Goal: Communication & Community: Answer question/provide support

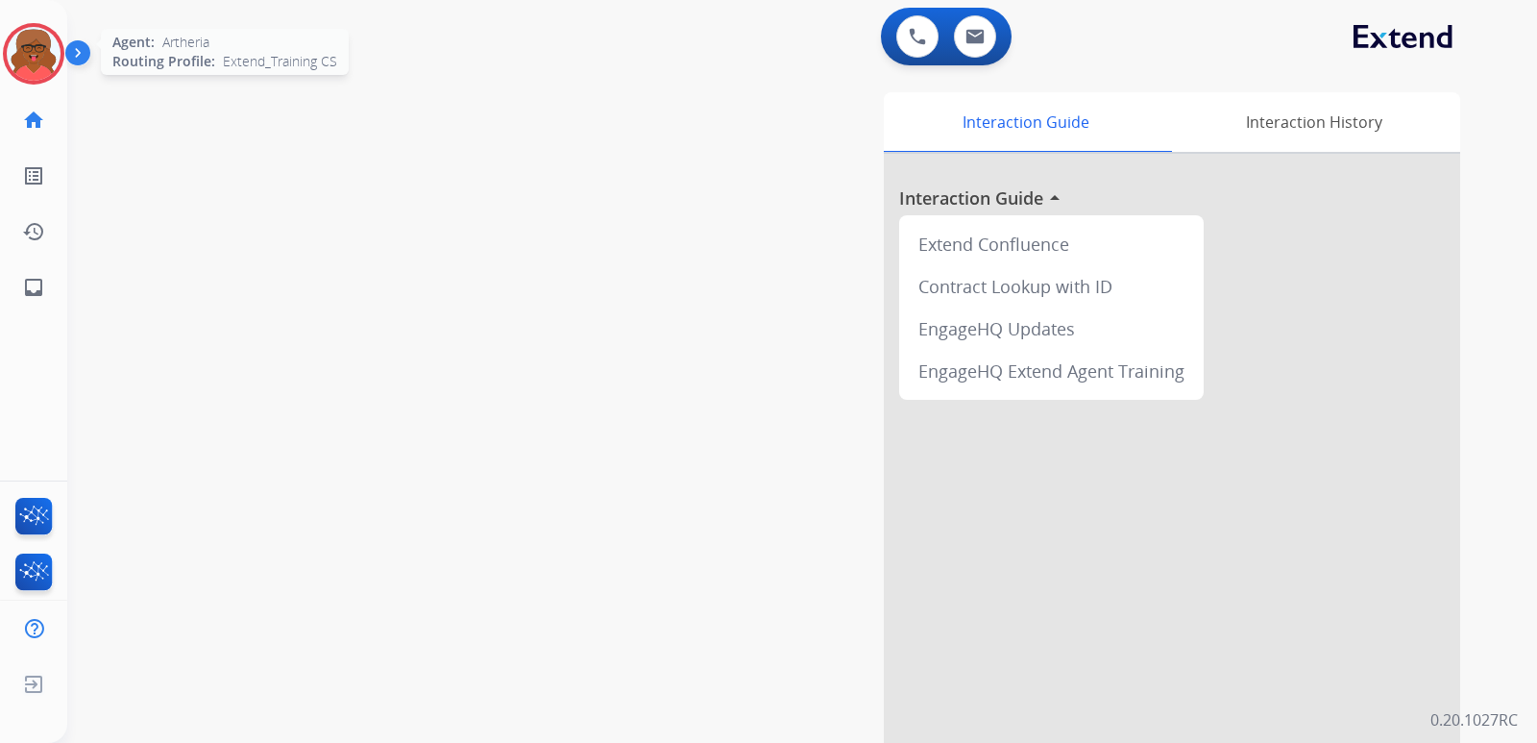
click at [32, 79] on img at bounding box center [34, 54] width 54 height 54
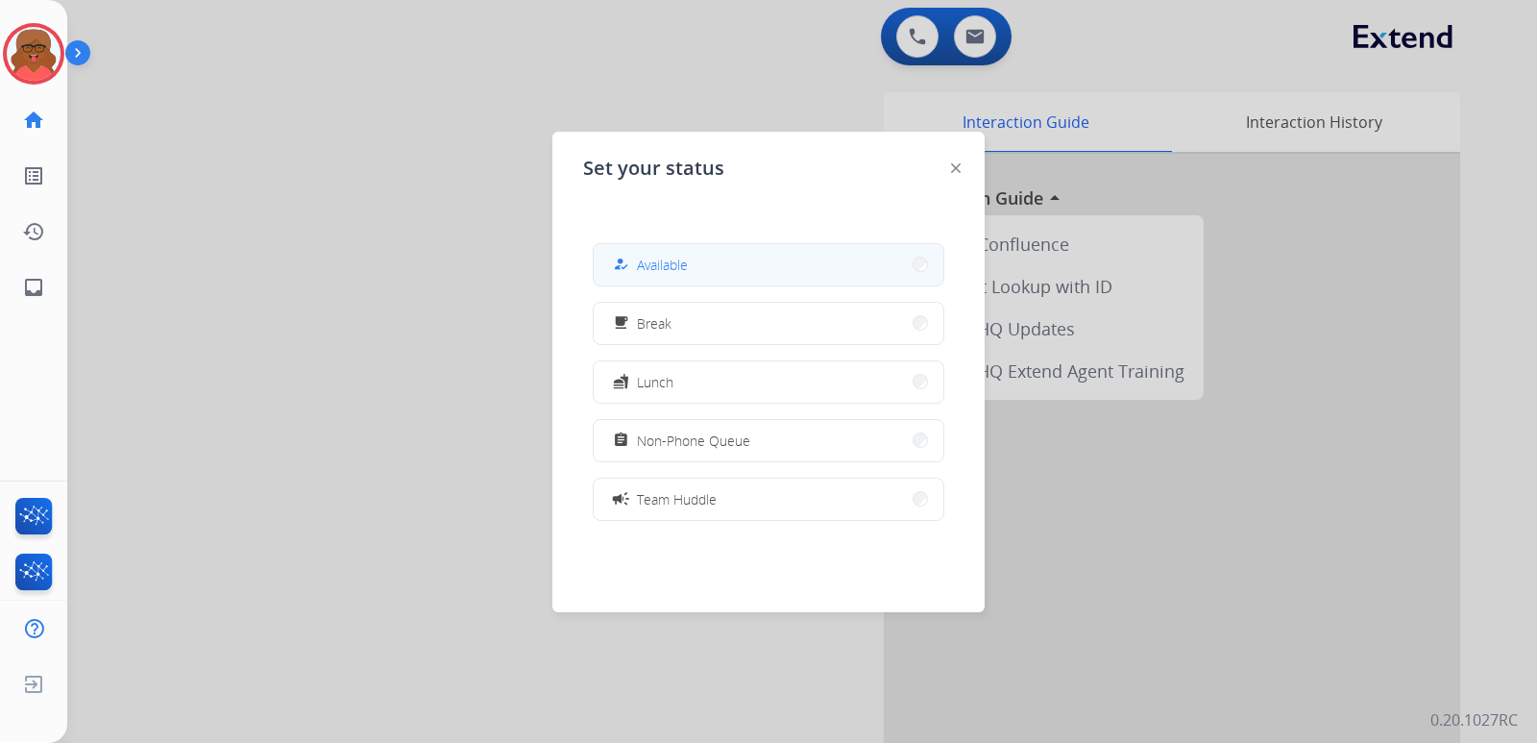
click at [795, 263] on button "how_to_reg Available" at bounding box center [769, 264] width 350 height 41
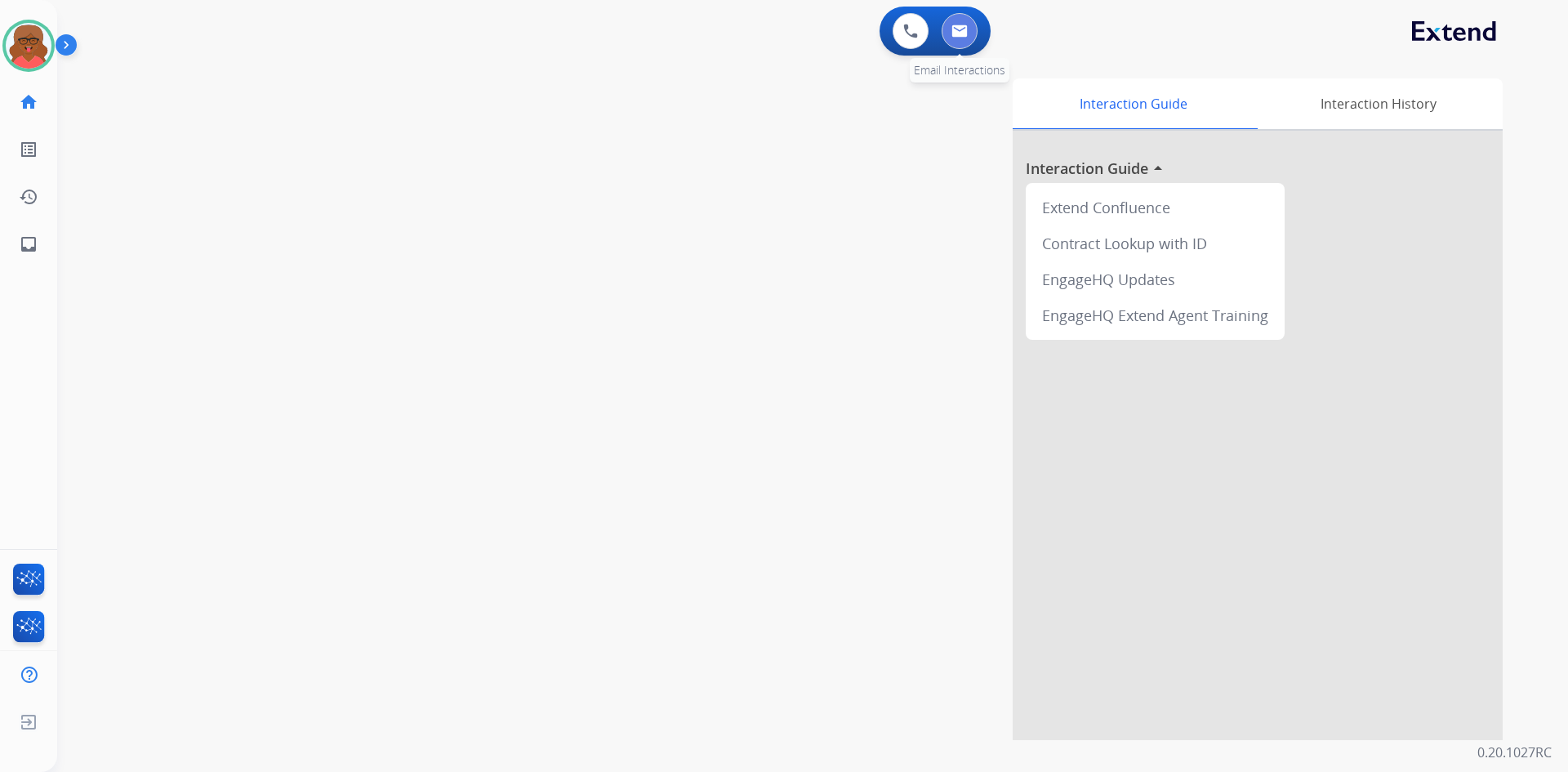
click at [963, 42] on button at bounding box center [960, 31] width 36 height 36
select select "**********"
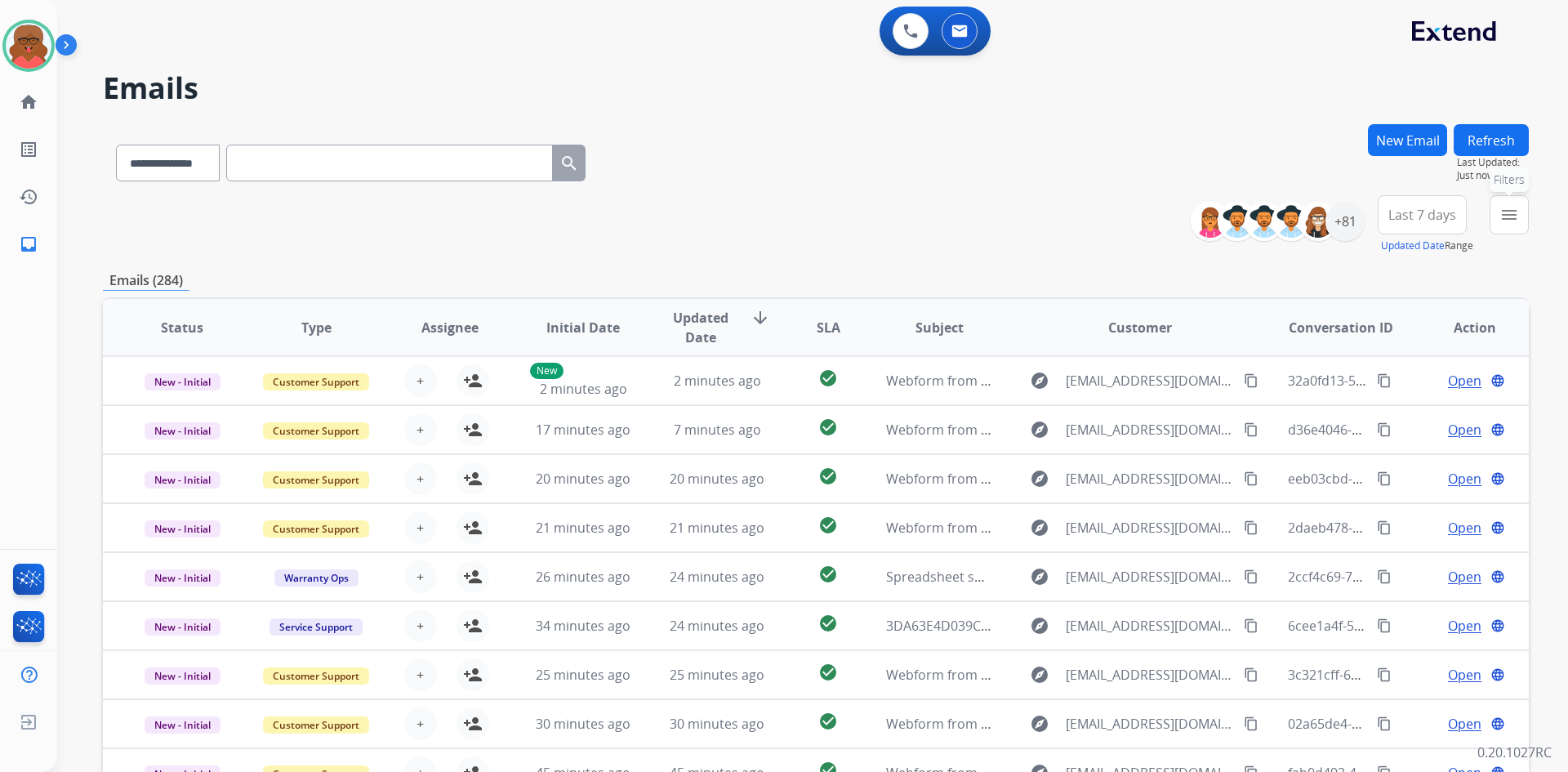
click at [1306, 228] on button "menu Filters" at bounding box center [1509, 215] width 39 height 39
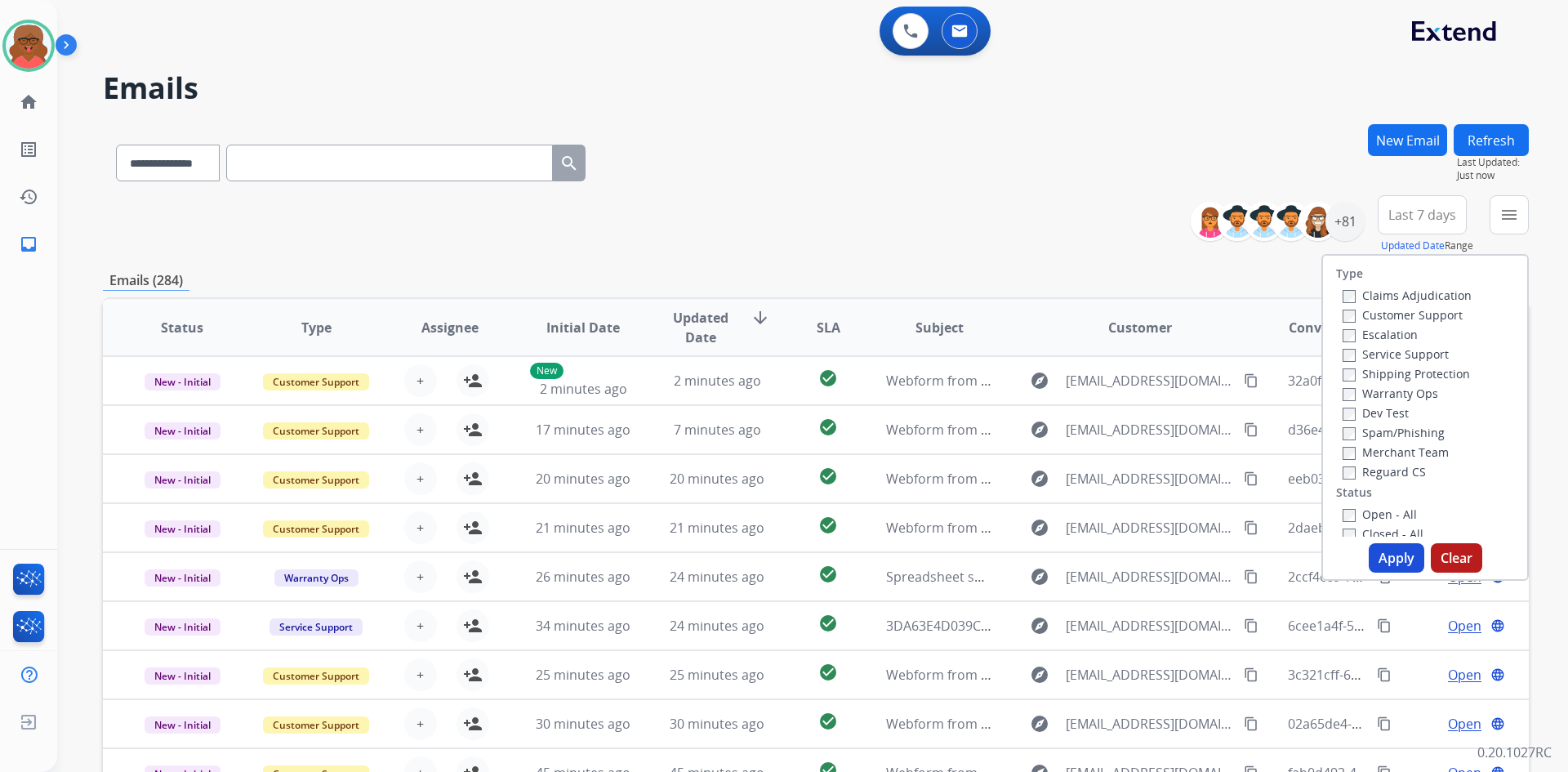
click at [1306, 311] on label "Customer Support" at bounding box center [1402, 315] width 120 height 15
click at [1306, 370] on label "Shipping Protection" at bounding box center [1406, 373] width 128 height 15
click at [1306, 471] on label "Reguard CS" at bounding box center [1384, 472] width 83 height 15
click at [1306, 508] on label "Open - All" at bounding box center [1379, 514] width 74 height 15
click at [1306, 556] on button "Apply" at bounding box center [1396, 558] width 55 height 30
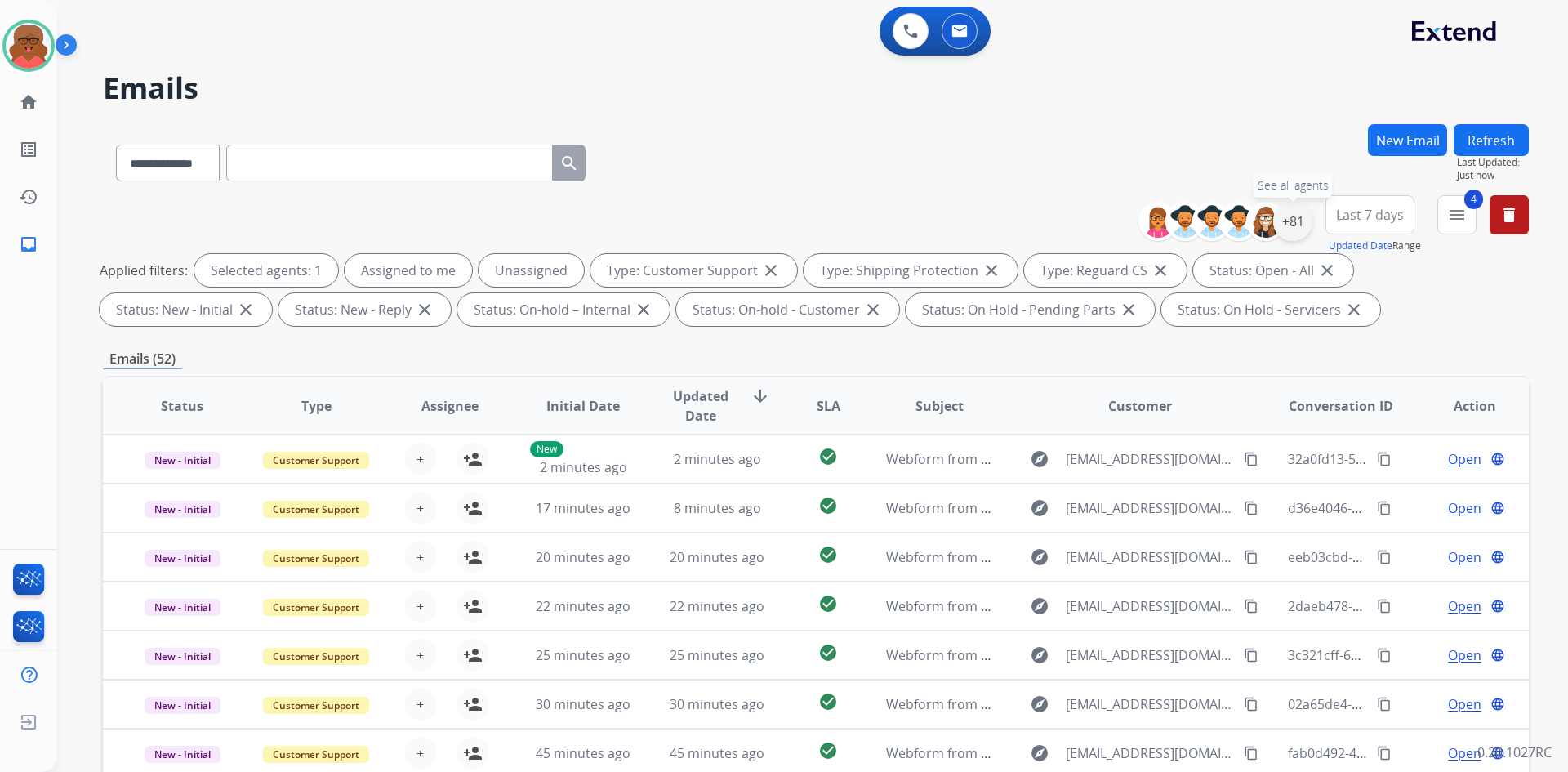
click at [1300, 230] on div "+81" at bounding box center [1293, 221] width 39 height 39
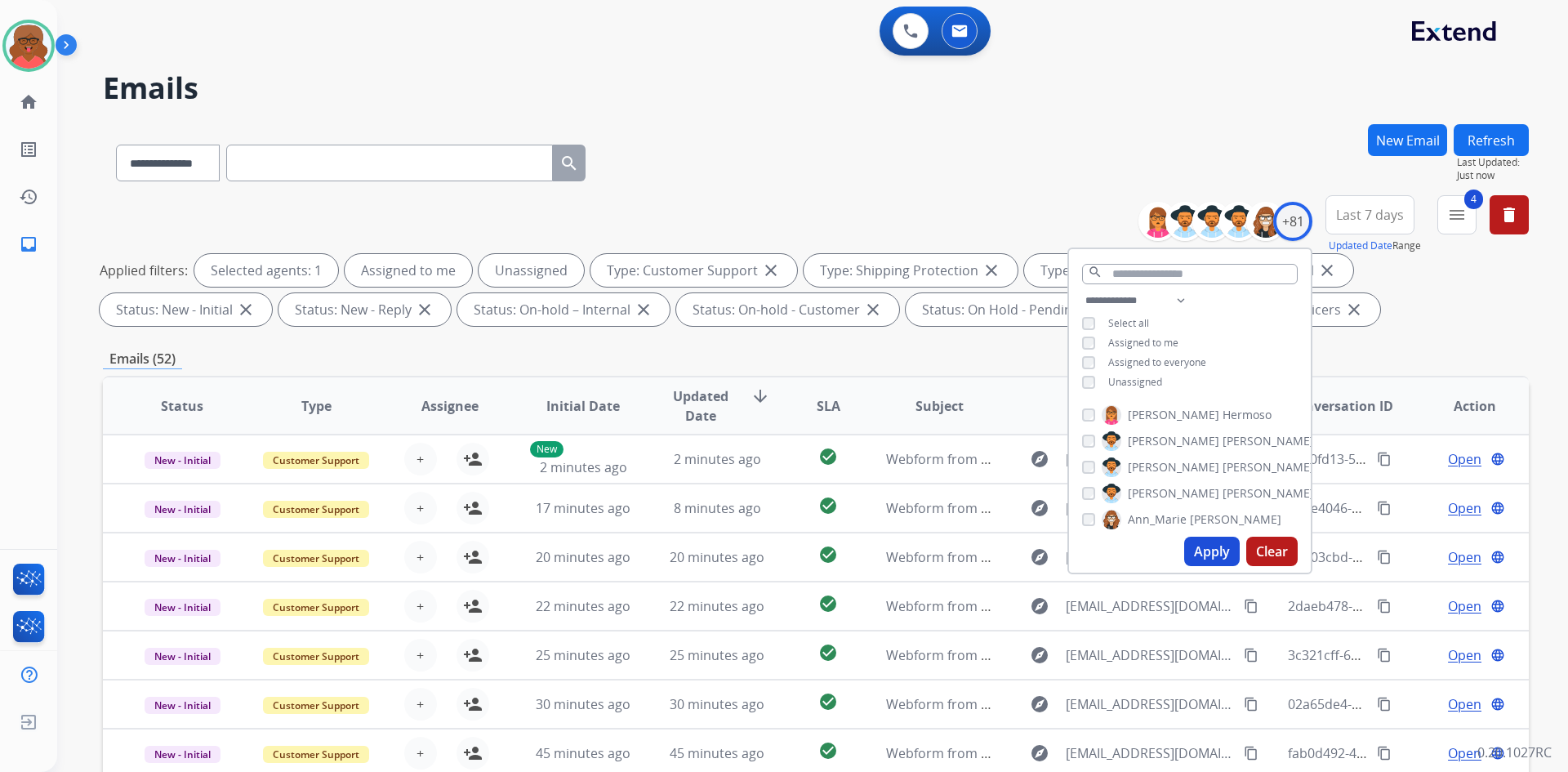
click at [1117, 386] on span "Unassigned" at bounding box center [1135, 382] width 54 height 14
click at [1203, 559] on button "Apply" at bounding box center [1212, 551] width 55 height 30
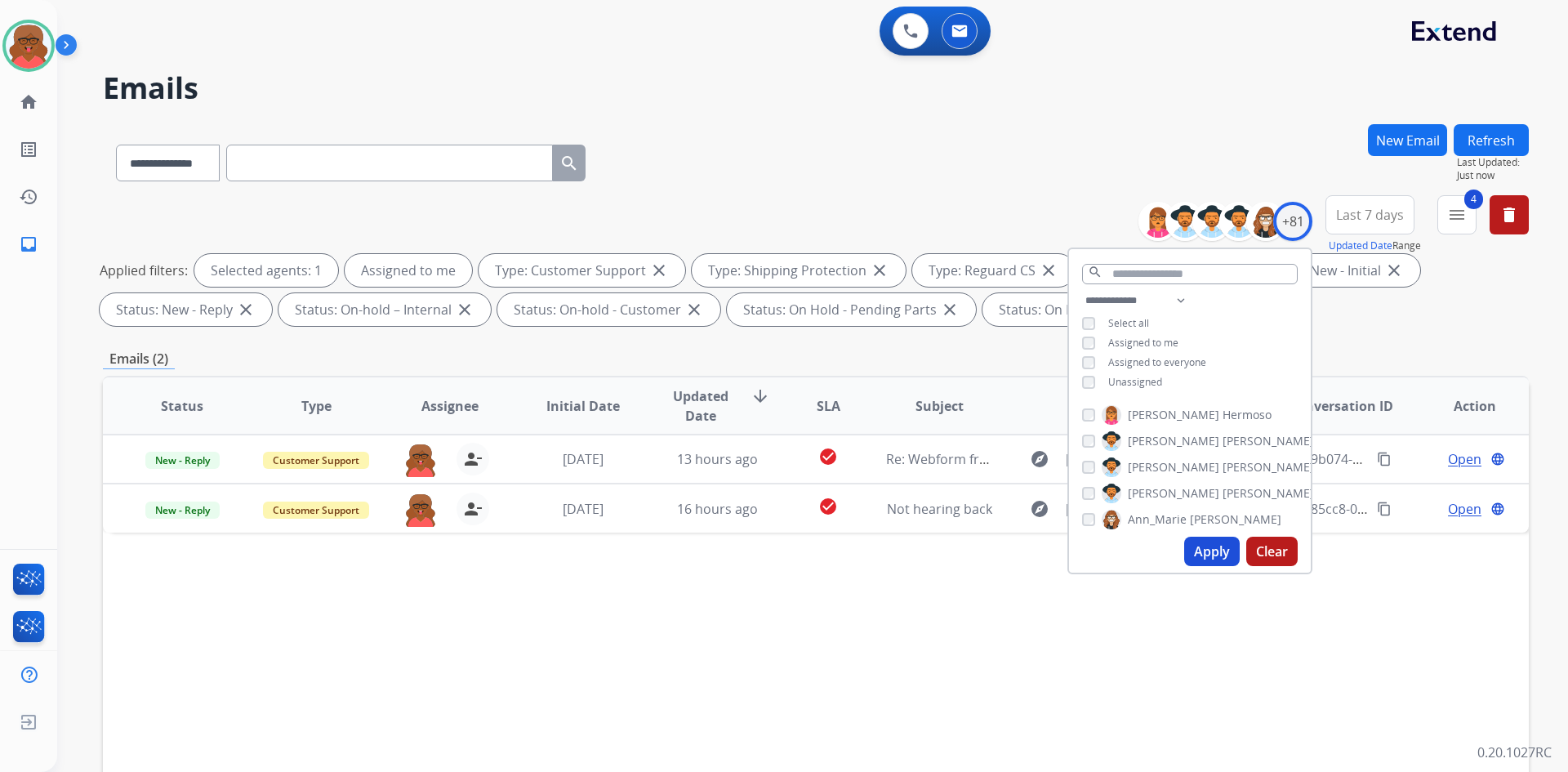
click at [1306, 315] on div "Applied filters: Selected agents: 1 Assigned to me Type: Customer Support close…" at bounding box center [812, 290] width 1426 height 72
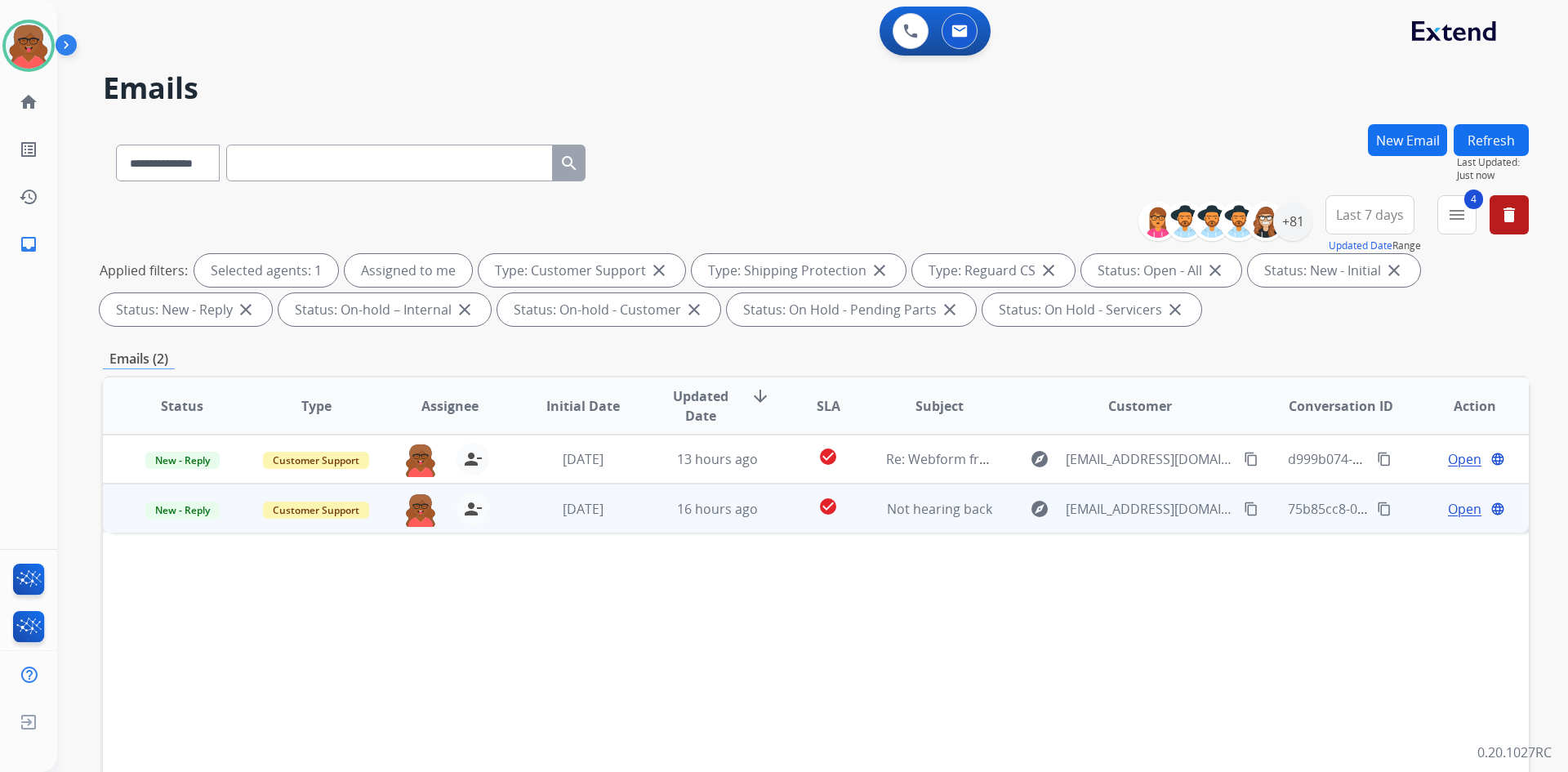
click at [753, 520] on td "16 hours ago" at bounding box center [705, 508] width 134 height 49
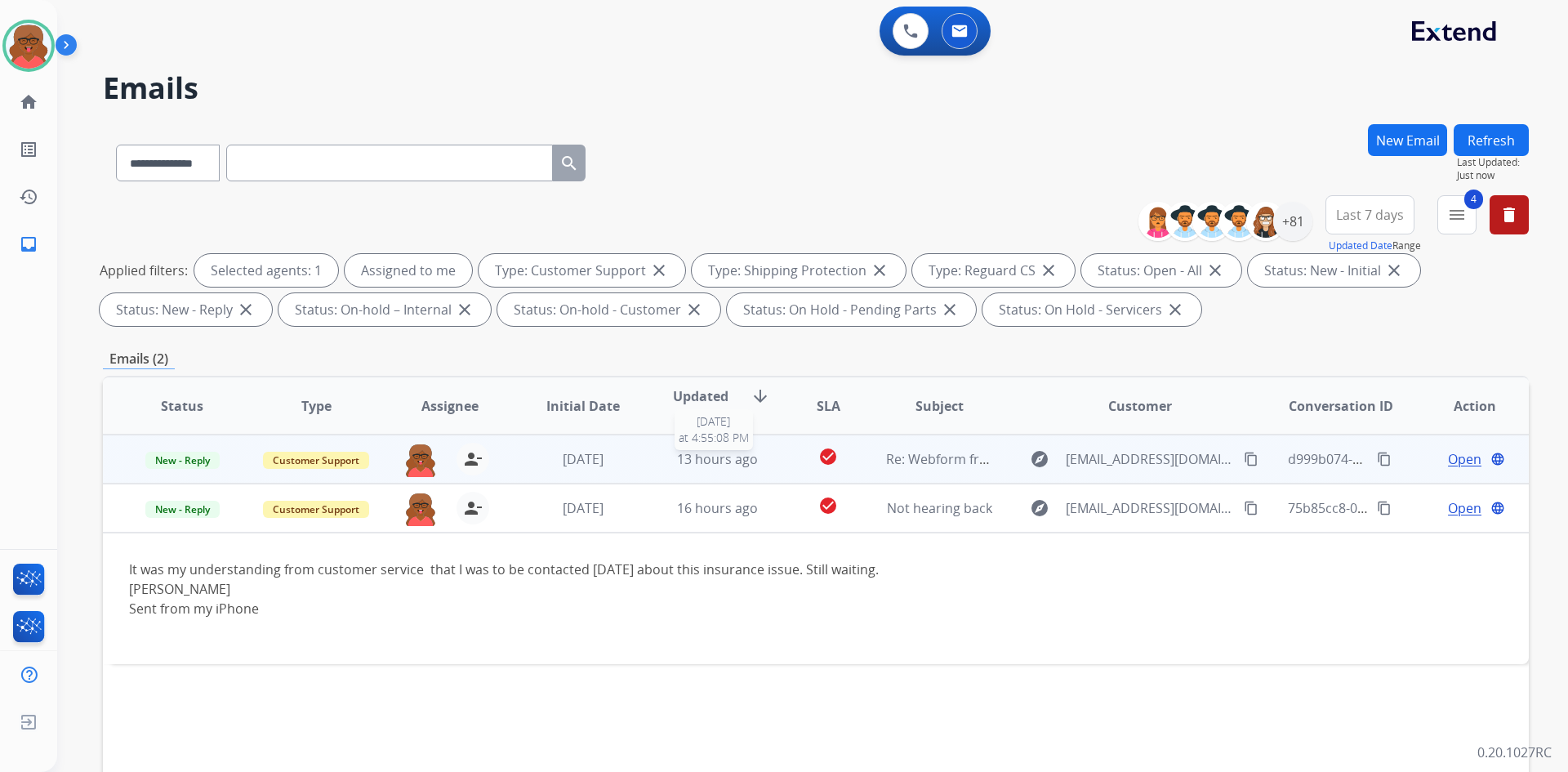
click at [714, 456] on span "13 hours ago" at bounding box center [717, 458] width 81 height 18
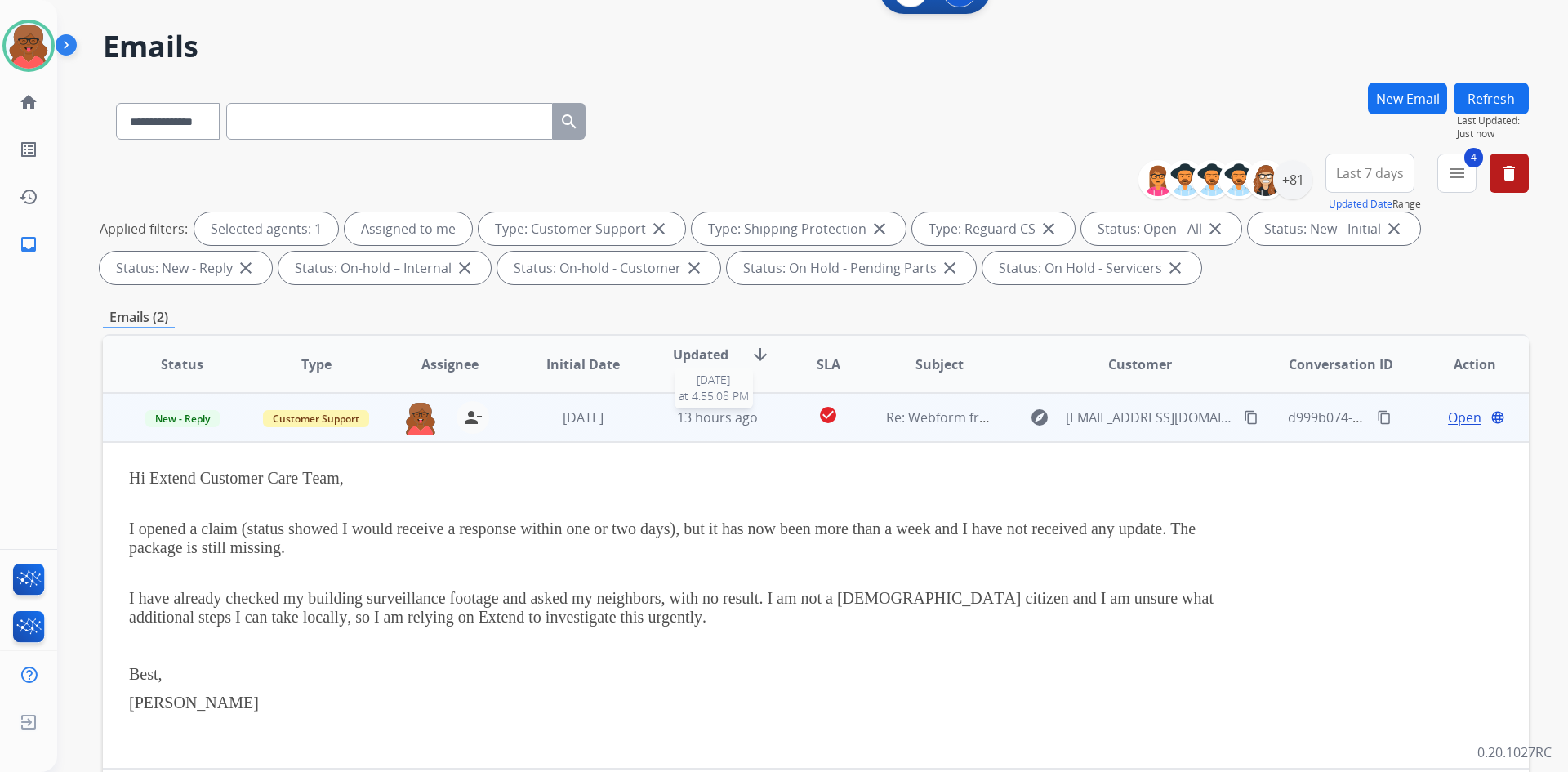
scroll to position [82, 0]
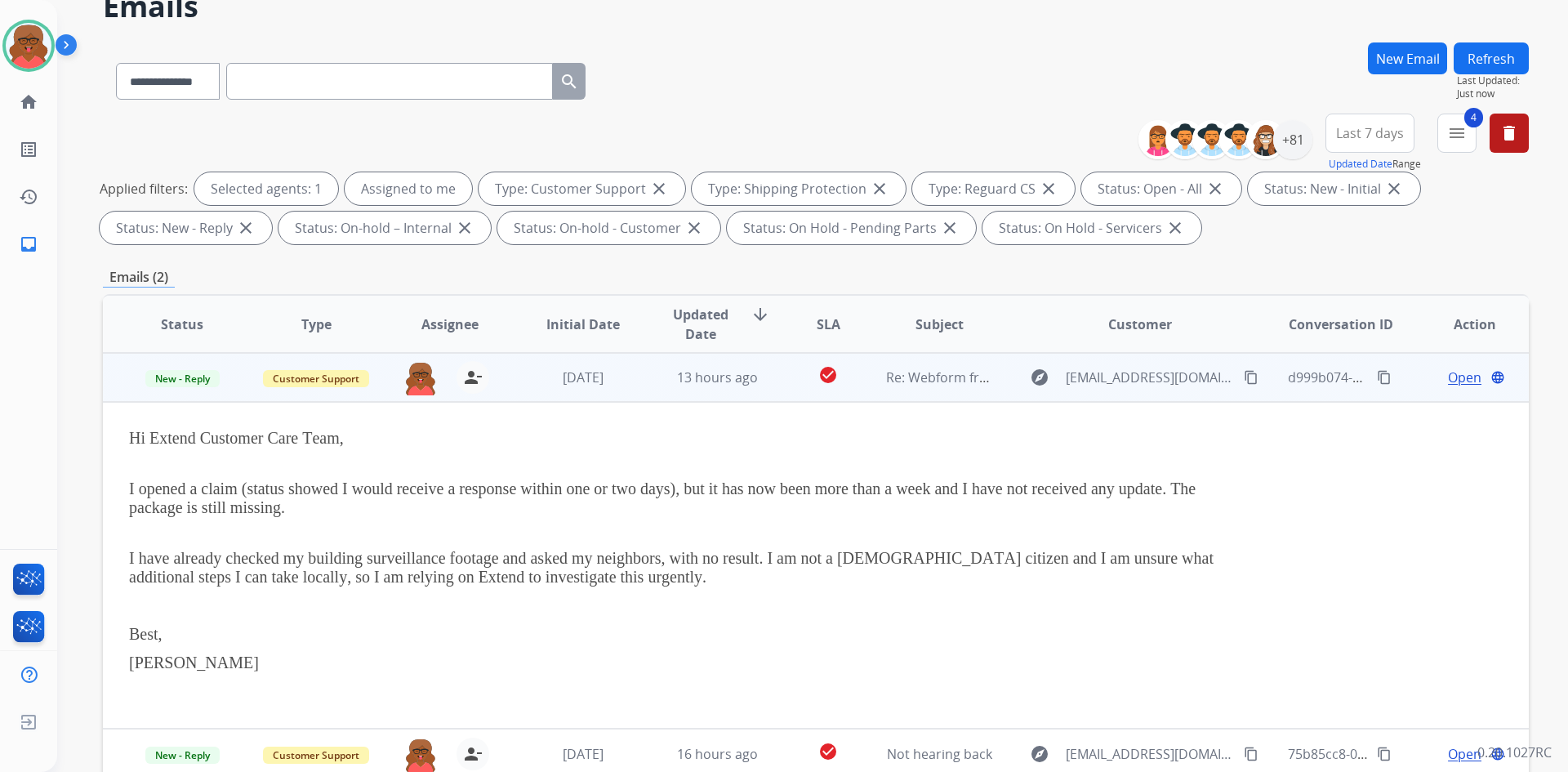
click at [1244, 383] on mat-icon "content_copy" at bounding box center [1251, 377] width 14 height 14
click at [609, 385] on div "[DATE]" at bounding box center [583, 377] width 107 height 20
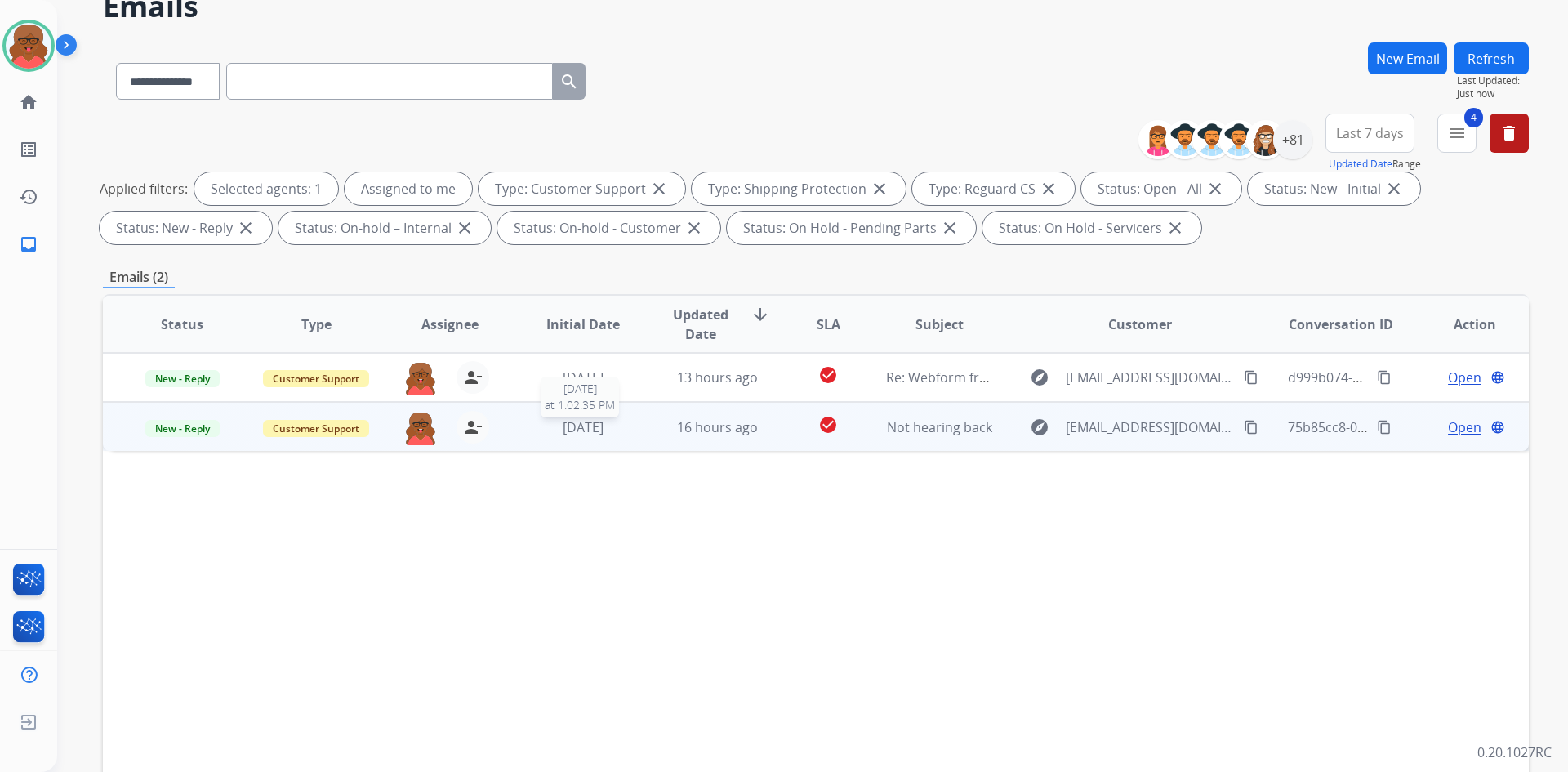
click at [622, 429] on div "6 days ago" at bounding box center [583, 427] width 107 height 20
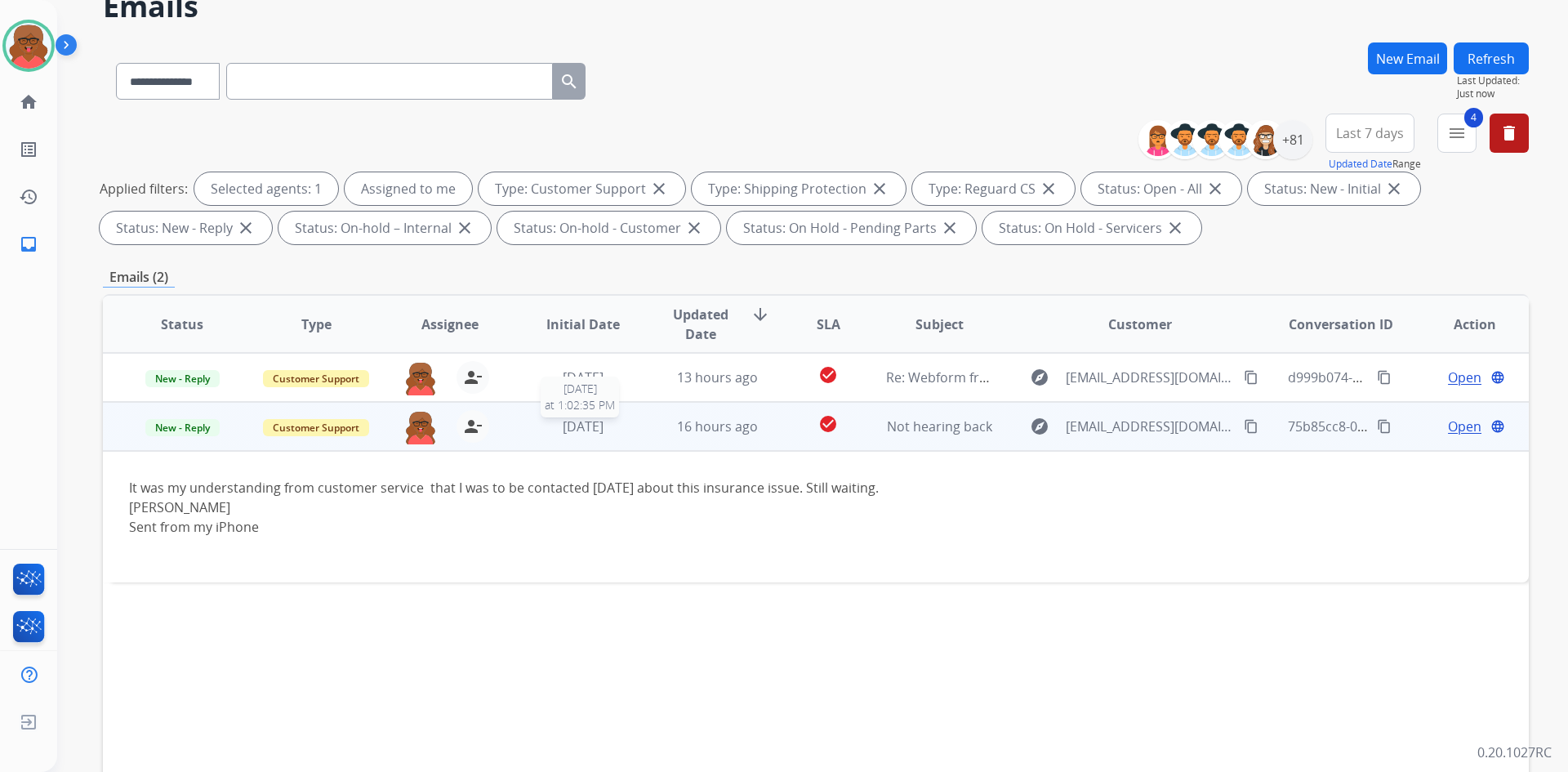
click at [622, 429] on div "6 days ago" at bounding box center [583, 426] width 107 height 20
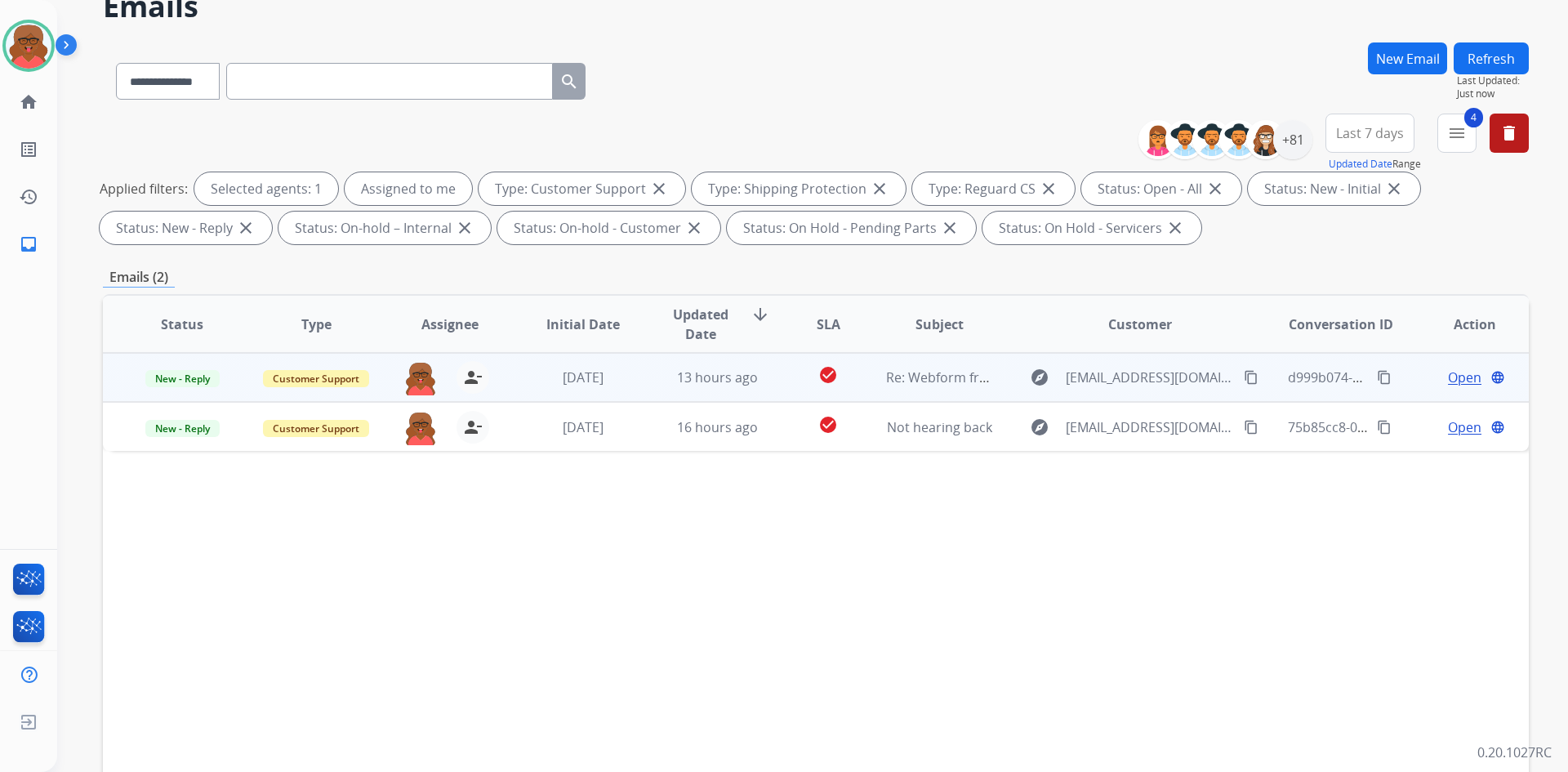
click at [1306, 378] on span "Open" at bounding box center [1464, 377] width 33 height 20
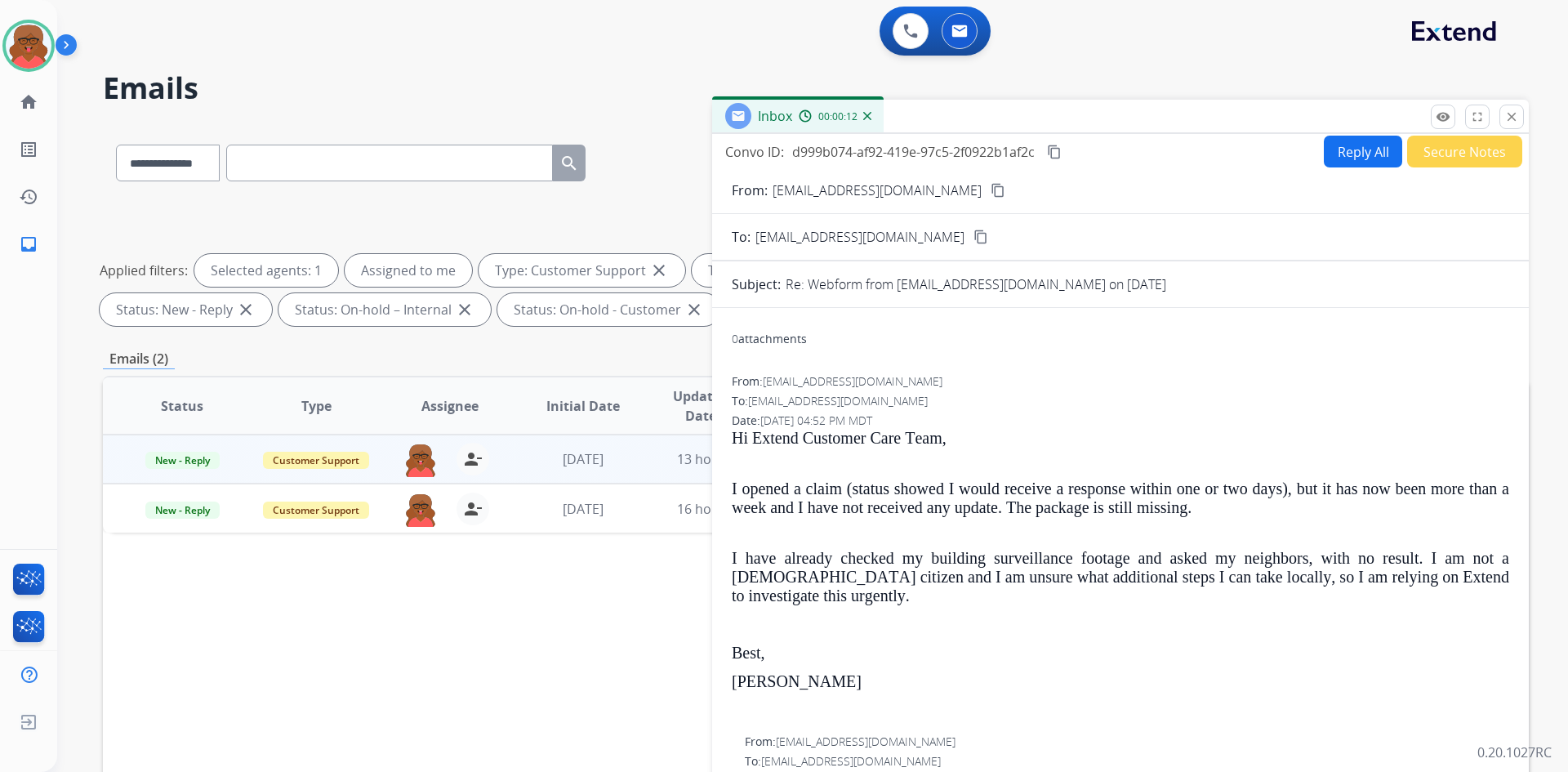
scroll to position [0, 0]
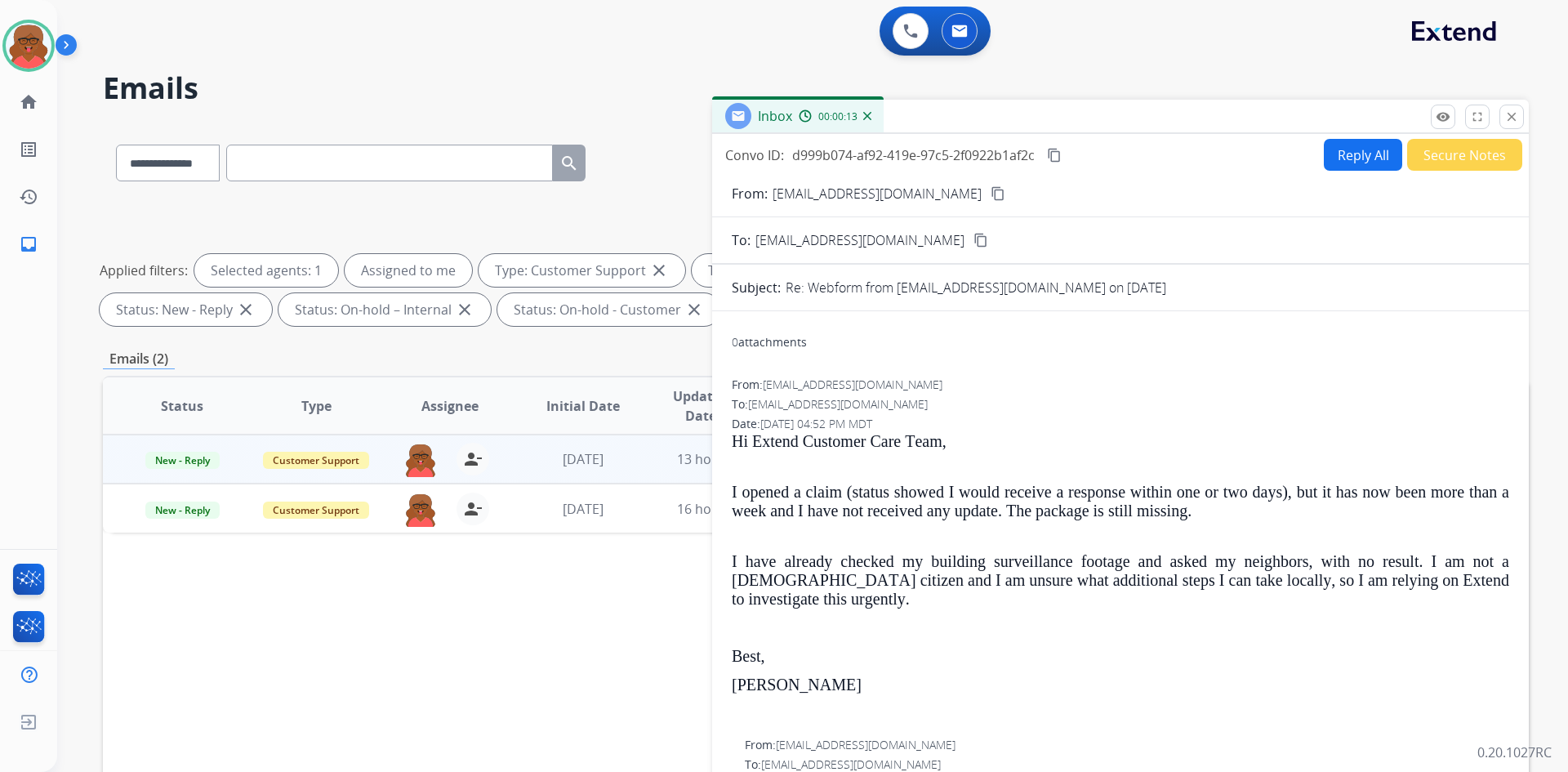
click at [1306, 162] on button "Reply All" at bounding box center [1363, 154] width 78 height 31
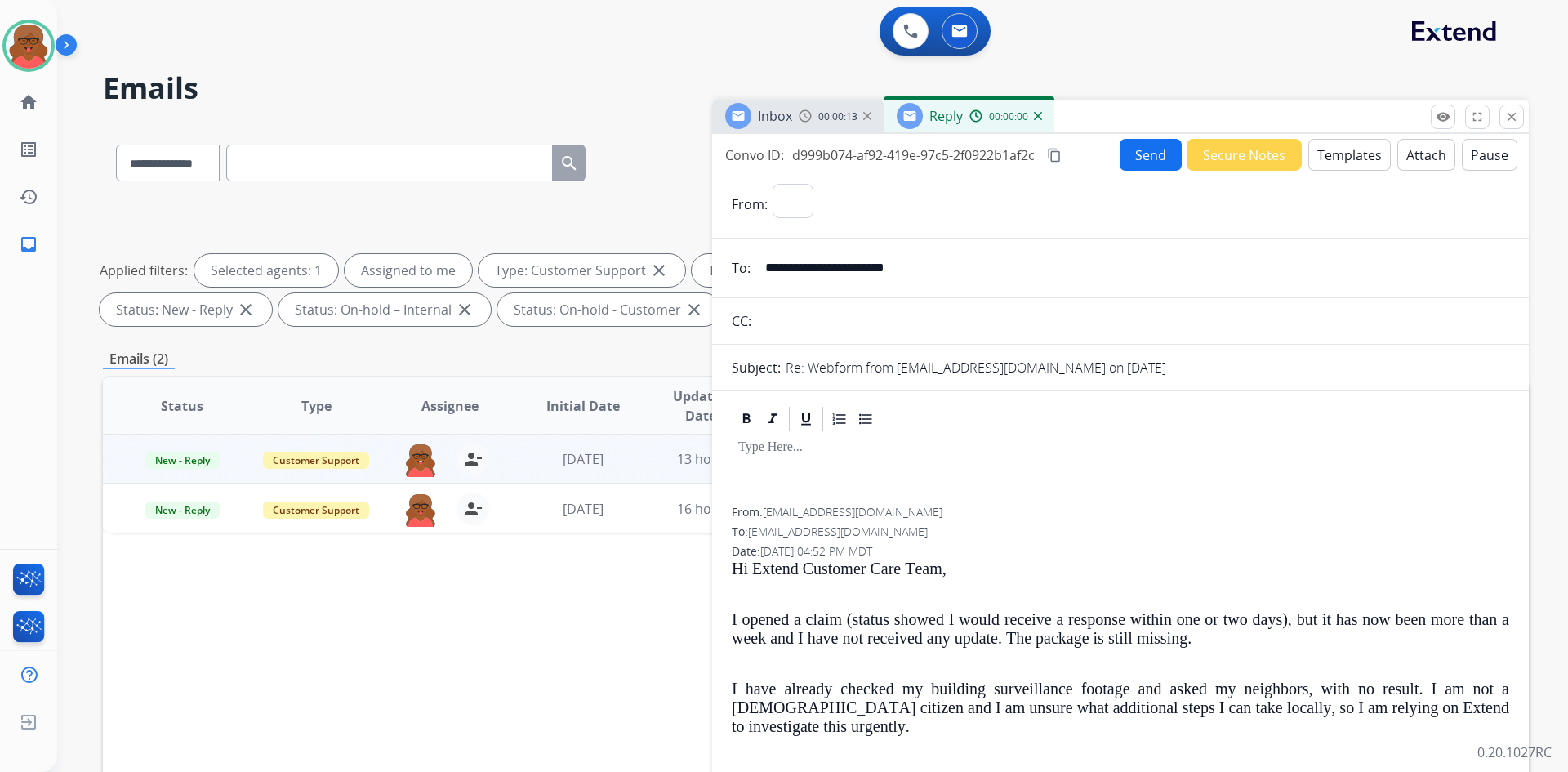
select select "**********"
click at [1306, 160] on button "Templates" at bounding box center [1349, 154] width 82 height 31
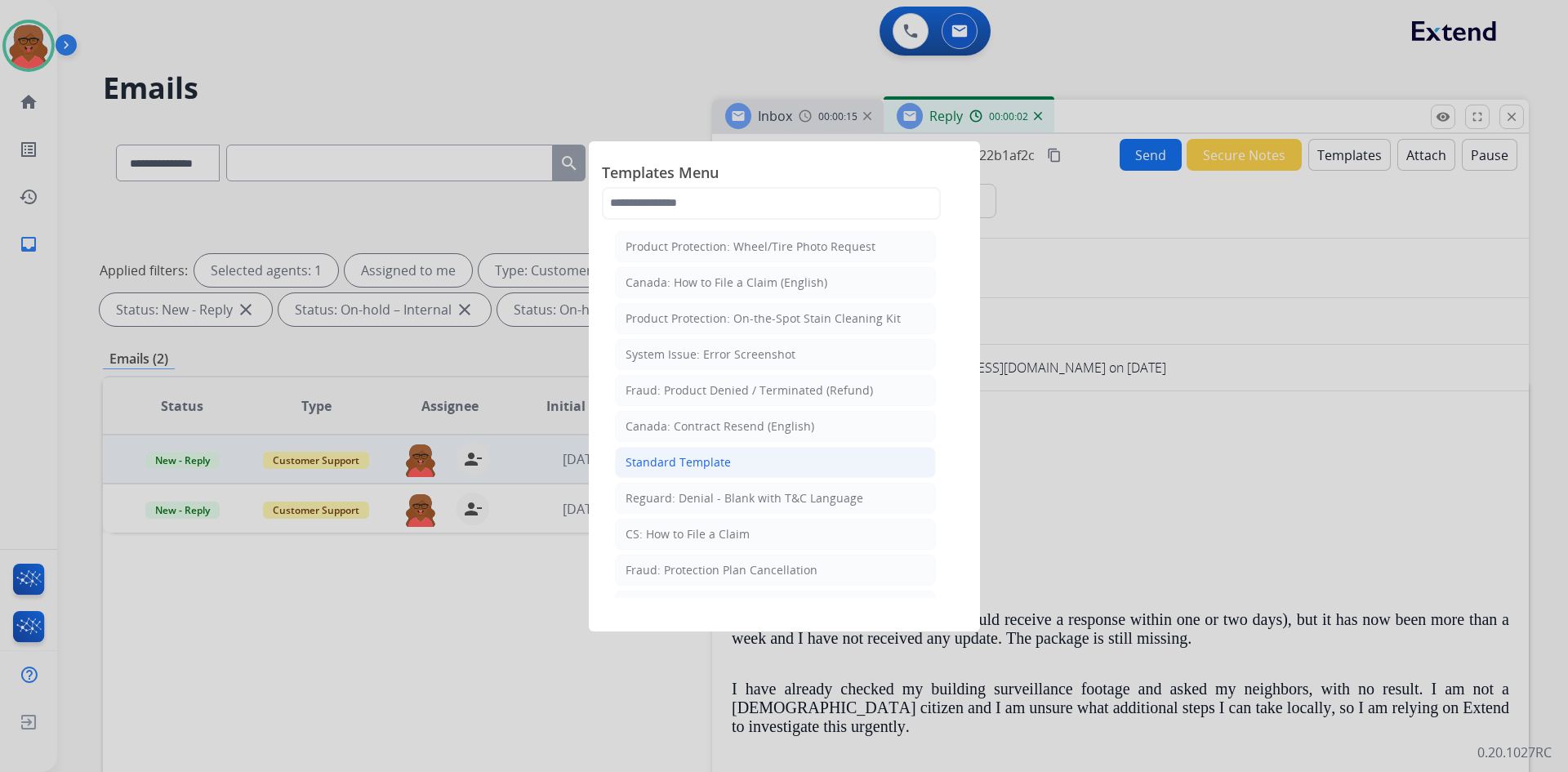
click at [763, 464] on li "Standard Template" at bounding box center [775, 462] width 321 height 31
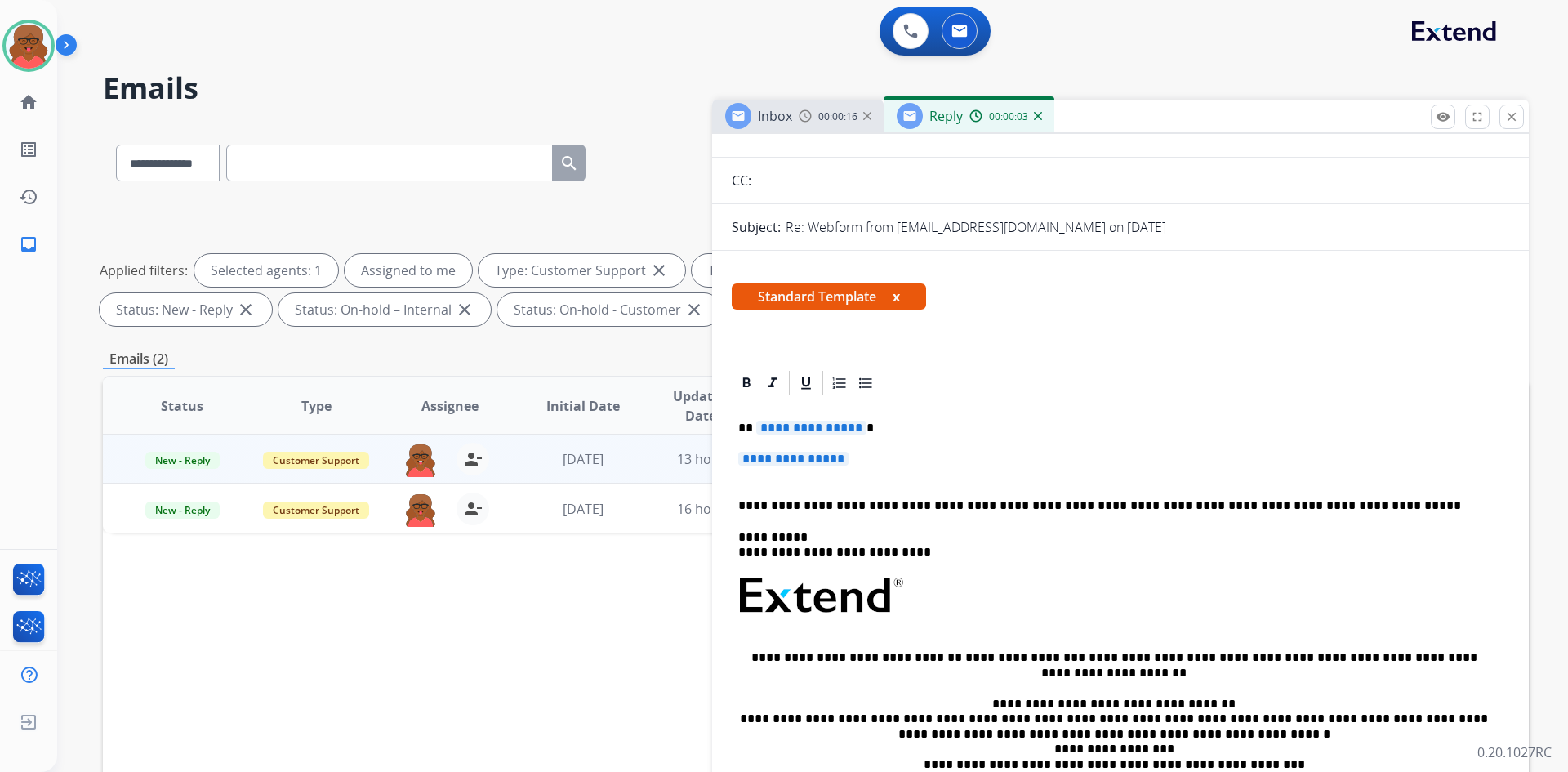
scroll to position [163, 0]
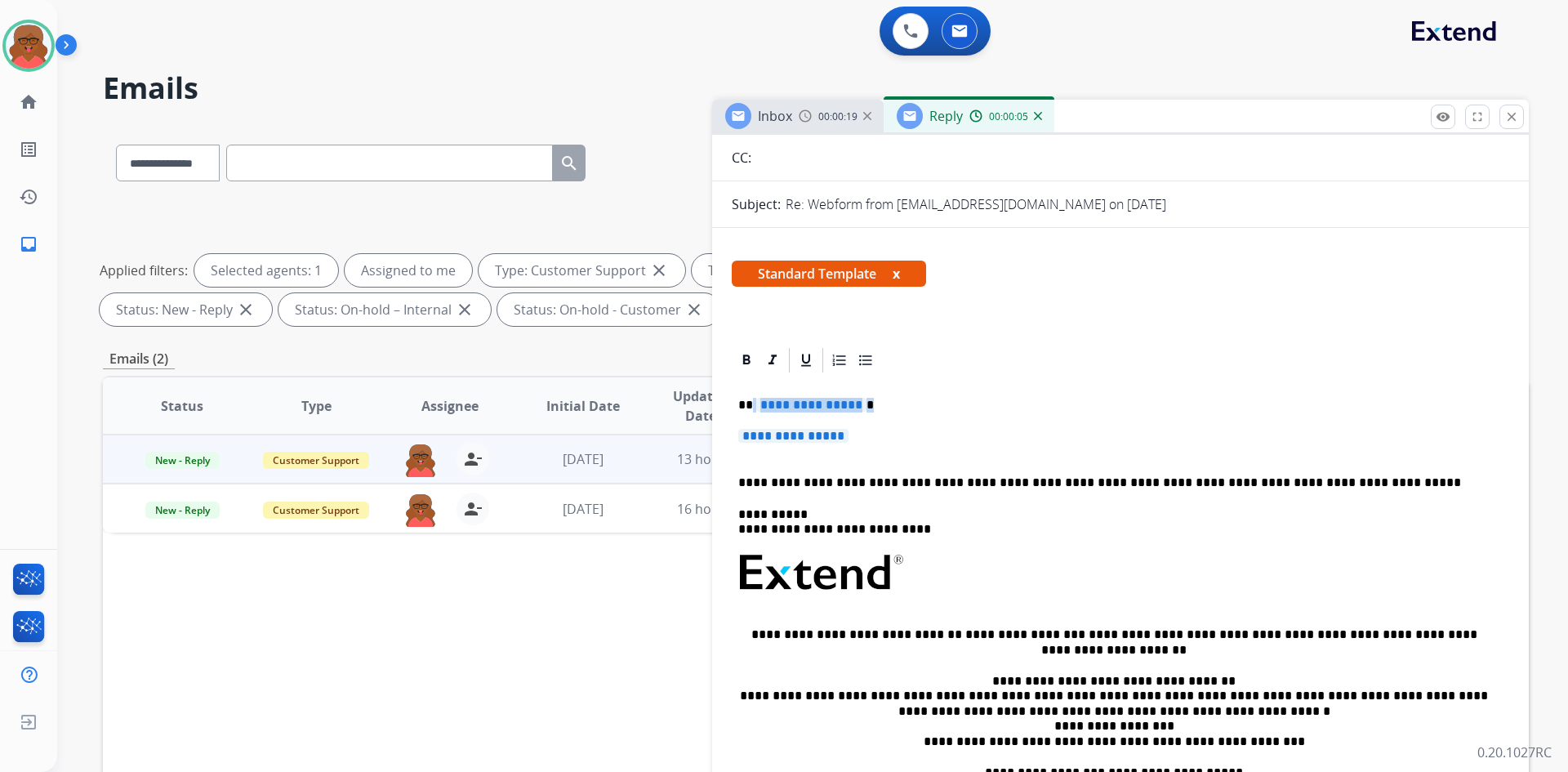
drag, startPoint x: 752, startPoint y: 405, endPoint x: 872, endPoint y: 408, distance: 120.0
click at [872, 408] on p "**********" at bounding box center [1114, 405] width 752 height 14
drag, startPoint x: 735, startPoint y: 433, endPoint x: 923, endPoint y: 439, distance: 188.1
click at [923, 439] on div "**********" at bounding box center [1121, 611] width 777 height 473
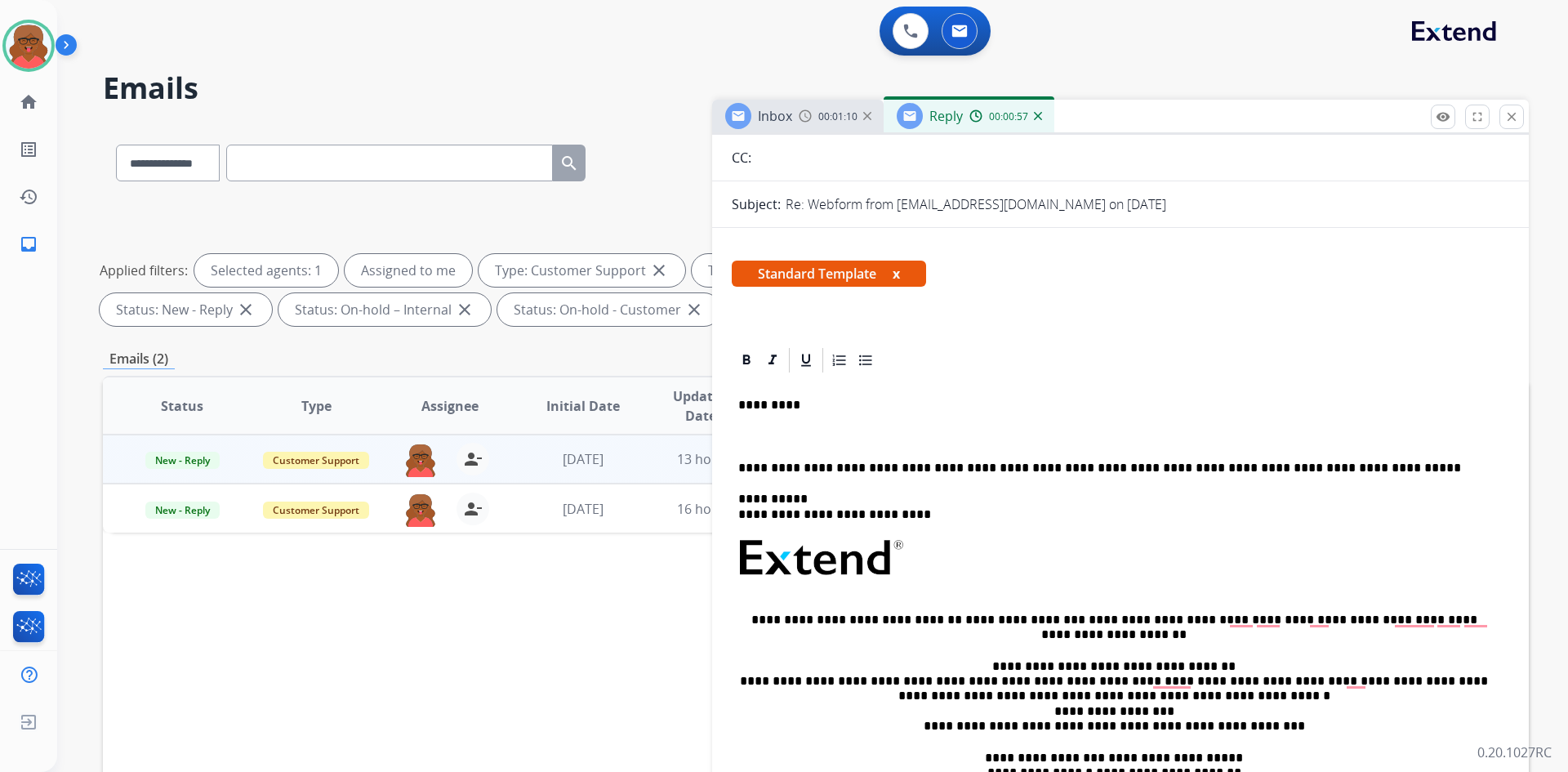
click at [751, 434] on p "To enrich screen reader interactions, please activate Accessibility in Grammarl…" at bounding box center [1120, 435] width 764 height 14
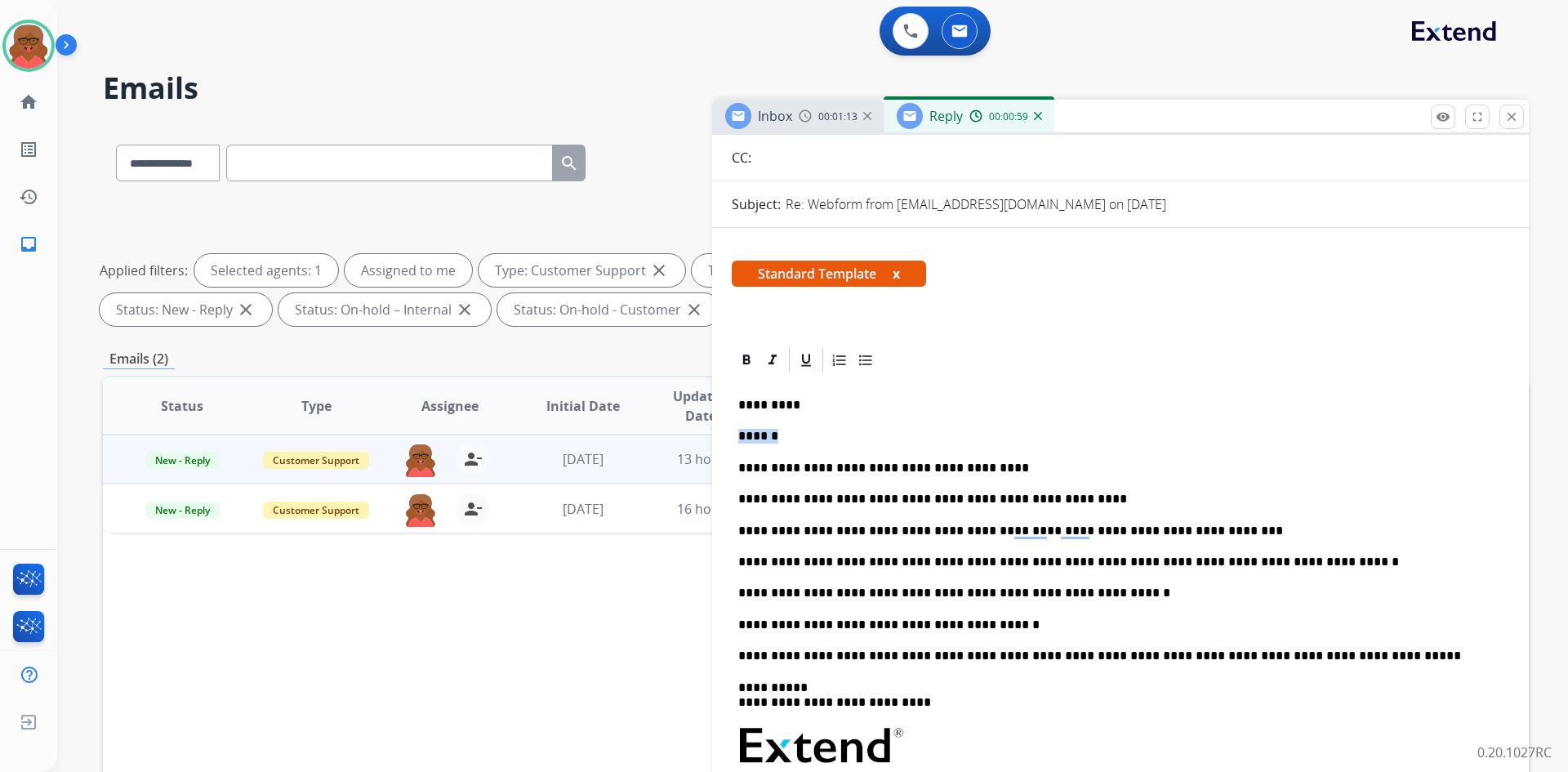
drag, startPoint x: 815, startPoint y: 440, endPoint x: 722, endPoint y: 432, distance: 93.3
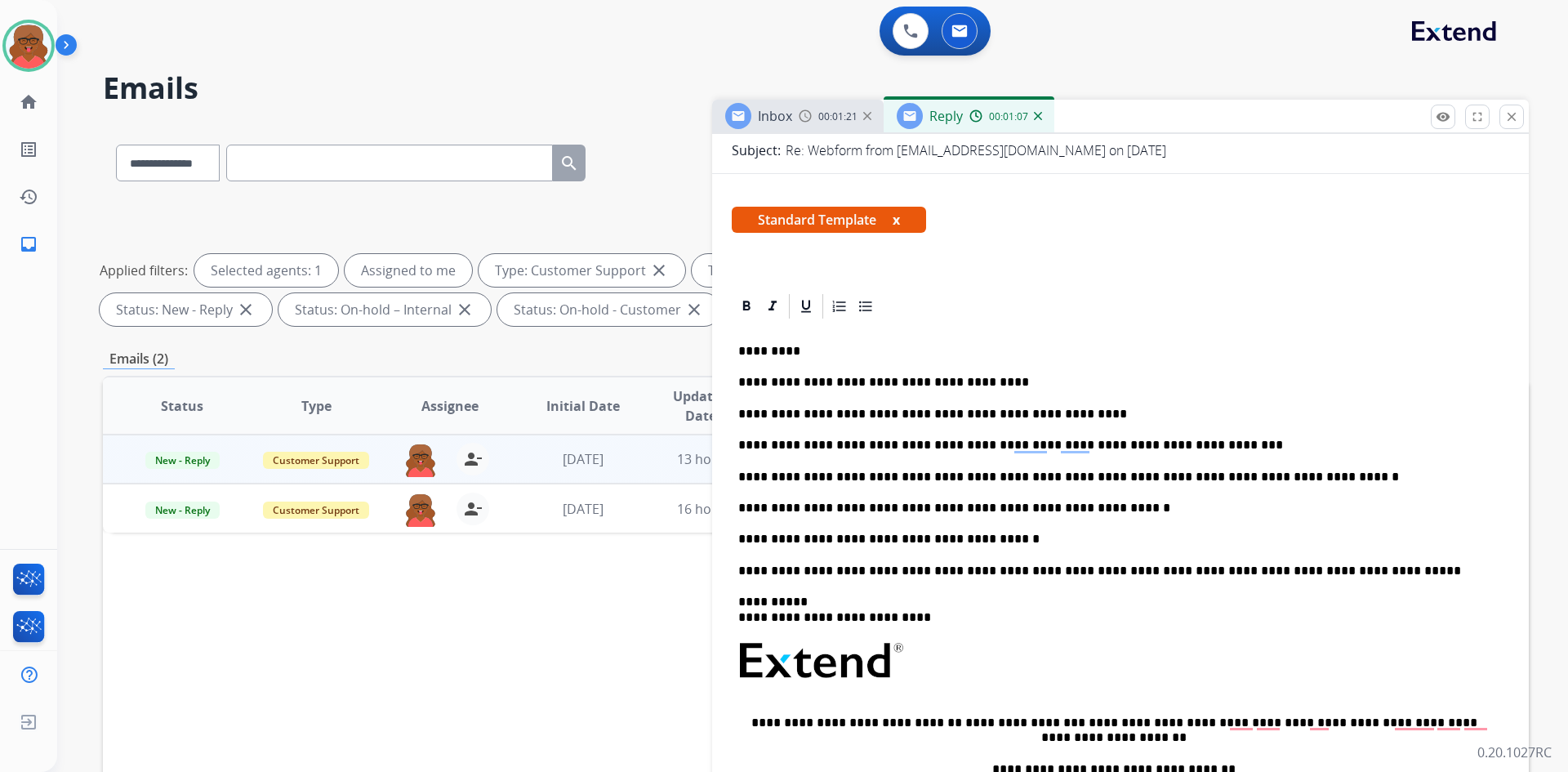
scroll to position [245, 0]
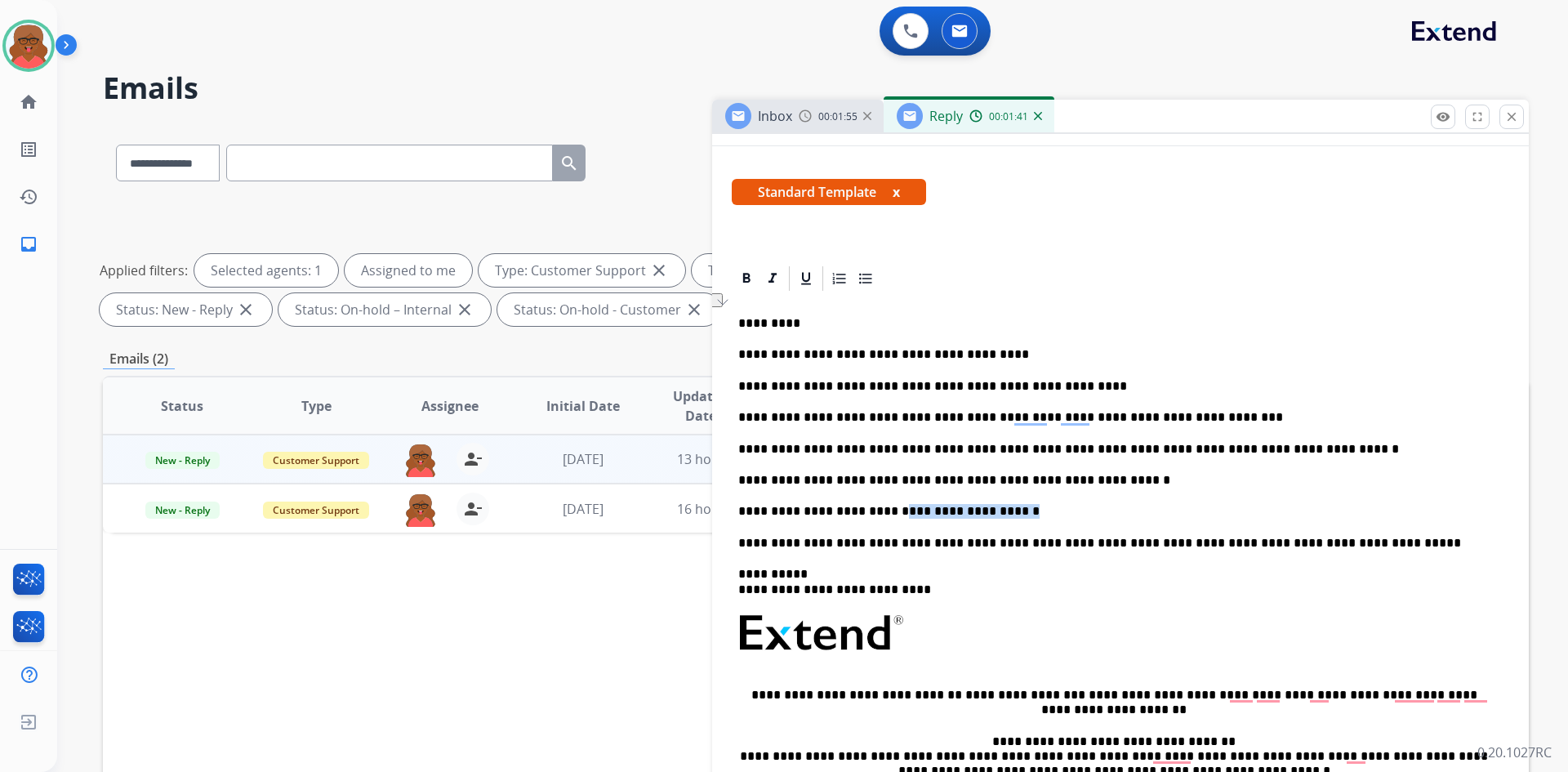
drag, startPoint x: 878, startPoint y: 508, endPoint x: 997, endPoint y: 508, distance: 119.0
click at [997, 508] on p "**********" at bounding box center [1114, 511] width 752 height 14
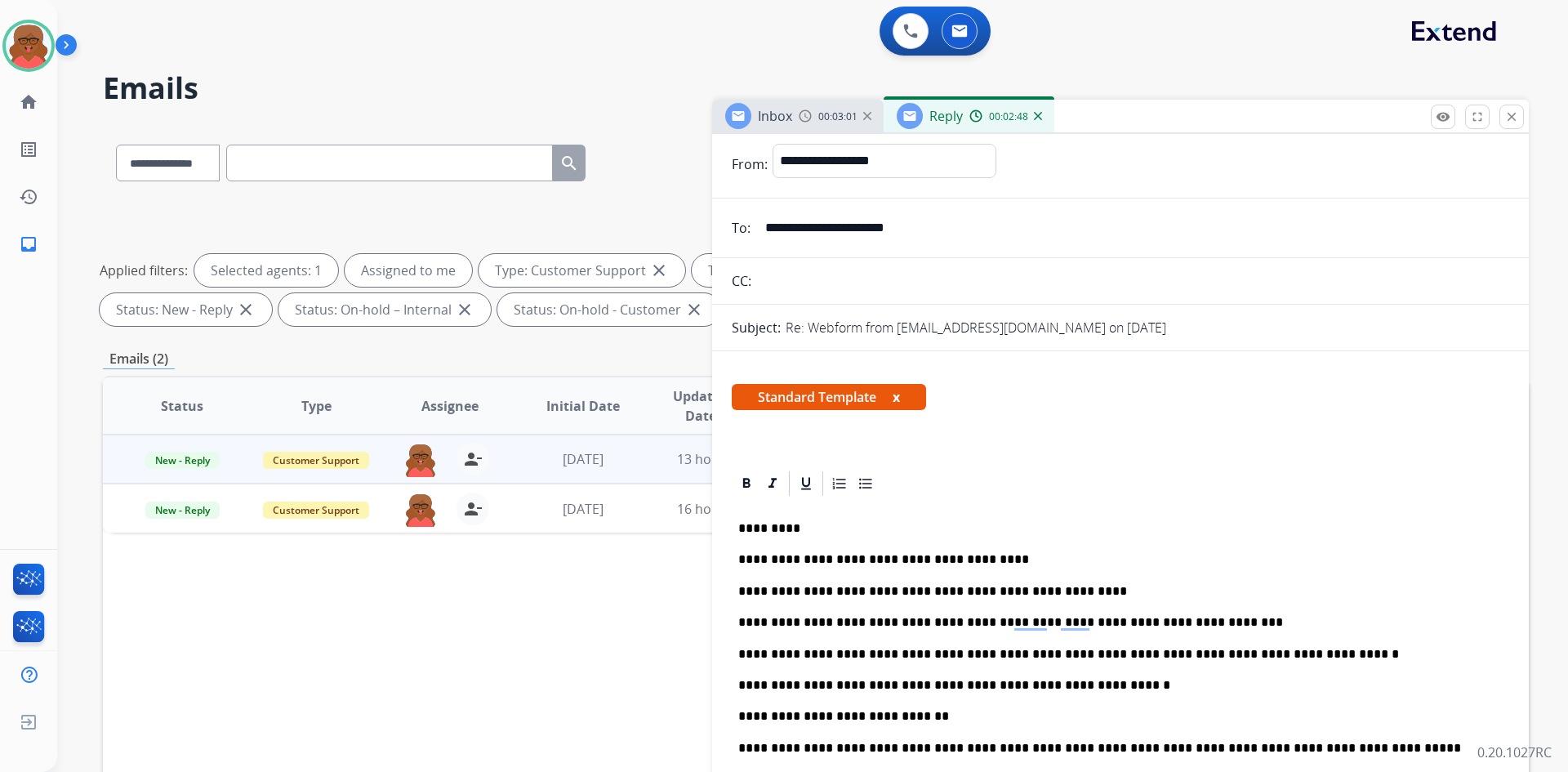
scroll to position [0, 0]
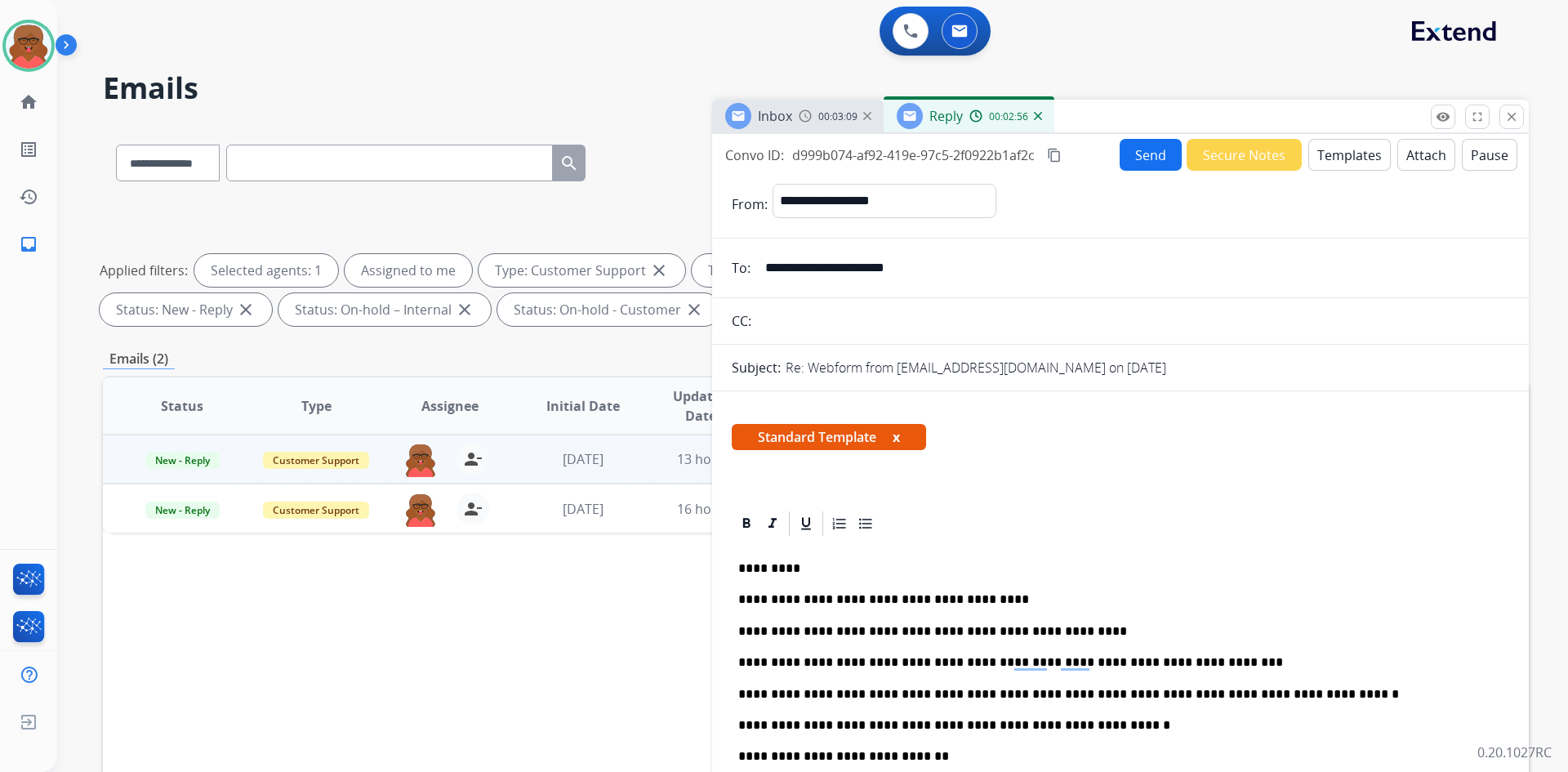
drag, startPoint x: 1067, startPoint y: 156, endPoint x: 742, endPoint y: 158, distance: 325.0
click at [1065, 156] on div "Convo ID: d999b074-af92-419e-97c5-2f0922b1af2c content_copy" at bounding box center [895, 155] width 339 height 20
click at [1055, 156] on mat-icon "content_copy" at bounding box center [1054, 155] width 14 height 14
click at [1137, 156] on button "Send" at bounding box center [1150, 154] width 62 height 31
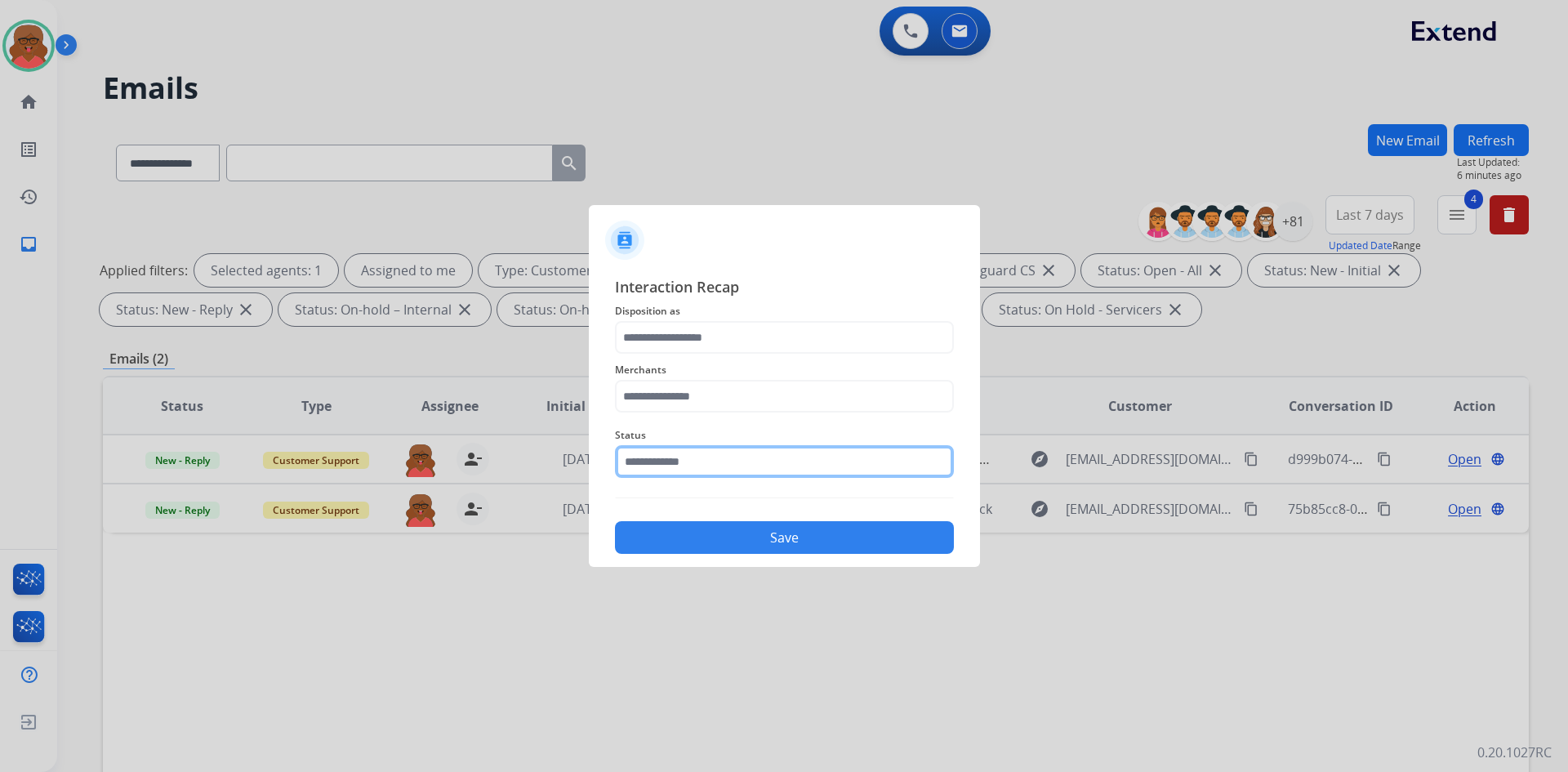
click at [840, 446] on input "text" at bounding box center [784, 462] width 339 height 32
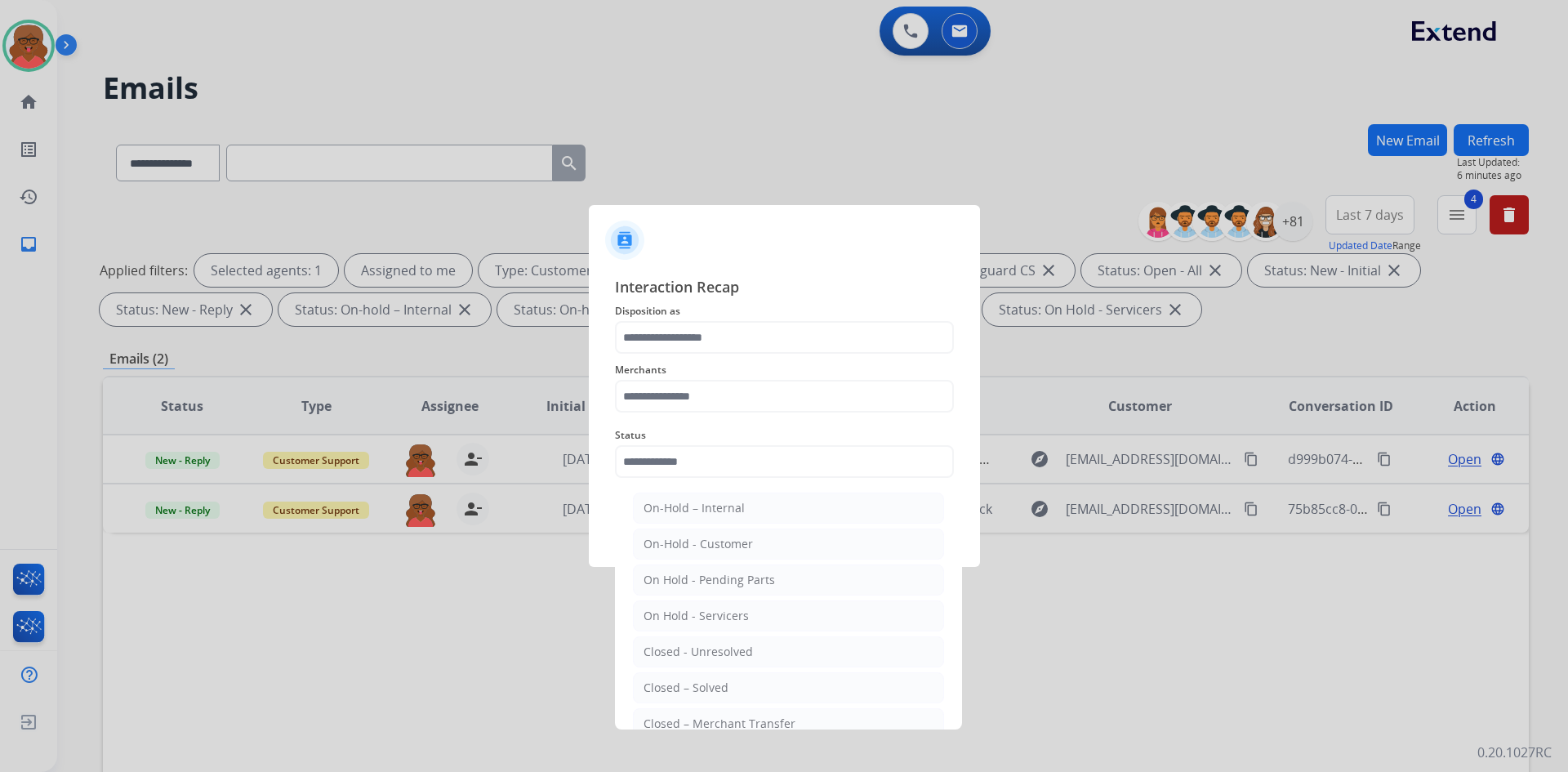
click at [726, 631] on li "Closed – Solved" at bounding box center [788, 688] width 311 height 31
type input "**********"
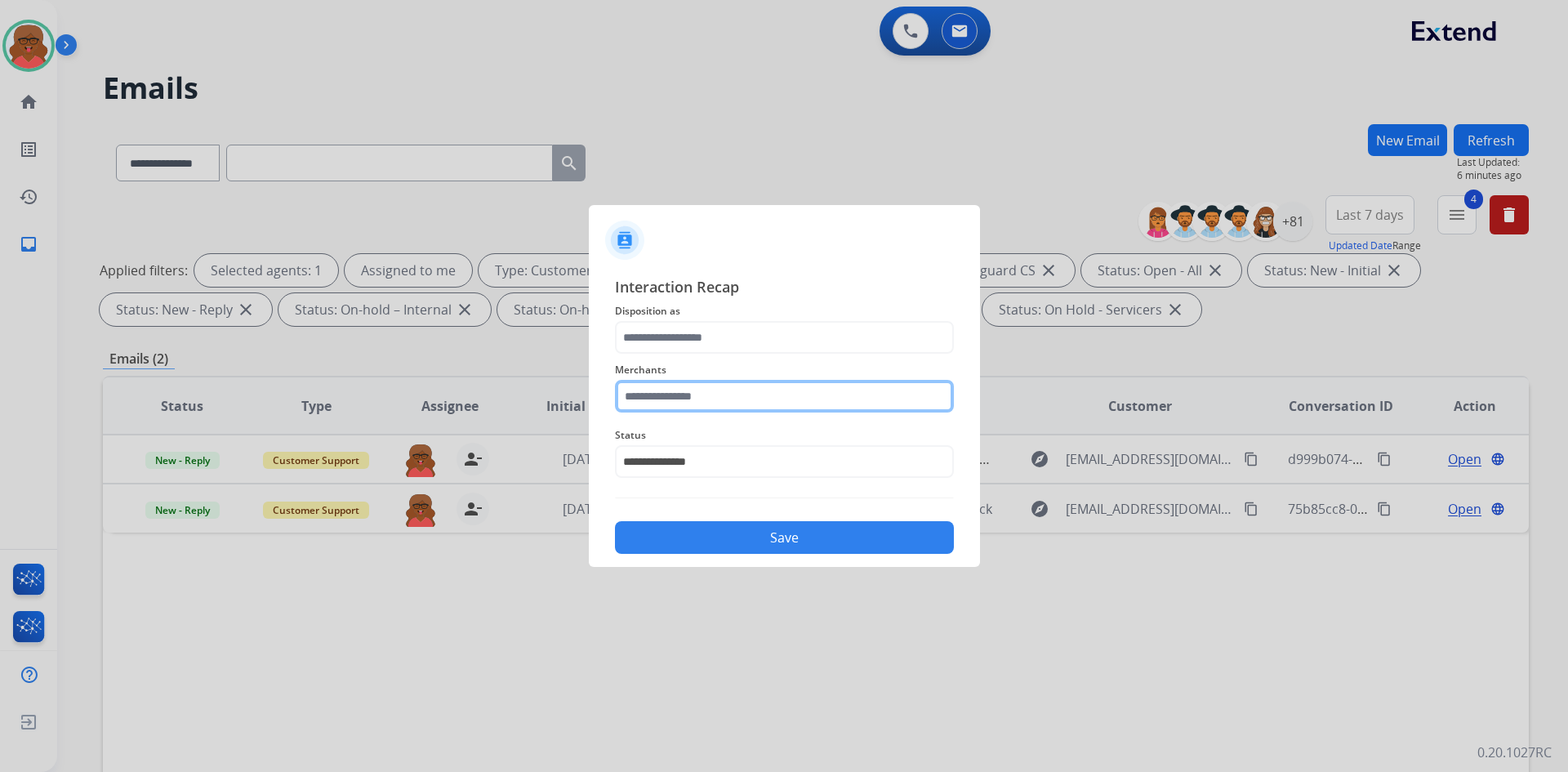
click at [809, 406] on input "text" at bounding box center [784, 396] width 339 height 32
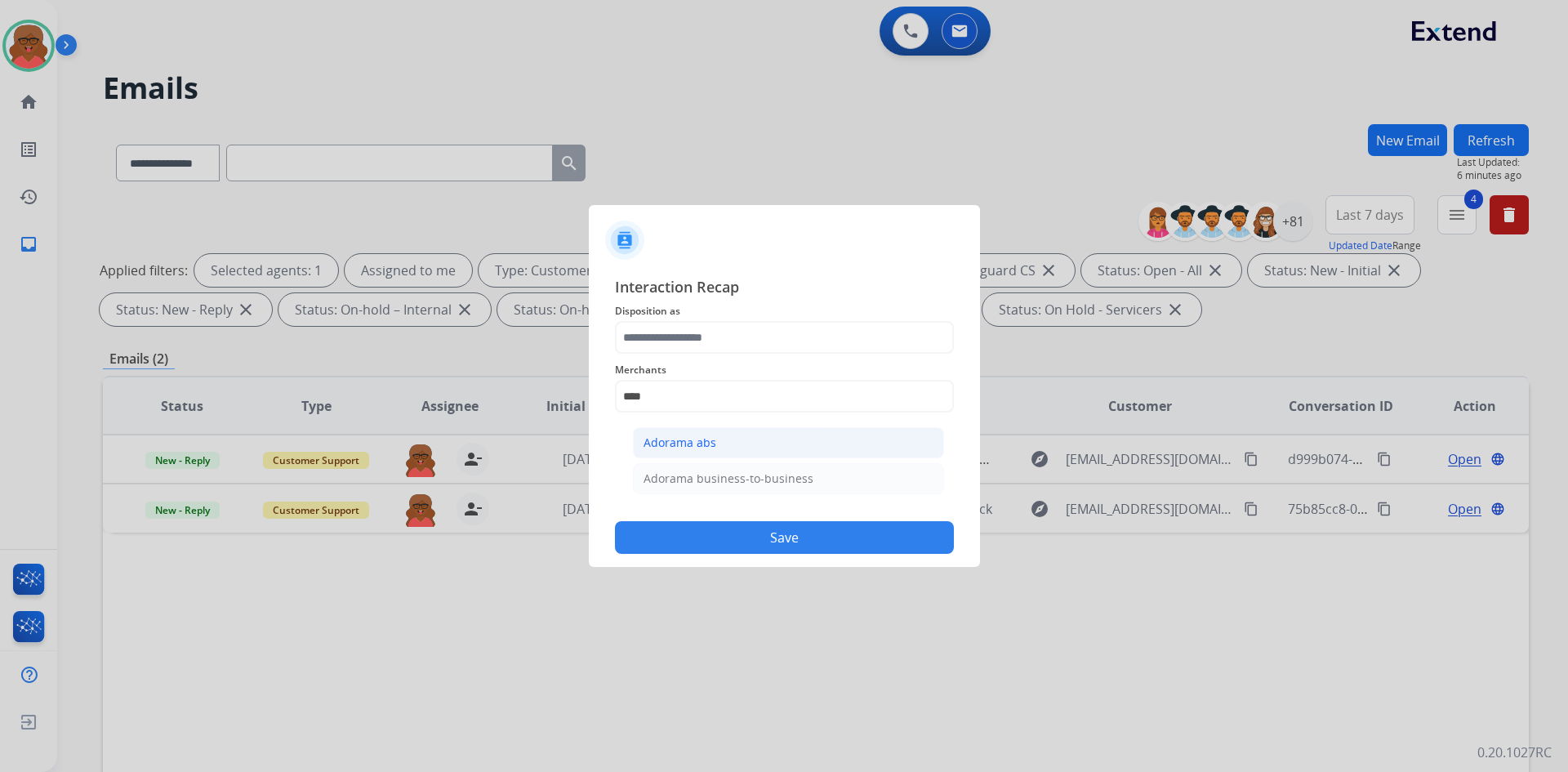
click at [820, 440] on li "Adorama abs" at bounding box center [788, 442] width 311 height 31
type input "**********"
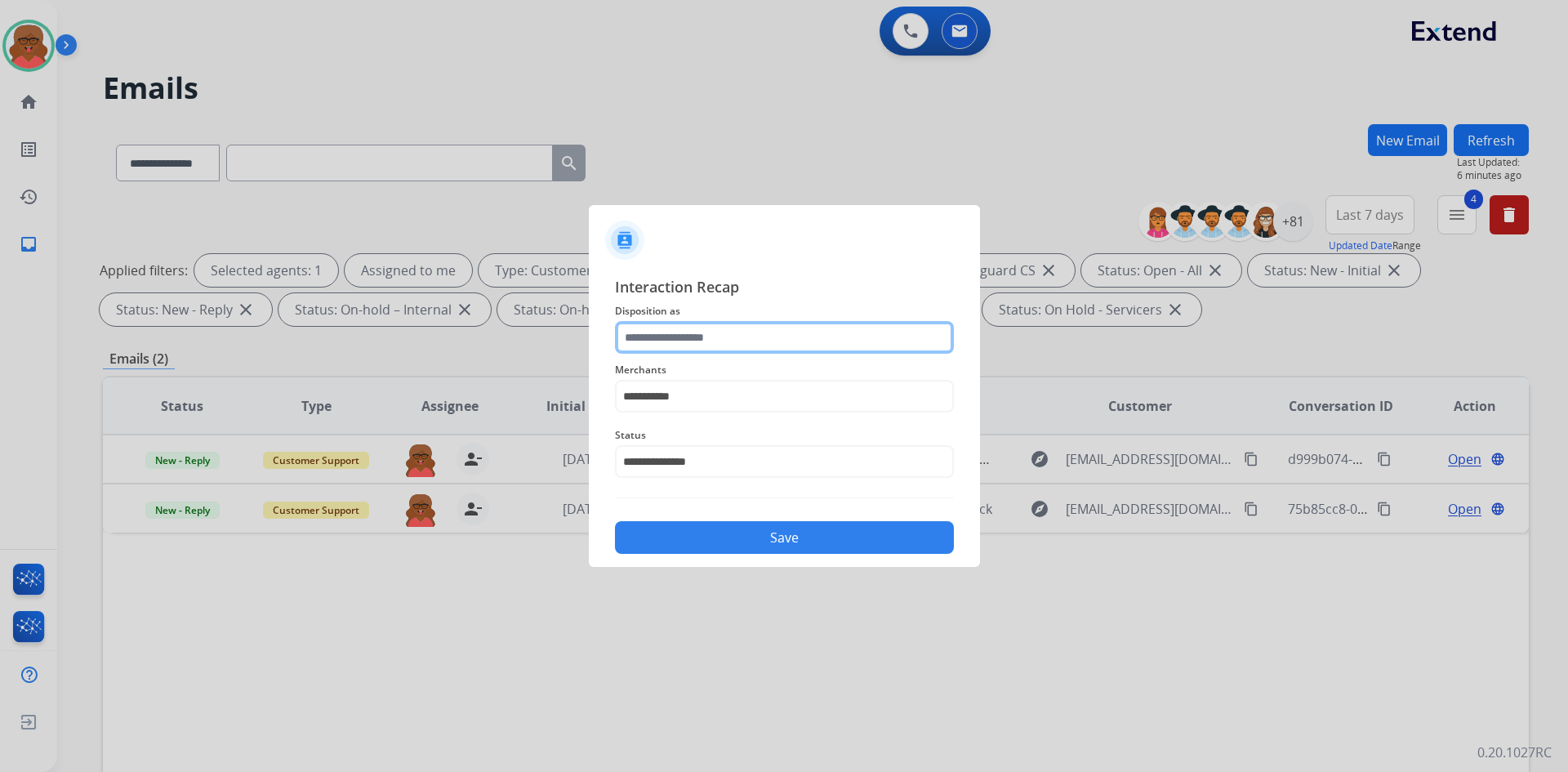
click at [803, 342] on input "text" at bounding box center [784, 338] width 339 height 32
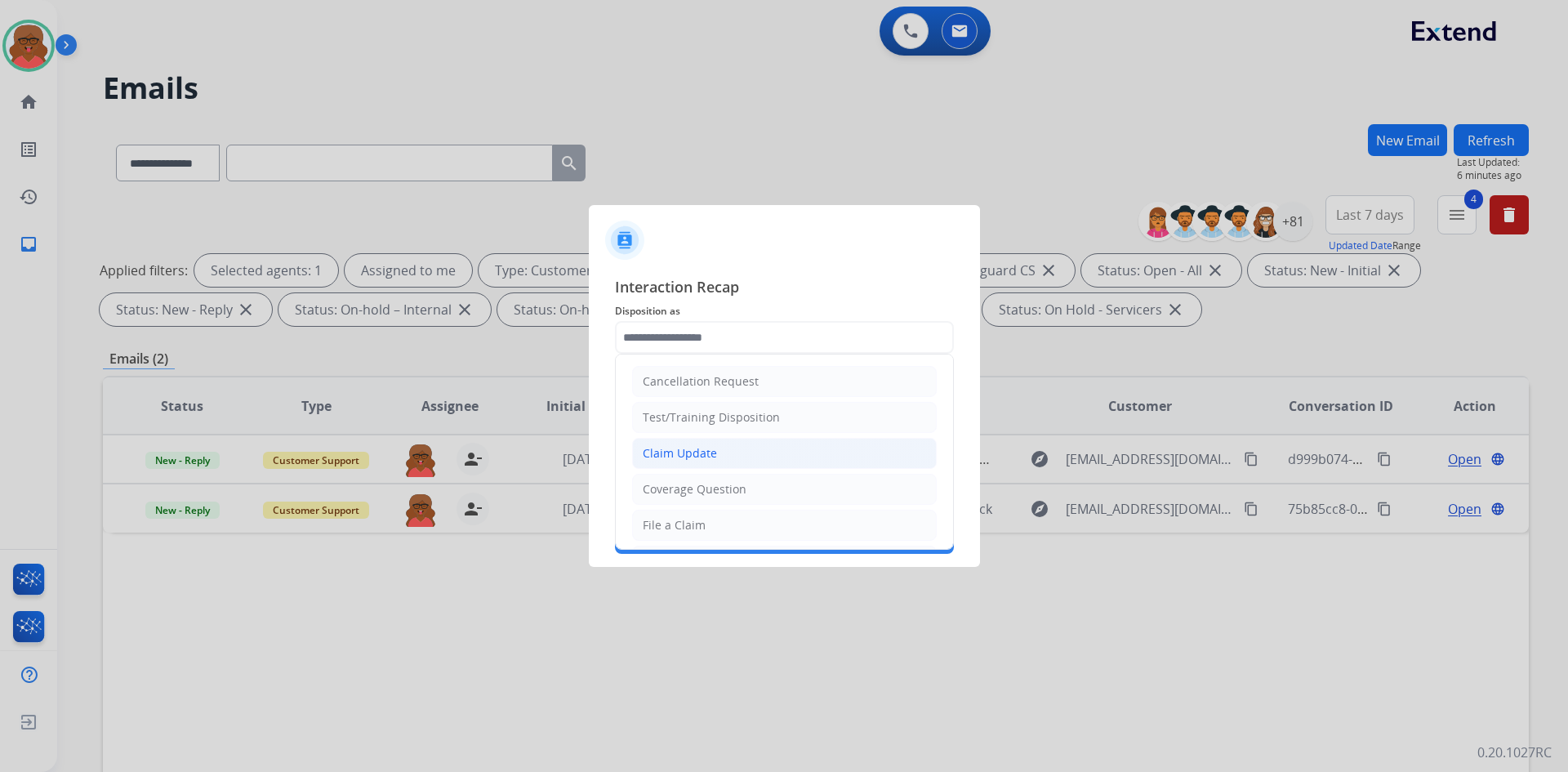
click at [747, 451] on li "Claim Update" at bounding box center [785, 453] width 304 height 31
type input "**********"
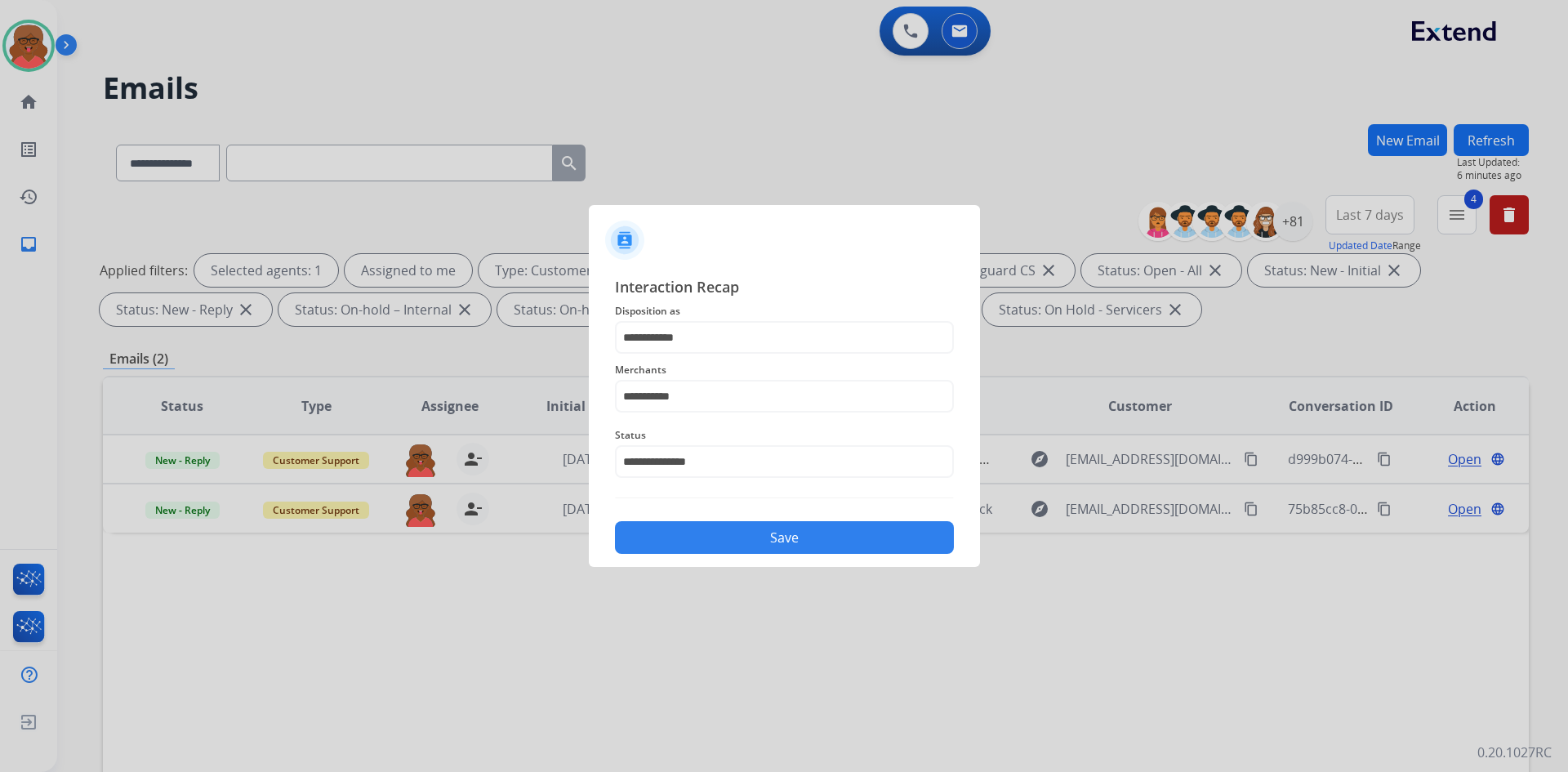
click at [759, 516] on div "Save" at bounding box center [784, 532] width 339 height 43
click at [763, 525] on button "Save" at bounding box center [784, 537] width 339 height 32
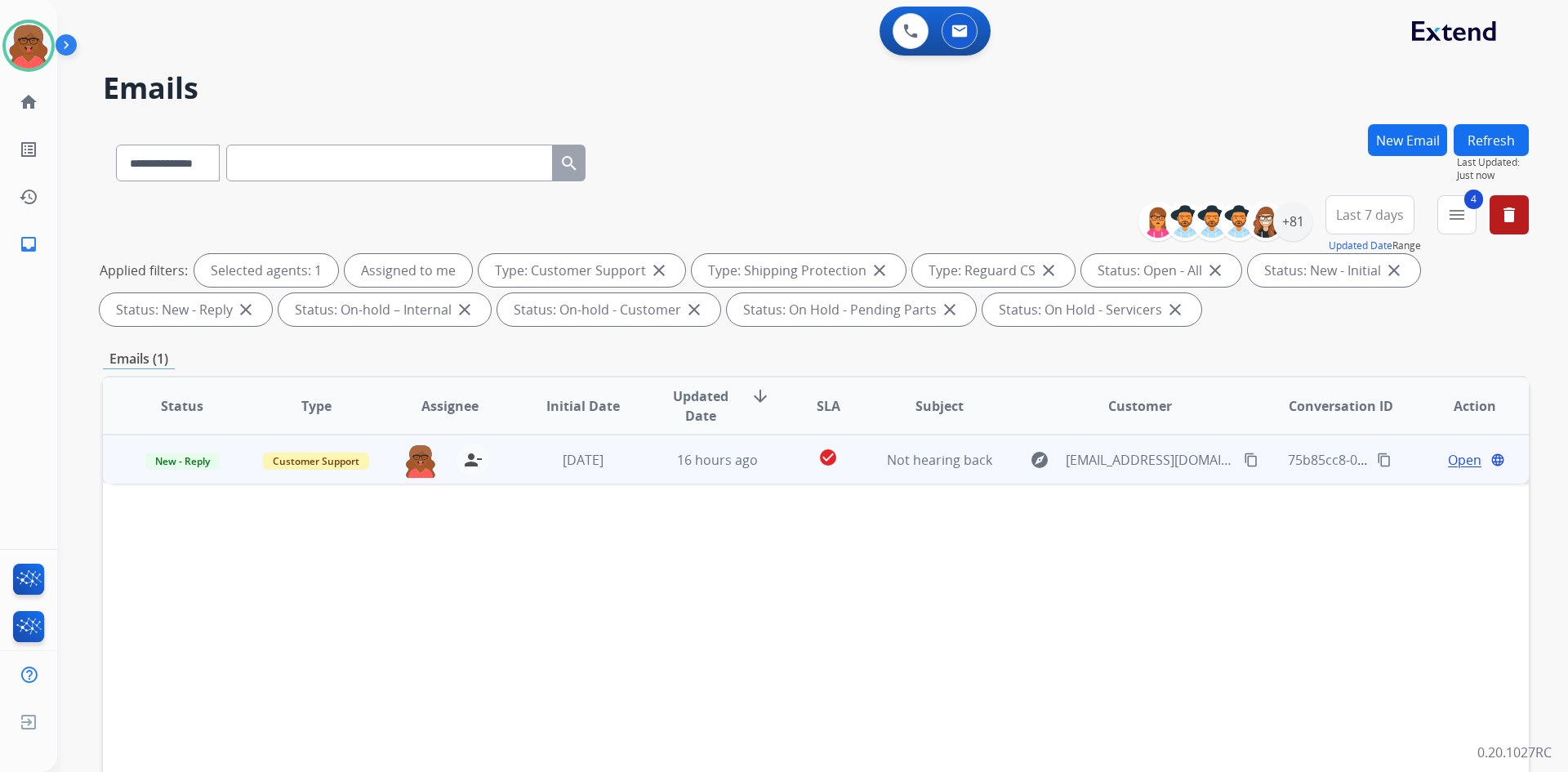
click at [1244, 459] on mat-icon "content_copy" at bounding box center [1251, 459] width 14 height 14
click at [1306, 454] on span "Open" at bounding box center [1464, 459] width 33 height 20
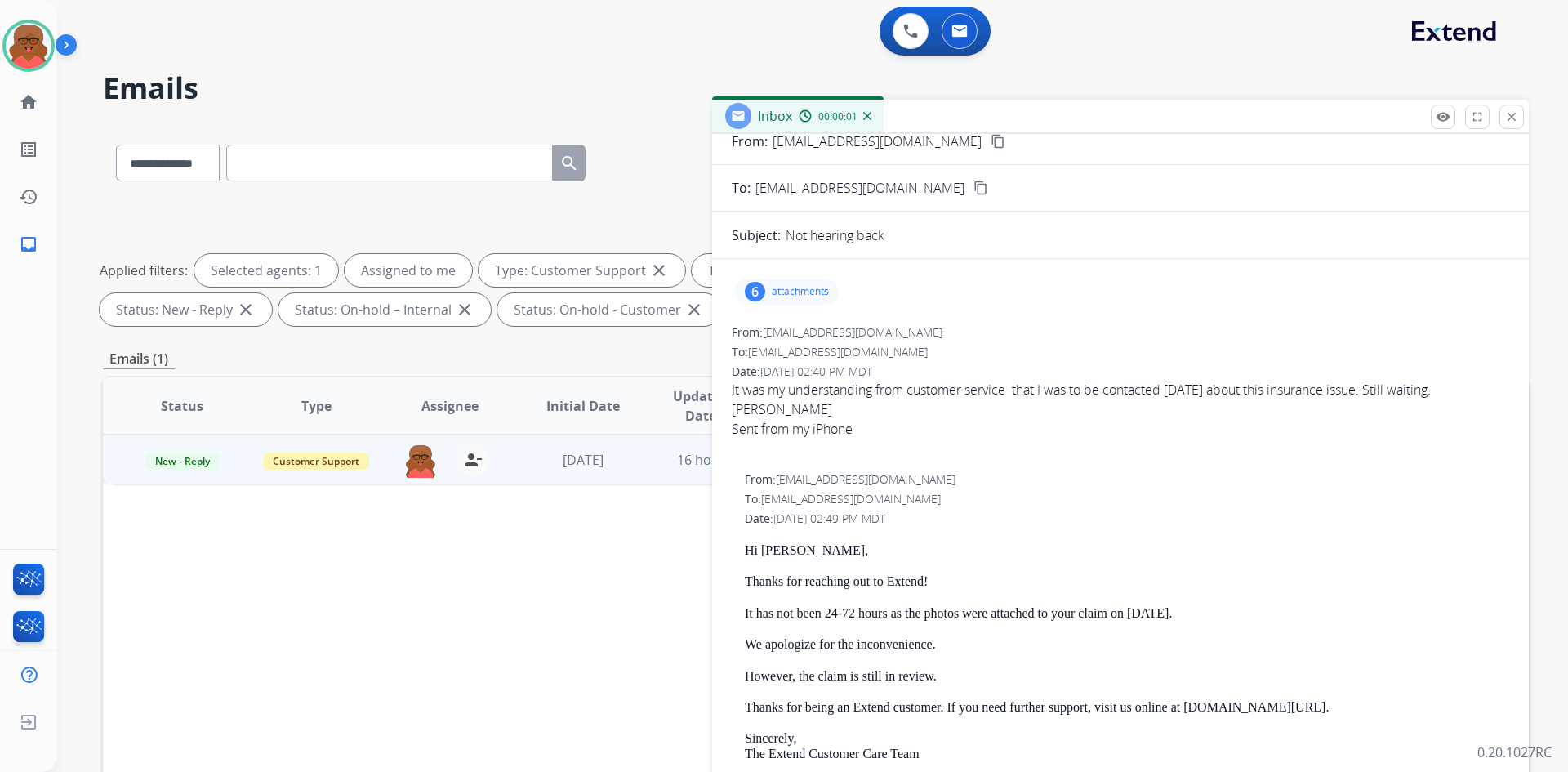
scroll to position [82, 0]
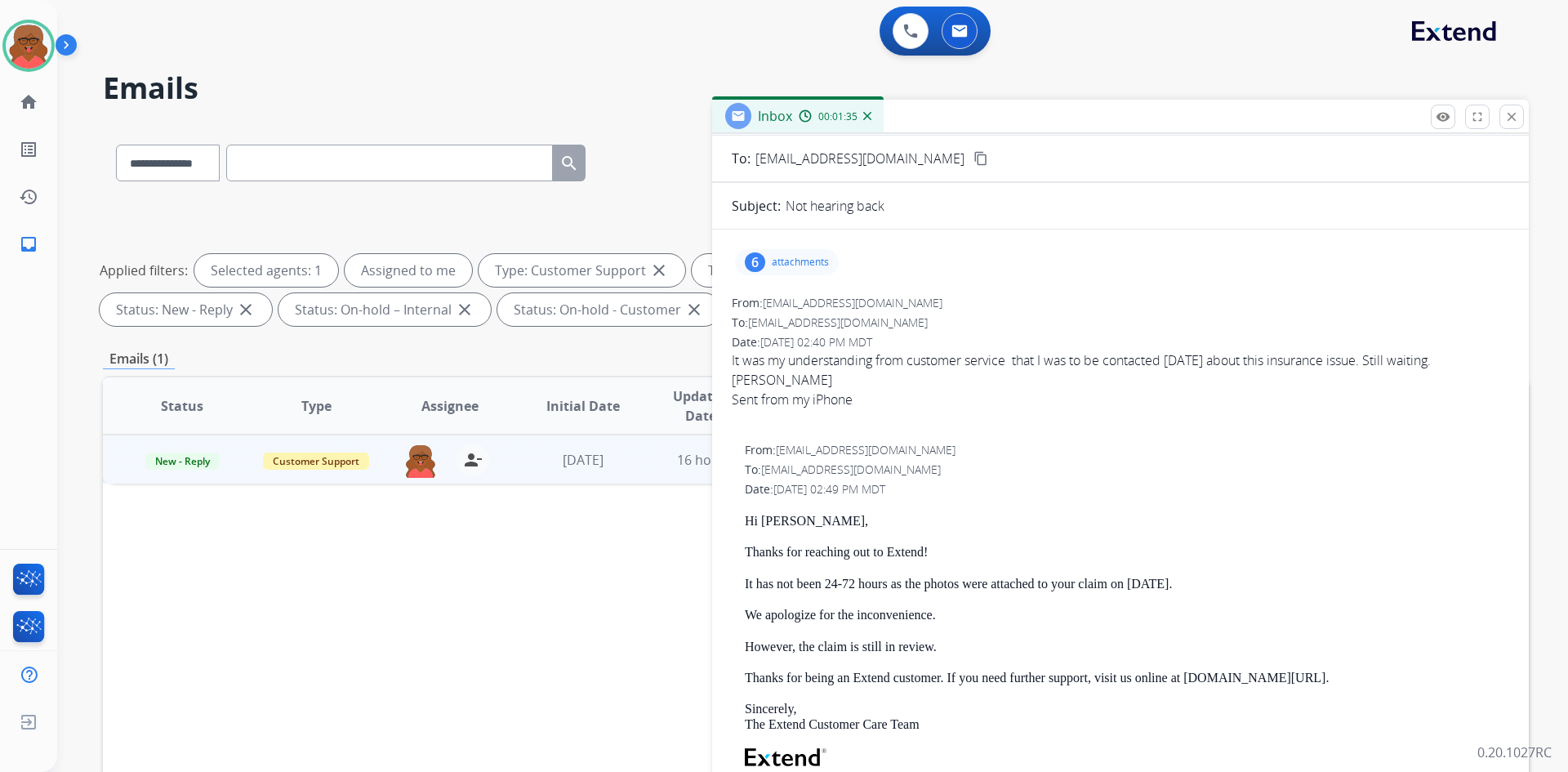
click at [809, 264] on p "attachments" at bounding box center [800, 262] width 57 height 13
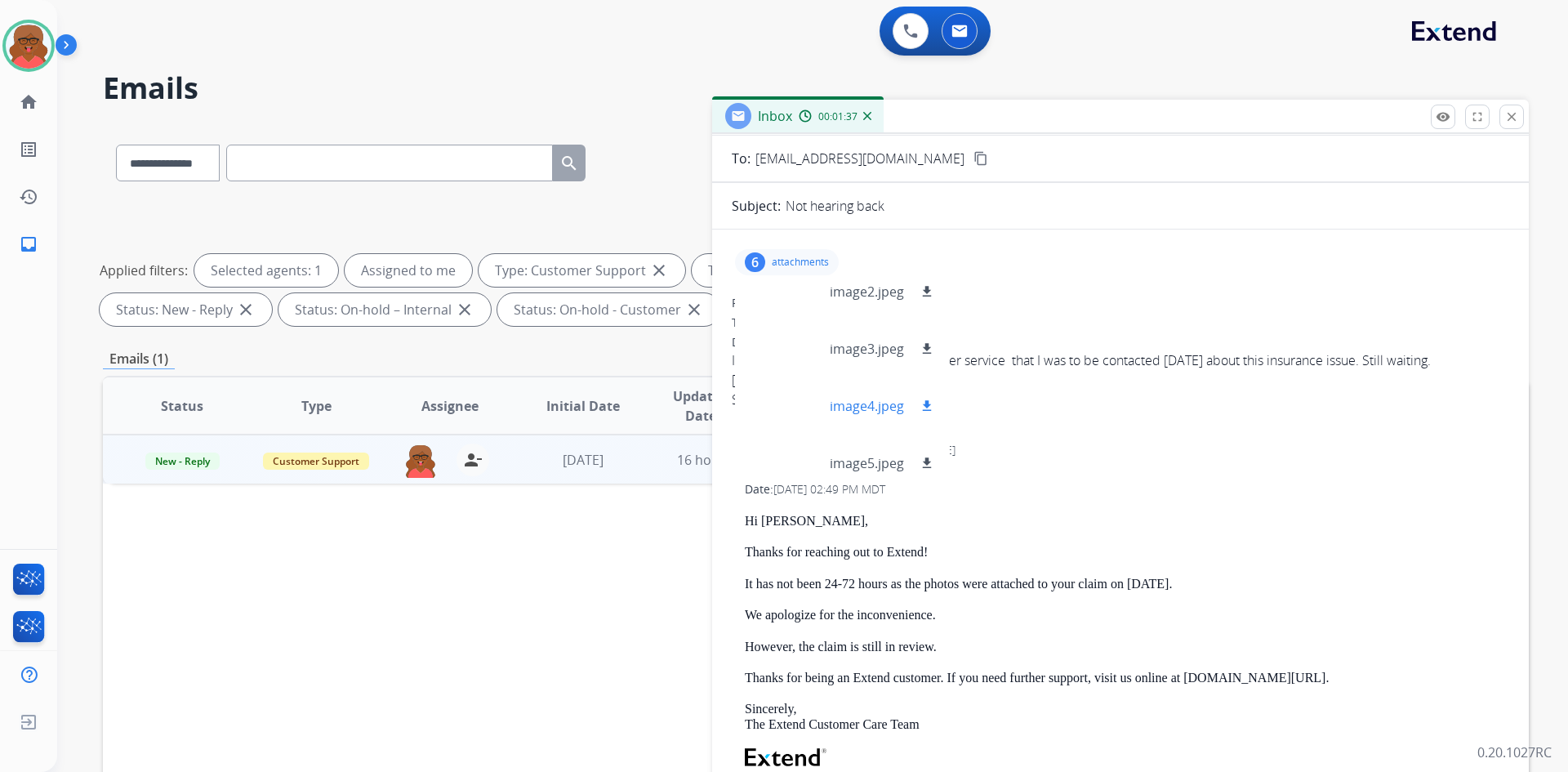
scroll to position [139, 0]
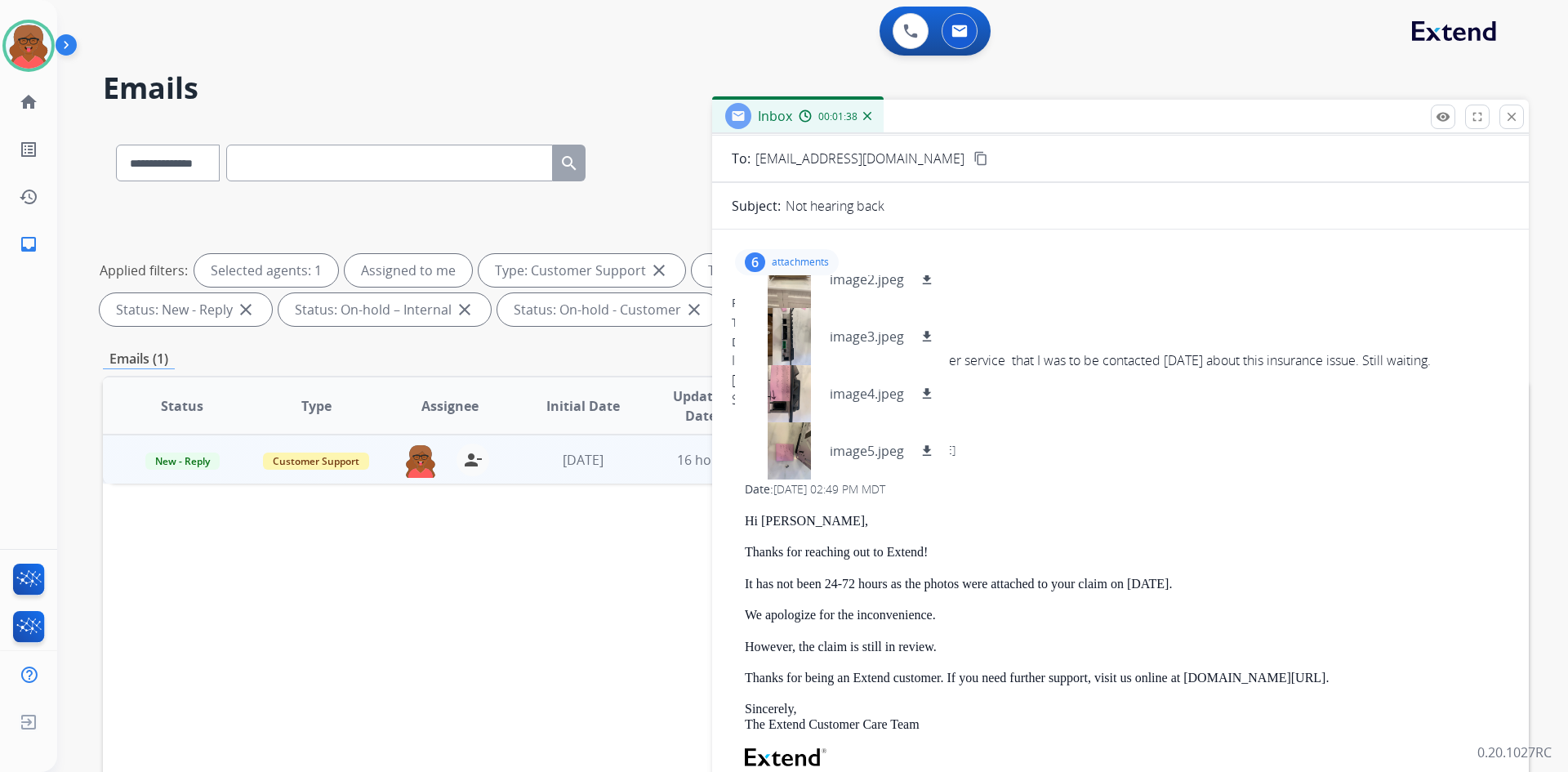
click at [802, 259] on p "attachments" at bounding box center [800, 262] width 57 height 13
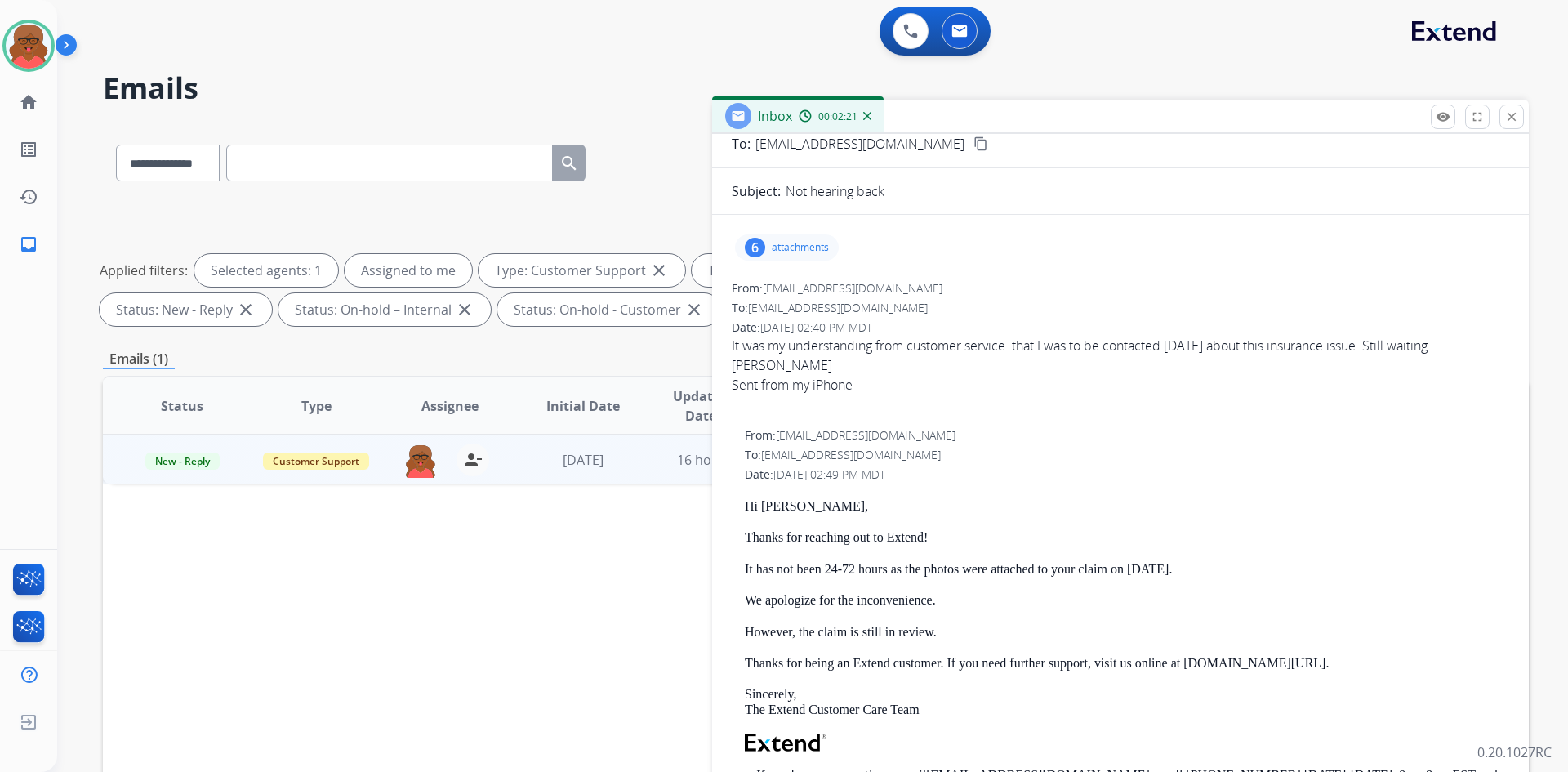
scroll to position [0, 0]
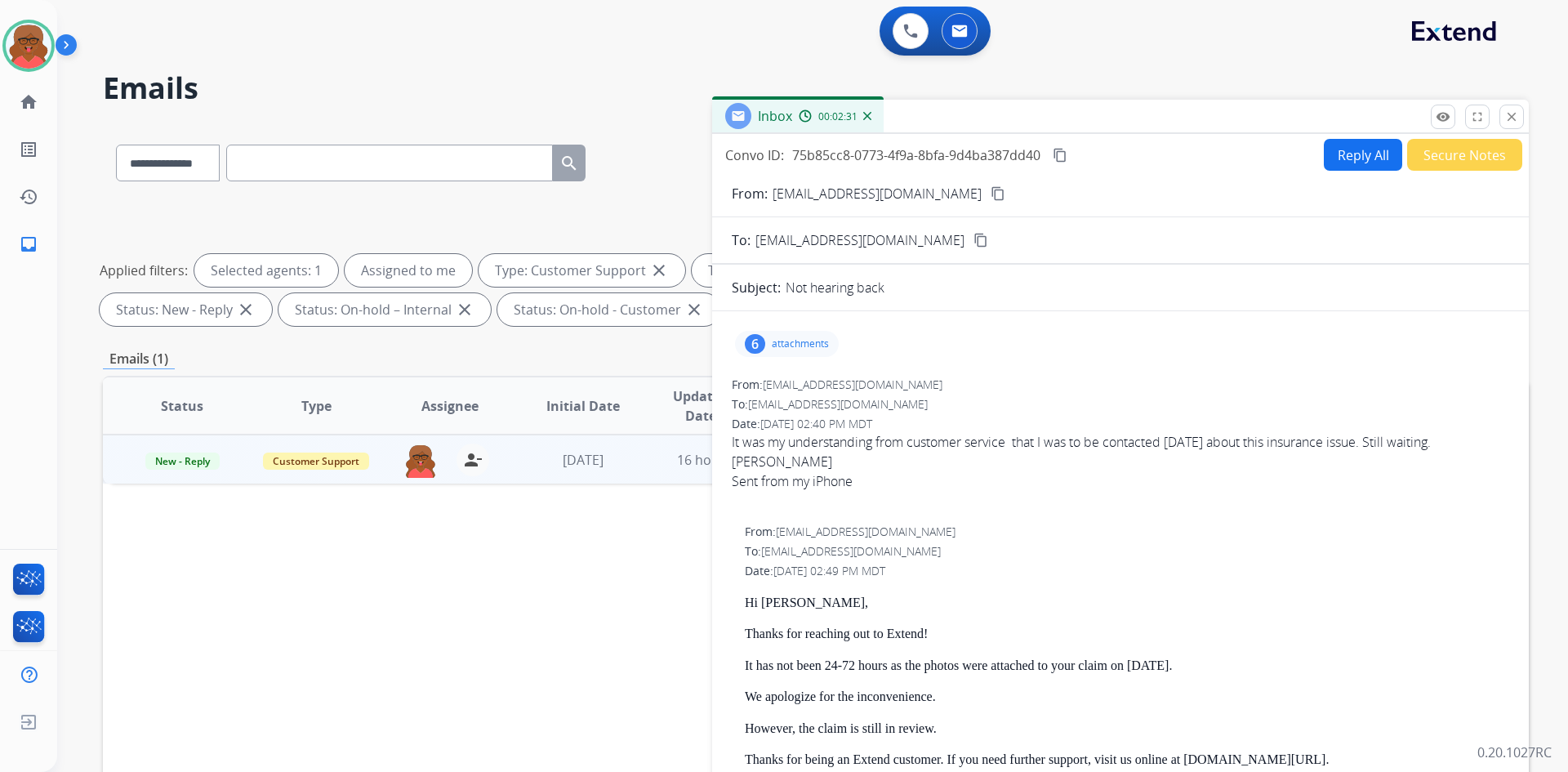
click at [1306, 168] on button "Reply All" at bounding box center [1363, 154] width 78 height 31
select select "**********"
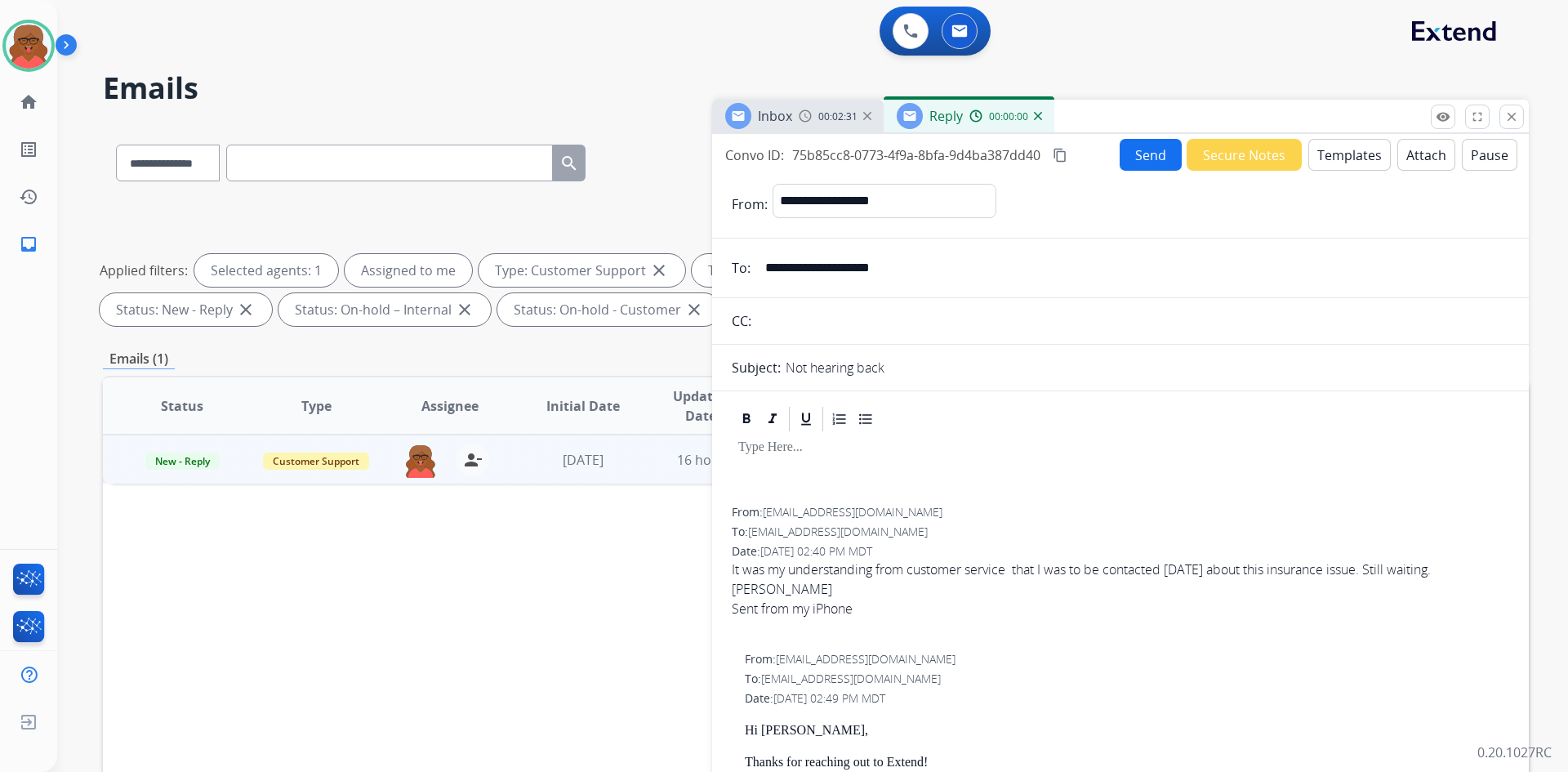
click at [1306, 168] on button "Templates" at bounding box center [1349, 154] width 82 height 31
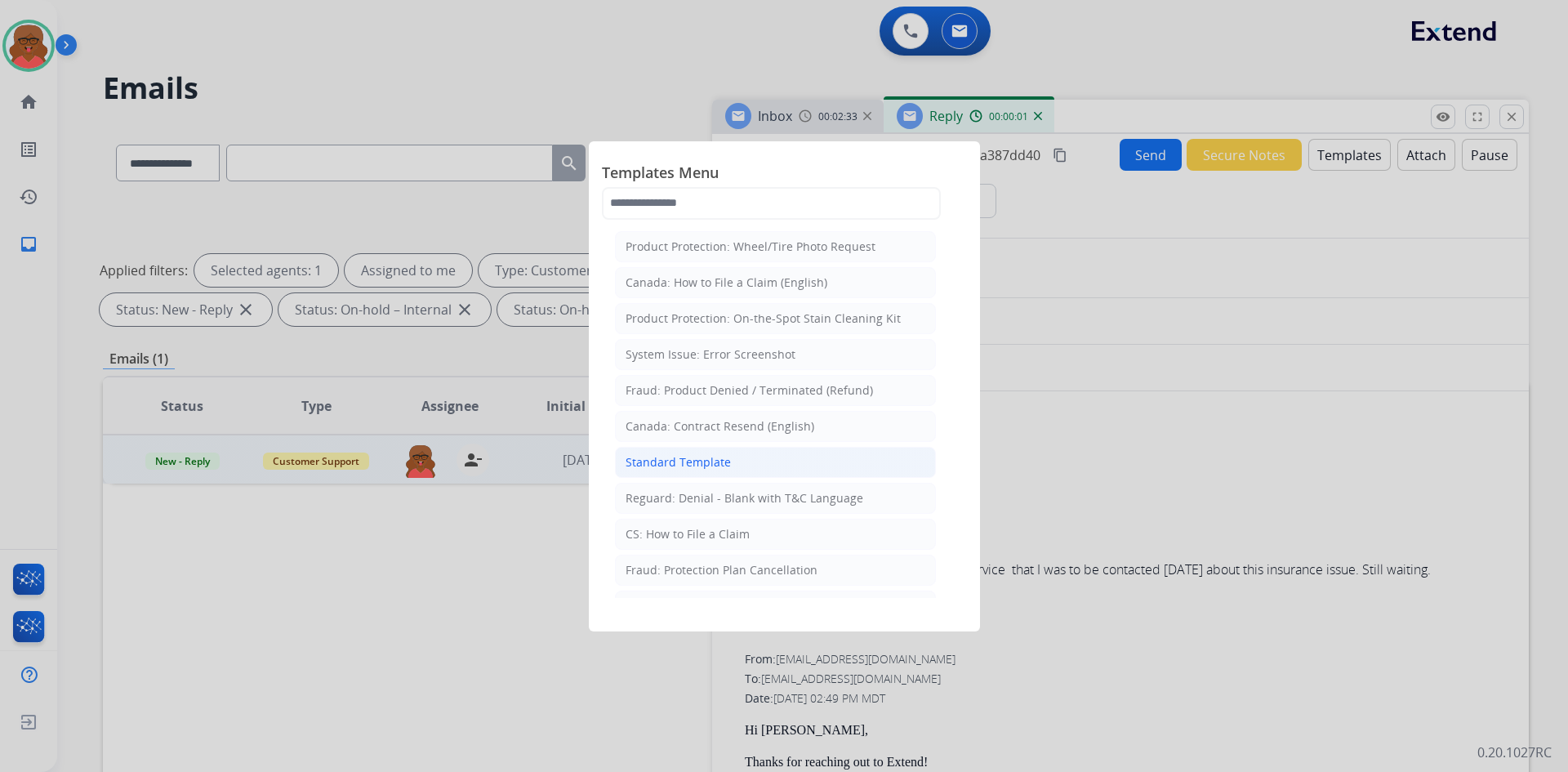
click at [825, 467] on li "Standard Template" at bounding box center [775, 462] width 321 height 31
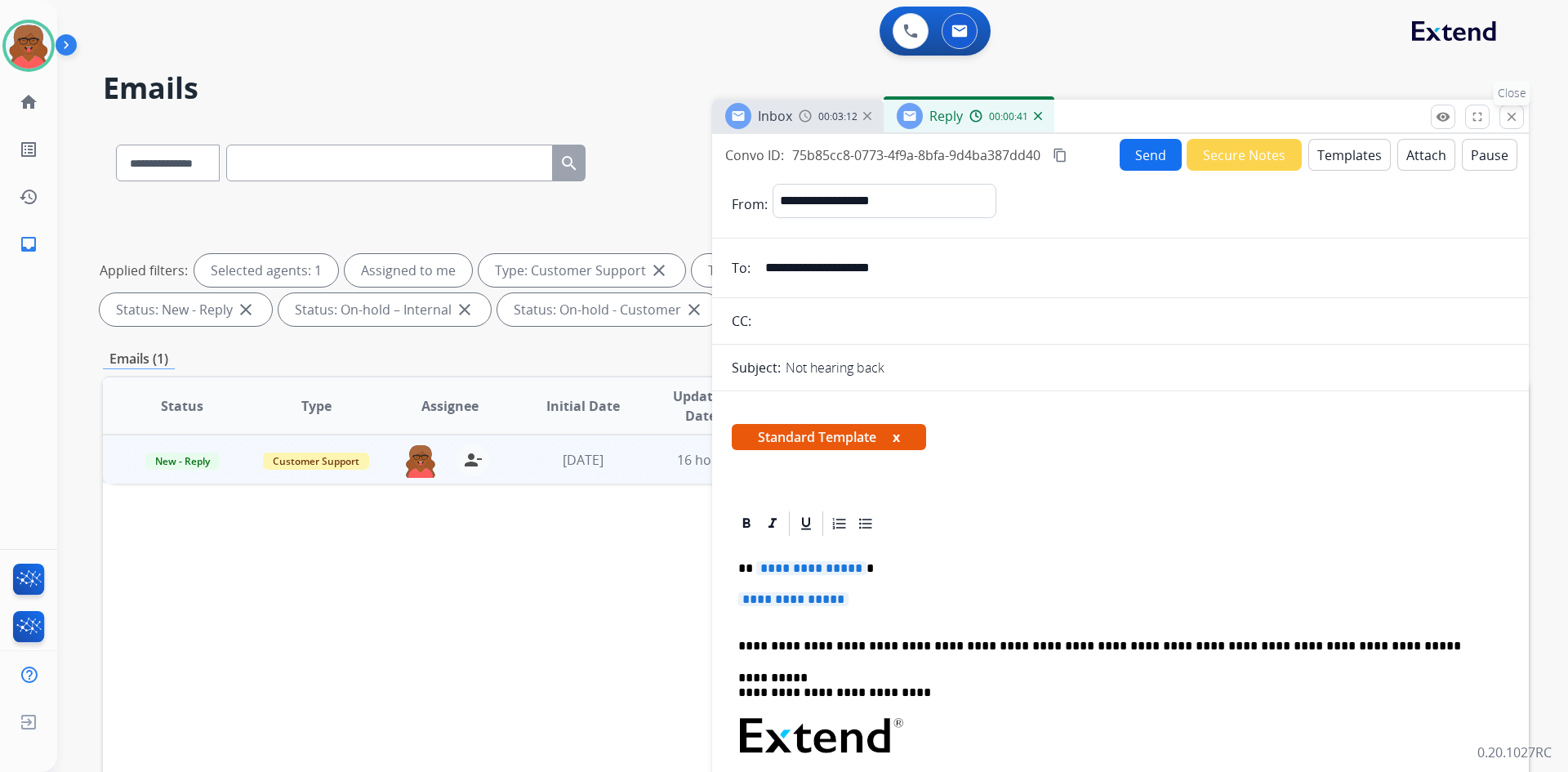
click at [1306, 119] on mat-icon "close" at bounding box center [1511, 116] width 14 height 14
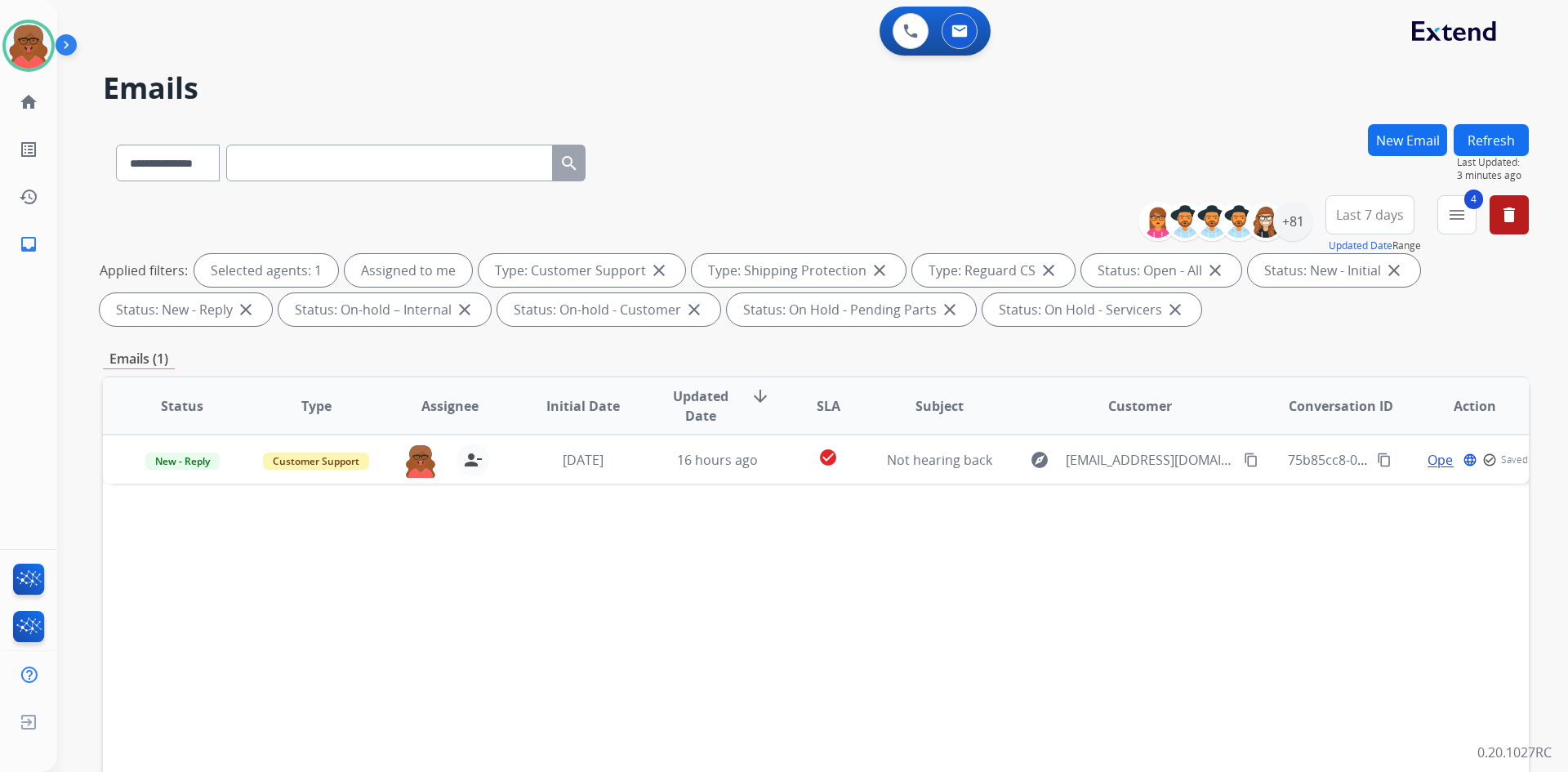
click at [1084, 560] on div "Status Type Assignee Initial Date Updated Date arrow_downward SLA Subject Custo…" at bounding box center [815, 650] width 1426 height 548
click at [1306, 631] on p "0.20.1027RC" at bounding box center [1514, 752] width 74 height 20
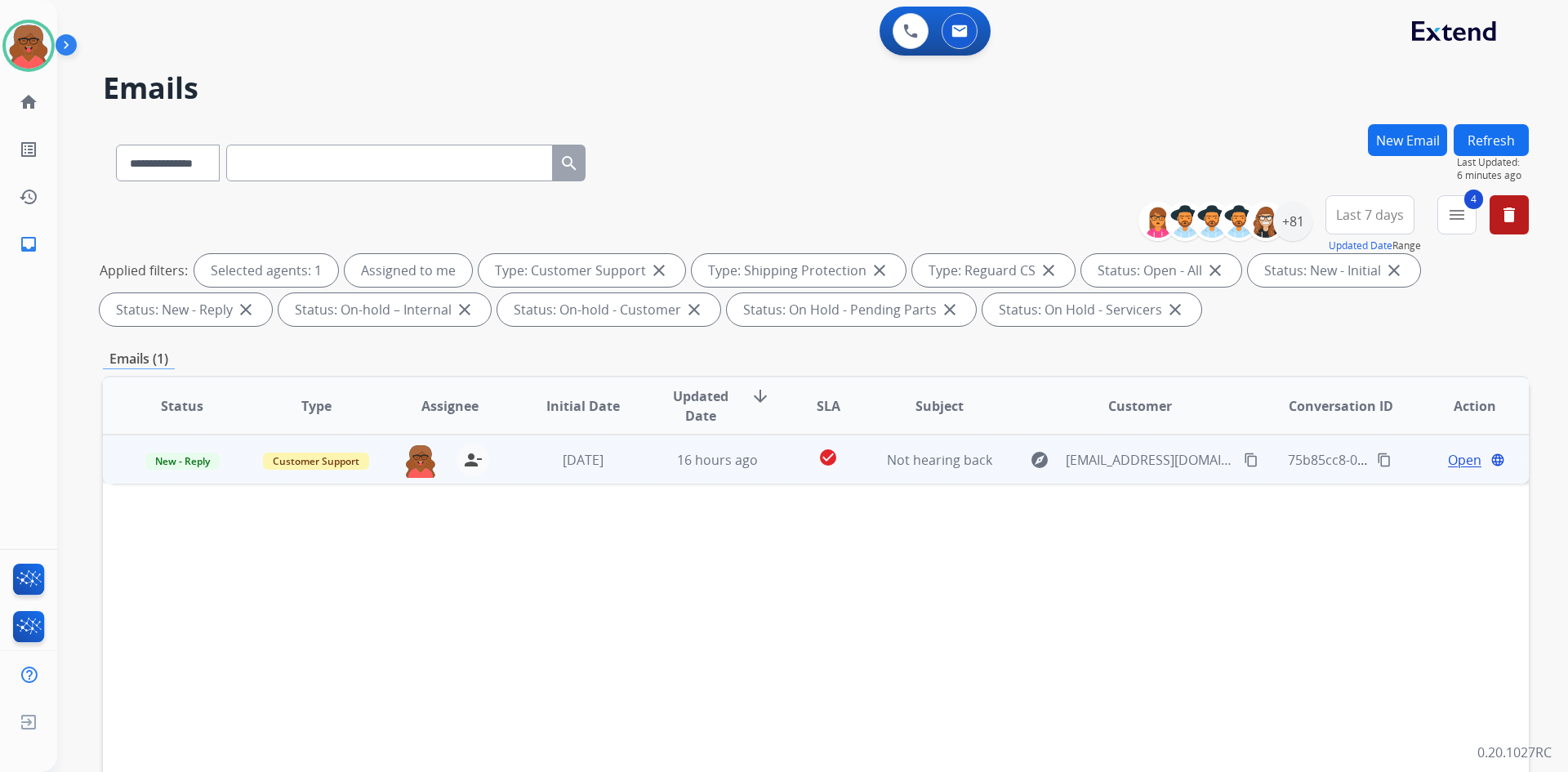
click at [1244, 463] on mat-icon "content_copy" at bounding box center [1251, 459] width 14 height 14
click at [1306, 458] on span "Open" at bounding box center [1464, 459] width 33 height 20
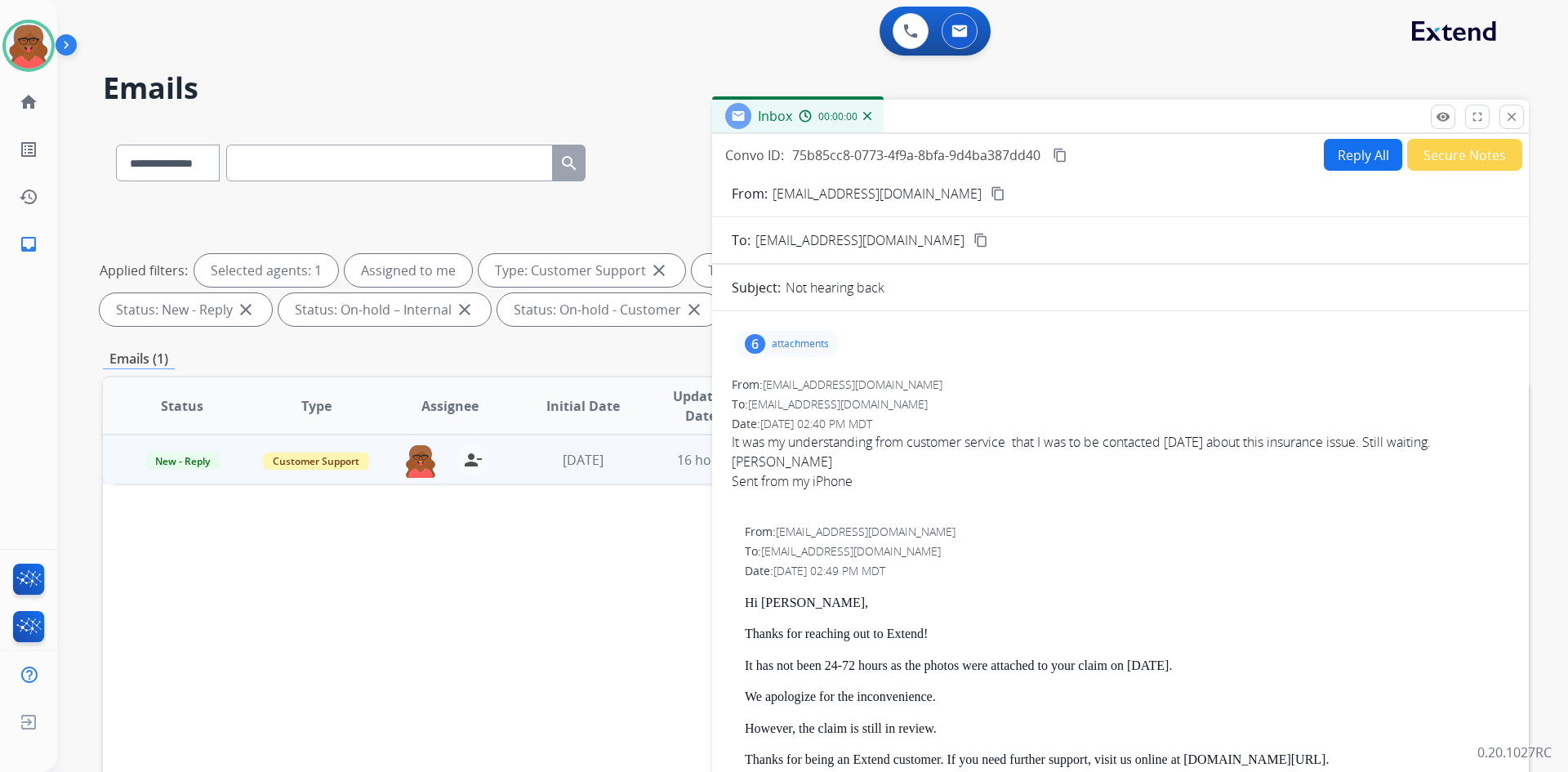
click at [1306, 162] on button "Reply All" at bounding box center [1363, 154] width 78 height 31
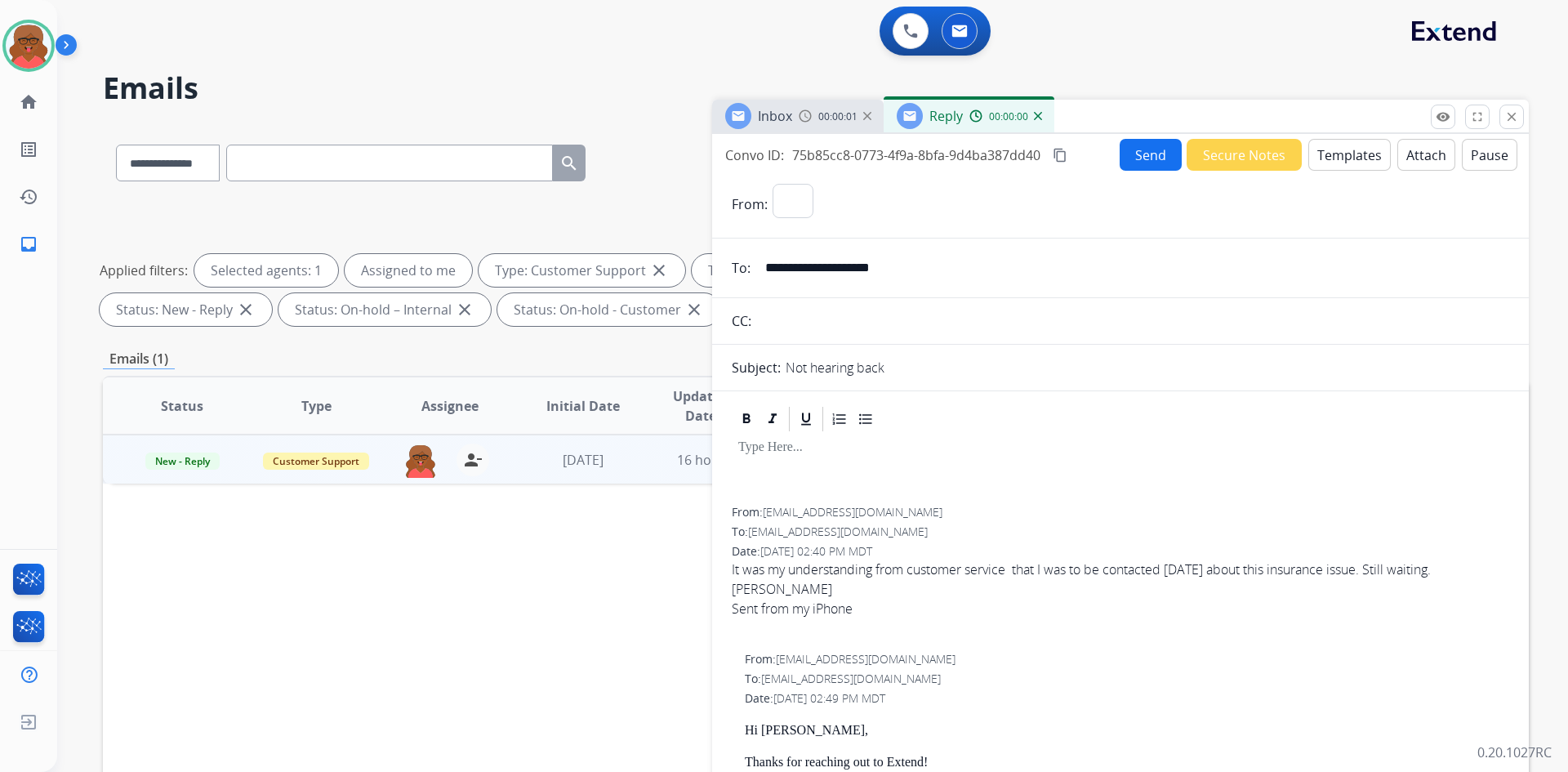
select select "**********"
click at [1306, 161] on button "Templates" at bounding box center [1349, 154] width 82 height 31
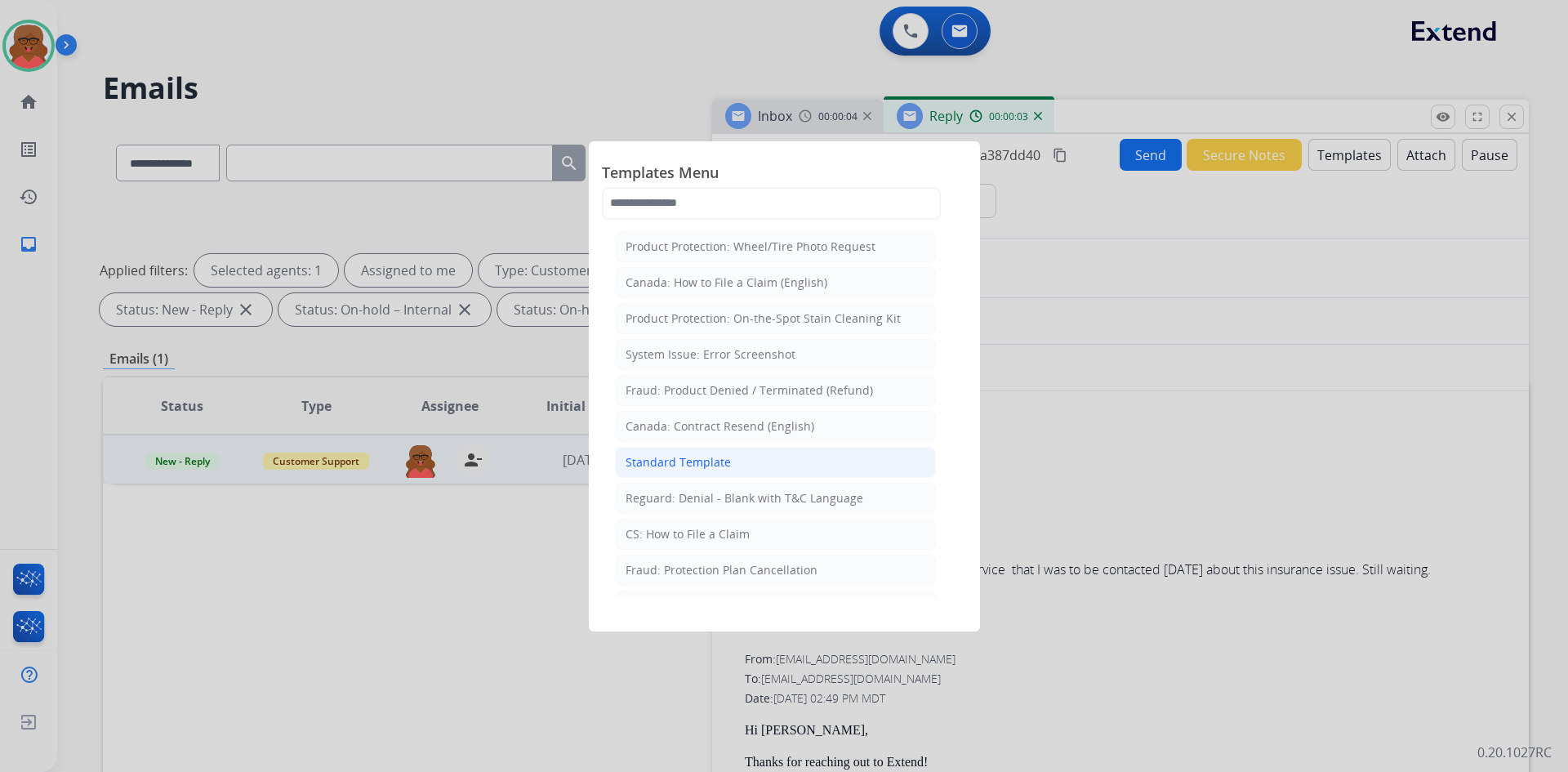
click at [731, 473] on li "Standard Template" at bounding box center [775, 462] width 321 height 31
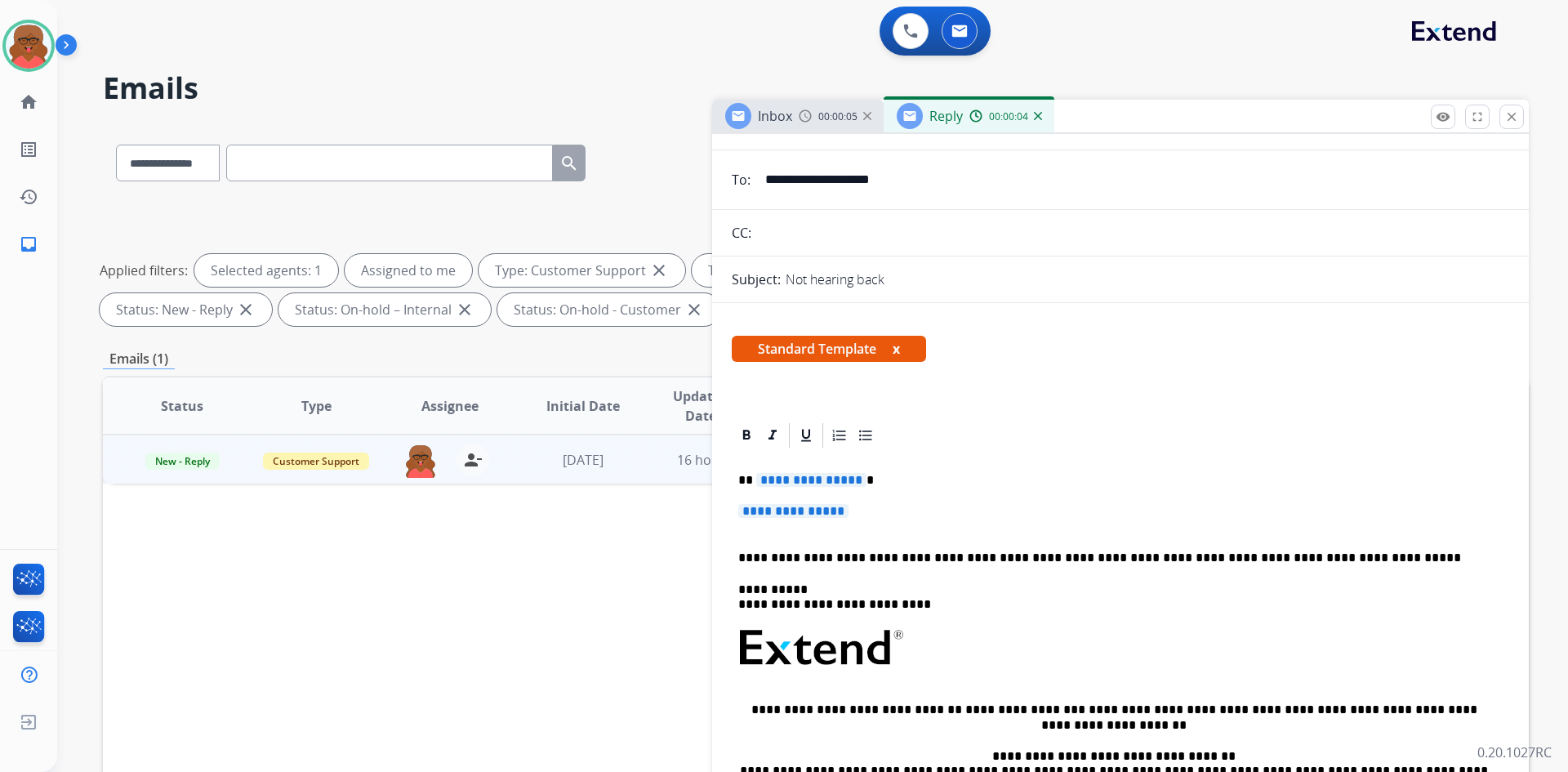
scroll to position [163, 0]
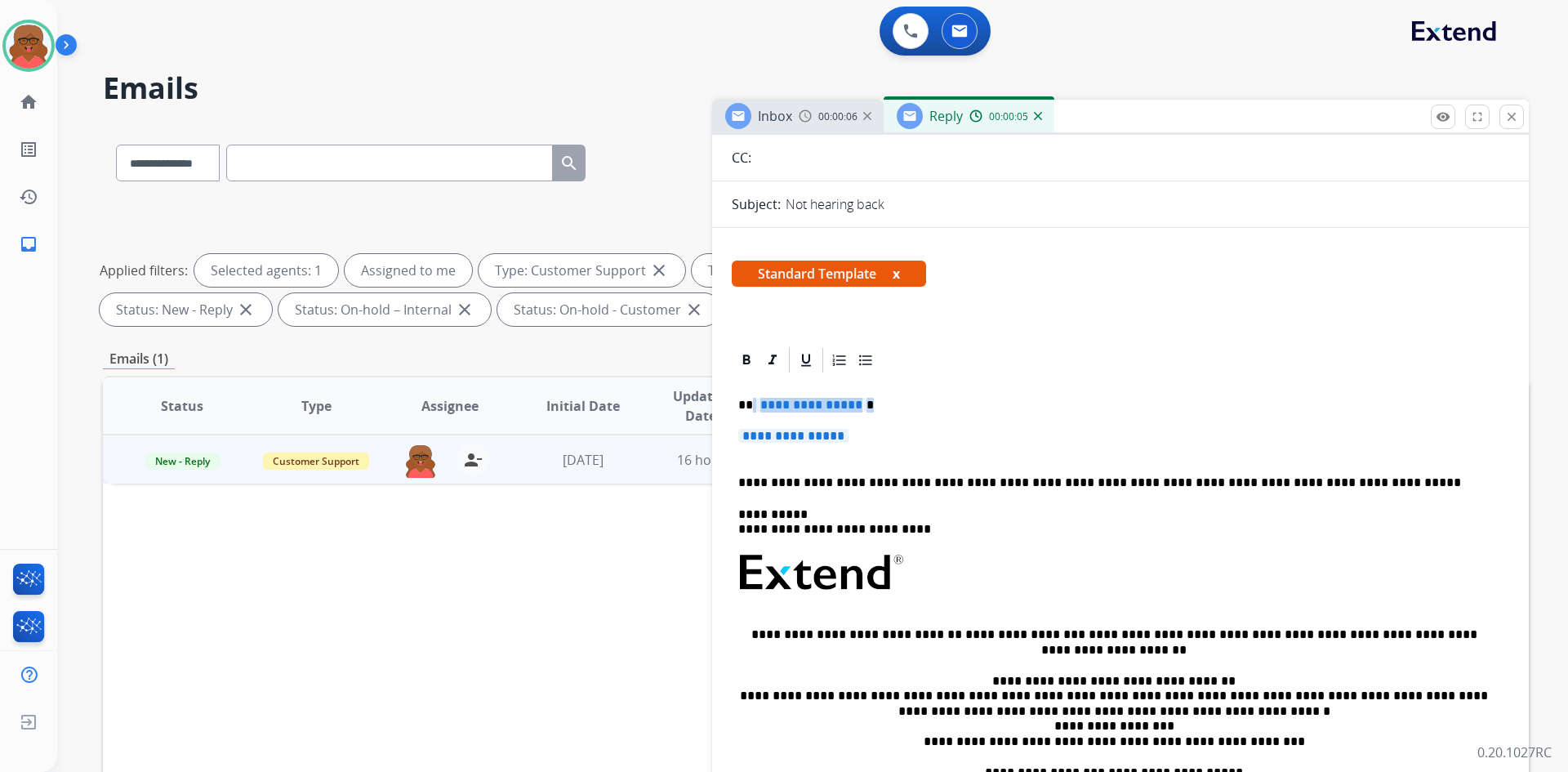
drag, startPoint x: 767, startPoint y: 401, endPoint x: 862, endPoint y: 400, distance: 95.0
click at [862, 400] on p "**********" at bounding box center [1114, 405] width 752 height 14
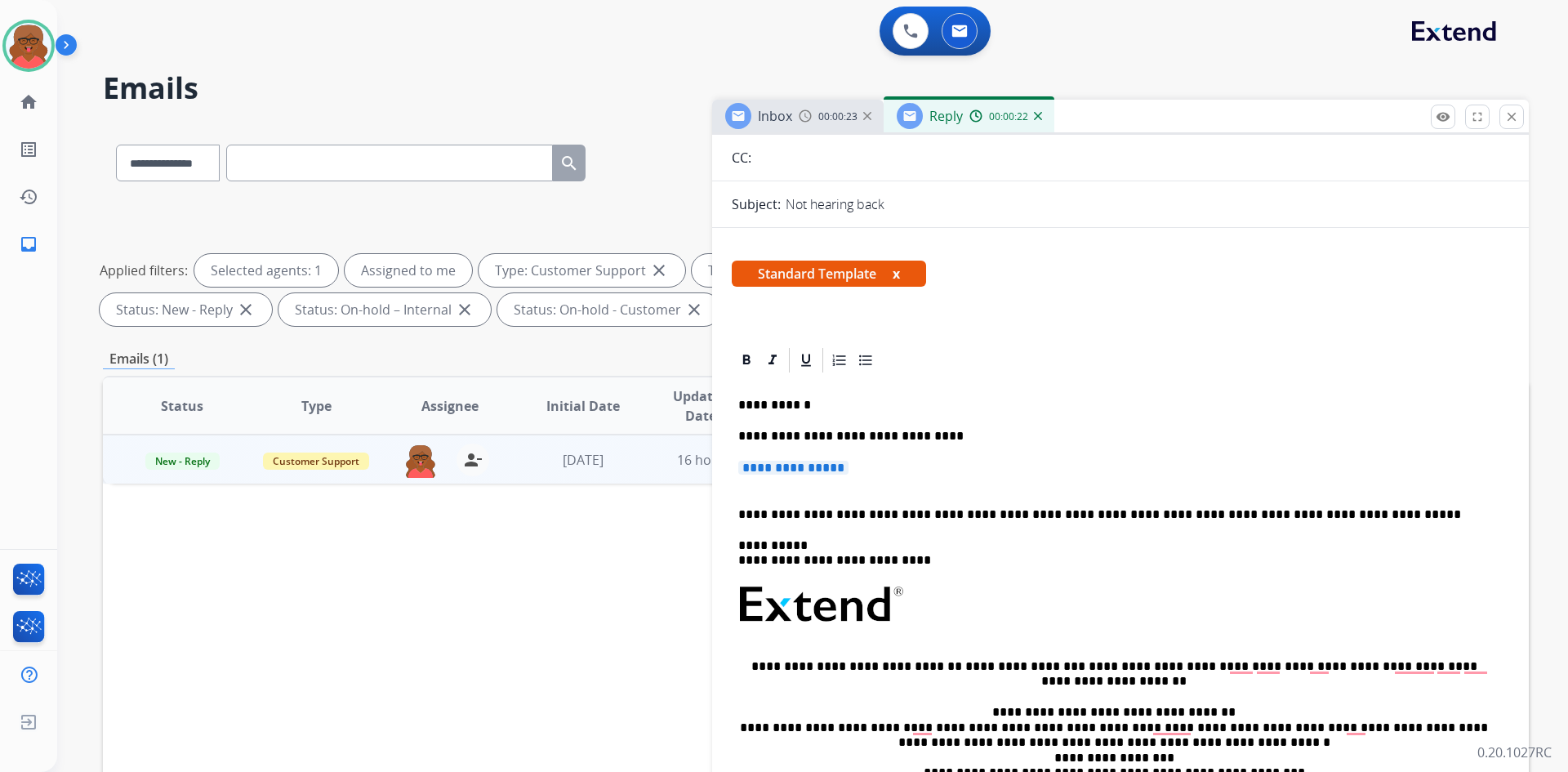
drag, startPoint x: 810, startPoint y: 468, endPoint x: 899, endPoint y: 465, distance: 89.1
drag, startPoint x: 878, startPoint y: 467, endPoint x: 733, endPoint y: 462, distance: 145.1
click at [733, 462] on div "**********" at bounding box center [1121, 627] width 777 height 504
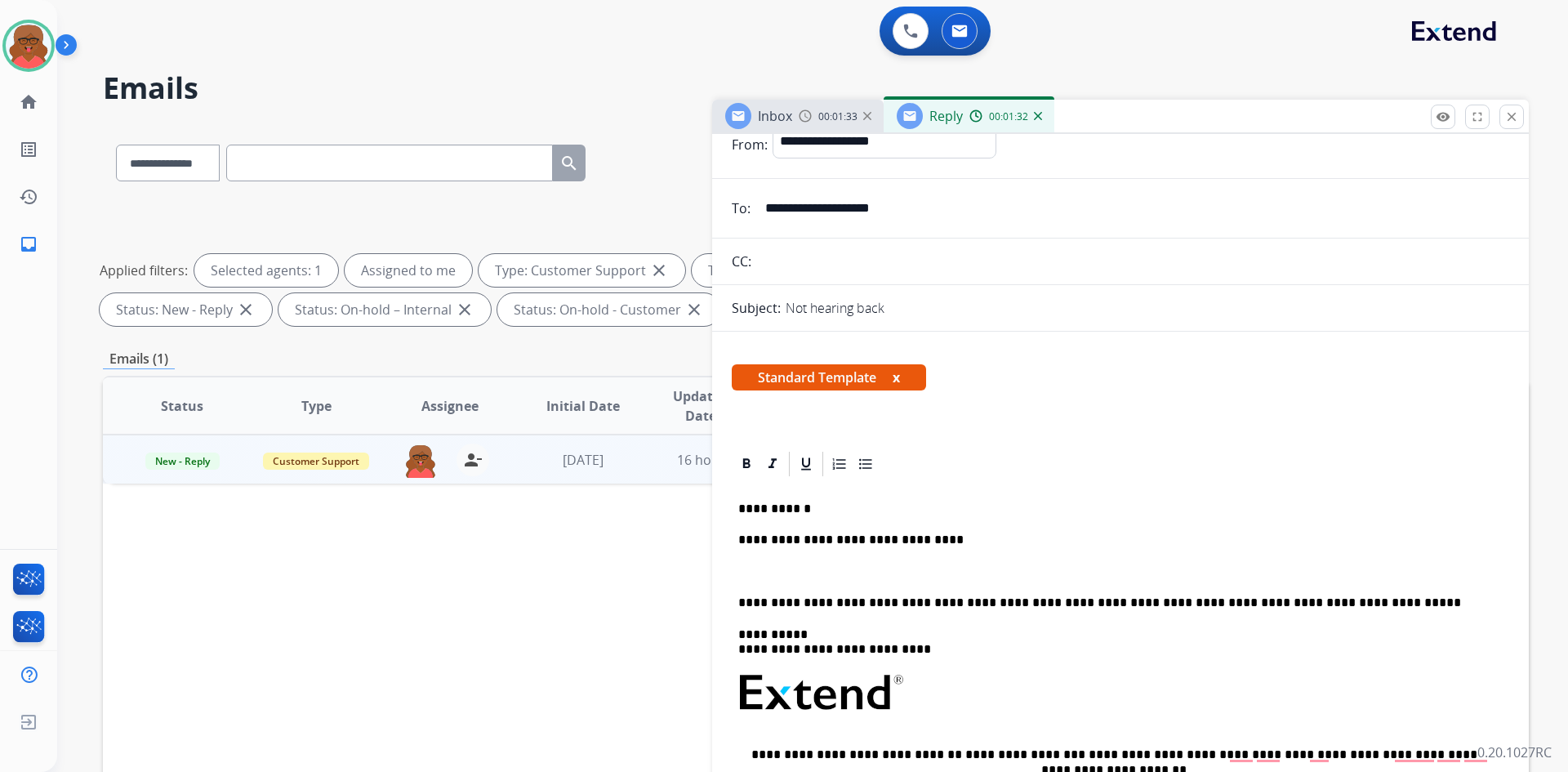
scroll to position [0, 0]
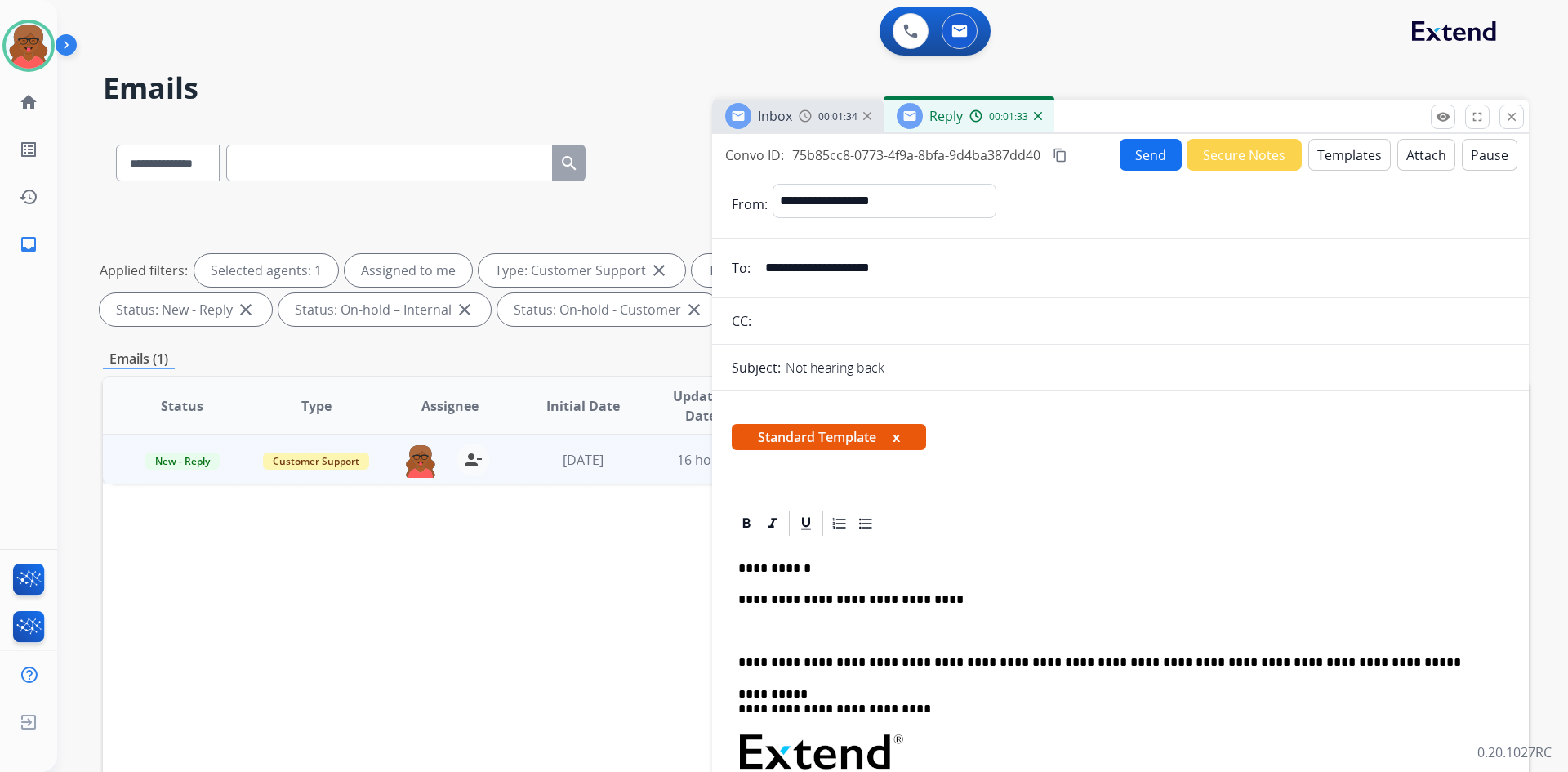
click at [1057, 156] on mat-icon "content_copy" at bounding box center [1060, 155] width 14 height 14
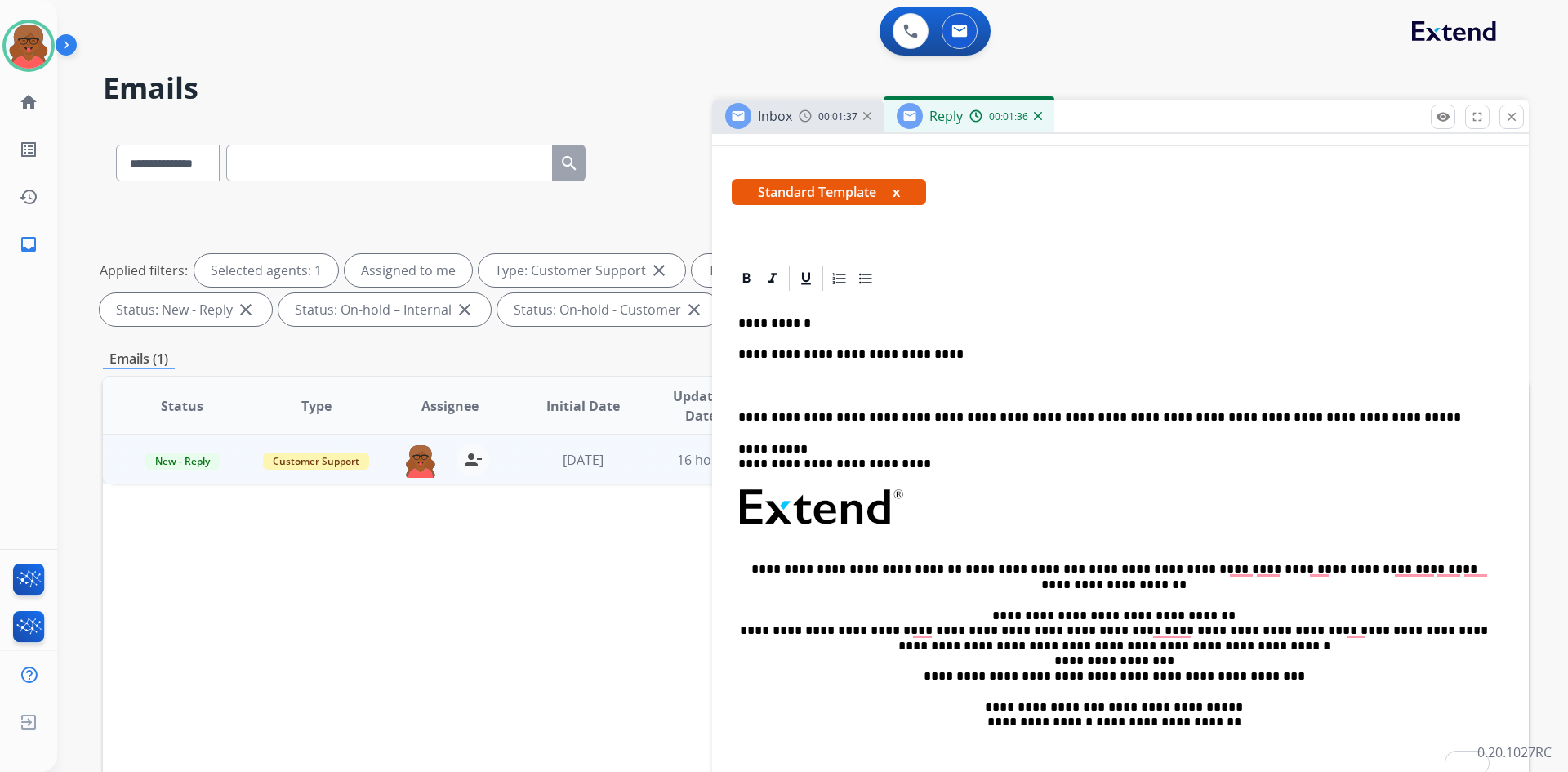
scroll to position [244, 0]
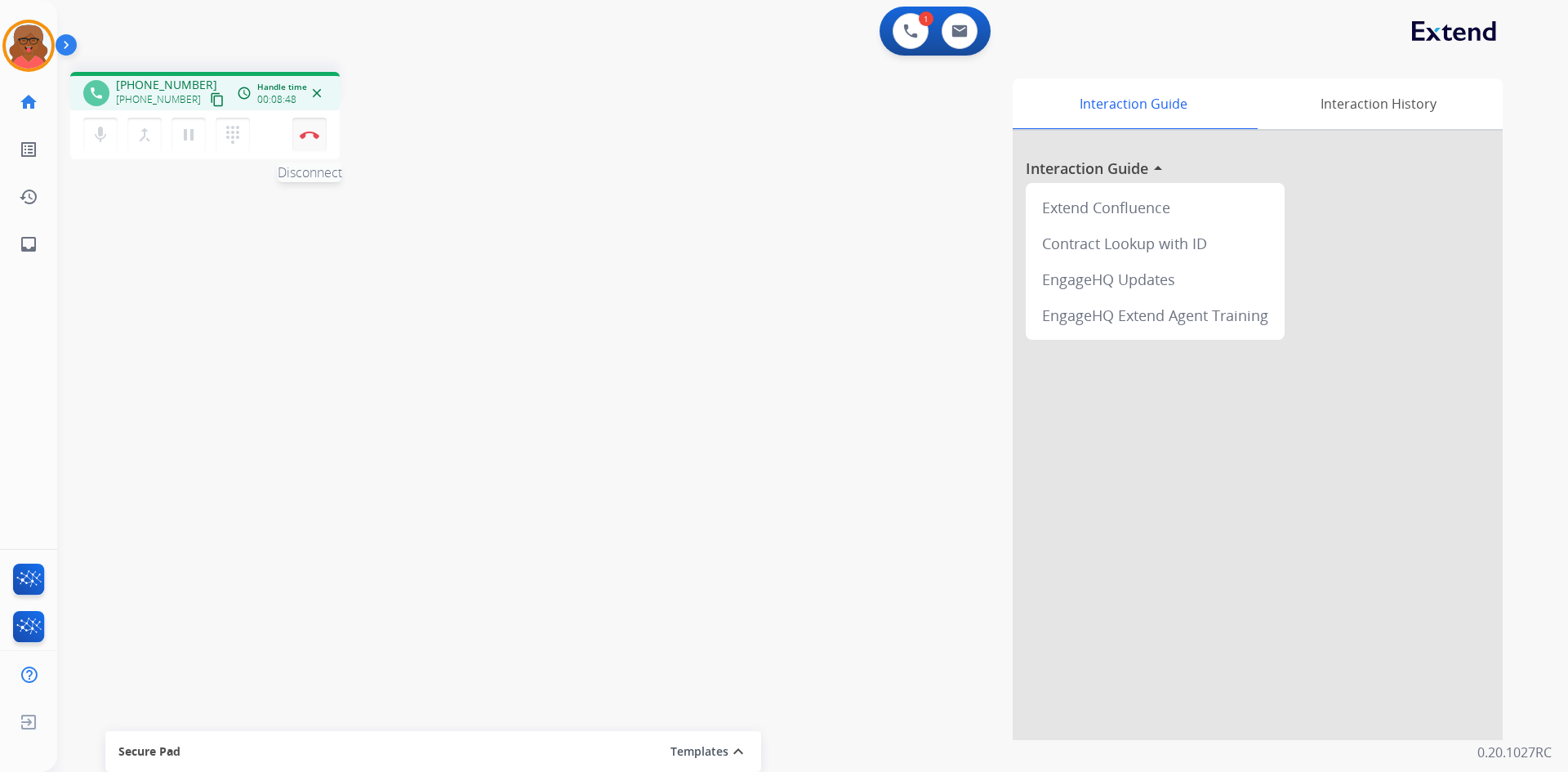
click at [302, 138] on img at bounding box center [310, 135] width 20 height 9
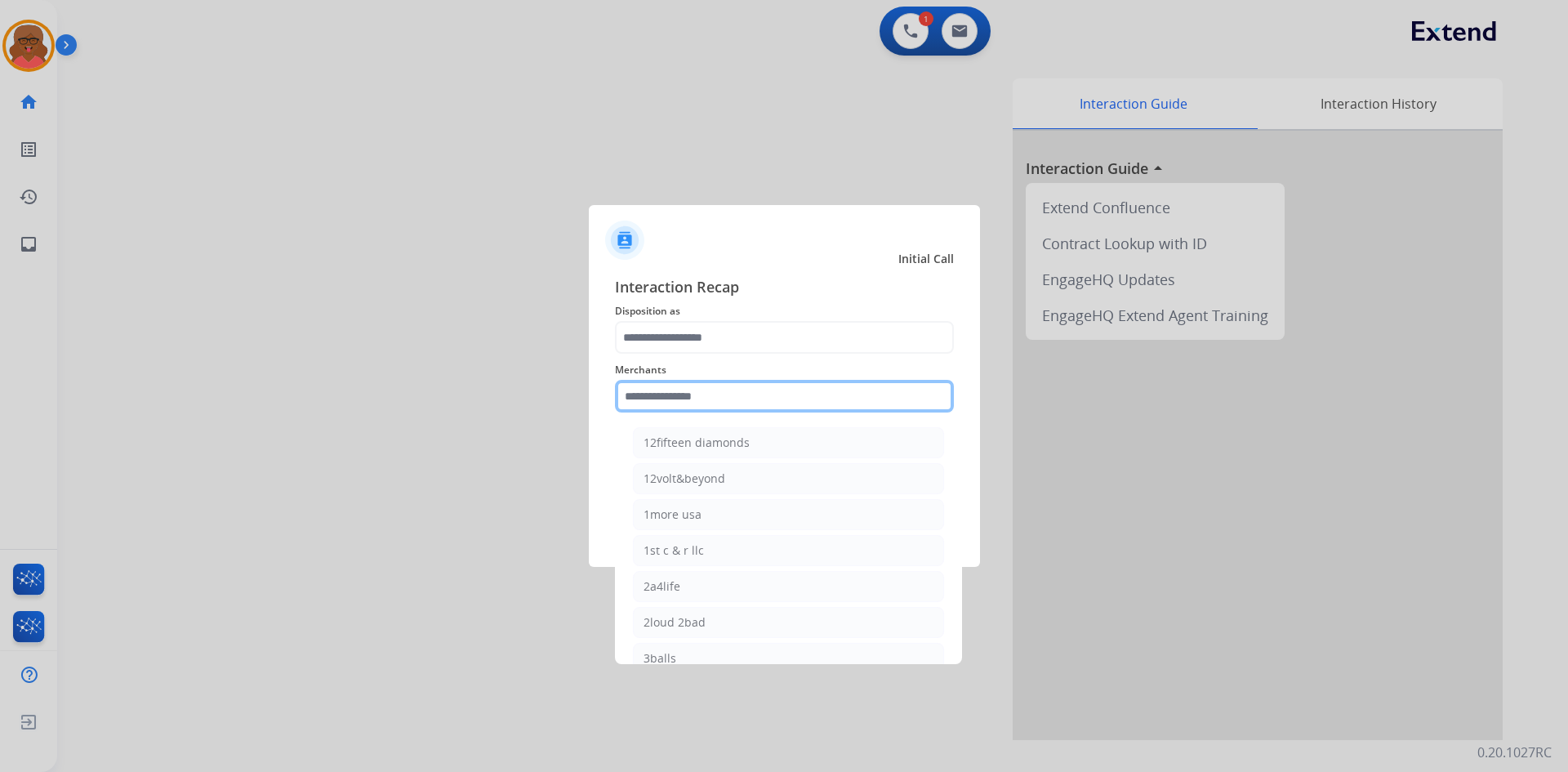
click at [664, 386] on input "text" at bounding box center [784, 396] width 339 height 32
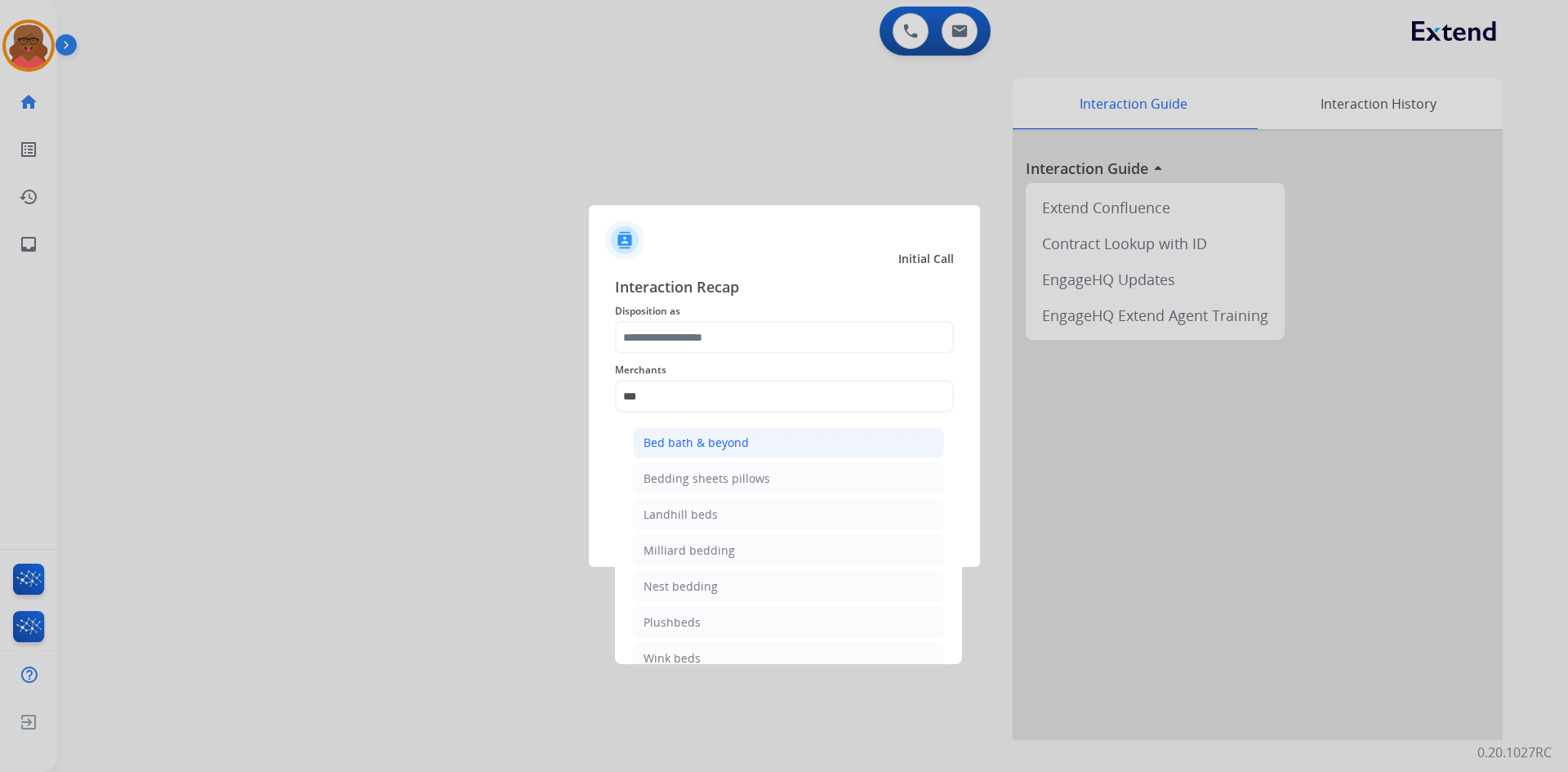
click at [675, 436] on div "Bed bath & beyond" at bounding box center [696, 442] width 105 height 16
type input "**********"
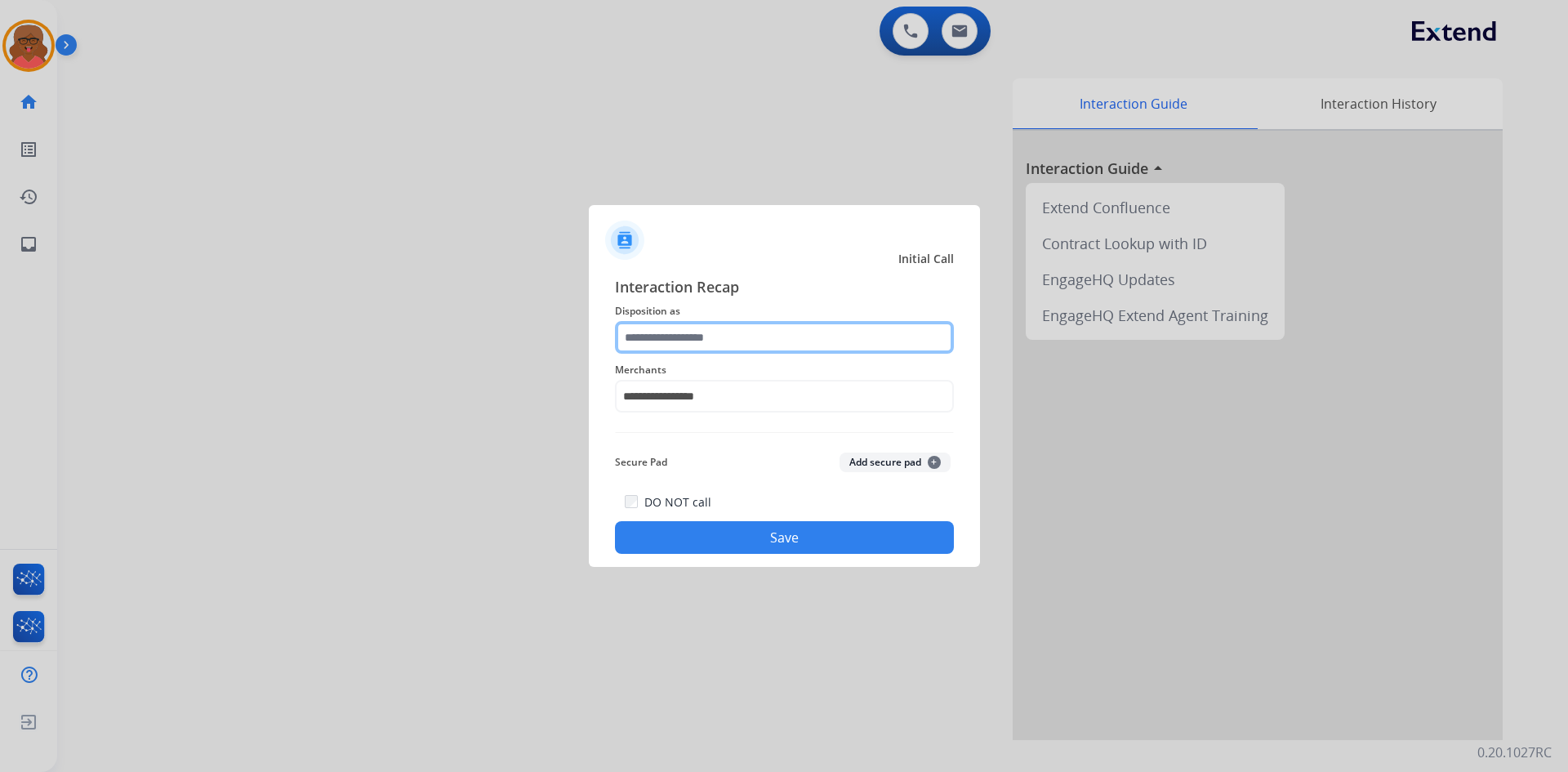
click at [693, 340] on input "text" at bounding box center [784, 338] width 339 height 32
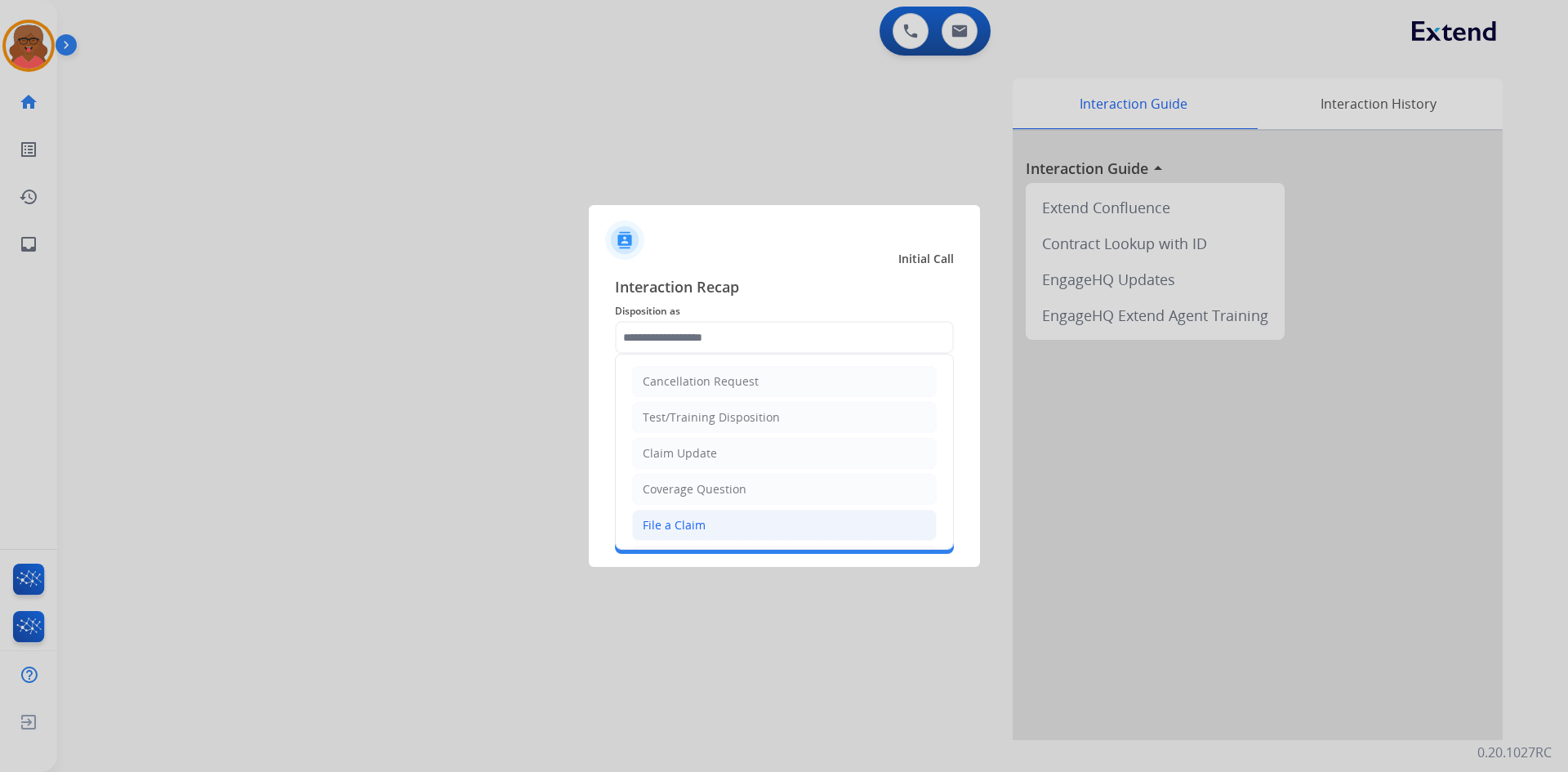
click at [691, 518] on div "File a Claim" at bounding box center [674, 525] width 63 height 16
type input "**********"
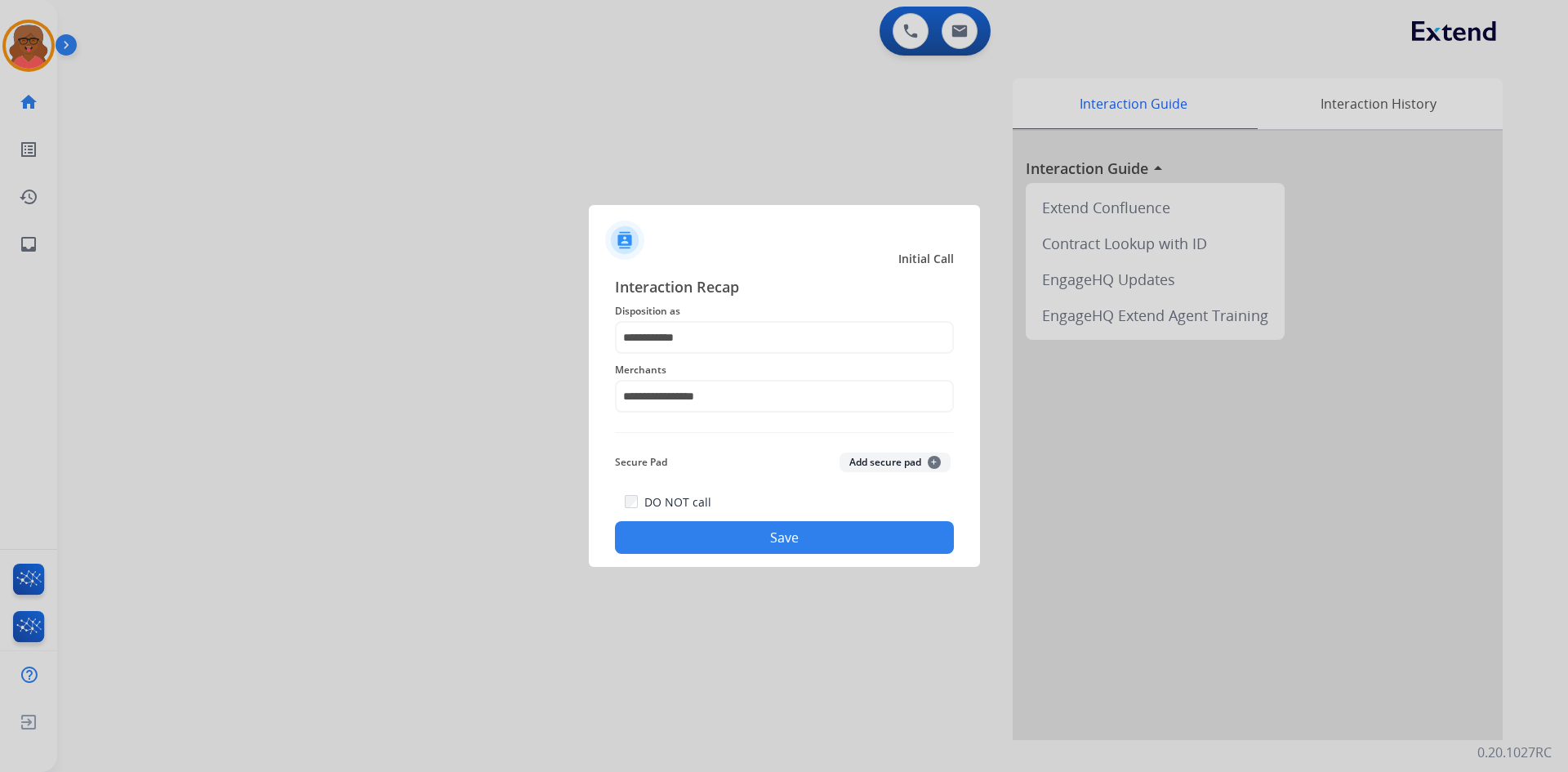
click at [691, 518] on div "DO NOT call Save" at bounding box center [784, 522] width 339 height 62
click at [693, 533] on button "Save" at bounding box center [784, 537] width 339 height 32
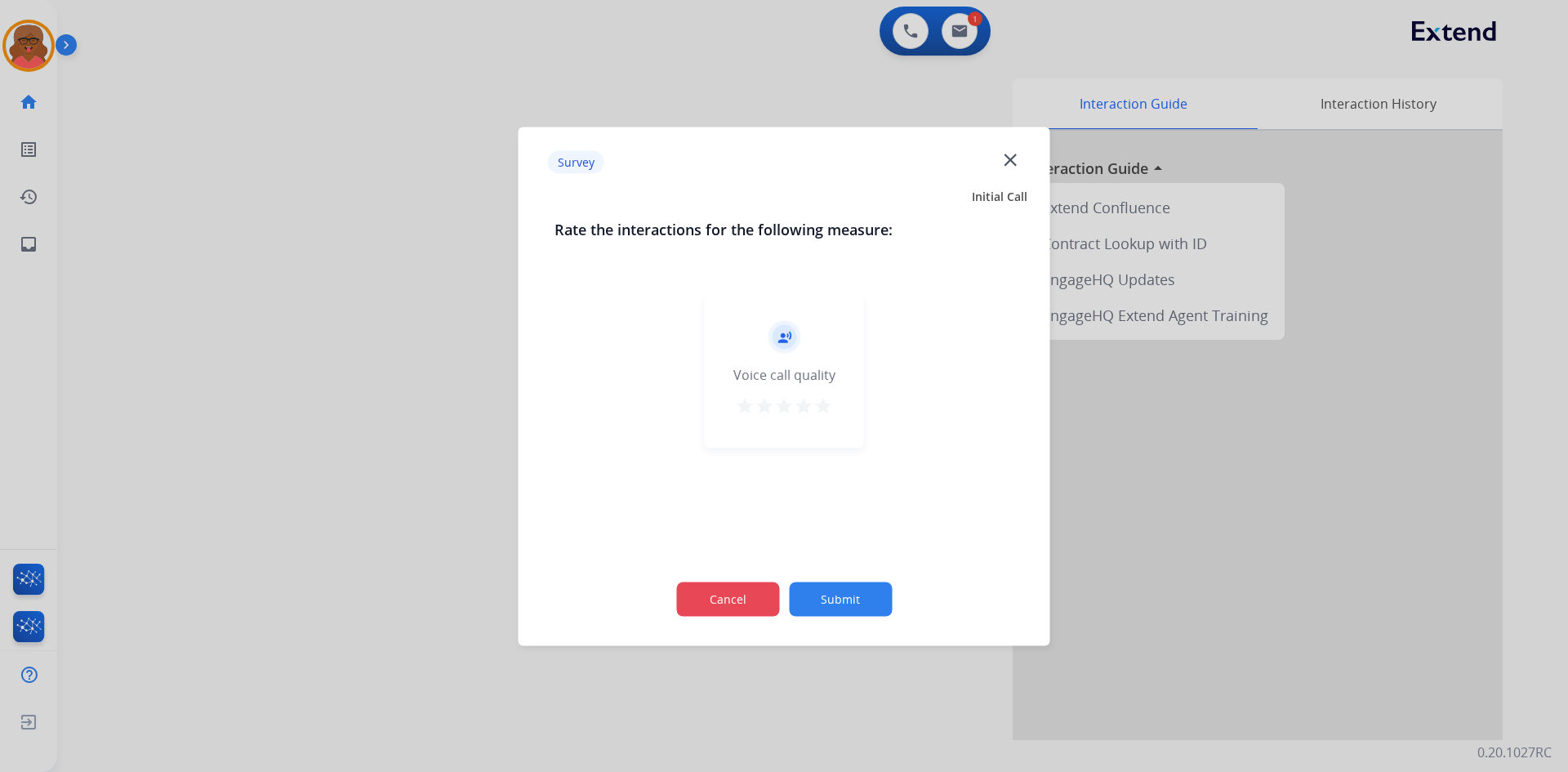
click at [749, 591] on button "Cancel" at bounding box center [727, 599] width 103 height 34
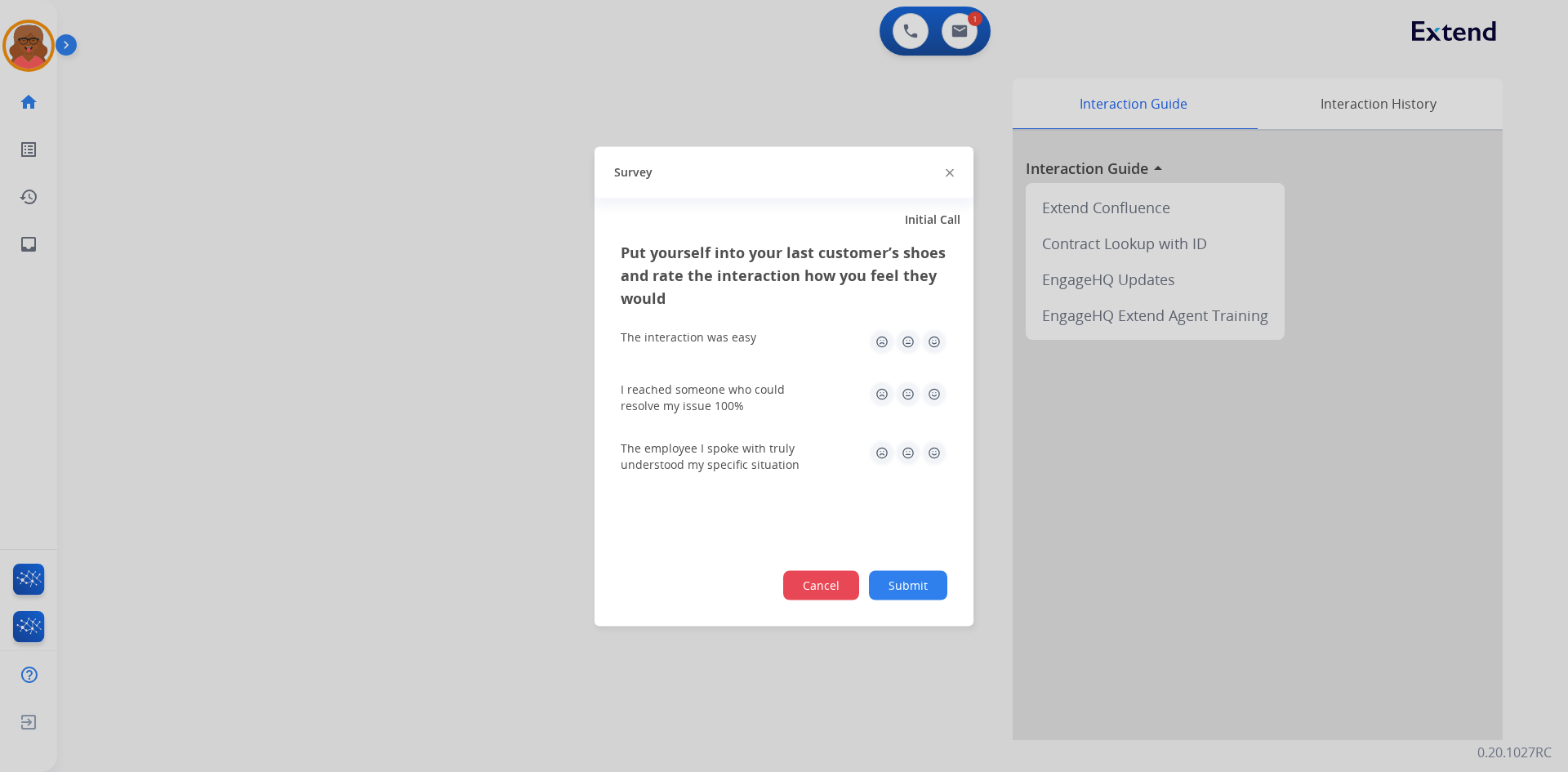
click at [807, 581] on button "Cancel" at bounding box center [821, 585] width 76 height 30
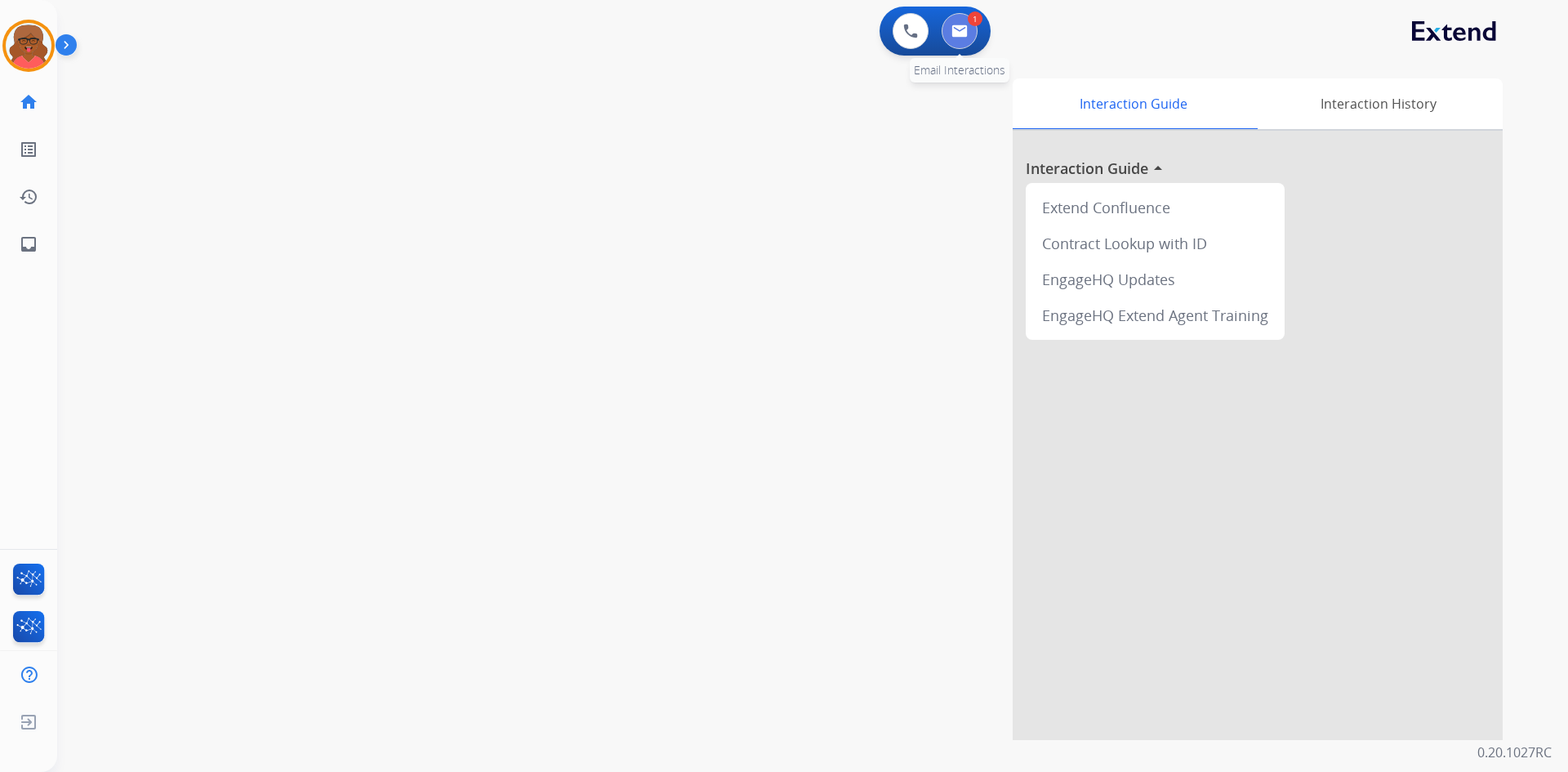
click at [959, 31] on img at bounding box center [959, 31] width 16 height 13
select select "**********"
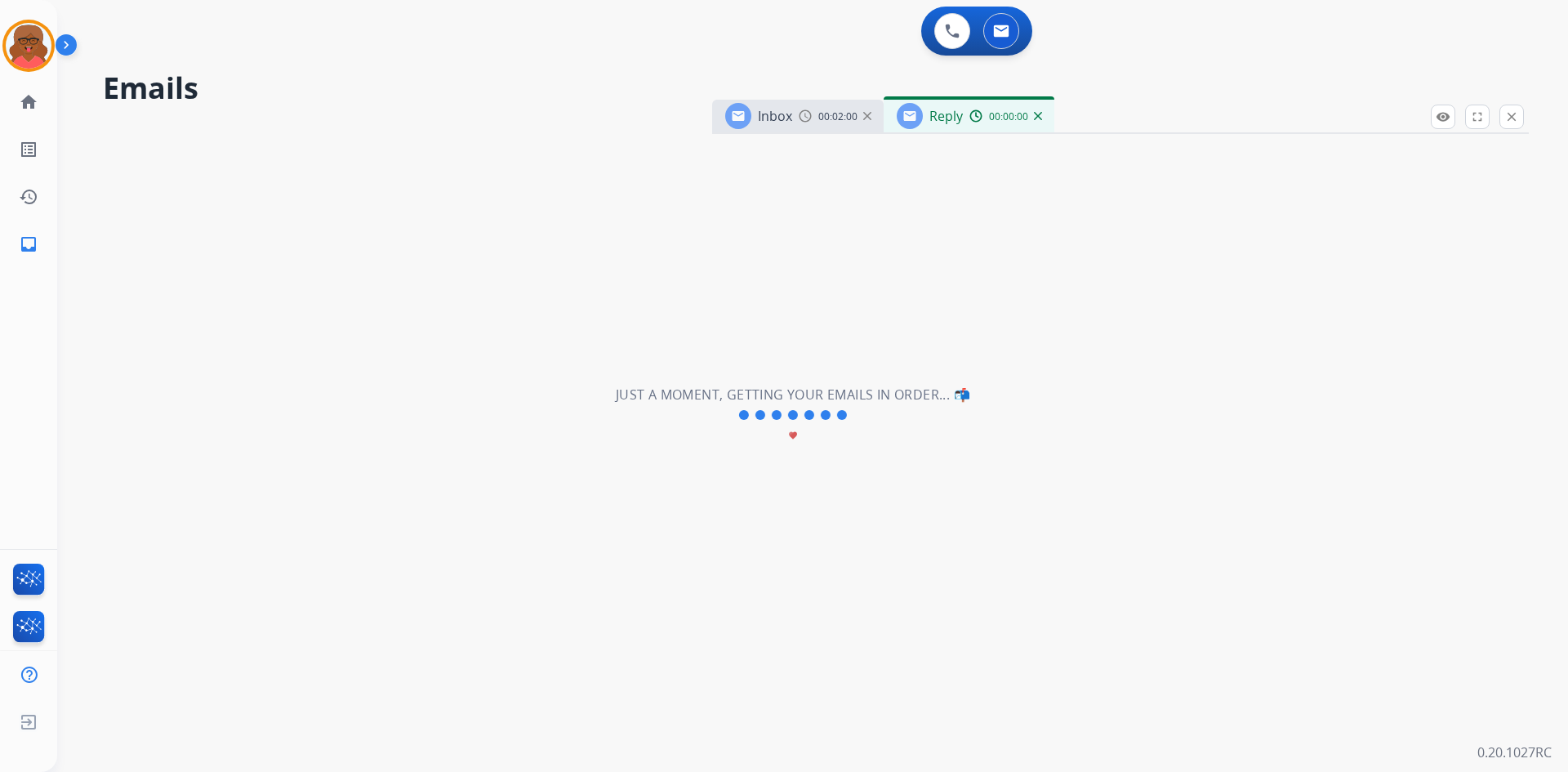
select select "**********"
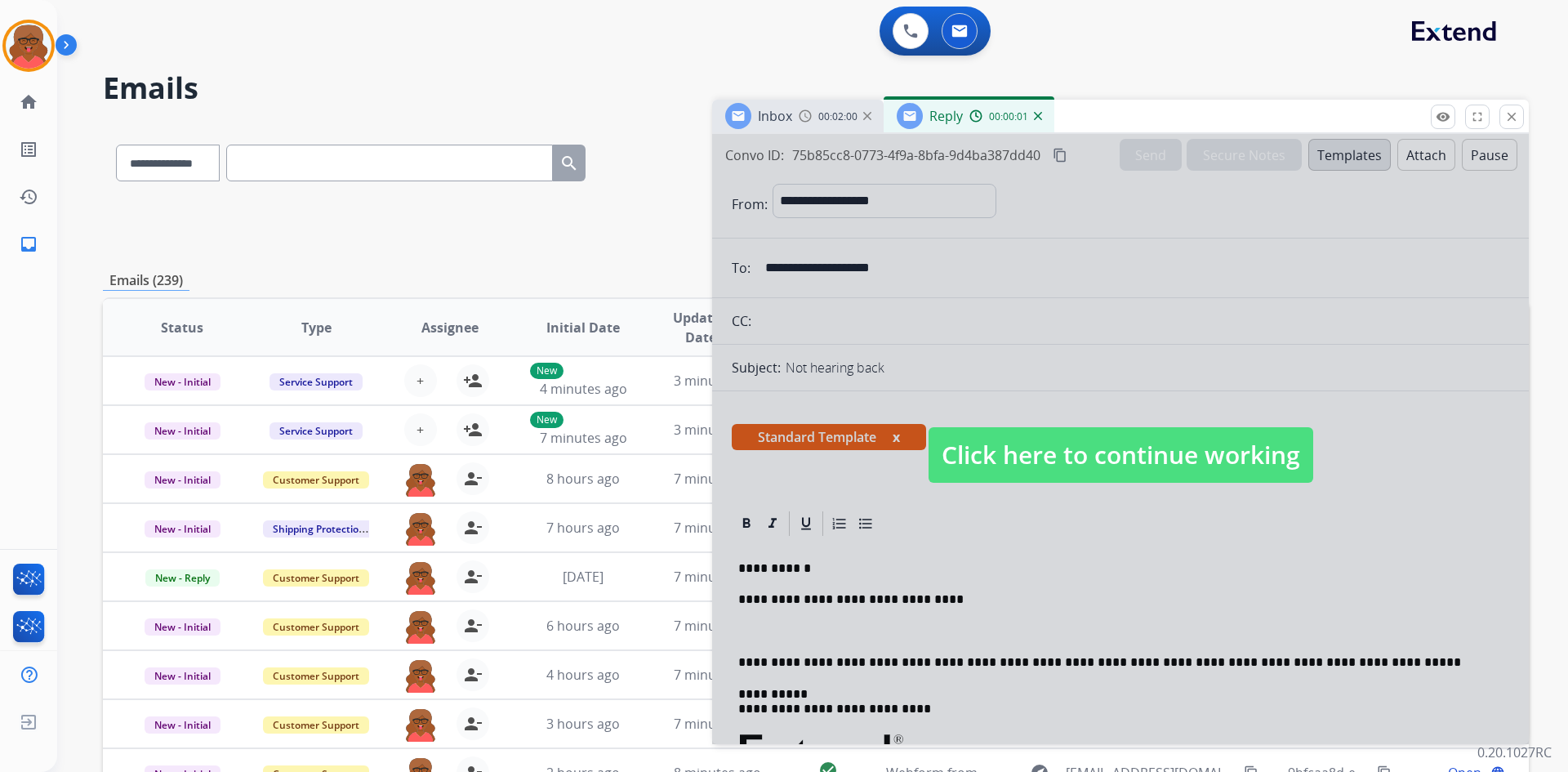
click at [1102, 463] on span "Click here to continue working" at bounding box center [1121, 454] width 384 height 55
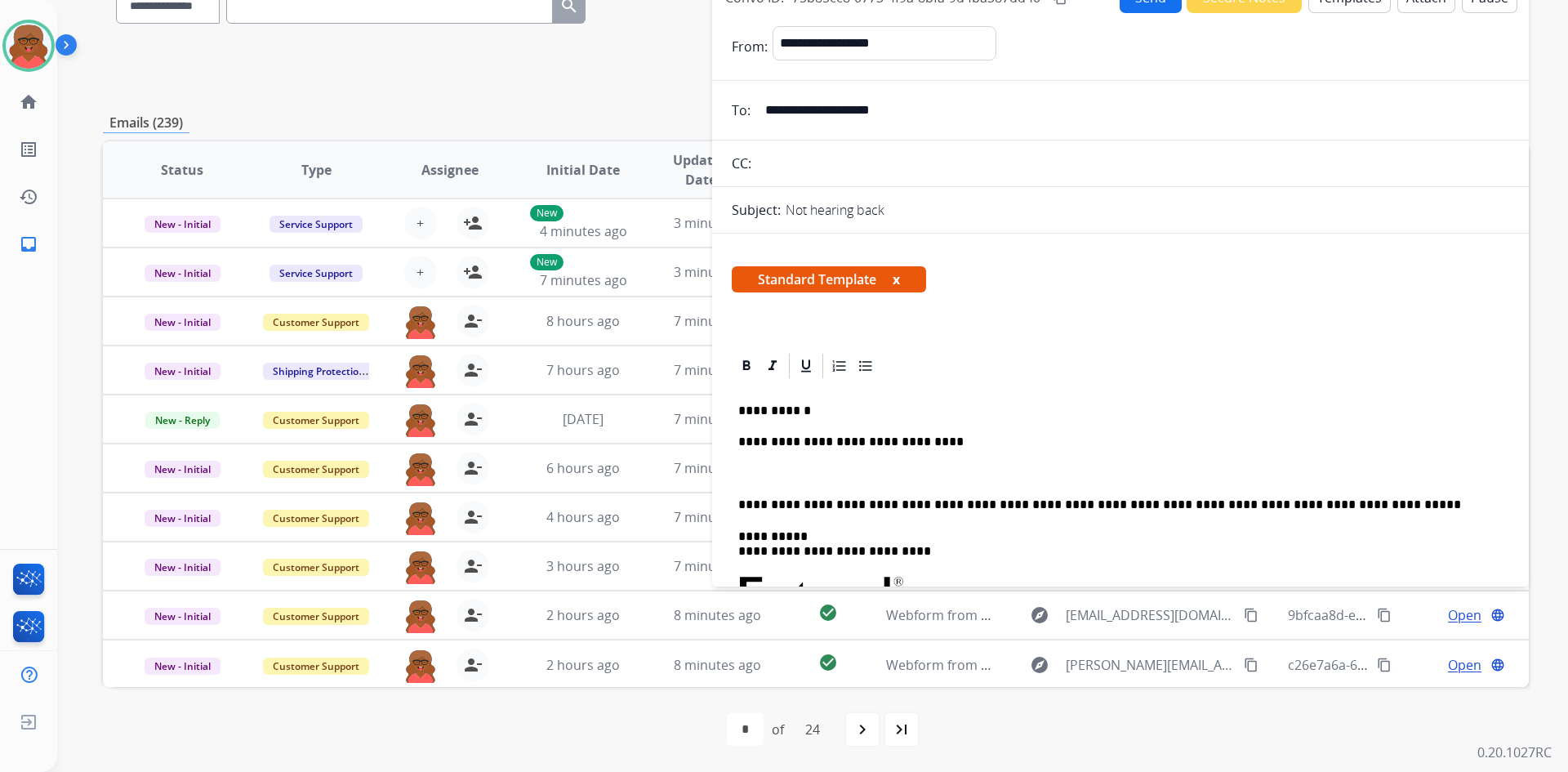
click at [756, 467] on p at bounding box center [1120, 474] width 764 height 14
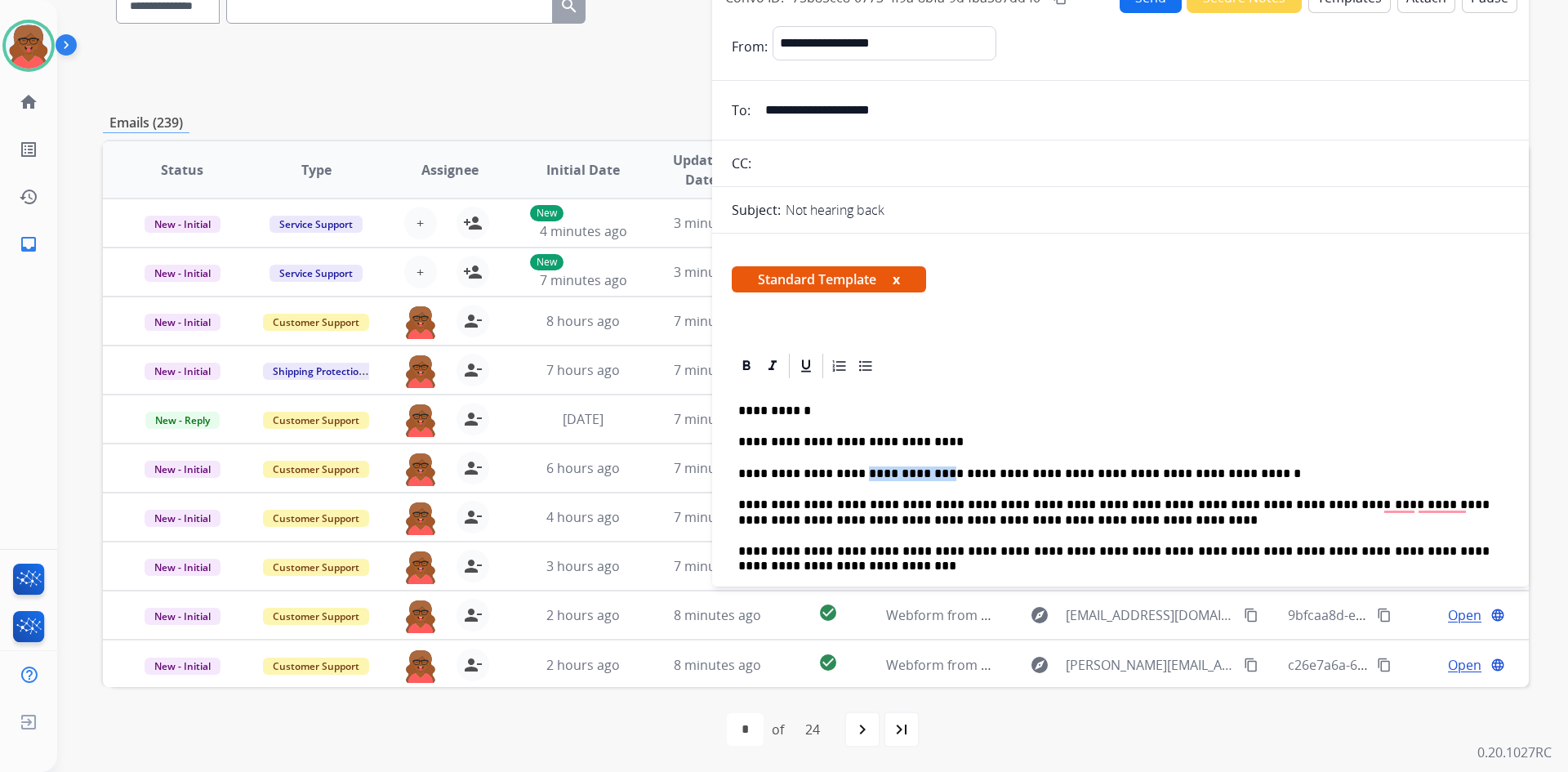
drag, startPoint x: 850, startPoint y: 471, endPoint x: 912, endPoint y: 474, distance: 62.1
click at [912, 474] on p "**********" at bounding box center [1114, 474] width 752 height 14
click at [905, 468] on p "**********" at bounding box center [1114, 474] width 752 height 14
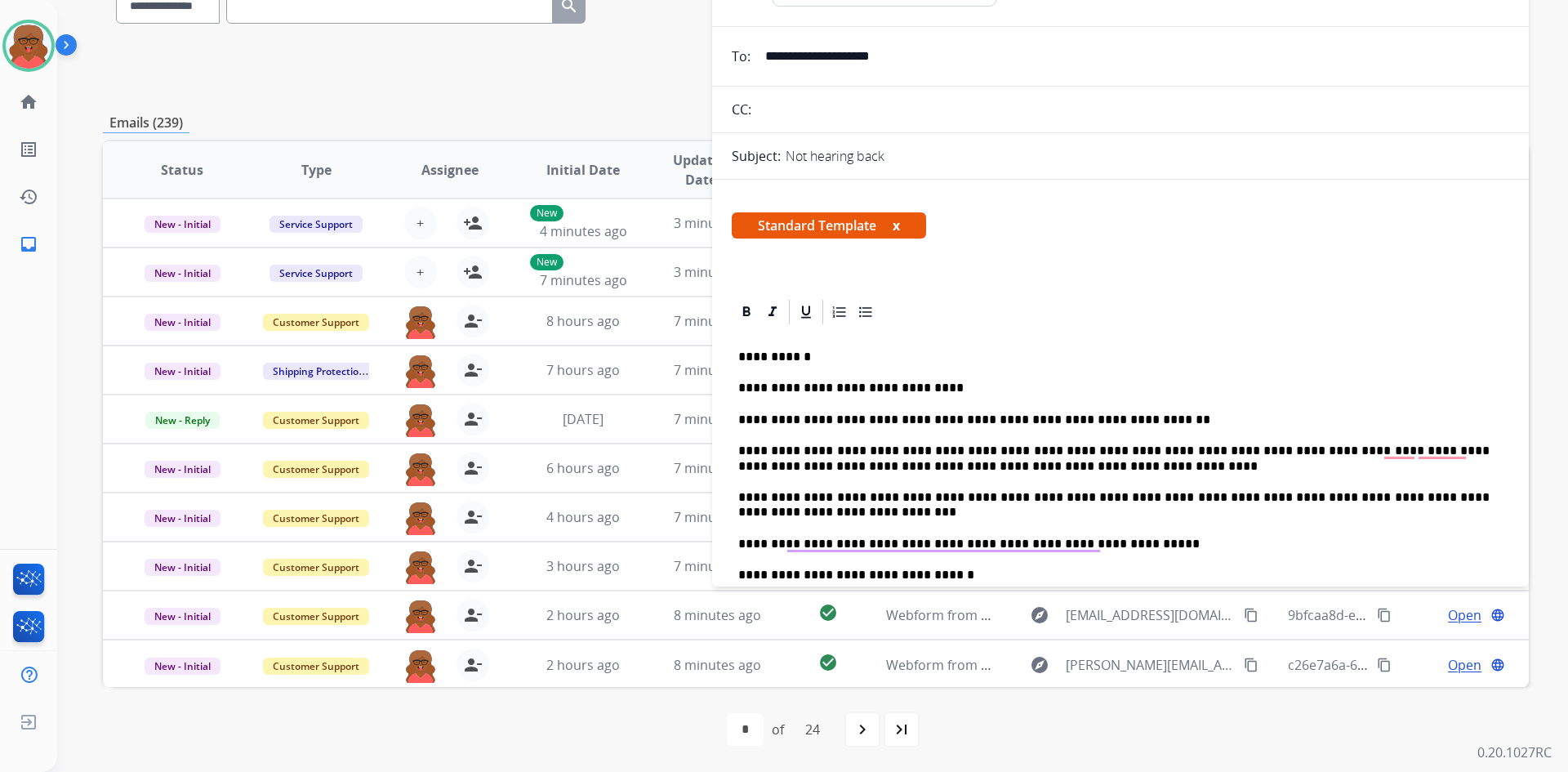
scroll to position [82, 0]
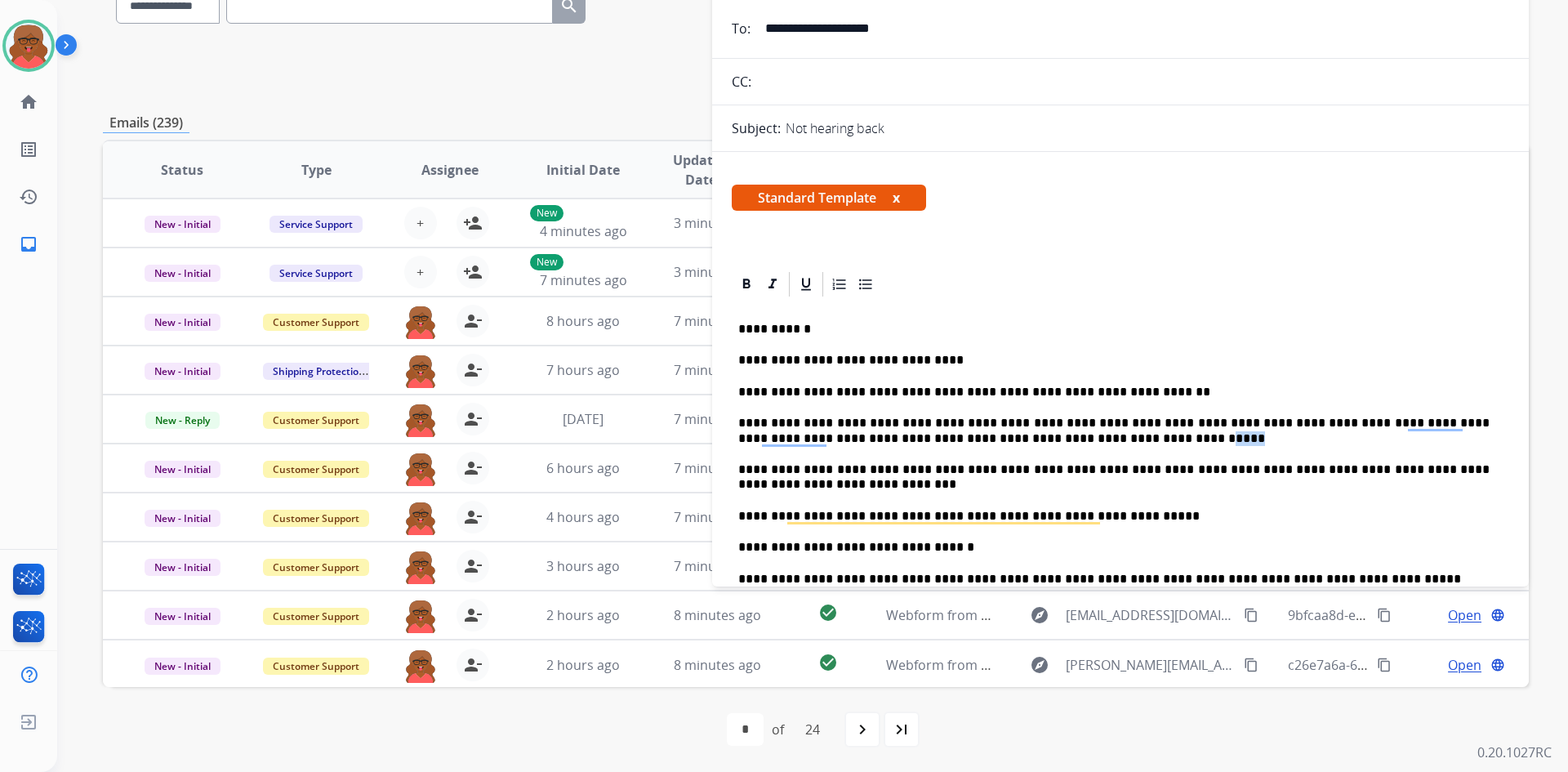
drag, startPoint x: 994, startPoint y: 441, endPoint x: 1014, endPoint y: 441, distance: 20.0
click at [1014, 441] on p "**********" at bounding box center [1114, 431] width 752 height 31
click at [1008, 439] on p "**********" at bounding box center [1114, 431] width 752 height 31
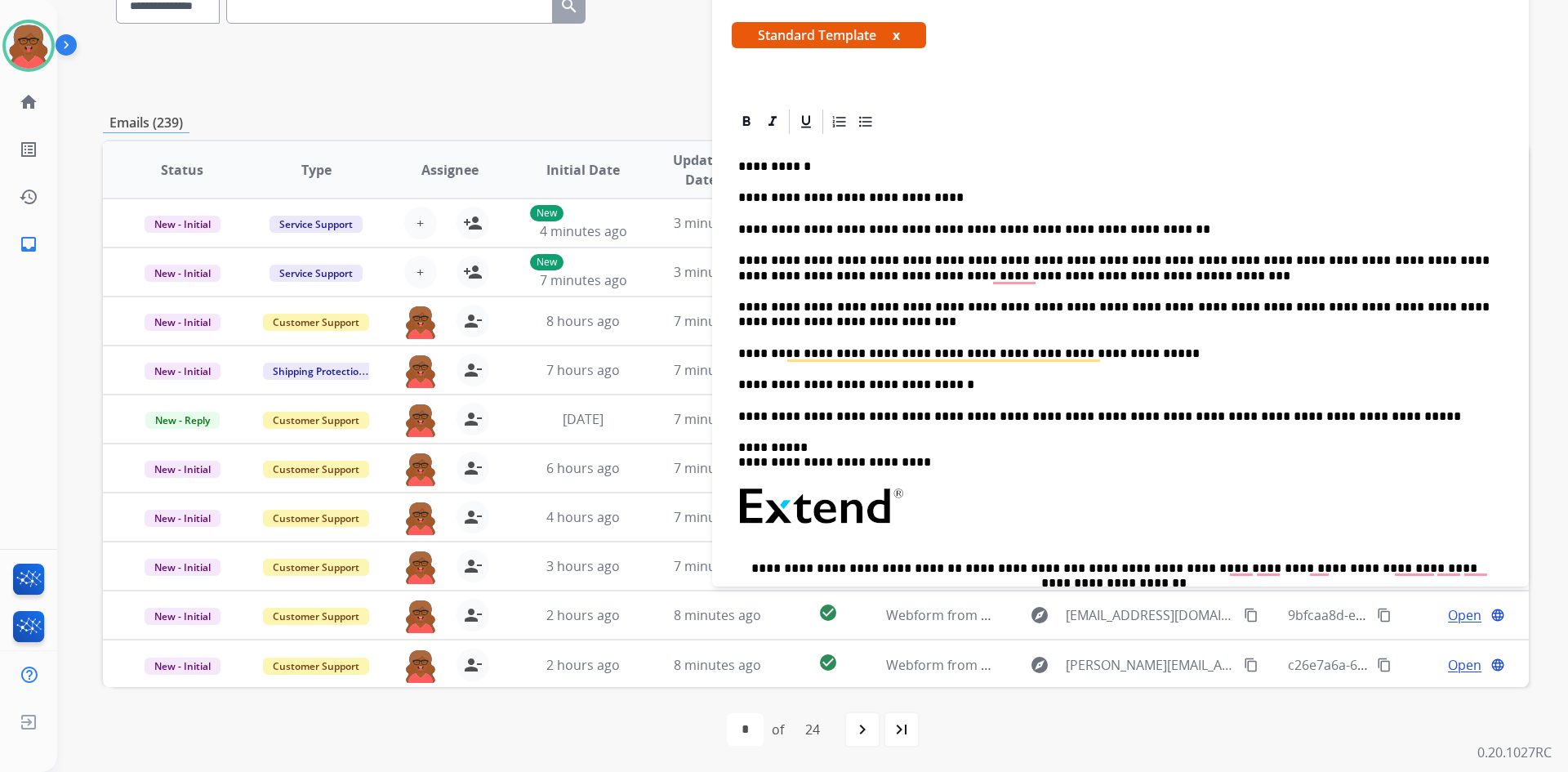
scroll to position [245, 0]
drag, startPoint x: 945, startPoint y: 383, endPoint x: 736, endPoint y: 383, distance: 209.0
click at [736, 335] on div "**********" at bounding box center [1121, 33] width 817 height 604
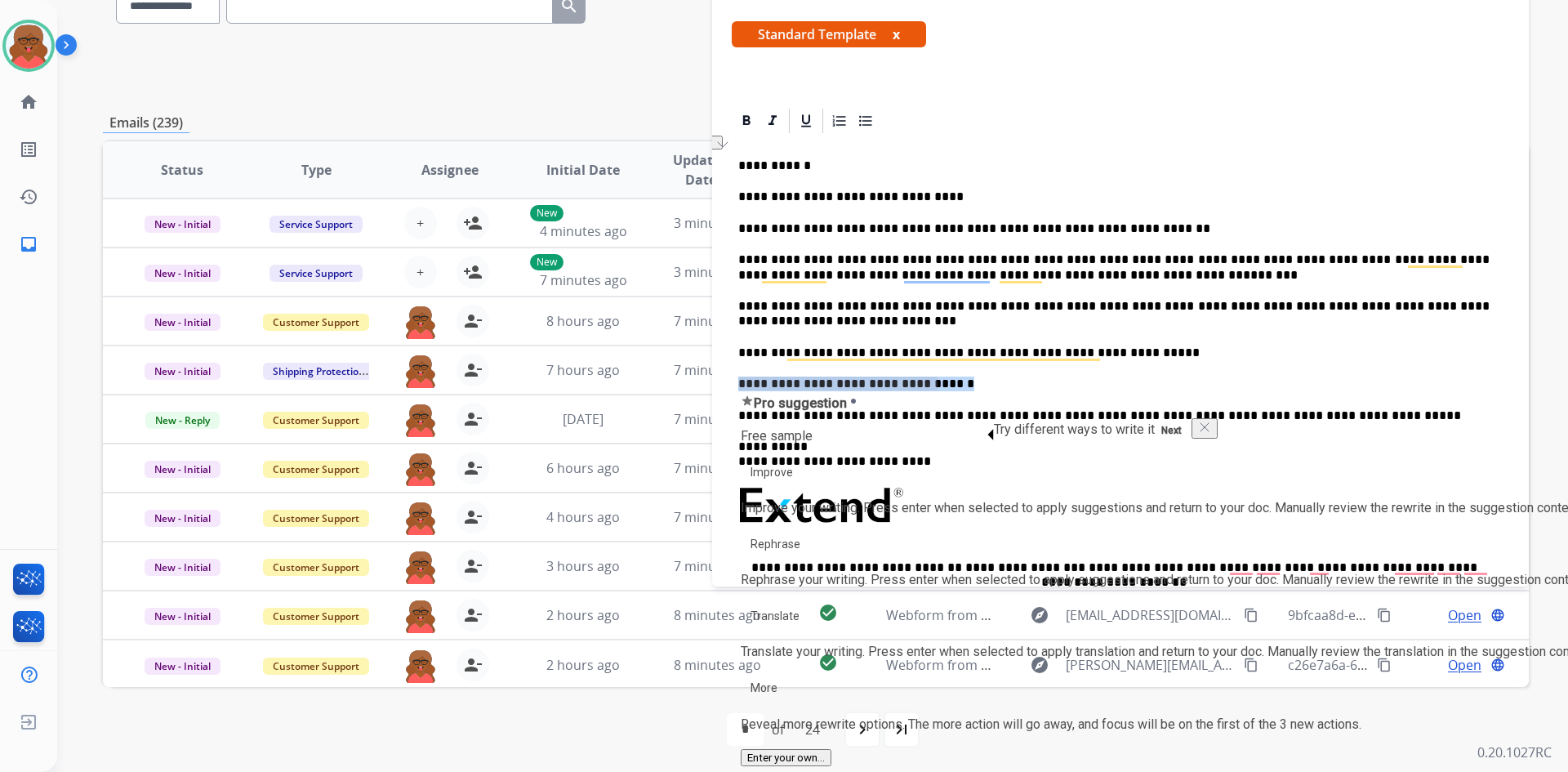
click at [747, 388] on p "**********" at bounding box center [1114, 383] width 752 height 14
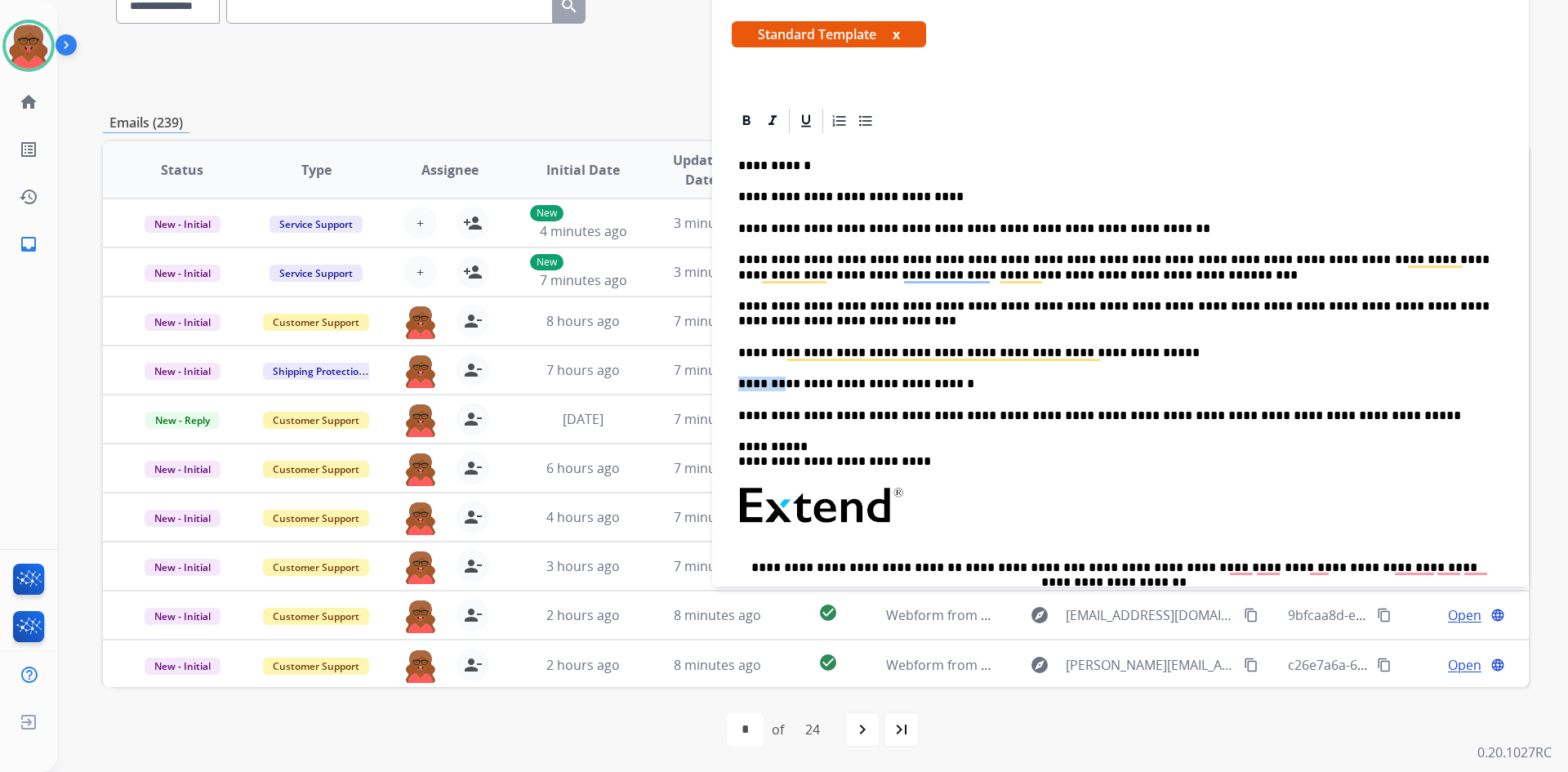
click at [747, 388] on p "**********" at bounding box center [1114, 383] width 752 height 14
click at [759, 388] on p "**********" at bounding box center [1114, 383] width 752 height 14
drag, startPoint x: 954, startPoint y: 384, endPoint x: 748, endPoint y: 383, distance: 206.0
click at [748, 383] on p "**********" at bounding box center [1114, 383] width 752 height 14
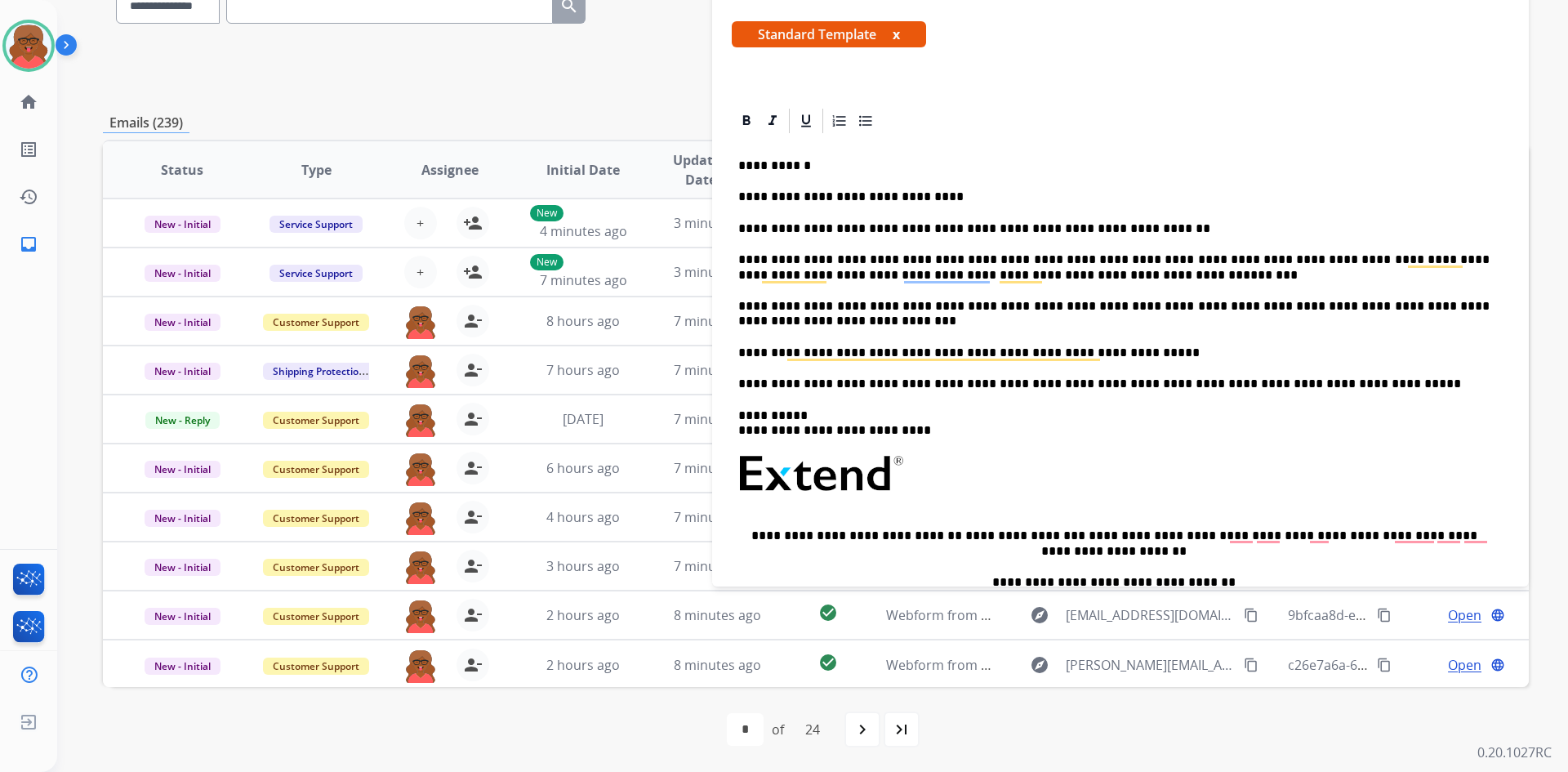
click at [1016, 440] on div "**********" at bounding box center [1121, 441] width 777 height 613
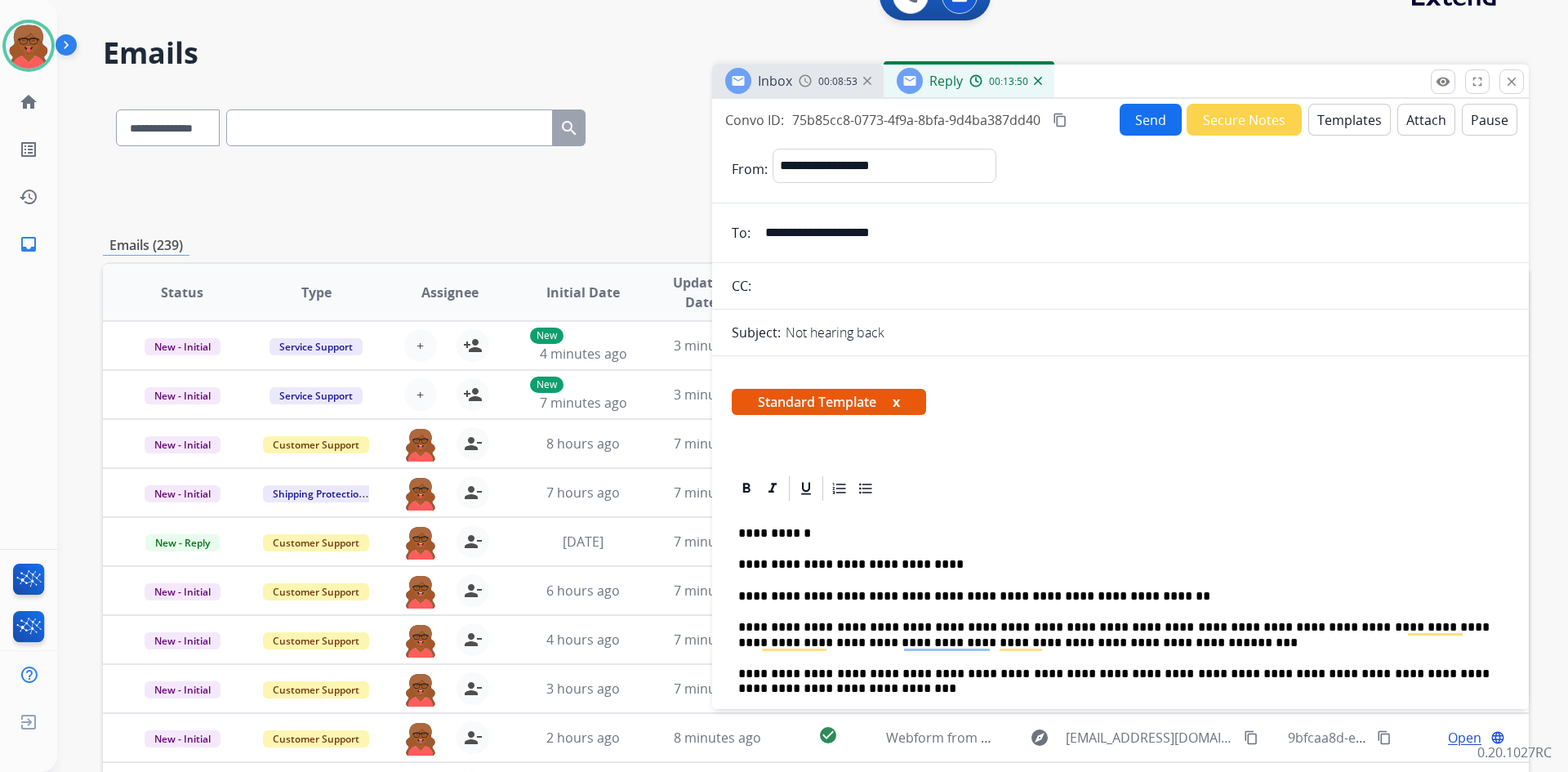
scroll to position [0, 0]
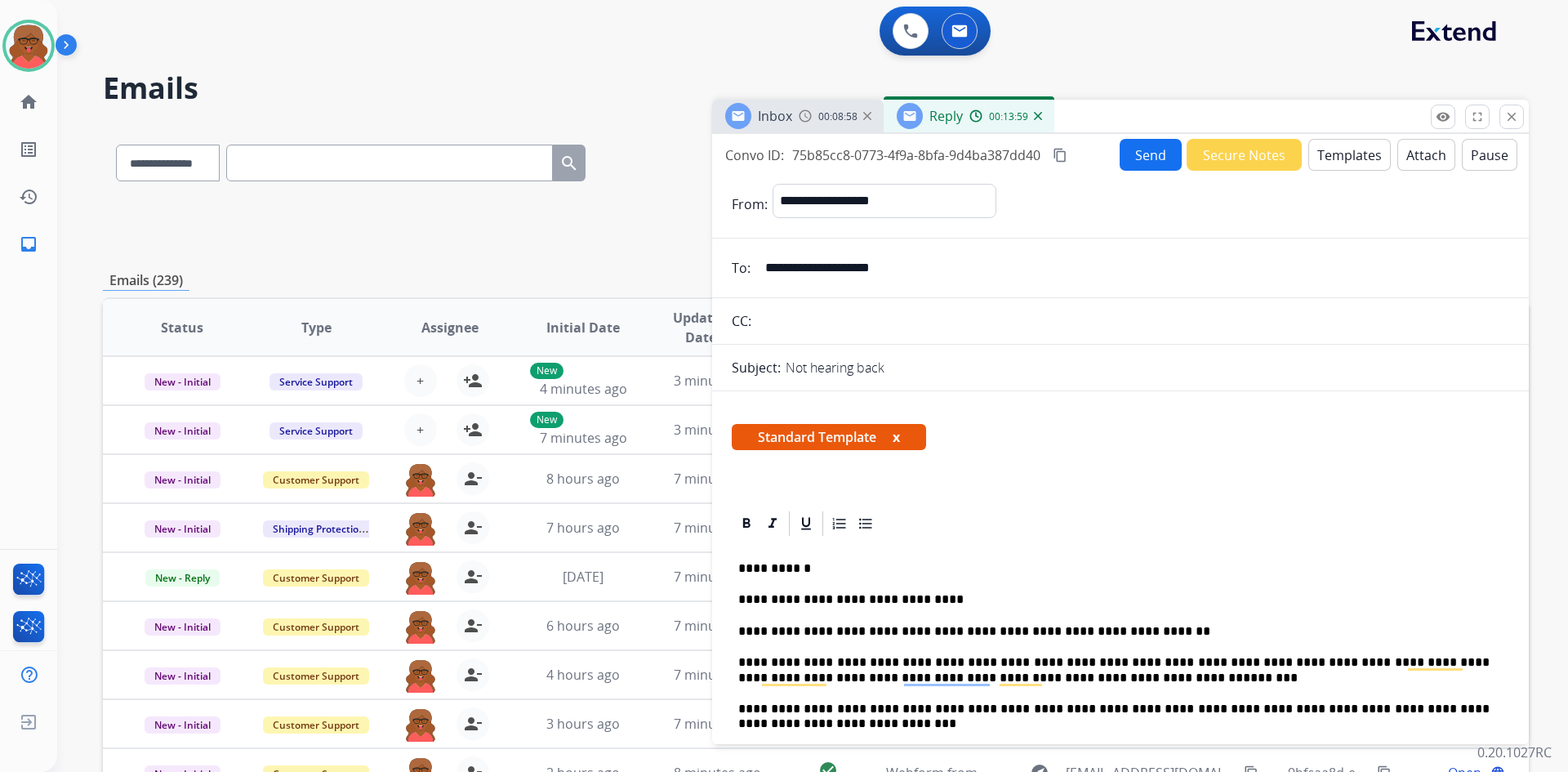
click at [1142, 156] on button "Send" at bounding box center [1150, 154] width 62 height 31
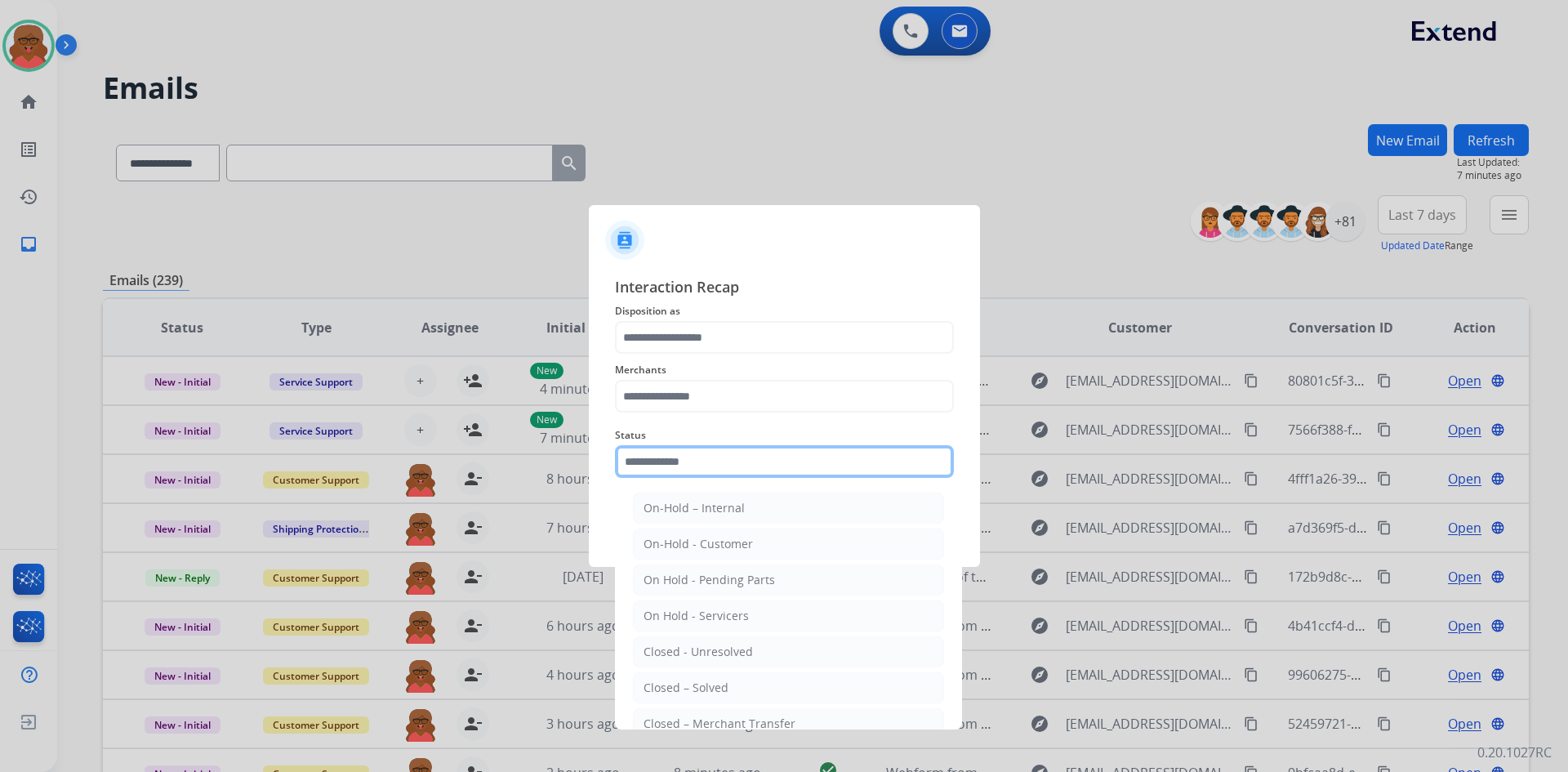
click at [837, 468] on input "text" at bounding box center [784, 462] width 339 height 32
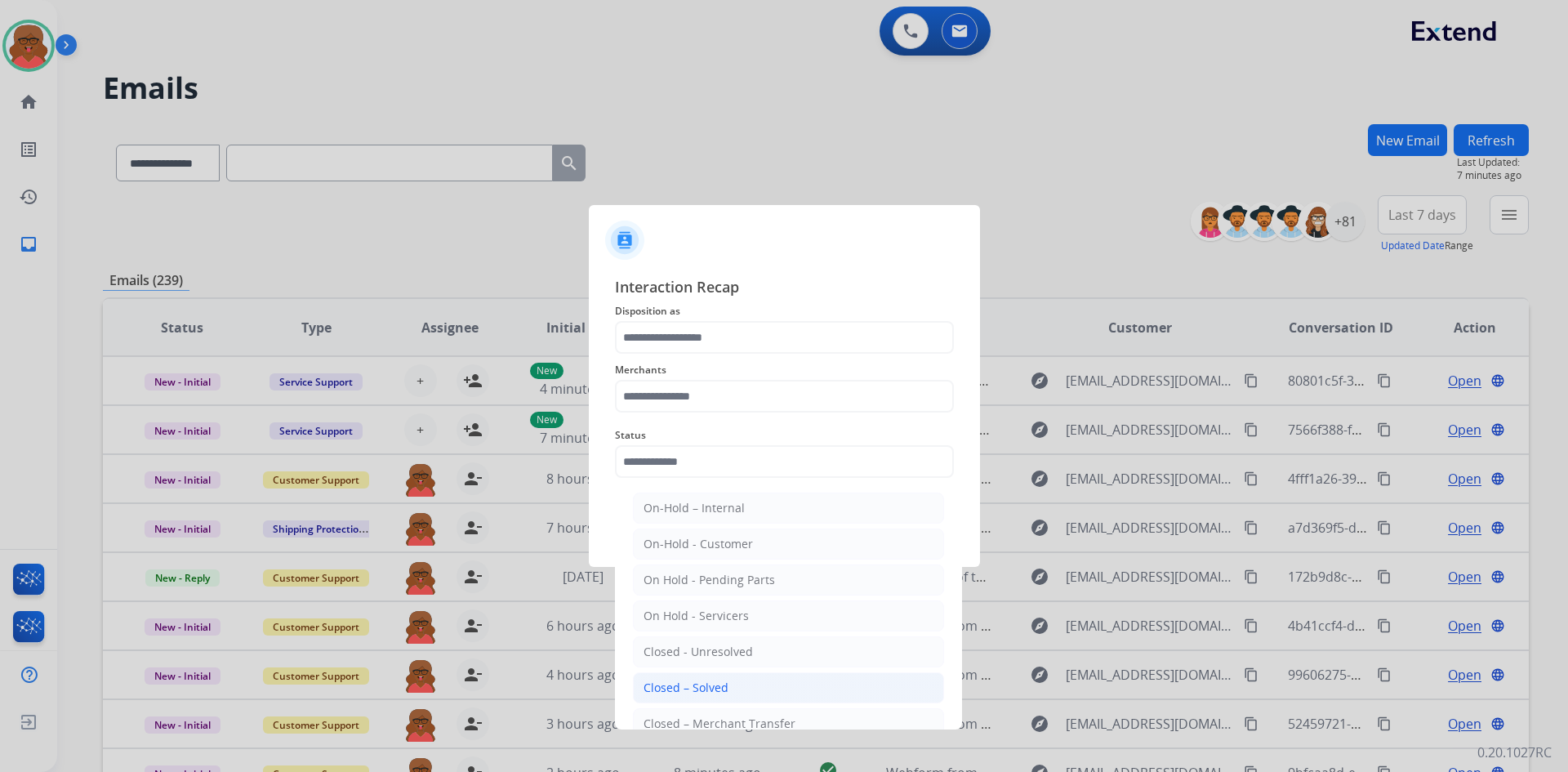
click at [707, 631] on div "Closed – Solved" at bounding box center [686, 687] width 85 height 16
type input "**********"
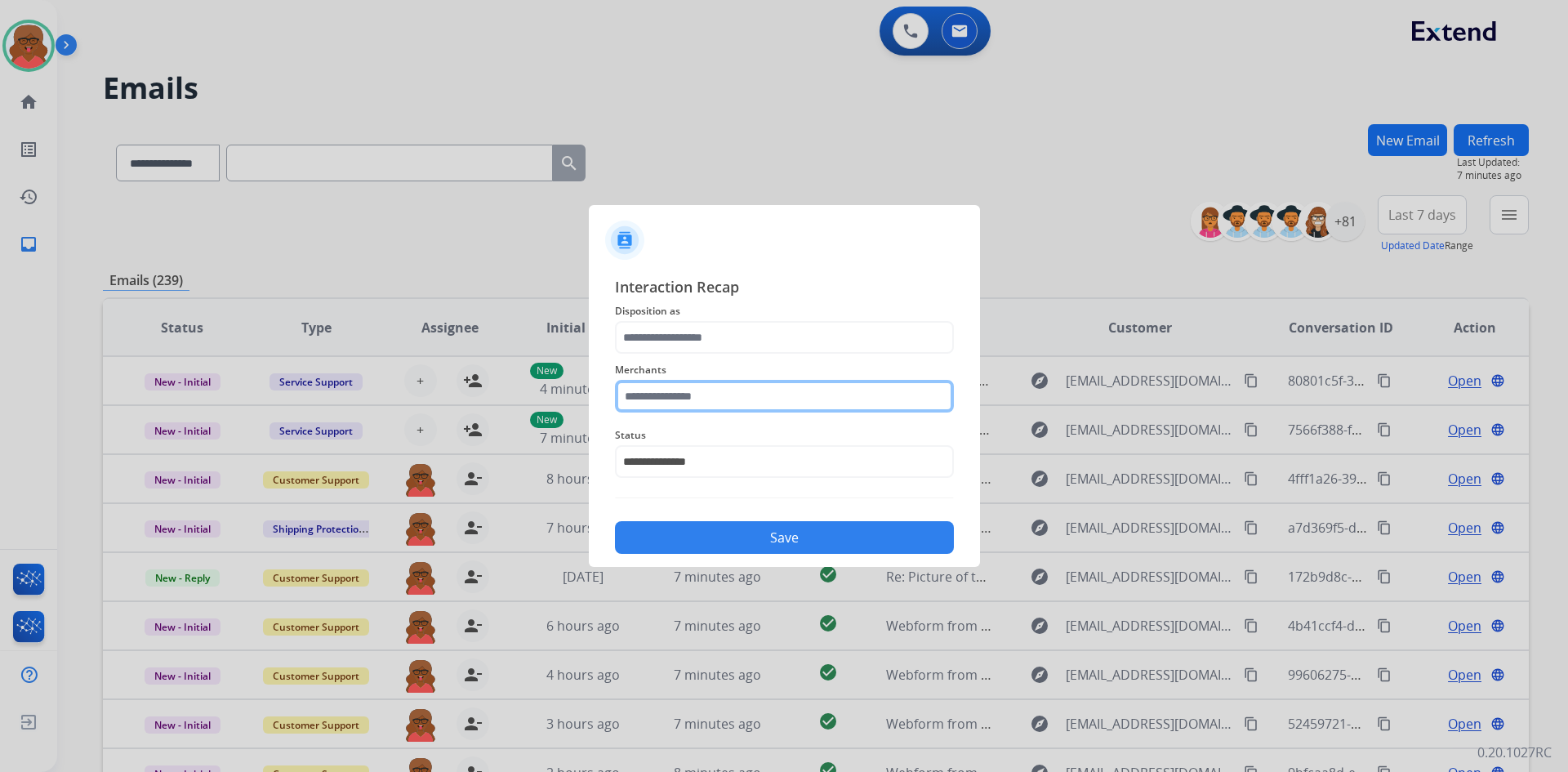
click at [701, 401] on input "text" at bounding box center [784, 396] width 339 height 32
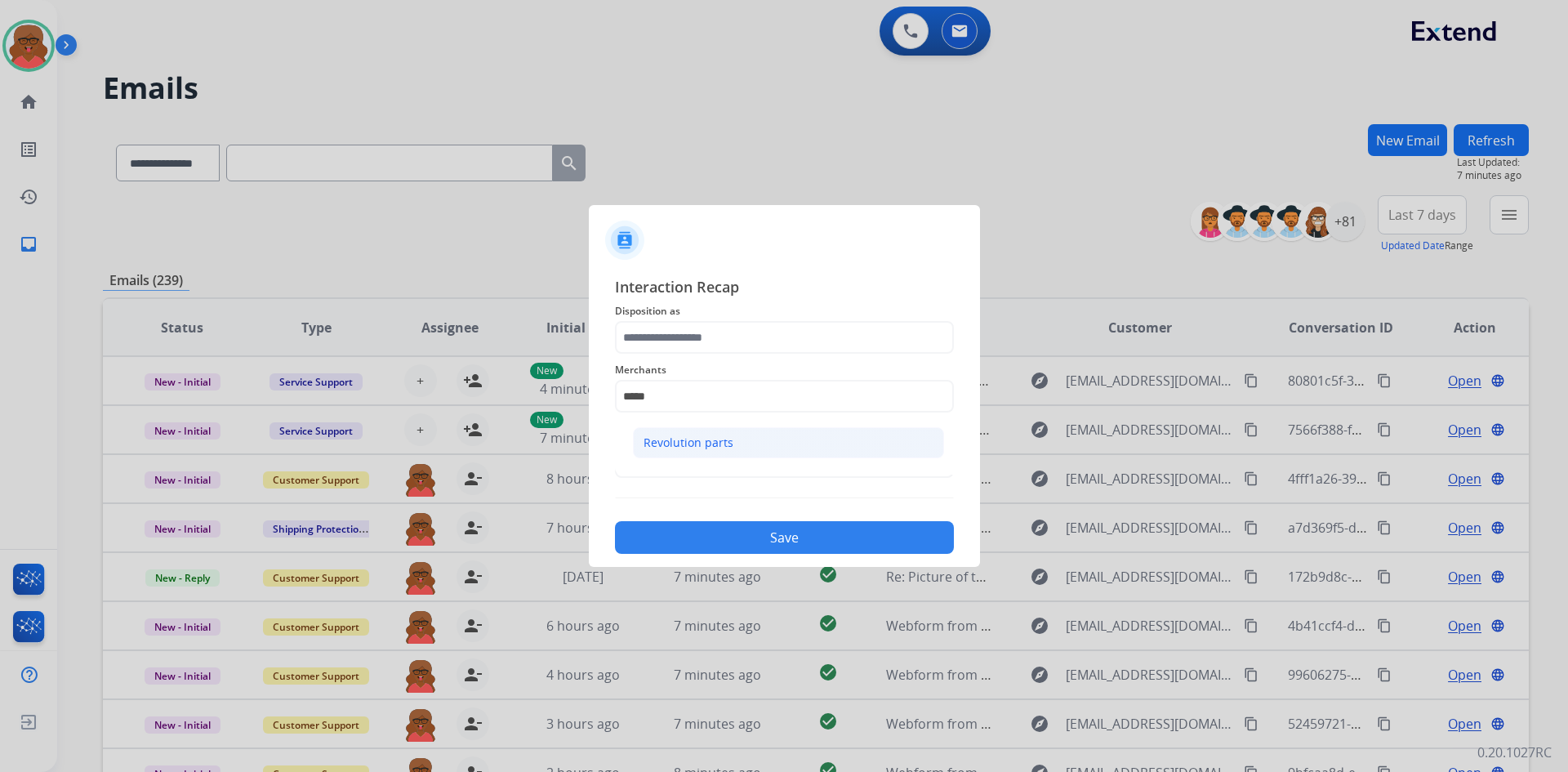
click at [686, 437] on div "Revolution parts" at bounding box center [689, 442] width 90 height 16
type input "**********"
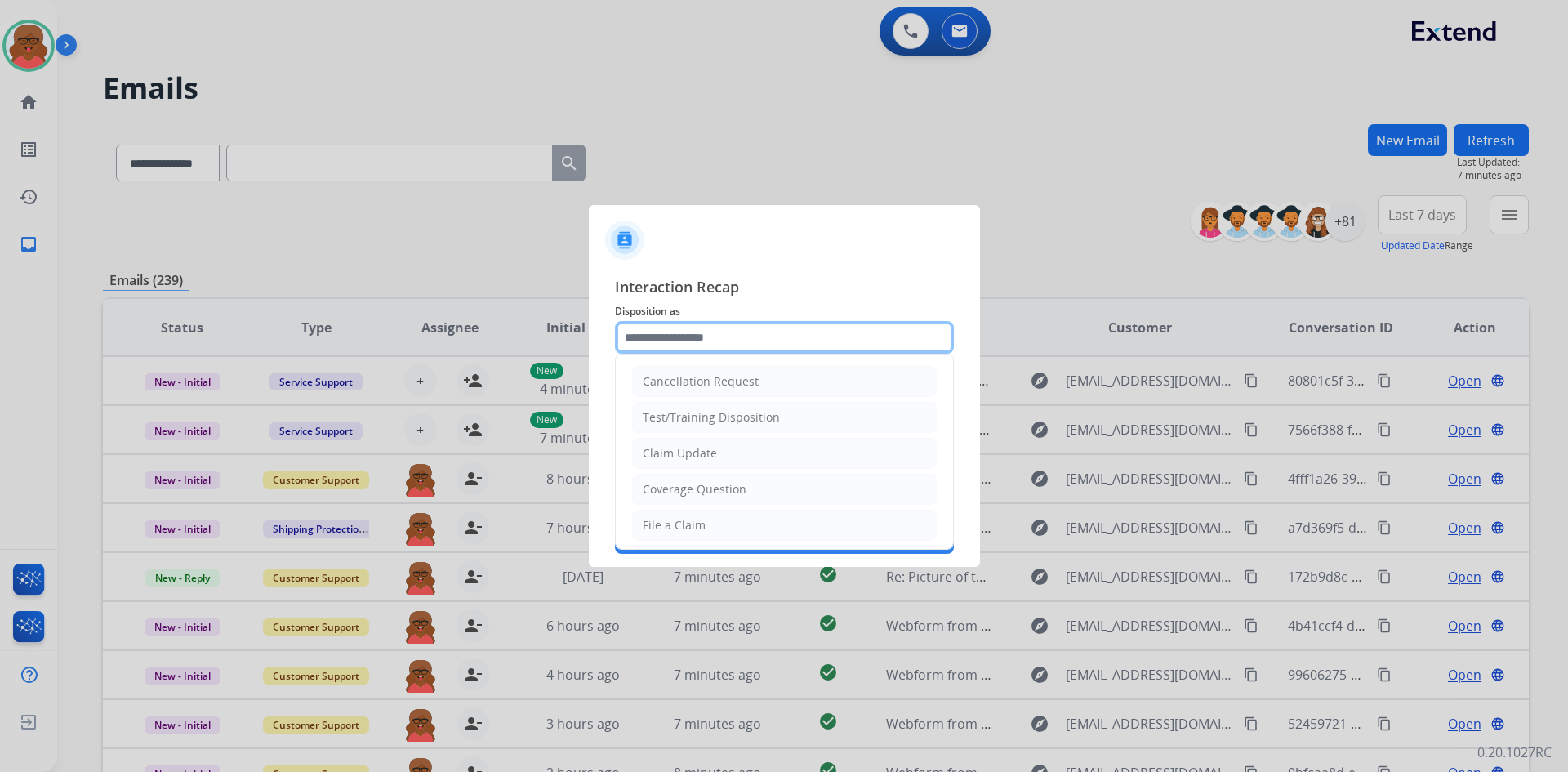
click at [687, 342] on input "text" at bounding box center [784, 338] width 339 height 32
click at [666, 446] on div "Claim Update" at bounding box center [679, 453] width 74 height 16
type input "**********"
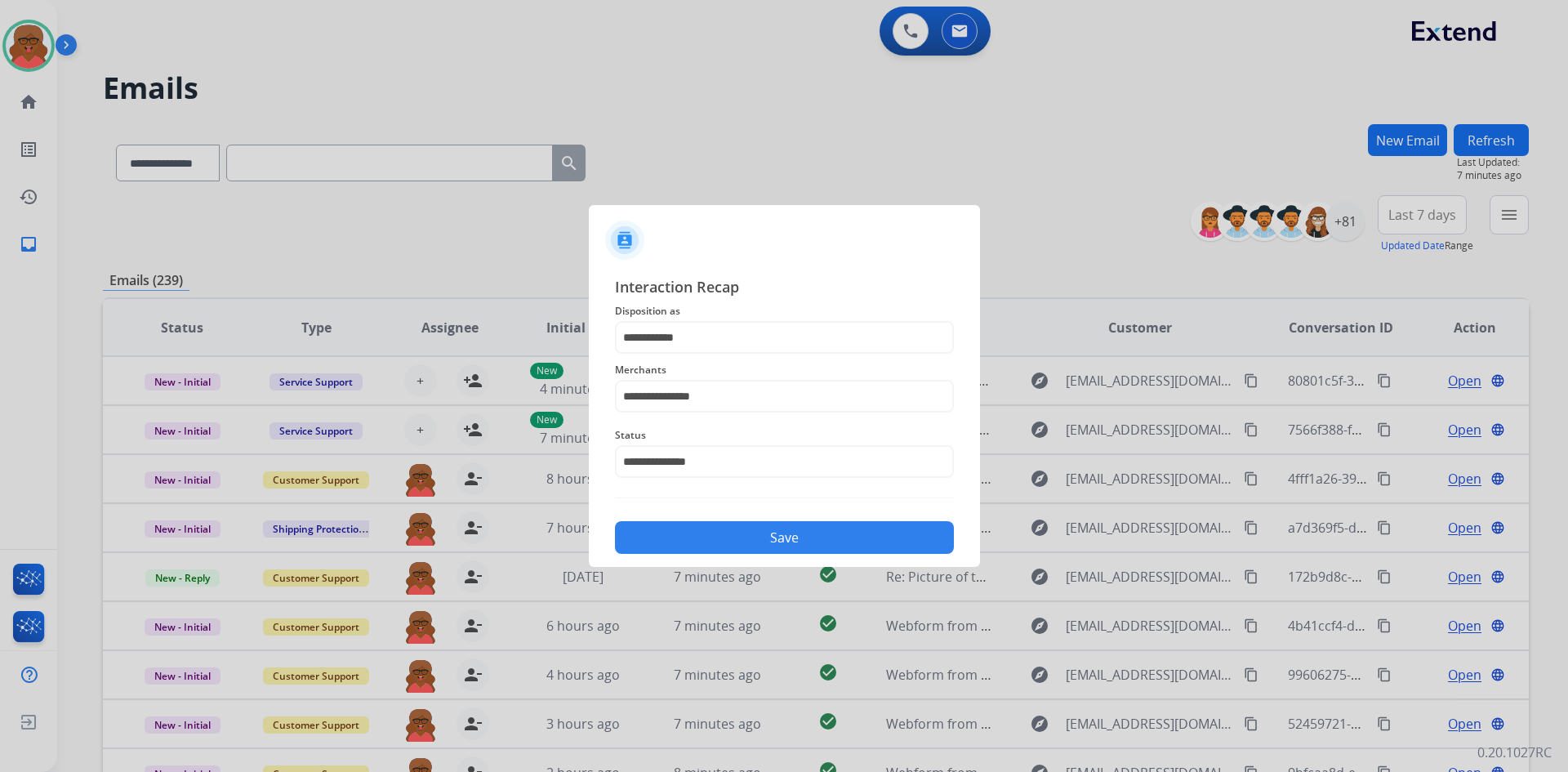
click at [727, 538] on button "Save" at bounding box center [784, 537] width 339 height 32
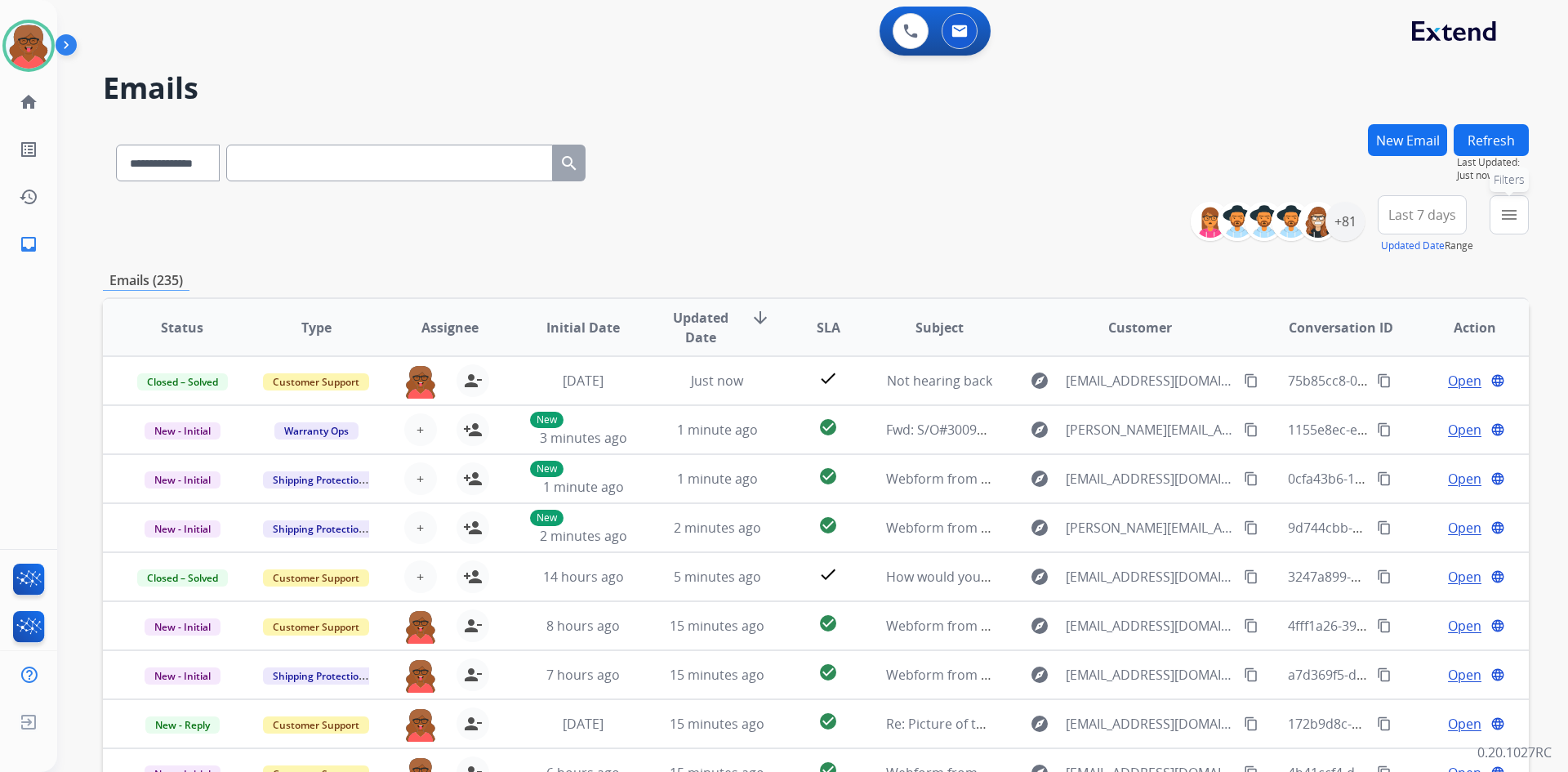
click at [1306, 218] on button "menu Filters" at bounding box center [1509, 215] width 39 height 39
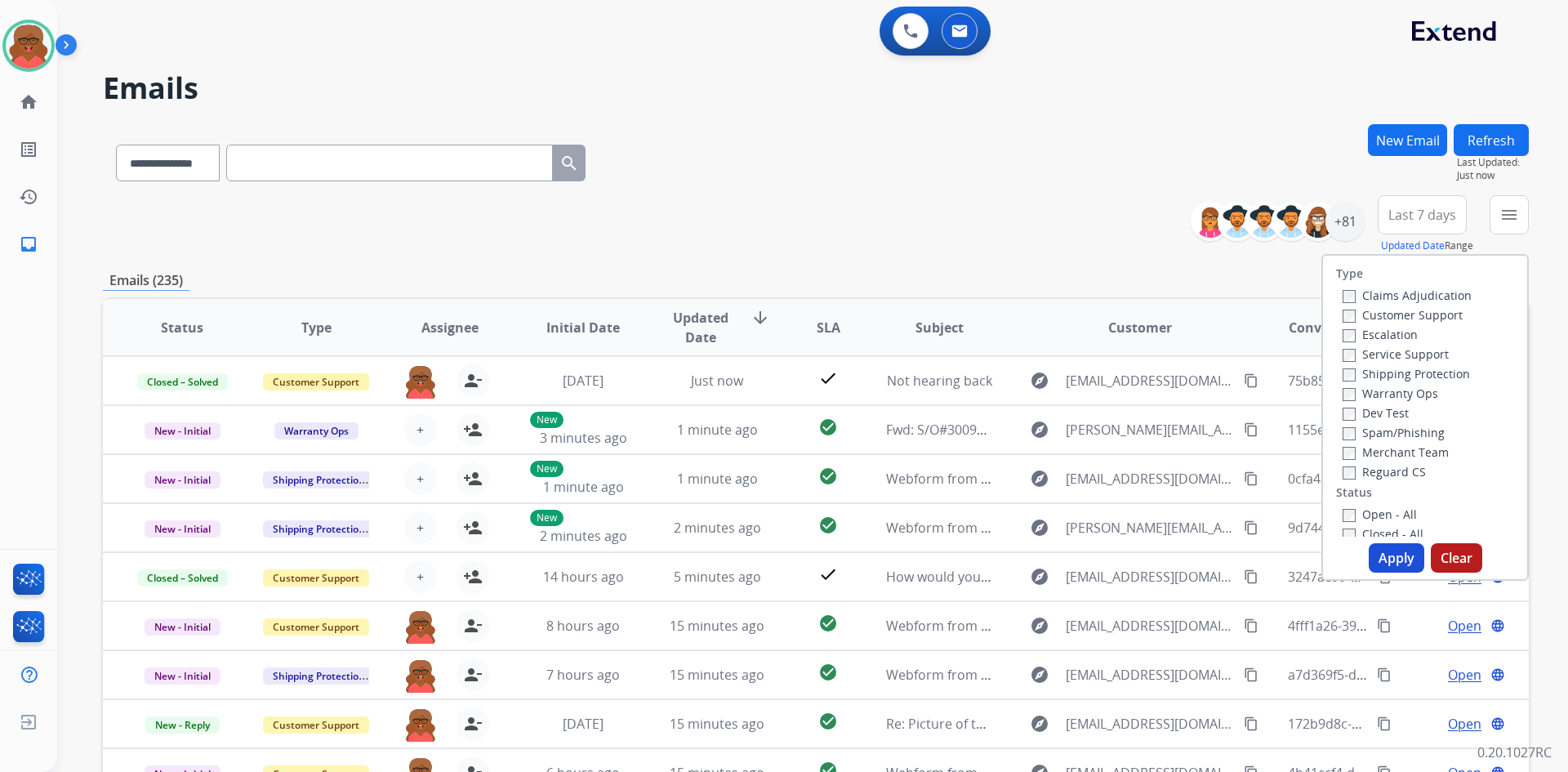
click at [1306, 515] on label "Open - All" at bounding box center [1379, 514] width 74 height 15
click at [1306, 471] on label "Reguard CS" at bounding box center [1384, 472] width 83 height 15
click at [1306, 376] on label "Shipping Protection" at bounding box center [1406, 373] width 128 height 15
click at [1306, 318] on label "Customer Support" at bounding box center [1402, 315] width 120 height 15
click at [1306, 554] on button "Apply" at bounding box center [1396, 558] width 55 height 30
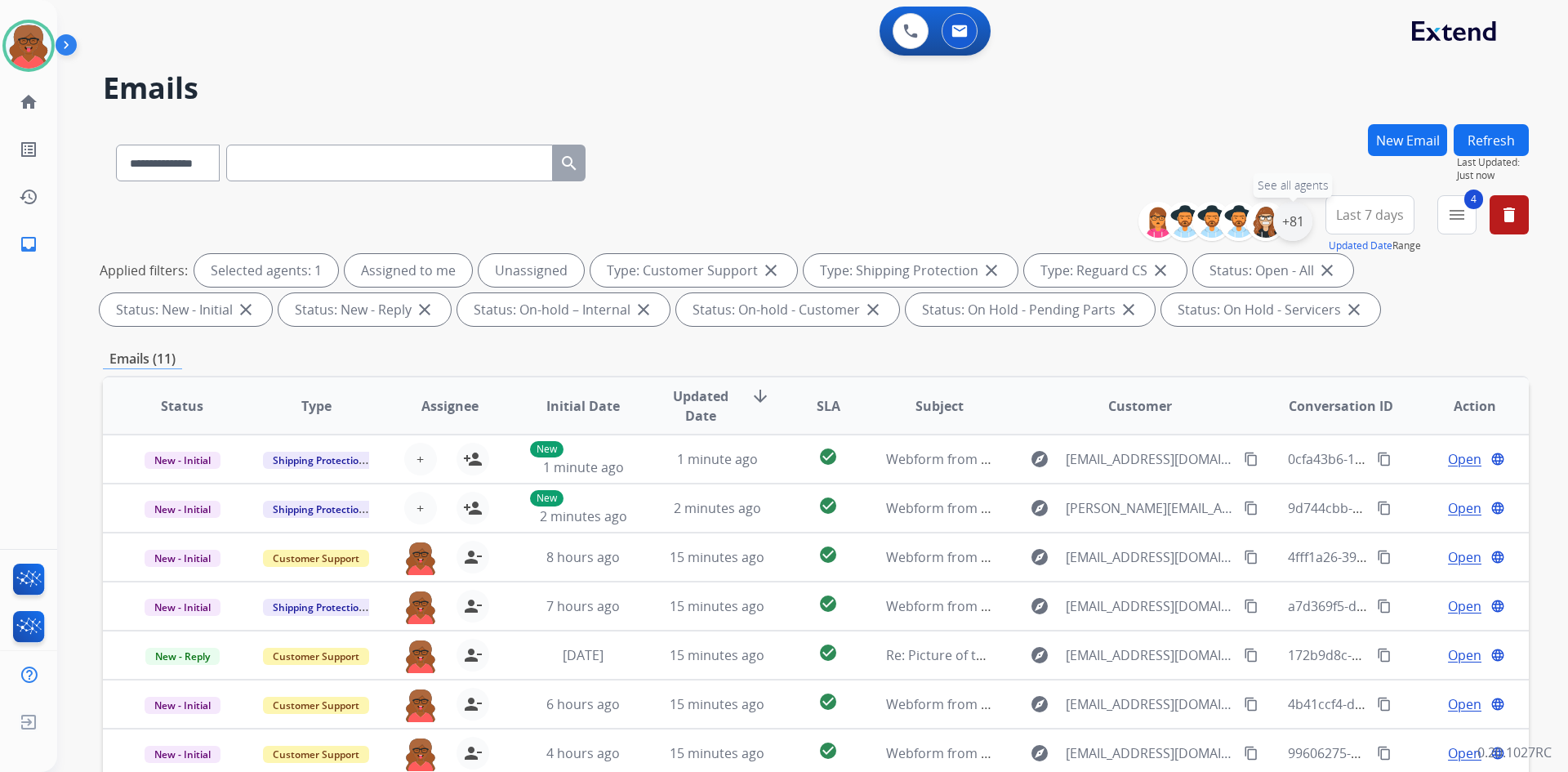
click at [1294, 211] on div "+81" at bounding box center [1293, 221] width 39 height 39
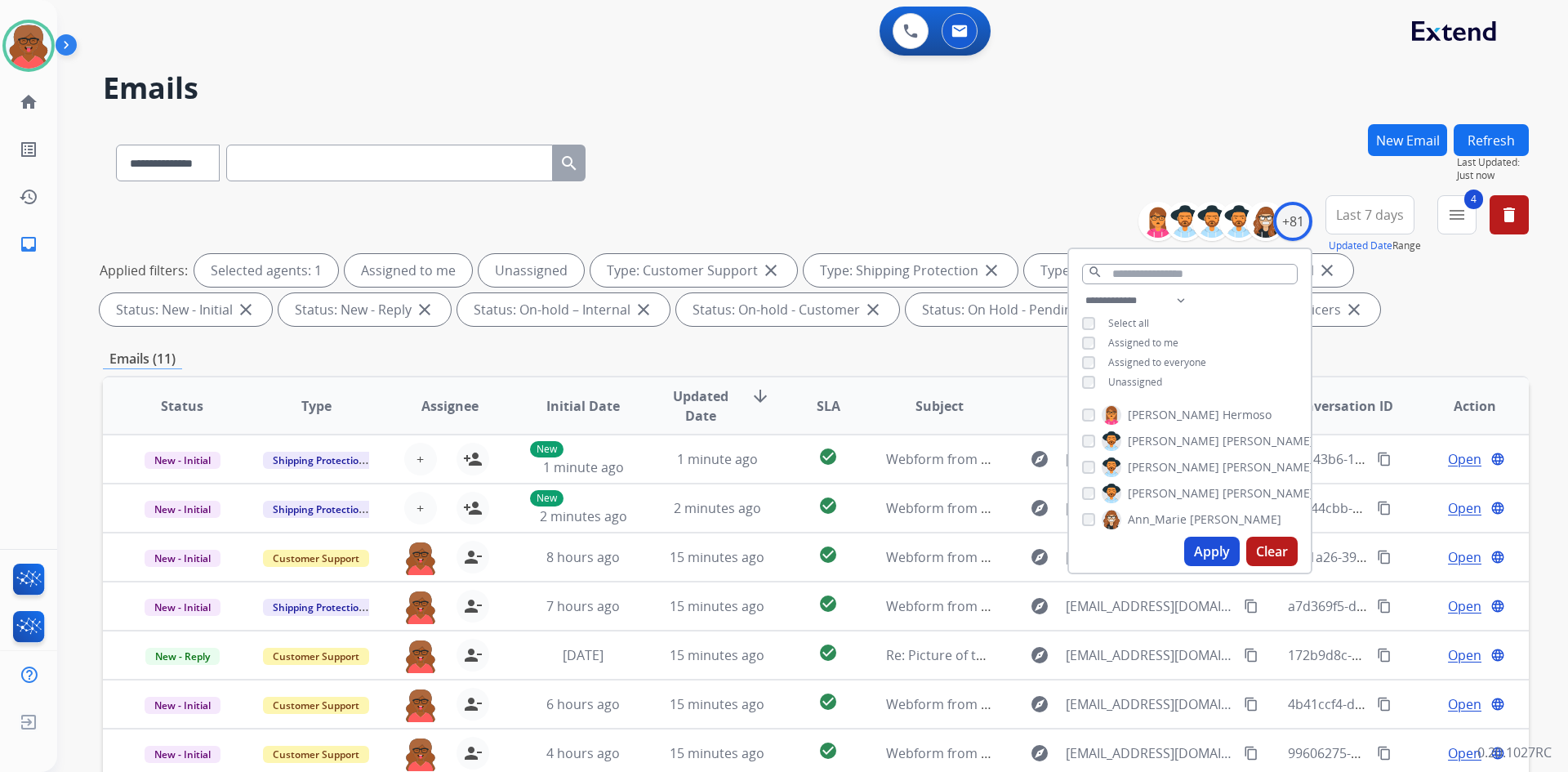
click at [1122, 379] on span "Unassigned" at bounding box center [1135, 382] width 54 height 14
click at [1198, 549] on button "Apply" at bounding box center [1212, 551] width 55 height 30
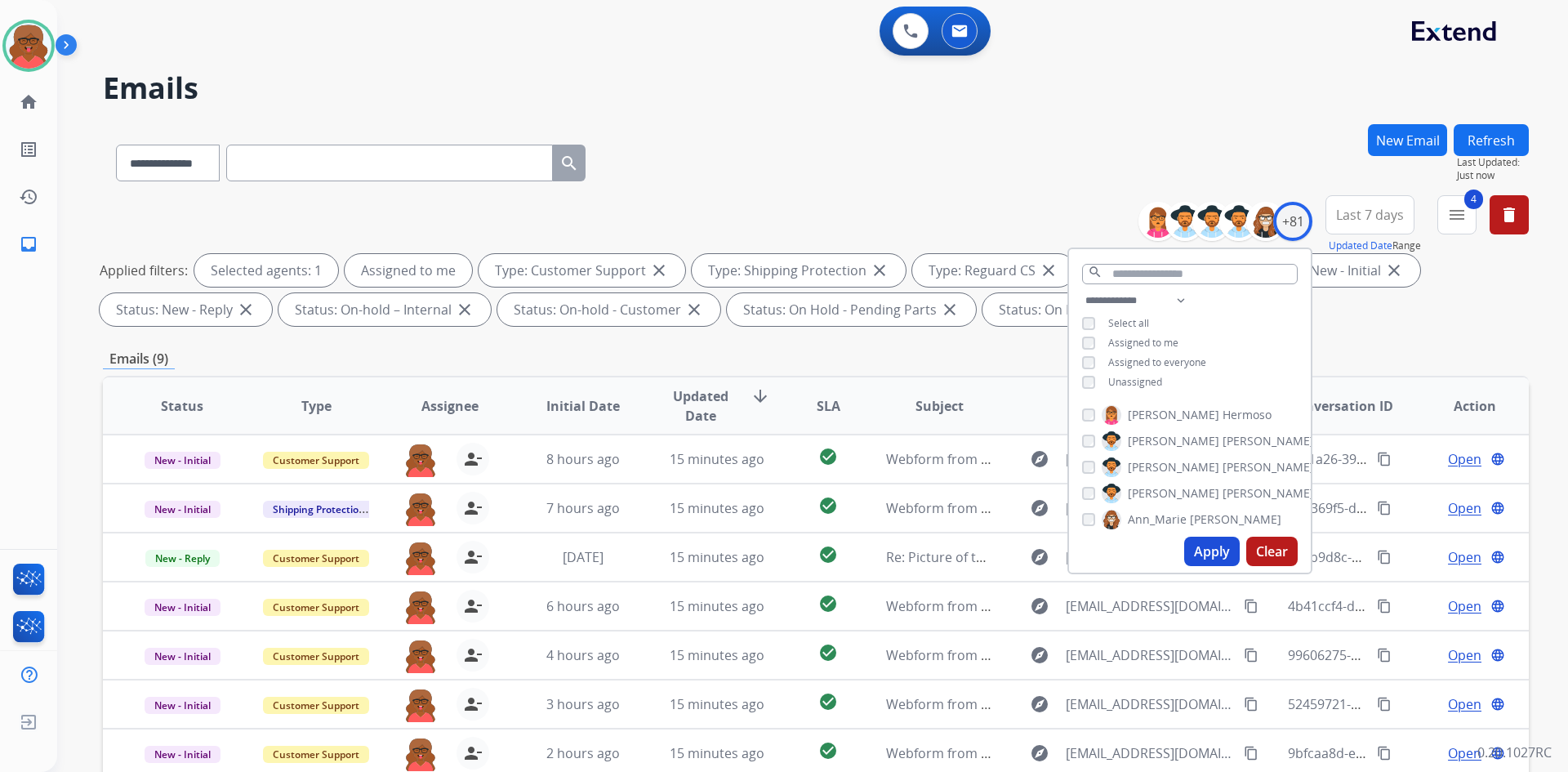
click at [1306, 366] on div "Emails (9)" at bounding box center [815, 359] width 1426 height 20
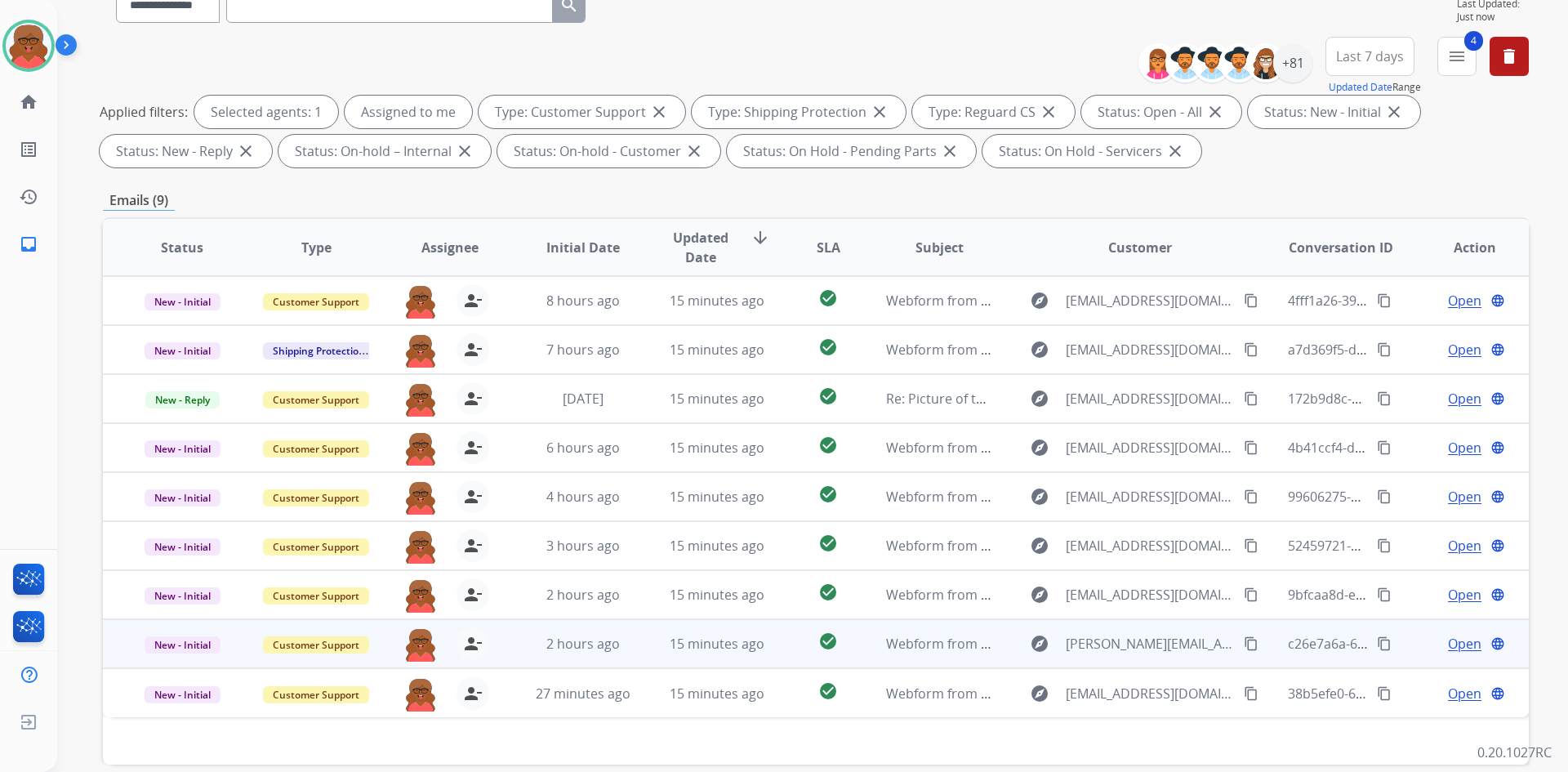
scroll to position [155, 0]
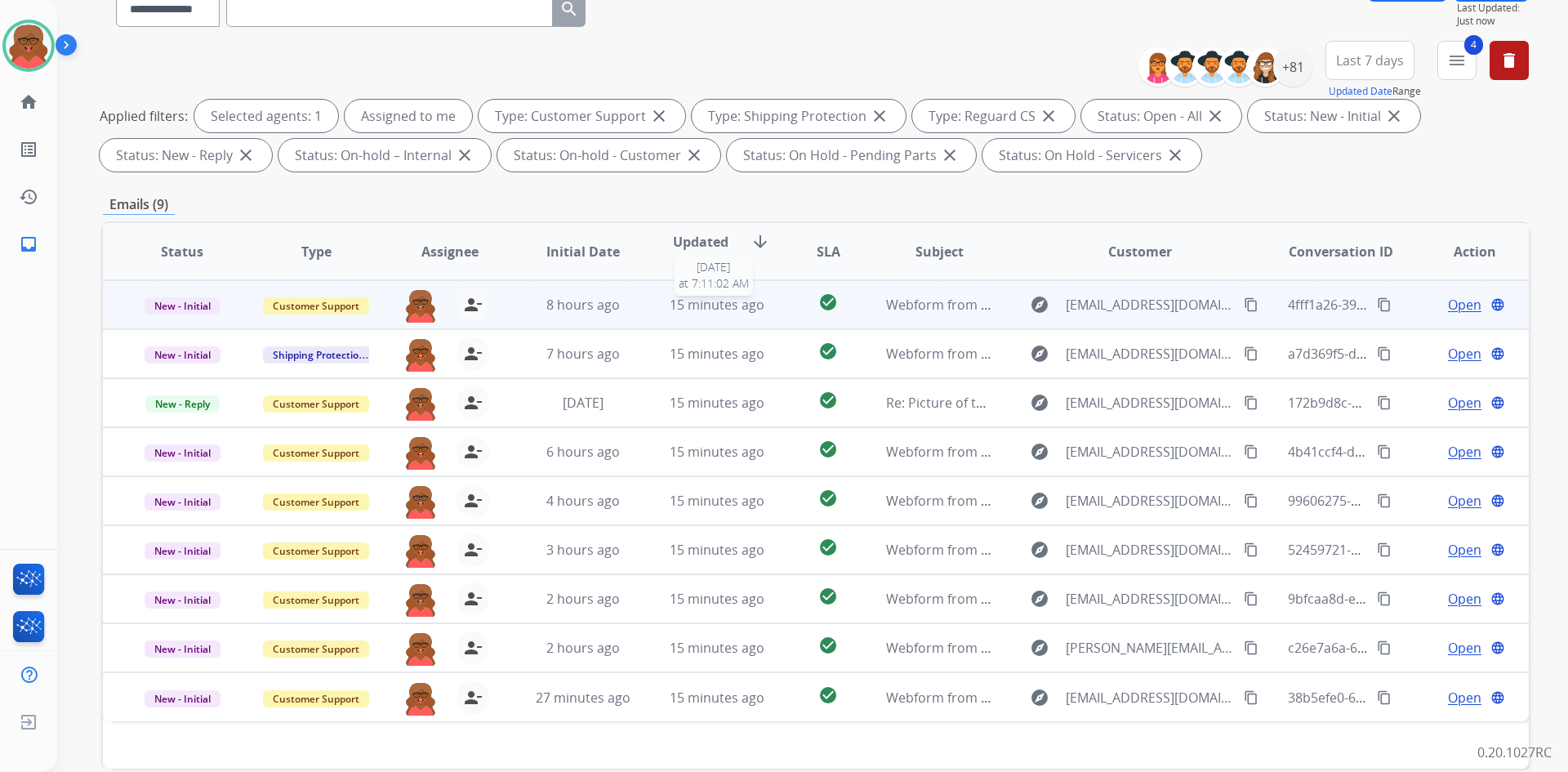
click at [714, 310] on span "15 minutes ago" at bounding box center [717, 304] width 94 height 18
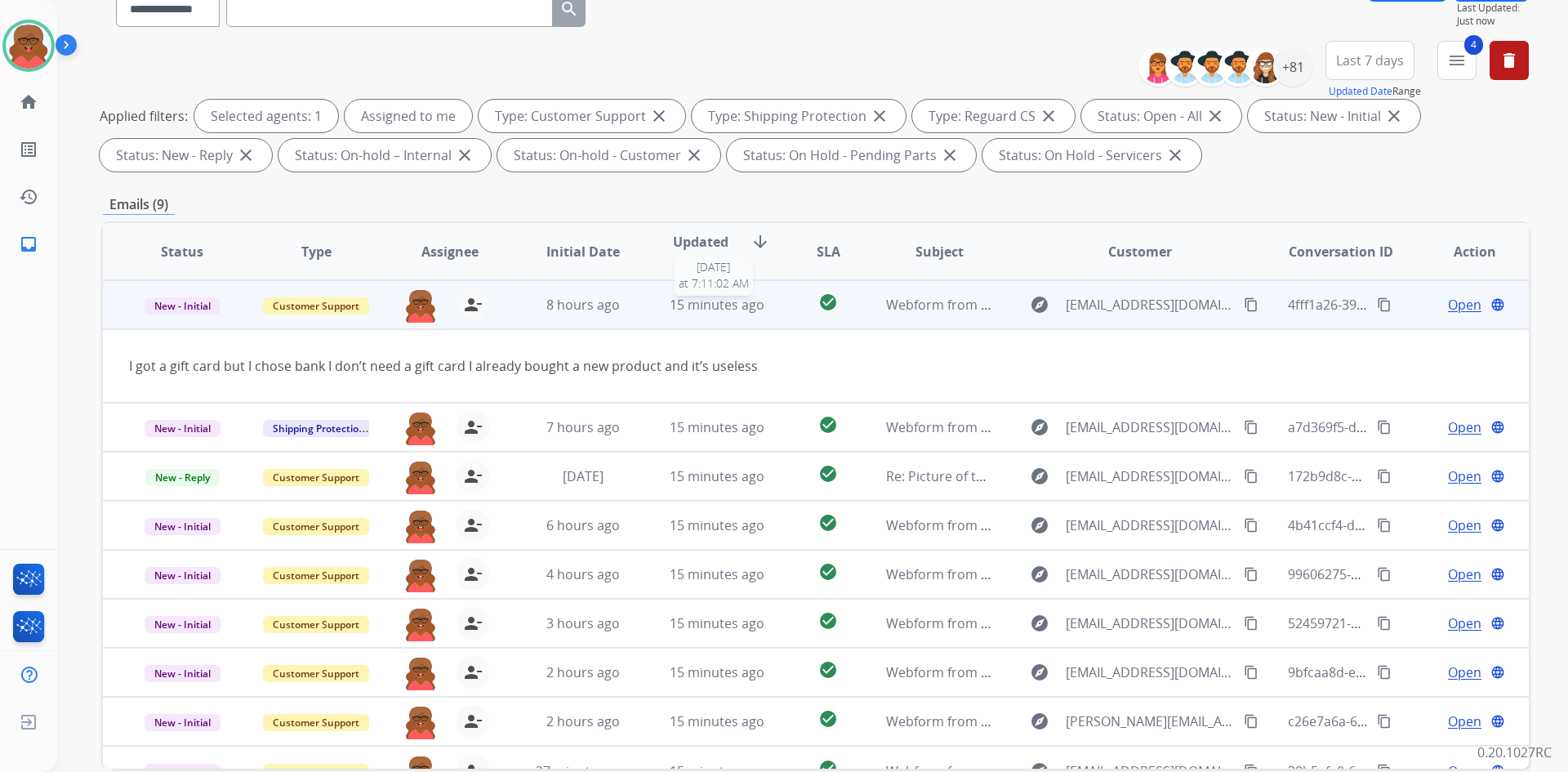
drag, startPoint x: 669, startPoint y: 314, endPoint x: 661, endPoint y: 316, distance: 8.2
click at [667, 315] on td "15 minutes ago 9/17/2025 at 7:11:02 AM" at bounding box center [705, 304] width 134 height 49
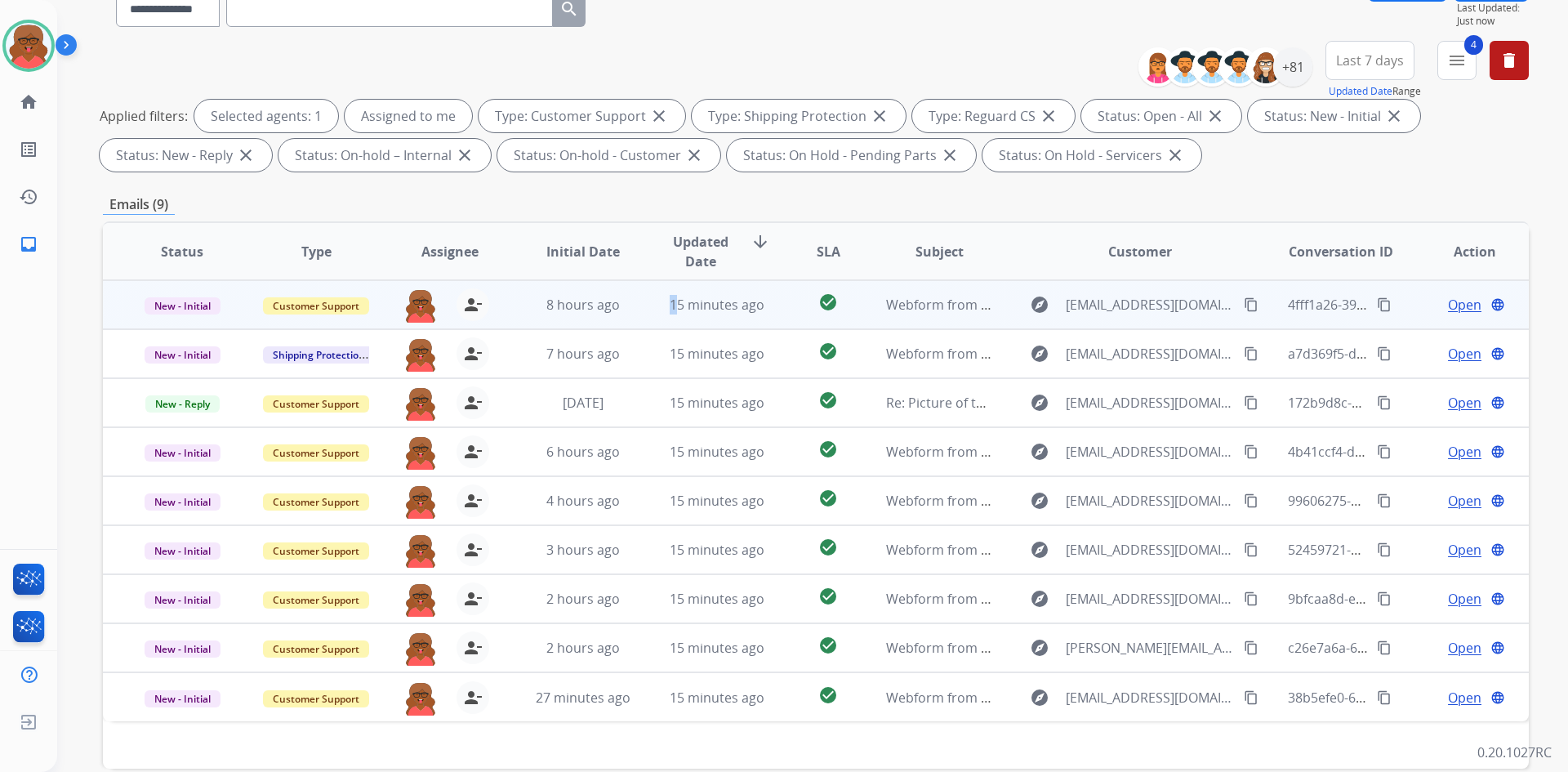
click at [647, 315] on td "15 minutes ago" at bounding box center [705, 304] width 134 height 49
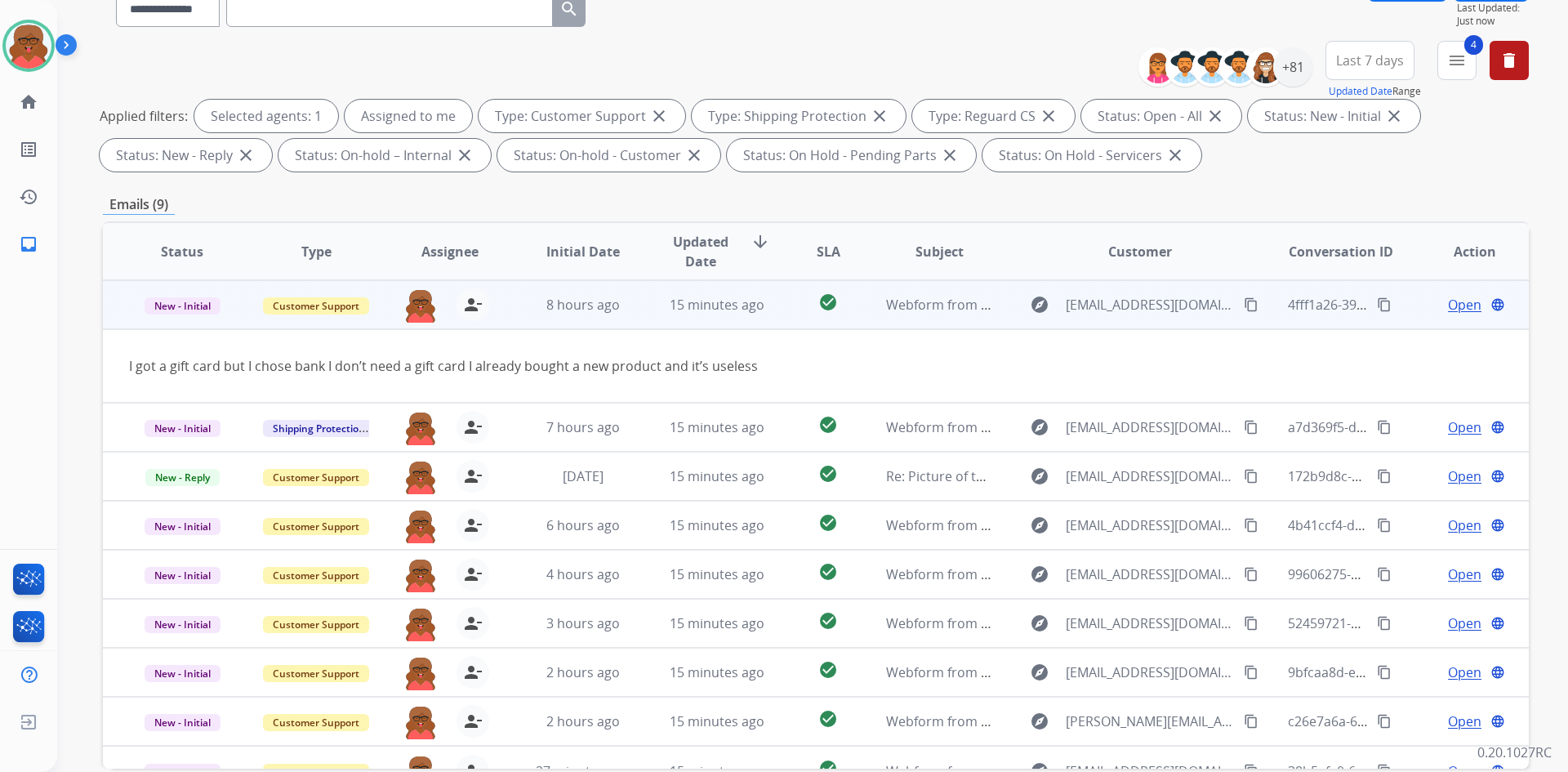
click at [630, 311] on div "8 hours ago" at bounding box center [583, 304] width 107 height 20
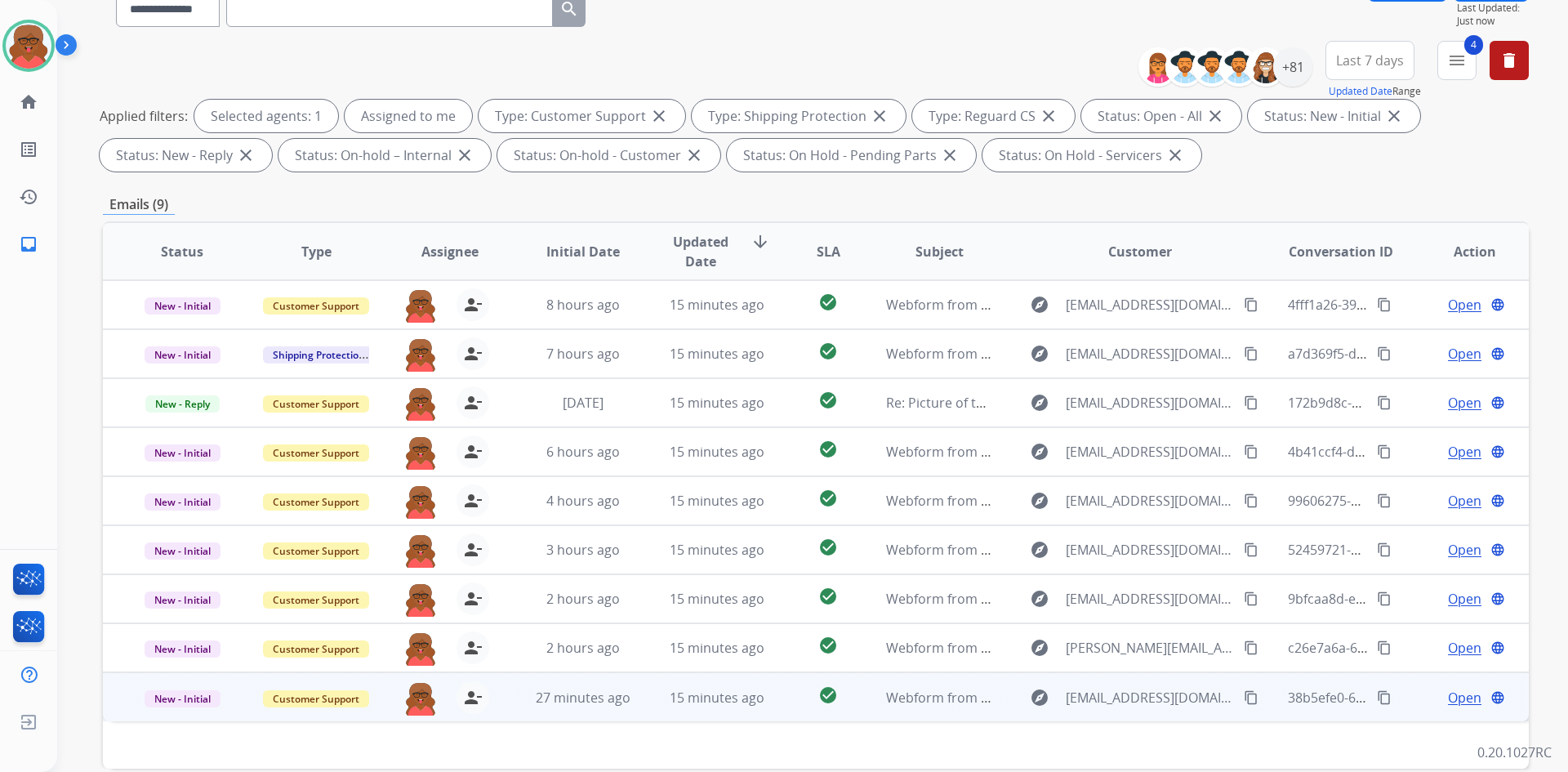
click at [629, 631] on td "27 minutes ago" at bounding box center [571, 697] width 134 height 49
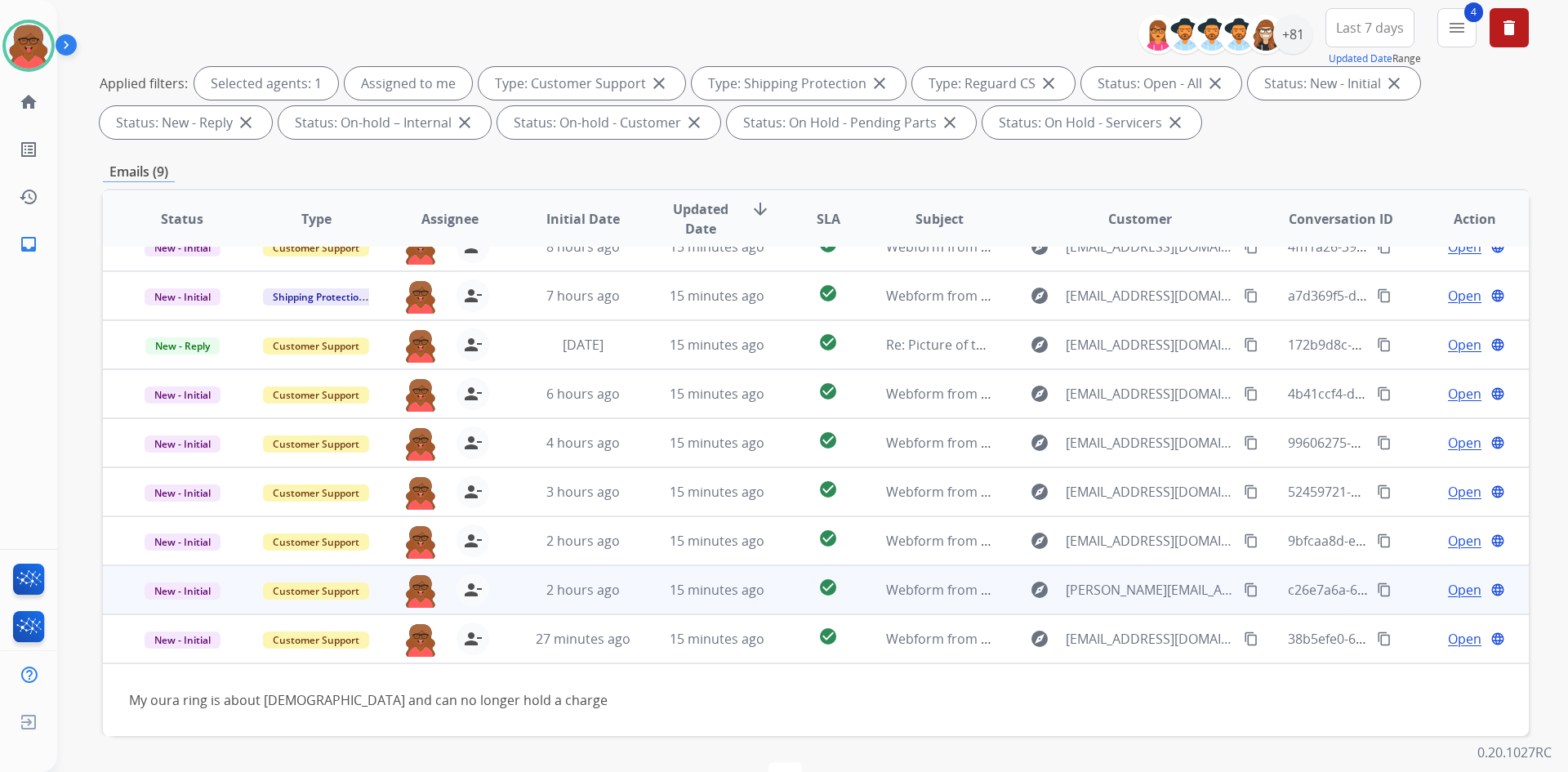
scroll to position [236, 0]
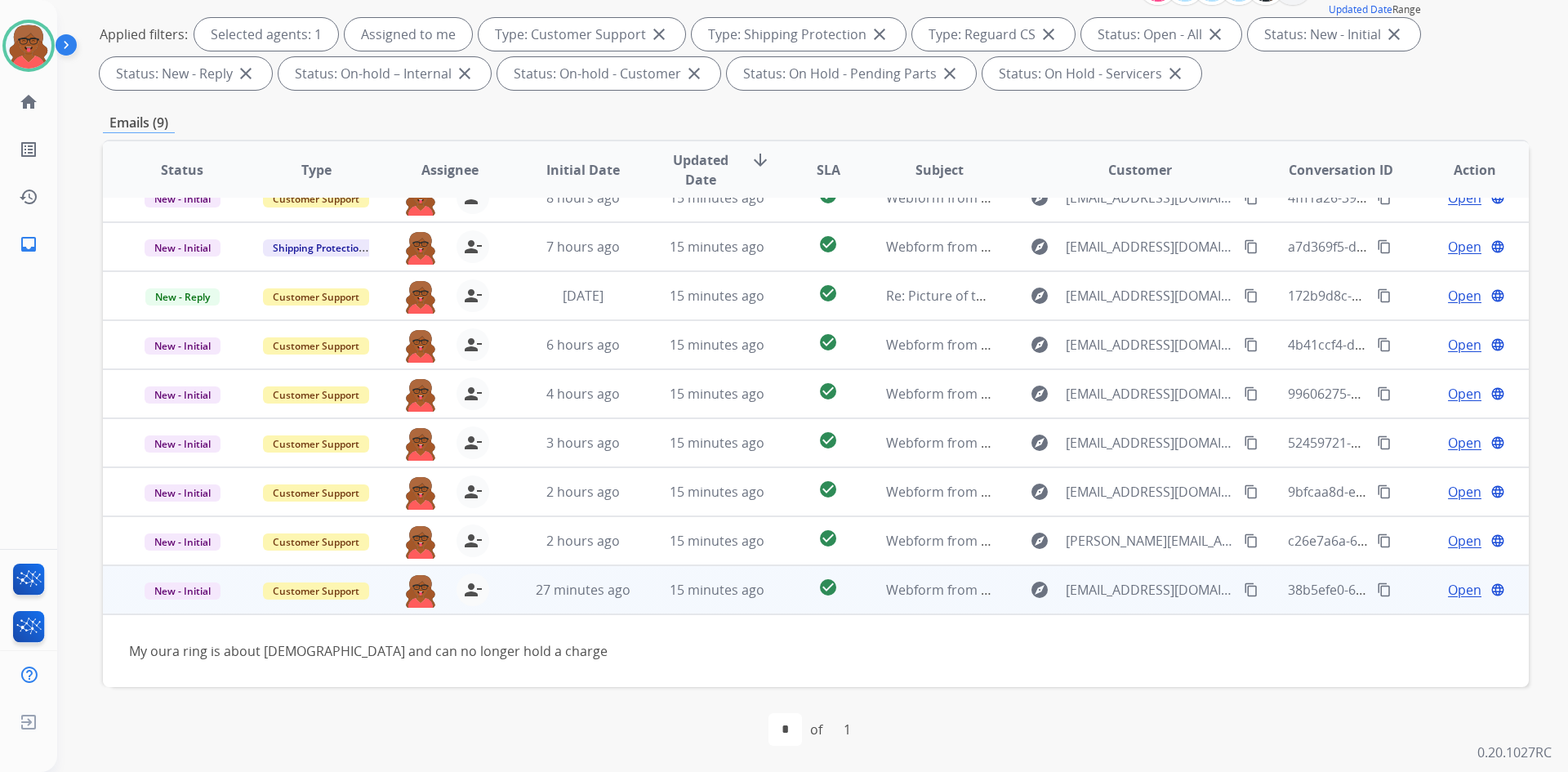
click at [1244, 590] on mat-icon "content_copy" at bounding box center [1251, 589] width 14 height 14
click at [1306, 593] on span "Open" at bounding box center [1464, 589] width 33 height 20
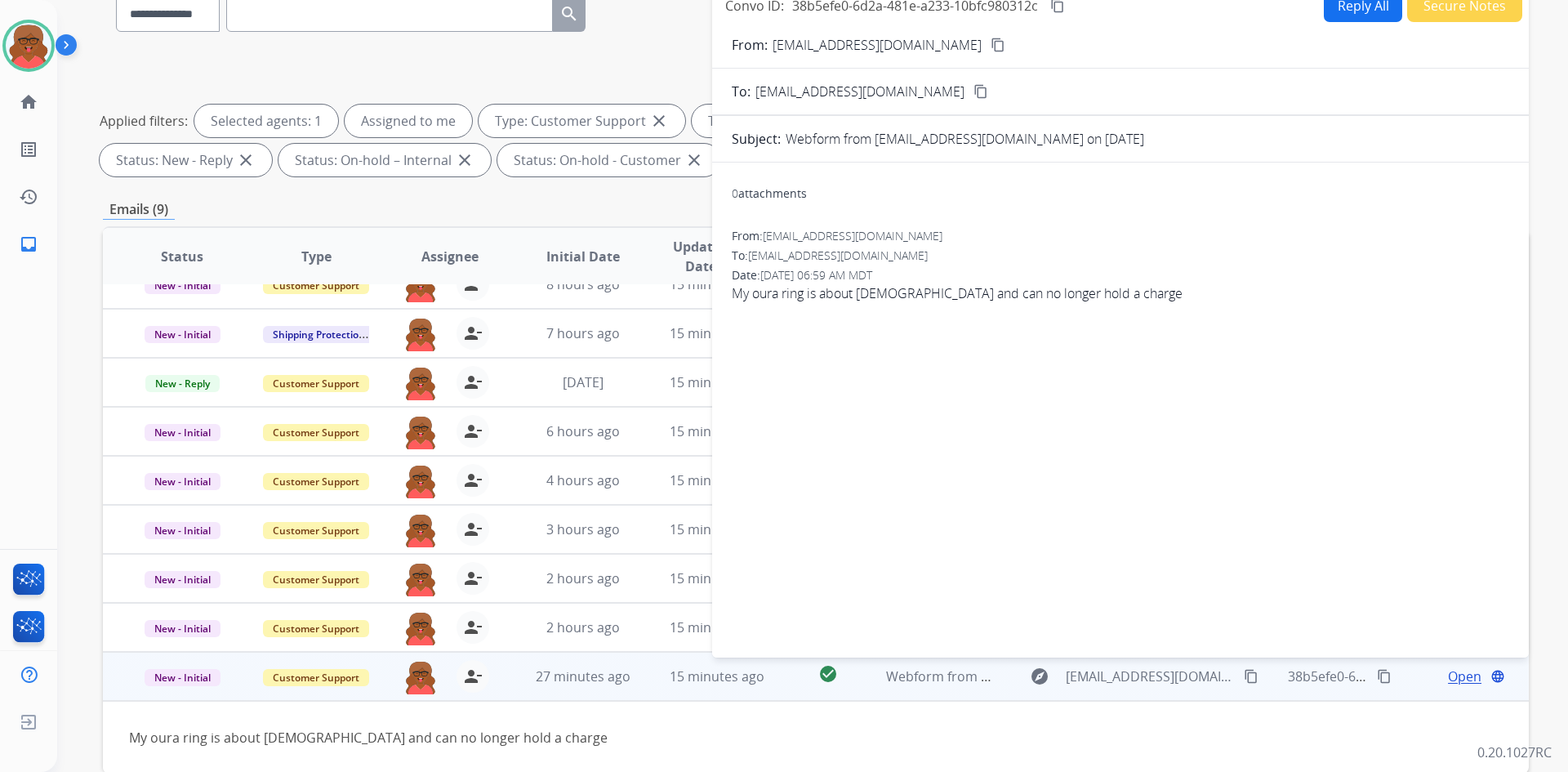
scroll to position [0, 0]
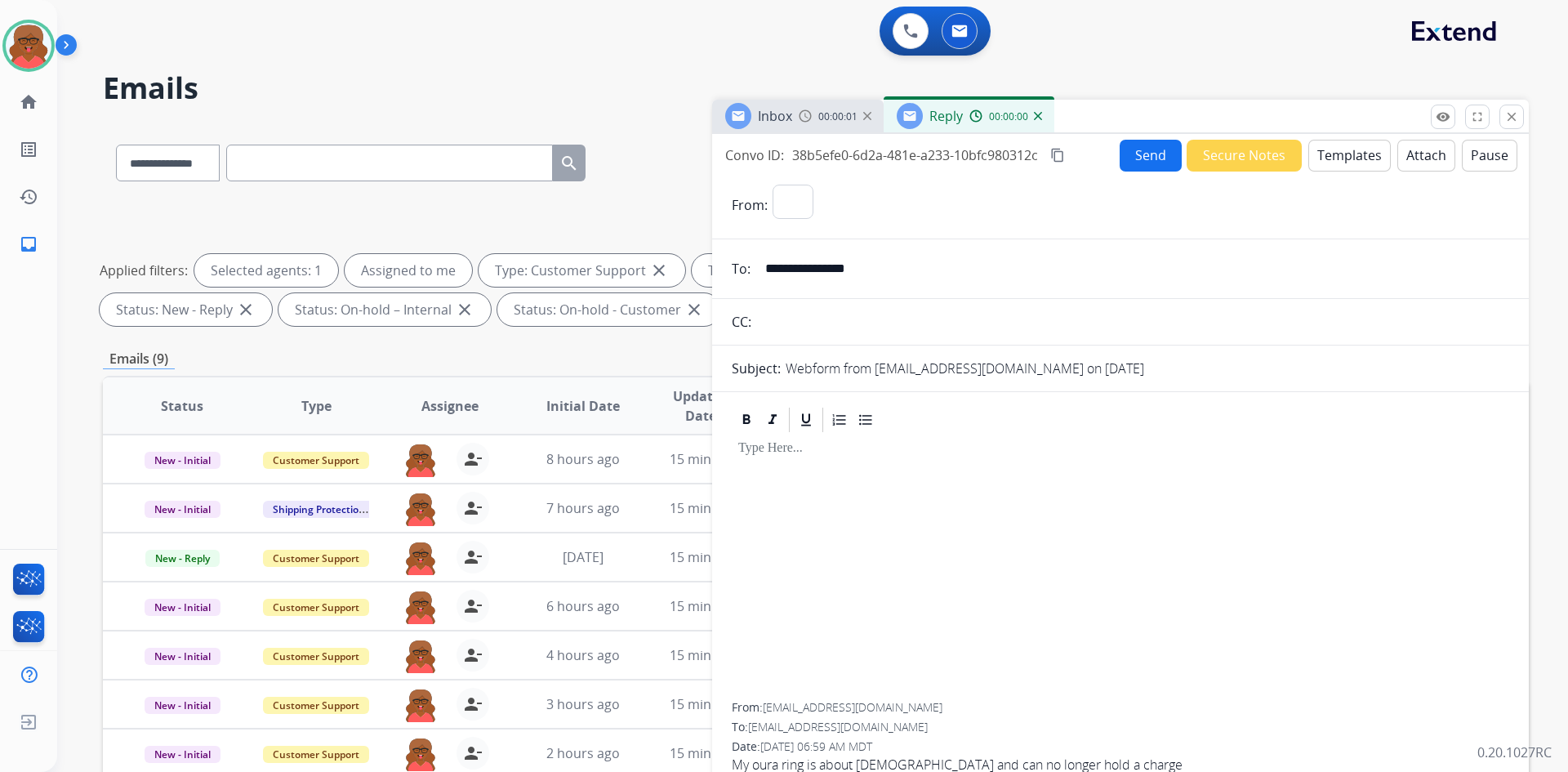
select select "**********"
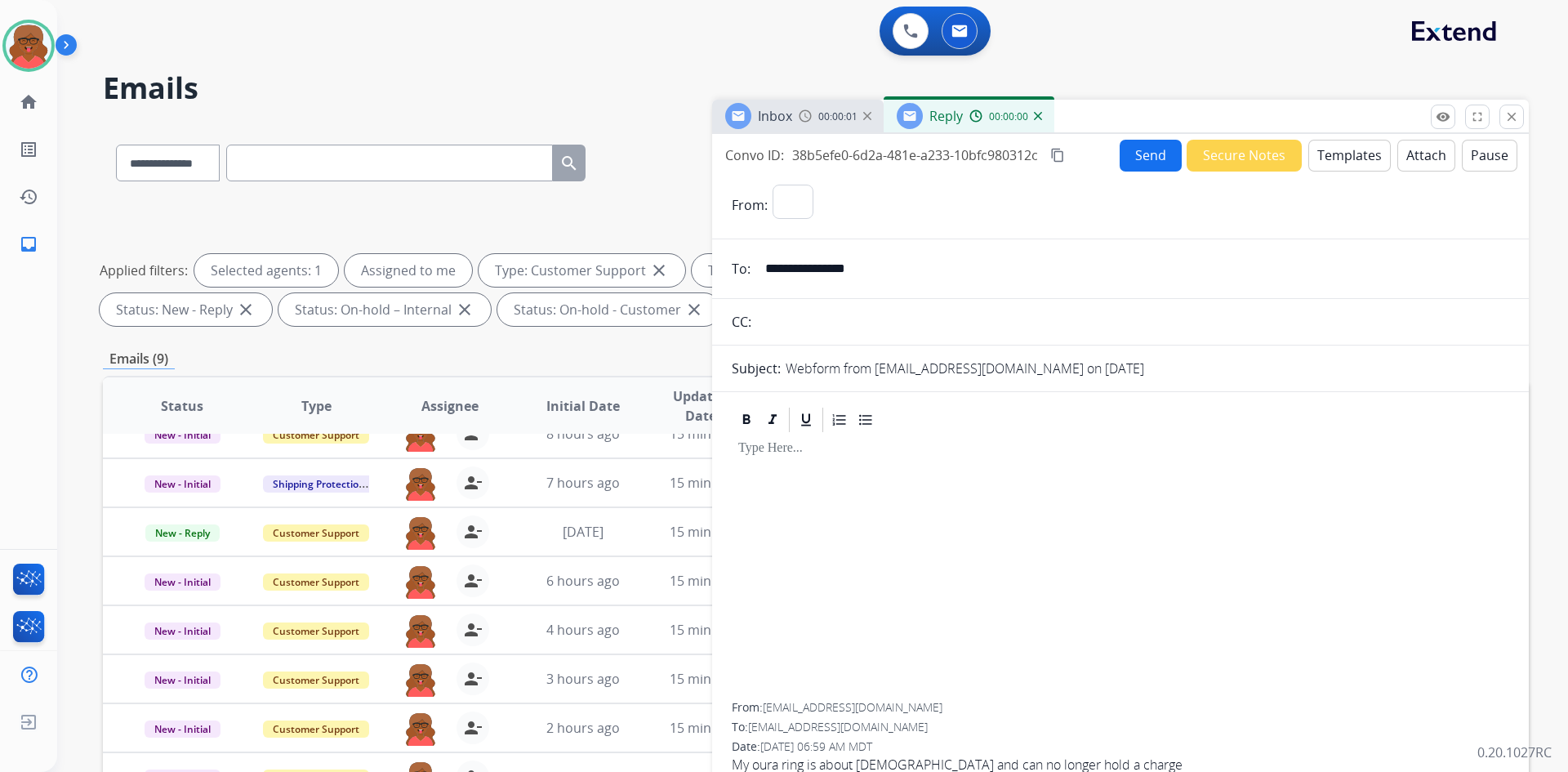
select select "**********"
click at [1332, 159] on button "Templates" at bounding box center [1349, 155] width 82 height 31
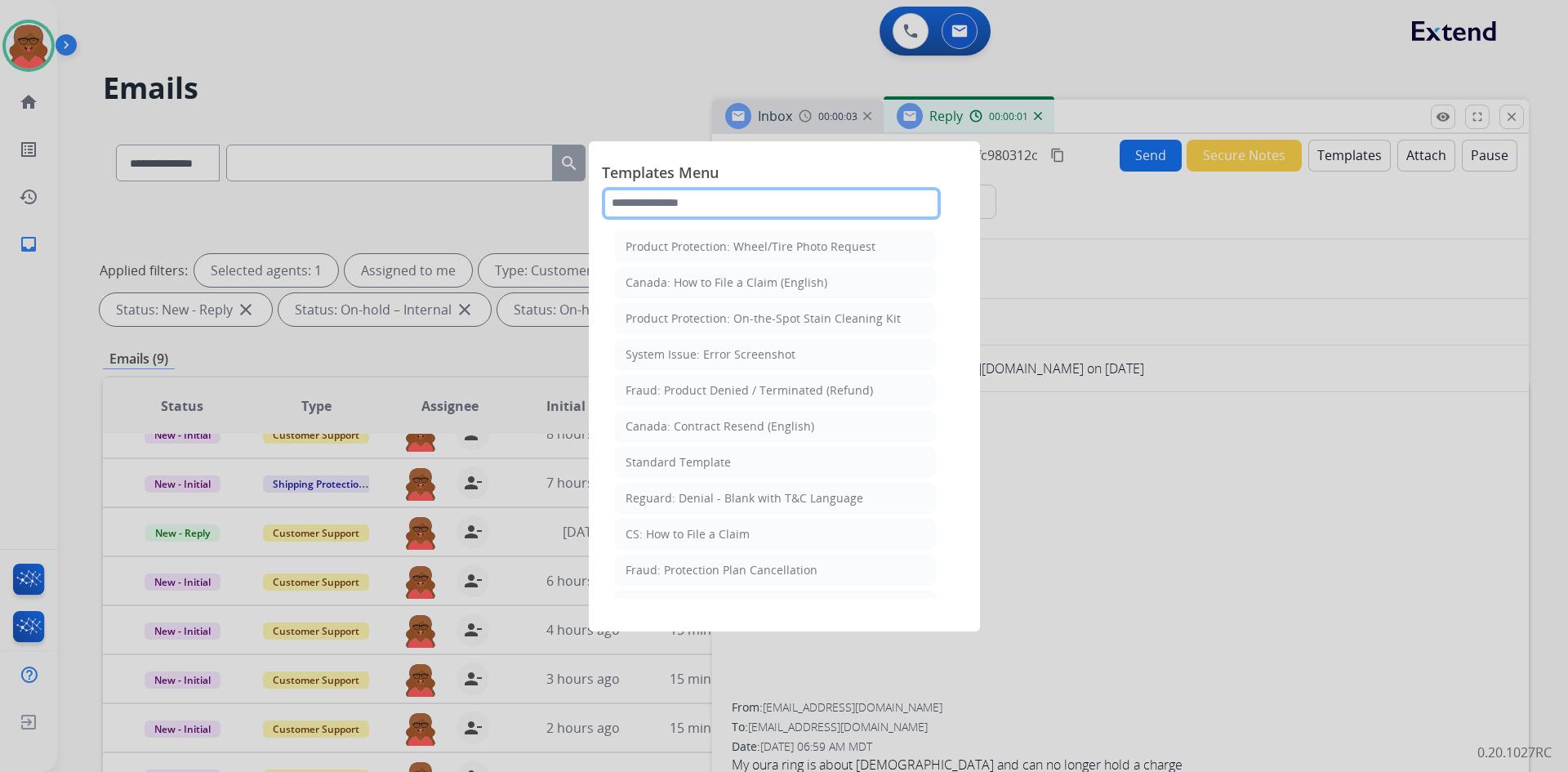
click at [793, 206] on input "text" at bounding box center [771, 203] width 339 height 32
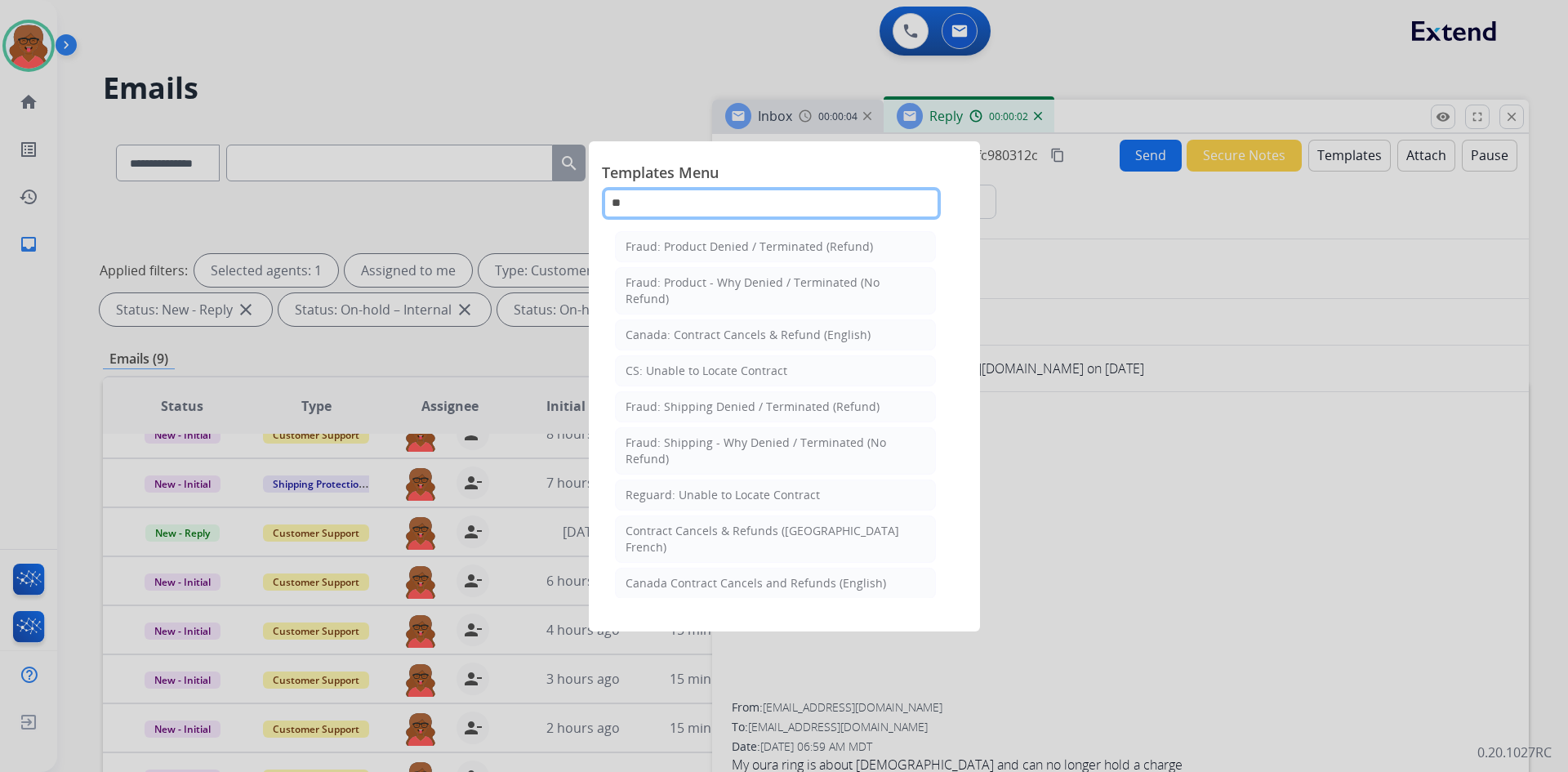
type input "***"
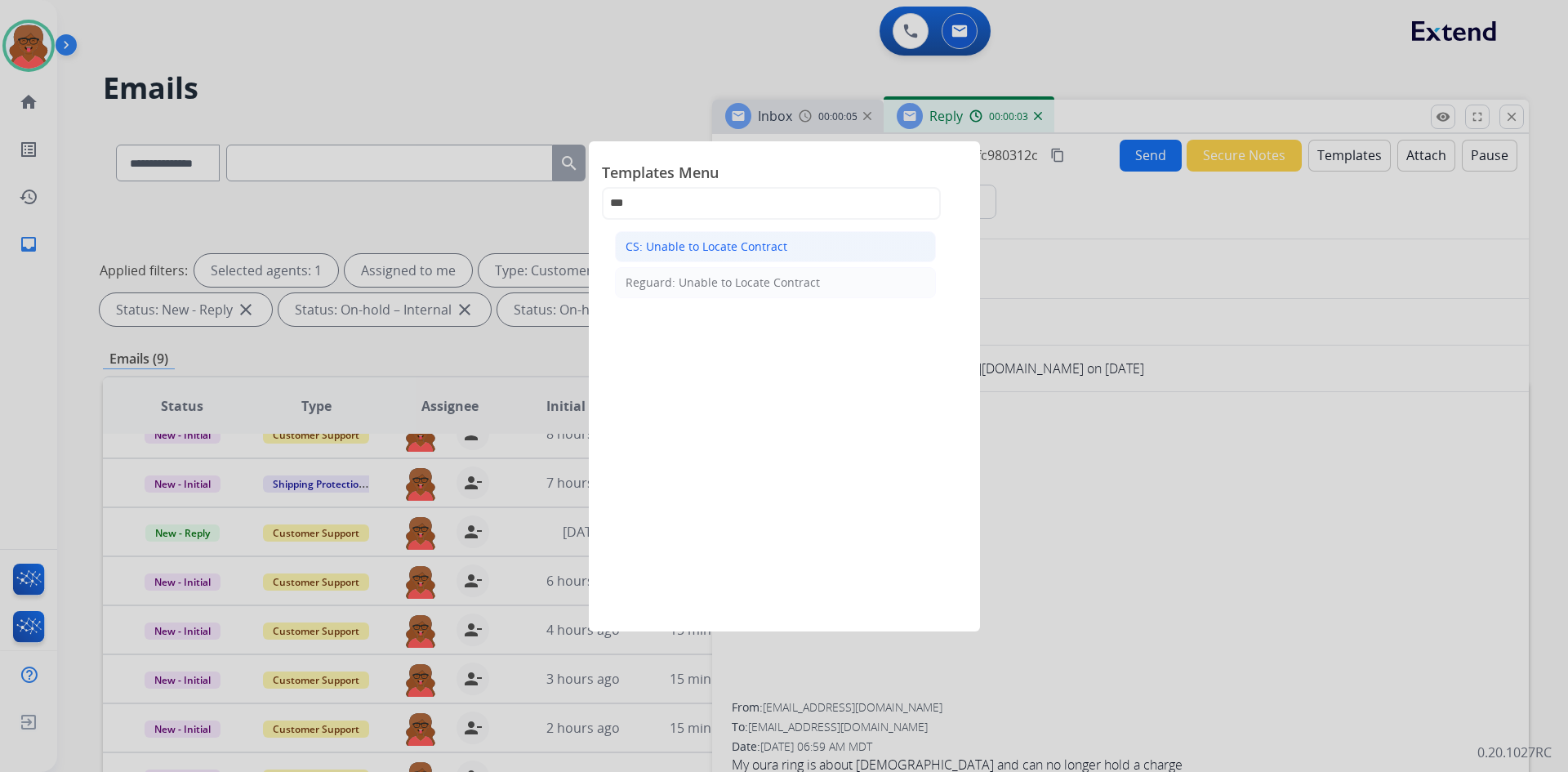
click at [787, 244] on li "CS: Unable to Locate Contract" at bounding box center [775, 247] width 321 height 31
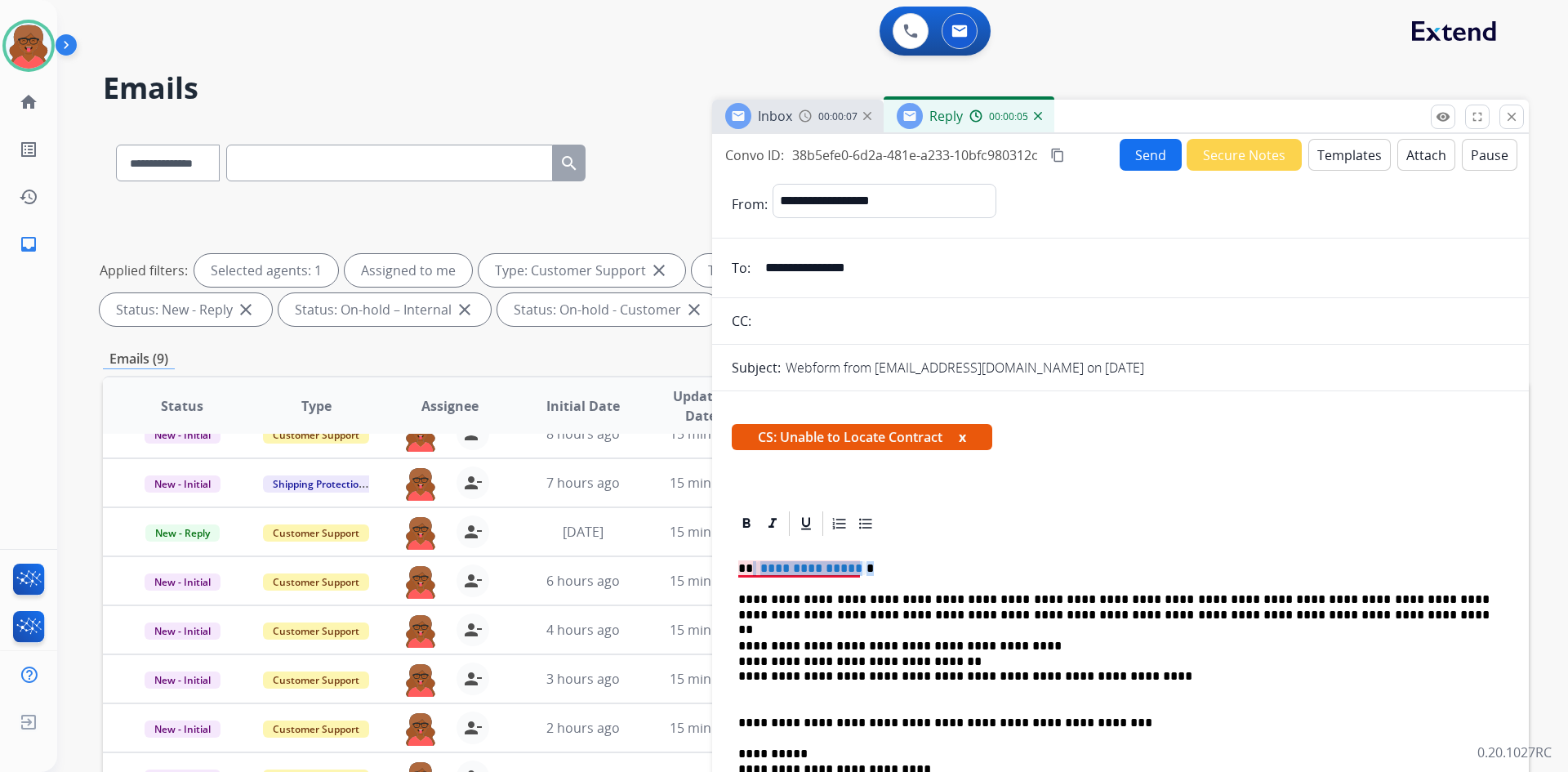
drag, startPoint x: 752, startPoint y: 566, endPoint x: 861, endPoint y: 563, distance: 109.0
click at [861, 563] on p "**********" at bounding box center [1114, 568] width 752 height 14
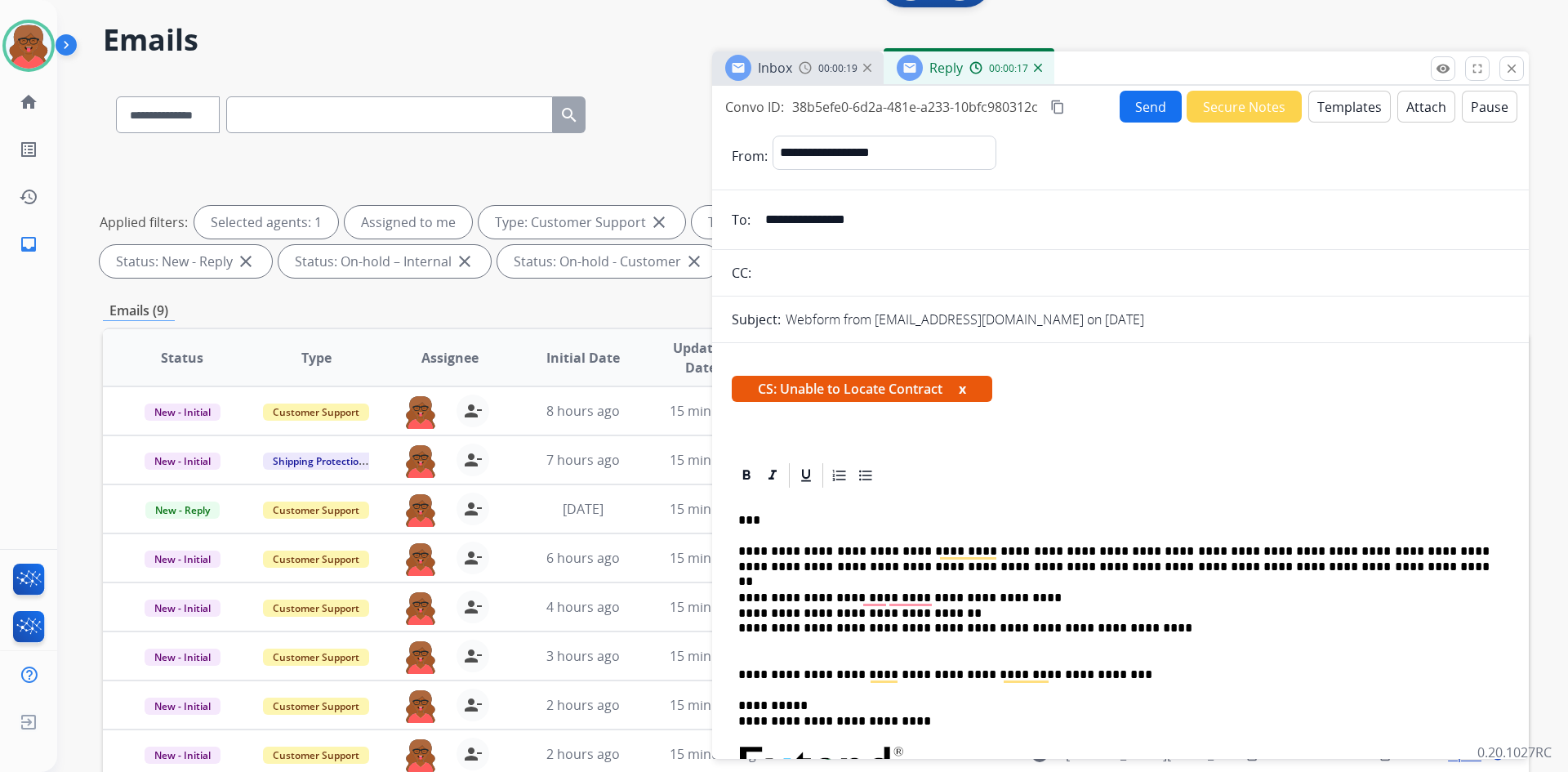
scroll to position [0, 0]
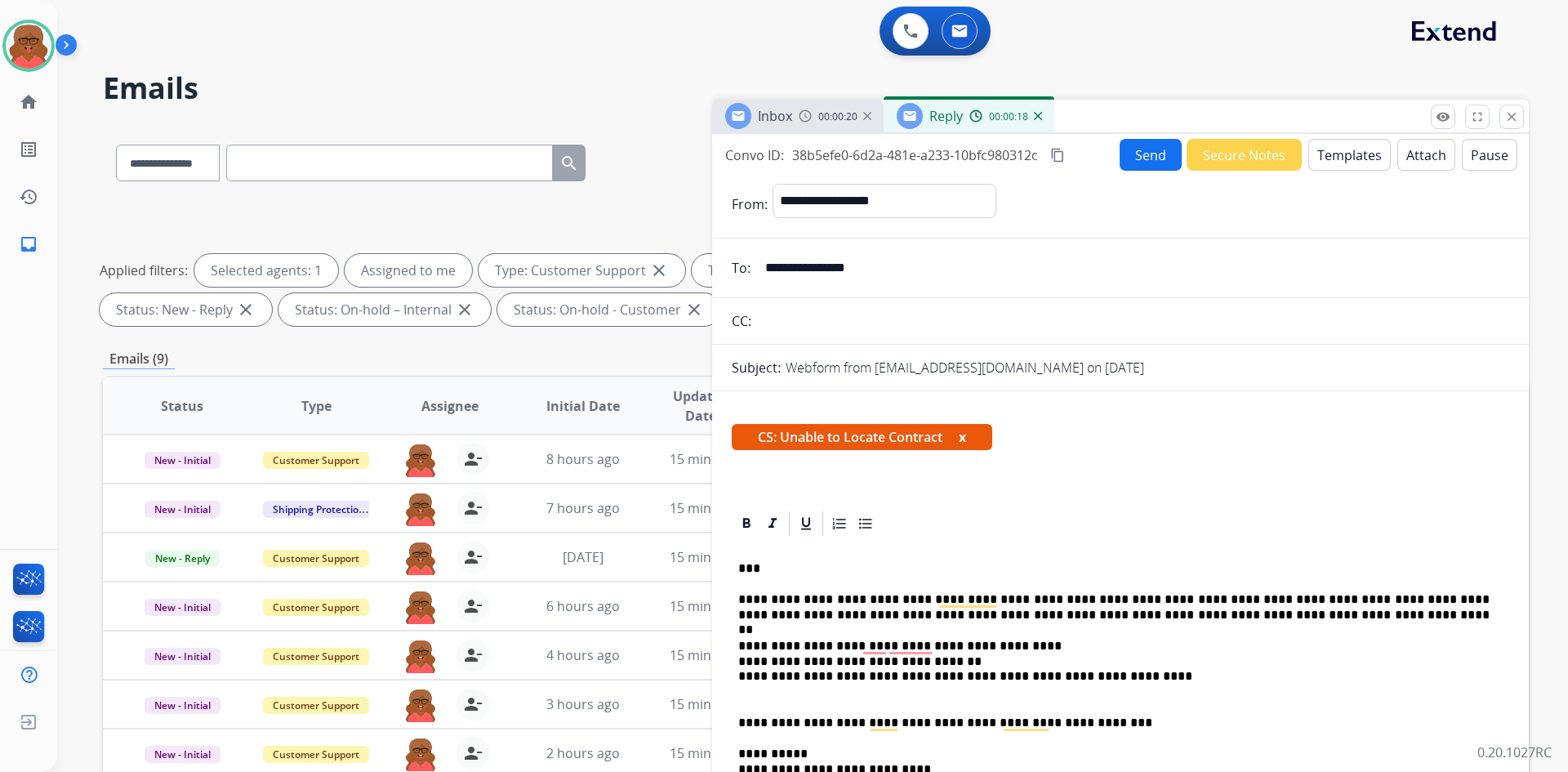
click at [1147, 158] on button "Send" at bounding box center [1150, 154] width 62 height 31
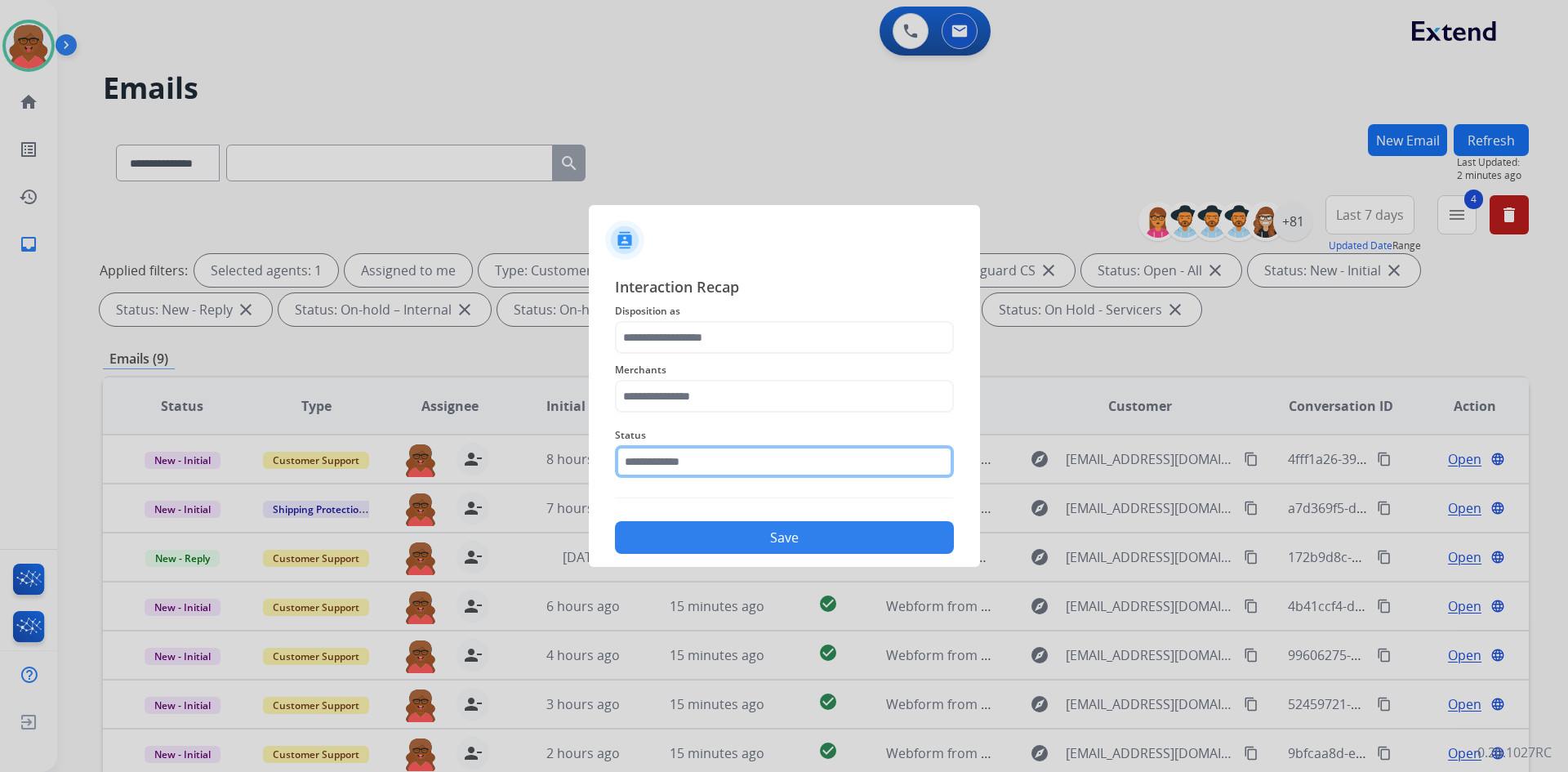
click at [761, 454] on input "text" at bounding box center [784, 462] width 339 height 32
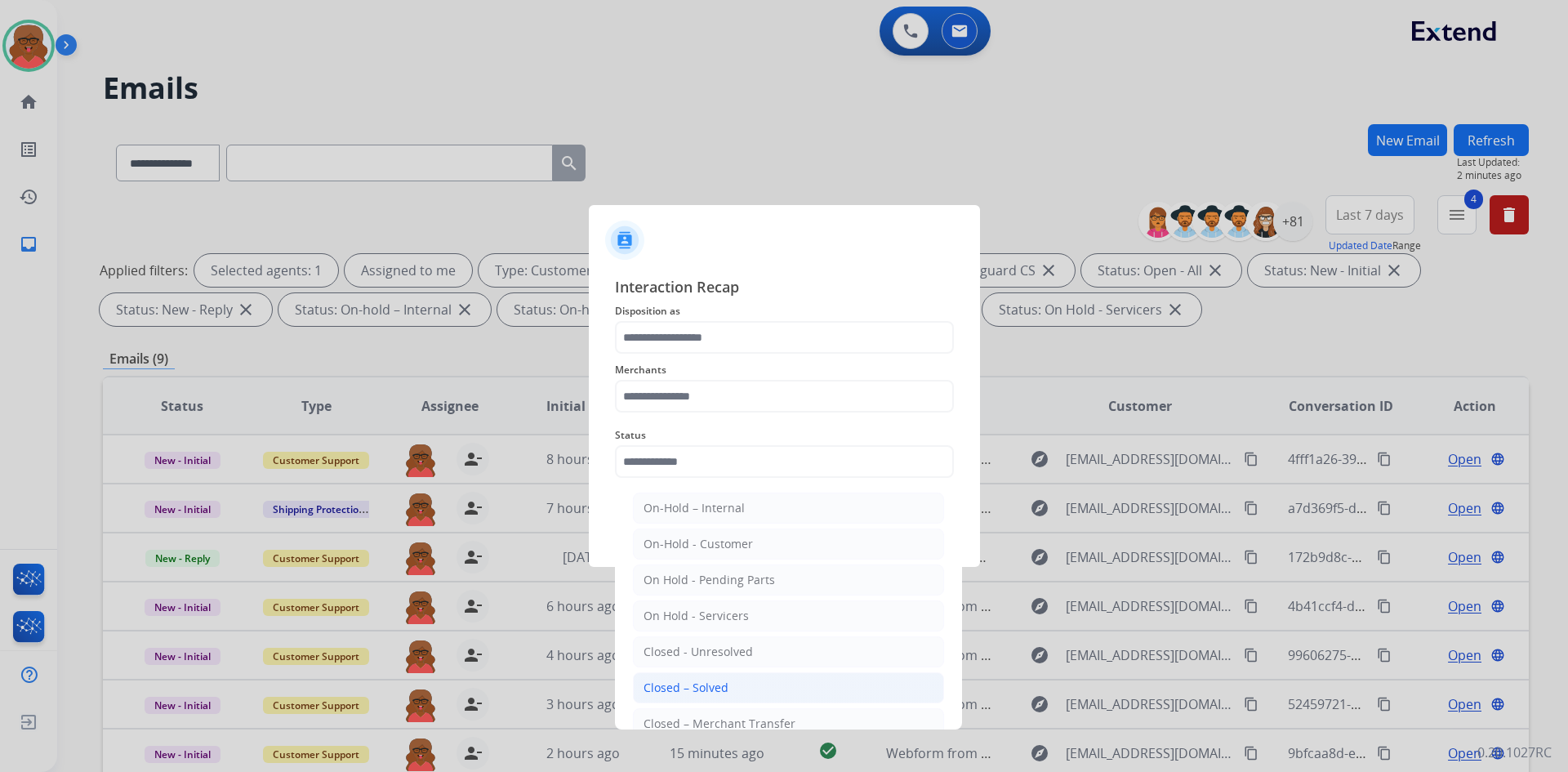
click at [746, 678] on li "Closed – Solved" at bounding box center [788, 688] width 311 height 31
type input "**********"
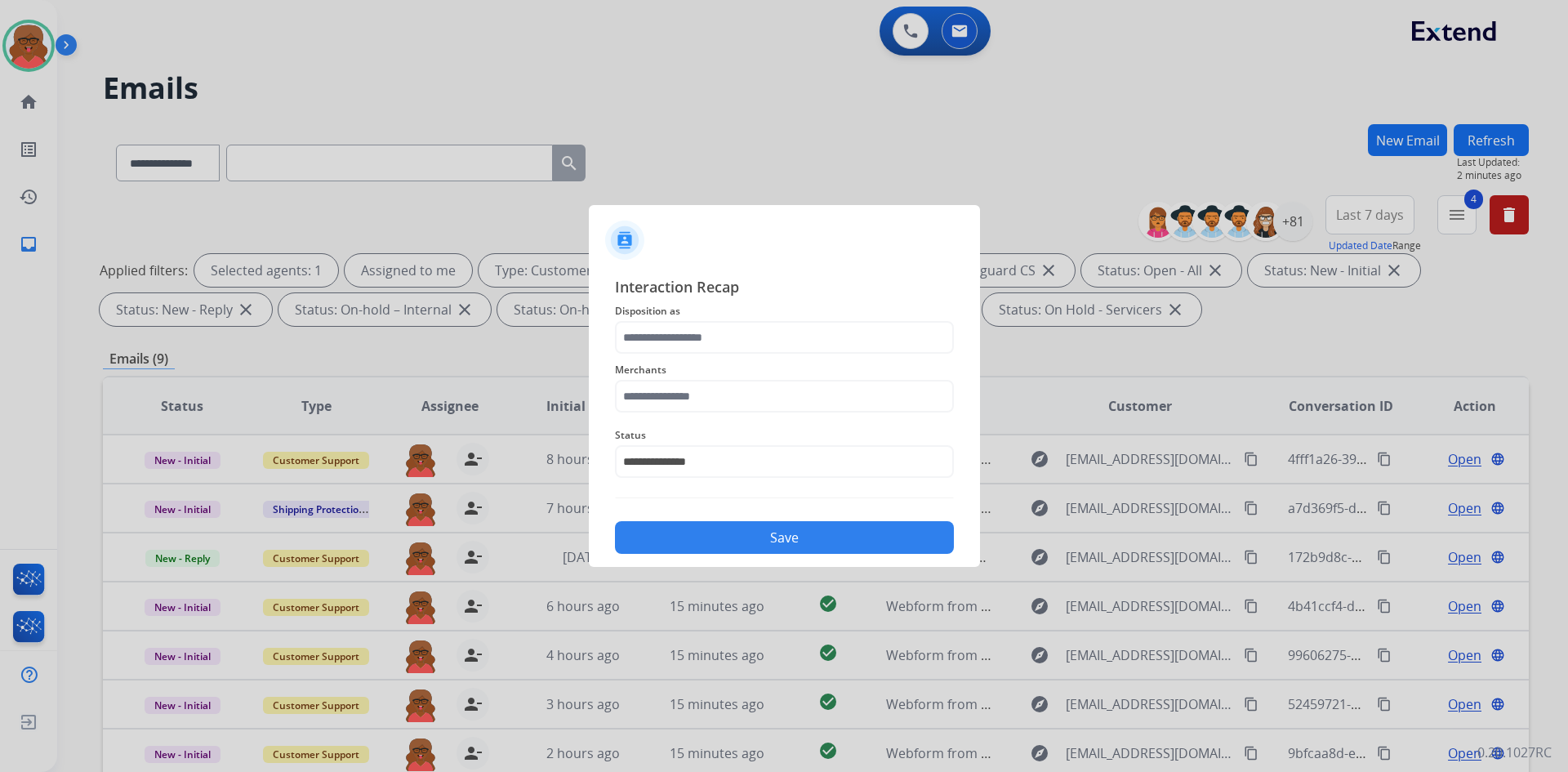
click at [812, 377] on span "Merchants" at bounding box center [784, 370] width 339 height 20
click at [821, 397] on input "text" at bounding box center [784, 396] width 339 height 32
click at [808, 439] on li "Not found" at bounding box center [788, 442] width 311 height 31
type input "*********"
click at [800, 335] on input "text" at bounding box center [784, 338] width 339 height 32
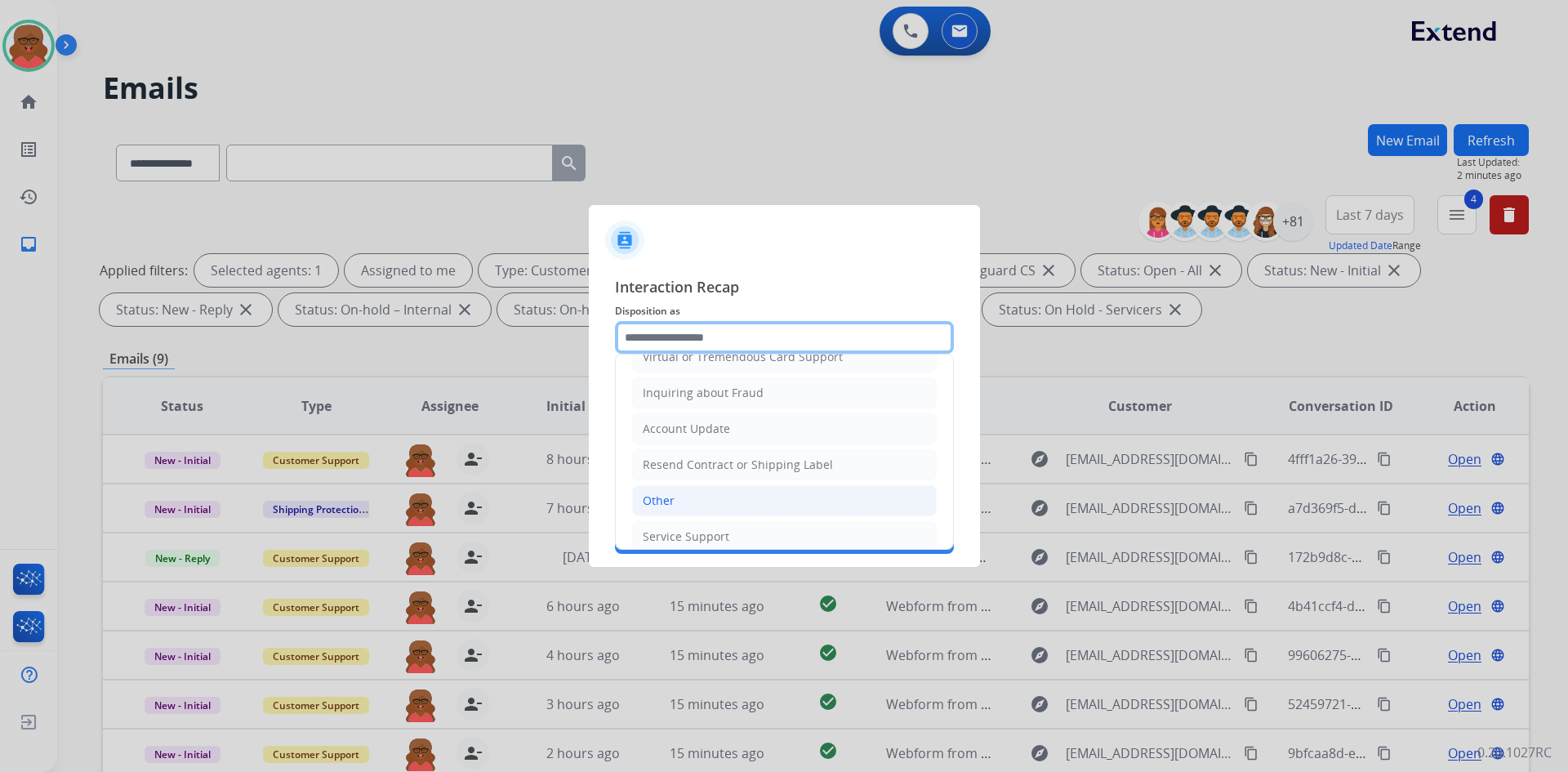
scroll to position [245, 0]
click at [718, 492] on li "Other" at bounding box center [785, 496] width 304 height 31
type input "*****"
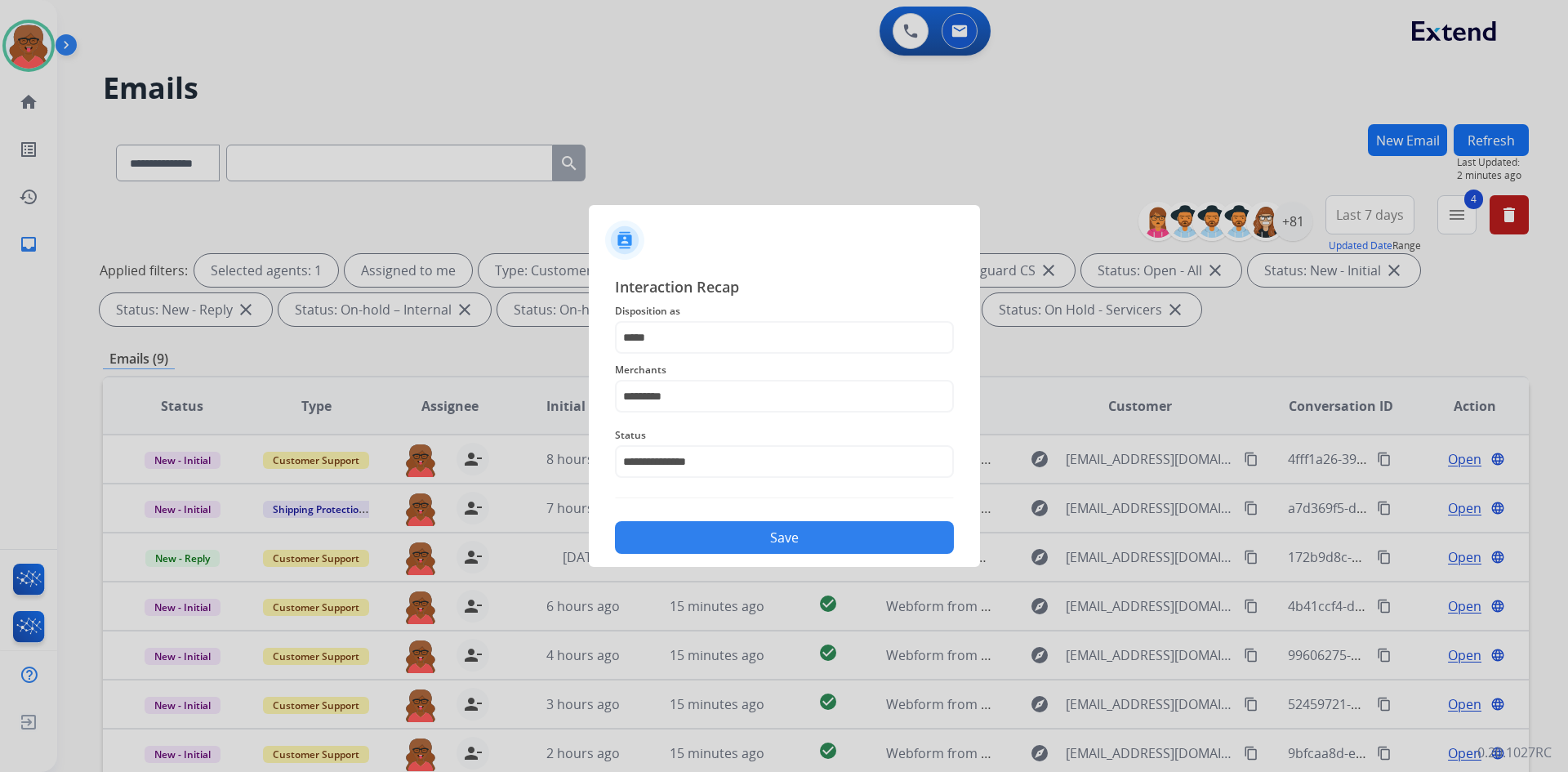
click at [738, 541] on button "Save" at bounding box center [784, 537] width 339 height 32
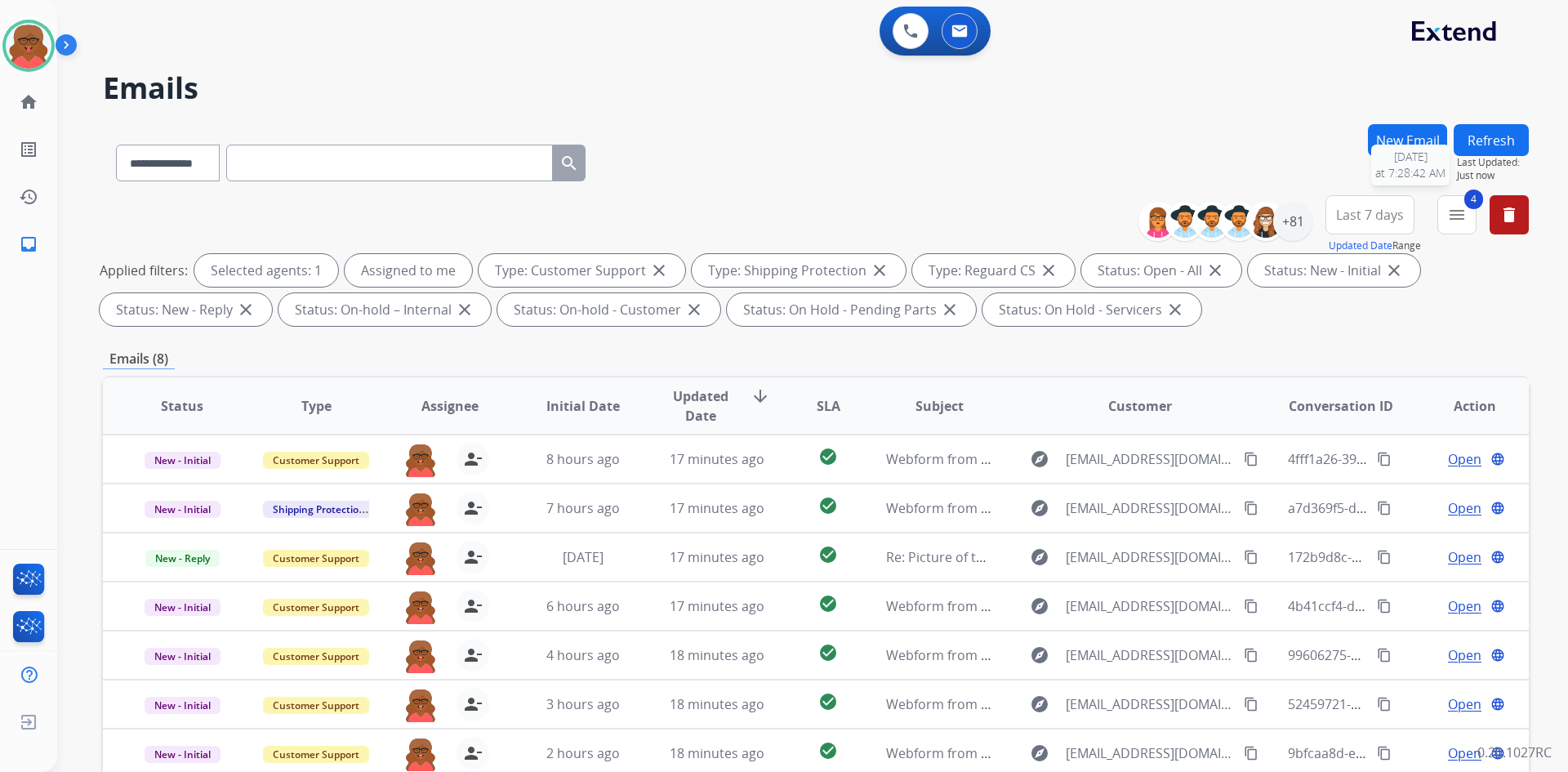
click at [1491, 139] on button "Refresh" at bounding box center [1491, 139] width 75 height 31
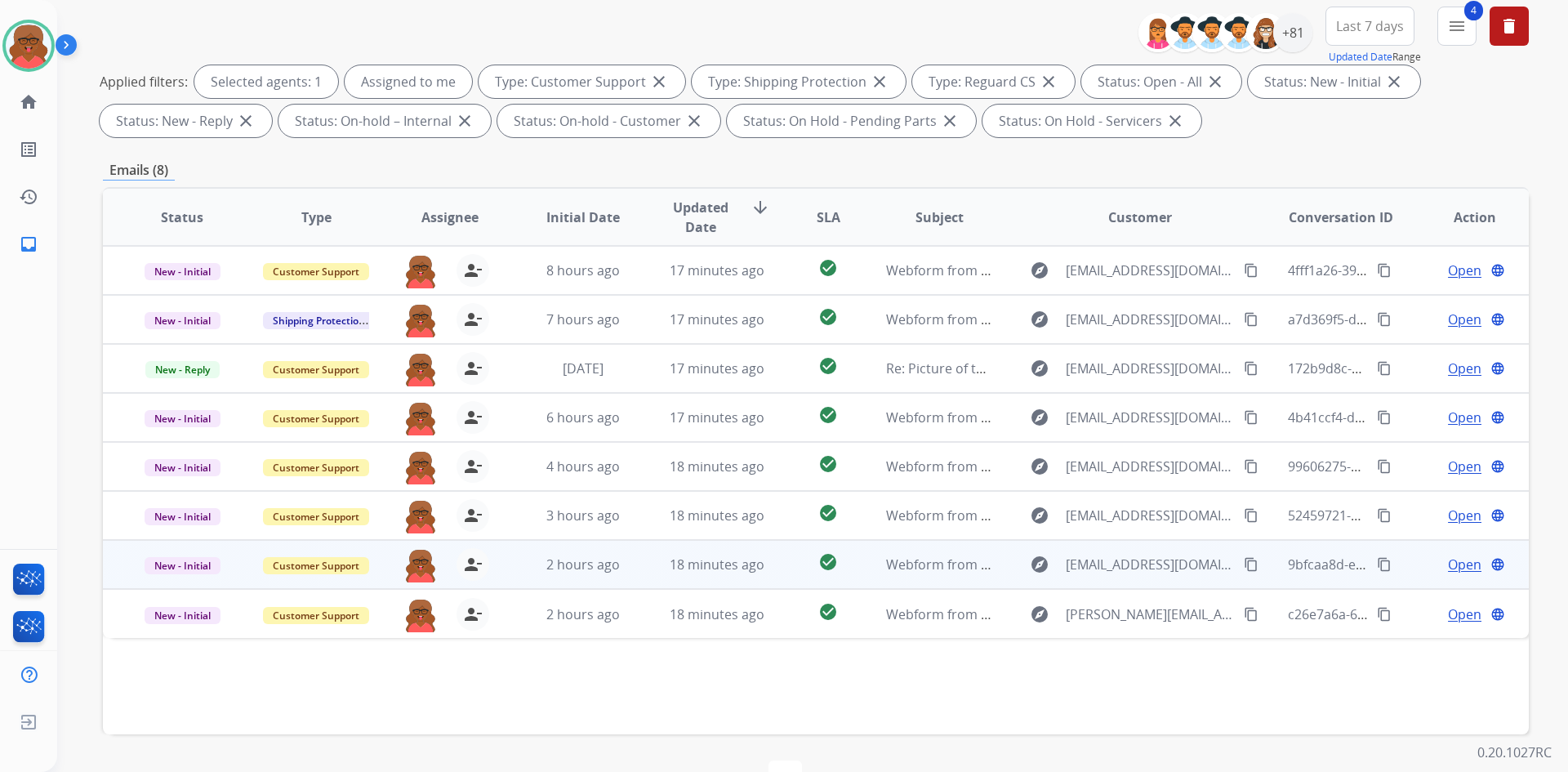
scroll to position [236, 0]
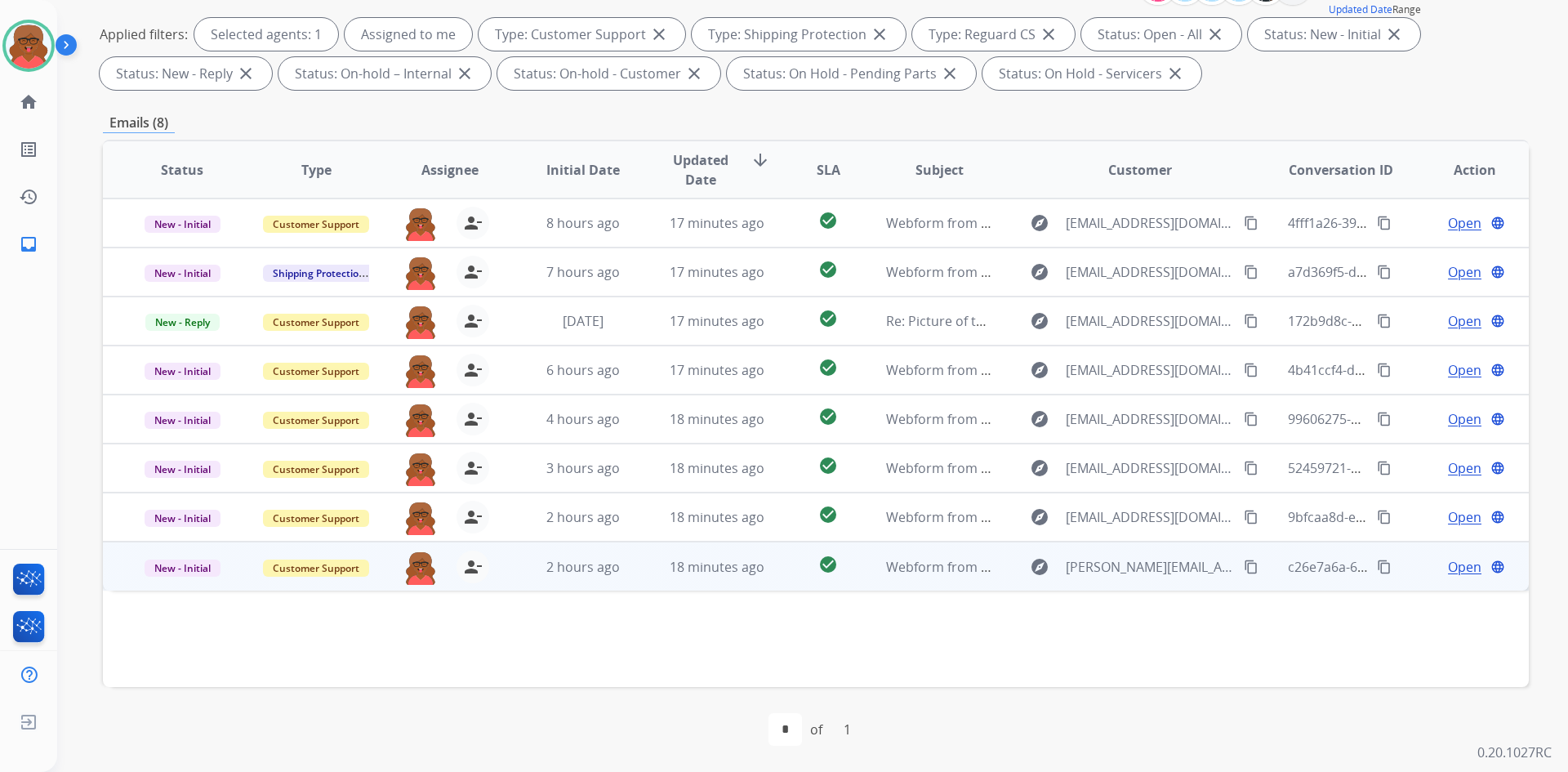
click at [778, 566] on td "check_circle" at bounding box center [815, 566] width 89 height 49
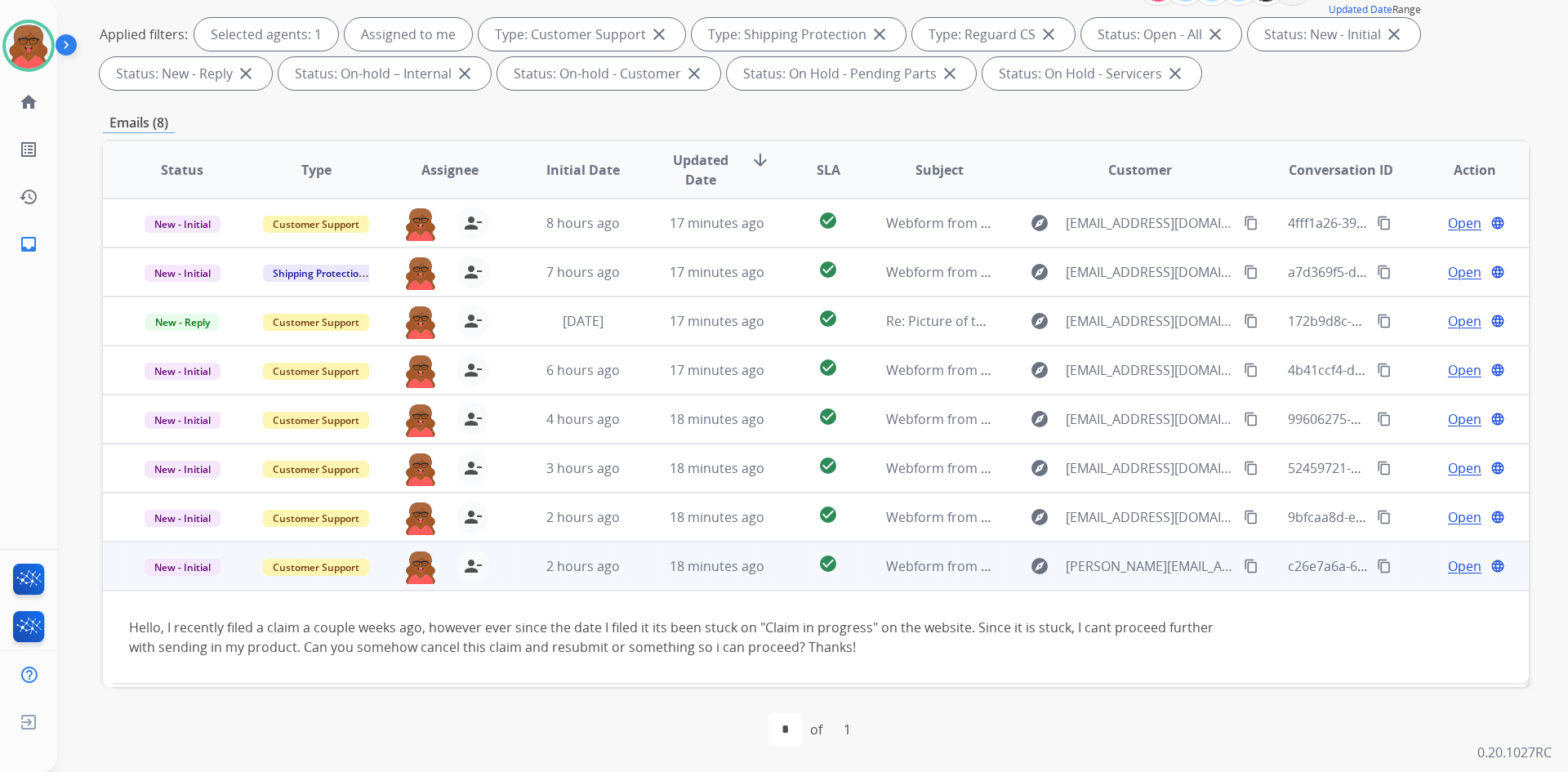
click at [1244, 564] on mat-icon "content_copy" at bounding box center [1251, 565] width 14 height 14
click at [1462, 561] on span "Open" at bounding box center [1464, 565] width 33 height 20
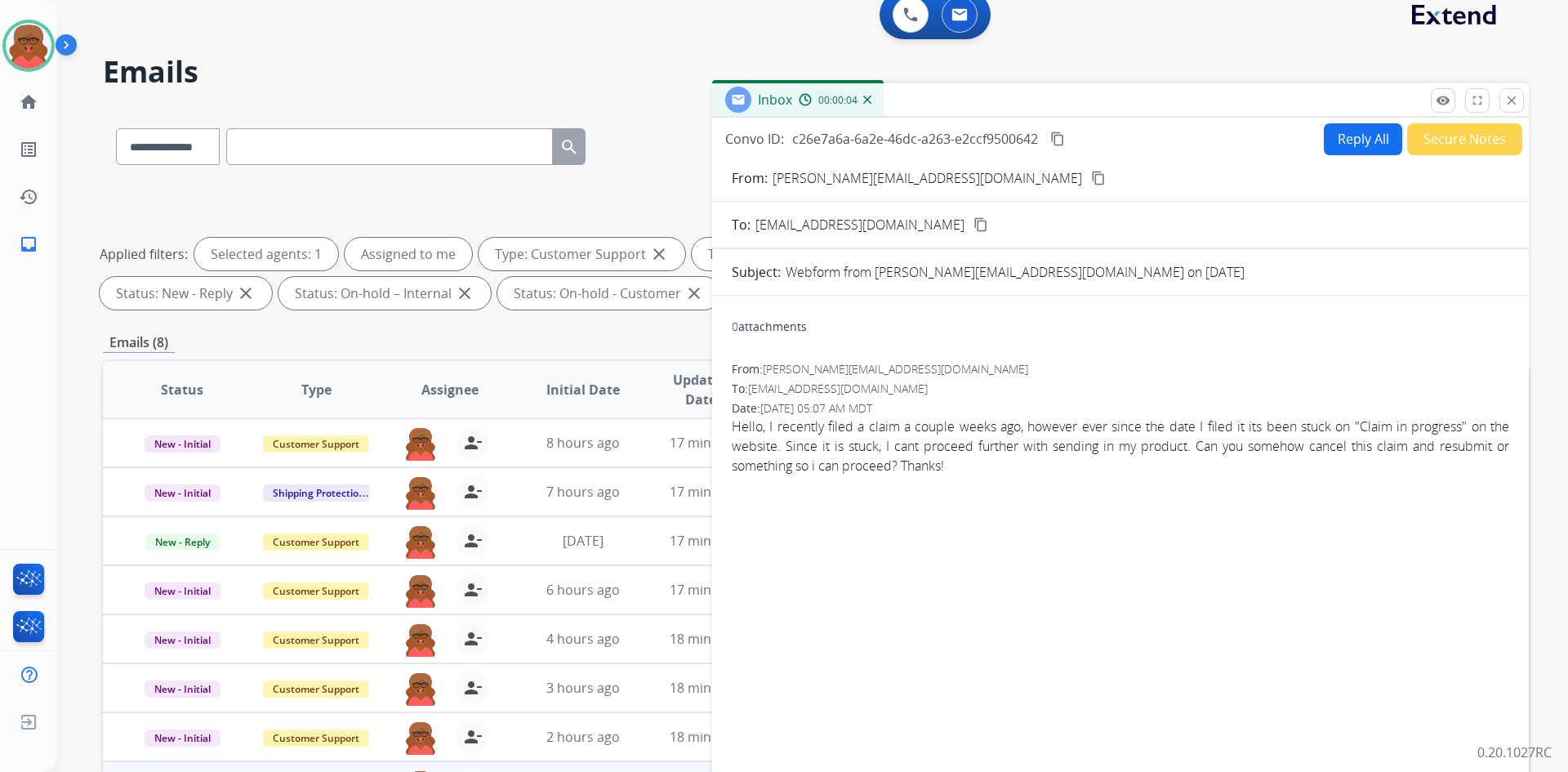
scroll to position [0, 0]
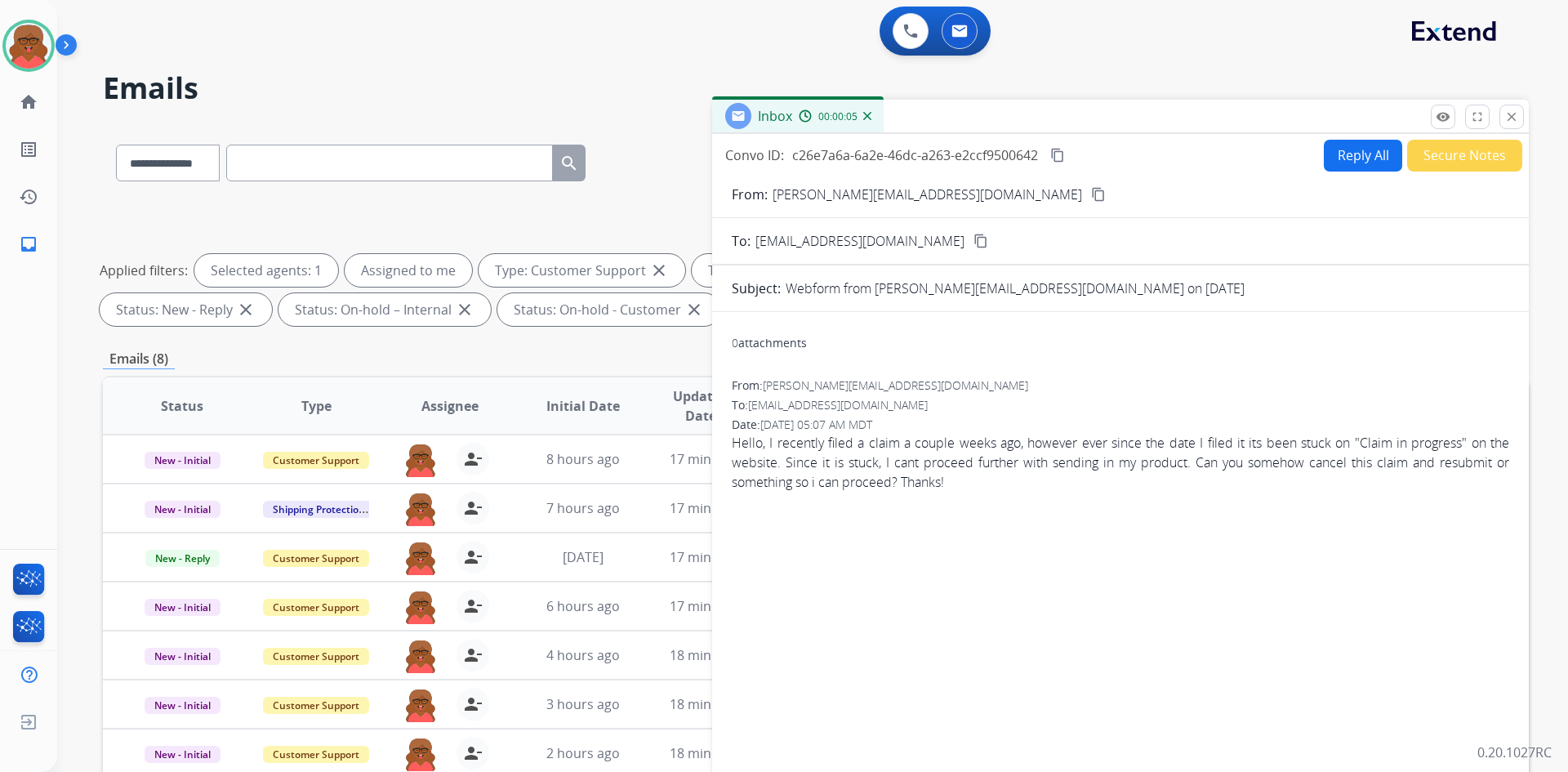
click at [1350, 163] on button "Reply All" at bounding box center [1363, 155] width 78 height 31
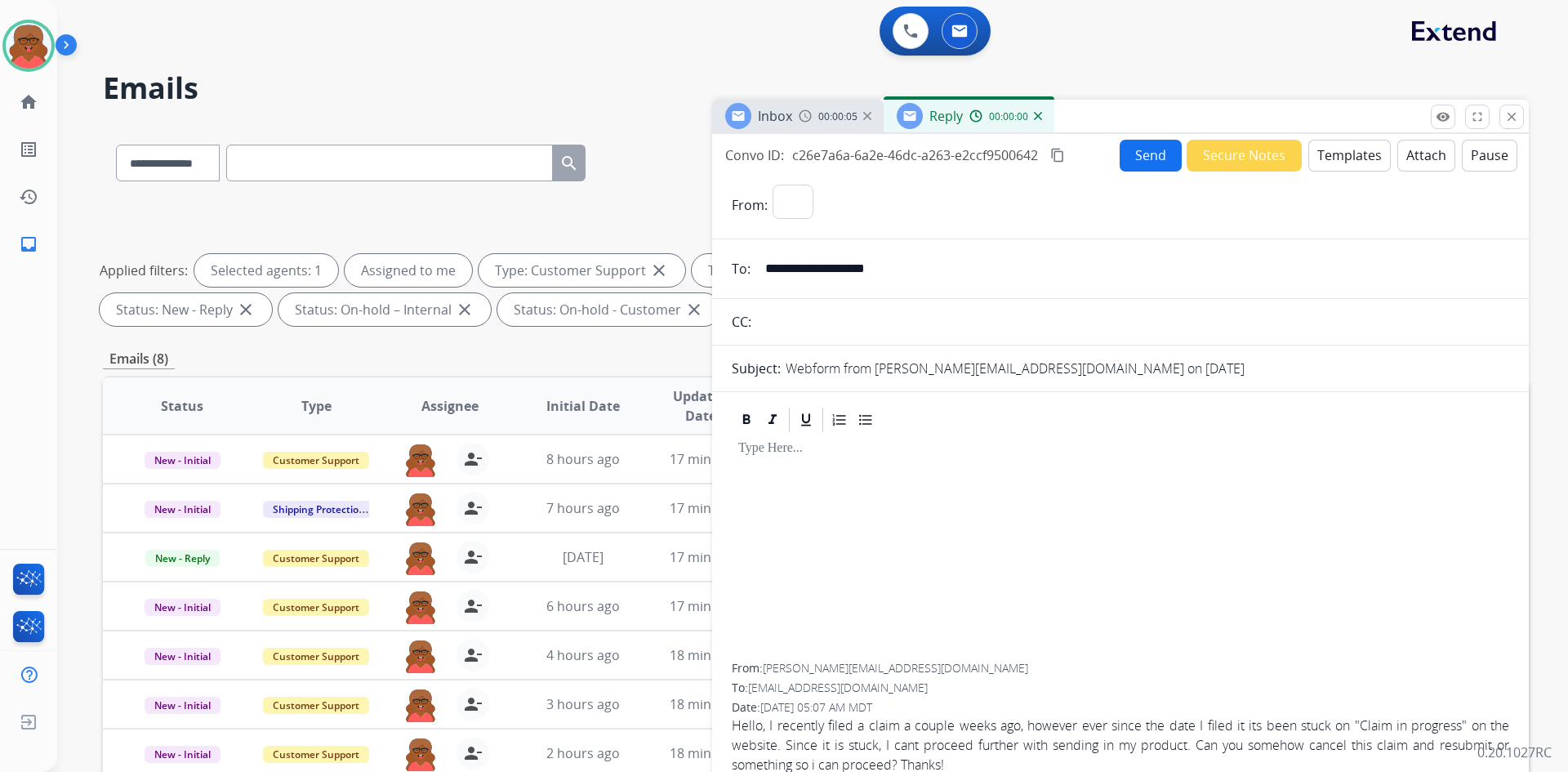
select select "**********"
click at [1350, 163] on button "Templates" at bounding box center [1349, 155] width 82 height 31
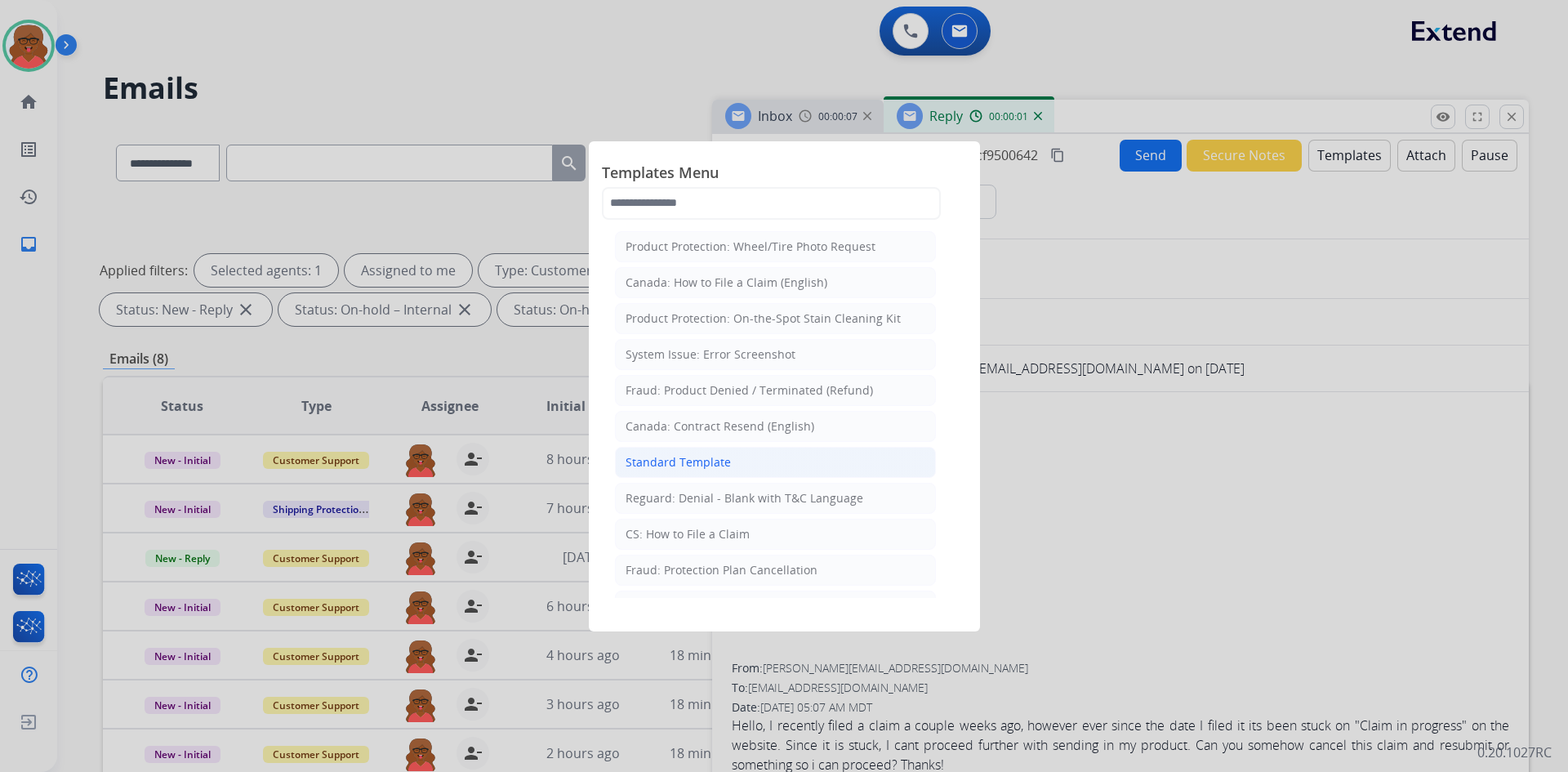
click at [774, 465] on li "Standard Template" at bounding box center [775, 462] width 321 height 31
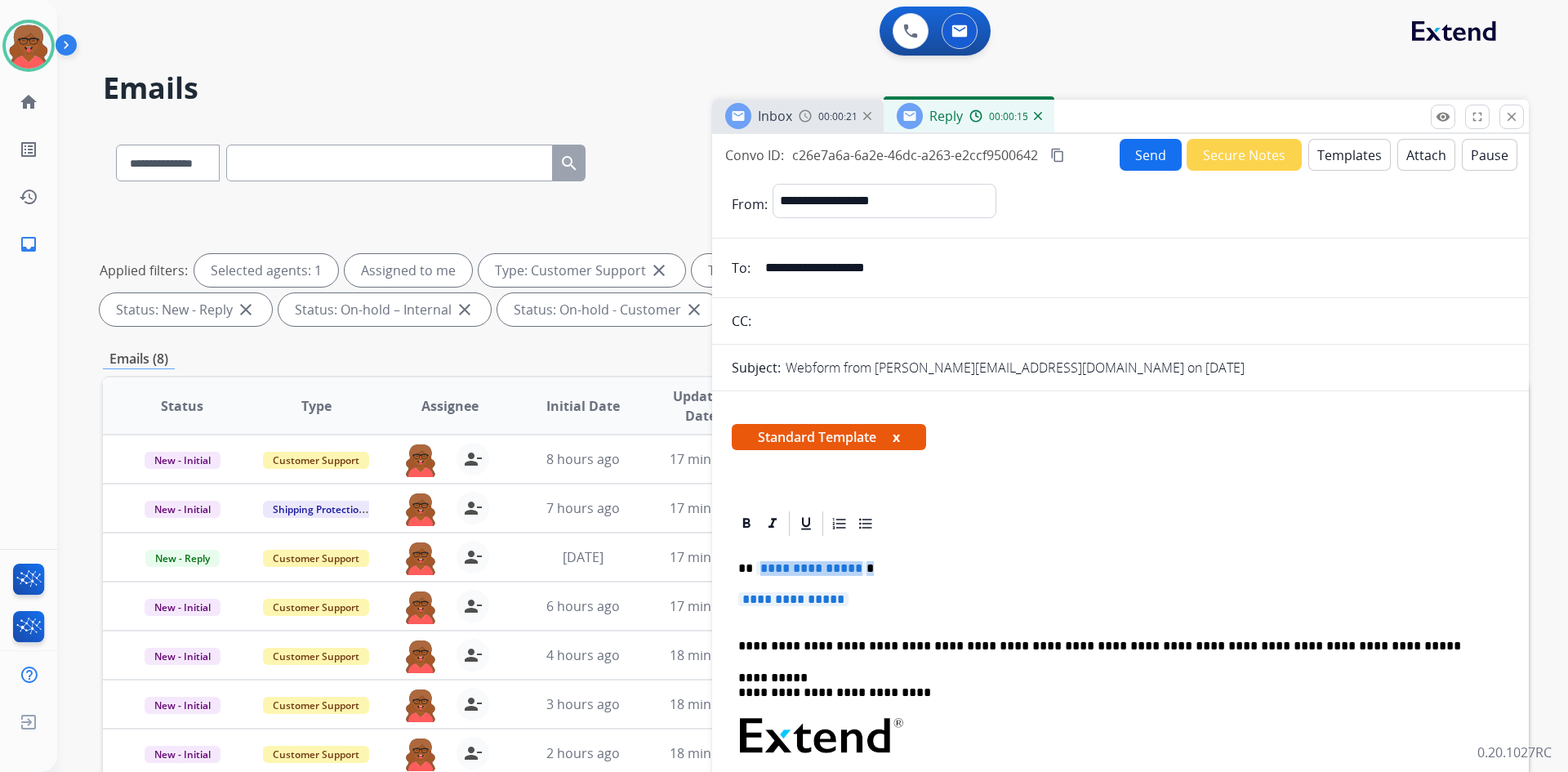
drag, startPoint x: 754, startPoint y: 565, endPoint x: 866, endPoint y: 564, distance: 112.0
click at [866, 564] on p "**********" at bounding box center [1114, 568] width 752 height 14
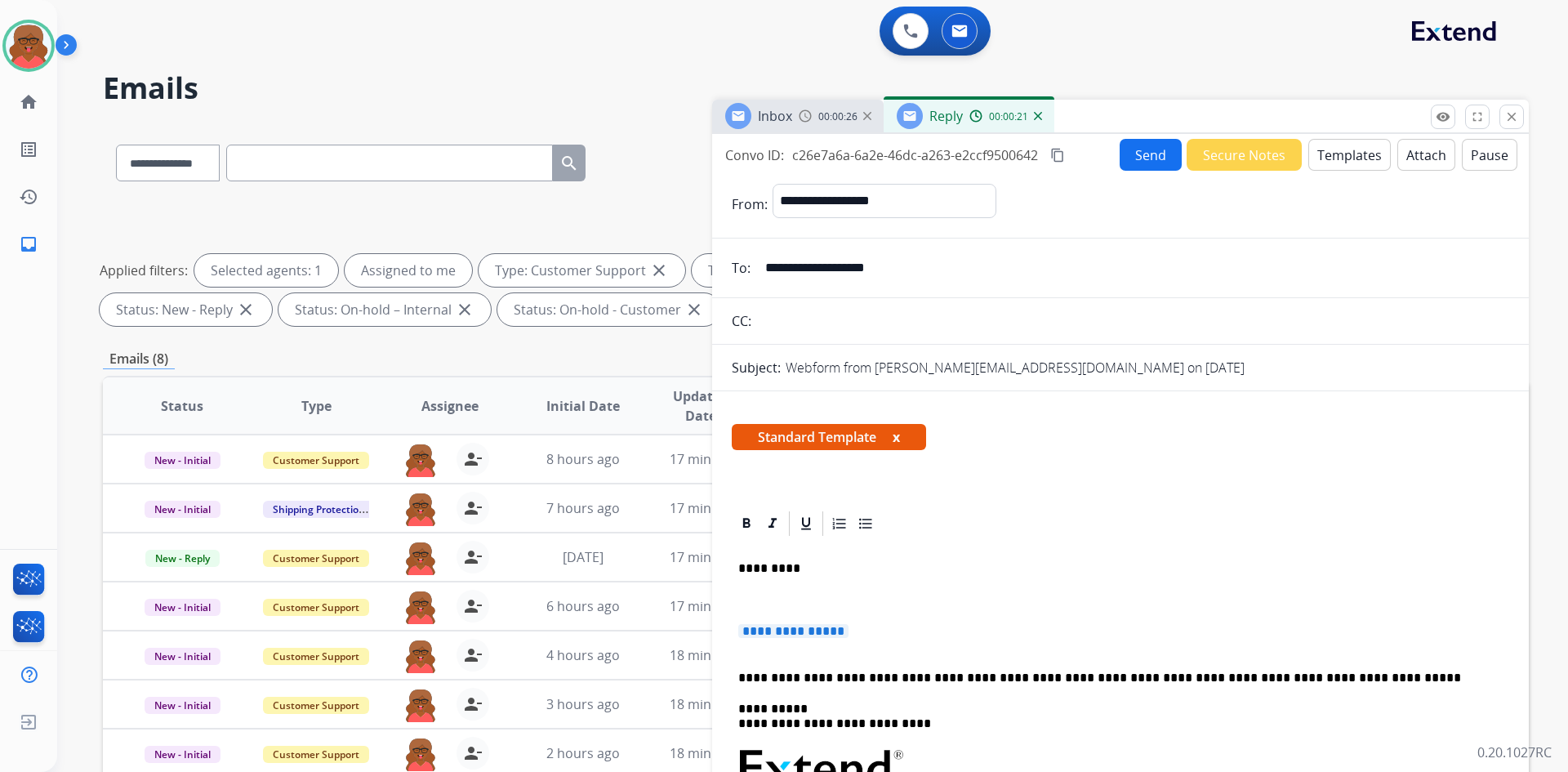
drag, startPoint x: 907, startPoint y: 639, endPoint x: 727, endPoint y: 639, distance: 180.0
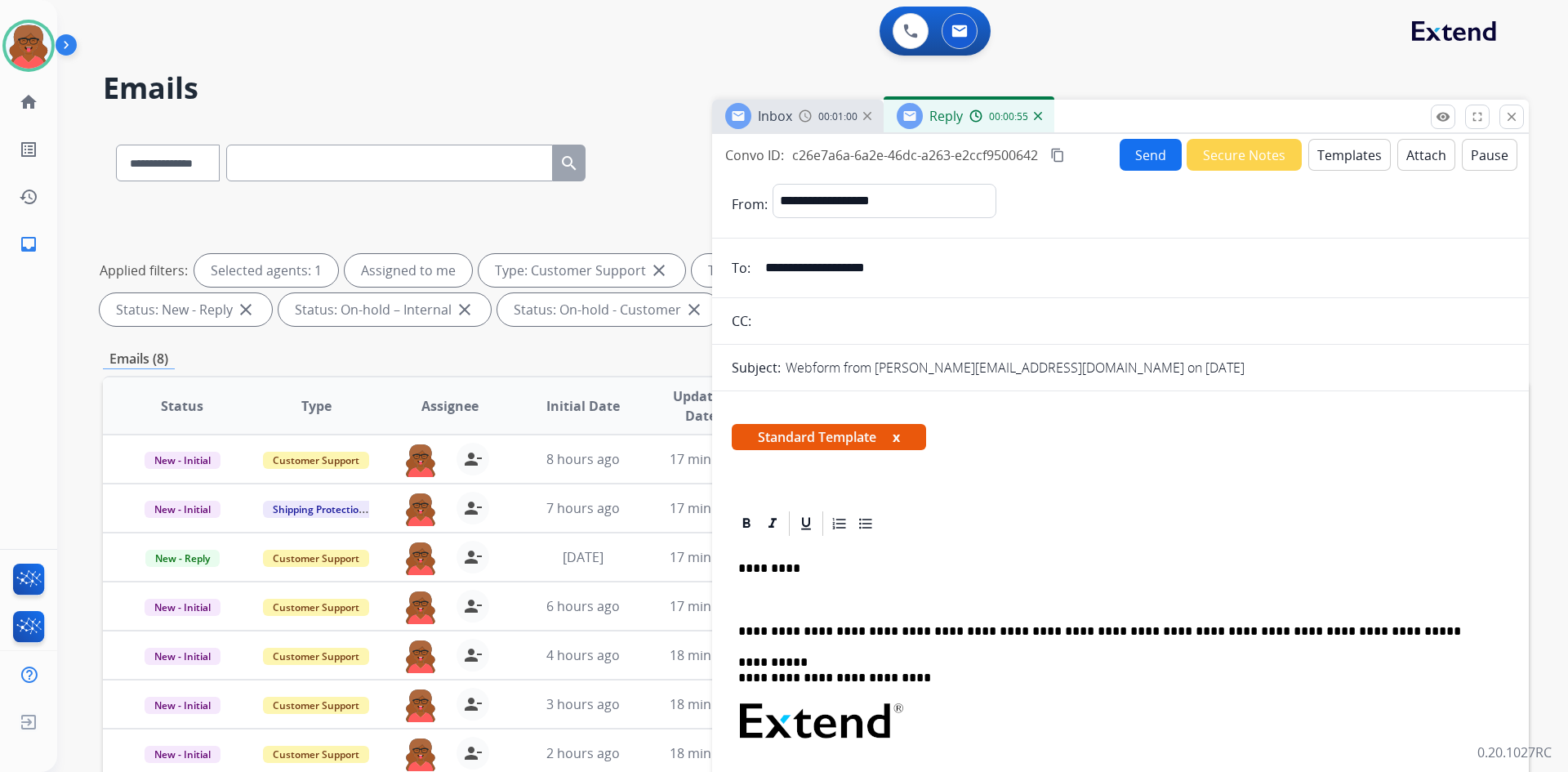
click at [1060, 157] on mat-icon "content_copy" at bounding box center [1057, 155] width 14 height 14
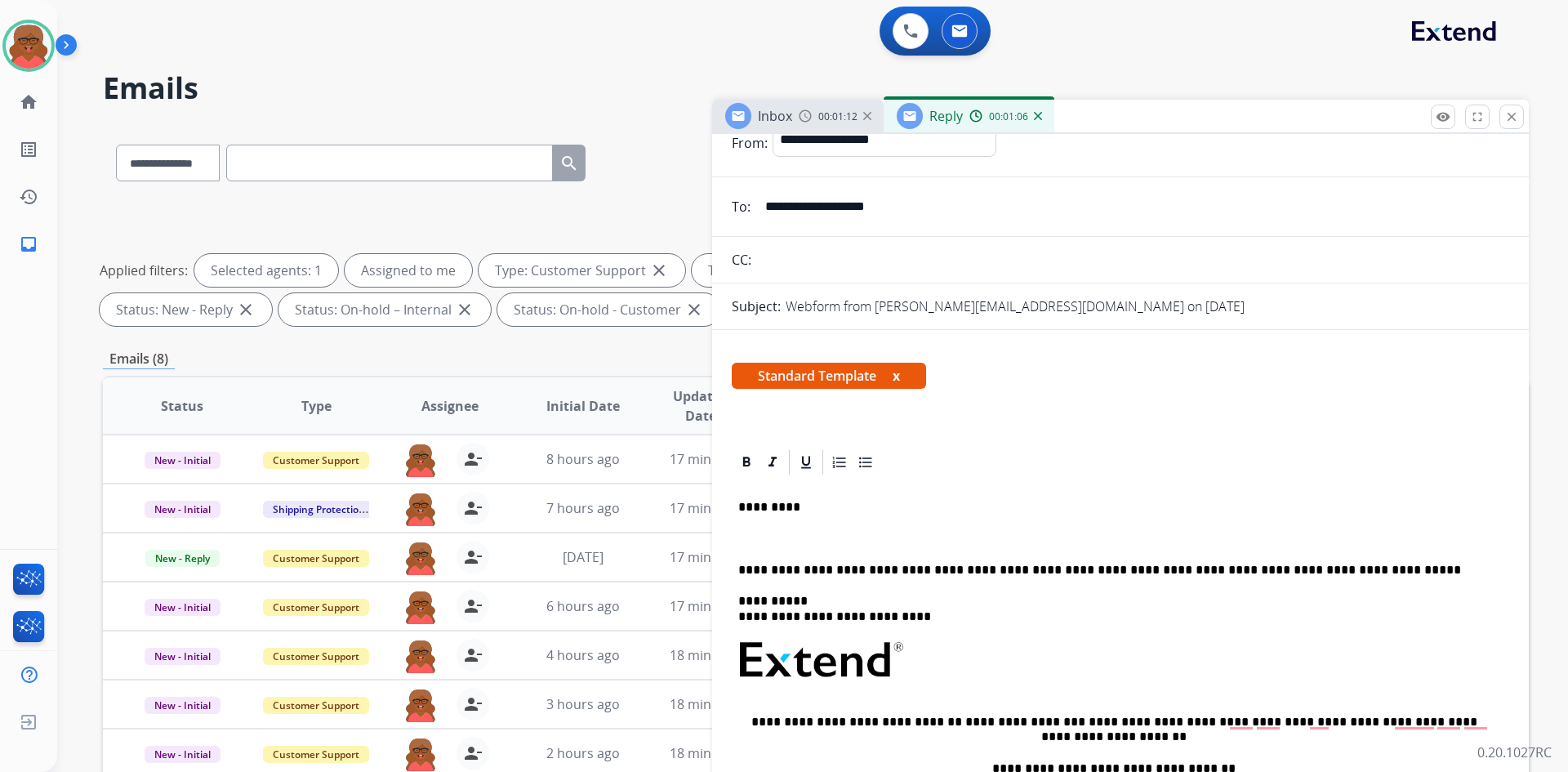
scroll to position [163, 0]
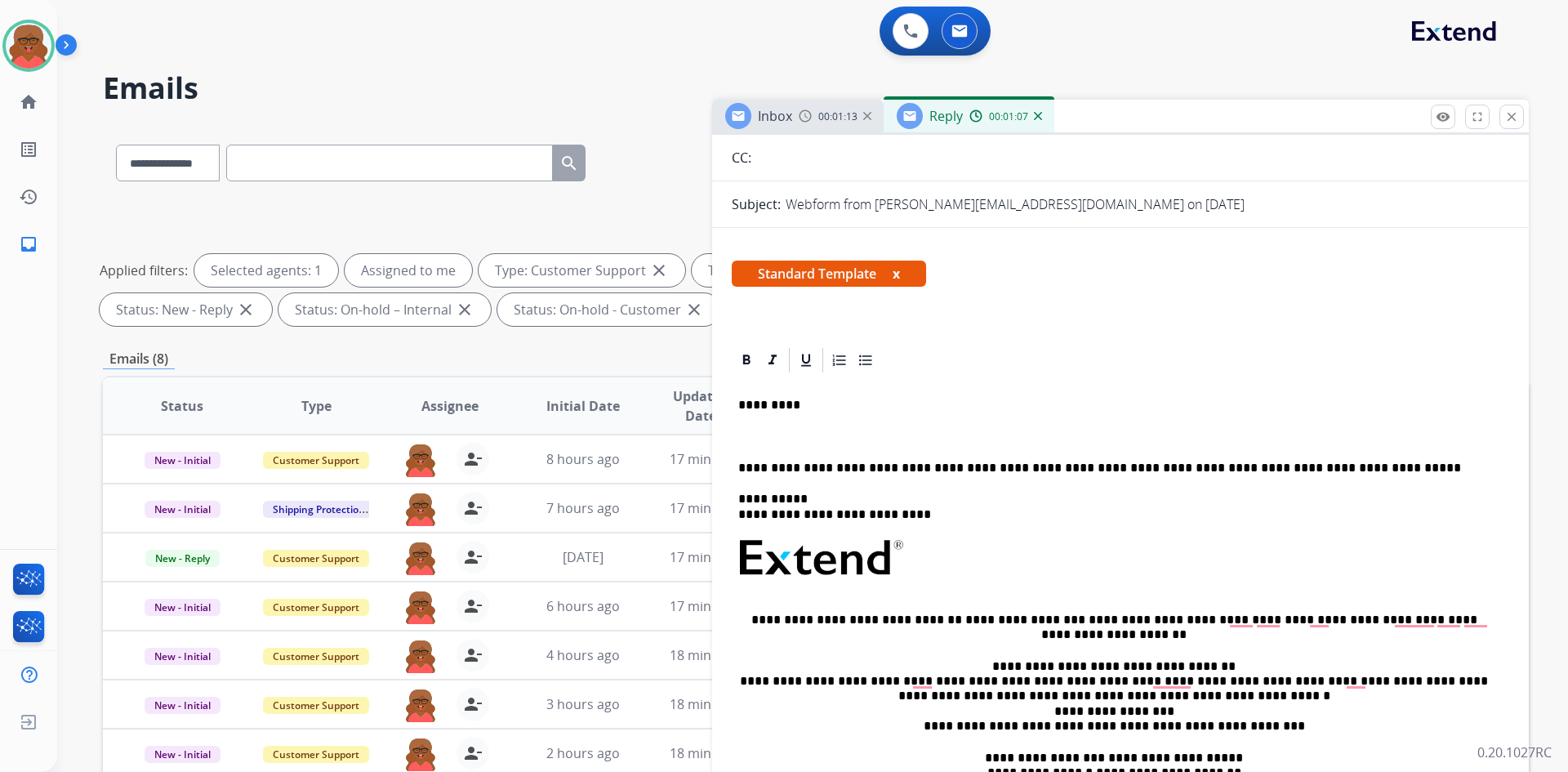
click at [763, 428] on div "**********" at bounding box center [1121, 604] width 777 height 457
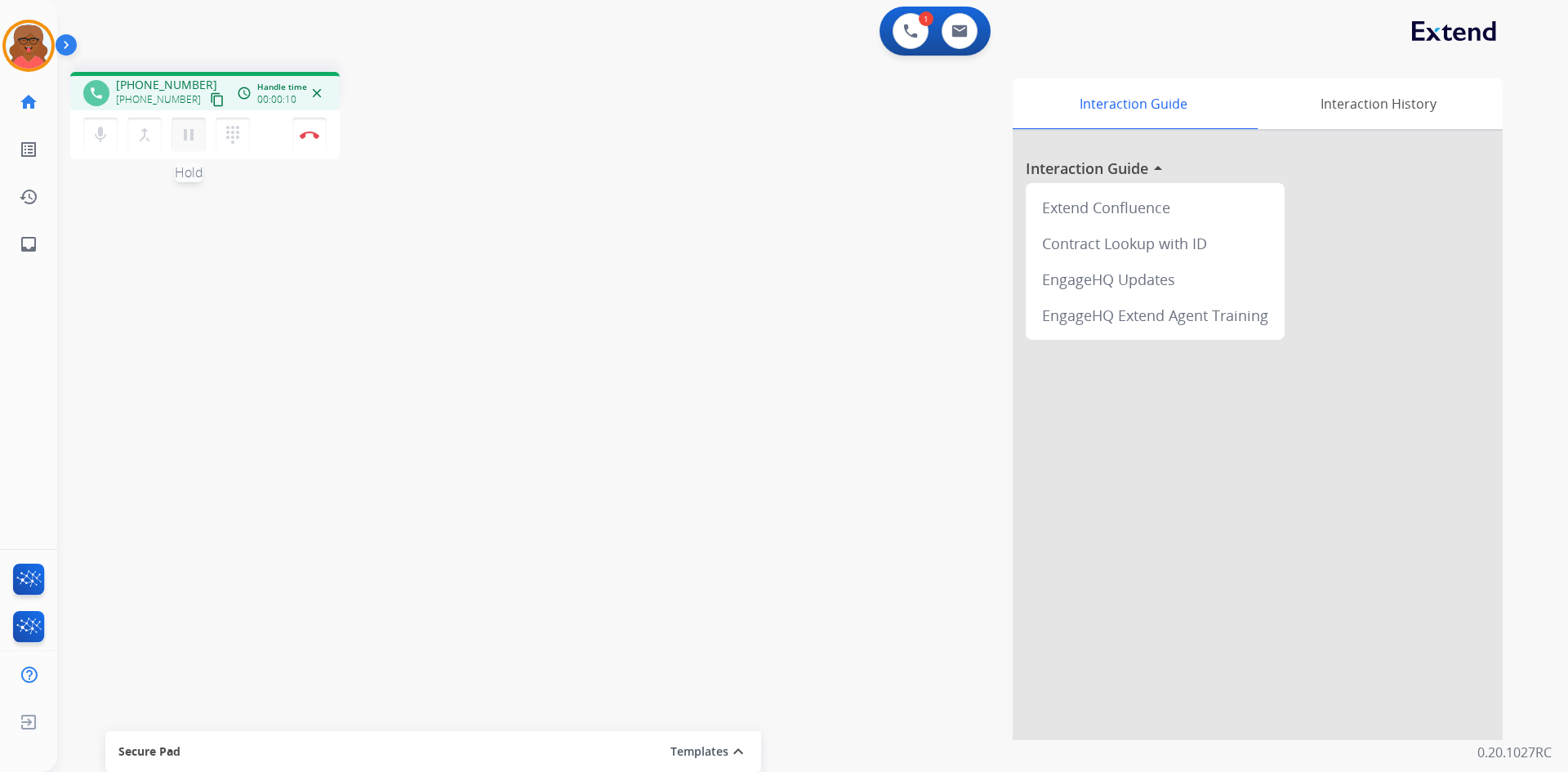
click at [200, 144] on button "pause Hold" at bounding box center [189, 134] width 34 height 34
click at [224, 141] on mat-icon "dialpad" at bounding box center [232, 134] width 20 height 20
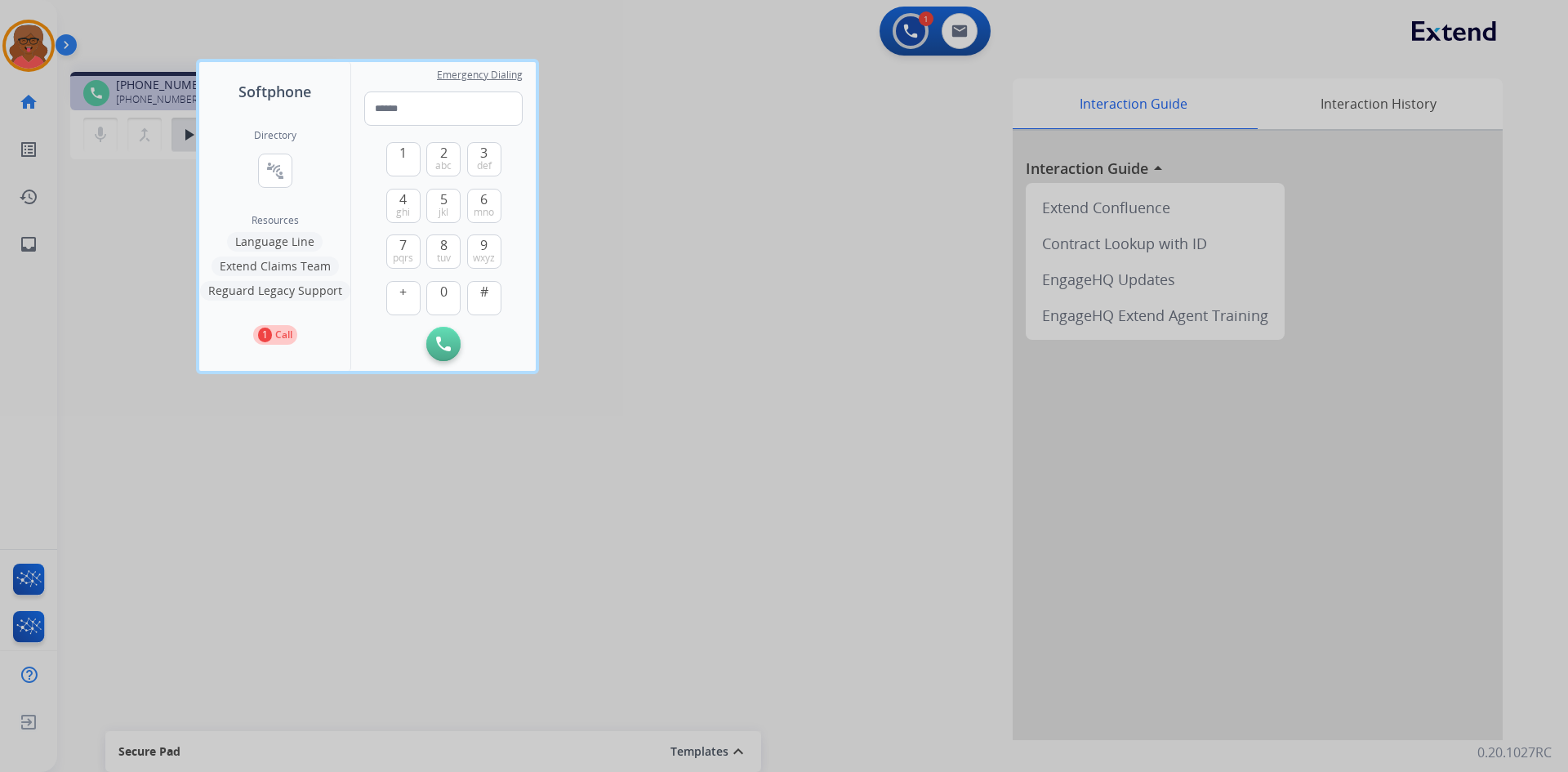
click at [277, 244] on button "Language Line" at bounding box center [275, 241] width 95 height 20
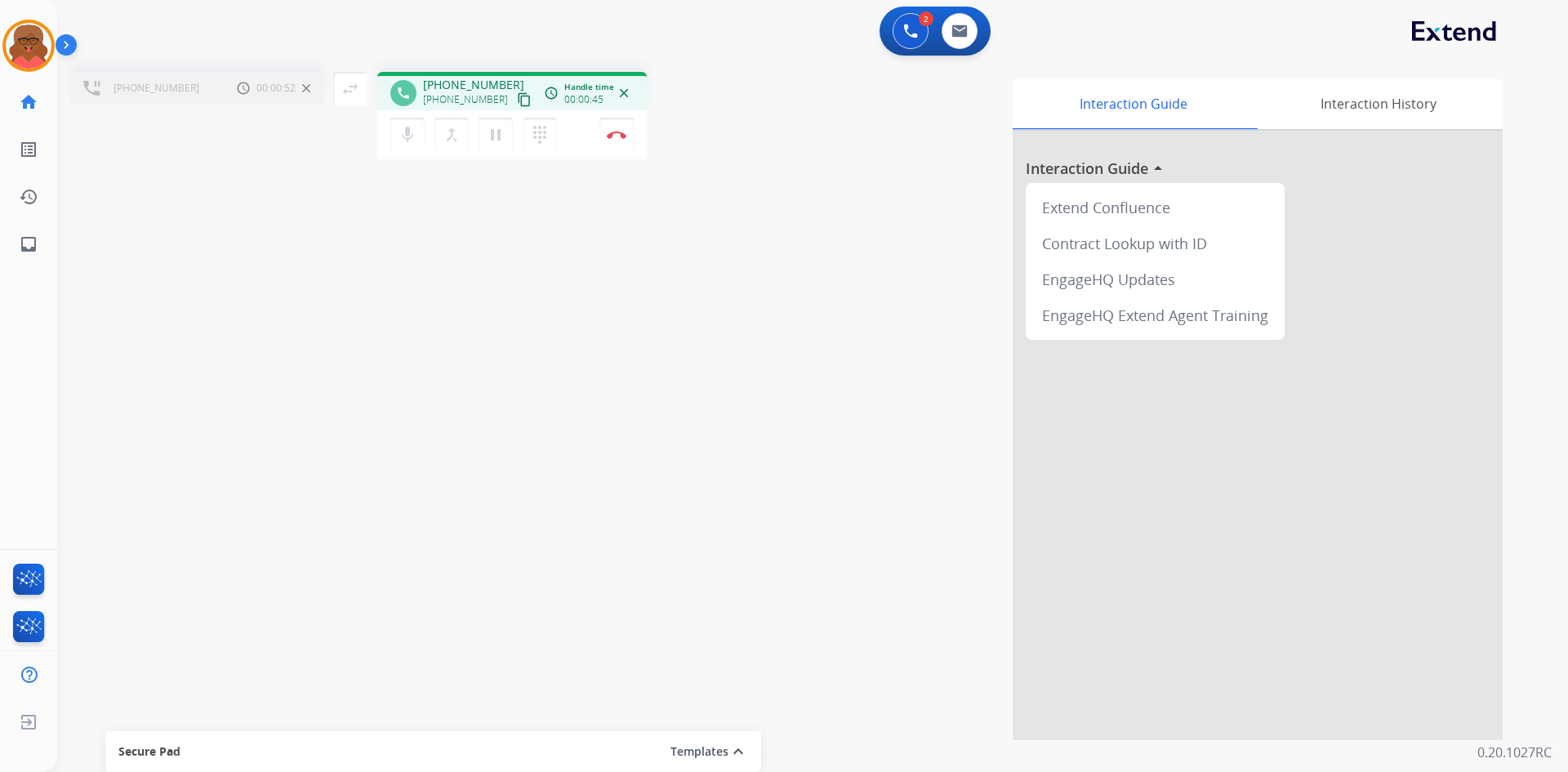
drag, startPoint x: 354, startPoint y: 83, endPoint x: 420, endPoint y: 271, distance: 199.2
click at [420, 271] on div "+14075450554 Call metrics Hold 00:00:52 00:00:52 swap_horiz Break voice bridge …" at bounding box center [793, 399] width 1472 height 681
click at [355, 88] on mat-icon "swap_horiz" at bounding box center [350, 88] width 20 height 20
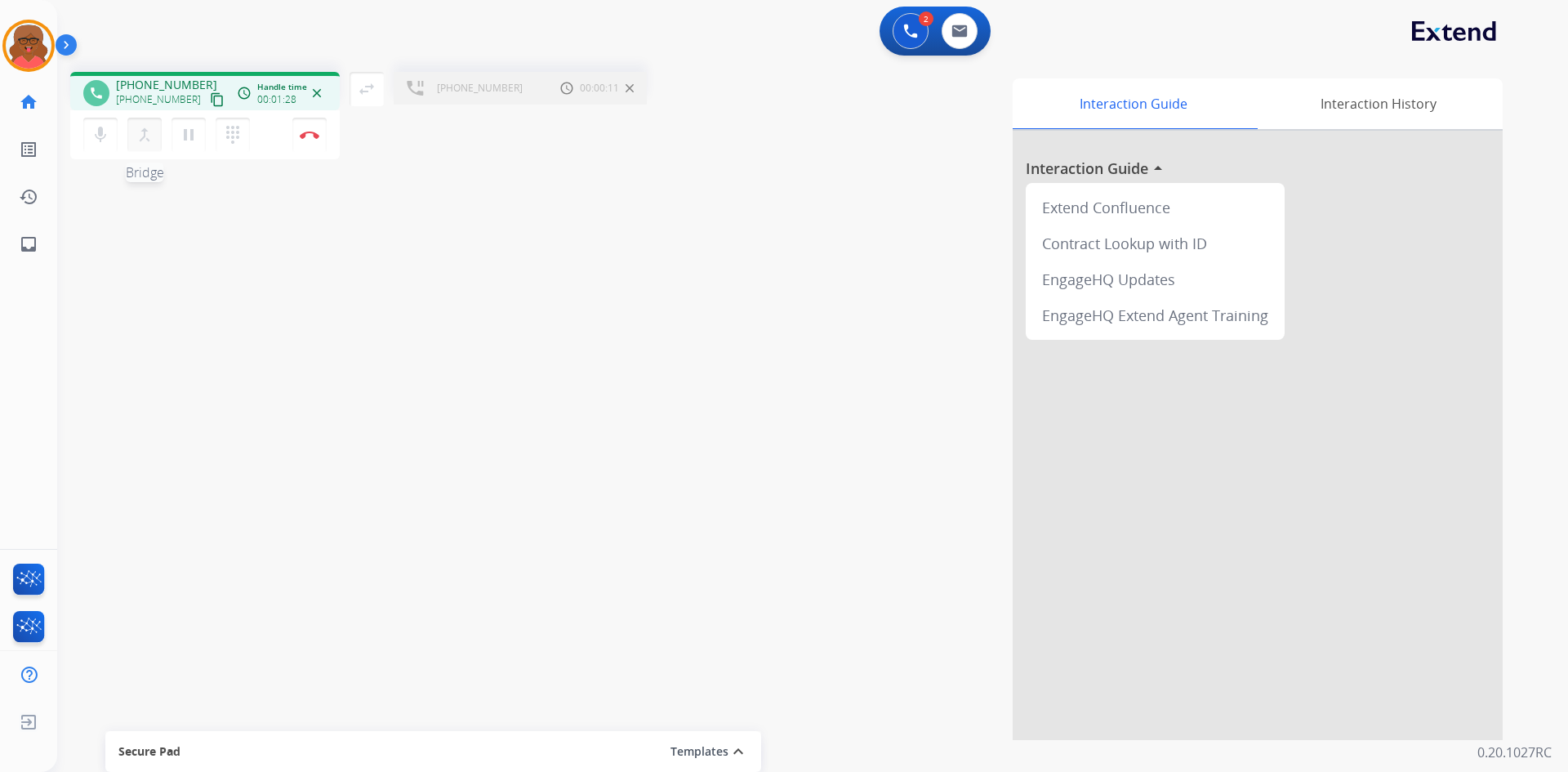
click at [156, 147] on button "merge_type Bridge" at bounding box center [145, 134] width 34 height 34
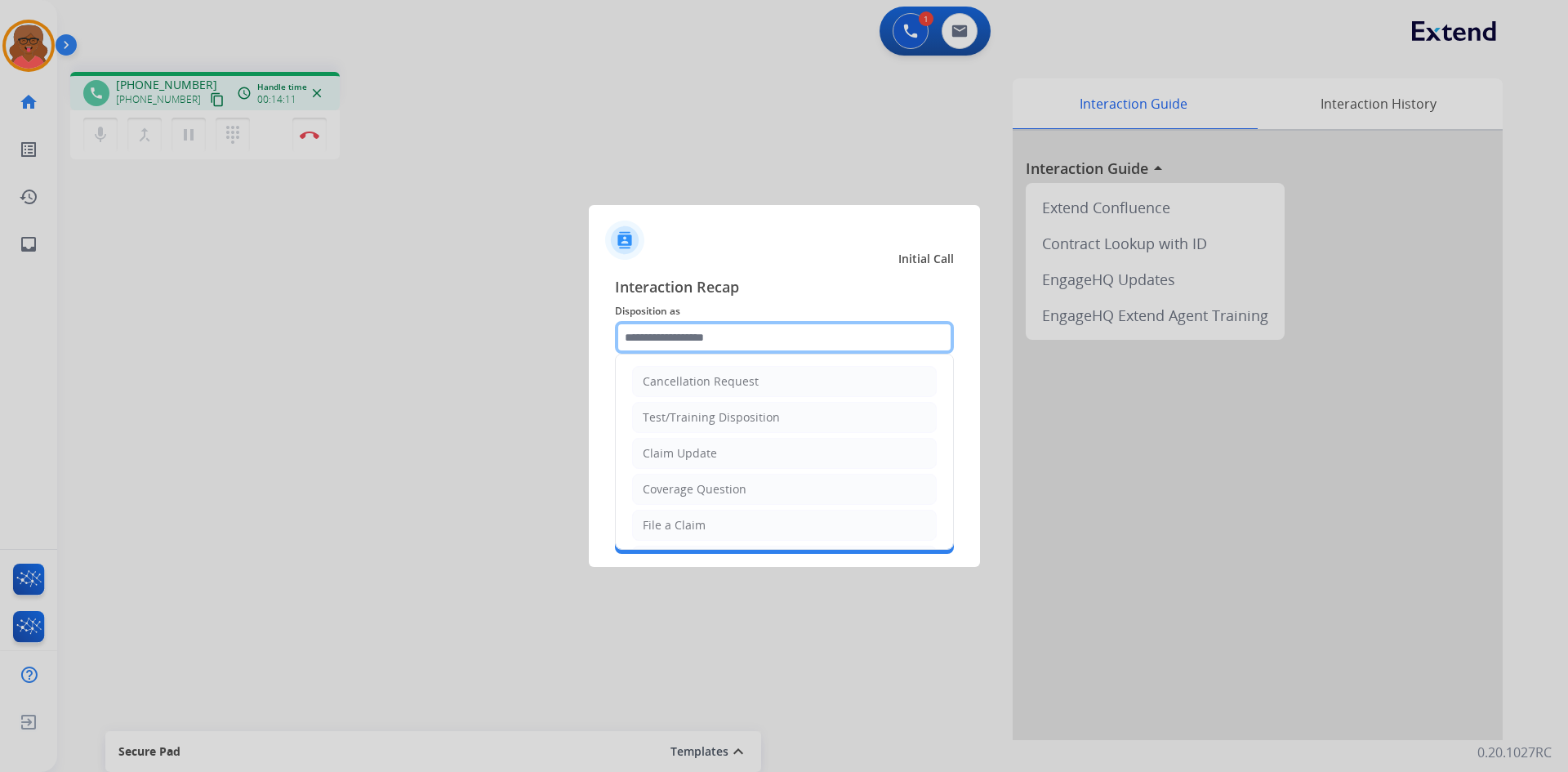
click at [744, 336] on input "text" at bounding box center [784, 338] width 339 height 32
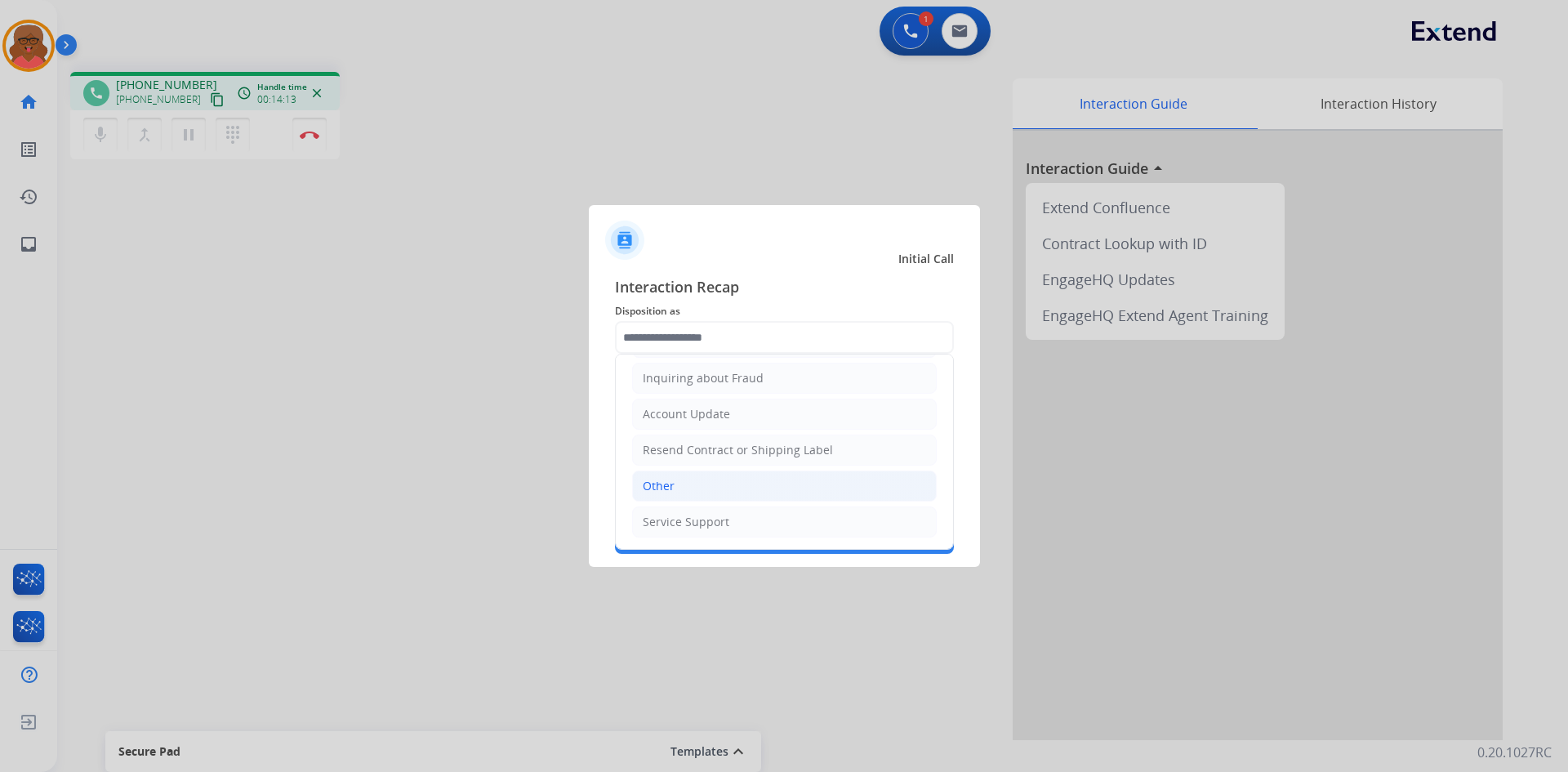
click at [705, 480] on li "Other" at bounding box center [785, 485] width 304 height 31
type input "*****"
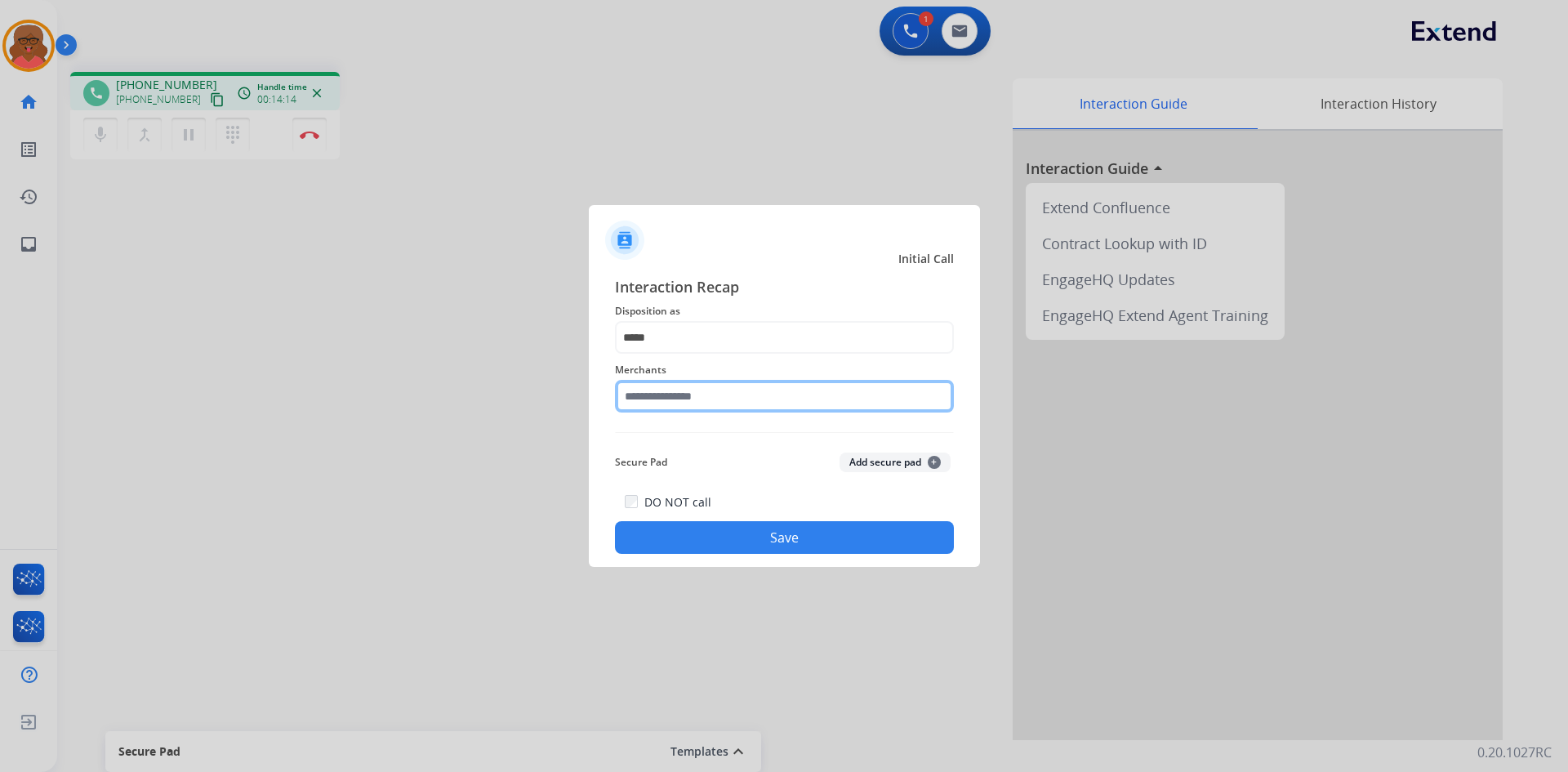
click at [730, 396] on input "text" at bounding box center [784, 396] width 339 height 32
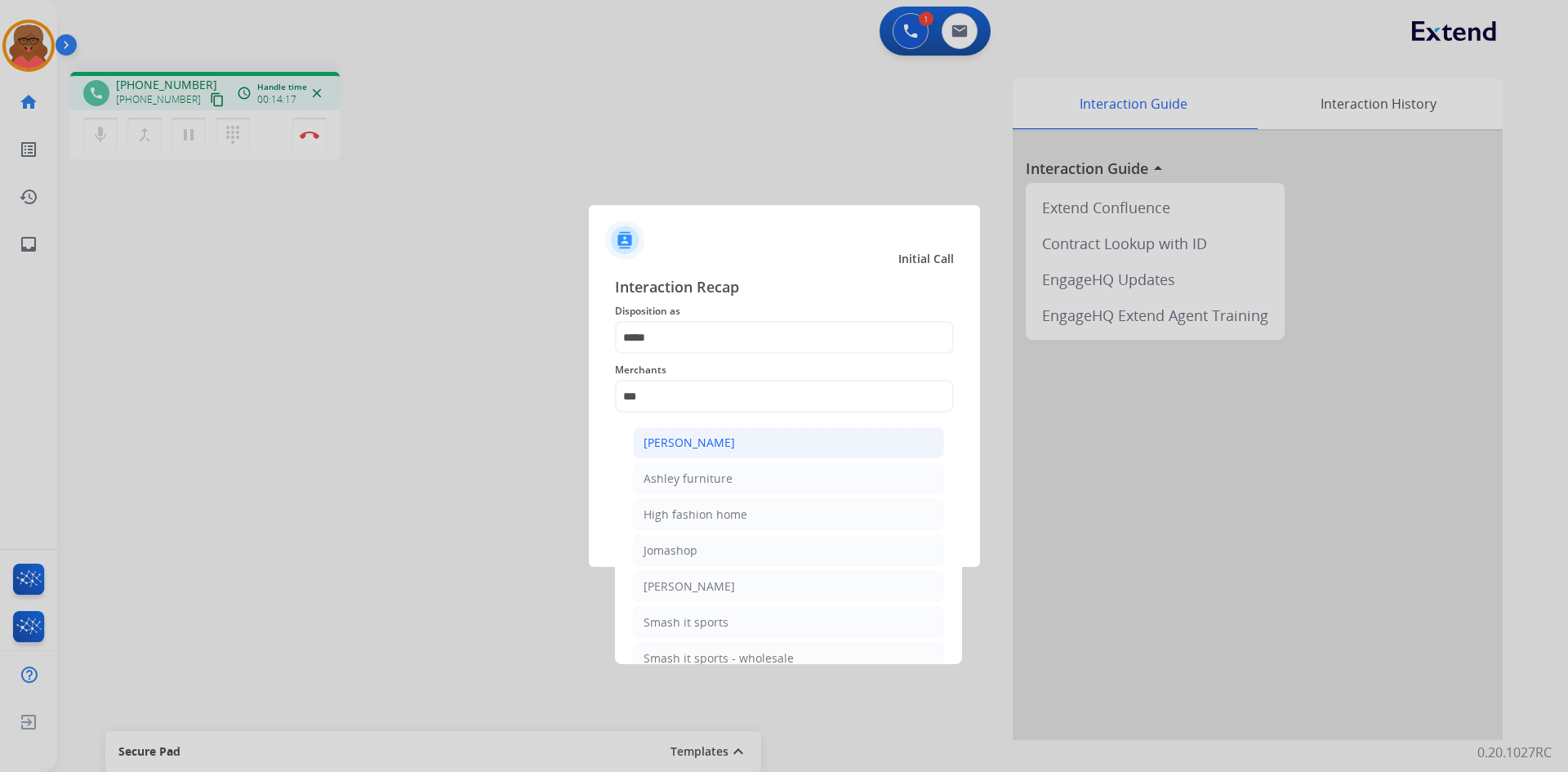
click at [727, 448] on div "[PERSON_NAME]" at bounding box center [690, 442] width 92 height 16
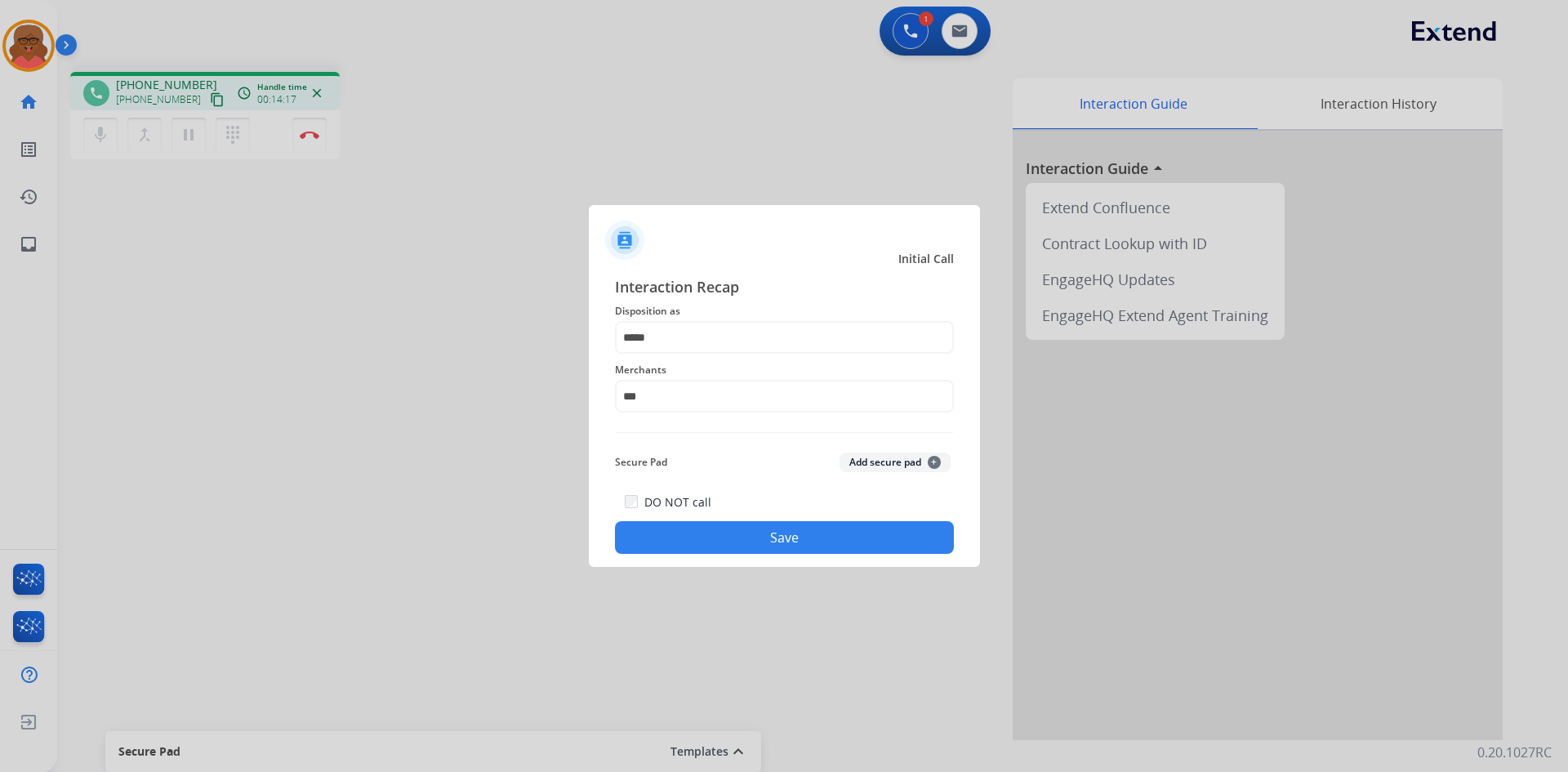
type input "**********"
click at [779, 539] on button "Save" at bounding box center [784, 537] width 339 height 32
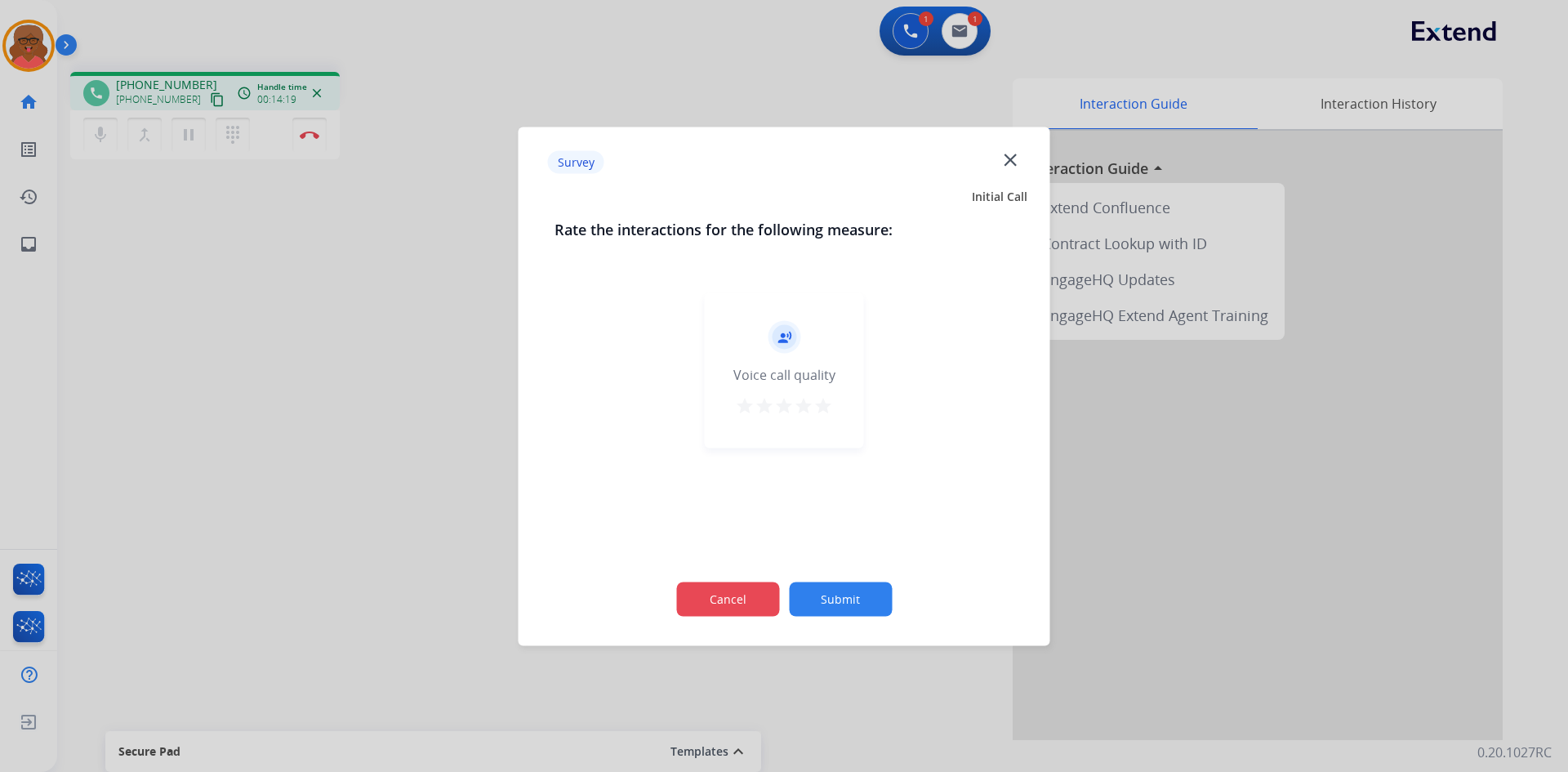
click at [764, 592] on button "Cancel" at bounding box center [727, 599] width 103 height 34
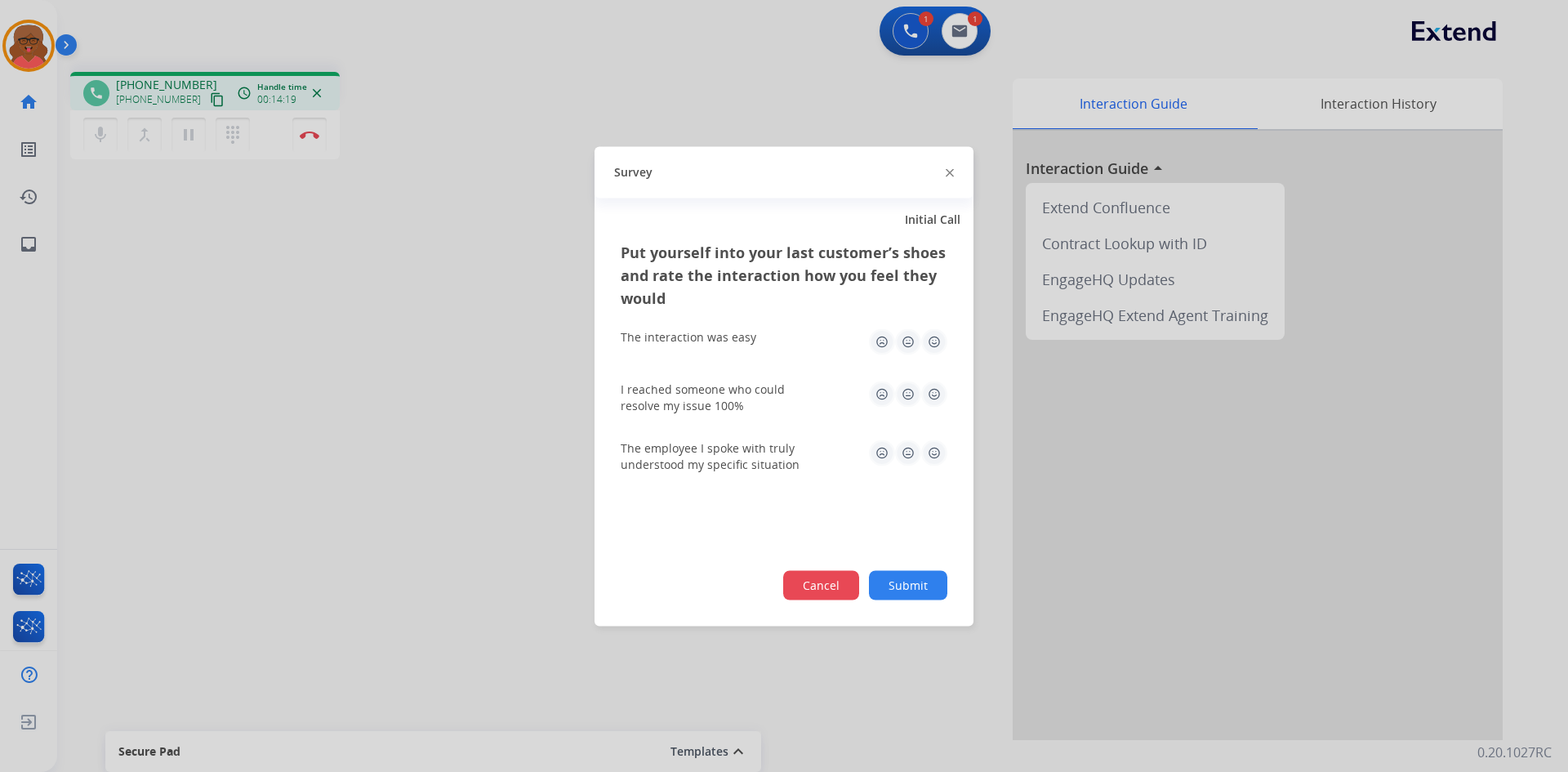
click at [803, 579] on button "Cancel" at bounding box center [821, 585] width 76 height 30
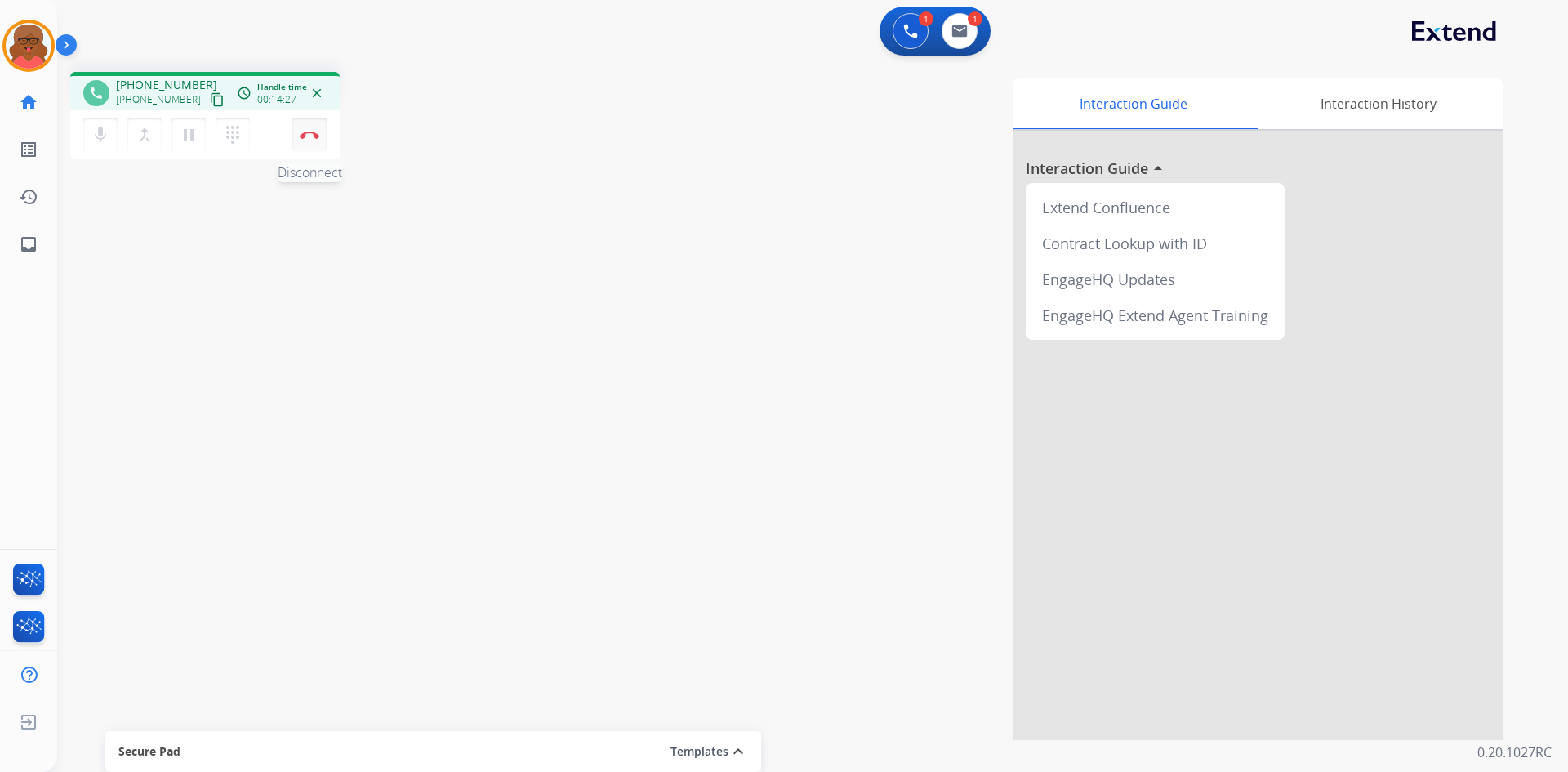
click at [321, 139] on button "Disconnect" at bounding box center [310, 134] width 34 height 34
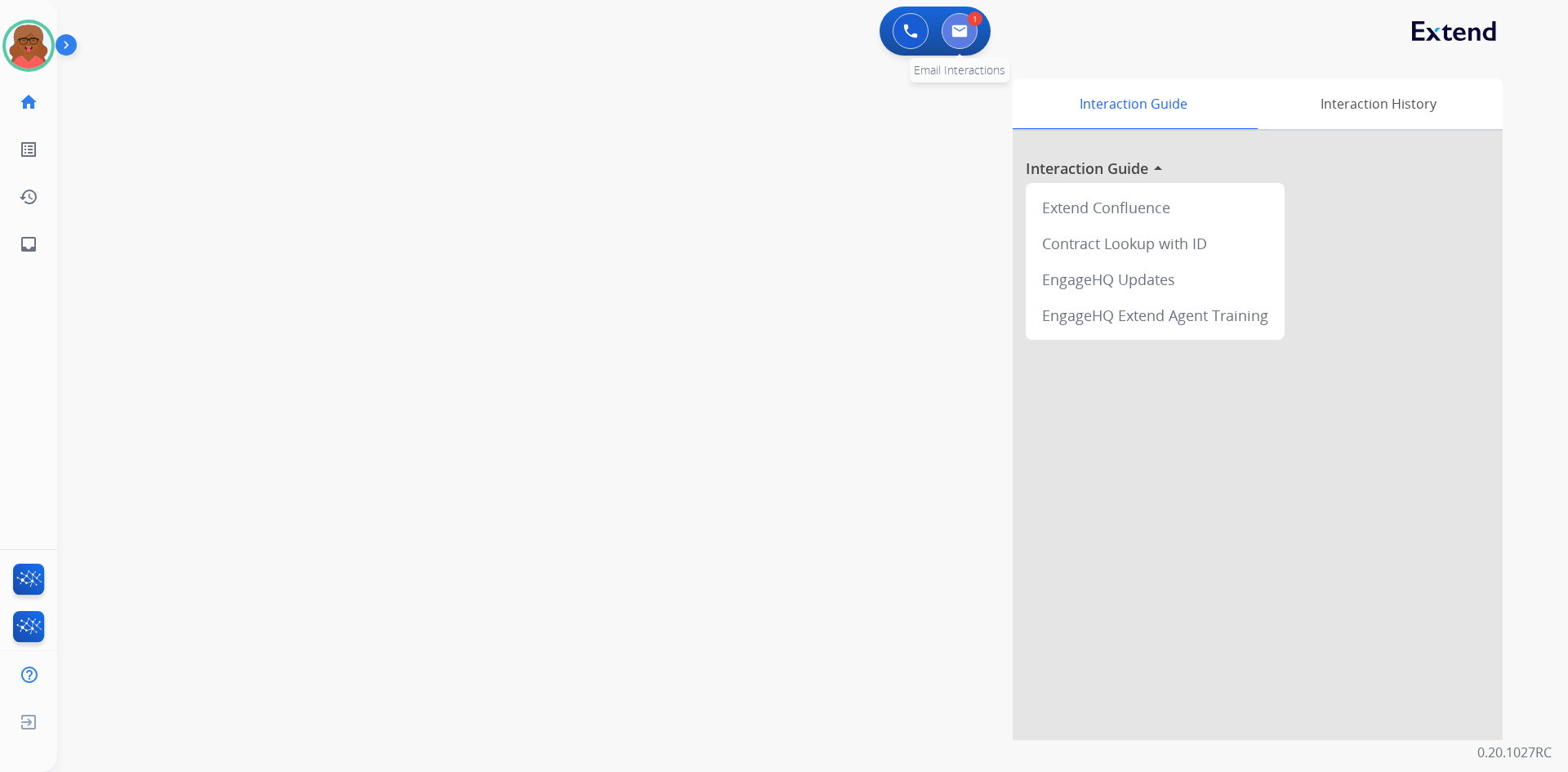
click at [961, 48] on button at bounding box center [960, 31] width 36 height 36
select select "**********"
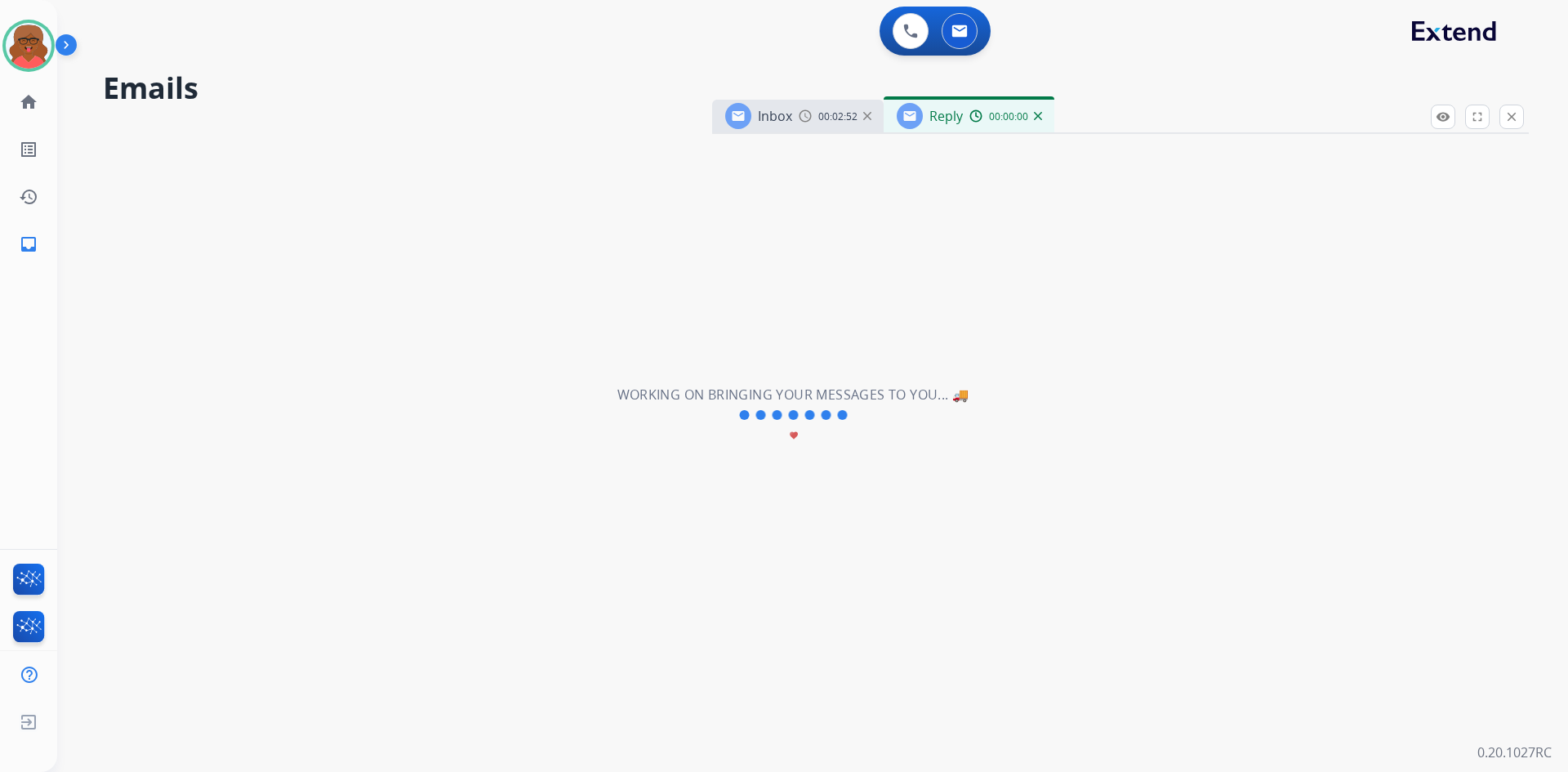
select select "**********"
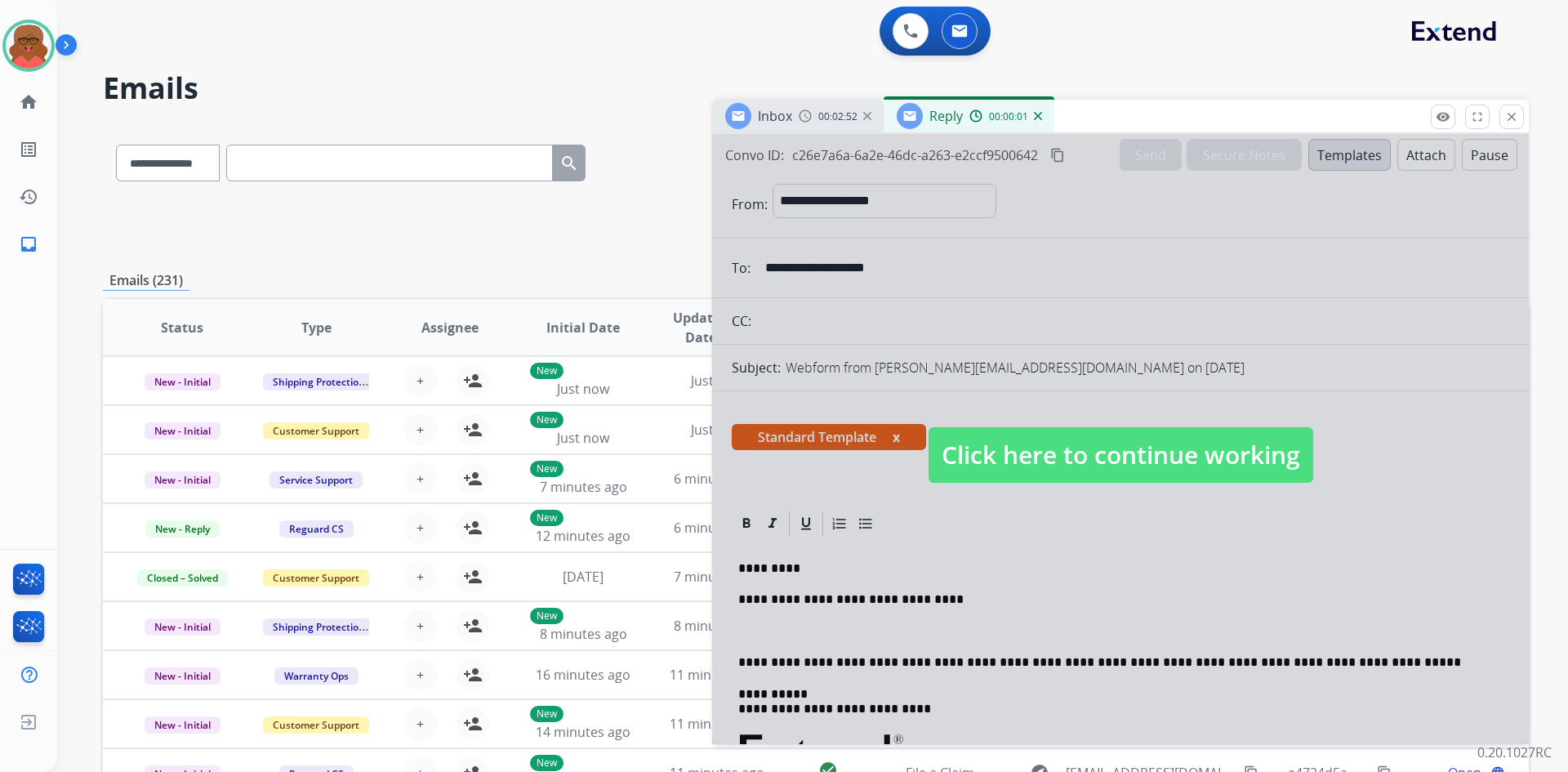
click at [1043, 444] on span "Click here to continue working" at bounding box center [1121, 454] width 384 height 55
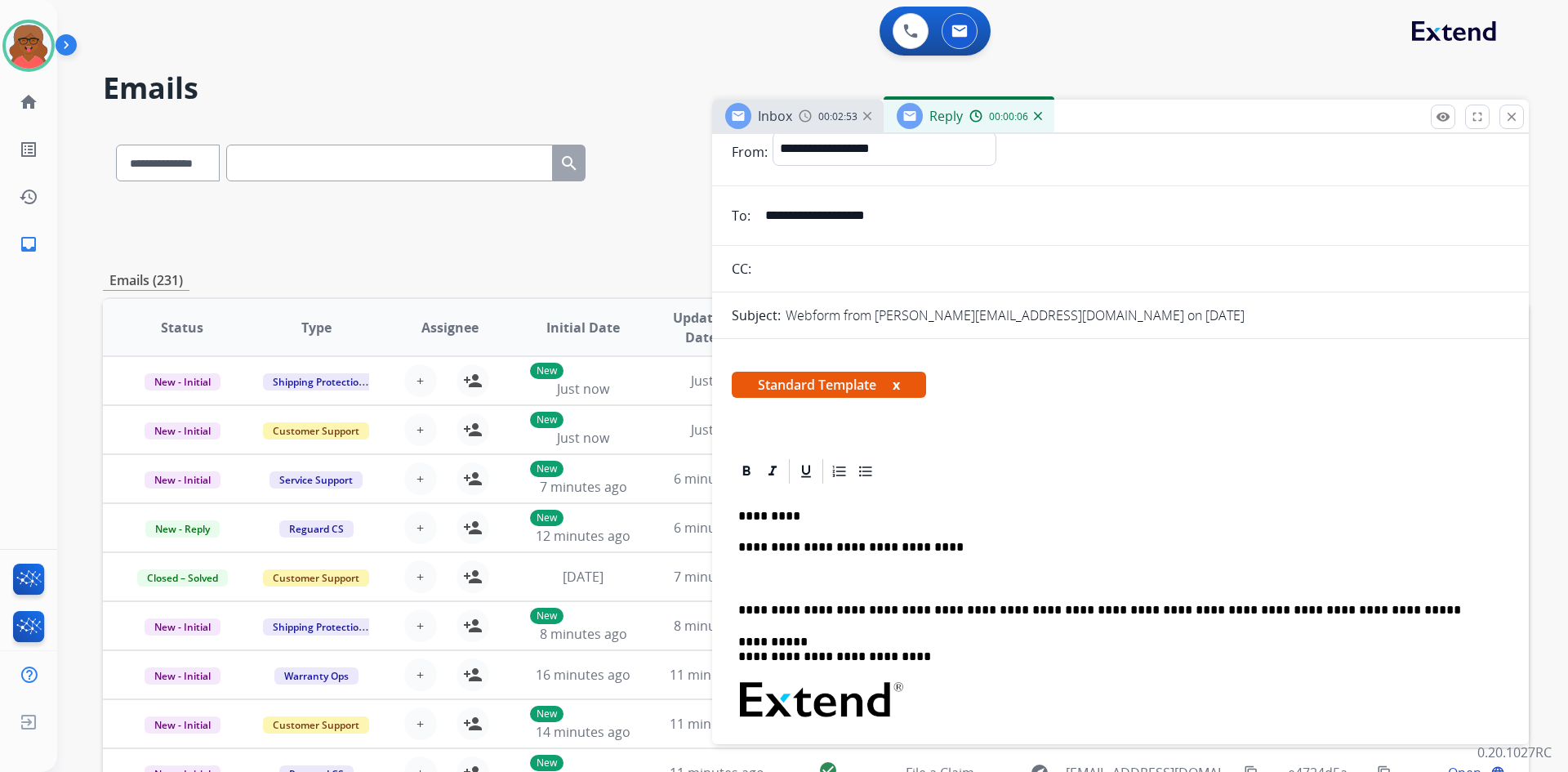
scroll to position [82, 0]
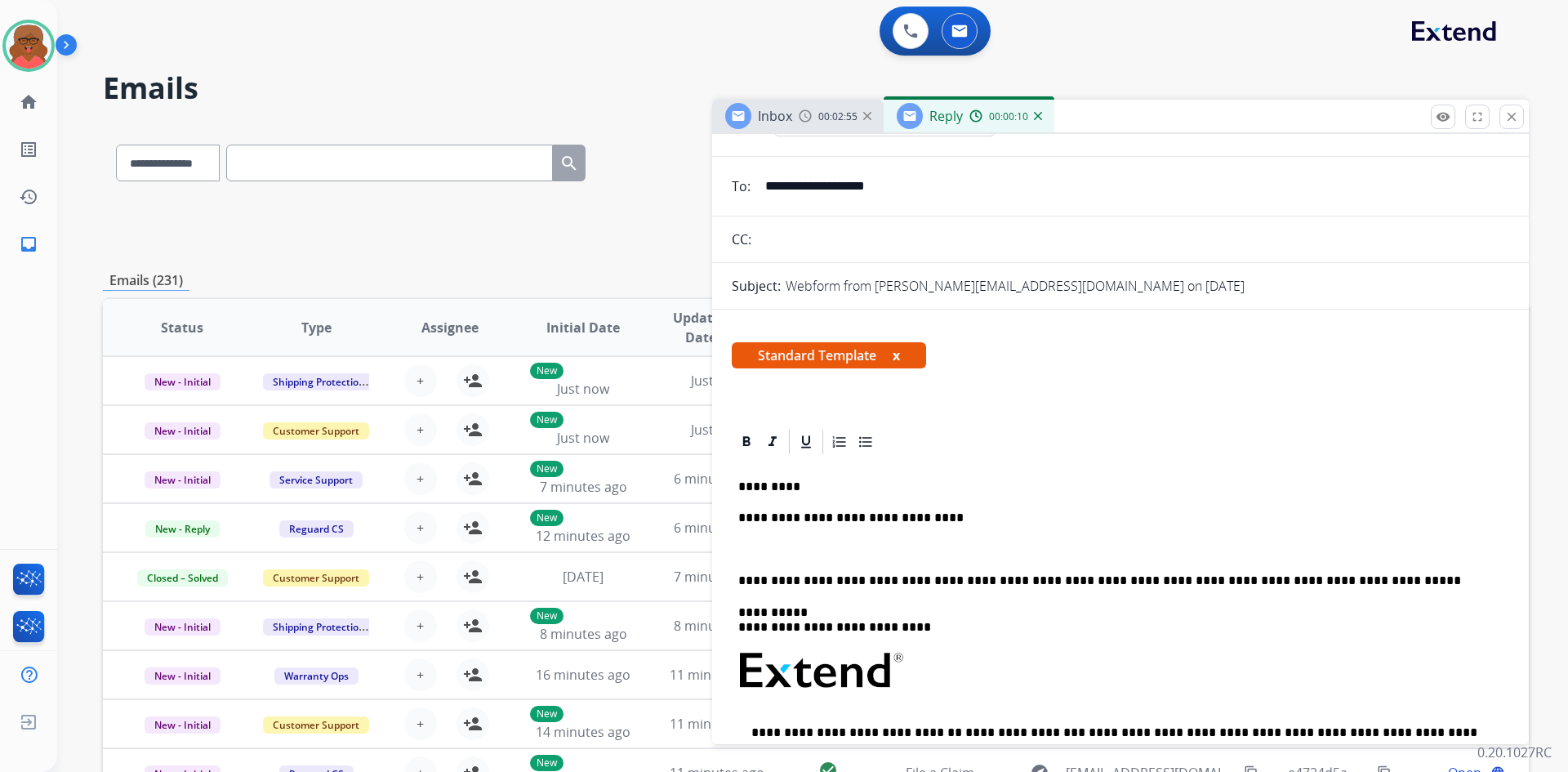
click at [765, 542] on p at bounding box center [1120, 549] width 764 height 14
click at [1508, 111] on mat-icon "close" at bounding box center [1511, 116] width 14 height 14
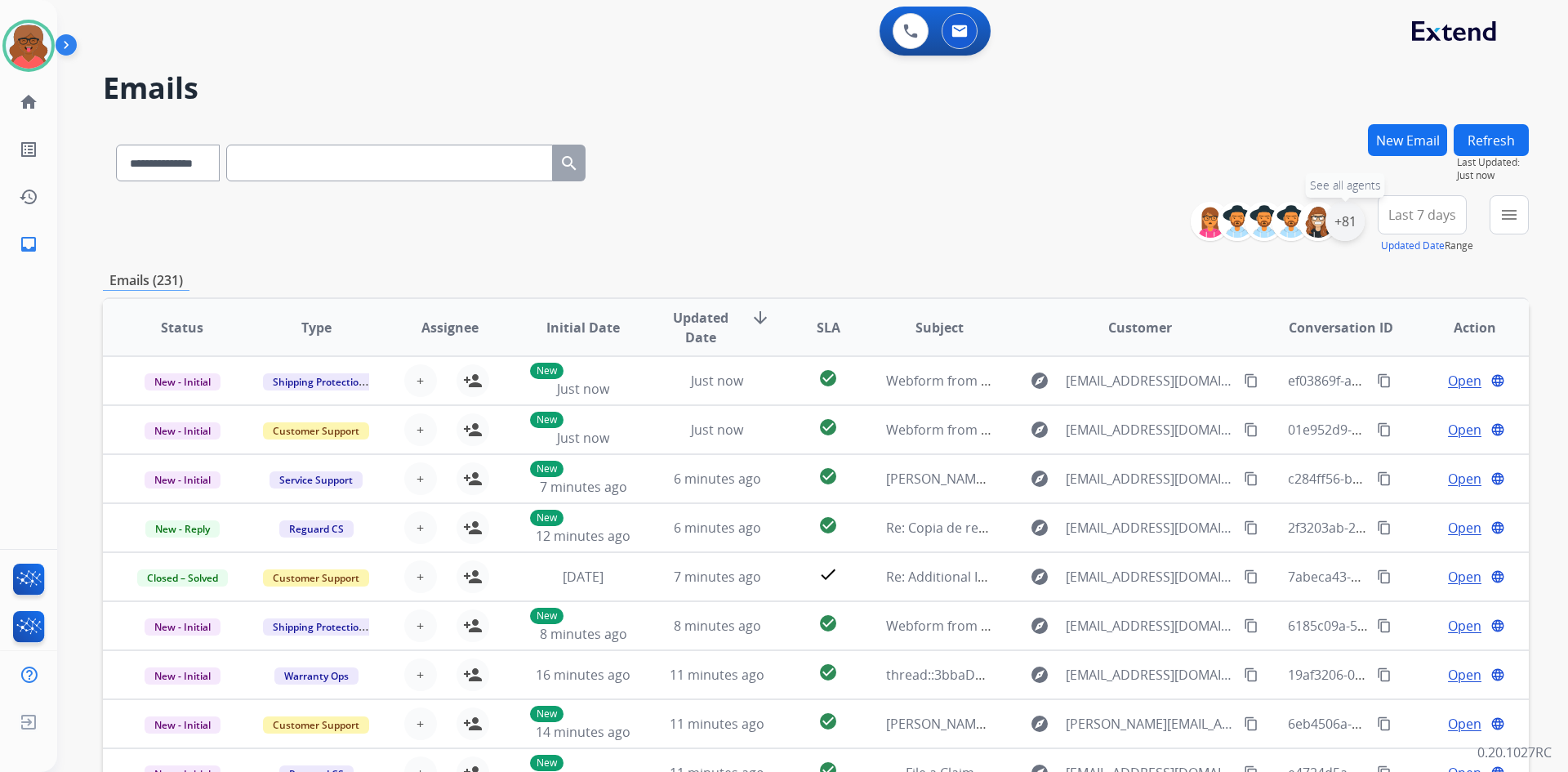
click at [1342, 225] on div "+81" at bounding box center [1345, 221] width 39 height 39
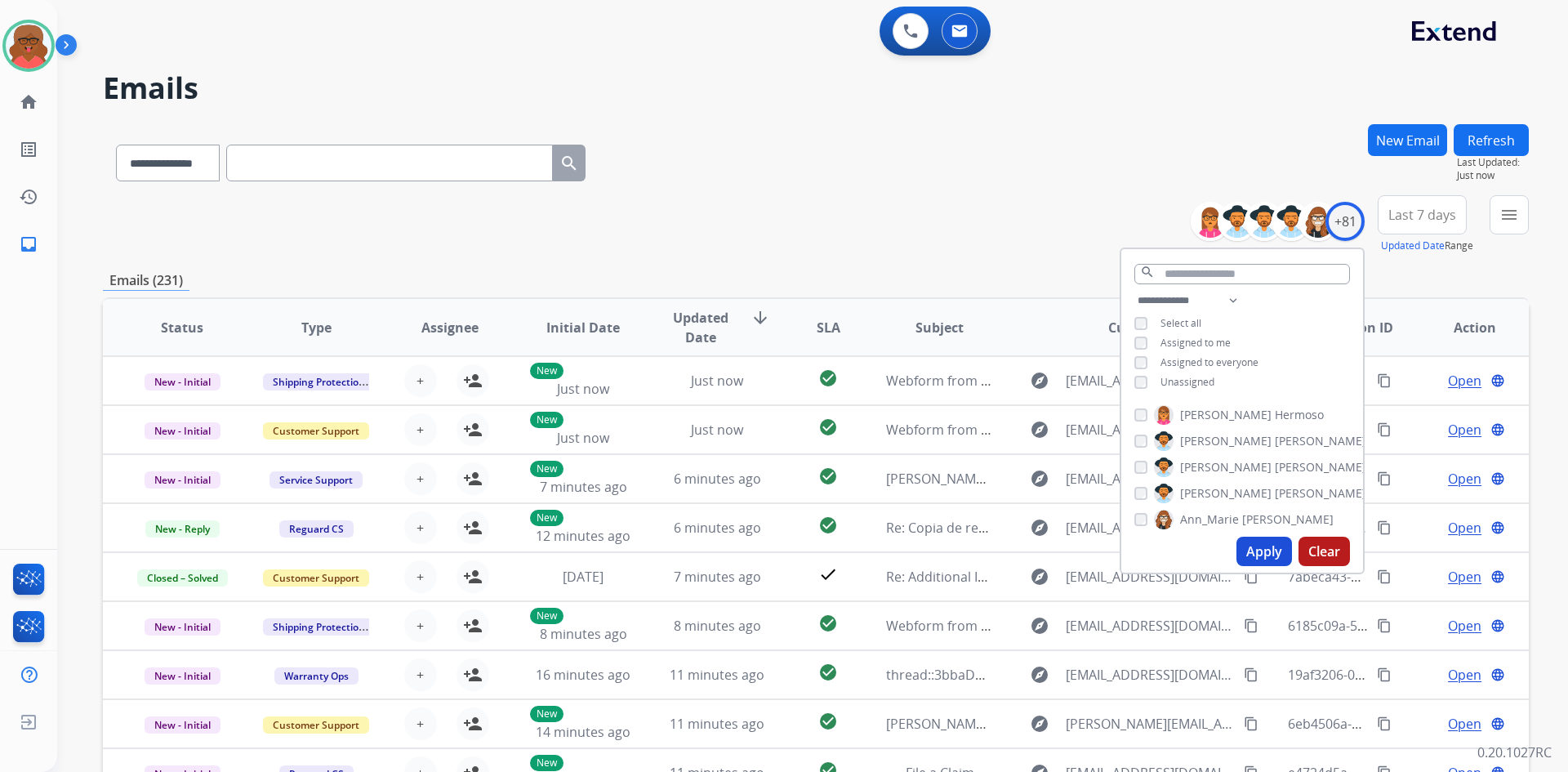
click at [1174, 381] on span "Unassigned" at bounding box center [1187, 382] width 54 height 14
click at [1274, 557] on button "Apply" at bounding box center [1264, 551] width 55 height 30
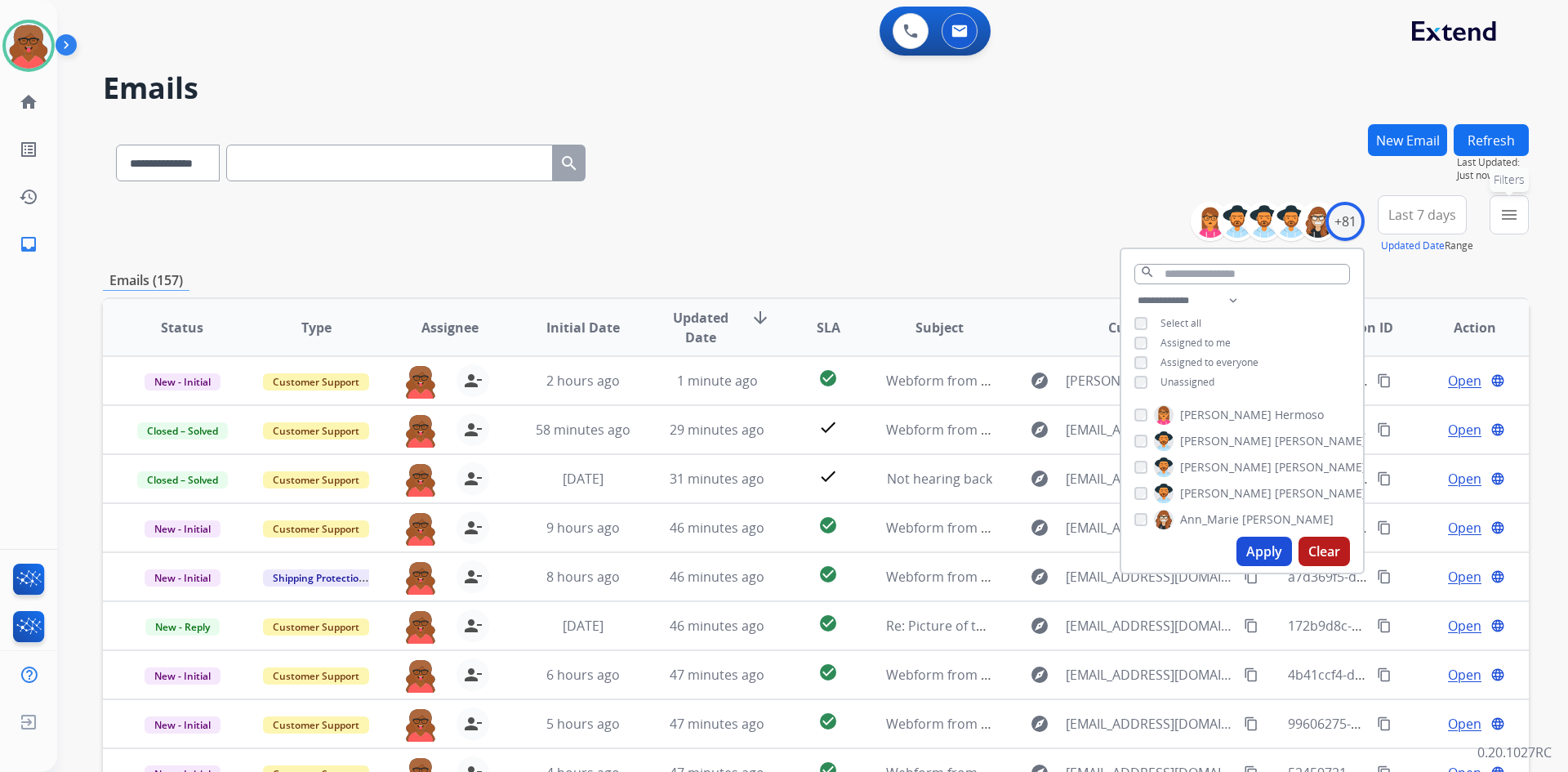
click at [1504, 220] on mat-icon "menu" at bounding box center [1509, 214] width 20 height 20
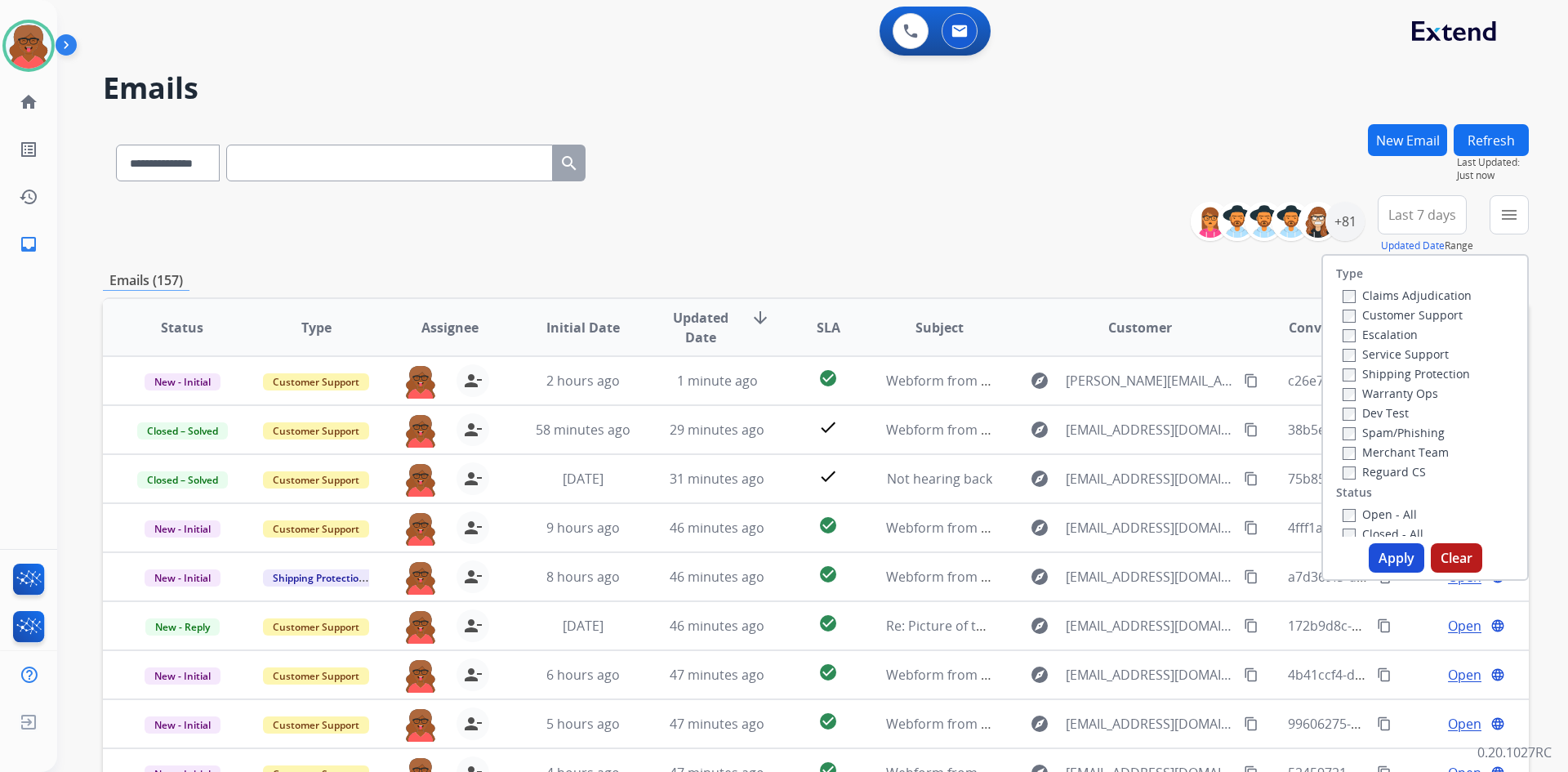
click at [1400, 309] on label "Customer Support" at bounding box center [1402, 315] width 120 height 15
click at [1389, 370] on label "Shipping Protection" at bounding box center [1406, 373] width 128 height 15
click at [1380, 467] on label "Reguard CS" at bounding box center [1384, 472] width 83 height 15
click at [1382, 508] on label "Open - All" at bounding box center [1379, 514] width 74 height 15
click at [1386, 554] on button "Apply" at bounding box center [1396, 558] width 55 height 30
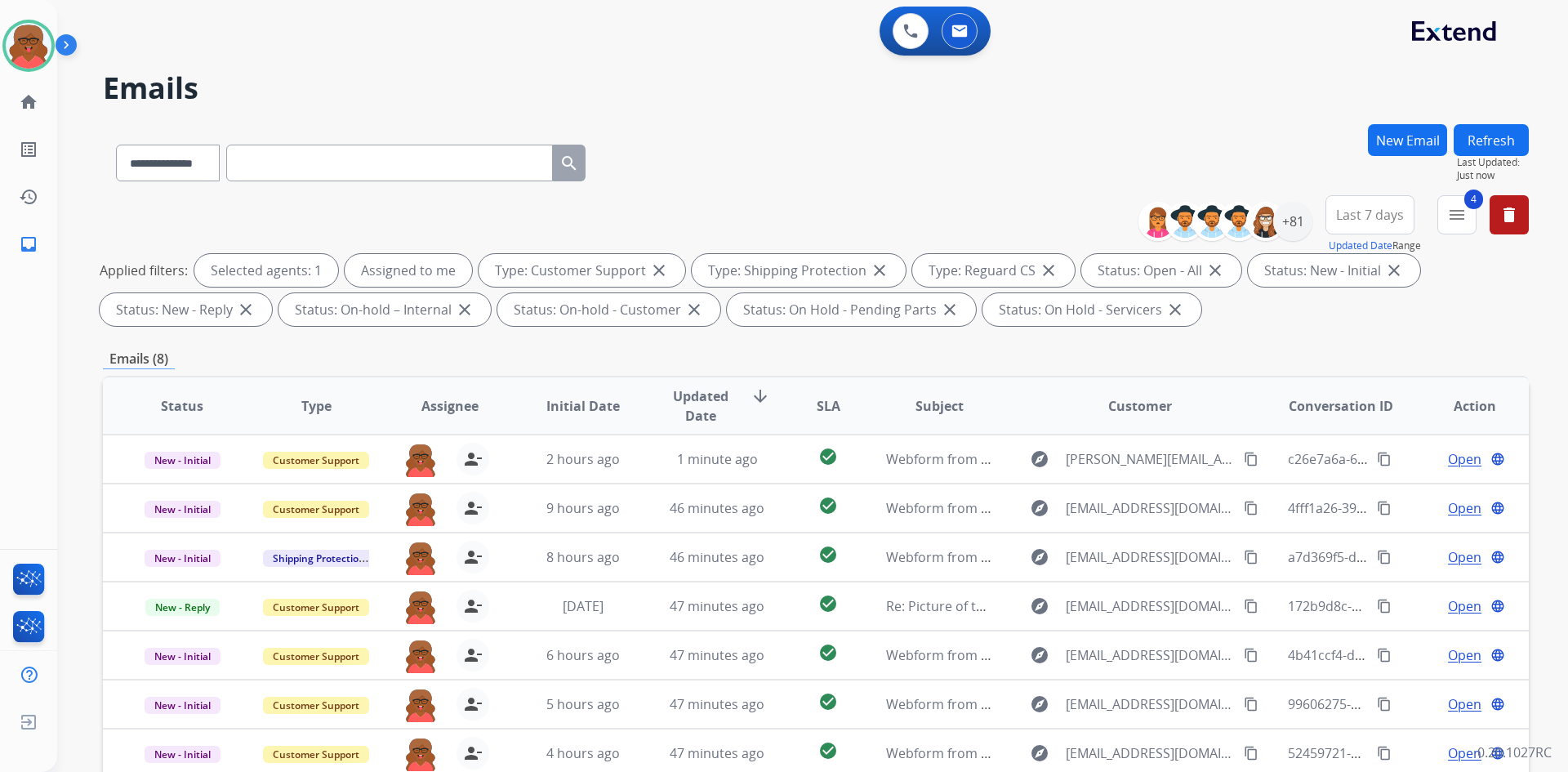
click at [1292, 343] on div "**********" at bounding box center [815, 565] width 1426 height 883
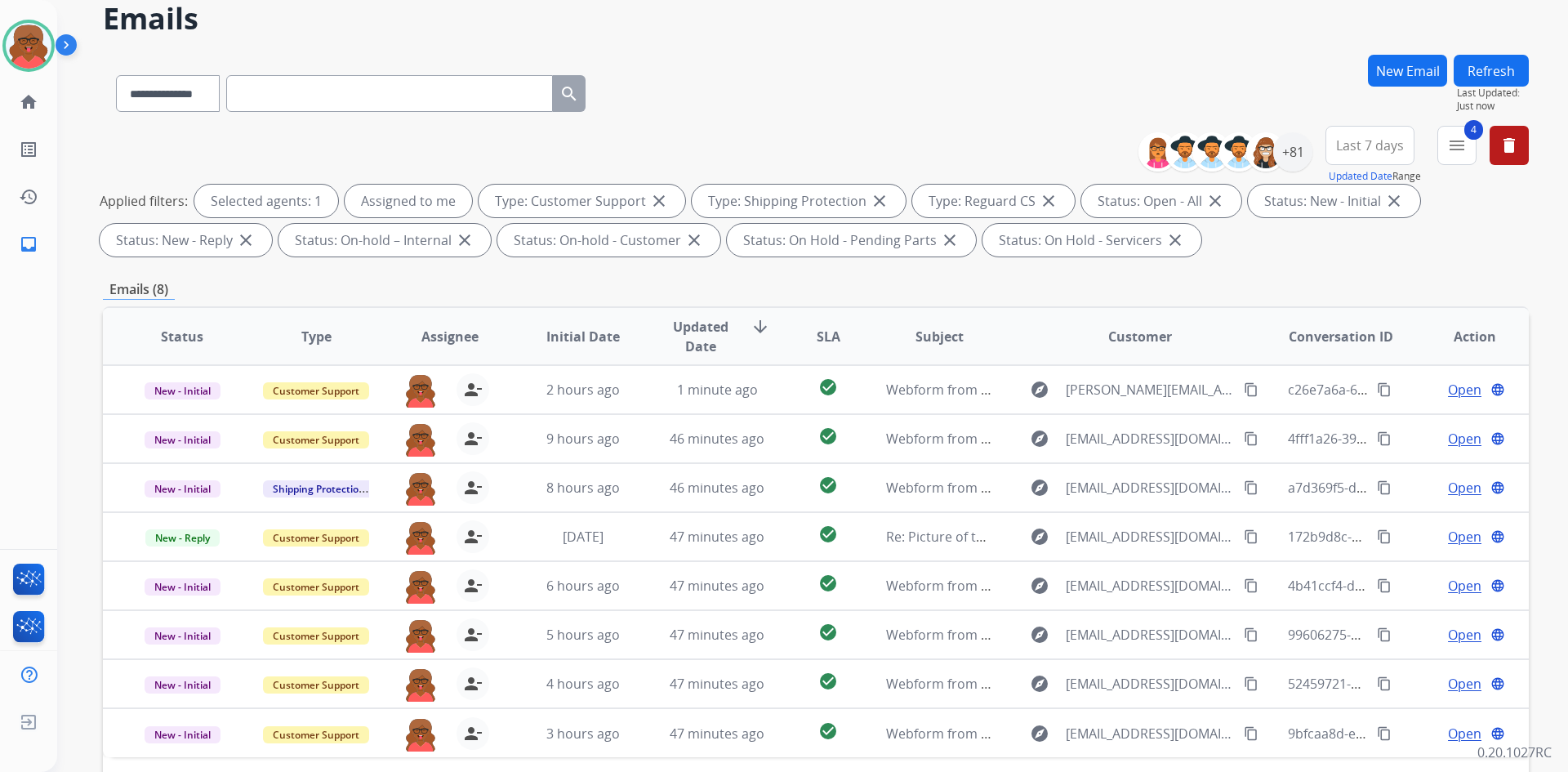
scroll to position [163, 0]
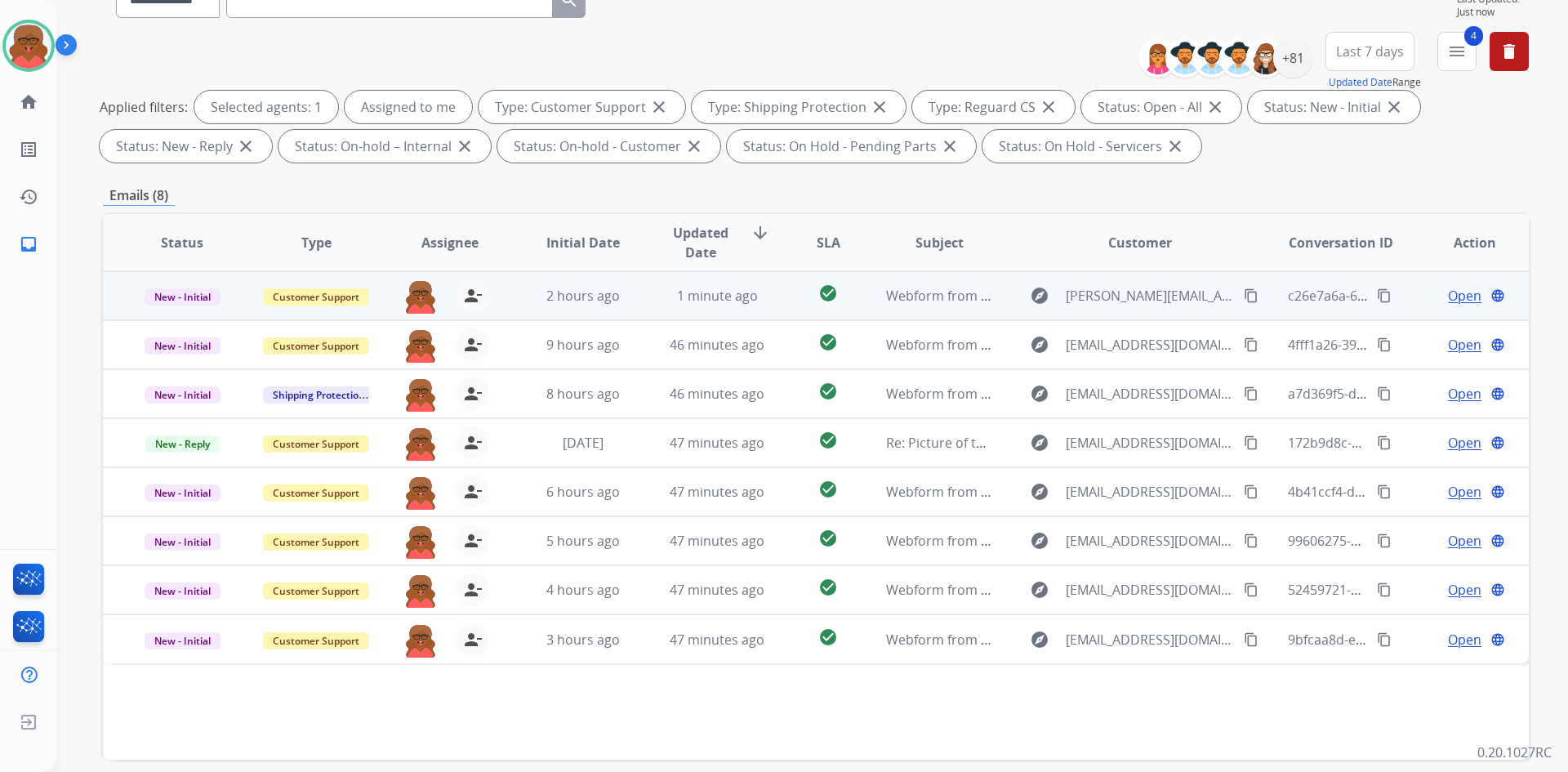
click at [969, 305] on td "Webform from t.nayavich@gmail.com on 09/17/2025" at bounding box center [928, 296] width 134 height 49
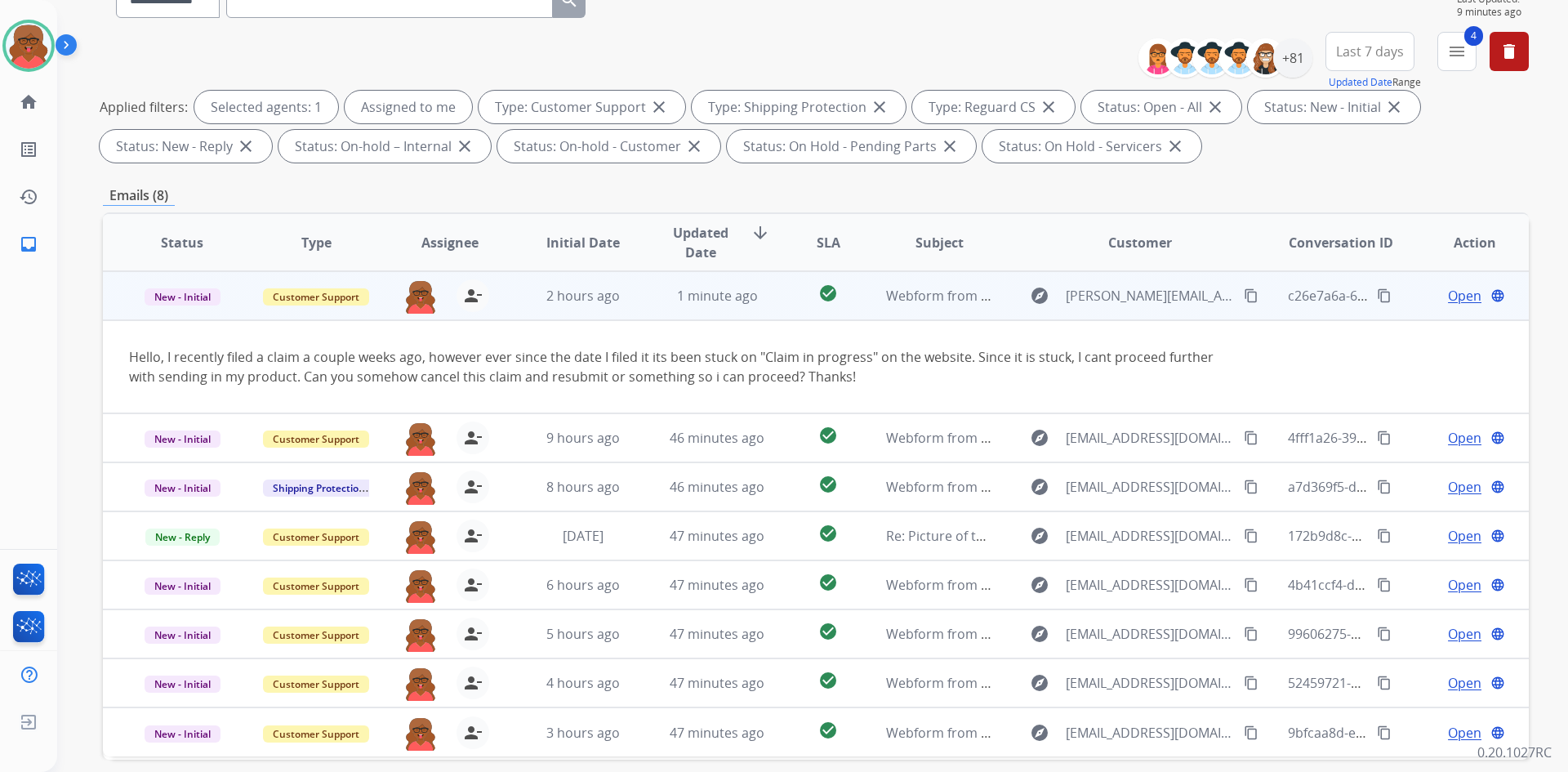
click at [861, 309] on td "Webform from t.nayavich@gmail.com on 09/17/2025" at bounding box center [928, 296] width 134 height 49
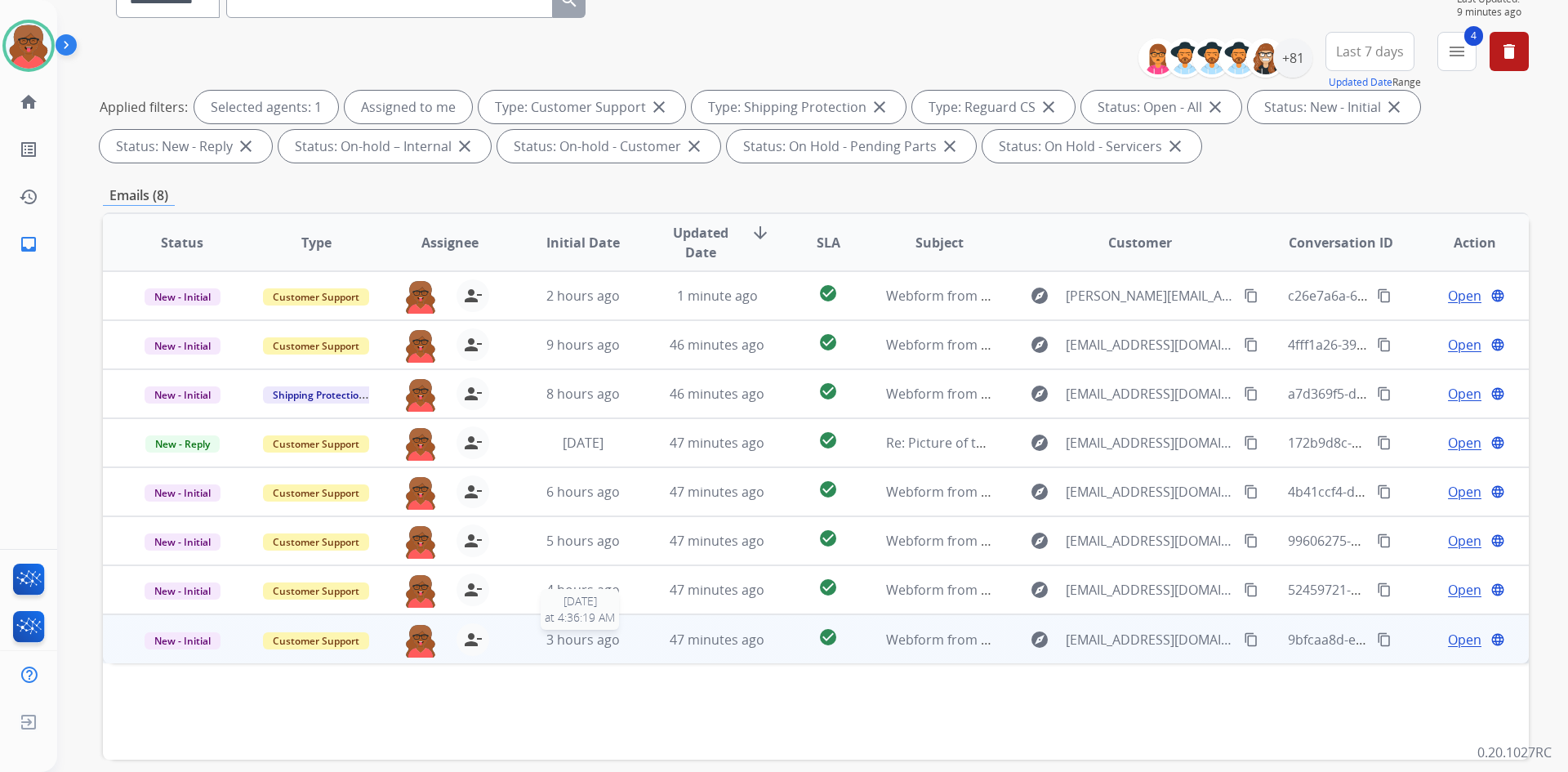
click at [554, 641] on span "3 hours ago" at bounding box center [583, 639] width 73 height 18
click at [1244, 633] on mat-icon "content_copy" at bounding box center [1251, 639] width 14 height 14
click at [1449, 637] on span "Open" at bounding box center [1464, 639] width 33 height 20
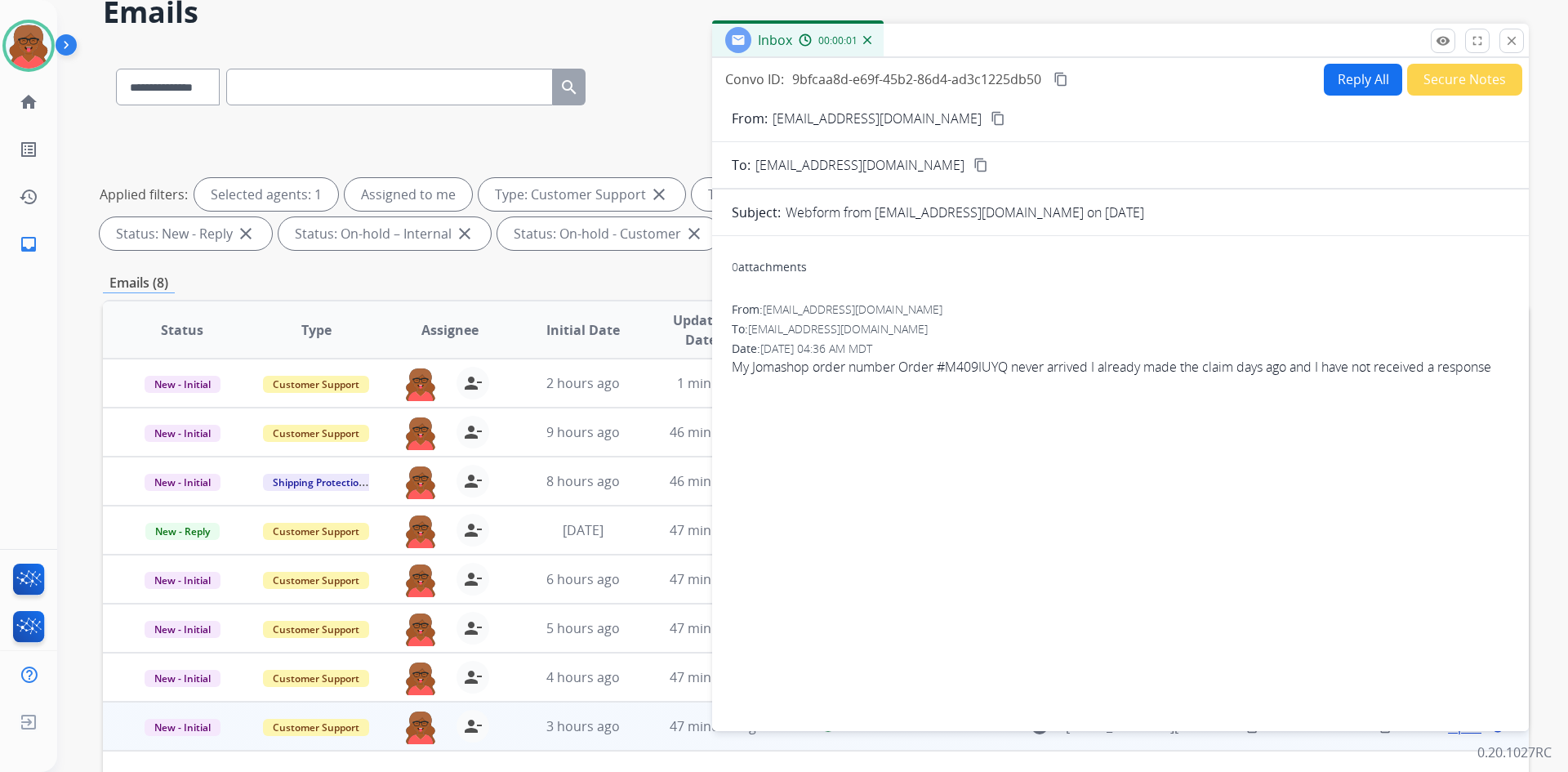
scroll to position [0, 0]
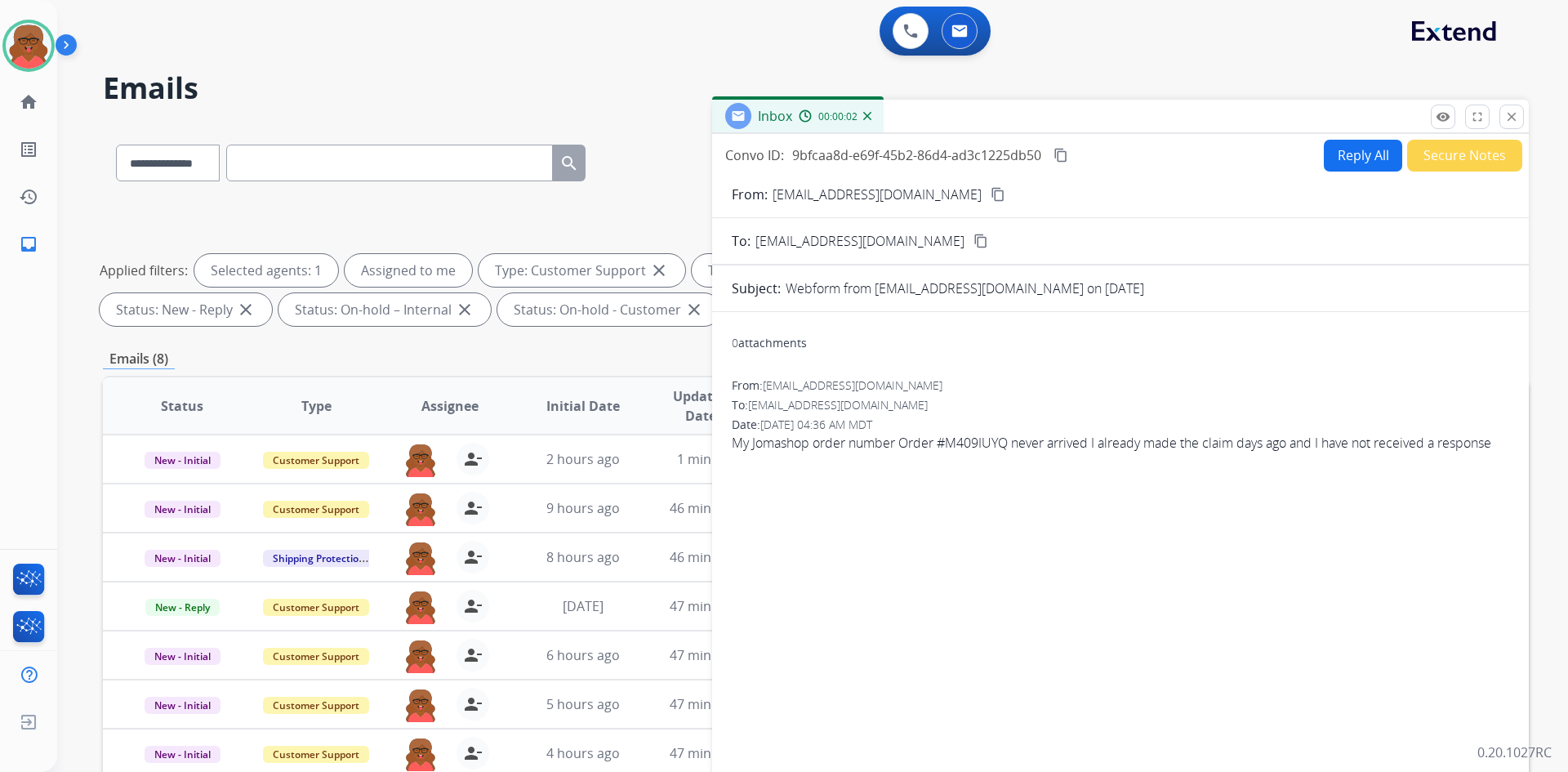
click at [1054, 152] on mat-icon "content_copy" at bounding box center [1060, 155] width 14 height 14
click at [1364, 162] on button "Reply All" at bounding box center [1363, 155] width 78 height 31
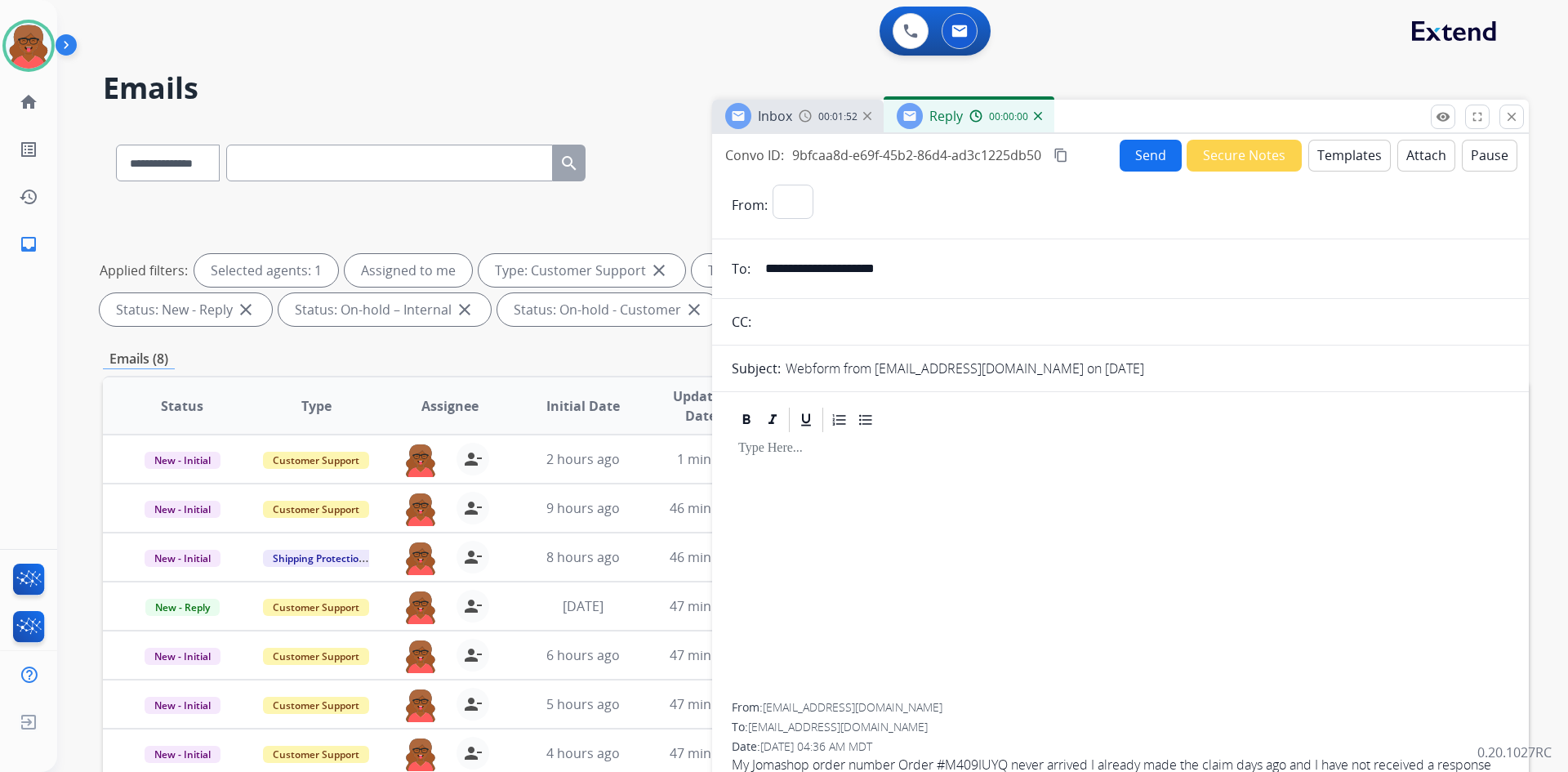
select select "**********"
click at [1347, 162] on button "Templates" at bounding box center [1349, 155] width 82 height 31
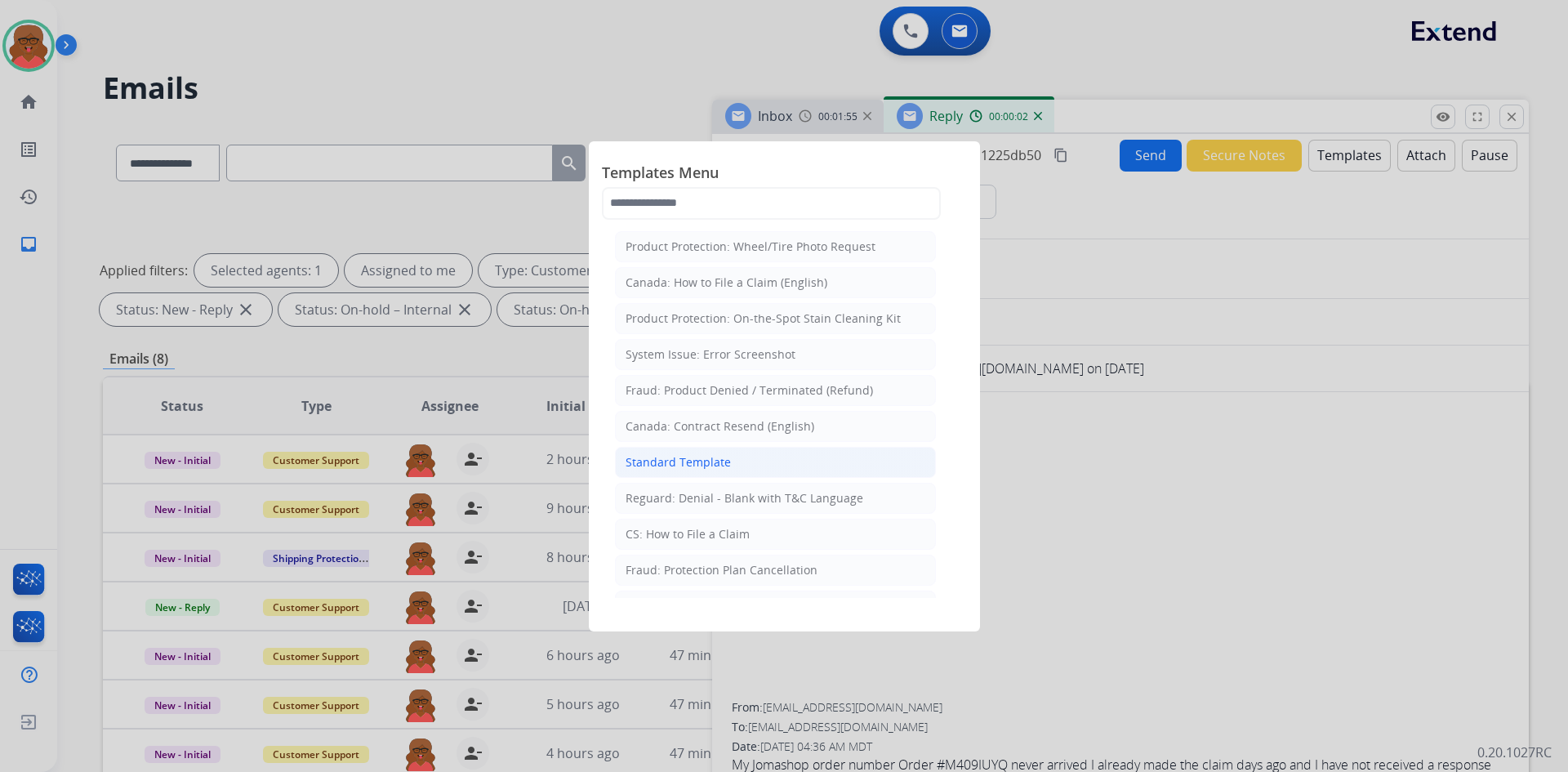
click at [707, 462] on div "Standard Template" at bounding box center [679, 462] width 105 height 16
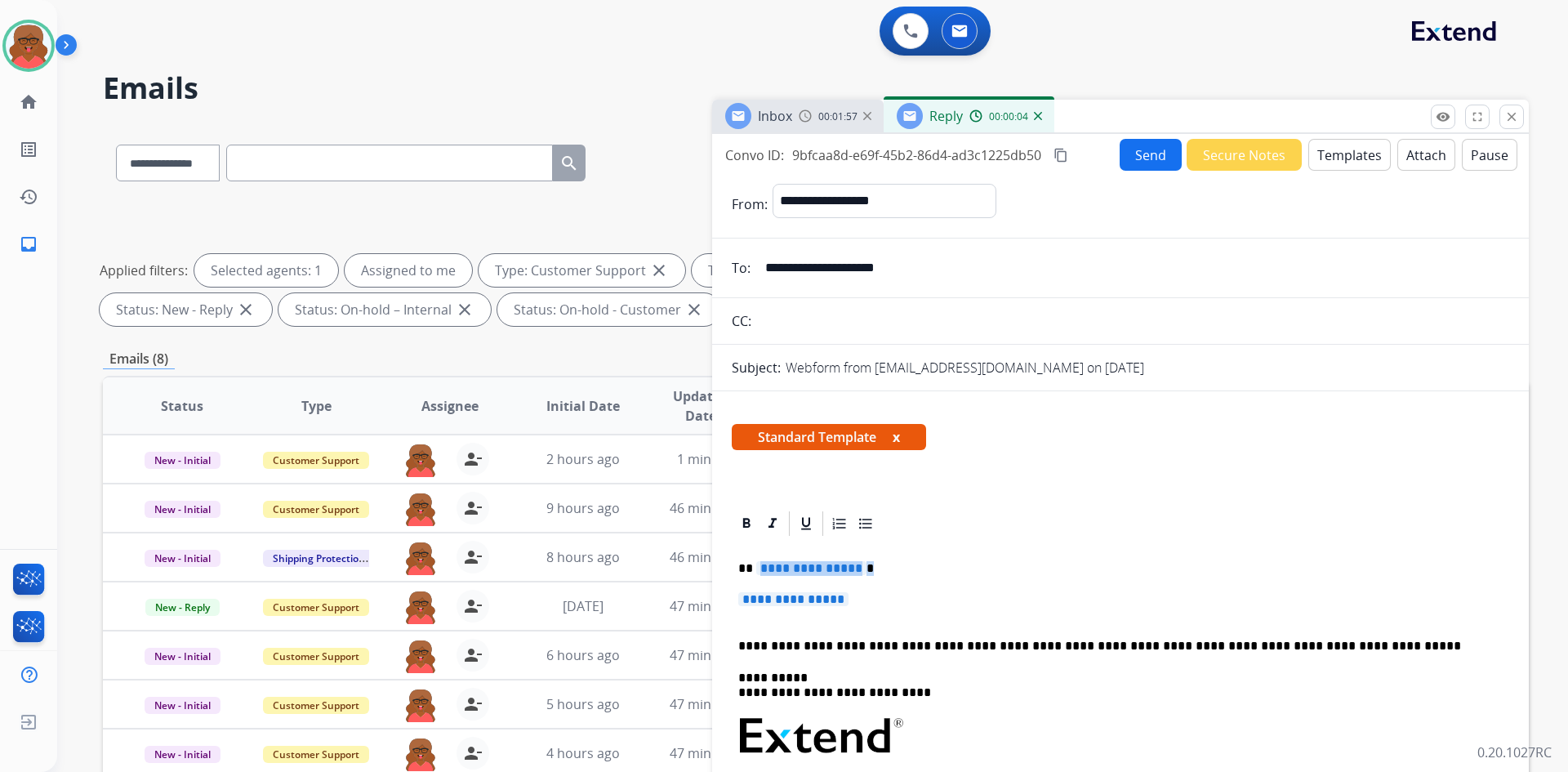
drag, startPoint x: 754, startPoint y: 568, endPoint x: 907, endPoint y: 568, distance: 153.0
click at [907, 568] on p "**********" at bounding box center [1114, 568] width 752 height 14
click at [775, 559] on div "**********" at bounding box center [1121, 775] width 777 height 473
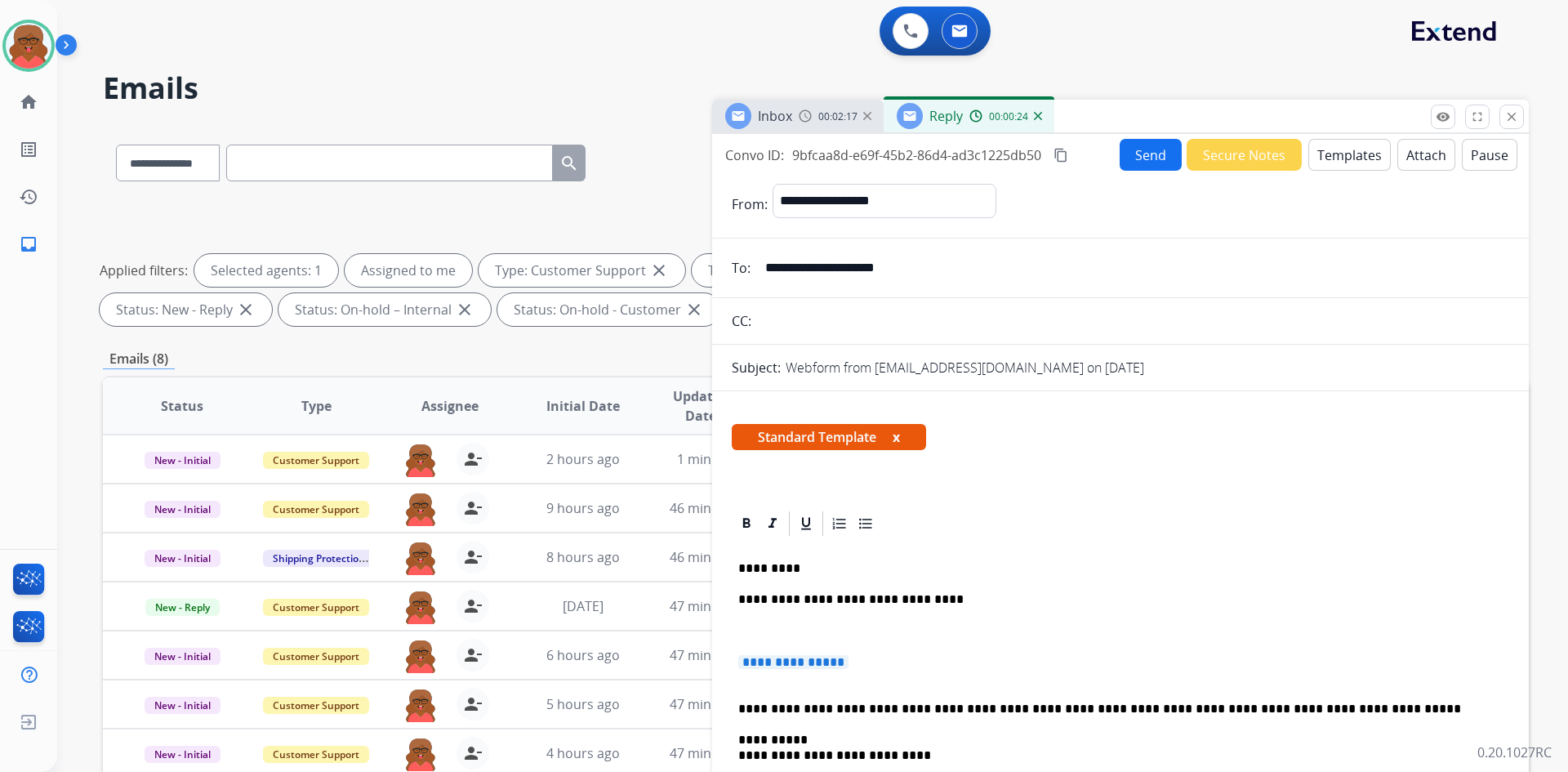
drag, startPoint x: 885, startPoint y: 661, endPoint x: 713, endPoint y: 658, distance: 172.0
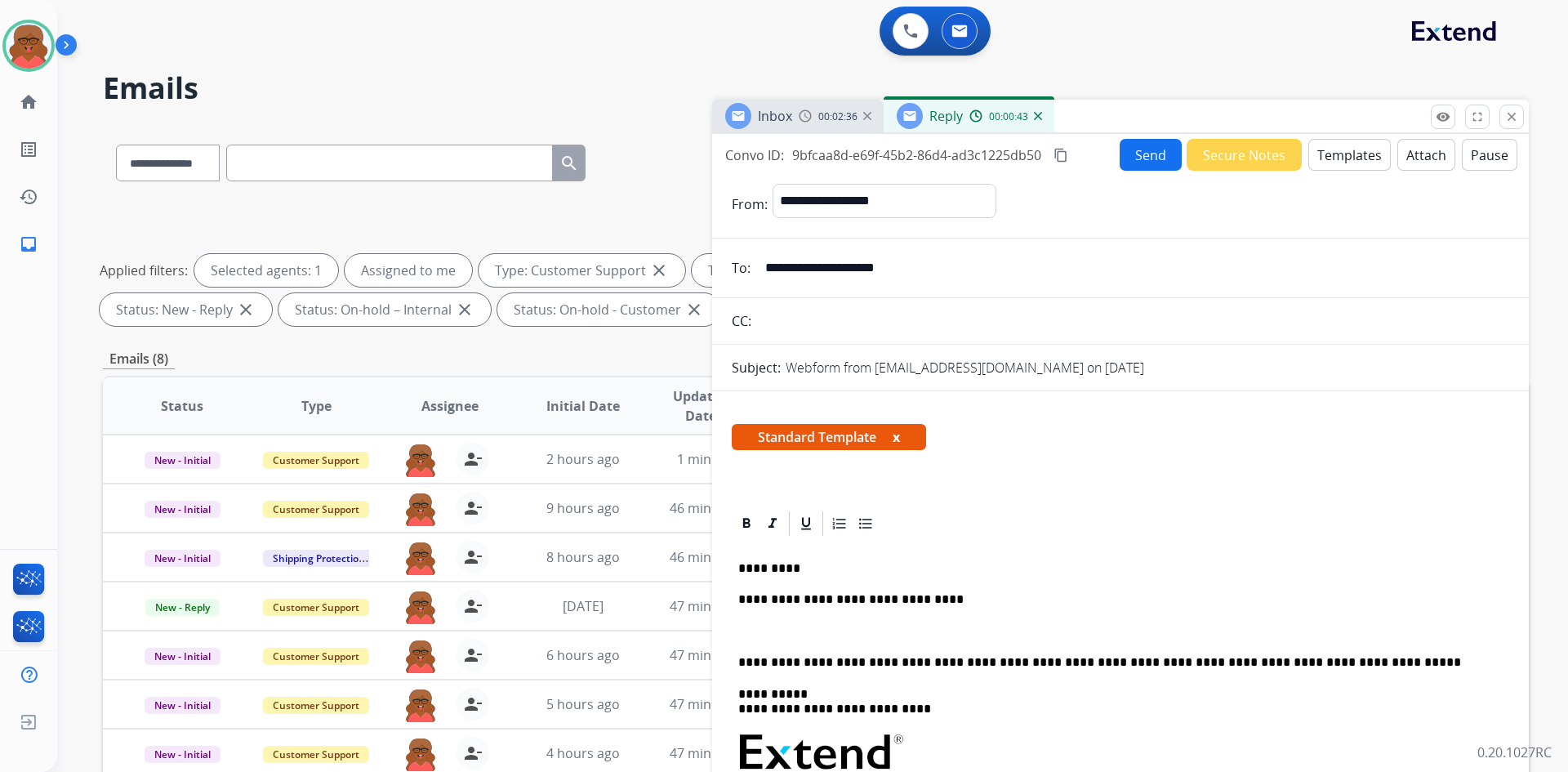
click at [744, 626] on p "To enrich screen reader interactions, please activate Accessibility in Grammarl…" at bounding box center [1120, 631] width 764 height 14
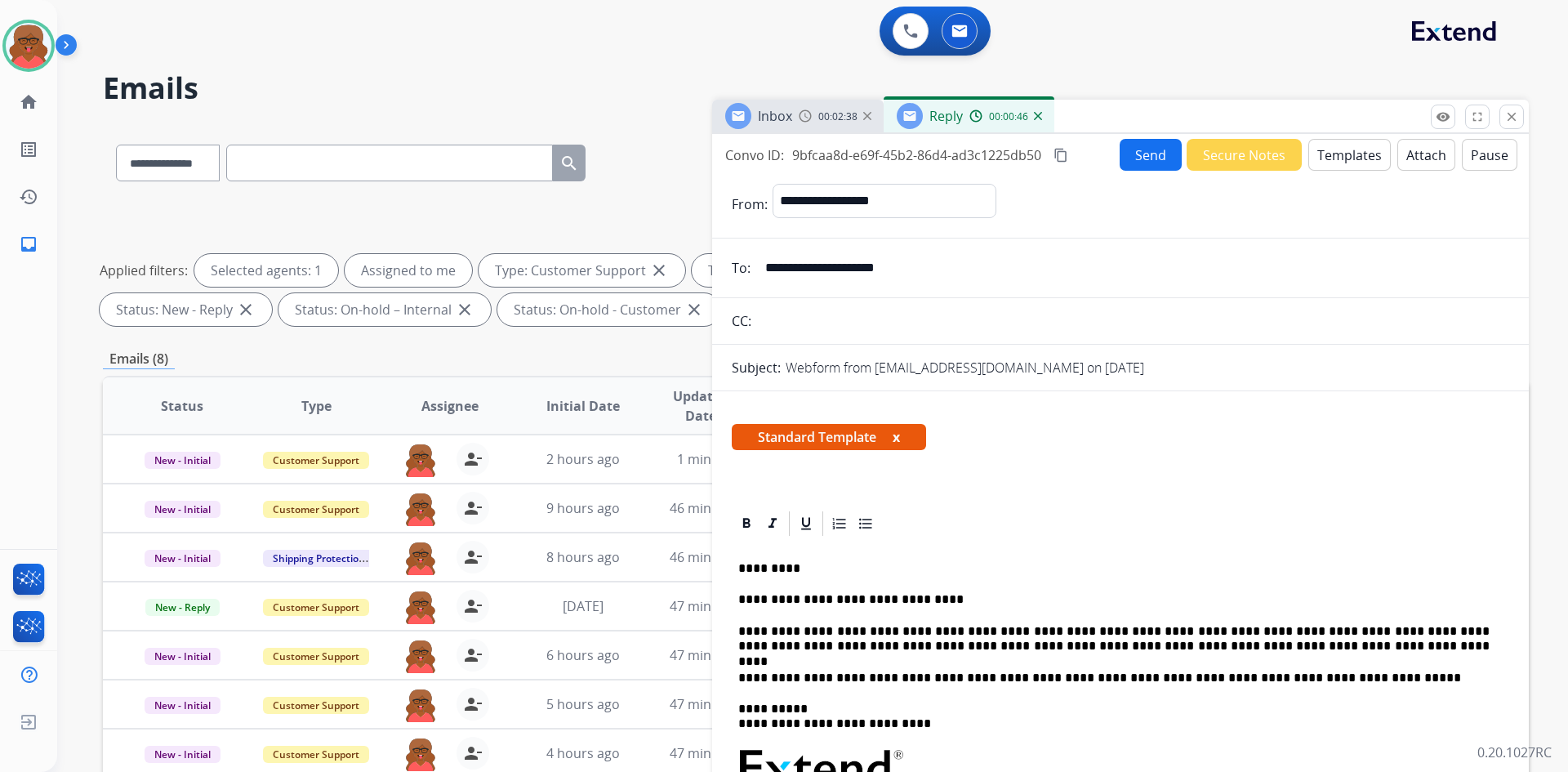
click at [1156, 627] on p "**********" at bounding box center [1114, 639] width 752 height 31
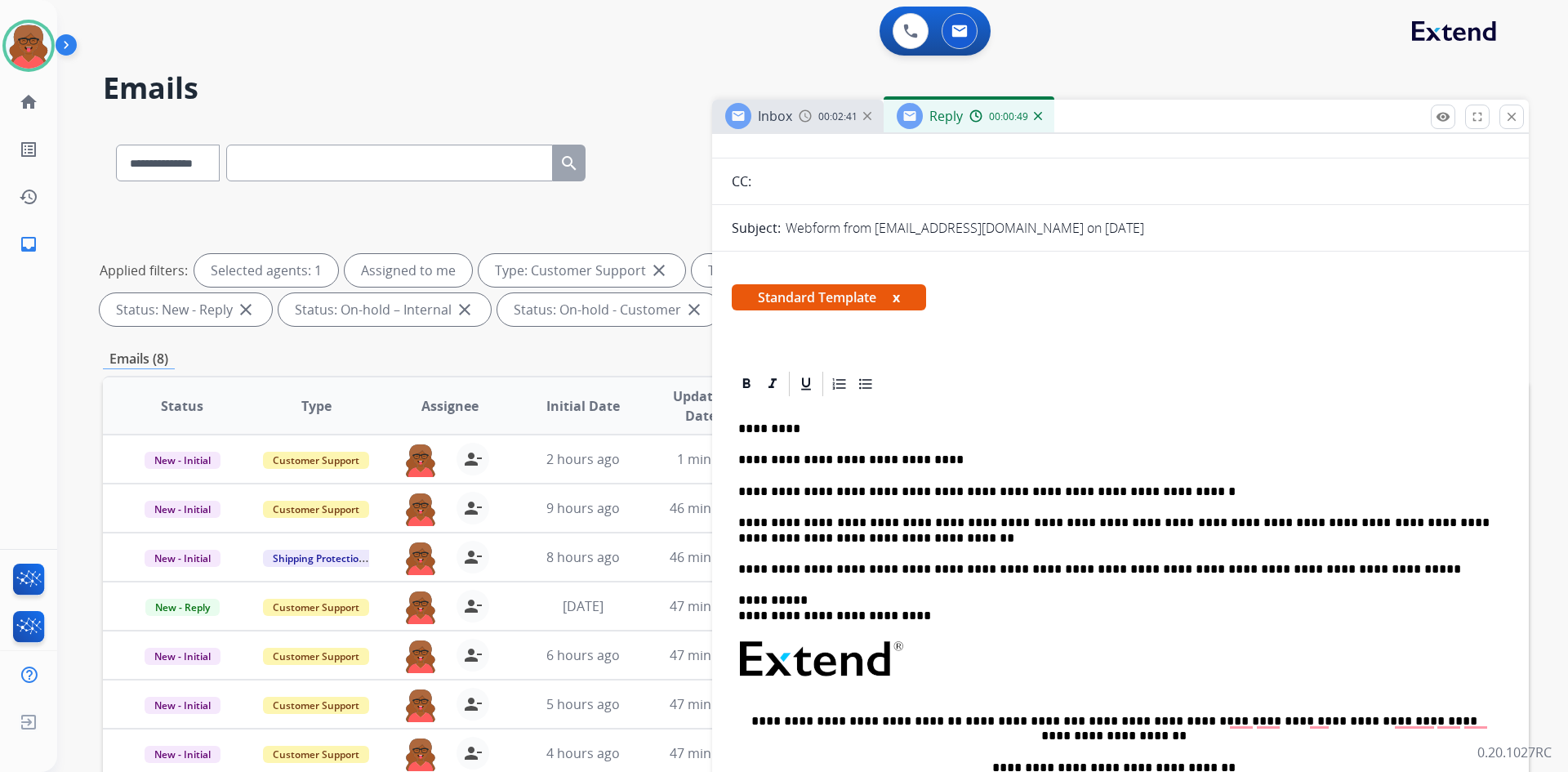
scroll to position [163, 0]
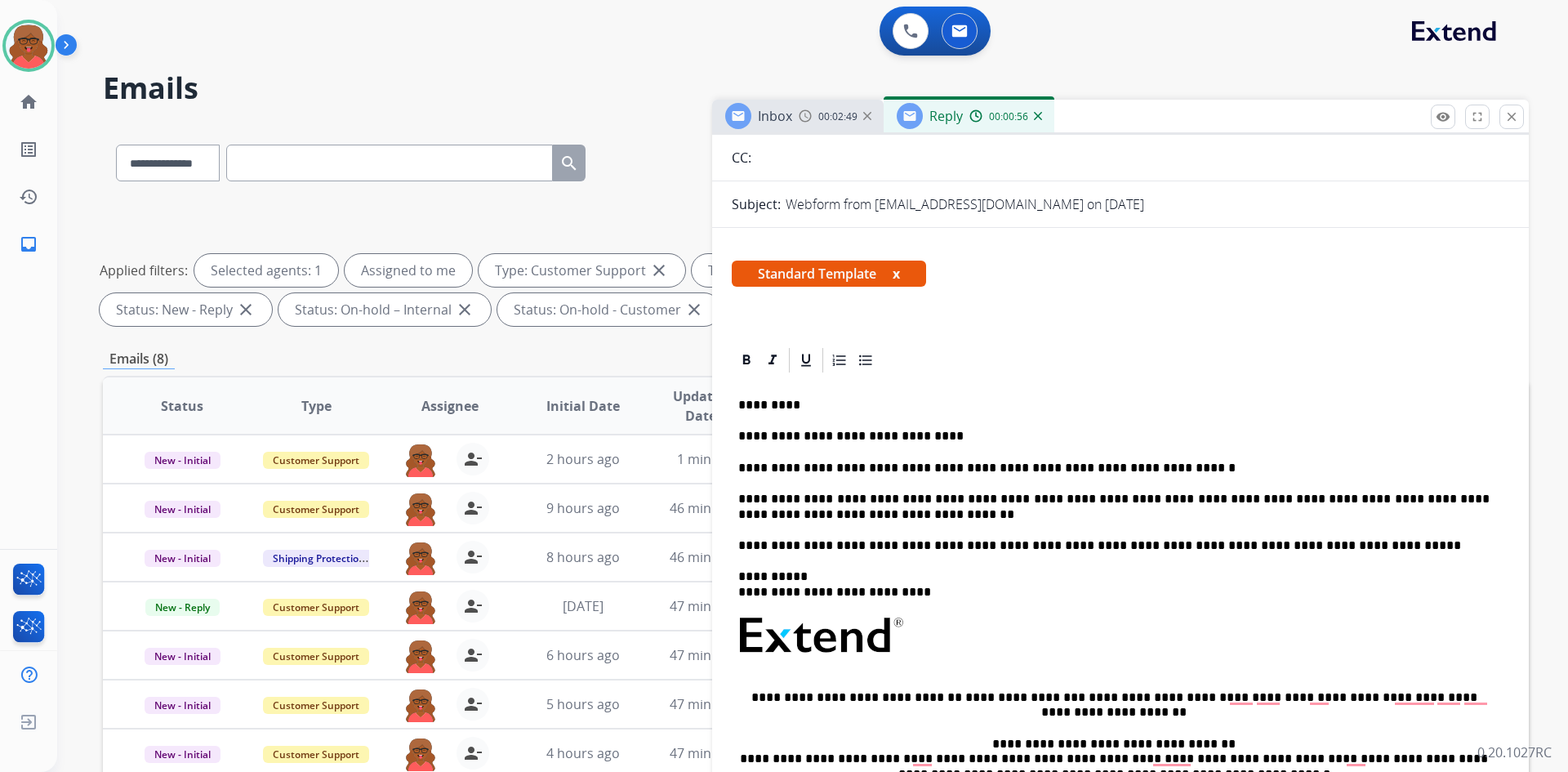
click at [822, 514] on p "**********" at bounding box center [1114, 507] width 752 height 31
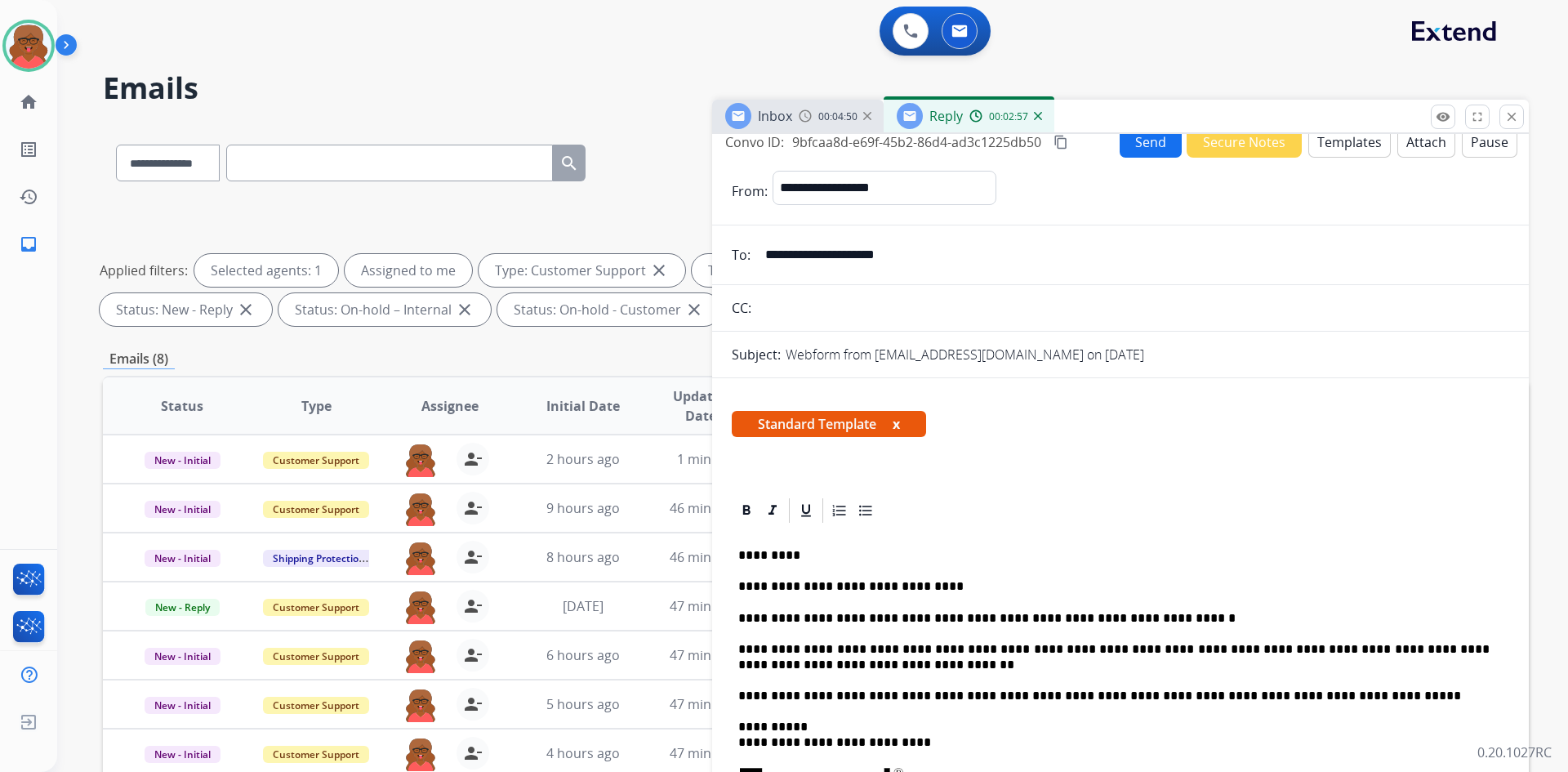
scroll to position [0, 0]
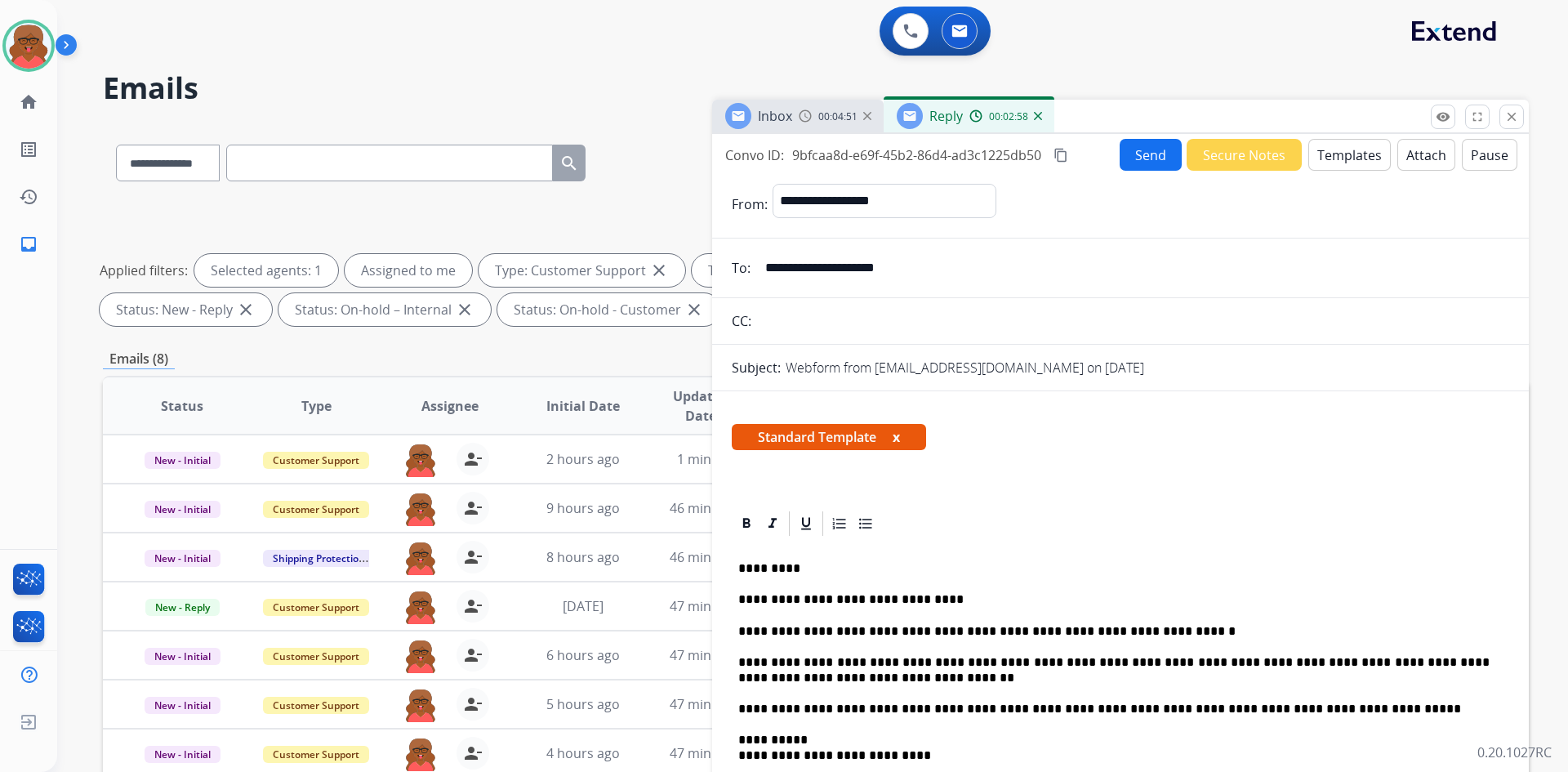
click at [1143, 146] on button "Send" at bounding box center [1150, 154] width 62 height 31
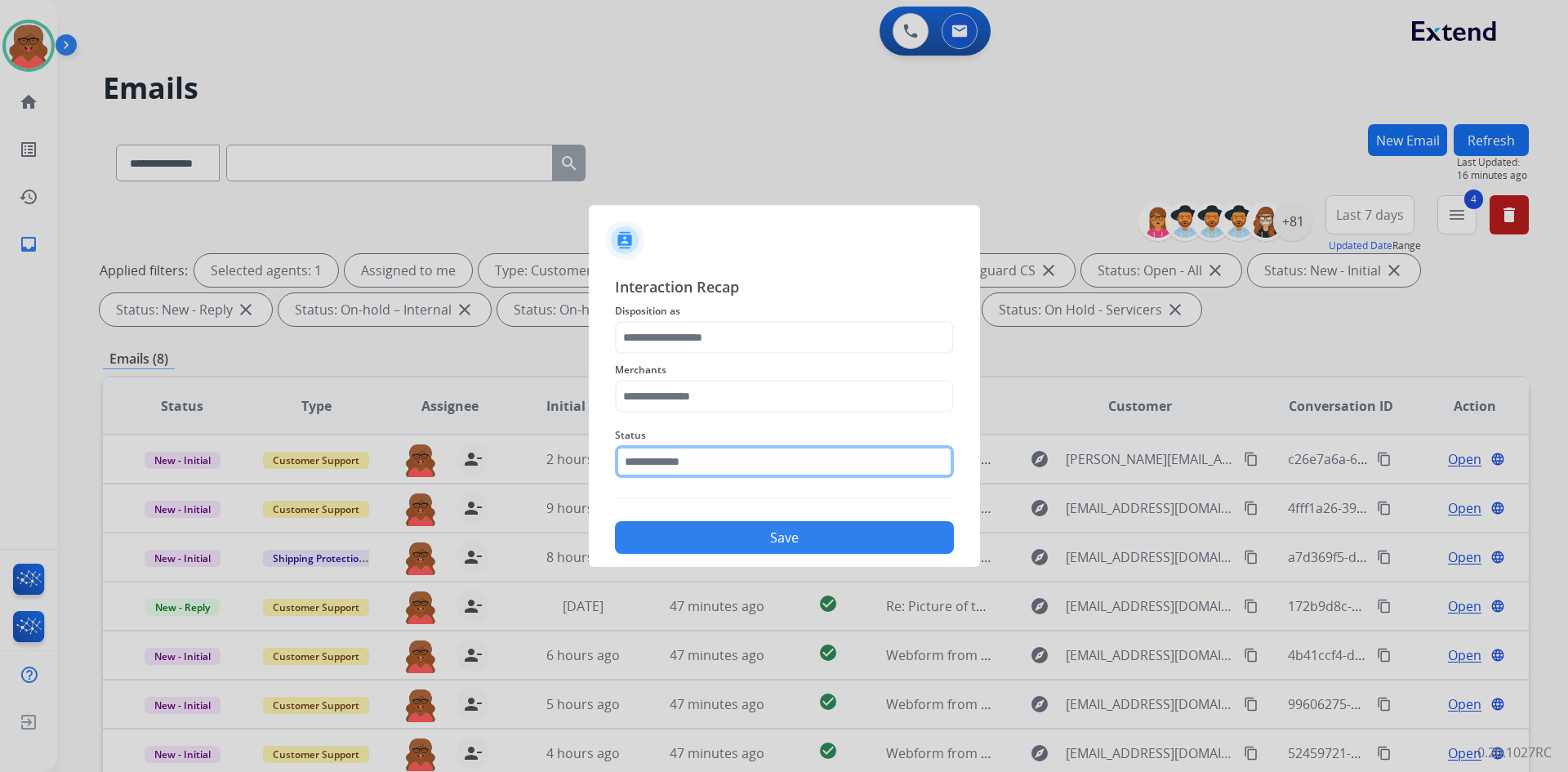
click at [694, 463] on input "text" at bounding box center [784, 462] width 339 height 32
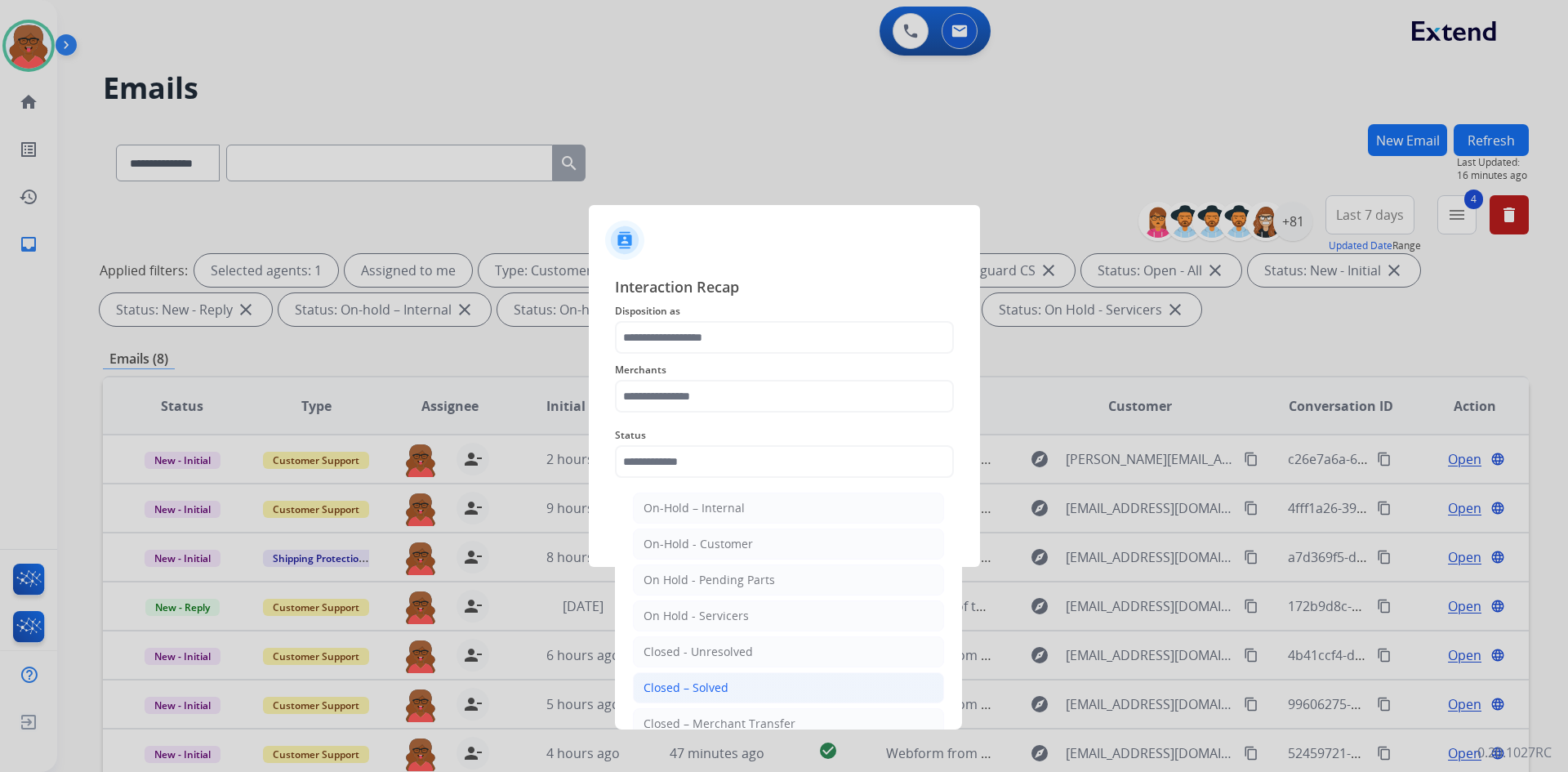
click at [696, 681] on div "Closed – Solved" at bounding box center [686, 687] width 85 height 16
type input "**********"
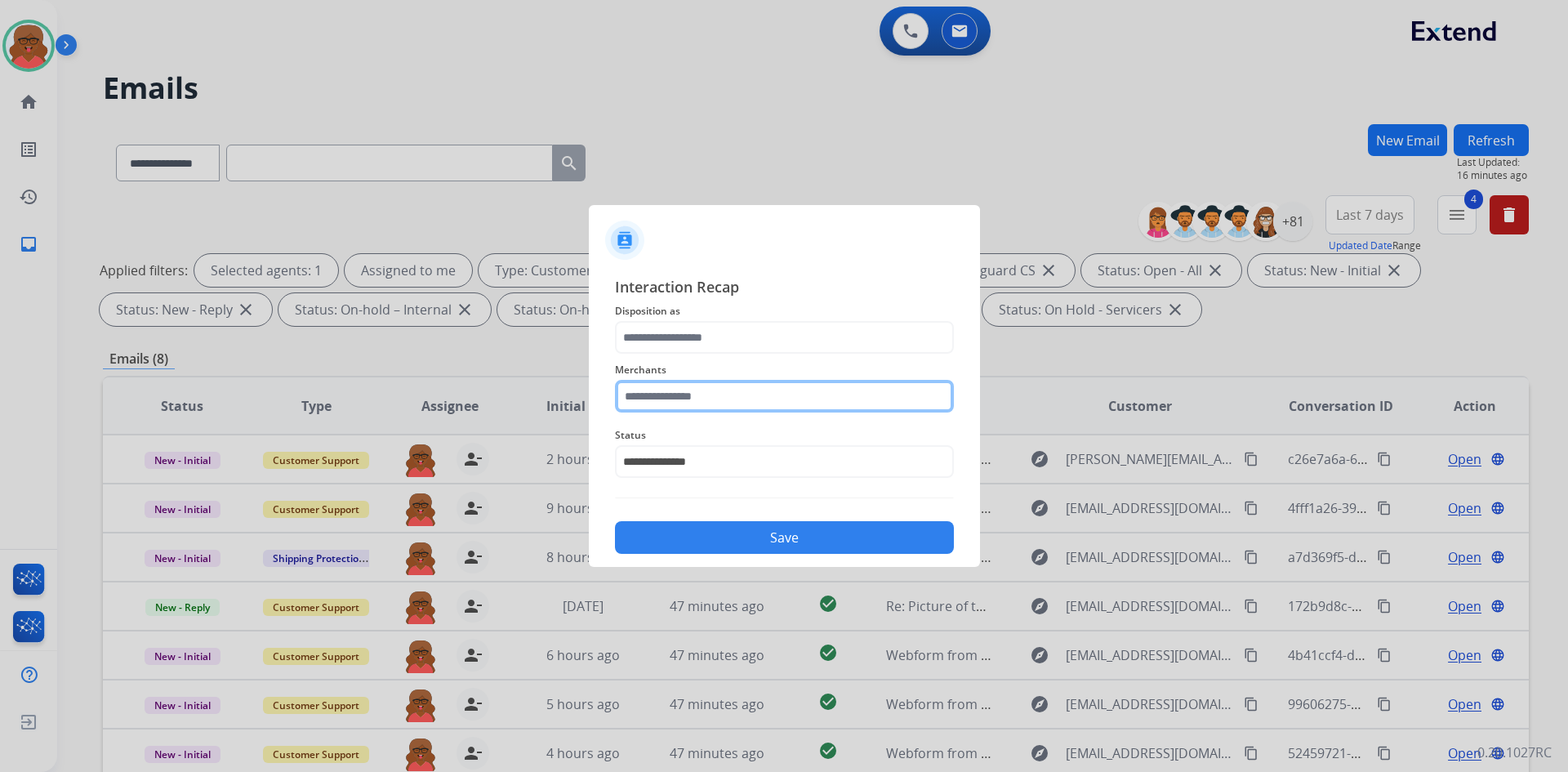
click at [770, 393] on input "text" at bounding box center [784, 396] width 339 height 32
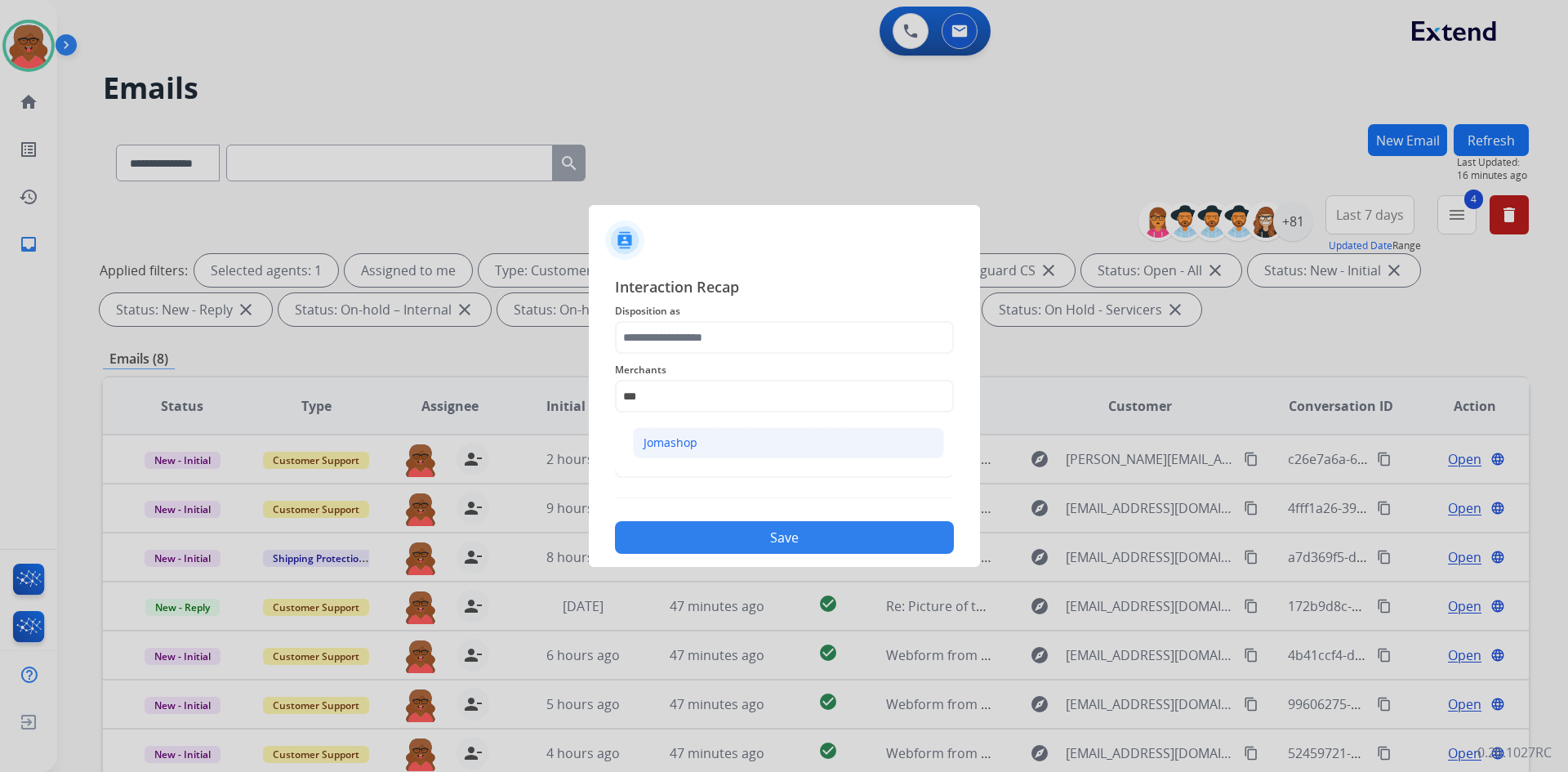
click at [722, 430] on li "Jomashop" at bounding box center [788, 442] width 311 height 31
type input "********"
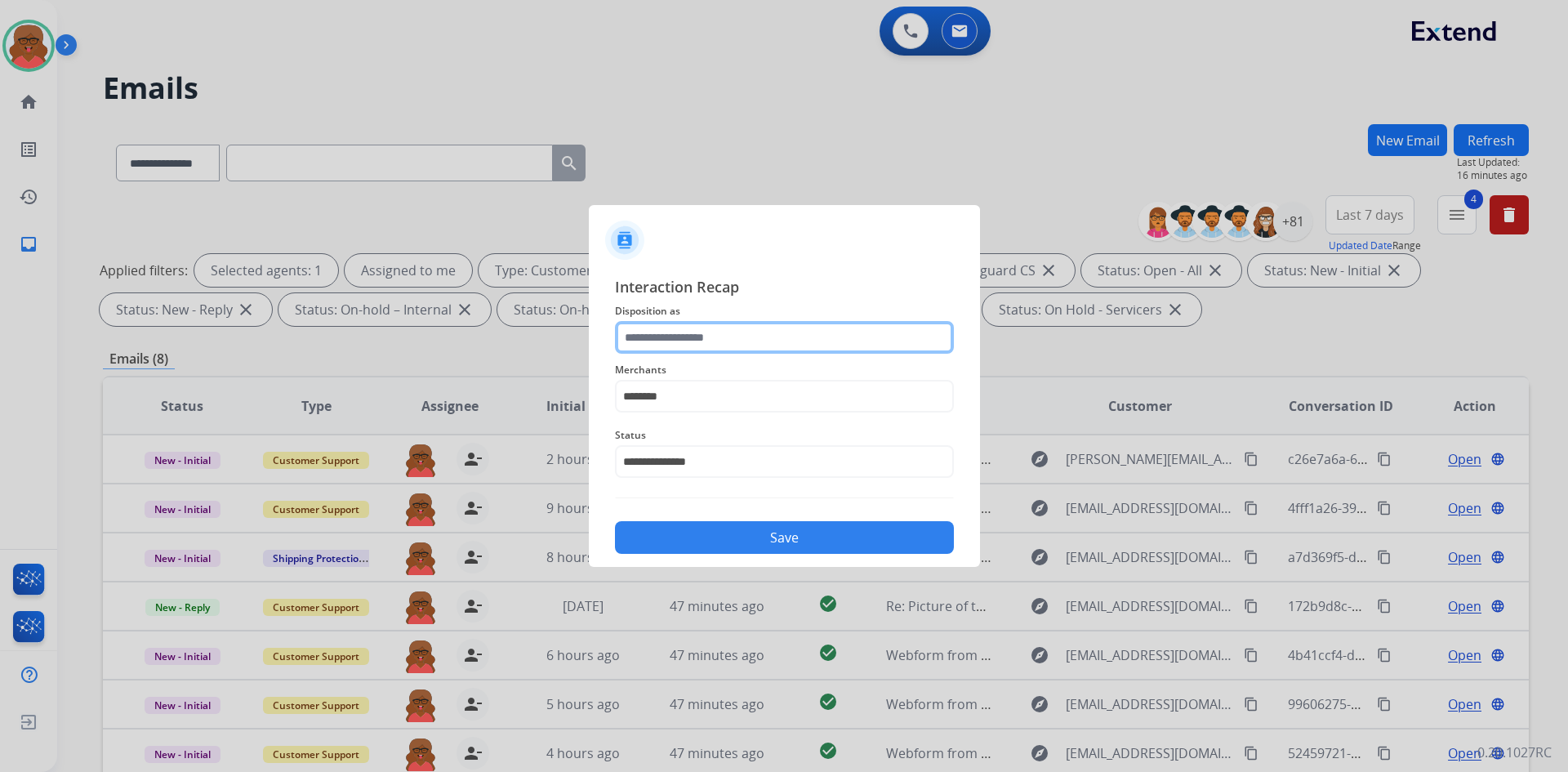
click at [730, 346] on input "text" at bounding box center [784, 338] width 339 height 32
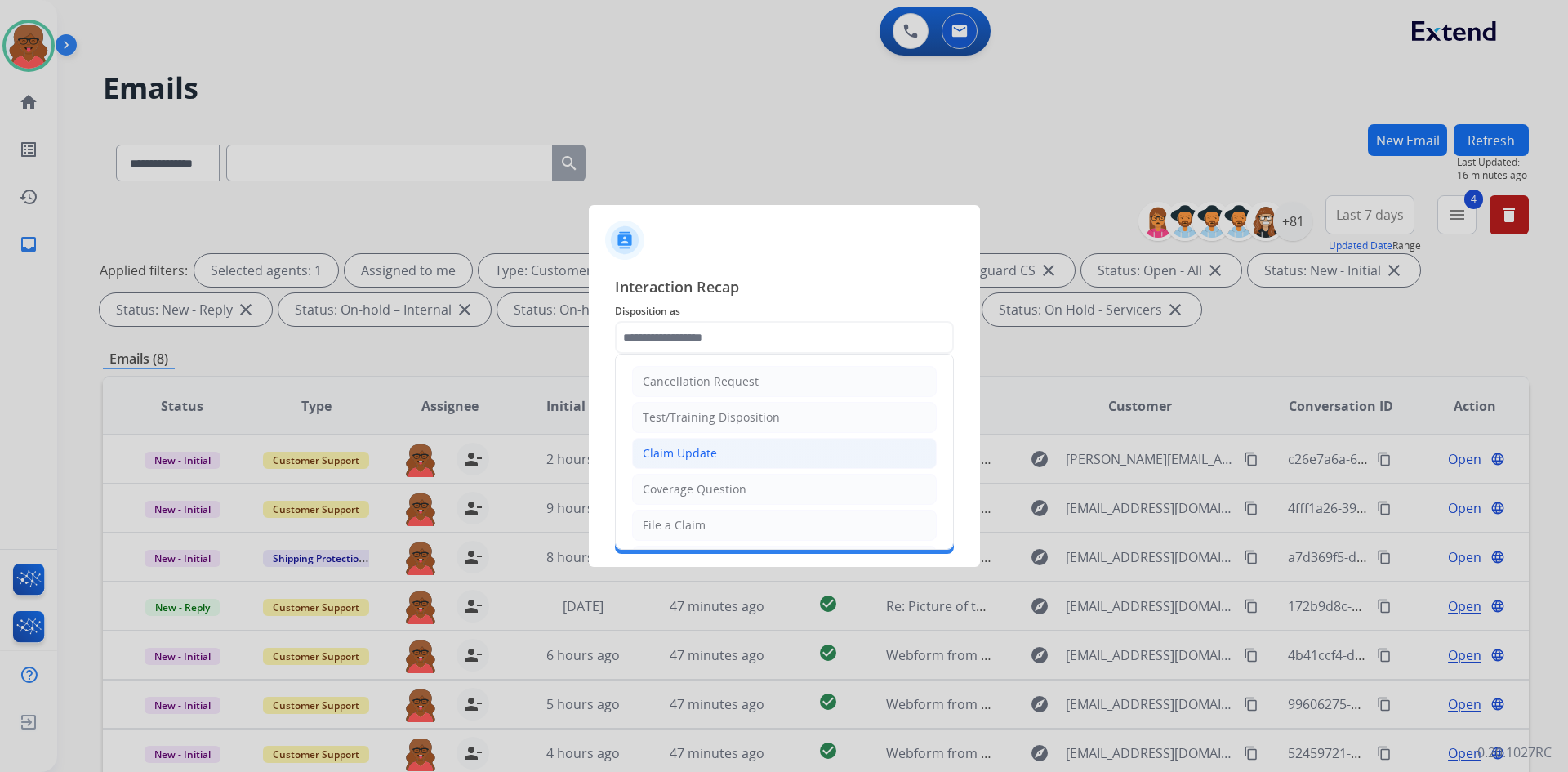
click at [730, 443] on li "Claim Update" at bounding box center [785, 453] width 304 height 31
type input "**********"
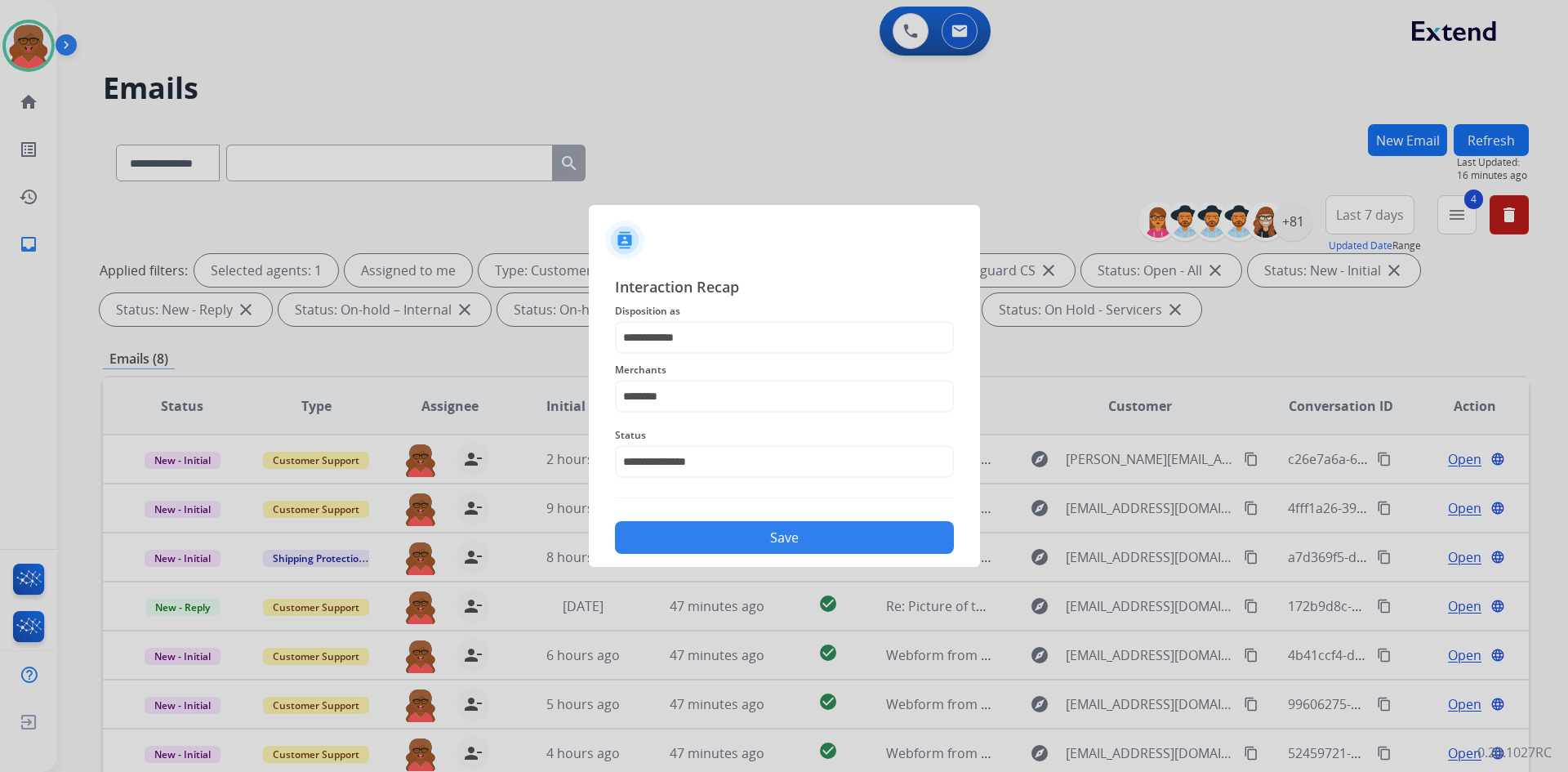
click at [772, 531] on button "Save" at bounding box center [784, 537] width 339 height 32
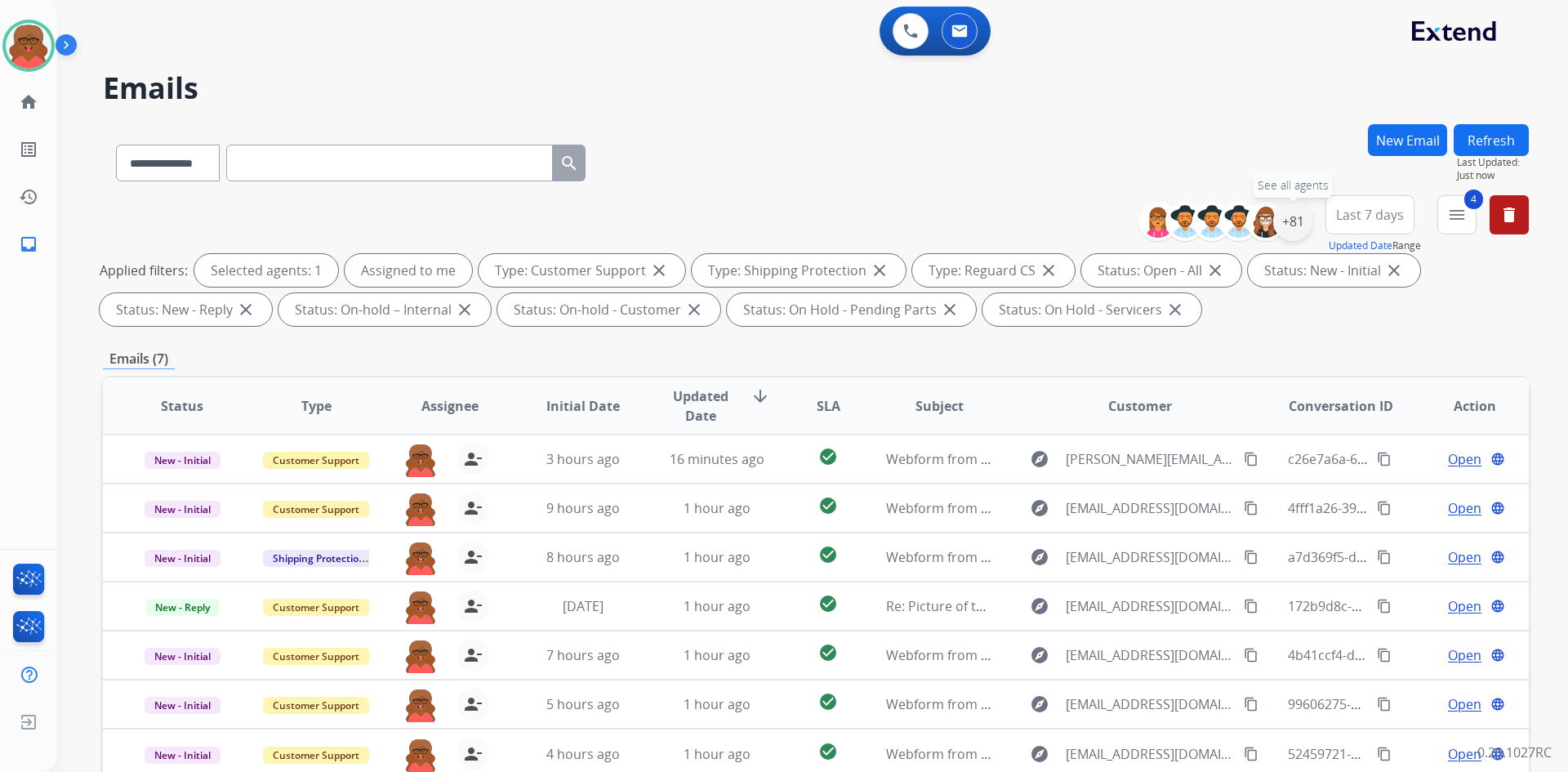
click at [1303, 224] on div "+81" at bounding box center [1293, 221] width 39 height 39
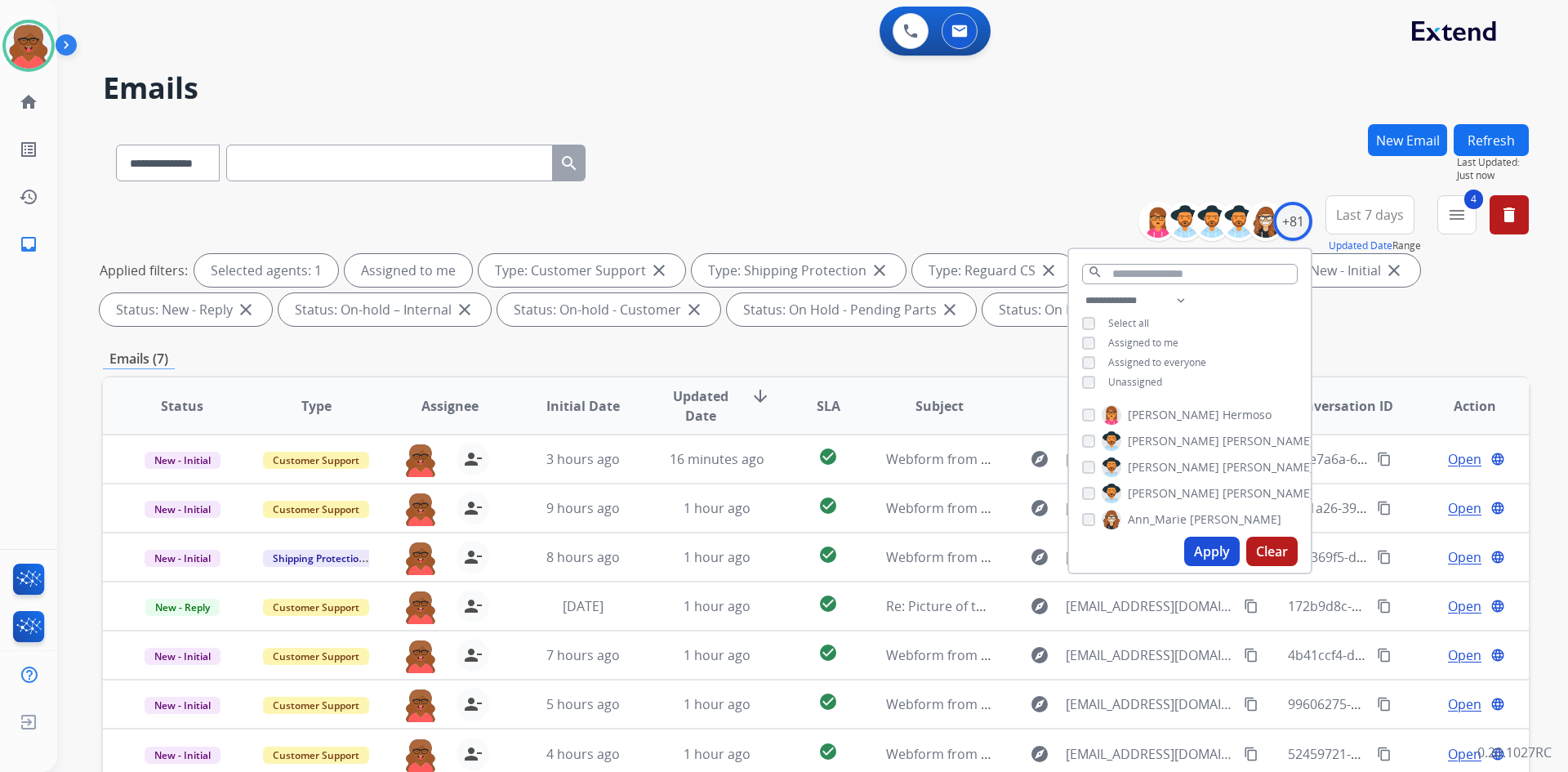
click at [1195, 542] on button "Apply" at bounding box center [1212, 551] width 55 height 30
click at [1432, 337] on div "**********" at bounding box center [815, 565] width 1426 height 883
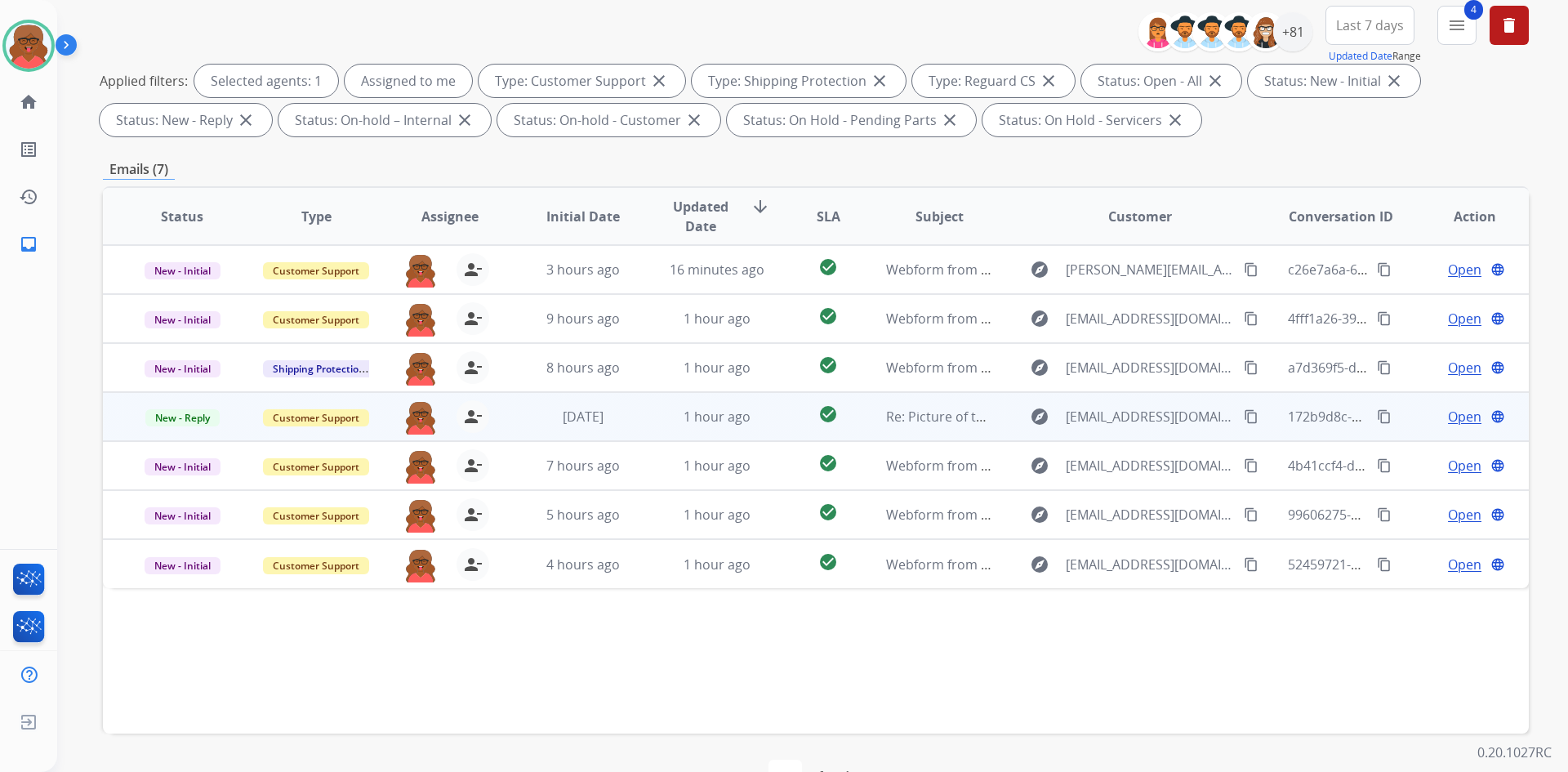
scroll to position [236, 0]
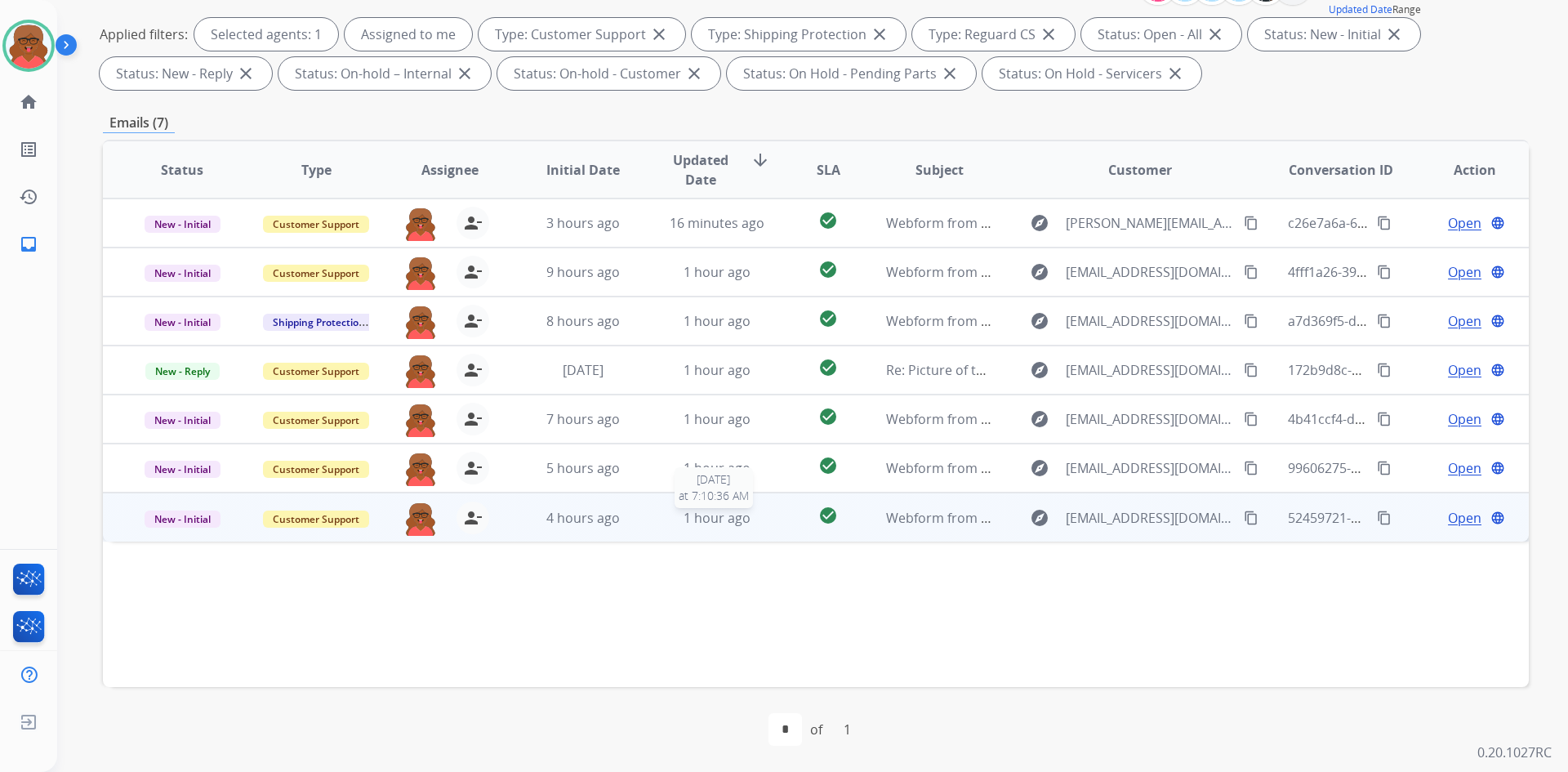
click at [708, 518] on span "1 hour ago" at bounding box center [717, 517] width 67 height 18
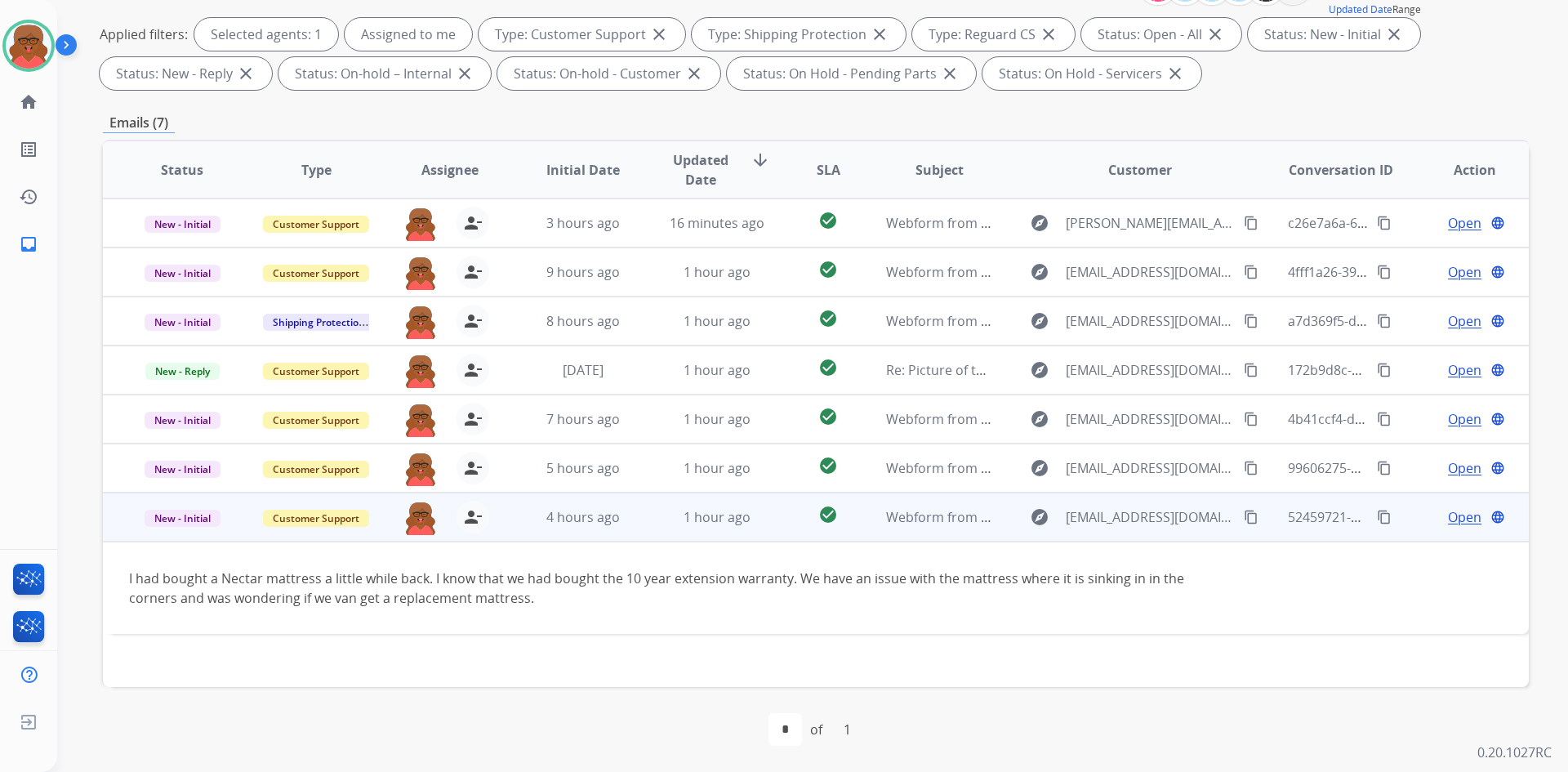
click at [1244, 514] on mat-icon "content_copy" at bounding box center [1251, 516] width 14 height 14
click at [1452, 516] on span "Open" at bounding box center [1464, 517] width 33 height 20
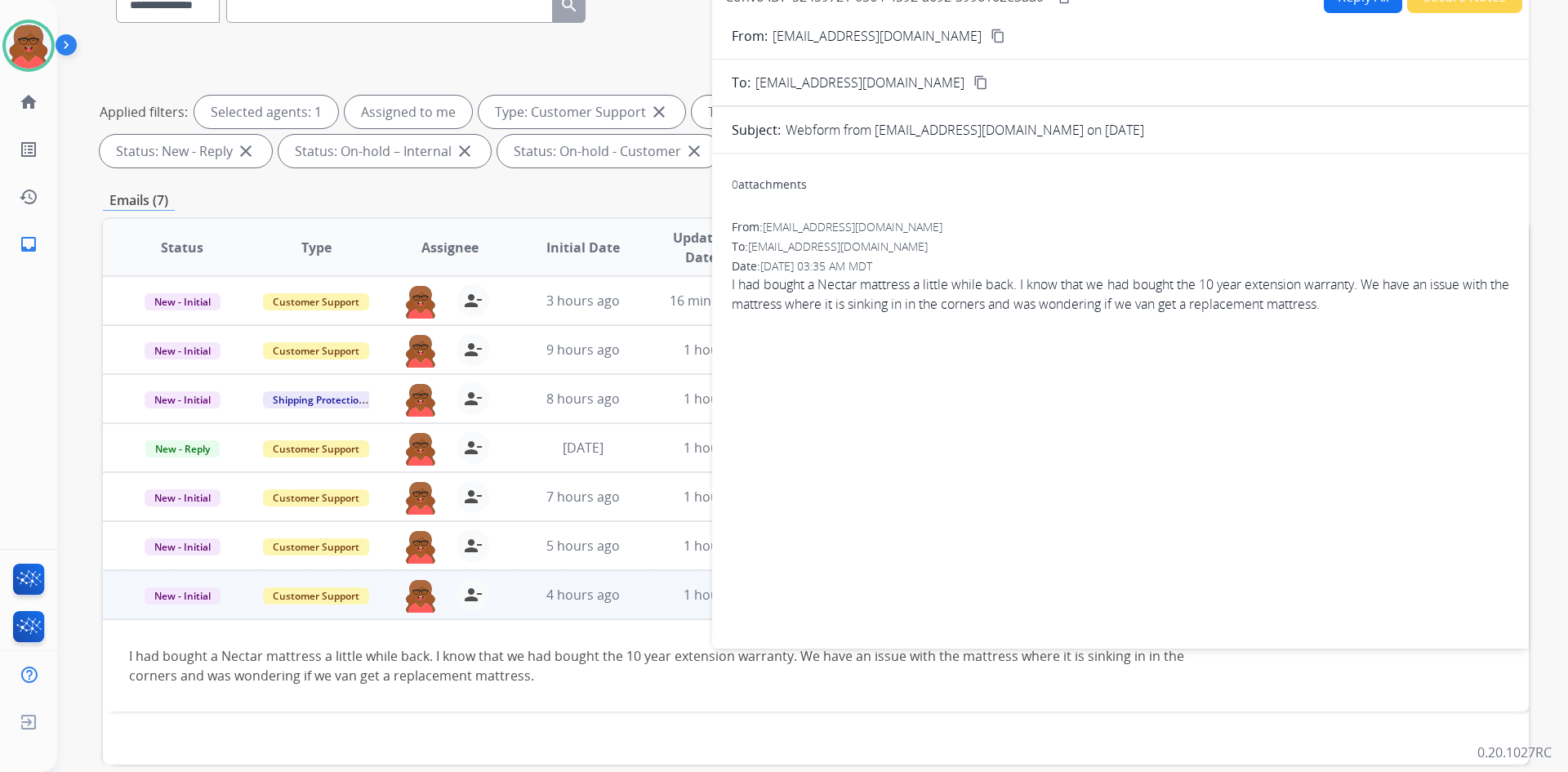
scroll to position [0, 0]
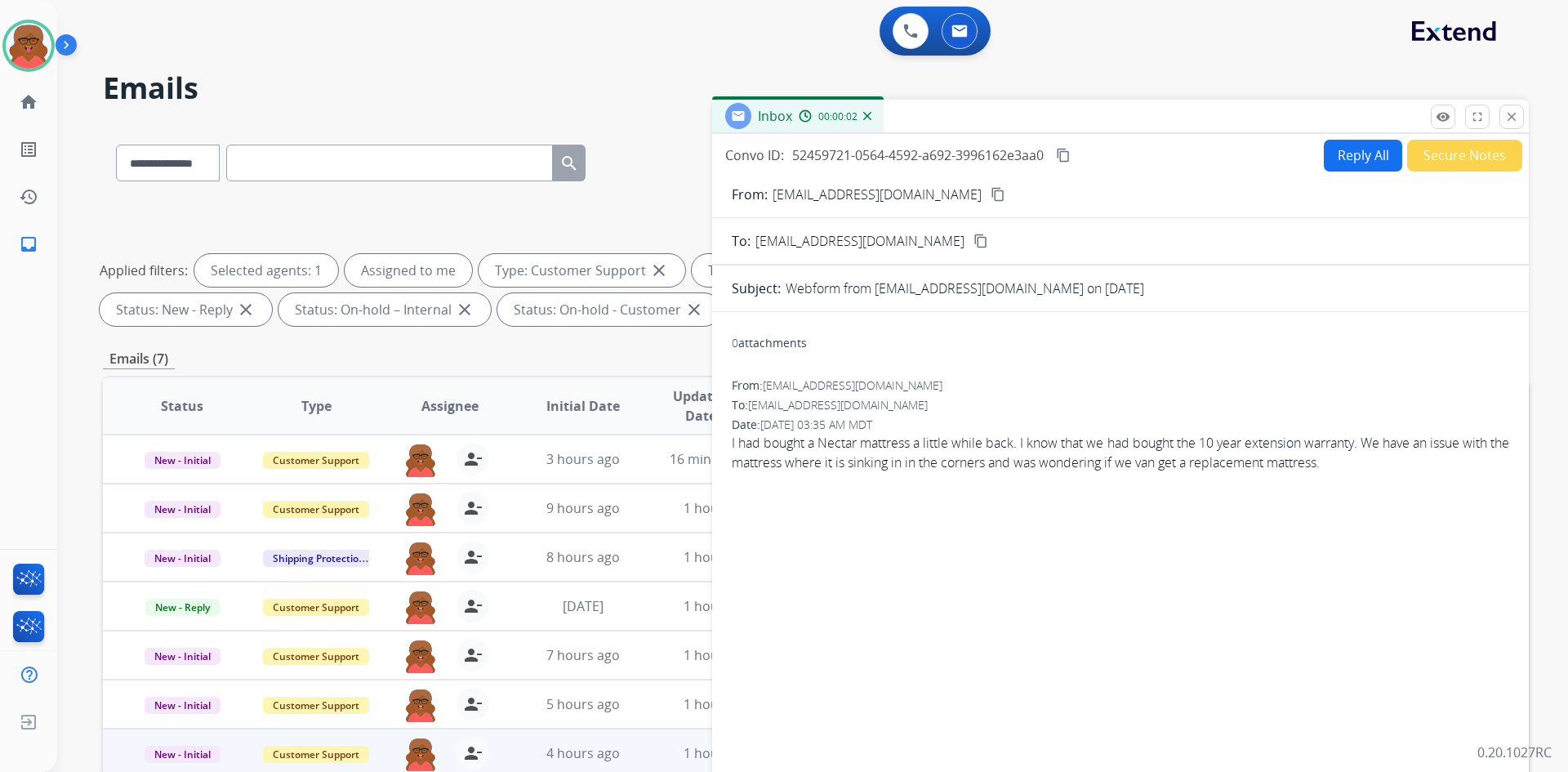
click at [1338, 162] on button "Reply All" at bounding box center [1363, 155] width 78 height 31
select select "**********"
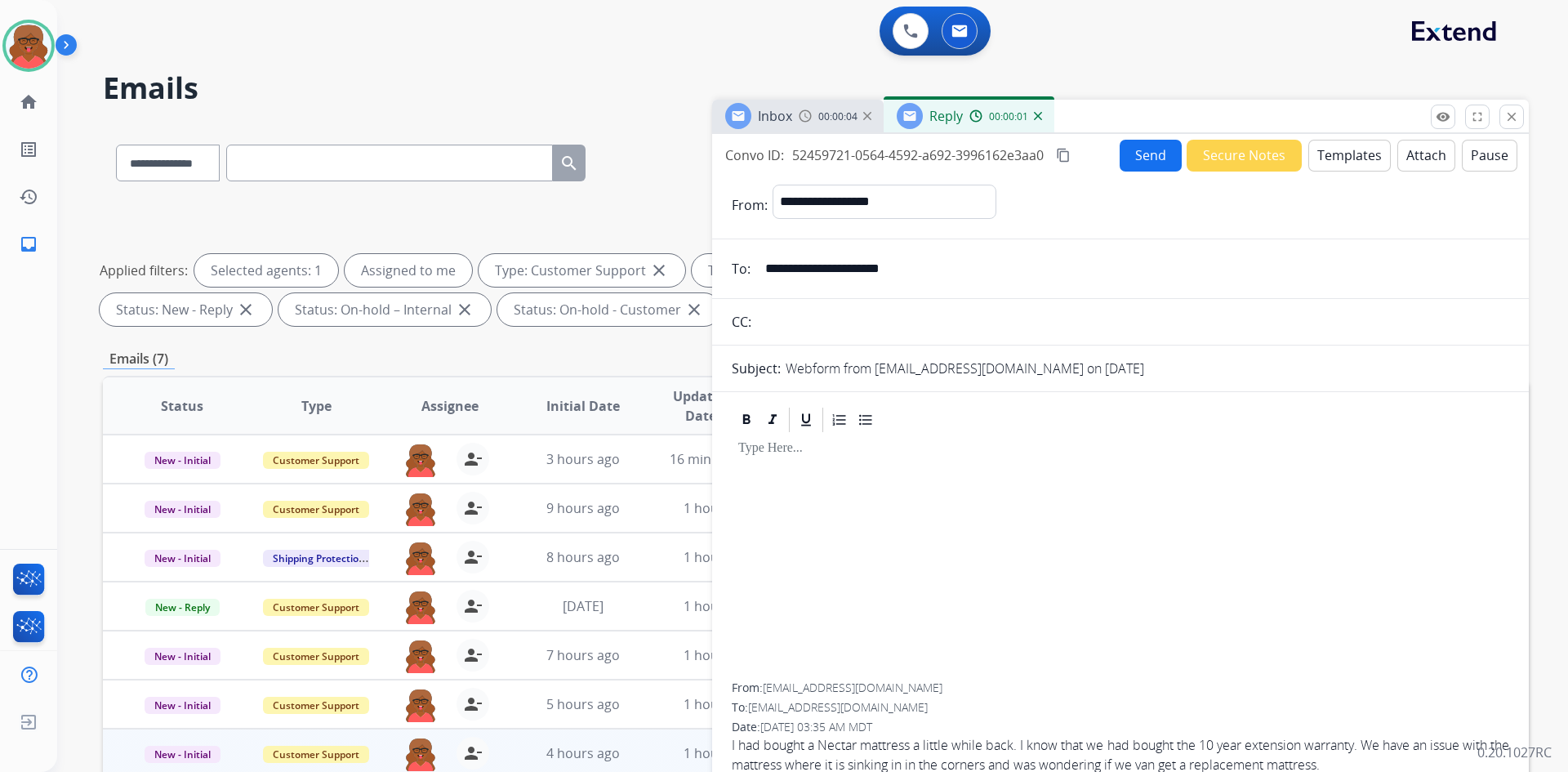
click at [1321, 156] on button "Templates" at bounding box center [1349, 155] width 82 height 31
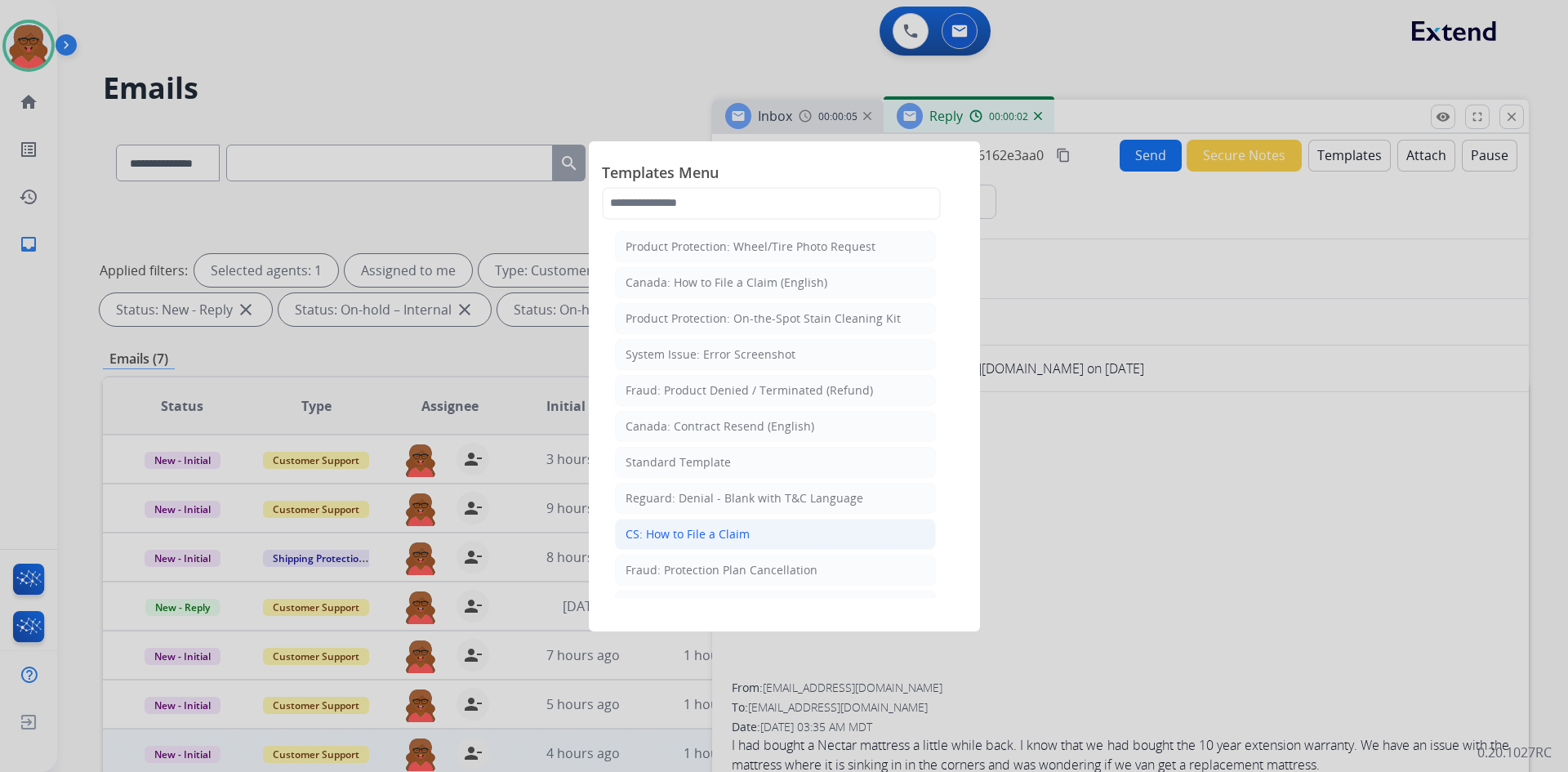
click at [781, 542] on li "CS: How to File a Claim" at bounding box center [775, 534] width 321 height 31
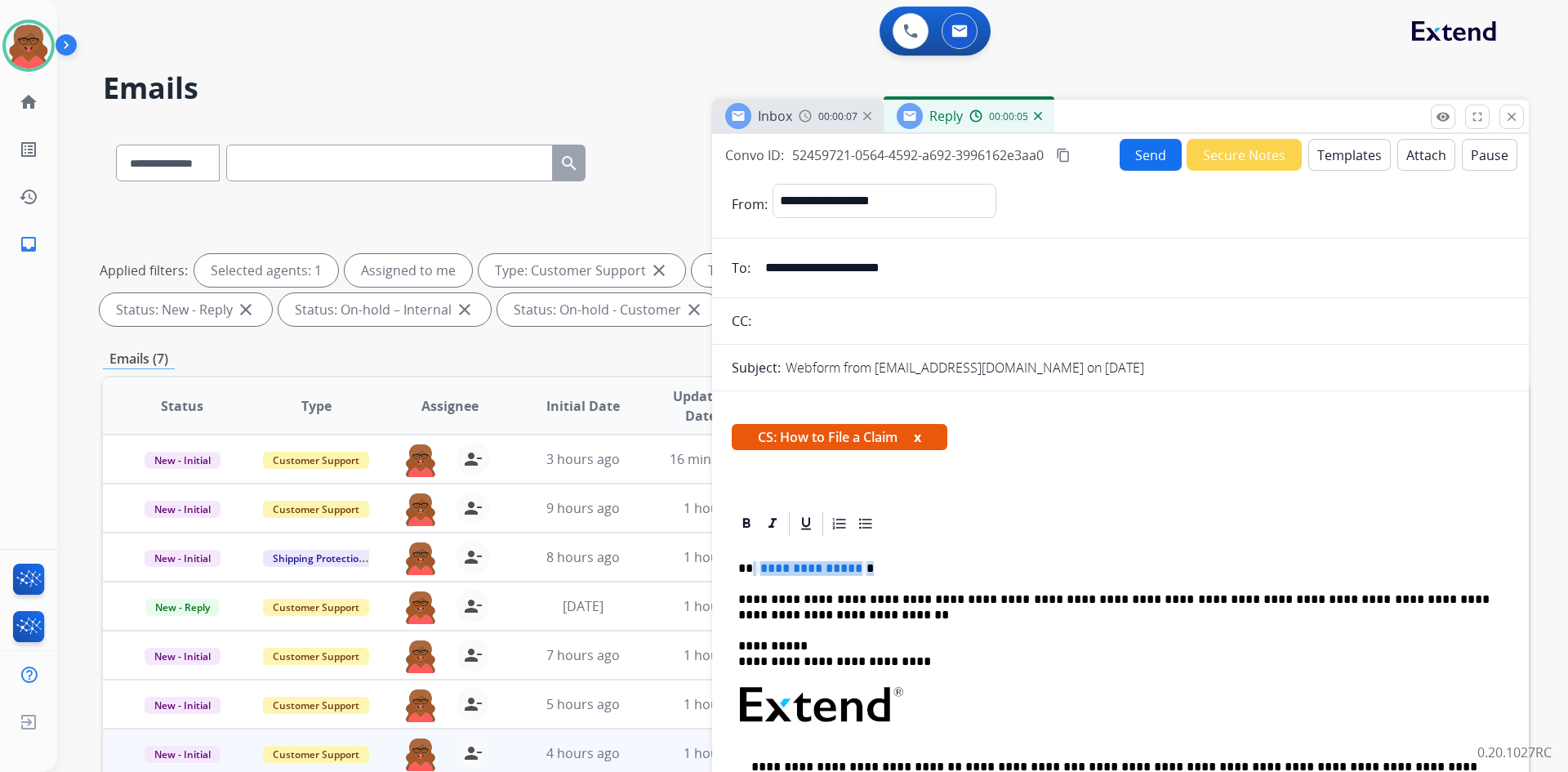
drag, startPoint x: 751, startPoint y: 565, endPoint x: 887, endPoint y: 565, distance: 136.0
click at [887, 565] on p "**********" at bounding box center [1114, 568] width 752 height 14
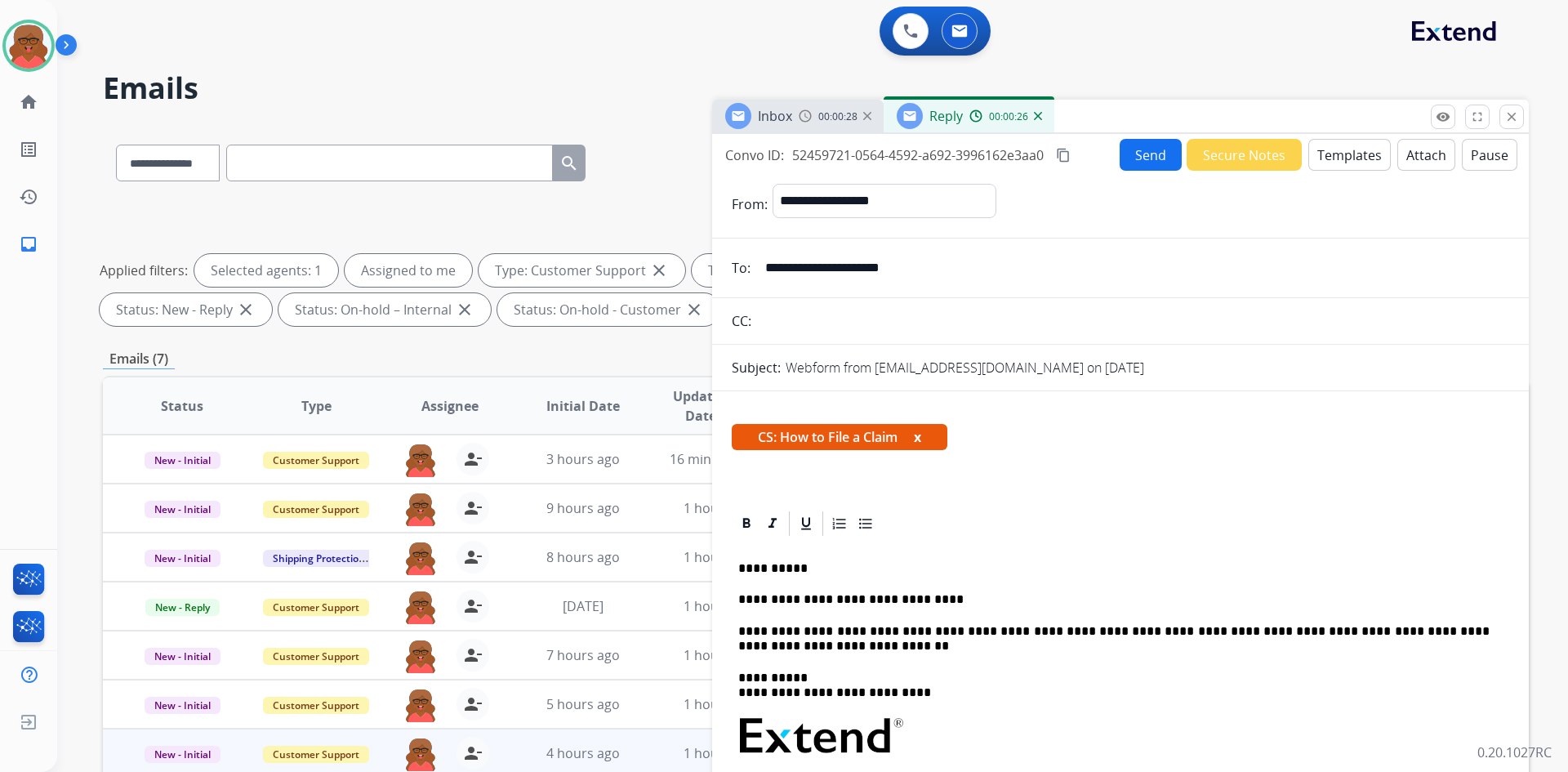
click at [1068, 158] on mat-icon "content_copy" at bounding box center [1063, 155] width 14 height 14
click at [1164, 158] on button "Send" at bounding box center [1150, 154] width 62 height 31
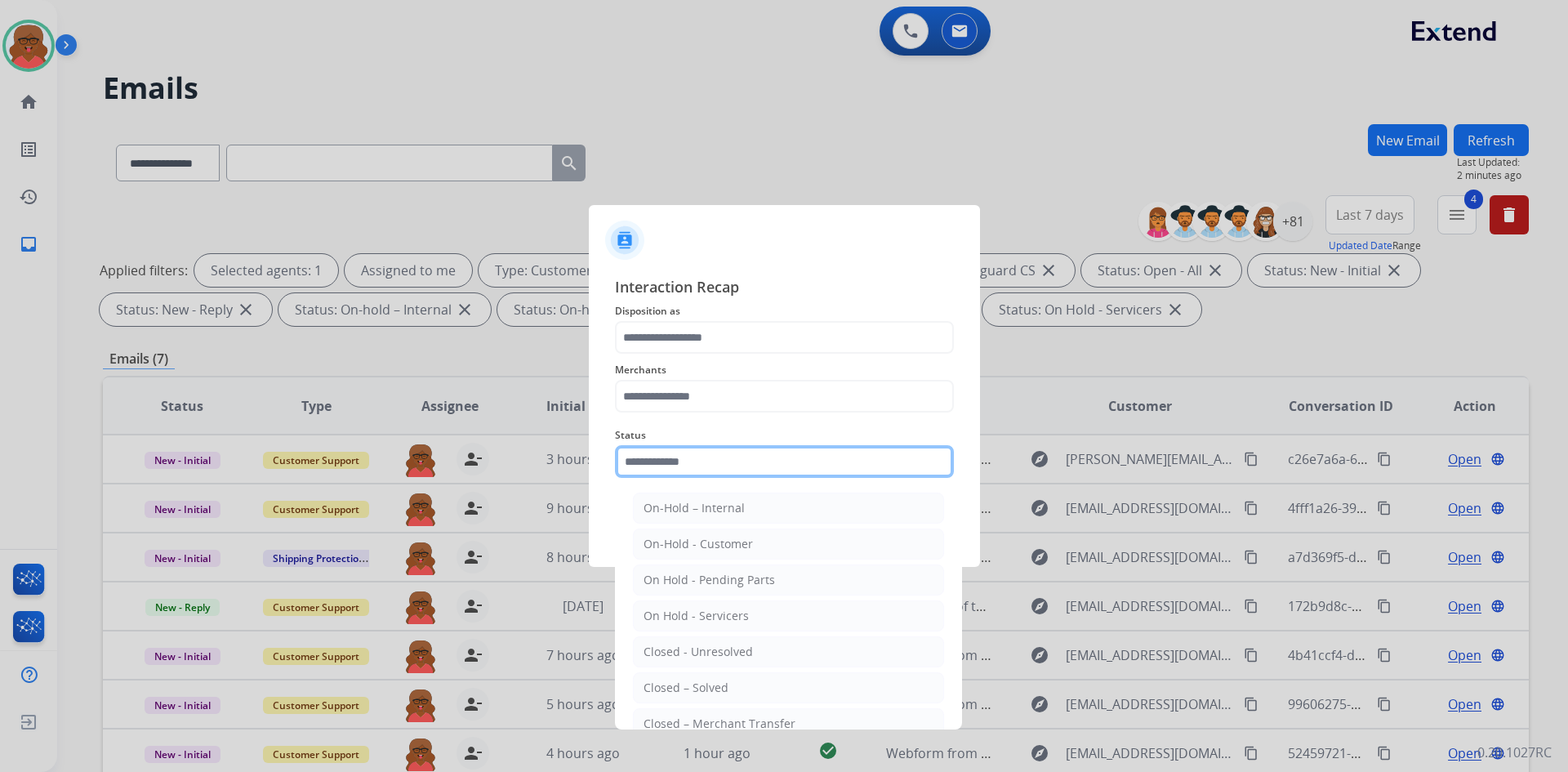
click at [819, 459] on input "text" at bounding box center [784, 462] width 339 height 32
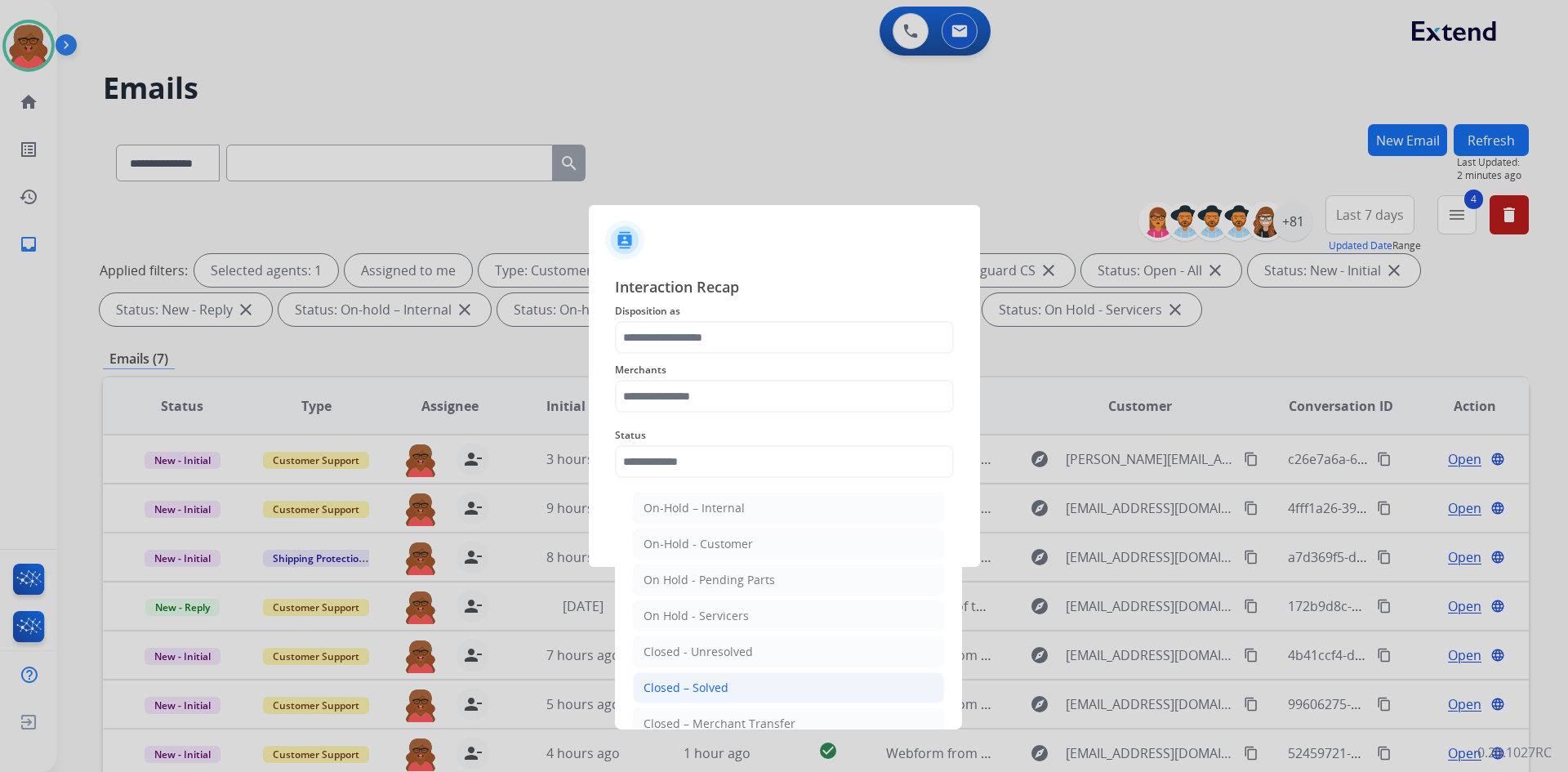
click at [704, 682] on div "Closed – Solved" at bounding box center [686, 687] width 85 height 16
type input "**********"
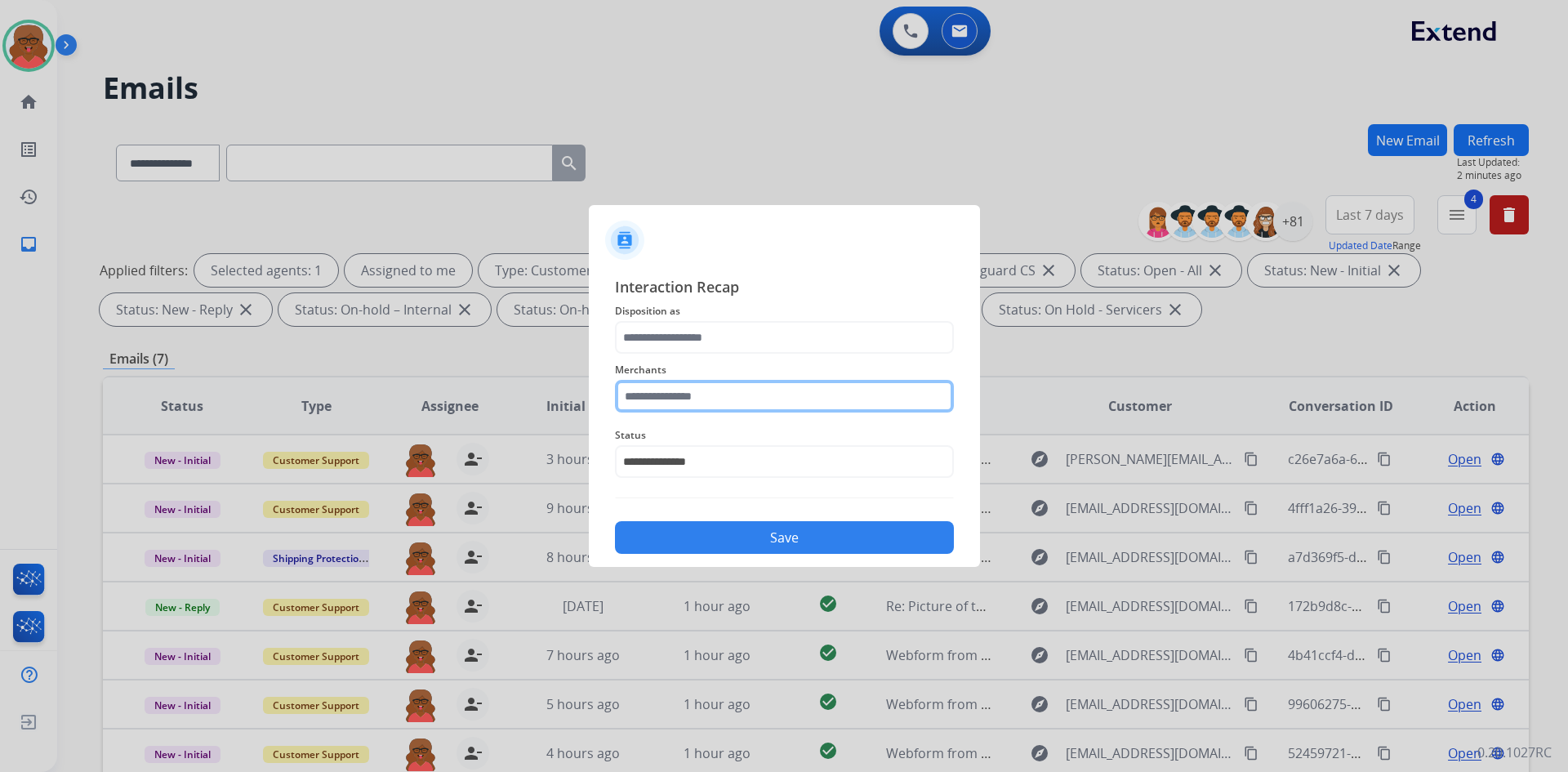
click at [705, 395] on input "text" at bounding box center [784, 396] width 339 height 32
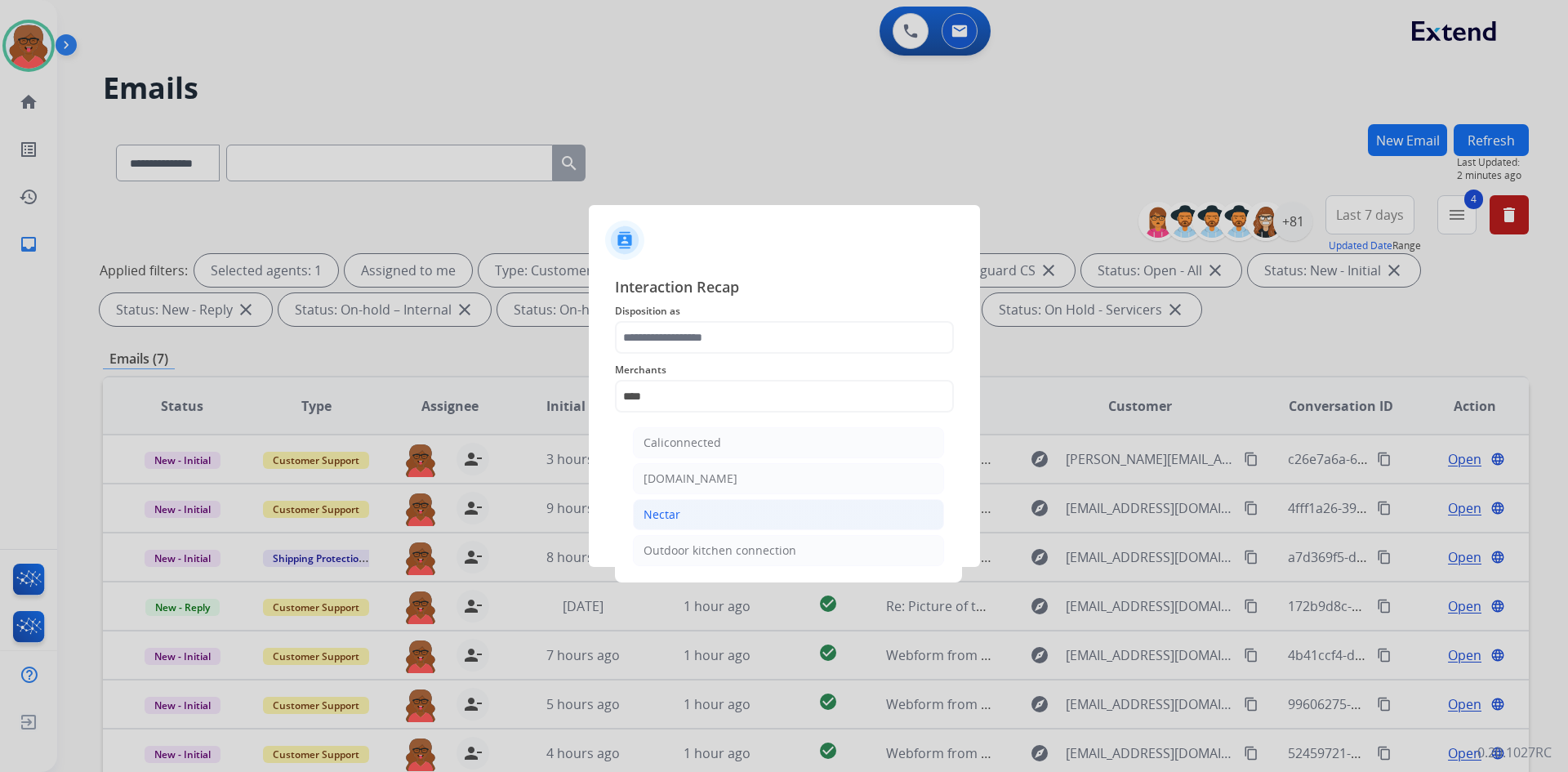
click at [692, 519] on li "Nectar" at bounding box center [788, 514] width 311 height 31
type input "******"
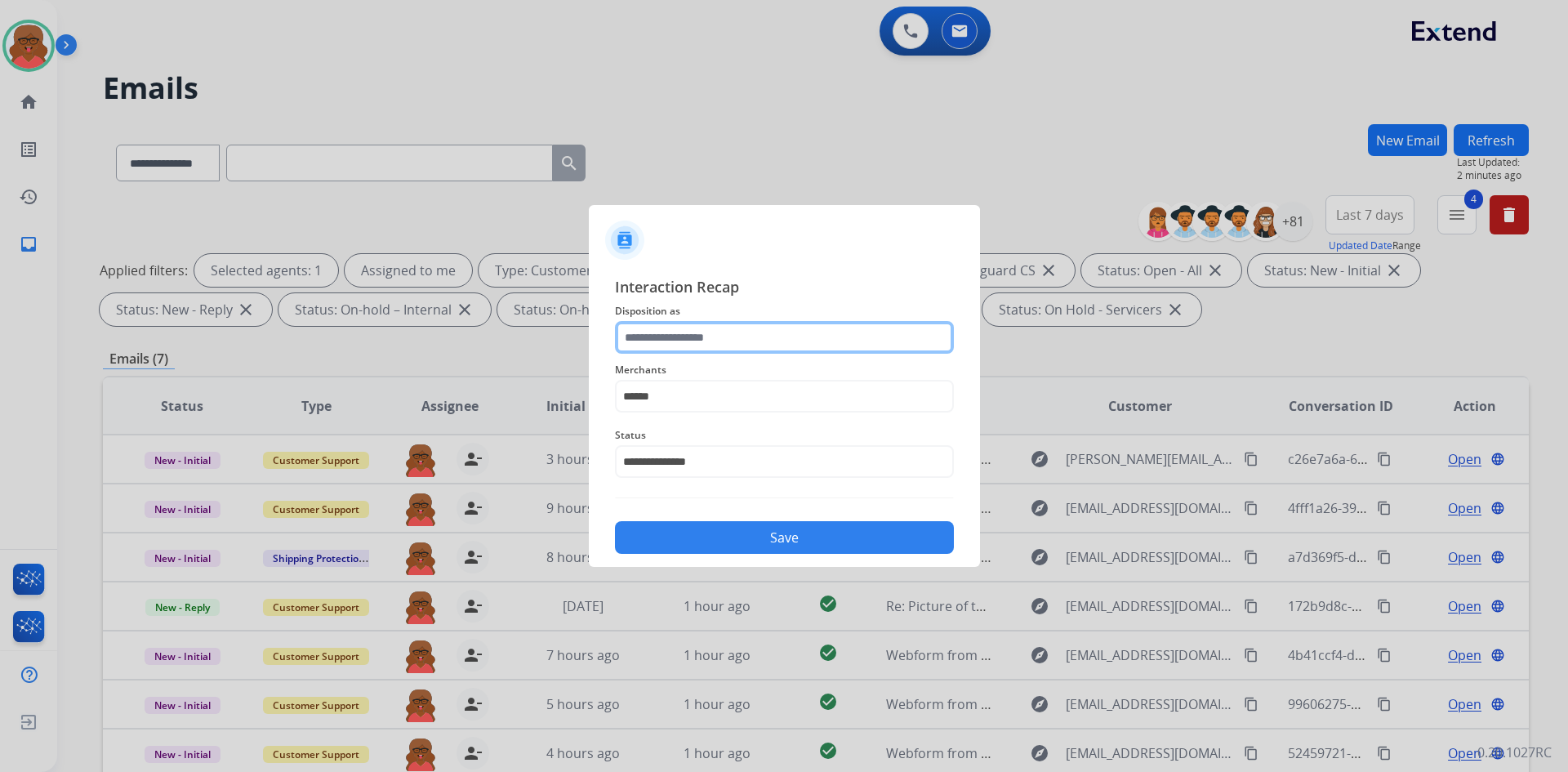
click at [706, 337] on input "text" at bounding box center [784, 338] width 339 height 32
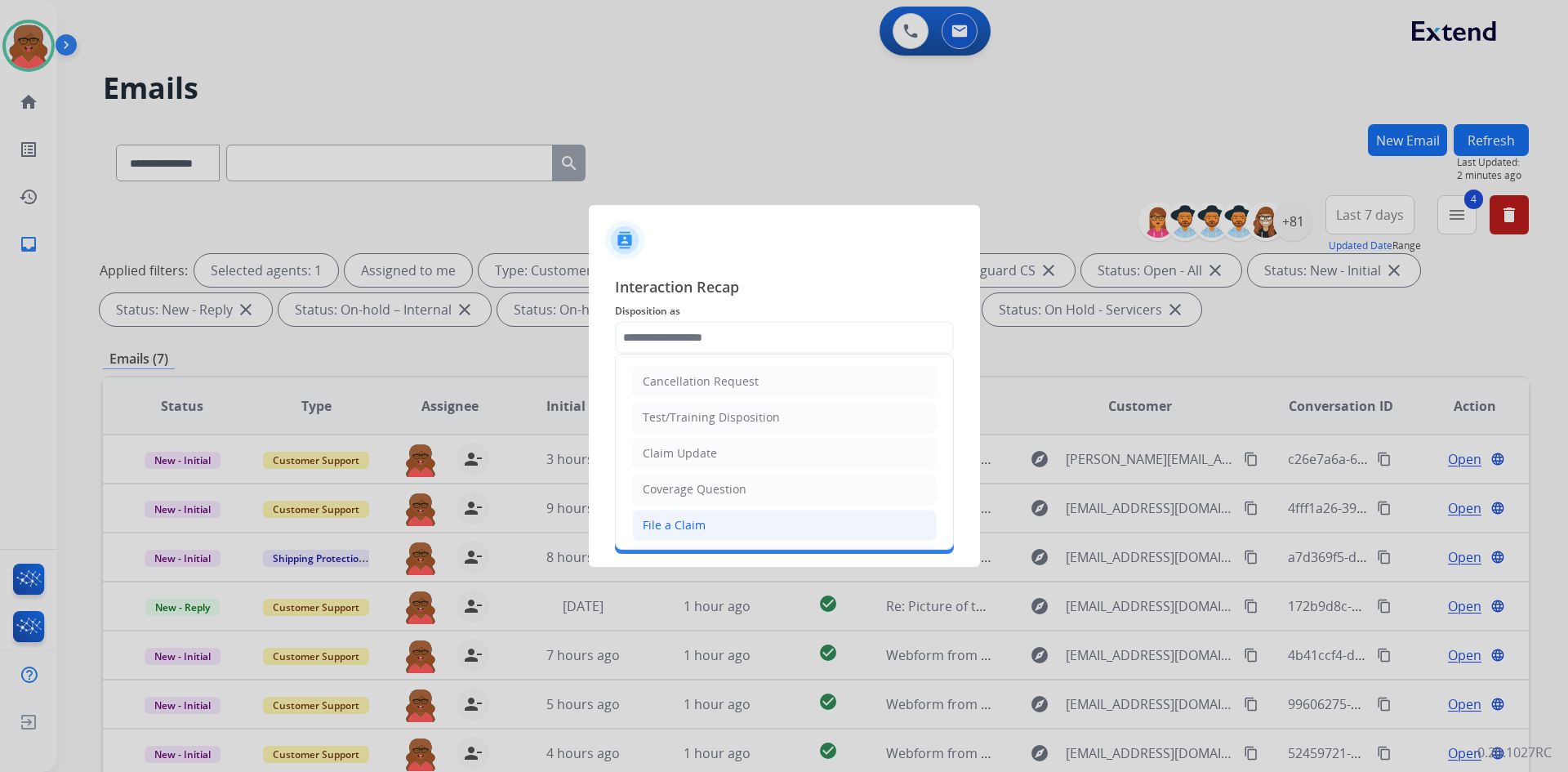
click at [678, 515] on li "File a Claim" at bounding box center [785, 525] width 304 height 31
type input "**********"
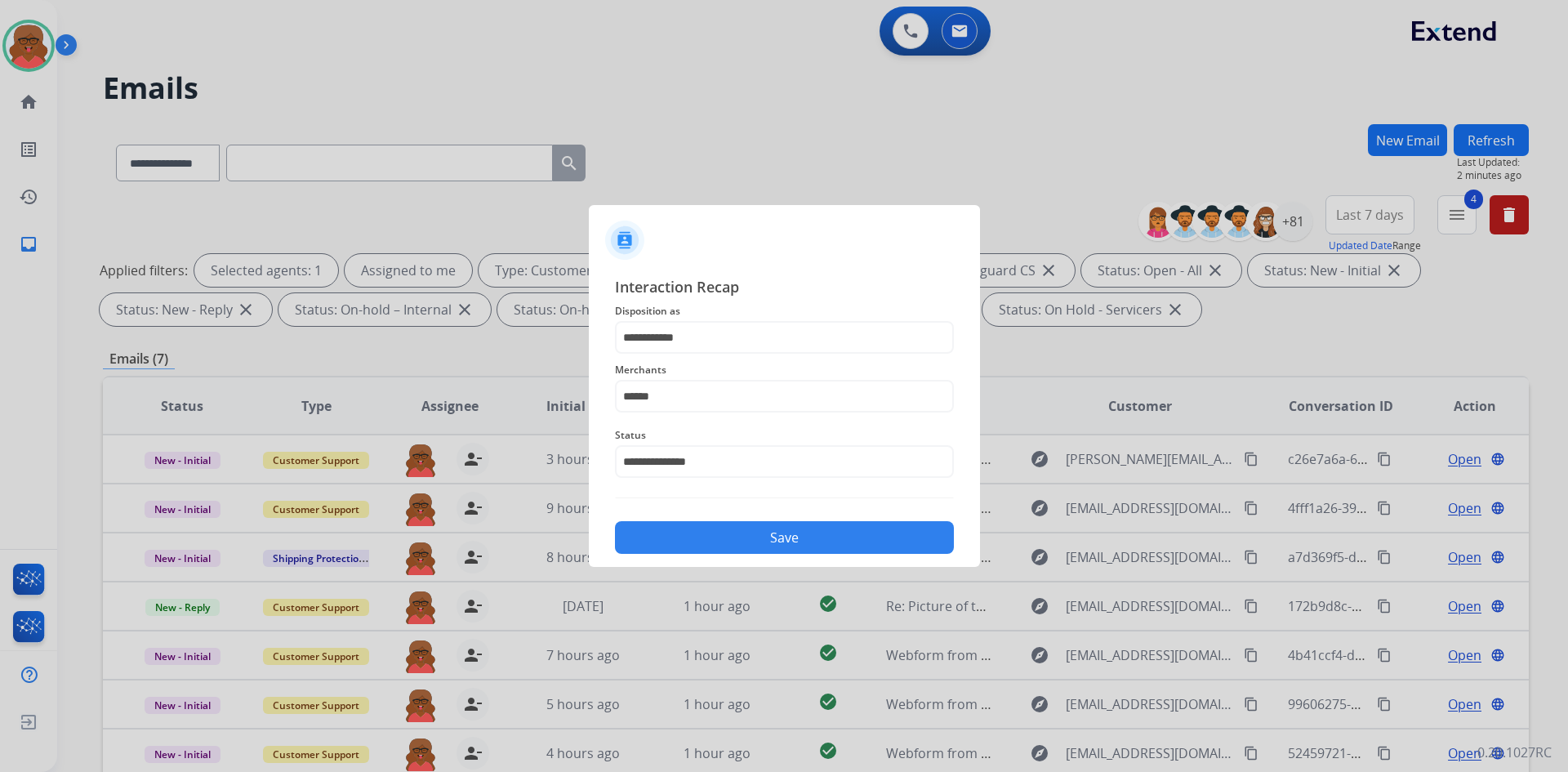
click at [700, 532] on button "Save" at bounding box center [784, 537] width 339 height 32
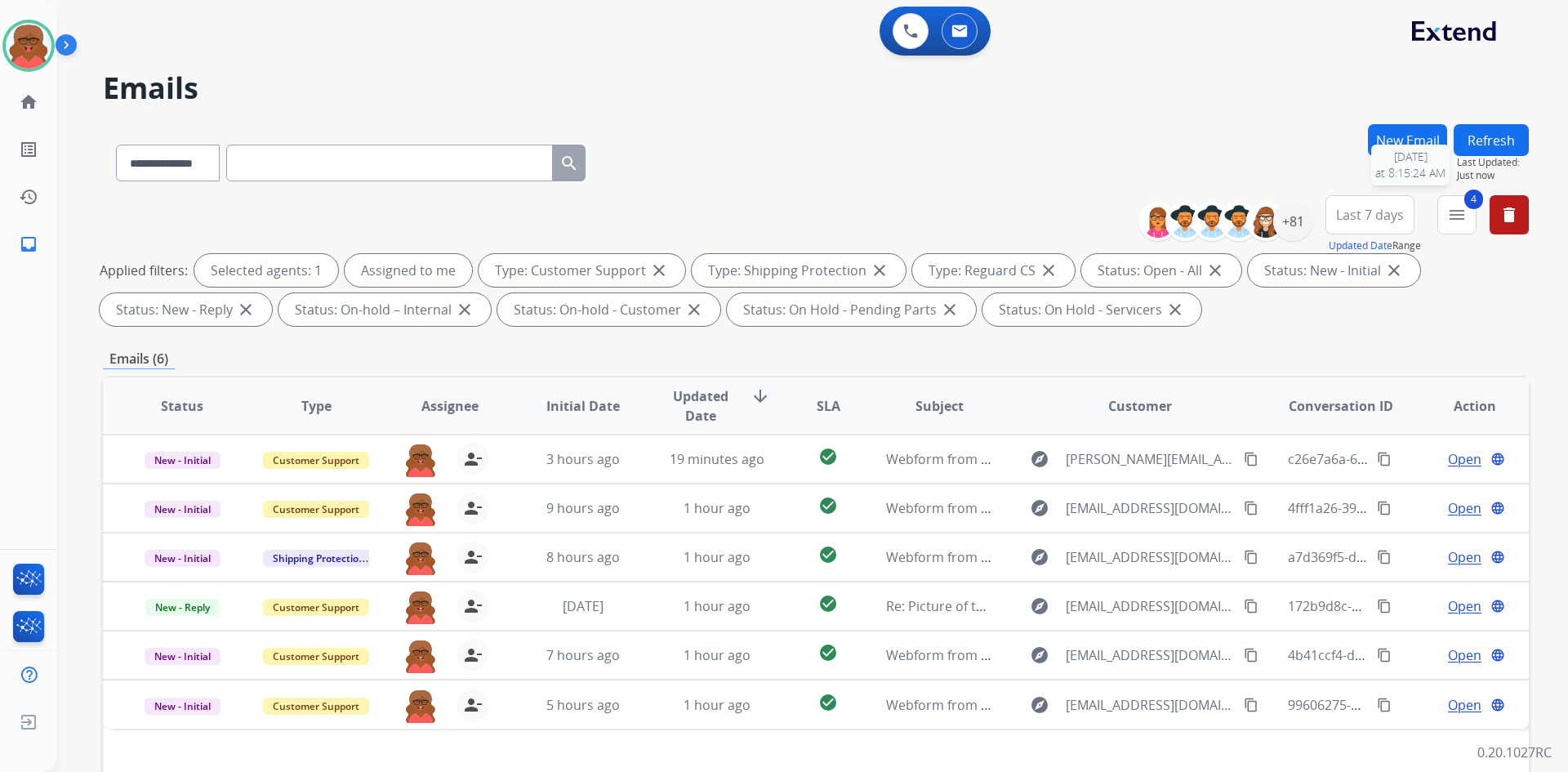
click at [1491, 137] on button "Refresh" at bounding box center [1491, 139] width 75 height 31
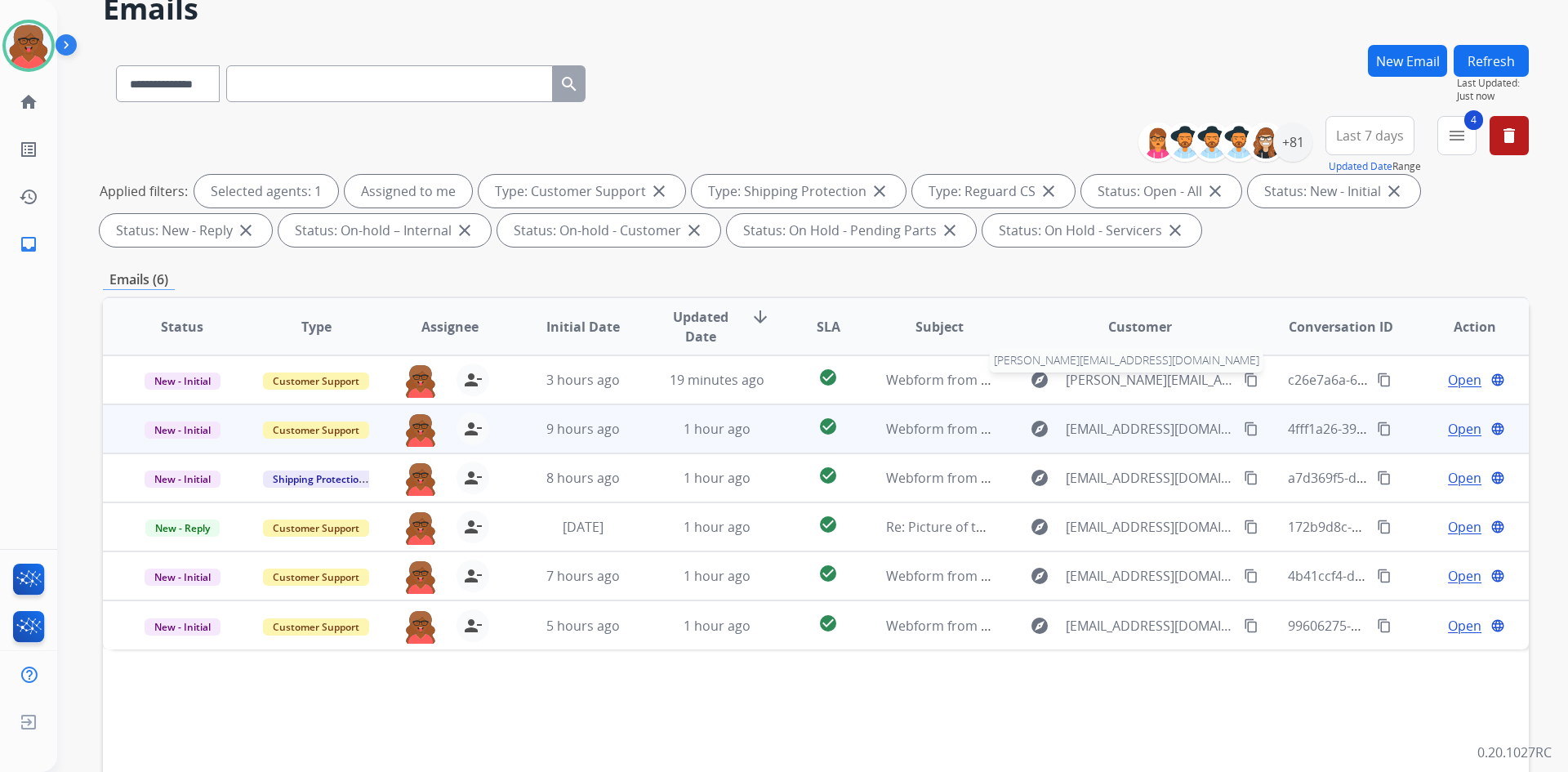
scroll to position [82, 0]
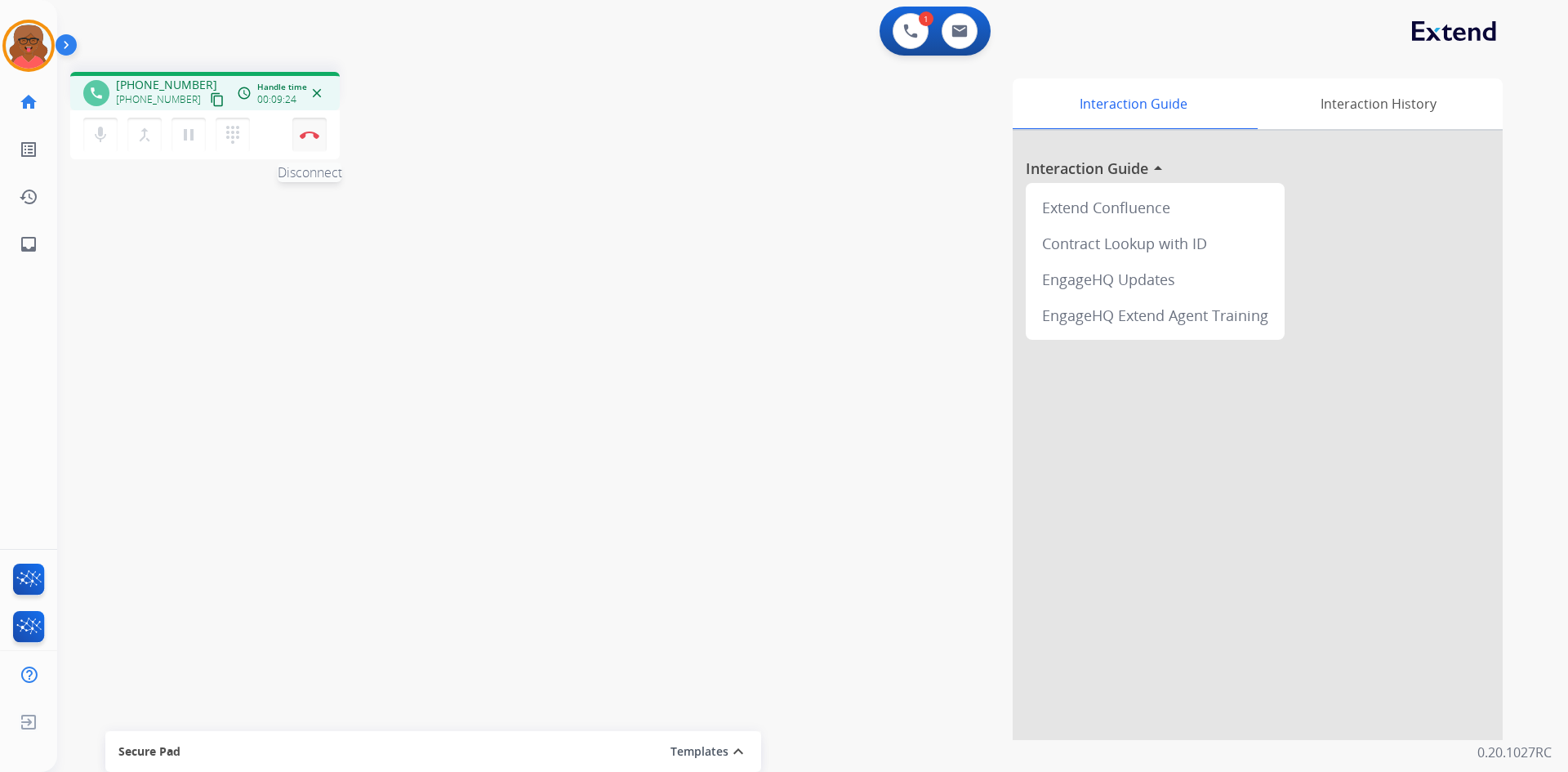
click at [308, 143] on button "Disconnect" at bounding box center [310, 134] width 34 height 34
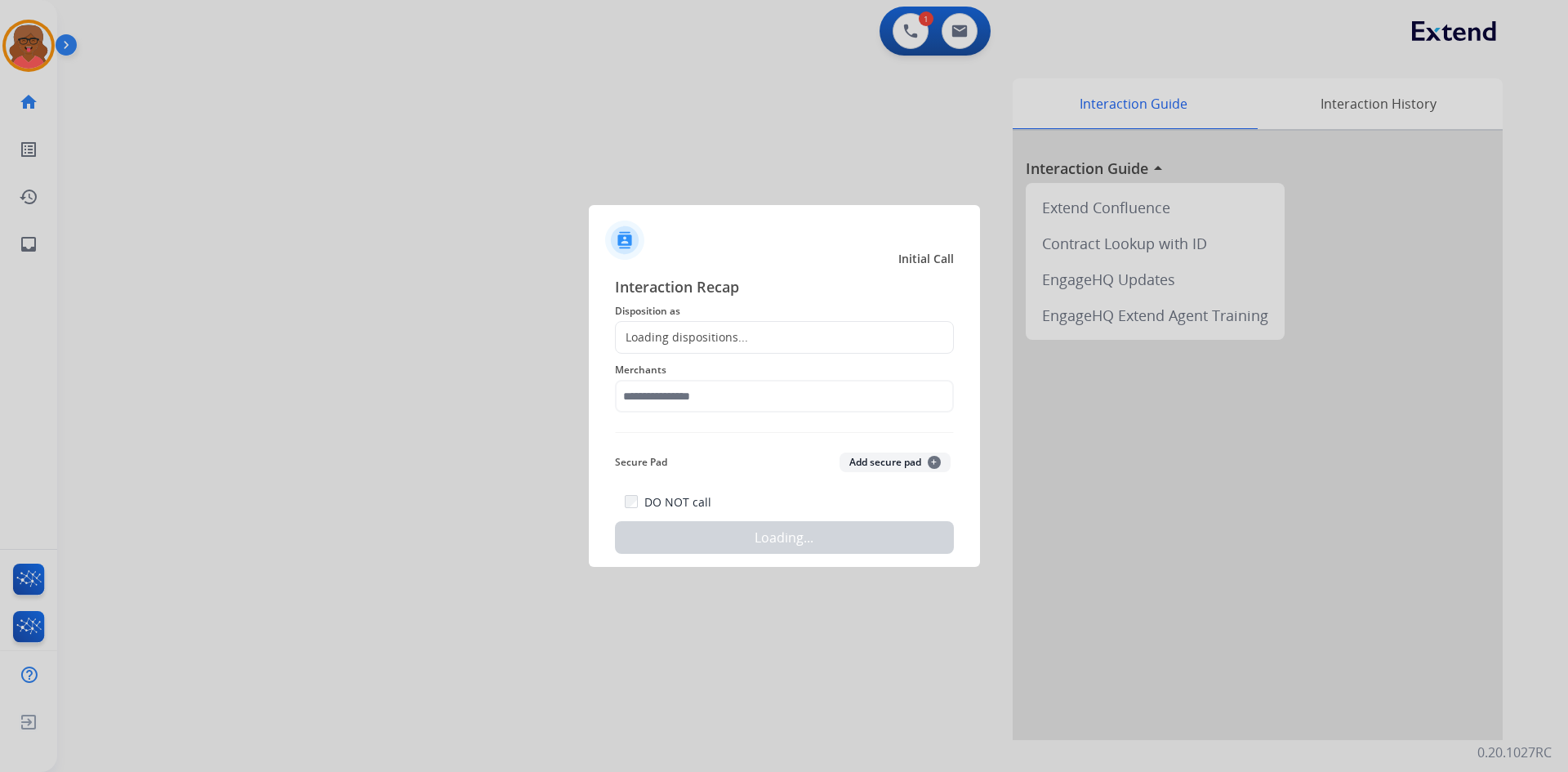
click at [647, 340] on div "Loading dispositions..." at bounding box center [682, 337] width 133 height 16
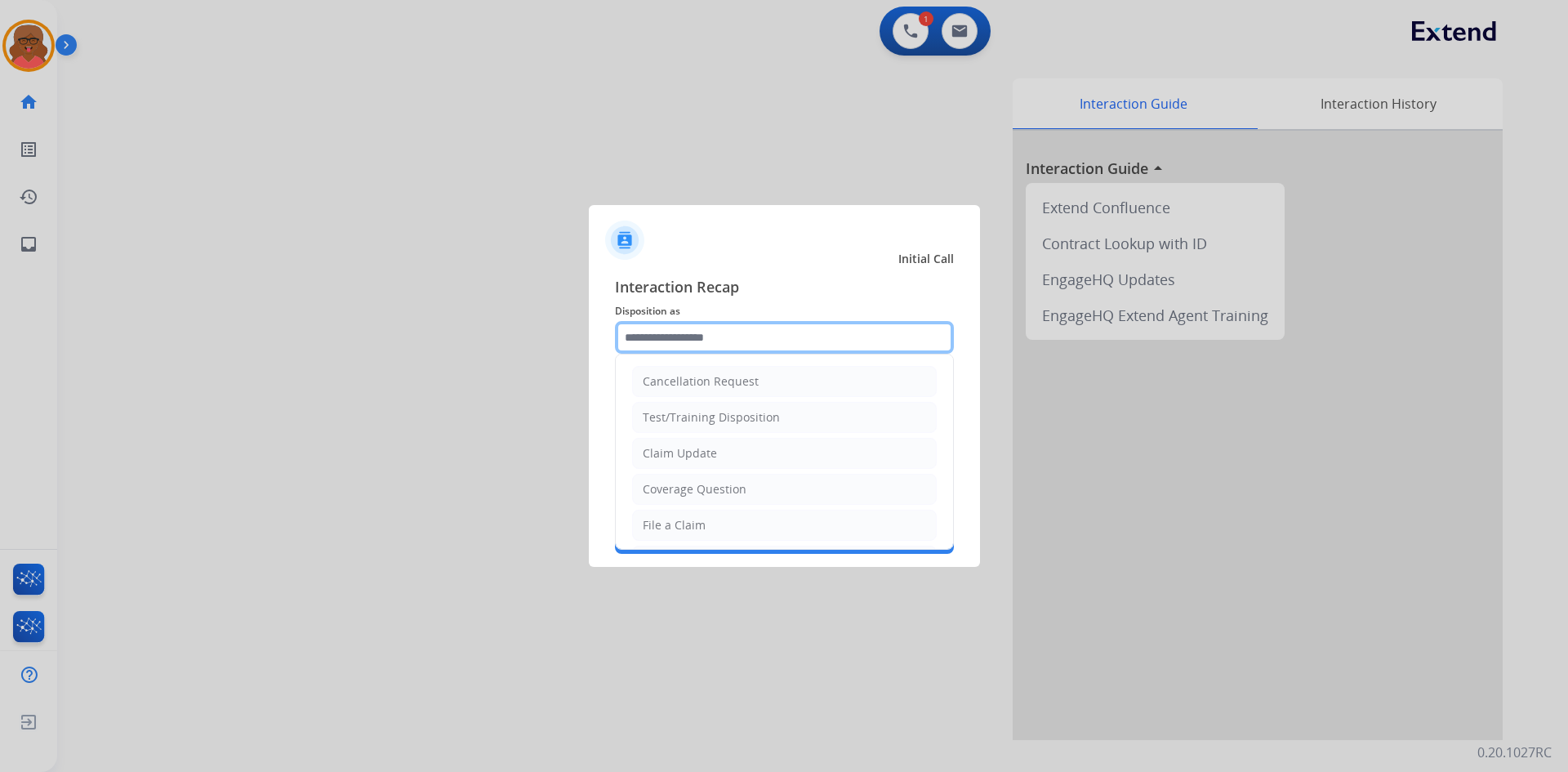
click at [695, 332] on input "text" at bounding box center [784, 338] width 339 height 32
type input "****"
drag, startPoint x: 767, startPoint y: 334, endPoint x: 594, endPoint y: 338, distance: 173.0
click at [594, 338] on div "Interaction Recap Disposition as **** Merchants Secure Pad Add secure pad + DO …" at bounding box center [785, 414] width 391 height 304
click at [758, 338] on input "text" at bounding box center [784, 338] width 339 height 32
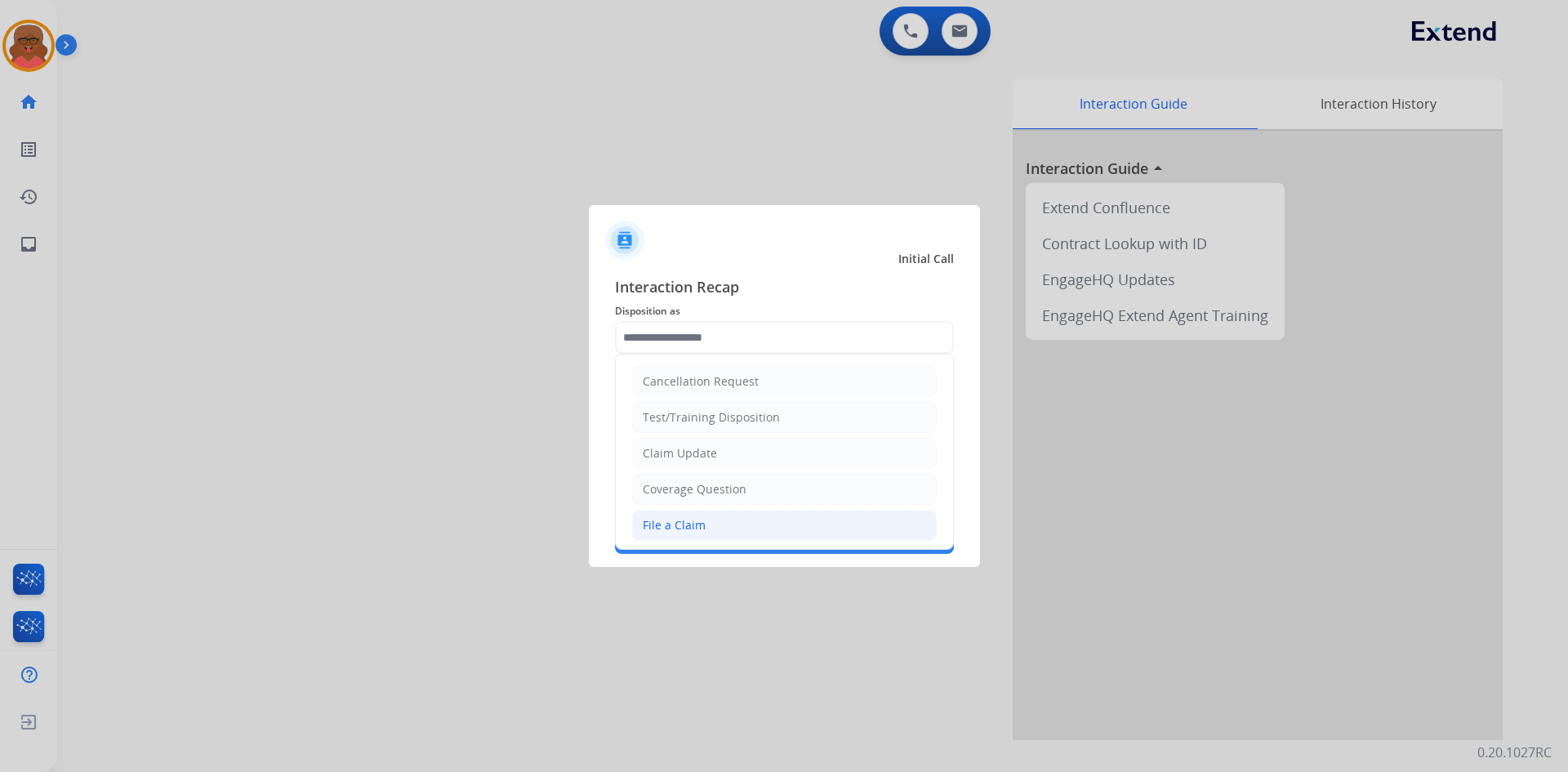
click at [733, 532] on li "File a Claim" at bounding box center [785, 525] width 304 height 31
type input "**********"
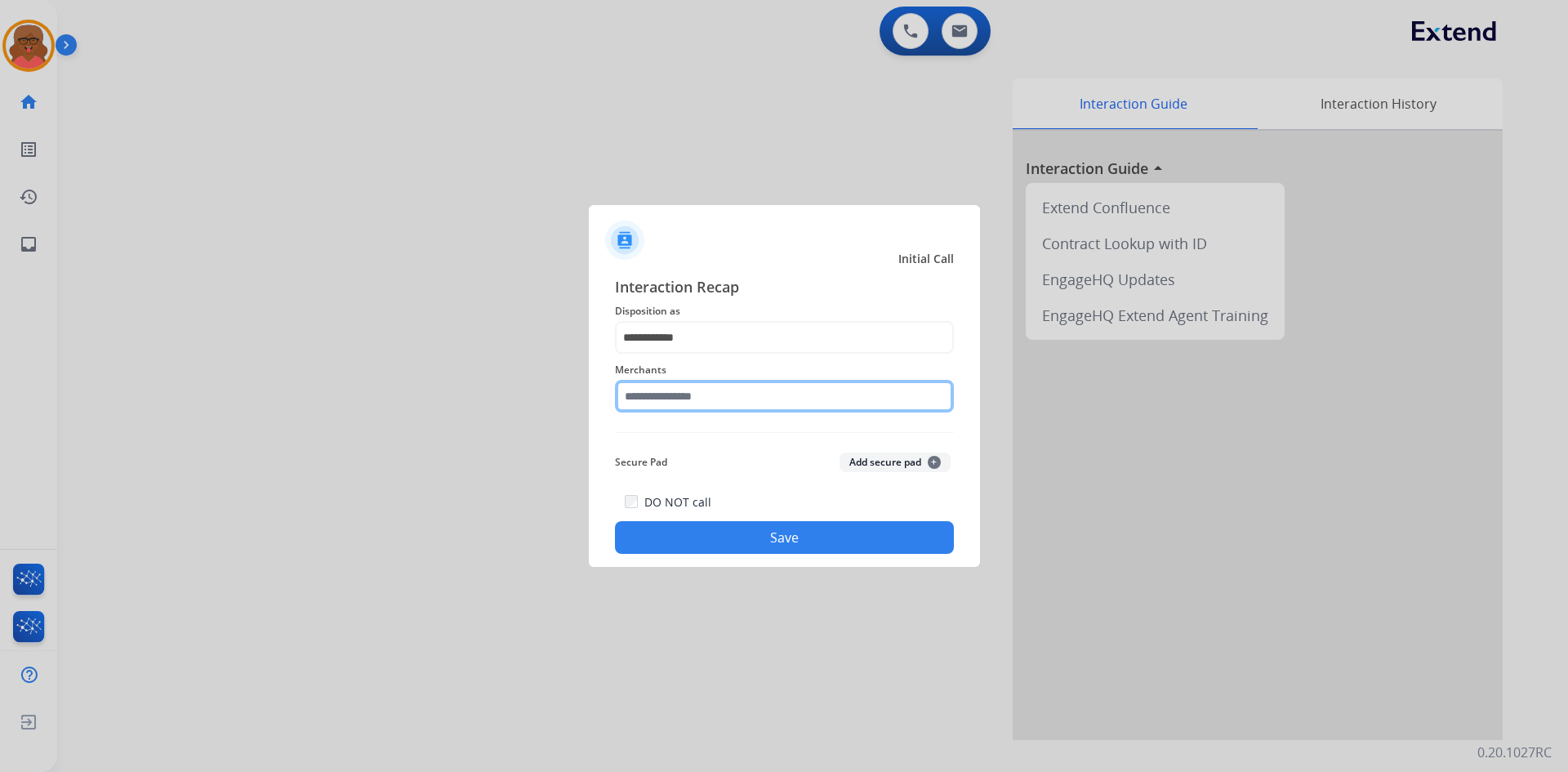
click at [749, 385] on input "text" at bounding box center [784, 396] width 339 height 32
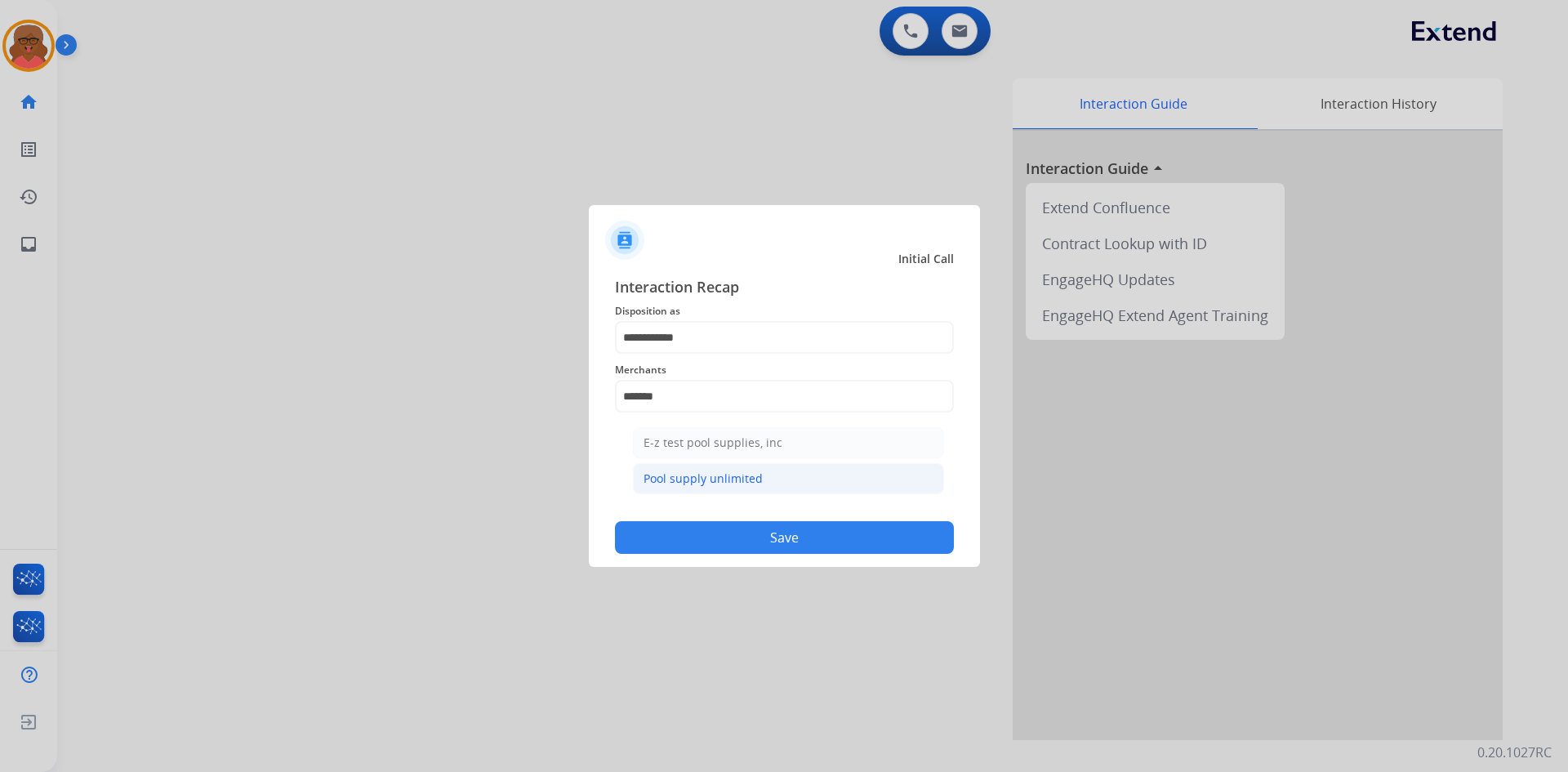
click at [747, 474] on div "Pool supply unlimited" at bounding box center [703, 478] width 119 height 16
type input "**********"
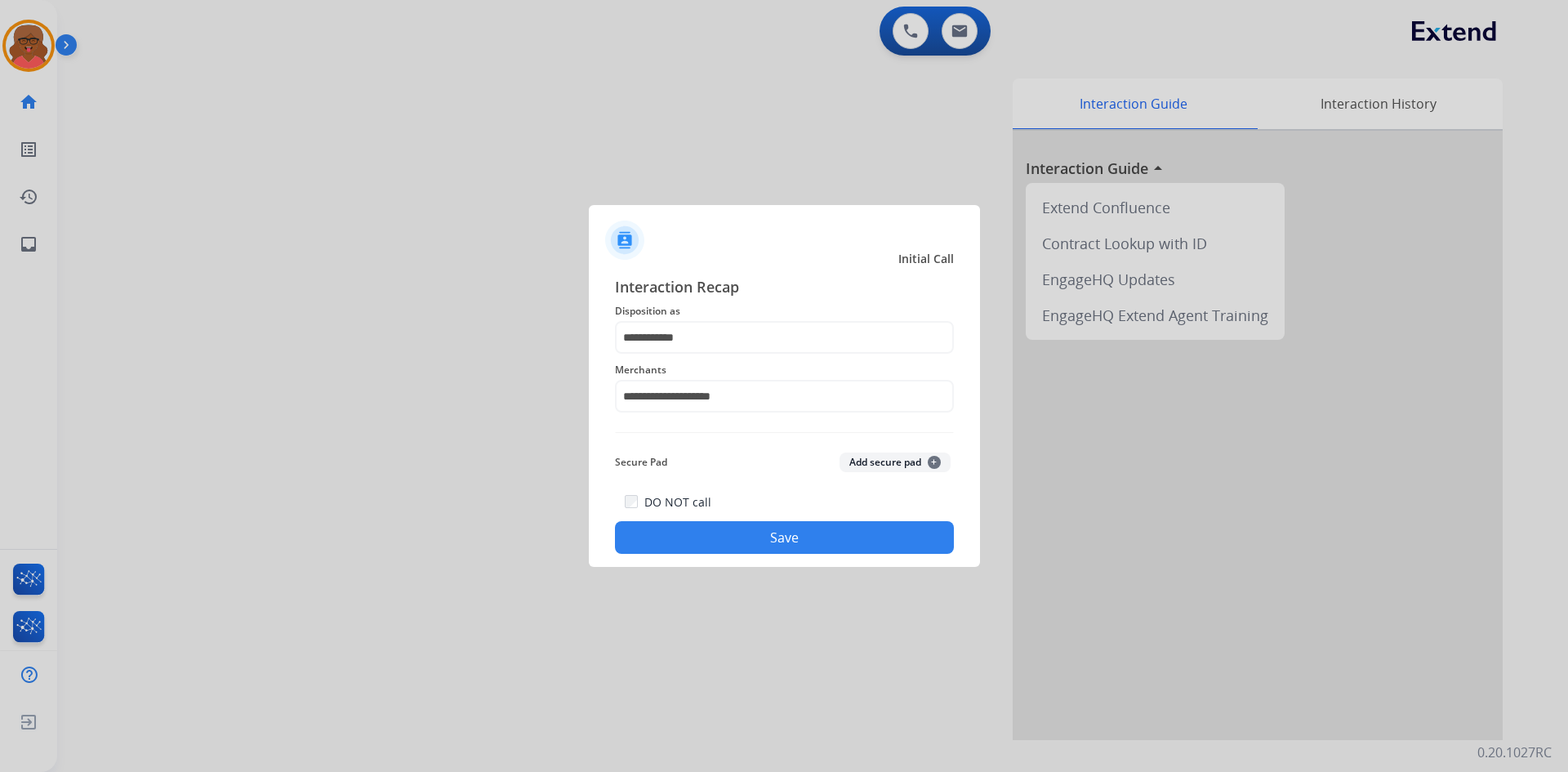
click at [744, 541] on button "Save" at bounding box center [784, 537] width 339 height 32
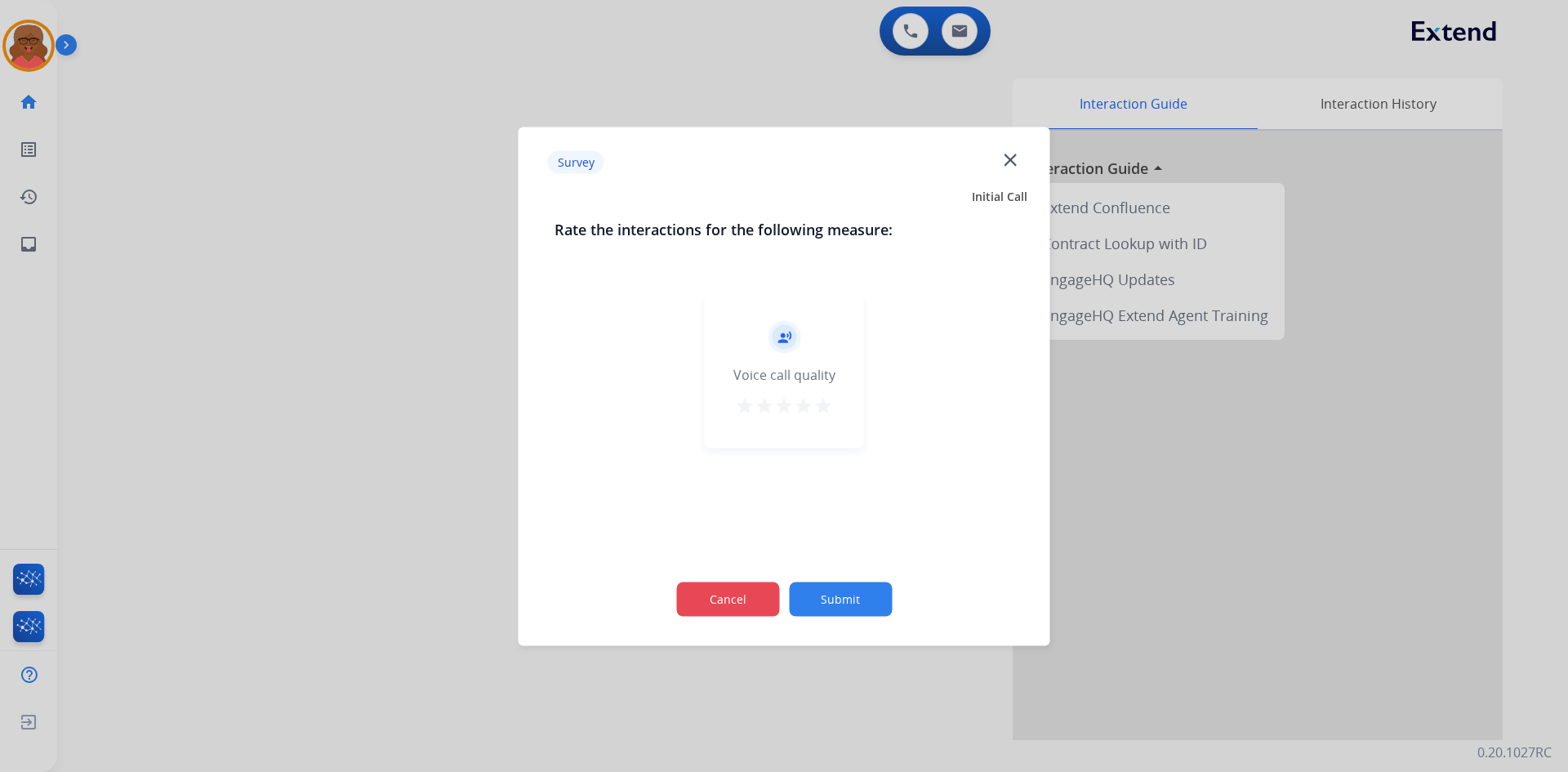
click at [725, 599] on button "Cancel" at bounding box center [727, 599] width 103 height 34
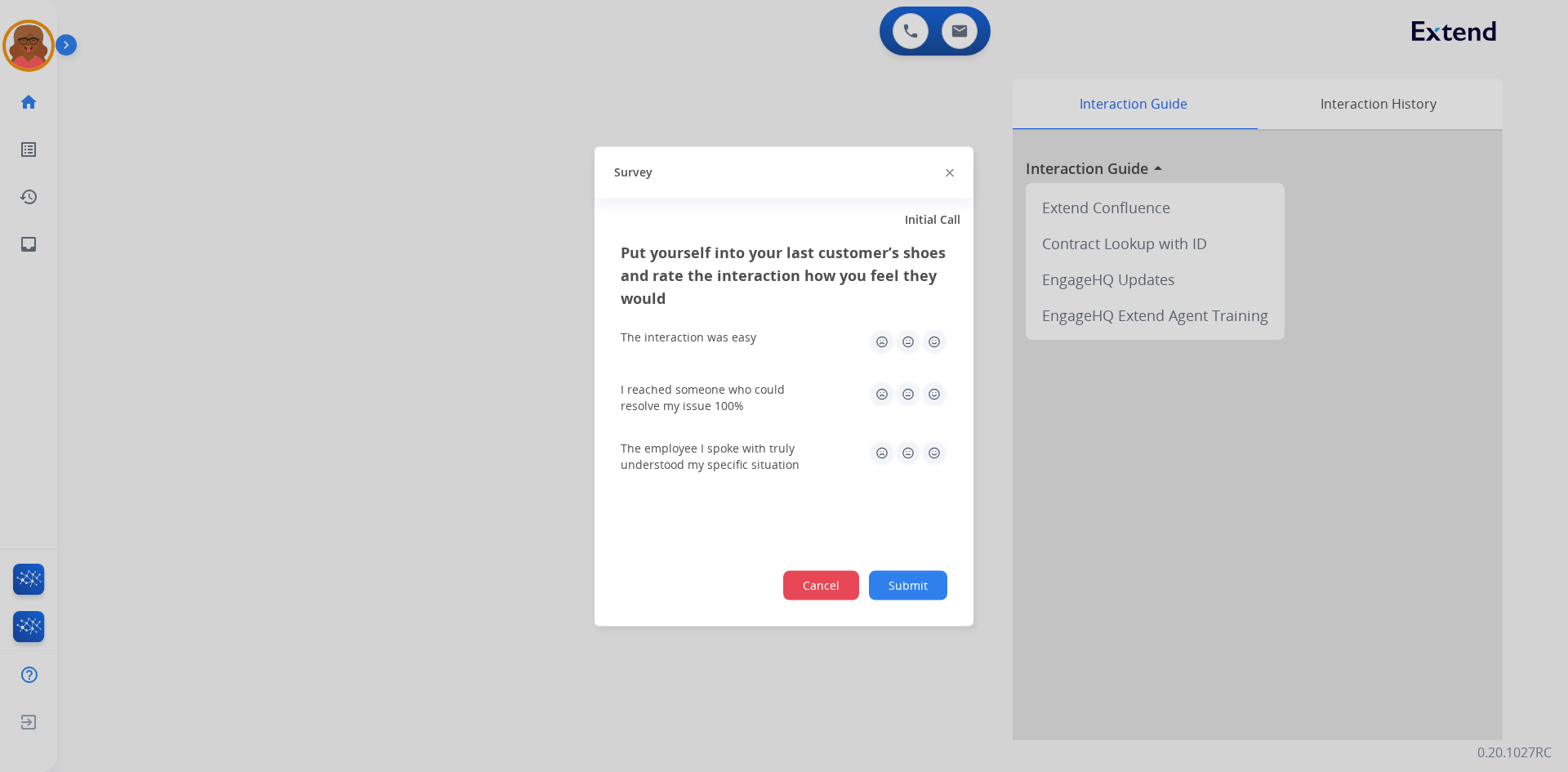
click at [792, 592] on button "Cancel" at bounding box center [821, 585] width 76 height 30
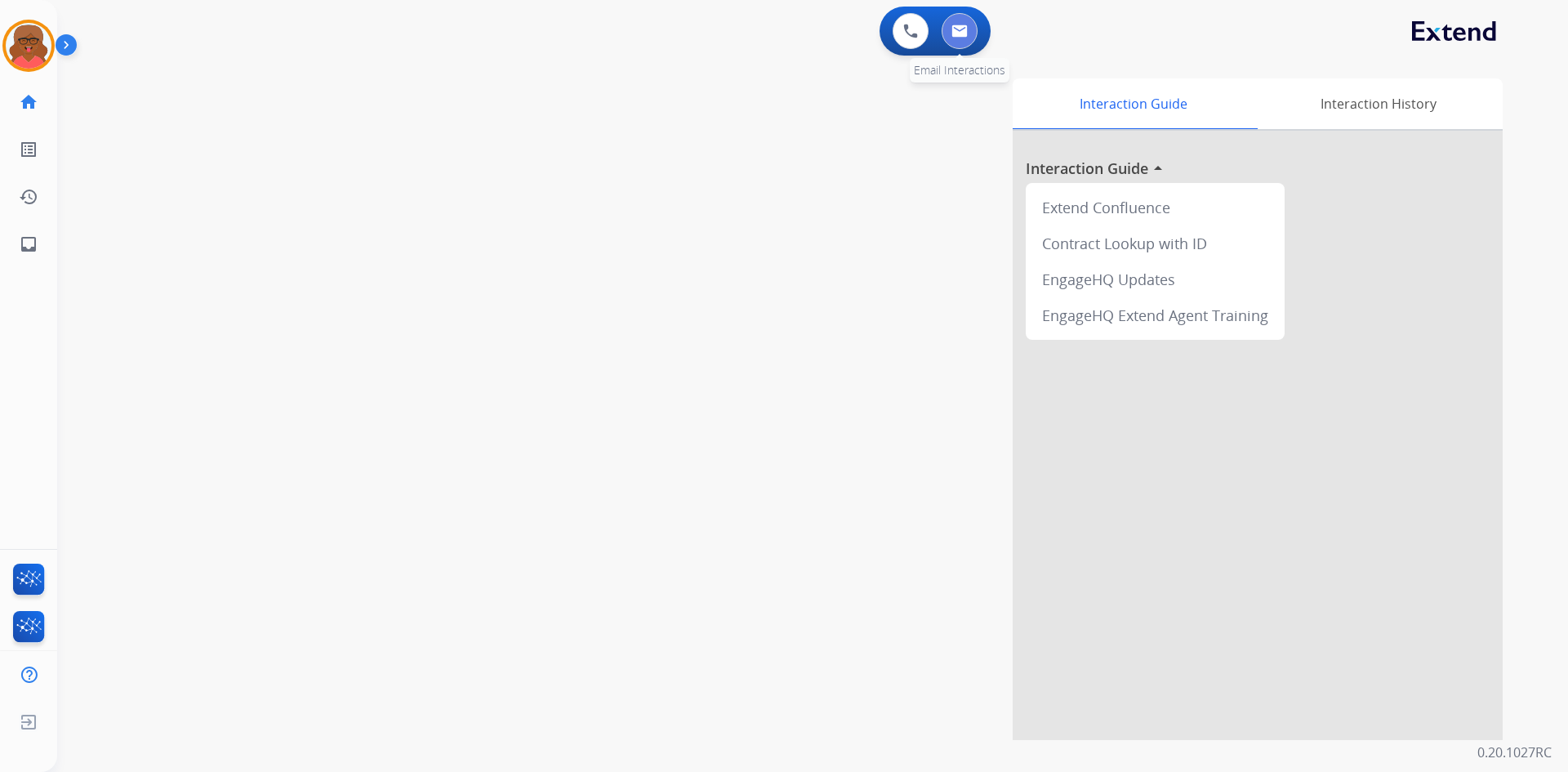
click at [965, 36] on img at bounding box center [959, 31] width 16 height 13
select select "**********"
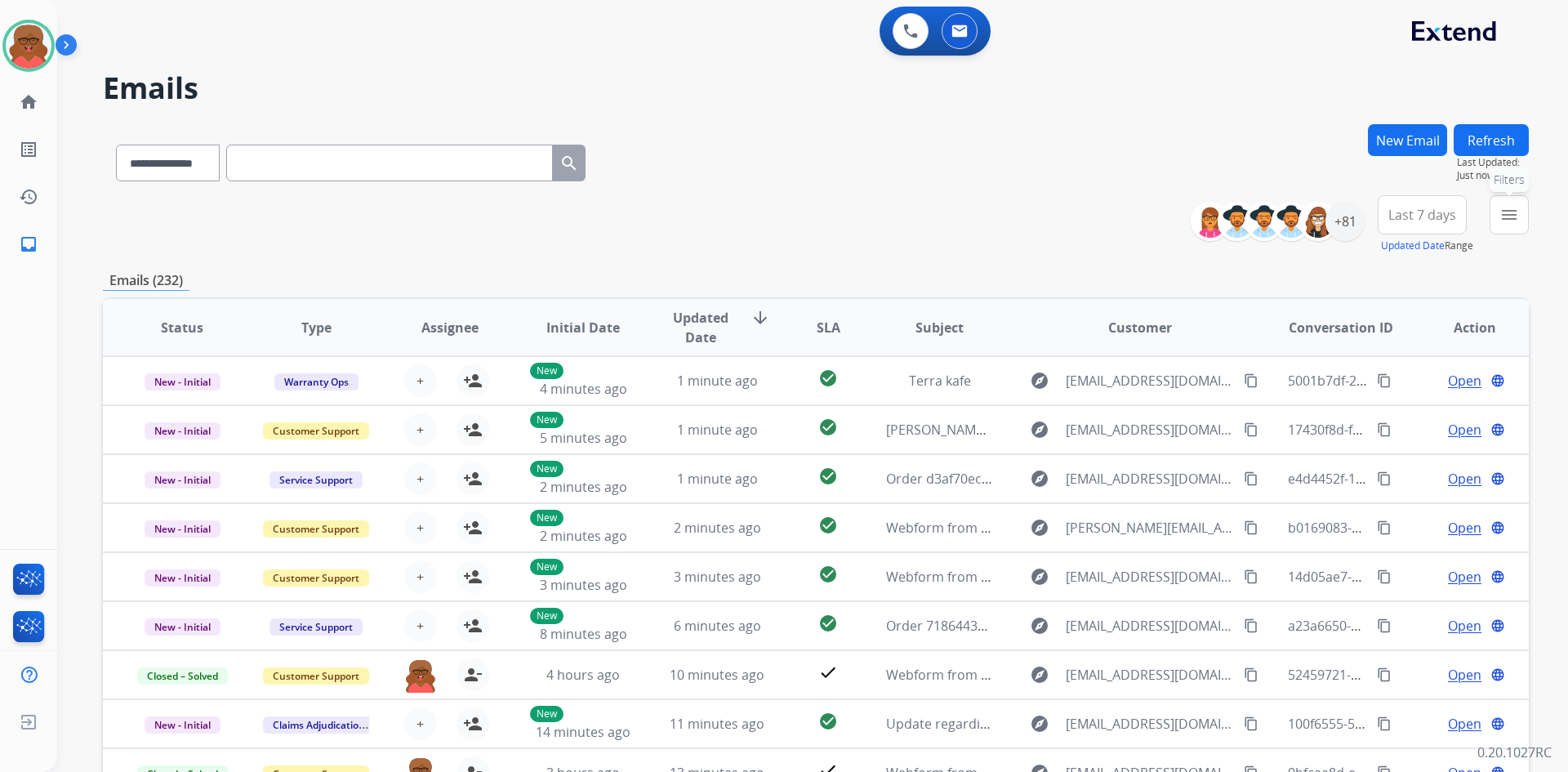
click at [1513, 216] on mat-icon "menu" at bounding box center [1509, 214] width 20 height 20
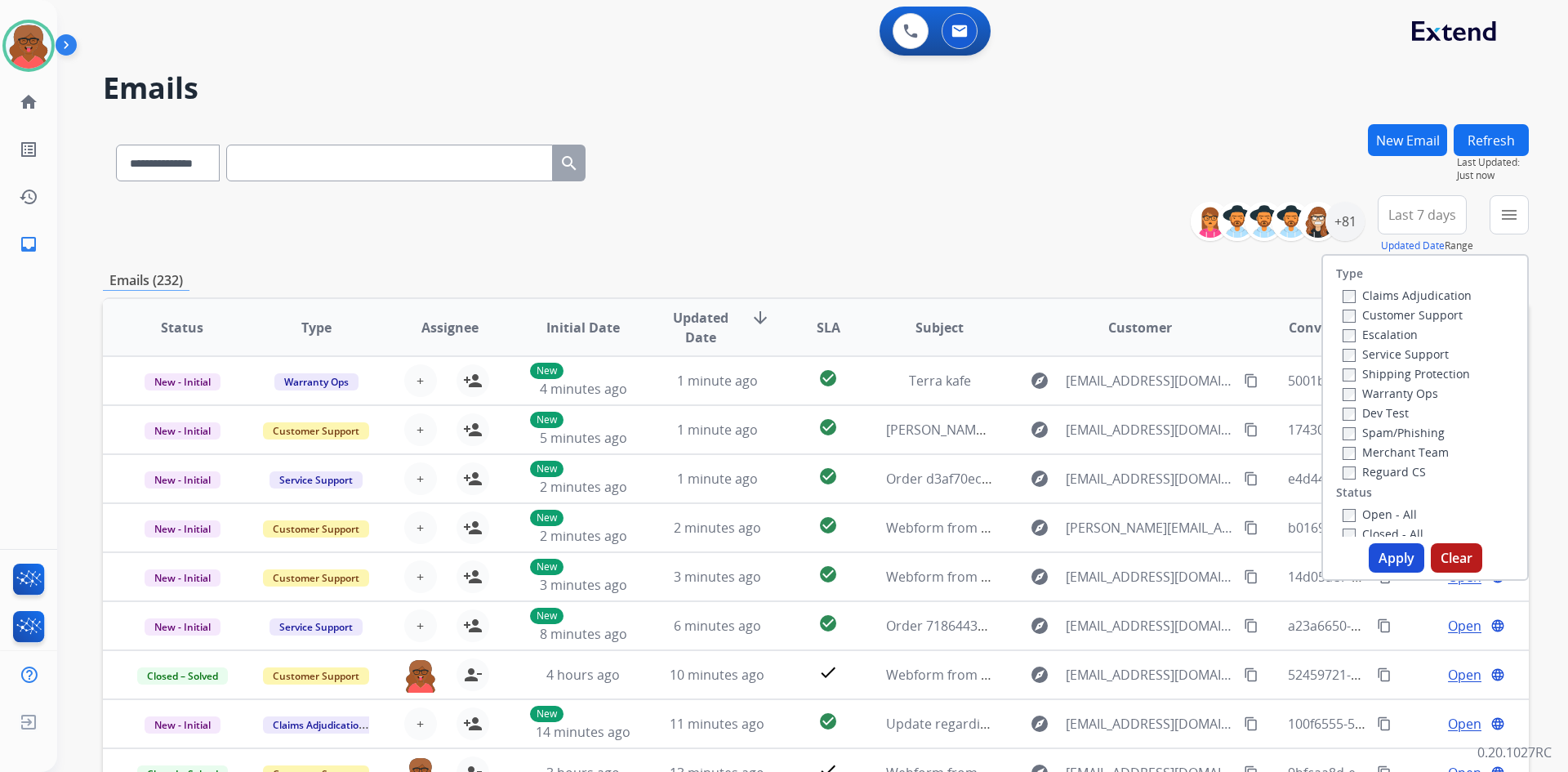
click at [1427, 308] on label "Customer Support" at bounding box center [1402, 315] width 120 height 15
click at [1417, 365] on div "Shipping Protection" at bounding box center [1407, 372] width 129 height 20
click at [1415, 372] on label "Shipping Protection" at bounding box center [1406, 373] width 128 height 15
click at [1384, 473] on label "Reguard CS" at bounding box center [1384, 472] width 83 height 15
click at [1376, 510] on label "Open - All" at bounding box center [1379, 514] width 74 height 15
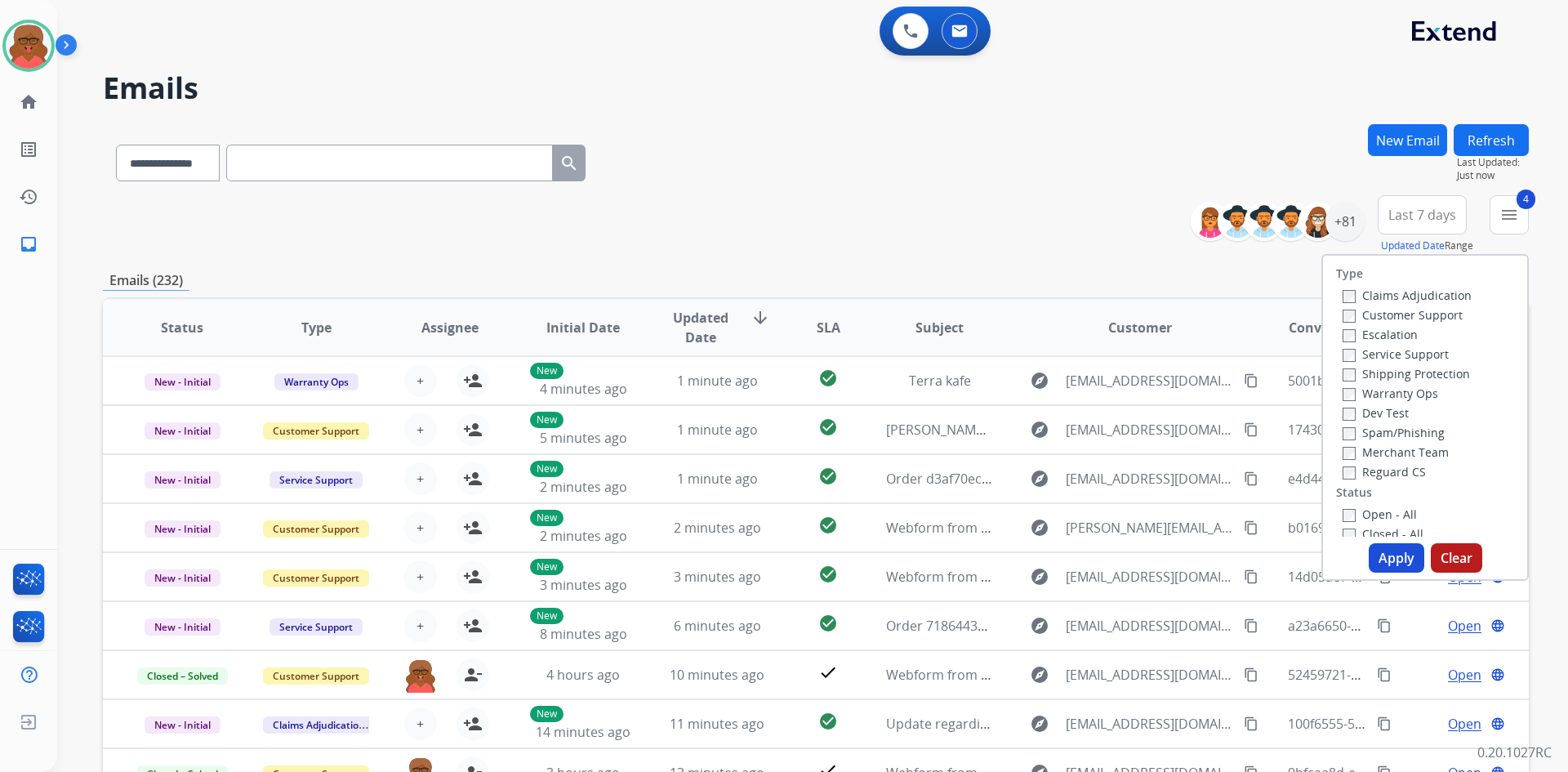
click at [1377, 550] on button "Apply" at bounding box center [1396, 558] width 55 height 30
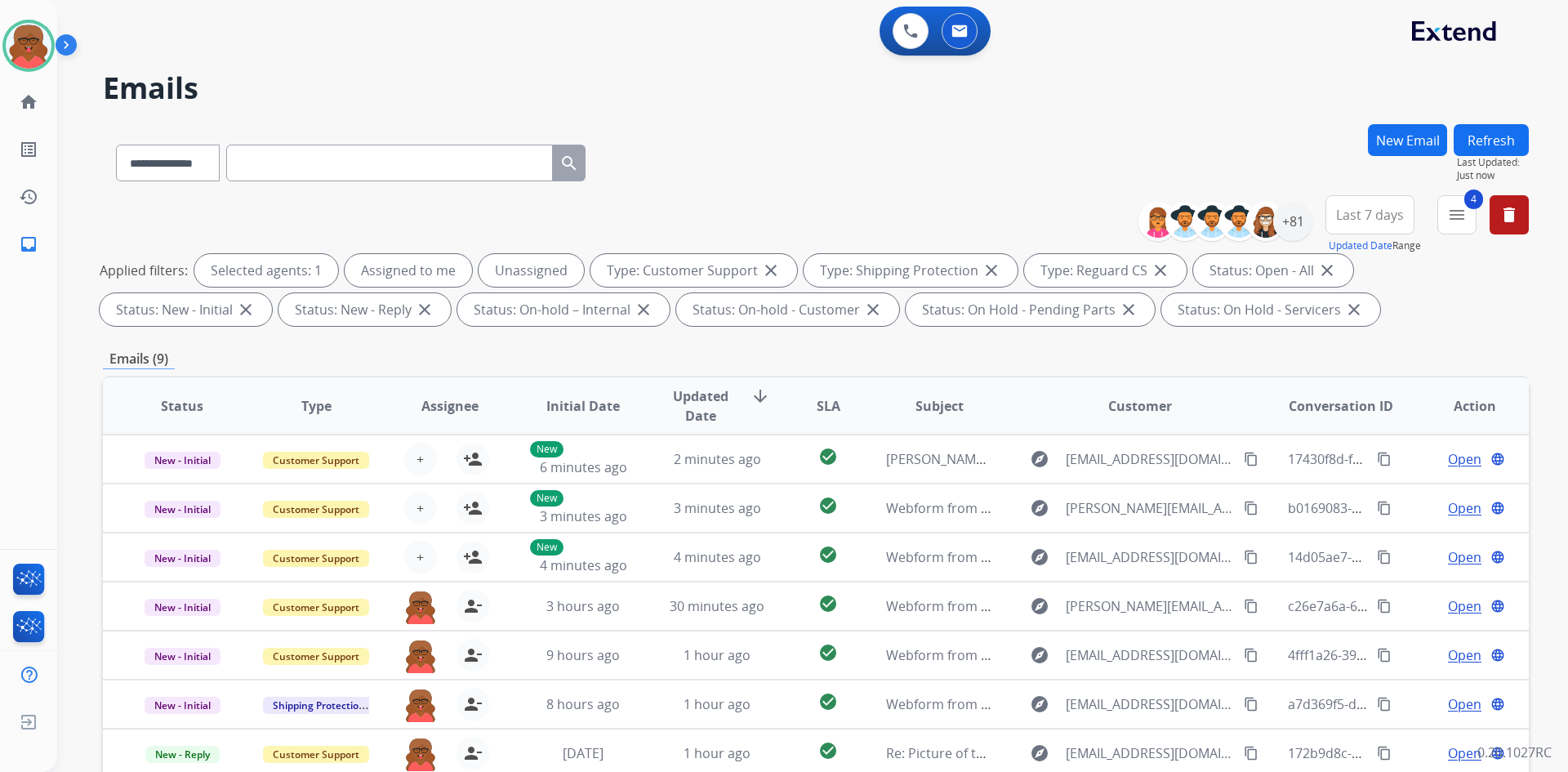
click at [1366, 194] on div "**********" at bounding box center [815, 160] width 1426 height 71
click at [1288, 221] on div "+81" at bounding box center [1293, 221] width 39 height 39
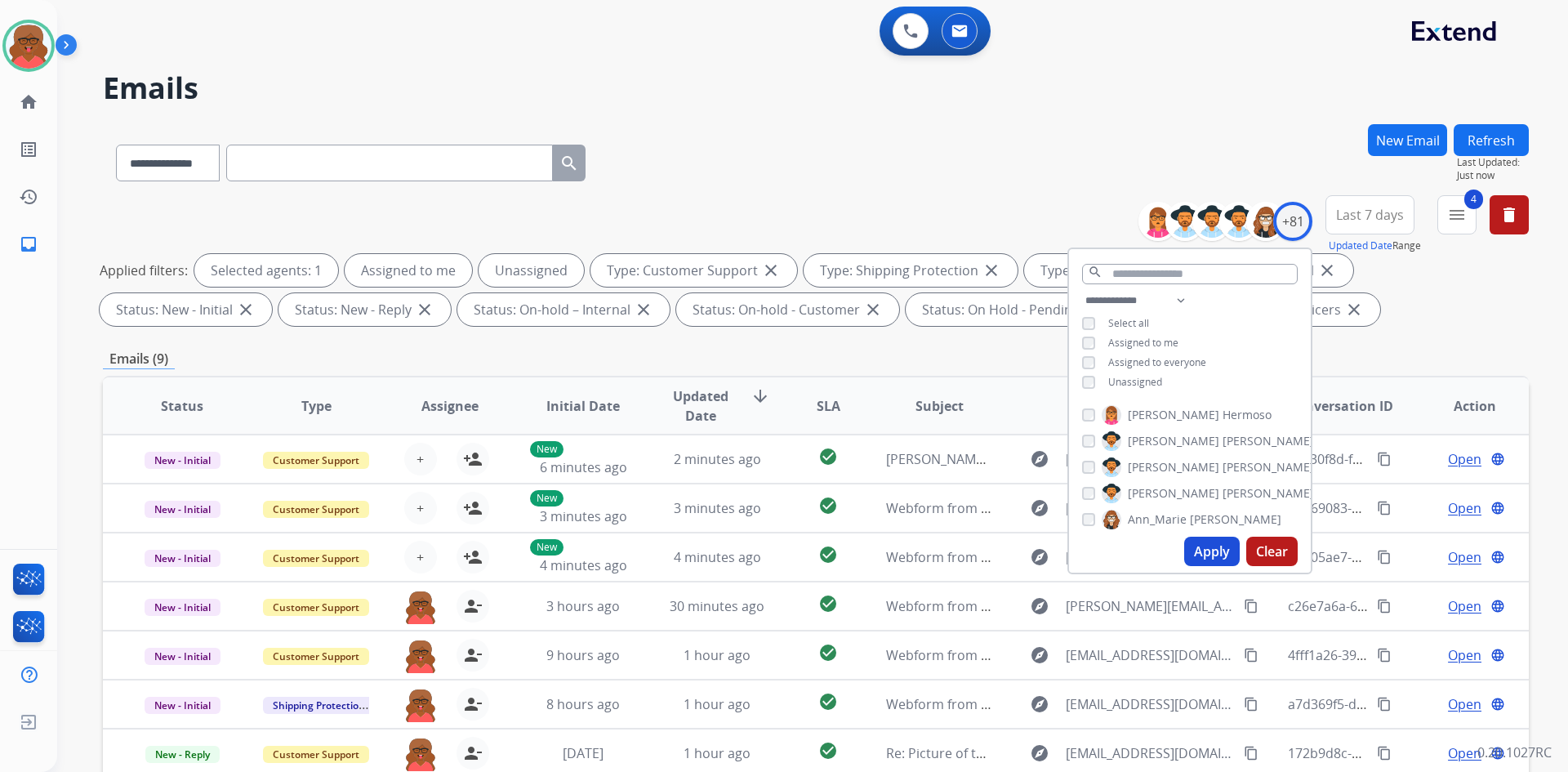
click at [1137, 385] on span "Unassigned" at bounding box center [1135, 382] width 54 height 14
click at [1209, 544] on button "Apply" at bounding box center [1212, 551] width 55 height 30
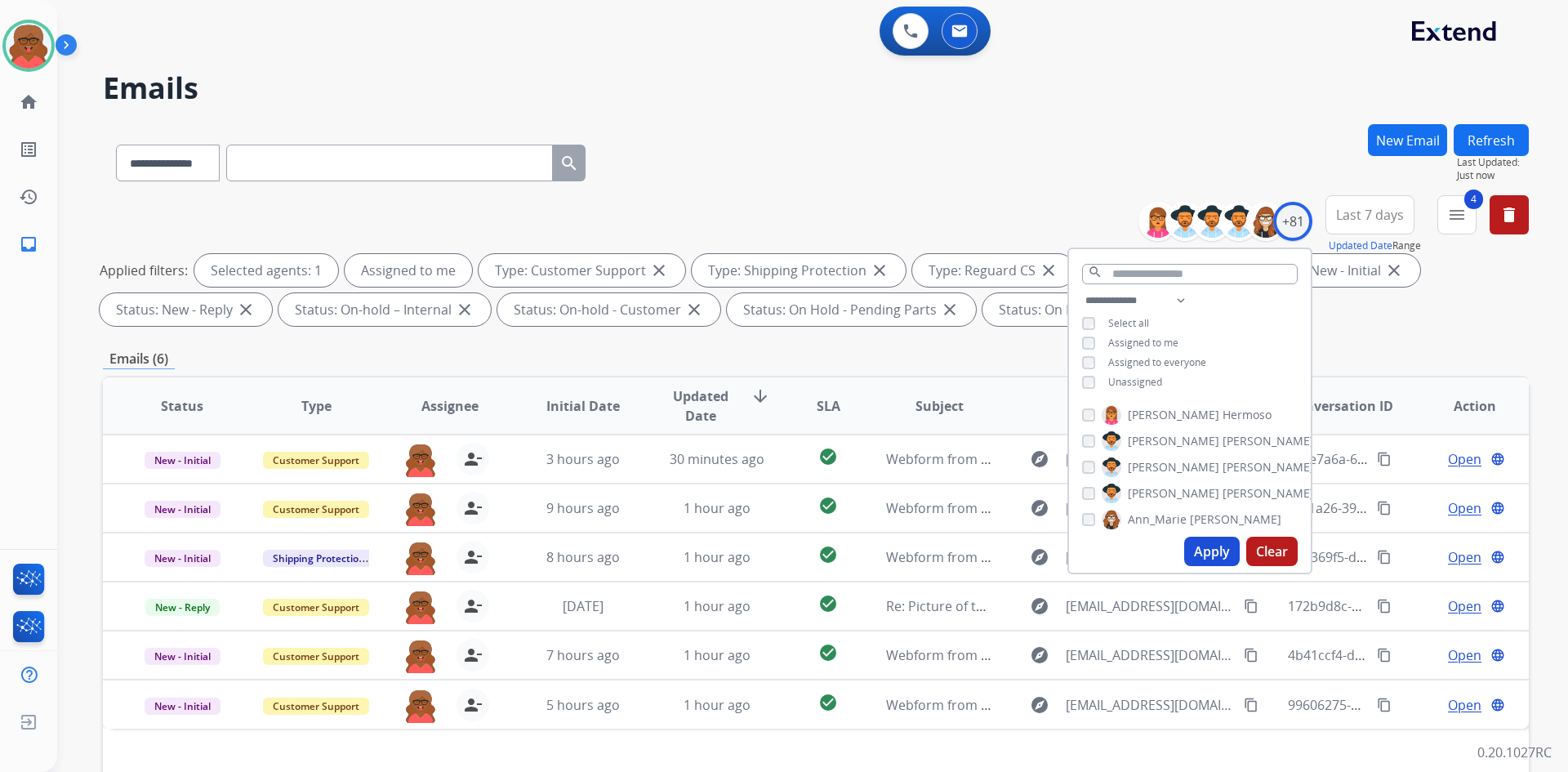
click at [1403, 339] on div "**********" at bounding box center [815, 565] width 1426 height 883
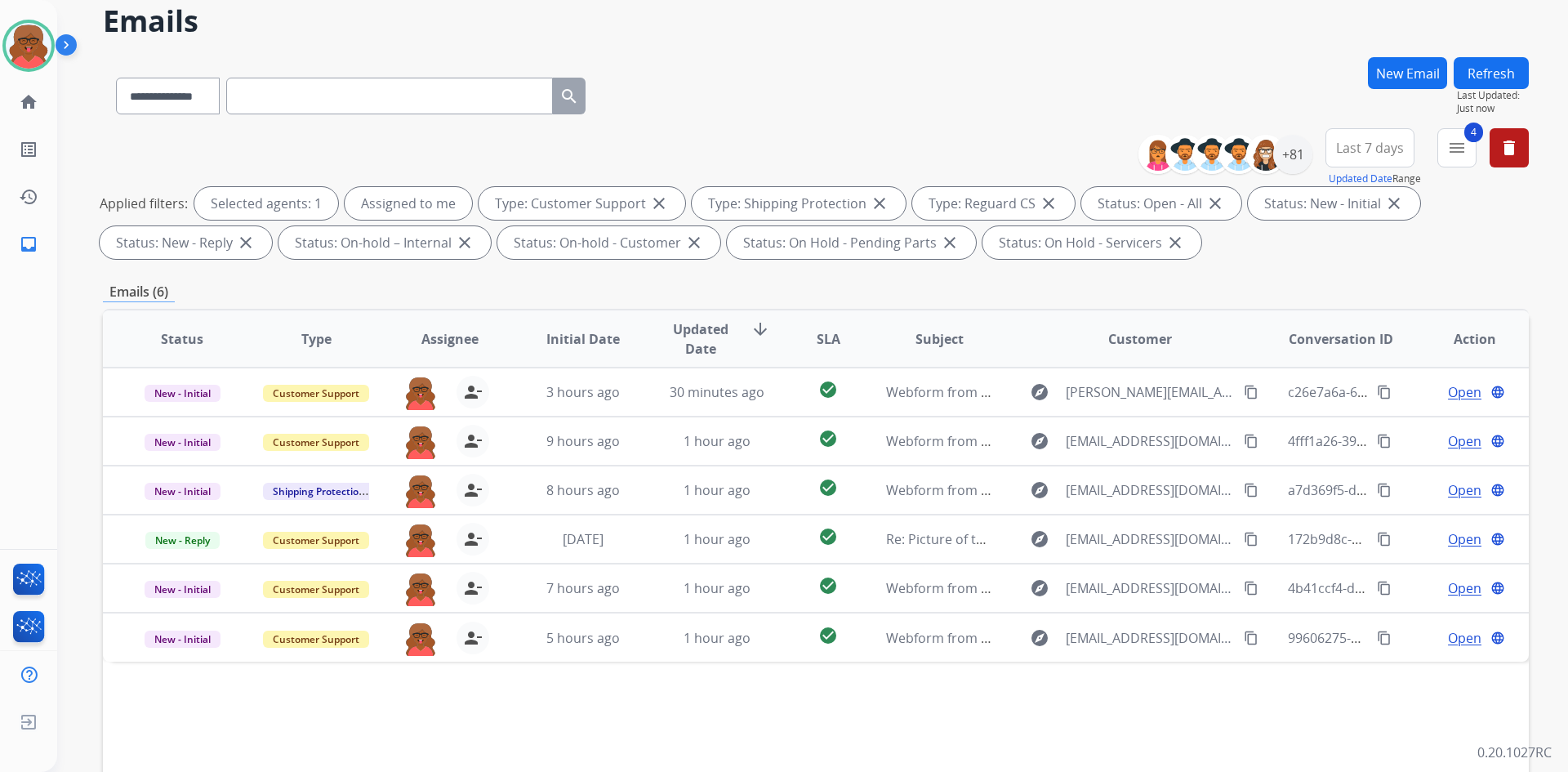
scroll to position [163, 0]
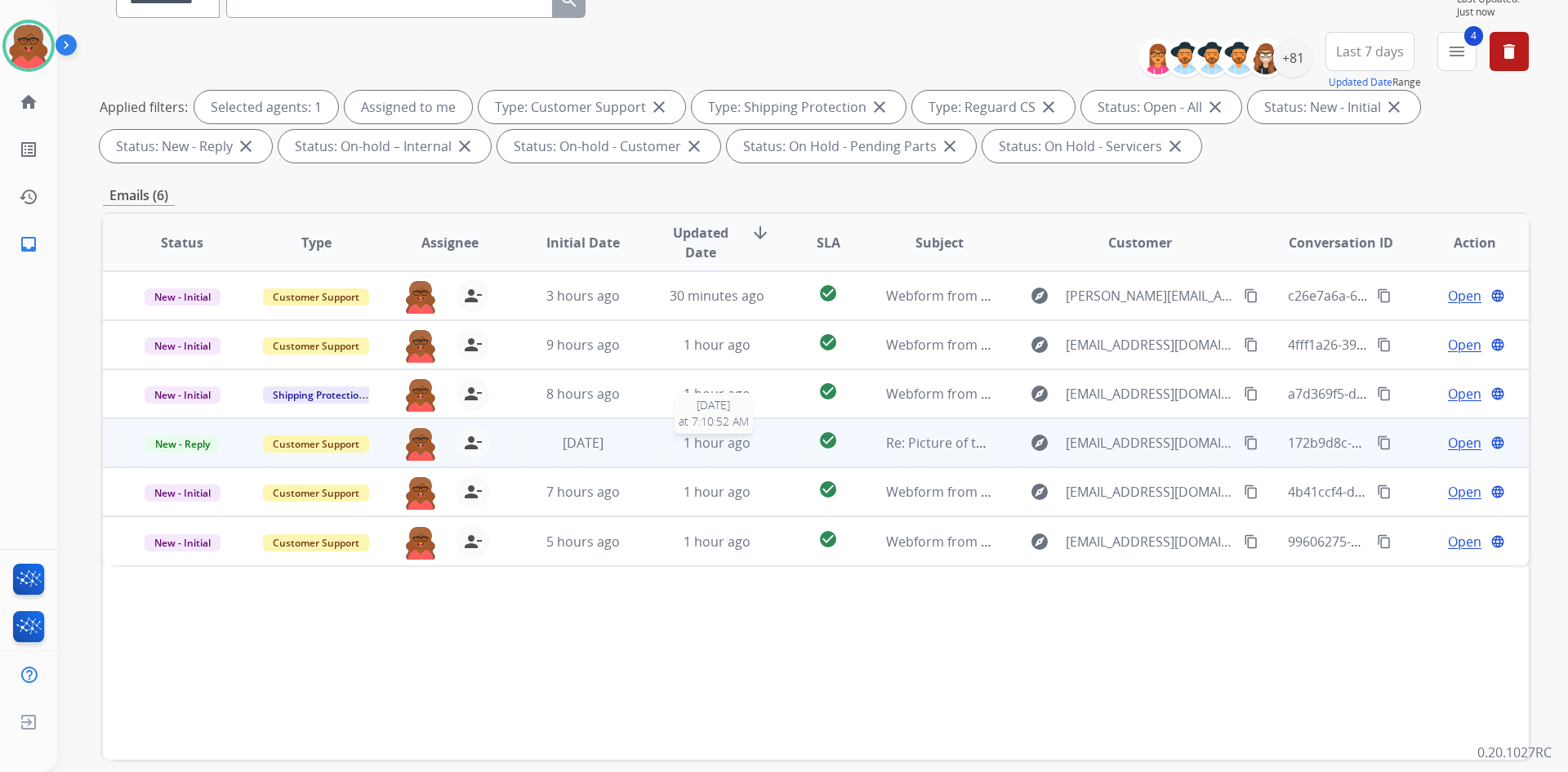
click at [748, 444] on div "1 hour ago" at bounding box center [718, 442] width 107 height 20
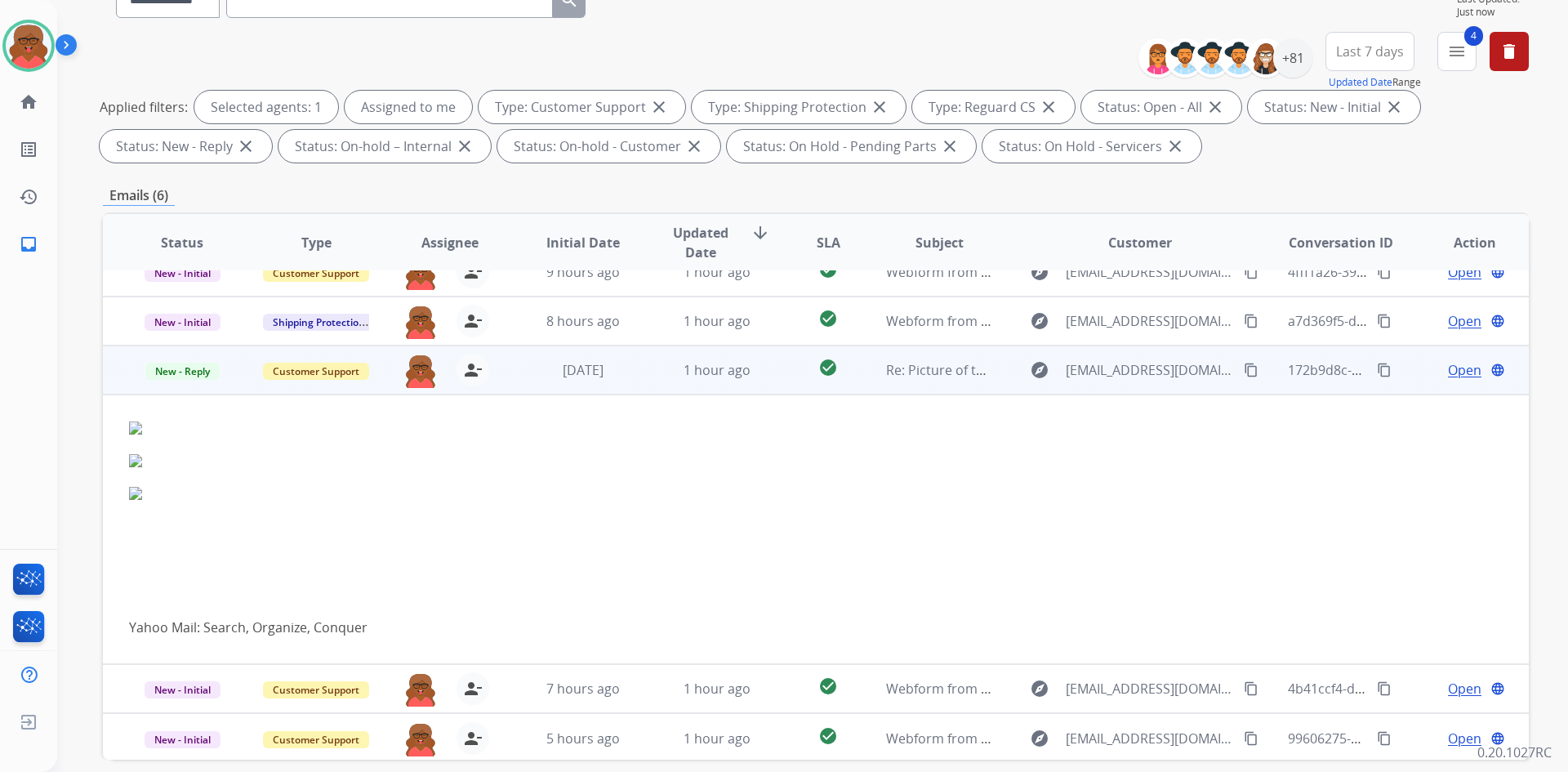
scroll to position [75, 0]
click at [744, 379] on td "1 hour ago" at bounding box center [705, 367] width 134 height 49
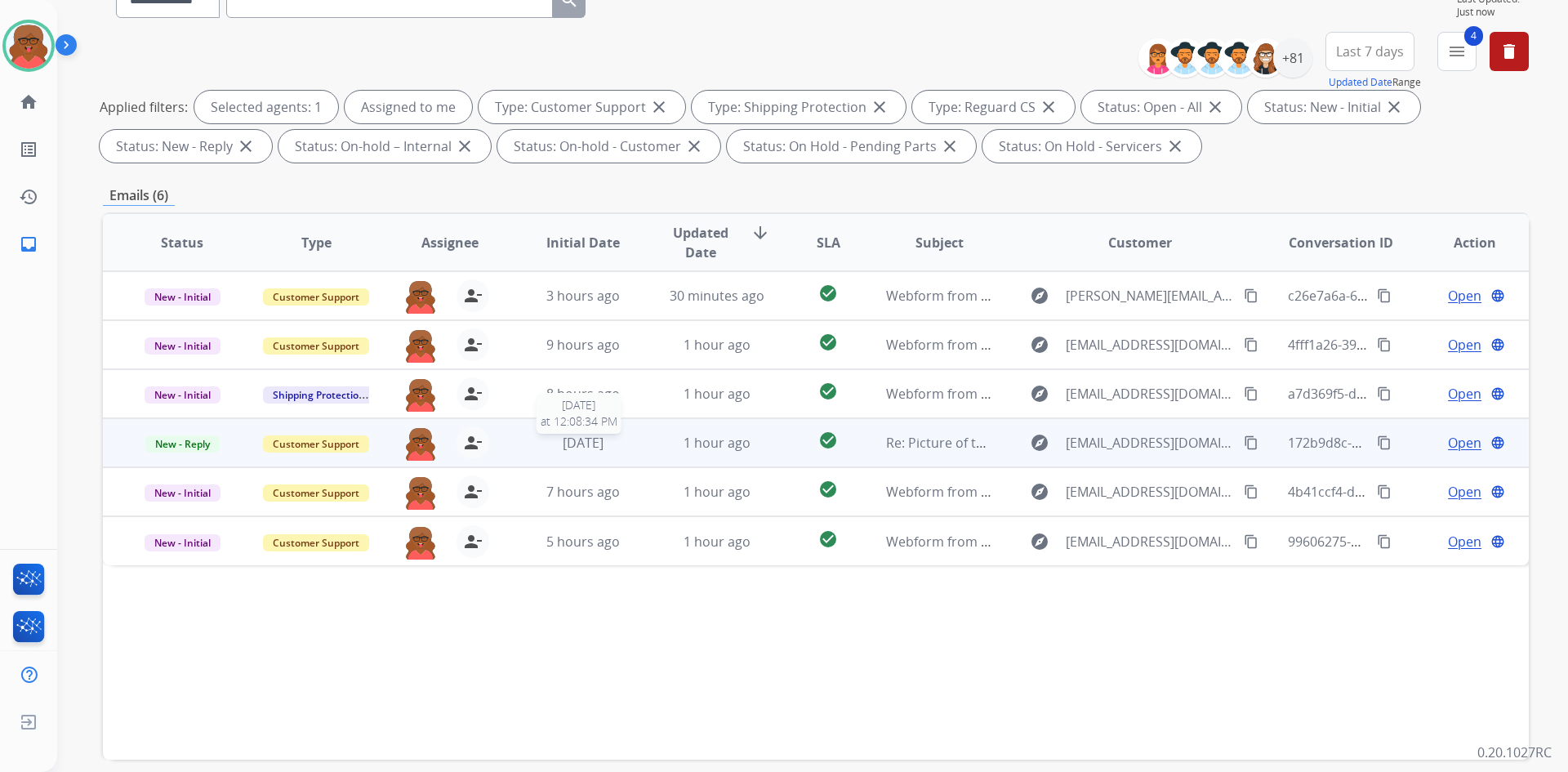
click at [612, 444] on div "5 days ago" at bounding box center [583, 442] width 107 height 20
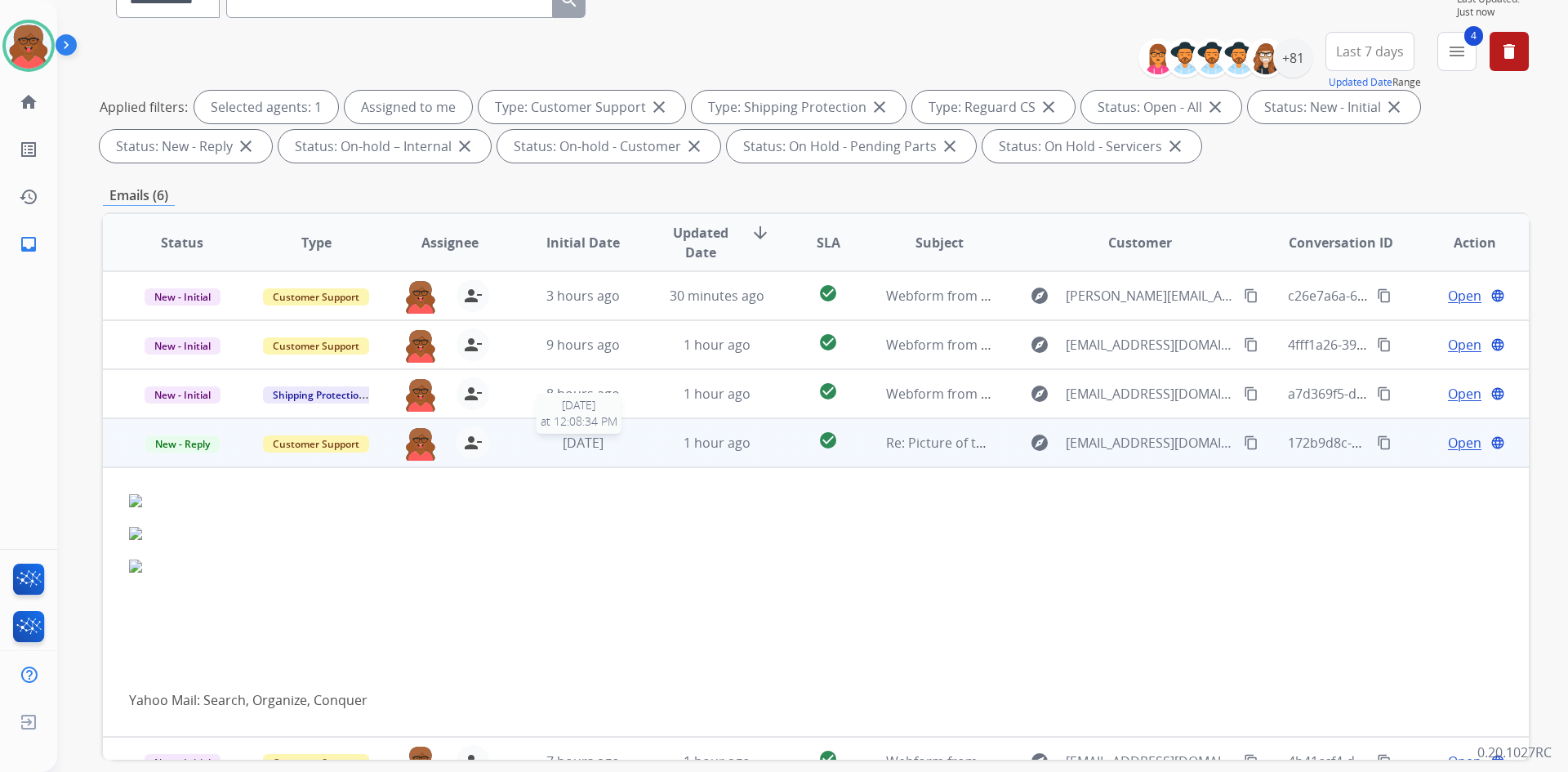
scroll to position [75, 0]
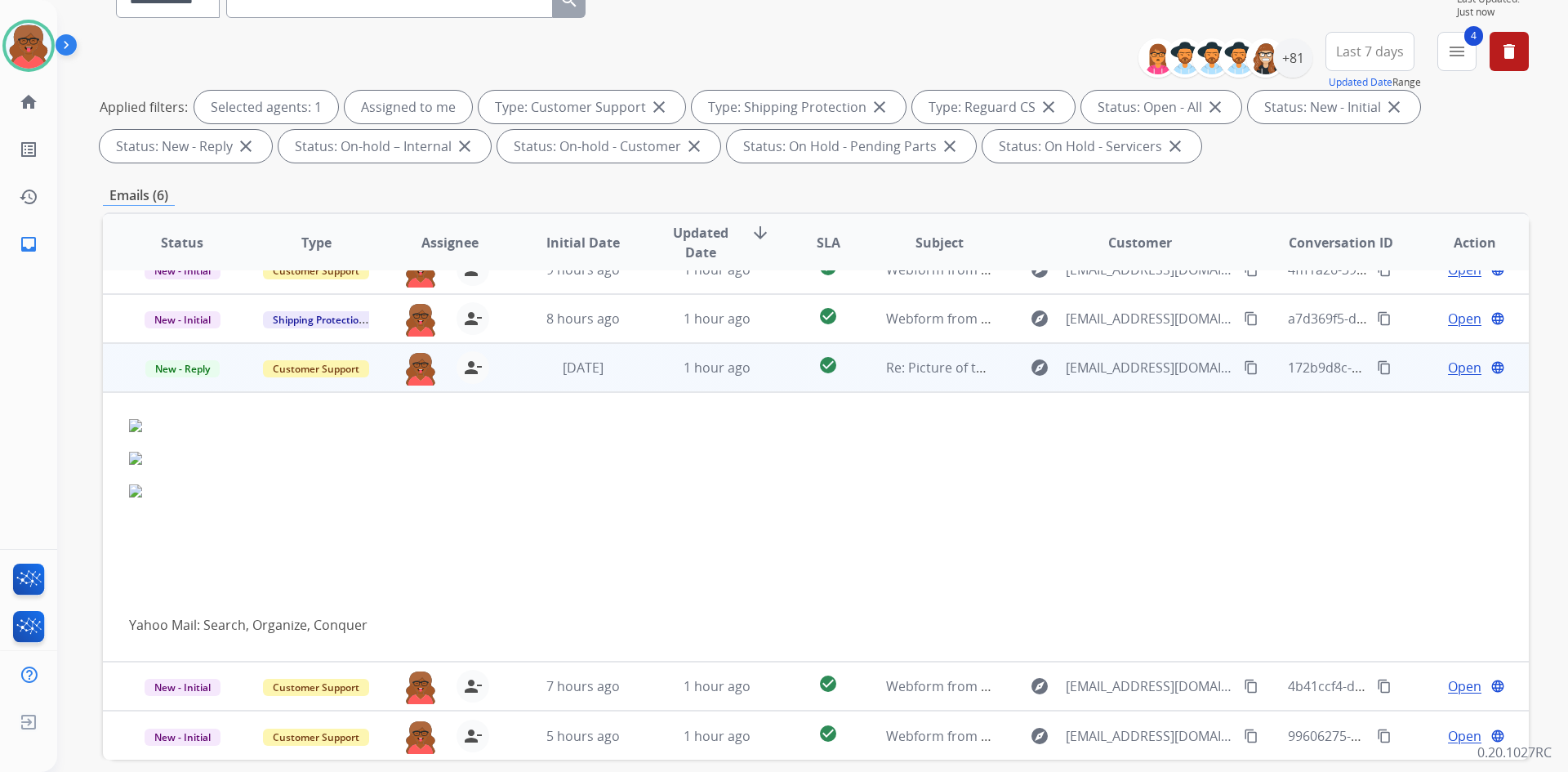
click at [1462, 370] on span "Open" at bounding box center [1464, 367] width 33 height 20
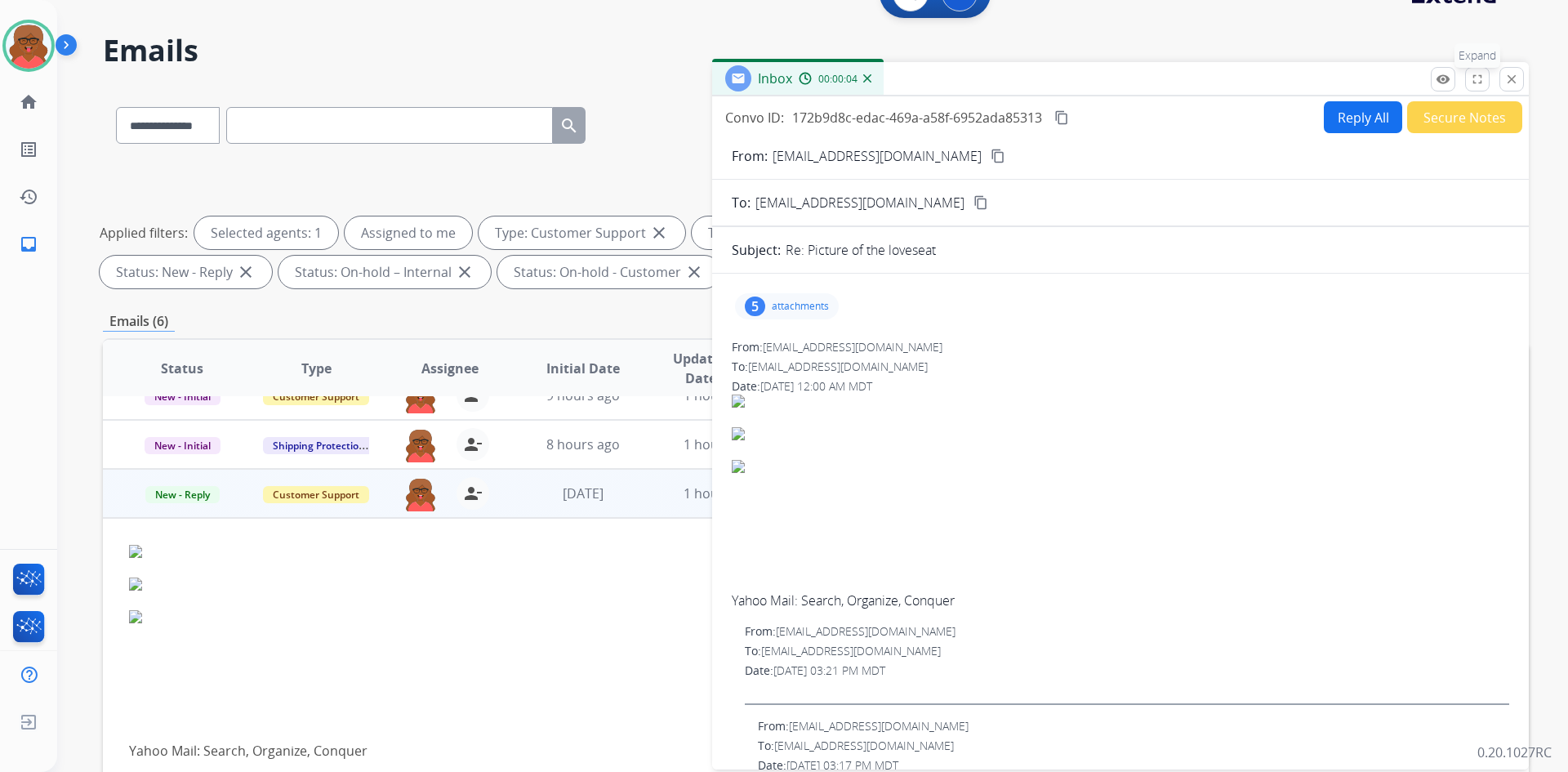
scroll to position [0, 0]
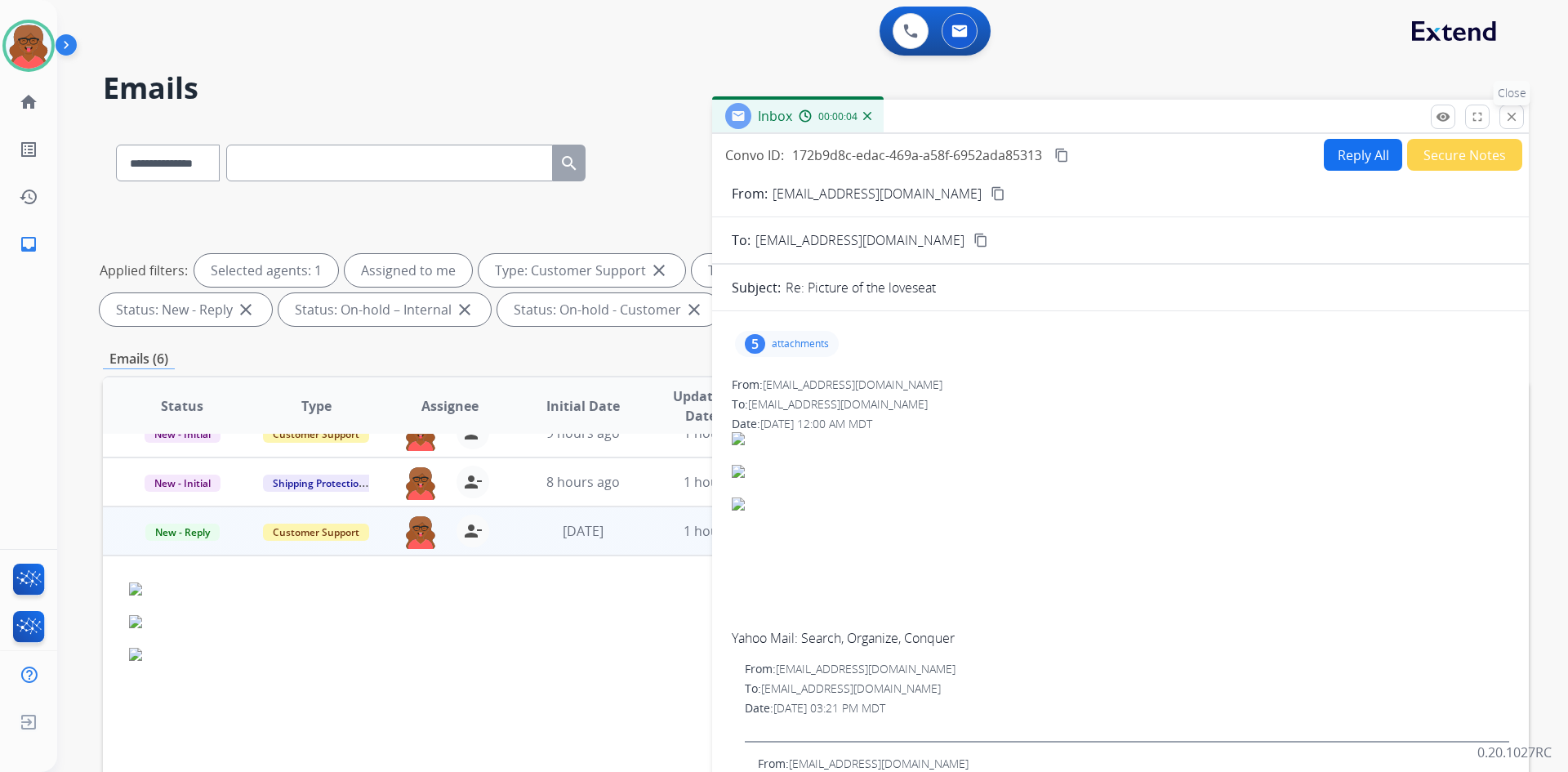
click at [1507, 114] on mat-icon "close" at bounding box center [1511, 116] width 14 height 14
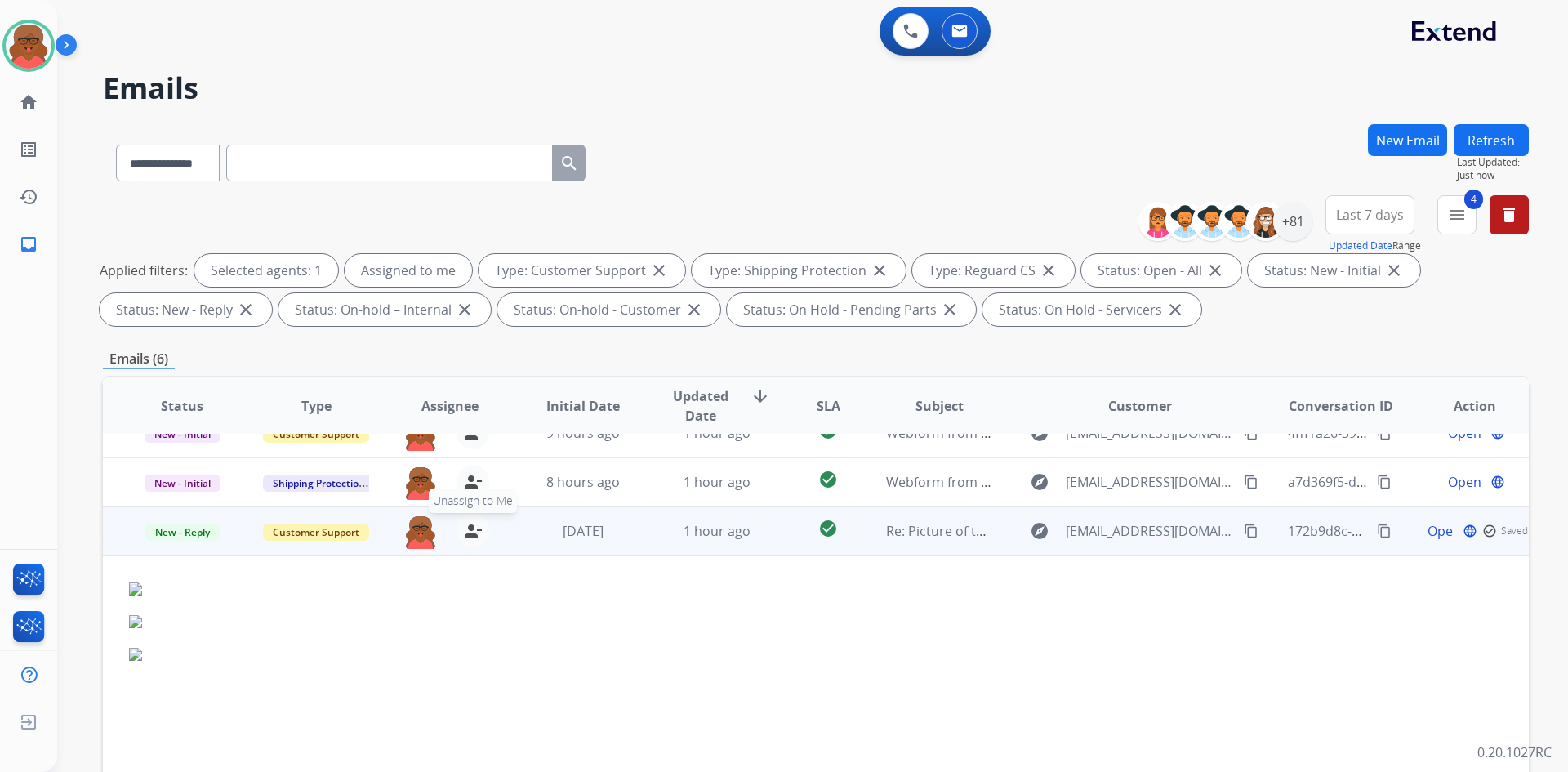
click at [467, 540] on mat-icon "person_remove" at bounding box center [473, 531] width 20 height 20
click at [586, 539] on span "5 days ago" at bounding box center [583, 531] width 41 height 18
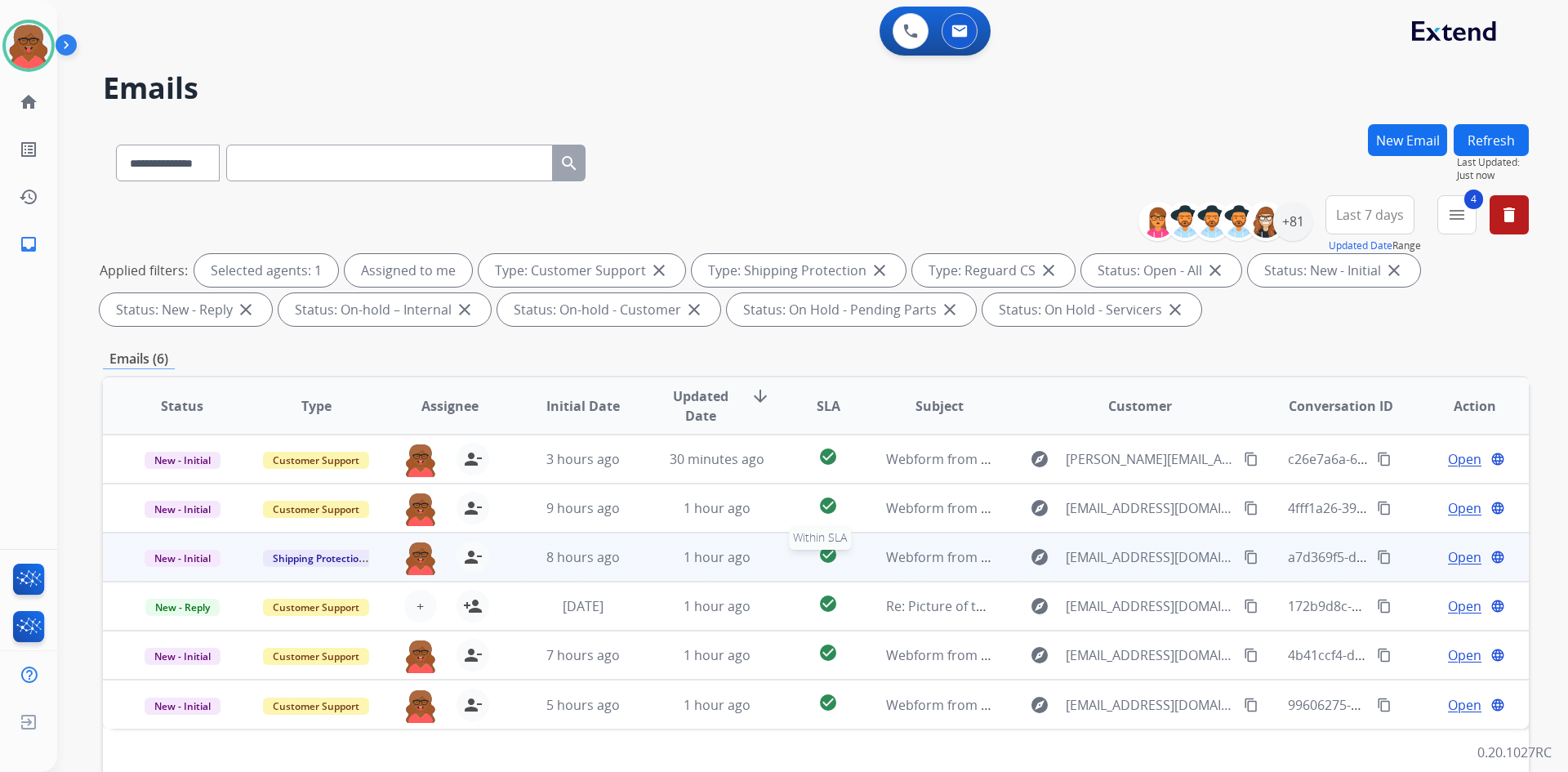
click at [798, 552] on div "check_circle" at bounding box center [828, 557] width 62 height 25
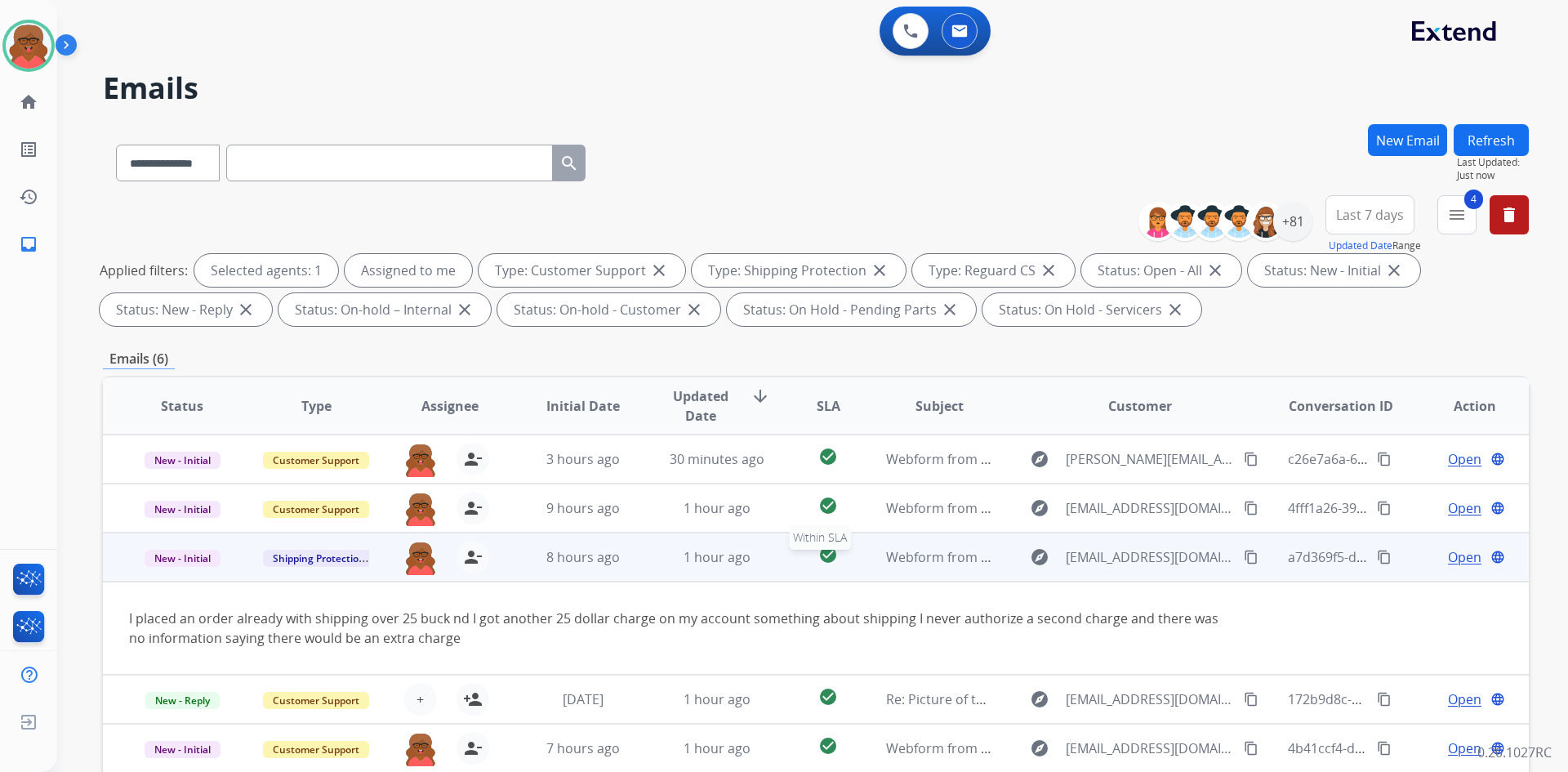
click at [798, 552] on div "check_circle" at bounding box center [828, 557] width 62 height 25
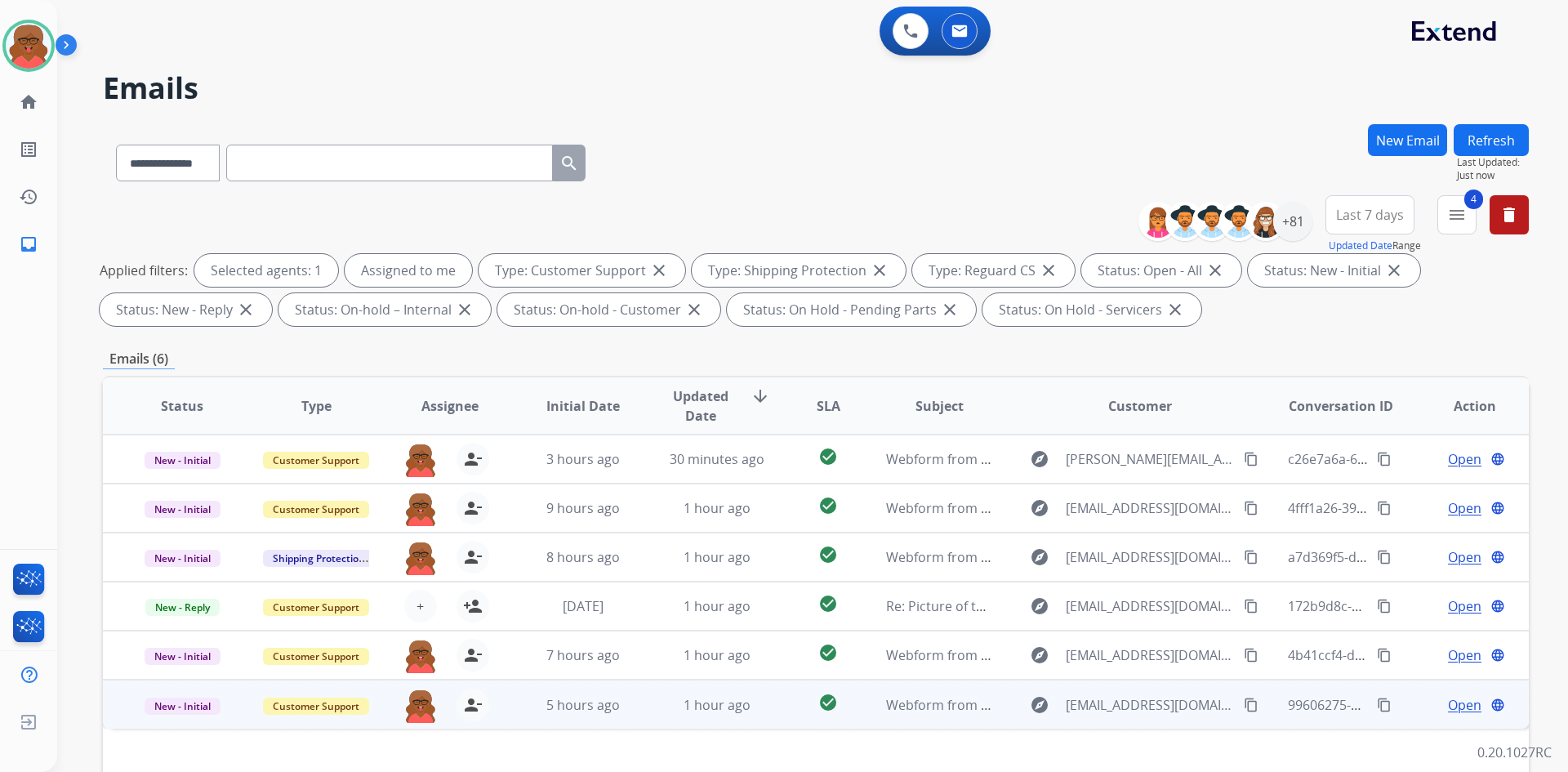
click at [782, 690] on td "check_circle" at bounding box center [815, 704] width 89 height 49
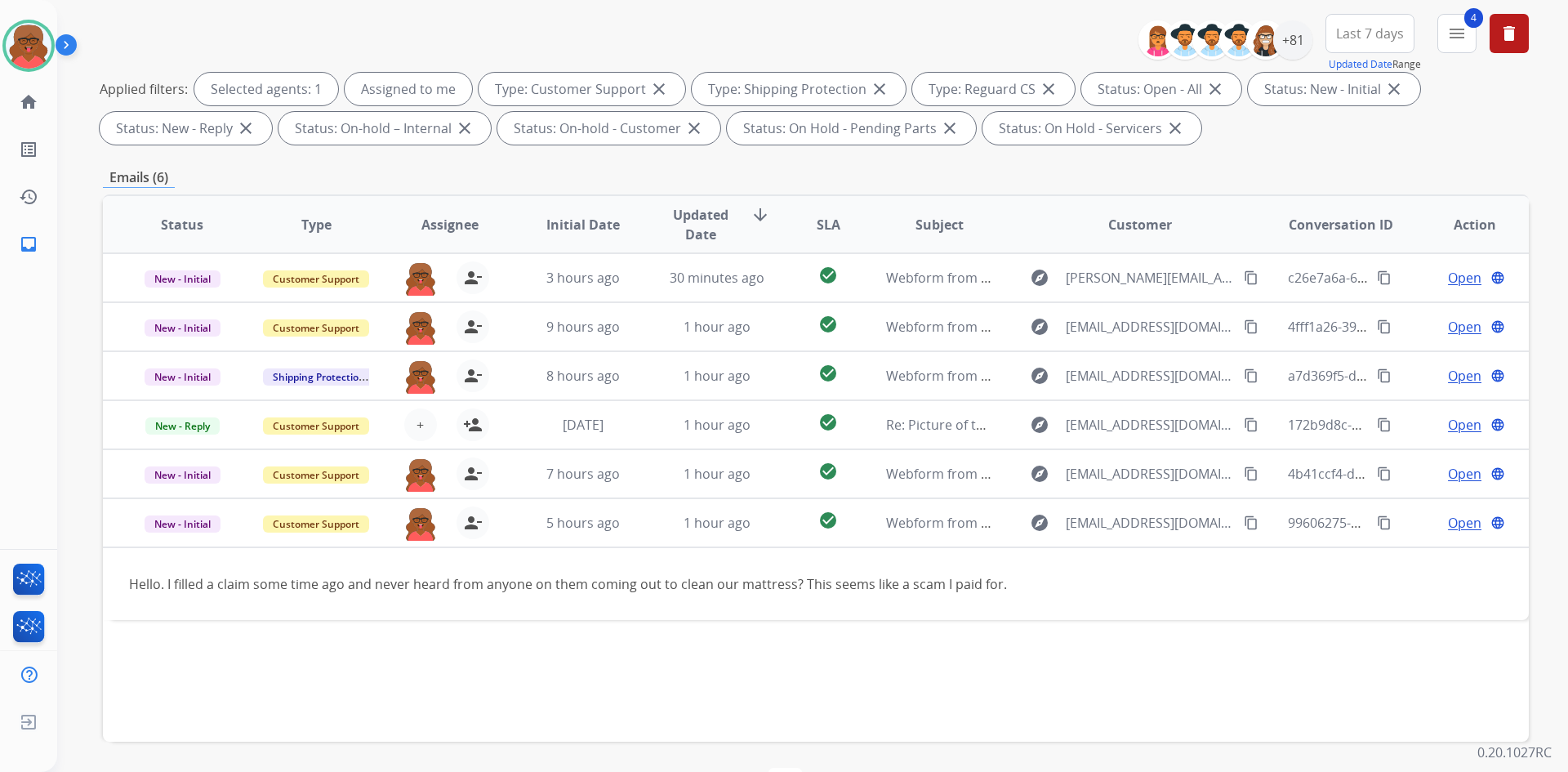
scroll to position [236, 0]
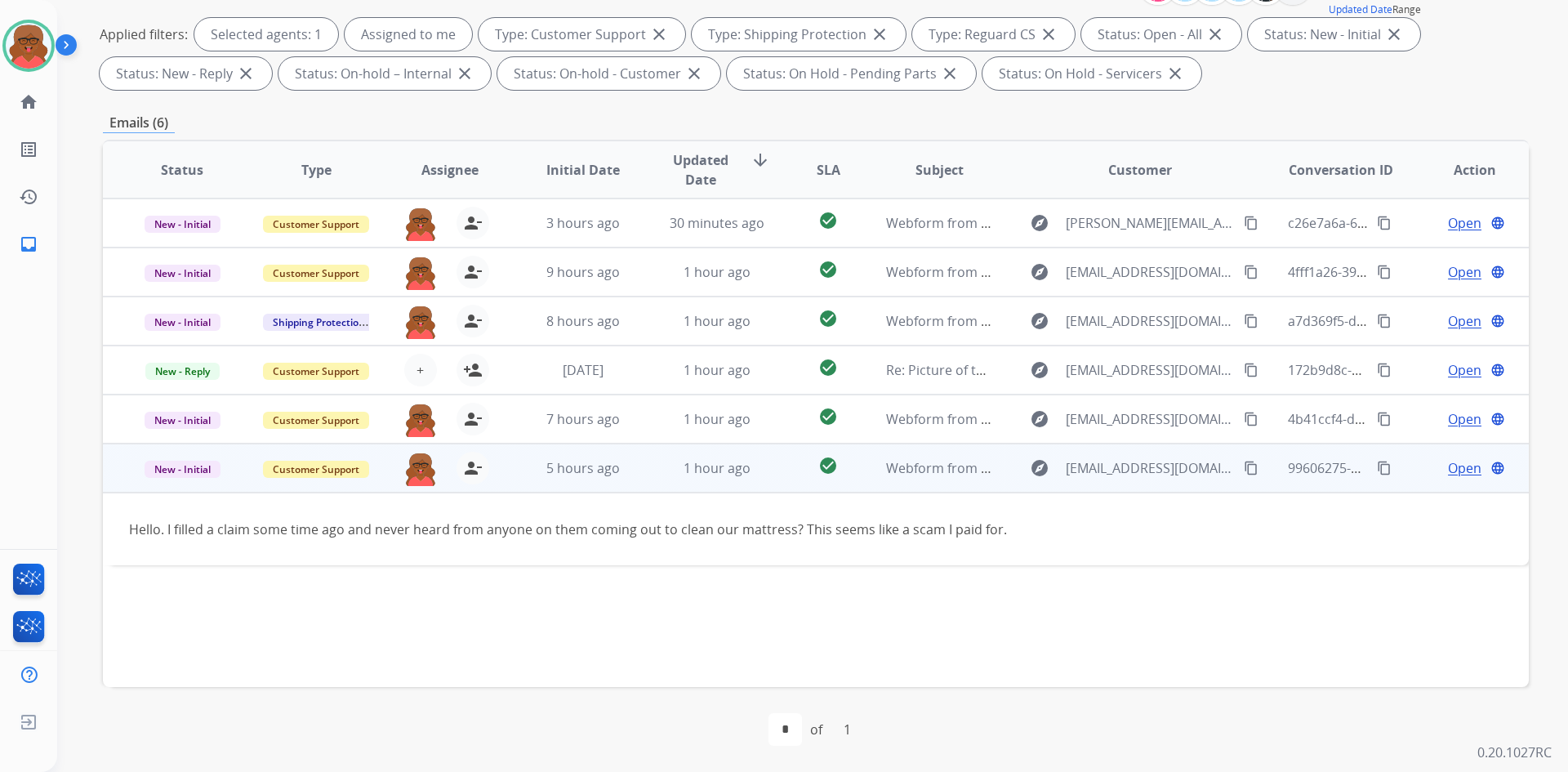
click at [1247, 474] on mat-icon "content_copy" at bounding box center [1251, 468] width 14 height 14
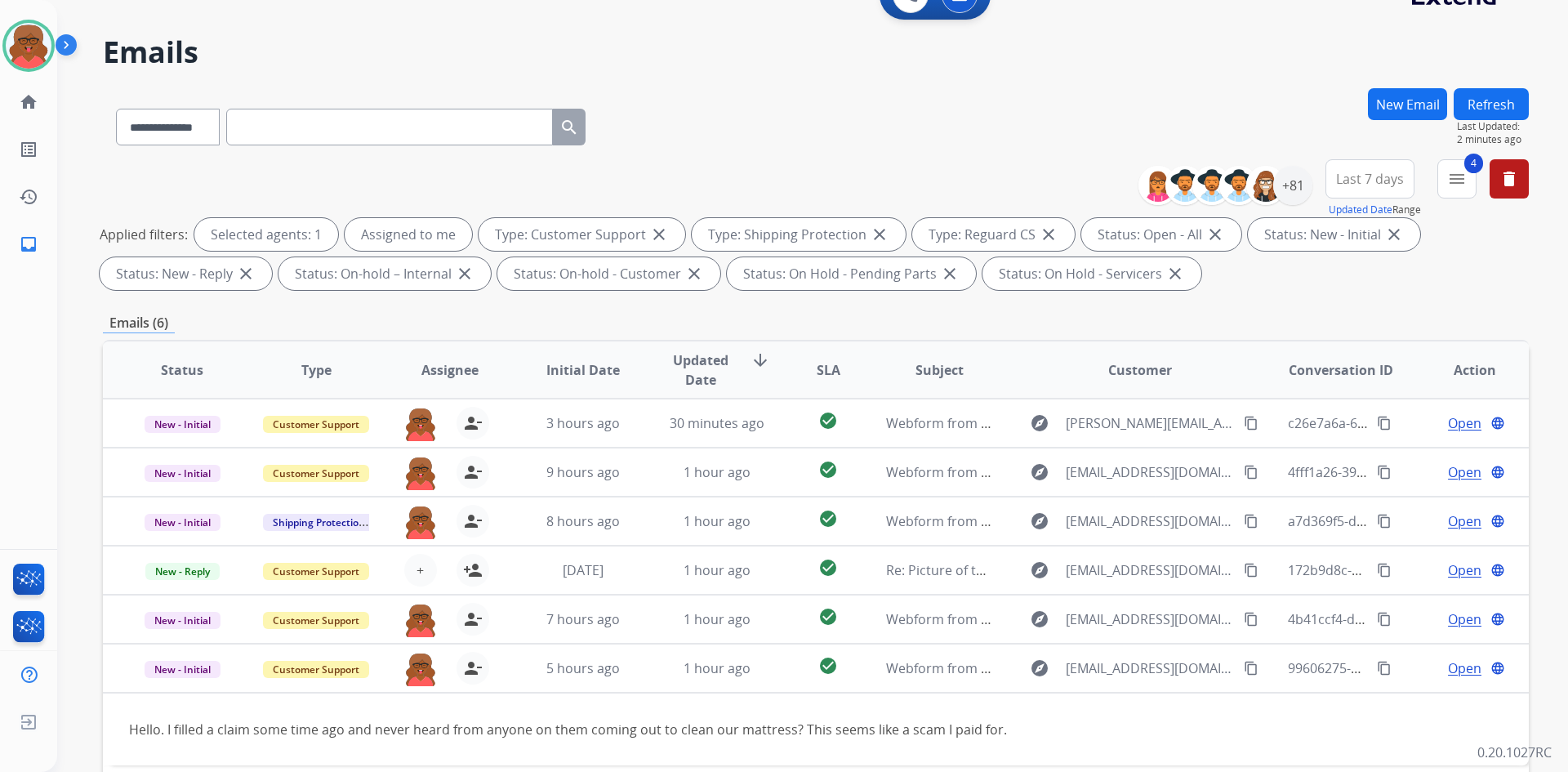
scroll to position [0, 0]
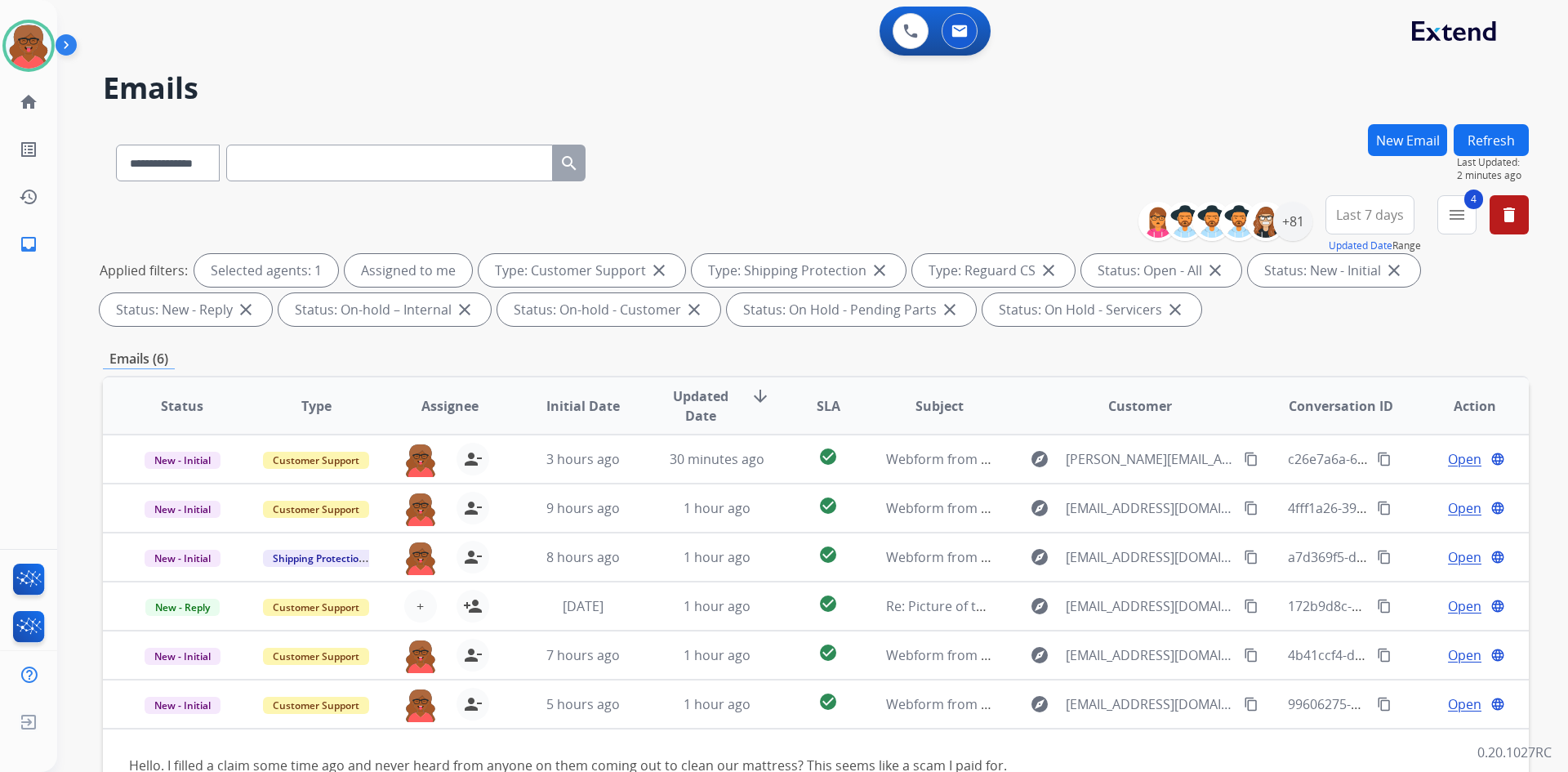
click at [1308, 240] on div "+81" at bounding box center [1231, 221] width 162 height 39
click at [1296, 224] on div "+81" at bounding box center [1293, 221] width 39 height 39
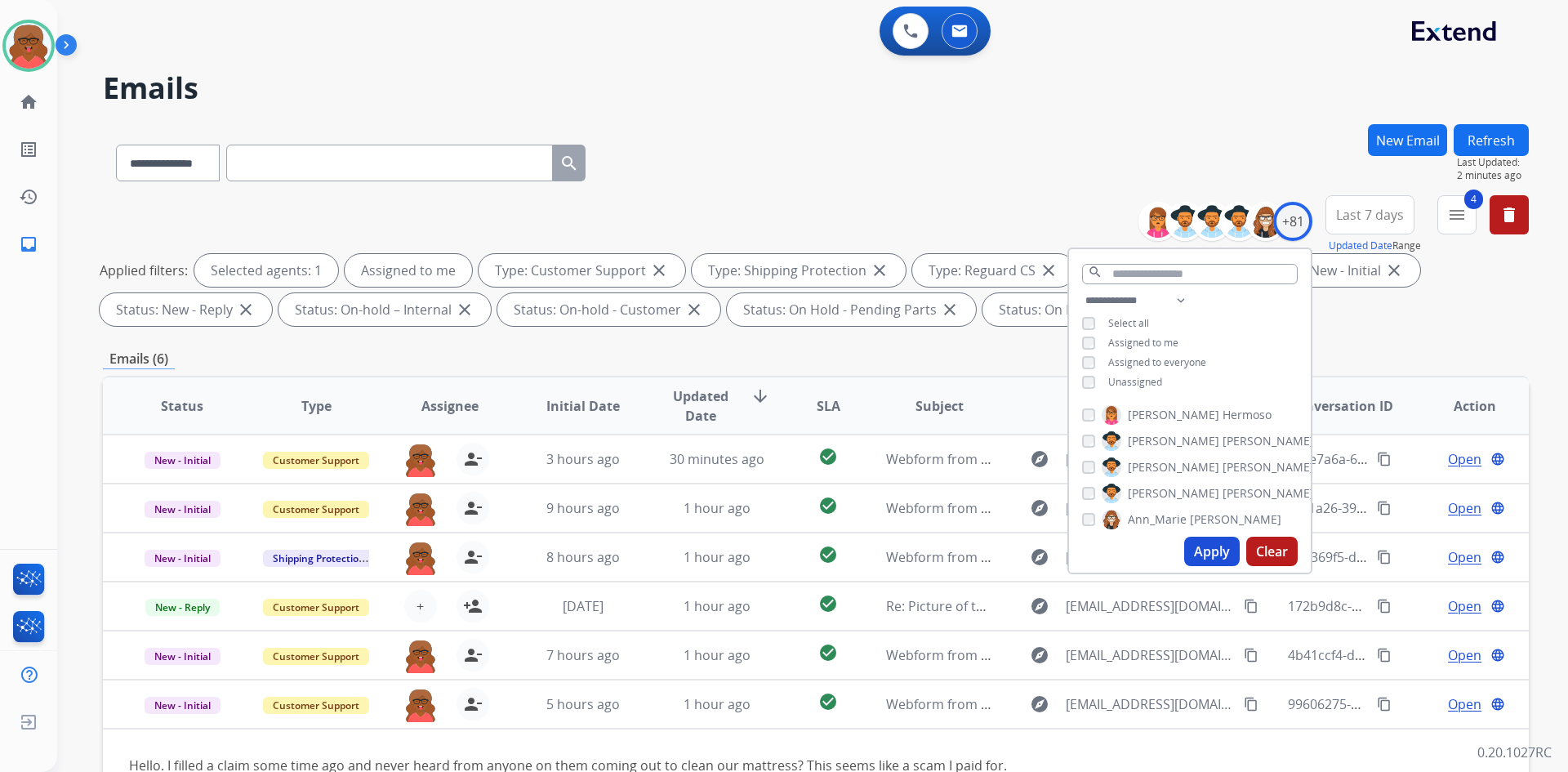
click at [1130, 377] on span "Unassigned" at bounding box center [1135, 382] width 54 height 14
click at [1195, 555] on button "Apply" at bounding box center [1212, 551] width 55 height 30
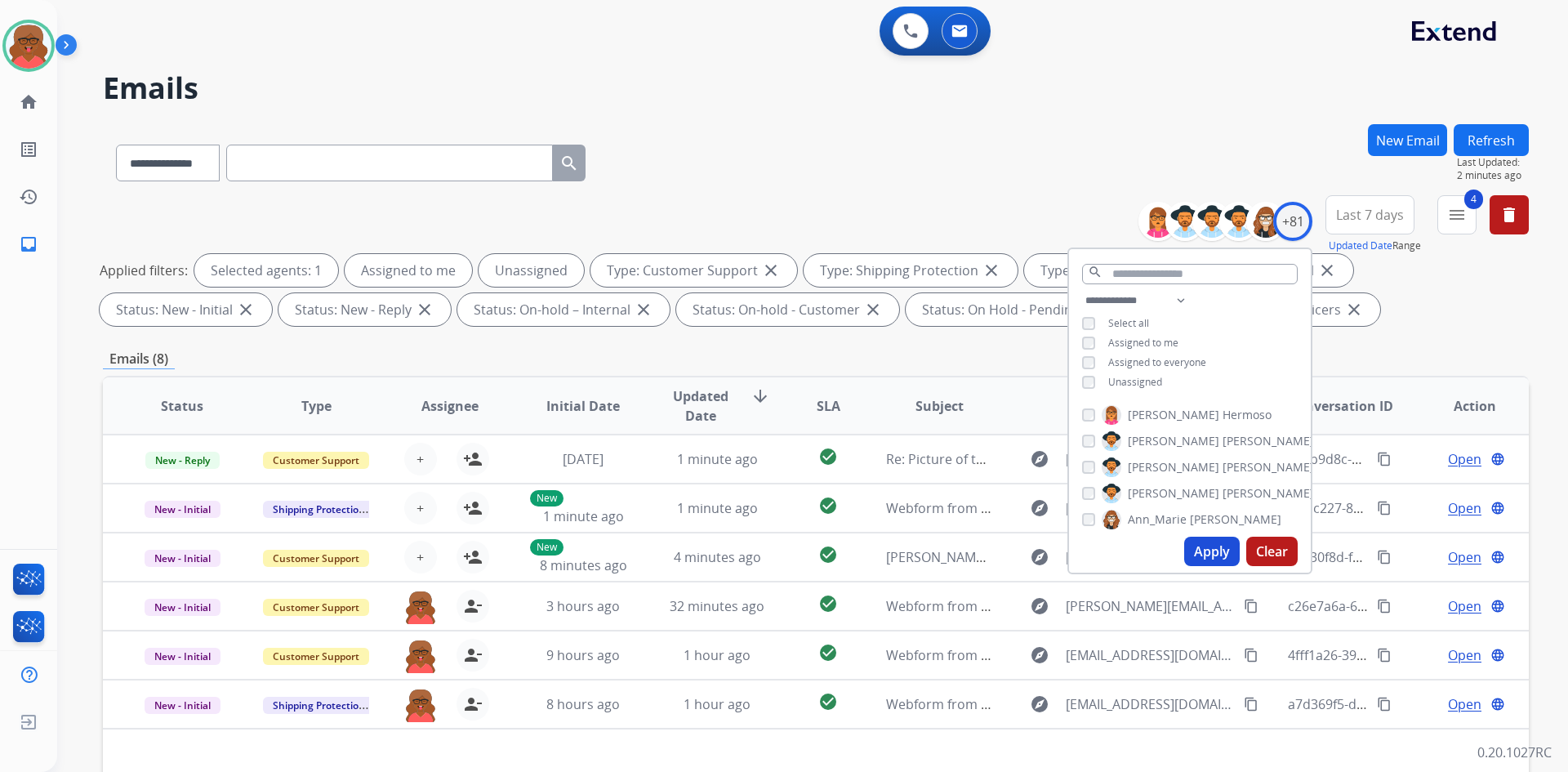
click at [1356, 350] on div "Emails (8)" at bounding box center [815, 359] width 1426 height 20
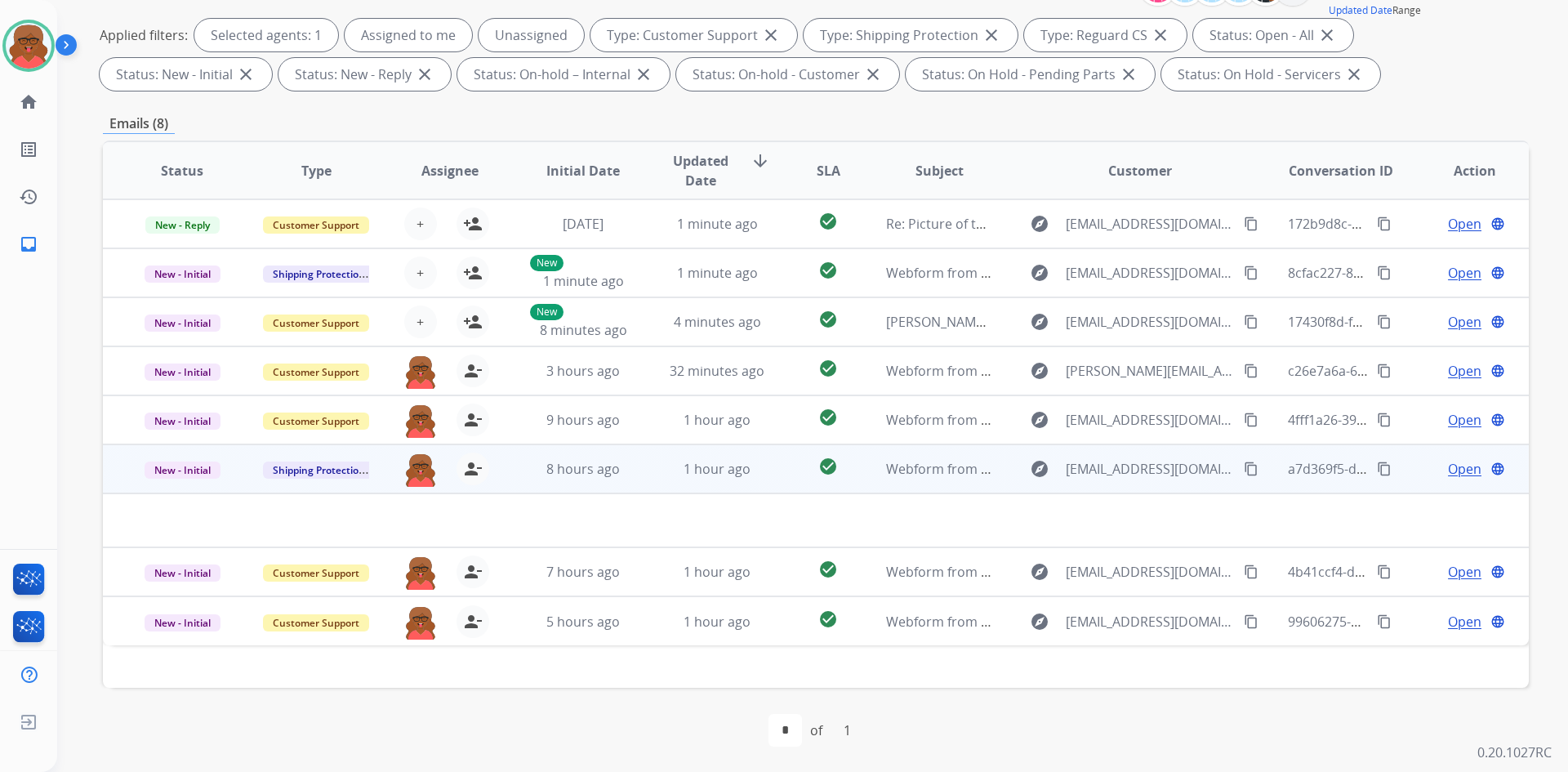
scroll to position [236, 0]
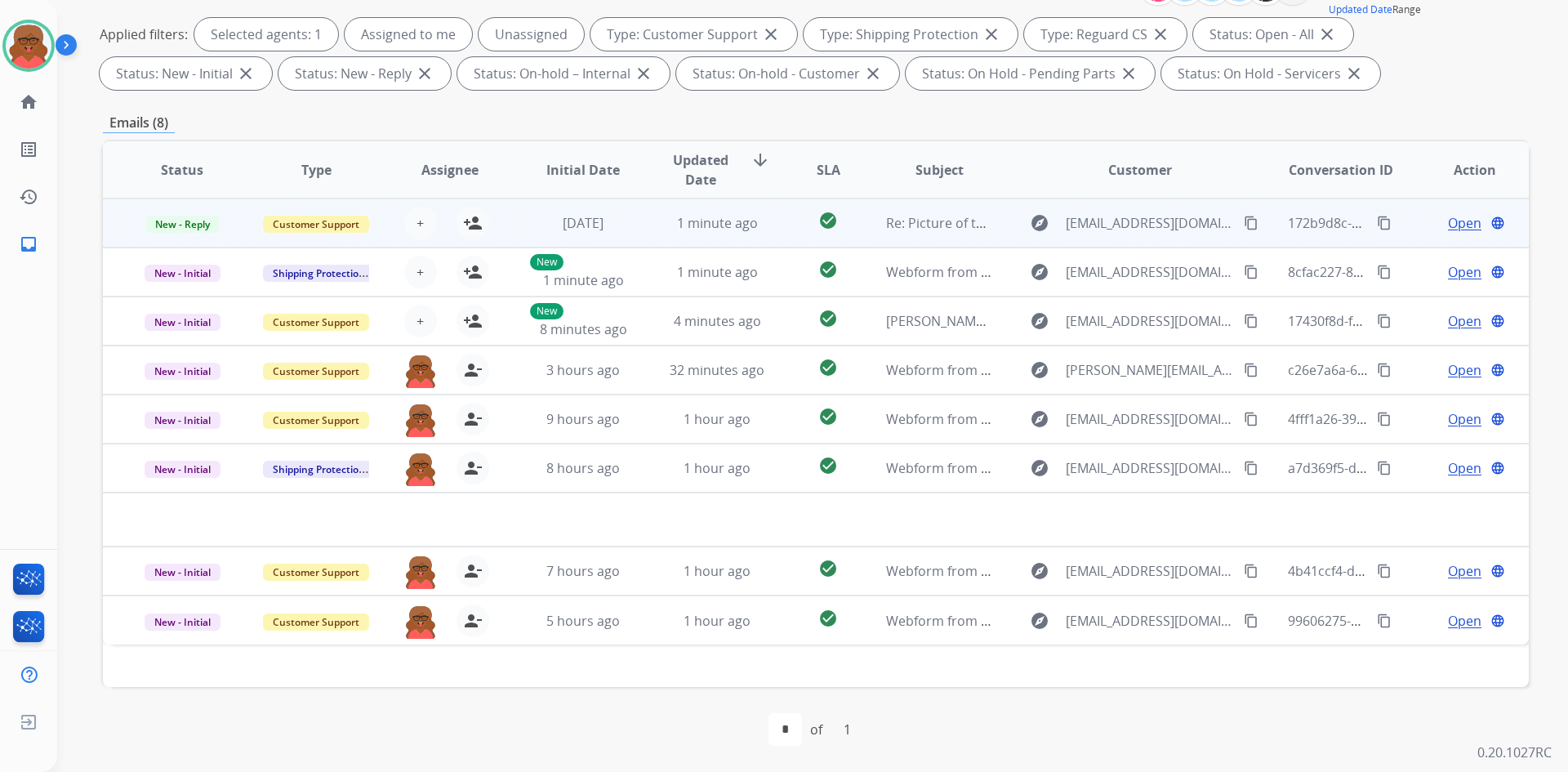
click at [671, 236] on td "1 minute ago" at bounding box center [705, 223] width 134 height 49
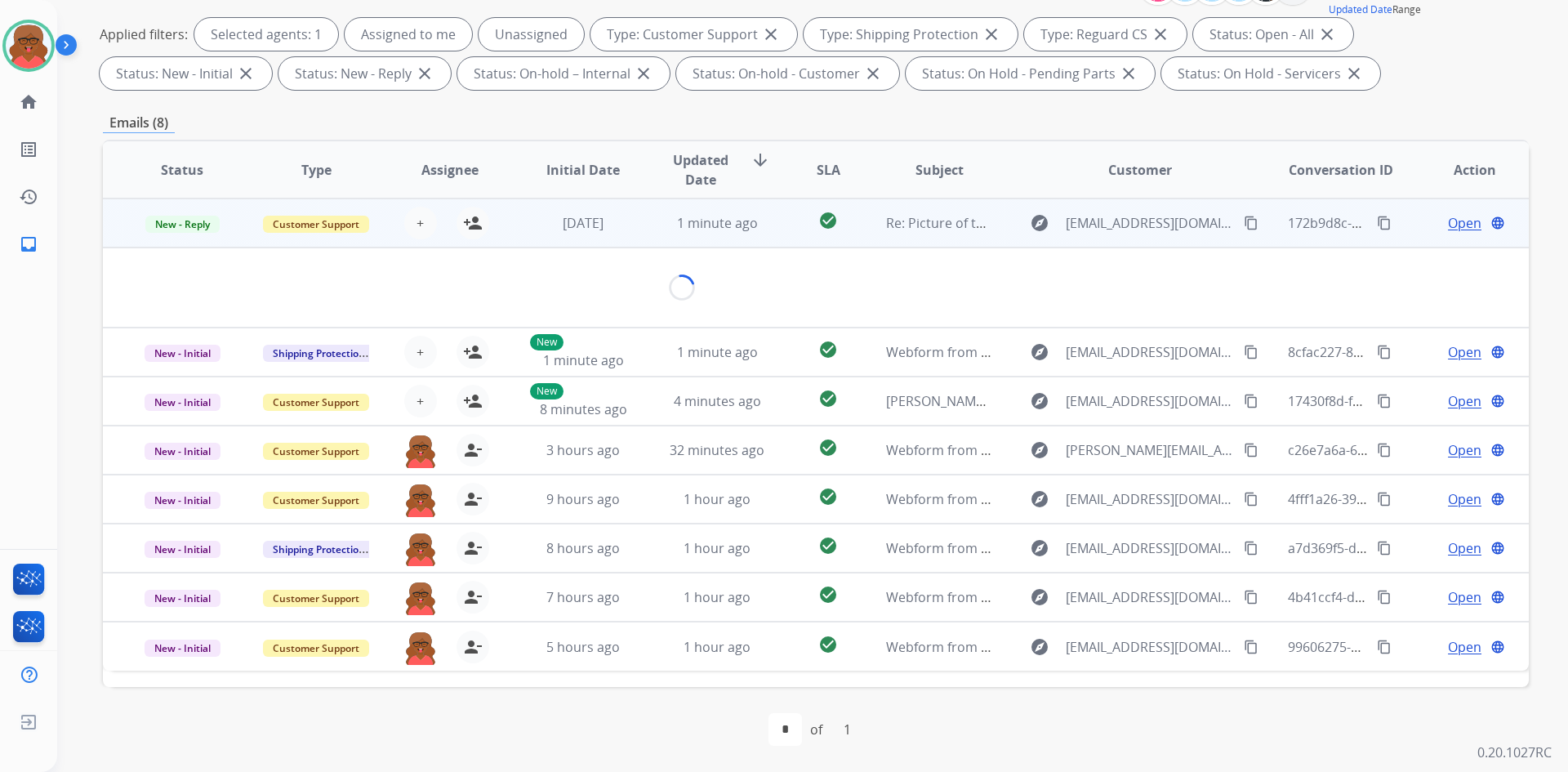
click at [671, 236] on td "1 minute ago" at bounding box center [705, 223] width 134 height 49
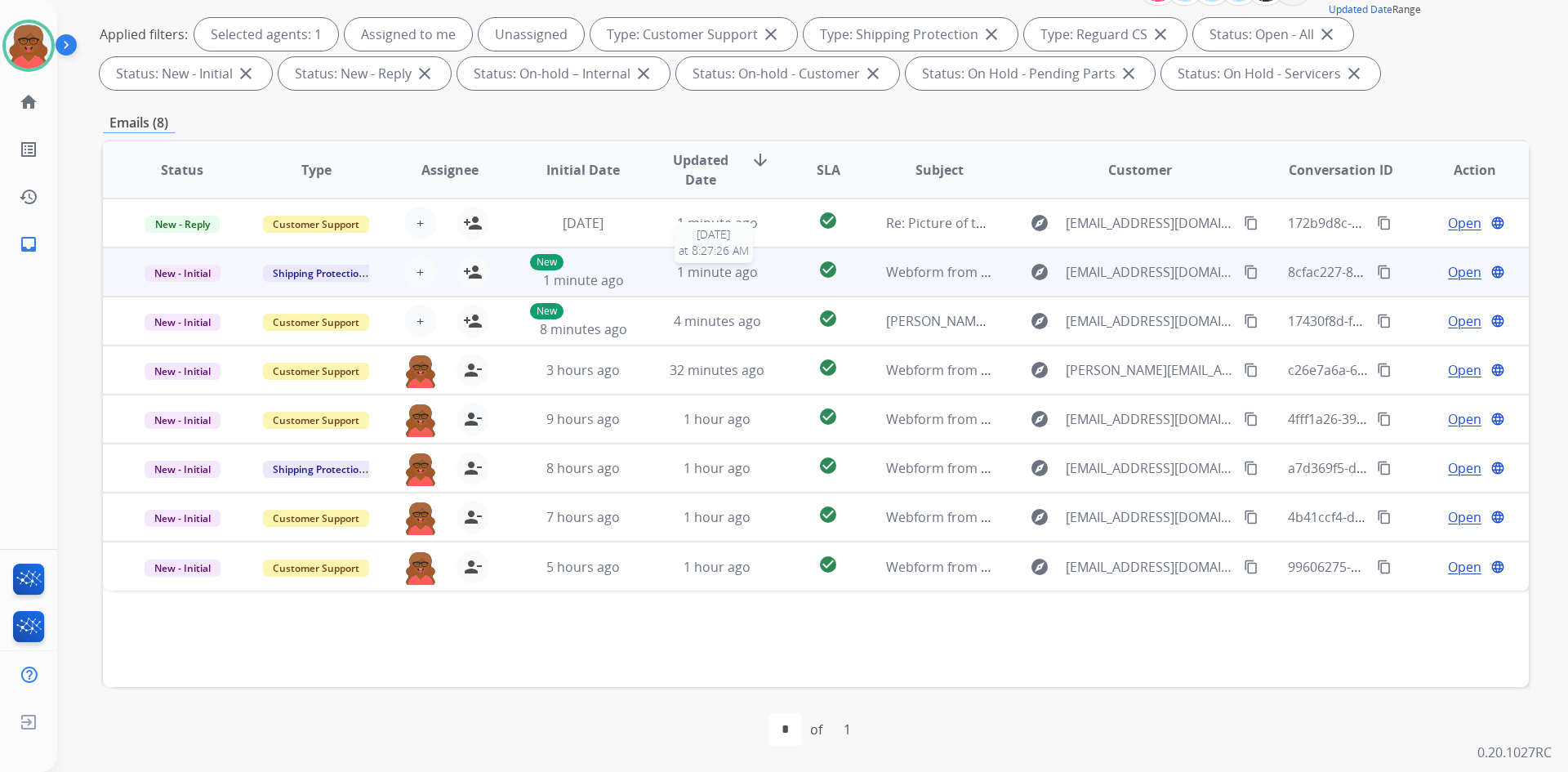
click at [680, 276] on span "1 minute ago" at bounding box center [717, 271] width 81 height 18
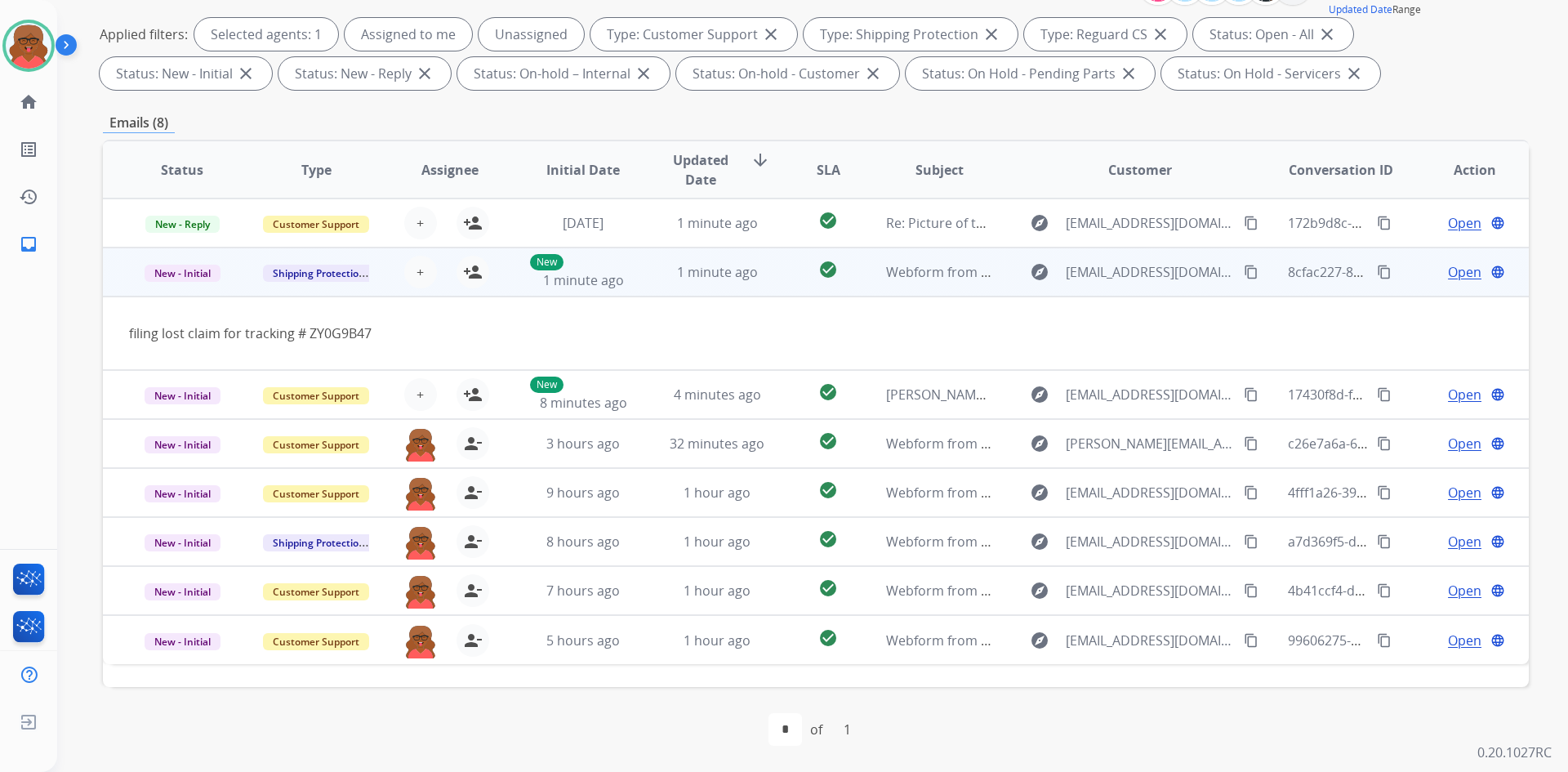
click at [490, 268] on div "+ Select agent person_add Assign to Me" at bounding box center [436, 272] width 134 height 46
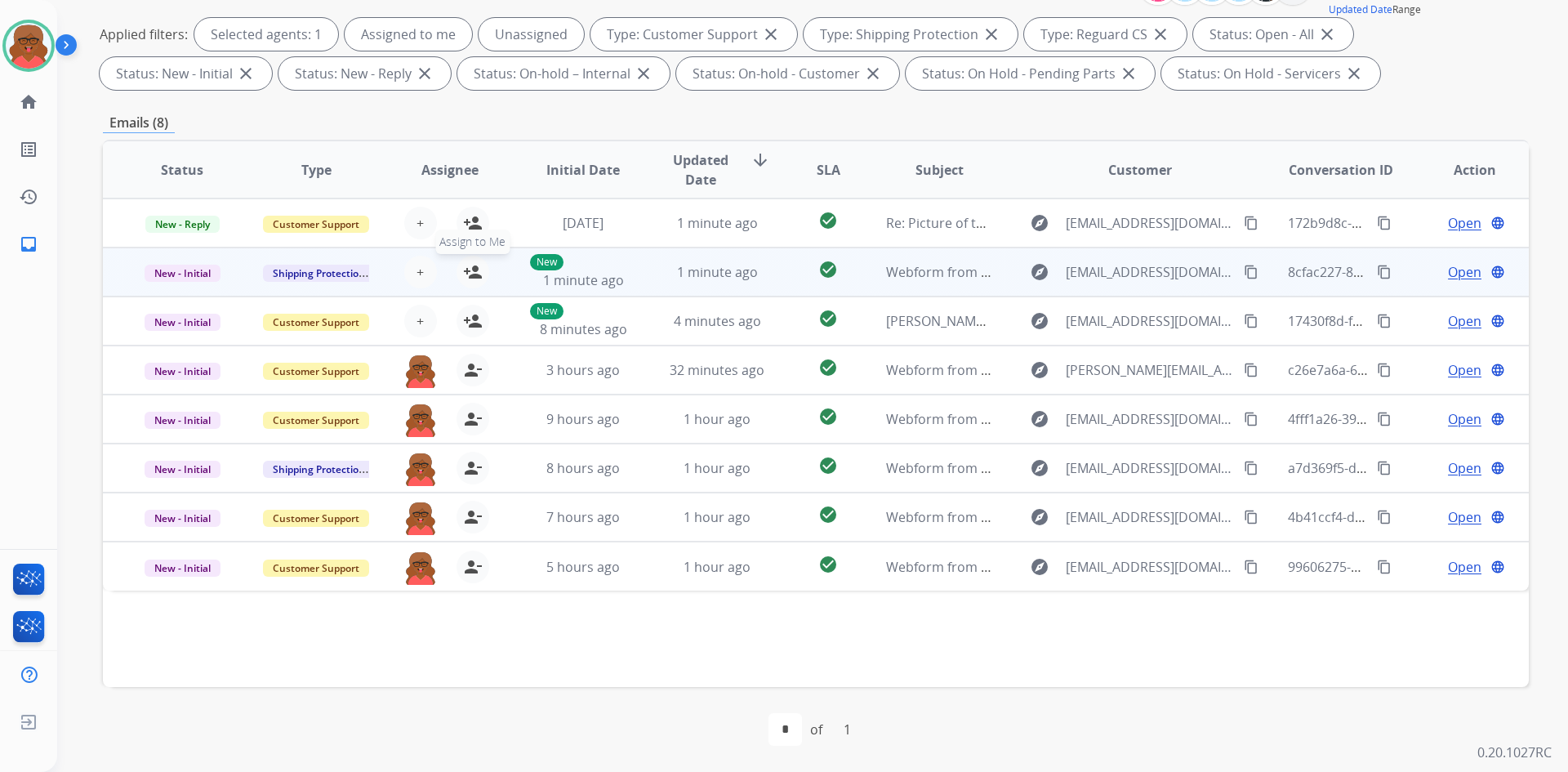
click at [477, 270] on mat-icon "person_add" at bounding box center [473, 271] width 20 height 20
click at [602, 270] on div "New 1 minute ago" at bounding box center [583, 272] width 107 height 36
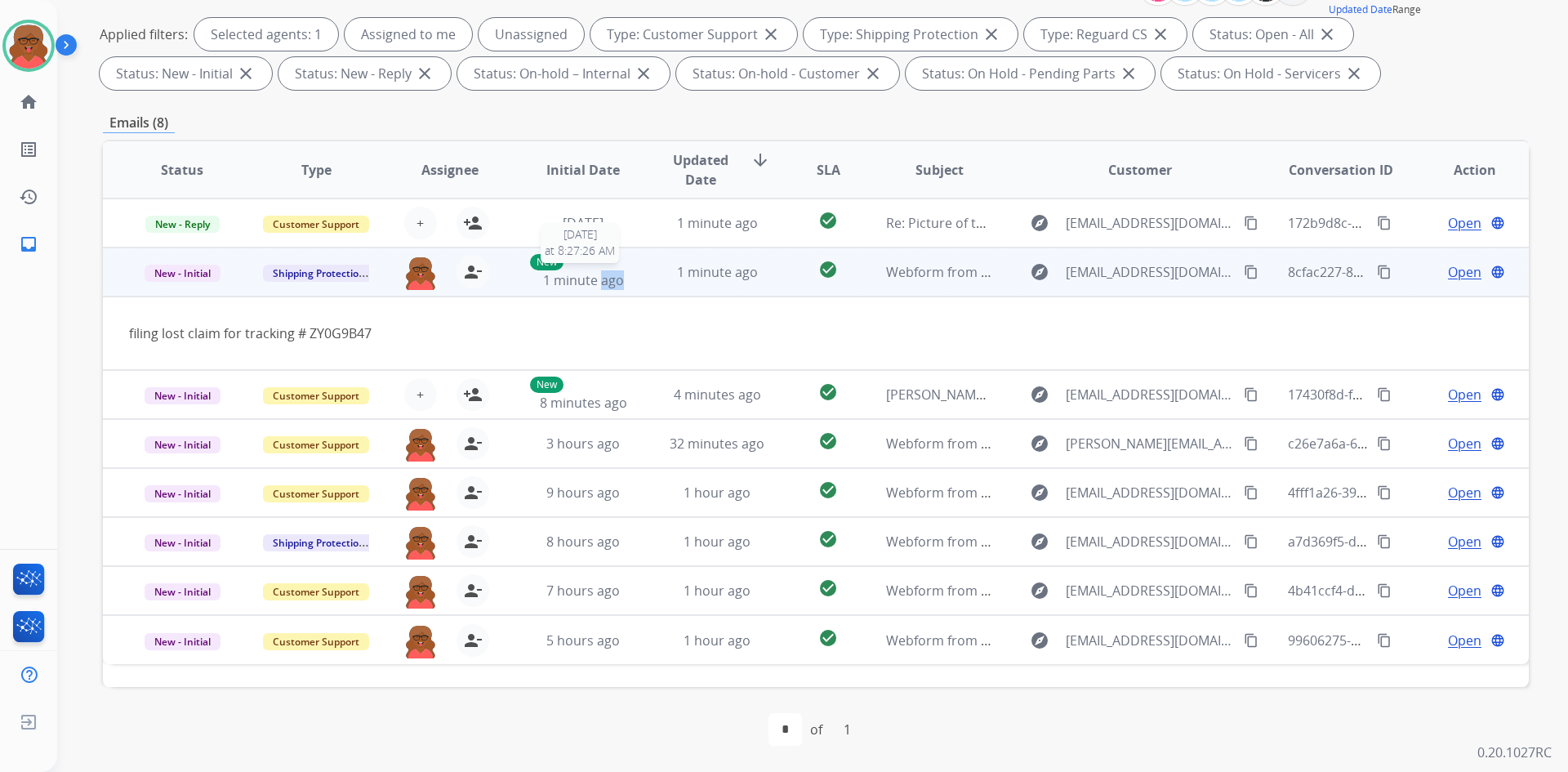
click at [602, 270] on div "New 1 minute ago" at bounding box center [583, 272] width 107 height 36
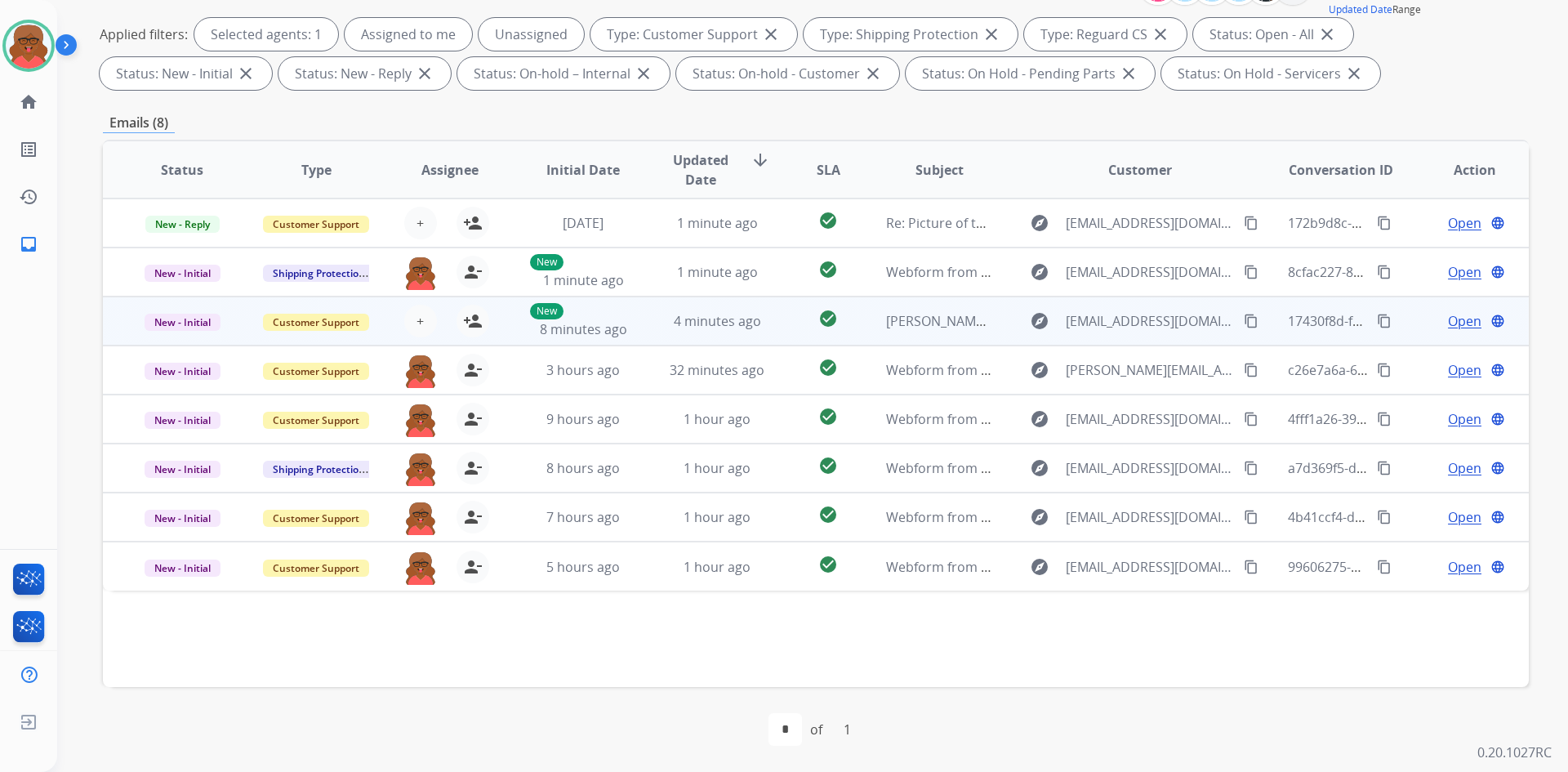
click at [615, 344] on td "New 8 minutes ago" at bounding box center [571, 321] width 134 height 49
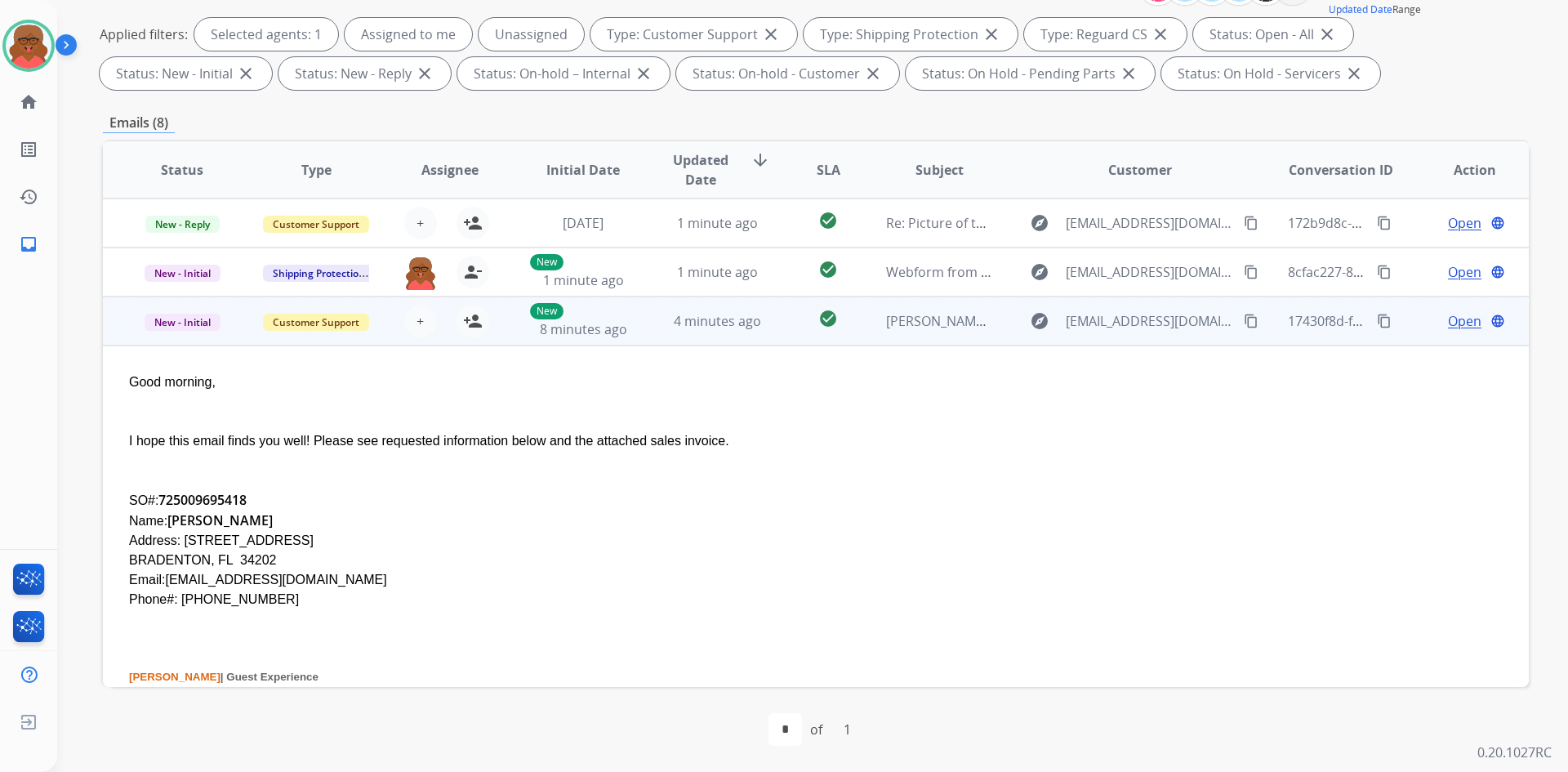
scroll to position [98, 0]
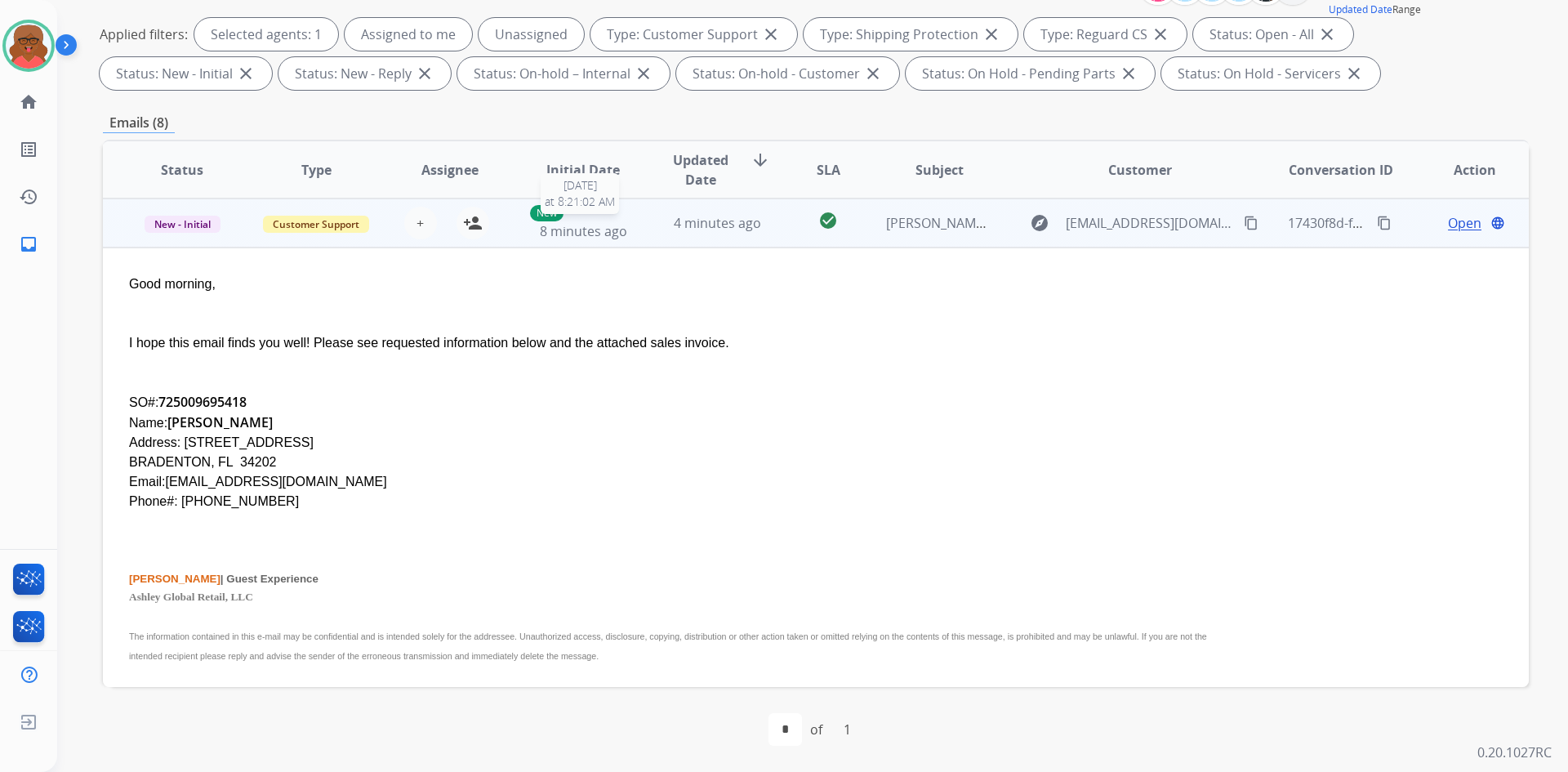
click at [630, 237] on div "New 8 minutes ago" at bounding box center [583, 223] width 107 height 36
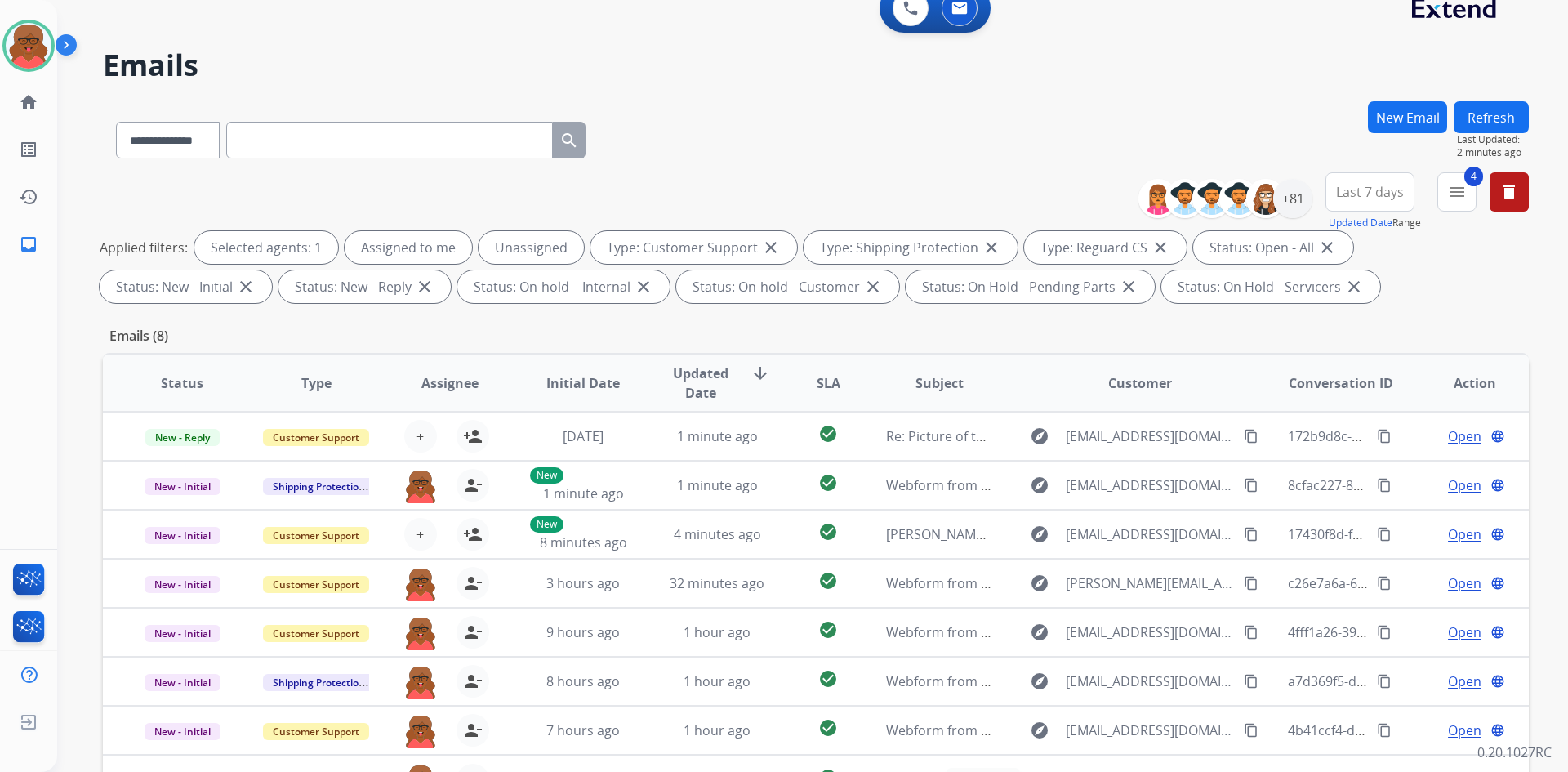
scroll to position [0, 0]
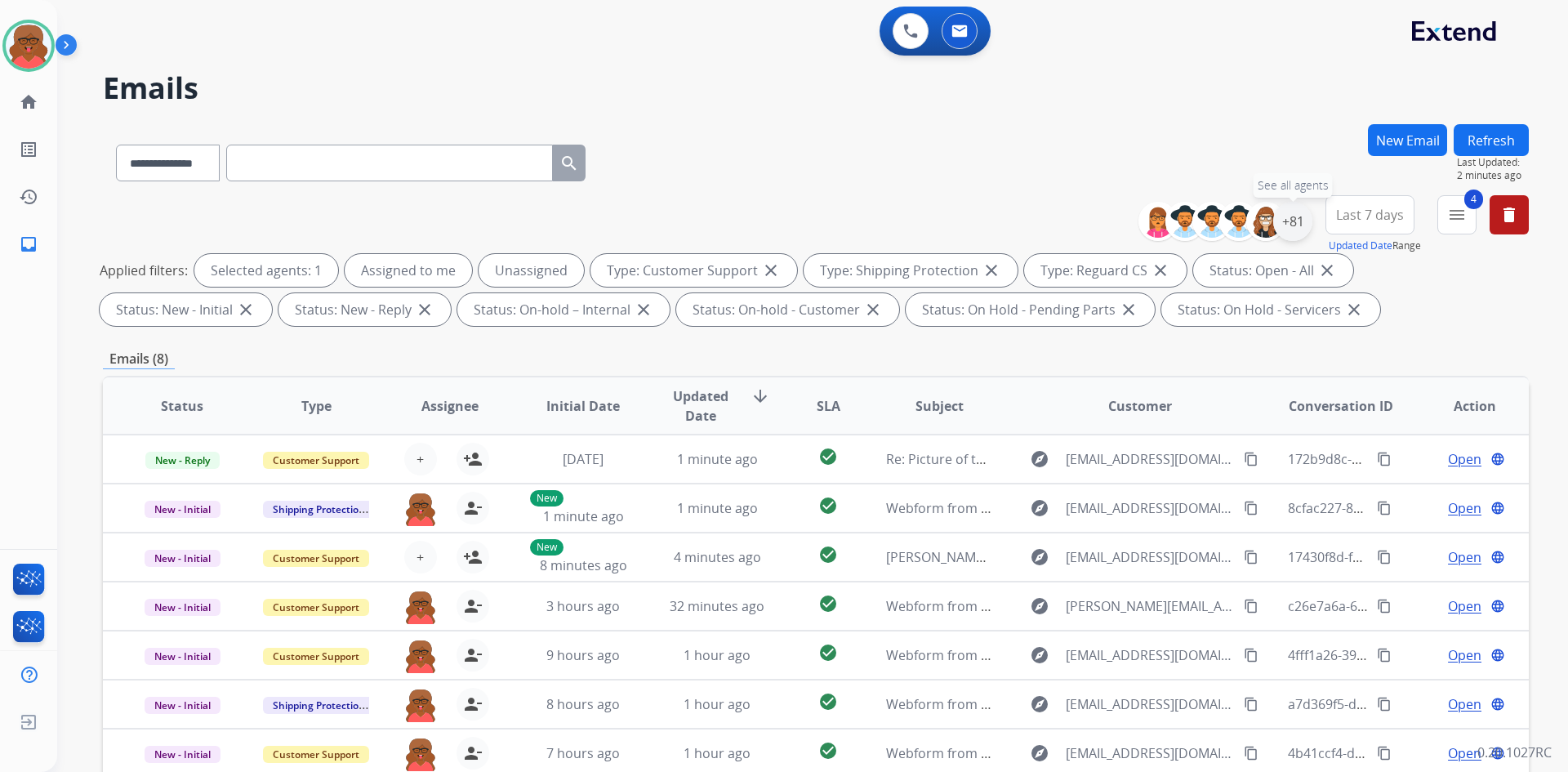
click at [1283, 228] on div "+81" at bounding box center [1293, 221] width 39 height 39
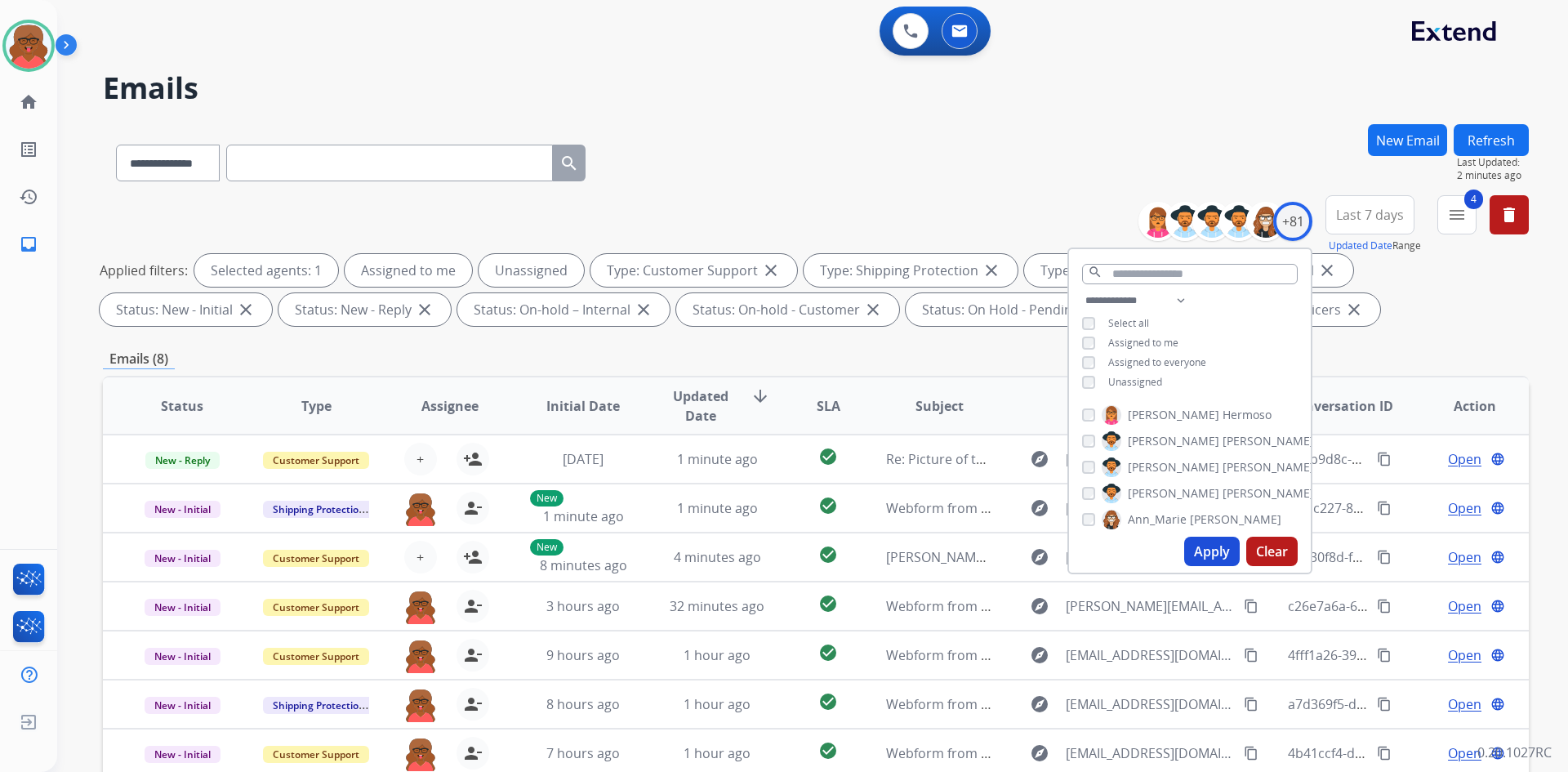
click at [1148, 380] on span "Unassigned" at bounding box center [1135, 382] width 54 height 14
click at [1225, 549] on button "Apply" at bounding box center [1212, 551] width 55 height 30
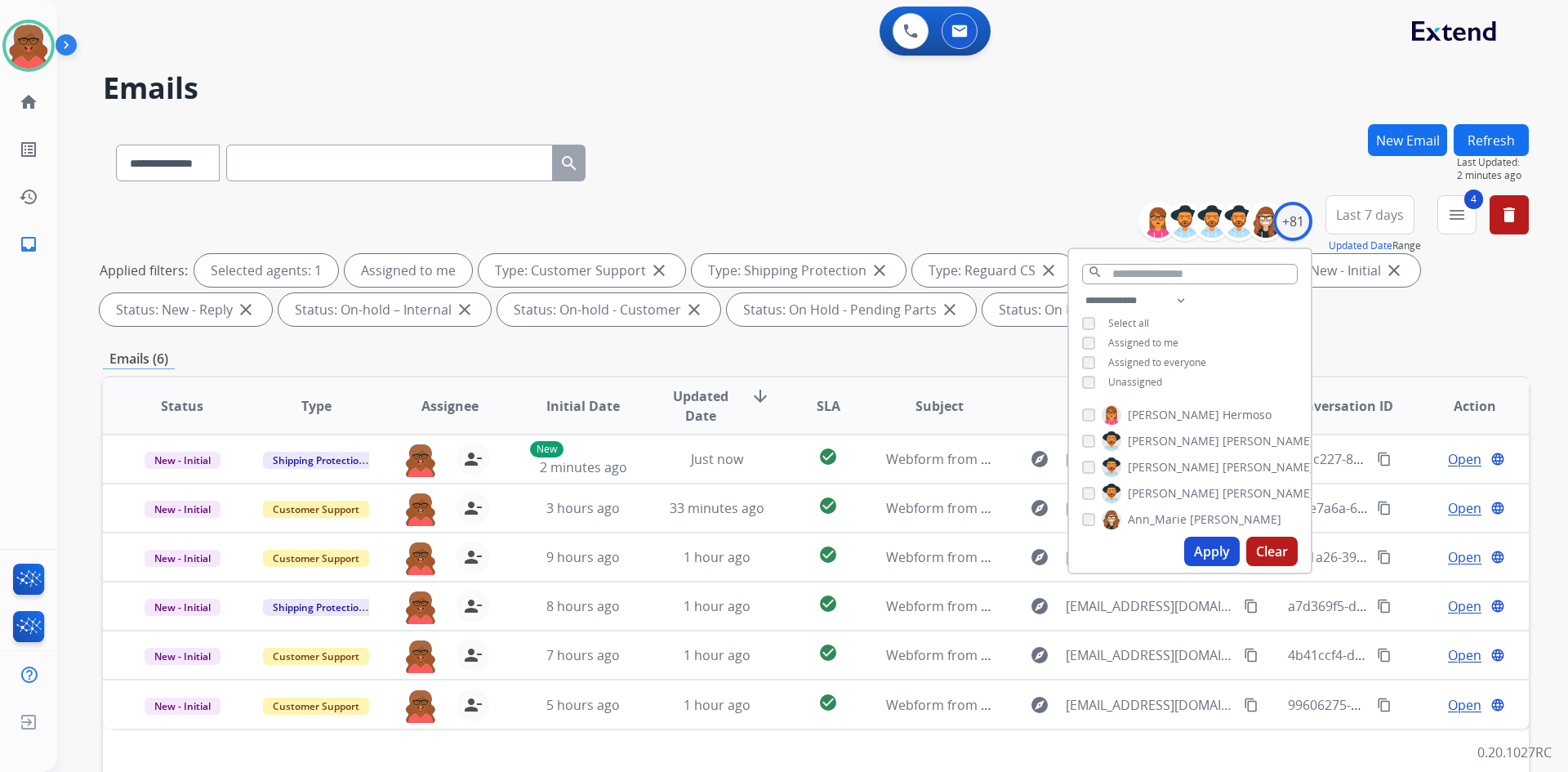
click at [1361, 333] on div "**********" at bounding box center [815, 565] width 1426 height 883
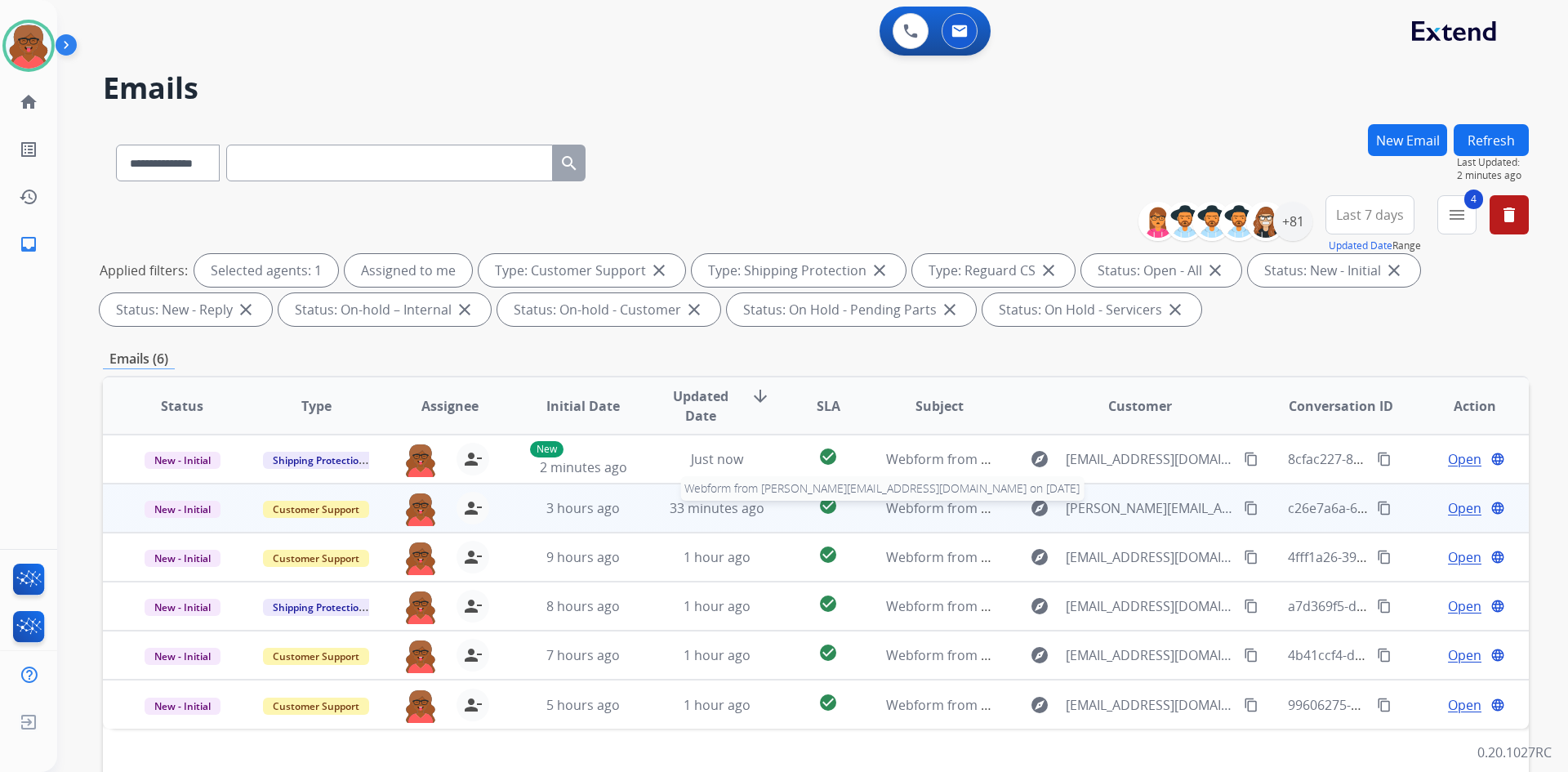
click at [898, 517] on div "Webform from t.nayavich@gmail.com on 09/17/2025" at bounding box center [940, 508] width 107 height 20
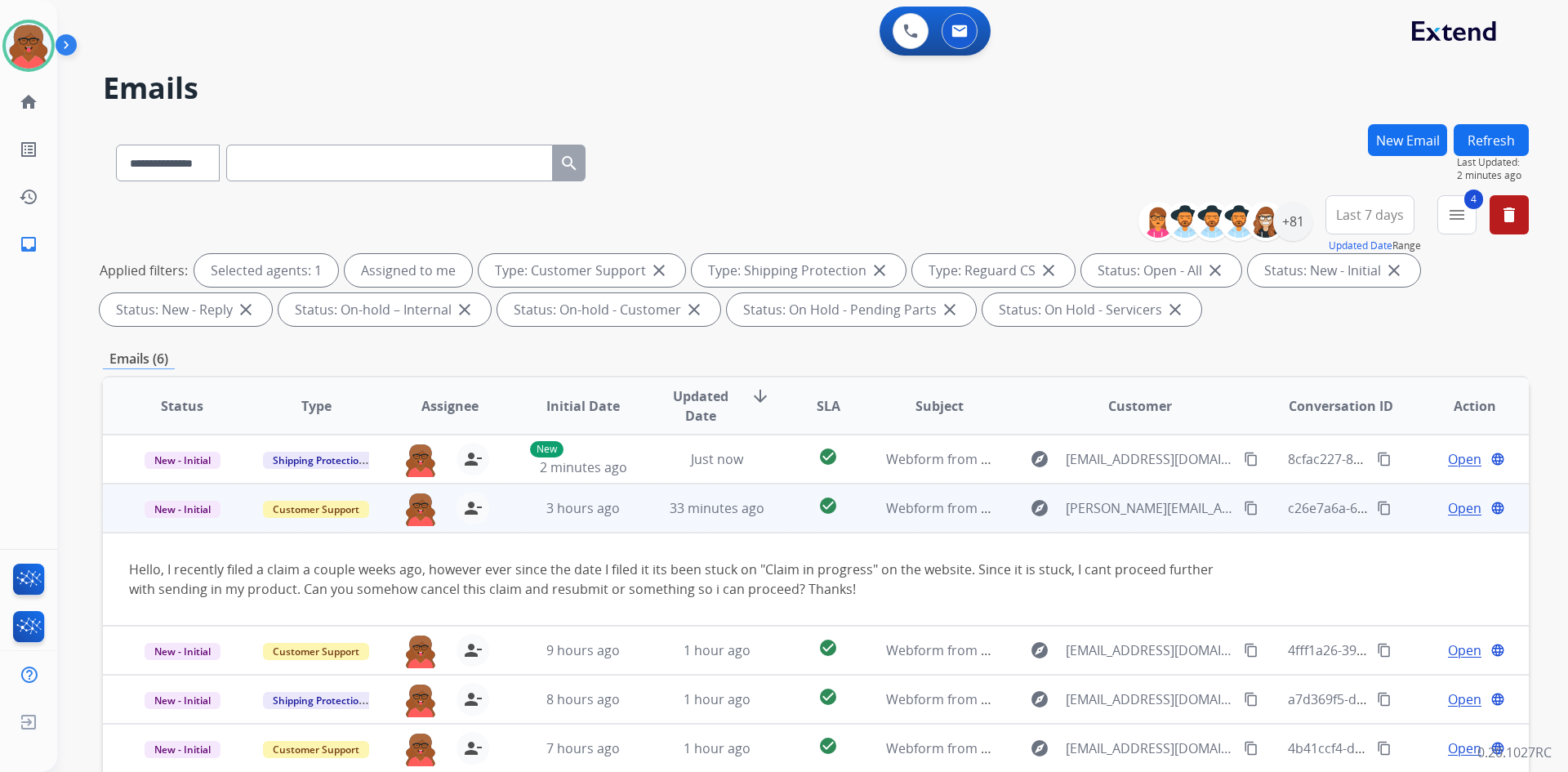
click at [1244, 507] on mat-icon "content_copy" at bounding box center [1251, 508] width 14 height 14
click at [1448, 508] on span "Open" at bounding box center [1464, 508] width 33 height 20
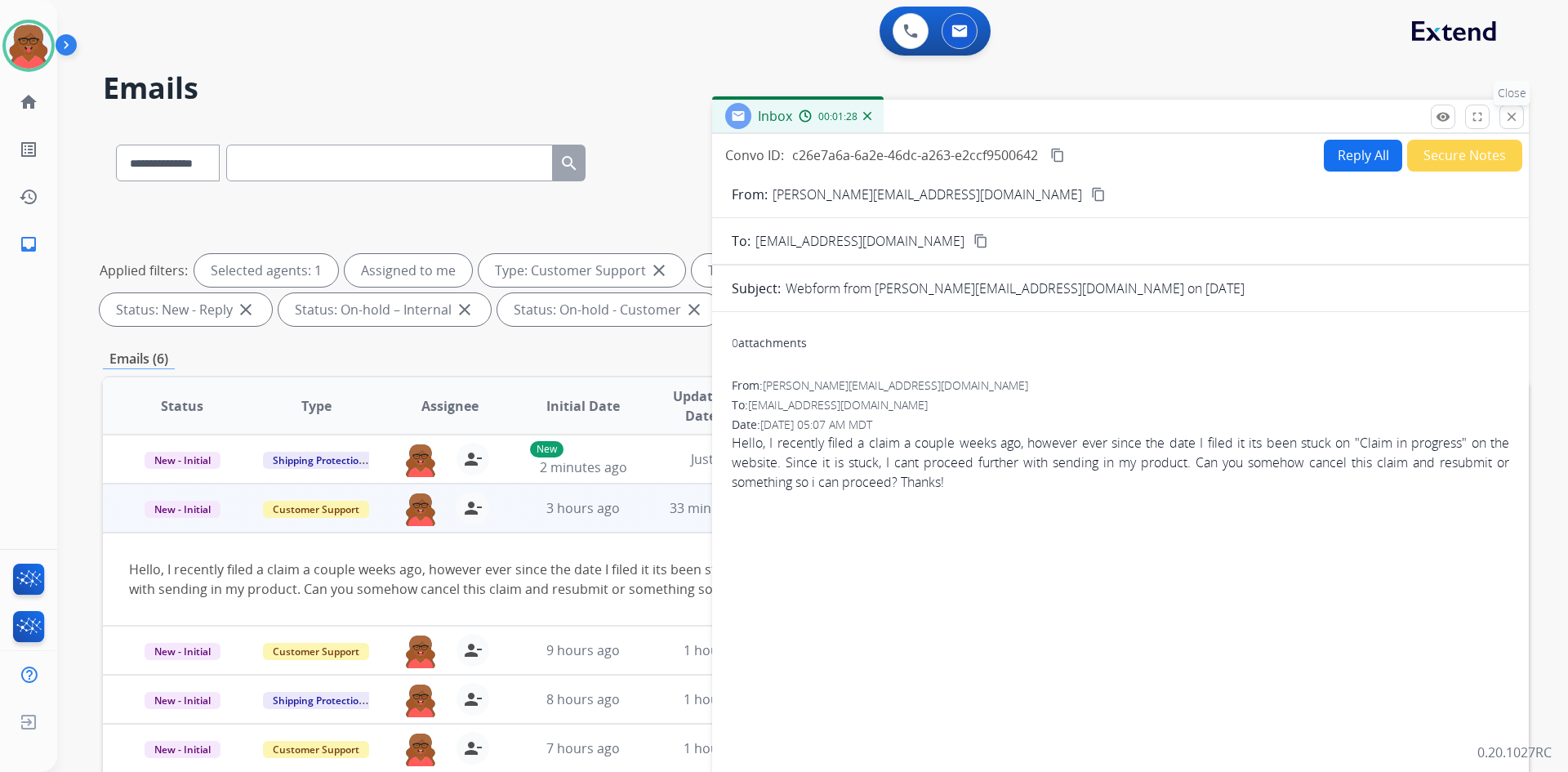
click at [1516, 126] on button "close Close" at bounding box center [1512, 116] width 25 height 25
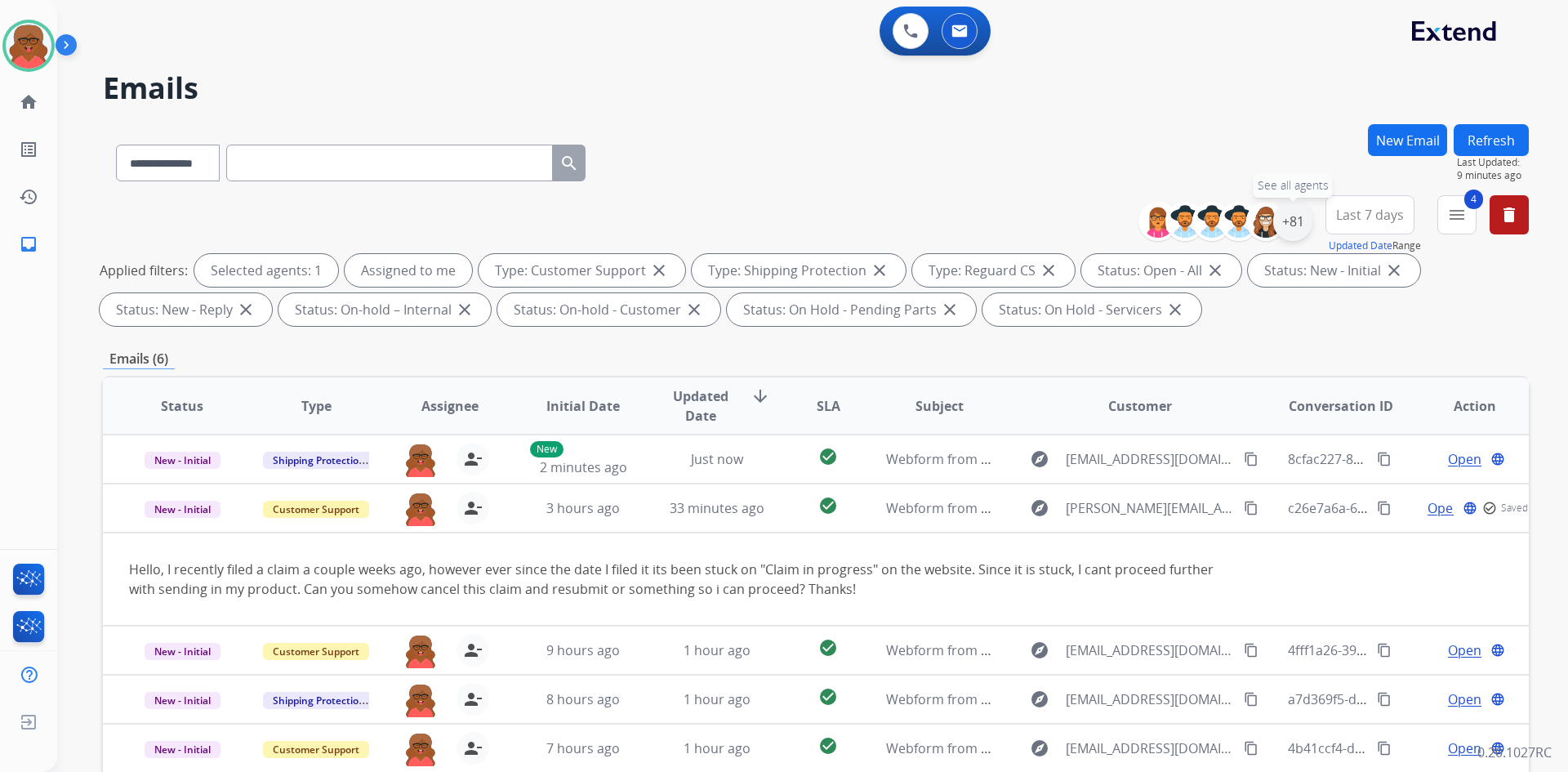
click at [1302, 230] on div "+81" at bounding box center [1293, 221] width 39 height 39
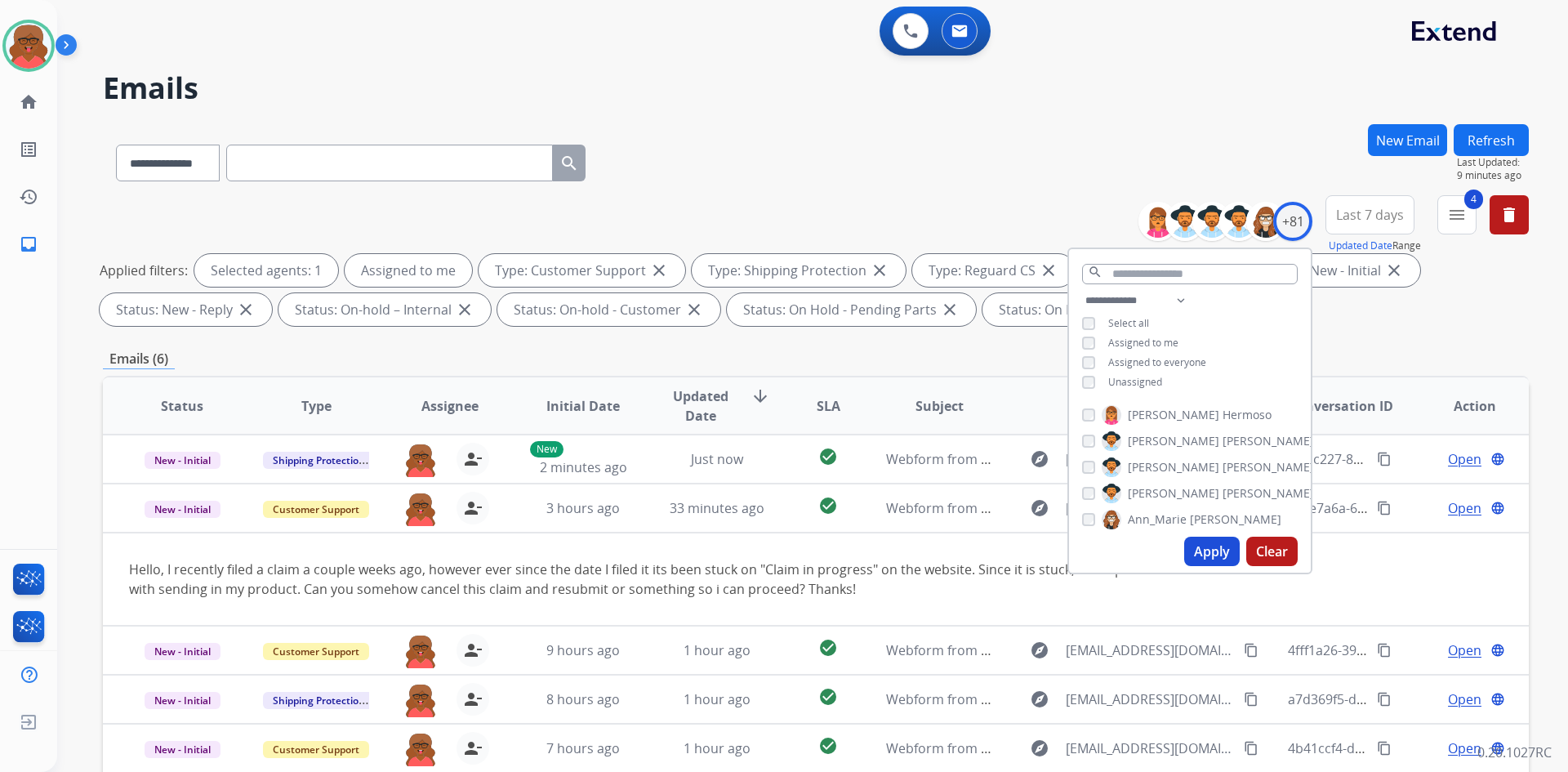
drag, startPoint x: 1213, startPoint y: 555, endPoint x: 1217, endPoint y: 548, distance: 8.1
click at [1213, 555] on button "Apply" at bounding box center [1212, 551] width 55 height 30
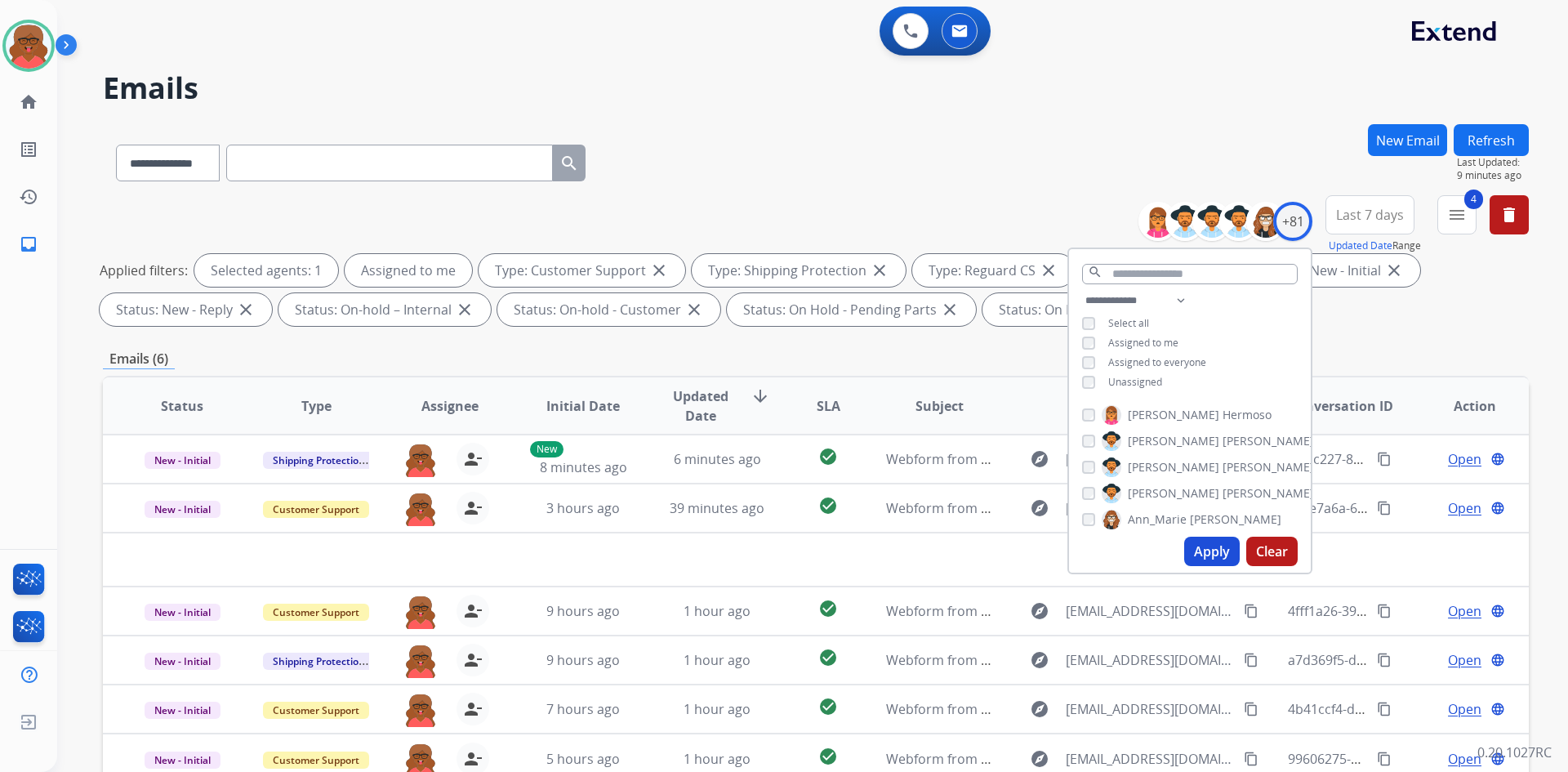
click at [1377, 339] on div "**********" at bounding box center [815, 565] width 1426 height 883
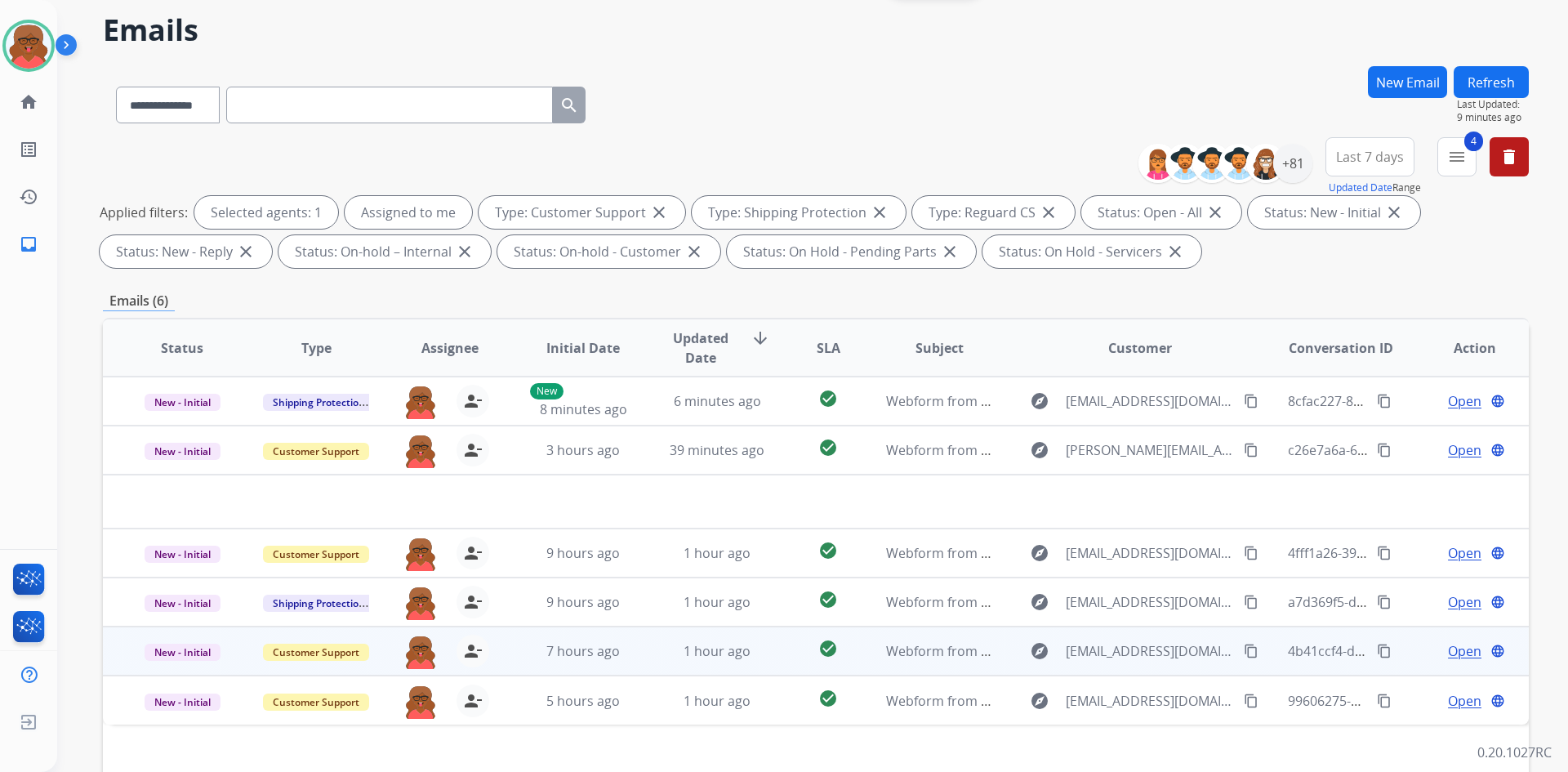
scroll to position [163, 0]
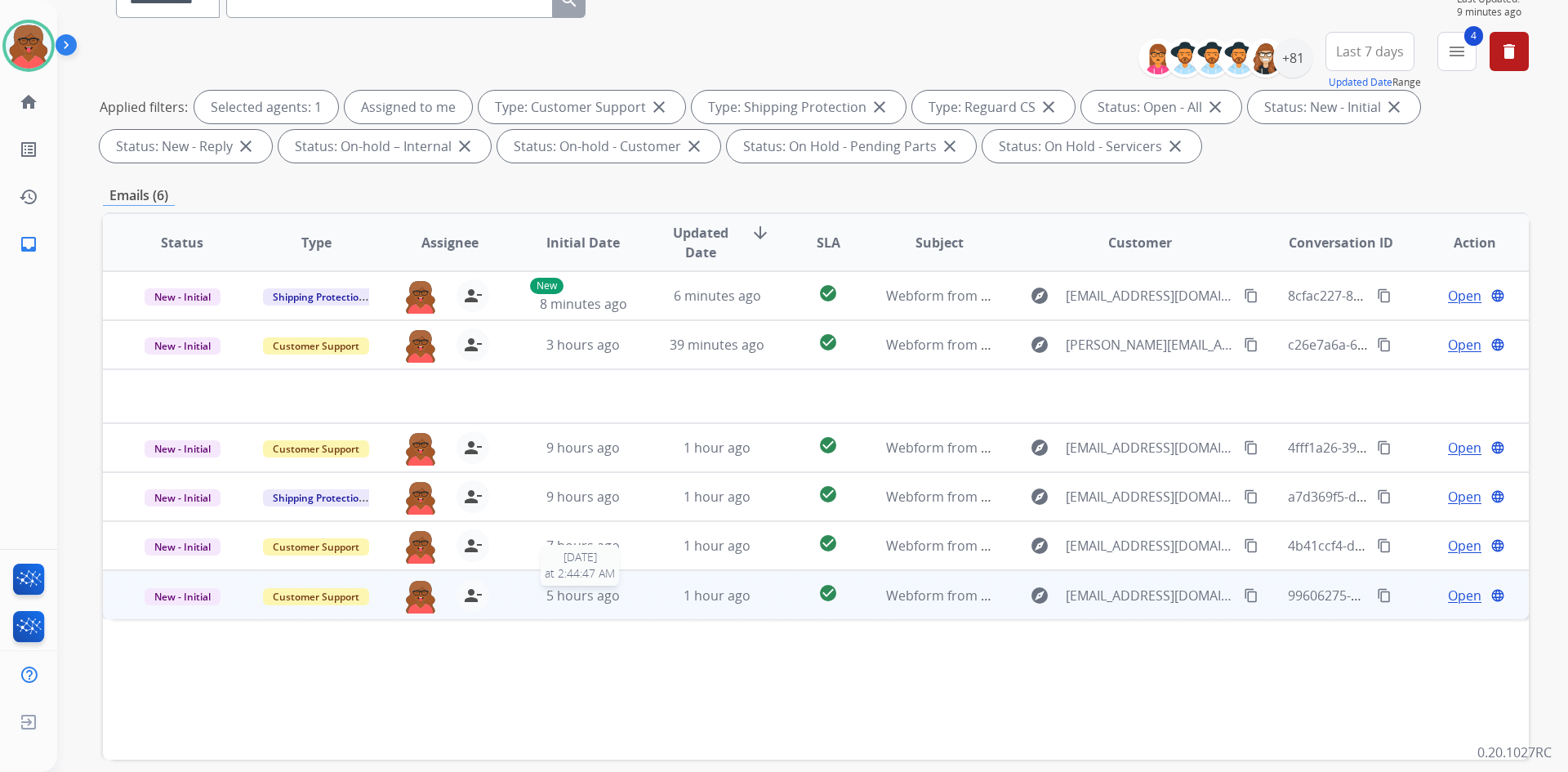
click at [571, 604] on span "5 hours ago" at bounding box center [583, 595] width 73 height 18
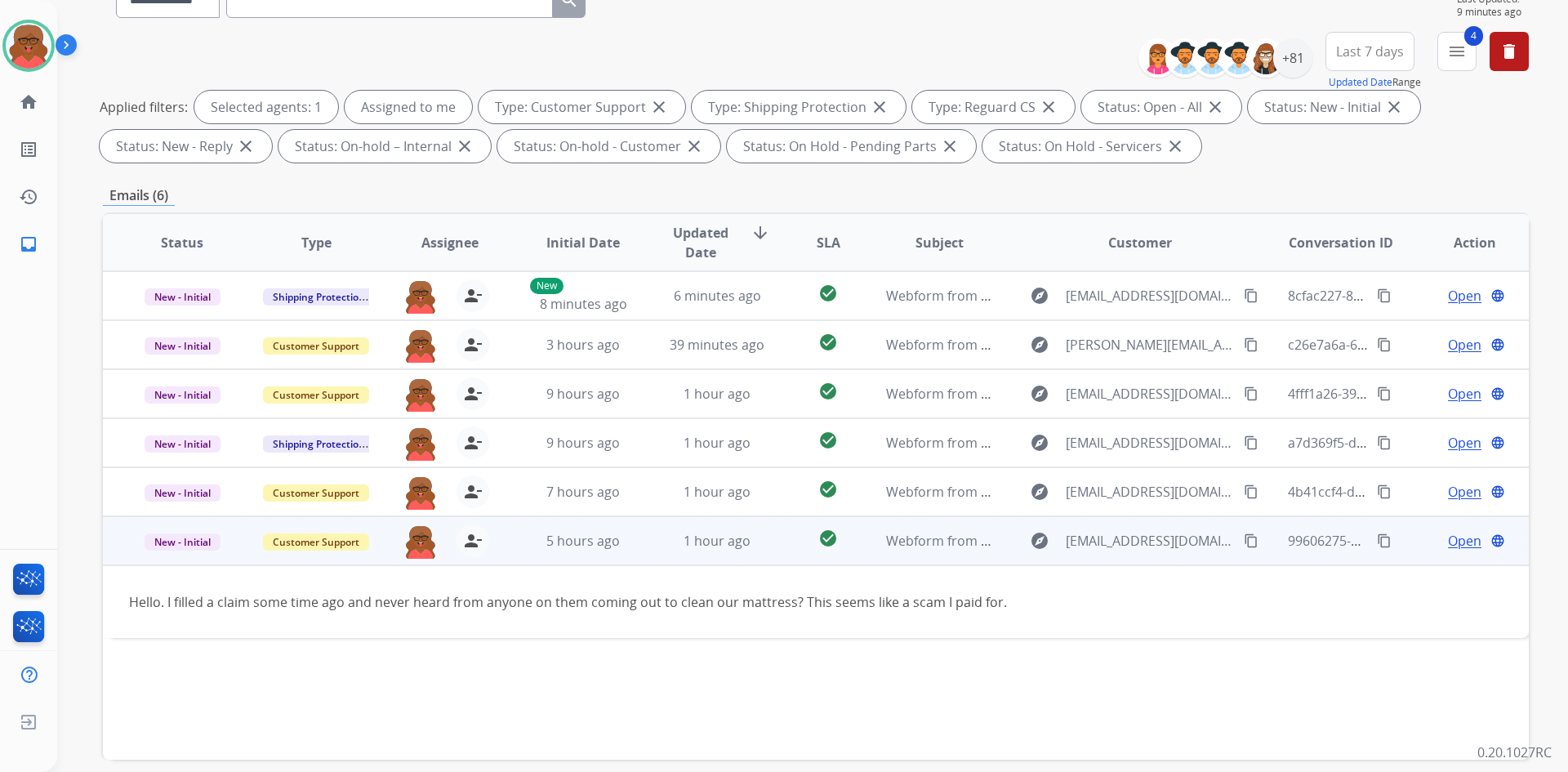
click at [583, 563] on td "5 hours ago" at bounding box center [571, 541] width 134 height 49
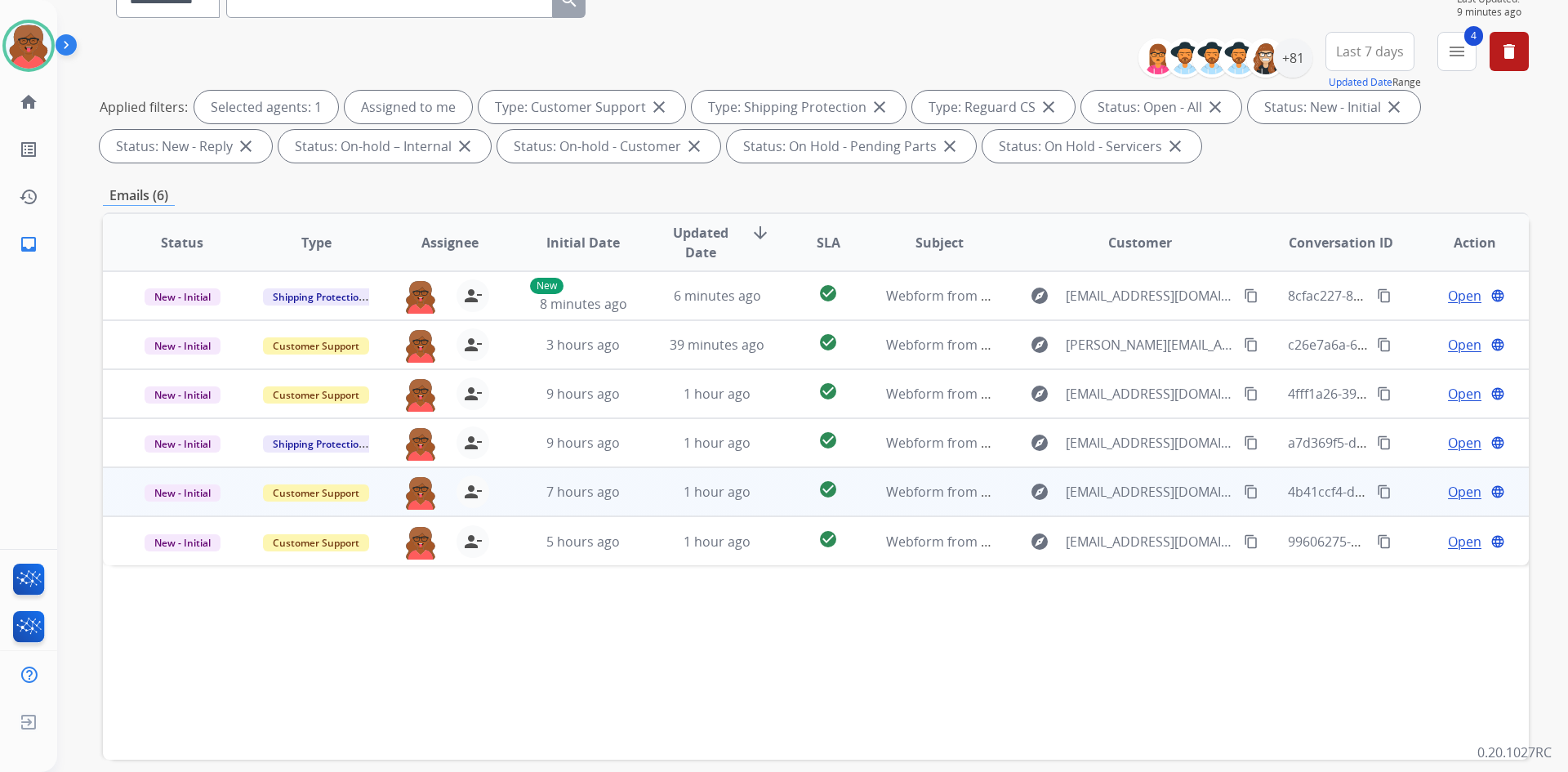
click at [599, 509] on td "7 hours ago" at bounding box center [571, 491] width 134 height 49
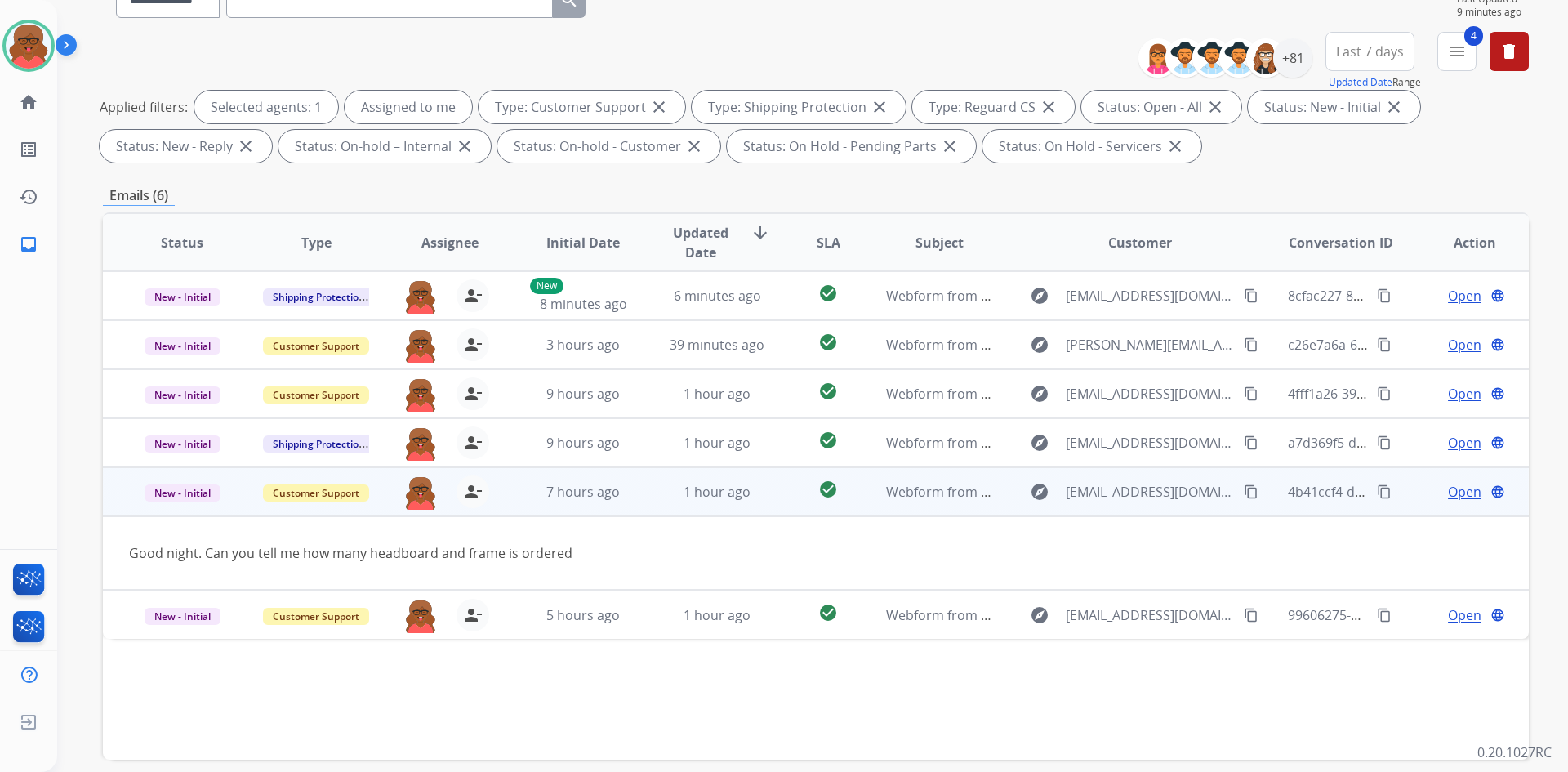
click at [600, 502] on td "7 hours ago" at bounding box center [571, 491] width 134 height 49
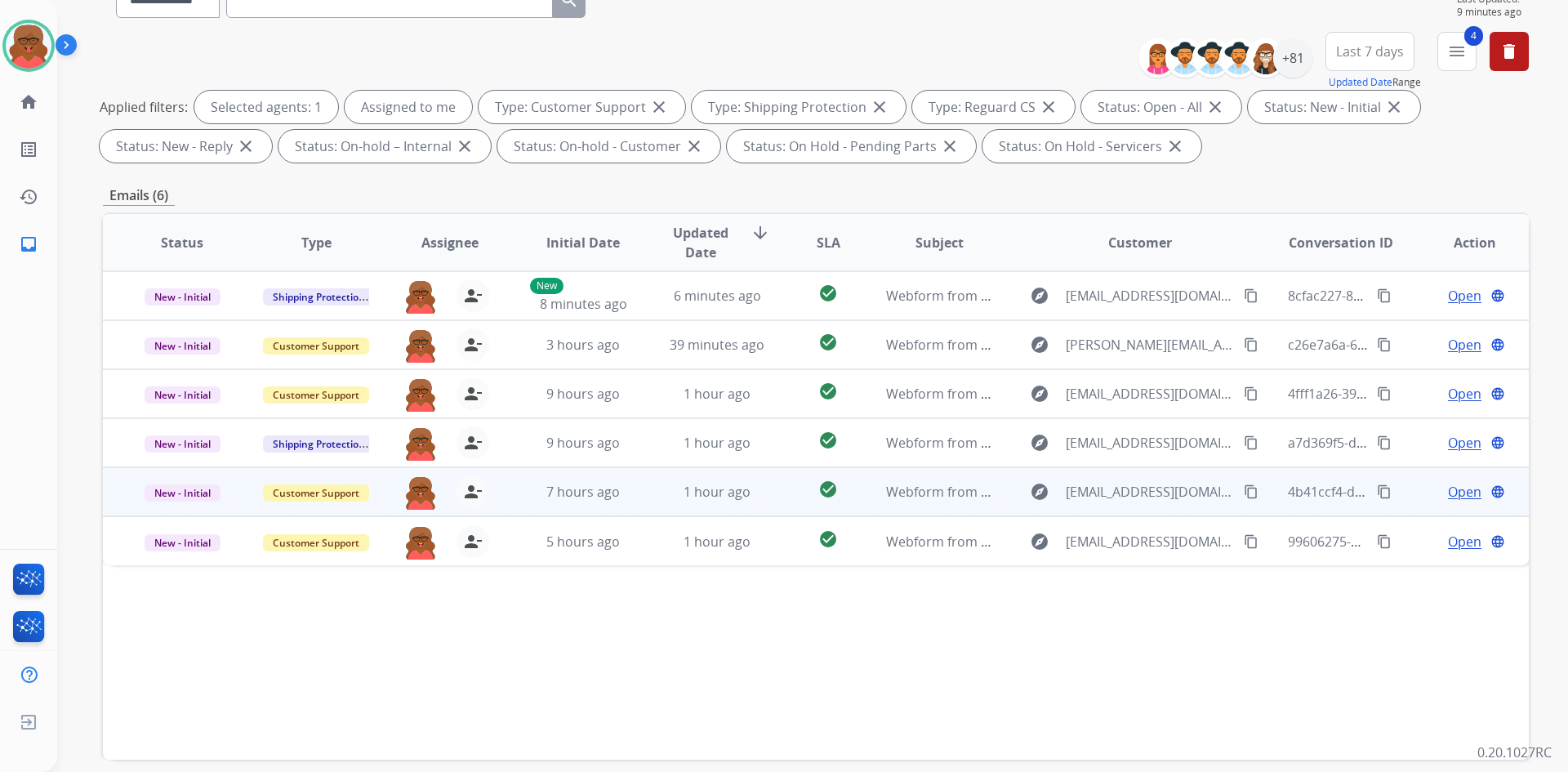
click at [606, 468] on td "7 hours ago" at bounding box center [571, 491] width 134 height 49
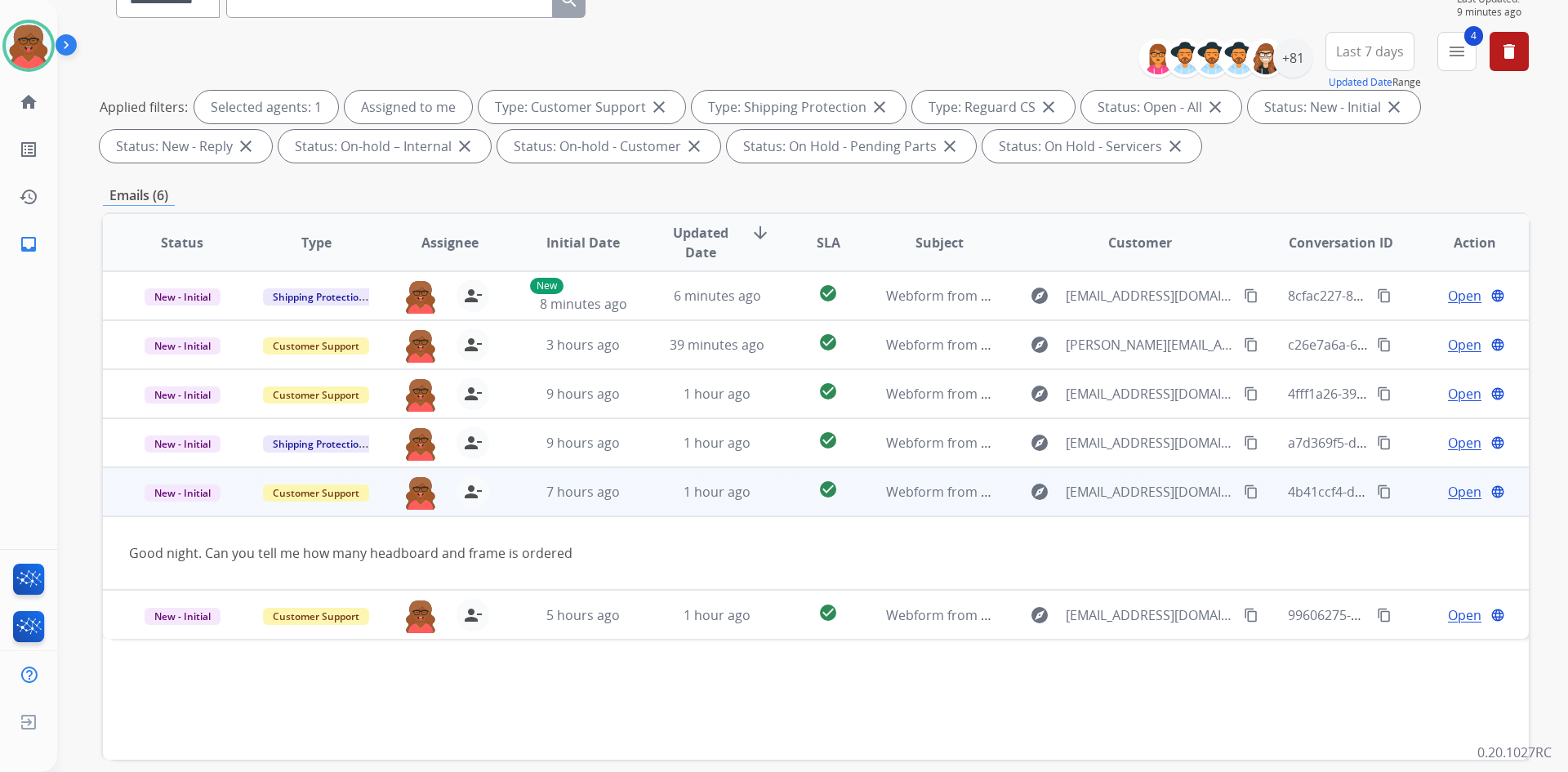
click at [606, 468] on td "7 hours ago" at bounding box center [571, 491] width 134 height 49
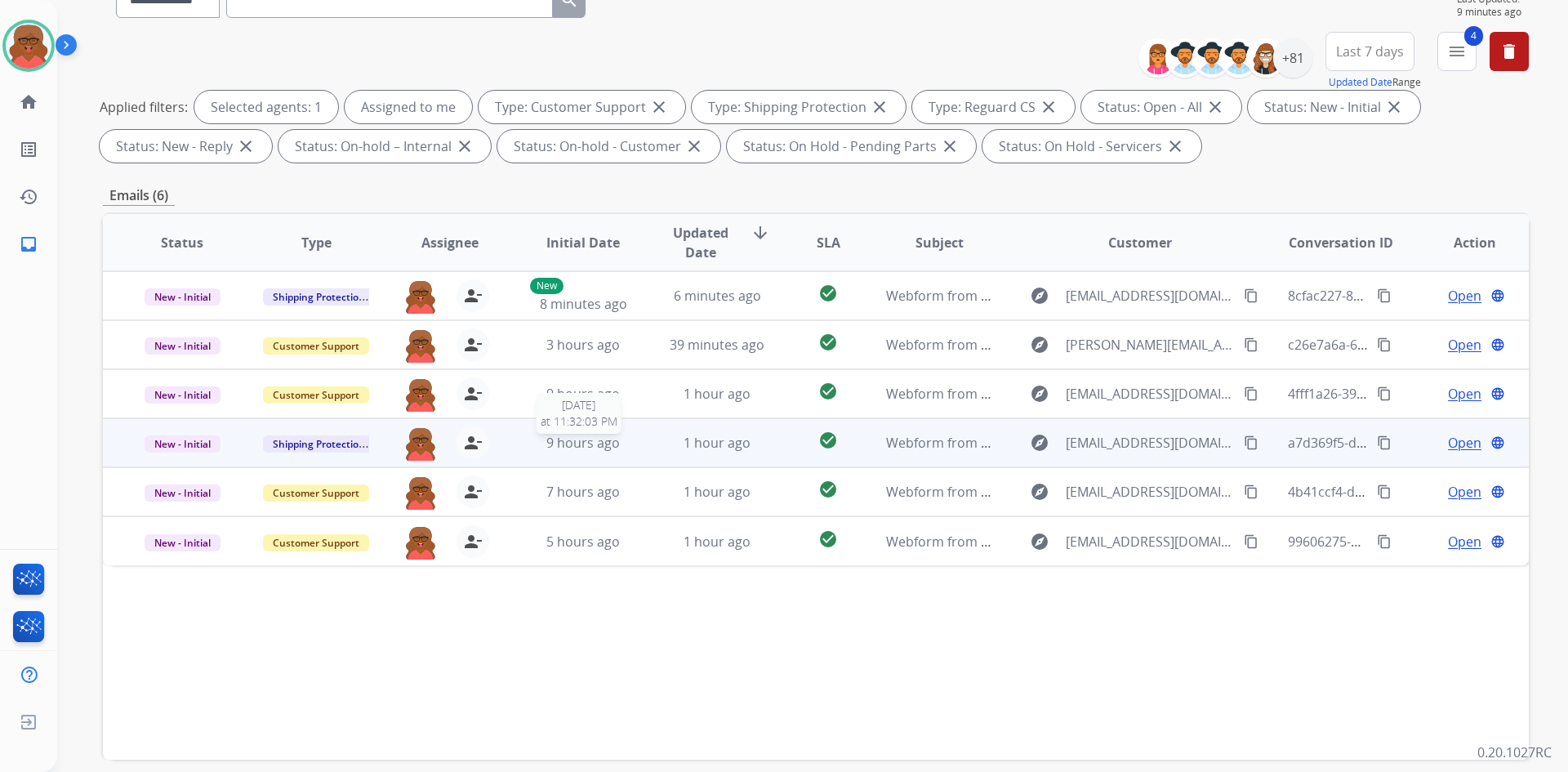
click at [611, 446] on span "9 hours ago" at bounding box center [583, 442] width 73 height 18
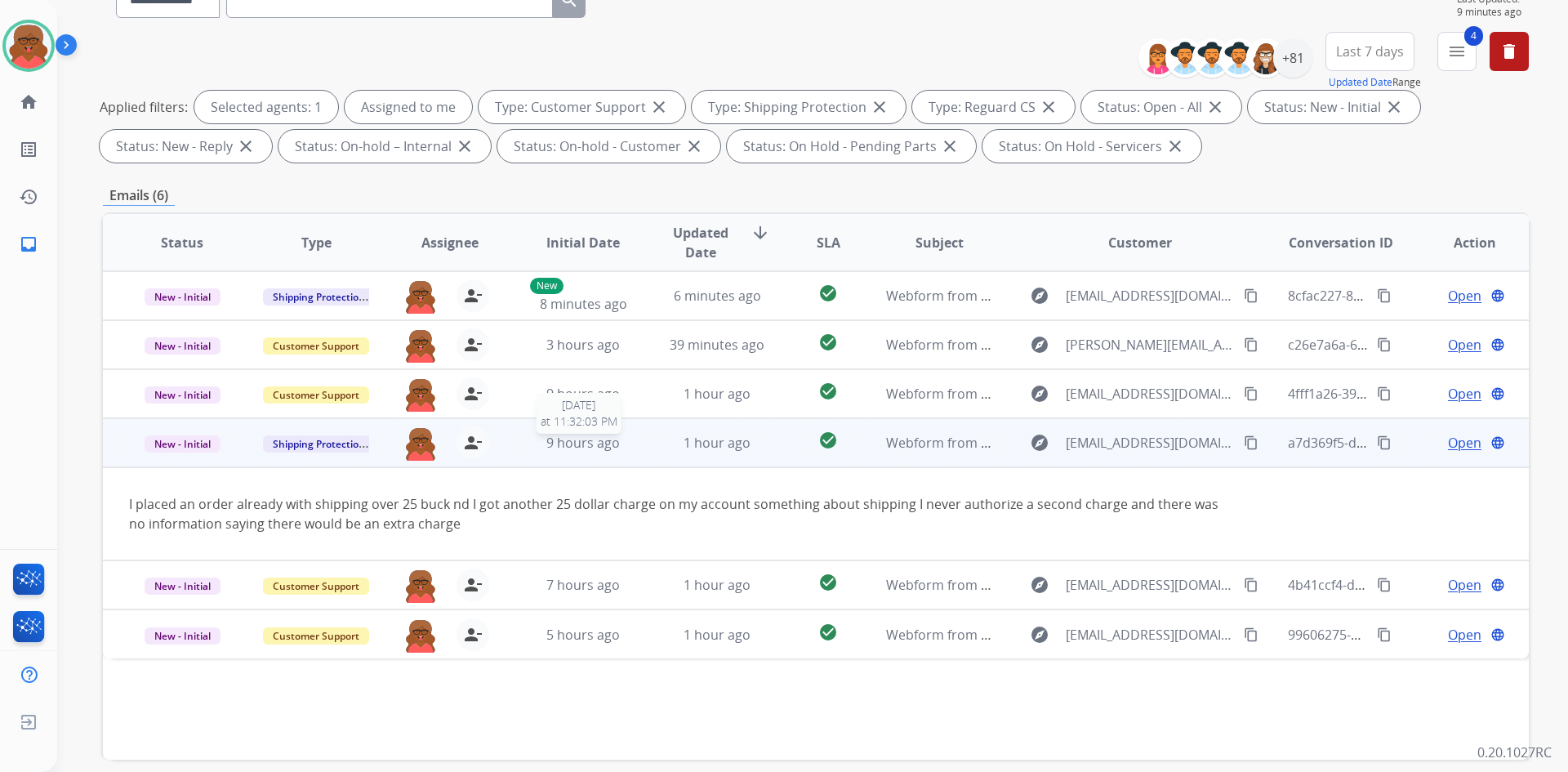
click at [611, 446] on span "9 hours ago" at bounding box center [583, 442] width 73 height 18
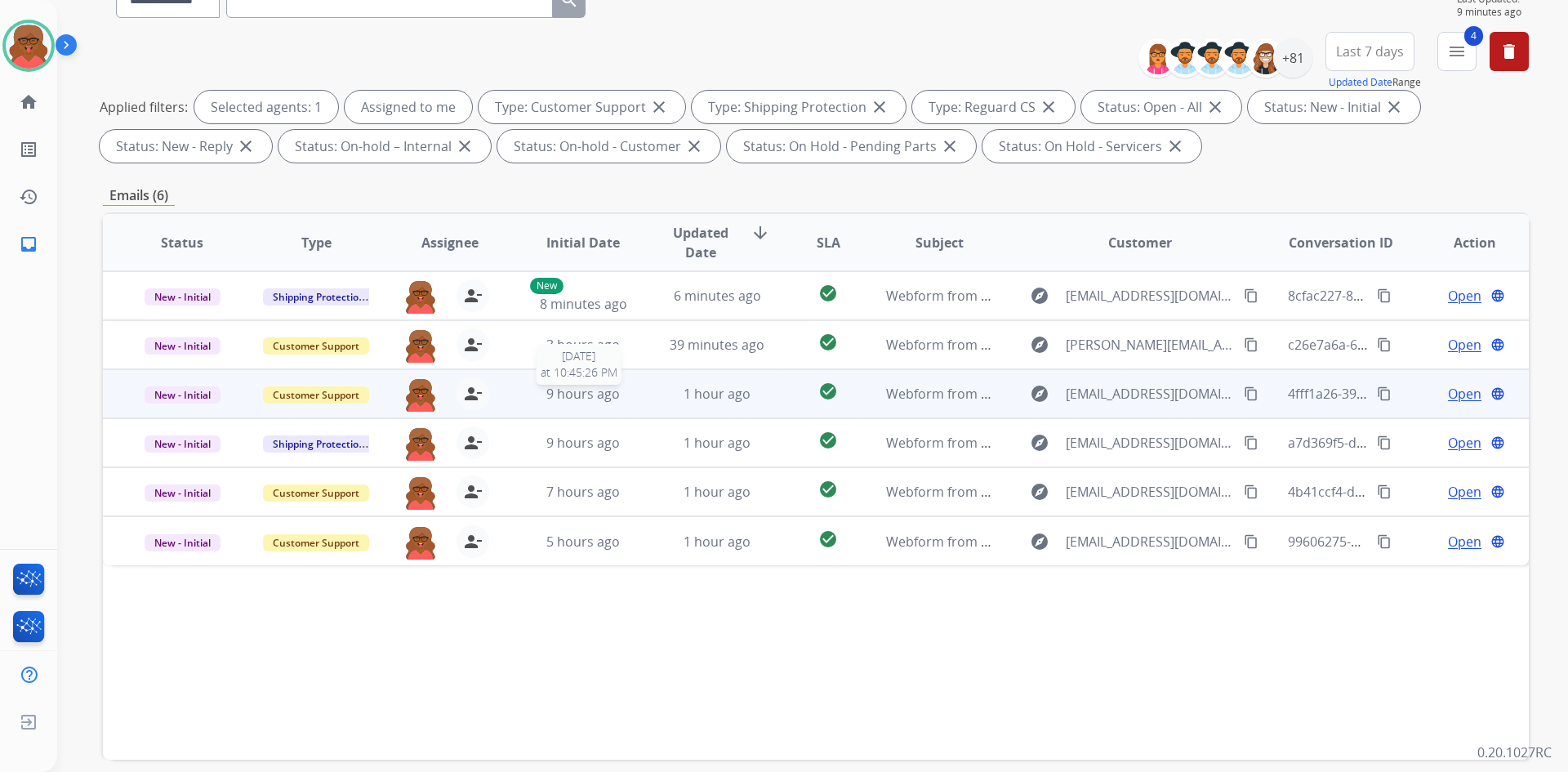
click at [622, 395] on div "9 hours ago" at bounding box center [583, 393] width 107 height 20
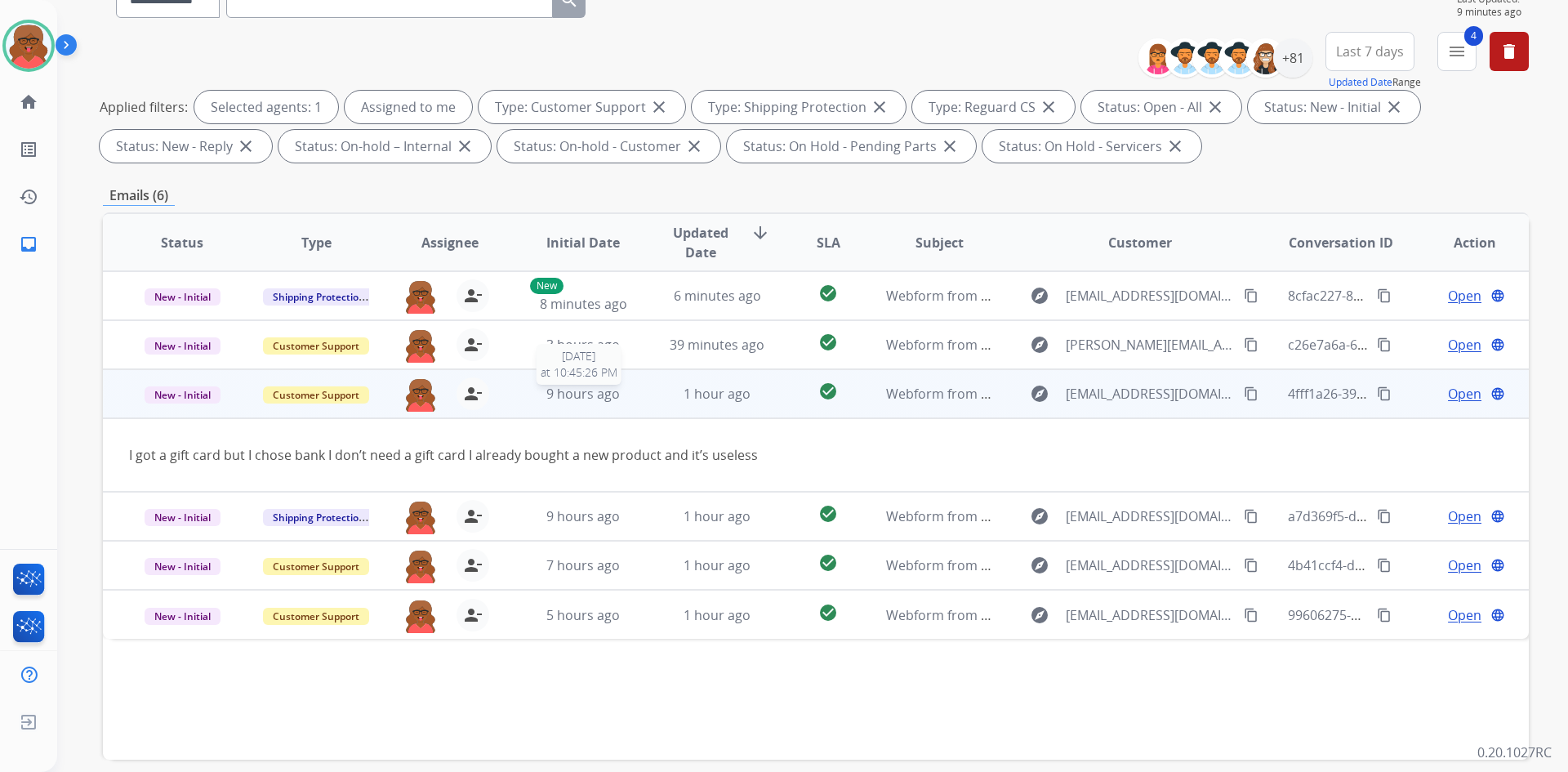
click at [622, 395] on div "9 hours ago" at bounding box center [583, 393] width 107 height 20
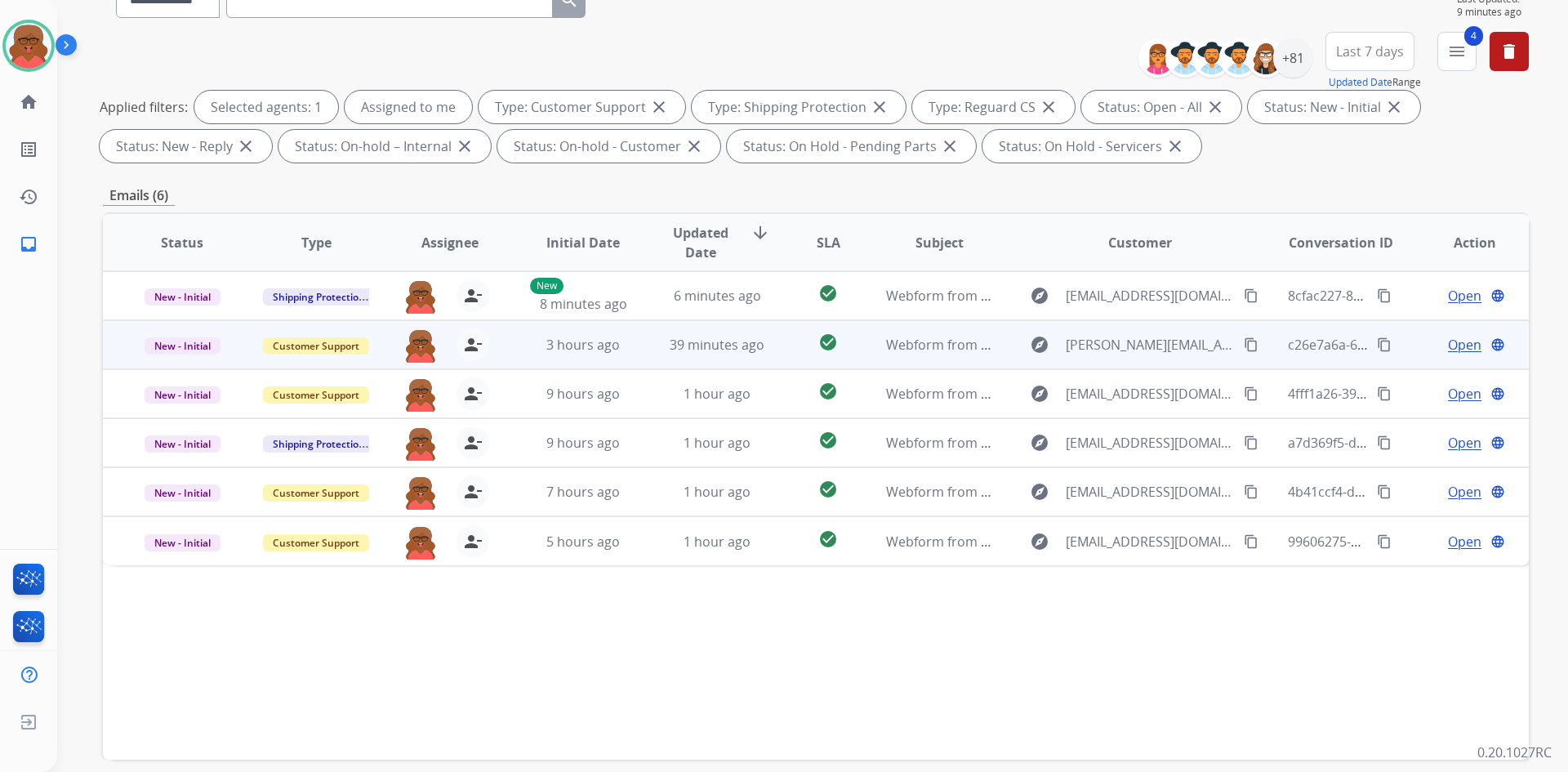
click at [630, 353] on div "3 hours ago" at bounding box center [583, 344] width 107 height 20
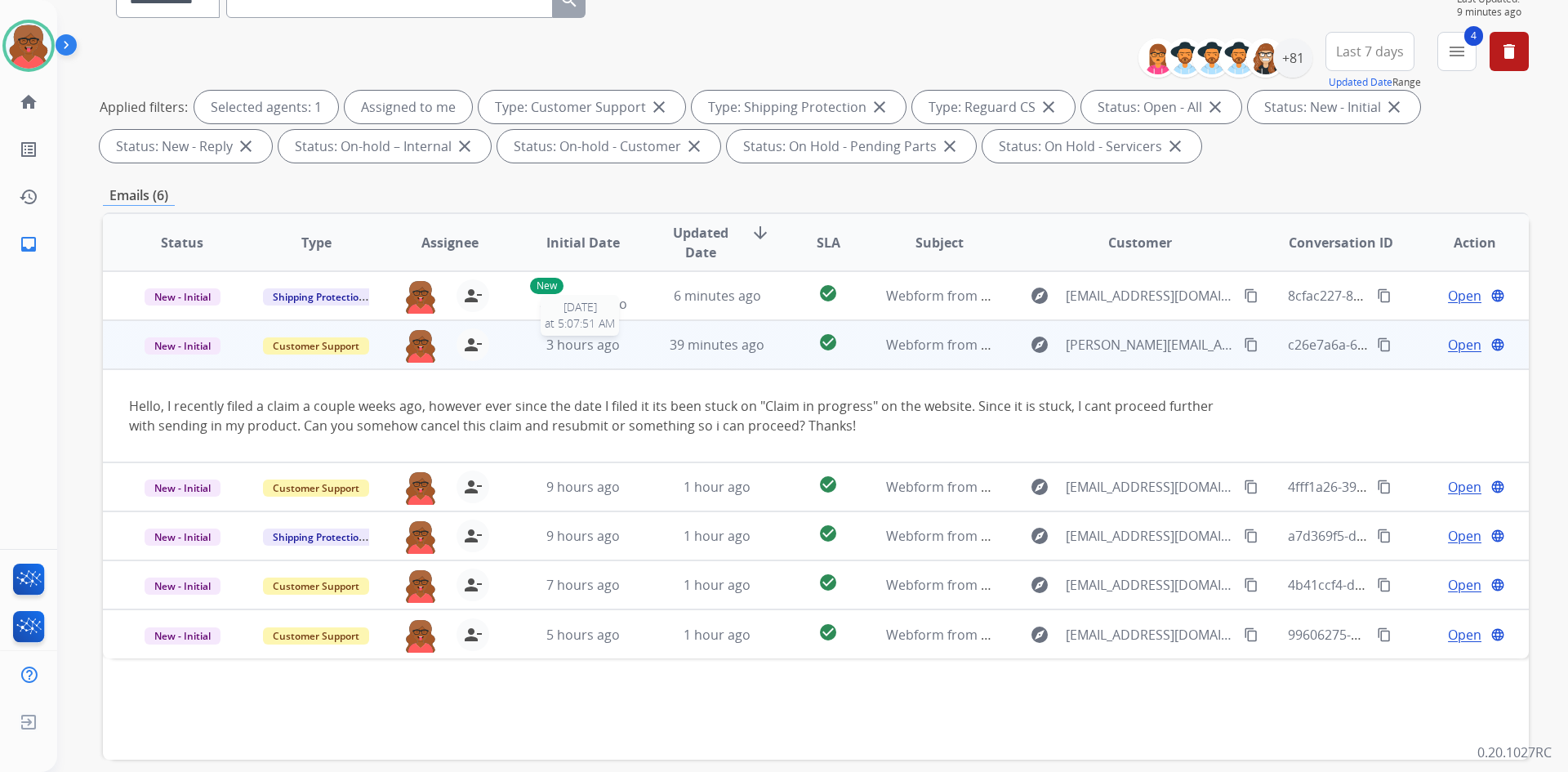
click at [630, 353] on div "3 hours ago" at bounding box center [583, 344] width 107 height 20
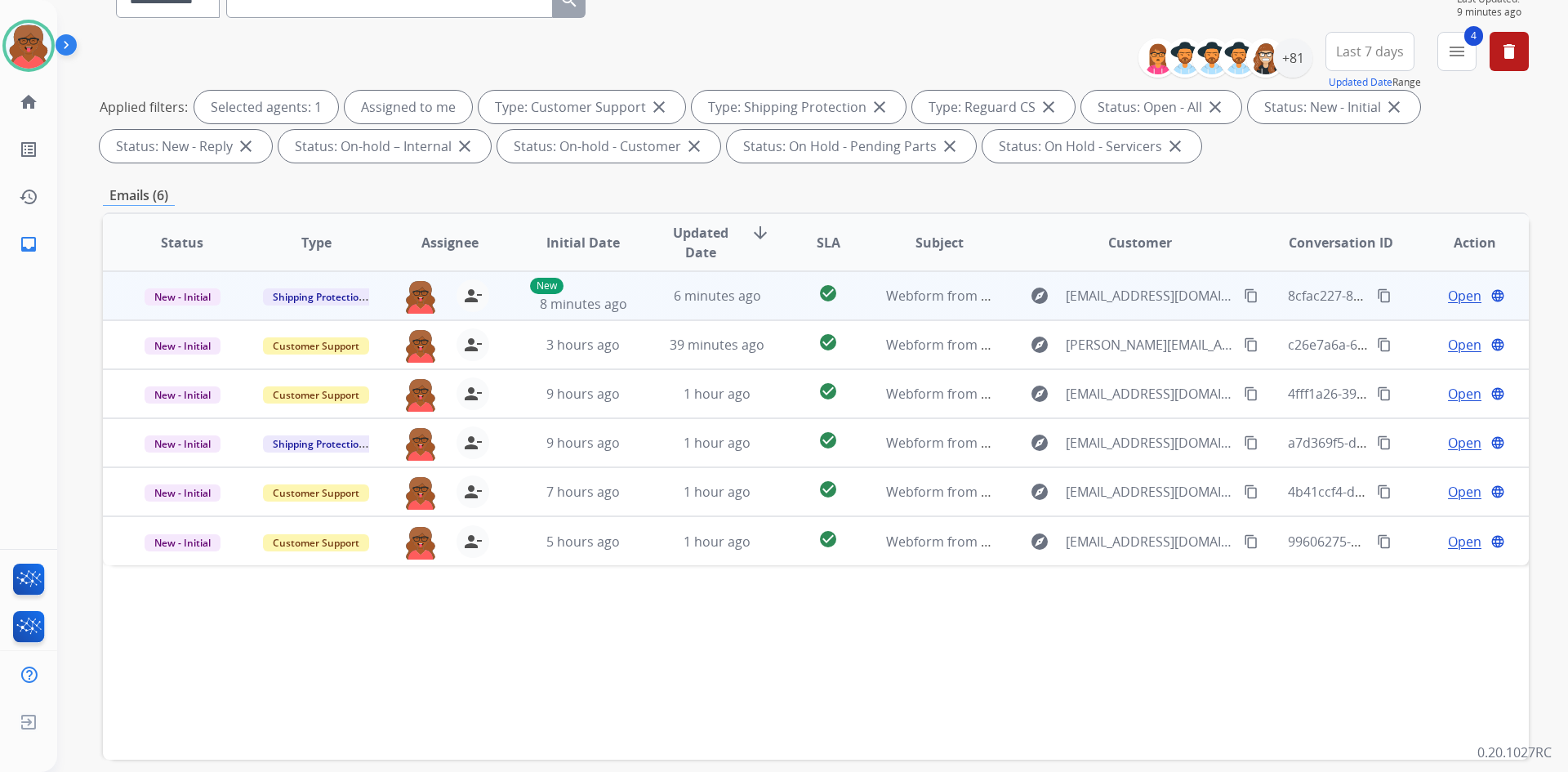
click at [639, 301] on td "6 minutes ago" at bounding box center [705, 296] width 134 height 49
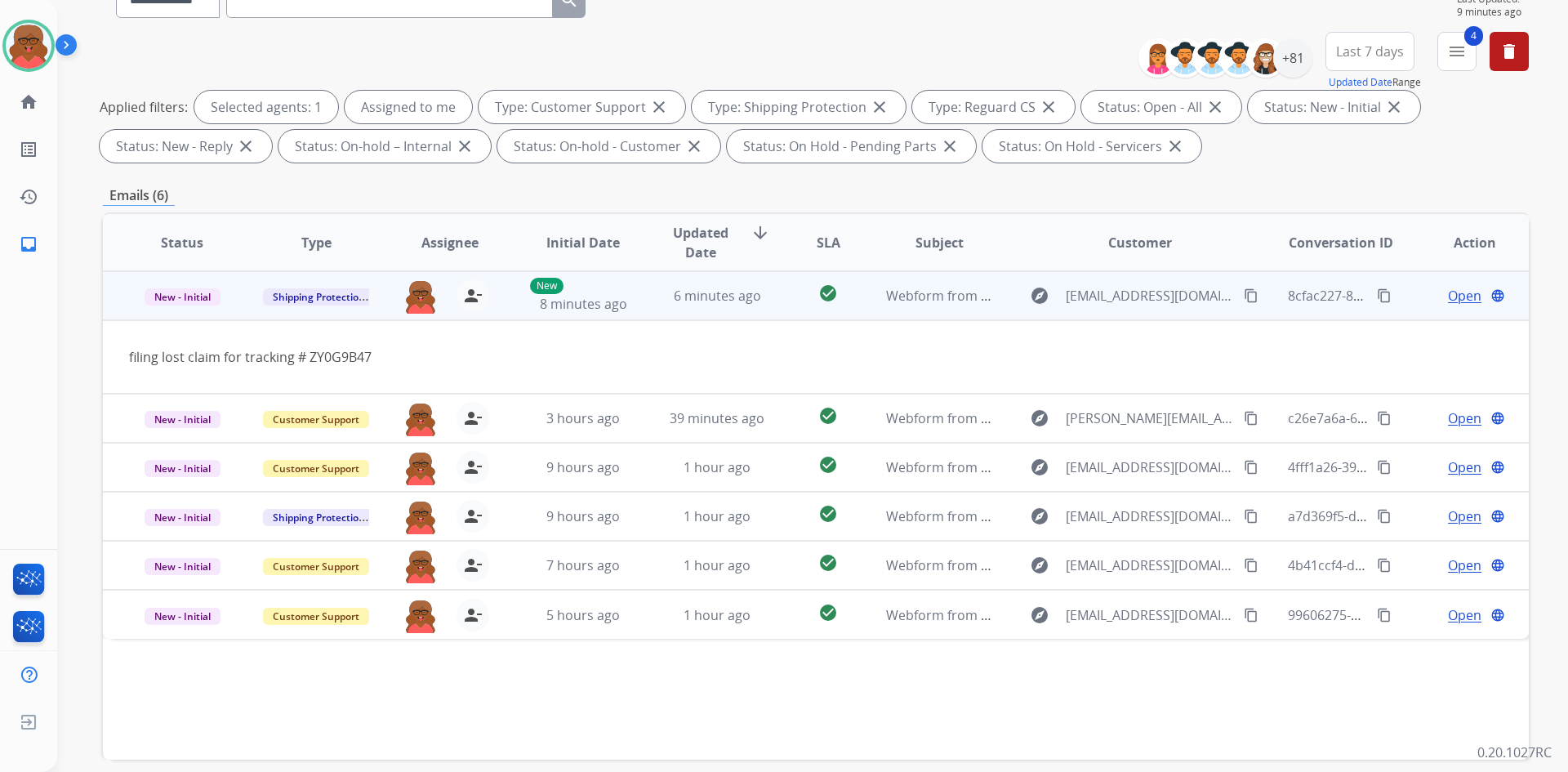
click at [639, 301] on td "6 minutes ago" at bounding box center [705, 296] width 134 height 49
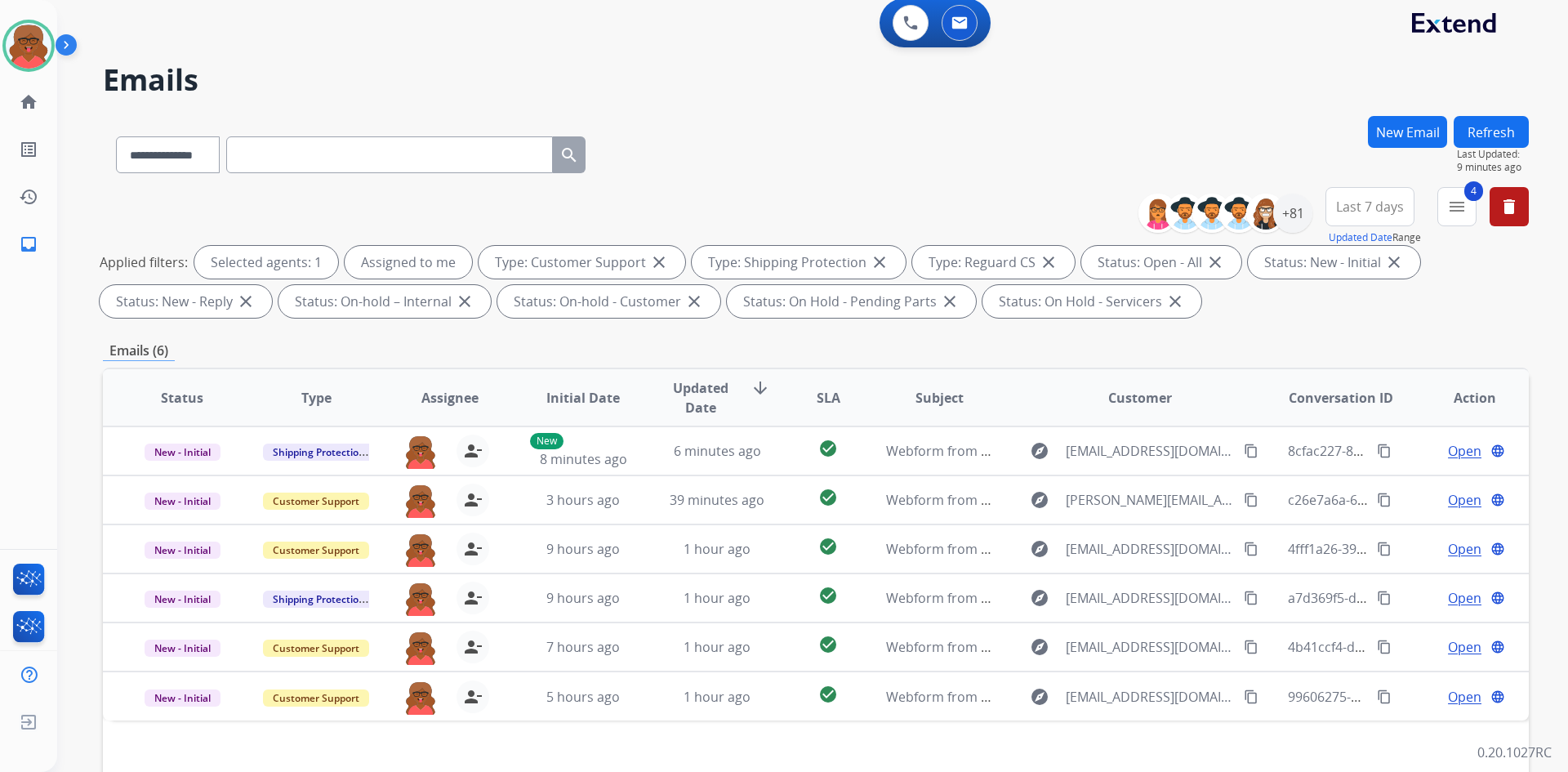
scroll to position [0, 0]
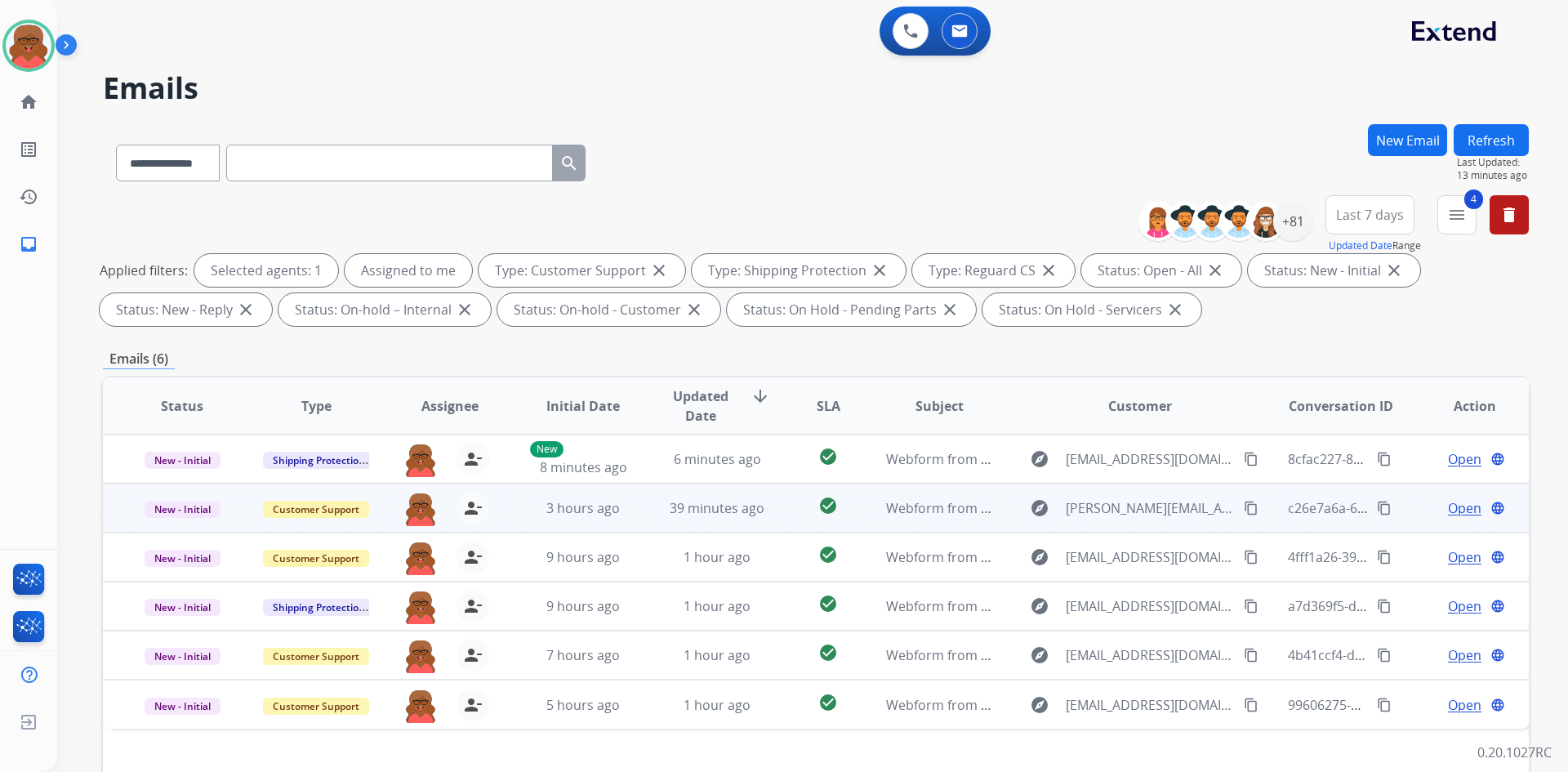
drag, startPoint x: 873, startPoint y: 497, endPoint x: 984, endPoint y: 519, distance: 113.2
click at [873, 497] on td "Webform from t.nayavich@gmail.com on 09/17/2025" at bounding box center [928, 508] width 134 height 49
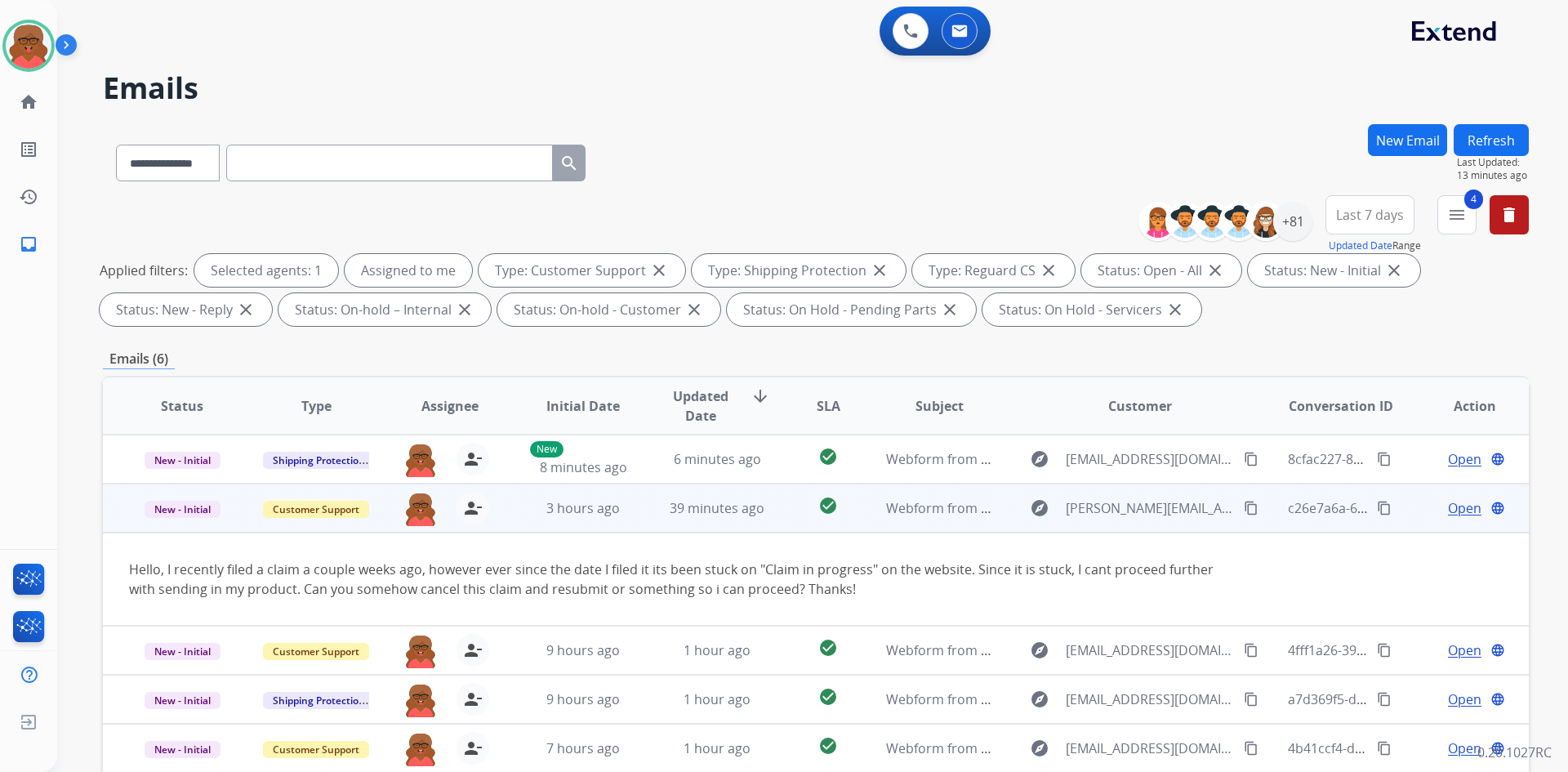
click at [1448, 500] on span "Open" at bounding box center [1464, 508] width 33 height 20
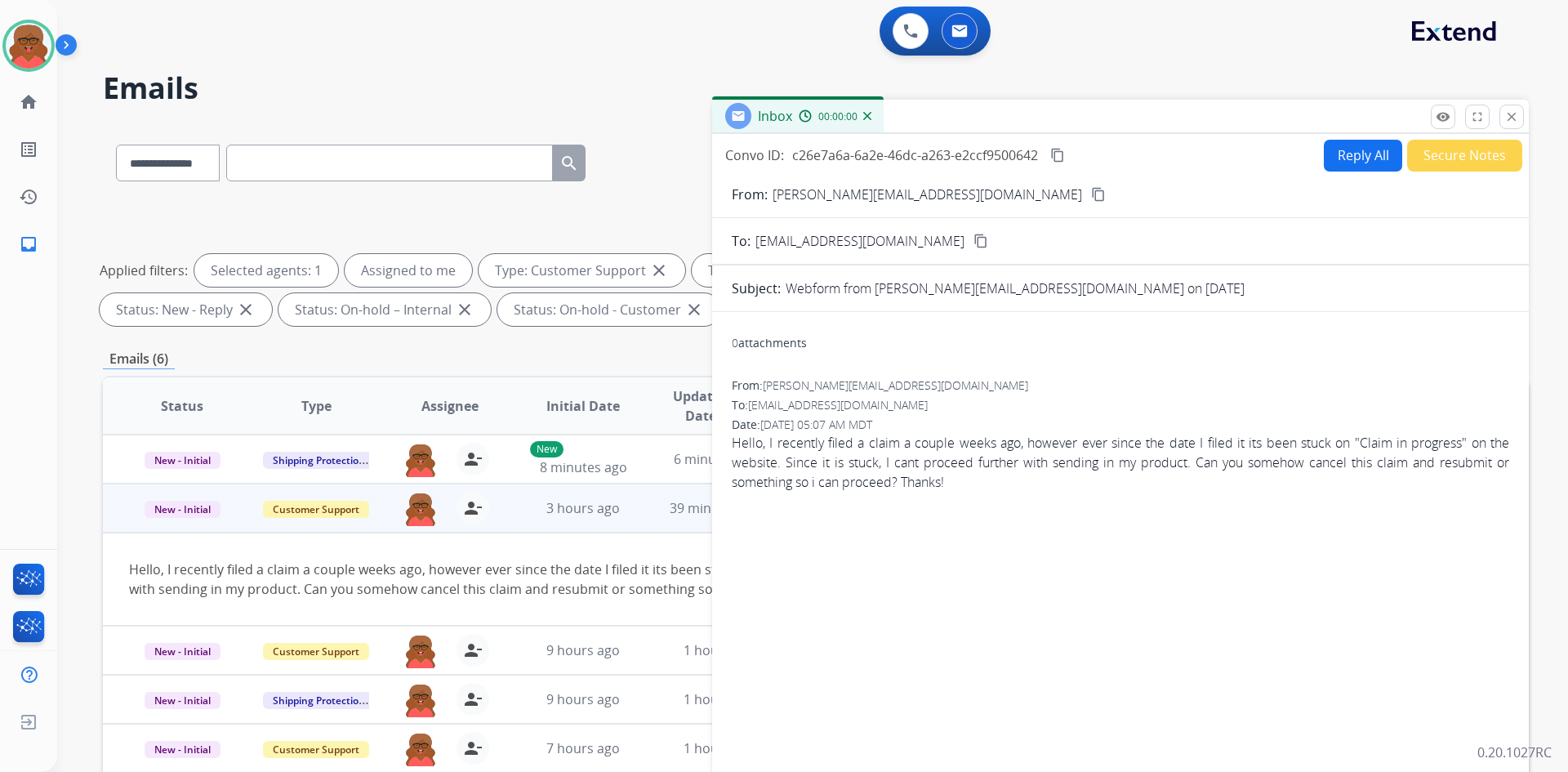
click at [1354, 152] on button "Reply All" at bounding box center [1363, 155] width 78 height 31
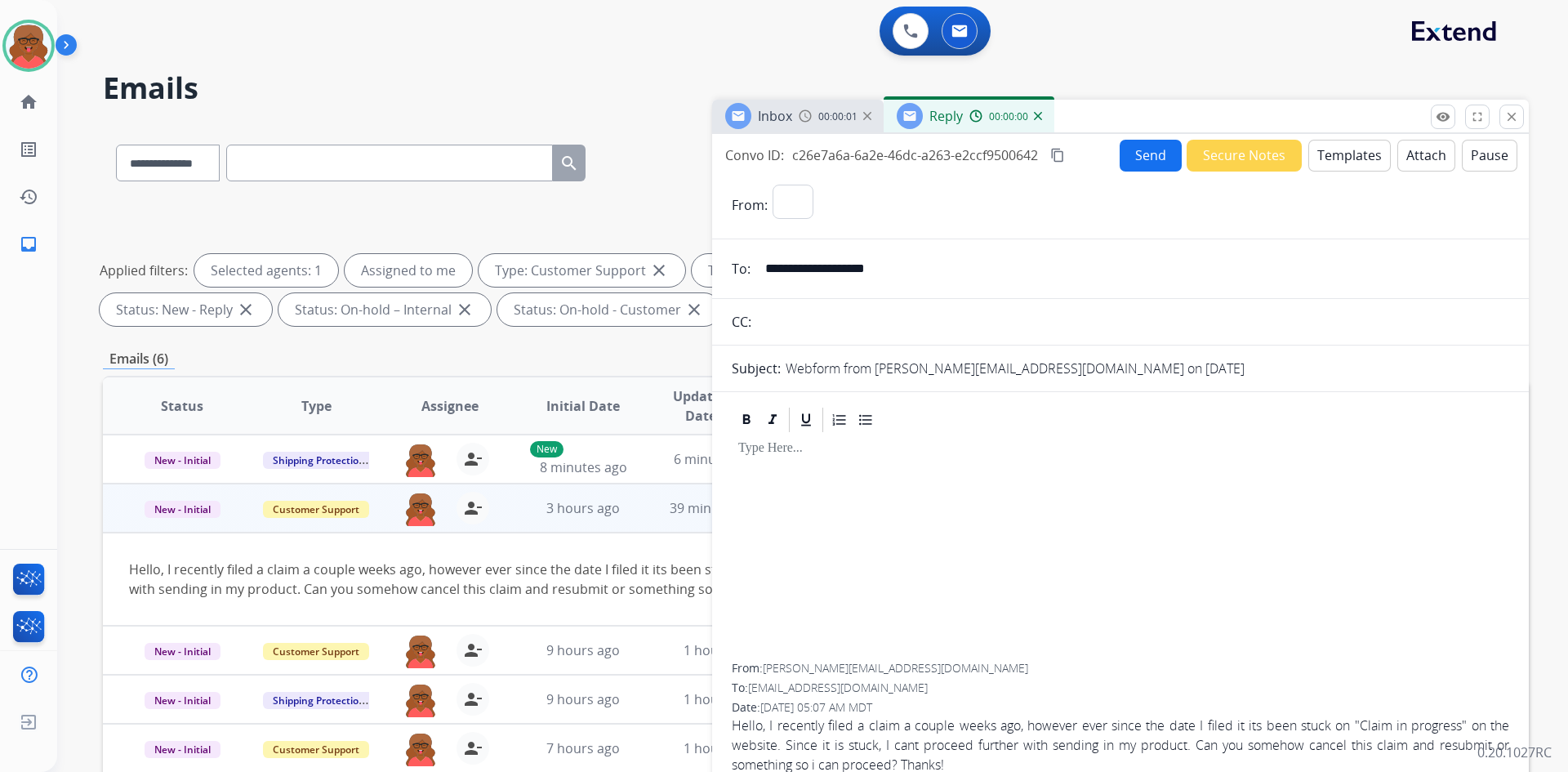
select select "**********"
click at [1354, 152] on button "Templates" at bounding box center [1349, 155] width 82 height 31
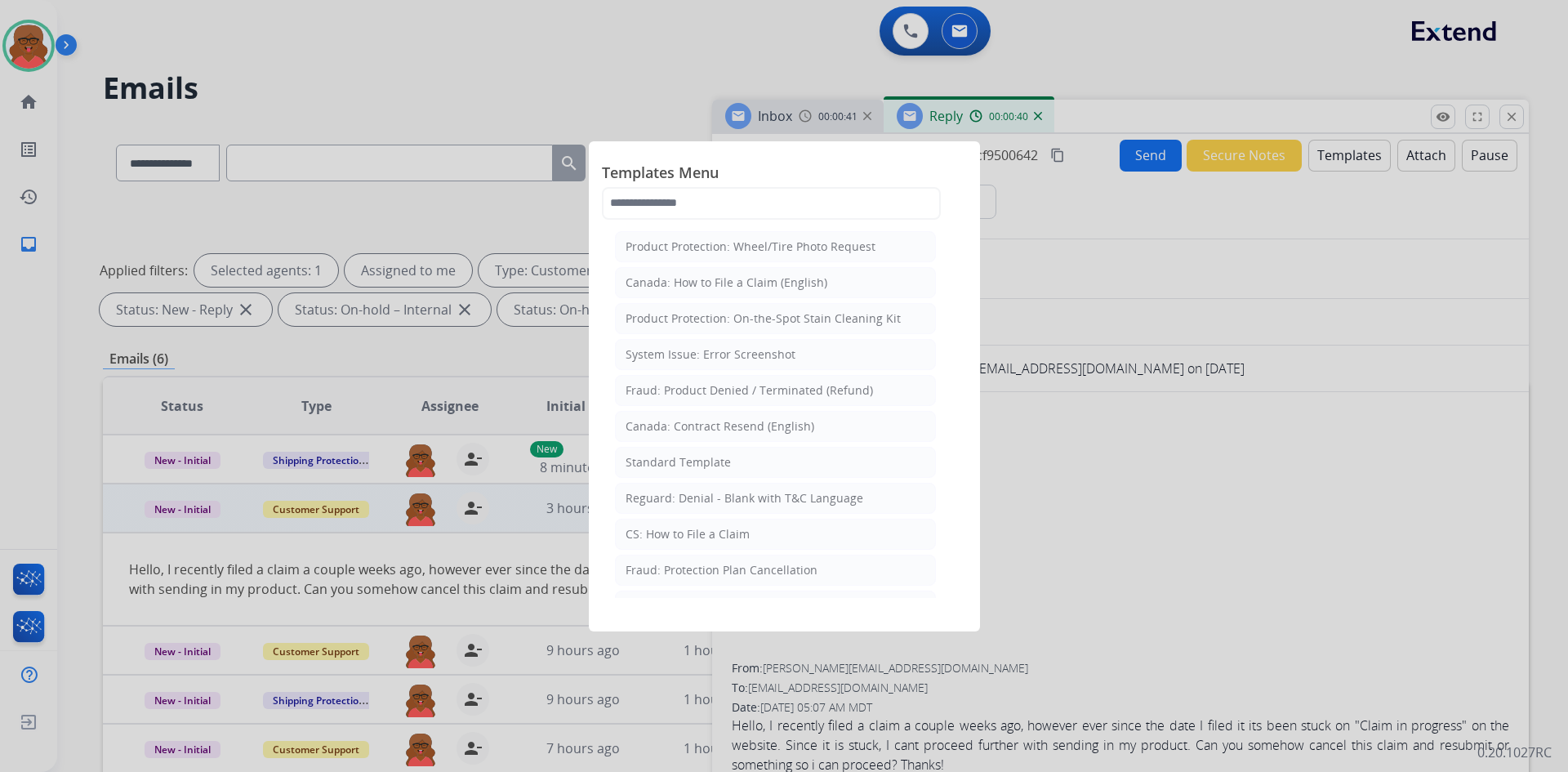
drag, startPoint x: 1324, startPoint y: 390, endPoint x: 1282, endPoint y: 403, distance: 44.0
click at [1321, 393] on div at bounding box center [784, 386] width 1568 height 772
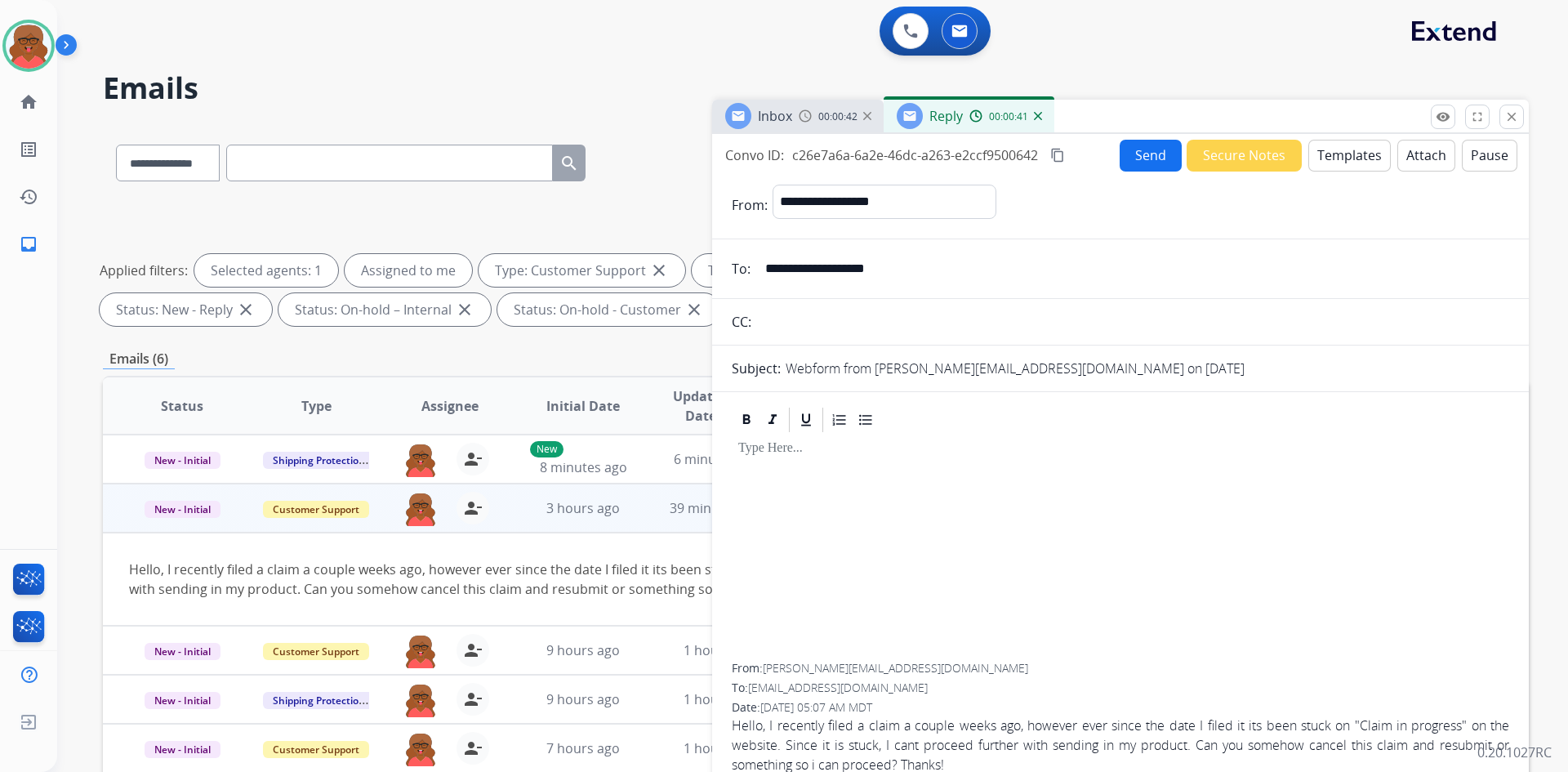
click at [1420, 163] on button "Attach" at bounding box center [1427, 155] width 58 height 31
click at [1333, 132] on div "Inbox 00:00:46 Reply 00:00:45" at bounding box center [1121, 116] width 817 height 34
click at [1333, 154] on button "Templates" at bounding box center [1349, 155] width 82 height 31
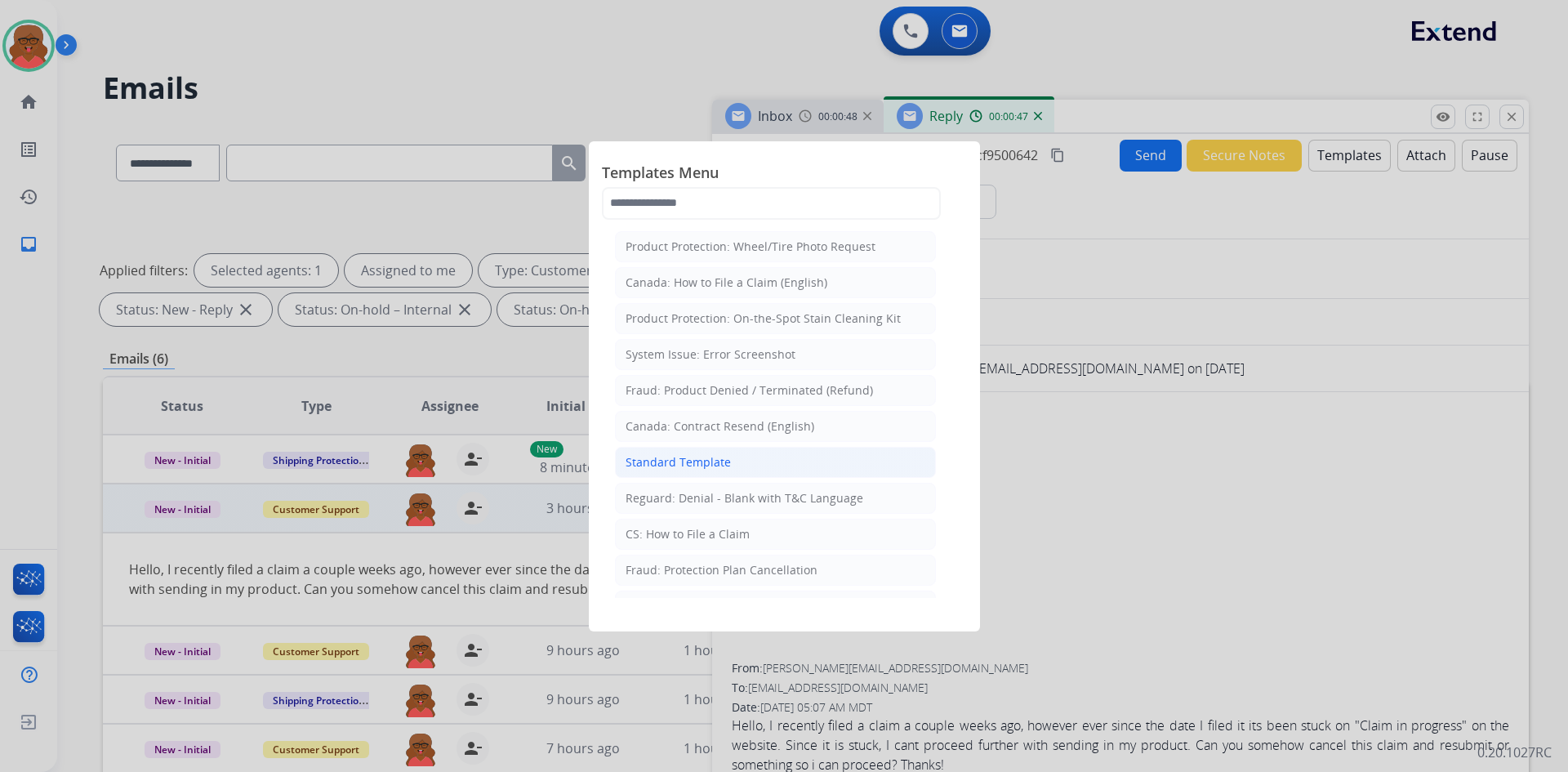
click at [715, 463] on div "Standard Template" at bounding box center [679, 462] width 105 height 16
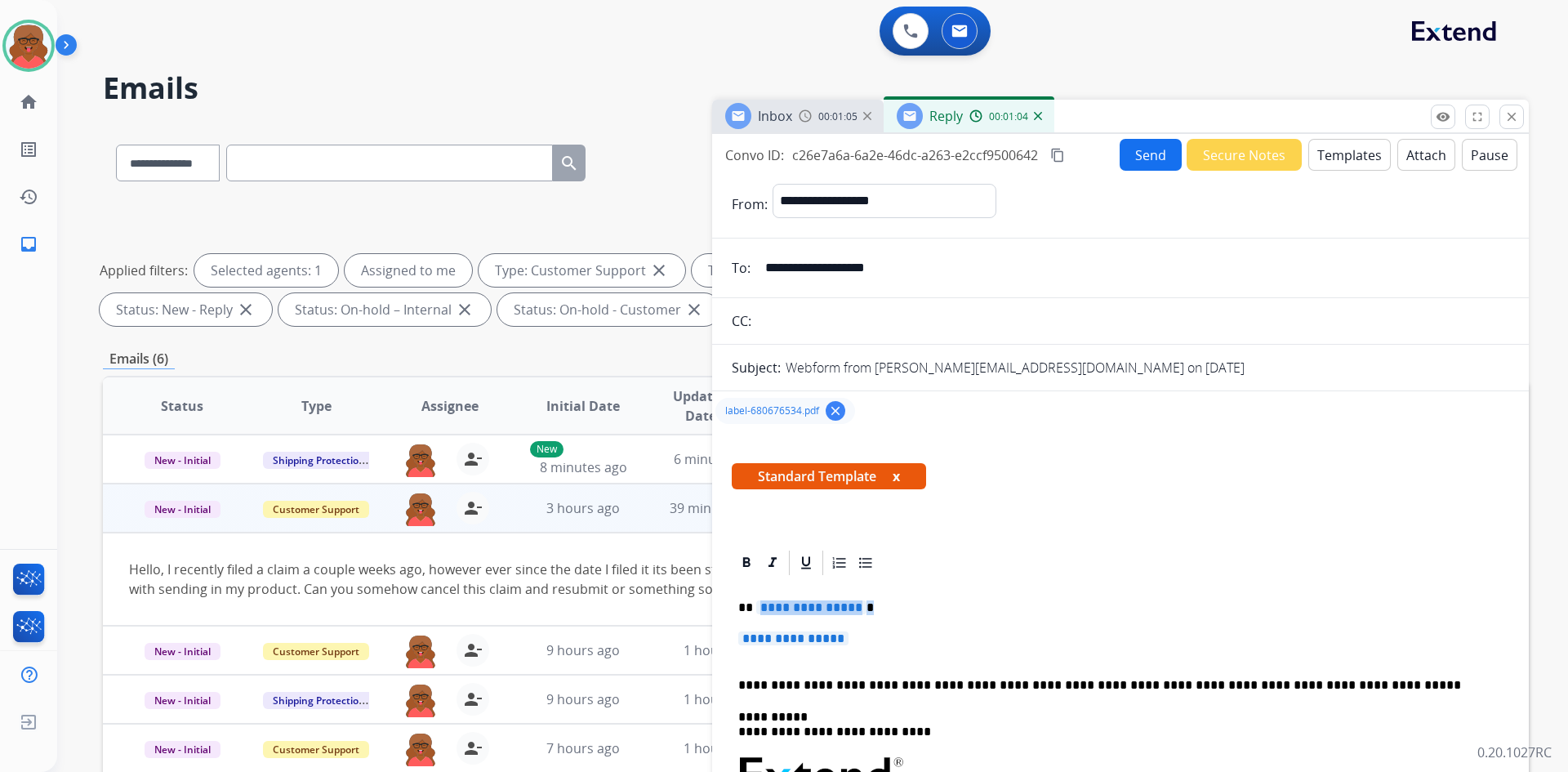
drag, startPoint x: 757, startPoint y: 605, endPoint x: 875, endPoint y: 605, distance: 118.0
click at [875, 605] on p "**********" at bounding box center [1114, 607] width 752 height 14
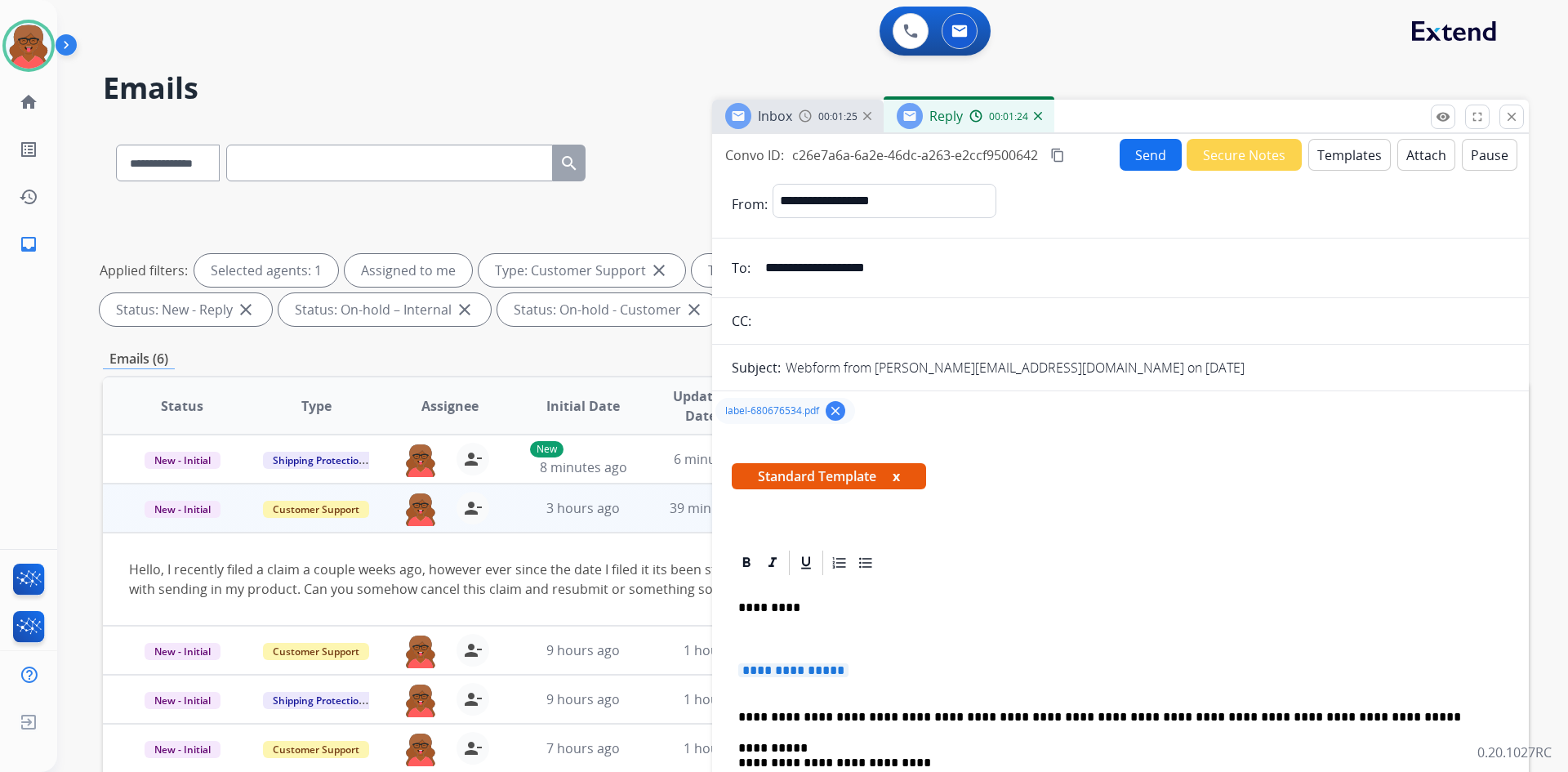
drag, startPoint x: 738, startPoint y: 671, endPoint x: 863, endPoint y: 661, distance: 125.4
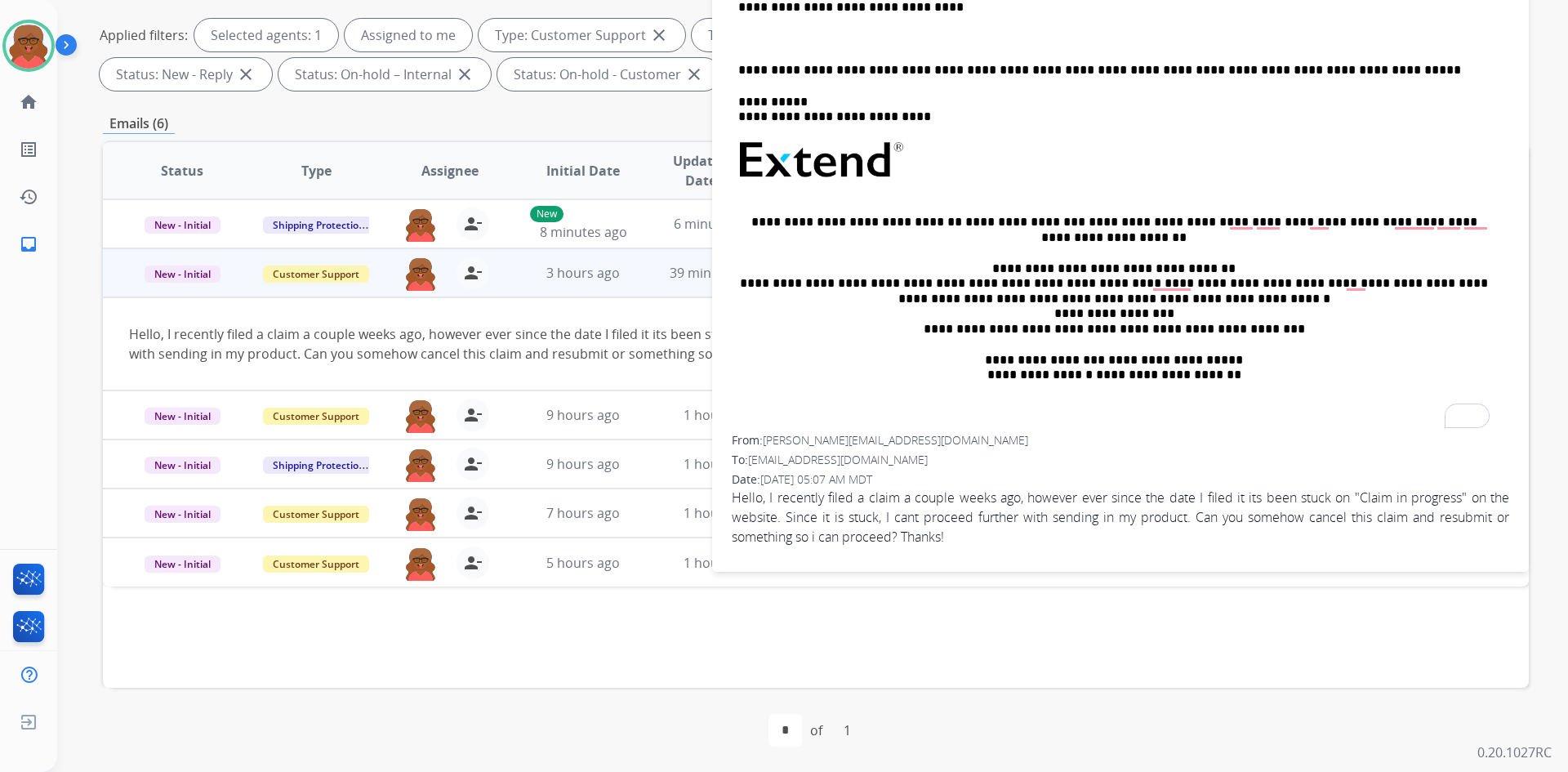
scroll to position [236, 0]
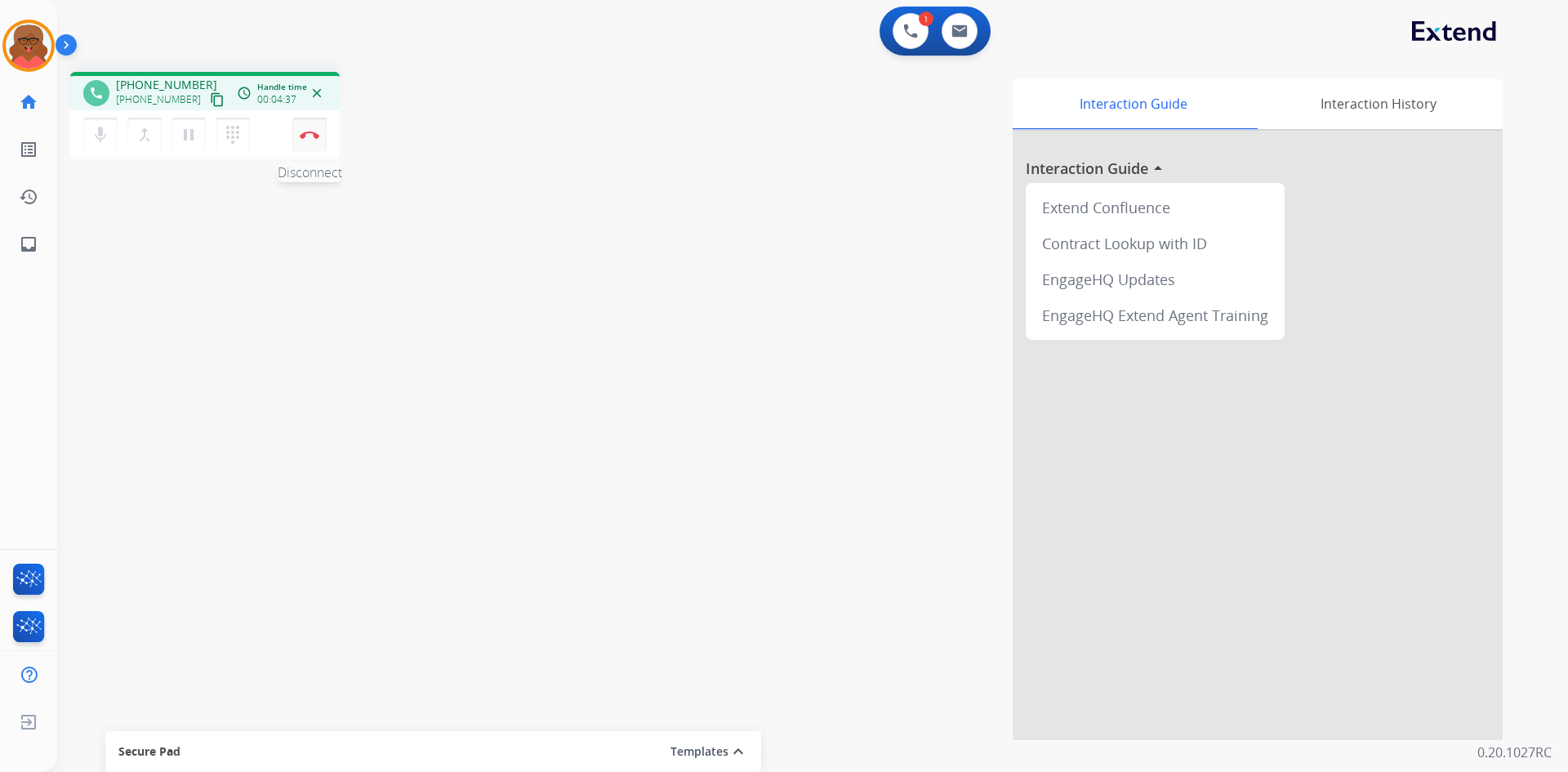
click at [314, 139] on button "Disconnect" at bounding box center [310, 134] width 34 height 34
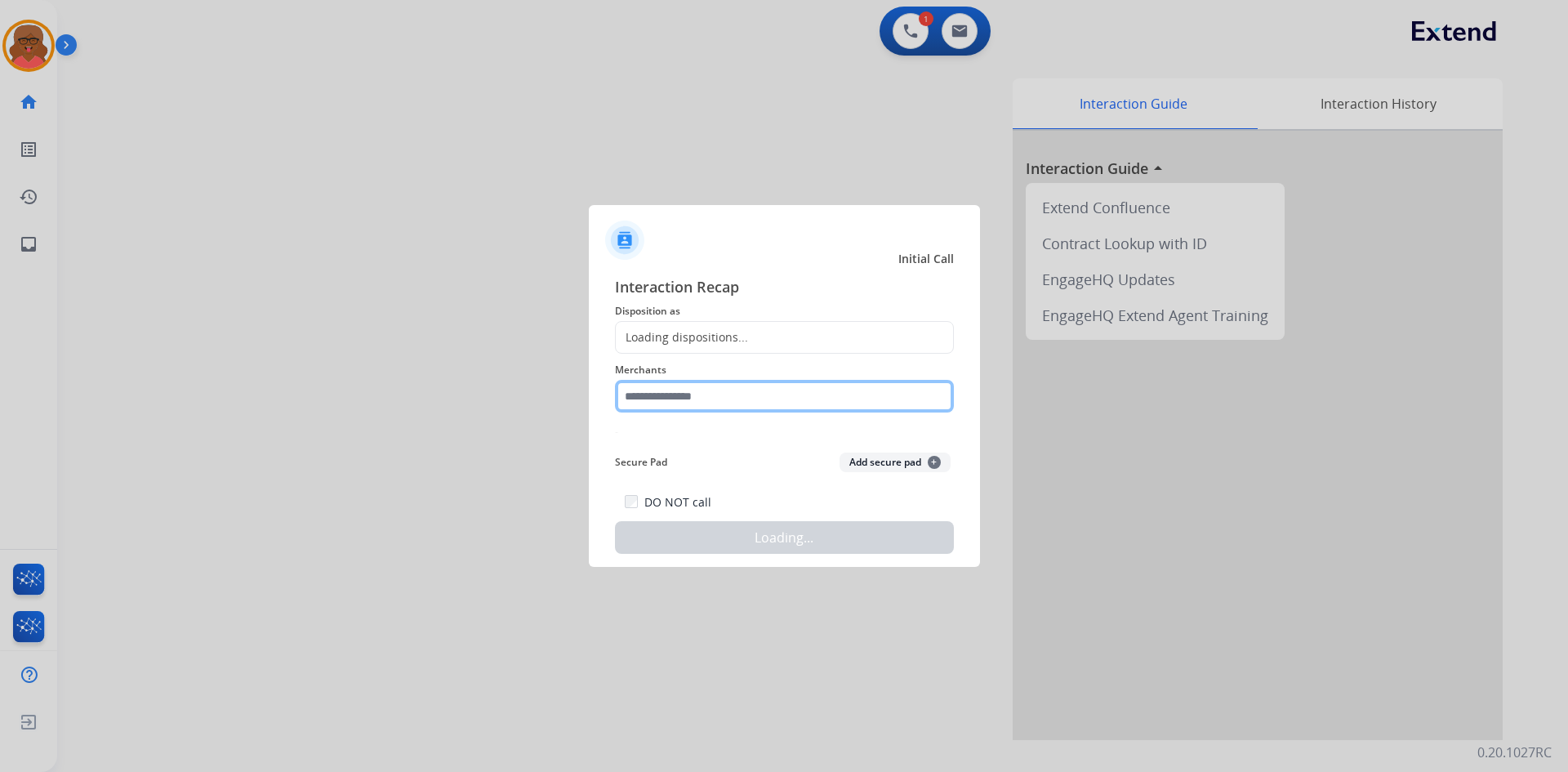
click at [713, 387] on input "text" at bounding box center [784, 396] width 339 height 32
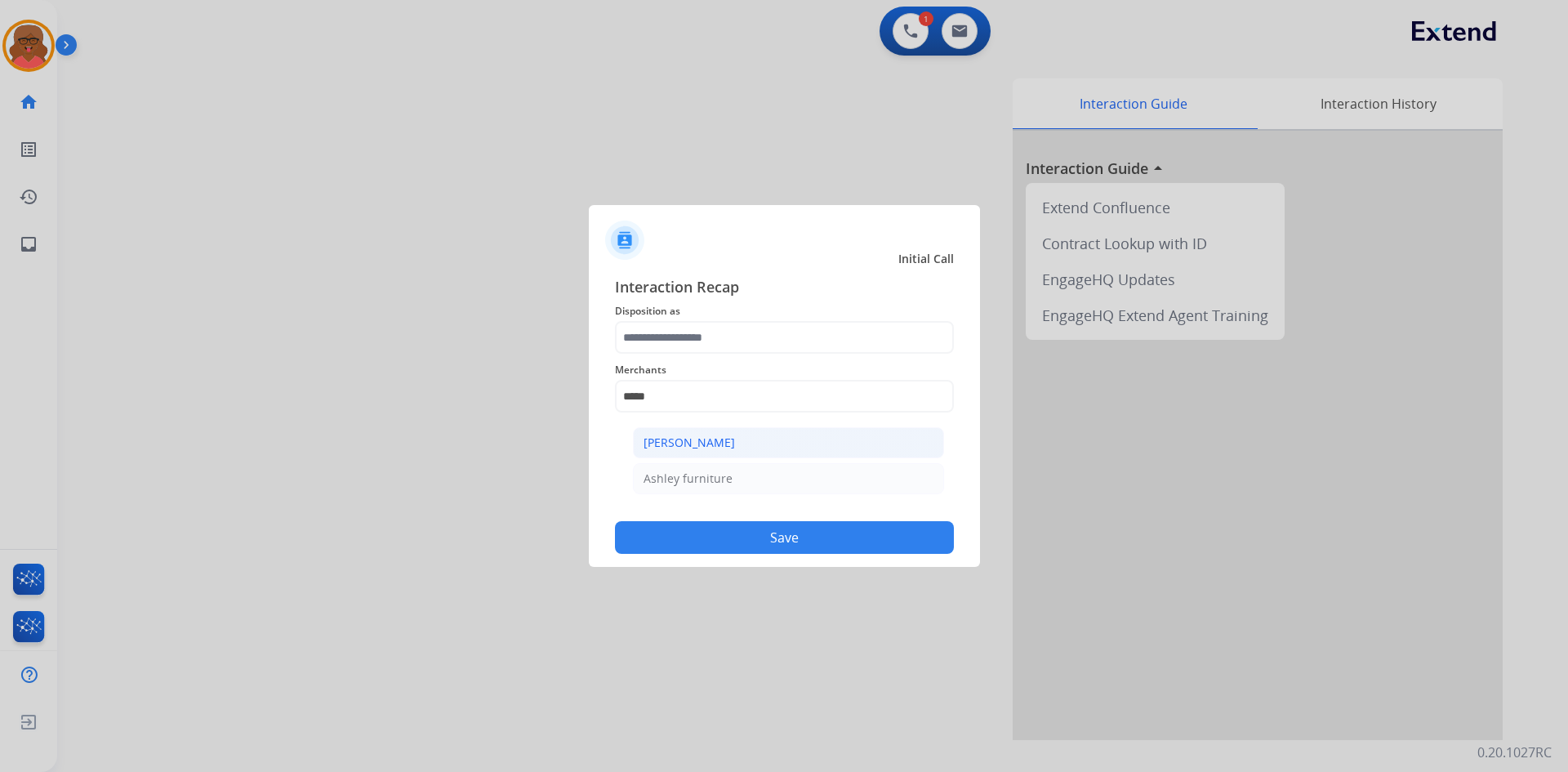
click at [702, 444] on div "[PERSON_NAME]" at bounding box center [690, 442] width 92 height 16
type input "**********"
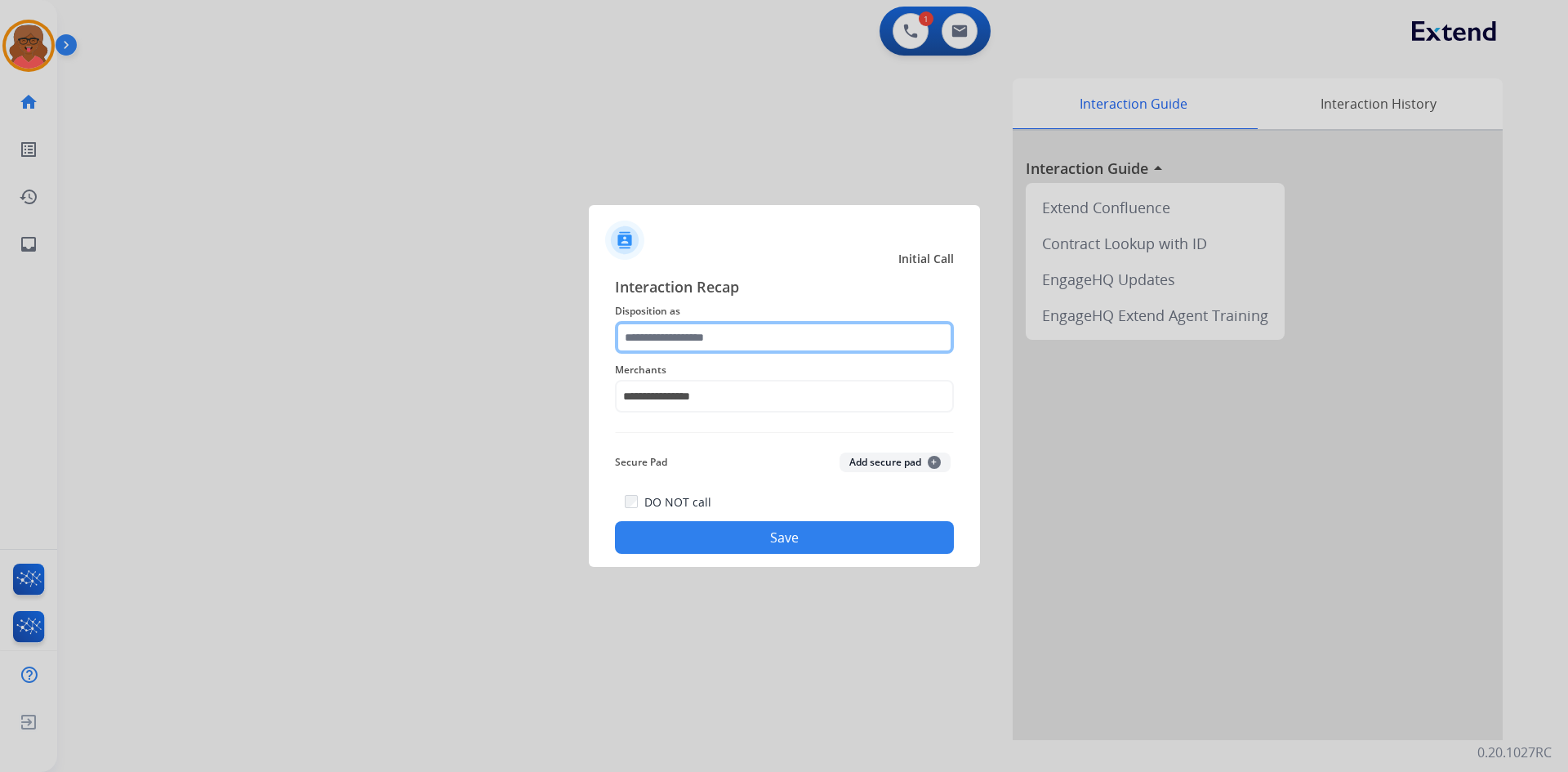
click at [715, 335] on input "text" at bounding box center [784, 338] width 339 height 32
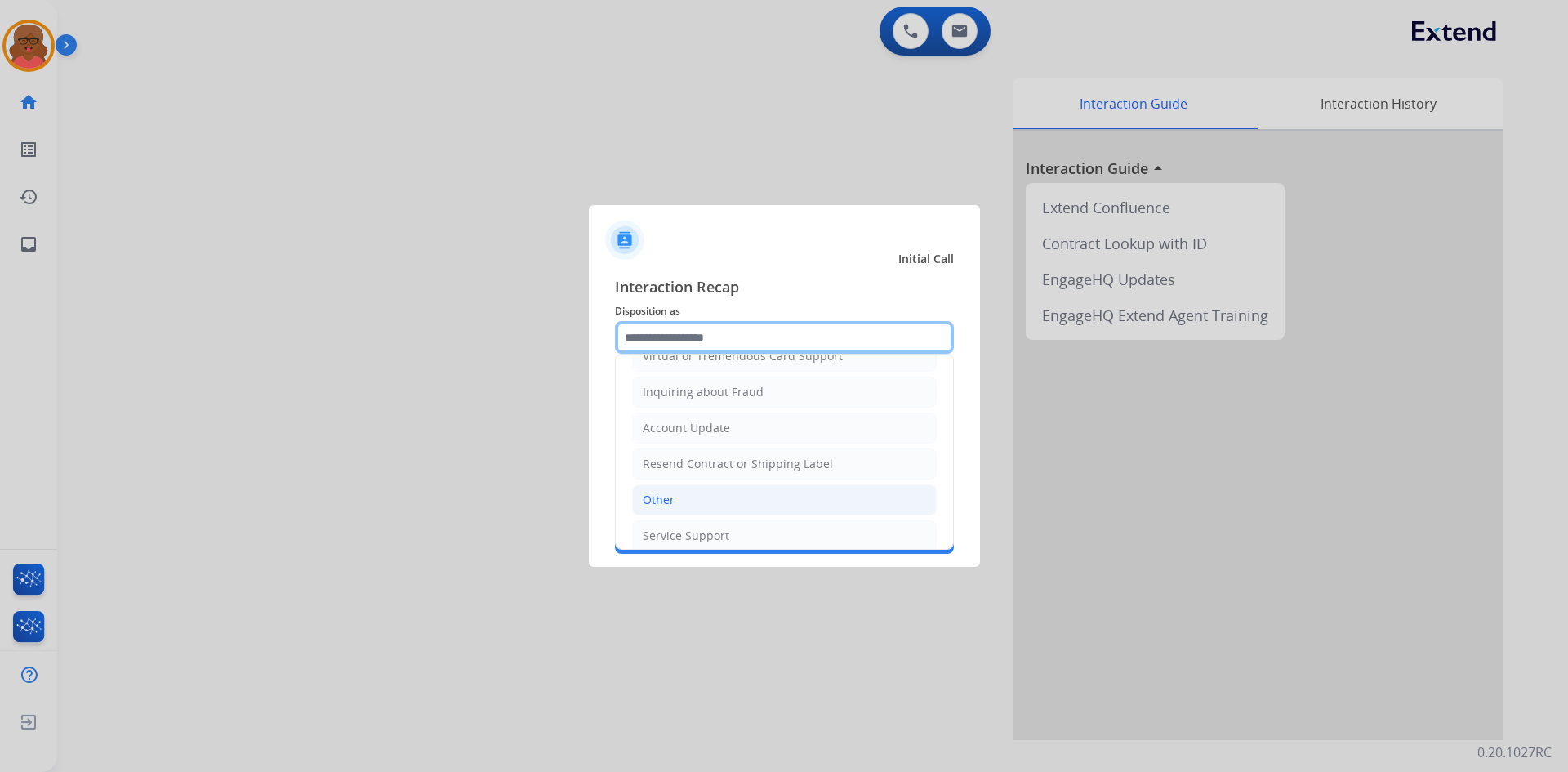
scroll to position [245, 0]
click at [709, 497] on li "Other" at bounding box center [785, 496] width 304 height 31
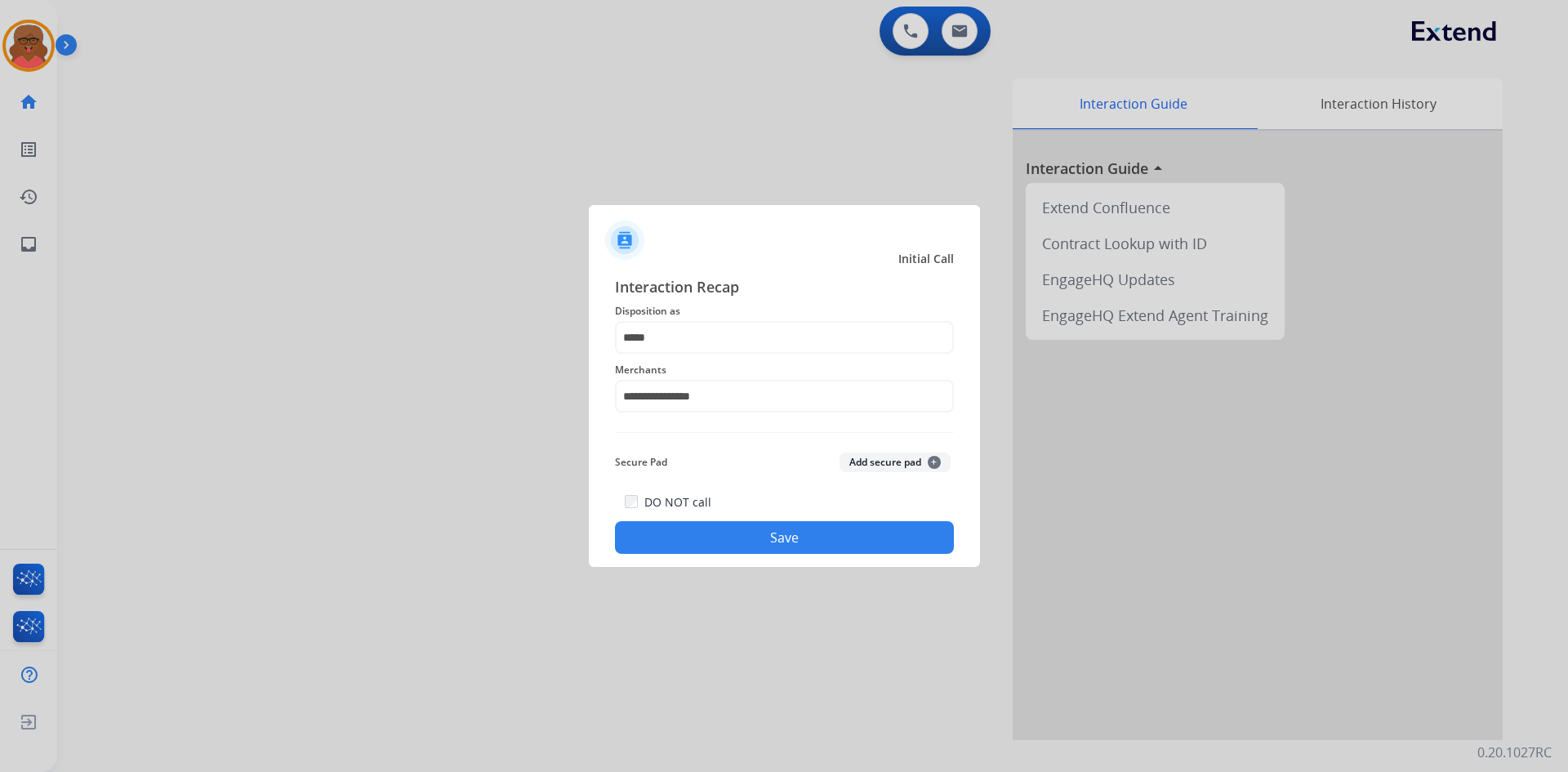
click at [742, 355] on div "**********" at bounding box center [784, 386] width 339 height 65
click at [736, 341] on input "*****" at bounding box center [784, 338] width 339 height 32
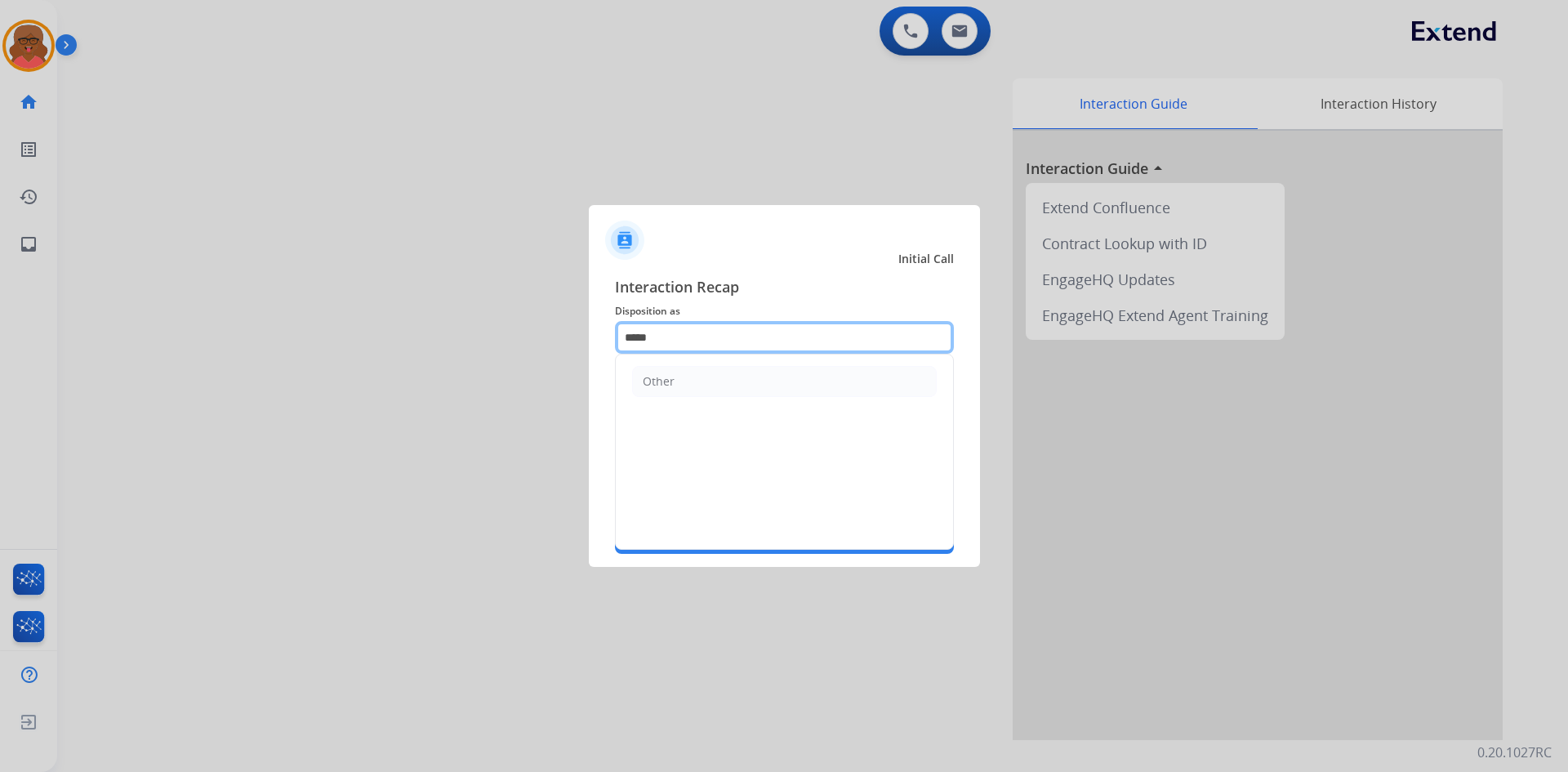
click at [736, 341] on input "*****" at bounding box center [784, 338] width 339 height 32
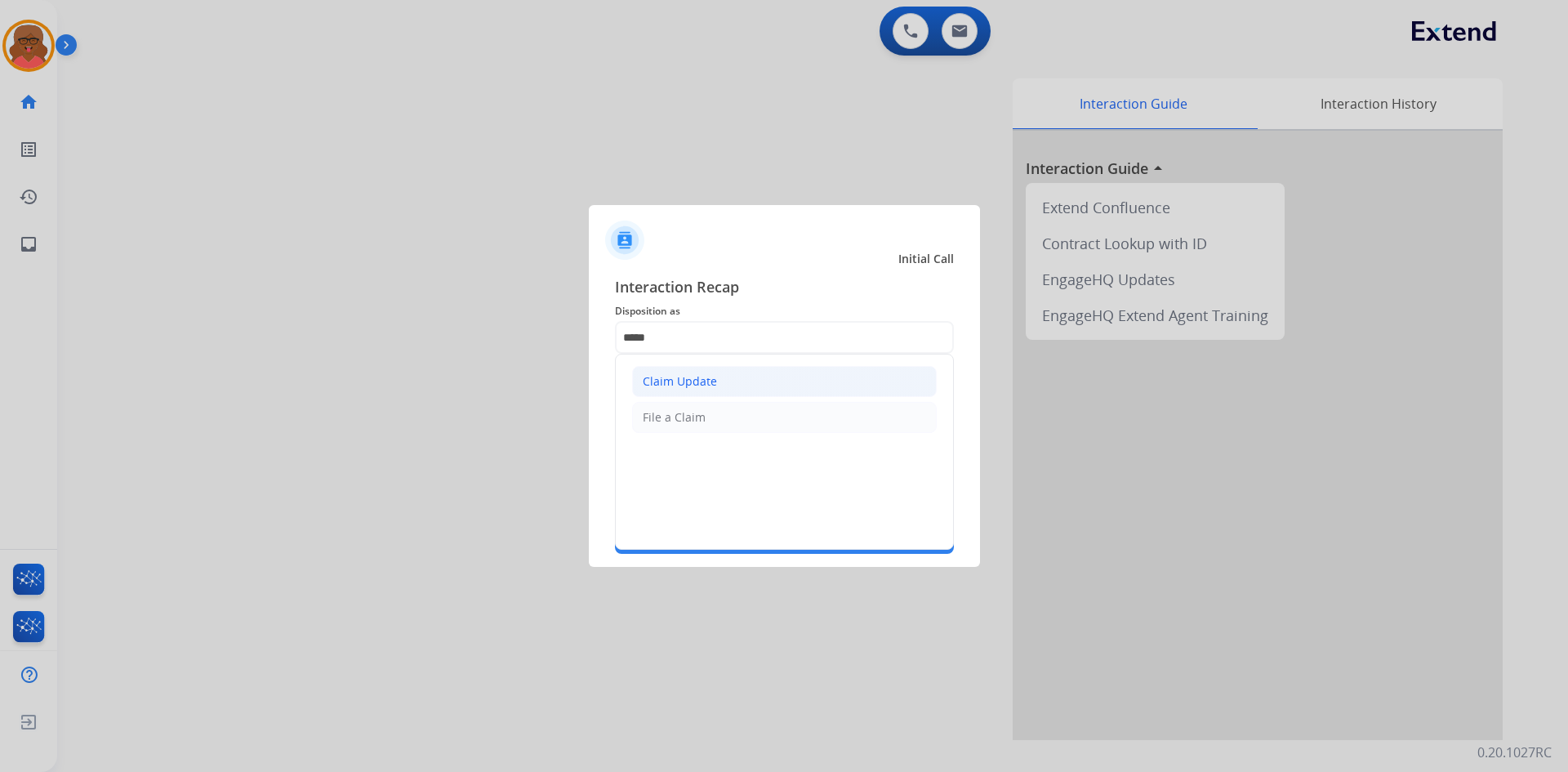
click at [742, 386] on li "Claim Update" at bounding box center [785, 381] width 304 height 31
type input "**********"
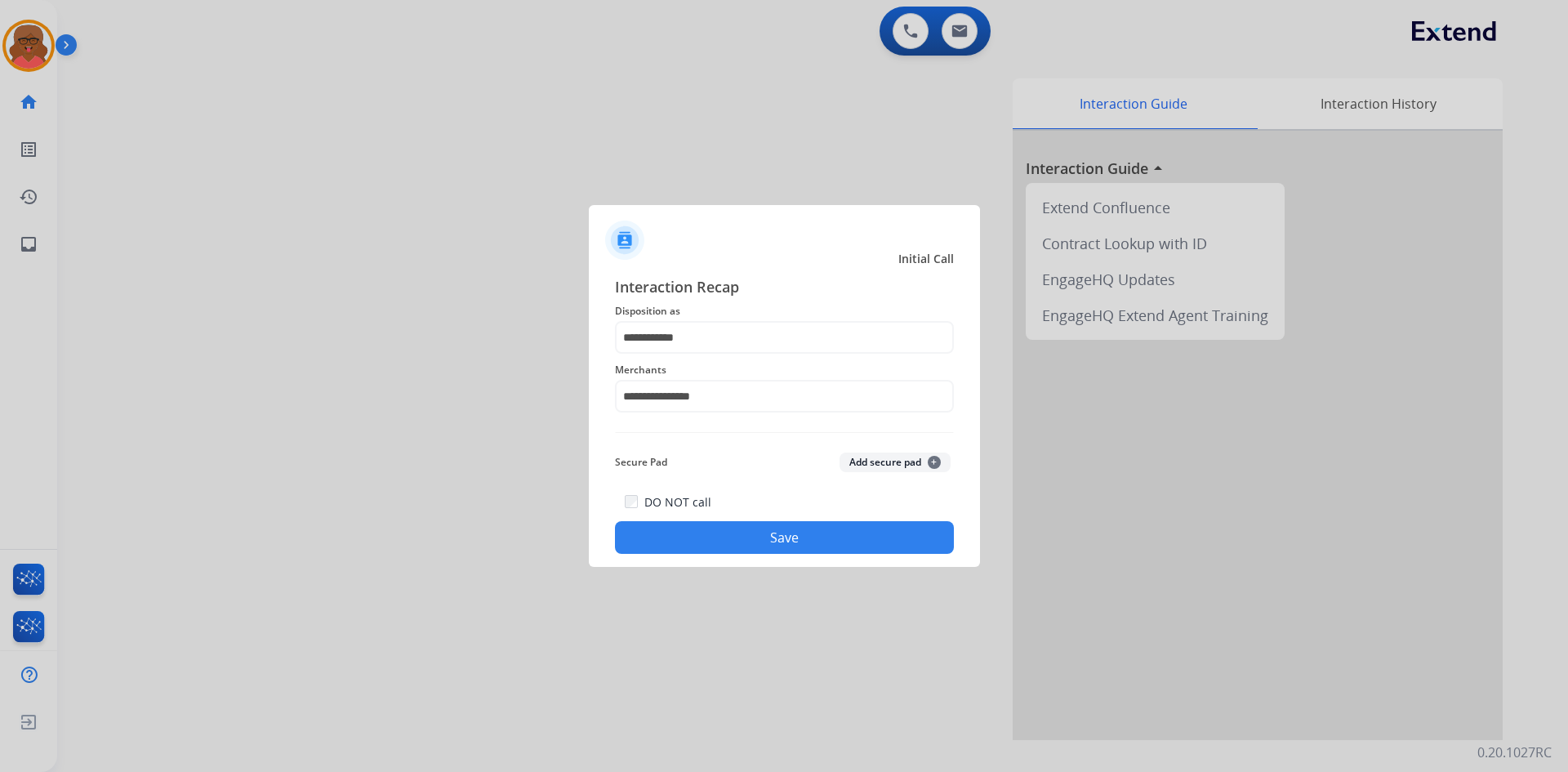
click at [730, 536] on button "Save" at bounding box center [784, 537] width 339 height 32
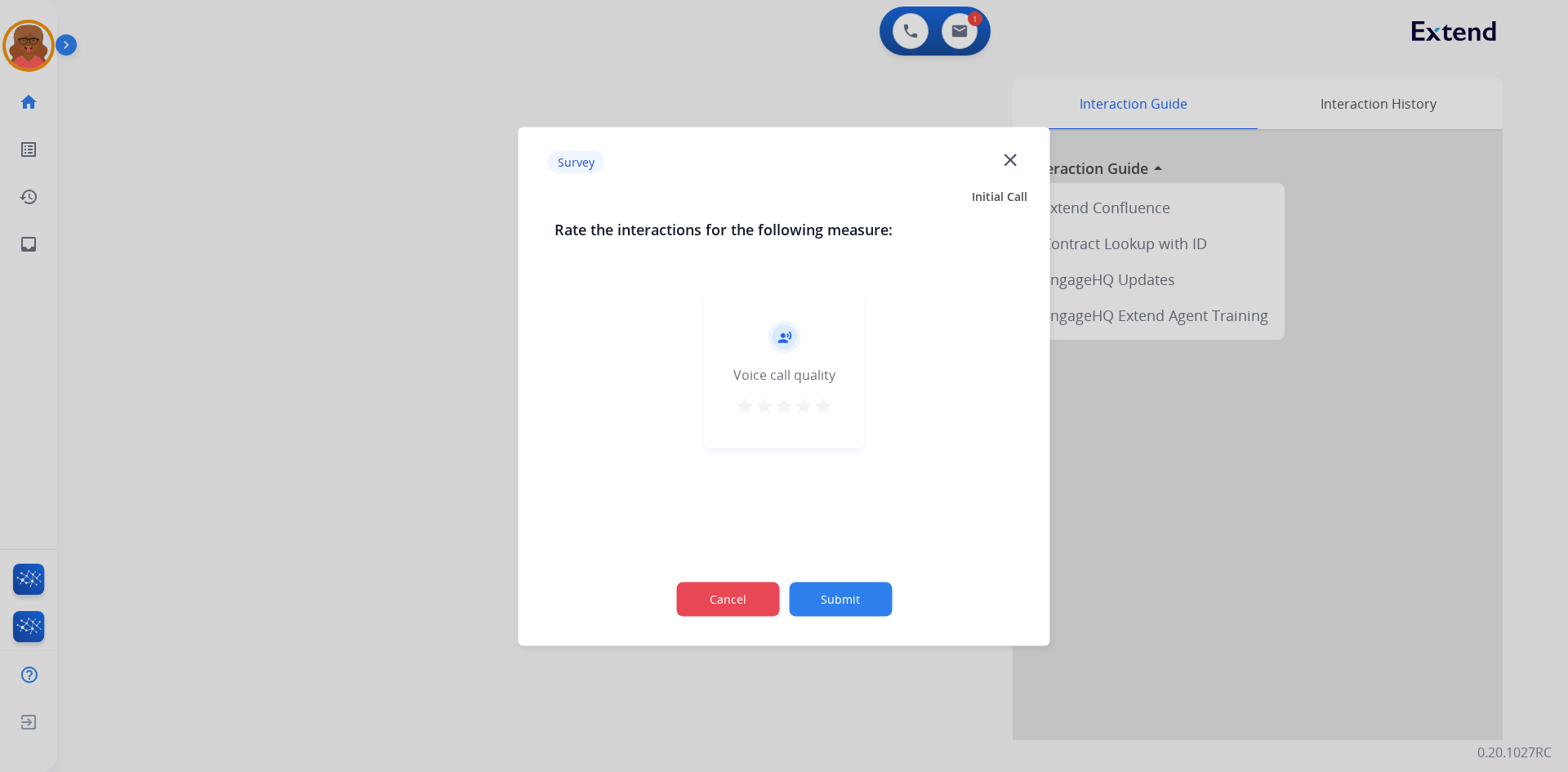
click at [736, 596] on button "Cancel" at bounding box center [727, 599] width 103 height 34
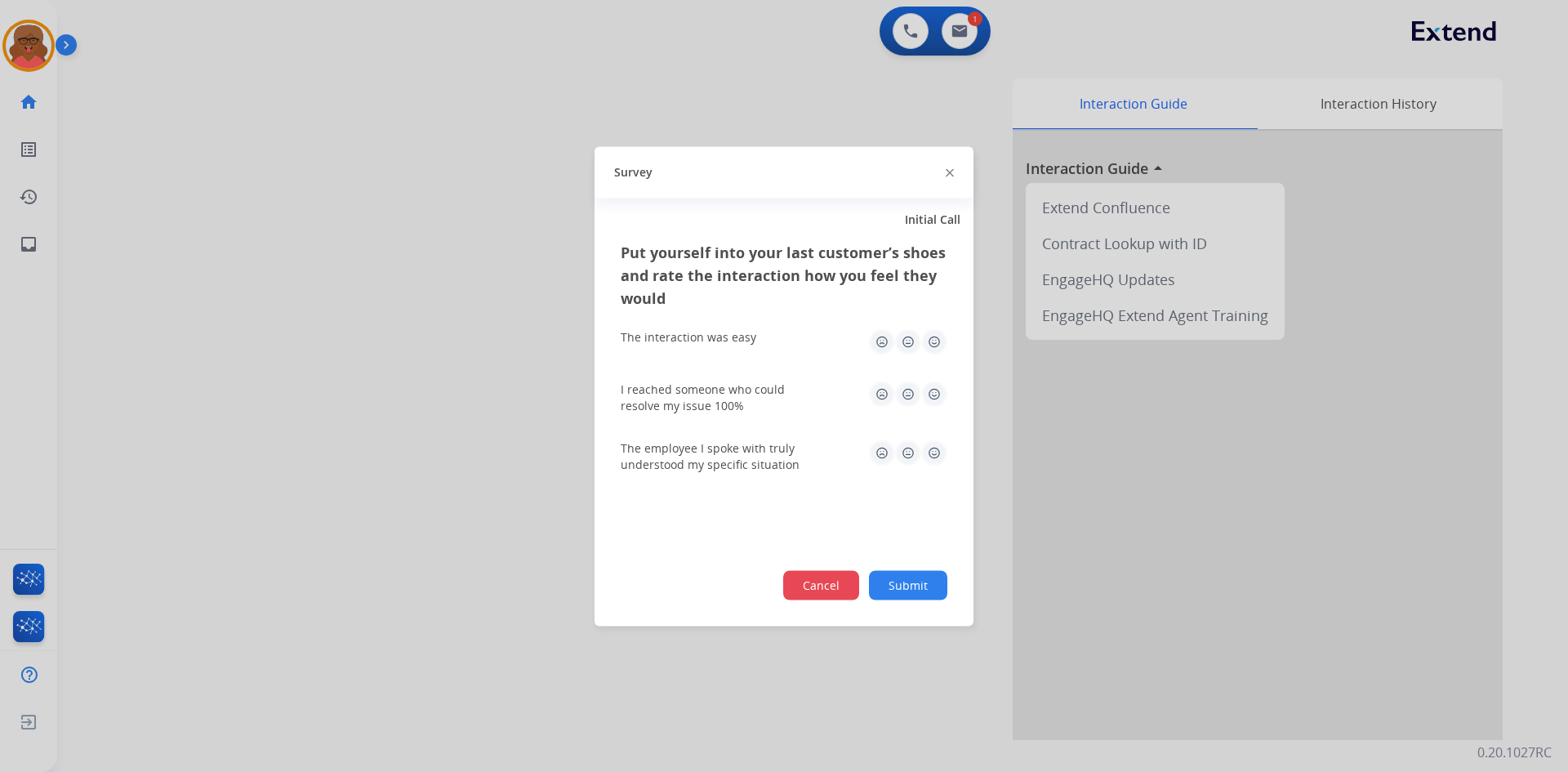
click at [807, 586] on button "Cancel" at bounding box center [821, 585] width 76 height 30
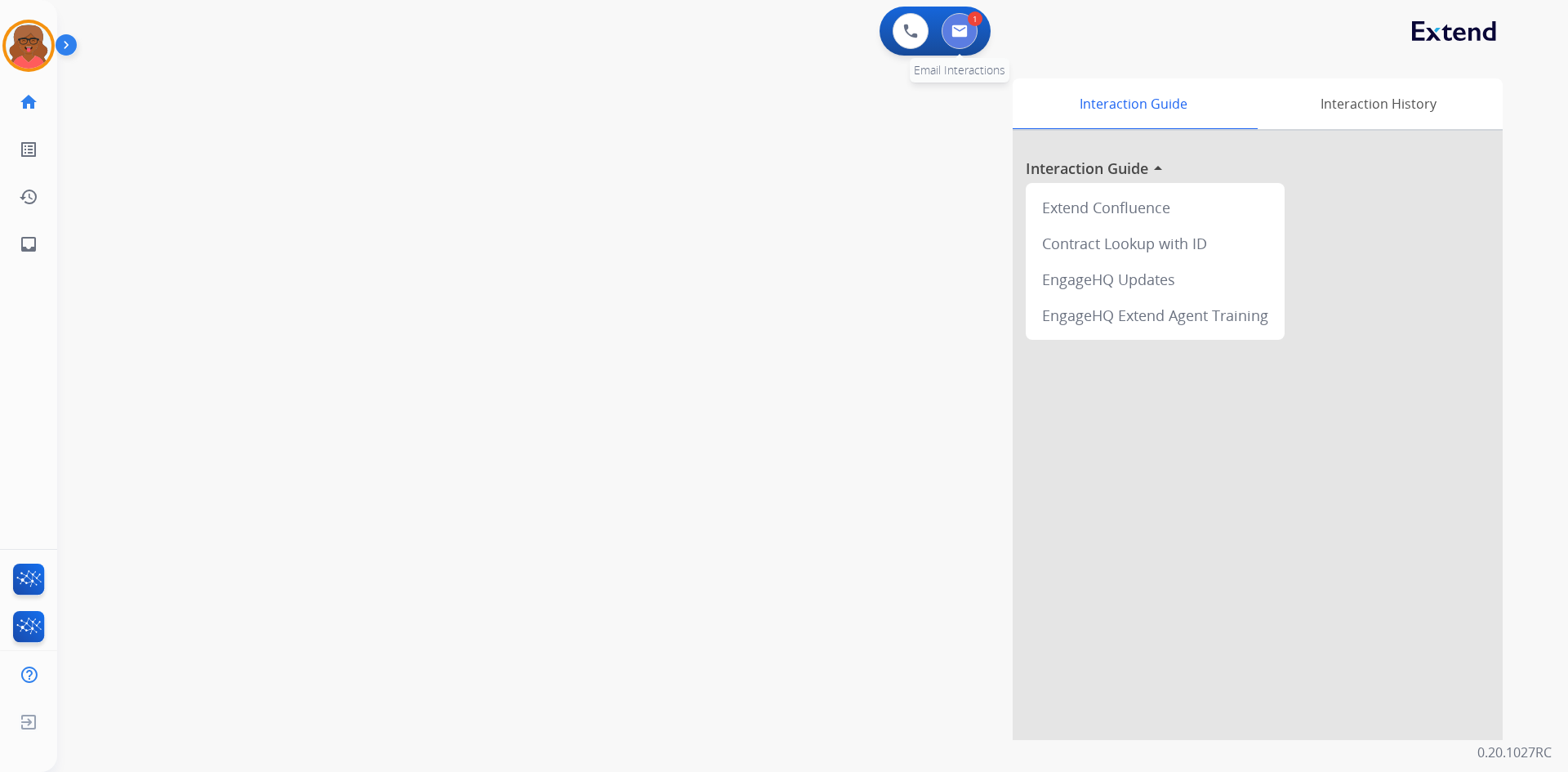
click at [954, 41] on button at bounding box center [960, 31] width 36 height 36
select select "**********"
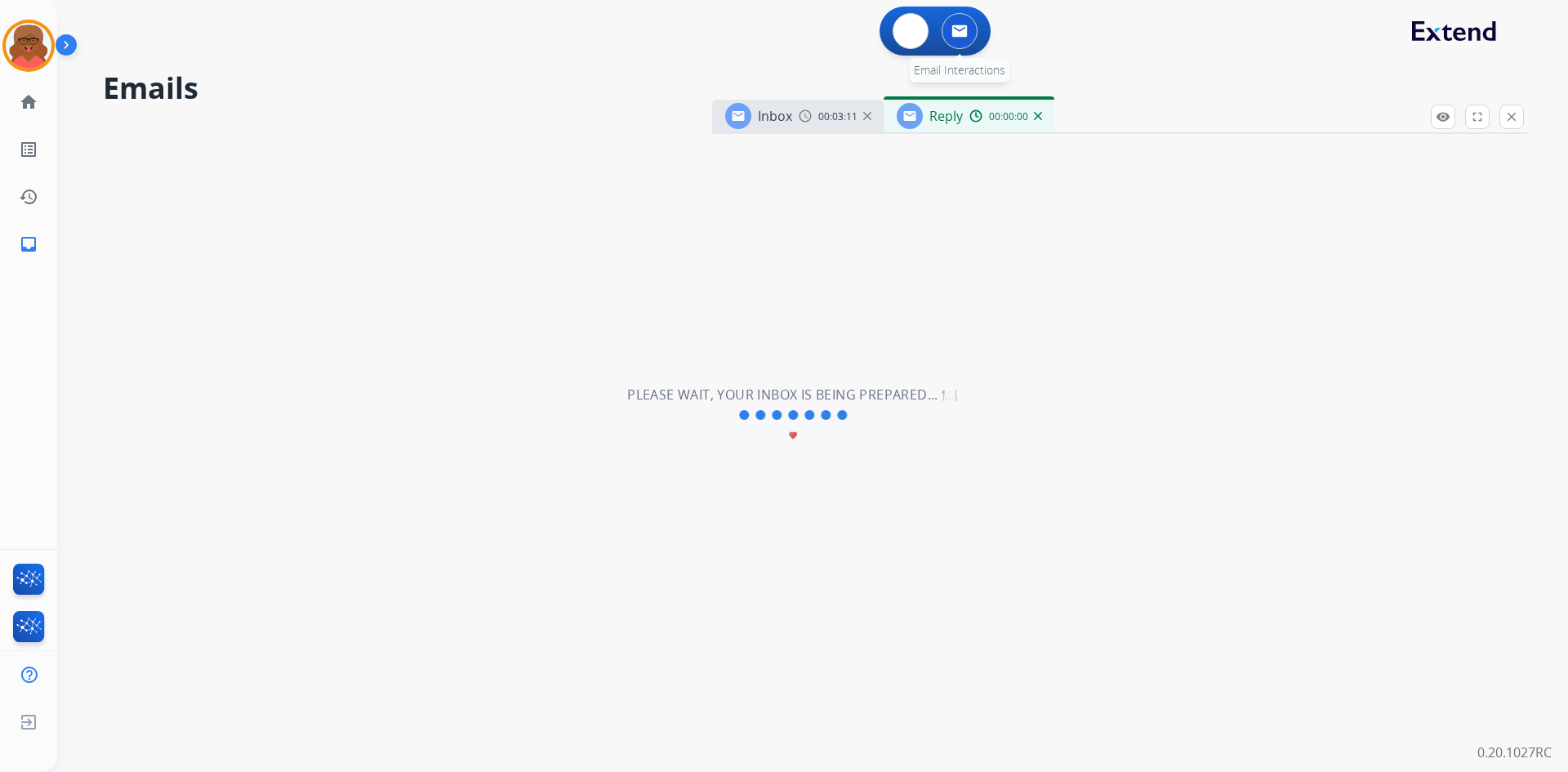
select select "**********"
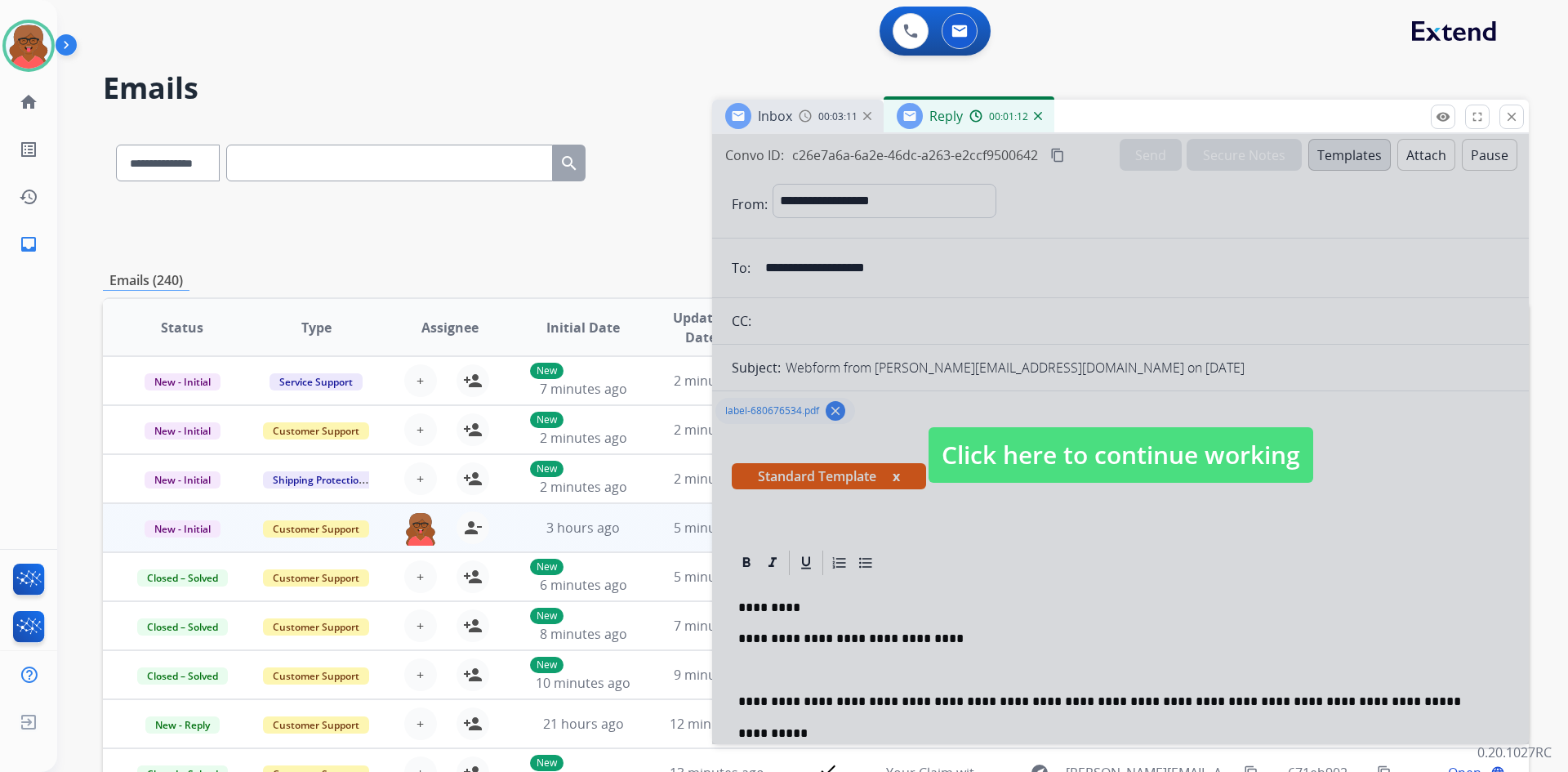
drag, startPoint x: 1126, startPoint y: 451, endPoint x: 1140, endPoint y: 475, distance: 27.8
click at [1126, 451] on span "Click here to continue working" at bounding box center [1121, 454] width 384 height 55
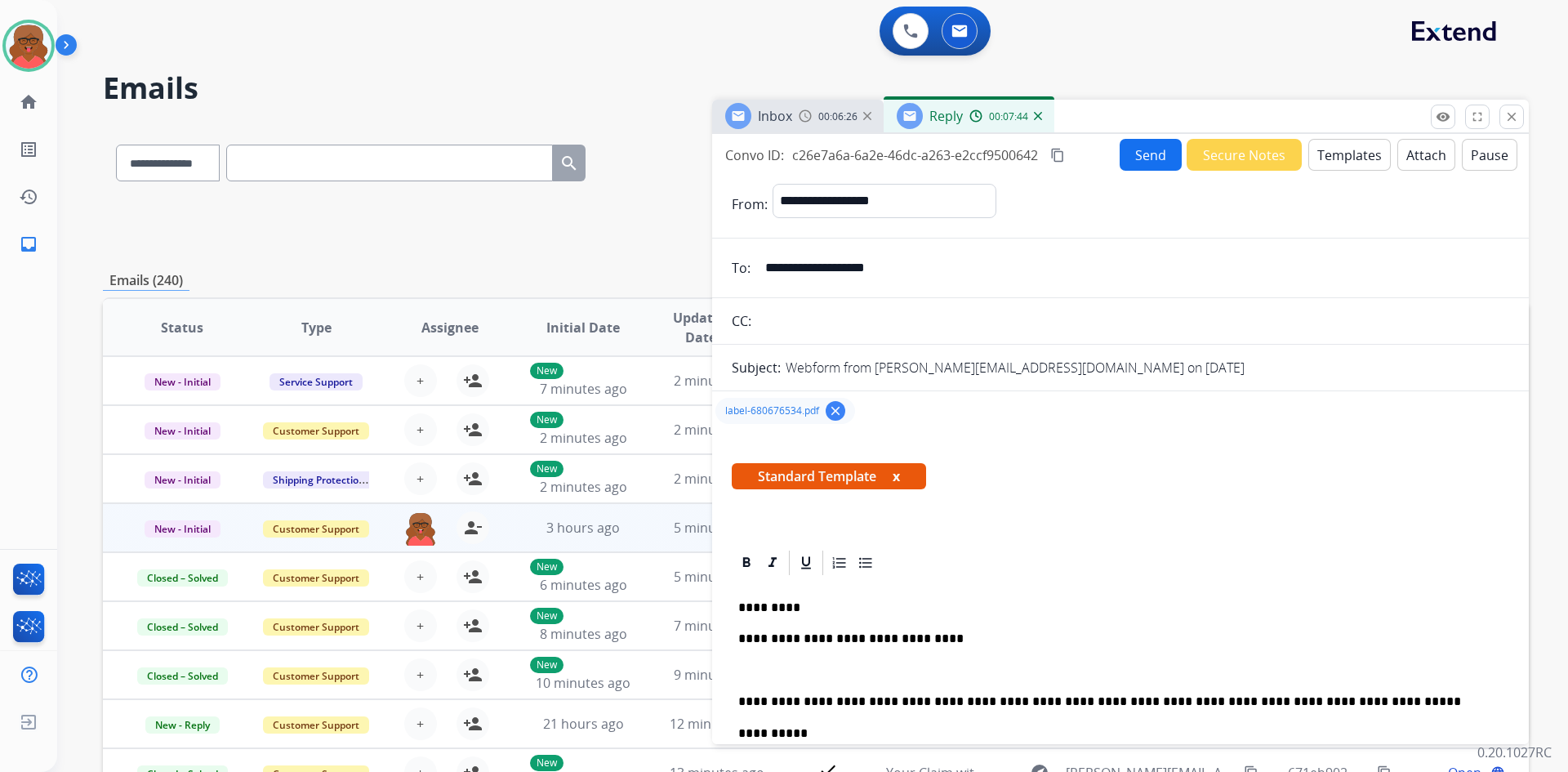
select select "**********"
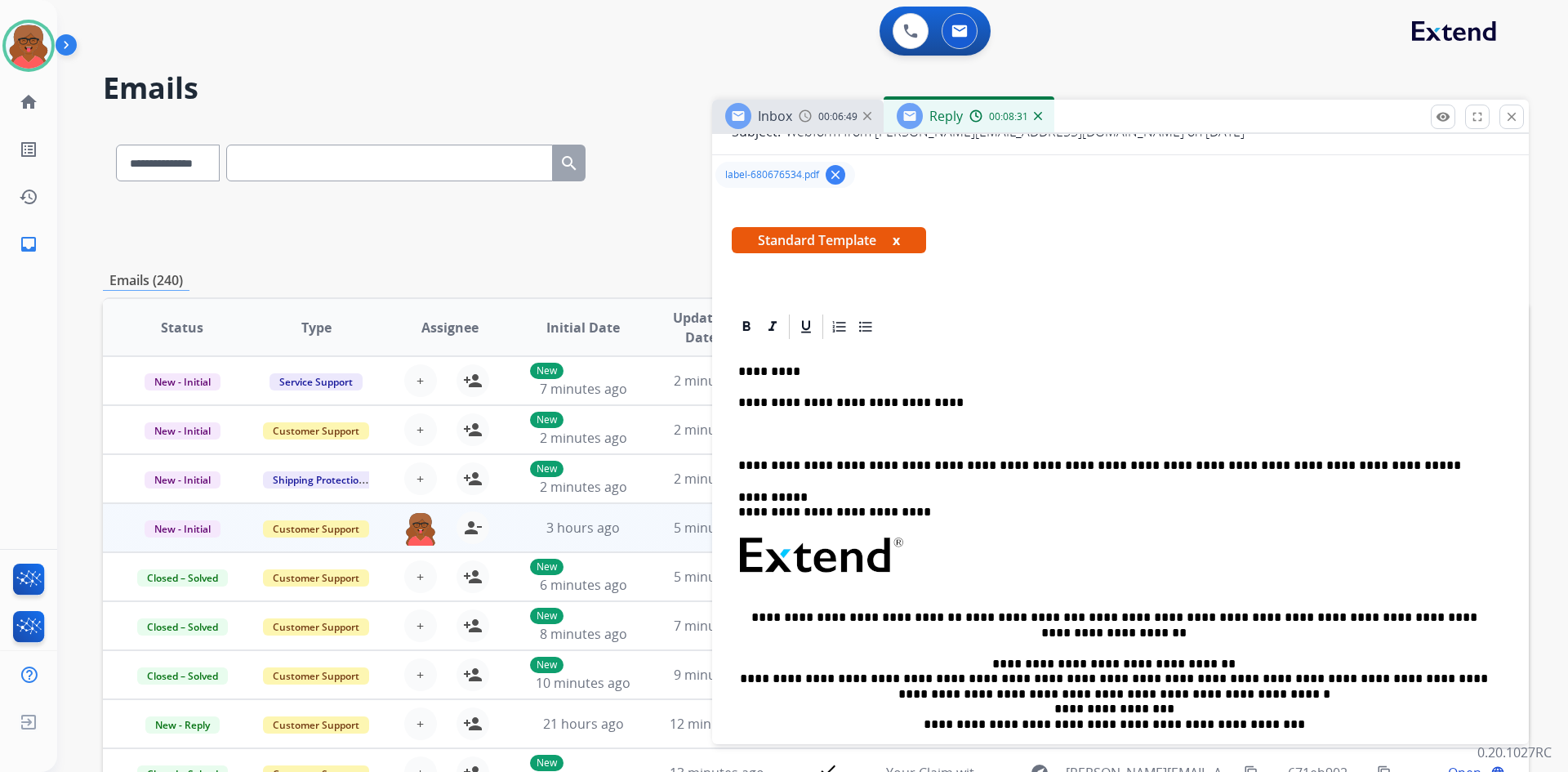
scroll to position [245, 0]
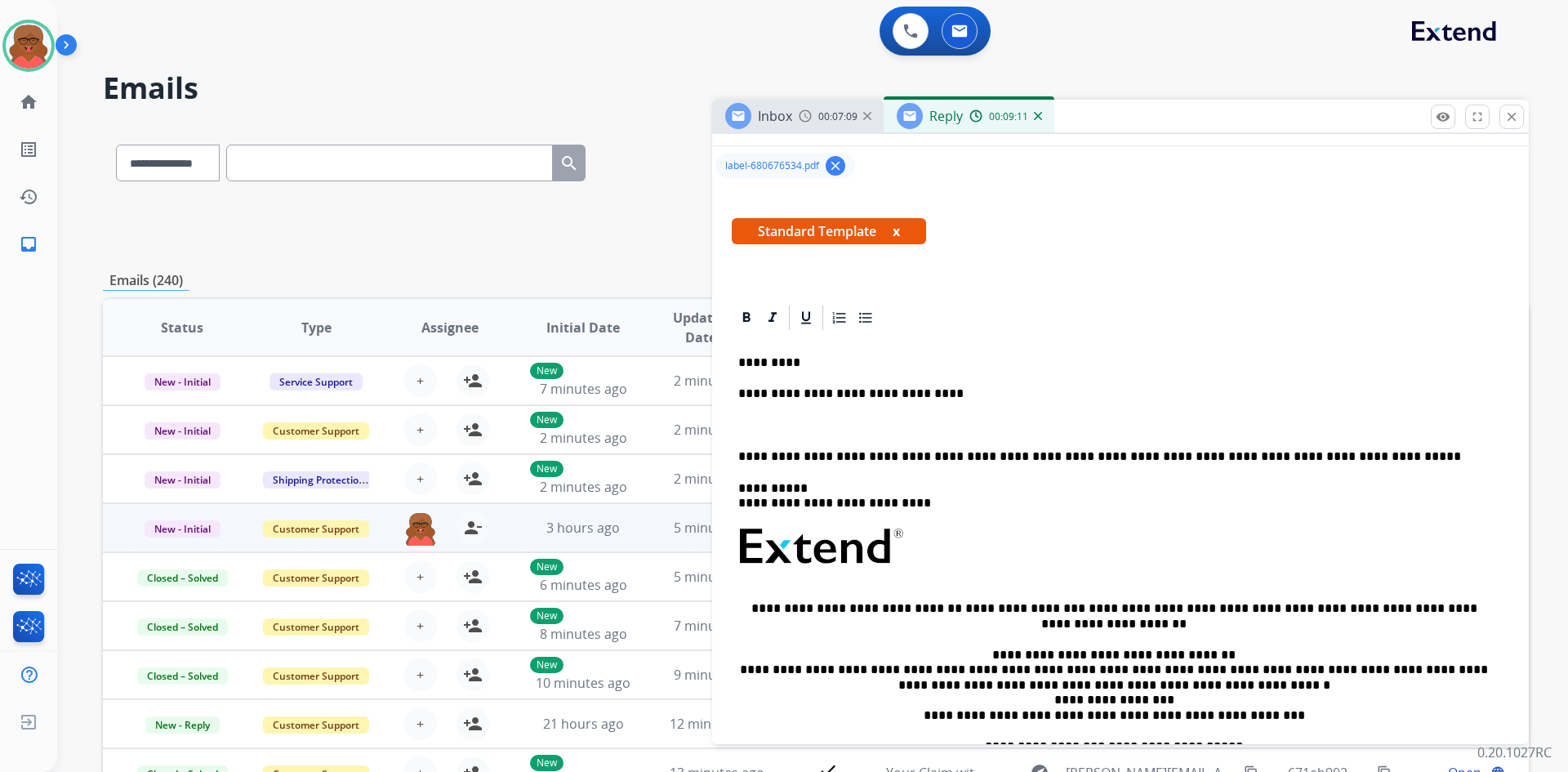
click at [771, 422] on p at bounding box center [1120, 425] width 764 height 14
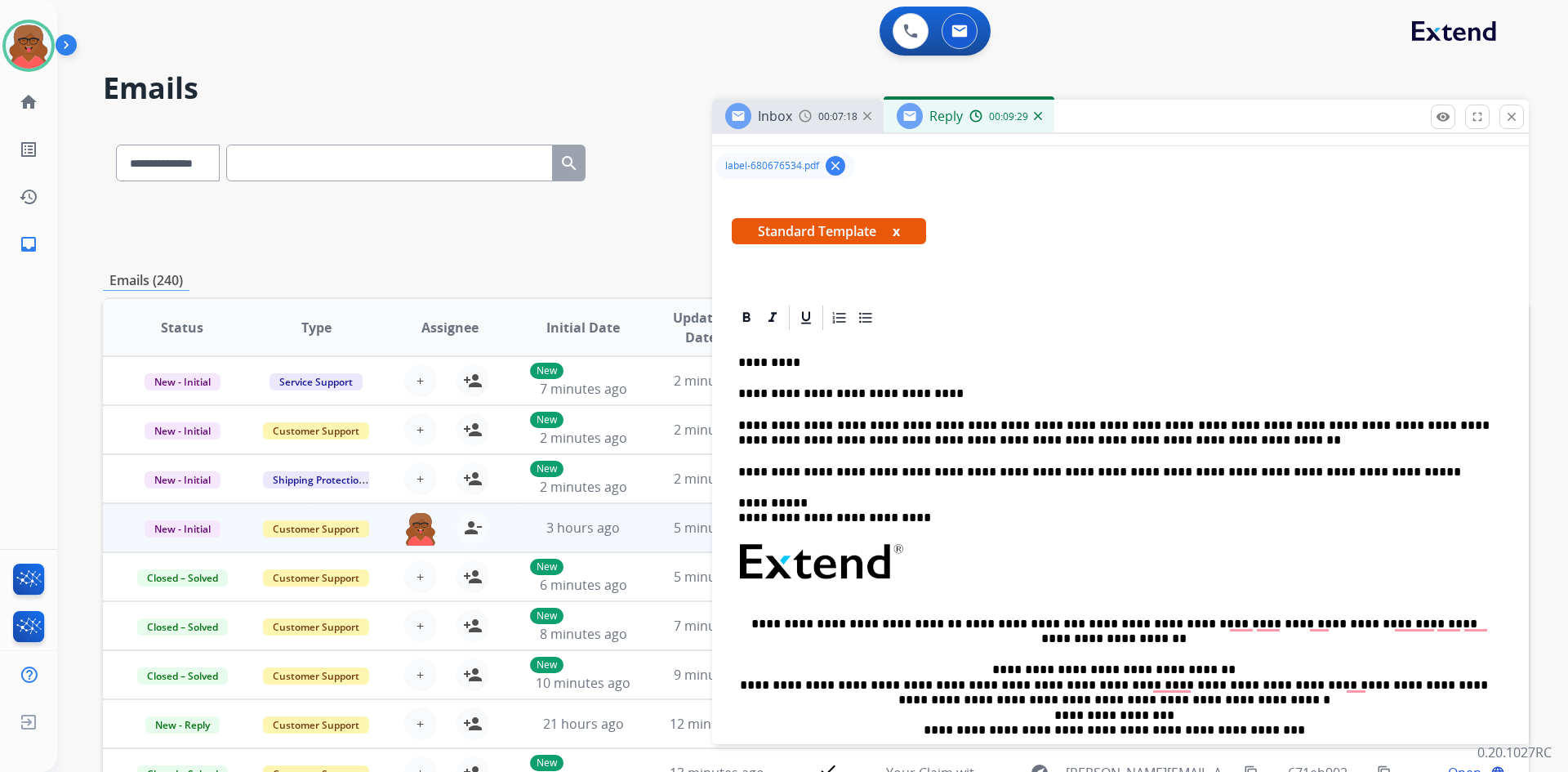
click at [1107, 441] on p "**********" at bounding box center [1114, 434] width 752 height 31
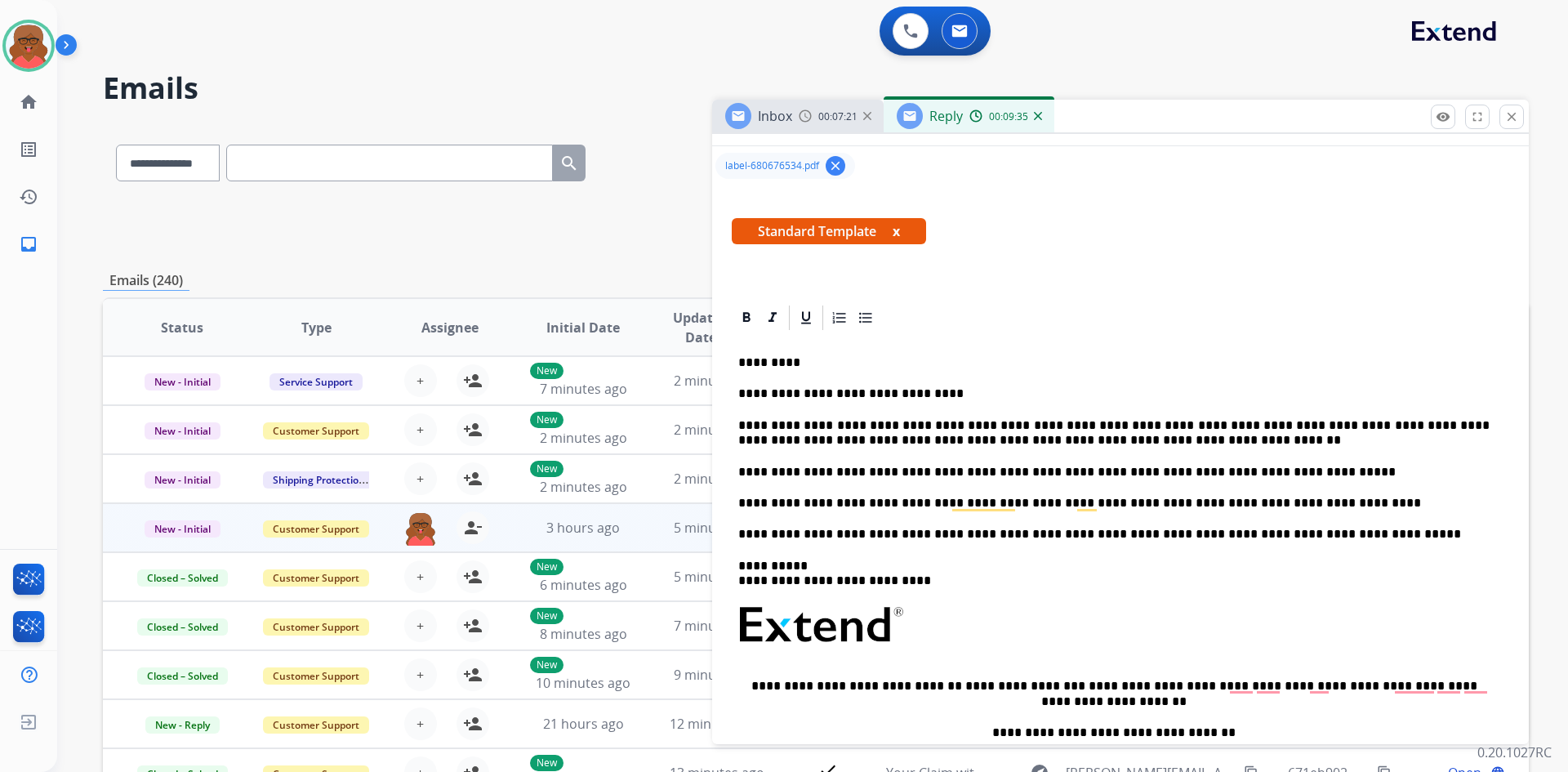
click at [1179, 506] on p "**********" at bounding box center [1114, 502] width 752 height 14
click at [1289, 421] on p "**********" at bounding box center [1114, 434] width 752 height 31
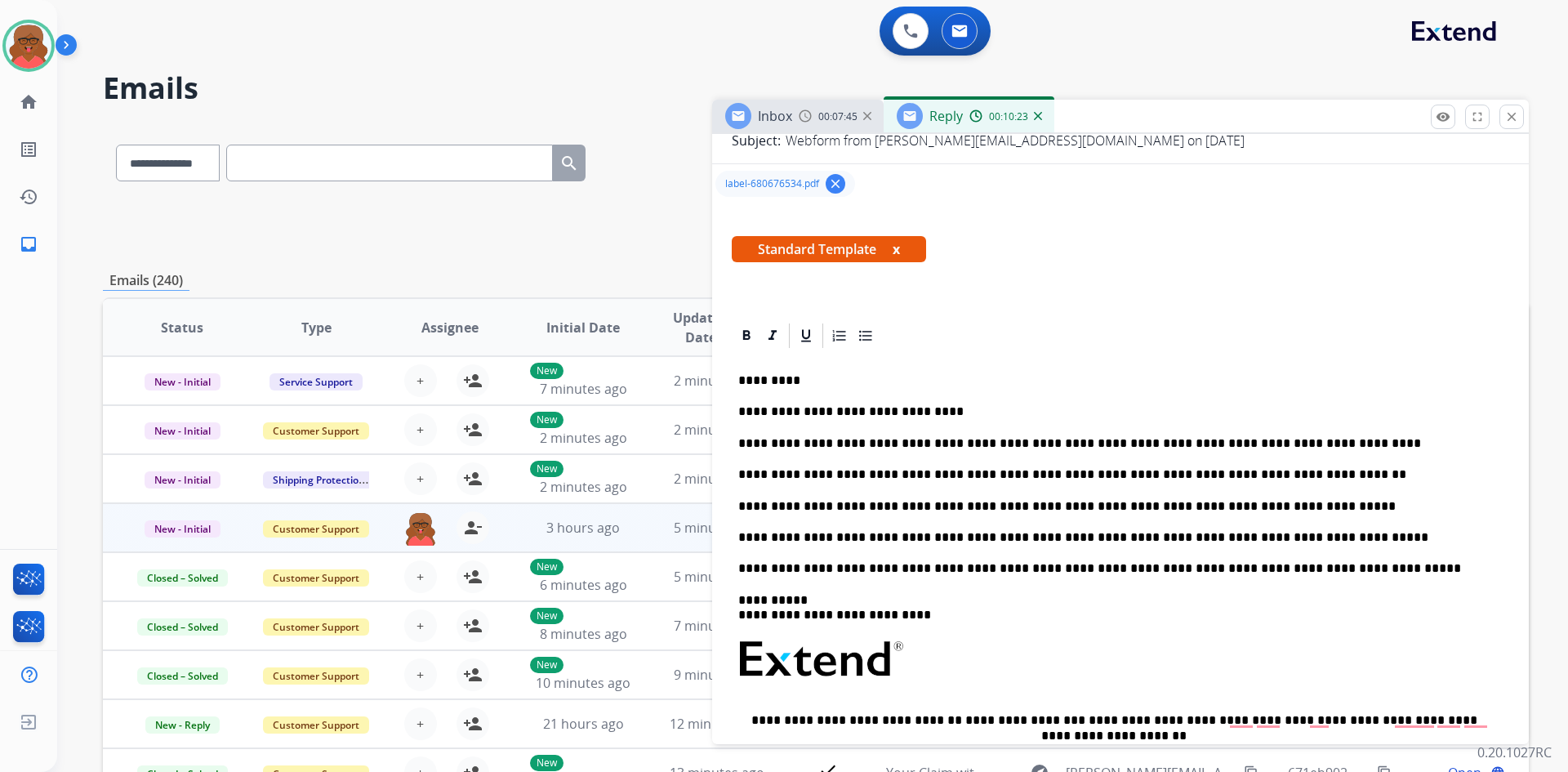
scroll to position [226, 0]
click at [938, 413] on p "**********" at bounding box center [1114, 412] width 752 height 14
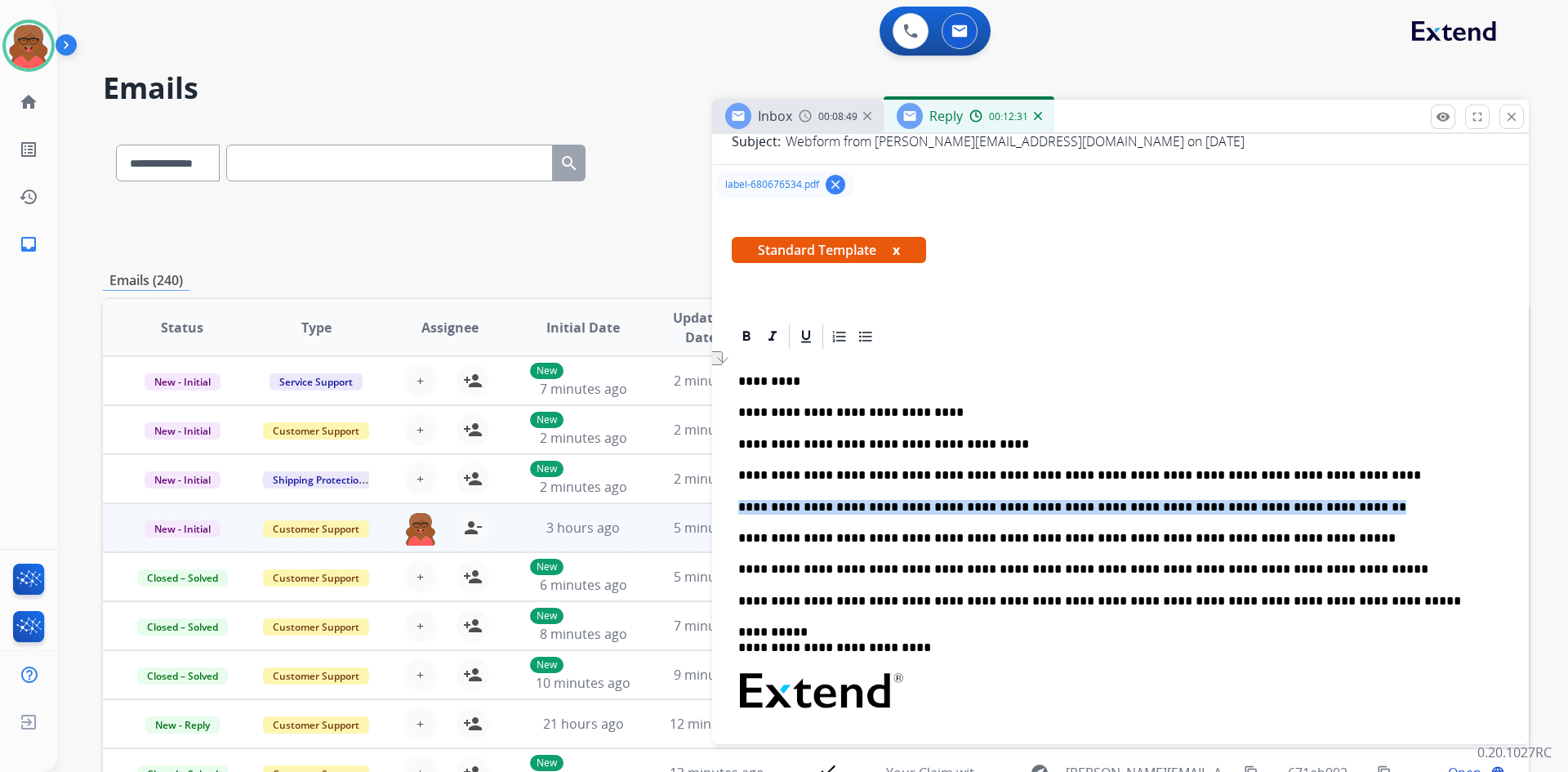
drag, startPoint x: 736, startPoint y: 507, endPoint x: 1270, endPoint y: 497, distance: 534.1
click at [1270, 497] on div "**********" at bounding box center [1121, 658] width 777 height 614
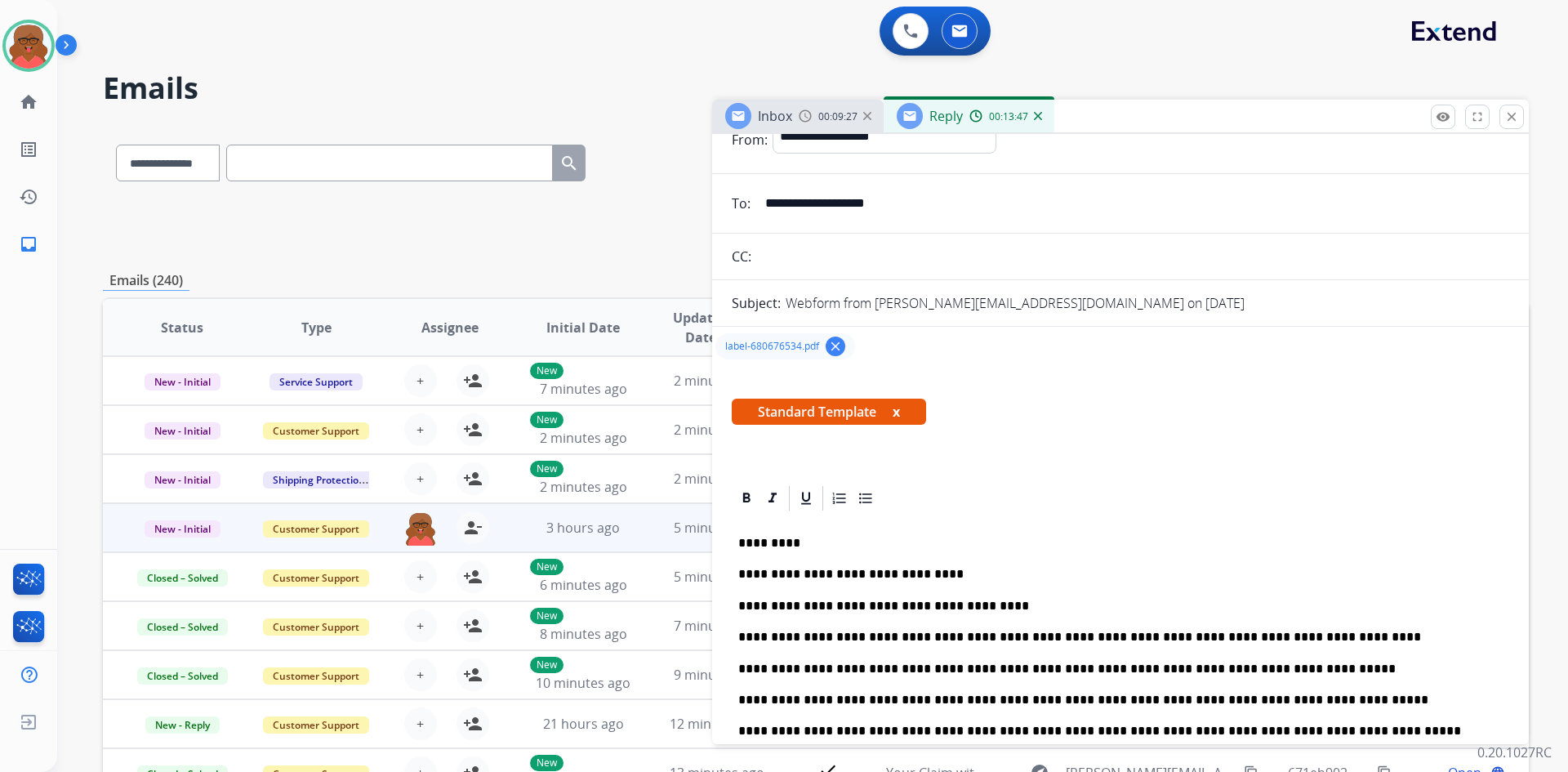
scroll to position [0, 0]
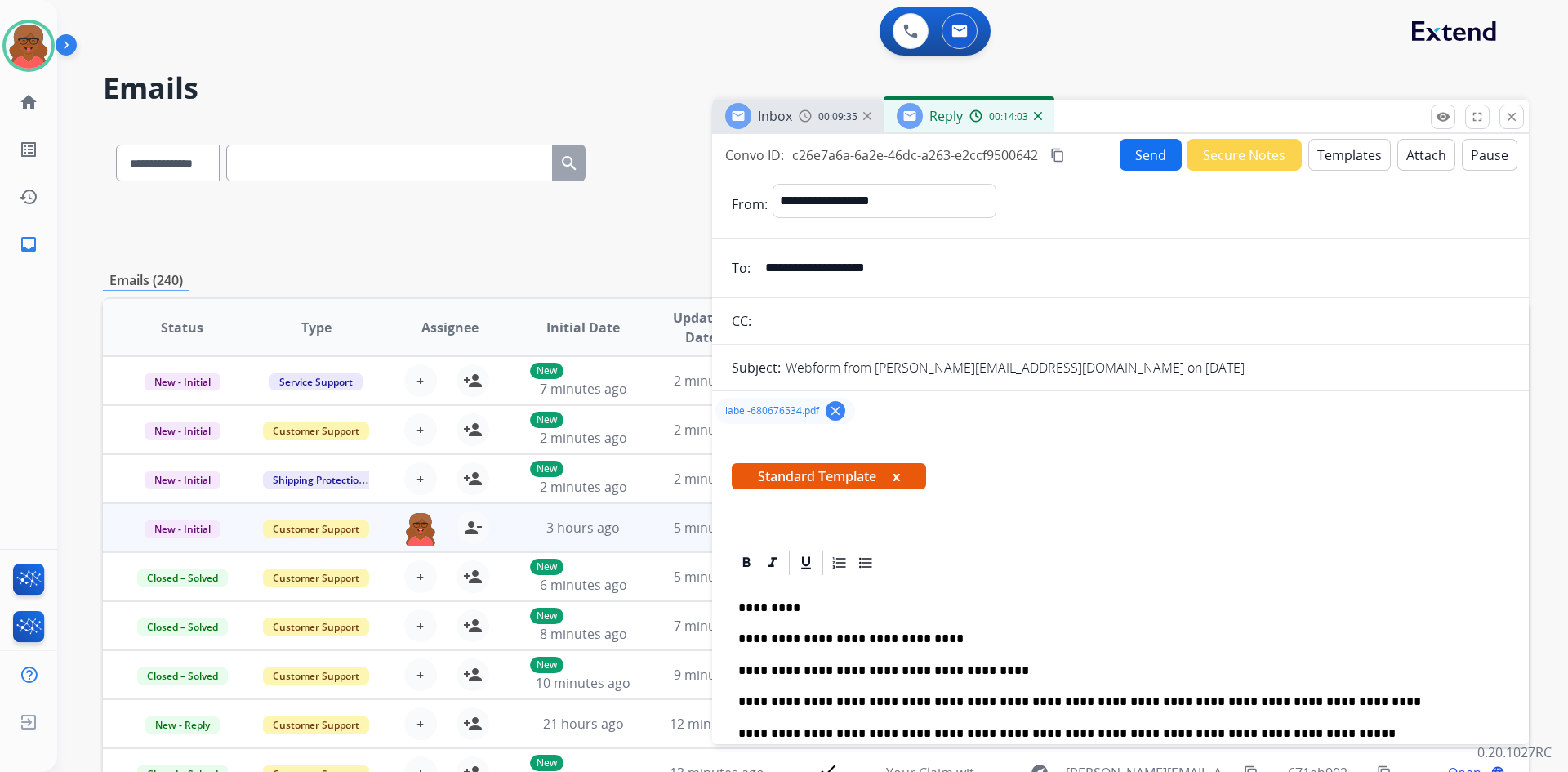
drag, startPoint x: 1052, startPoint y: 150, endPoint x: 1018, endPoint y: 156, distance: 34.5
click at [1052, 150] on mat-icon "content_copy" at bounding box center [1057, 155] width 14 height 14
click at [1142, 156] on button "Send" at bounding box center [1150, 154] width 62 height 31
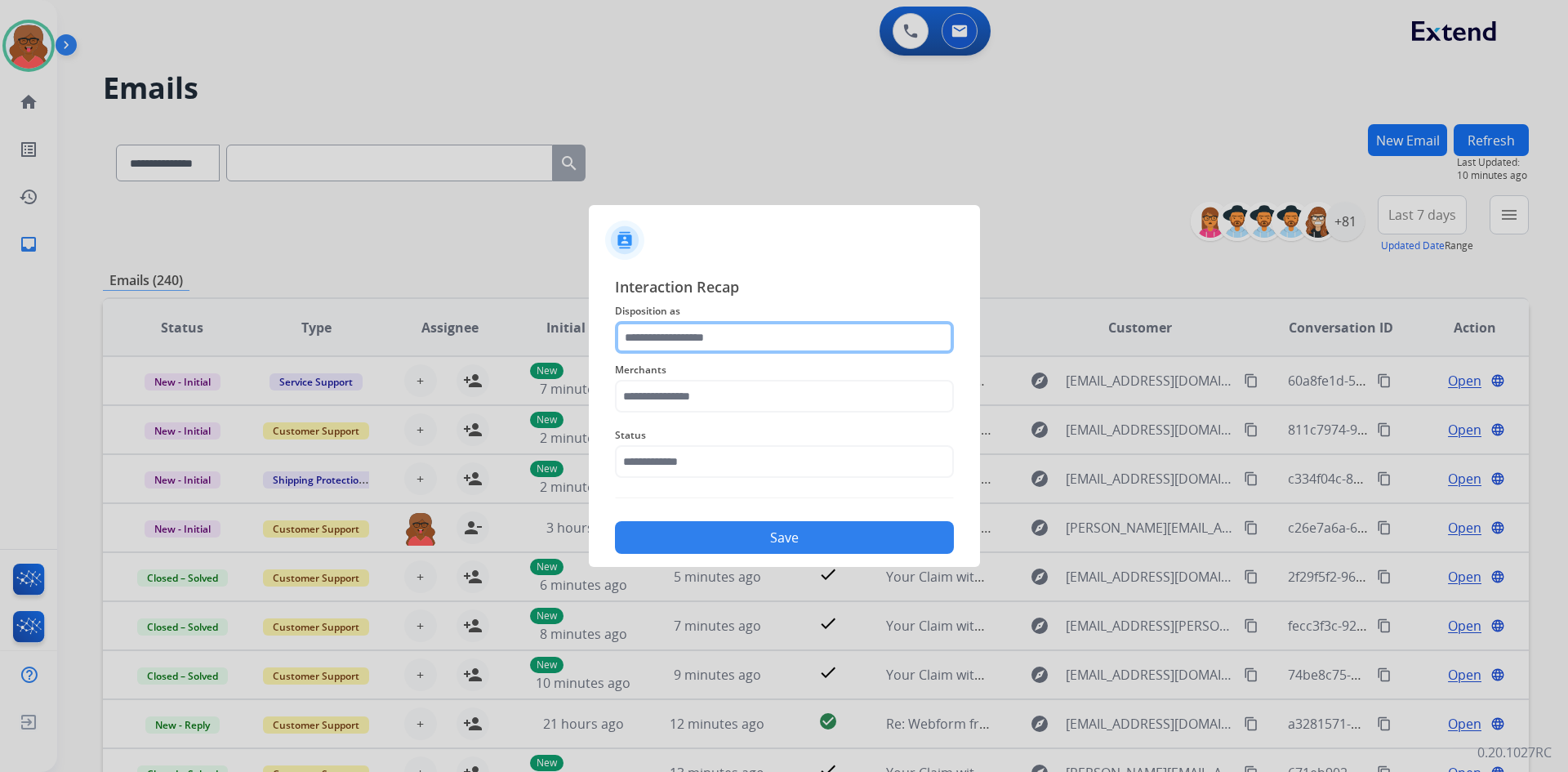
click at [887, 340] on input "text" at bounding box center [784, 338] width 339 height 32
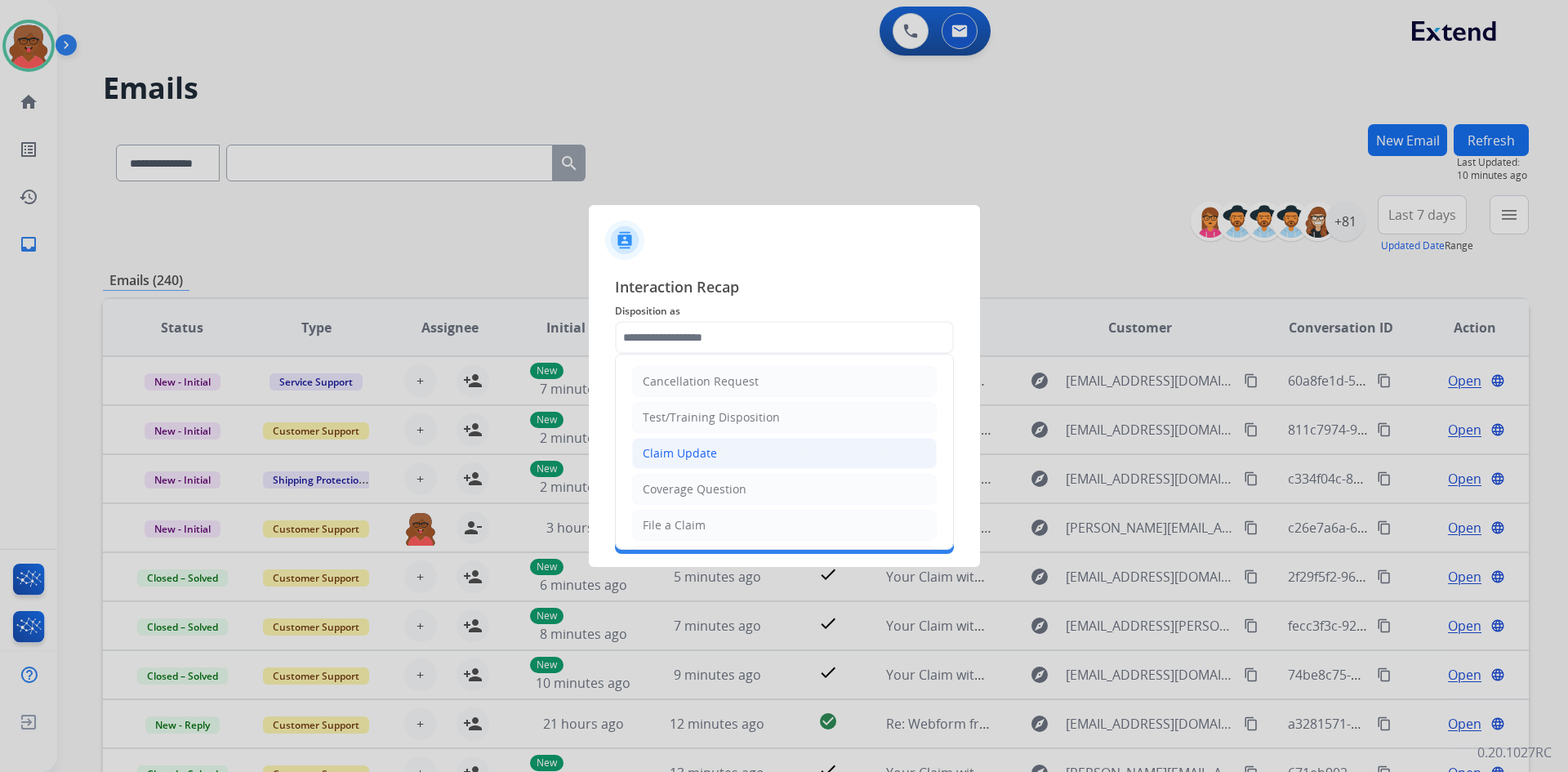
click at [713, 456] on div "Claim Update" at bounding box center [679, 453] width 74 height 16
type input "**********"
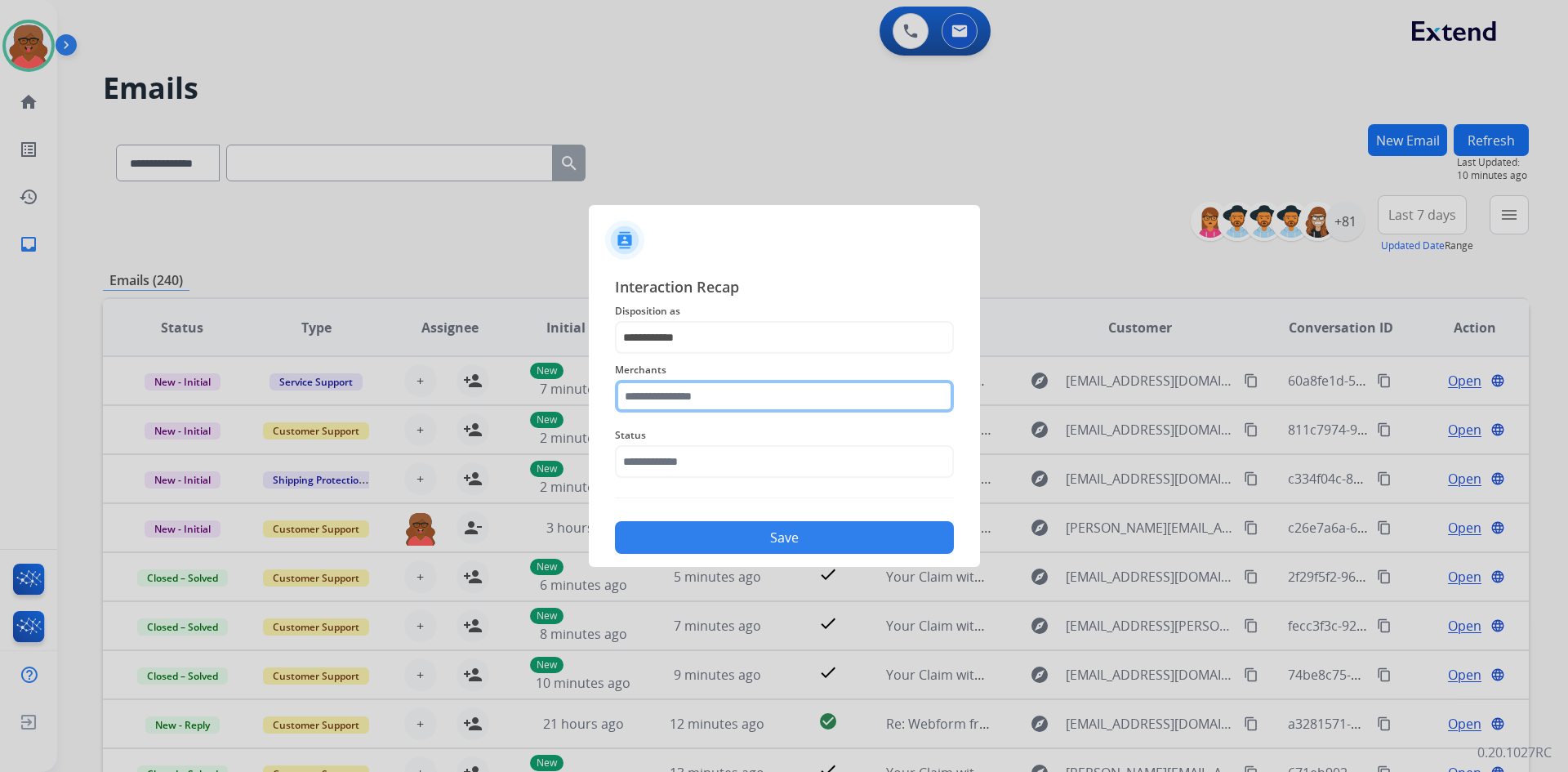
click at [725, 391] on input "text" at bounding box center [784, 396] width 339 height 32
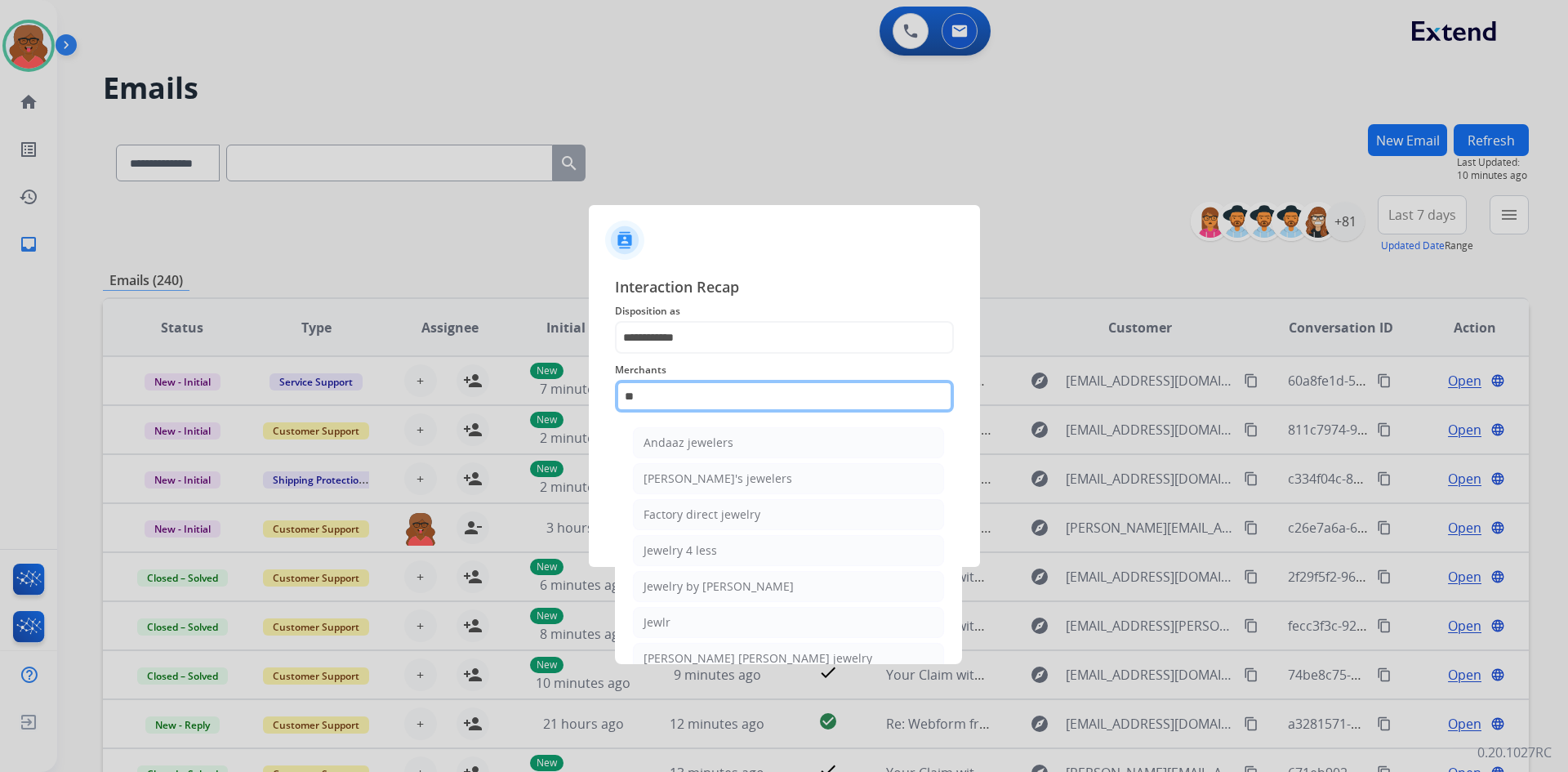
type input "*"
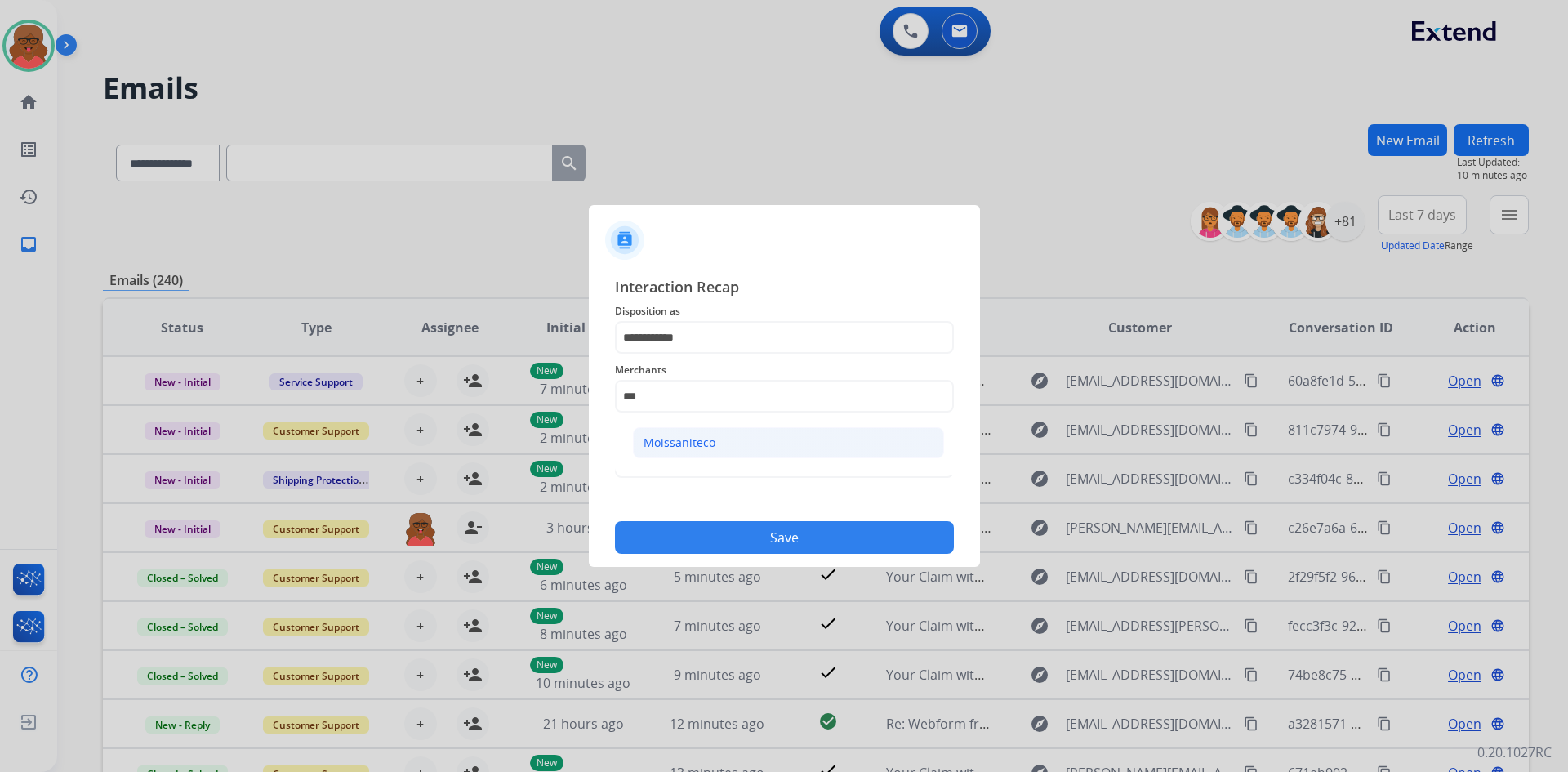
click at [770, 440] on li "Moissaniteco" at bounding box center [788, 442] width 311 height 31
type input "**********"
click at [757, 461] on input "text" at bounding box center [784, 462] width 339 height 32
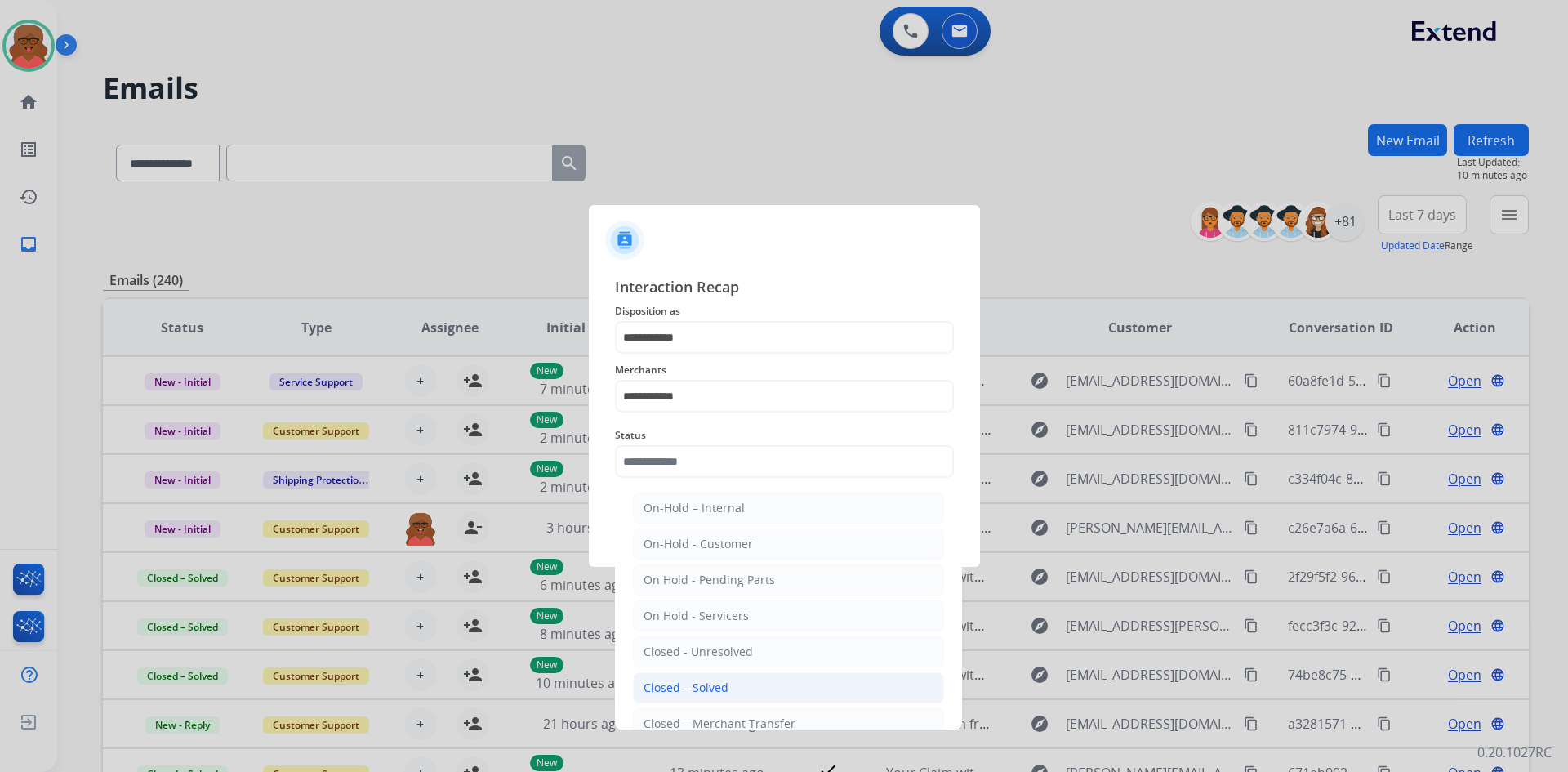
click at [699, 684] on div "Closed – Solved" at bounding box center [686, 687] width 85 height 16
type input "**********"
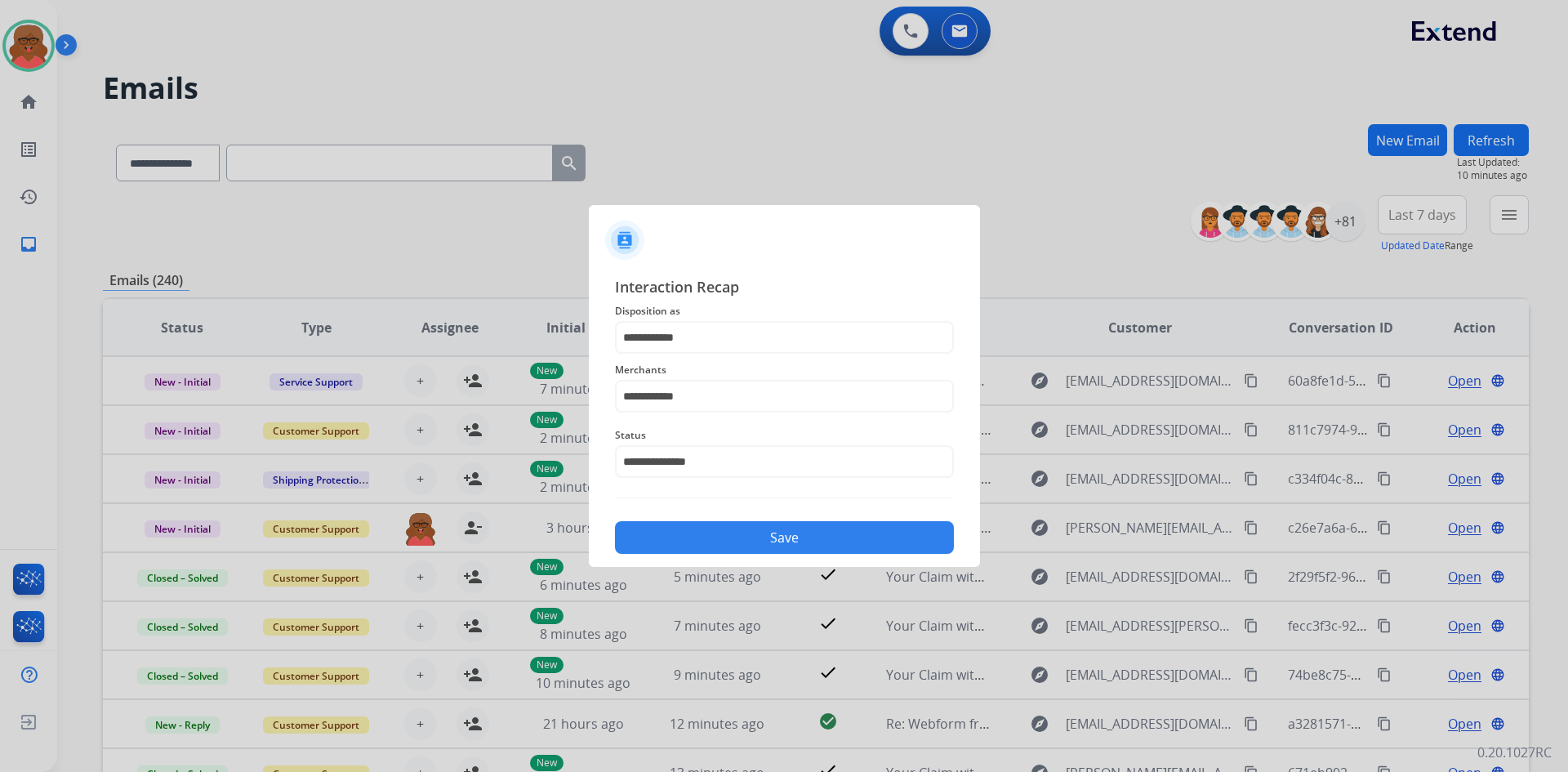
click at [770, 538] on button "Save" at bounding box center [784, 537] width 339 height 32
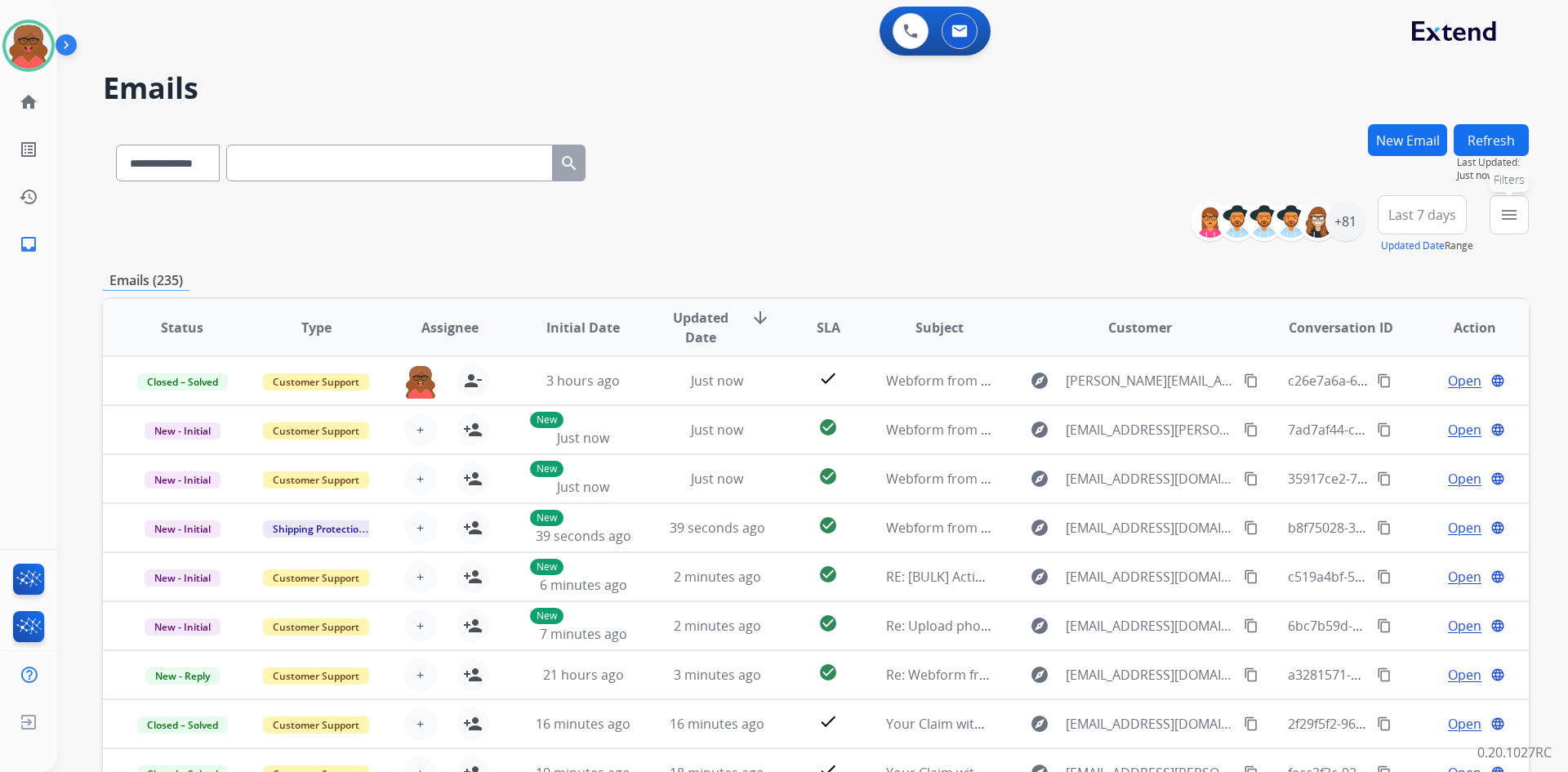
click at [1493, 215] on button "menu Filters" at bounding box center [1509, 215] width 39 height 39
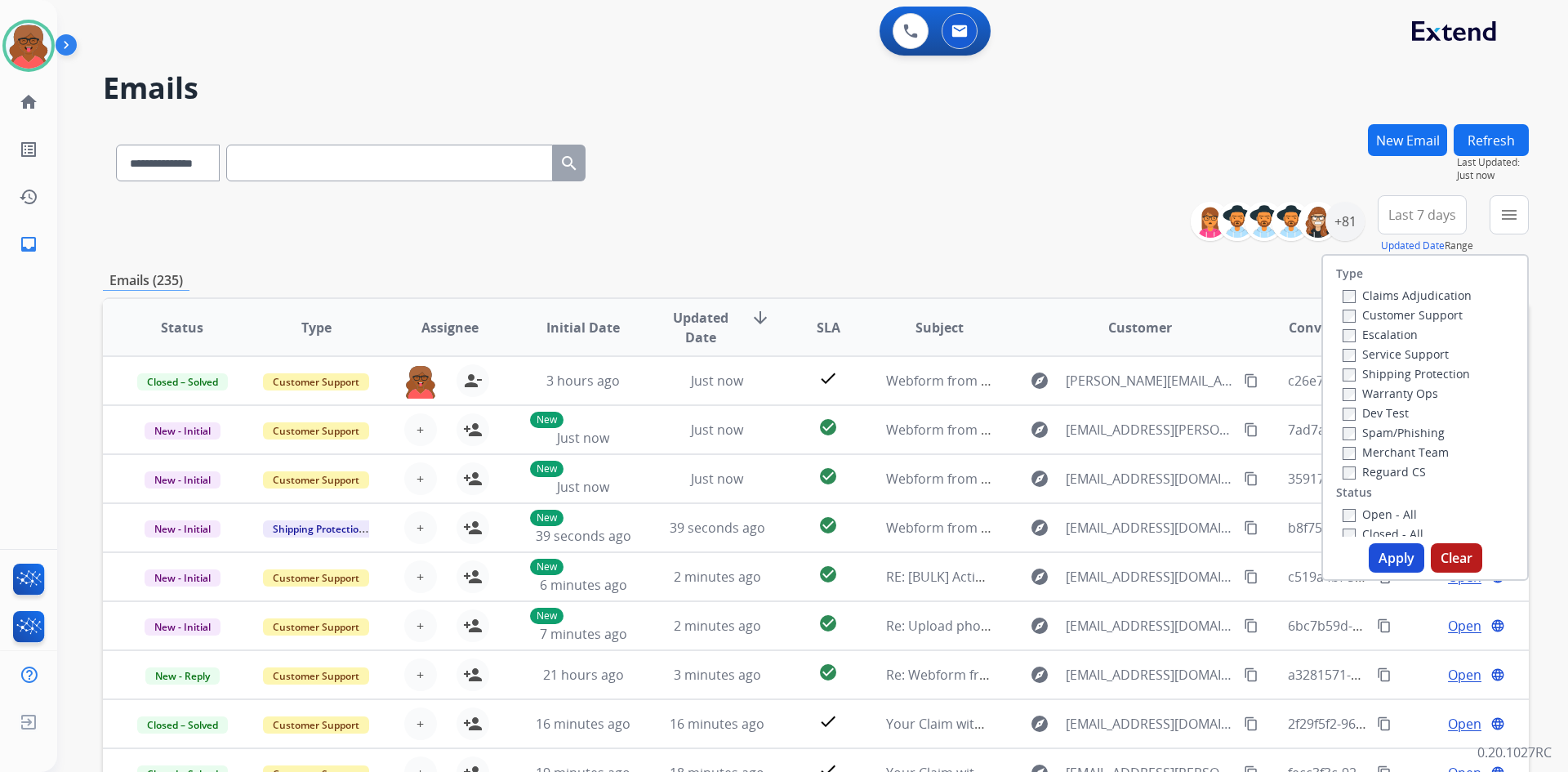
click at [1385, 470] on label "Reguard CS" at bounding box center [1384, 472] width 83 height 15
click at [1373, 514] on label "Open - All" at bounding box center [1379, 514] width 74 height 15
click at [1380, 372] on label "Shipping Protection" at bounding box center [1406, 373] width 128 height 15
click at [1378, 313] on label "Customer Support" at bounding box center [1402, 315] width 120 height 15
click at [1387, 560] on button "Apply" at bounding box center [1396, 558] width 55 height 30
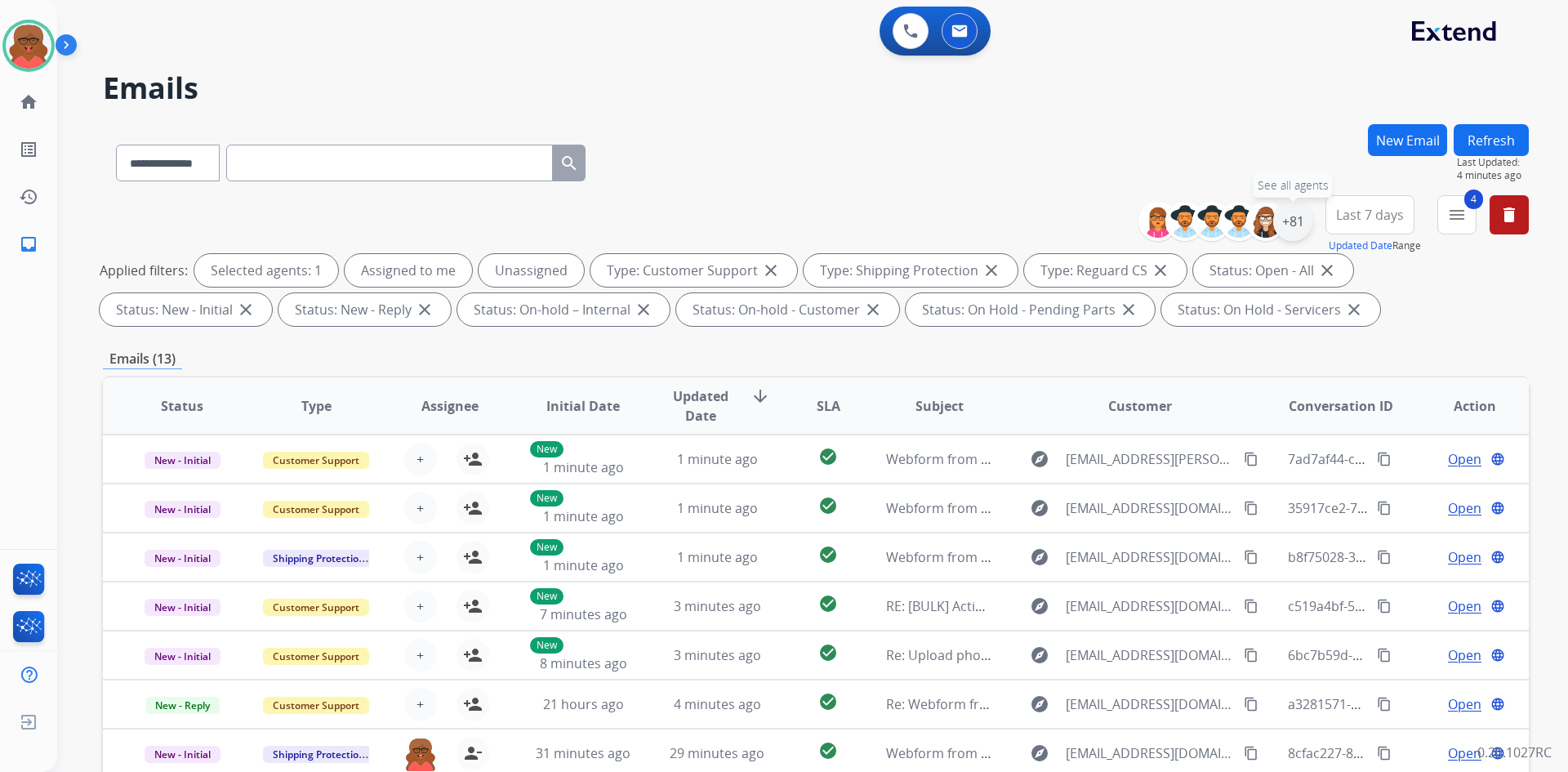
click at [1274, 218] on div "+81" at bounding box center [1293, 221] width 39 height 39
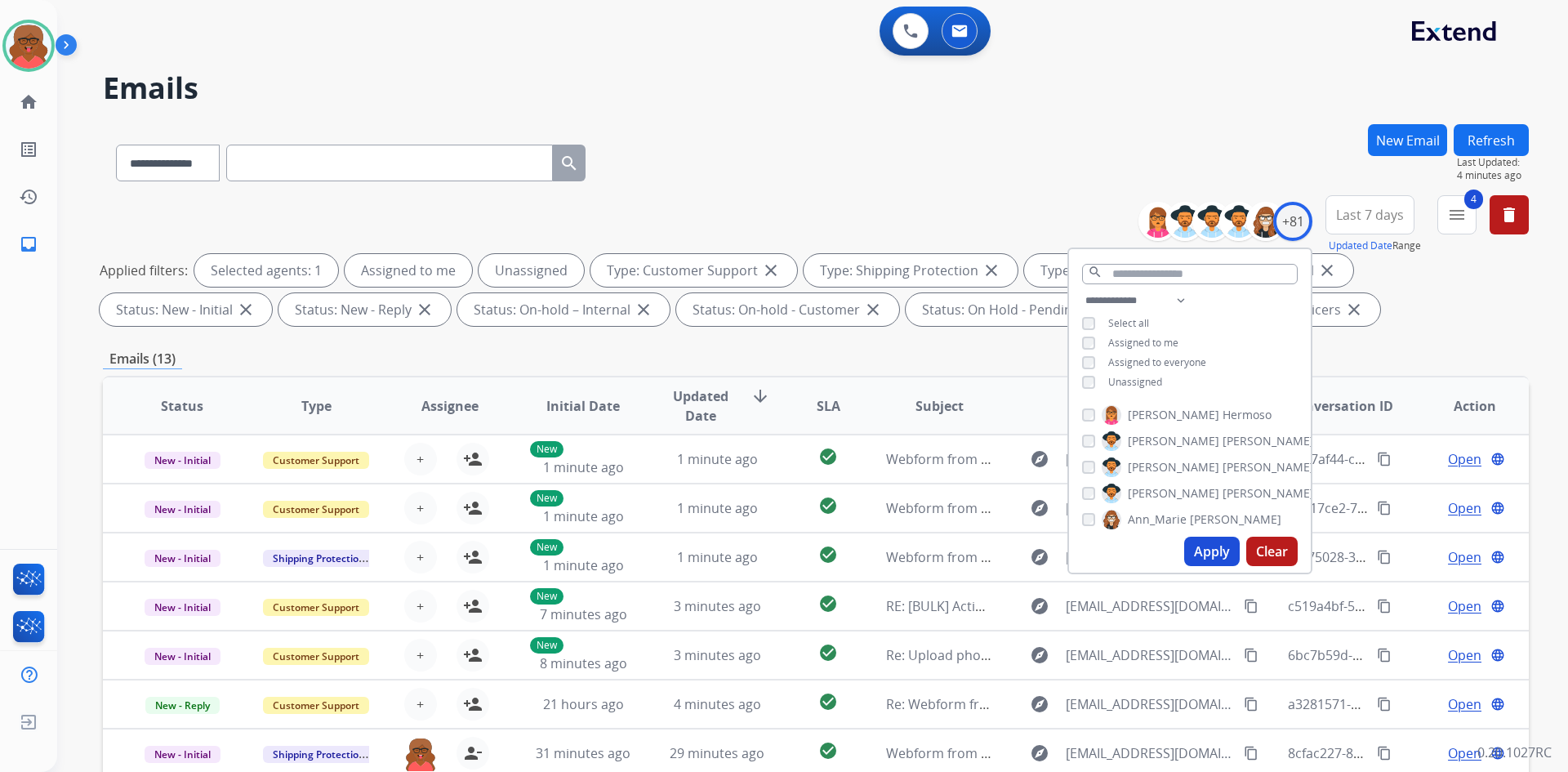
click at [1110, 382] on span "Unassigned" at bounding box center [1135, 382] width 54 height 14
click at [1207, 553] on button "Apply" at bounding box center [1212, 551] width 55 height 30
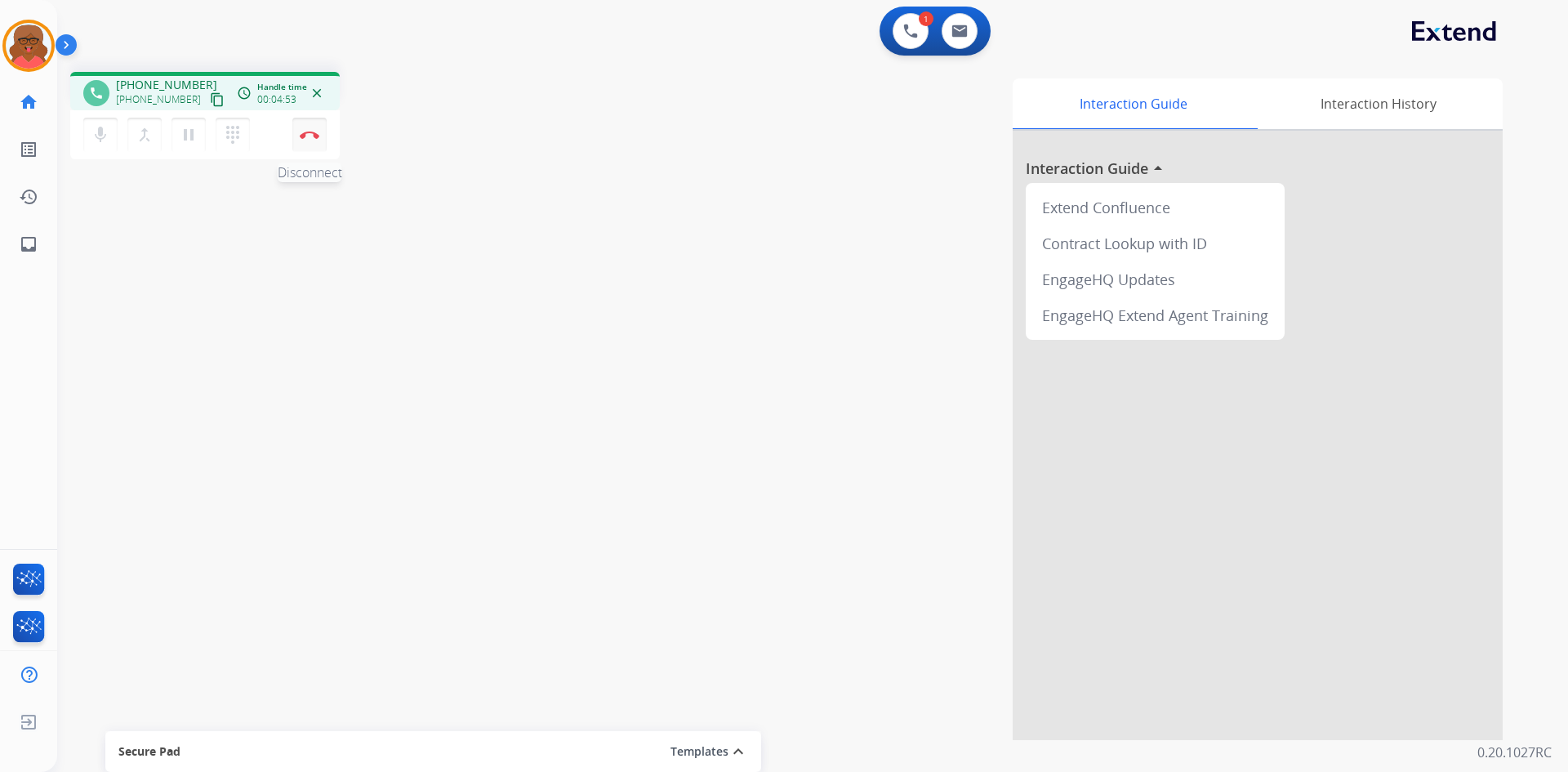
click at [314, 145] on button "Disconnect" at bounding box center [310, 134] width 34 height 34
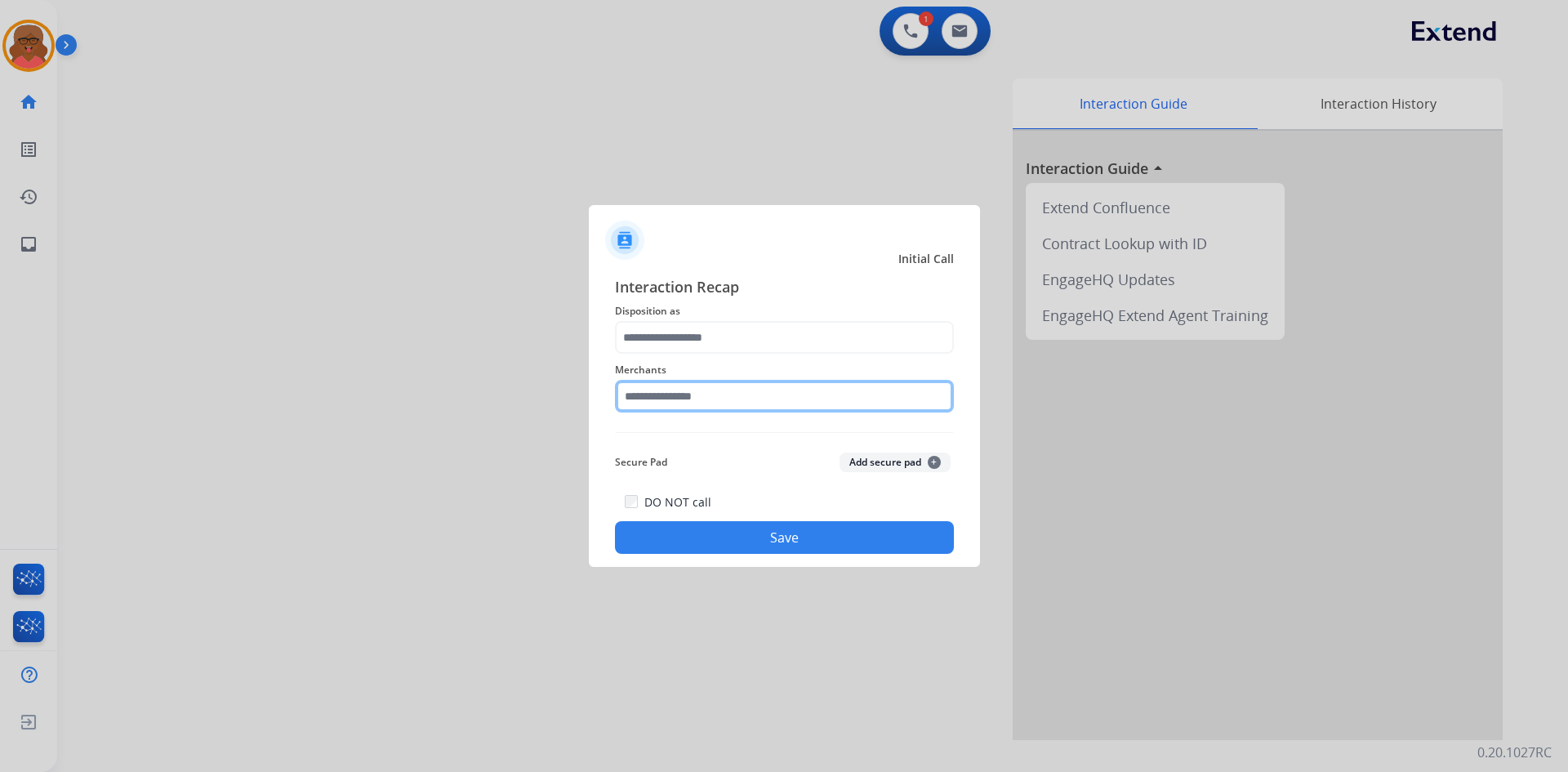
click at [651, 399] on input "text" at bounding box center [784, 396] width 339 height 32
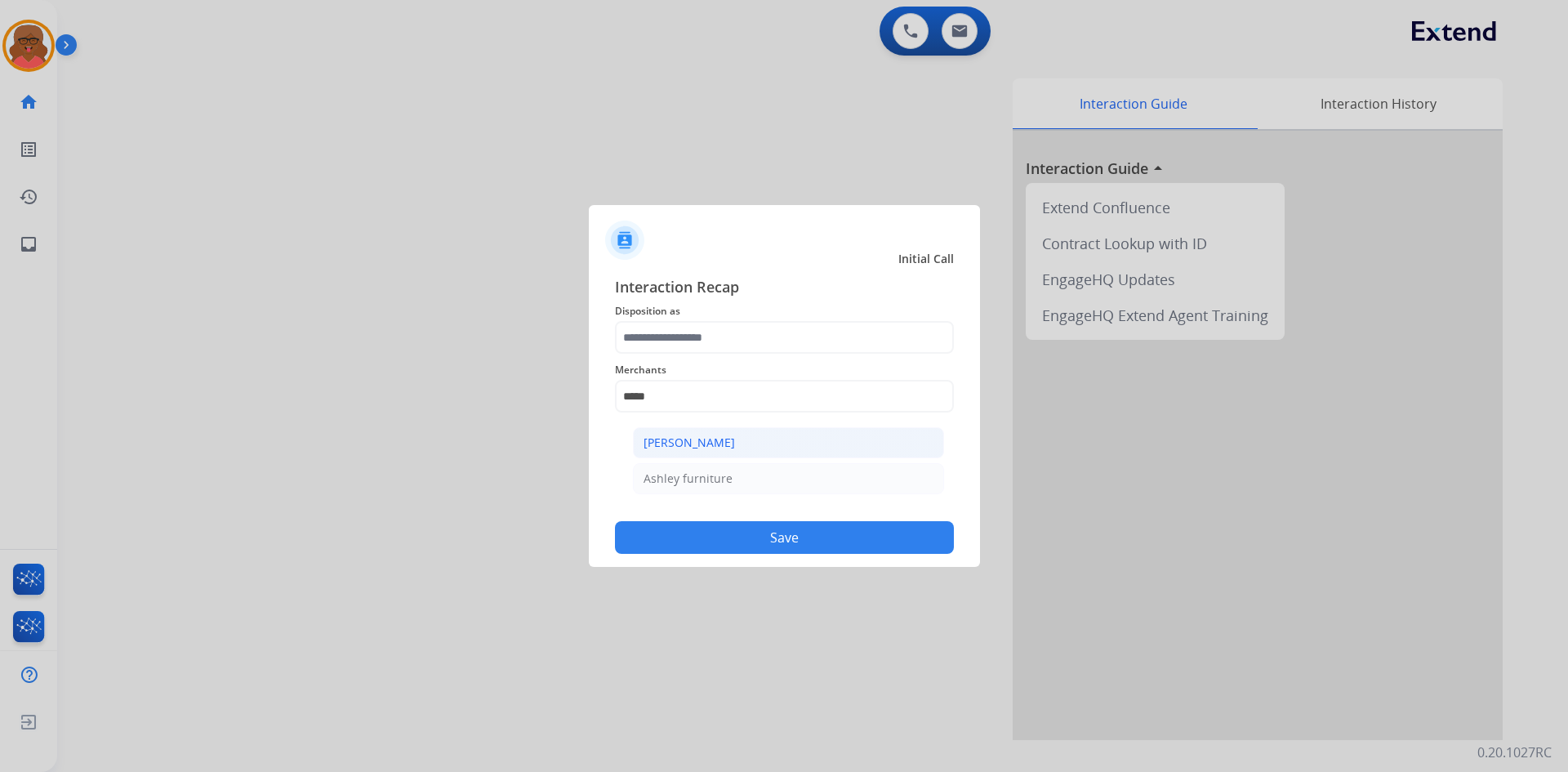
click at [651, 437] on div "[PERSON_NAME]" at bounding box center [690, 442] width 92 height 16
type input "**********"
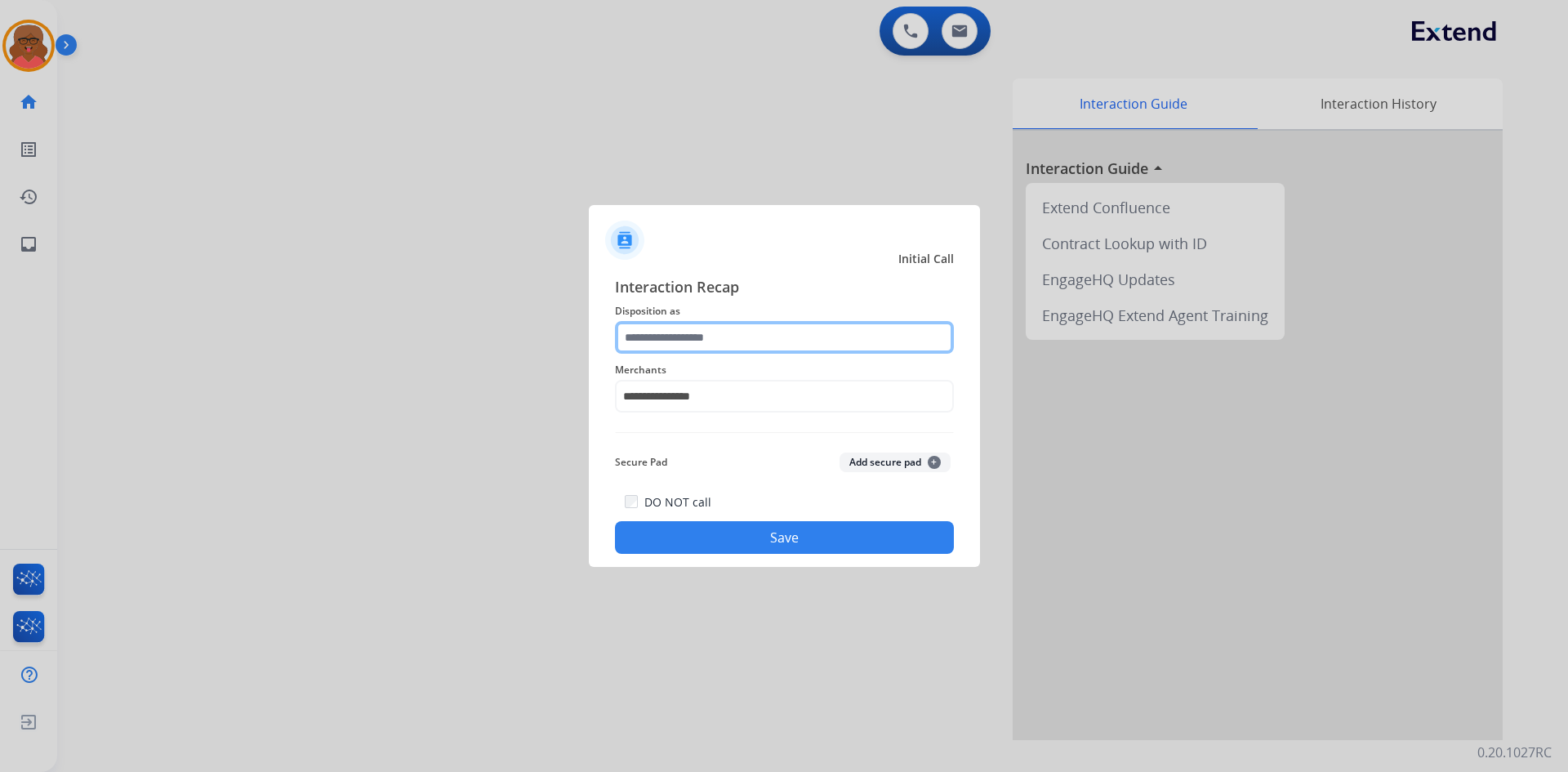
click at [689, 336] on input "text" at bounding box center [784, 338] width 339 height 32
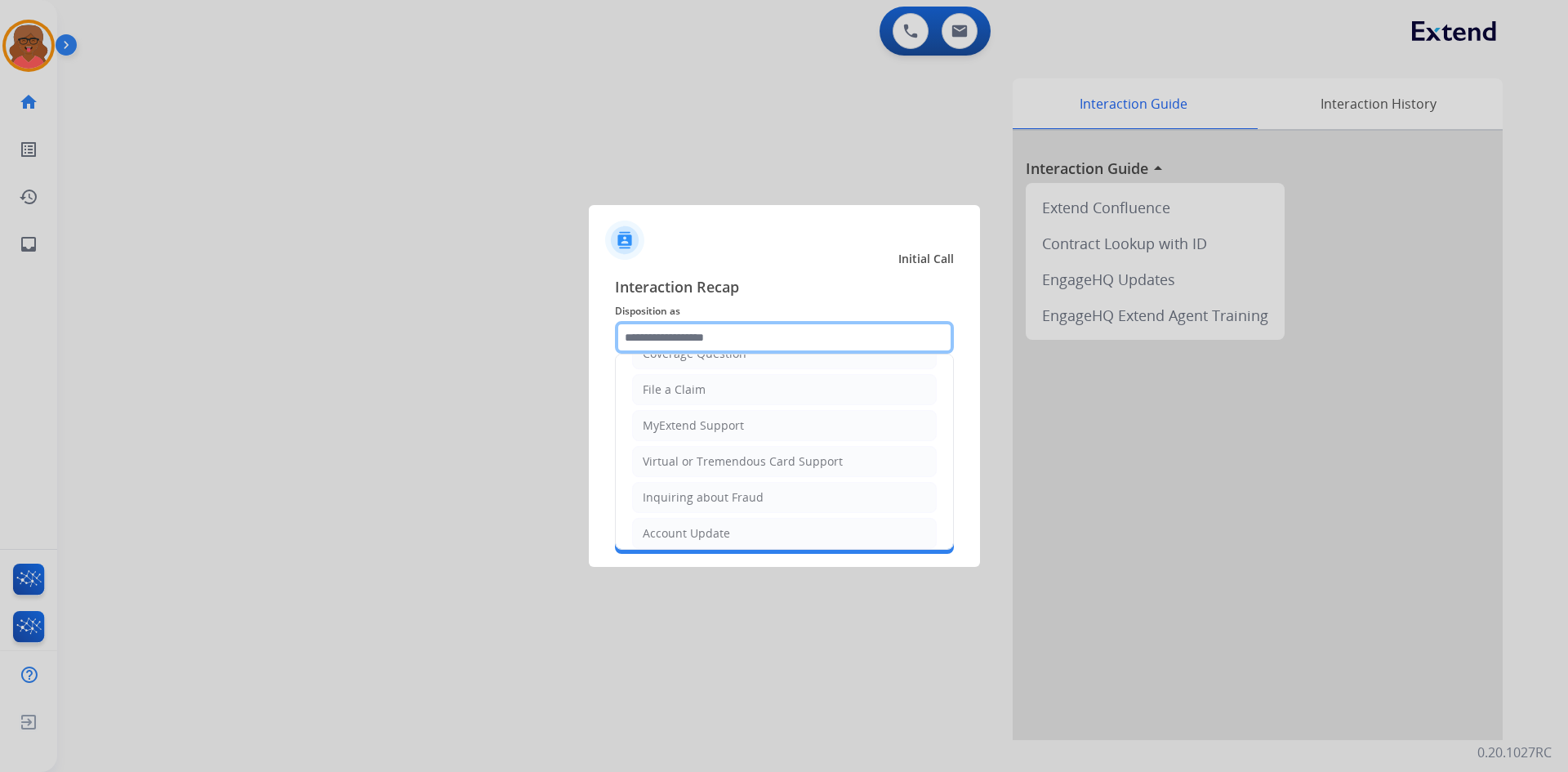
scroll to position [255, 0]
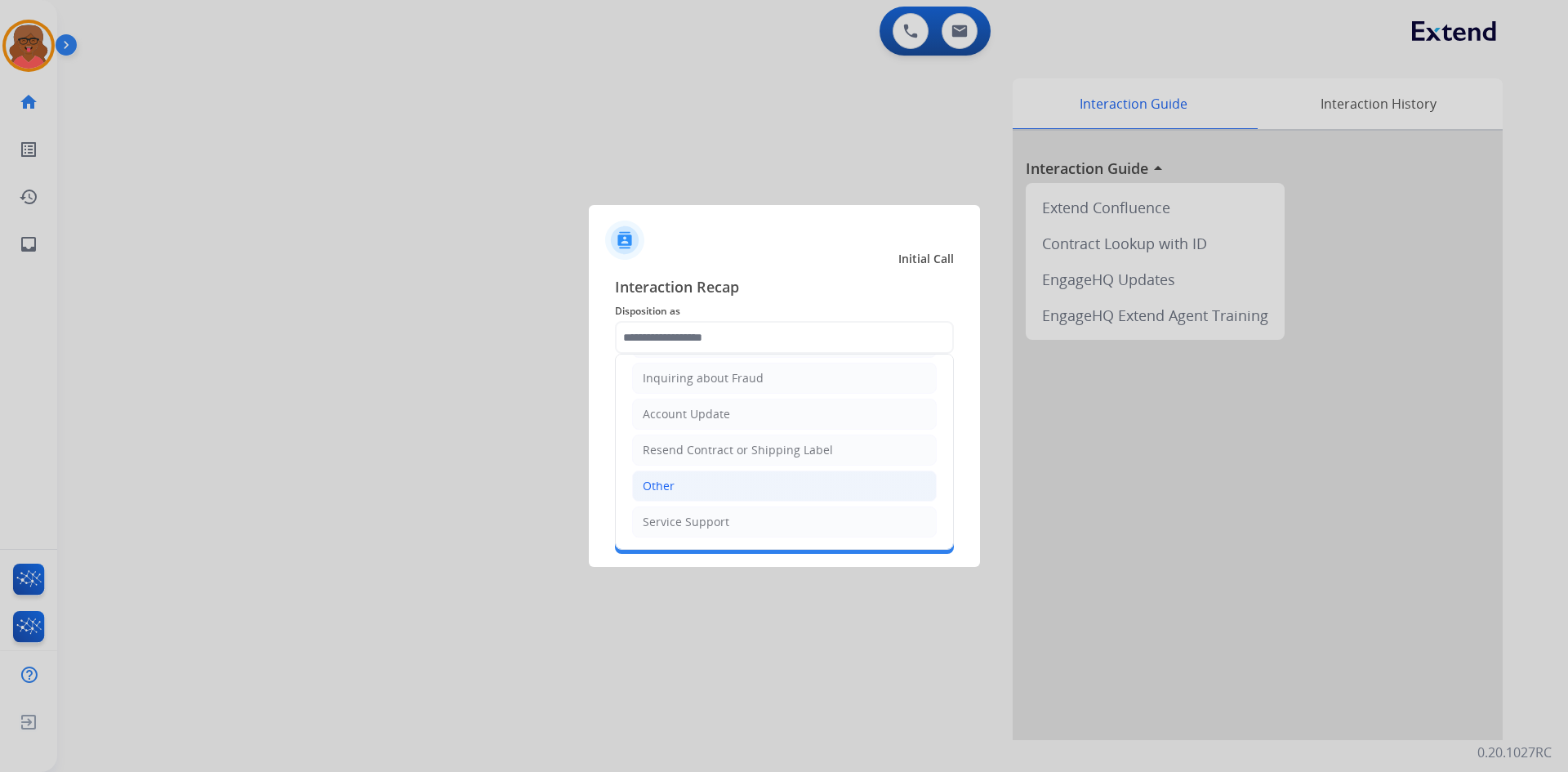
click at [714, 485] on li "Other" at bounding box center [785, 485] width 304 height 31
type input "*****"
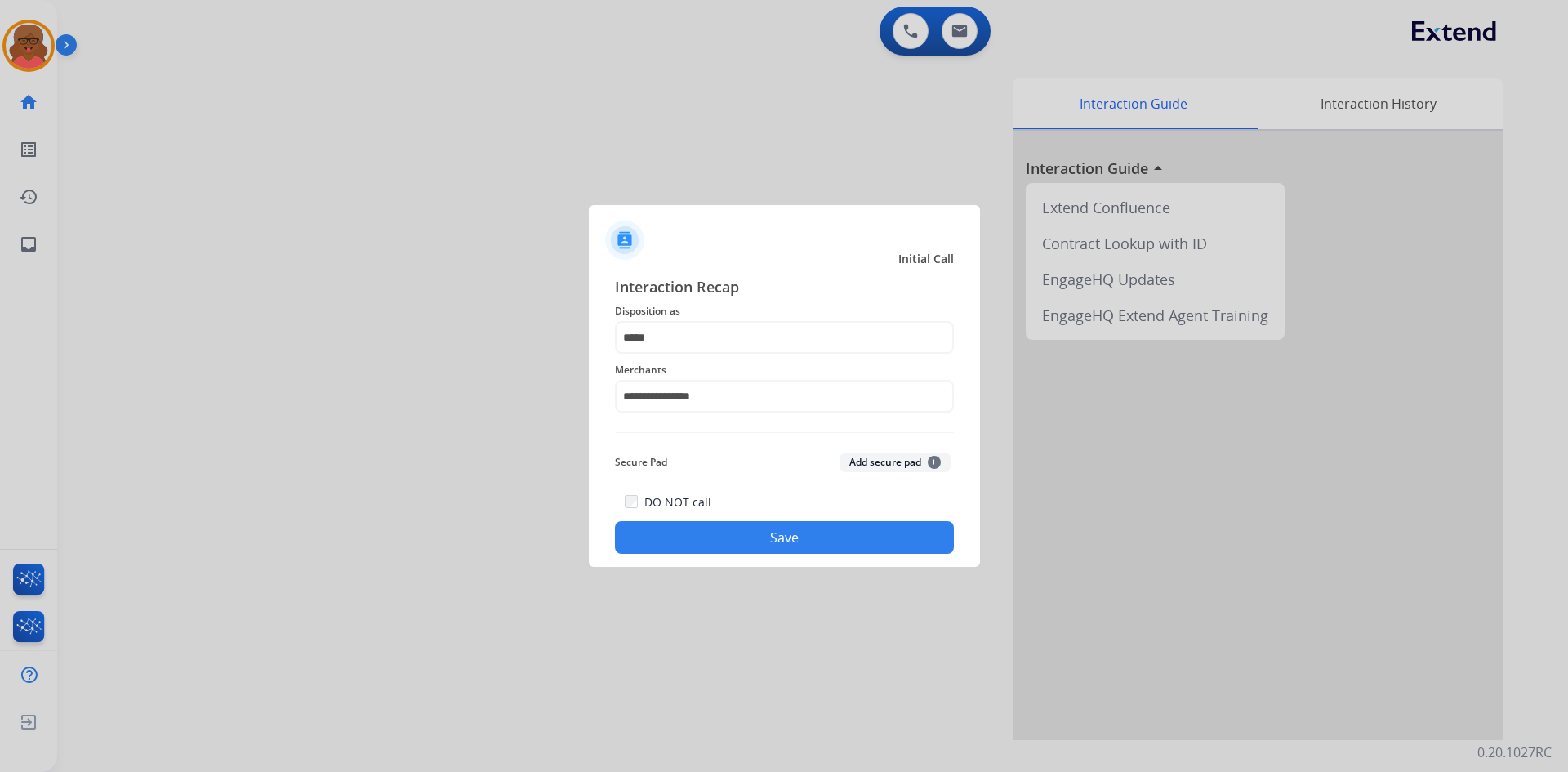
click at [727, 531] on button "Save" at bounding box center [784, 537] width 339 height 32
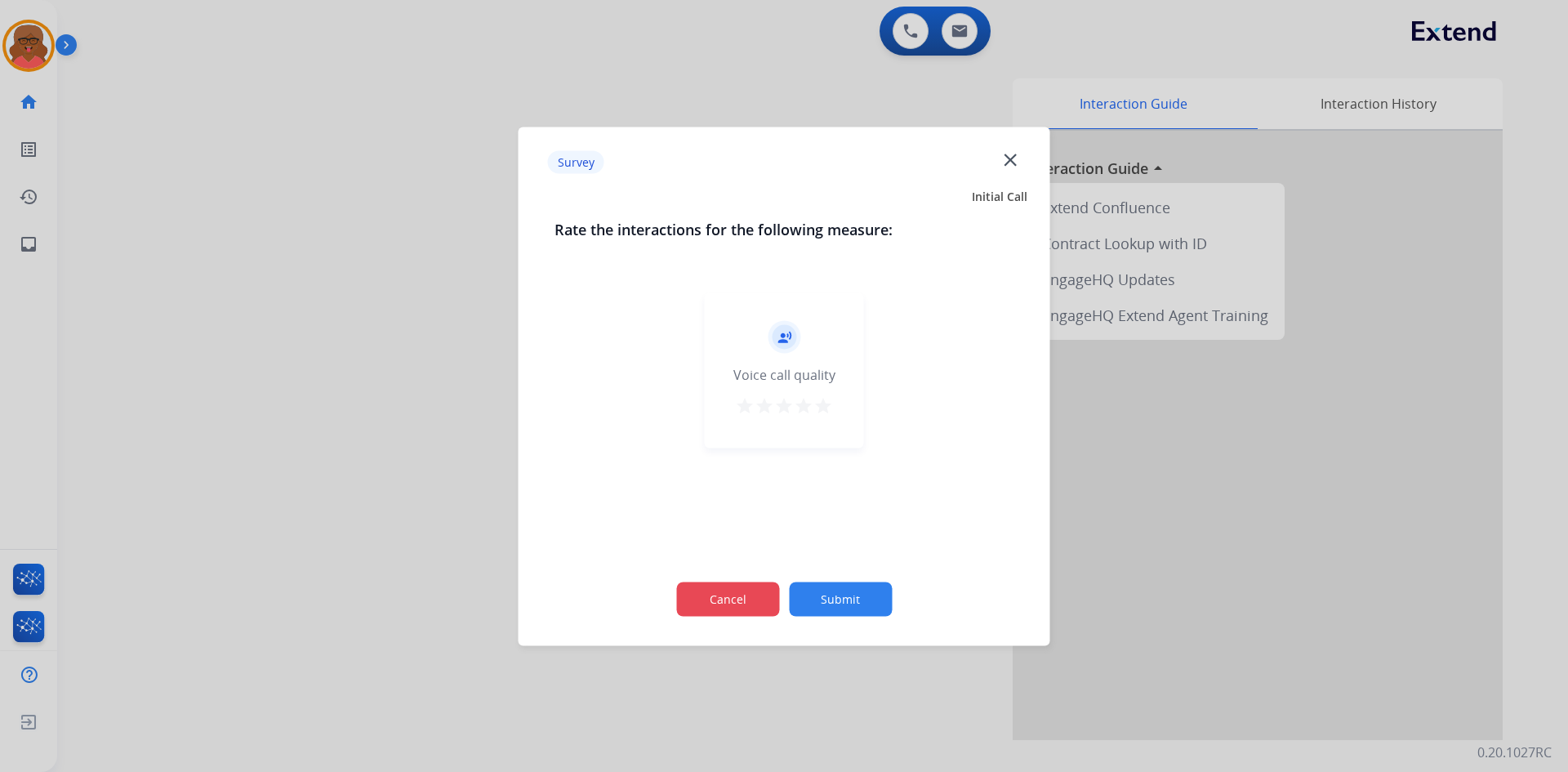
click at [736, 584] on button "Cancel" at bounding box center [727, 599] width 103 height 34
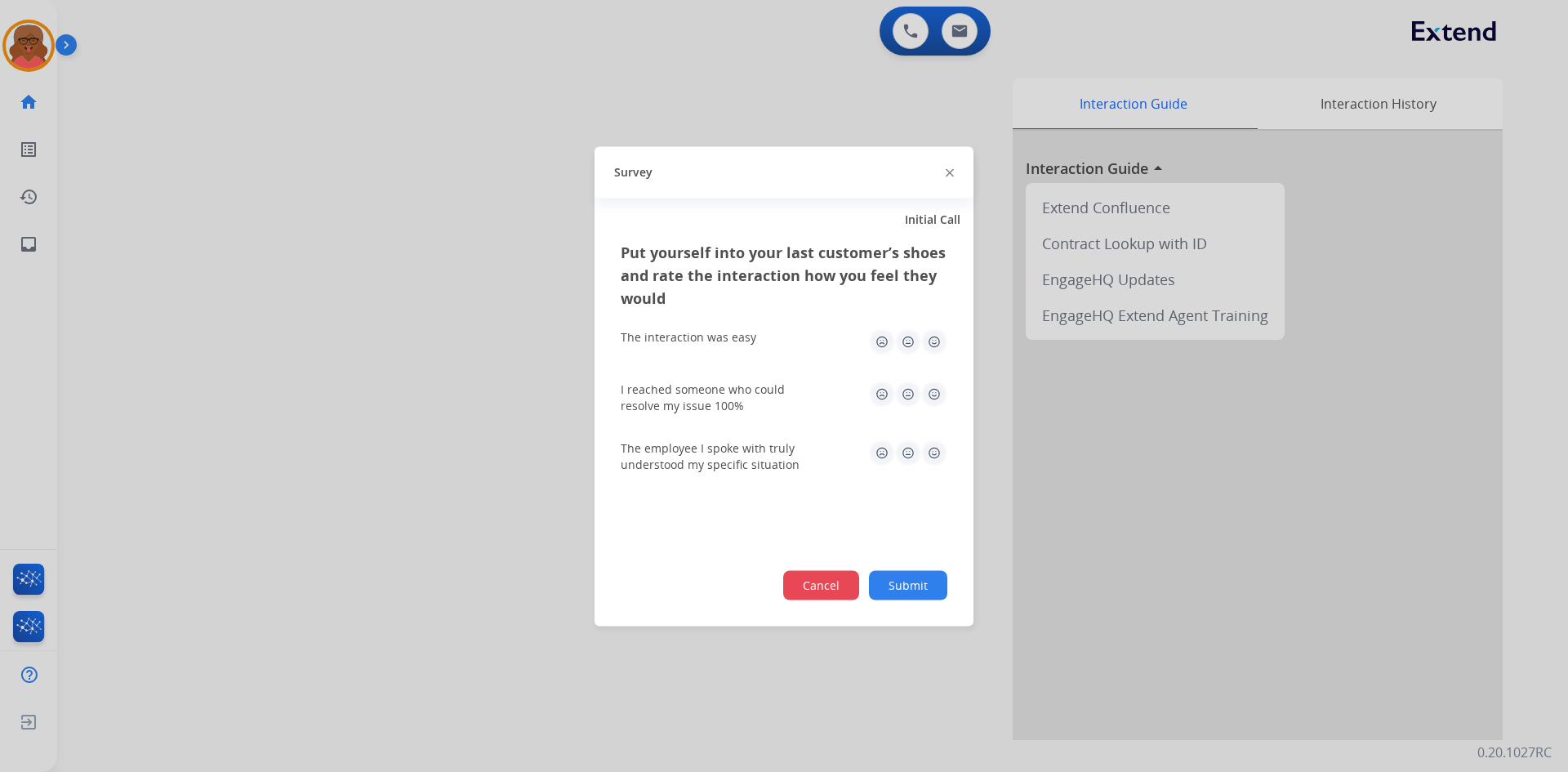
click at [800, 584] on button "Cancel" at bounding box center [821, 585] width 76 height 30
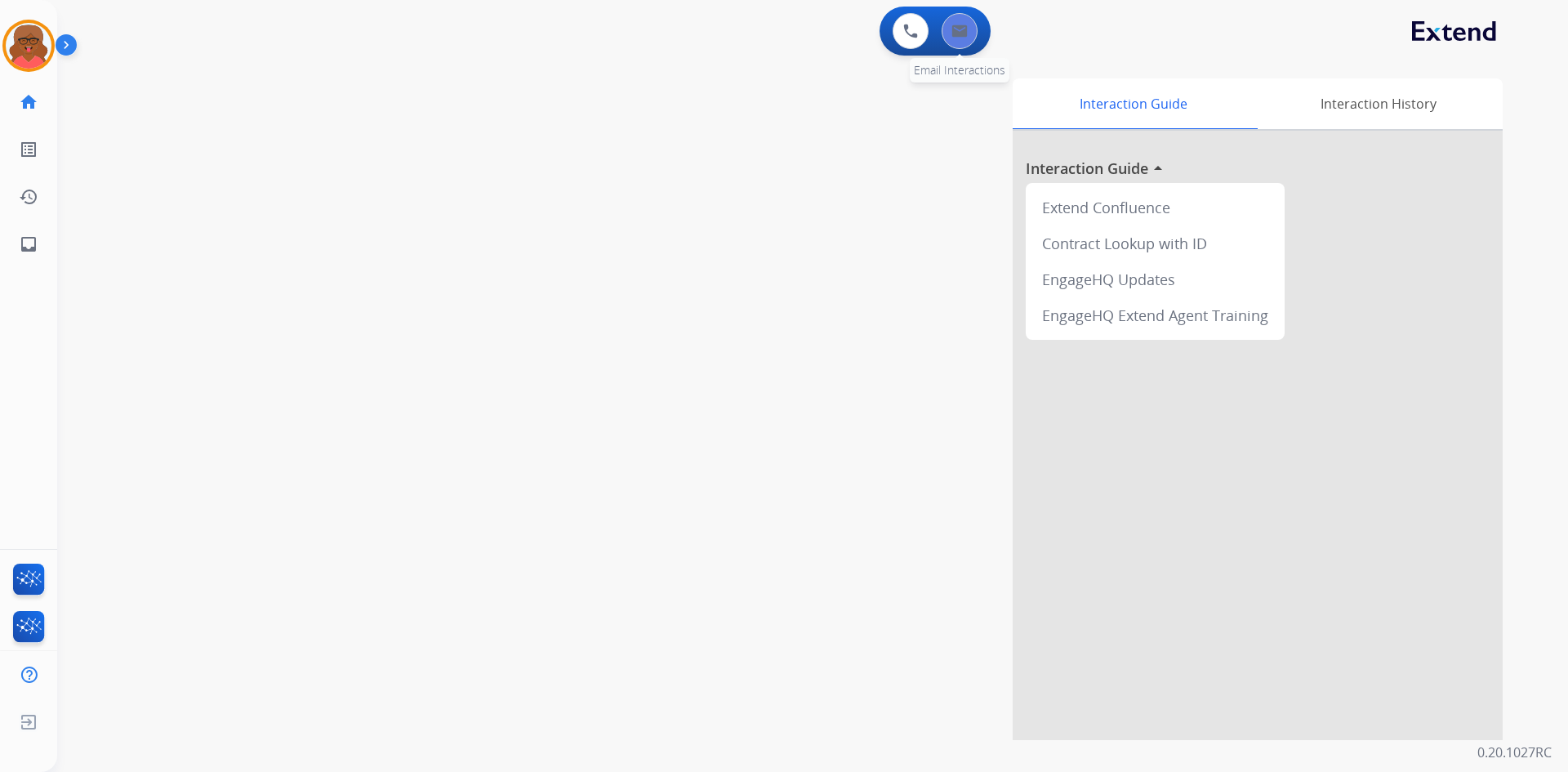
click at [956, 31] on img at bounding box center [959, 31] width 16 height 13
select select "**********"
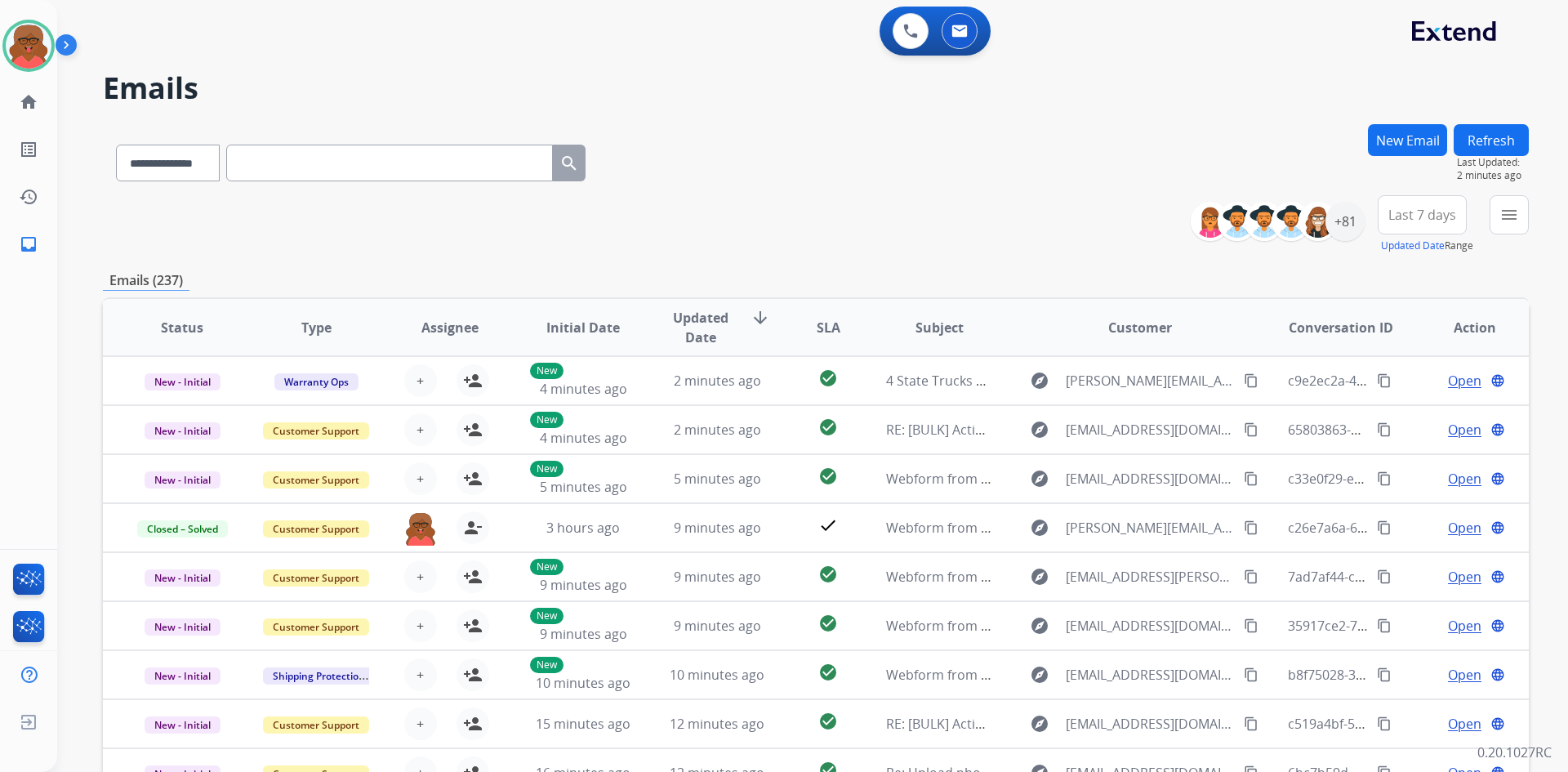
click at [247, 27] on div "0 Voice Interactions 0 Email Interactions" at bounding box center [803, 32] width 1452 height 52
click at [1505, 204] on button "menu Filters" at bounding box center [1509, 215] width 39 height 39
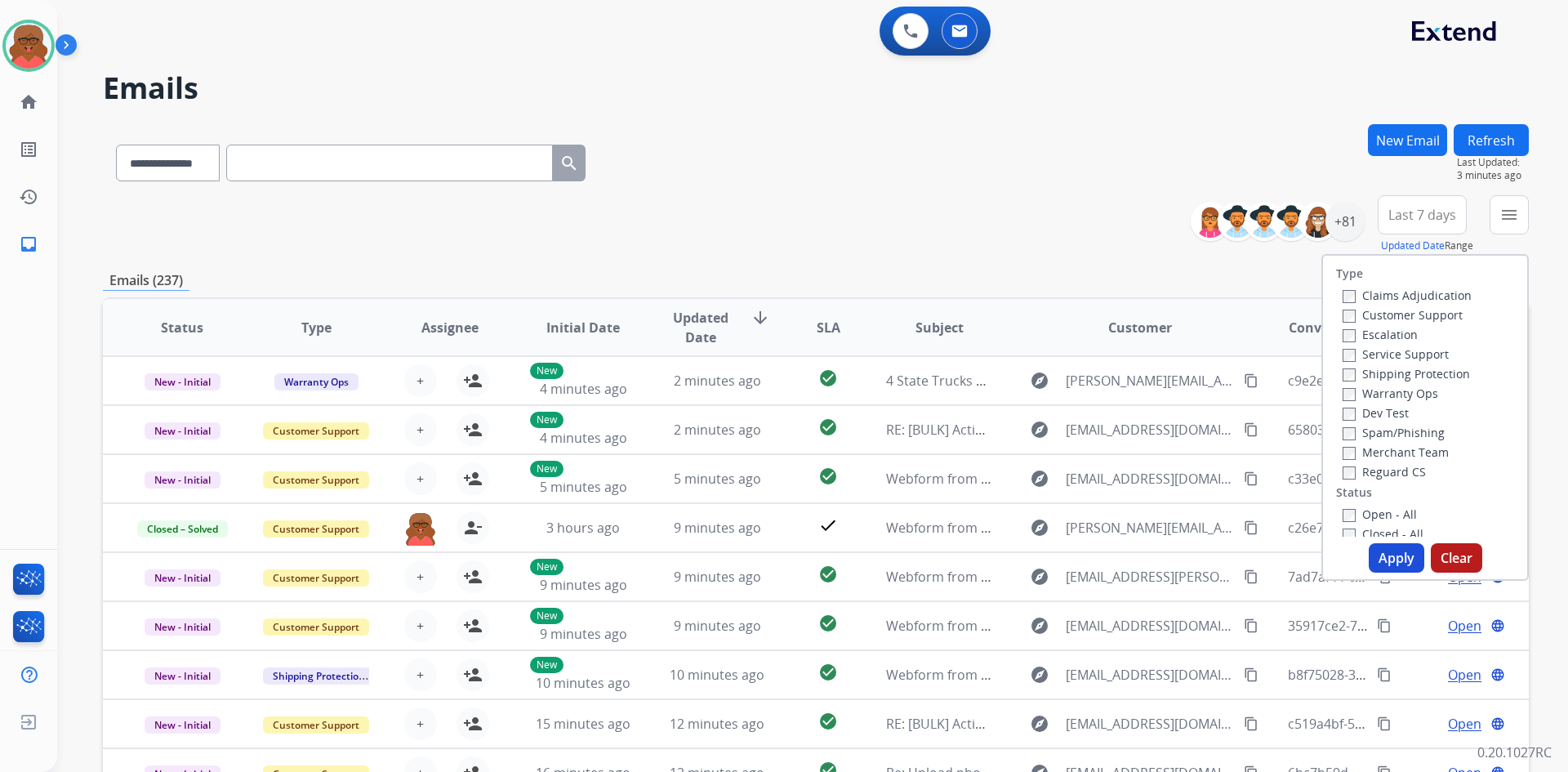
click at [1383, 307] on label "Customer Support" at bounding box center [1402, 315] width 120 height 15
click at [1398, 372] on label "Shipping Protection" at bounding box center [1406, 373] width 128 height 15
click at [1389, 515] on label "Open - All" at bounding box center [1379, 514] width 74 height 15
click at [1385, 469] on label "Reguard CS" at bounding box center [1384, 472] width 83 height 15
click at [1394, 559] on button "Apply" at bounding box center [1396, 558] width 55 height 30
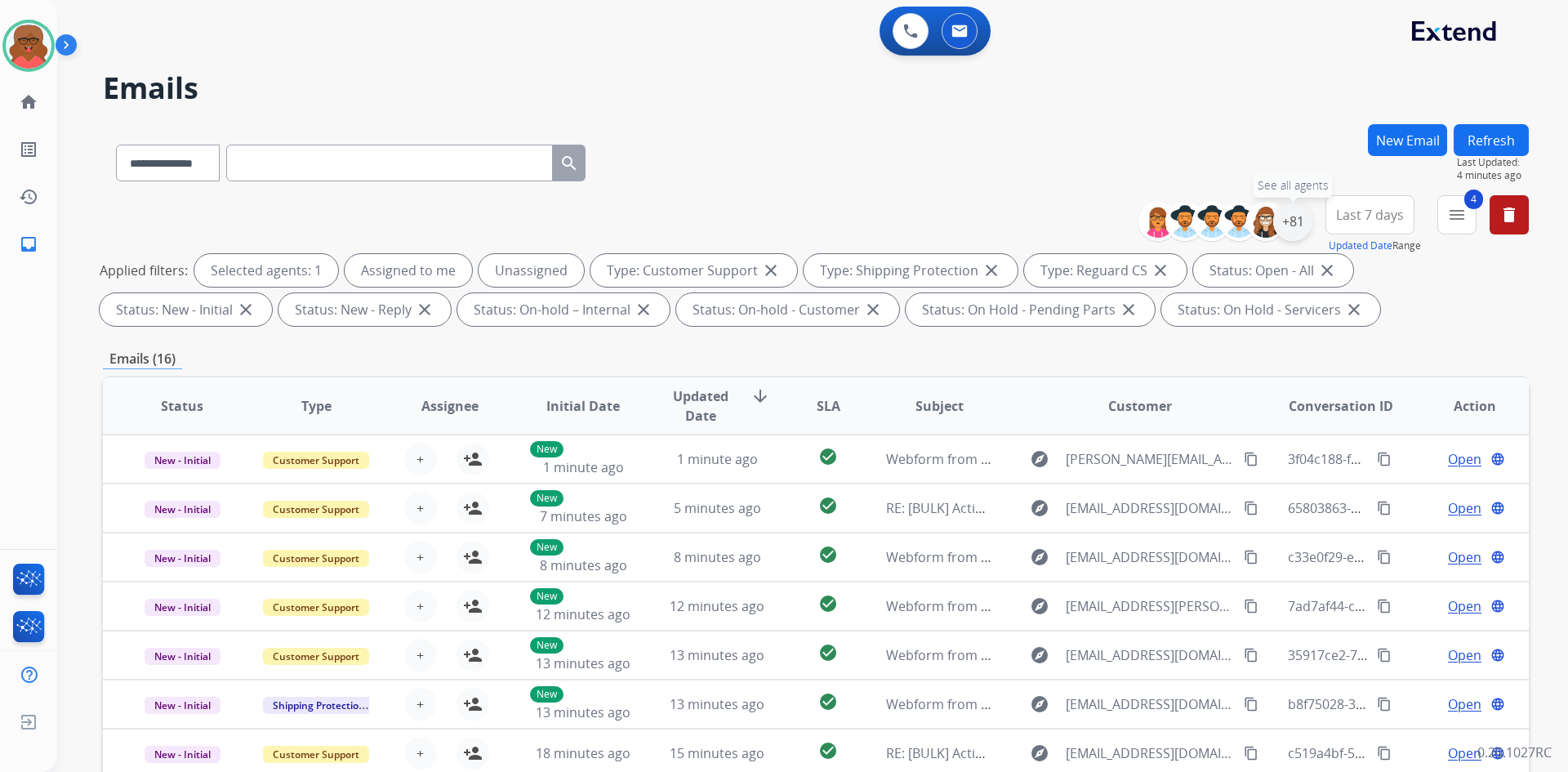
click at [1296, 225] on div "+81" at bounding box center [1293, 221] width 39 height 39
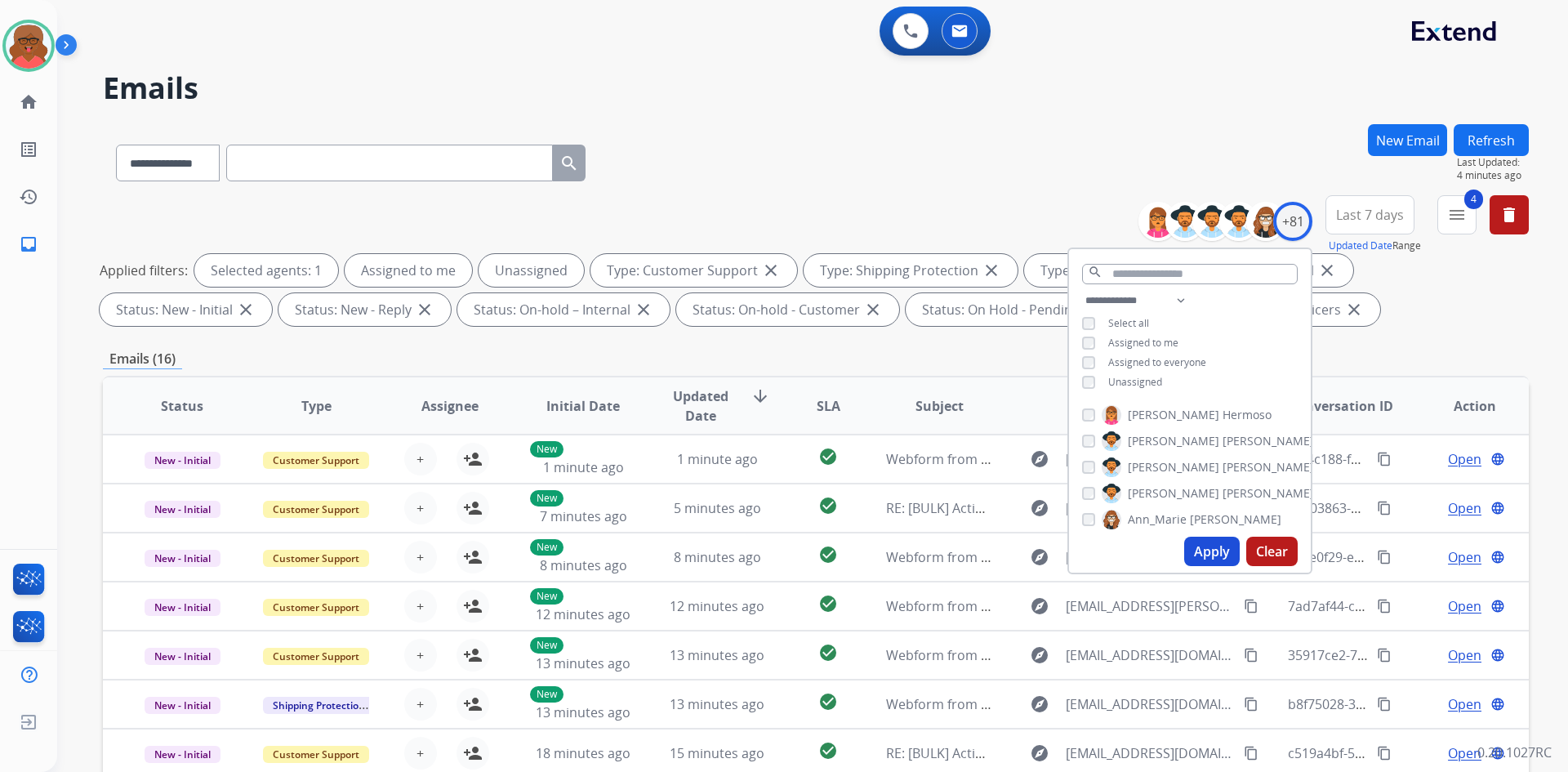
click at [1111, 383] on span "Unassigned" at bounding box center [1135, 382] width 54 height 14
click at [1210, 547] on button "Apply" at bounding box center [1212, 551] width 55 height 30
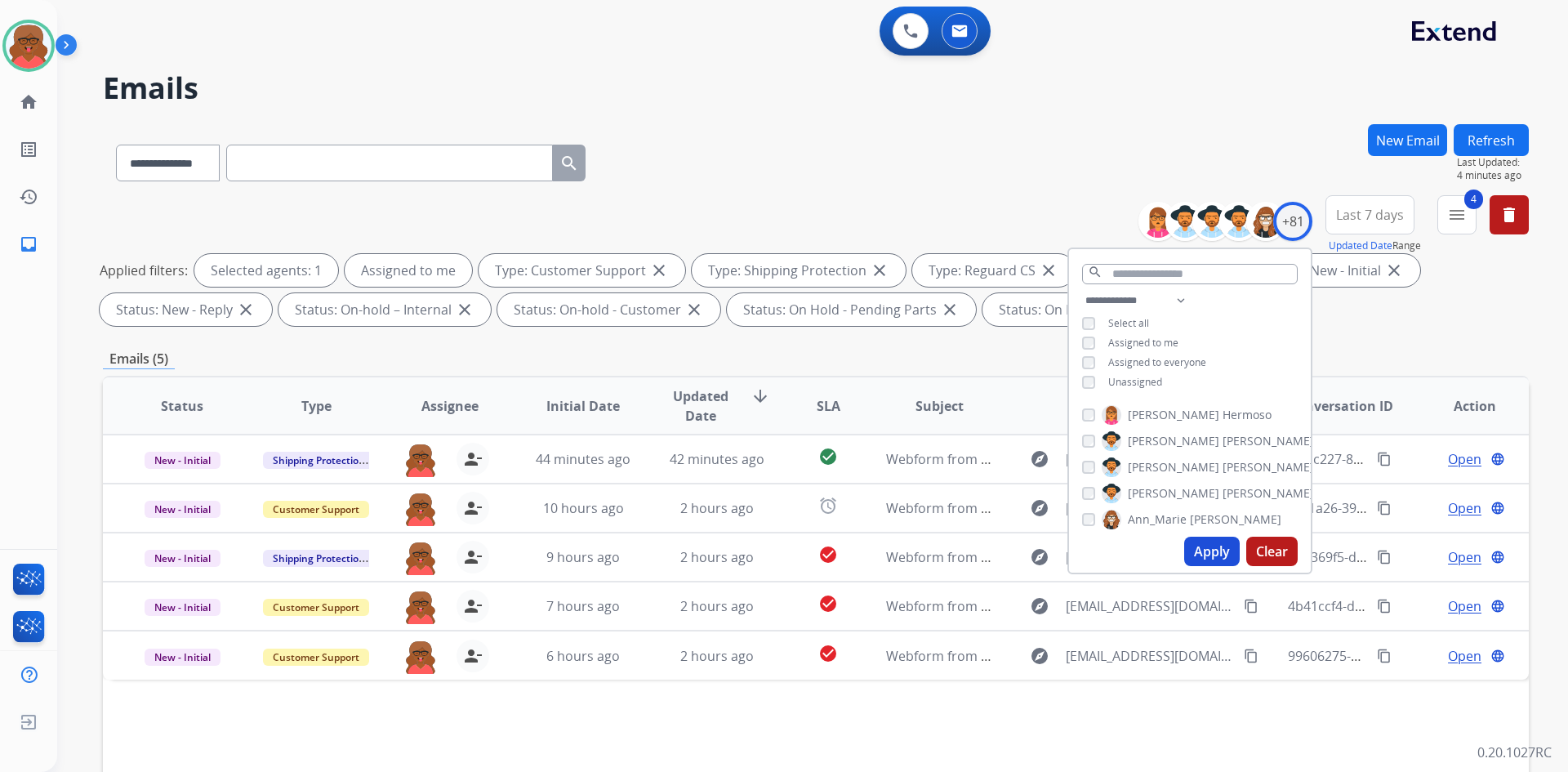
click at [1358, 343] on div "**********" at bounding box center [815, 565] width 1426 height 883
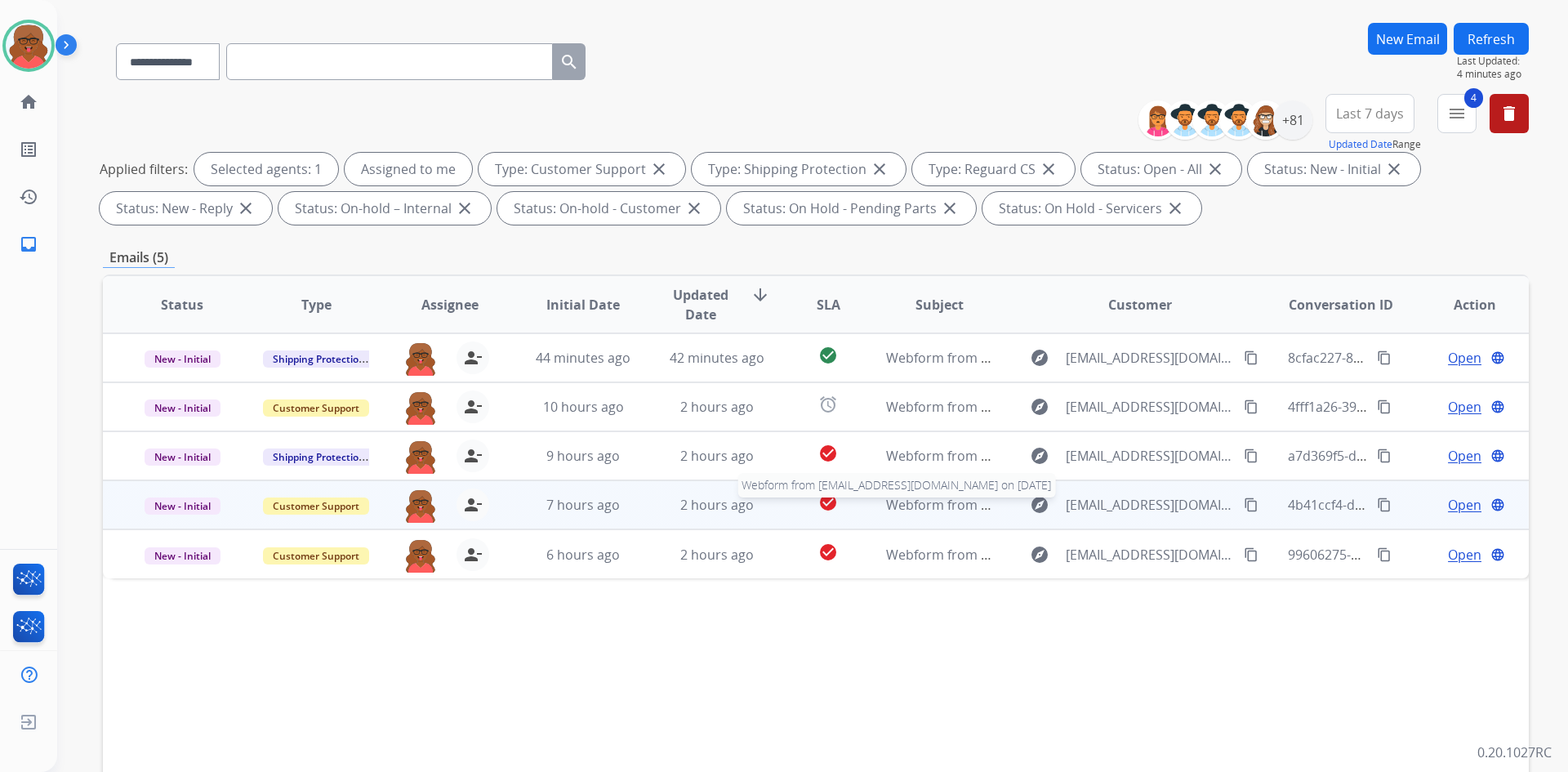
scroll to position [163, 0]
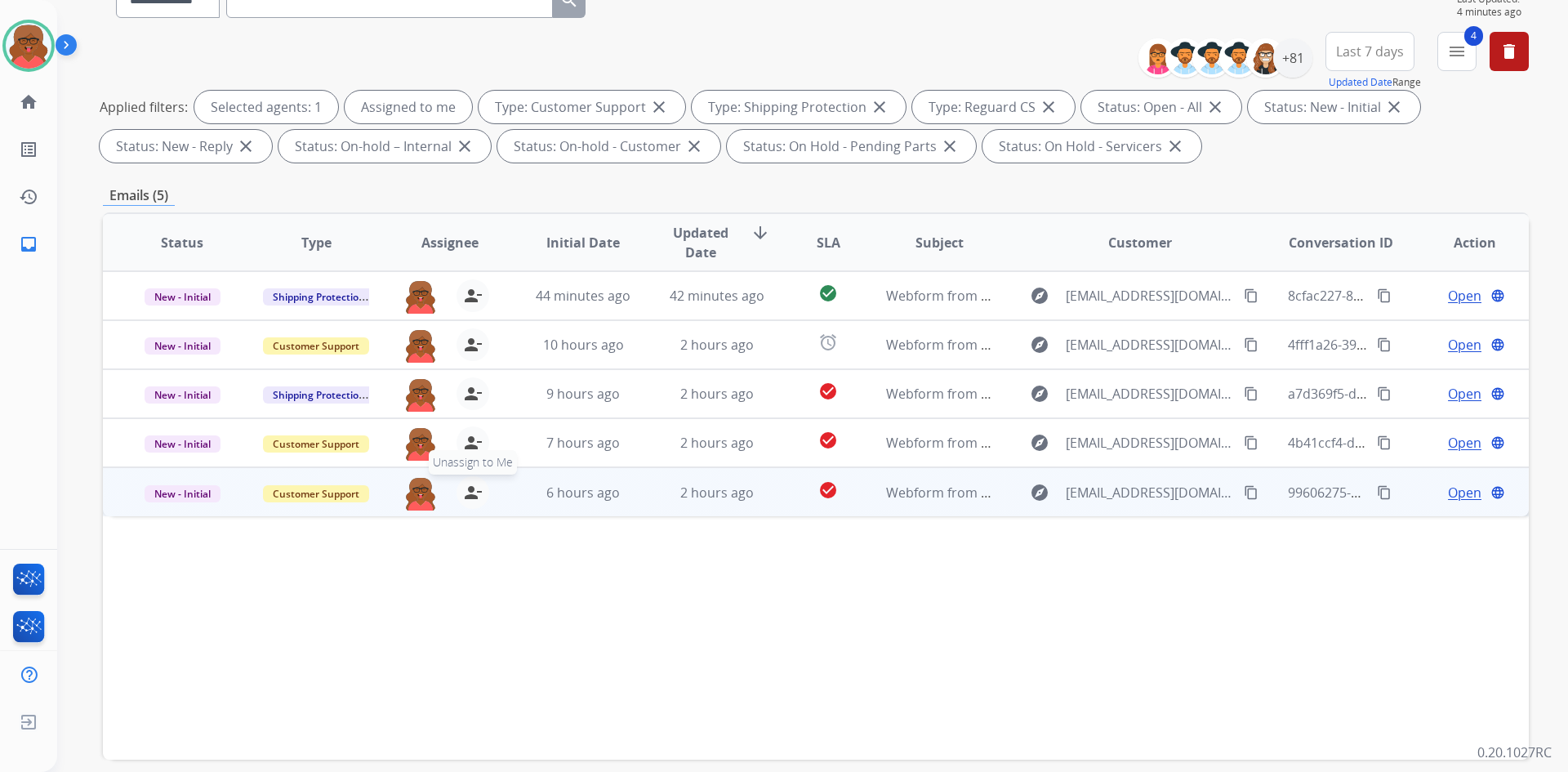
click at [469, 497] on mat-icon "person_remove" at bounding box center [473, 492] width 20 height 20
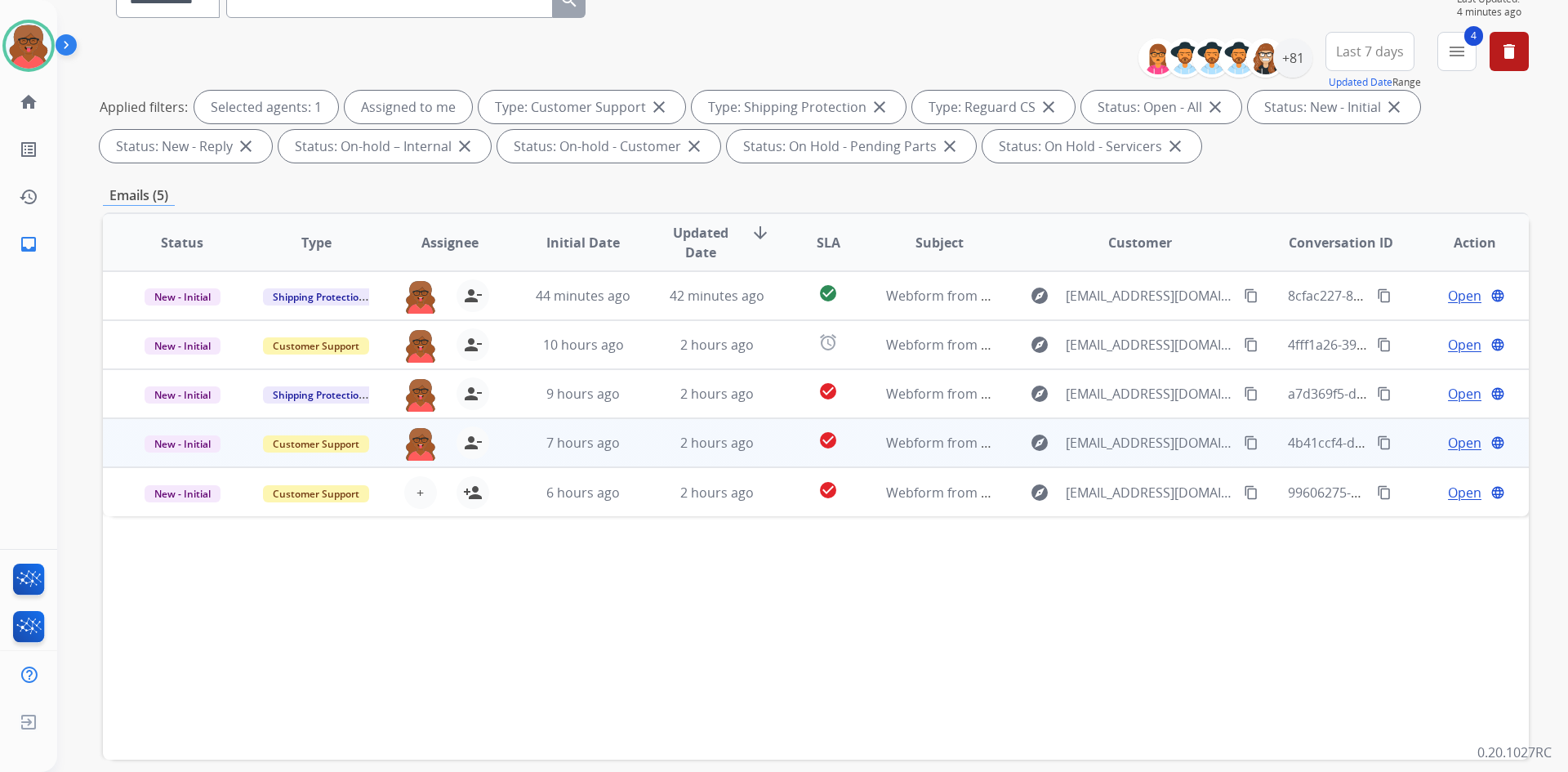
click at [778, 446] on td "check_circle" at bounding box center [815, 443] width 89 height 49
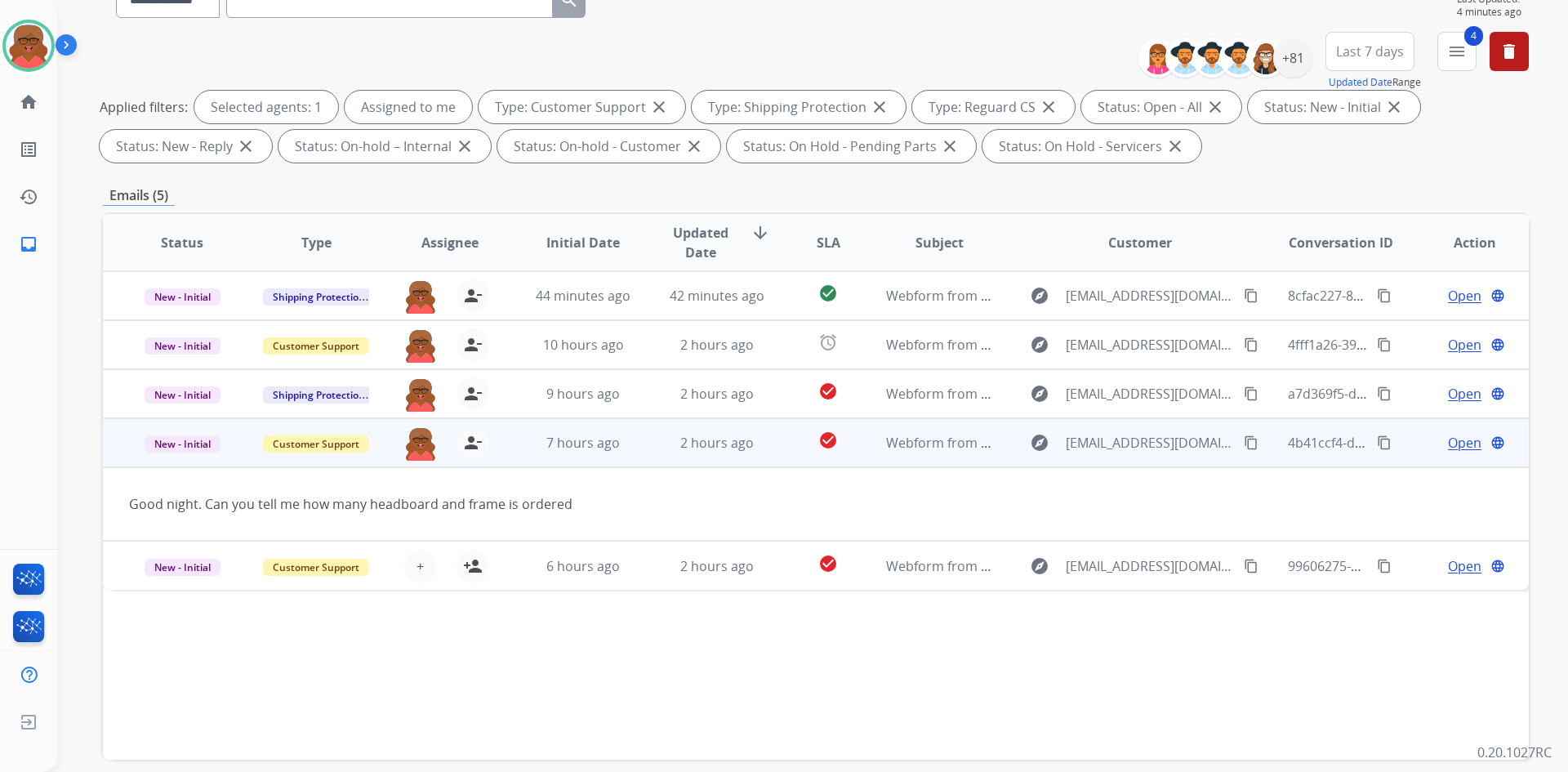
click at [1245, 446] on mat-icon "content_copy" at bounding box center [1251, 442] width 14 height 14
click at [1448, 442] on span "Open" at bounding box center [1464, 442] width 33 height 20
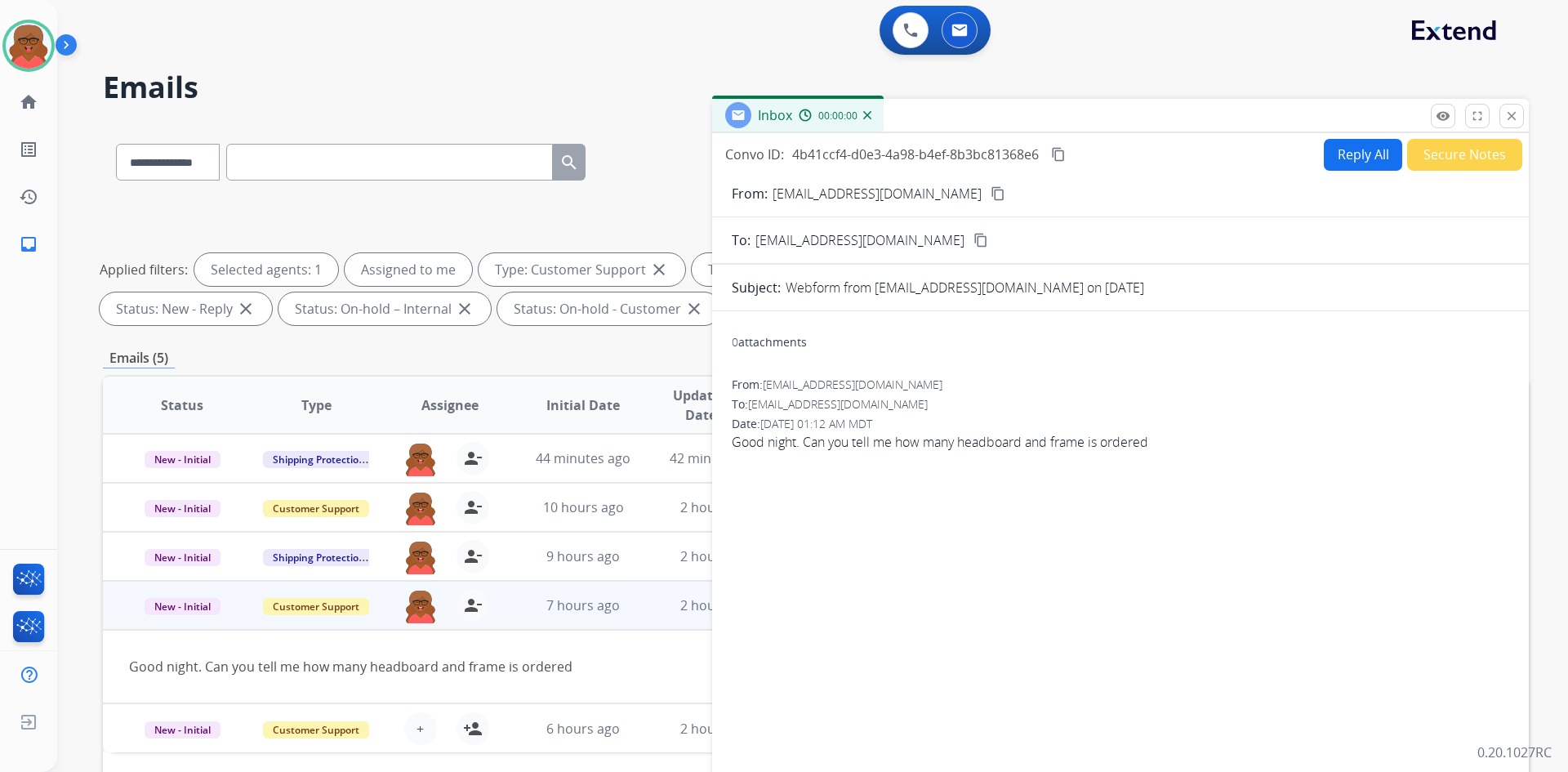
scroll to position [0, 0]
click at [1338, 166] on button "Reply All" at bounding box center [1363, 155] width 78 height 31
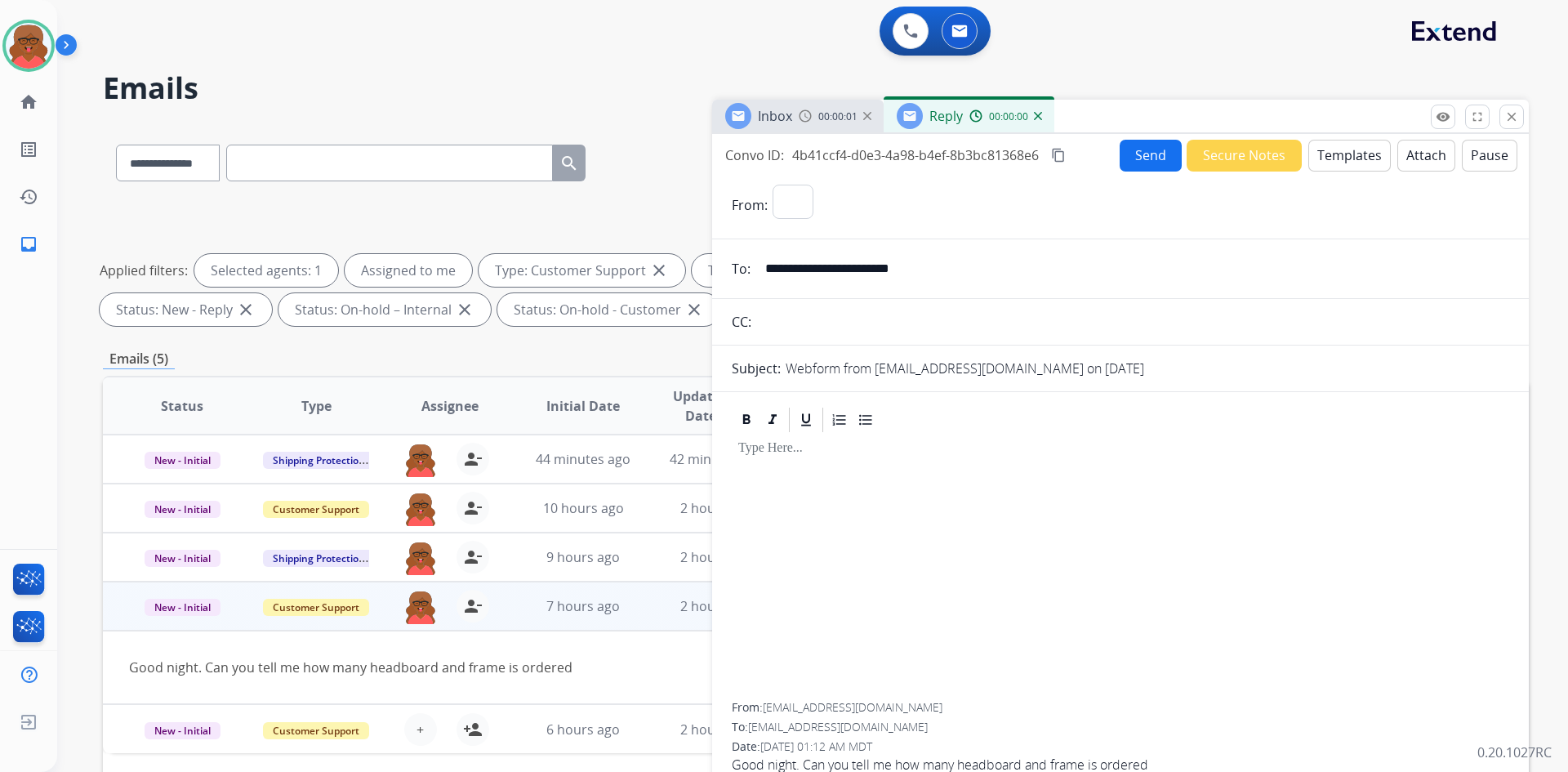
select select "**********"
click at [1351, 164] on button "Templates" at bounding box center [1349, 155] width 82 height 31
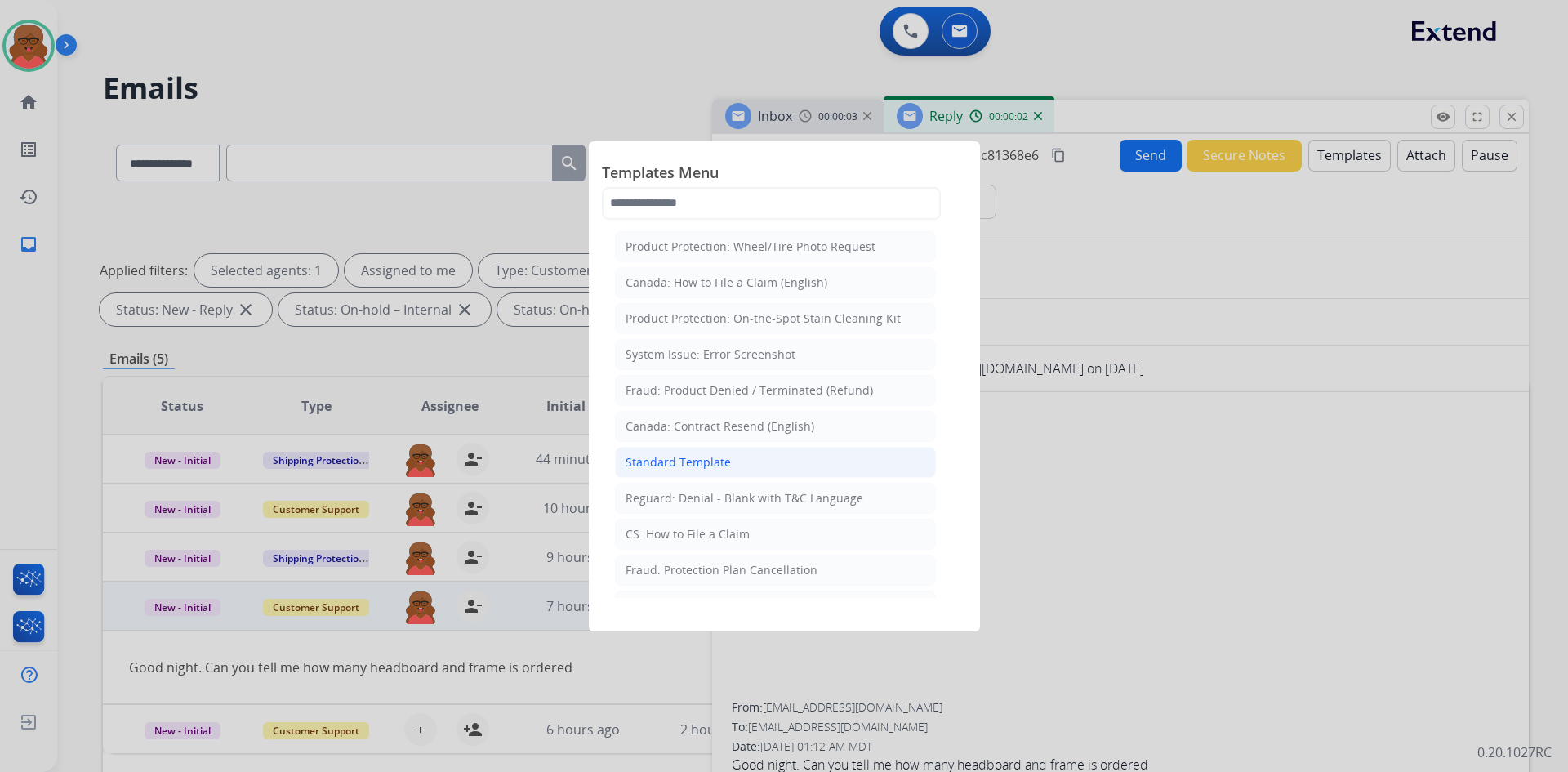
click at [757, 460] on li "Standard Template" at bounding box center [775, 462] width 321 height 31
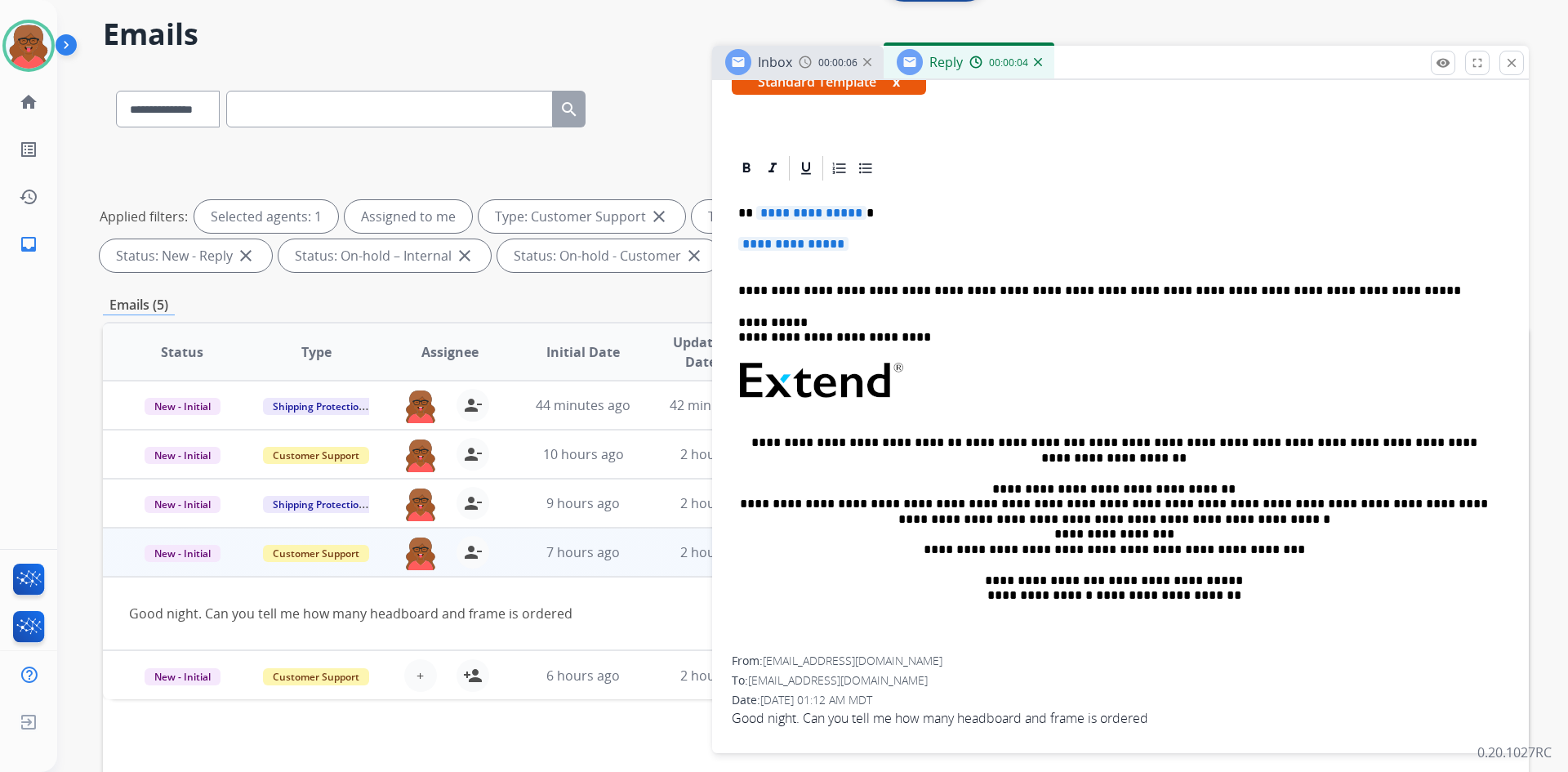
scroll to position [163, 0]
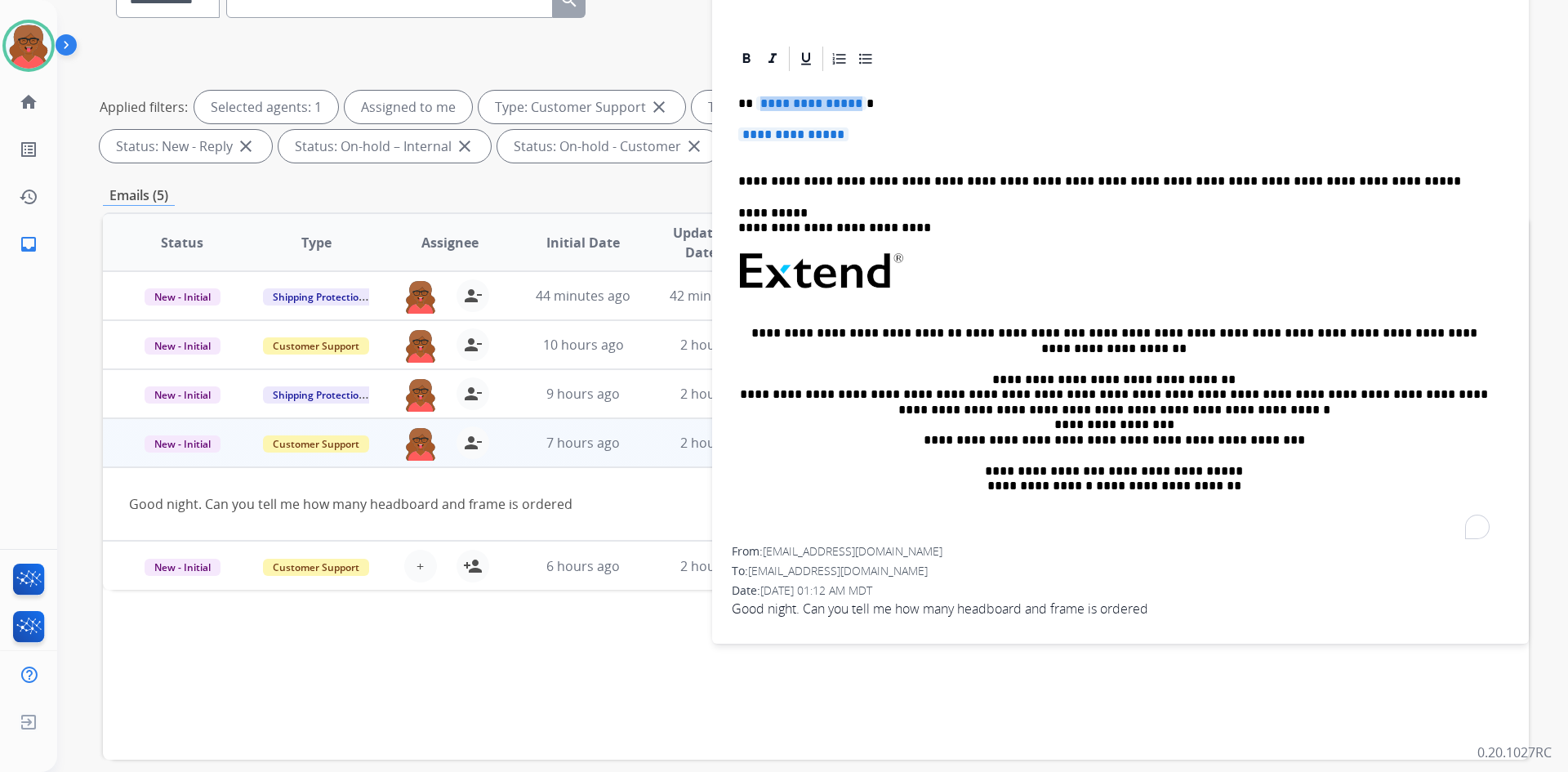
drag, startPoint x: 757, startPoint y: 100, endPoint x: 857, endPoint y: 97, distance: 100.0
click at [857, 97] on p "**********" at bounding box center [1114, 103] width 752 height 14
drag, startPoint x: 736, startPoint y: 134, endPoint x: 900, endPoint y: 131, distance: 164.0
click at [900, 132] on div "**********" at bounding box center [1121, 309] width 777 height 473
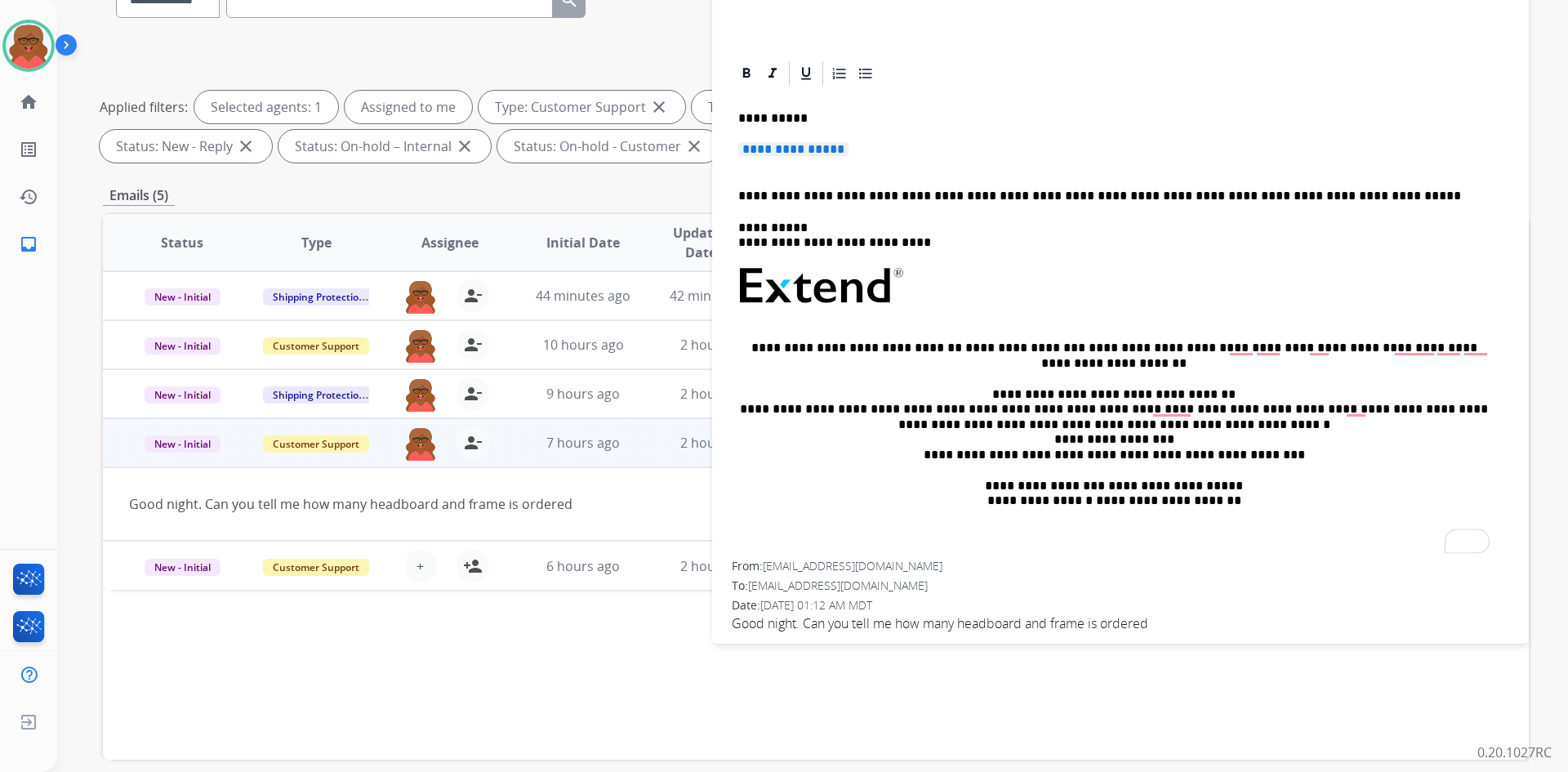
scroll to position [178, 0]
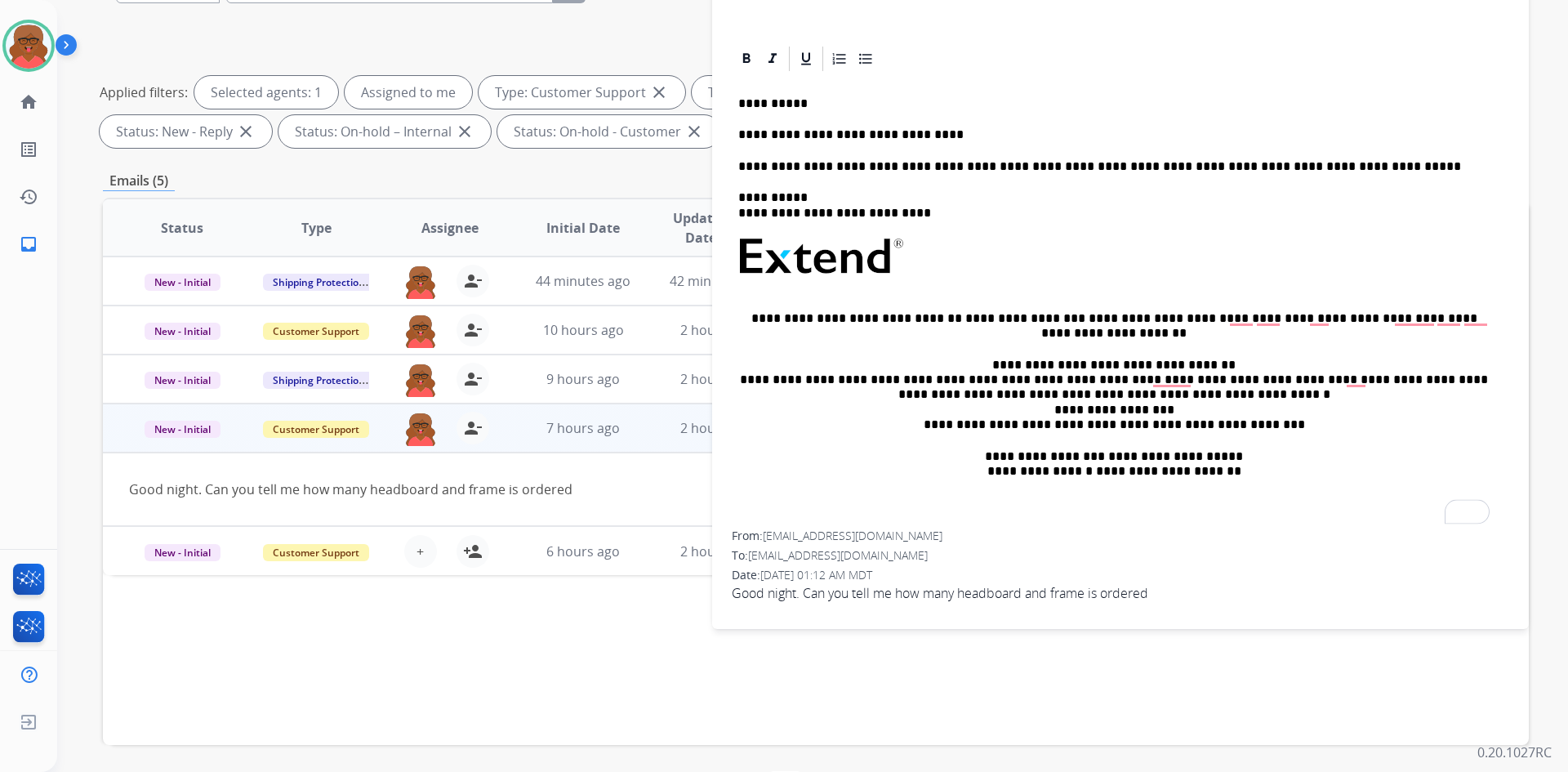
click at [946, 131] on p "**********" at bounding box center [1114, 134] width 752 height 14
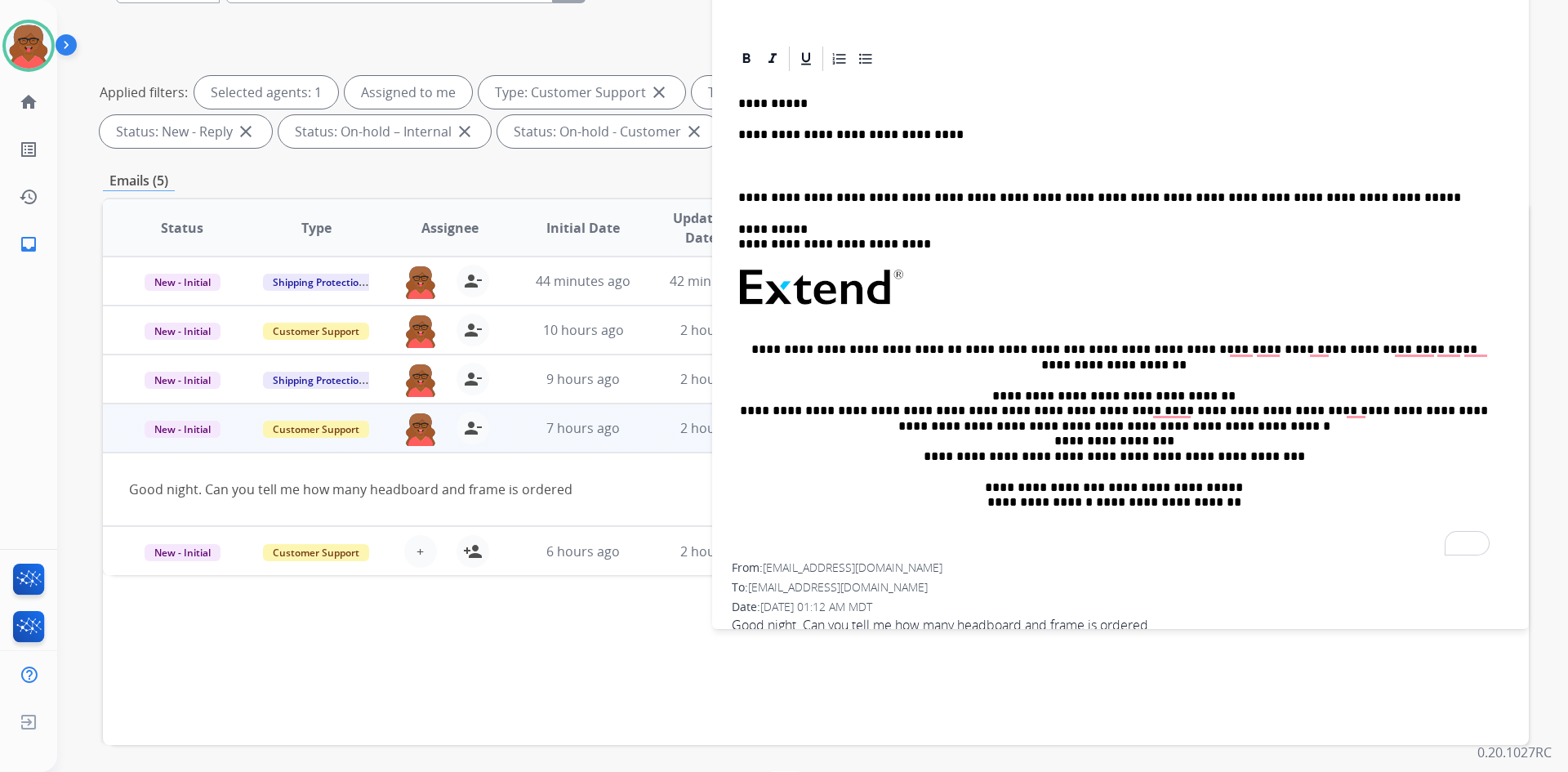
click at [808, 164] on p "To enrich screen reader interactions, please activate Accessibility in Grammarl…" at bounding box center [1120, 166] width 764 height 14
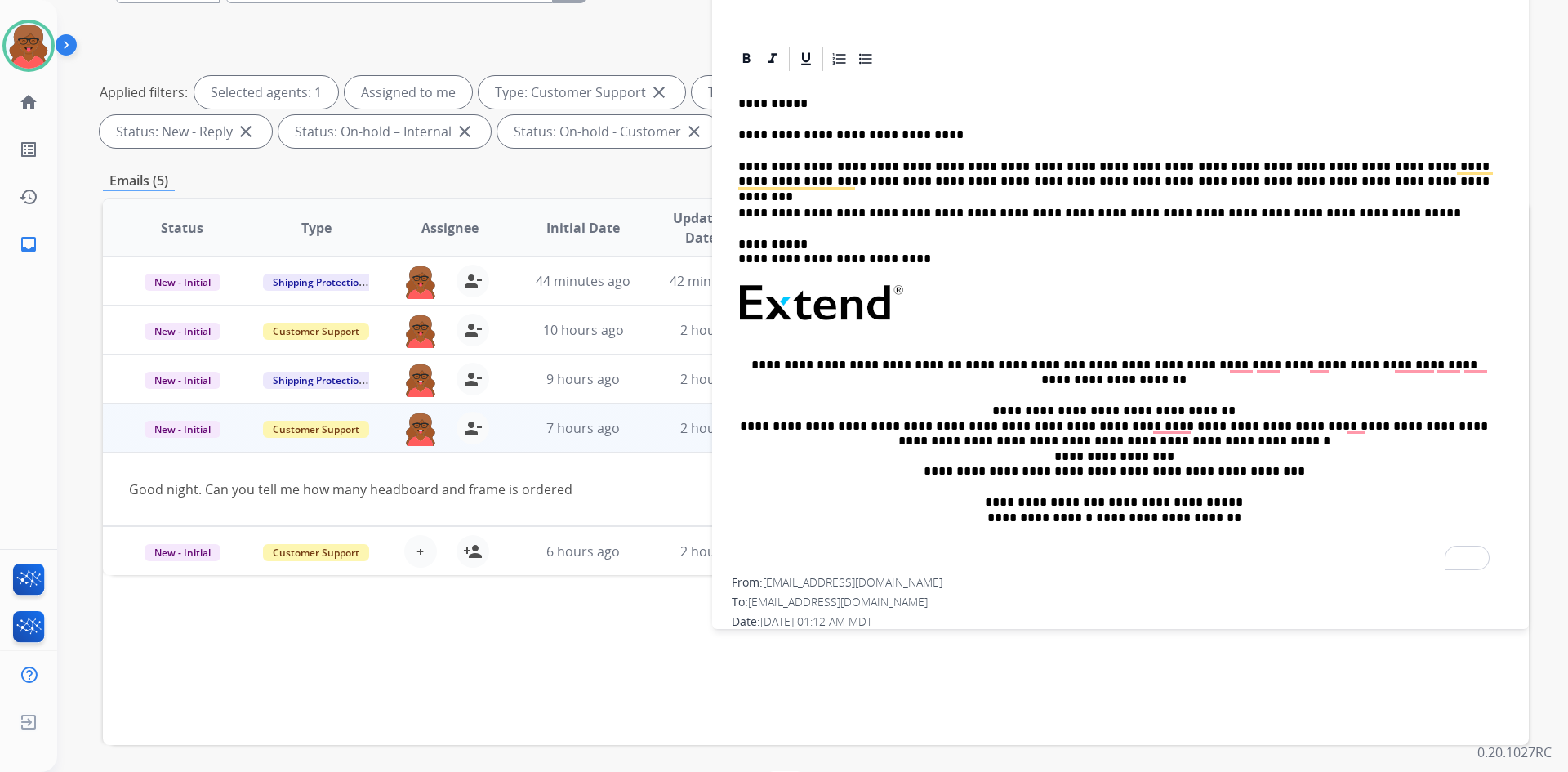
click at [1343, 163] on p "**********" at bounding box center [1114, 174] width 752 height 31
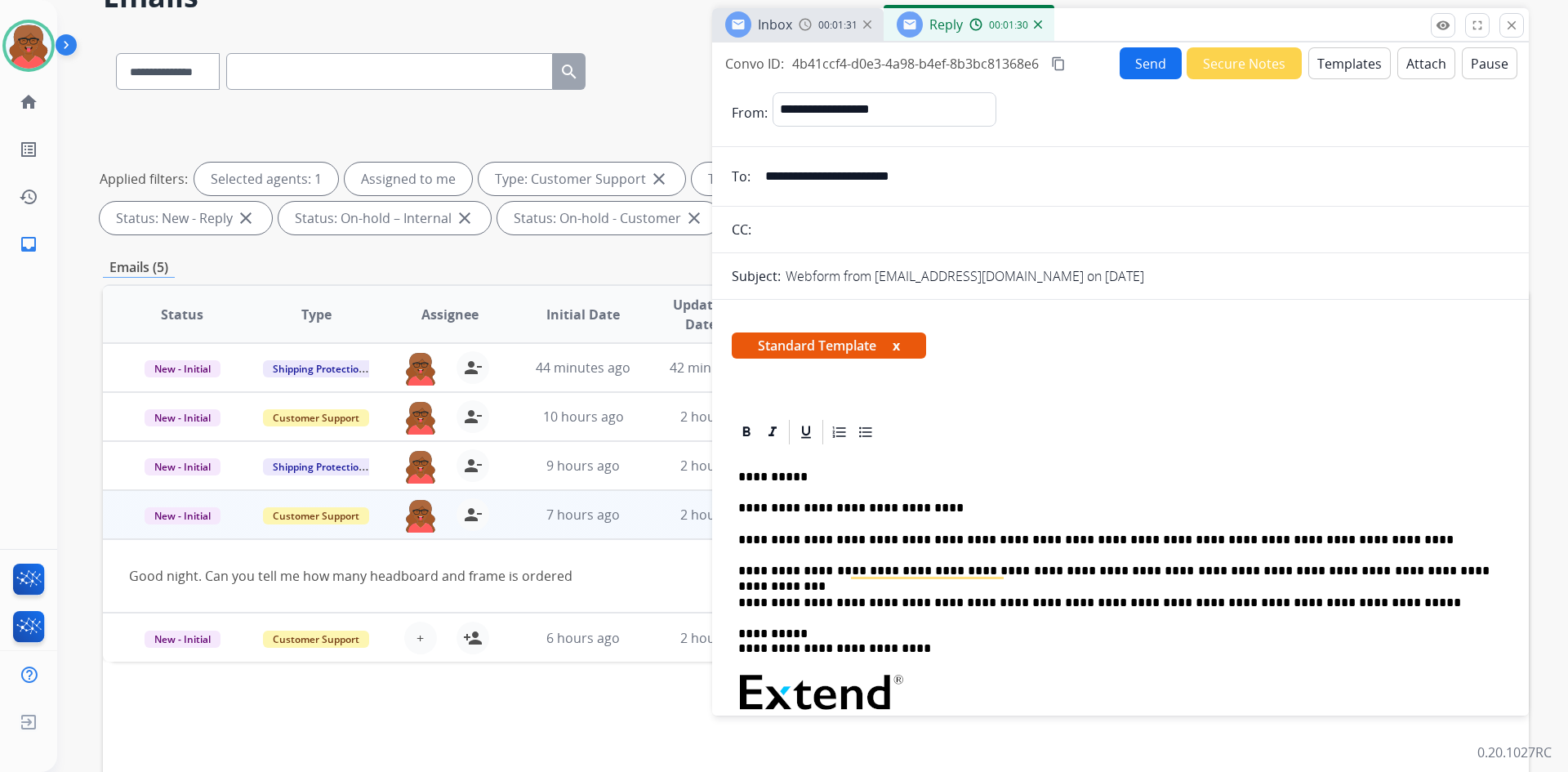
scroll to position [14, 0]
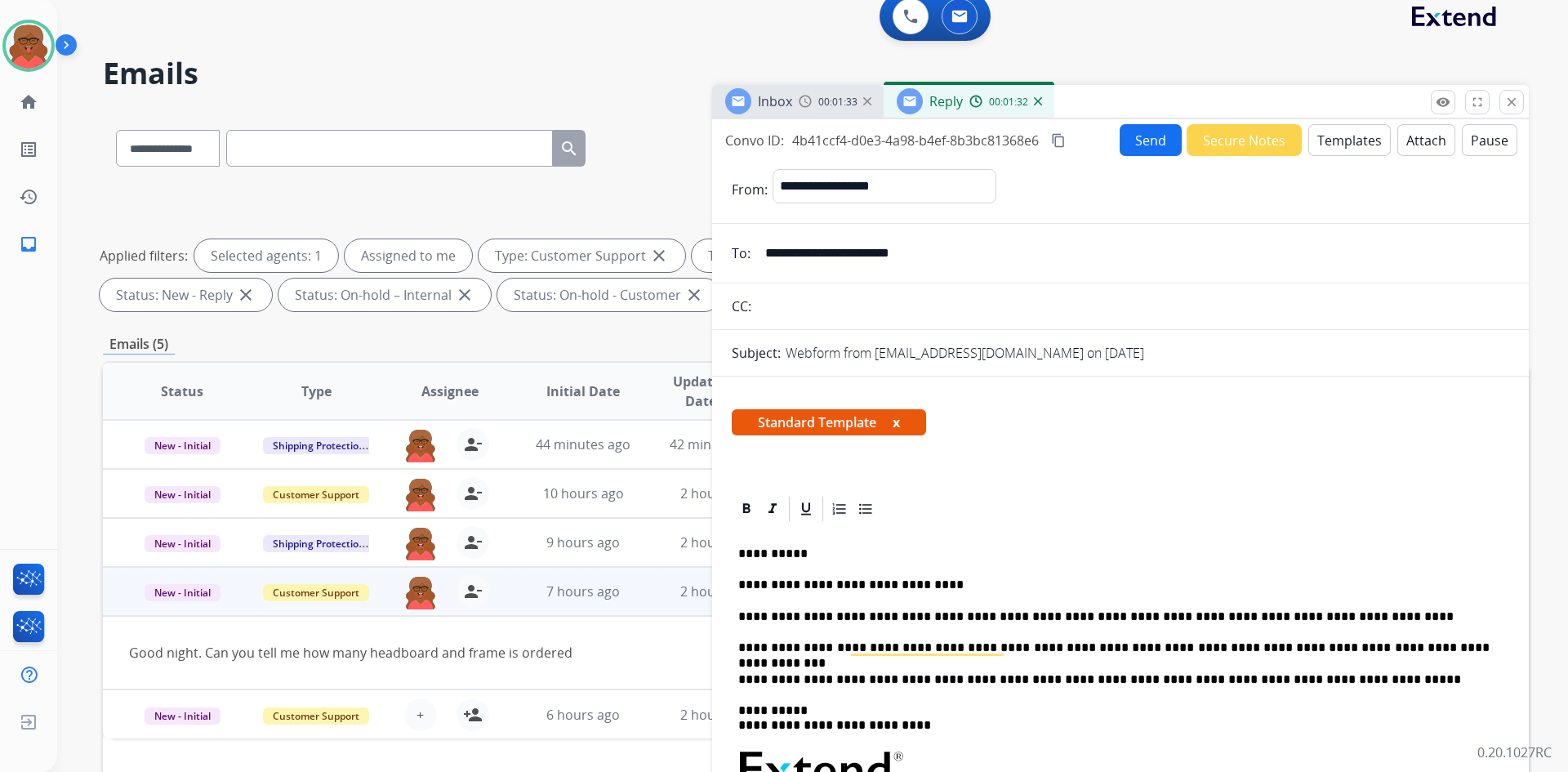
click at [1061, 139] on mat-icon "content_copy" at bounding box center [1058, 140] width 14 height 14
click at [1127, 140] on button "Send" at bounding box center [1150, 139] width 62 height 31
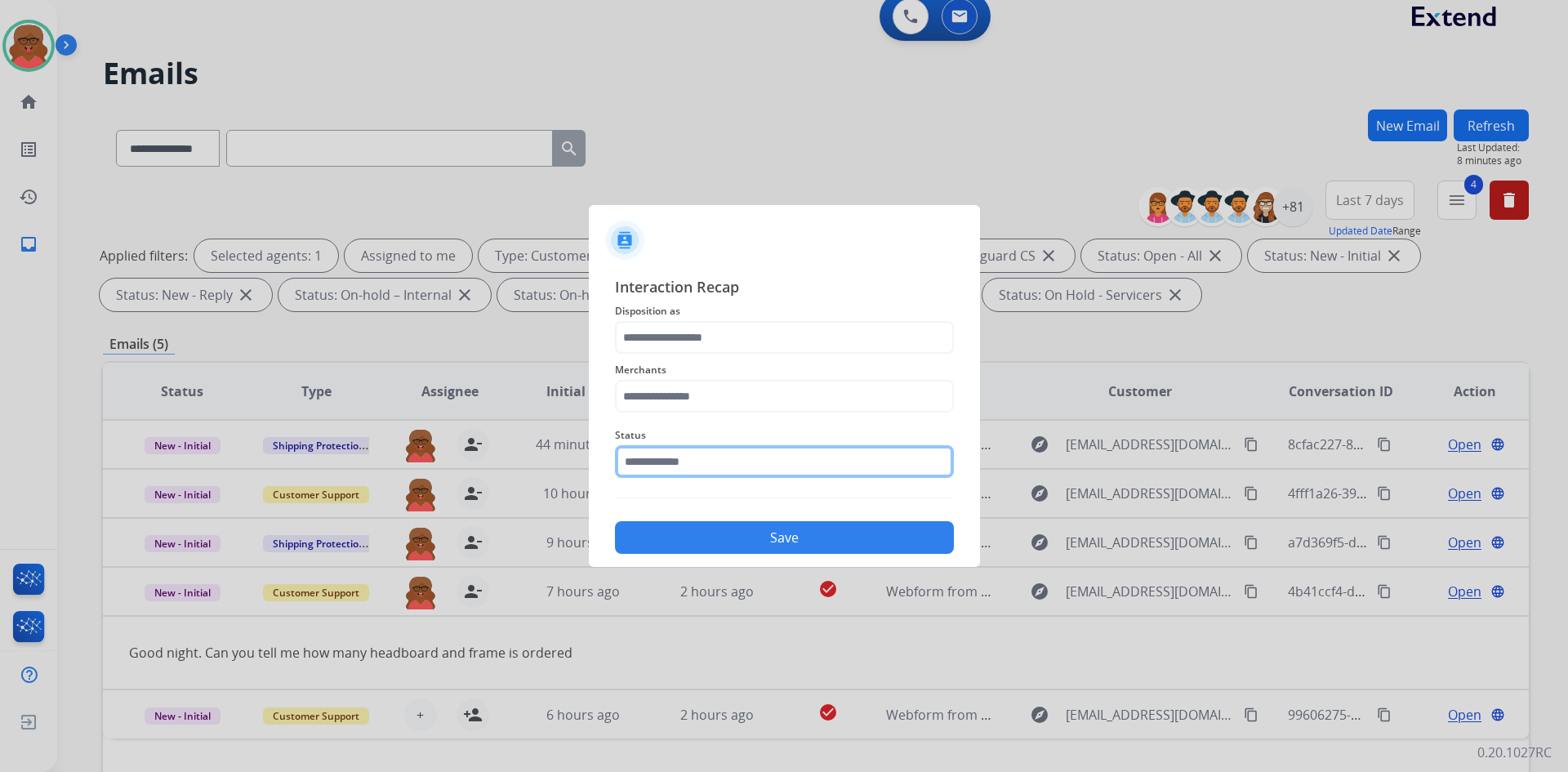
drag, startPoint x: 864, startPoint y: 449, endPoint x: 855, endPoint y: 465, distance: 18.4
click at [864, 449] on input "text" at bounding box center [784, 462] width 339 height 32
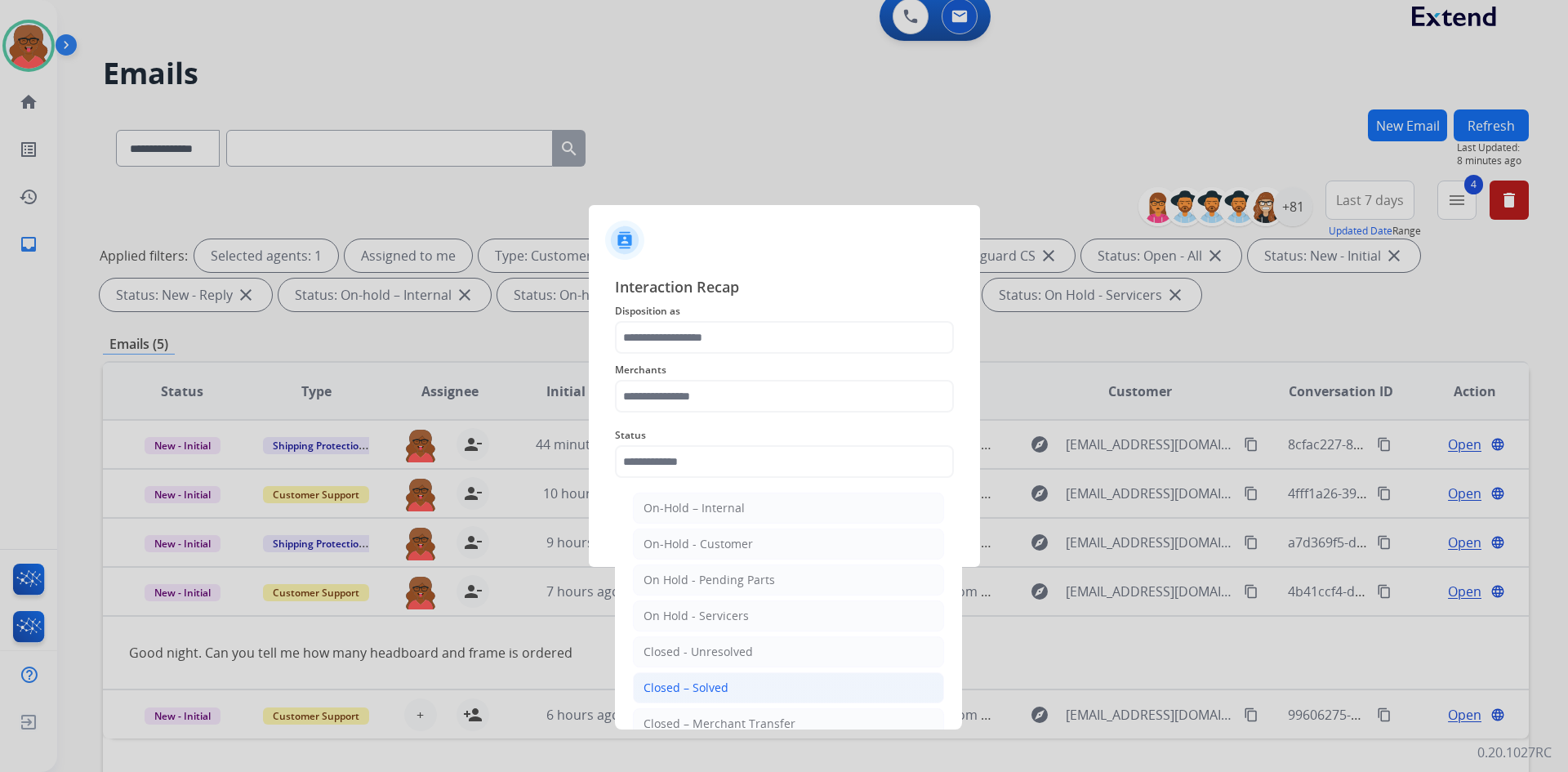
click at [761, 681] on li "Closed – Solved" at bounding box center [788, 688] width 311 height 31
type input "**********"
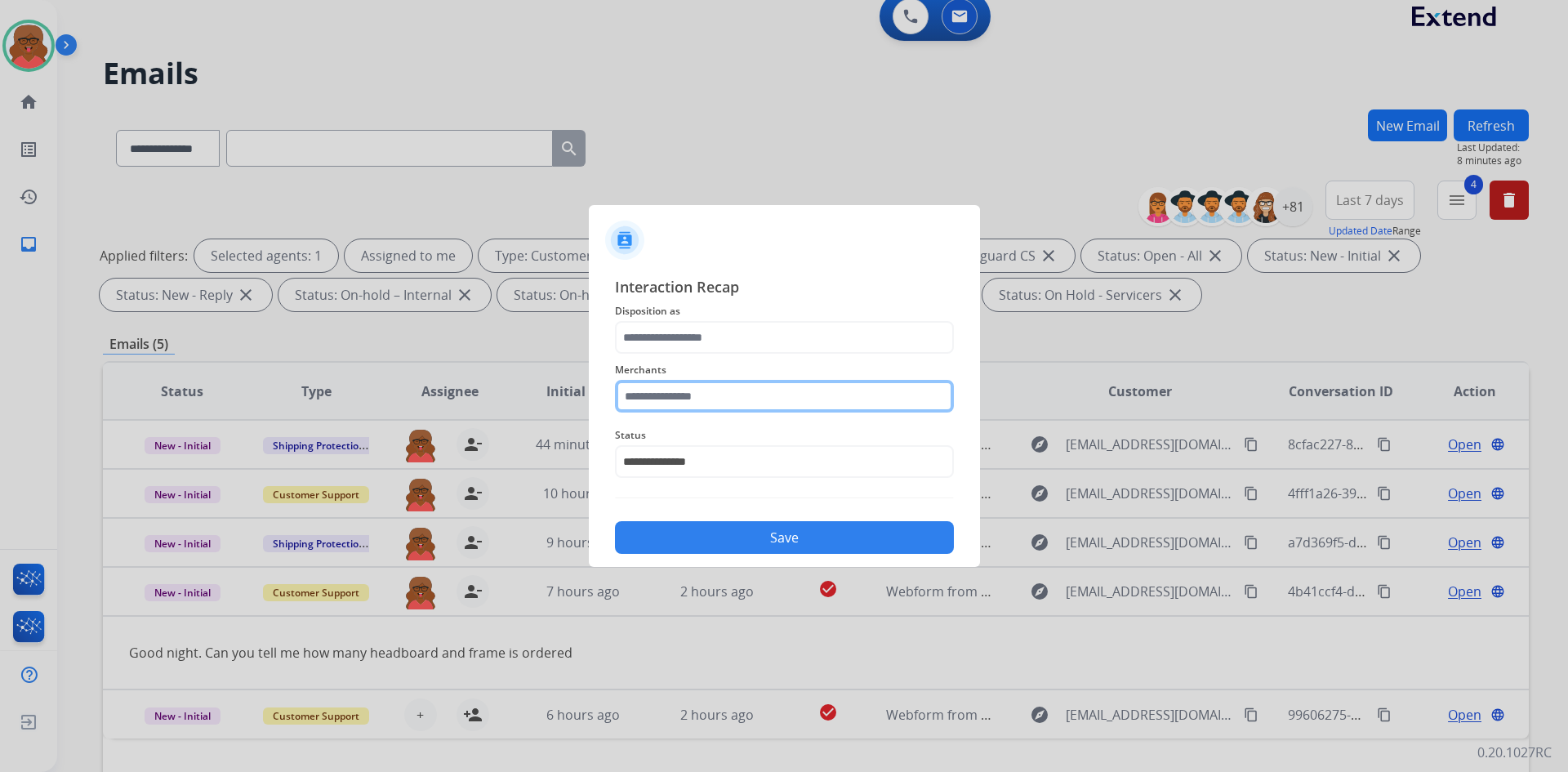
click at [770, 395] on input "text" at bounding box center [784, 396] width 339 height 32
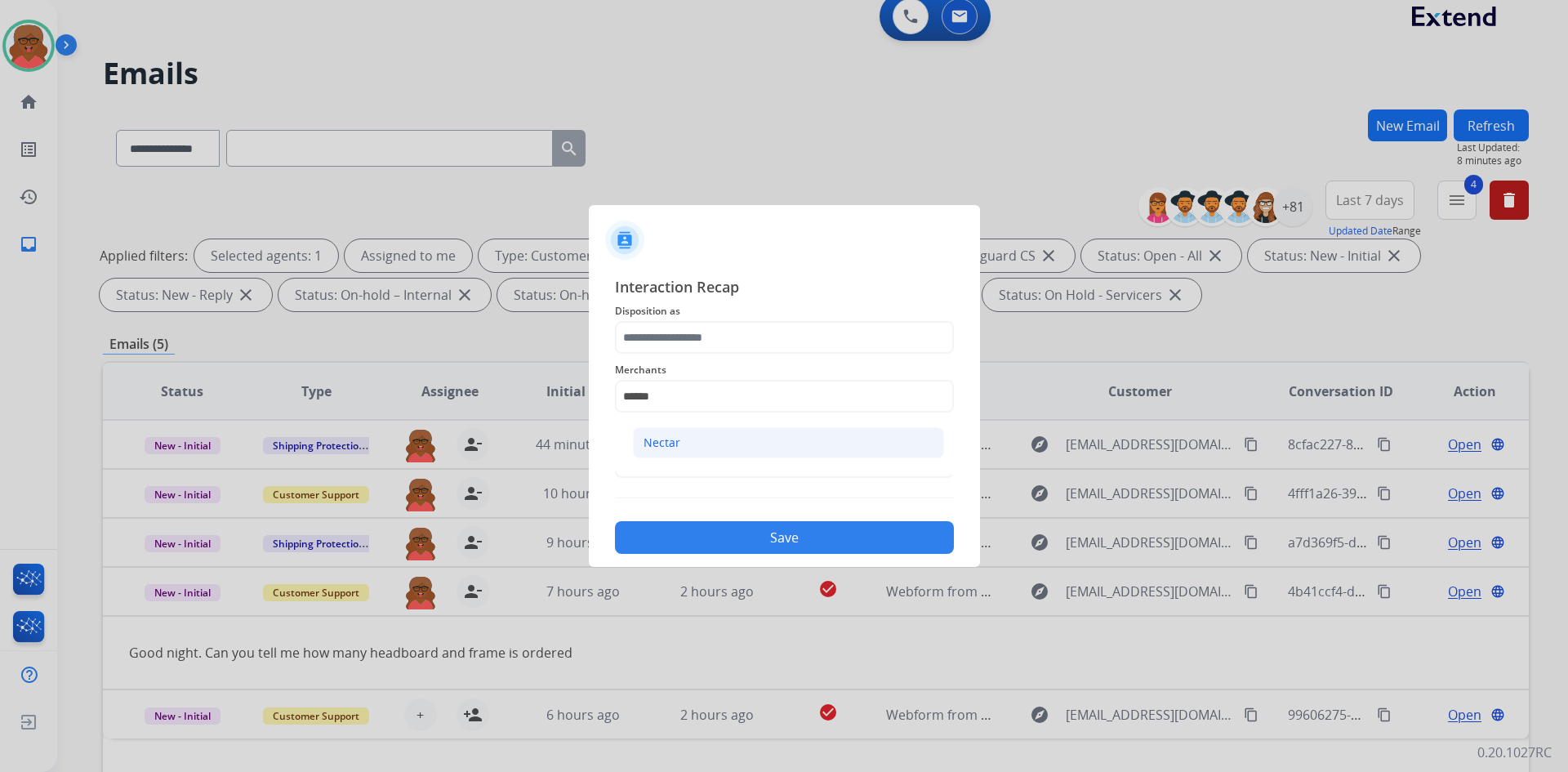
click at [758, 435] on li "Nectar" at bounding box center [788, 442] width 311 height 31
type input "******"
click at [729, 305] on span "Disposition as" at bounding box center [784, 310] width 339 height 20
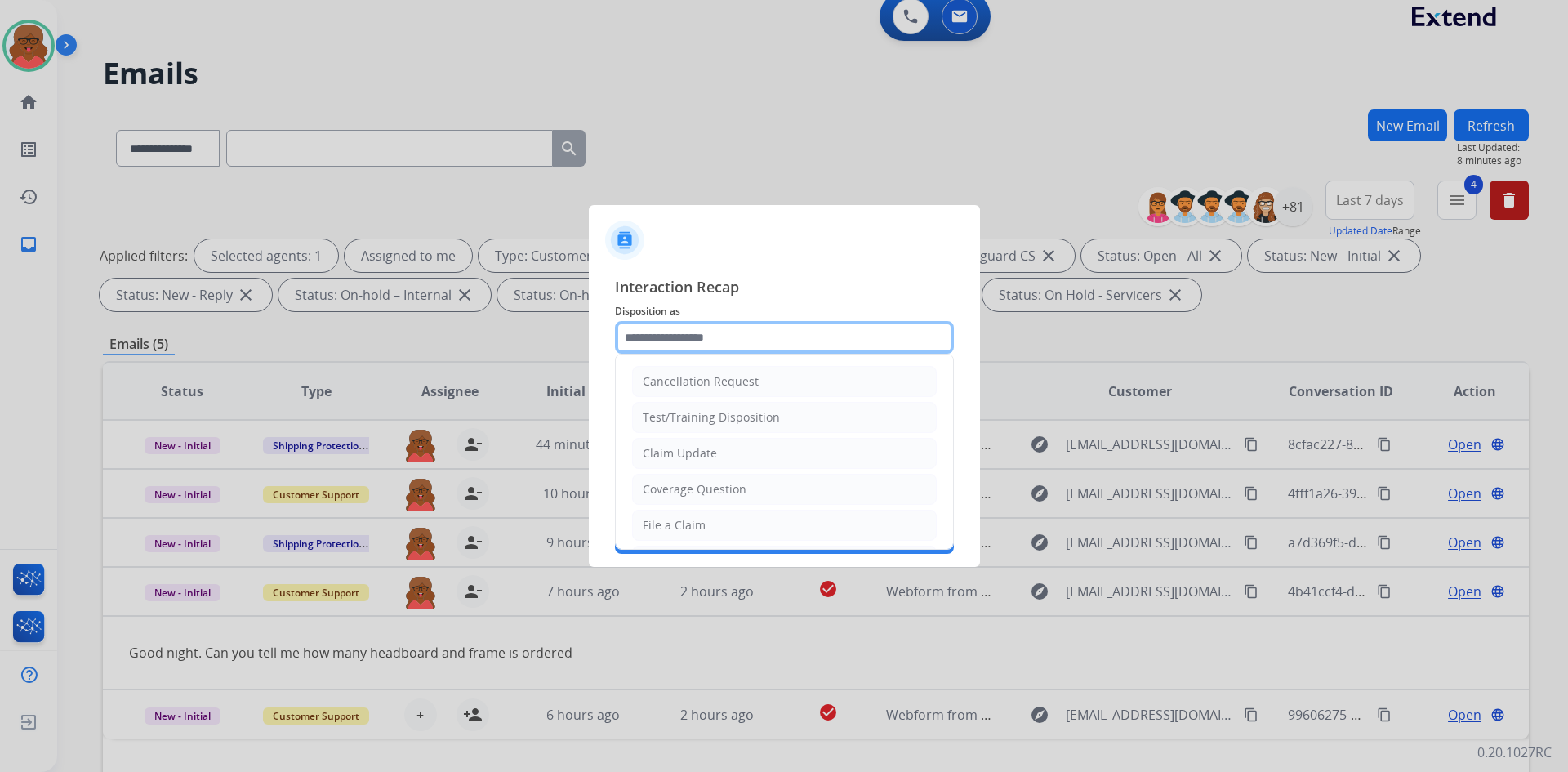
click at [727, 322] on input "text" at bounding box center [784, 338] width 339 height 32
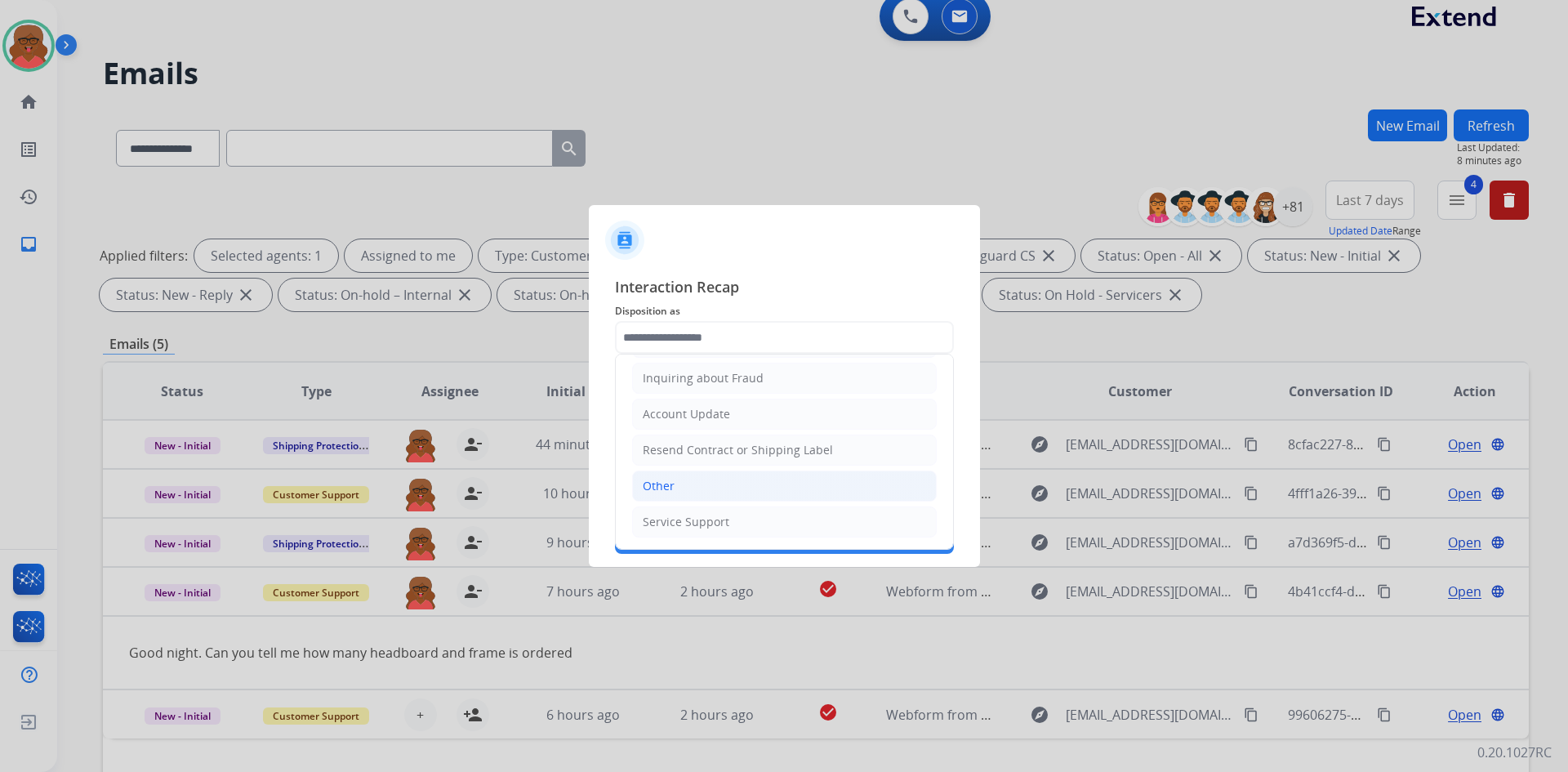
click at [702, 480] on li "Other" at bounding box center [785, 485] width 304 height 31
type input "*****"
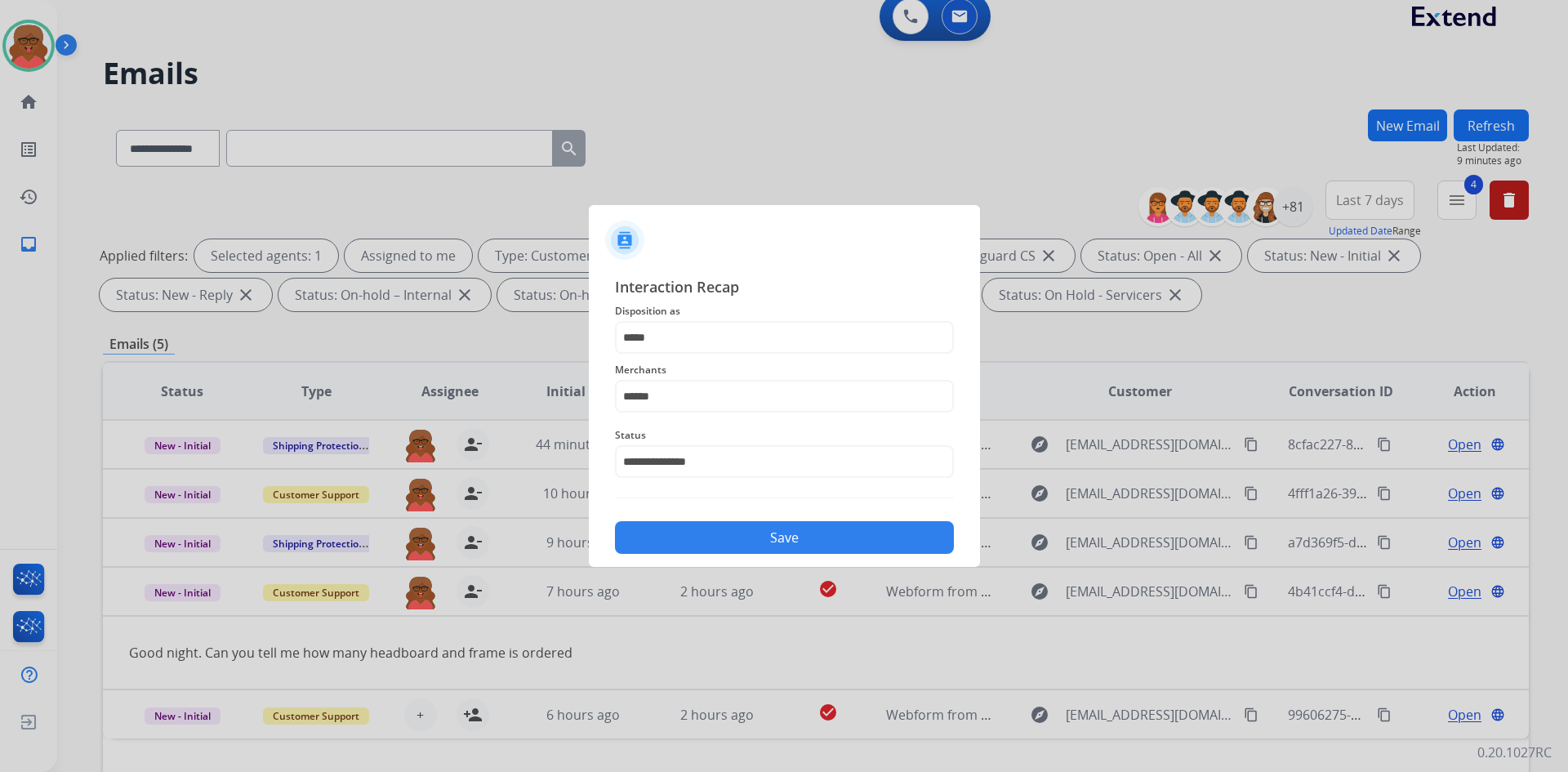
click at [747, 532] on button "Save" at bounding box center [784, 537] width 339 height 32
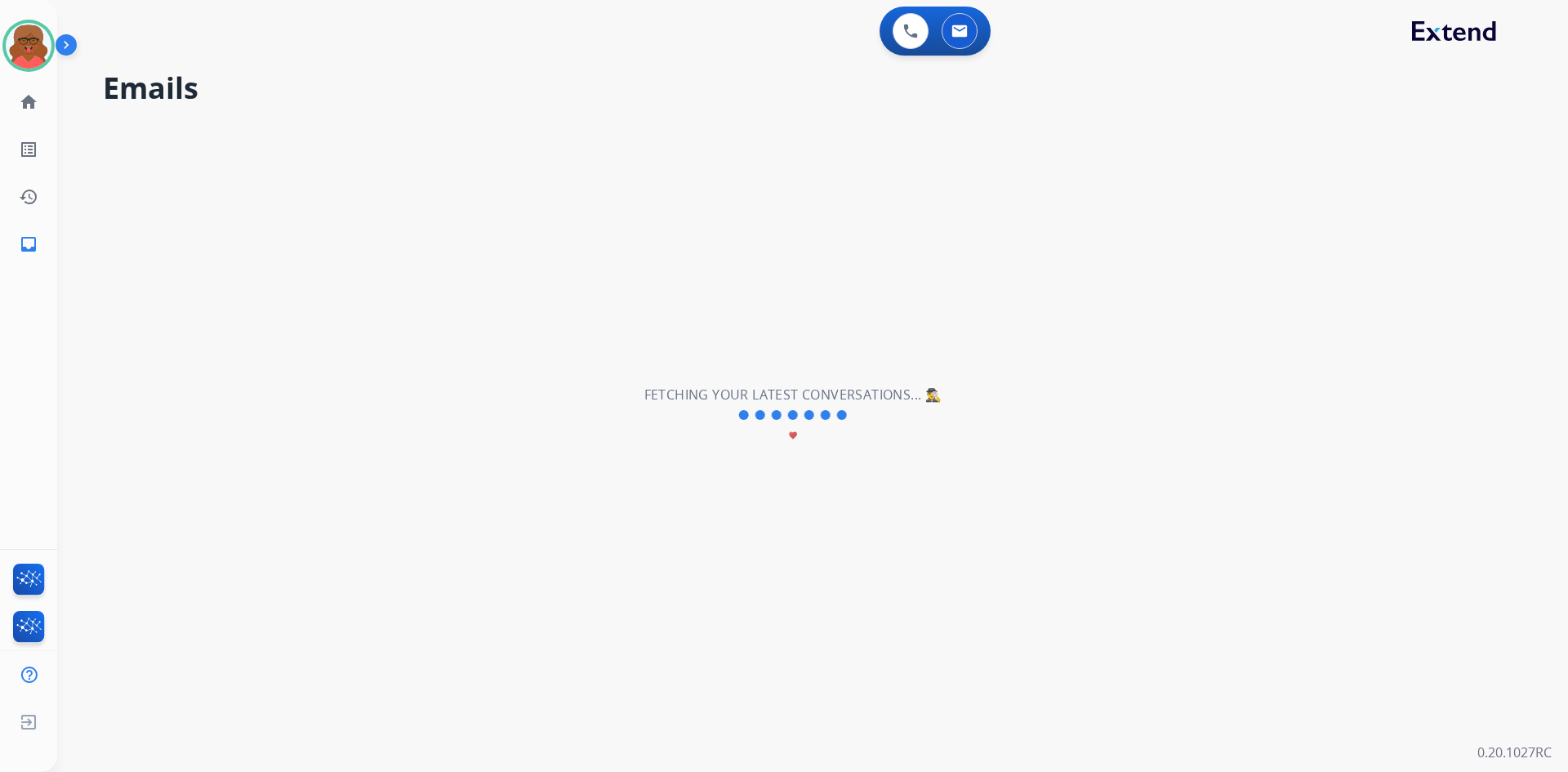
scroll to position [0, 0]
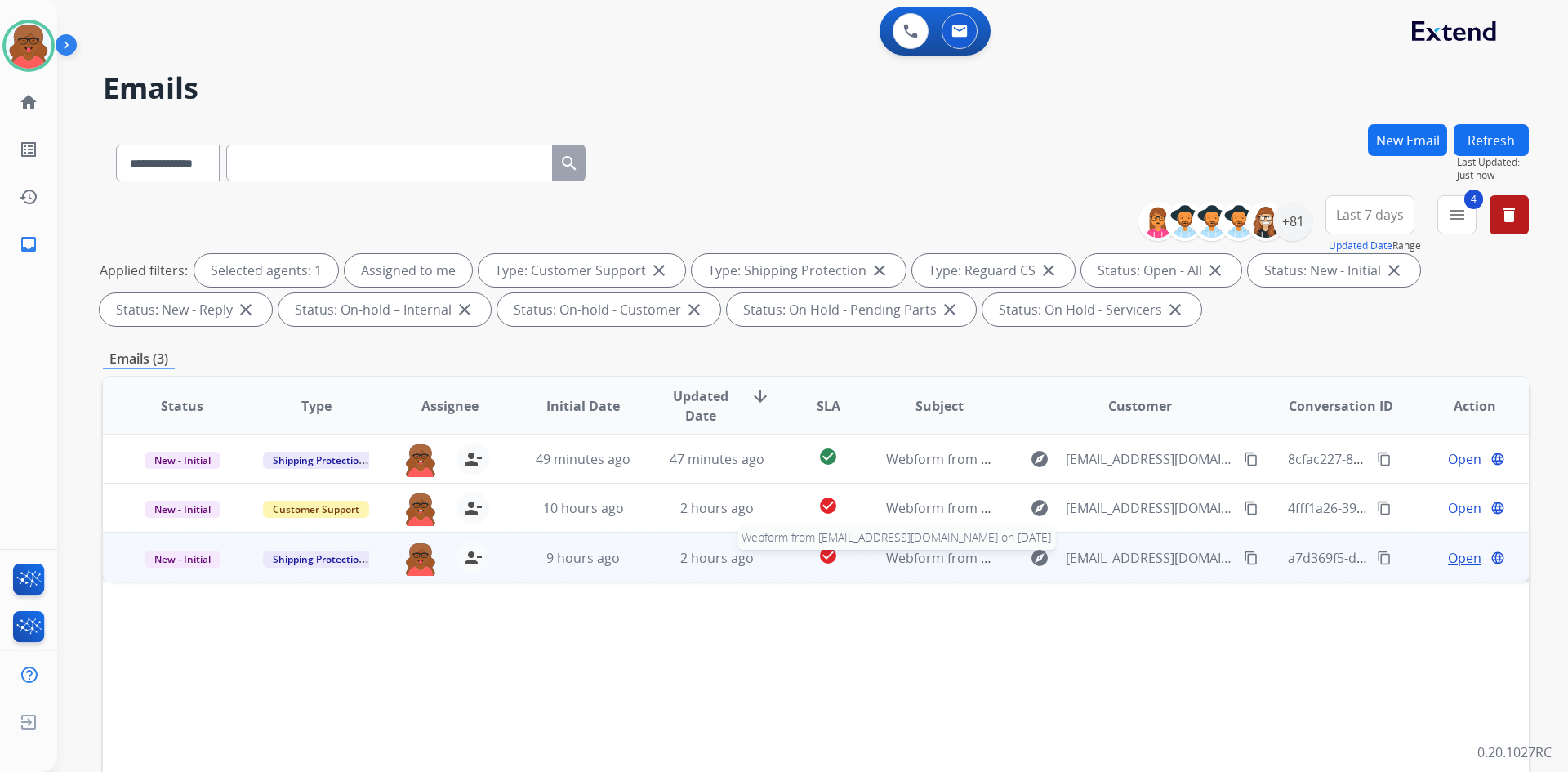
click at [901, 563] on span "Webform from Lilperez97@gmail.com on 09/17/2025" at bounding box center [1071, 558] width 370 height 18
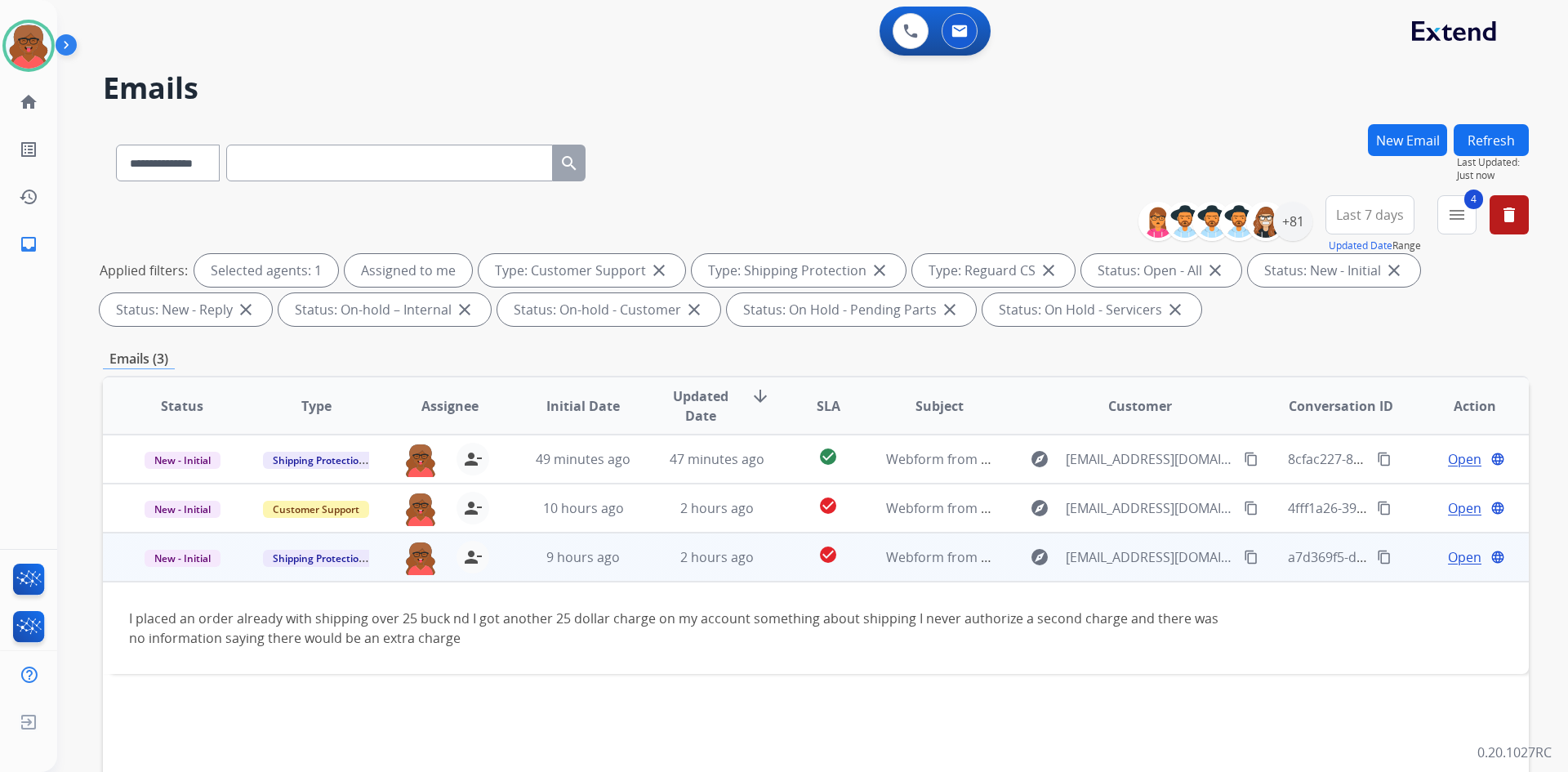
click at [1214, 563] on div "explore Lilperez97@gmail.com content_copy" at bounding box center [1140, 557] width 240 height 26
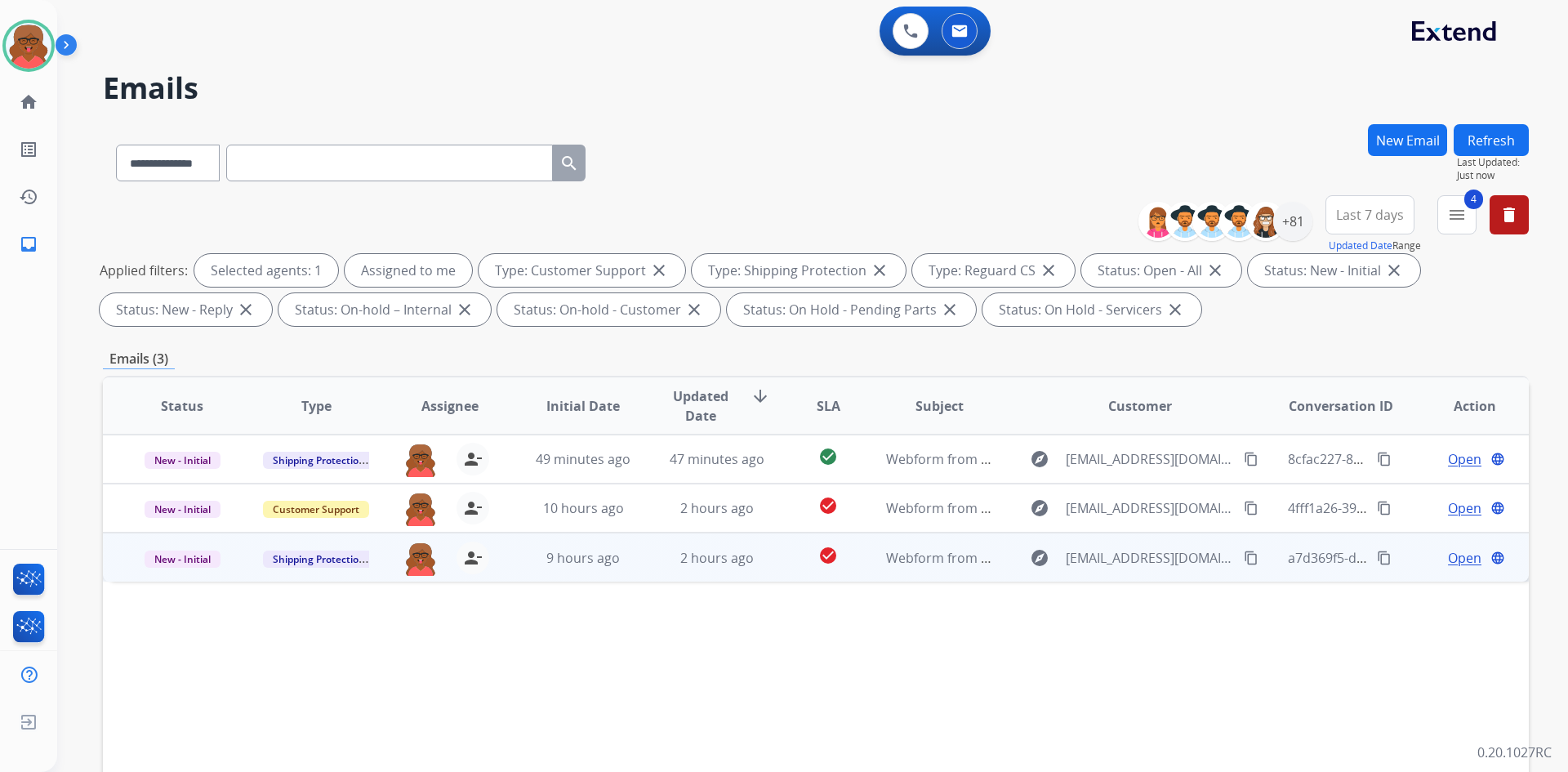
click at [1244, 562] on mat-icon "content_copy" at bounding box center [1251, 557] width 14 height 14
click at [924, 562] on span "Webform from Lilperez97@gmail.com on 09/17/2025" at bounding box center [1071, 558] width 370 height 18
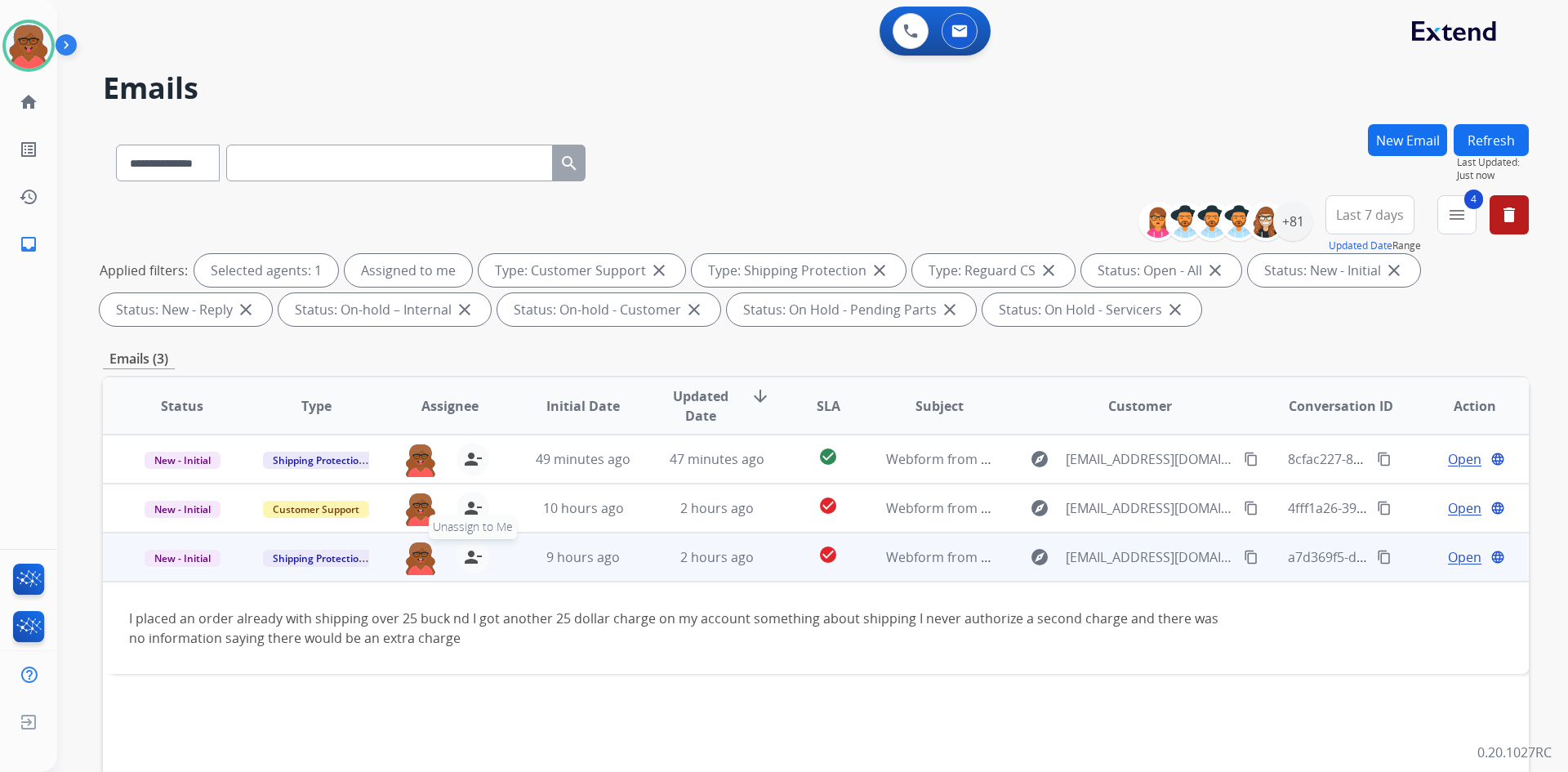
click at [472, 561] on mat-icon "person_remove" at bounding box center [473, 557] width 20 height 20
click at [664, 556] on div "2 hours ago" at bounding box center [718, 557] width 107 height 20
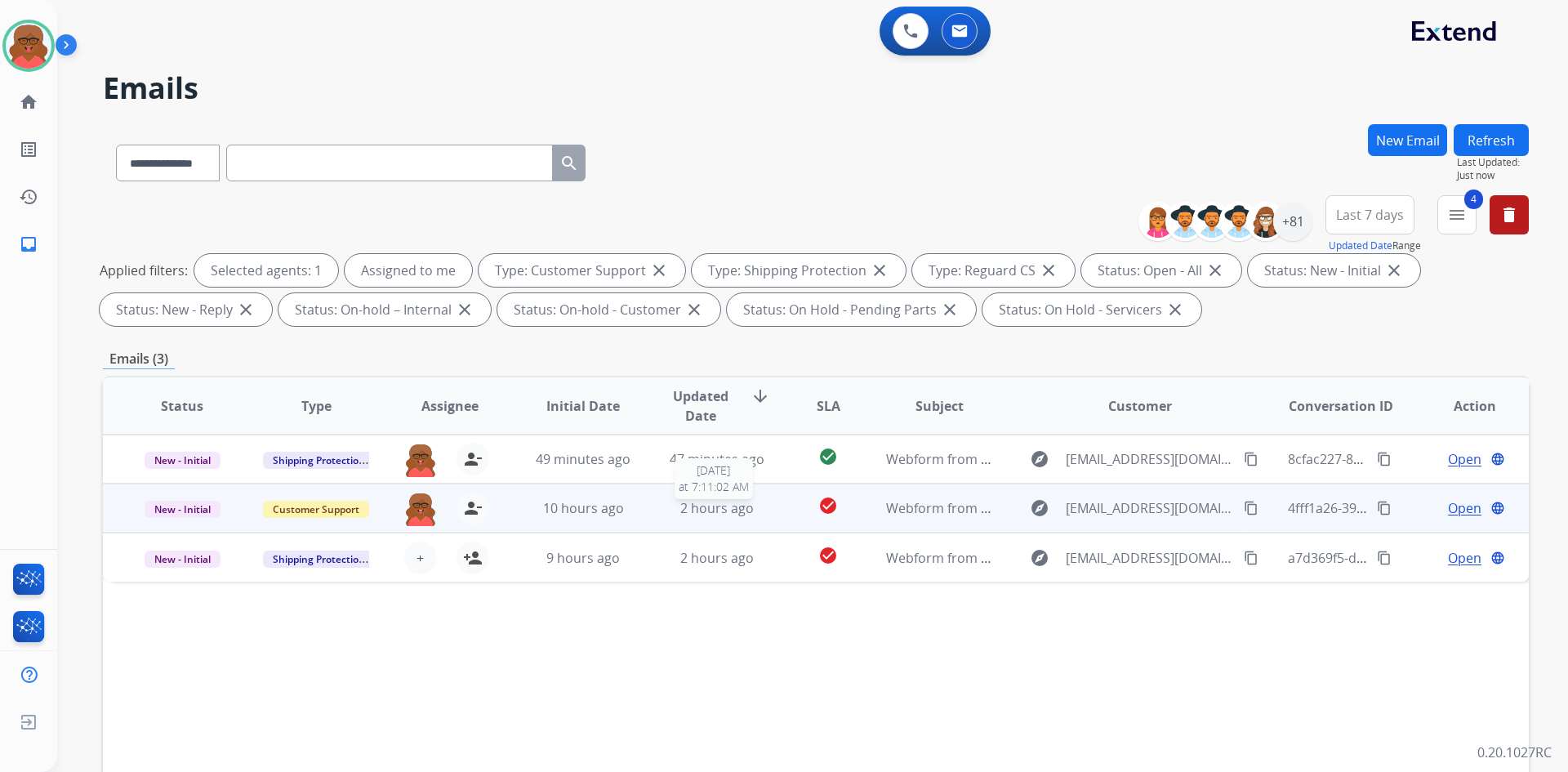
click at [726, 508] on span "2 hours ago" at bounding box center [717, 508] width 73 height 18
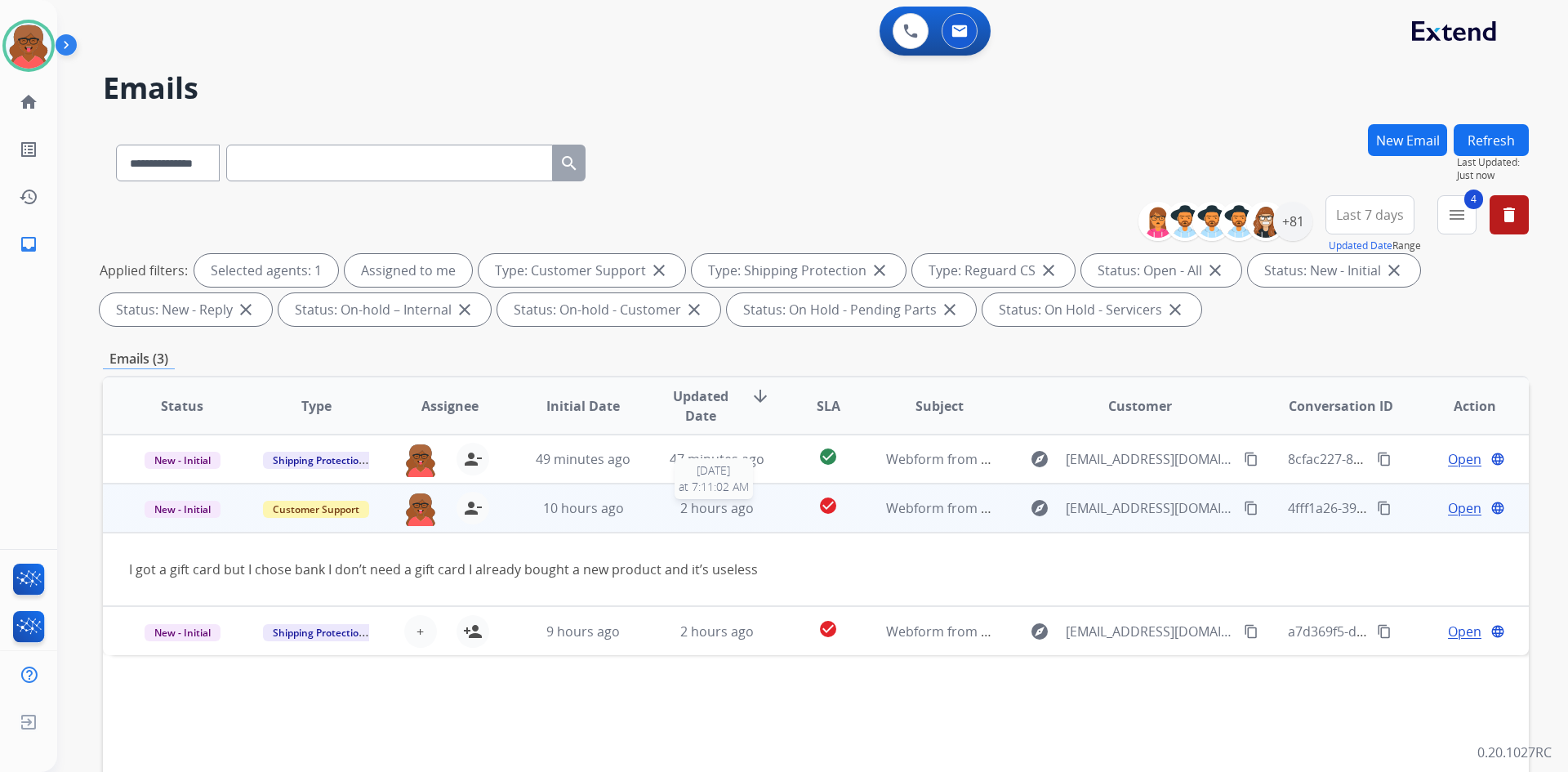
click at [726, 508] on span "2 hours ago" at bounding box center [717, 508] width 73 height 18
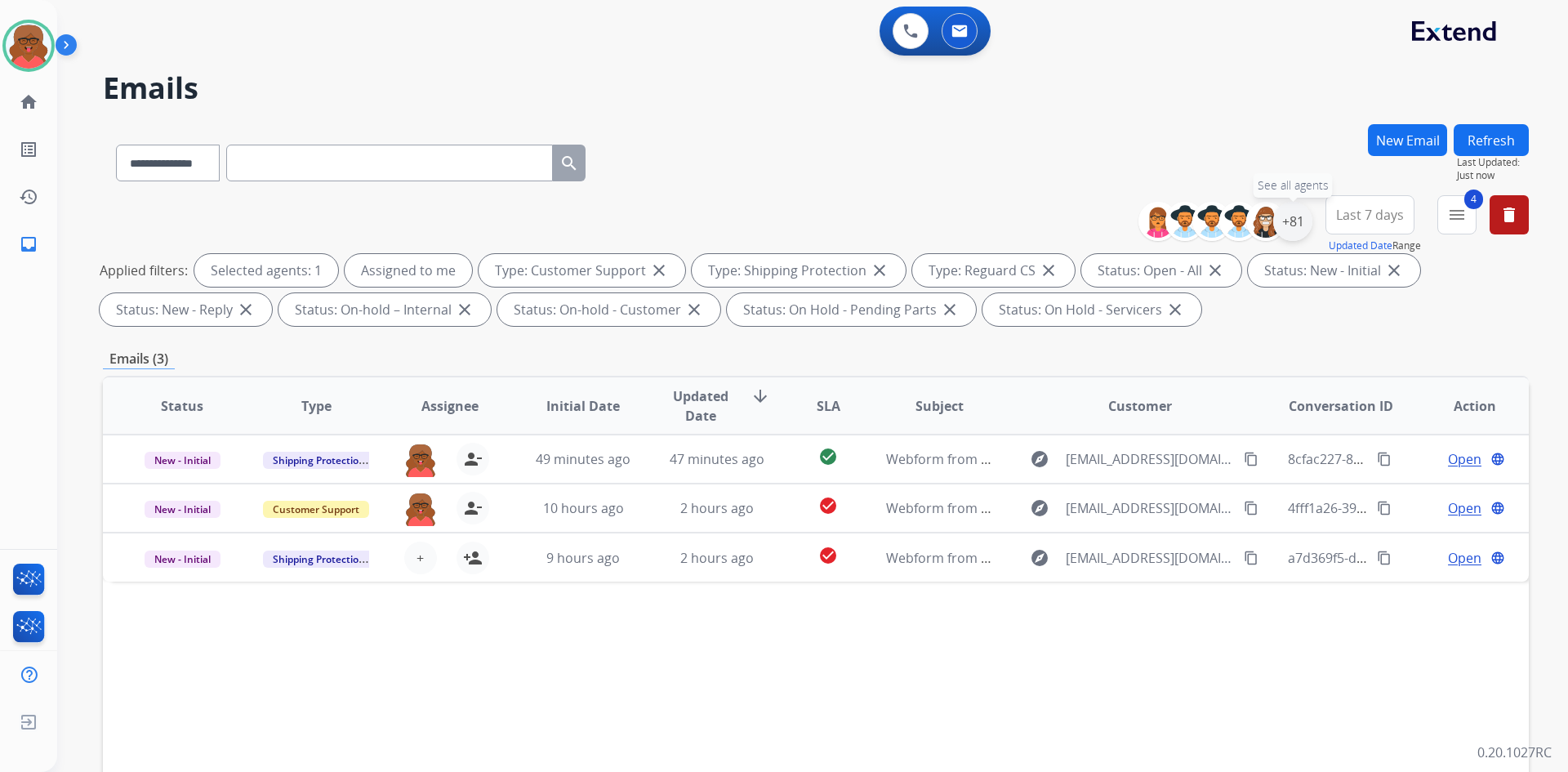
drag, startPoint x: 1295, startPoint y: 235, endPoint x: 1290, endPoint y: 264, distance: 29.4
click at [1294, 236] on div "+81" at bounding box center [1293, 221] width 39 height 39
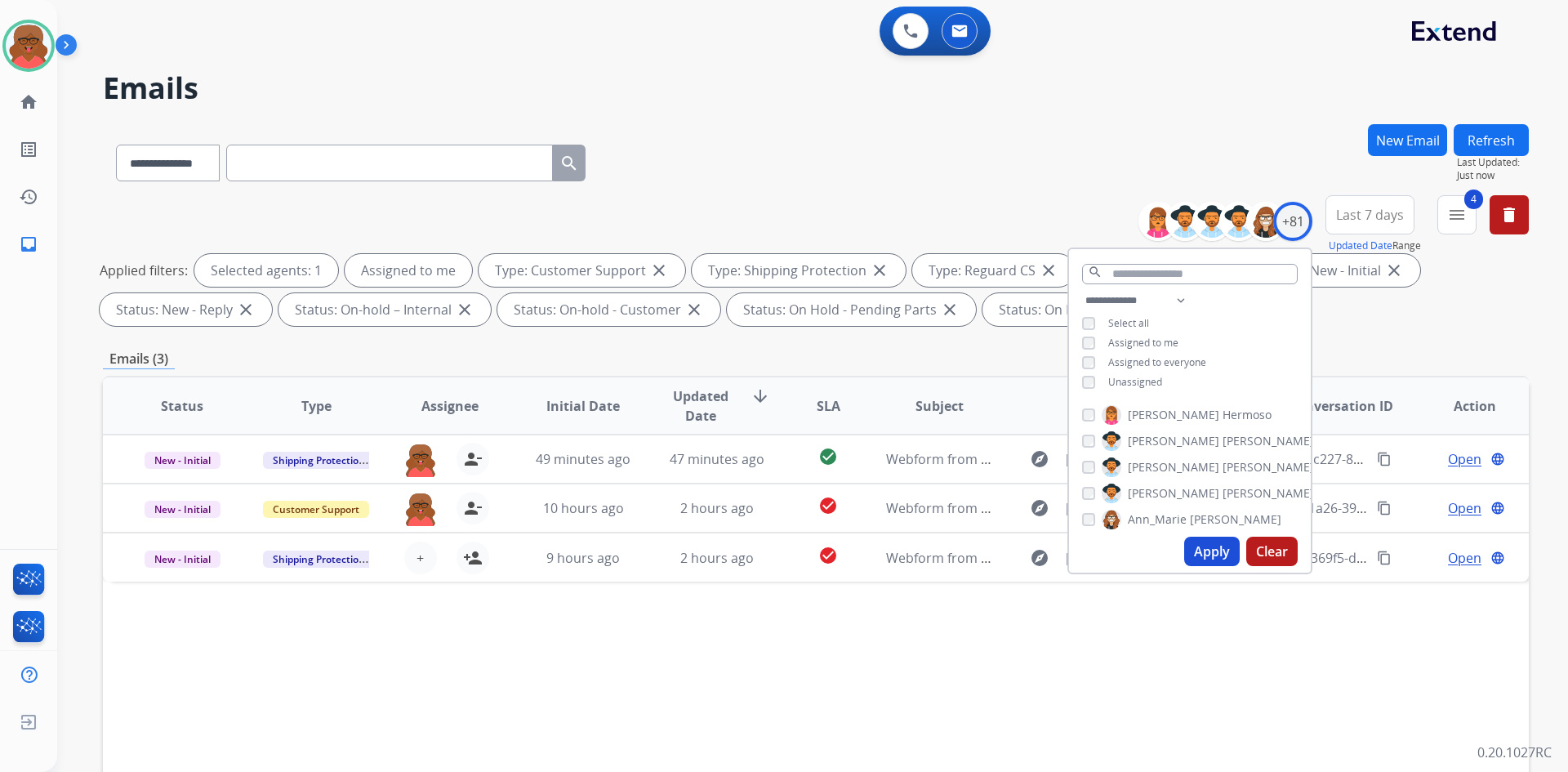
click at [1130, 372] on div "**********" at bounding box center [1190, 343] width 241 height 105
click at [1140, 376] on span "Unassigned" at bounding box center [1135, 382] width 54 height 14
click at [1213, 554] on button "Apply" at bounding box center [1212, 551] width 55 height 30
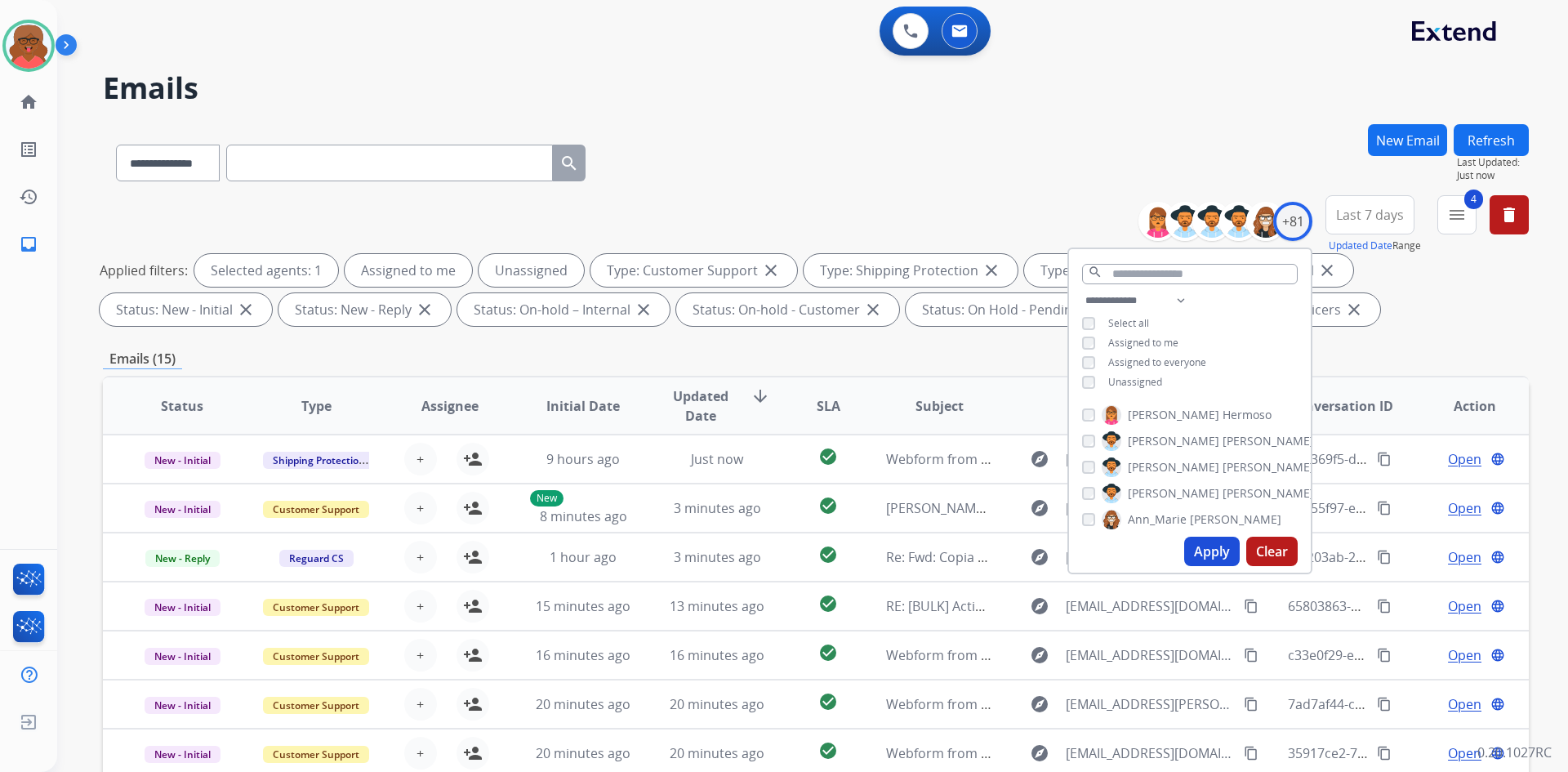
click at [958, 364] on div "Emails (15)" at bounding box center [815, 359] width 1426 height 20
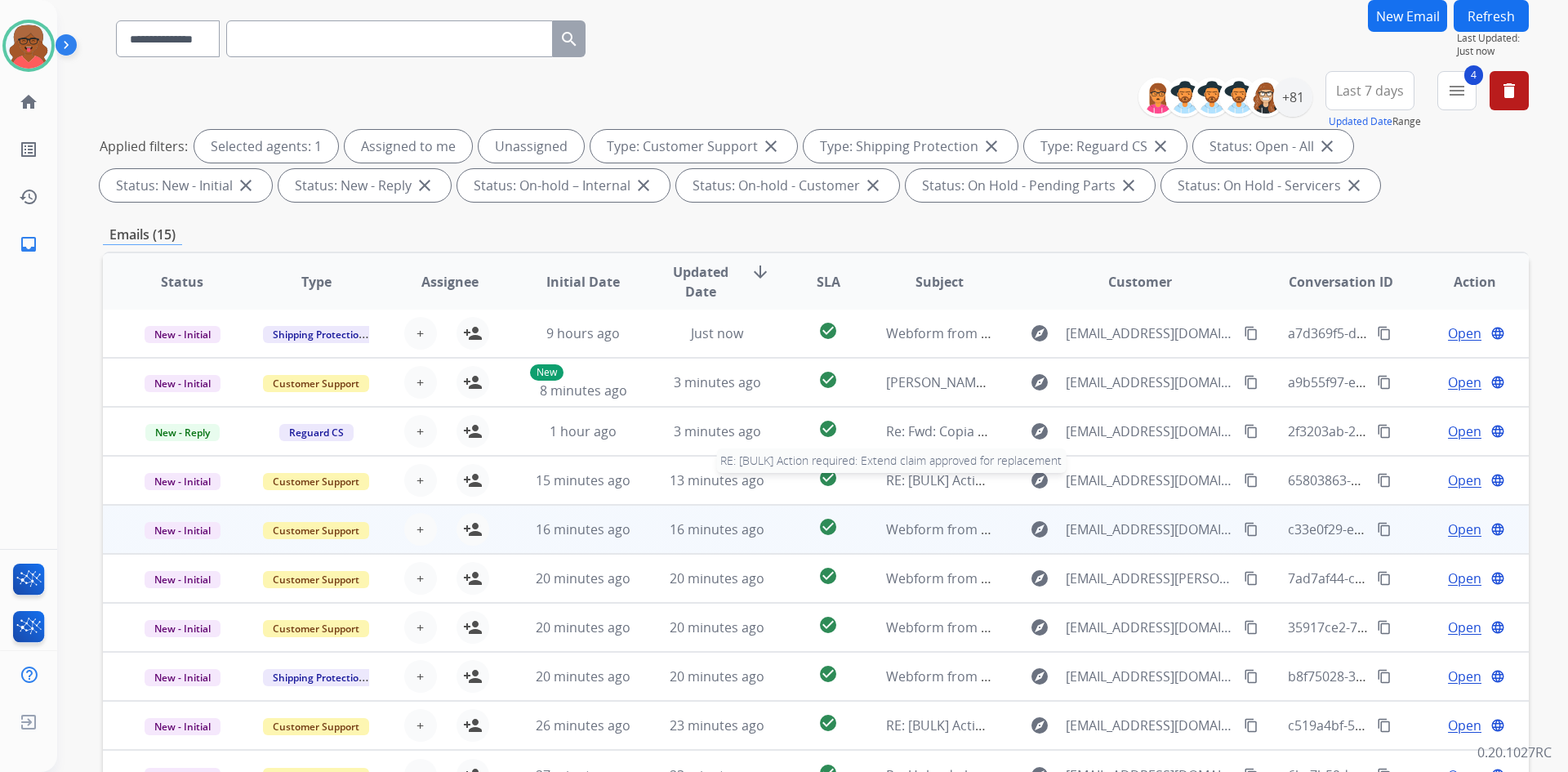
scroll to position [163, 0]
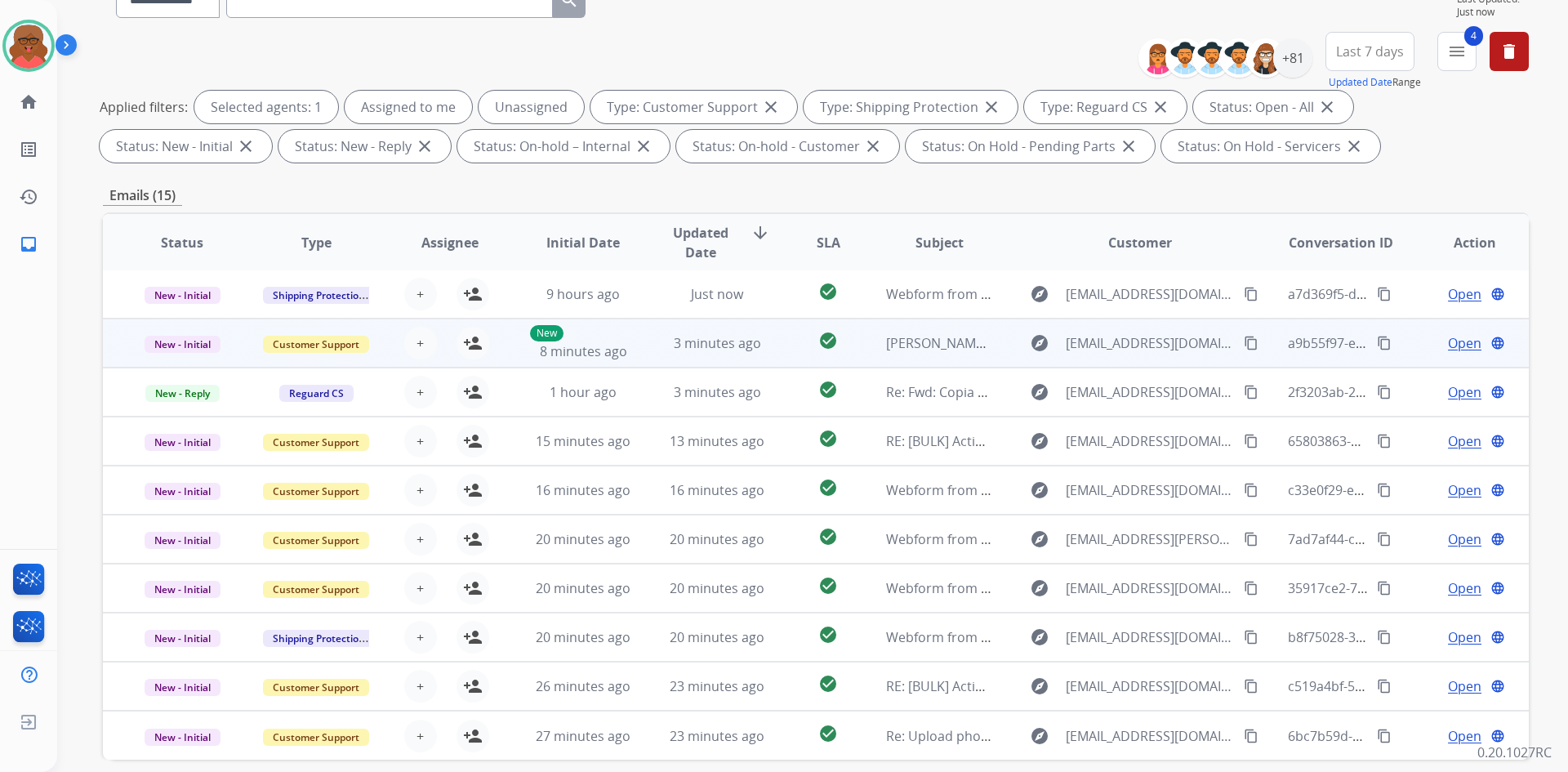
click at [906, 353] on td "julie sealock has shared a file with you" at bounding box center [928, 343] width 134 height 49
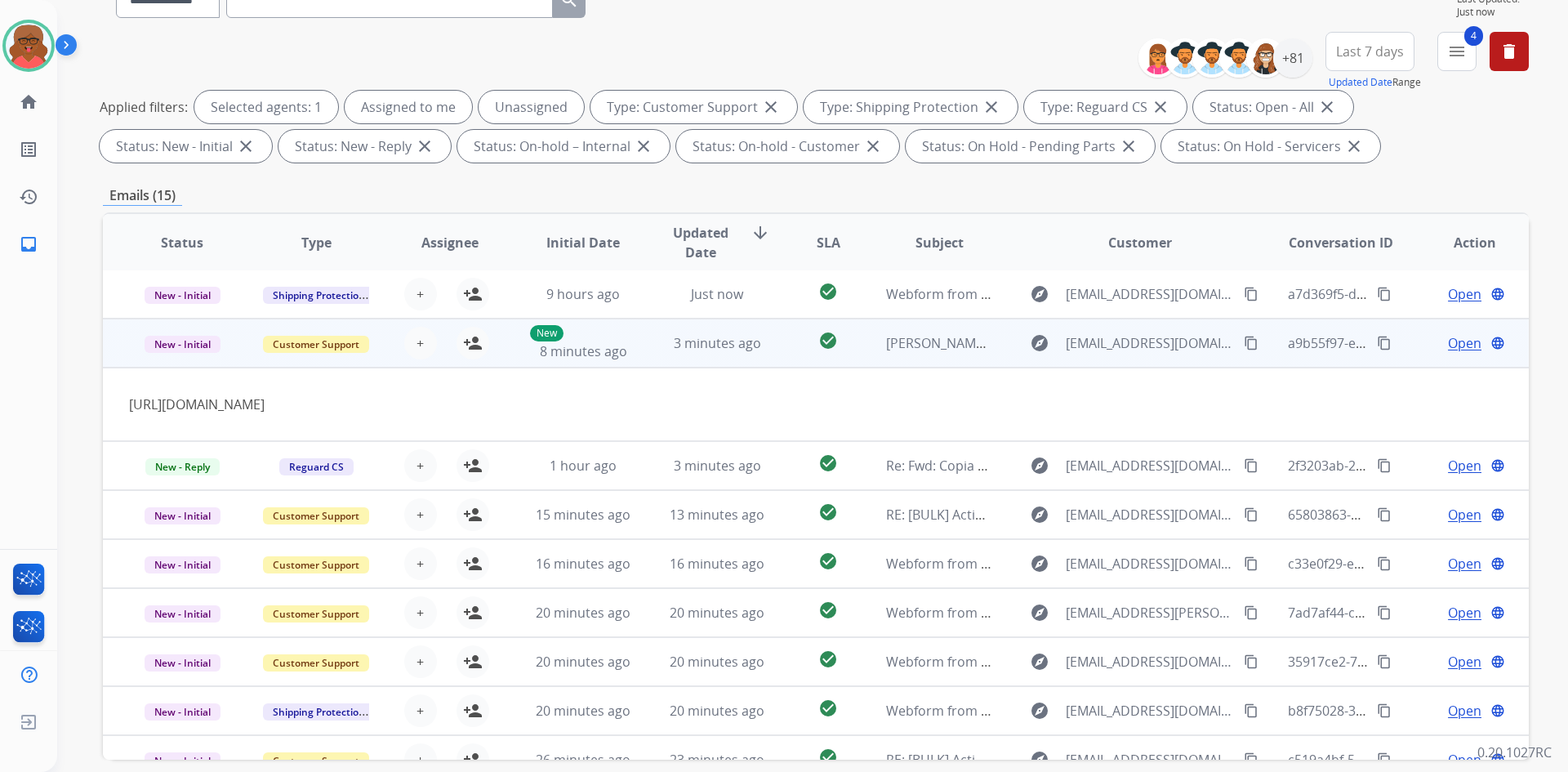
scroll to position [49, 0]
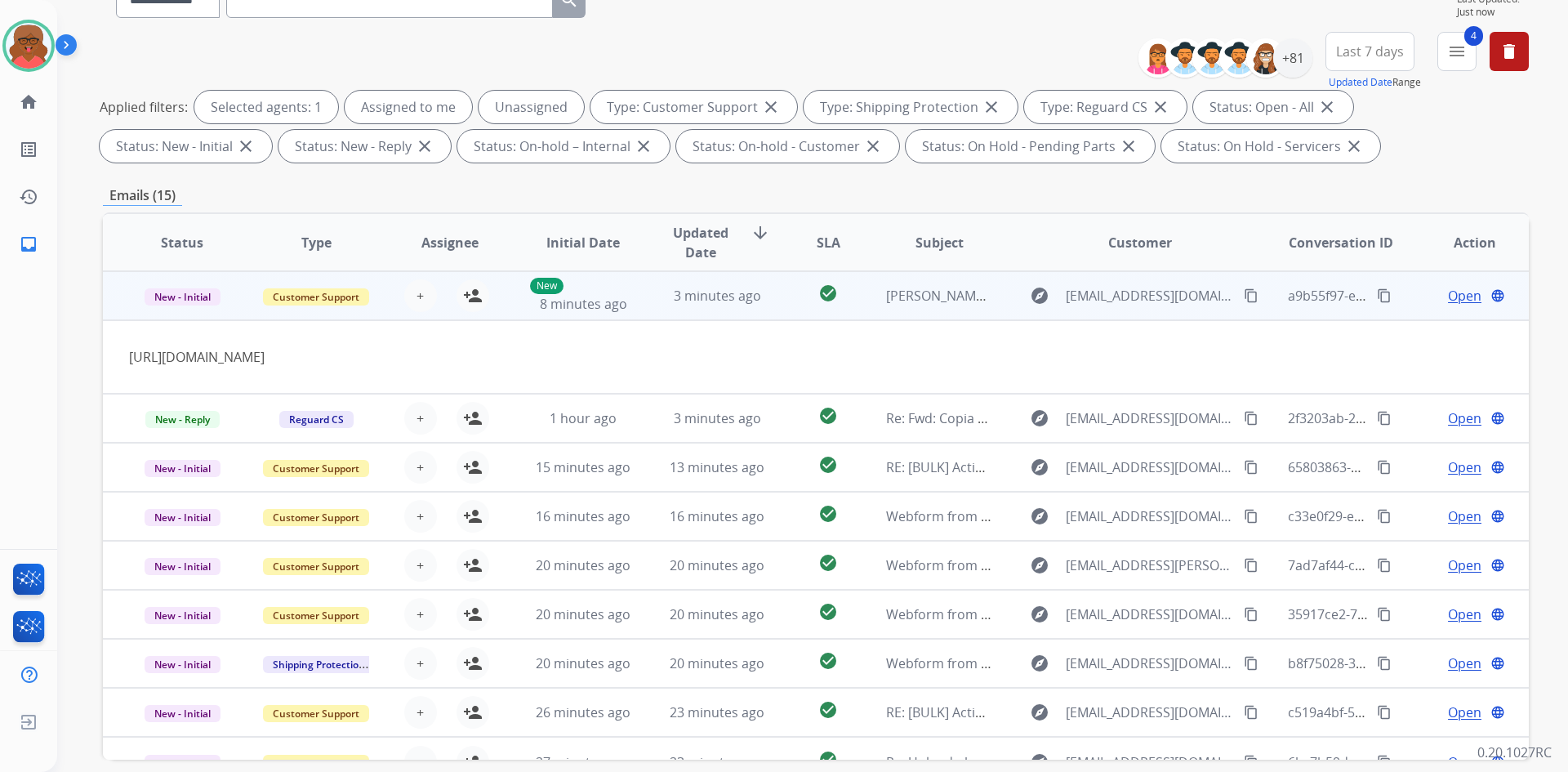
click at [922, 298] on span "julie sealock has shared a file with you" at bounding box center [1016, 295] width 260 height 18
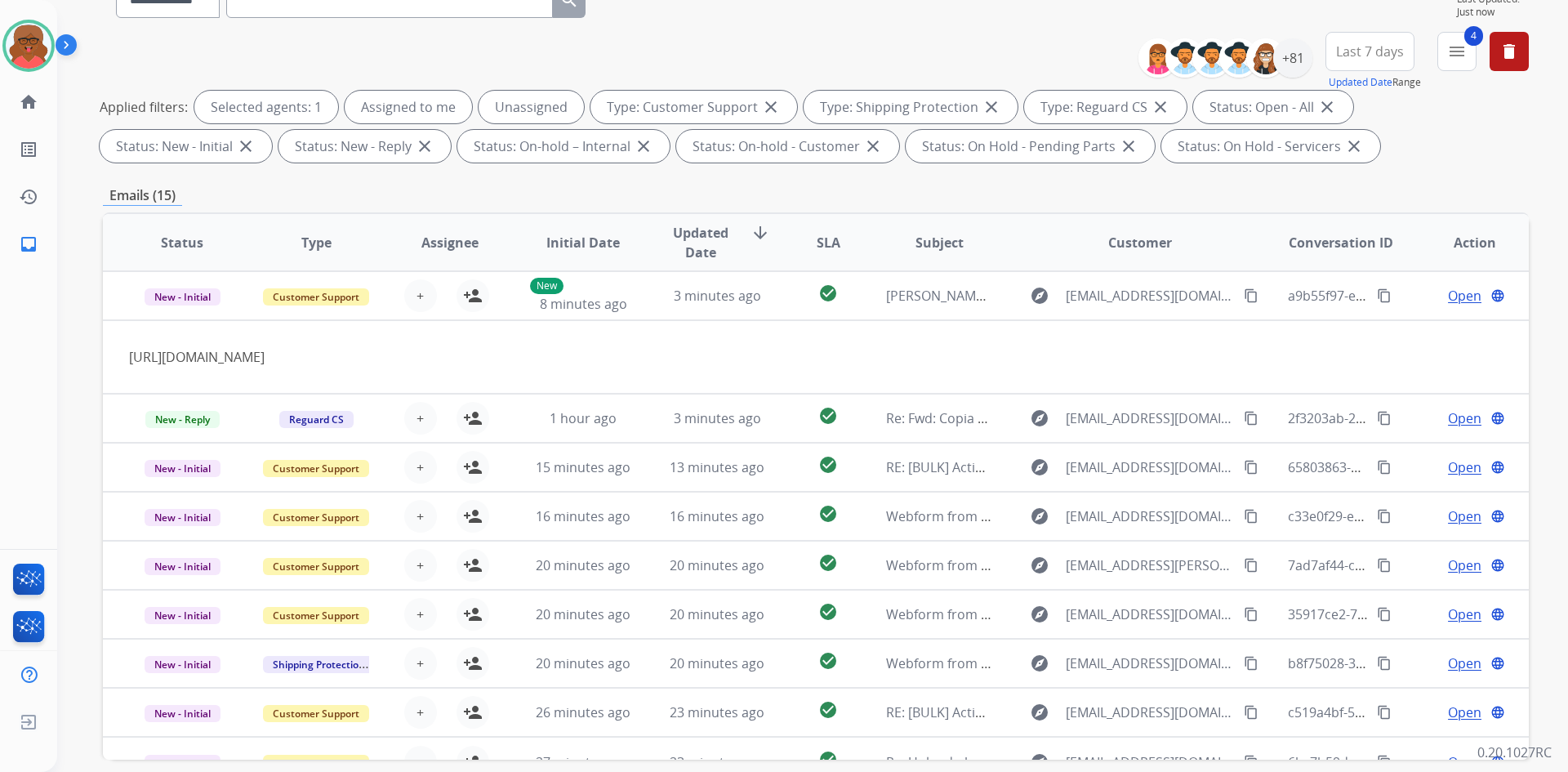
scroll to position [2, 0]
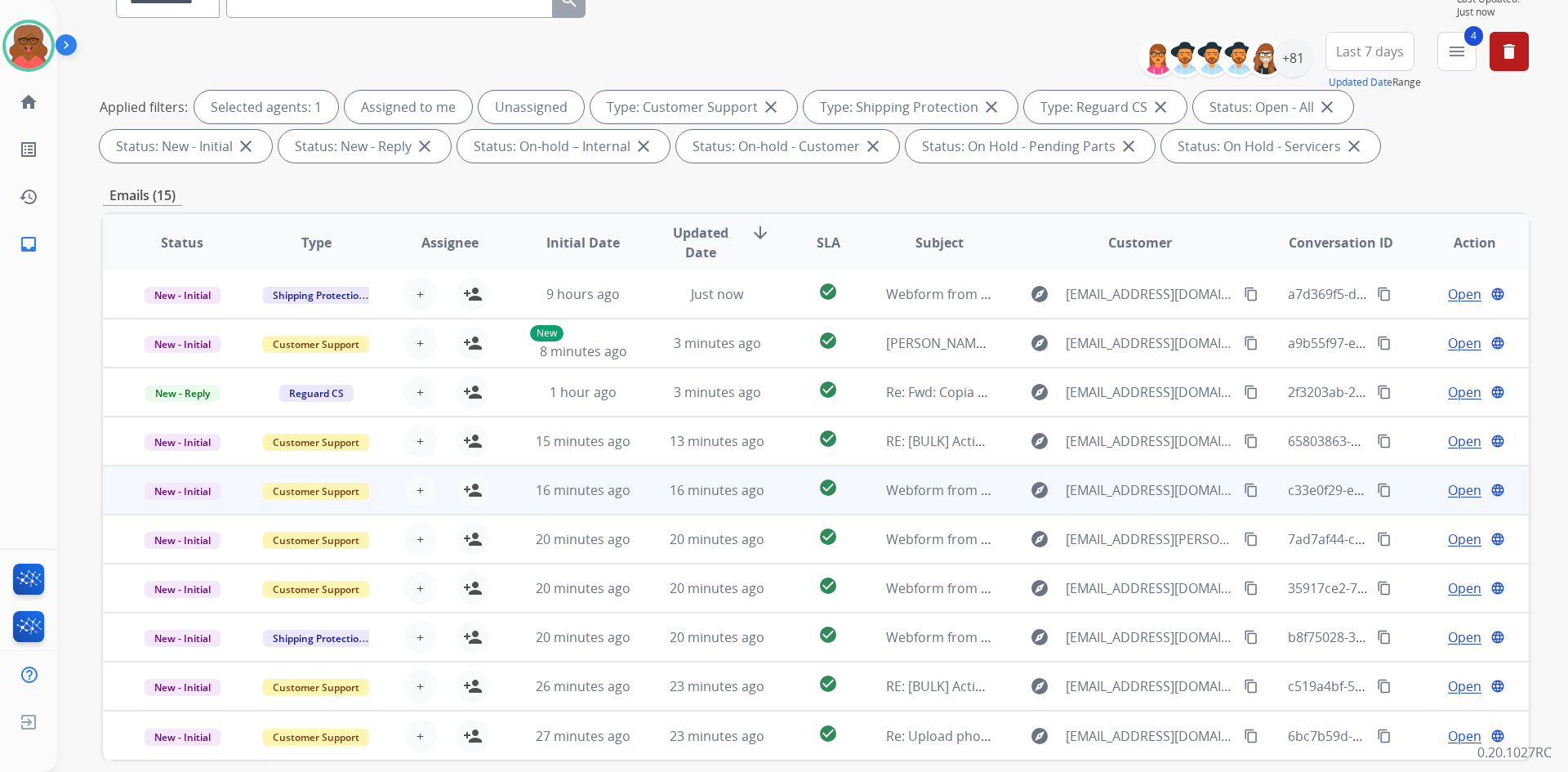
click at [861, 485] on td "Webform from [EMAIL_ADDRESS][DOMAIN_NAME] on [DATE]" at bounding box center [928, 491] width 134 height 49
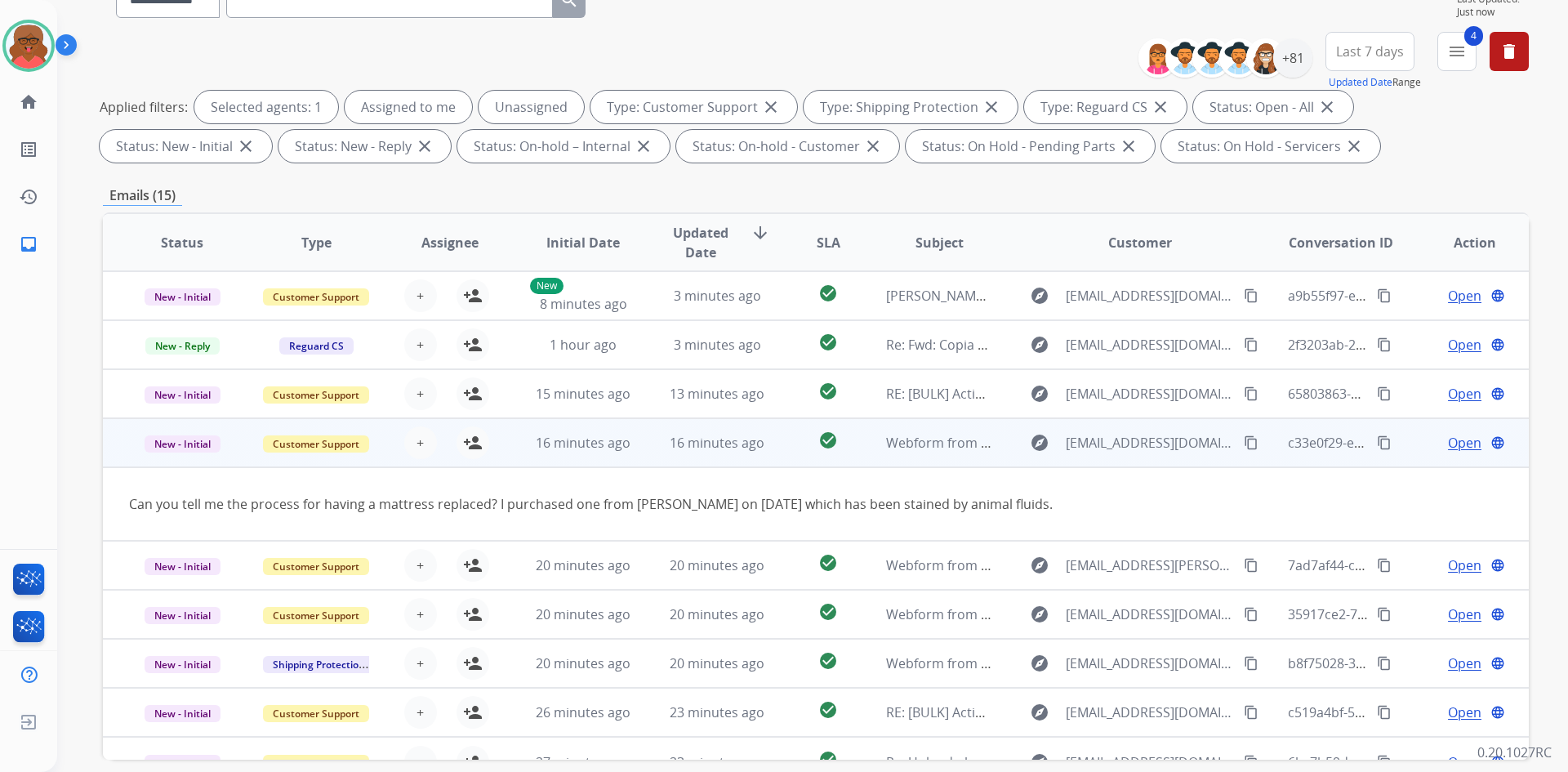
scroll to position [75, 0]
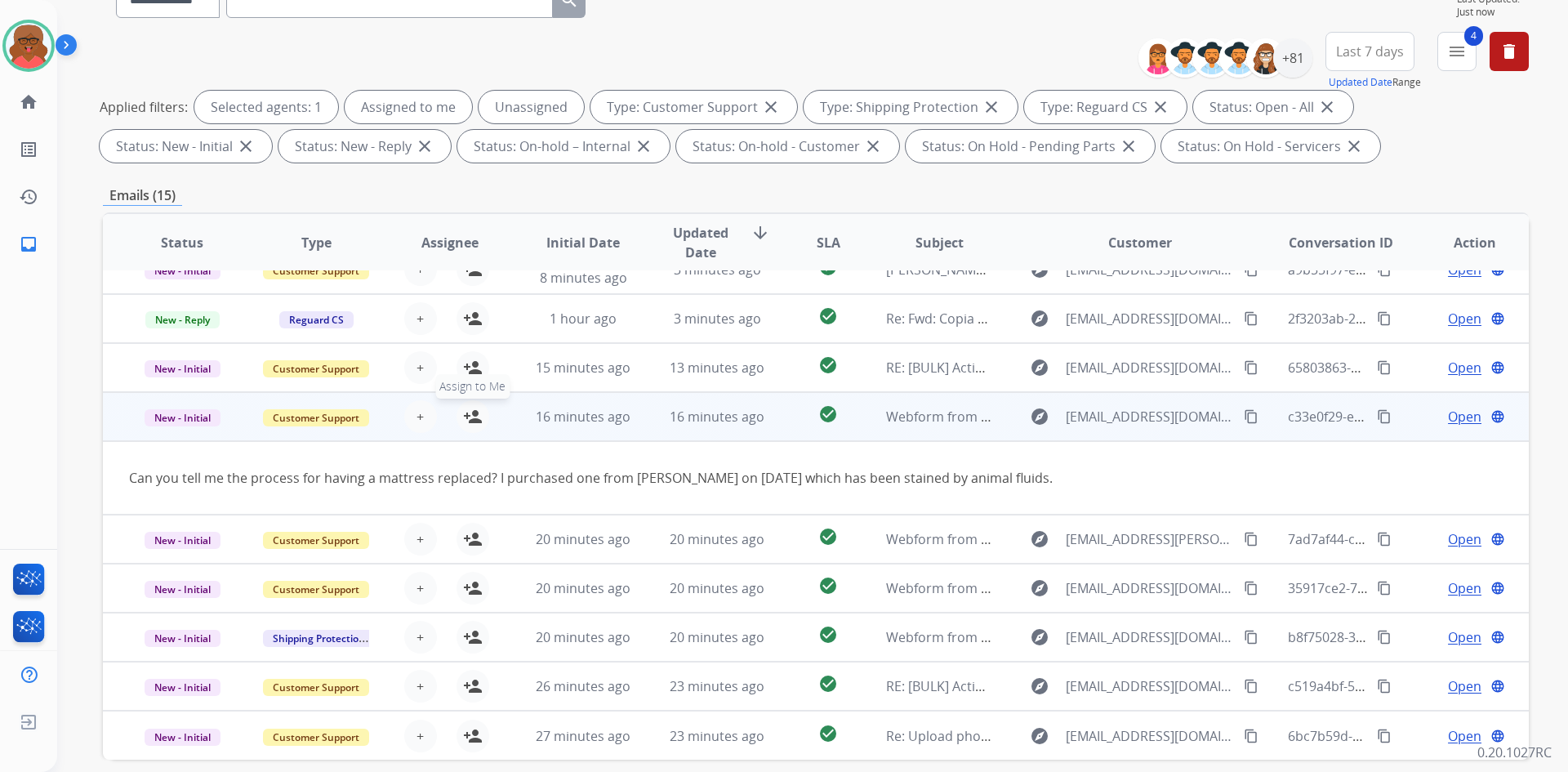
click at [473, 419] on mat-icon "person_add" at bounding box center [473, 416] width 20 height 20
click at [638, 429] on td "16 minutes ago" at bounding box center [705, 417] width 134 height 49
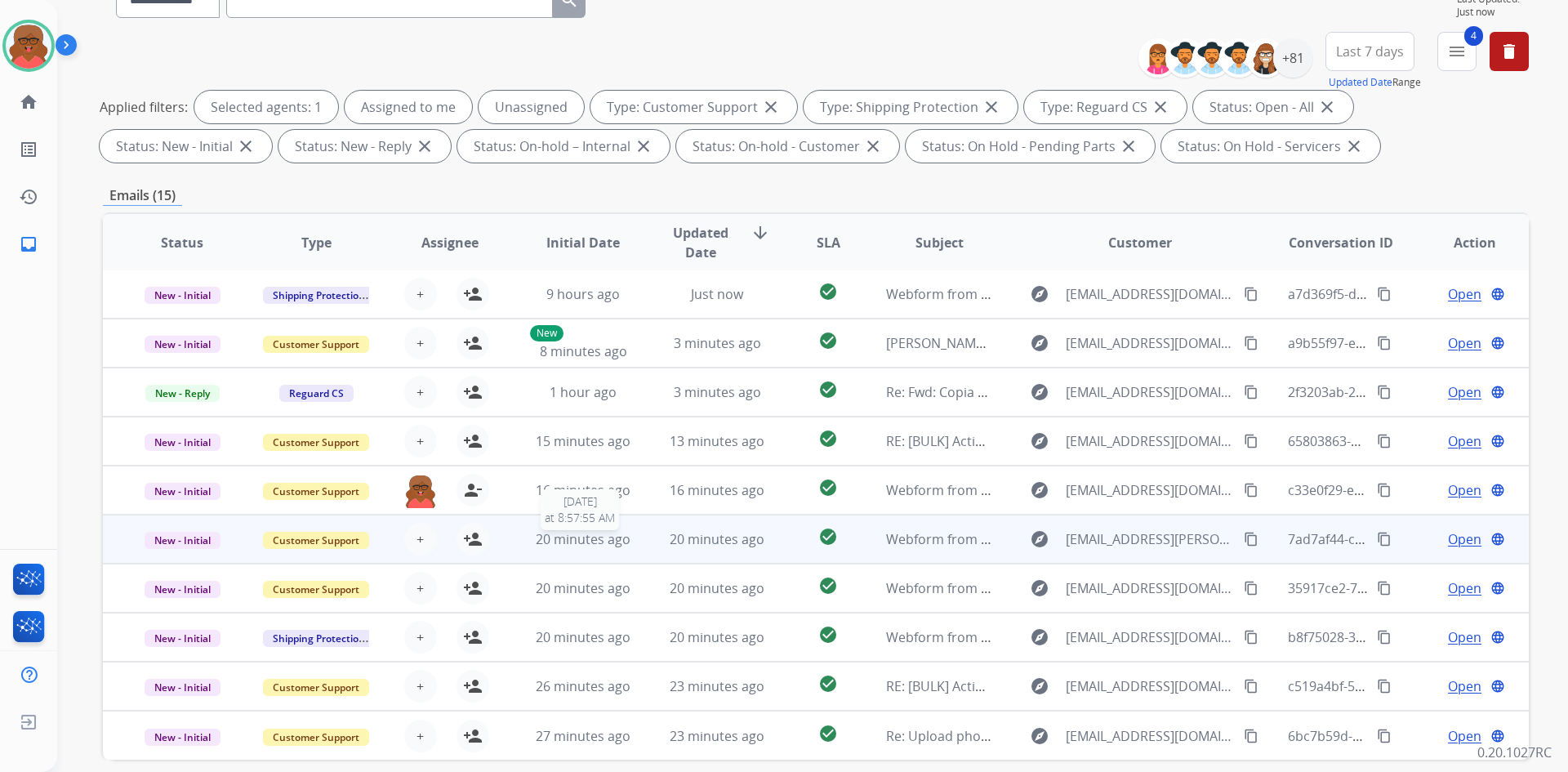
click at [628, 538] on div "20 minutes ago" at bounding box center [583, 538] width 107 height 20
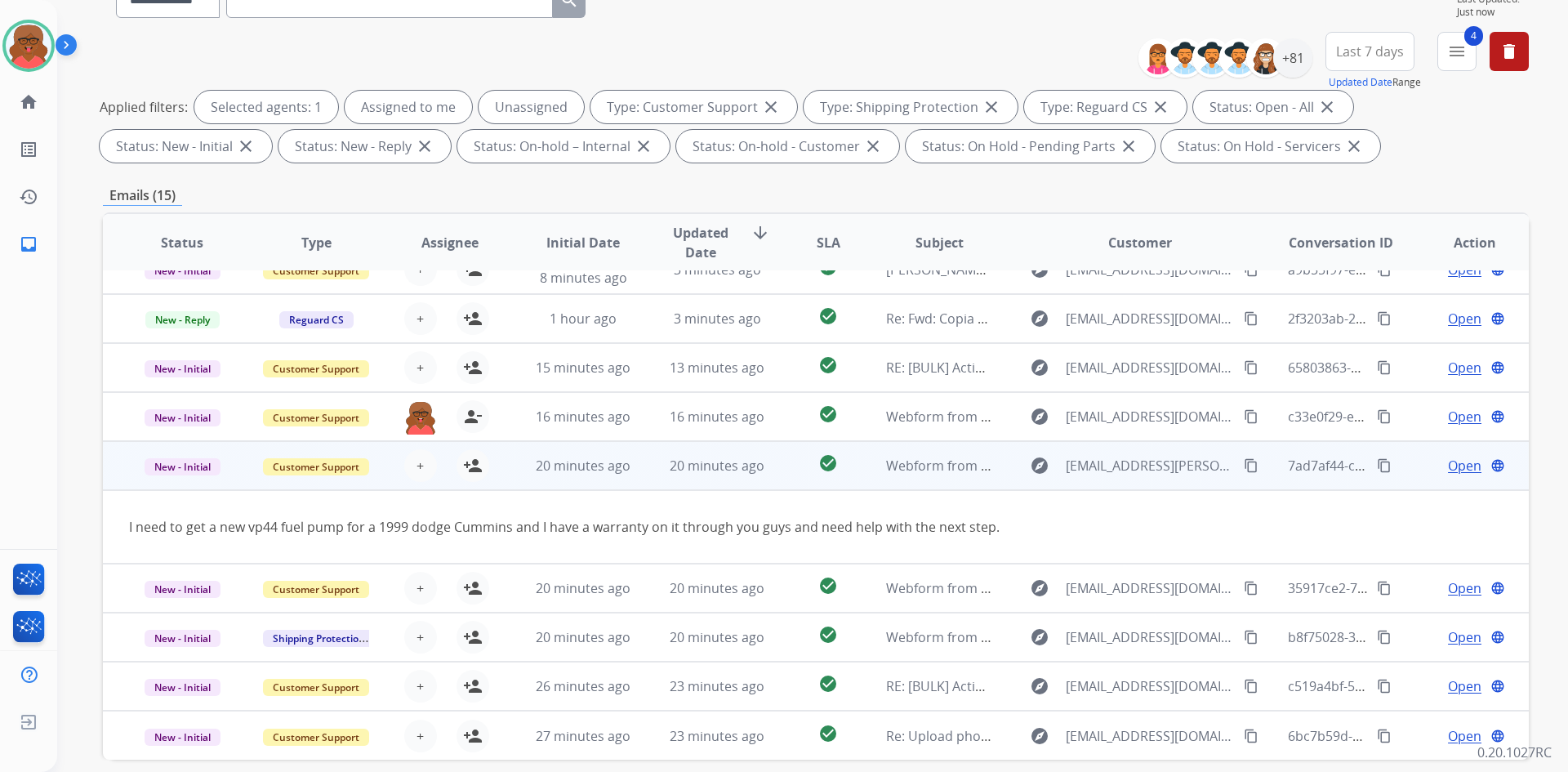
click at [487, 468] on div "+ Select agent person_add Assign to Me" at bounding box center [436, 466] width 134 height 46
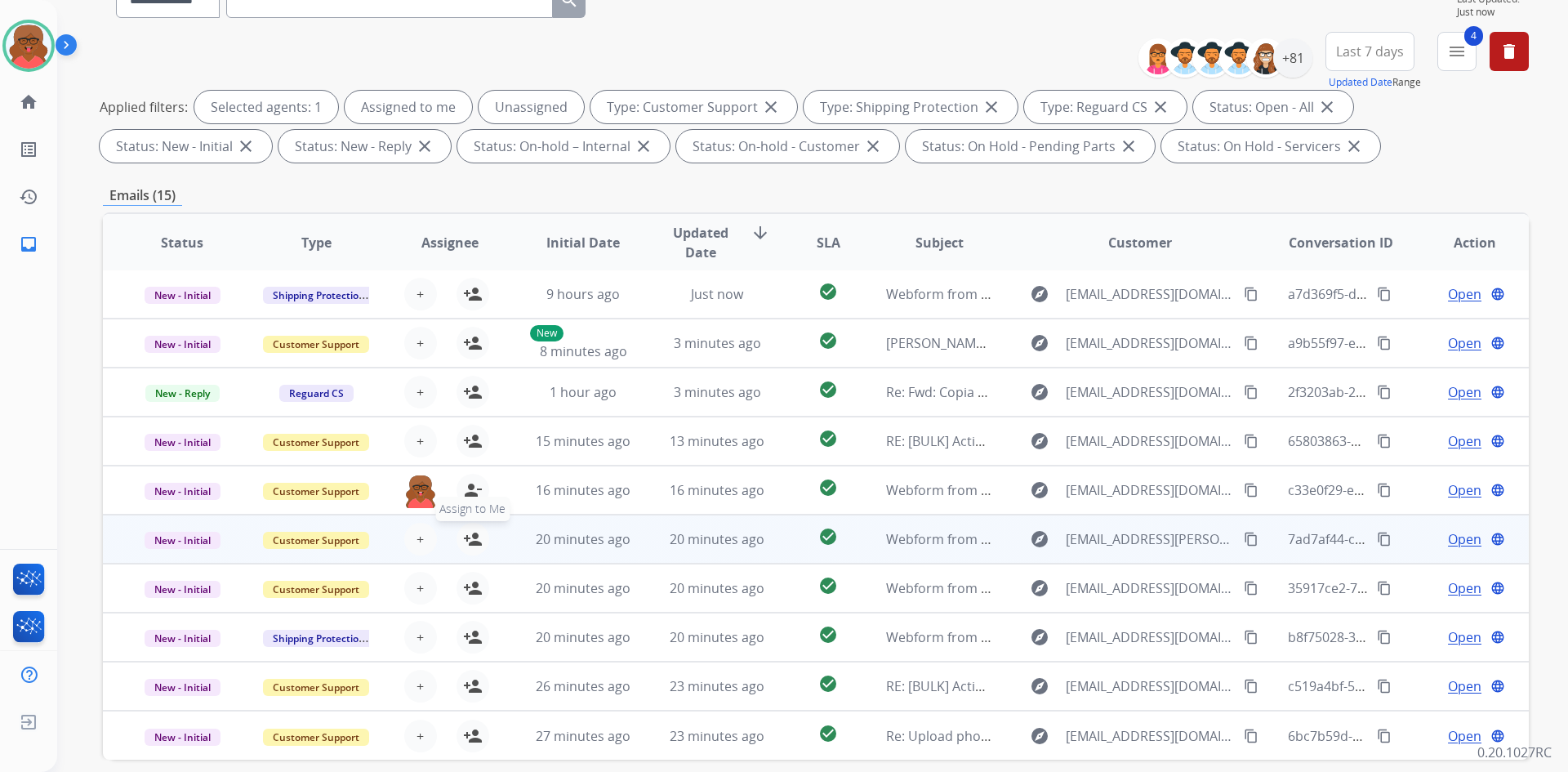
click at [473, 542] on mat-icon "person_add" at bounding box center [473, 538] width 20 height 20
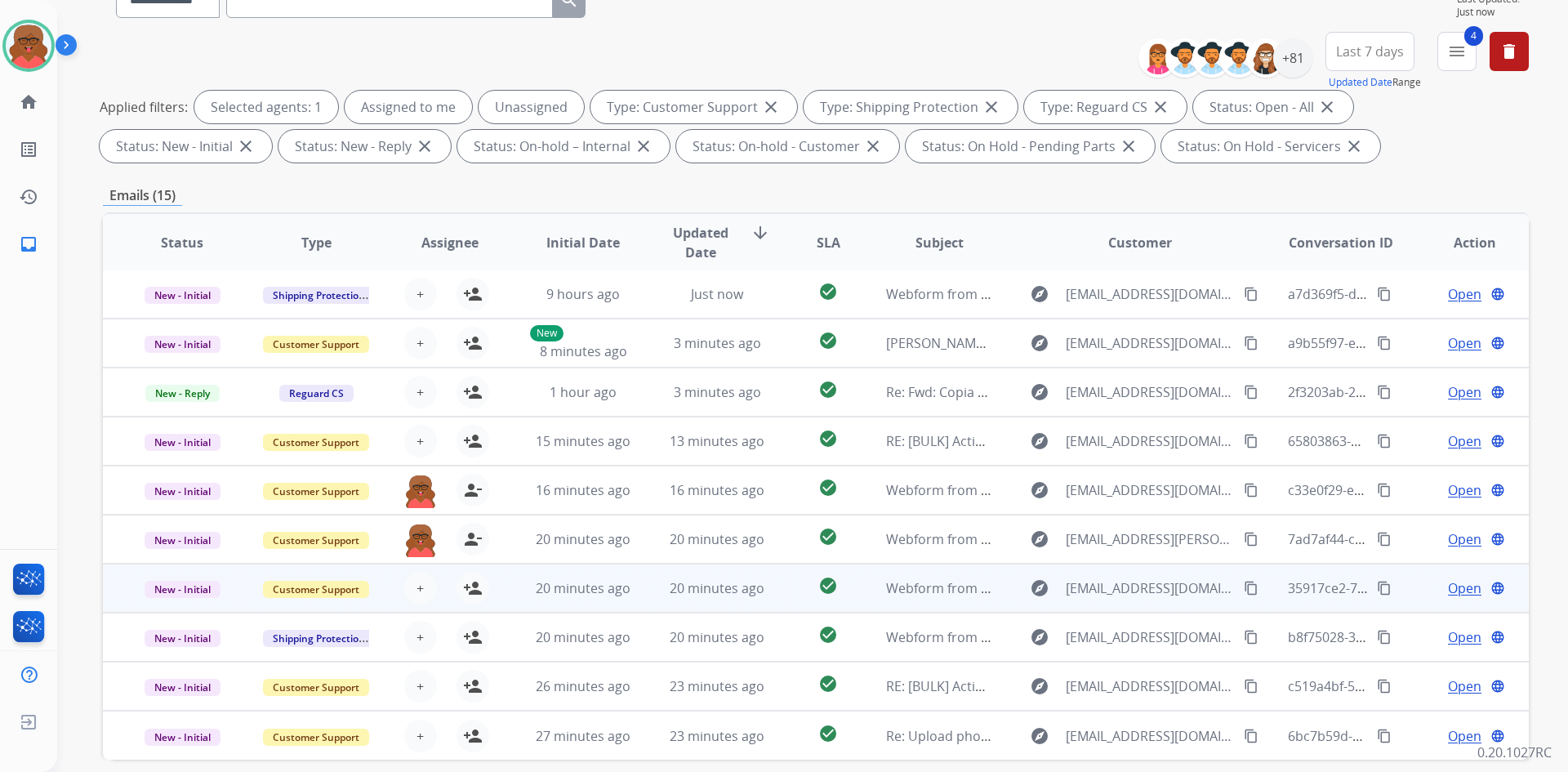
click at [656, 598] on td "20 minutes ago" at bounding box center [705, 588] width 134 height 49
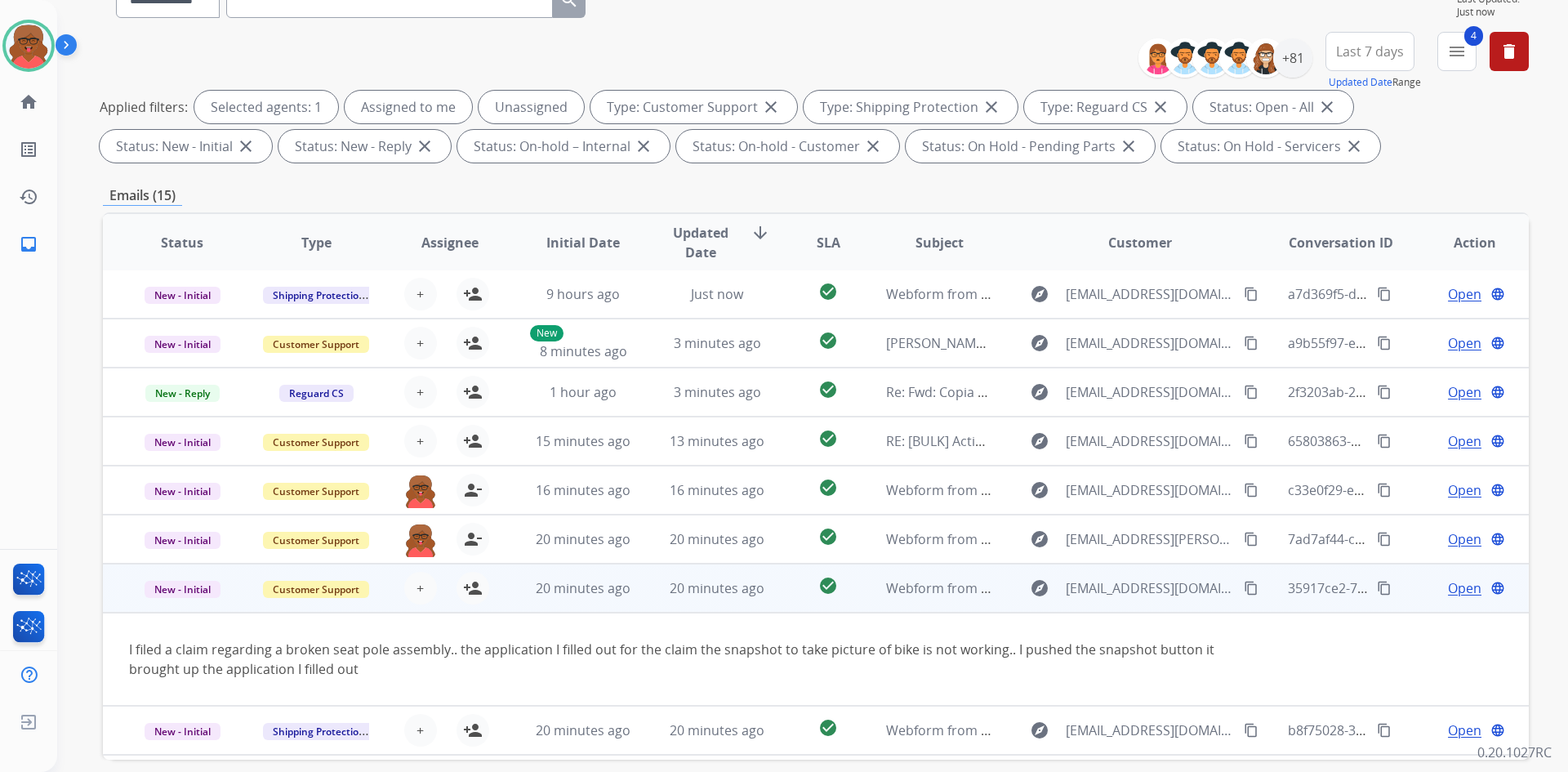
scroll to position [94, 0]
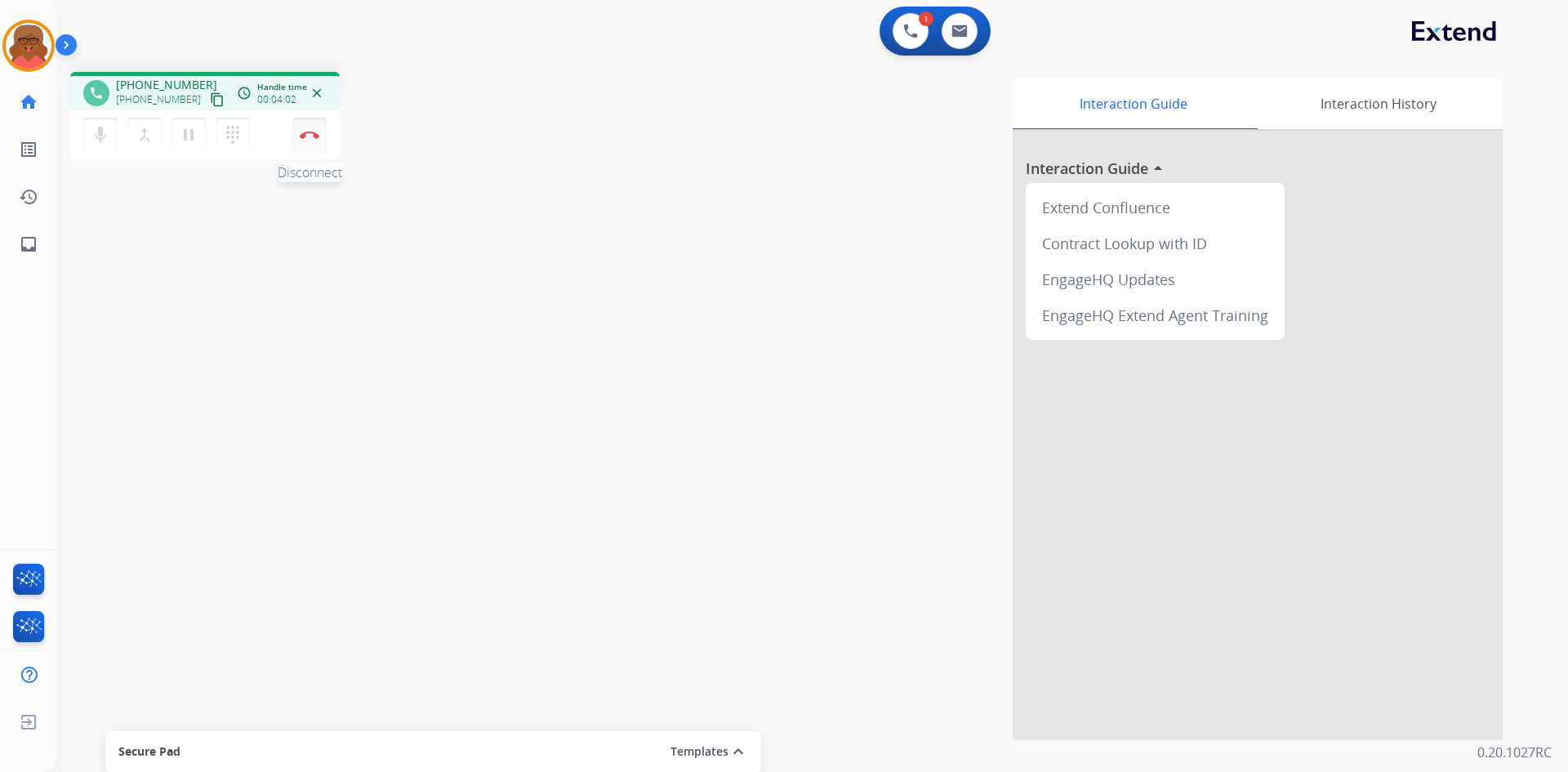
click at [318, 133] on img at bounding box center [310, 135] width 20 height 9
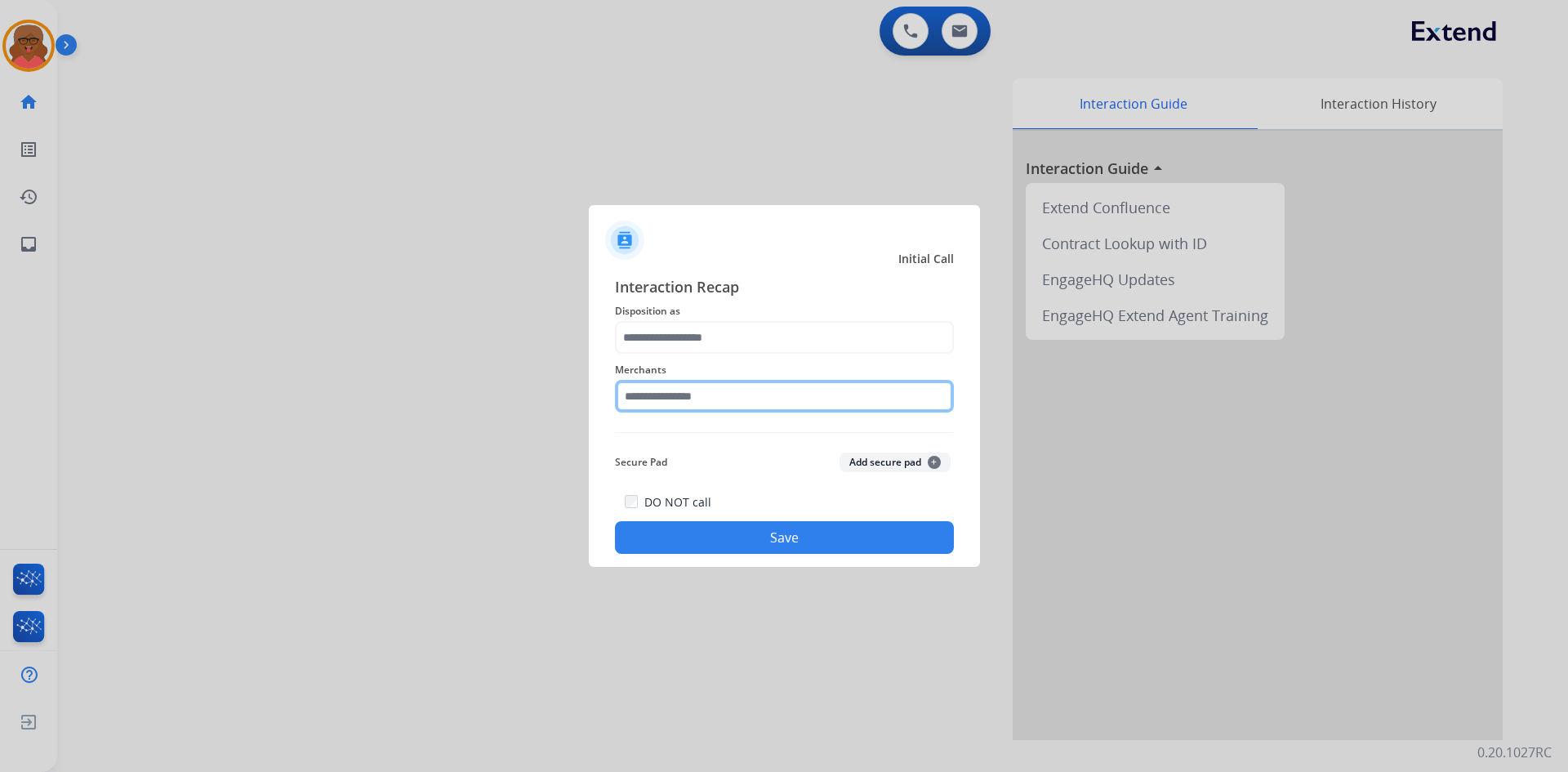
click at [813, 400] on input "text" at bounding box center [784, 396] width 339 height 32
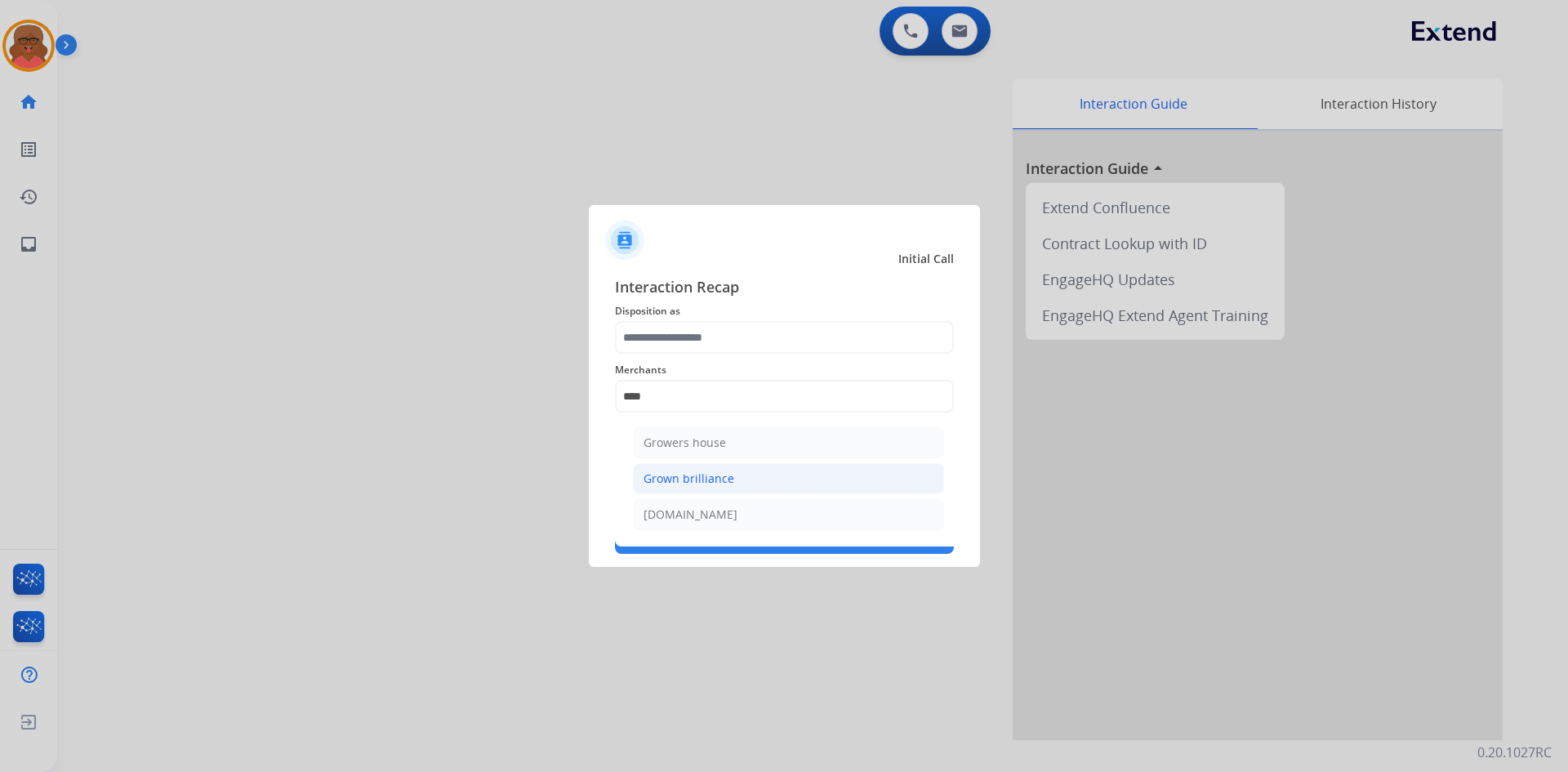
click at [775, 480] on li "Grown brilliance" at bounding box center [788, 479] width 311 height 31
type input "**********"
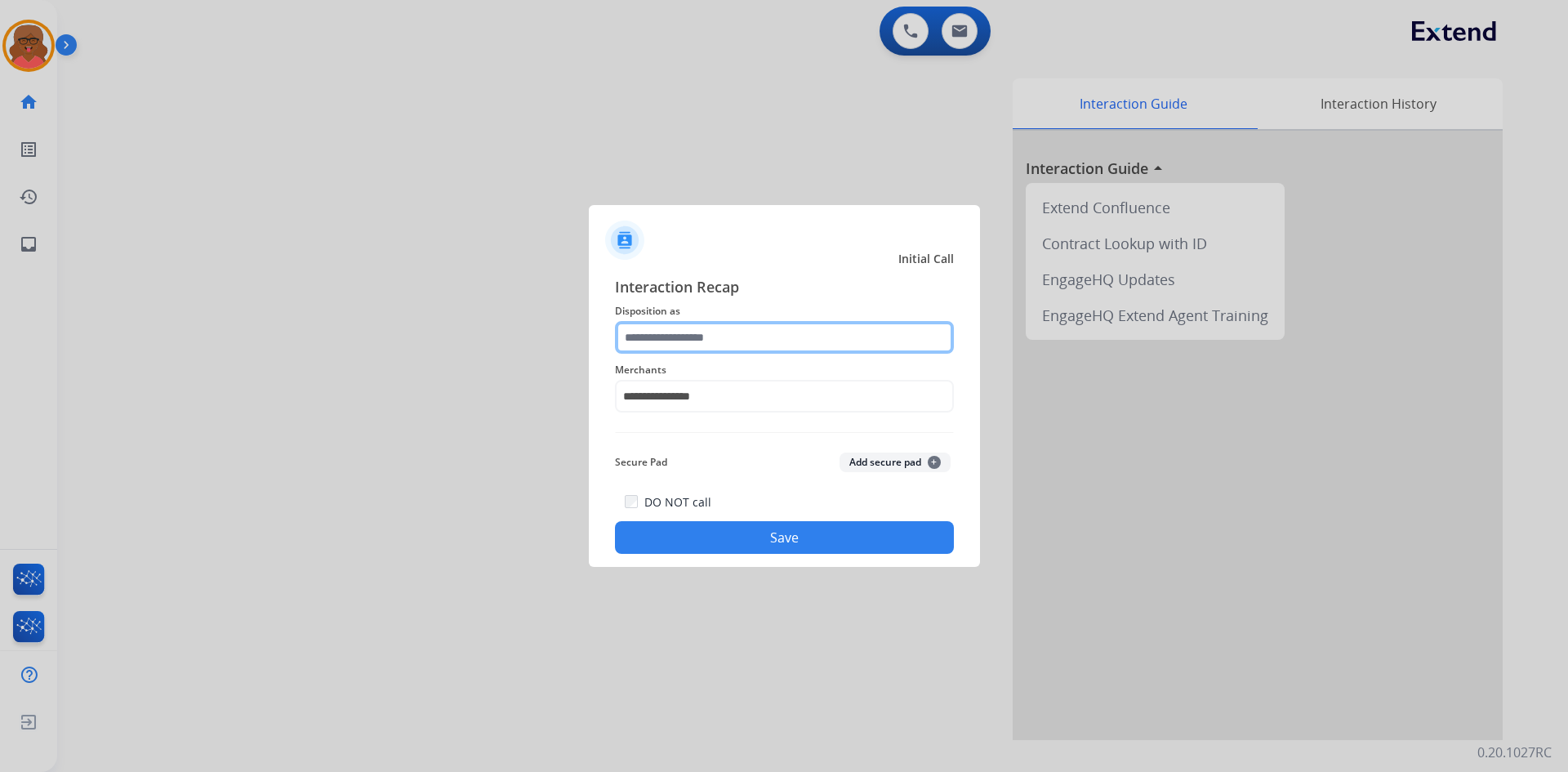
click at [724, 334] on input "text" at bounding box center [784, 338] width 339 height 32
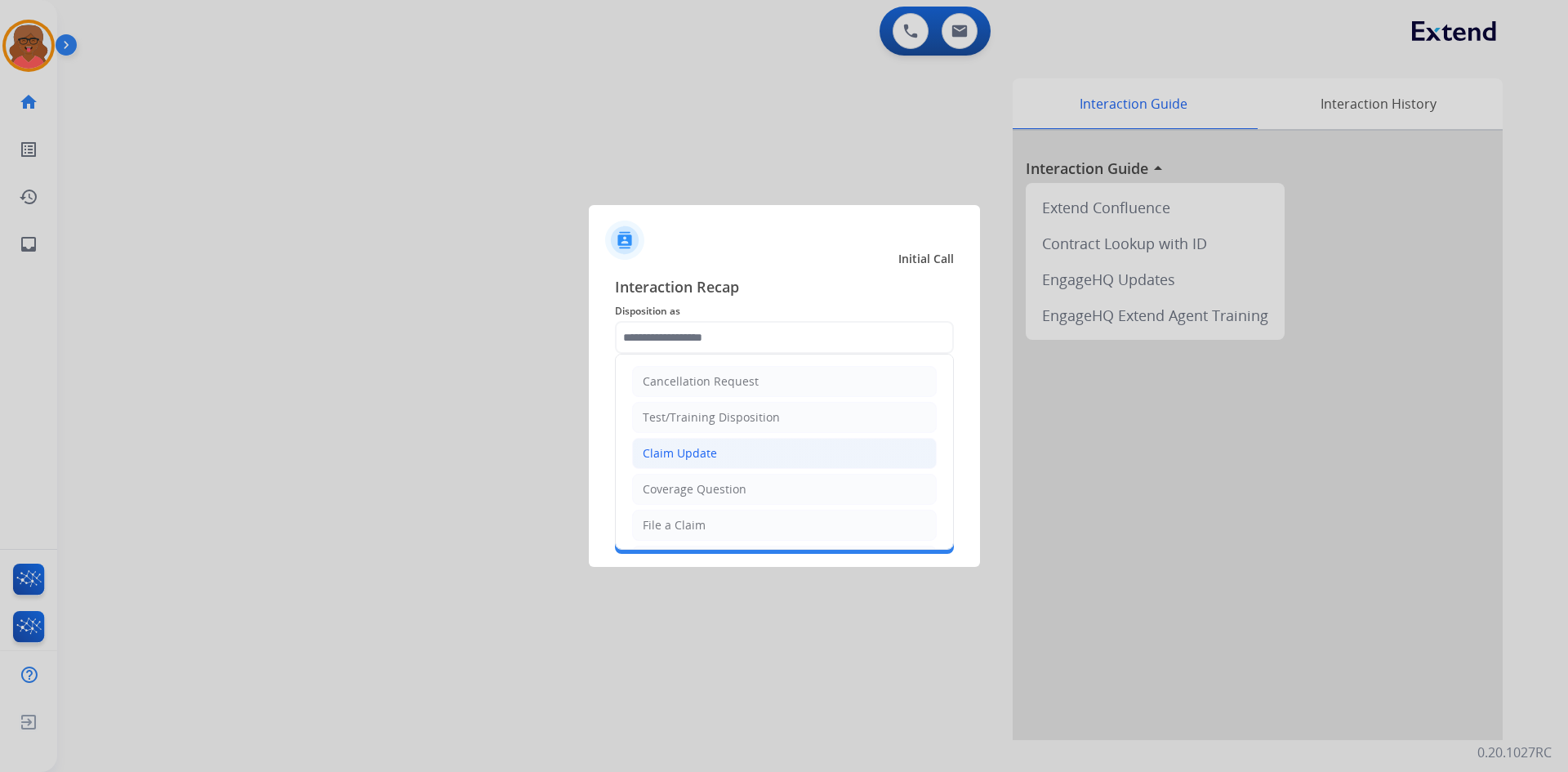
click at [707, 459] on div "Claim Update" at bounding box center [679, 453] width 74 height 16
type input "**********"
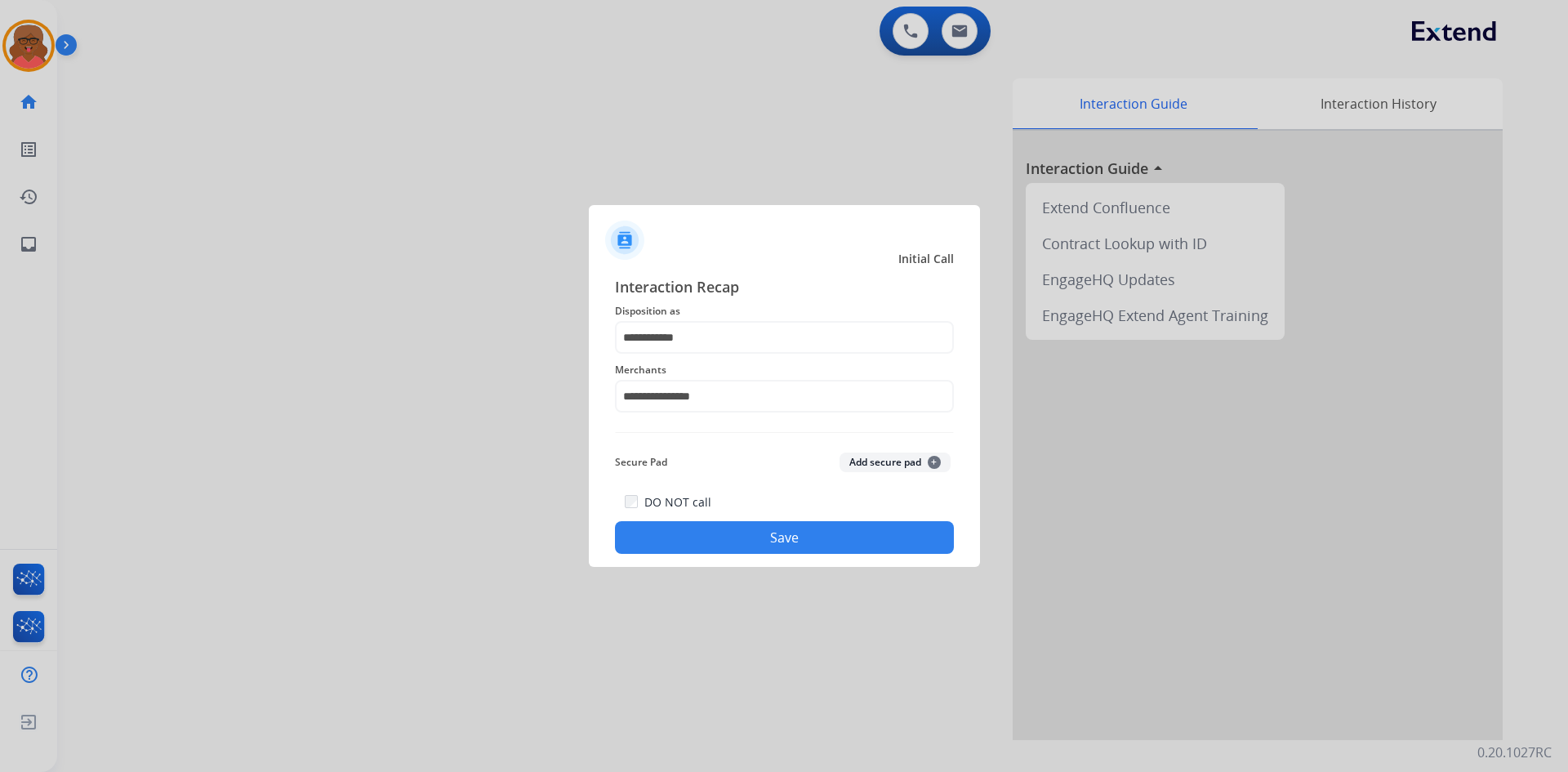
click at [763, 534] on button "Save" at bounding box center [784, 537] width 339 height 32
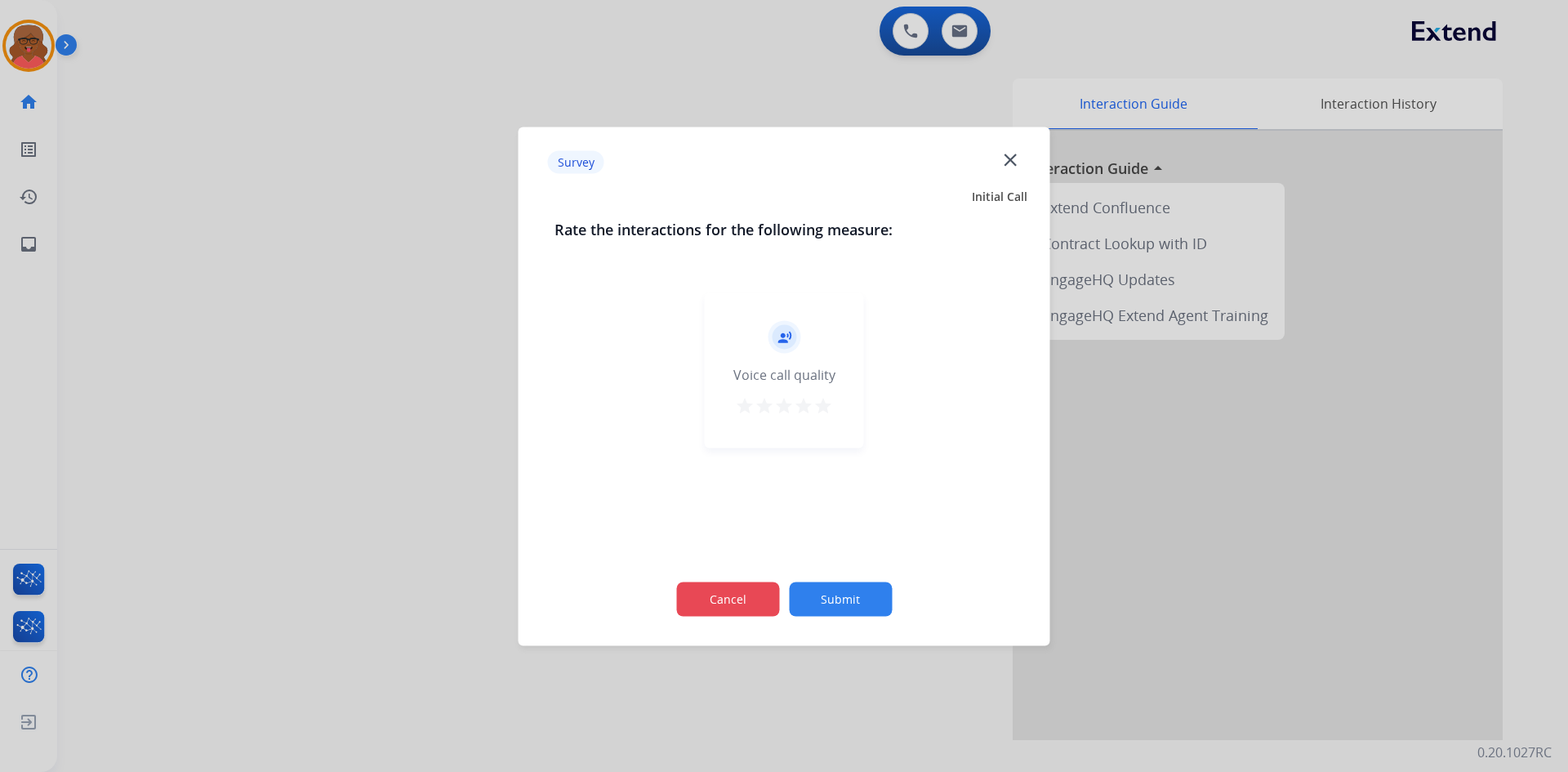
click at [770, 582] on button "Cancel" at bounding box center [727, 599] width 103 height 34
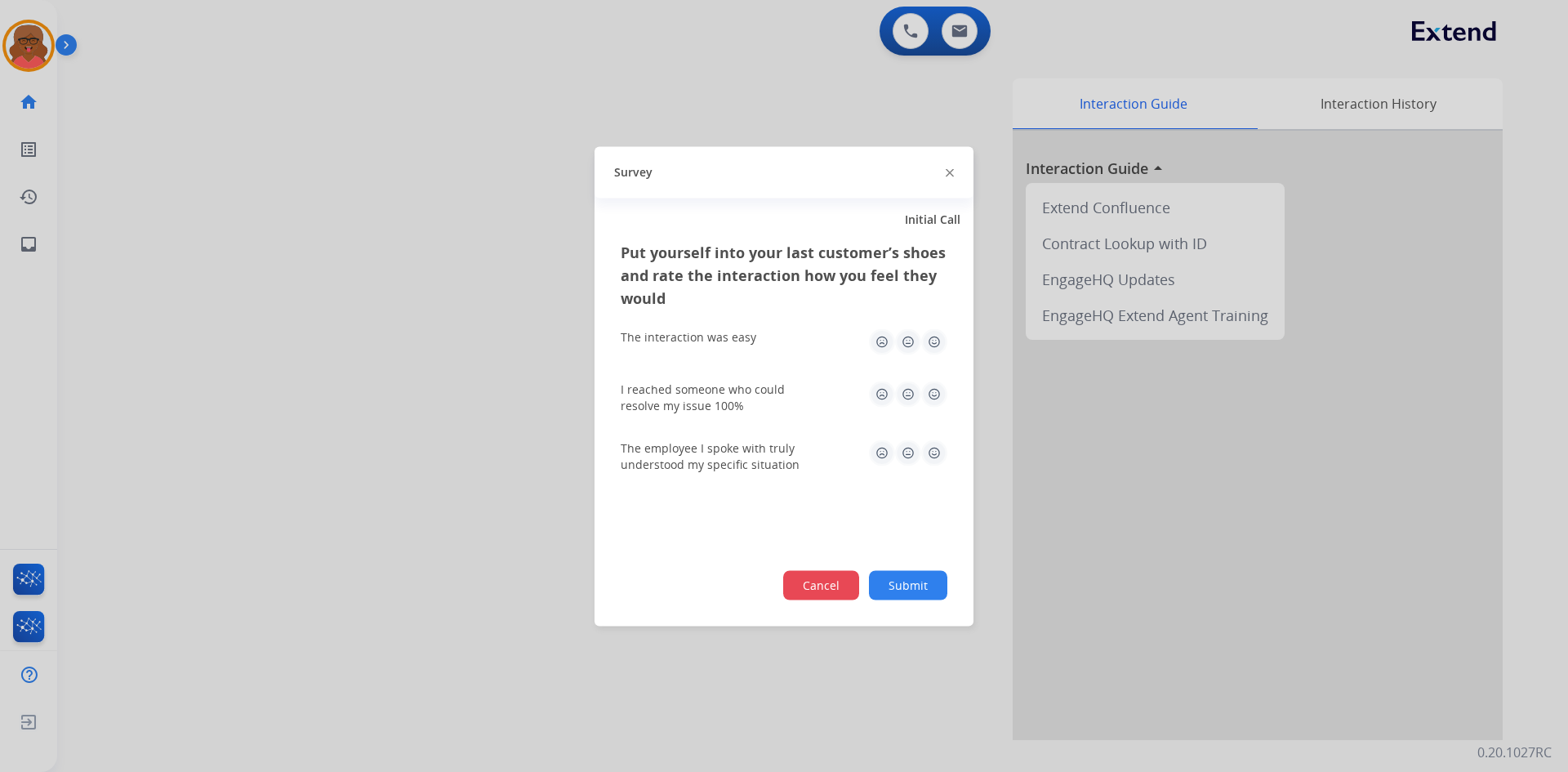
click at [810, 589] on button "Cancel" at bounding box center [821, 585] width 76 height 30
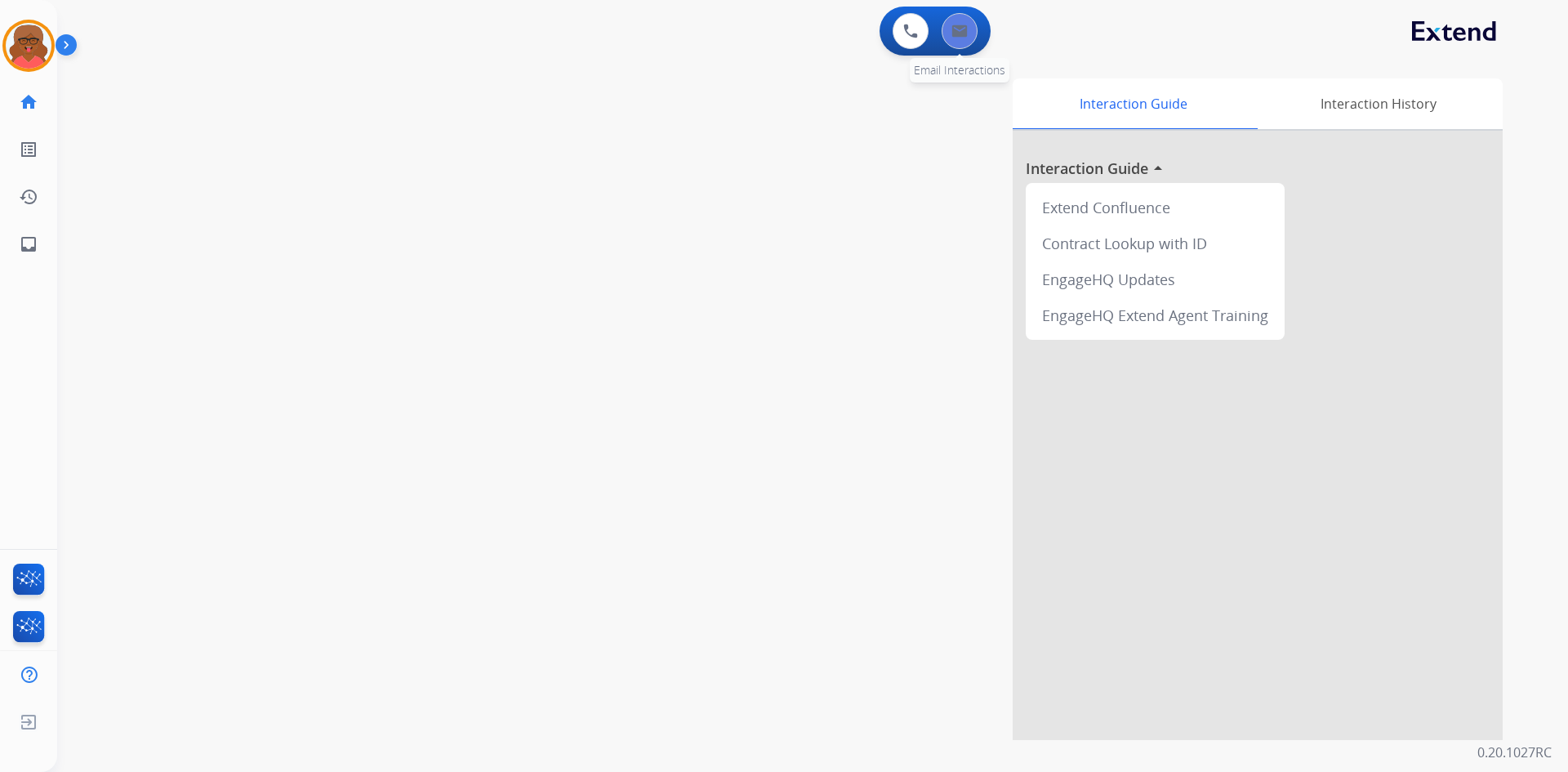
click at [951, 29] on button at bounding box center [960, 31] width 36 height 36
select select "**********"
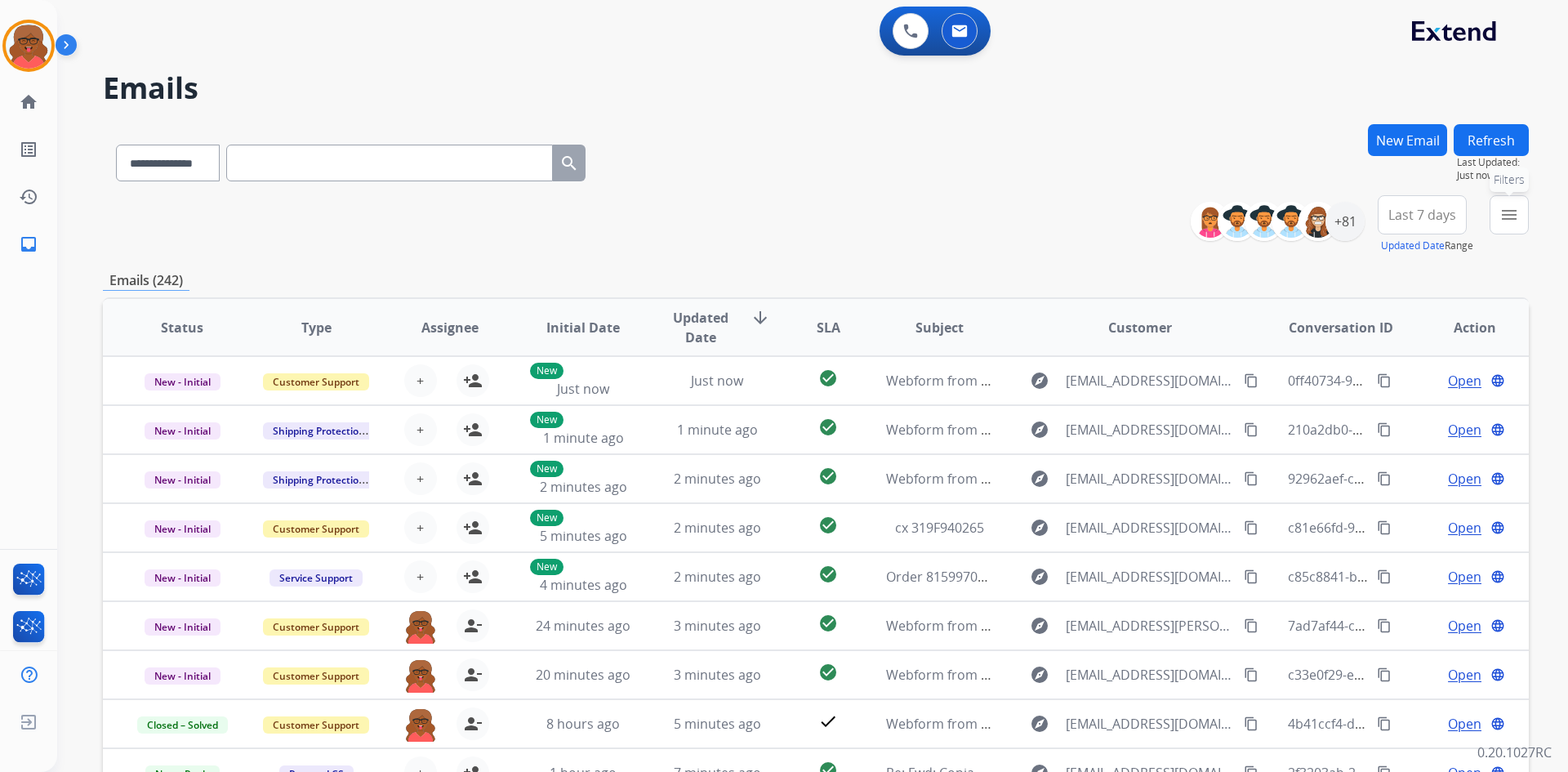
drag, startPoint x: 1515, startPoint y: 217, endPoint x: 1505, endPoint y: 232, distance: 18.0
click at [1515, 217] on mat-icon "menu" at bounding box center [1509, 214] width 20 height 20
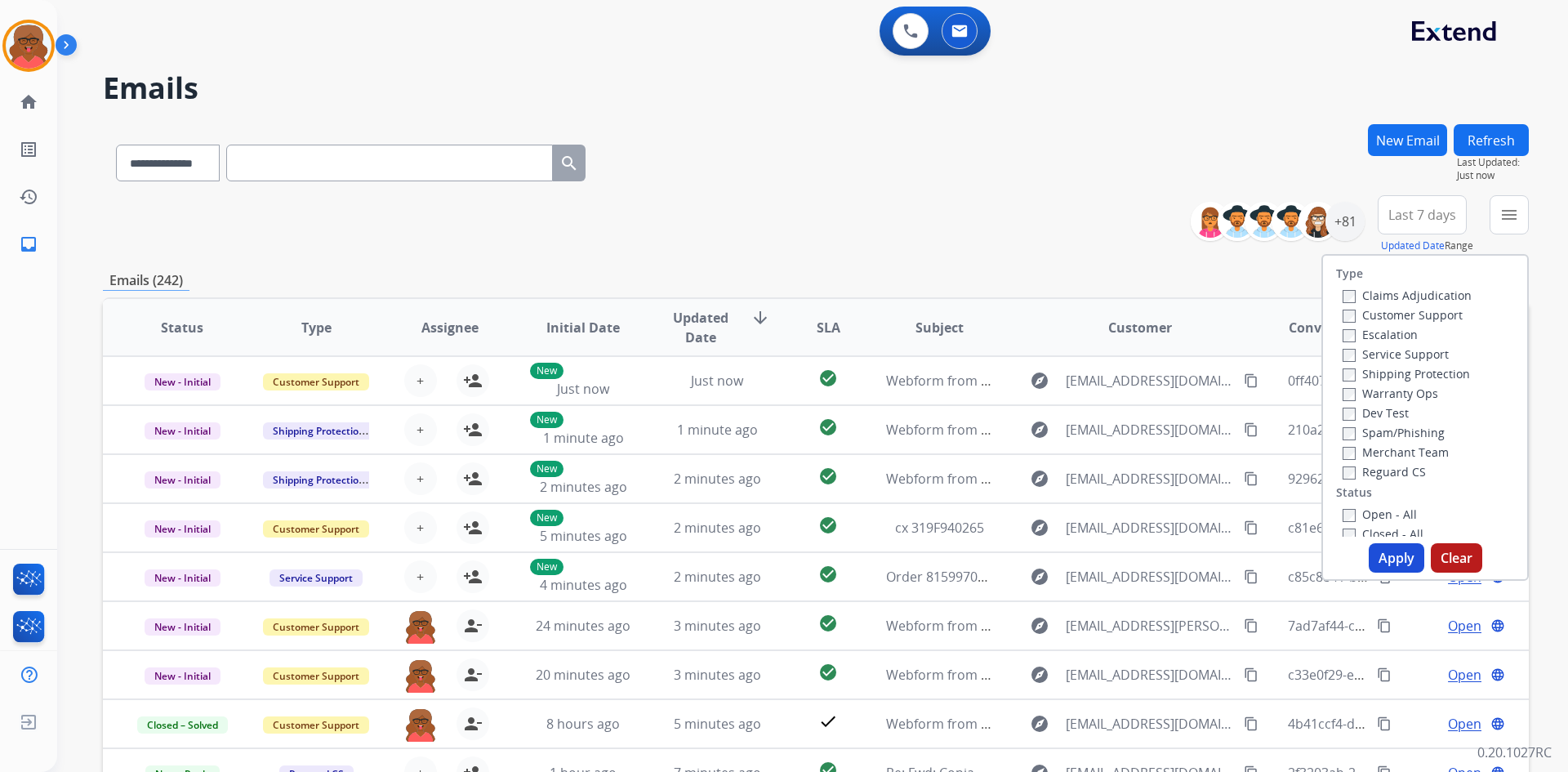
click at [1412, 314] on label "Customer Support" at bounding box center [1402, 315] width 120 height 15
click at [1424, 373] on label "Shipping Protection" at bounding box center [1406, 373] width 128 height 15
click at [1402, 471] on label "Reguard CS" at bounding box center [1384, 472] width 83 height 15
click at [1386, 508] on label "Open - All" at bounding box center [1379, 514] width 74 height 15
click at [1396, 550] on button "Apply" at bounding box center [1396, 558] width 55 height 30
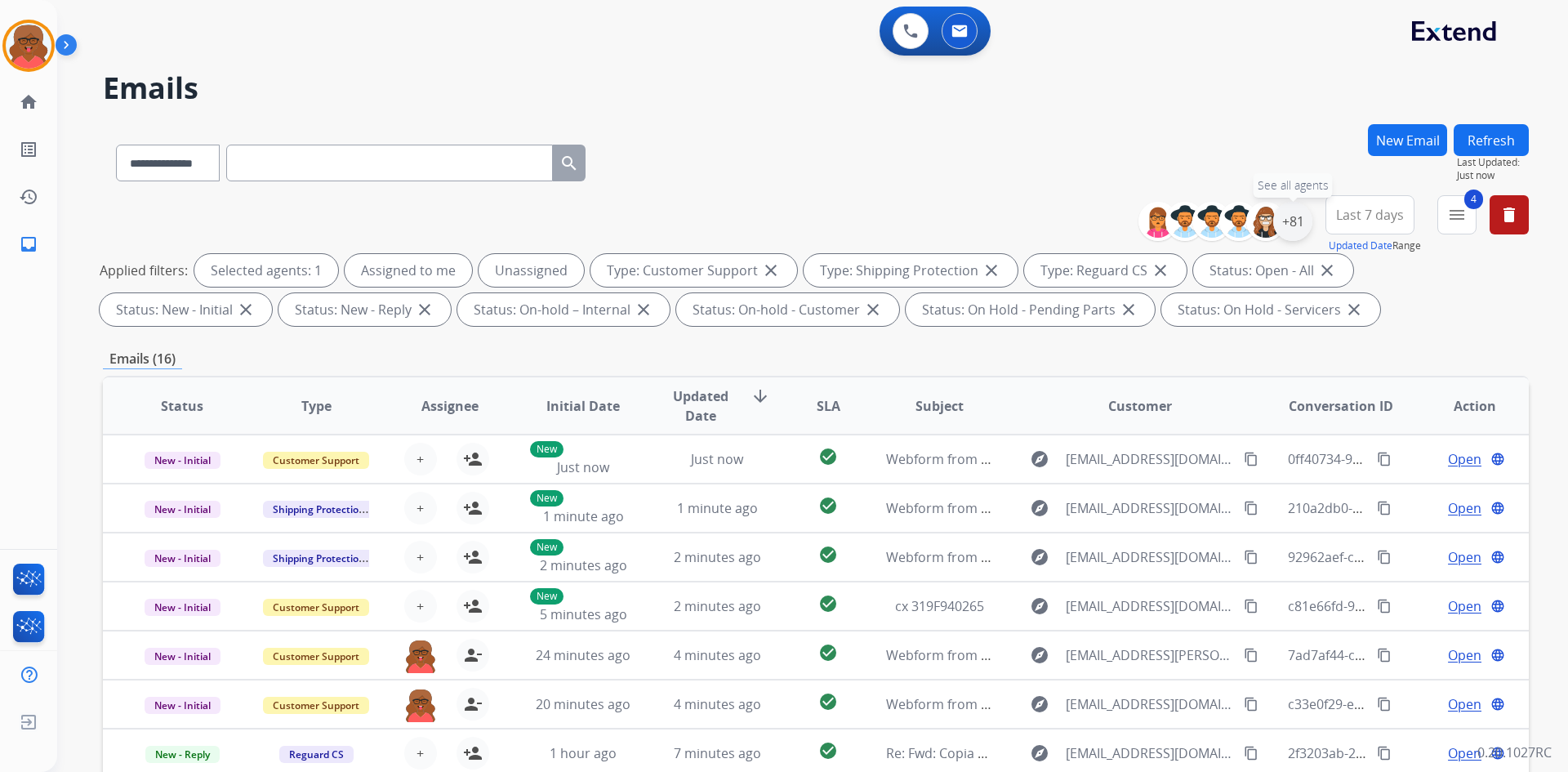
click at [1298, 221] on div "+81" at bounding box center [1293, 221] width 39 height 39
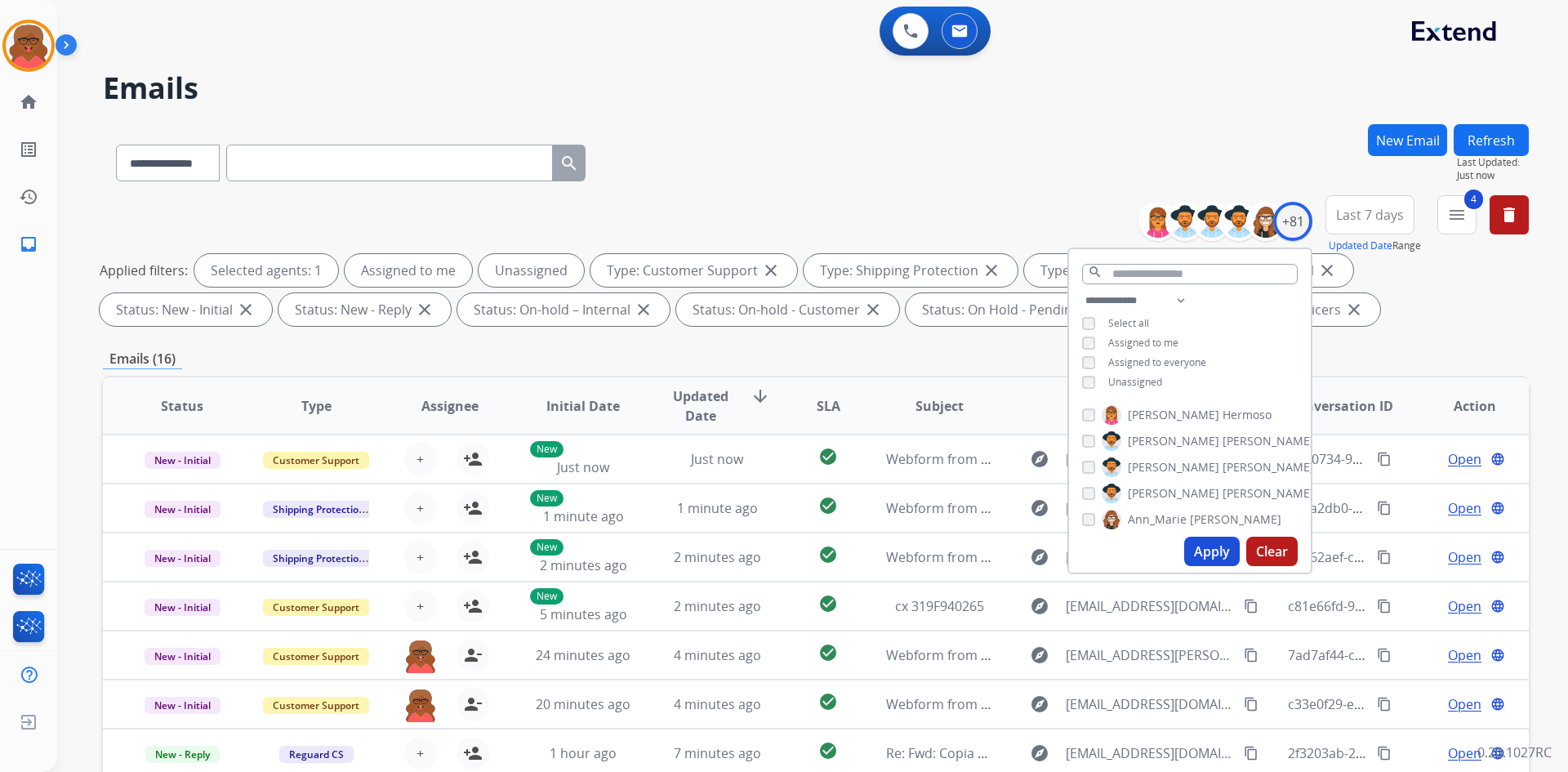
click at [1142, 386] on span "Unassigned" at bounding box center [1135, 382] width 54 height 14
click at [1207, 543] on button "Apply" at bounding box center [1212, 551] width 55 height 30
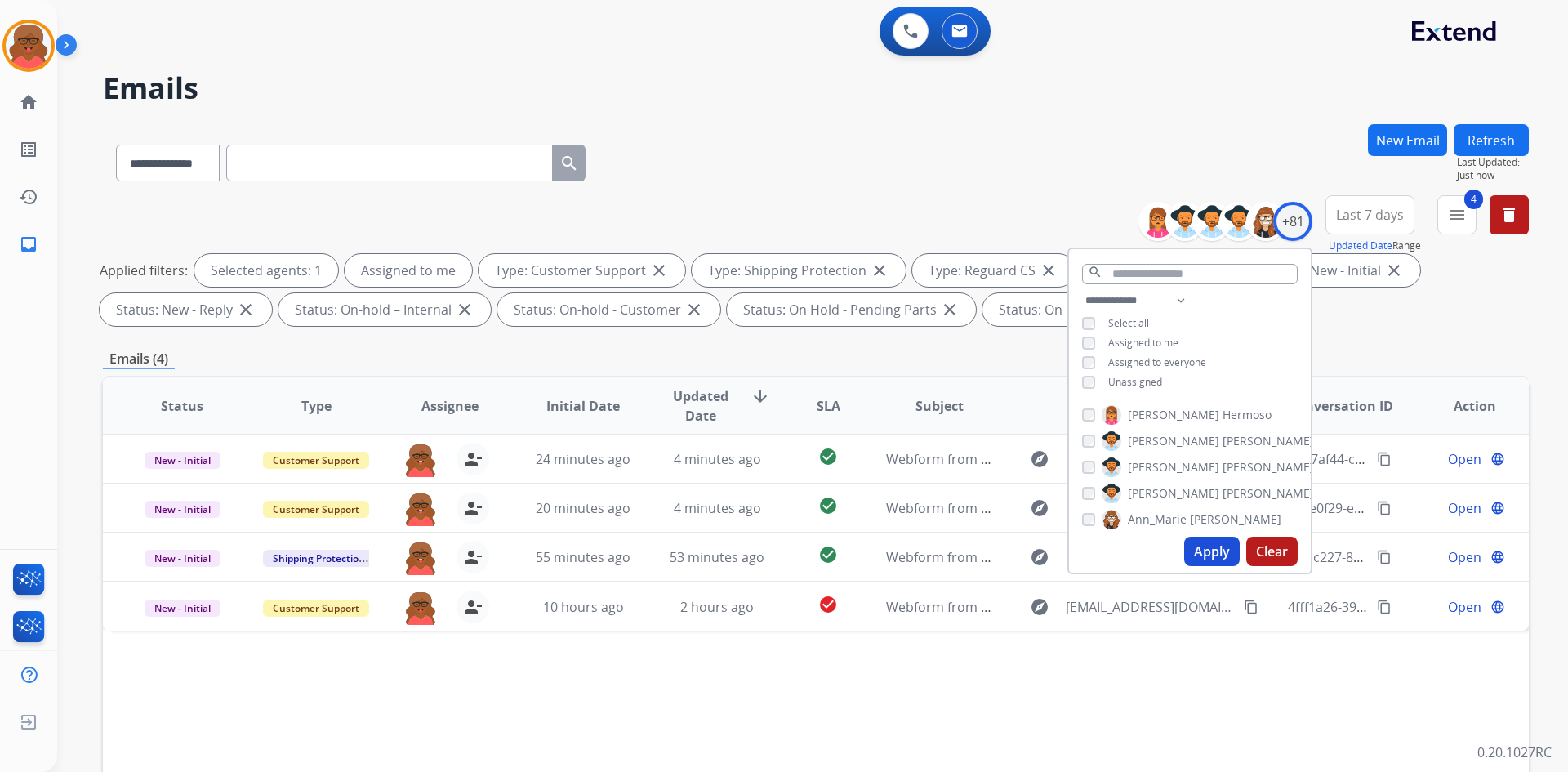
click at [1271, 721] on div "Status Type Assignee Initial Date Updated Date arrow_downward SLA Subject Custo…" at bounding box center [815, 650] width 1426 height 548
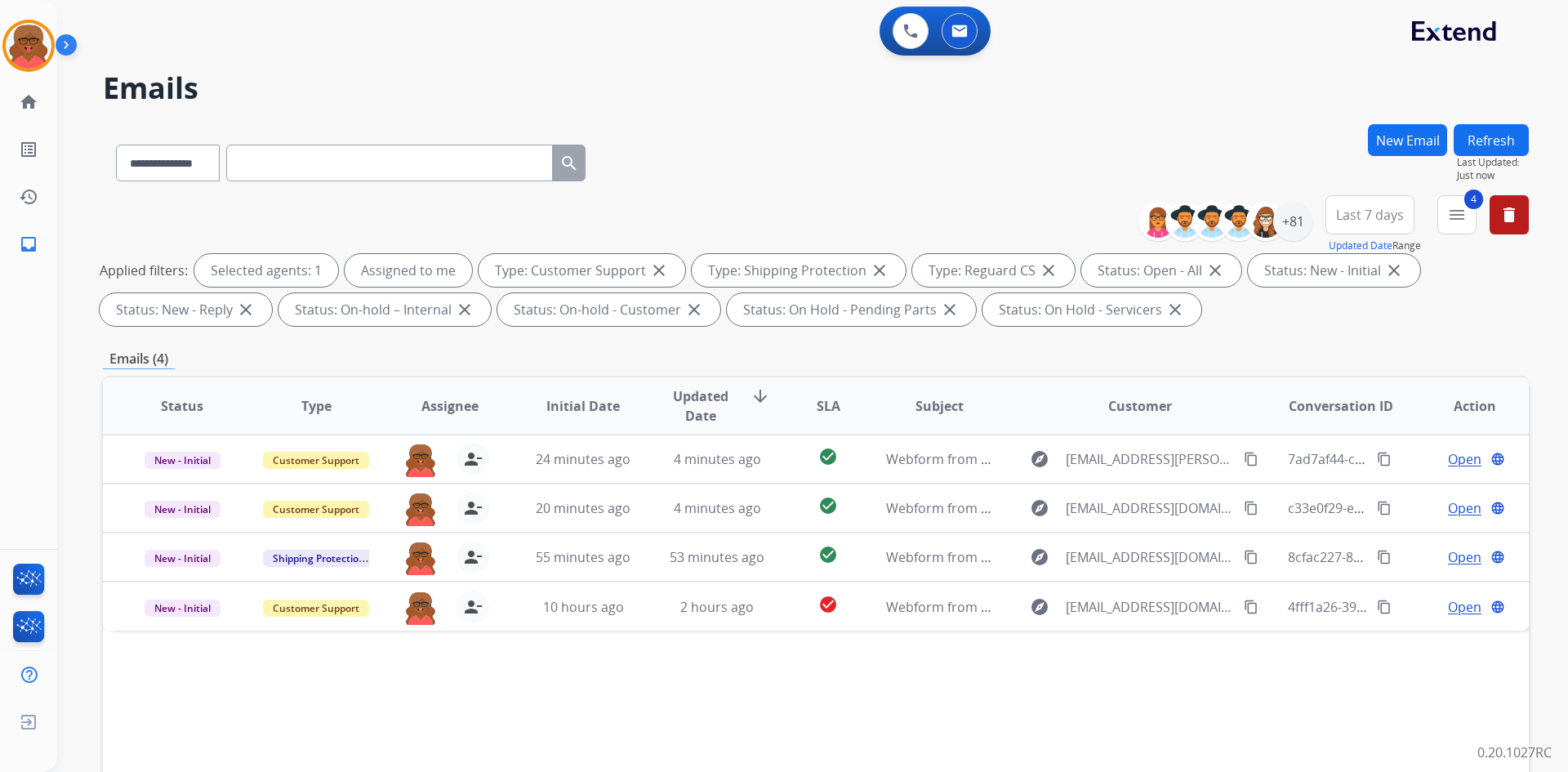
scroll to position [82, 0]
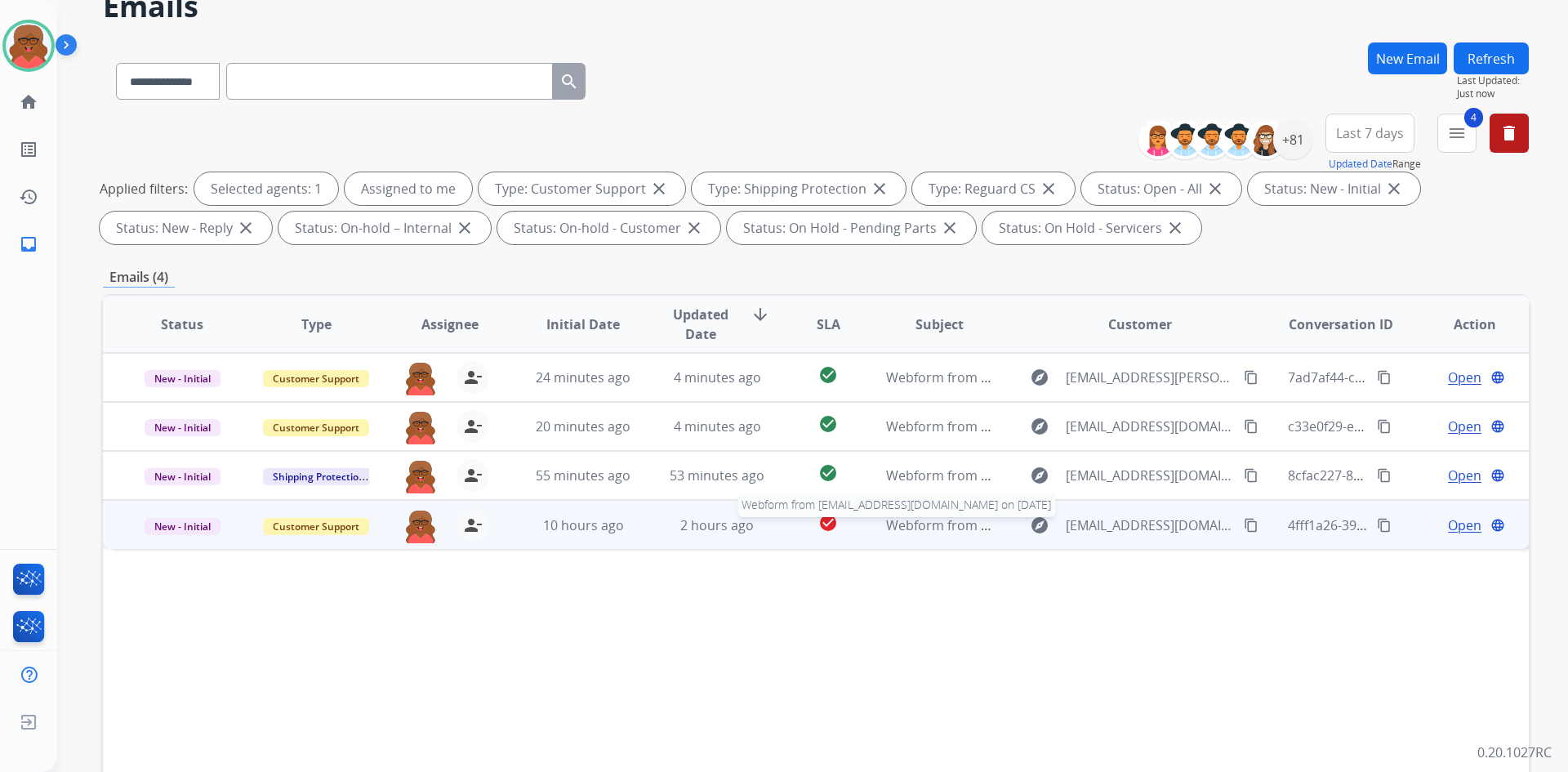
click at [893, 529] on span "Webform from byron5567@gmail.com on 09/17/2025" at bounding box center [1071, 525] width 370 height 18
click at [1244, 525] on mat-icon "content_copy" at bounding box center [1251, 524] width 14 height 14
click at [1448, 522] on span "Open" at bounding box center [1464, 524] width 33 height 20
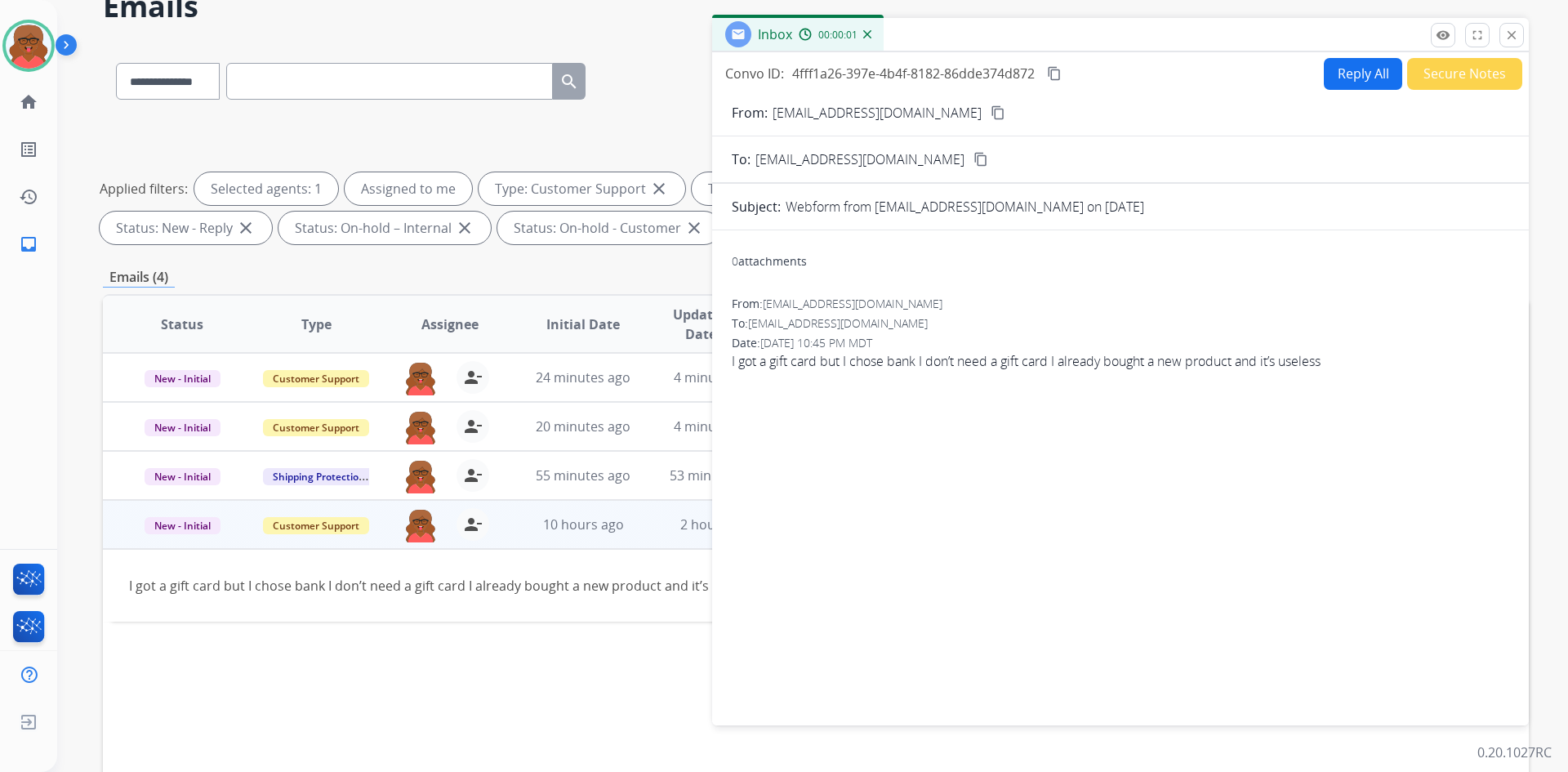
click at [1350, 84] on button "Reply All" at bounding box center [1363, 73] width 78 height 31
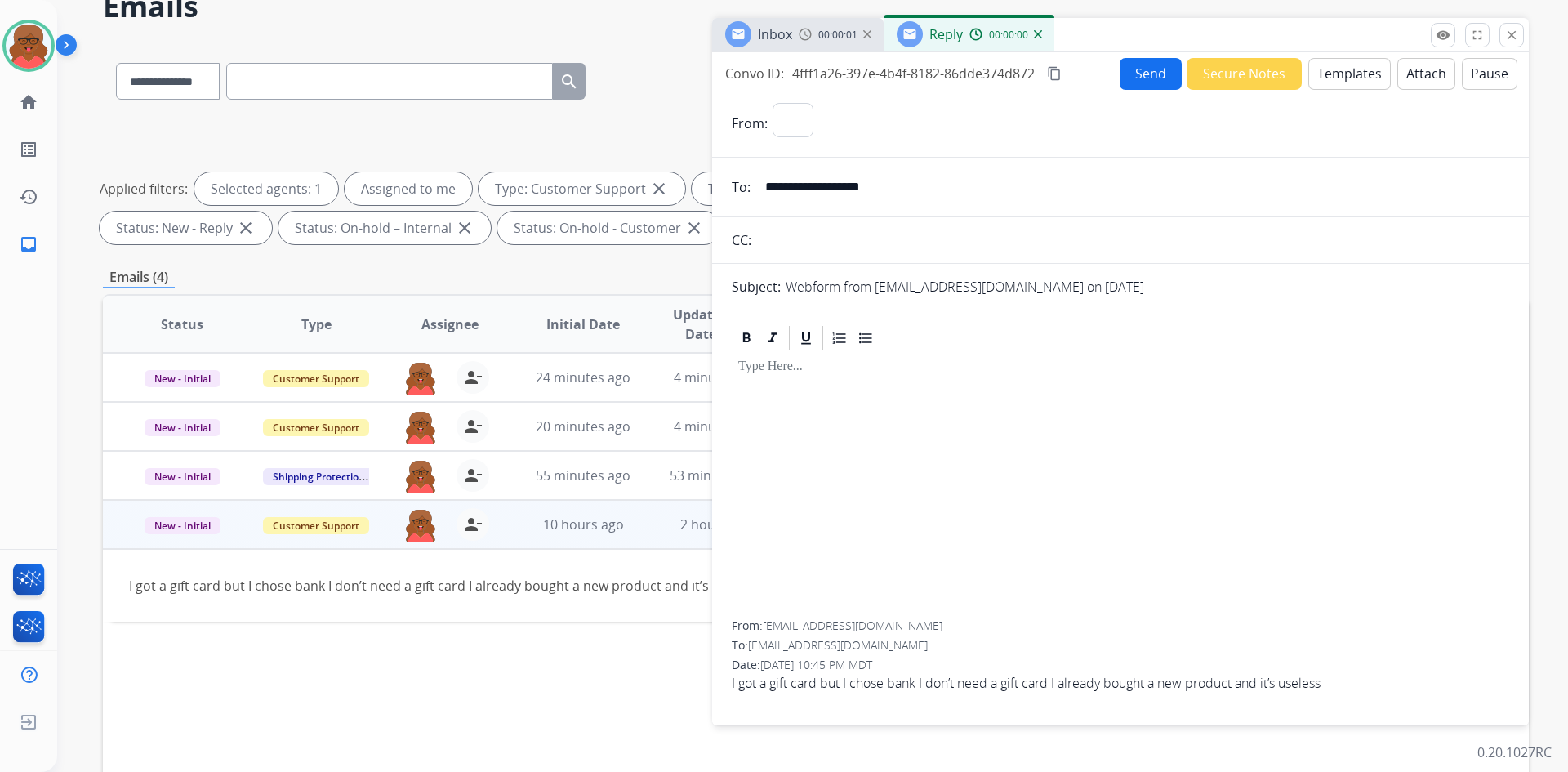
select select "**********"
click at [1324, 71] on button "Templates" at bounding box center [1349, 73] width 82 height 31
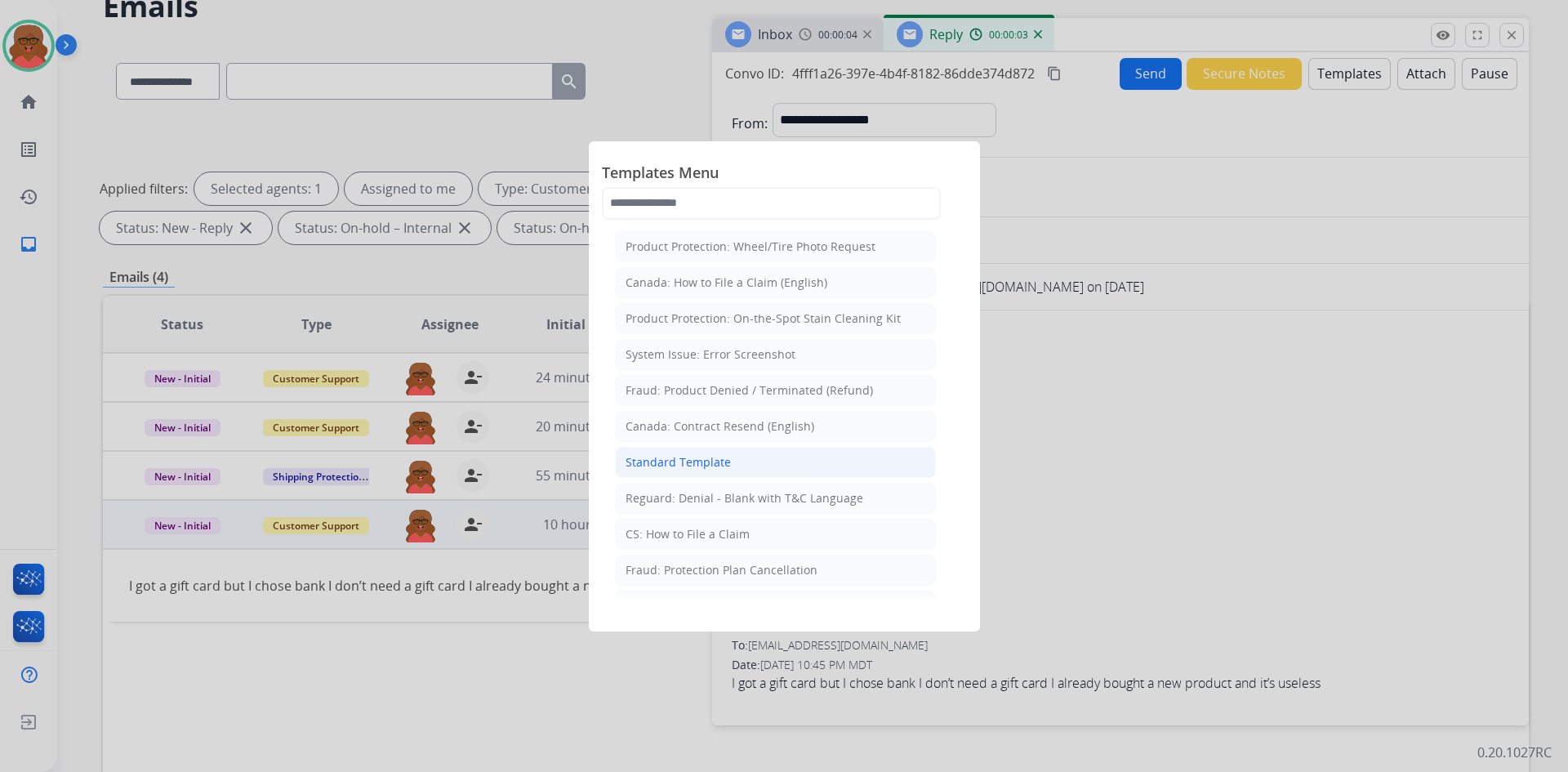
click at [741, 464] on li "Standard Template" at bounding box center [775, 462] width 321 height 31
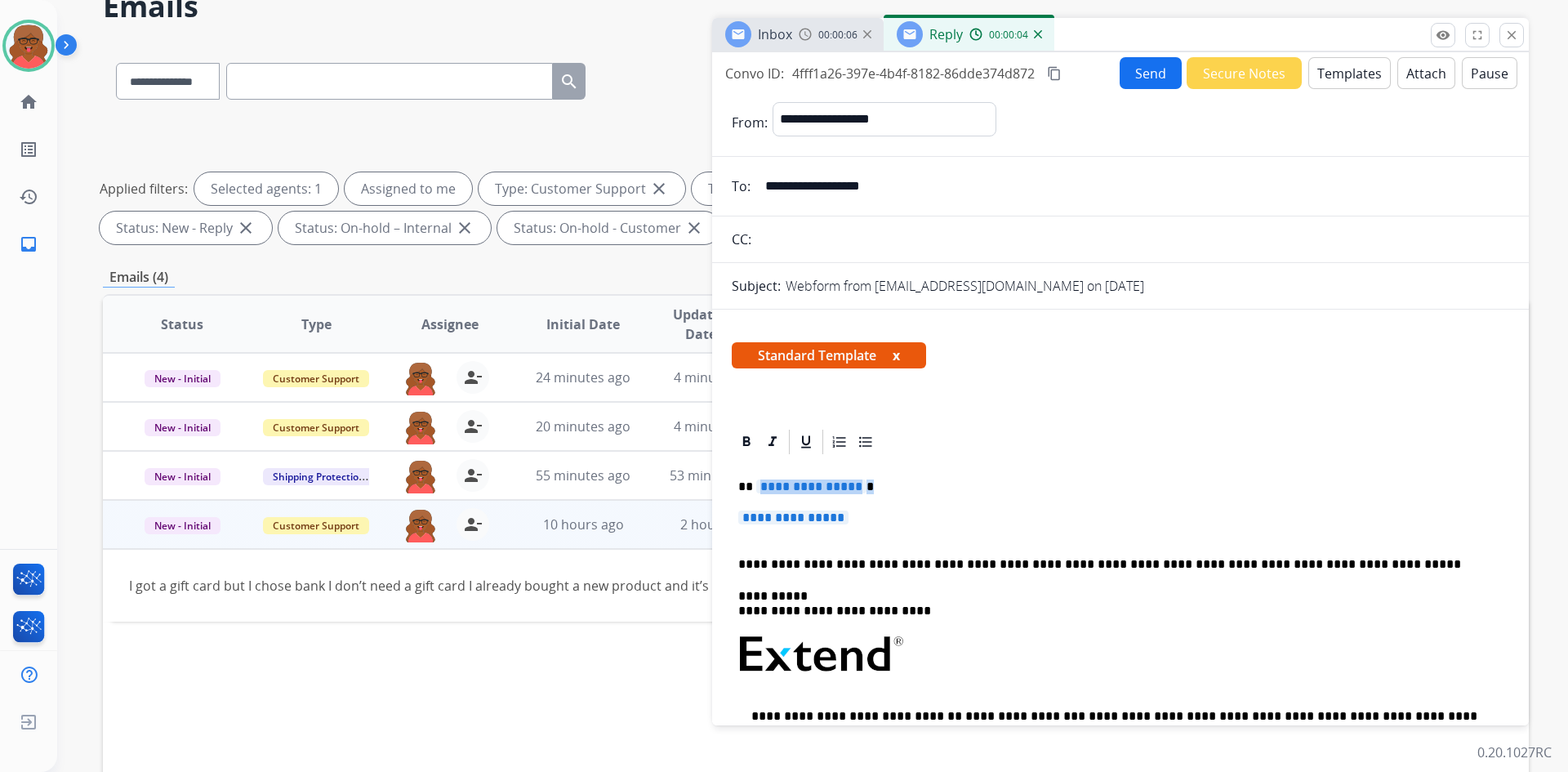
drag, startPoint x: 757, startPoint y: 487, endPoint x: 884, endPoint y: 500, distance: 127.7
click at [884, 500] on div "**********" at bounding box center [1121, 693] width 777 height 473
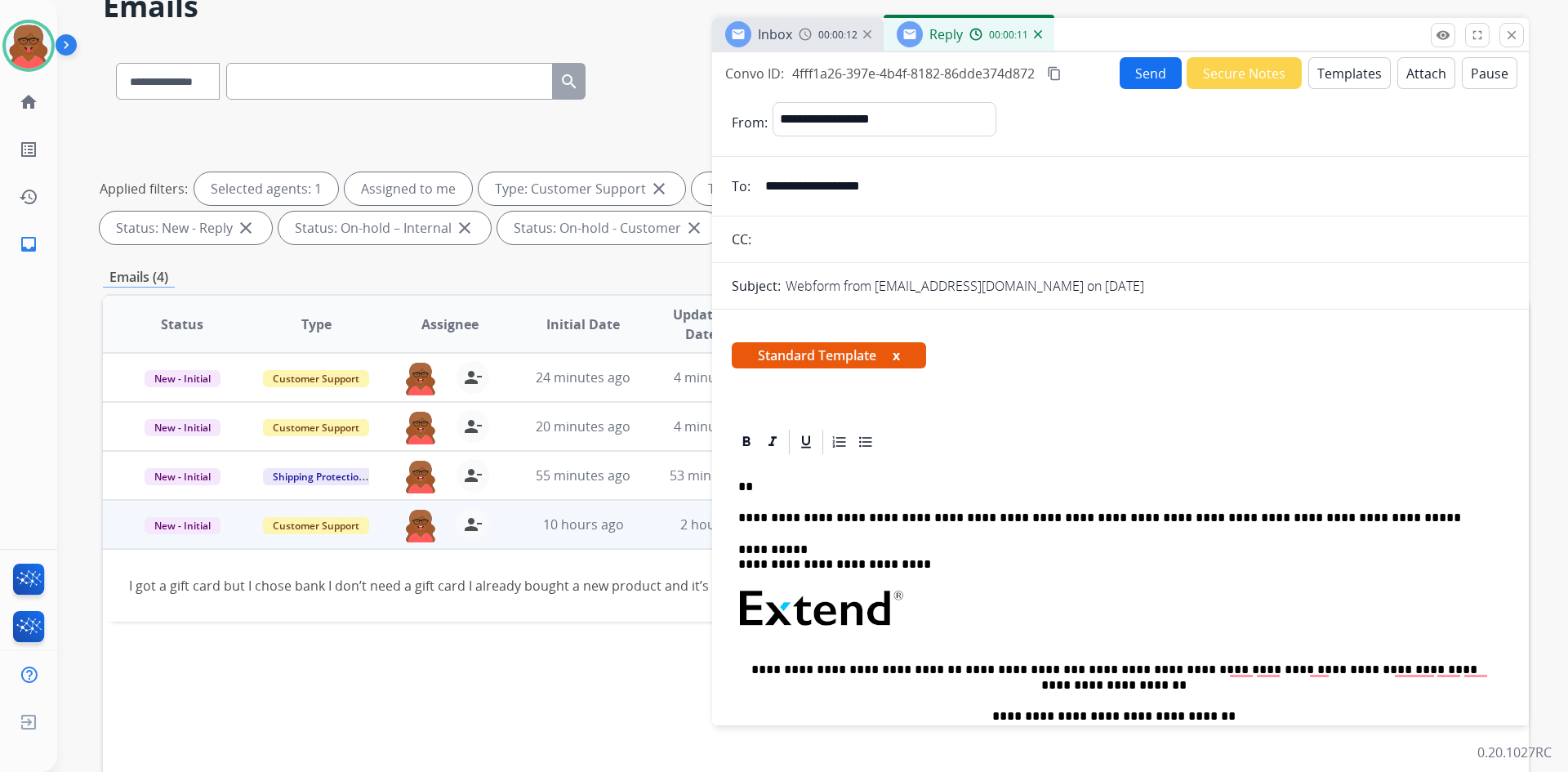
click at [811, 480] on p "**" at bounding box center [1114, 486] width 752 height 14
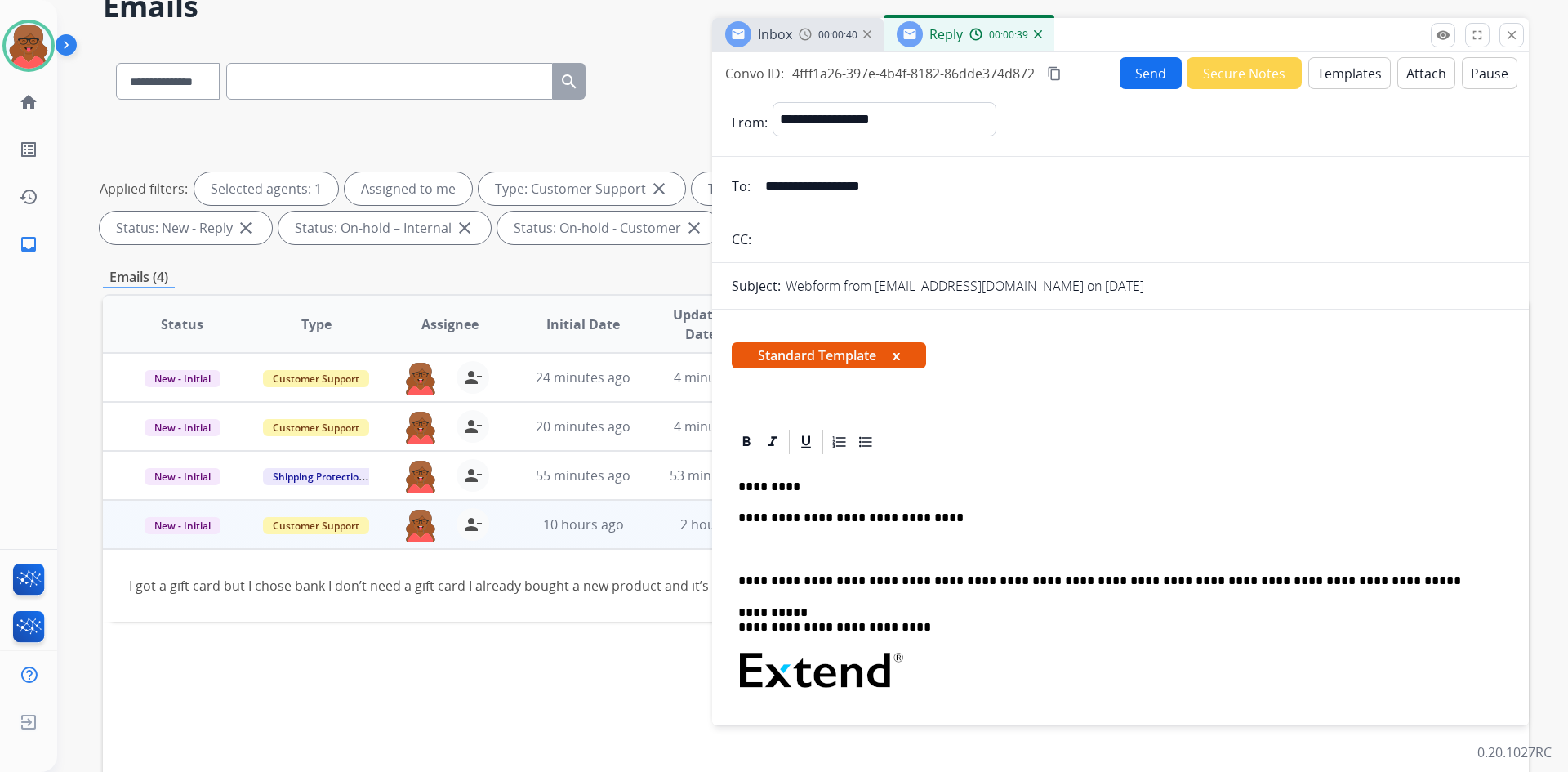
click at [760, 554] on p "To enrich screen reader interactions, please activate Accessibility in Grammarl…" at bounding box center [1120, 549] width 764 height 14
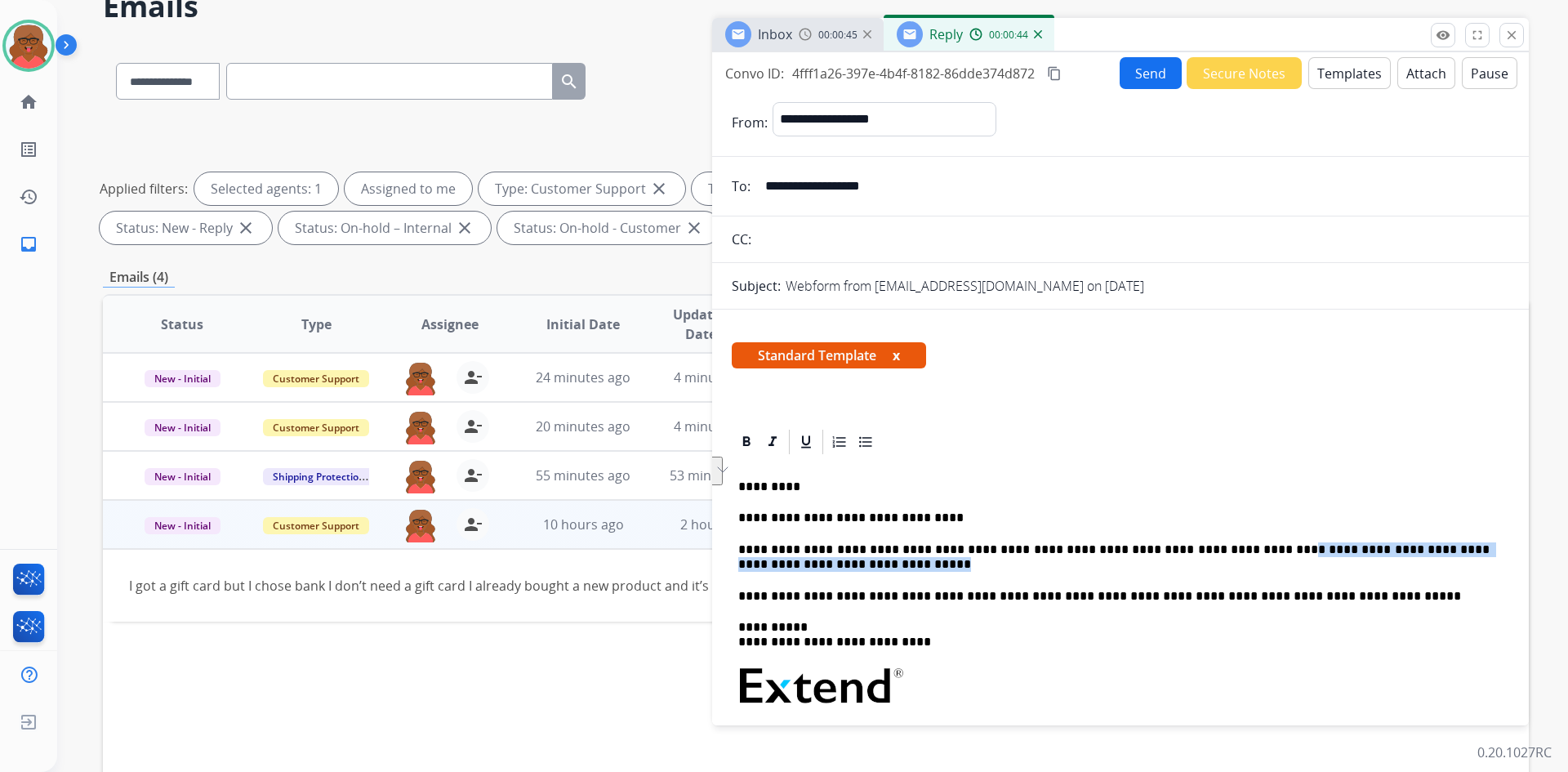
drag, startPoint x: 1229, startPoint y: 547, endPoint x: 1499, endPoint y: 565, distance: 270.6
click at [1499, 565] on div "**********" at bounding box center [1121, 735] width 817 height 618
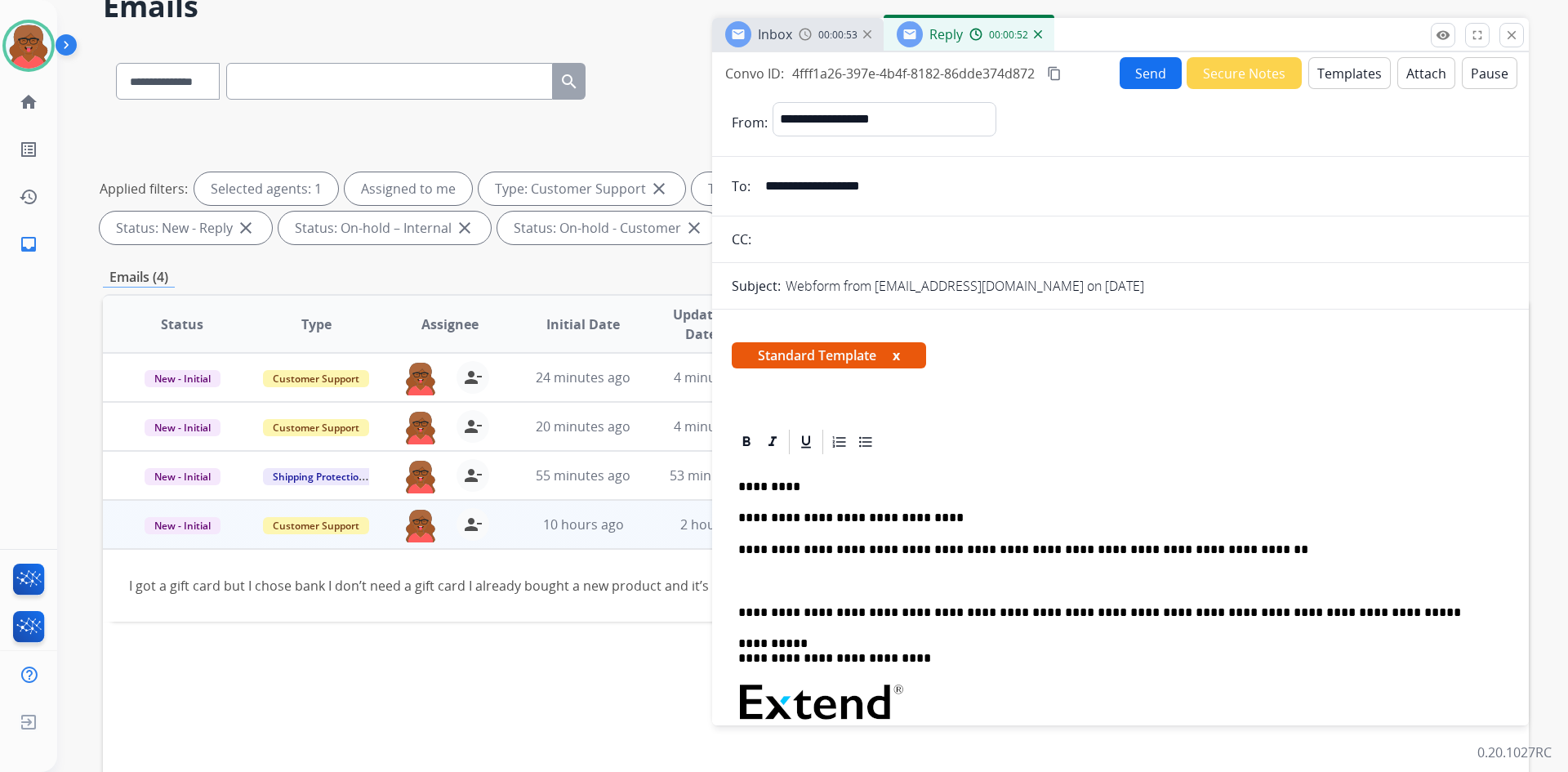
click at [745, 571] on div "**********" at bounding box center [1121, 717] width 777 height 520
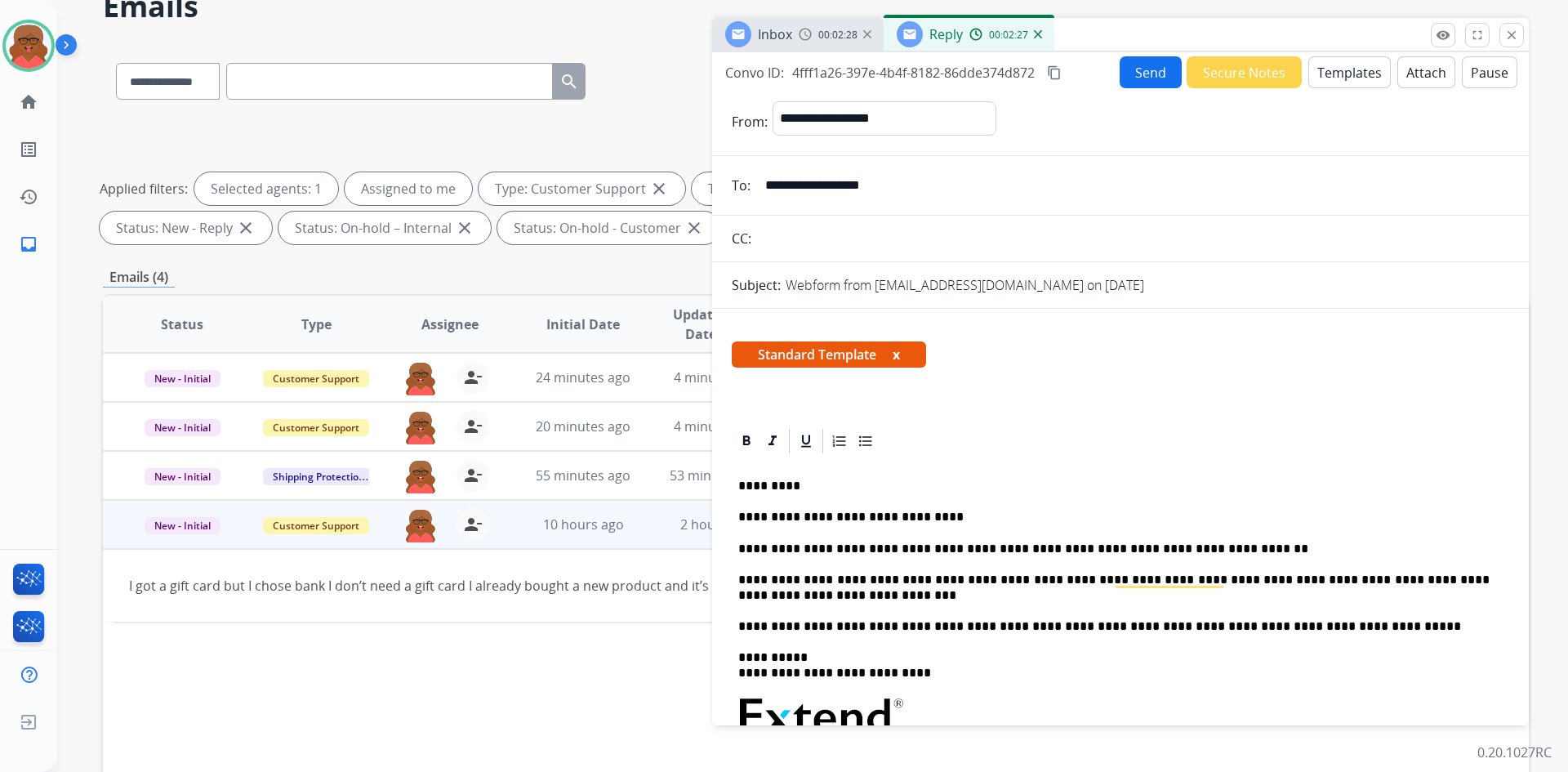
scroll to position [0, 0]
click at [1062, 72] on mat-icon "content_copy" at bounding box center [1054, 73] width 14 height 14
click at [1139, 77] on button "Send" at bounding box center [1150, 72] width 62 height 31
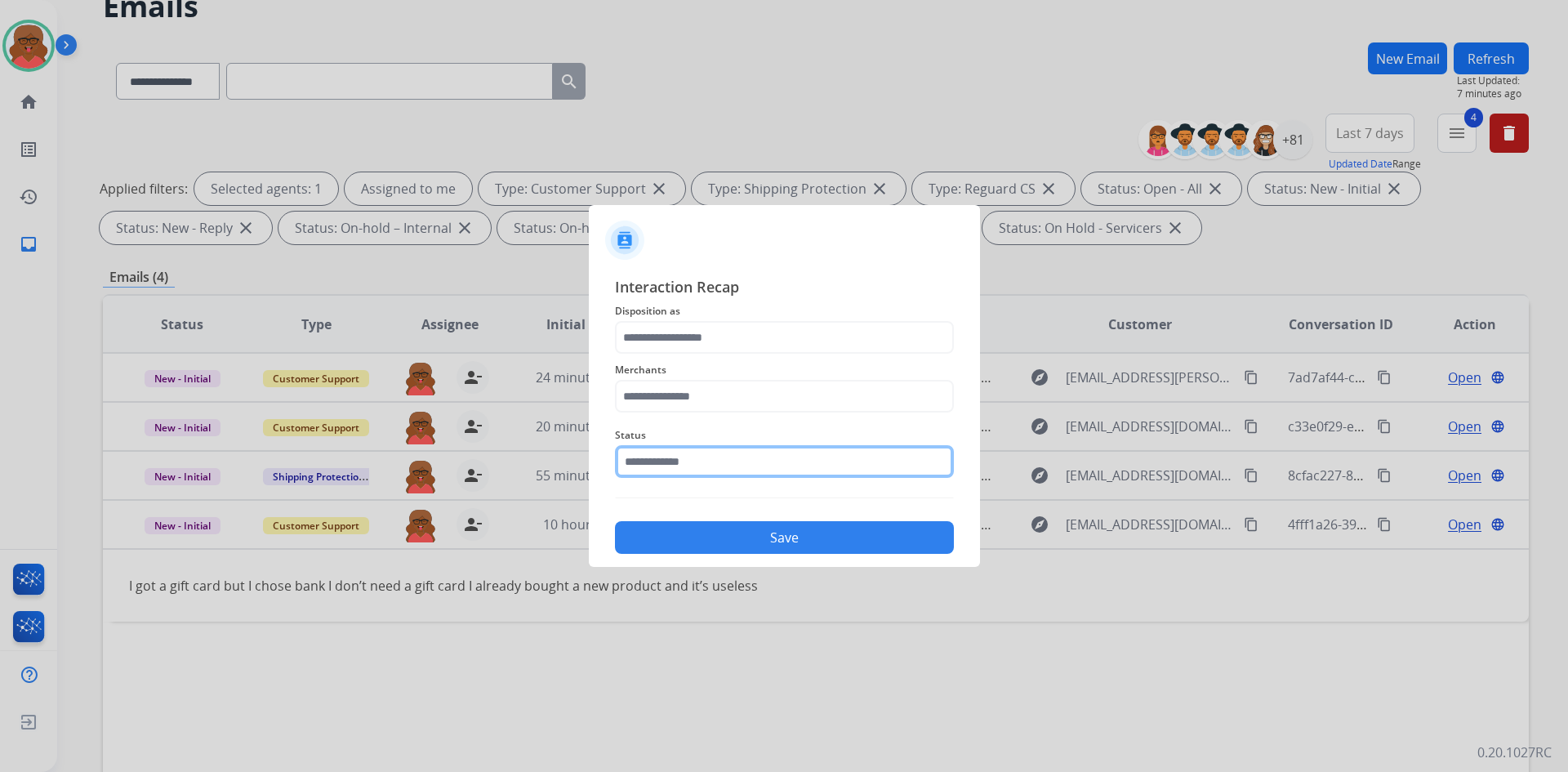
click at [777, 467] on input "text" at bounding box center [784, 462] width 339 height 32
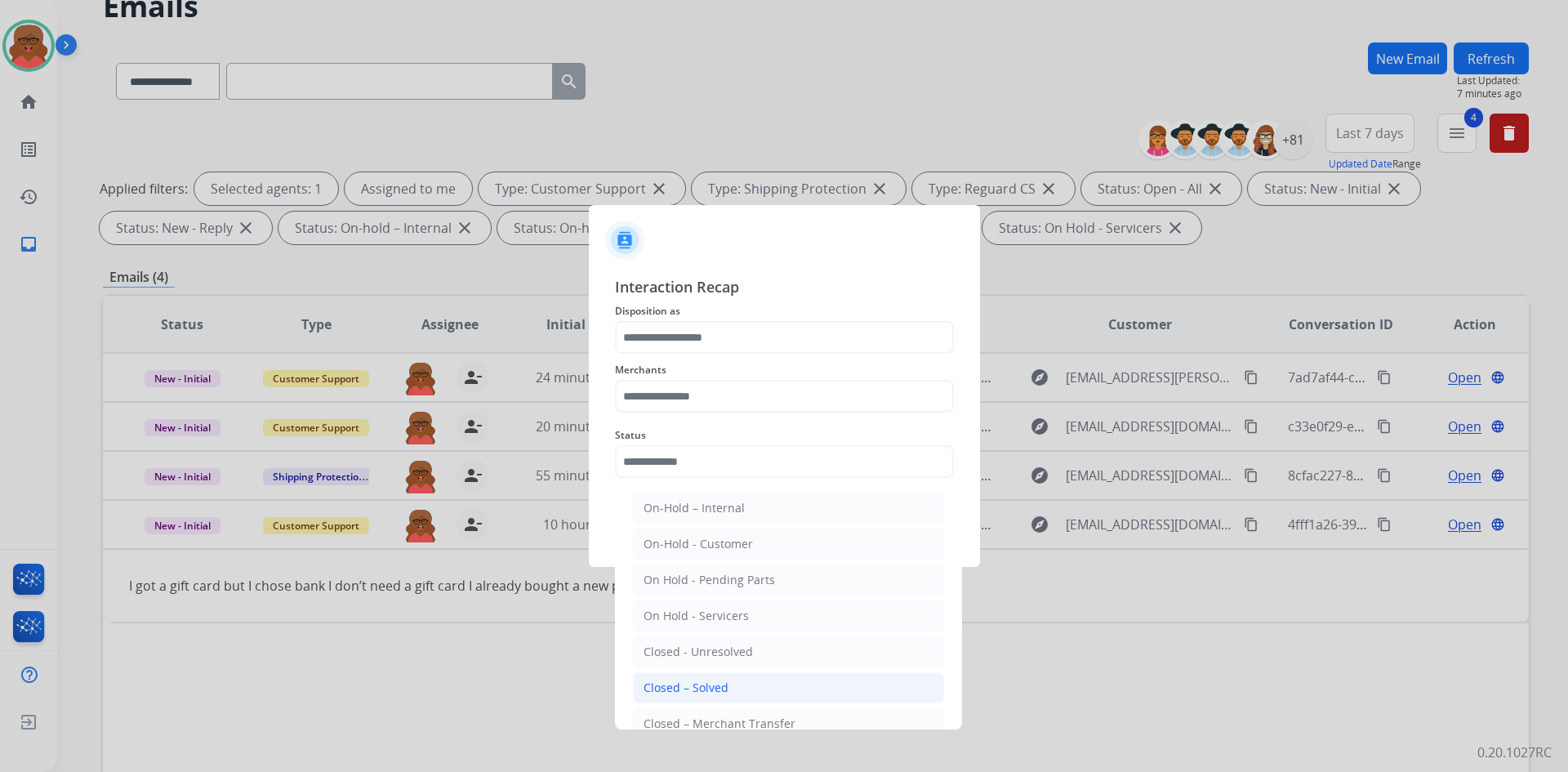
click at [755, 673] on li "Closed – Solved" at bounding box center [788, 688] width 311 height 31
type input "**********"
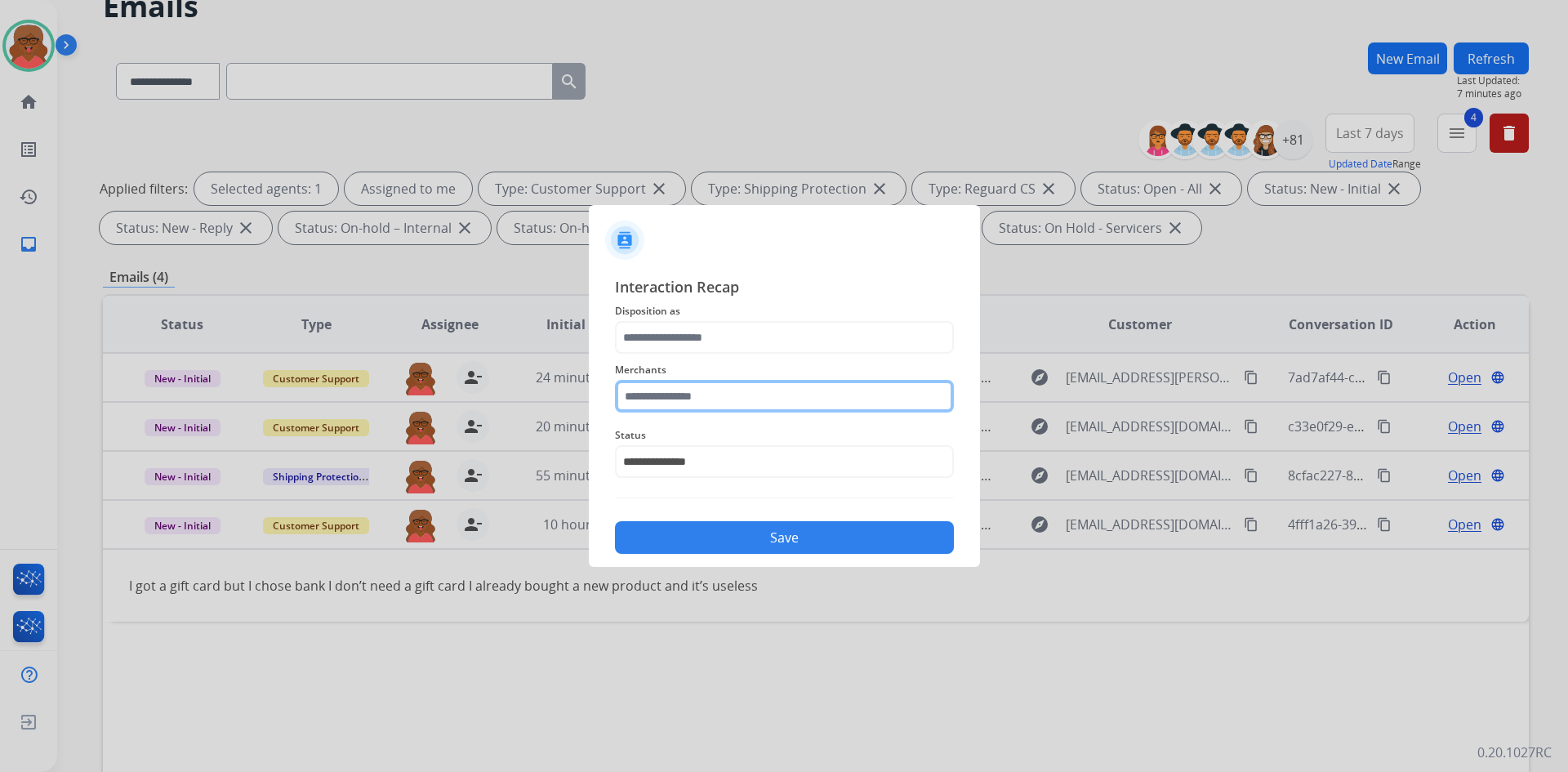
click at [765, 389] on input "text" at bounding box center [784, 396] width 339 height 32
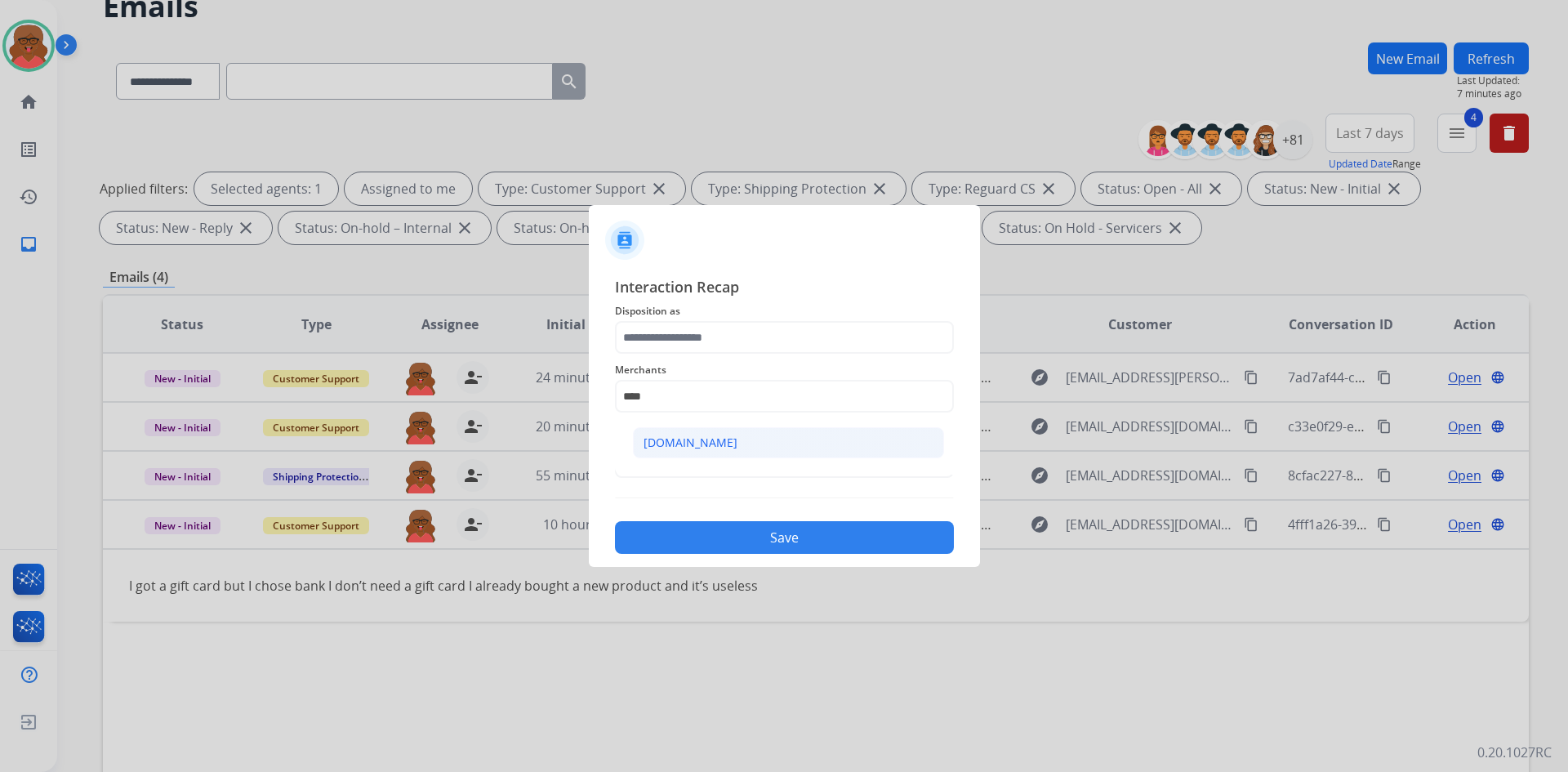
click at [767, 437] on li "[DOMAIN_NAME]" at bounding box center [788, 442] width 311 height 31
type input "**********"
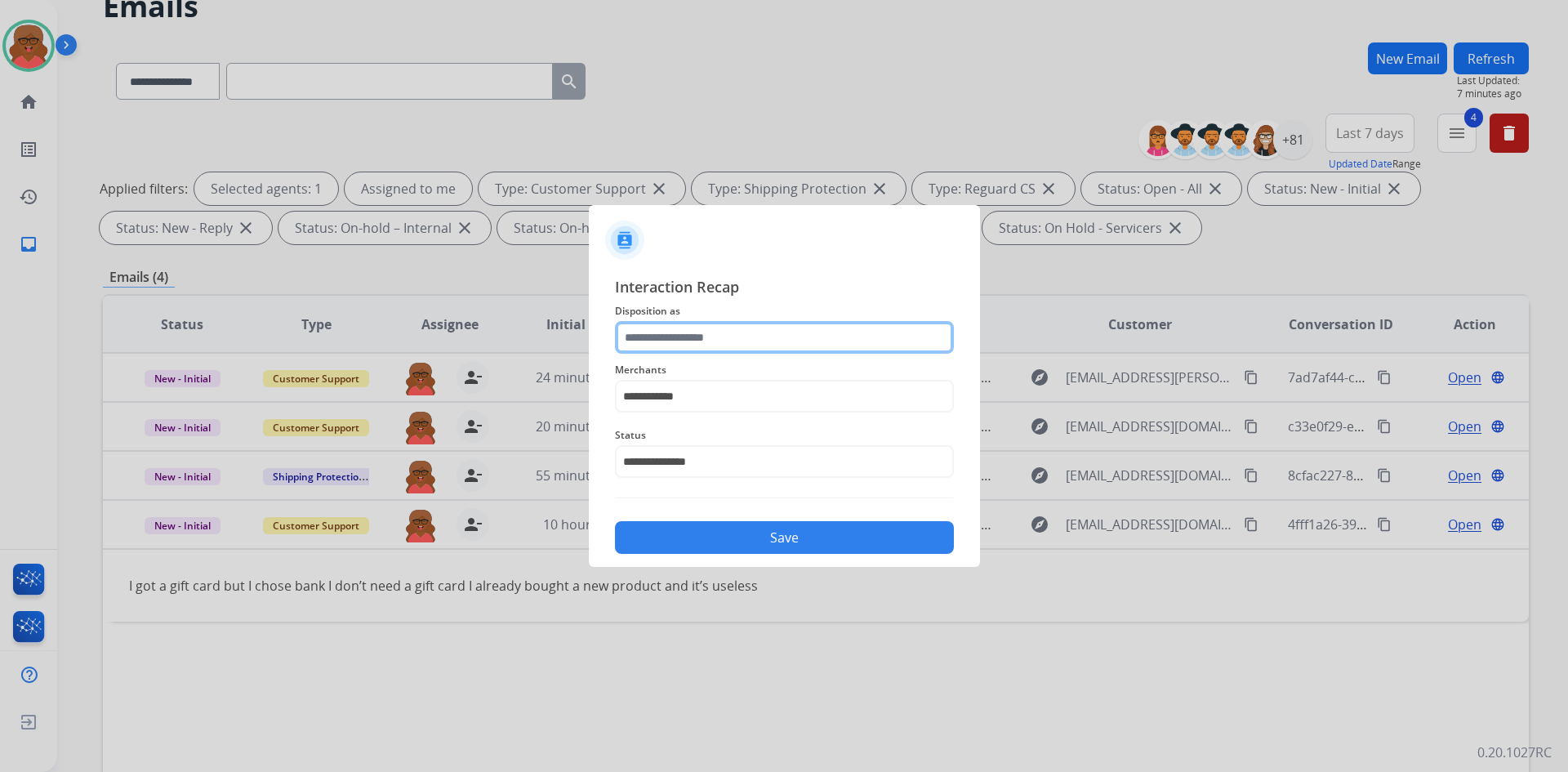
click at [757, 350] on input "text" at bounding box center [784, 338] width 339 height 32
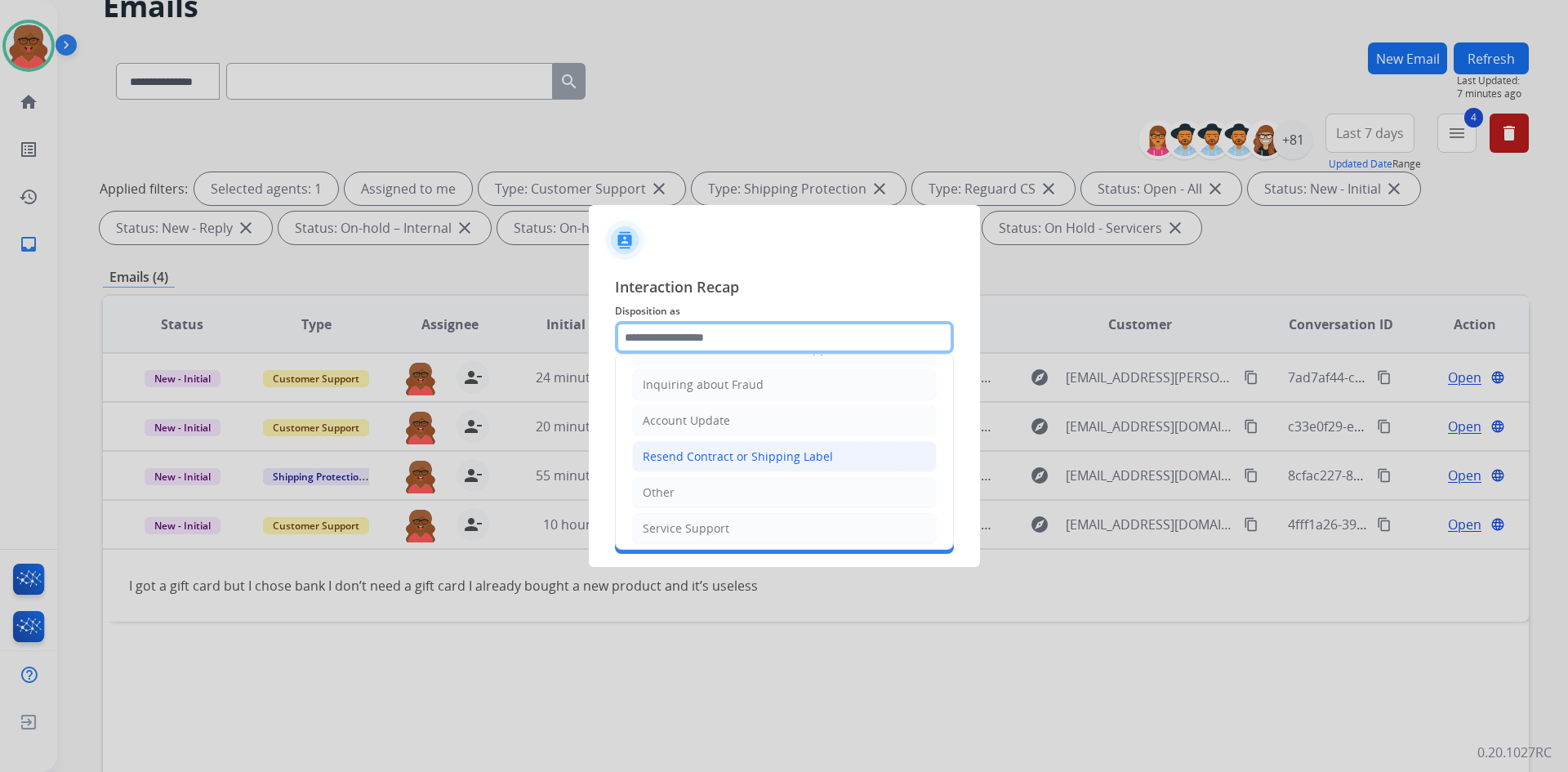
scroll to position [255, 0]
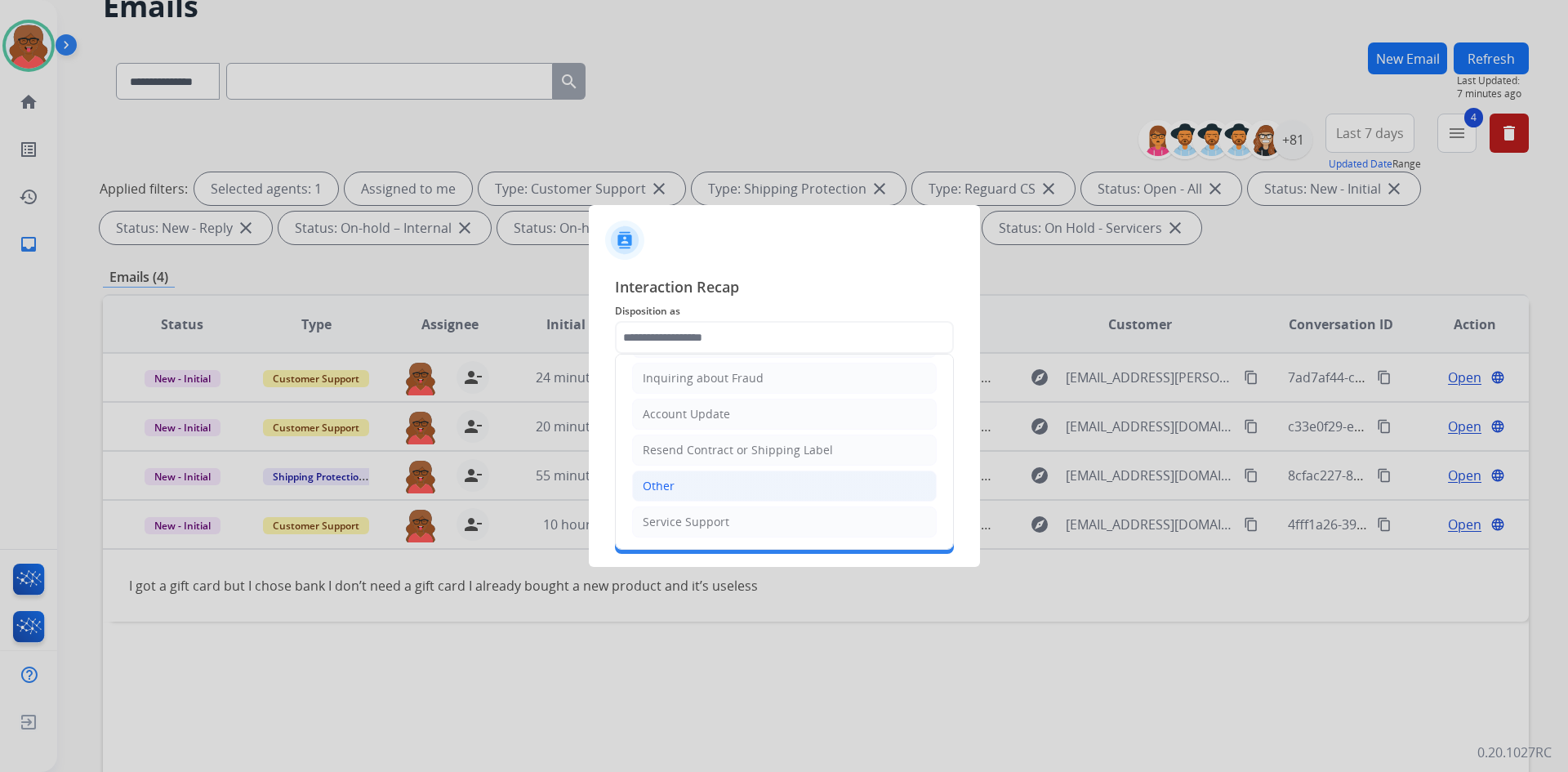
click at [730, 476] on li "Other" at bounding box center [785, 485] width 304 height 31
type input "*****"
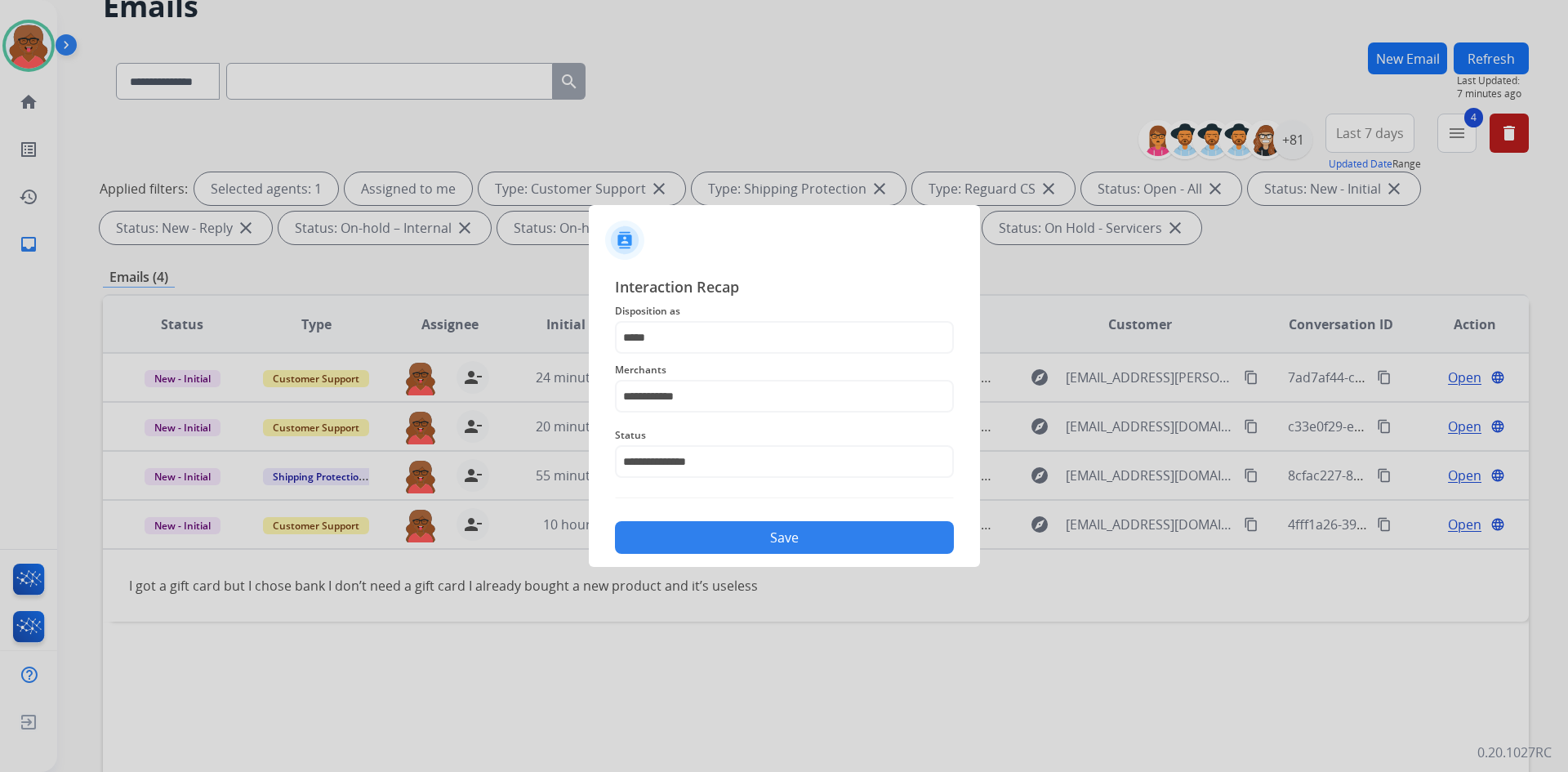
click at [734, 529] on button "Save" at bounding box center [784, 537] width 339 height 32
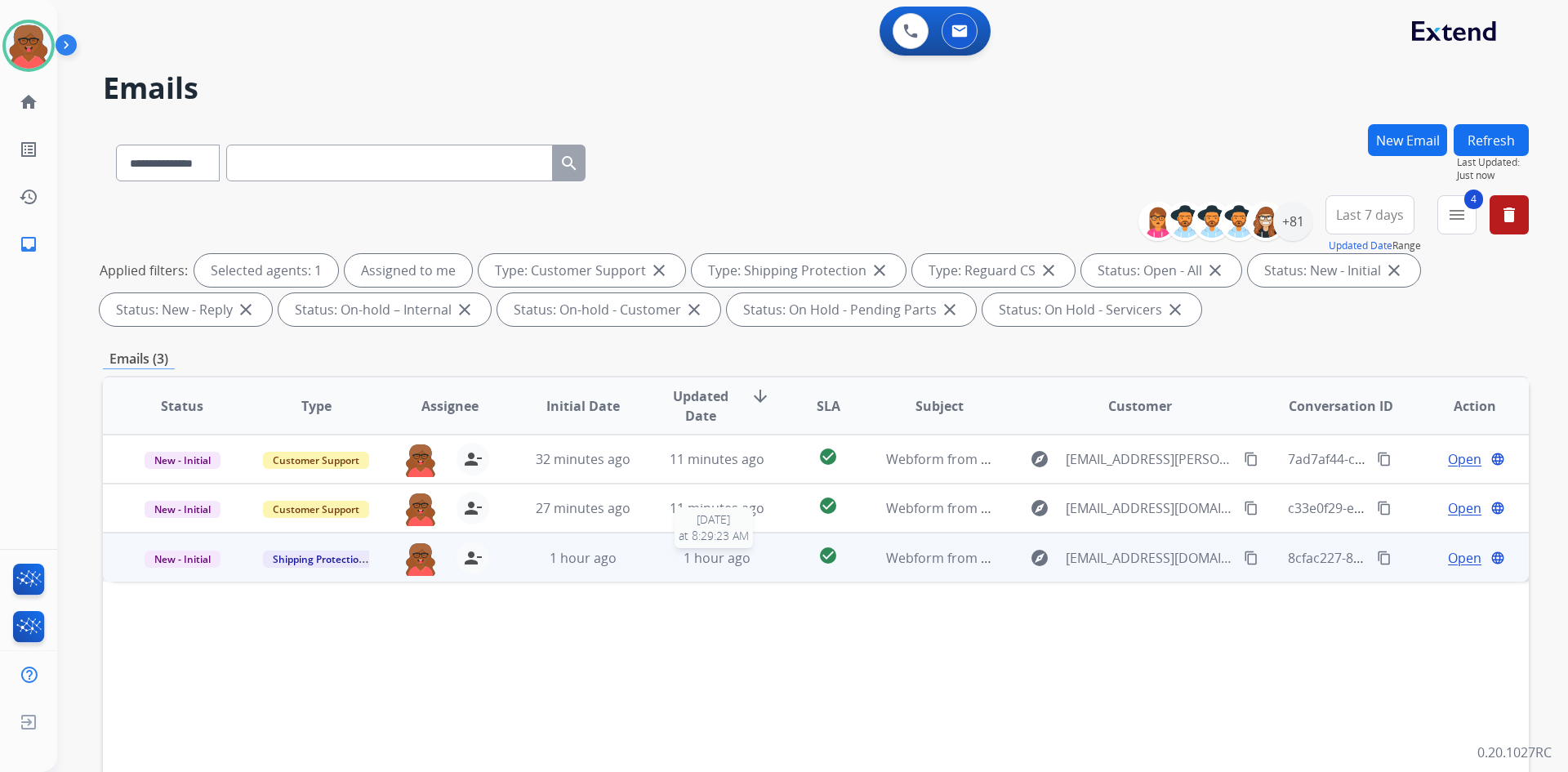
click at [742, 549] on span "1 hour ago" at bounding box center [717, 558] width 67 height 18
click at [1244, 559] on mat-icon "content_copy" at bounding box center [1251, 556] width 14 height 14
click at [1448, 552] on span "Open" at bounding box center [1464, 557] width 33 height 20
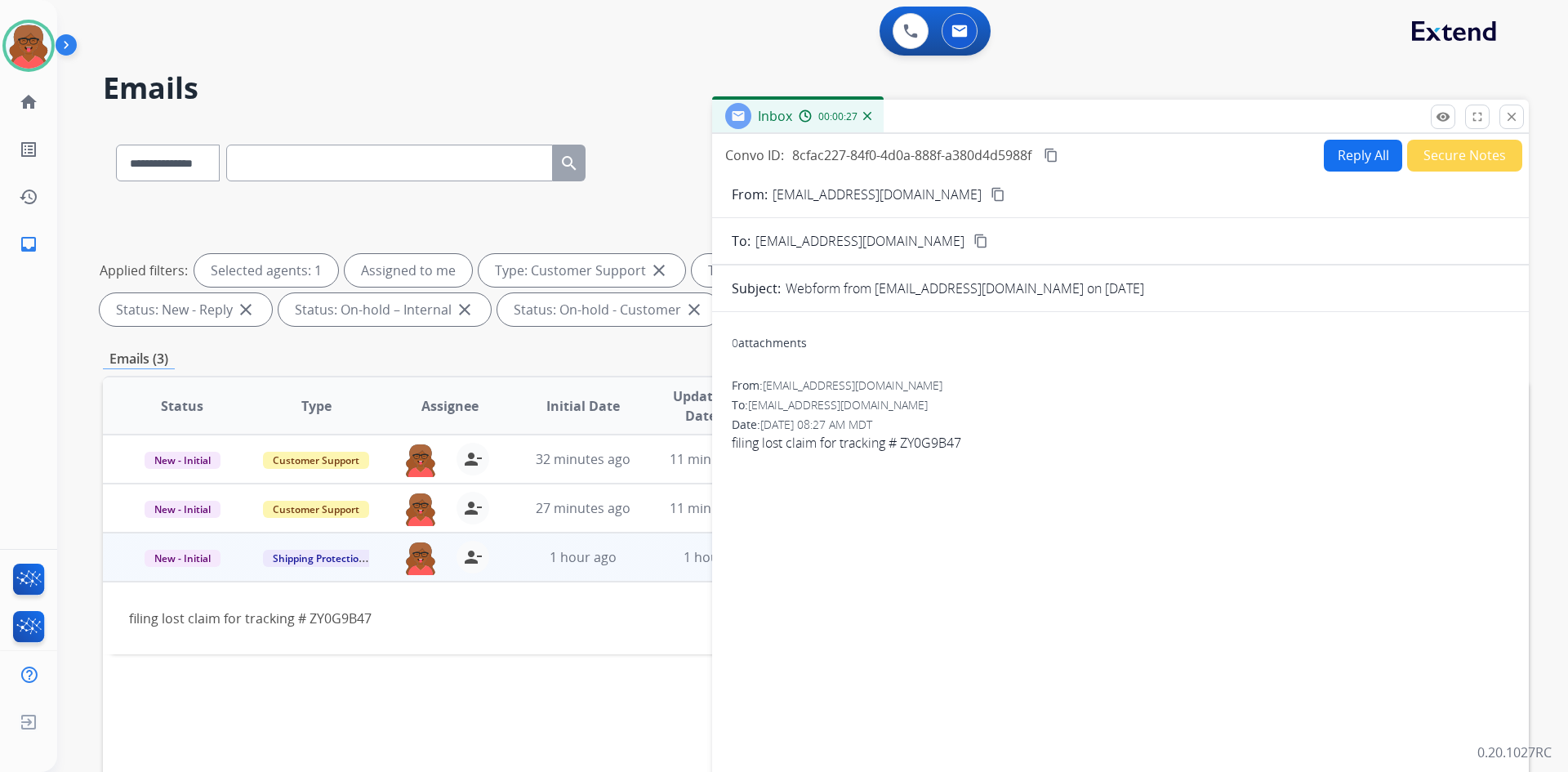
click at [1334, 159] on button "Reply All" at bounding box center [1363, 155] width 78 height 31
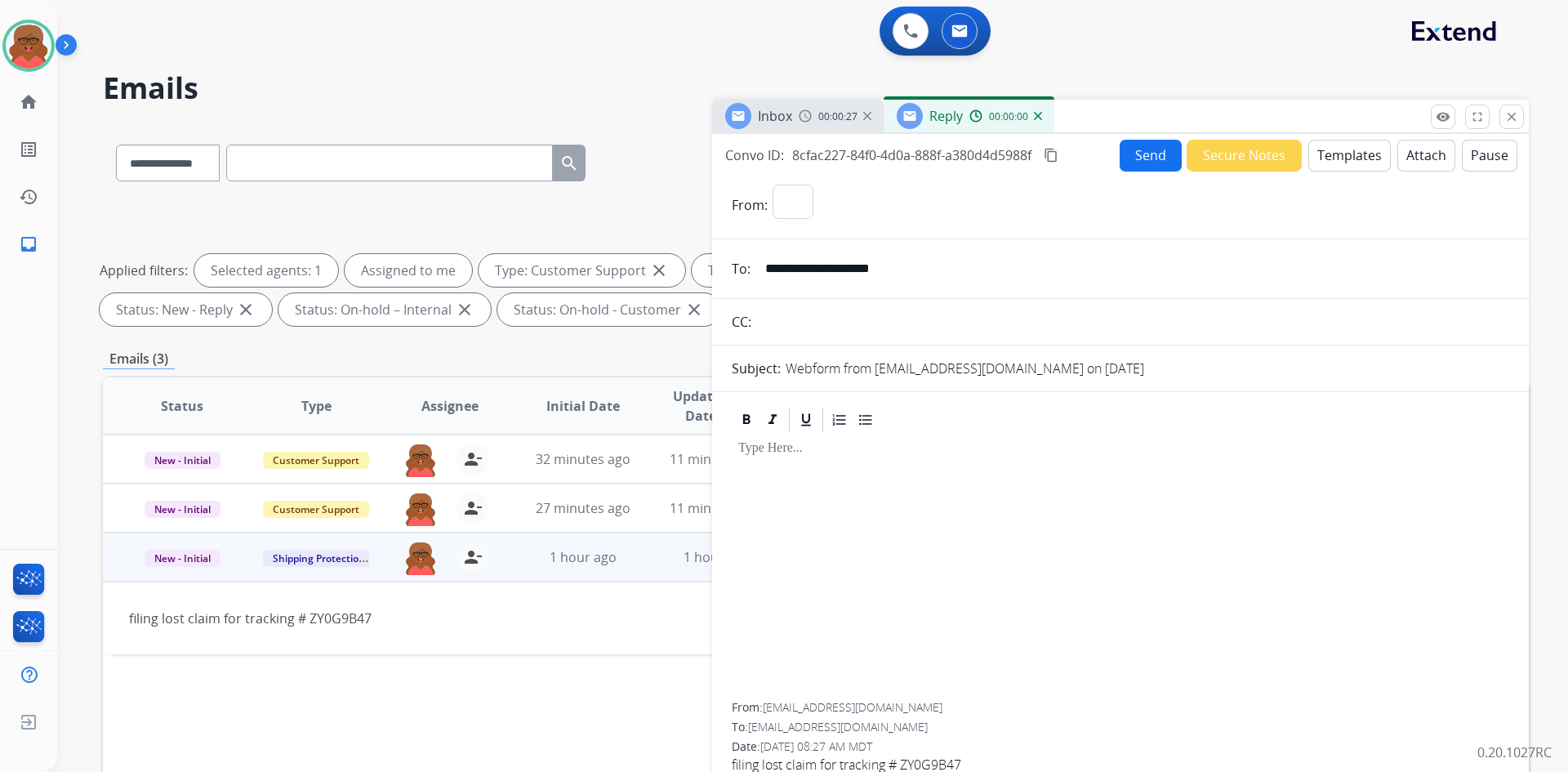
select select "**********"
click at [1321, 159] on button "Templates" at bounding box center [1349, 155] width 82 height 31
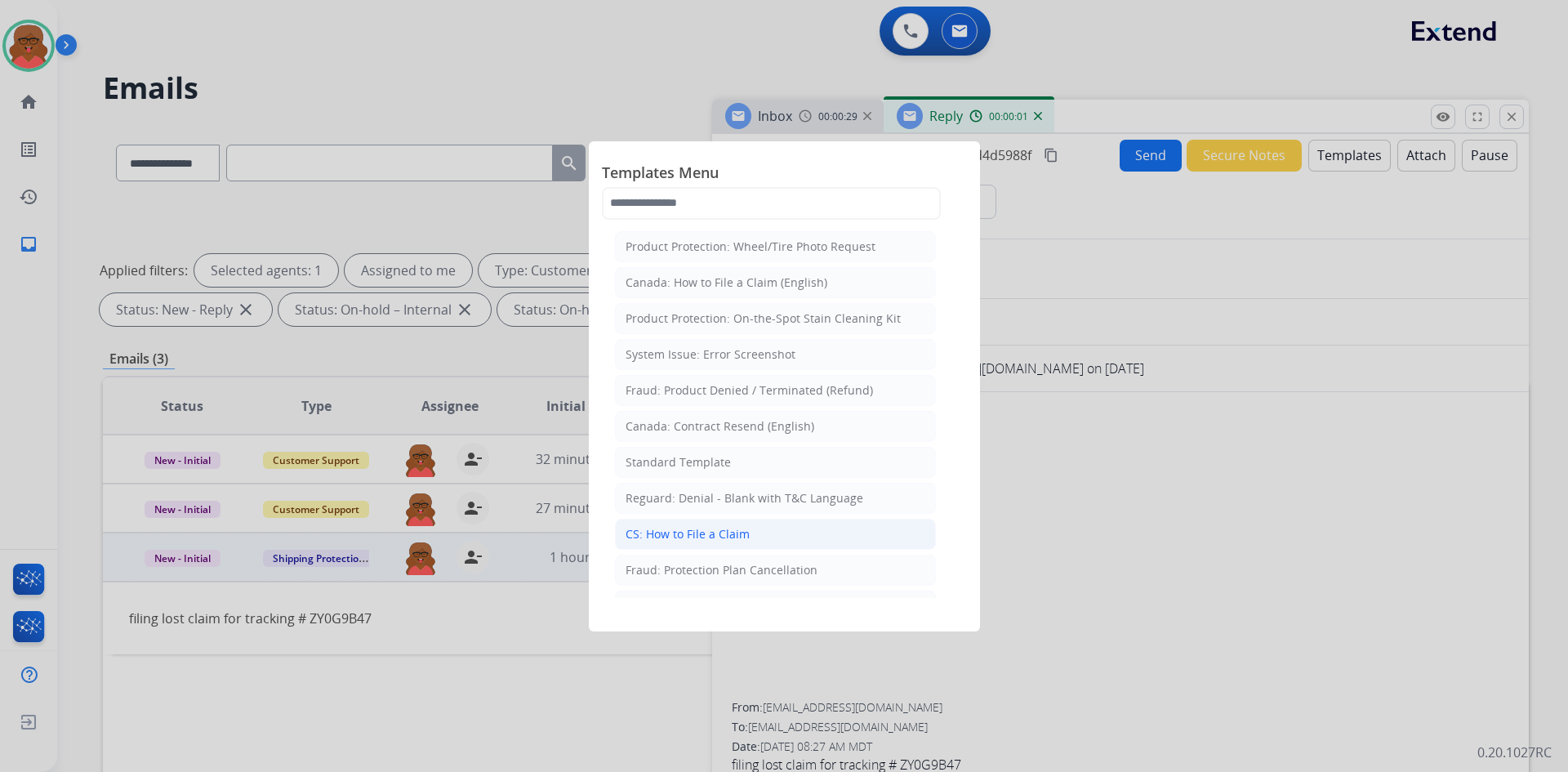
click at [707, 524] on li "CS: How to File a Claim" at bounding box center [775, 534] width 321 height 31
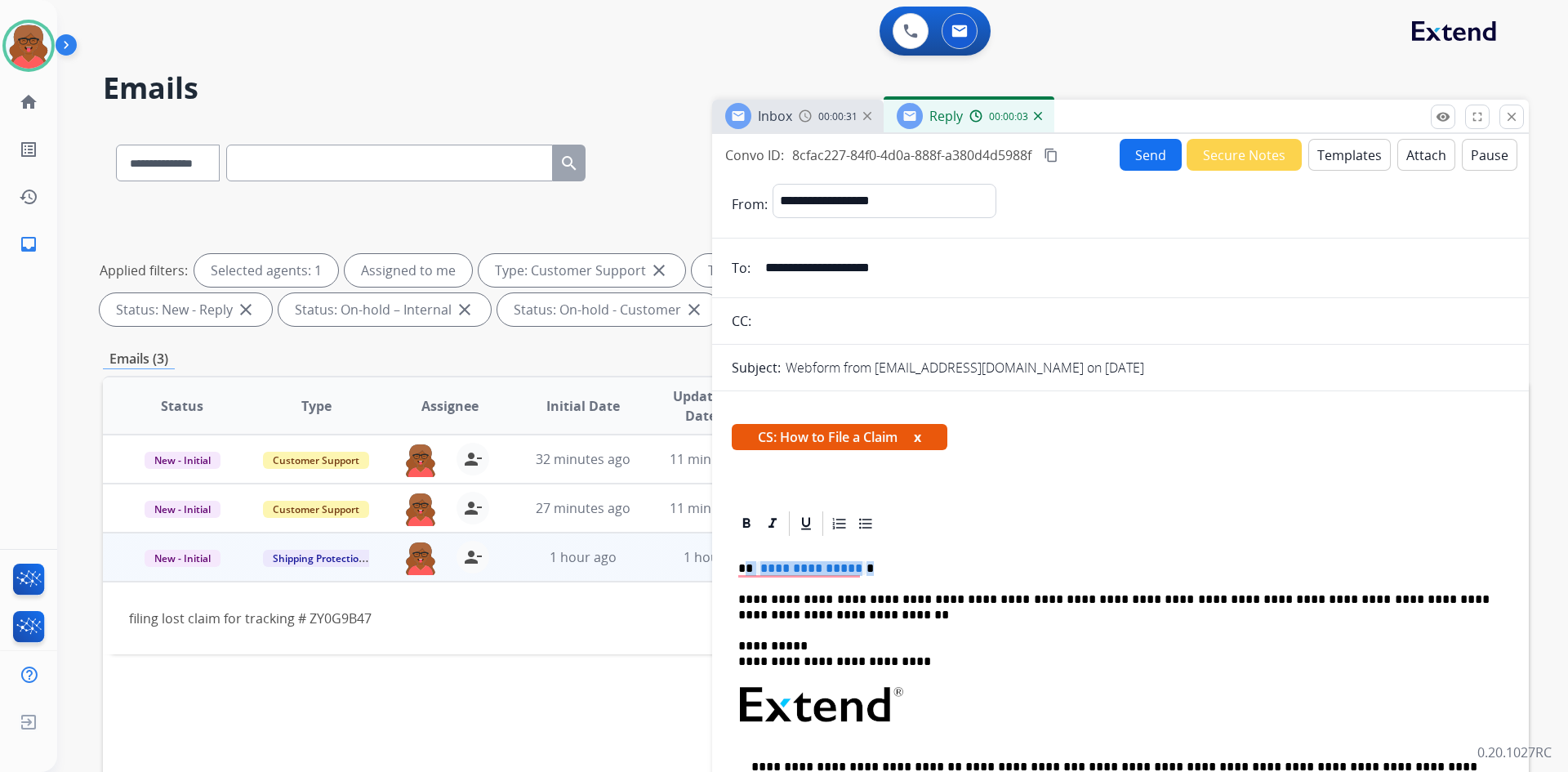
drag, startPoint x: 748, startPoint y: 566, endPoint x: 889, endPoint y: 565, distance: 141.0
click at [889, 565] on p "**********" at bounding box center [1114, 568] width 752 height 14
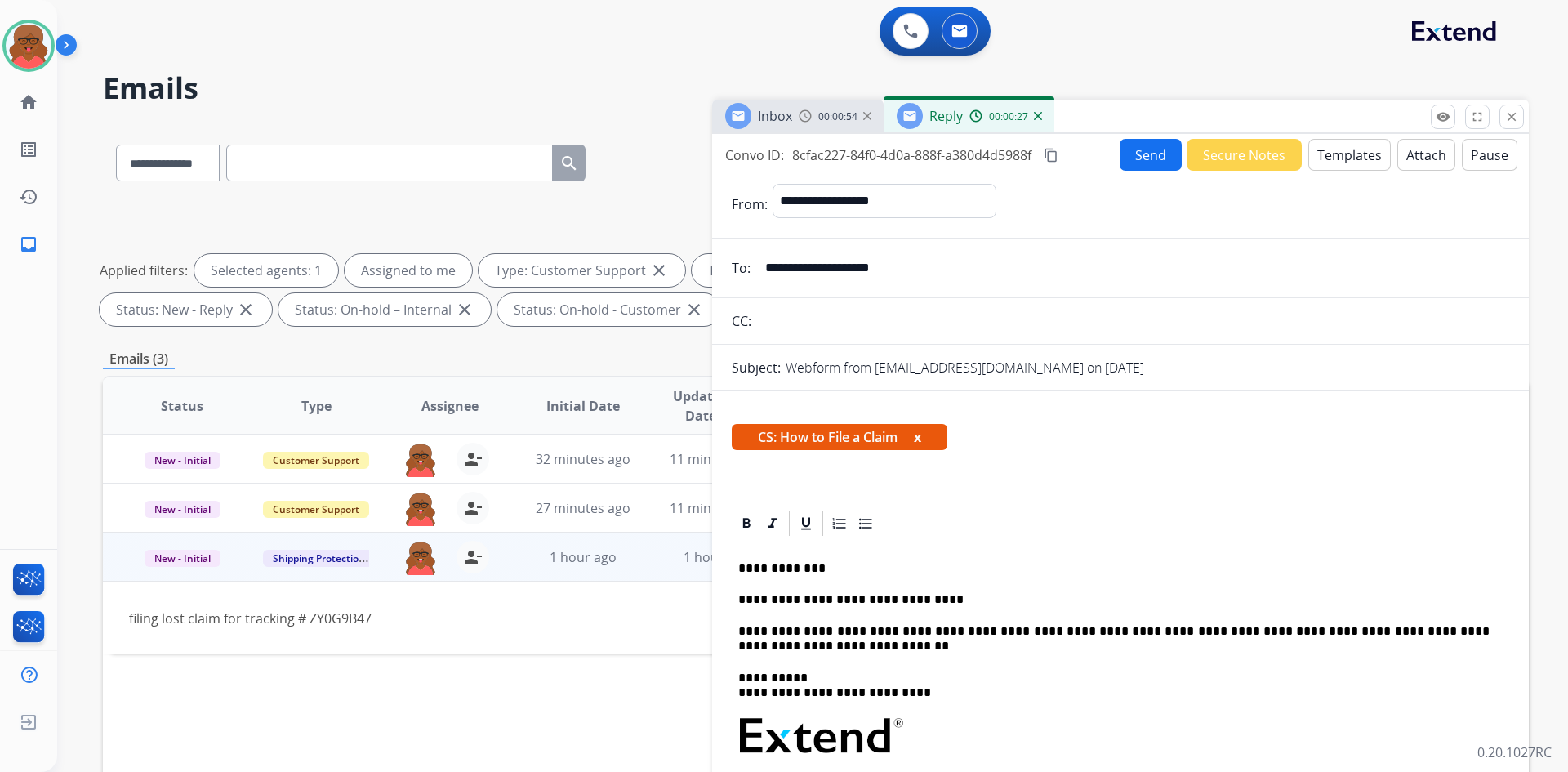
click at [787, 570] on p "**********" at bounding box center [1114, 568] width 752 height 14
click at [1144, 150] on button "Send" at bounding box center [1150, 154] width 62 height 31
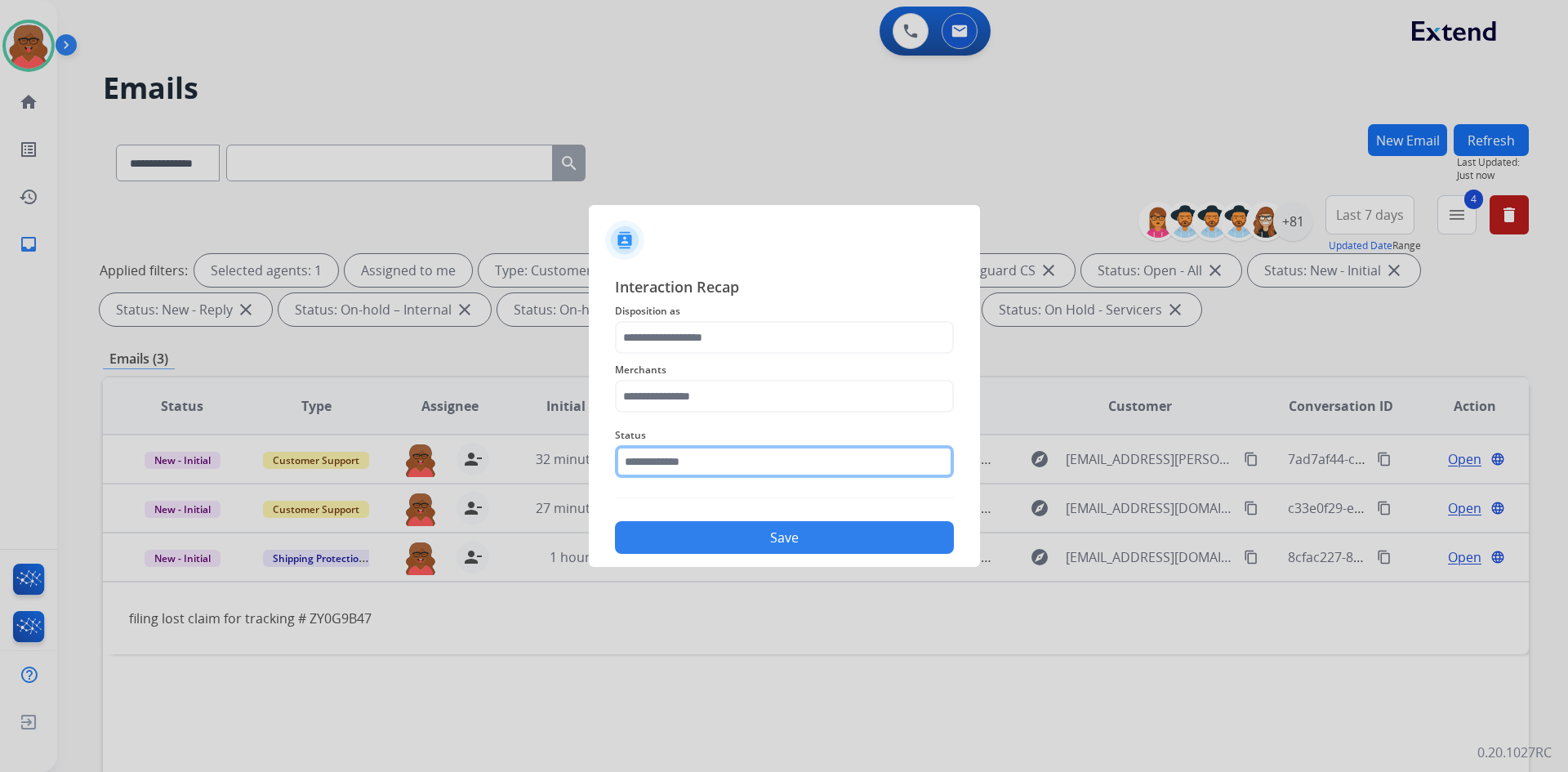
click at [777, 460] on input "text" at bounding box center [784, 462] width 339 height 32
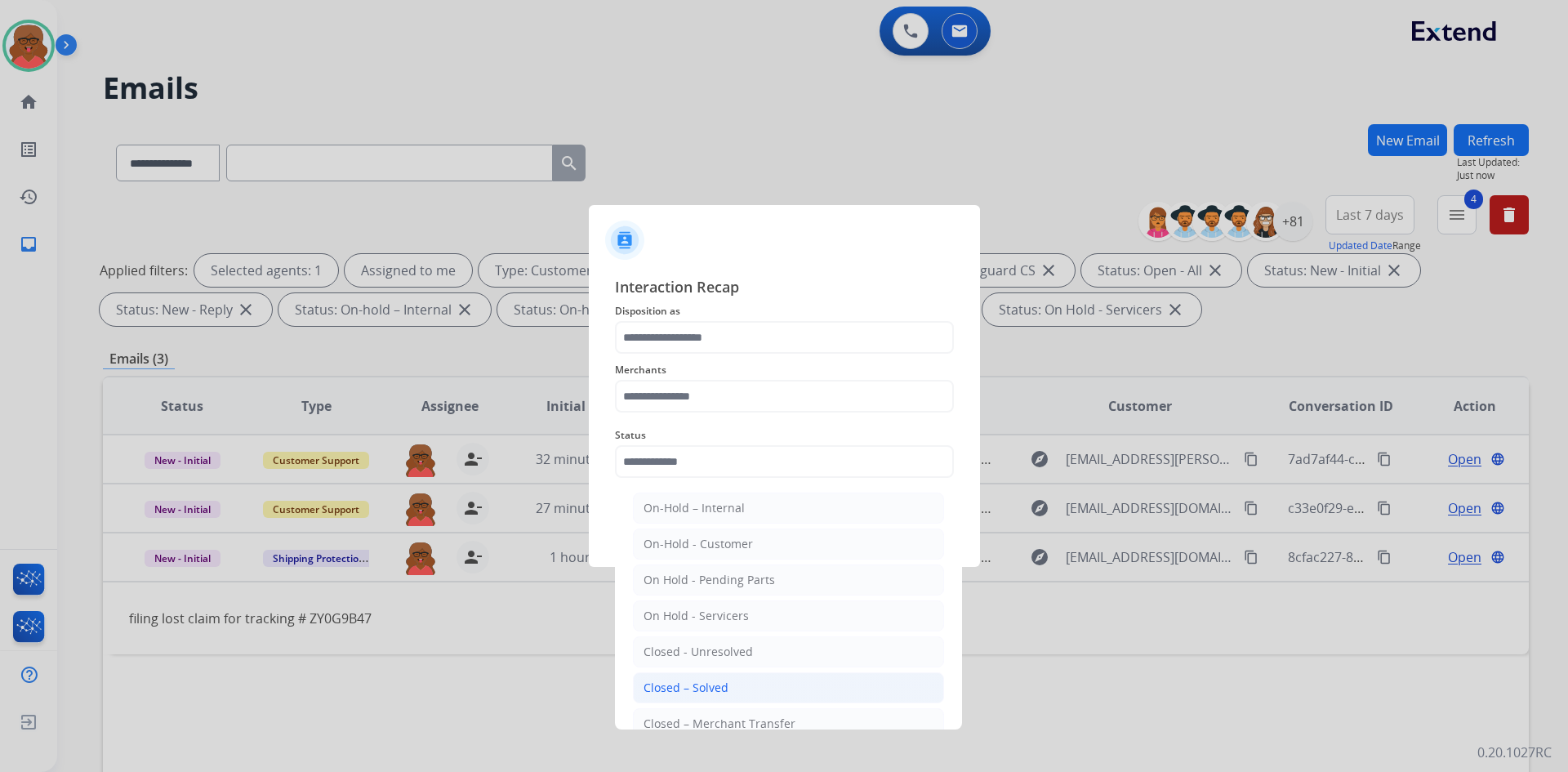
click at [743, 678] on li "Closed – Solved" at bounding box center [788, 688] width 311 height 31
type input "**********"
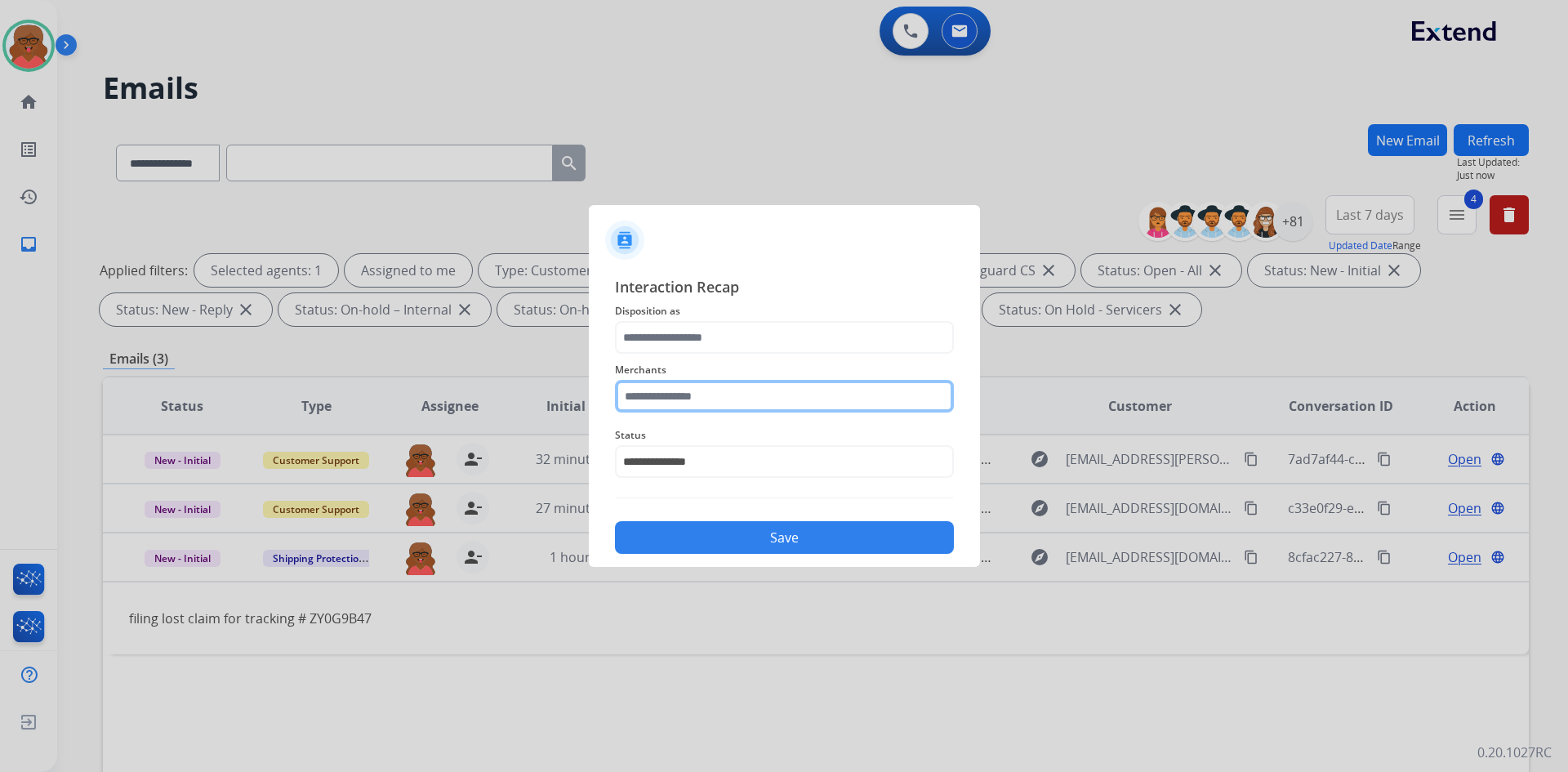
click at [712, 392] on input "text" at bounding box center [784, 396] width 339 height 32
click at [684, 443] on div "[DOMAIN_NAME]" at bounding box center [690, 442] width 94 height 16
type input "**********"
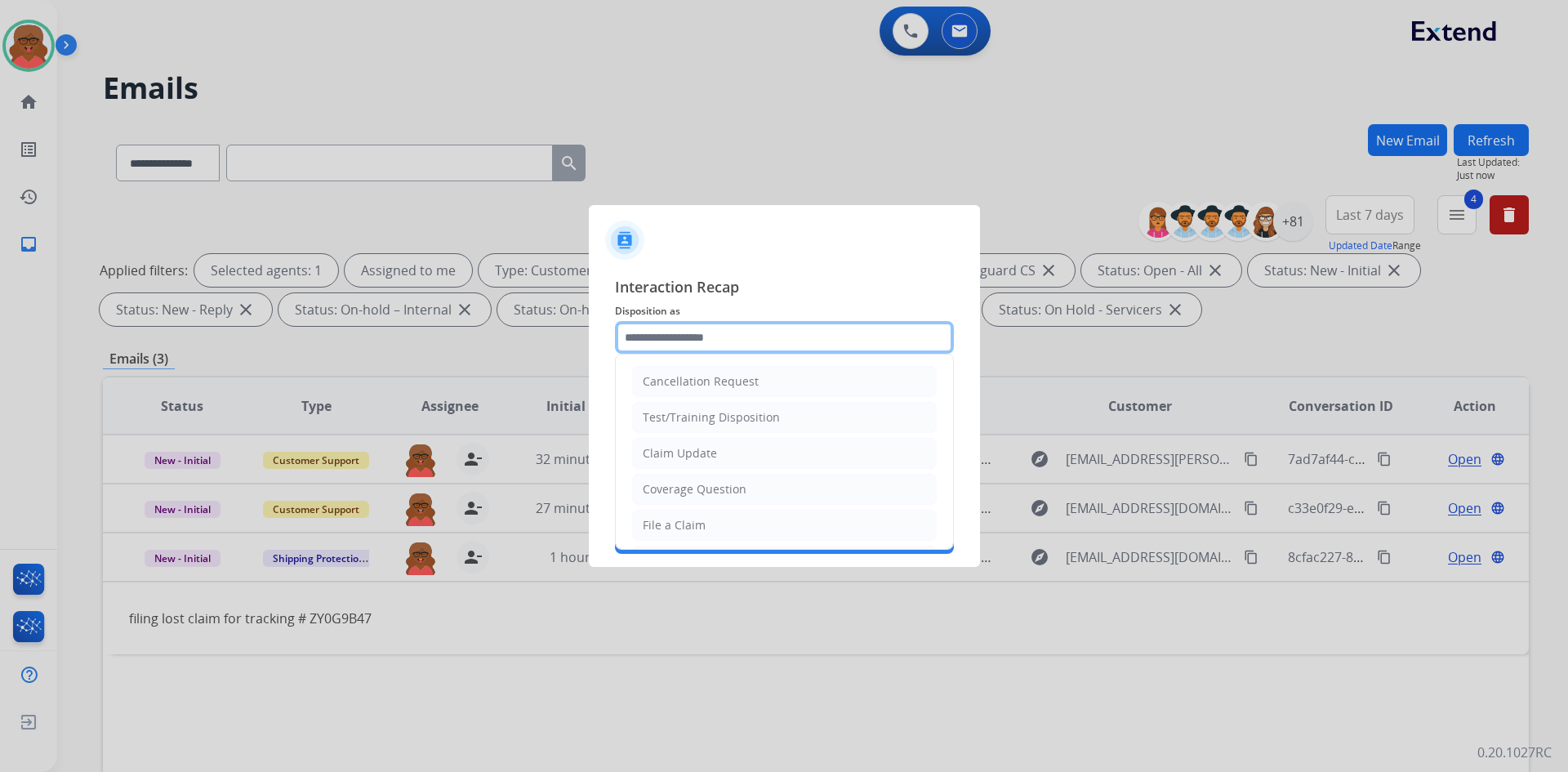
click at [692, 344] on input "text" at bounding box center [784, 338] width 339 height 32
click at [682, 509] on li "File a Claim" at bounding box center [785, 525] width 304 height 31
type input "**********"
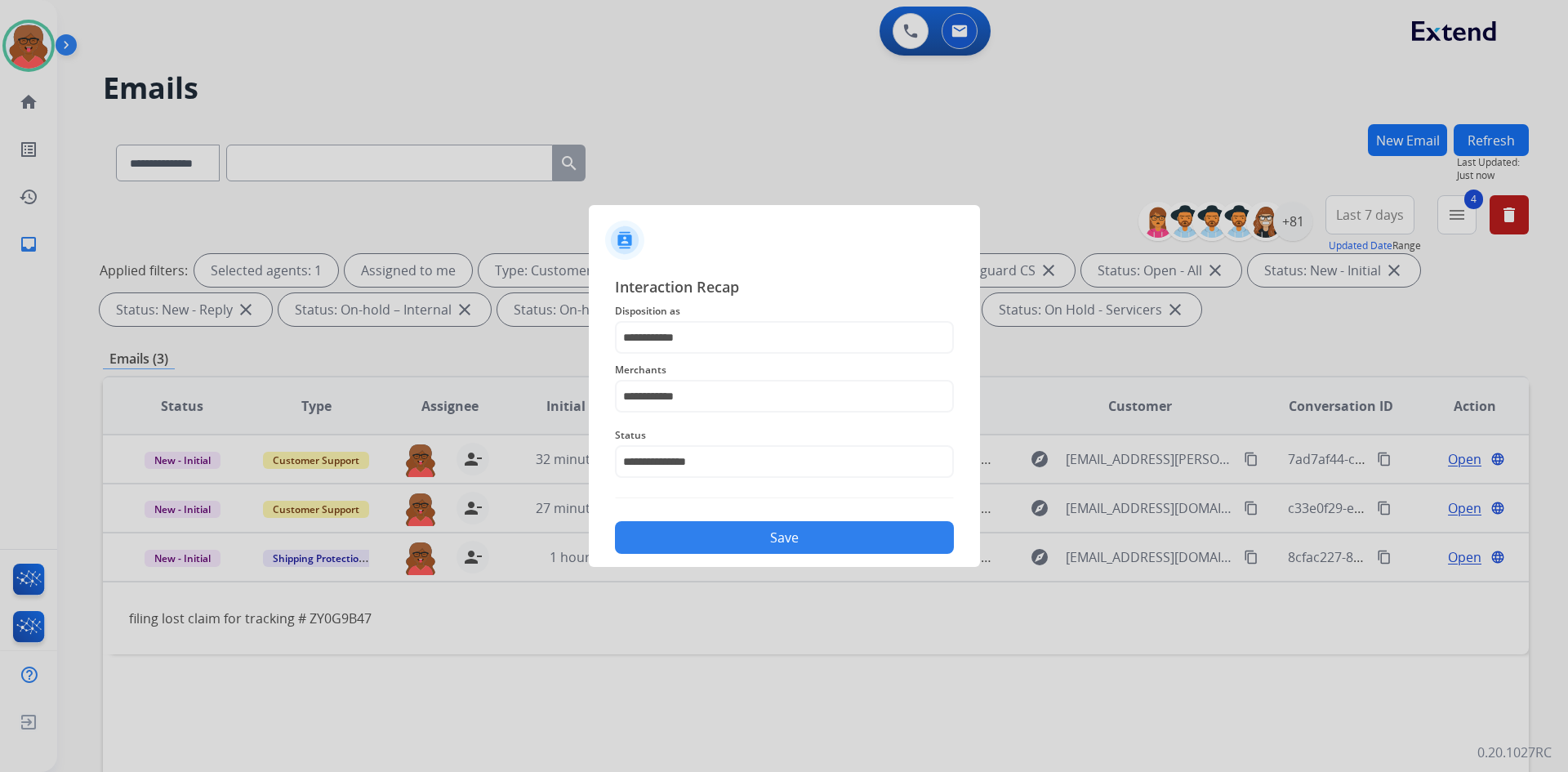
click at [749, 533] on button "Save" at bounding box center [784, 537] width 339 height 32
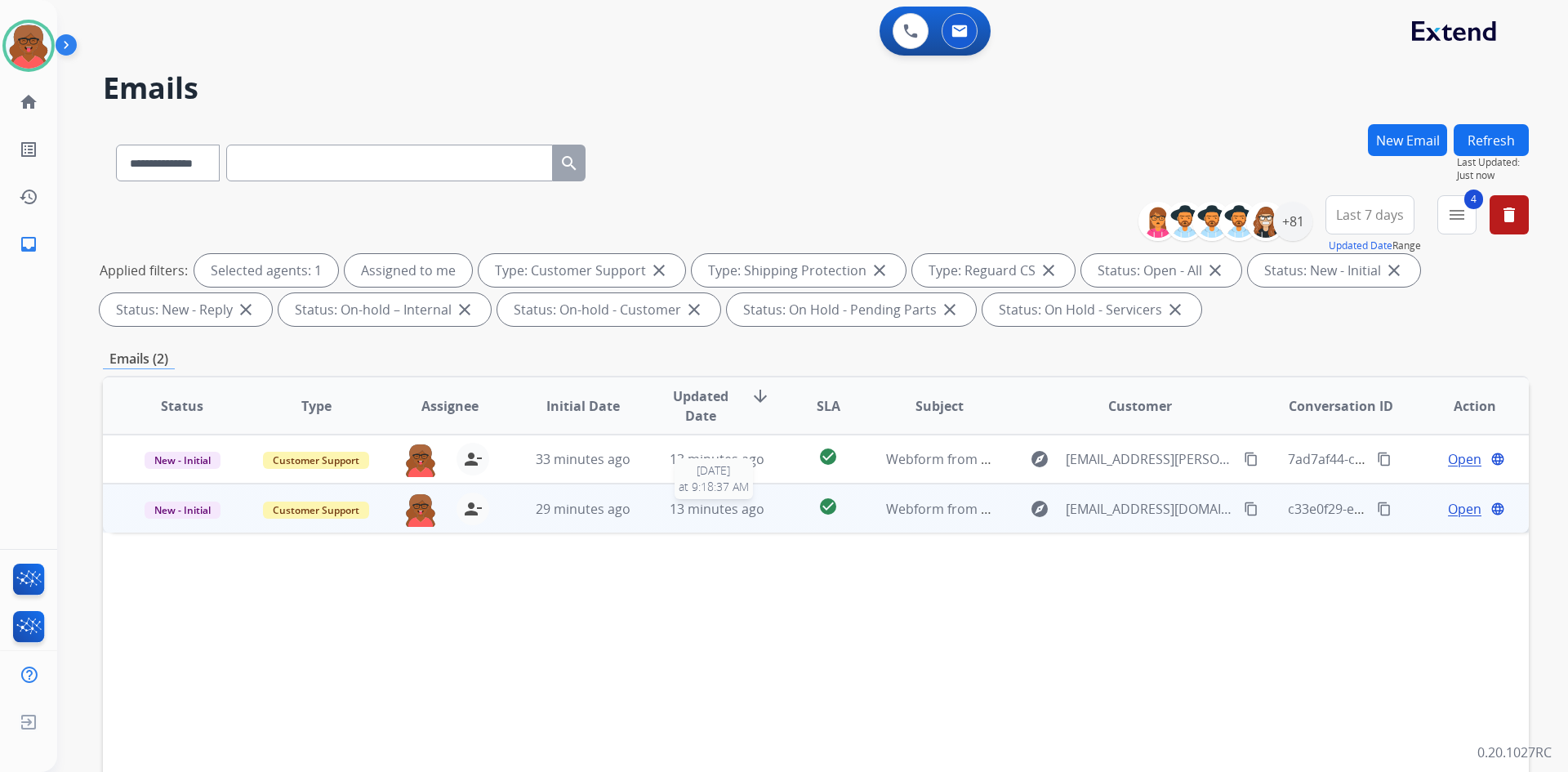
click at [757, 518] on div "13 minutes ago" at bounding box center [718, 508] width 107 height 20
click at [771, 514] on td "check_circle" at bounding box center [815, 508] width 89 height 49
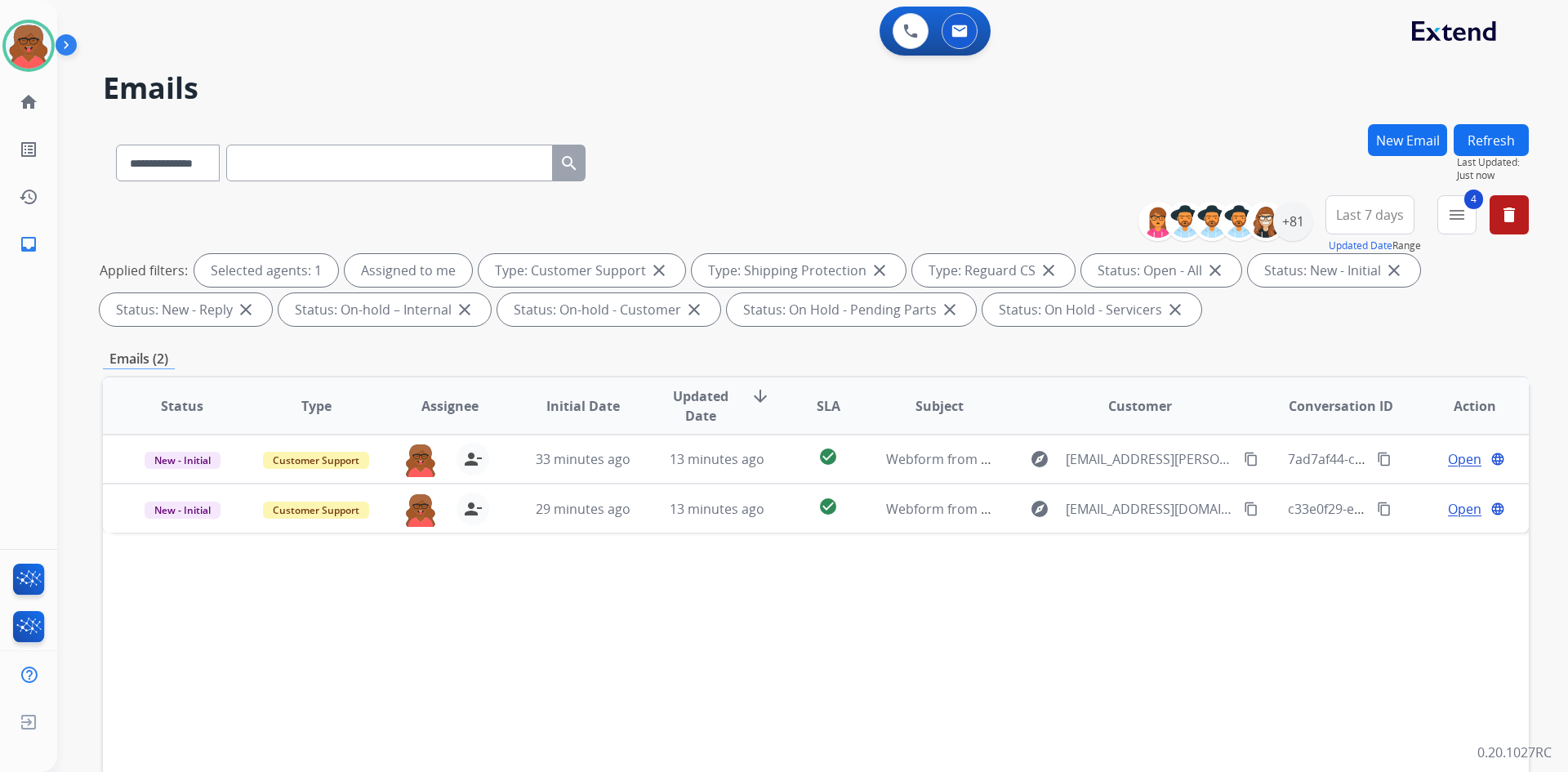
click at [1503, 144] on button "Refresh" at bounding box center [1491, 139] width 75 height 31
click at [47, 60] on div at bounding box center [28, 45] width 52 height 52
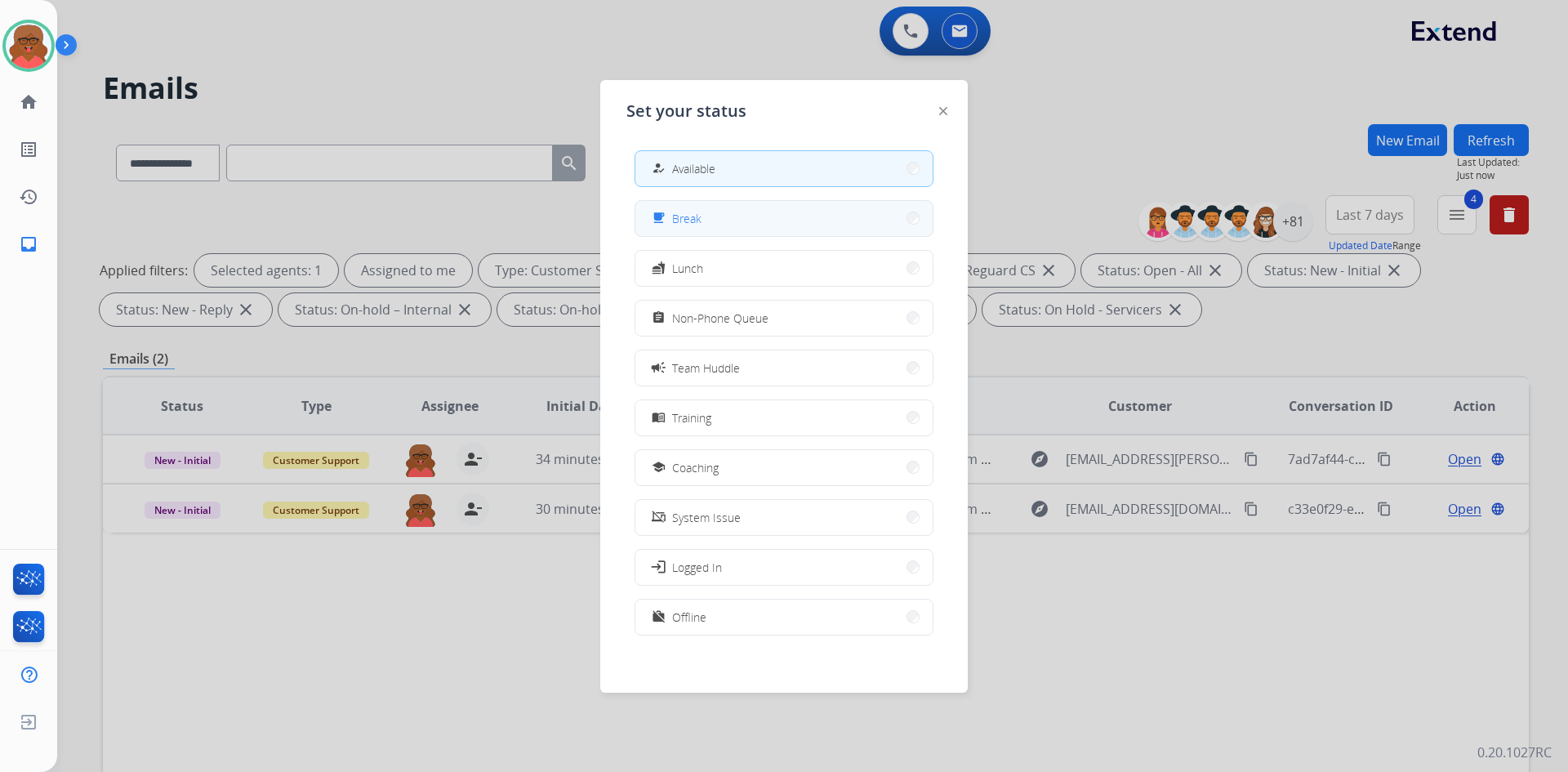
click at [741, 212] on button "free_breakfast Break" at bounding box center [784, 218] width 298 height 35
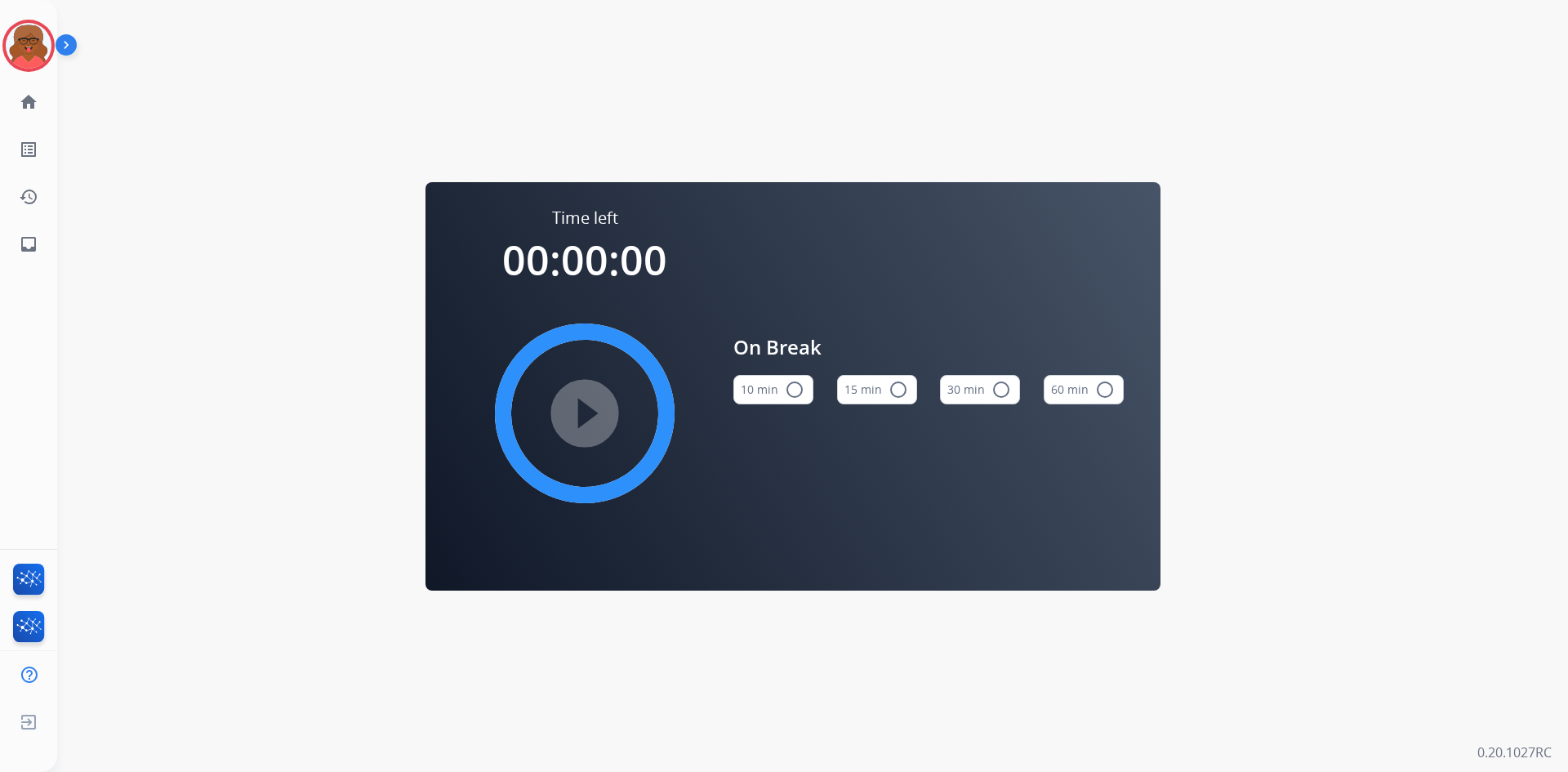
click at [785, 389] on mat-icon "radio_button_unchecked" at bounding box center [794, 389] width 20 height 20
click at [585, 415] on mat-icon "play_circle_filled" at bounding box center [584, 413] width 20 height 20
click at [53, 50] on div at bounding box center [28, 45] width 52 height 52
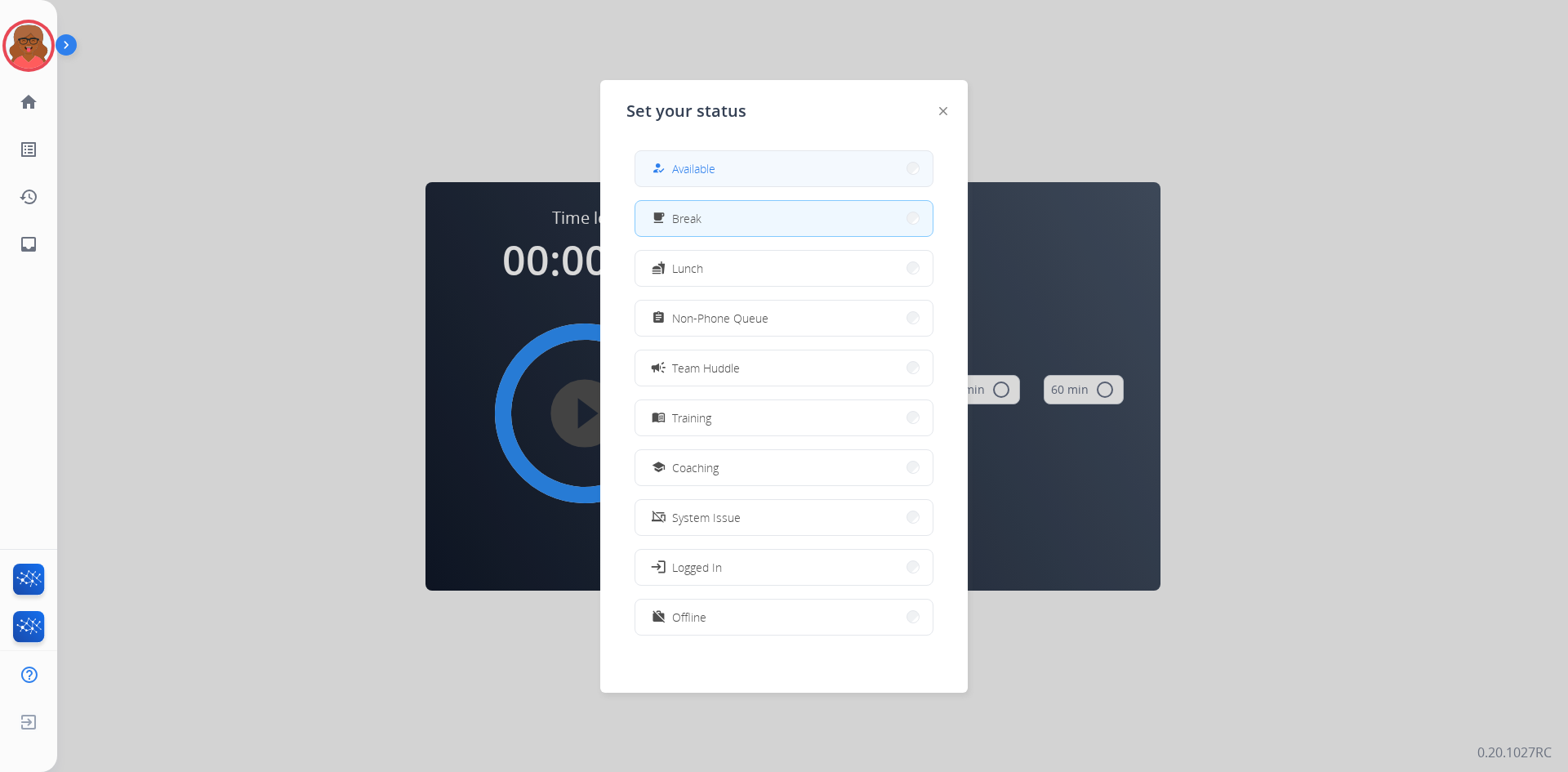
click at [815, 165] on button "how_to_reg Available" at bounding box center [784, 168] width 298 height 35
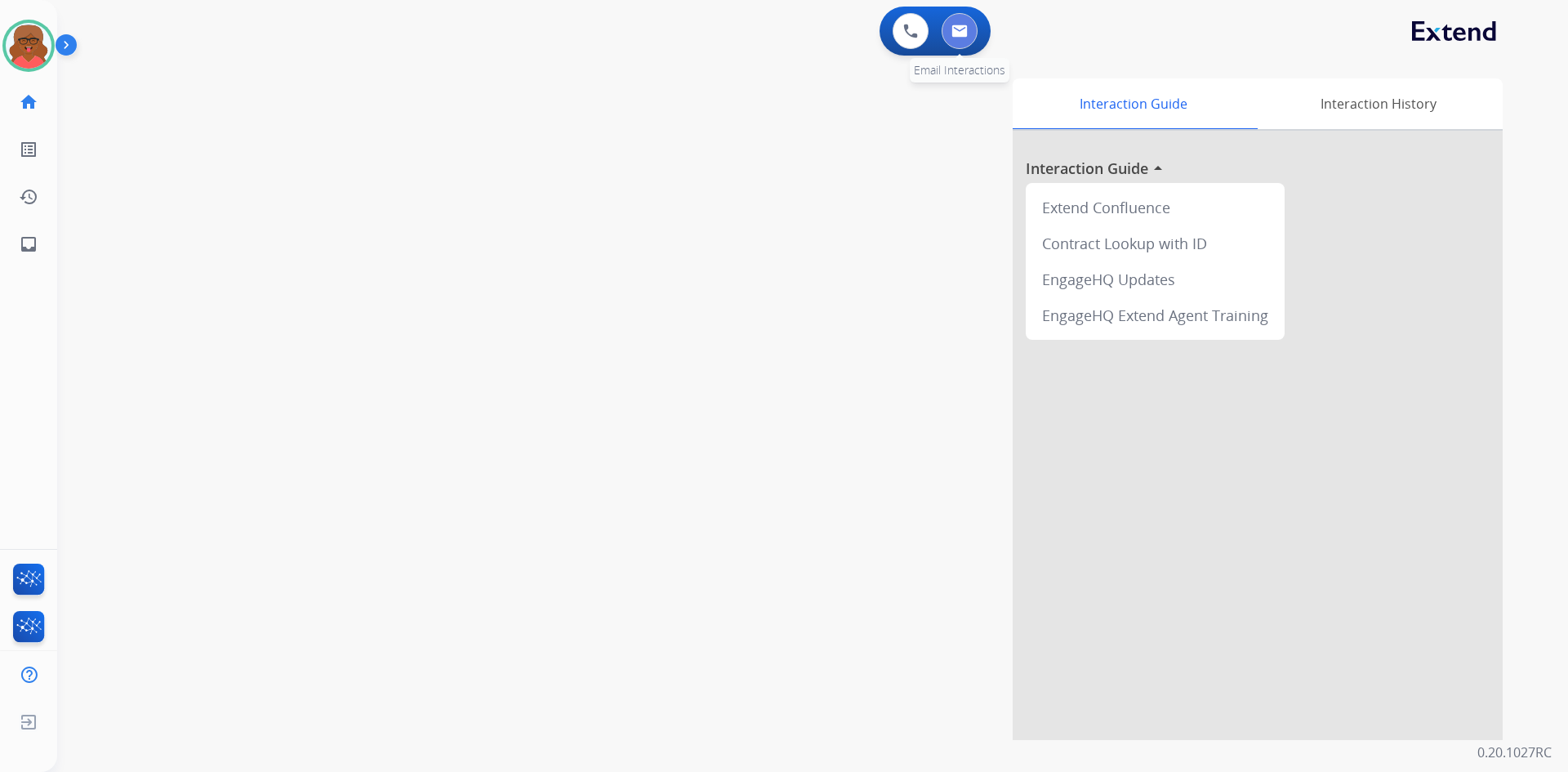
click at [959, 29] on img at bounding box center [959, 31] width 16 height 13
select select "**********"
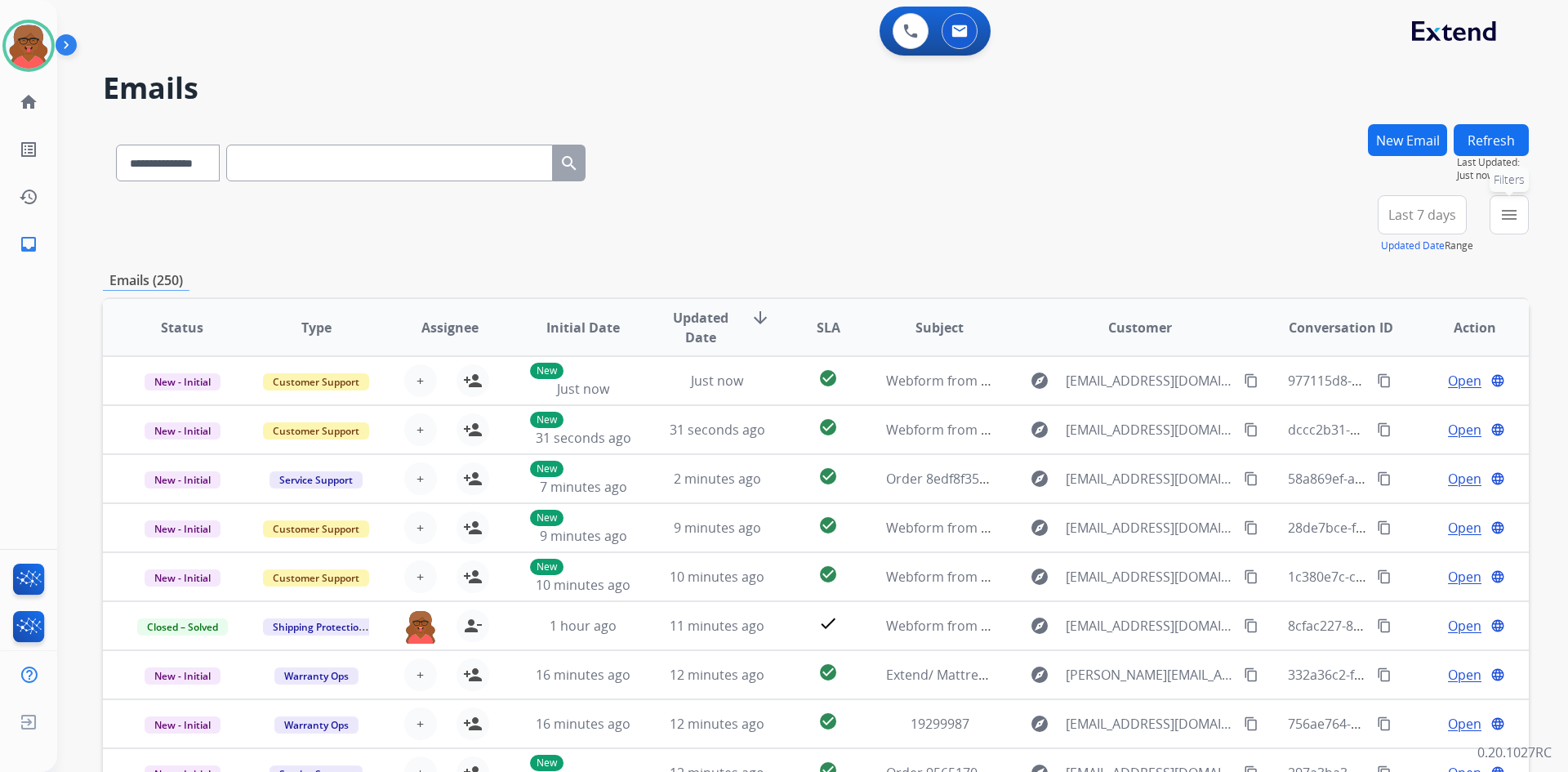
click at [1503, 221] on mat-icon "menu" at bounding box center [1509, 214] width 20 height 20
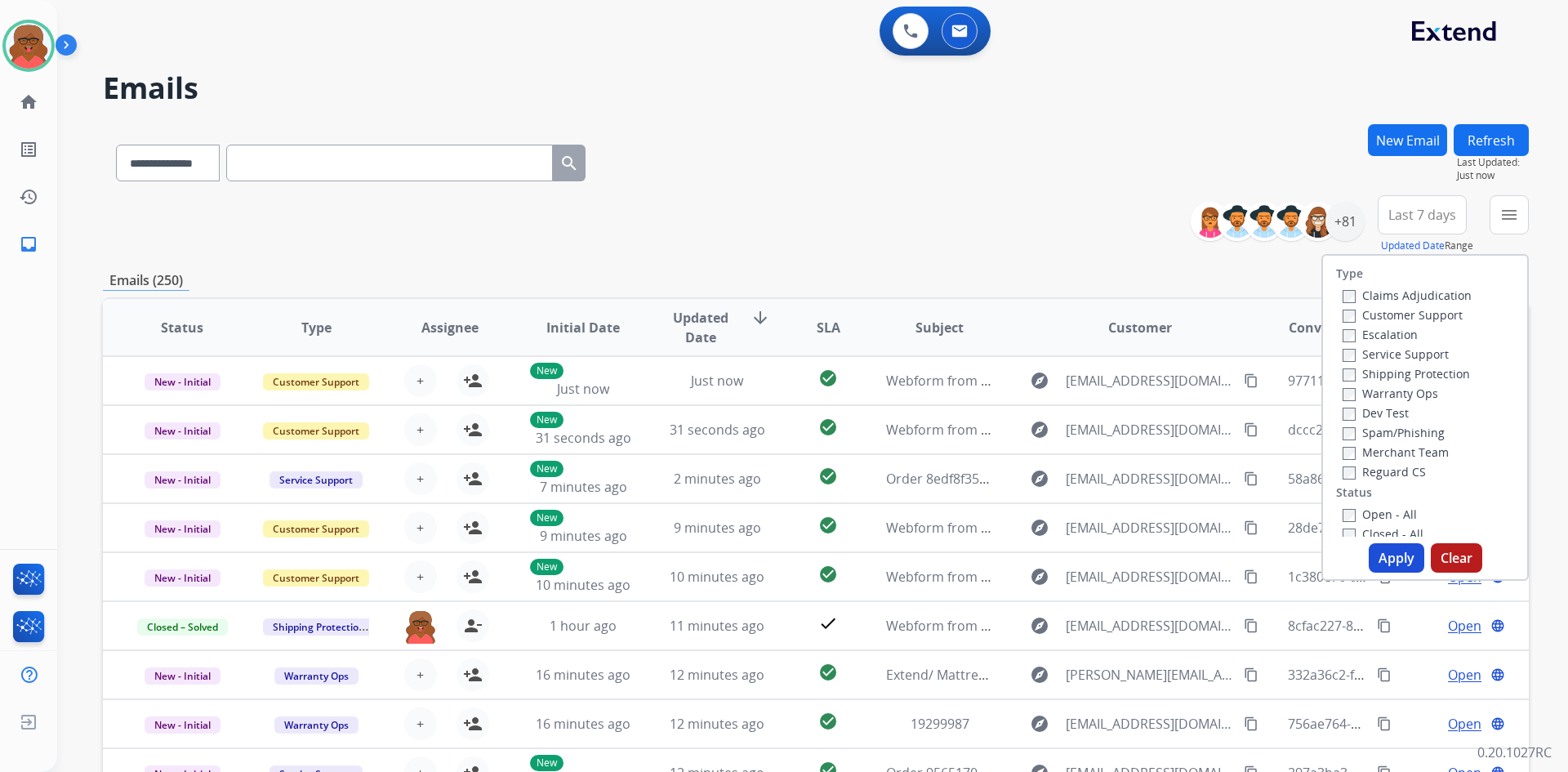
click at [1403, 311] on label "Customer Support" at bounding box center [1402, 315] width 120 height 15
click at [1387, 477] on label "Reguard CS" at bounding box center [1384, 472] width 83 height 15
click at [1379, 511] on label "Open - All" at bounding box center [1379, 514] width 74 height 15
click at [1373, 367] on label "Shipping Protection" at bounding box center [1406, 373] width 128 height 15
click at [1395, 565] on button "Apply" at bounding box center [1396, 558] width 55 height 30
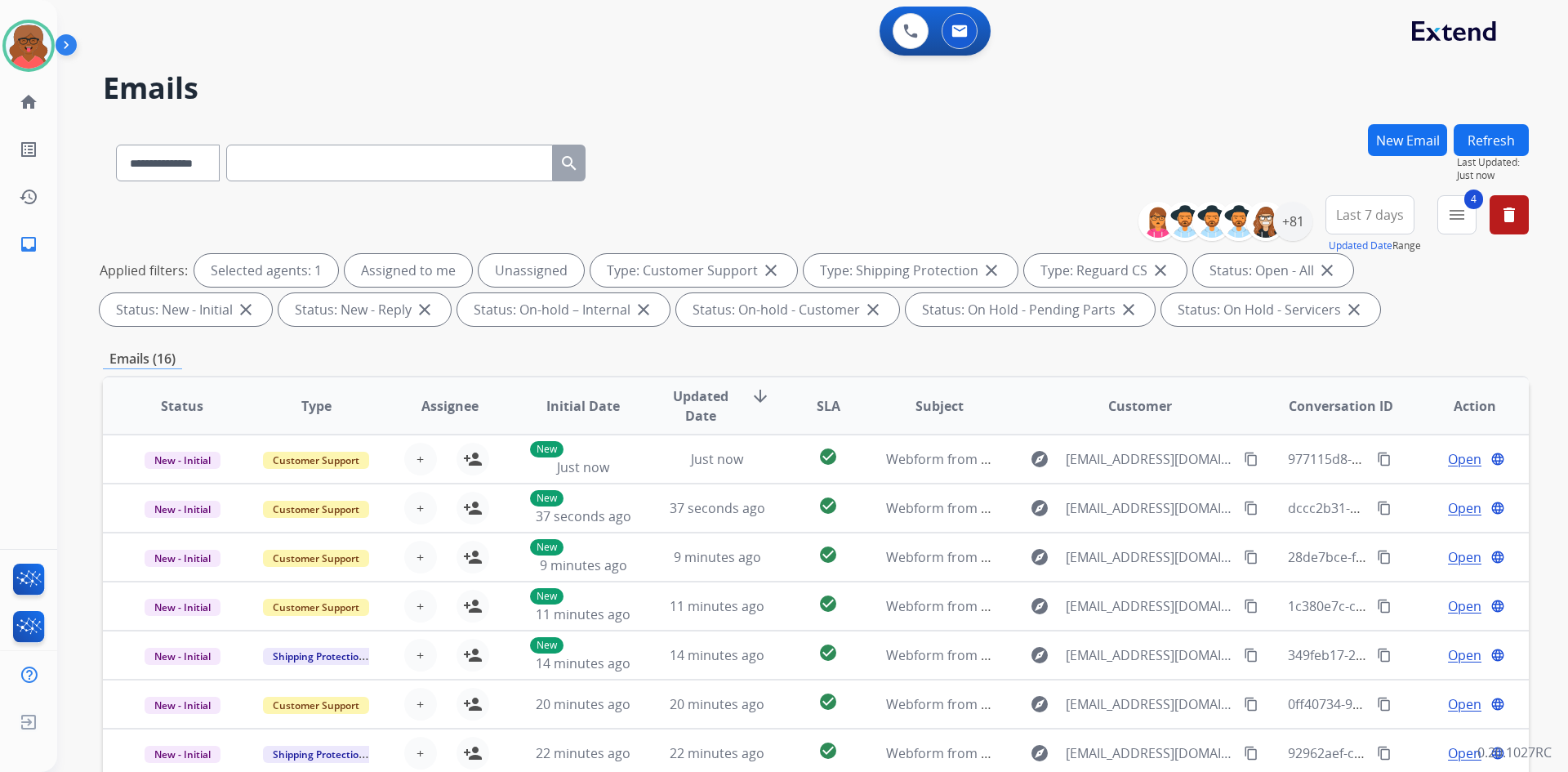
scroll to position [82, 0]
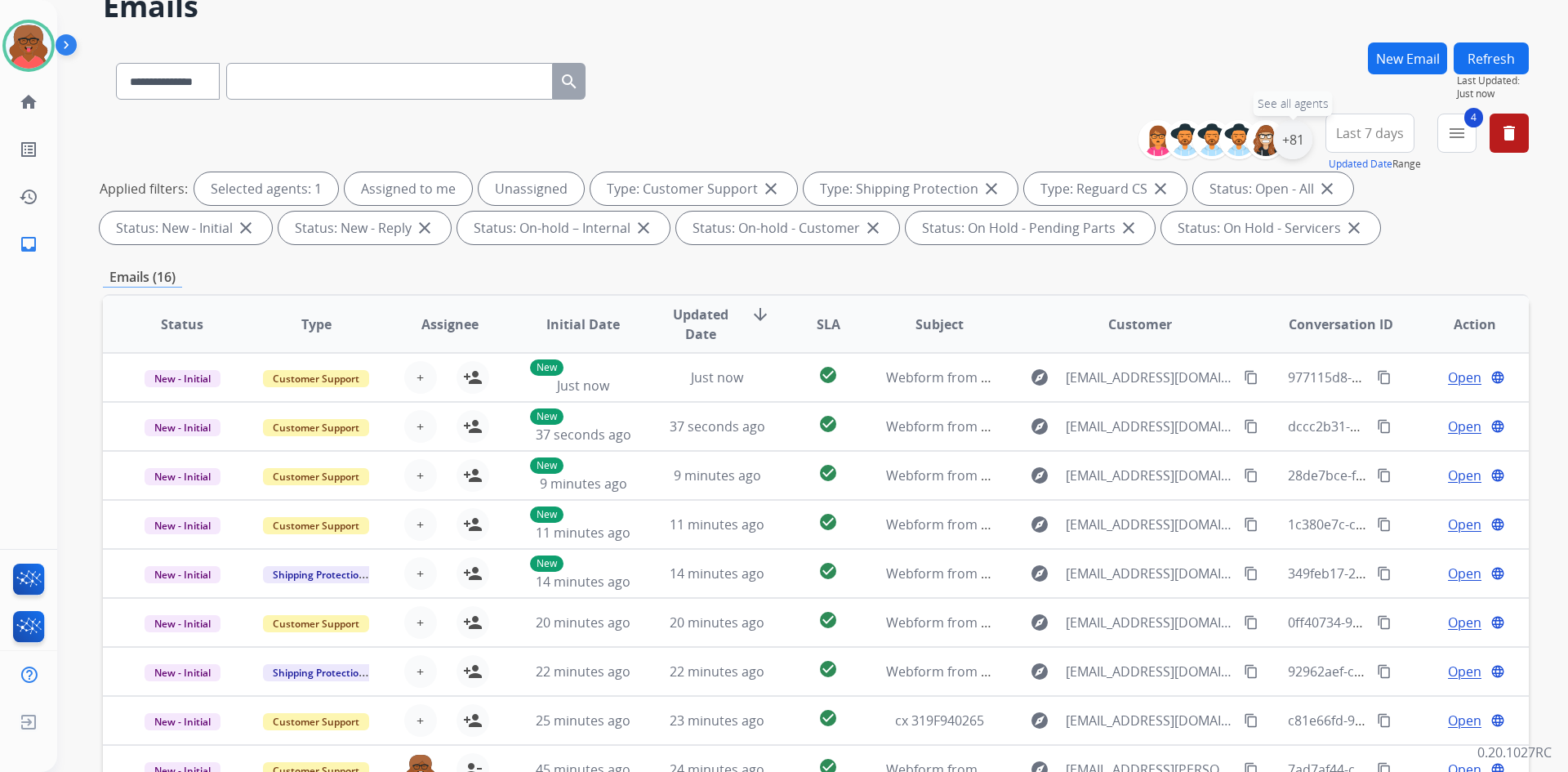
click at [1298, 145] on div "+81" at bounding box center [1293, 139] width 39 height 39
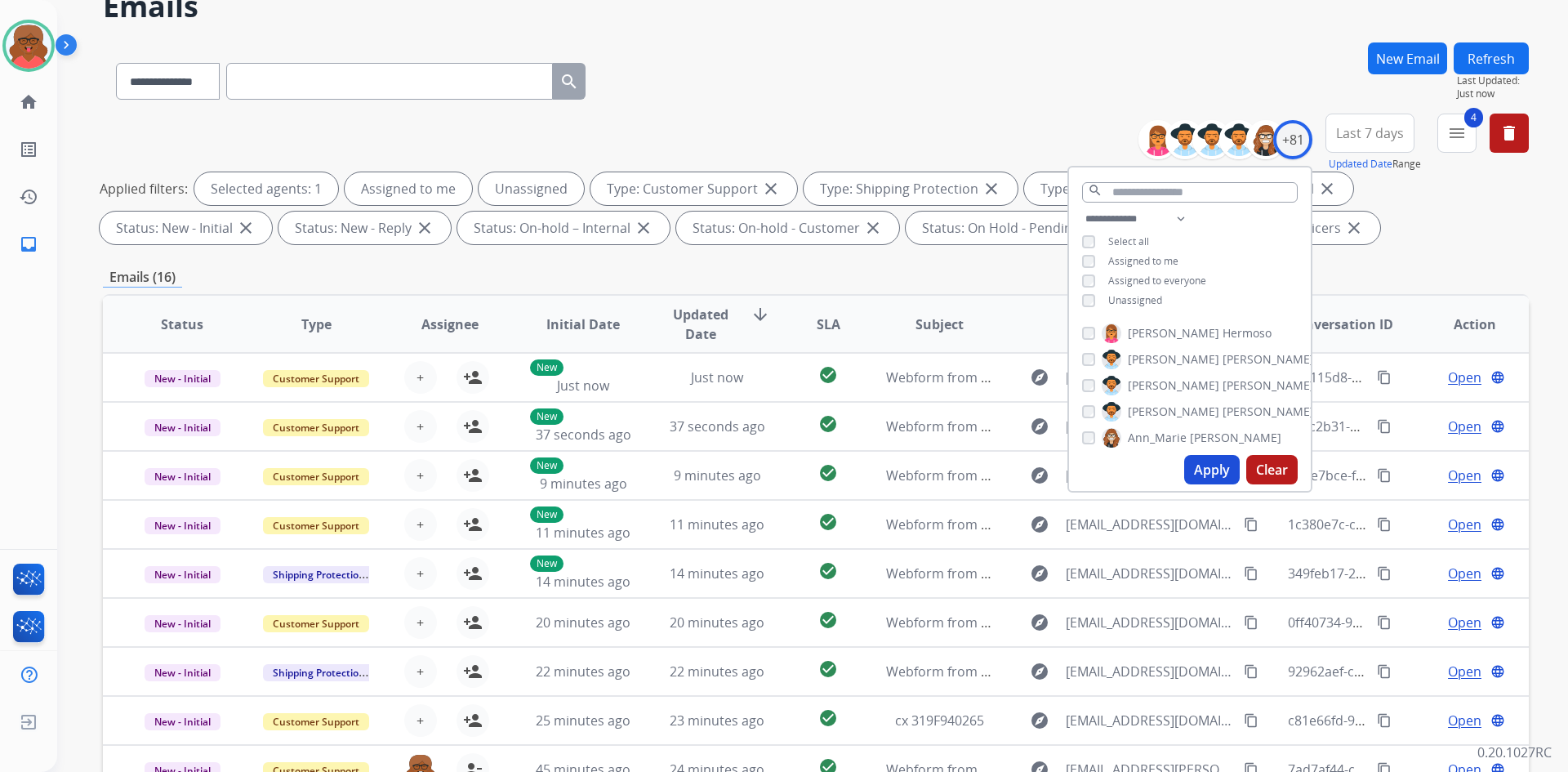
click at [1361, 258] on div "**********" at bounding box center [815, 484] width 1426 height 883
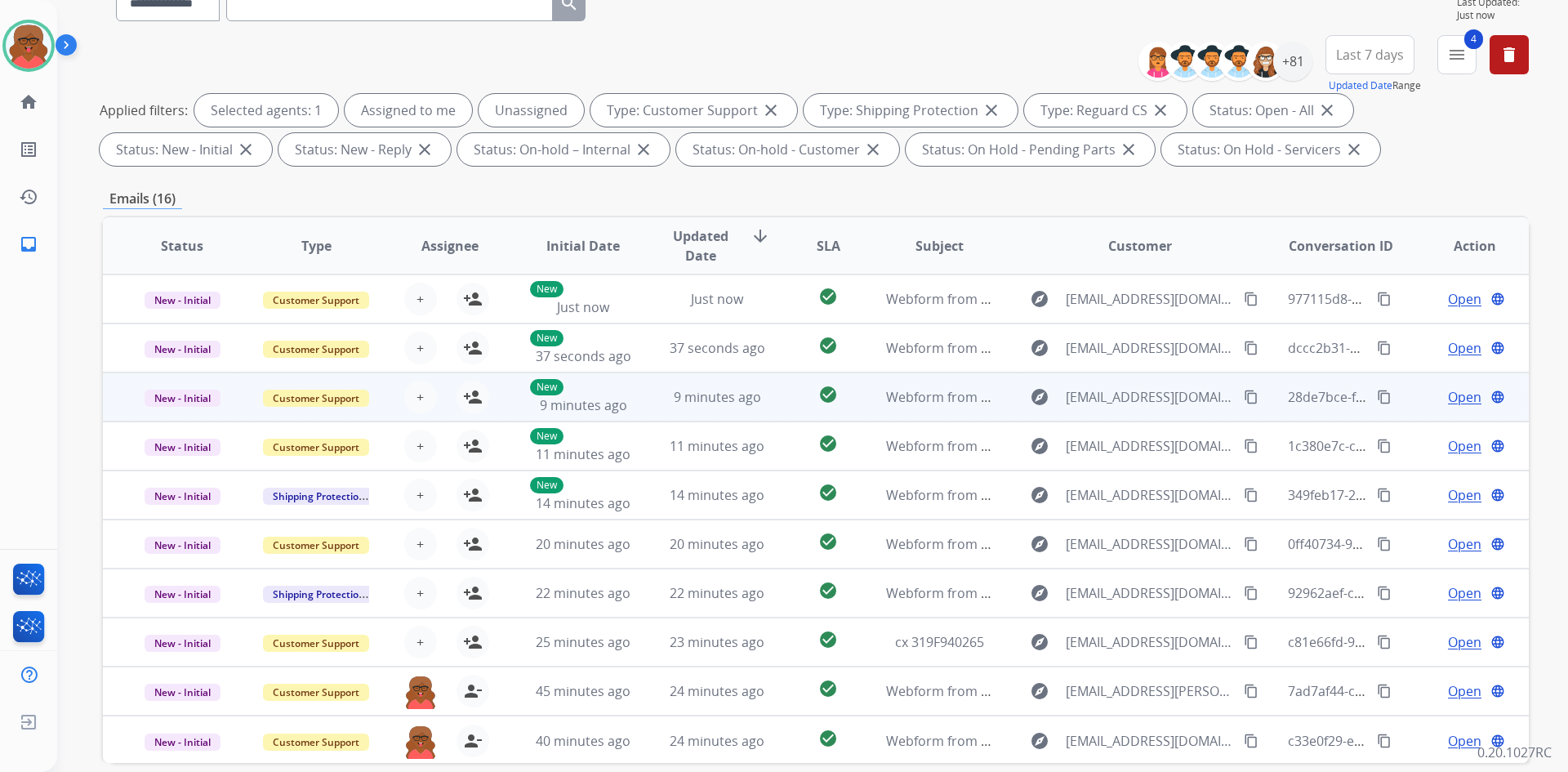
scroll to position [236, 0]
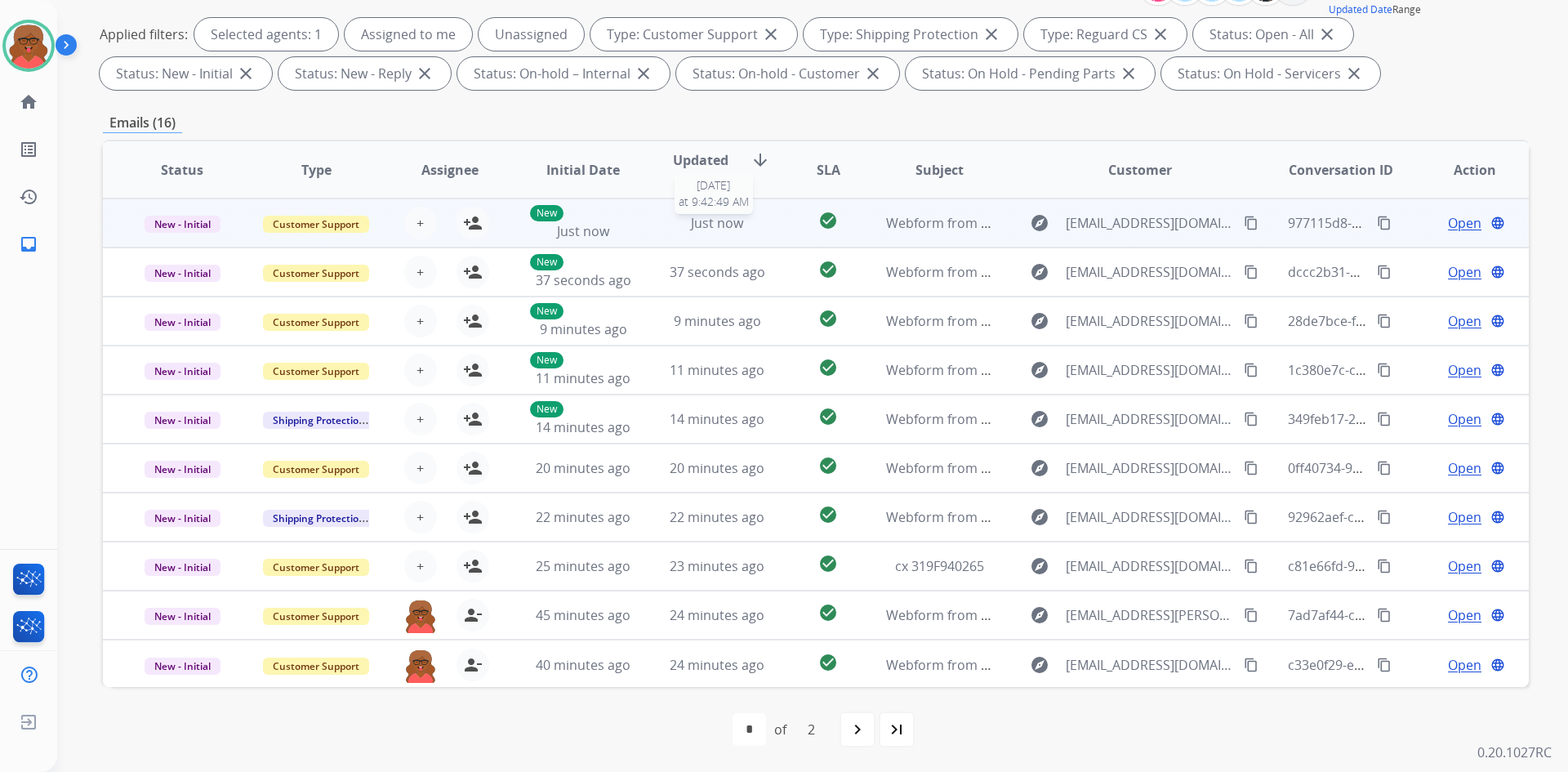
click at [741, 230] on div "Just now" at bounding box center [718, 223] width 107 height 20
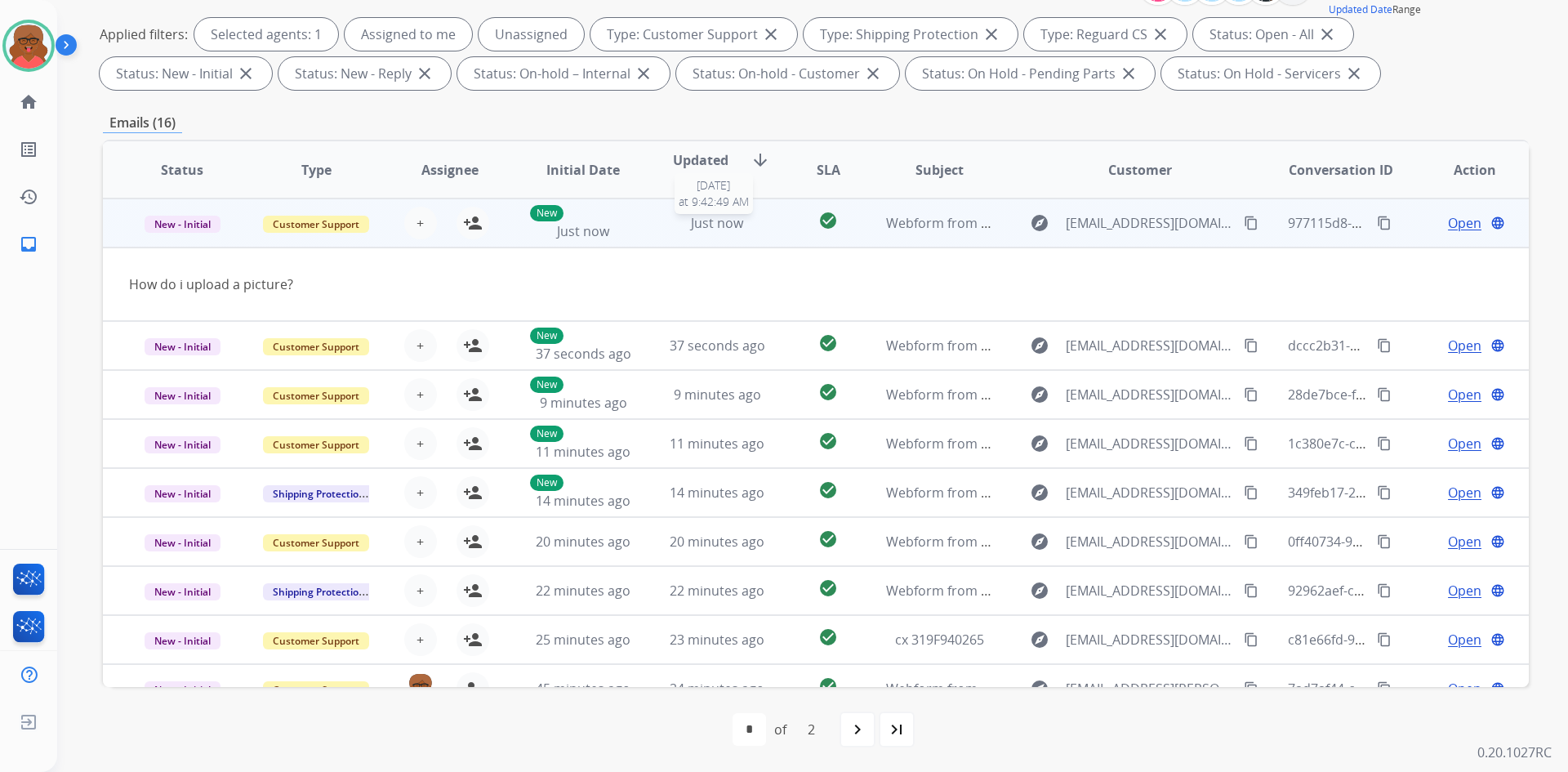
click at [741, 230] on div "Just now" at bounding box center [718, 223] width 107 height 20
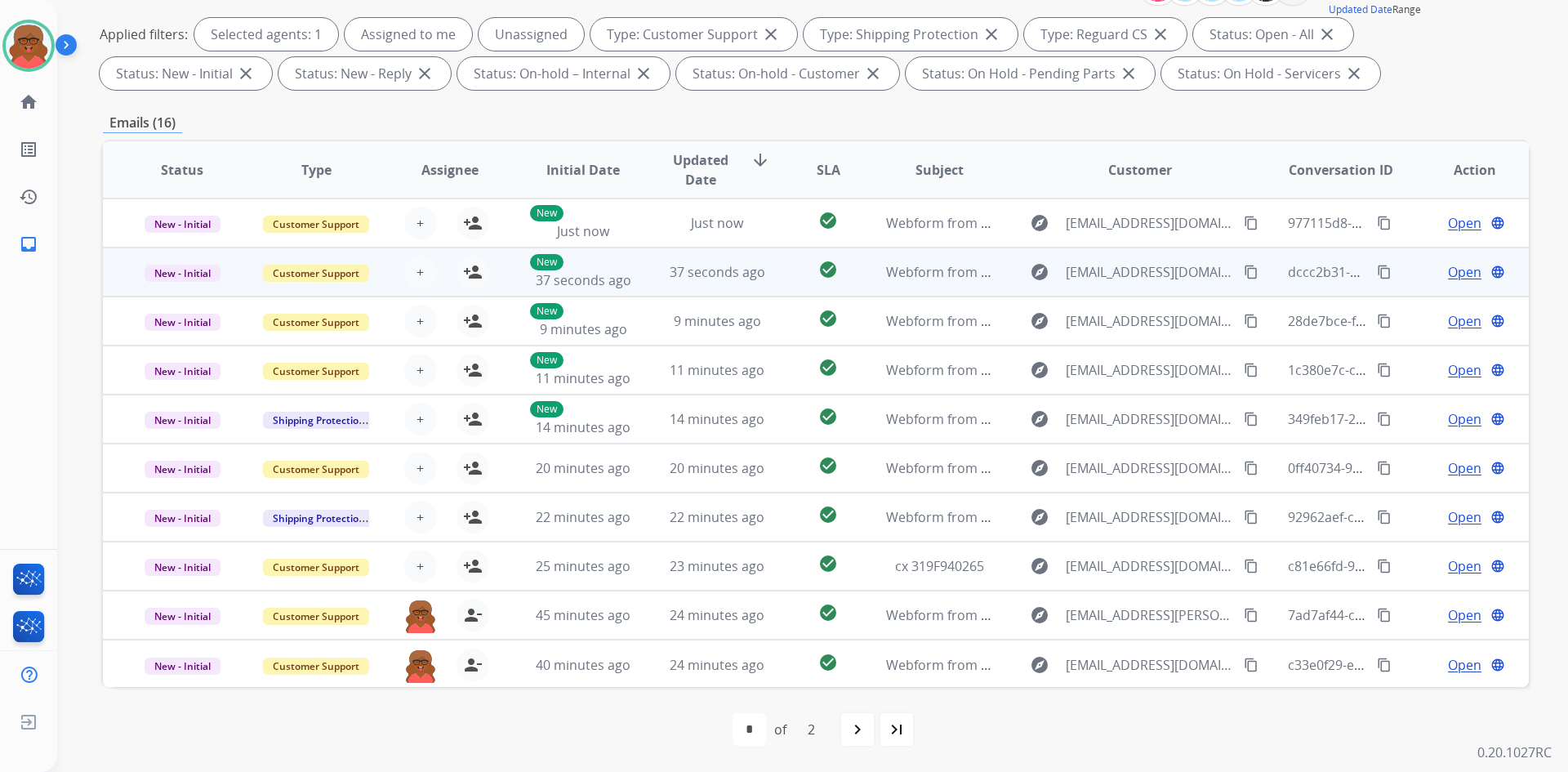
click at [737, 277] on span "37 seconds ago" at bounding box center [718, 271] width 95 height 18
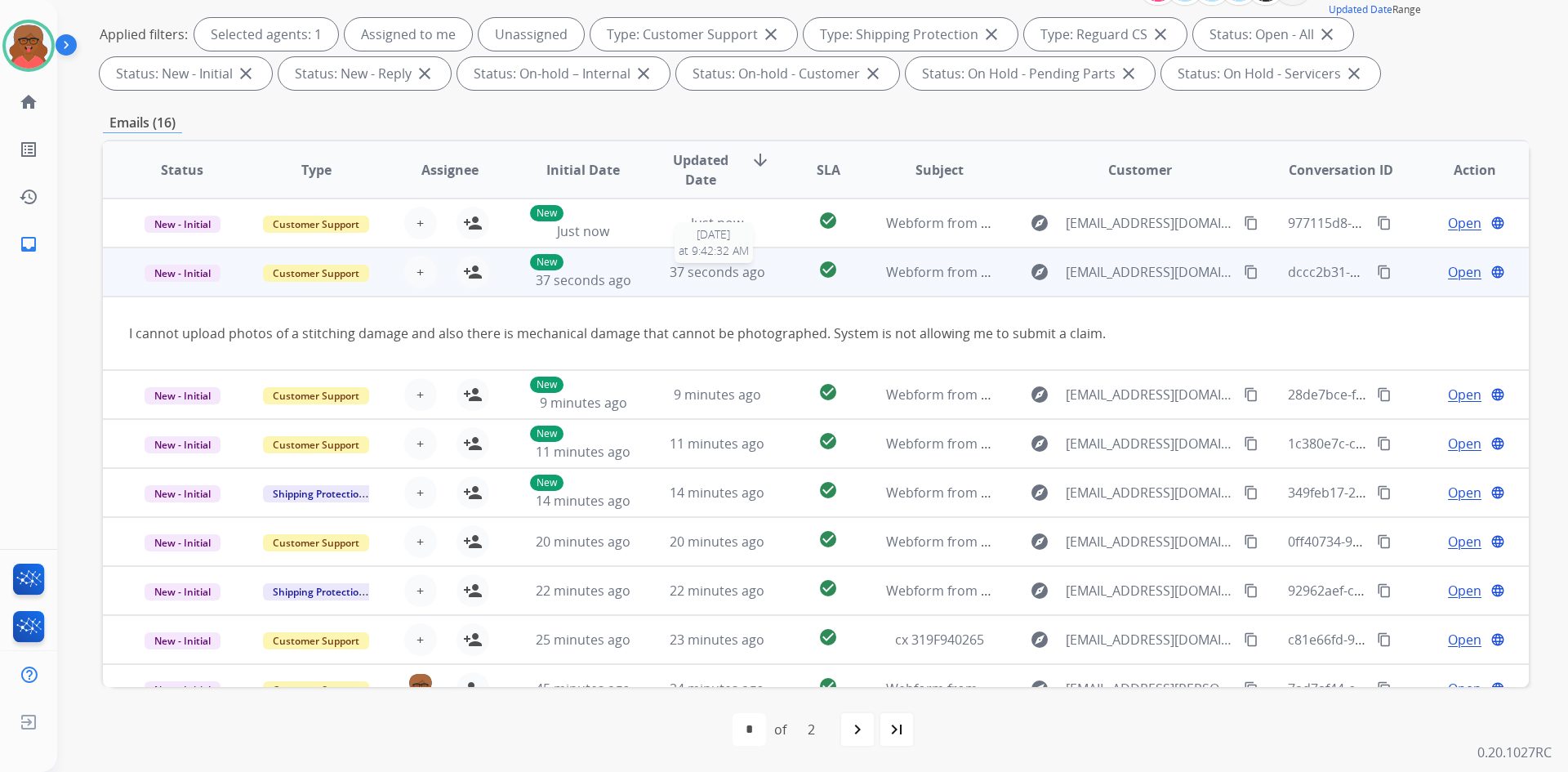
scroll to position [49, 0]
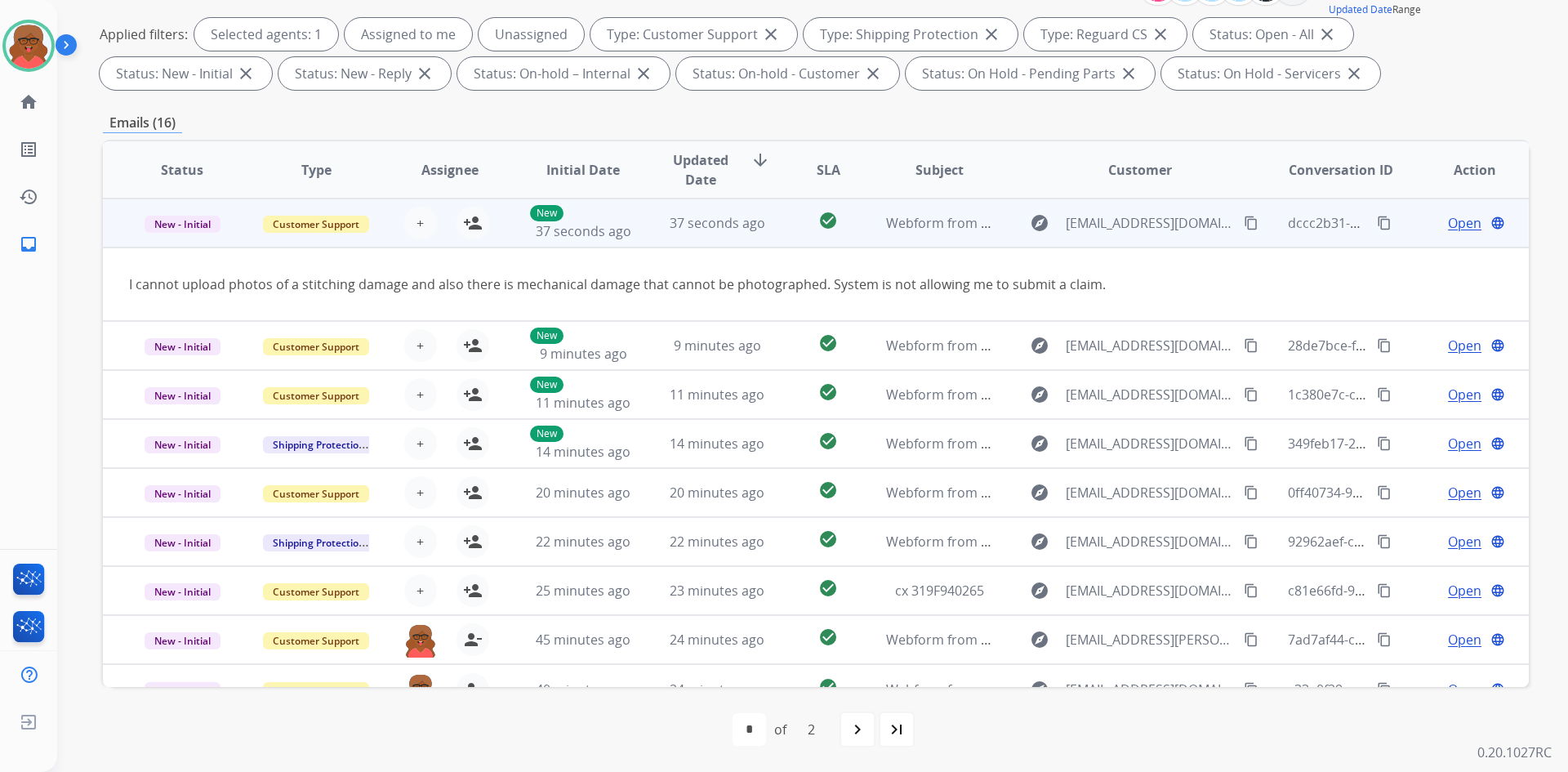
click at [737, 232] on div "37 seconds ago" at bounding box center [718, 223] width 107 height 20
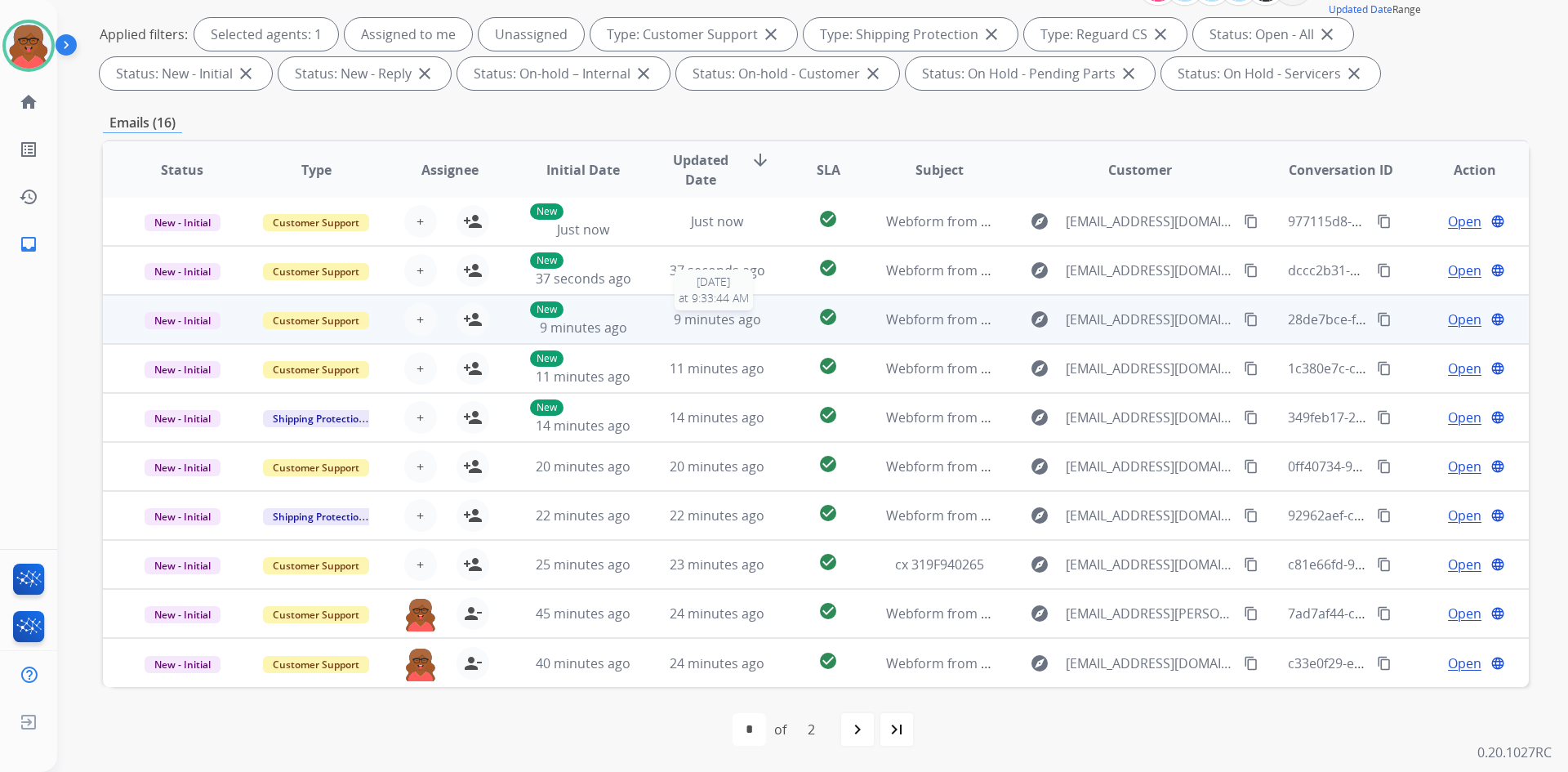
click at [715, 316] on span "9 minutes ago" at bounding box center [718, 319] width 88 height 18
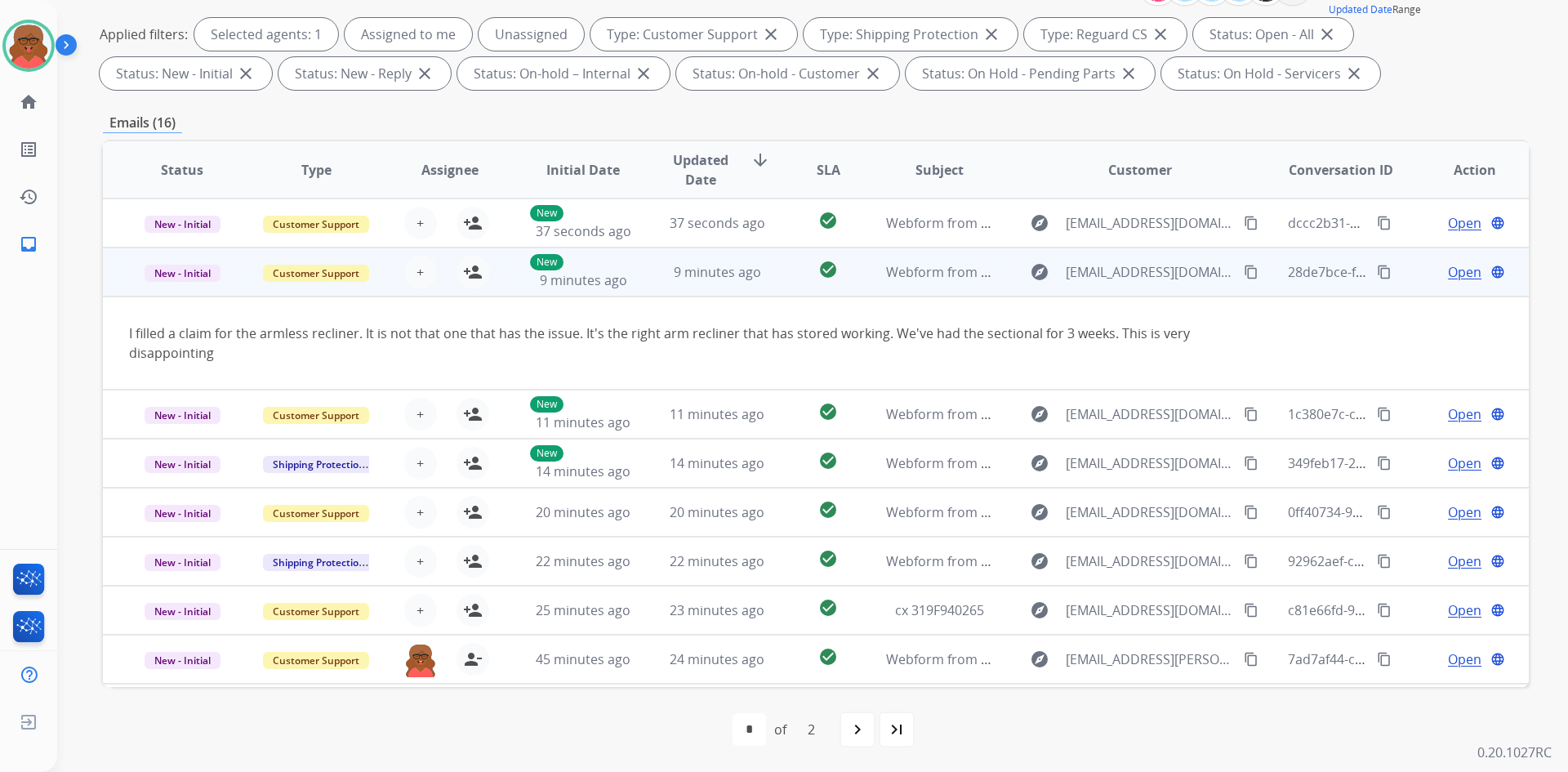
scroll to position [94, 0]
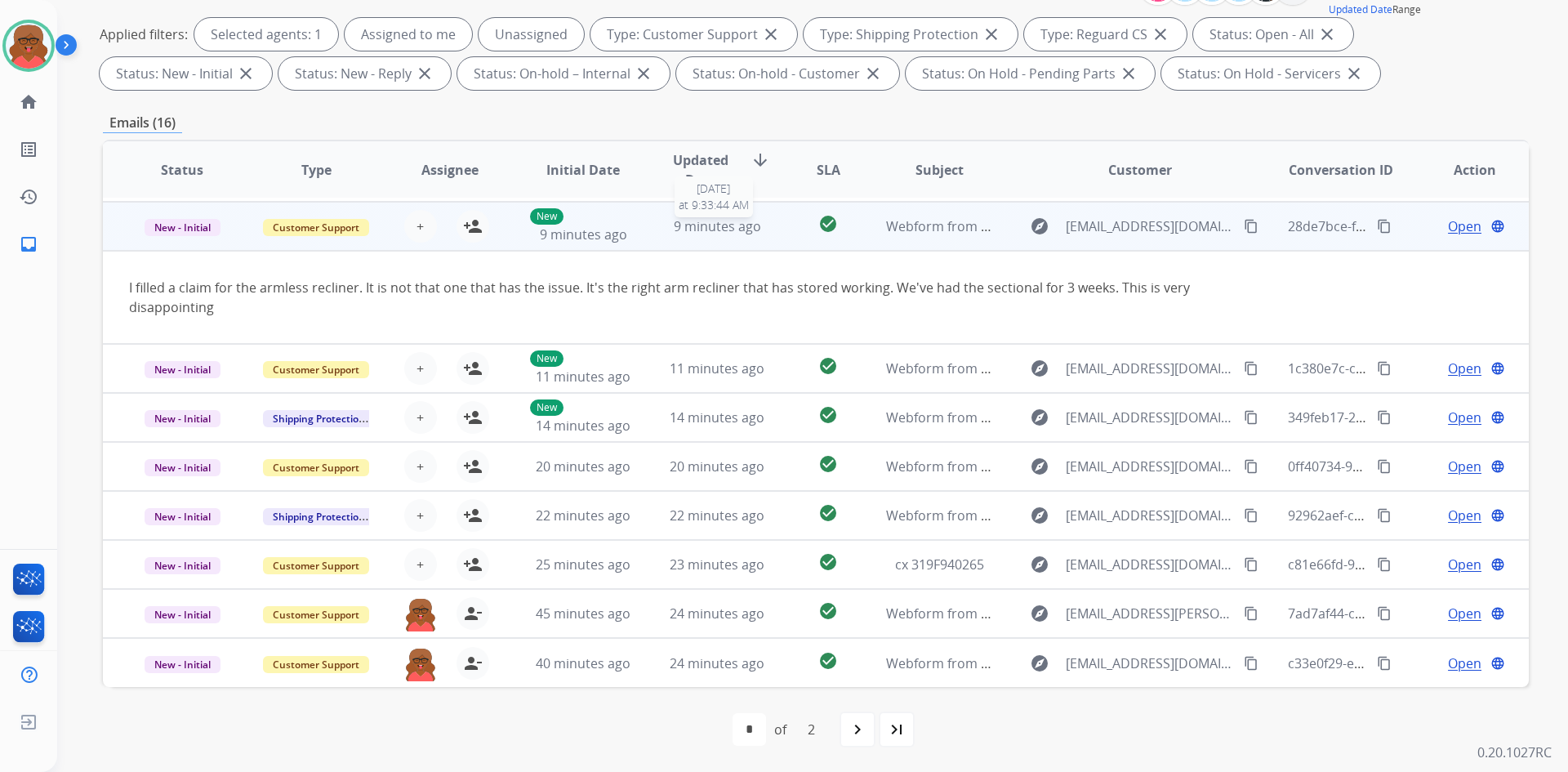
click at [665, 236] on div "9 minutes ago" at bounding box center [718, 226] width 107 height 20
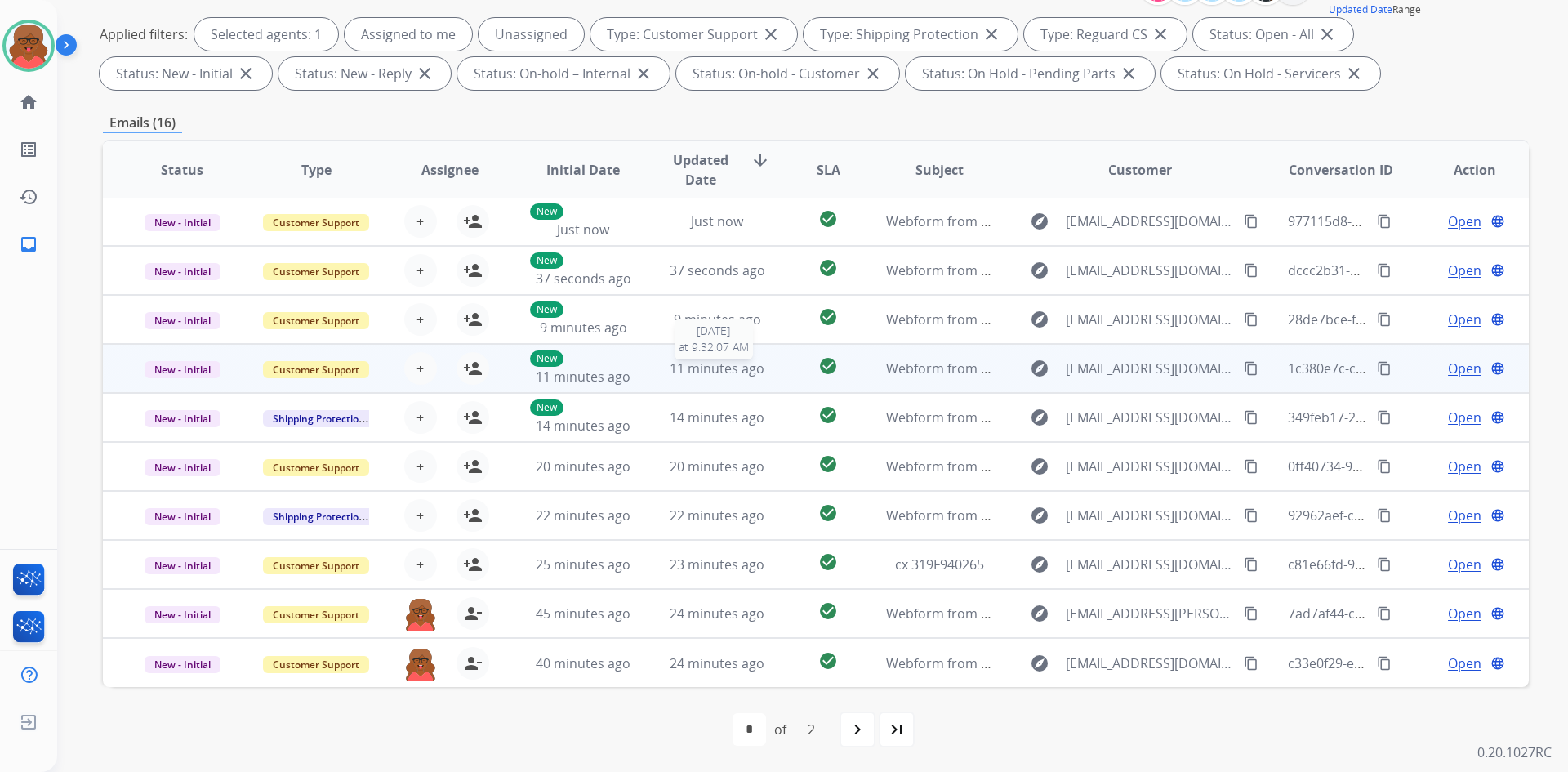
click at [682, 376] on span "11 minutes ago" at bounding box center [717, 368] width 94 height 18
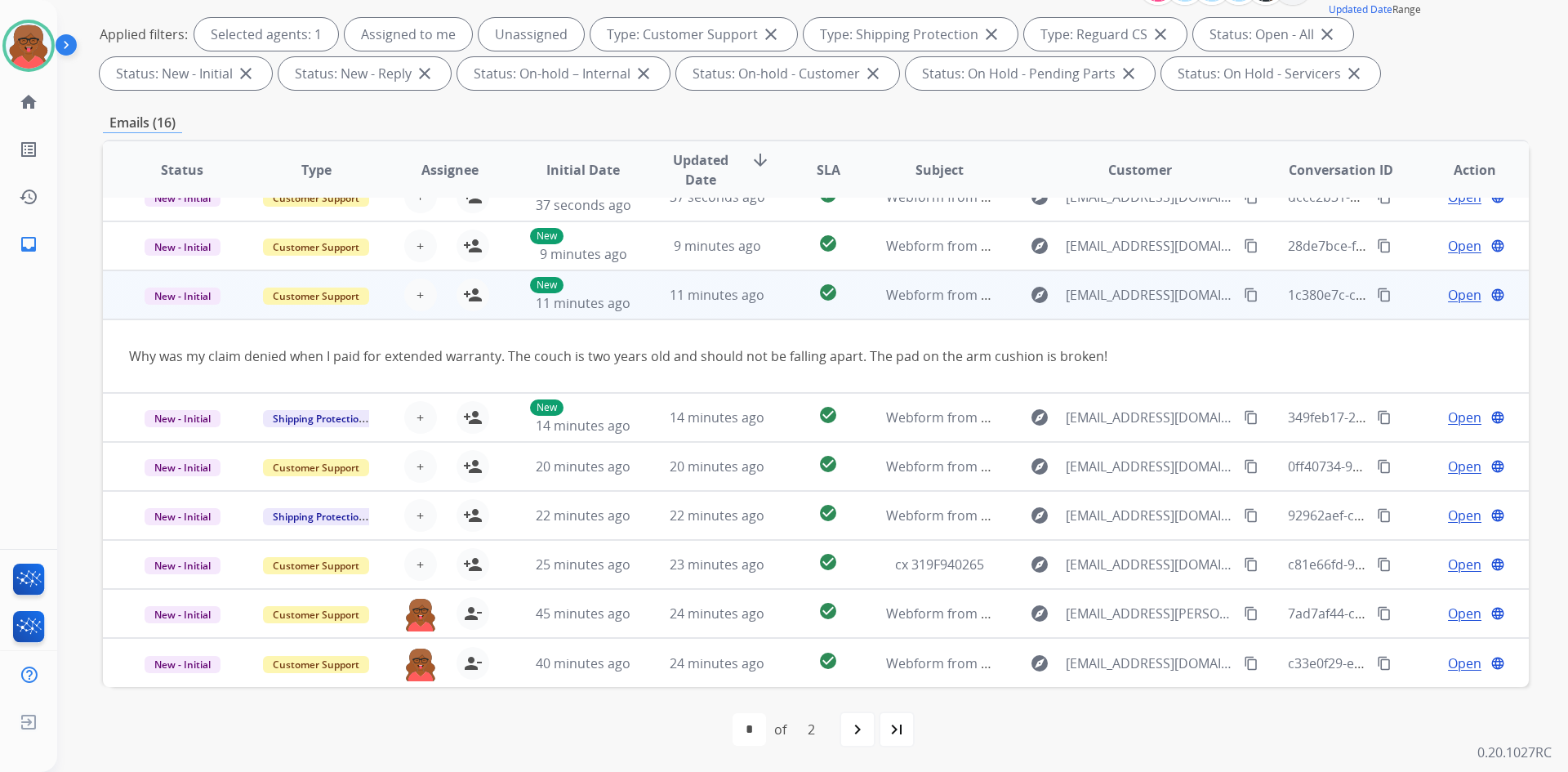
scroll to position [75, 0]
click at [467, 298] on mat-icon "person_add" at bounding box center [473, 294] width 20 height 20
click at [585, 304] on span "11 minutes ago" at bounding box center [582, 303] width 94 height 18
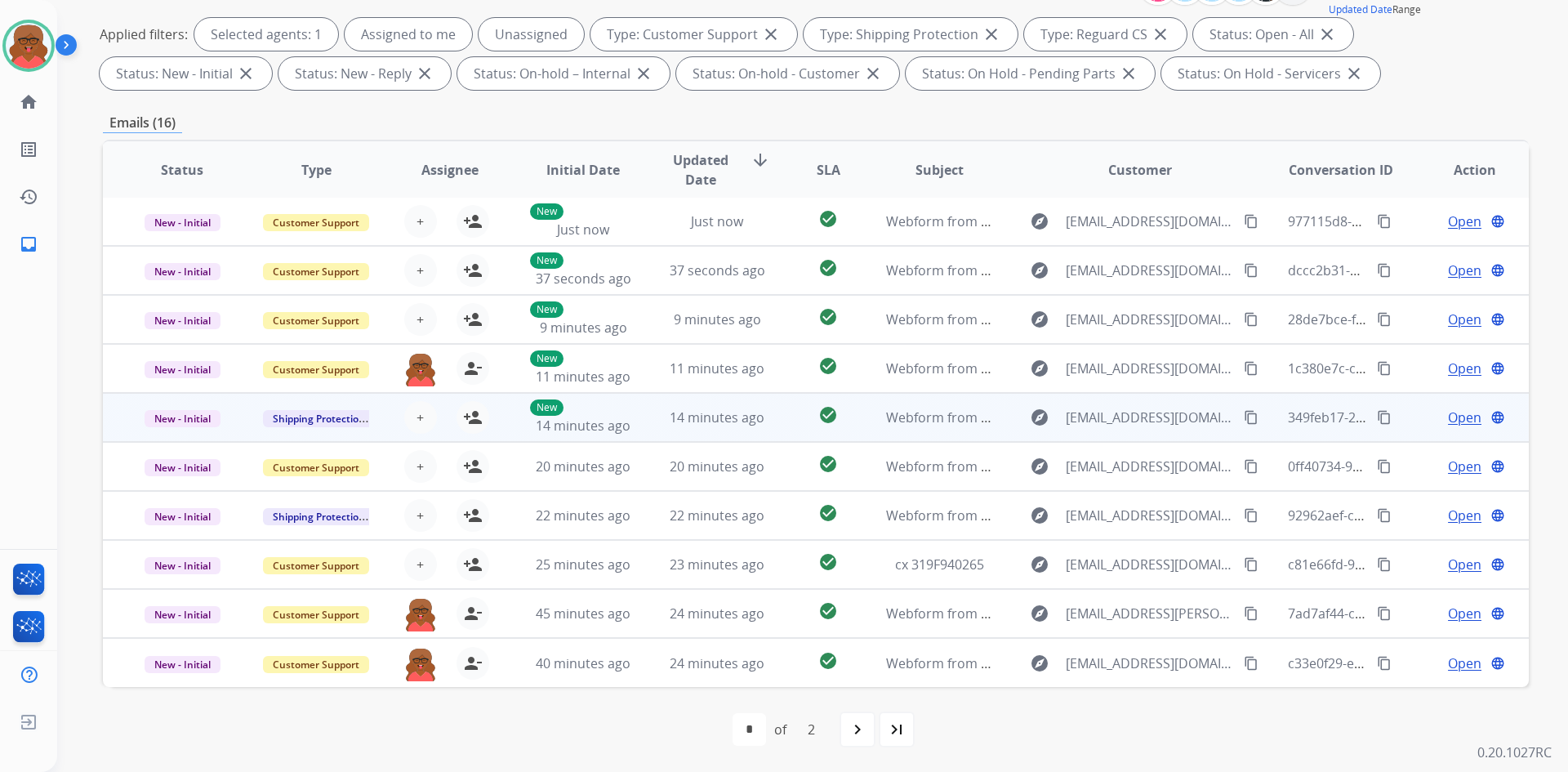
click at [631, 410] on div "New 14 minutes ago" at bounding box center [583, 417] width 107 height 36
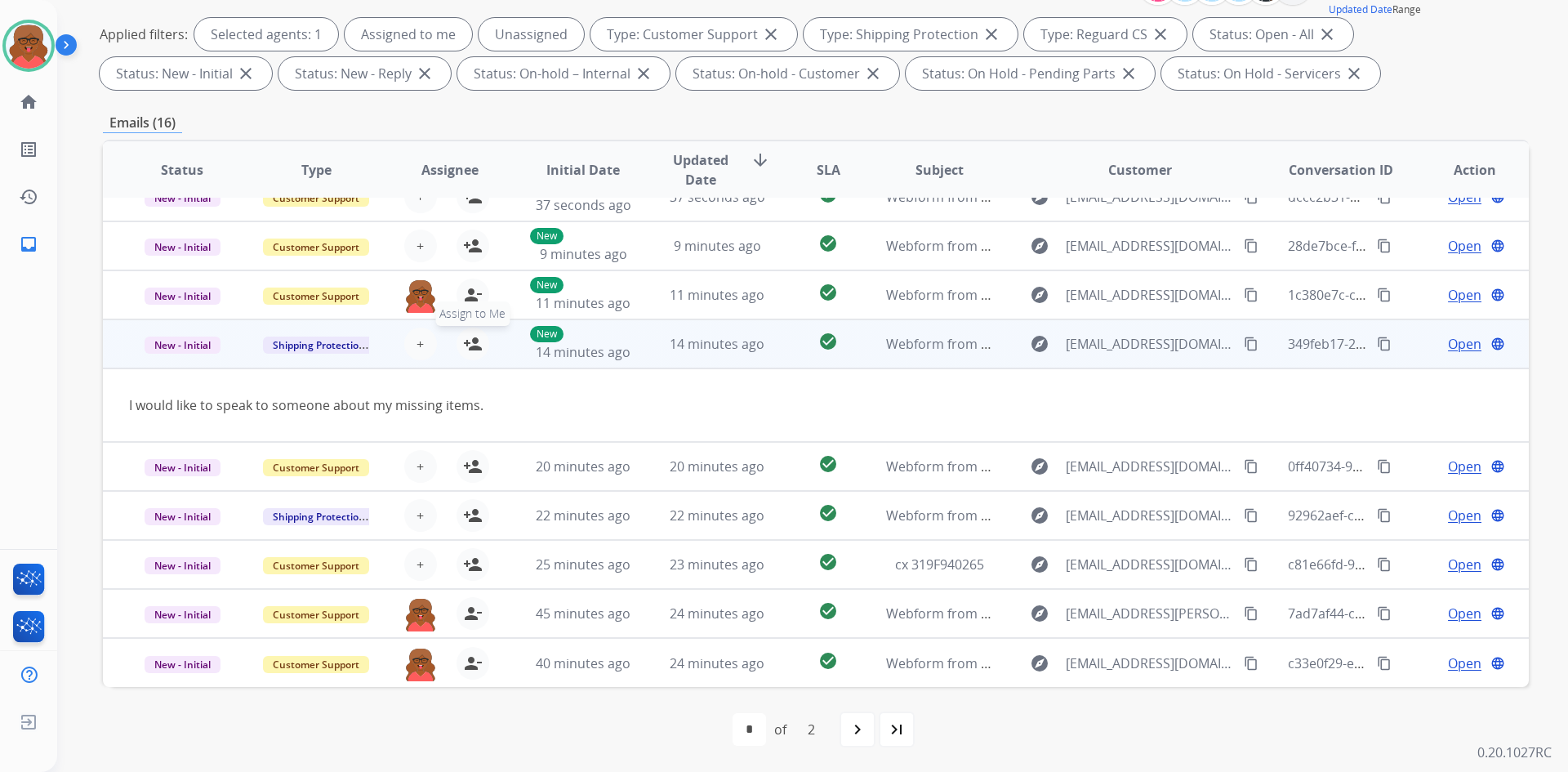
click at [480, 343] on button "person_add Assign to Me" at bounding box center [473, 343] width 32 height 32
click at [579, 352] on span "14 minutes ago" at bounding box center [582, 351] width 94 height 18
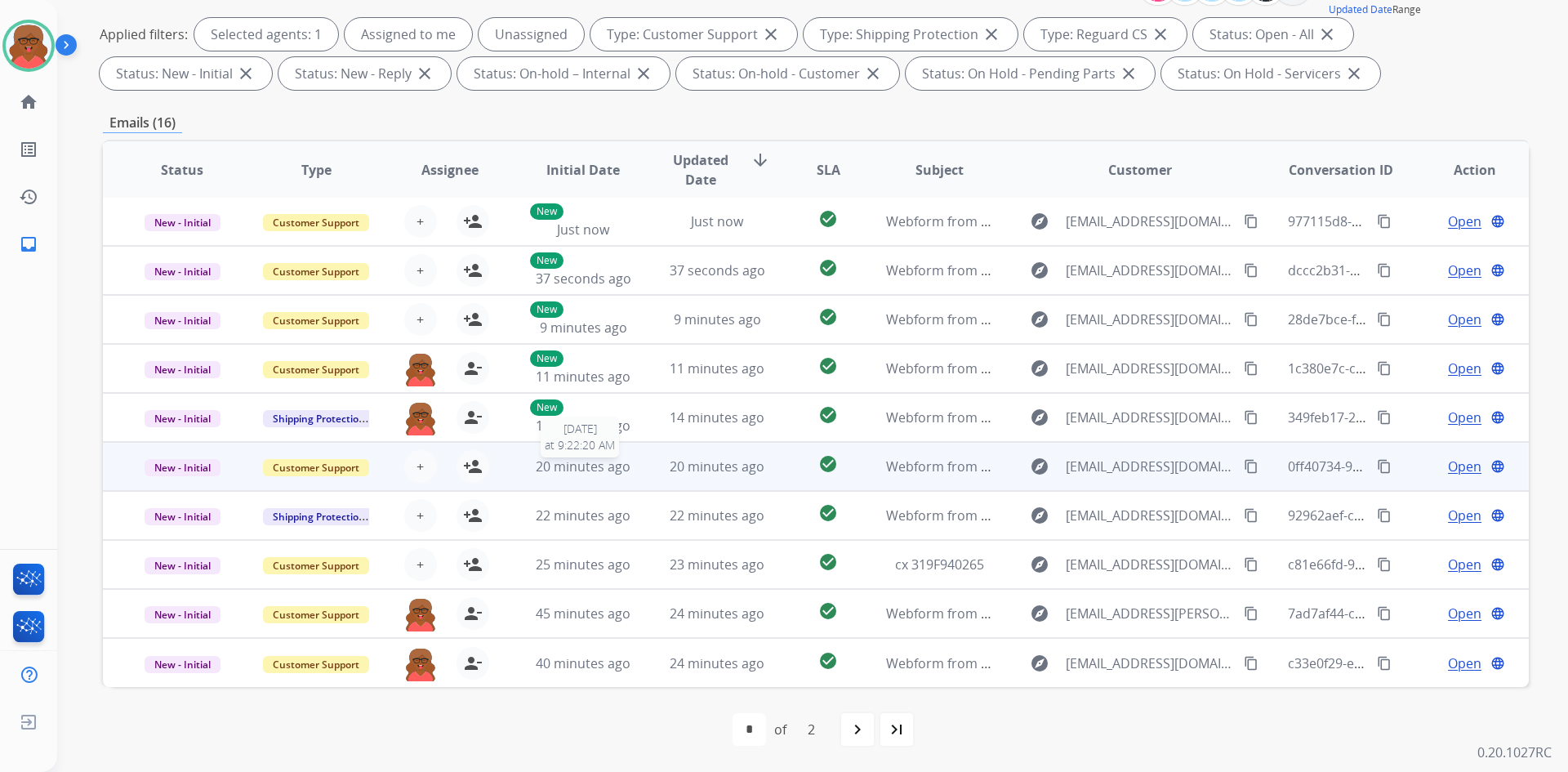
click at [591, 468] on span "20 minutes ago" at bounding box center [582, 466] width 94 height 18
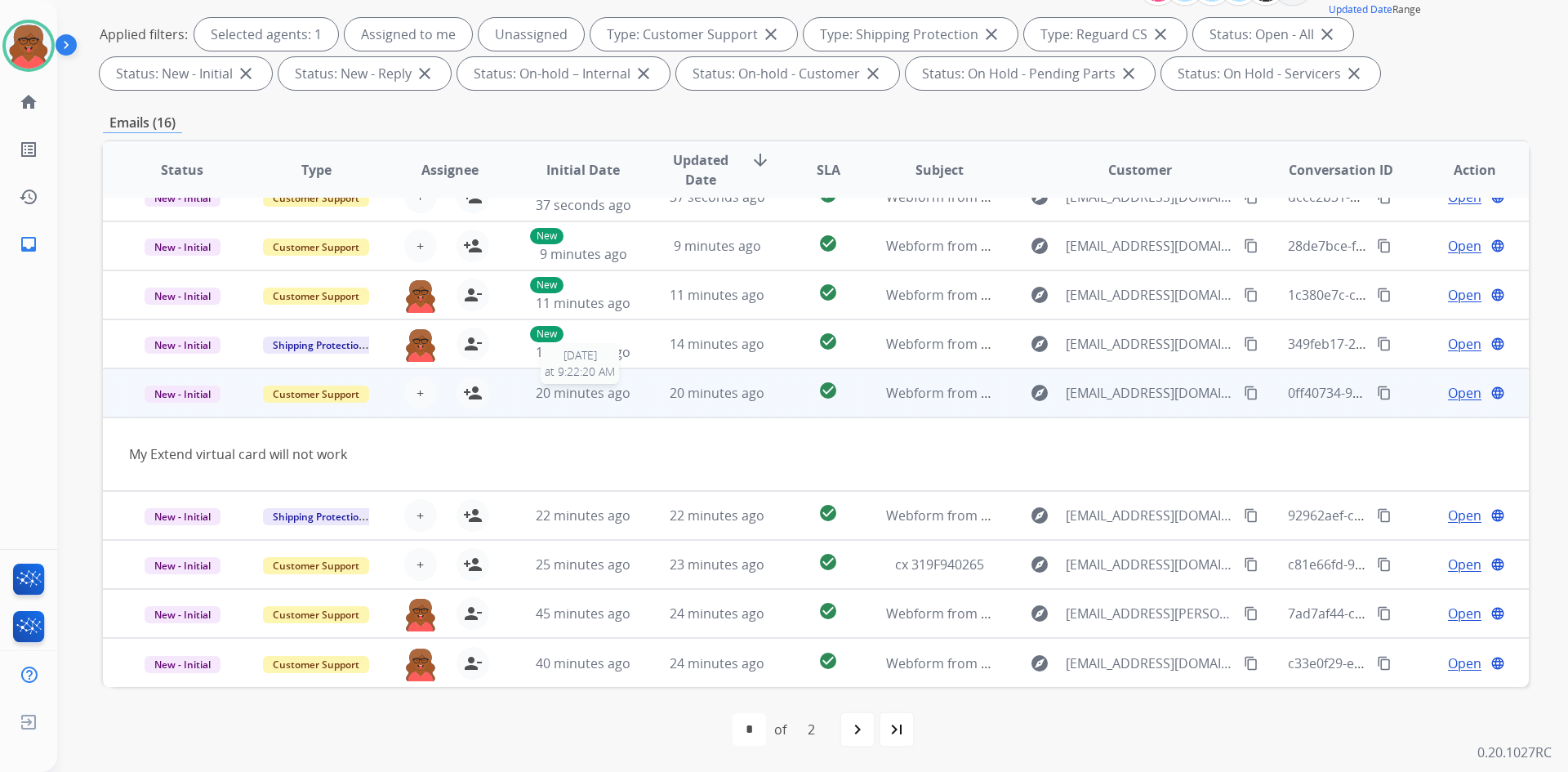
click at [549, 402] on div "20 minutes ago" at bounding box center [583, 393] width 107 height 20
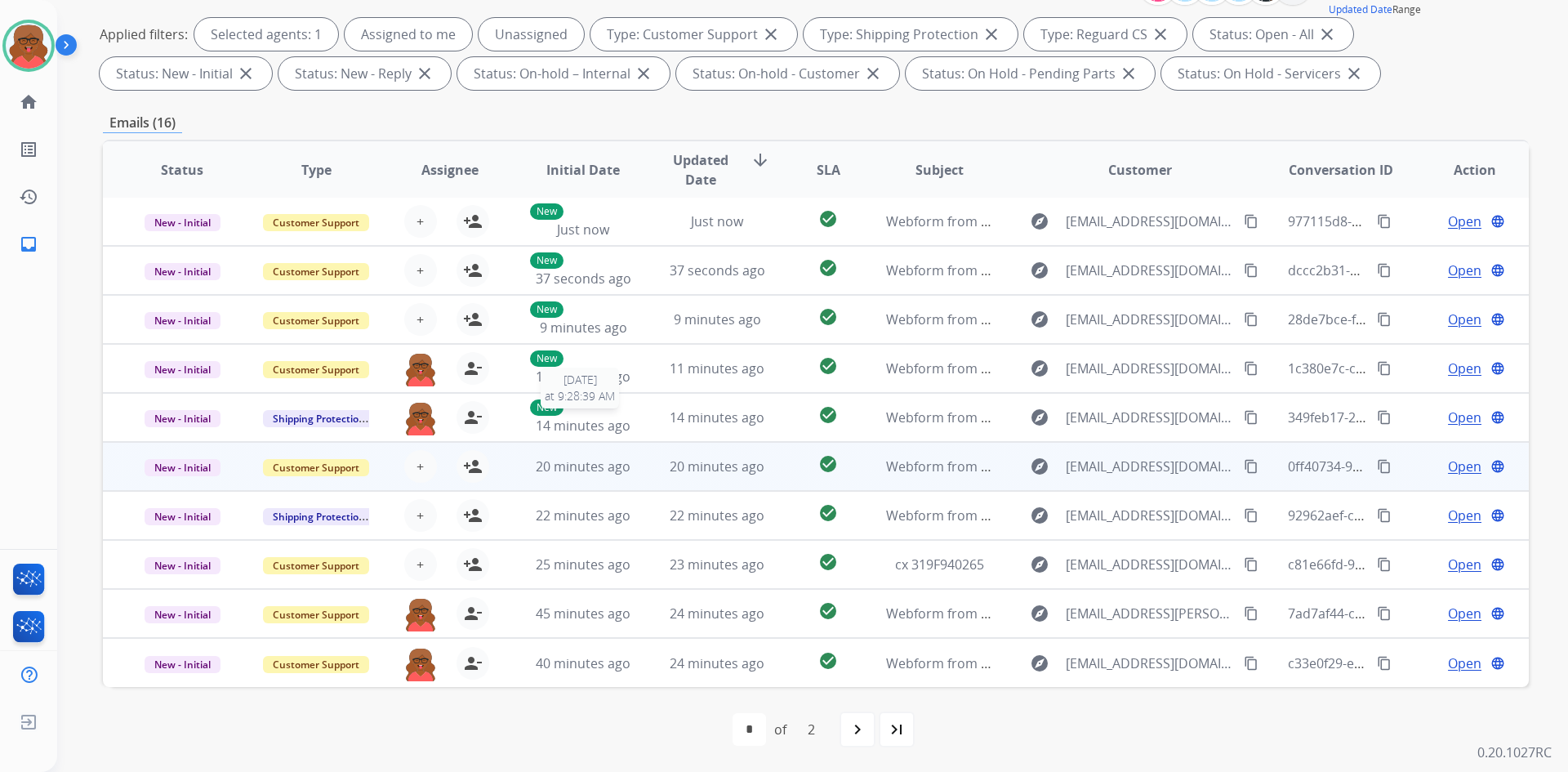
scroll to position [2, 0]
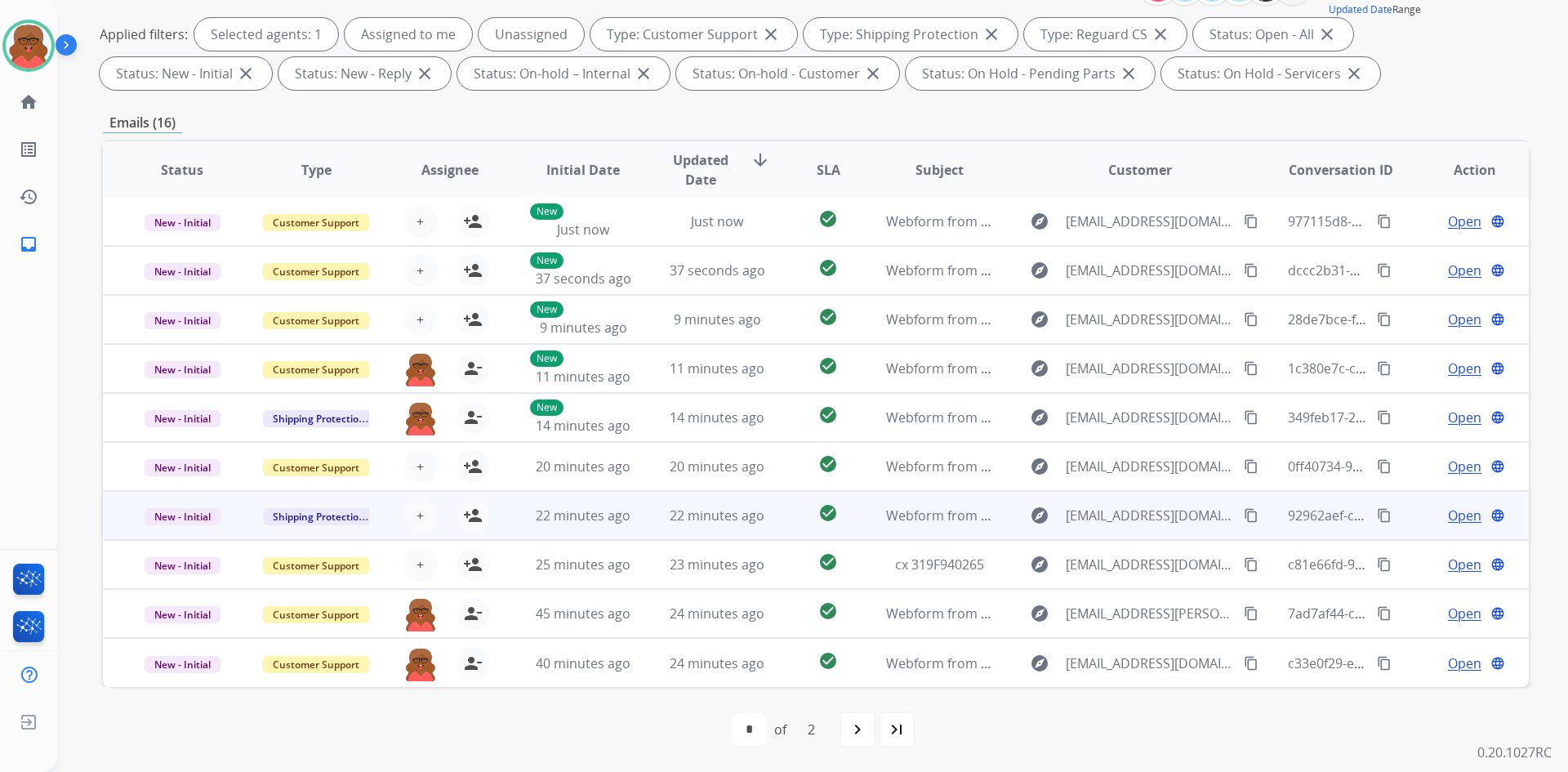
click at [538, 531] on td "22 minutes ago" at bounding box center [571, 515] width 134 height 49
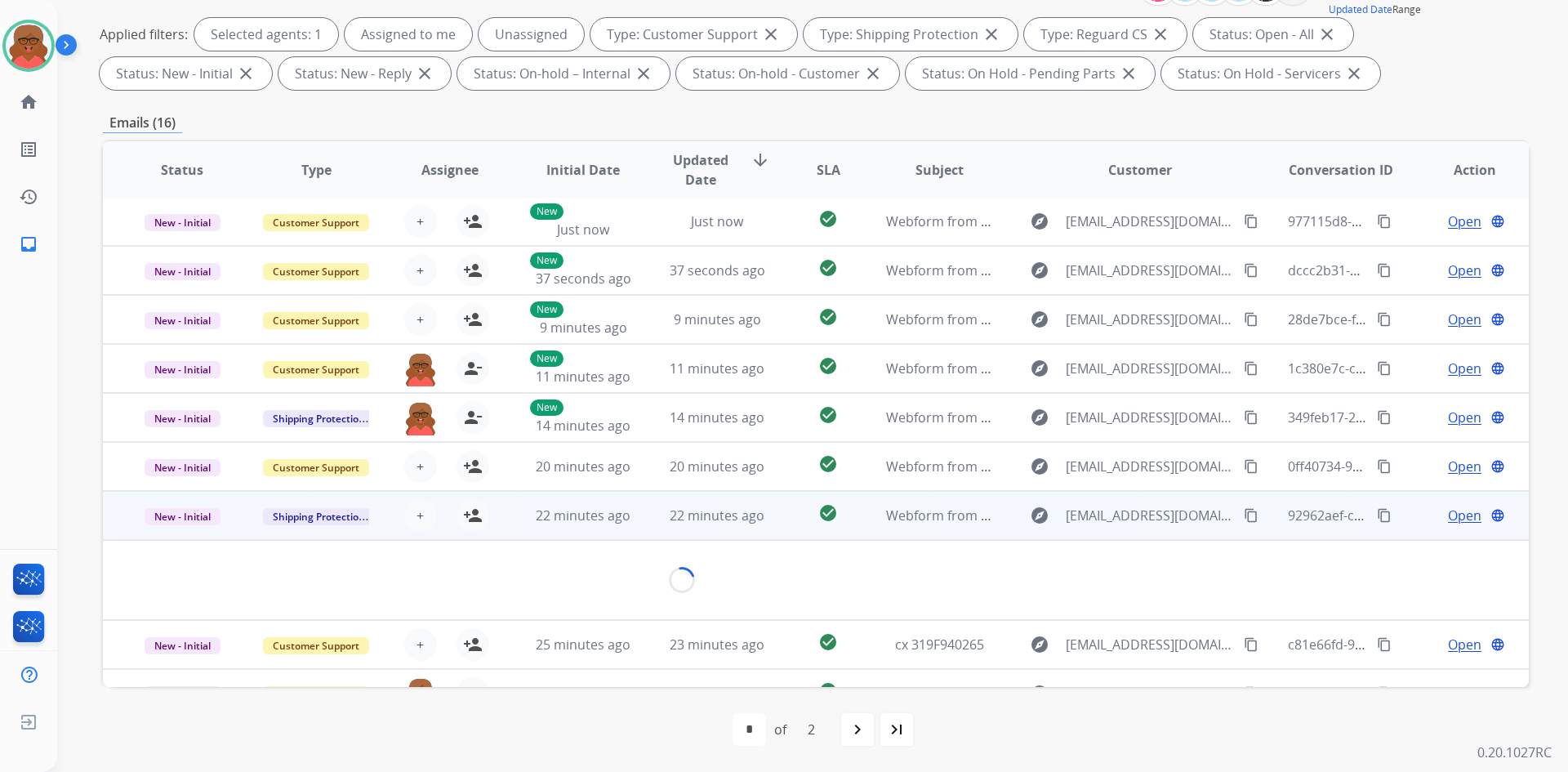
scroll to position [75, 0]
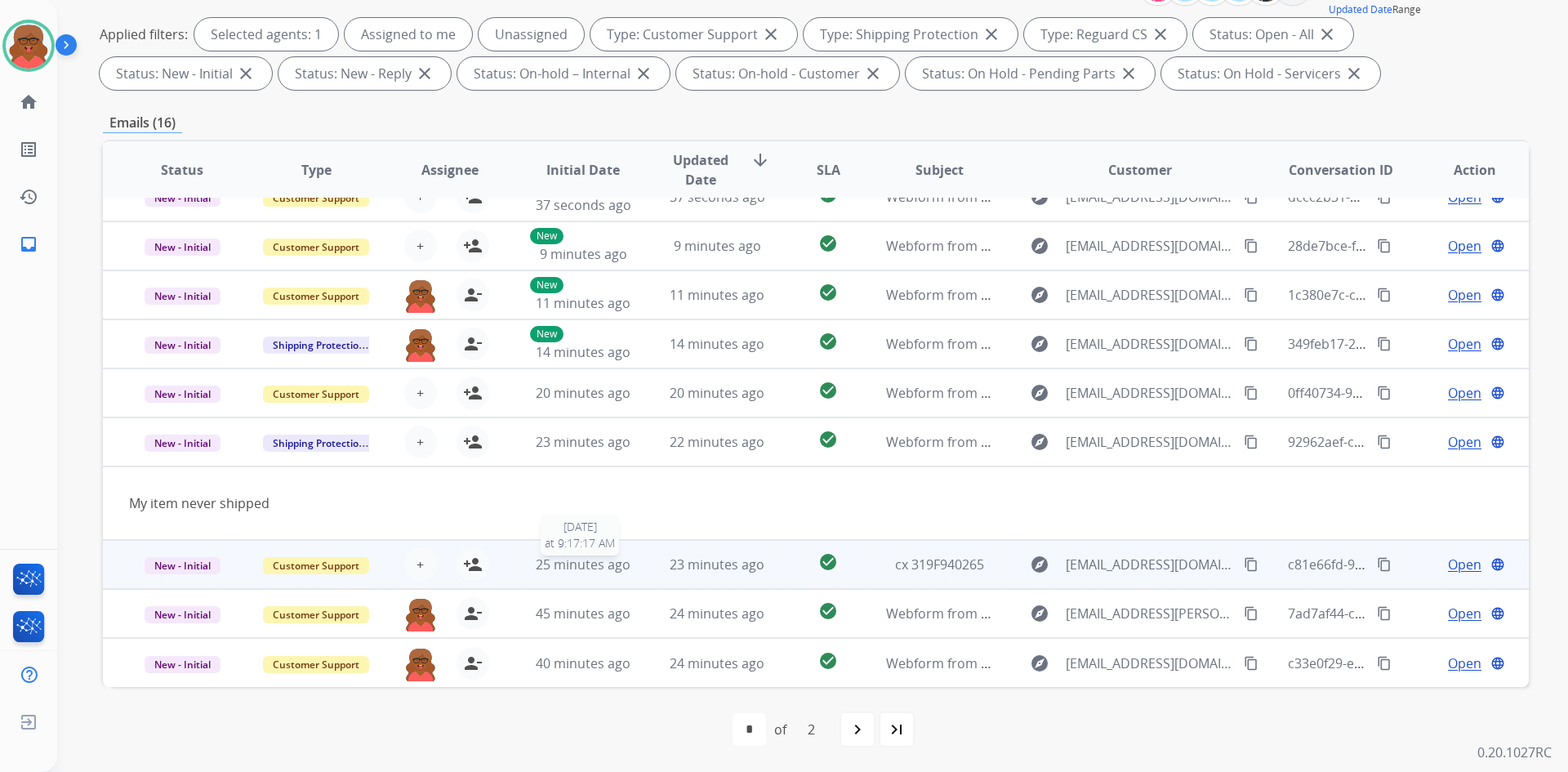
click at [552, 562] on span "25 minutes ago" at bounding box center [582, 564] width 94 height 18
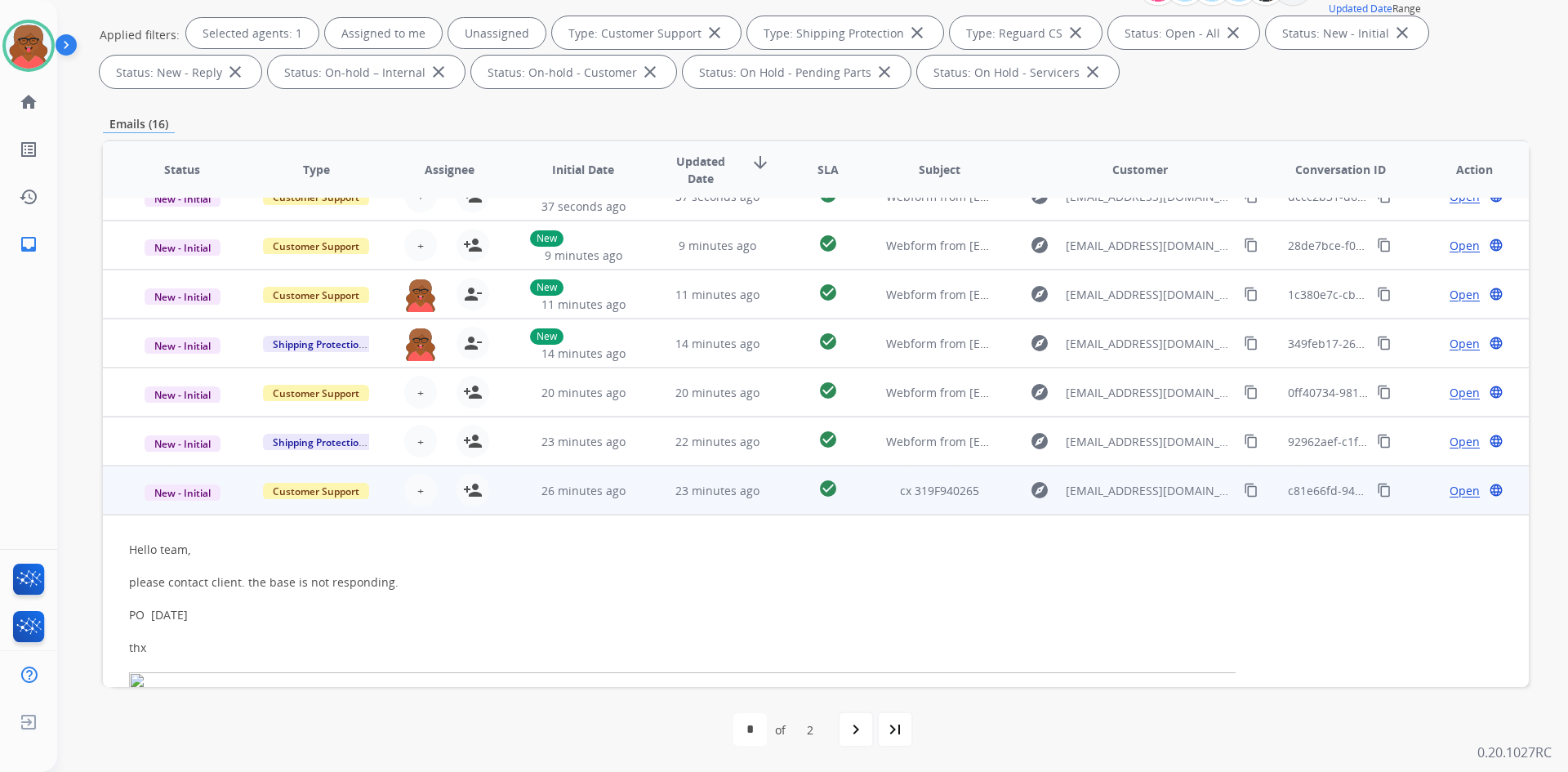
scroll to position [343, 0]
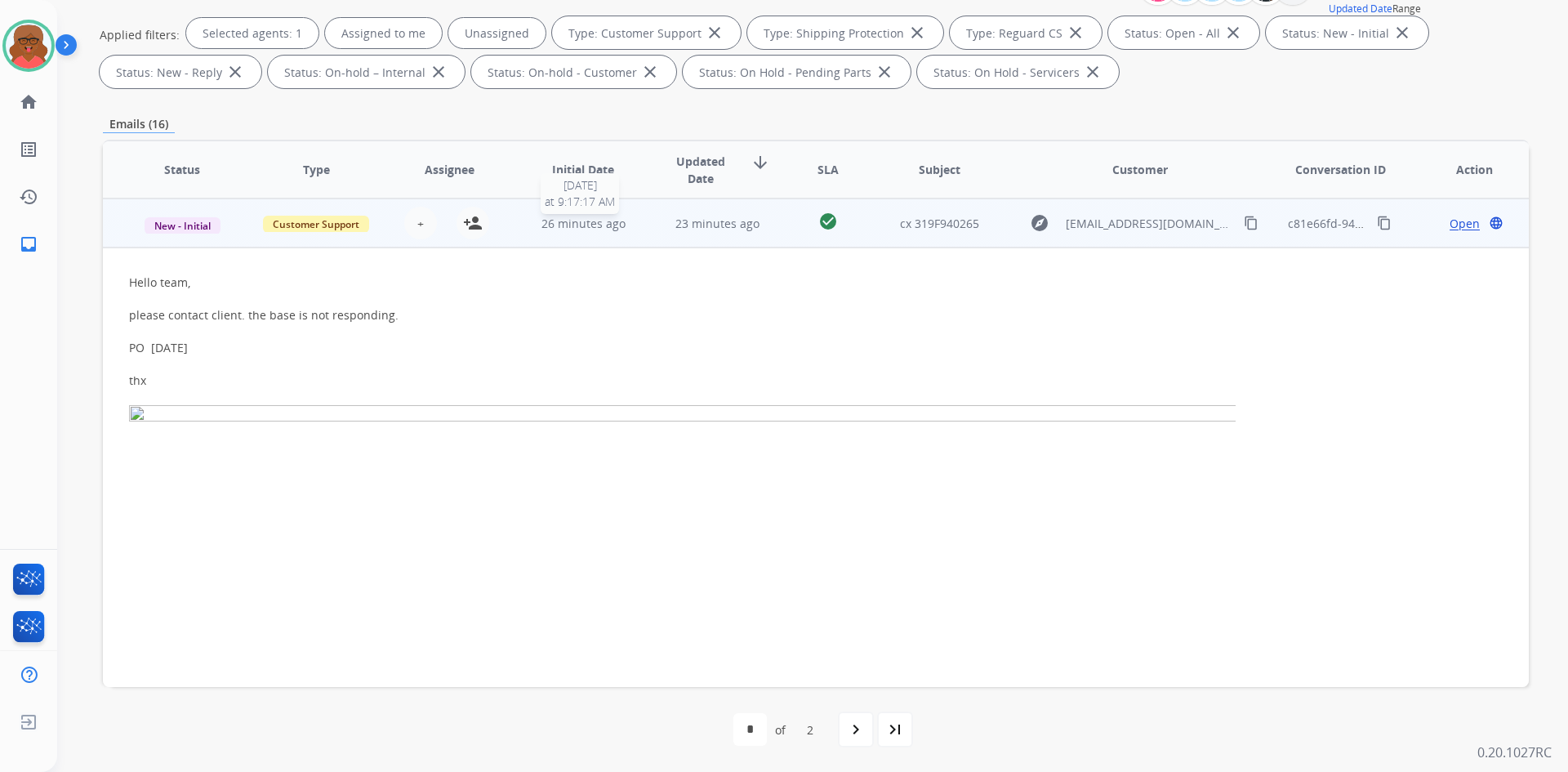
click at [582, 222] on span "26 minutes ago" at bounding box center [583, 224] width 84 height 15
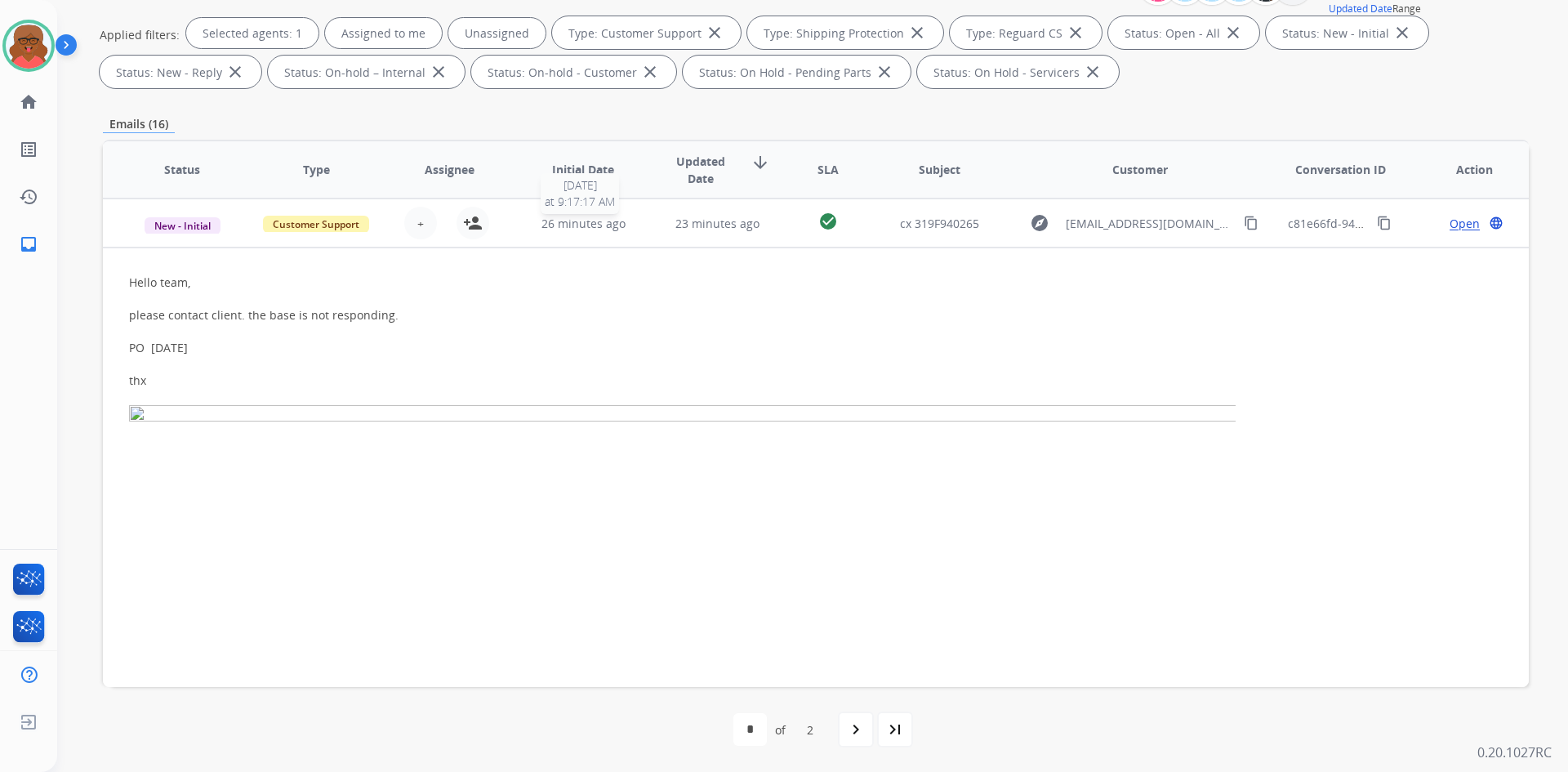
scroll to position [236, 0]
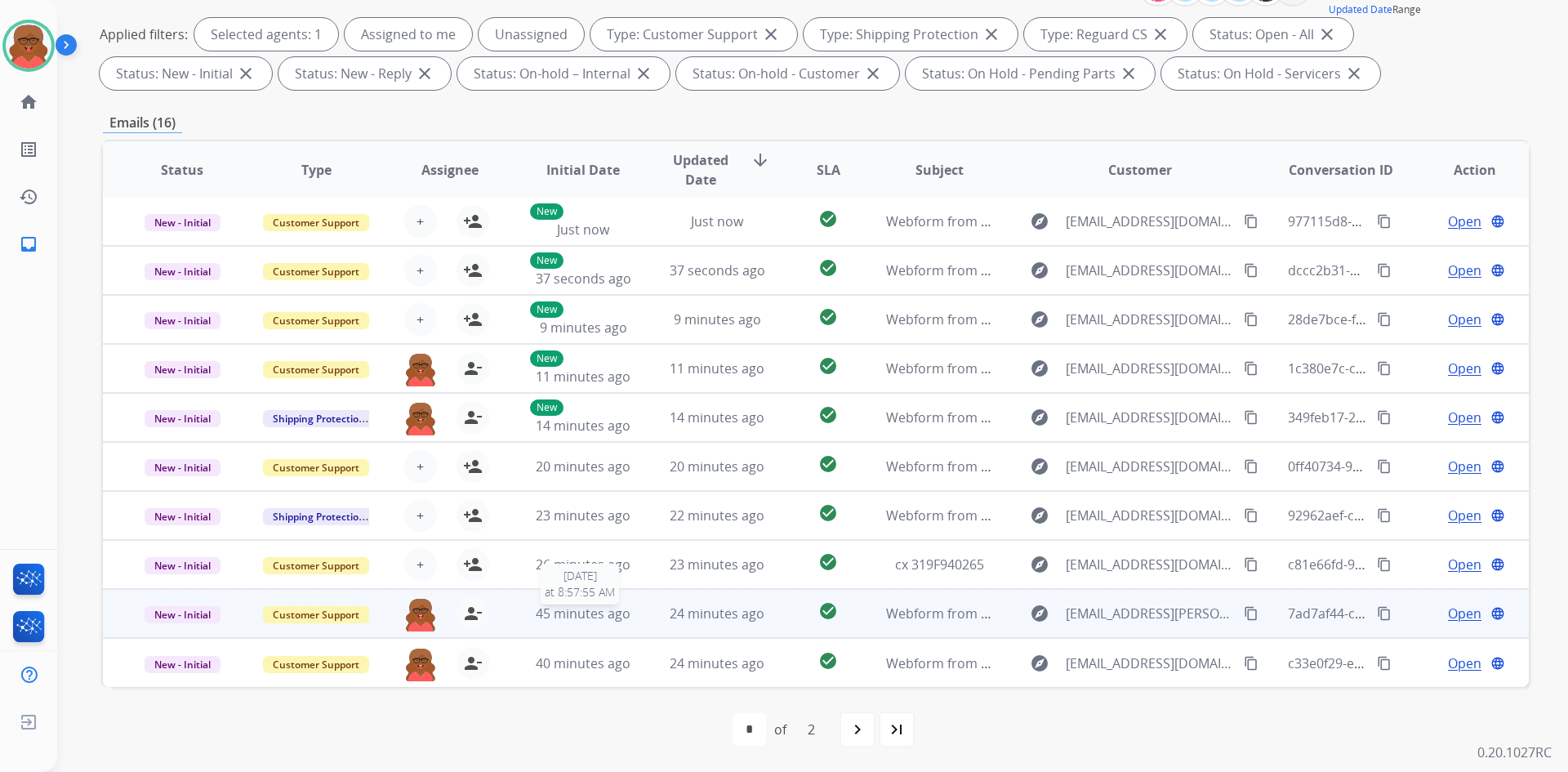
click at [585, 615] on span "45 minutes ago" at bounding box center [582, 613] width 94 height 18
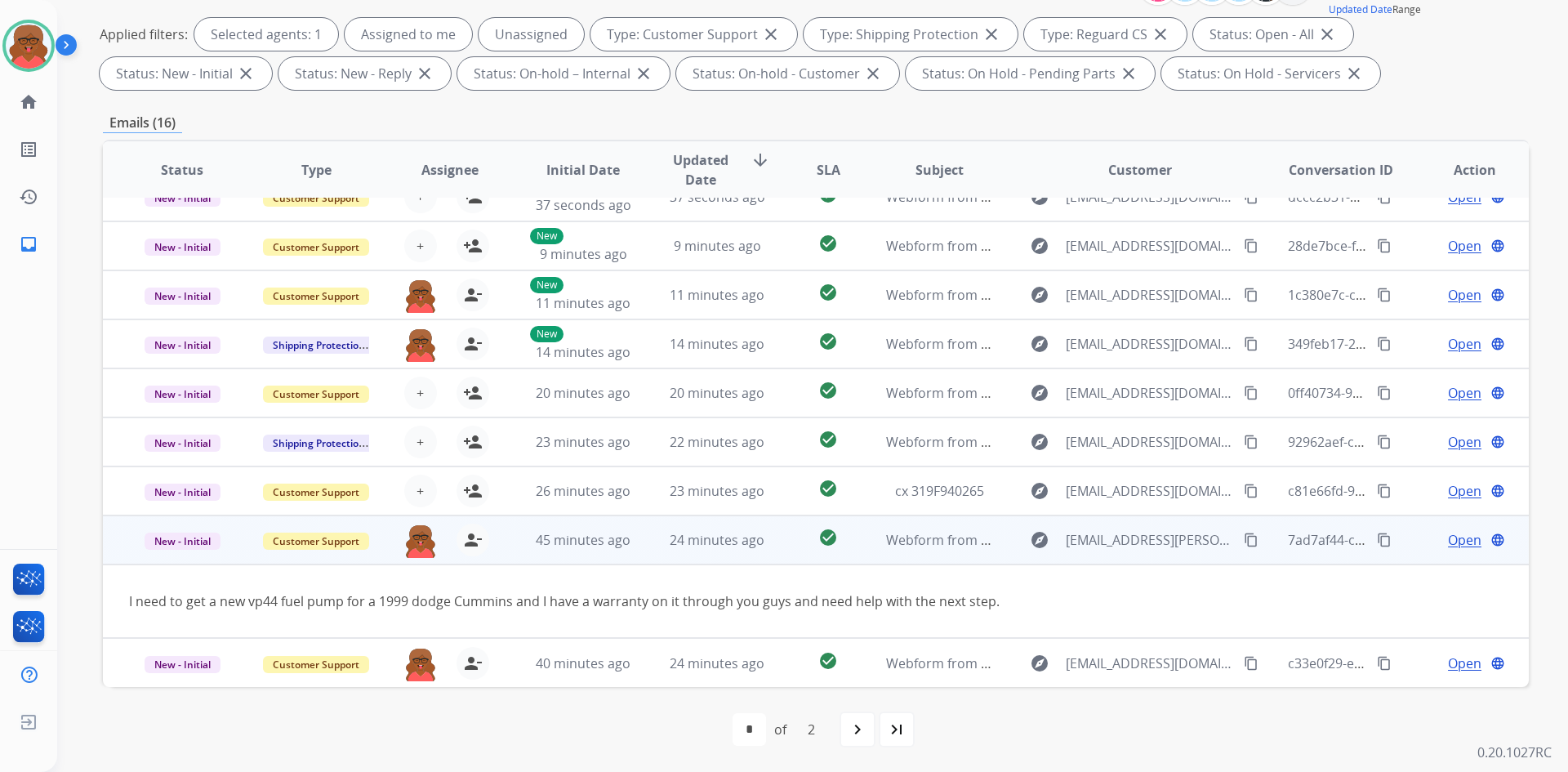
scroll to position [75, 0]
click at [643, 532] on td "24 minutes ago" at bounding box center [705, 540] width 134 height 49
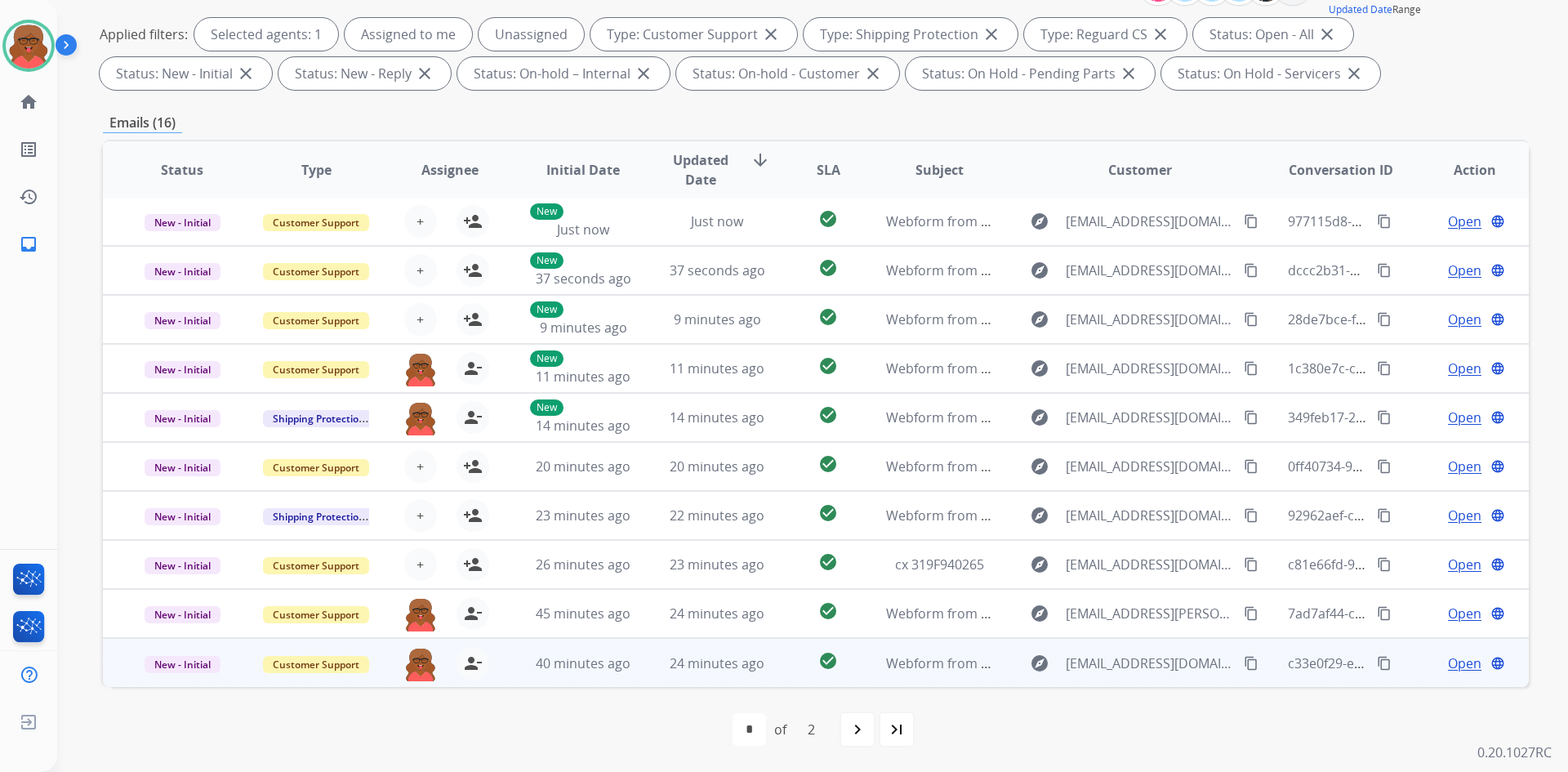
click at [638, 661] on td "24 minutes ago" at bounding box center [705, 662] width 134 height 49
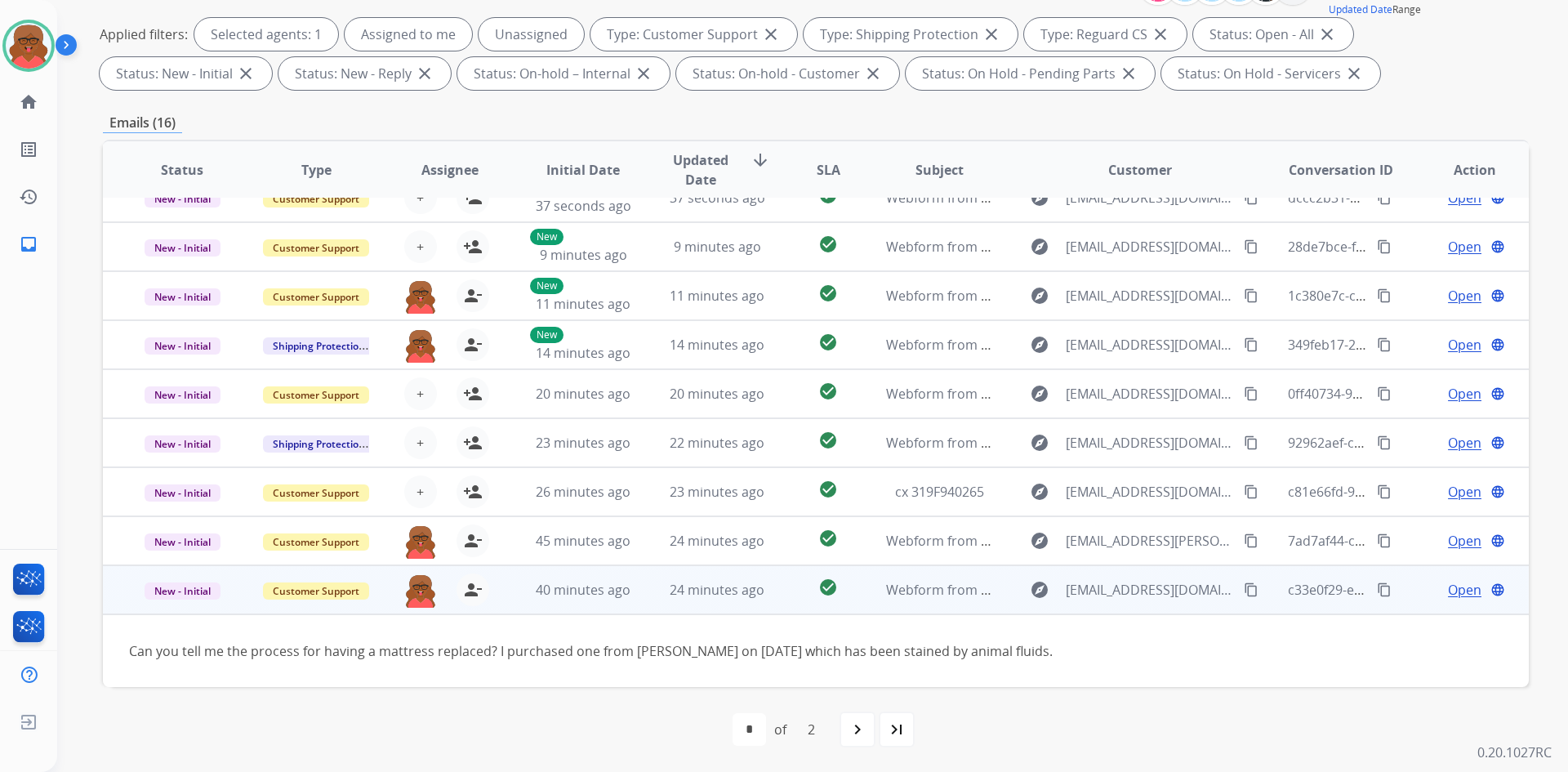
scroll to position [74, 0]
click at [628, 594] on div "40 minutes ago" at bounding box center [583, 589] width 107 height 20
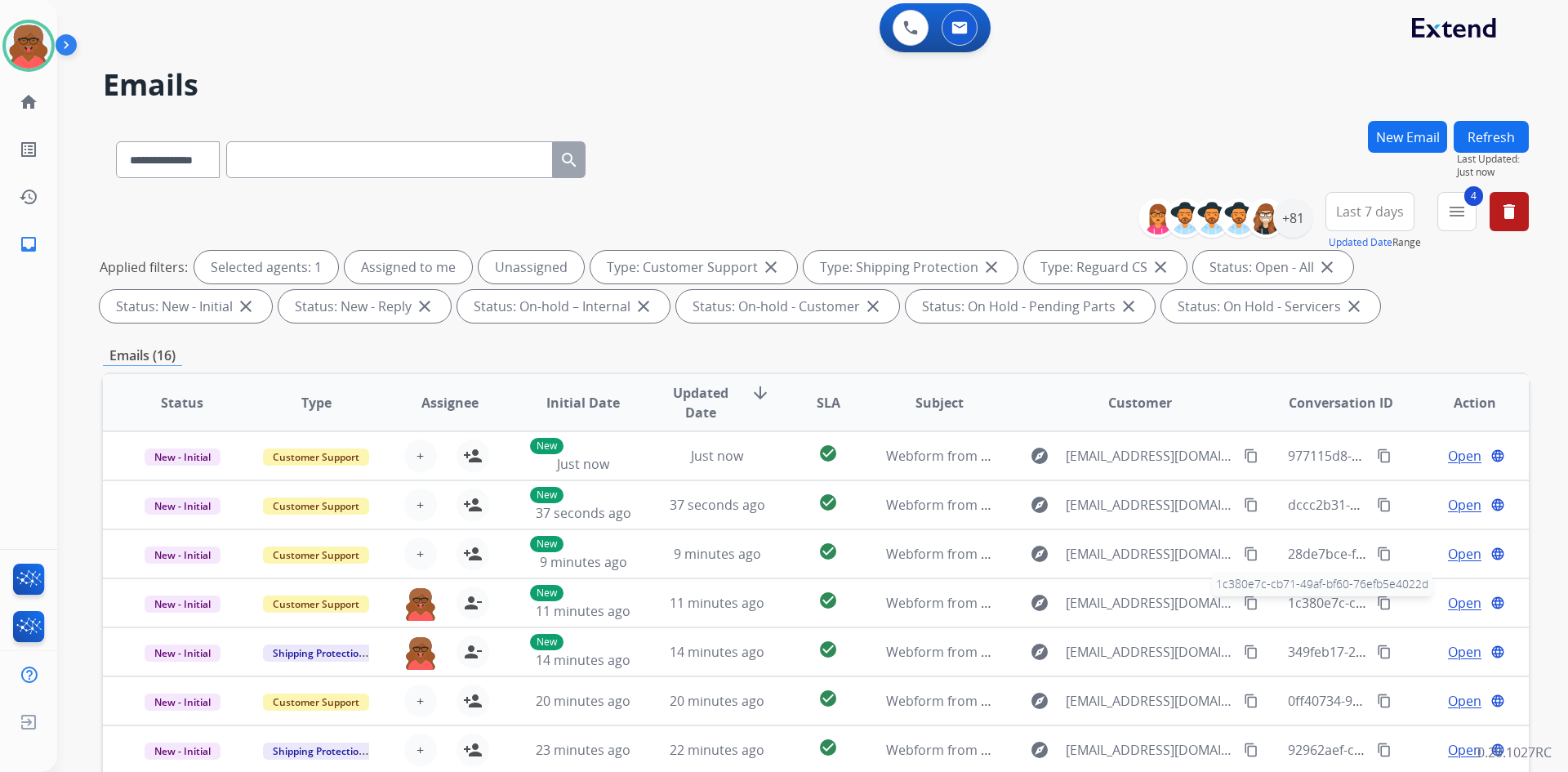
scroll to position [0, 0]
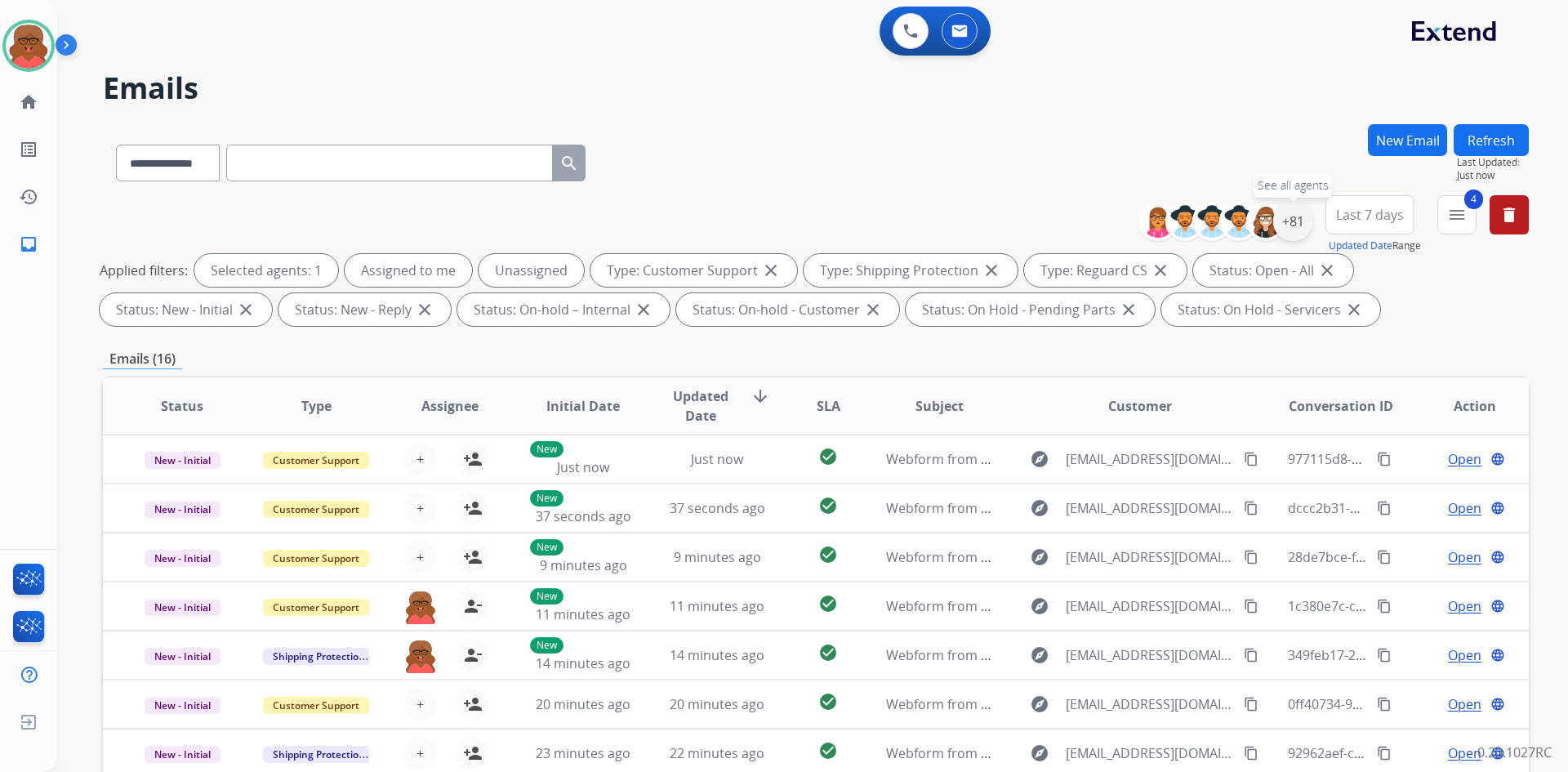
click at [1296, 230] on div "+81" at bounding box center [1293, 221] width 39 height 39
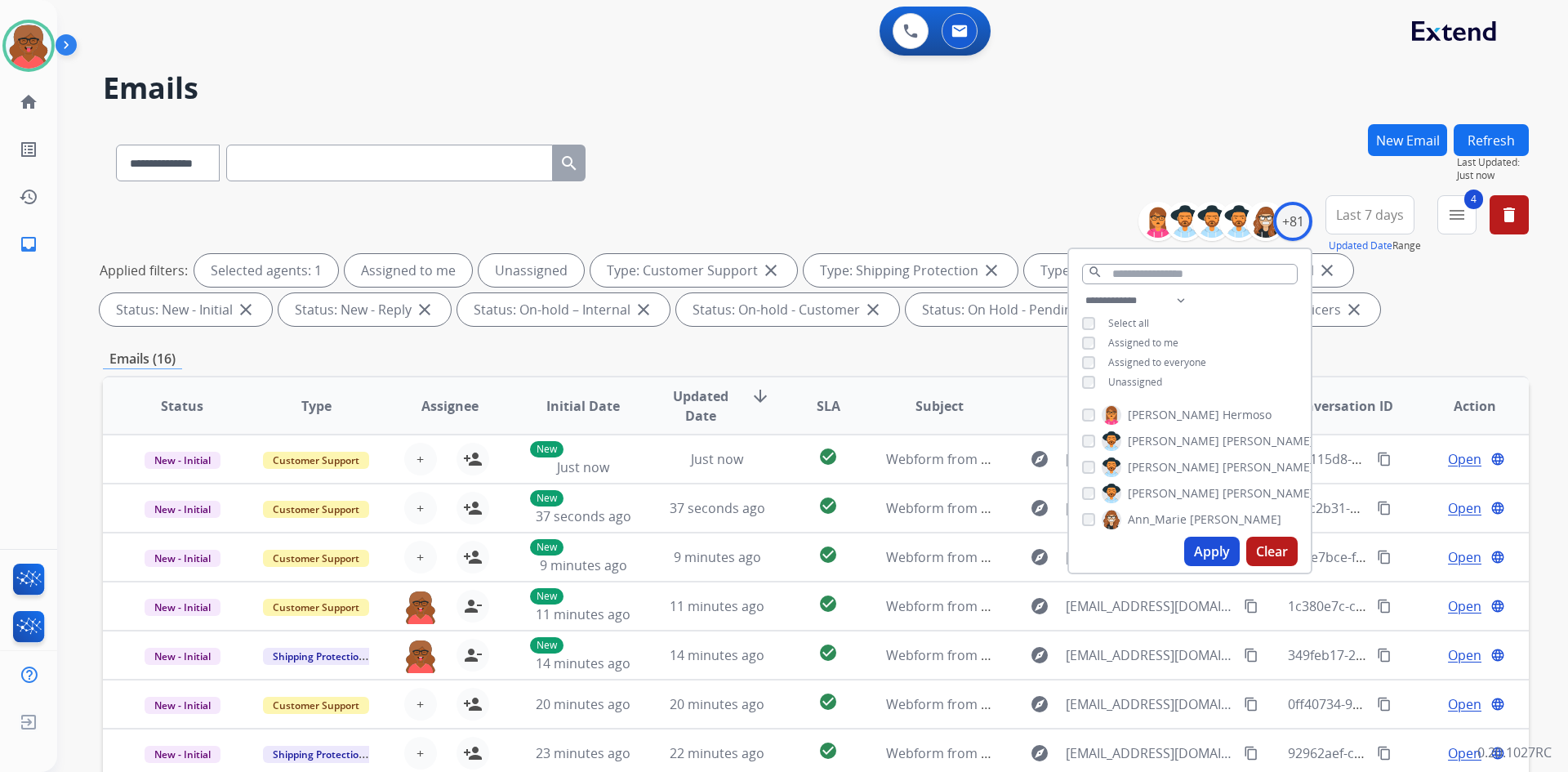
click at [1120, 383] on span "Unassigned" at bounding box center [1135, 382] width 54 height 14
click at [1192, 563] on button "Apply" at bounding box center [1212, 551] width 55 height 30
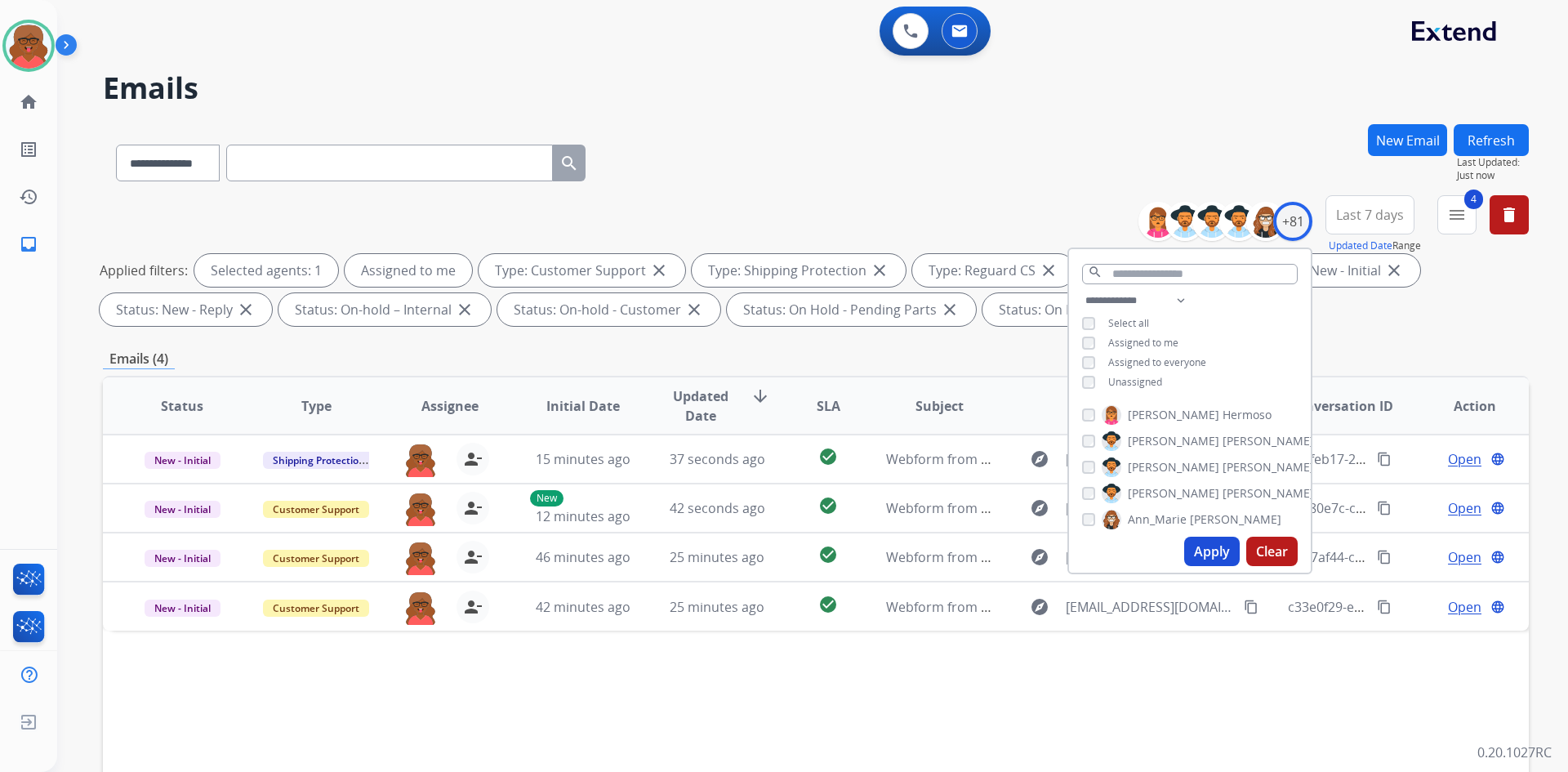
click at [1392, 318] on div "Applied filters: Selected agents: 1 Assigned to me Type: Customer Support close…" at bounding box center [812, 290] width 1426 height 72
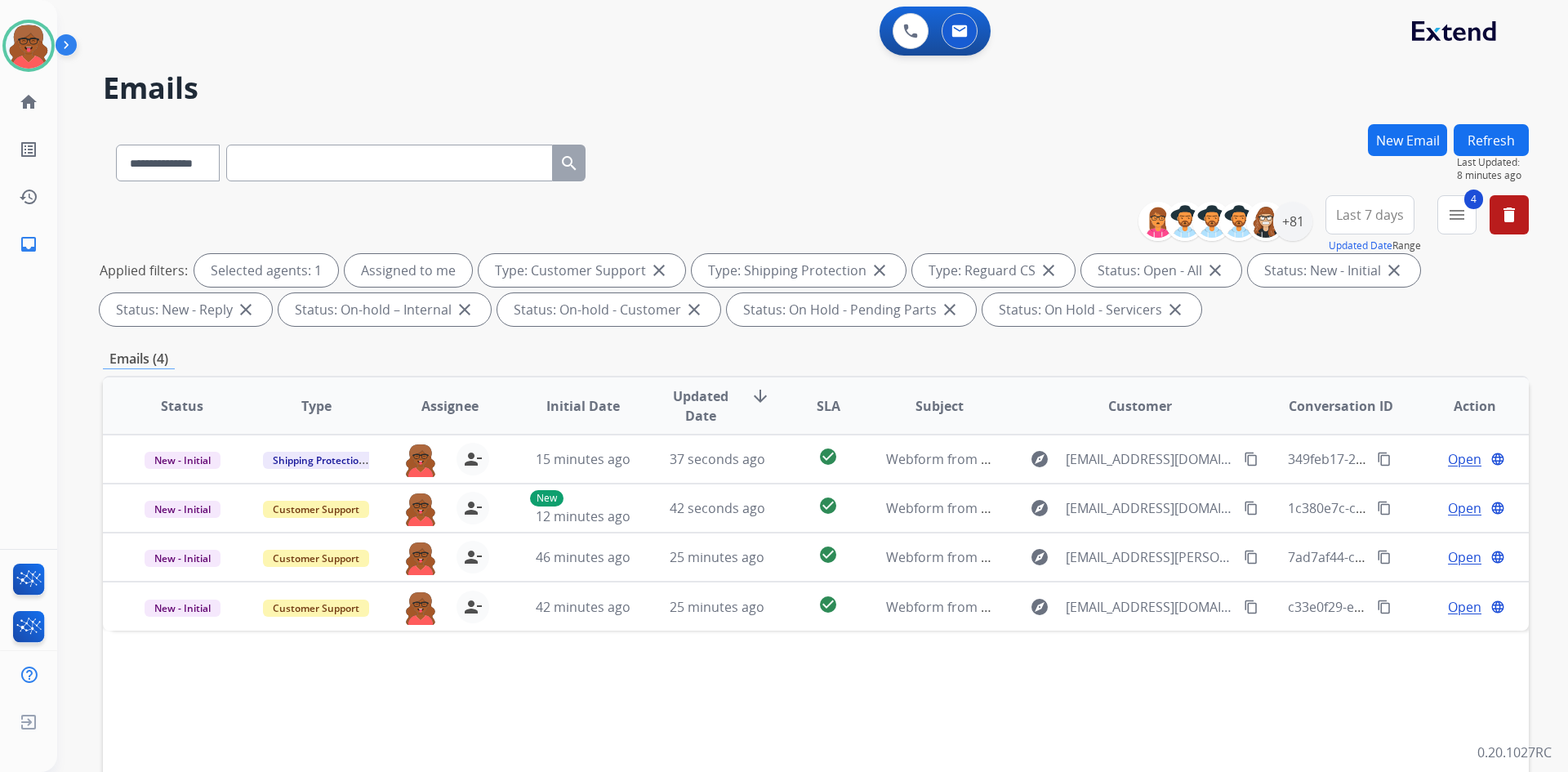
select select "**********"
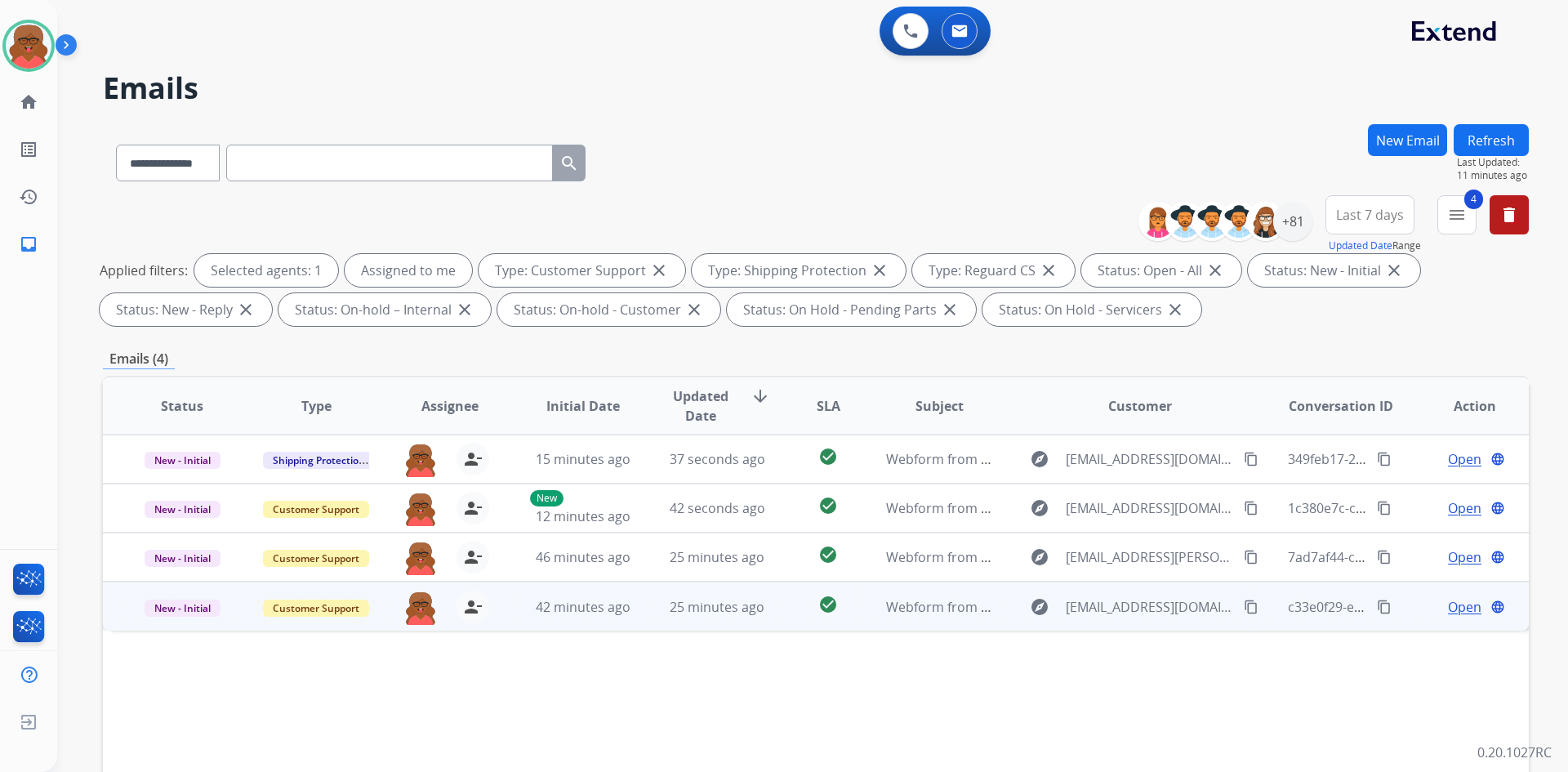
click at [1244, 613] on mat-icon "content_copy" at bounding box center [1251, 606] width 14 height 14
click at [670, 602] on span "25 minutes ago" at bounding box center [717, 606] width 94 height 18
click at [1454, 600] on span "Open" at bounding box center [1464, 605] width 33 height 20
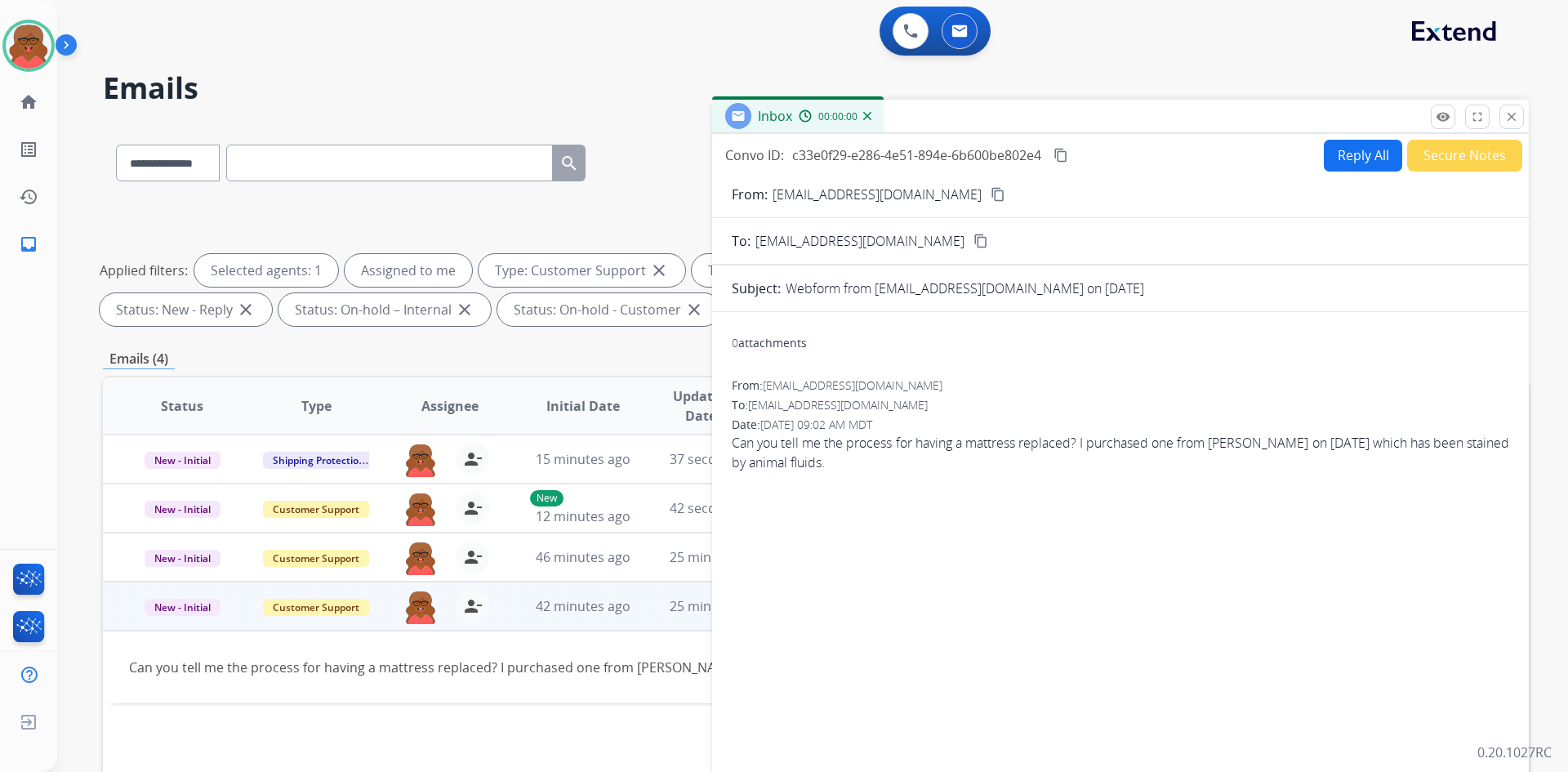
click at [1337, 160] on button "Reply All" at bounding box center [1363, 155] width 78 height 31
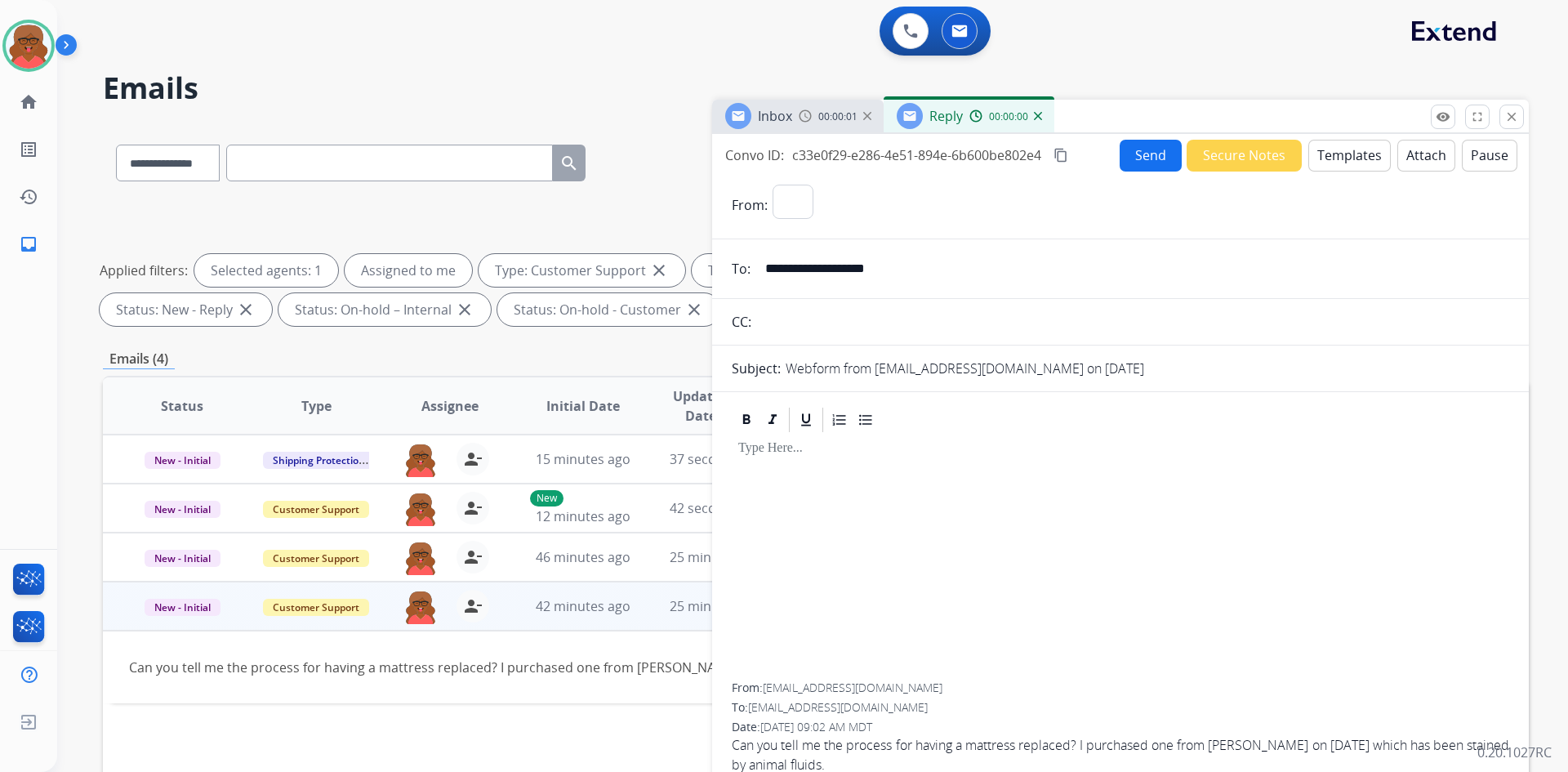
select select "**********"
click at [1337, 160] on button "Templates" at bounding box center [1349, 155] width 82 height 31
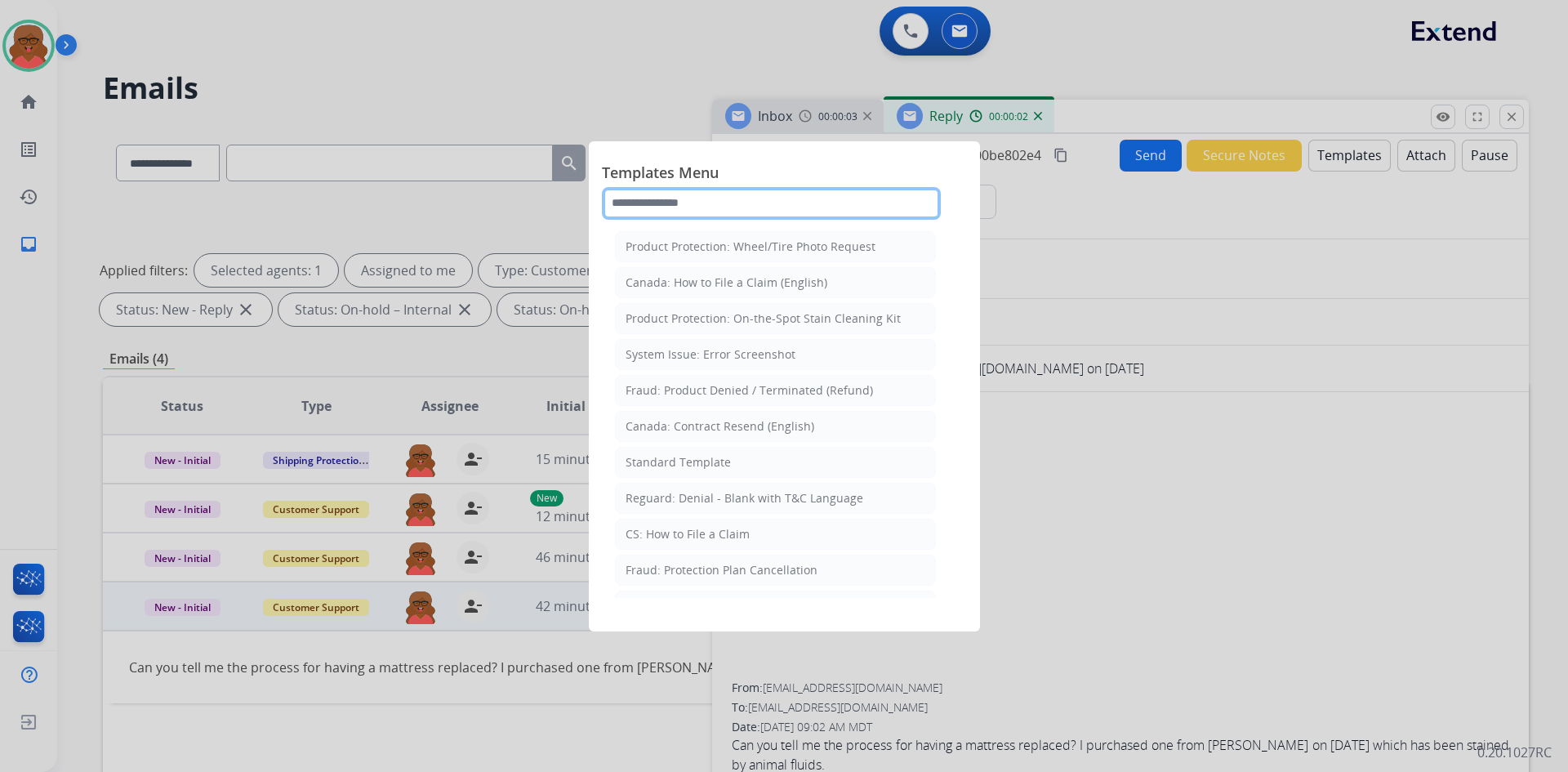
click at [766, 202] on input "text" at bounding box center [771, 203] width 339 height 32
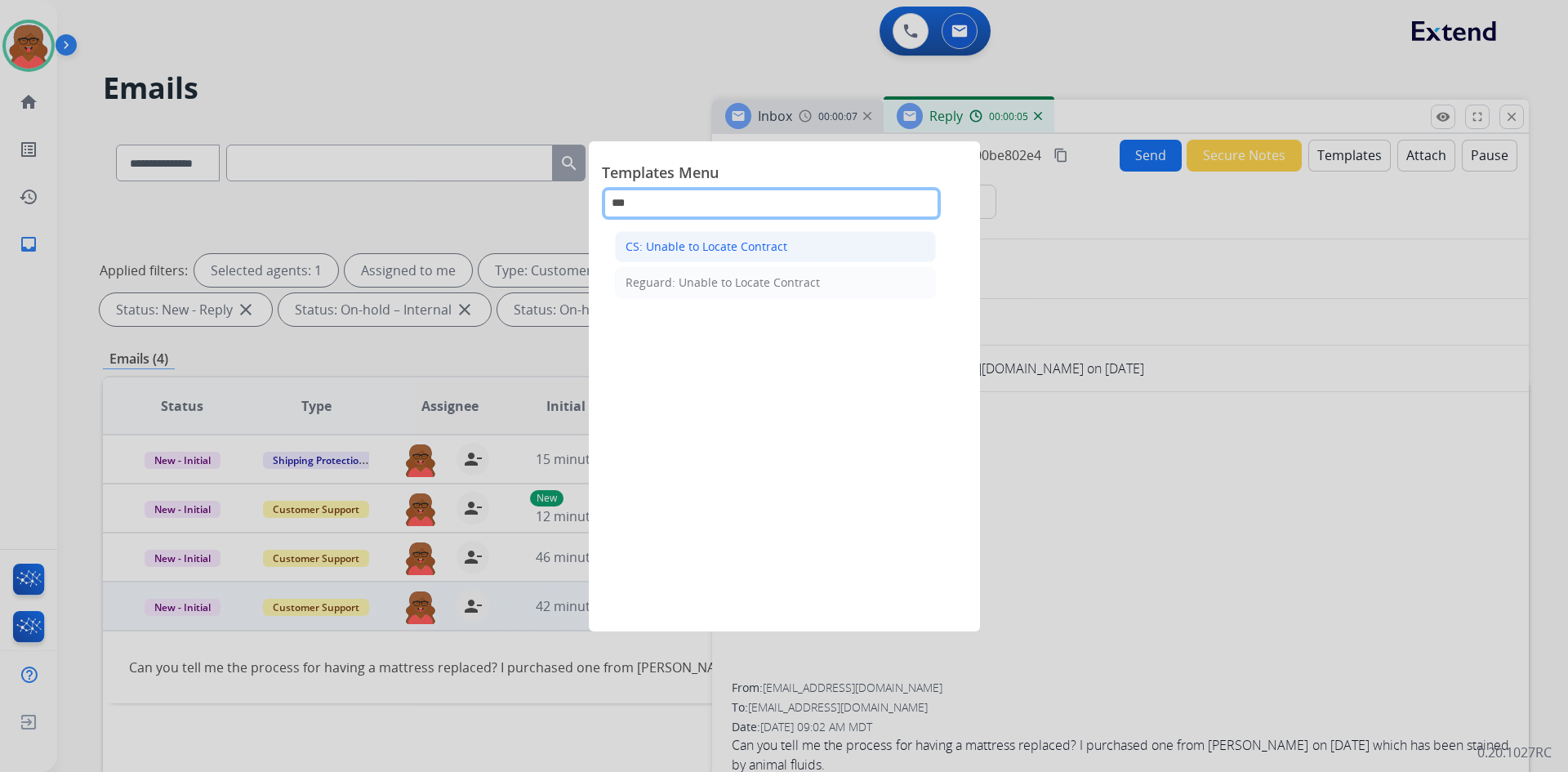
type input "***"
click at [725, 252] on div "CS: Unable to Locate Contract" at bounding box center [707, 246] width 162 height 16
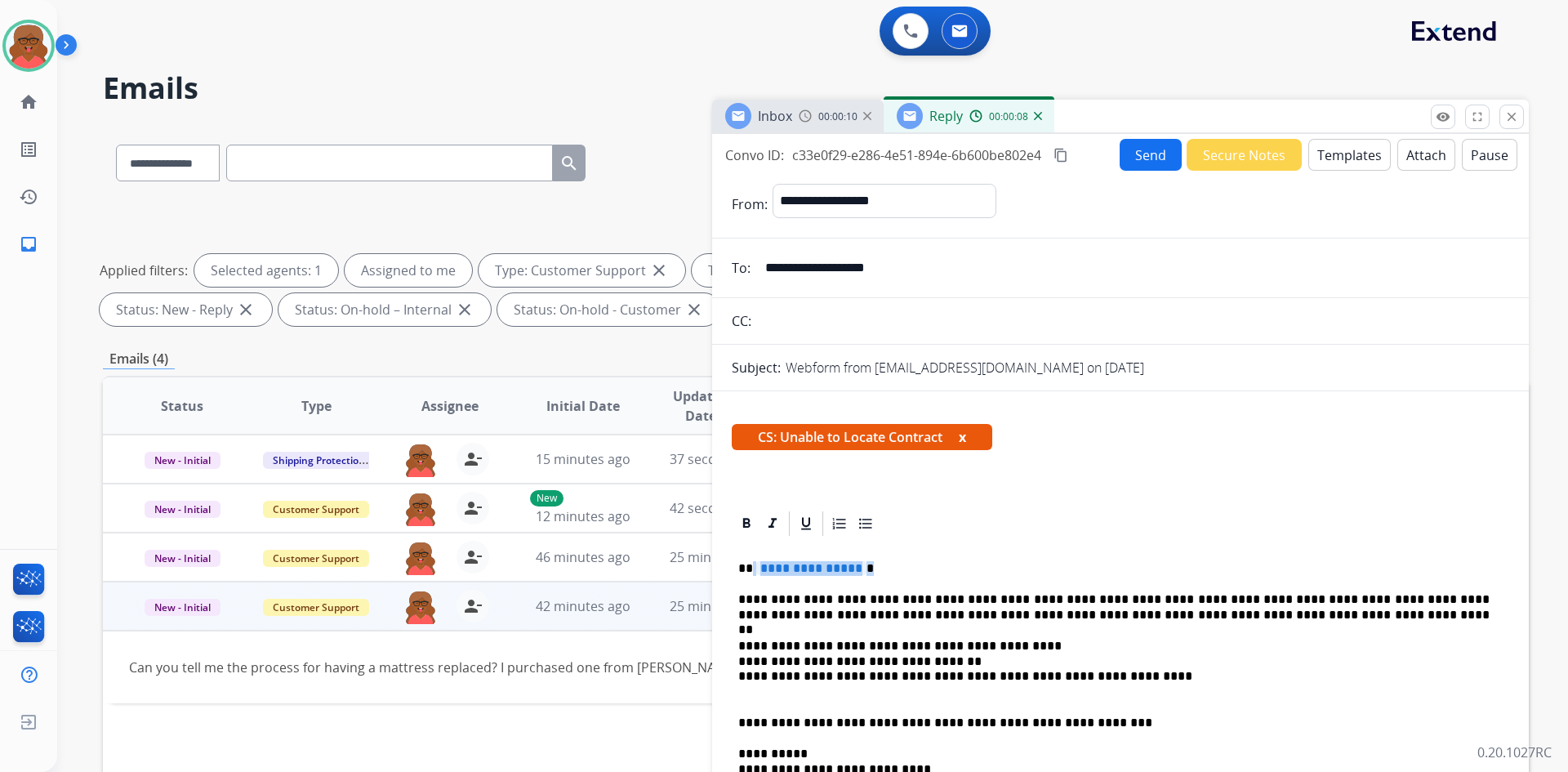
drag, startPoint x: 753, startPoint y: 565, endPoint x: 887, endPoint y: 558, distance: 134.2
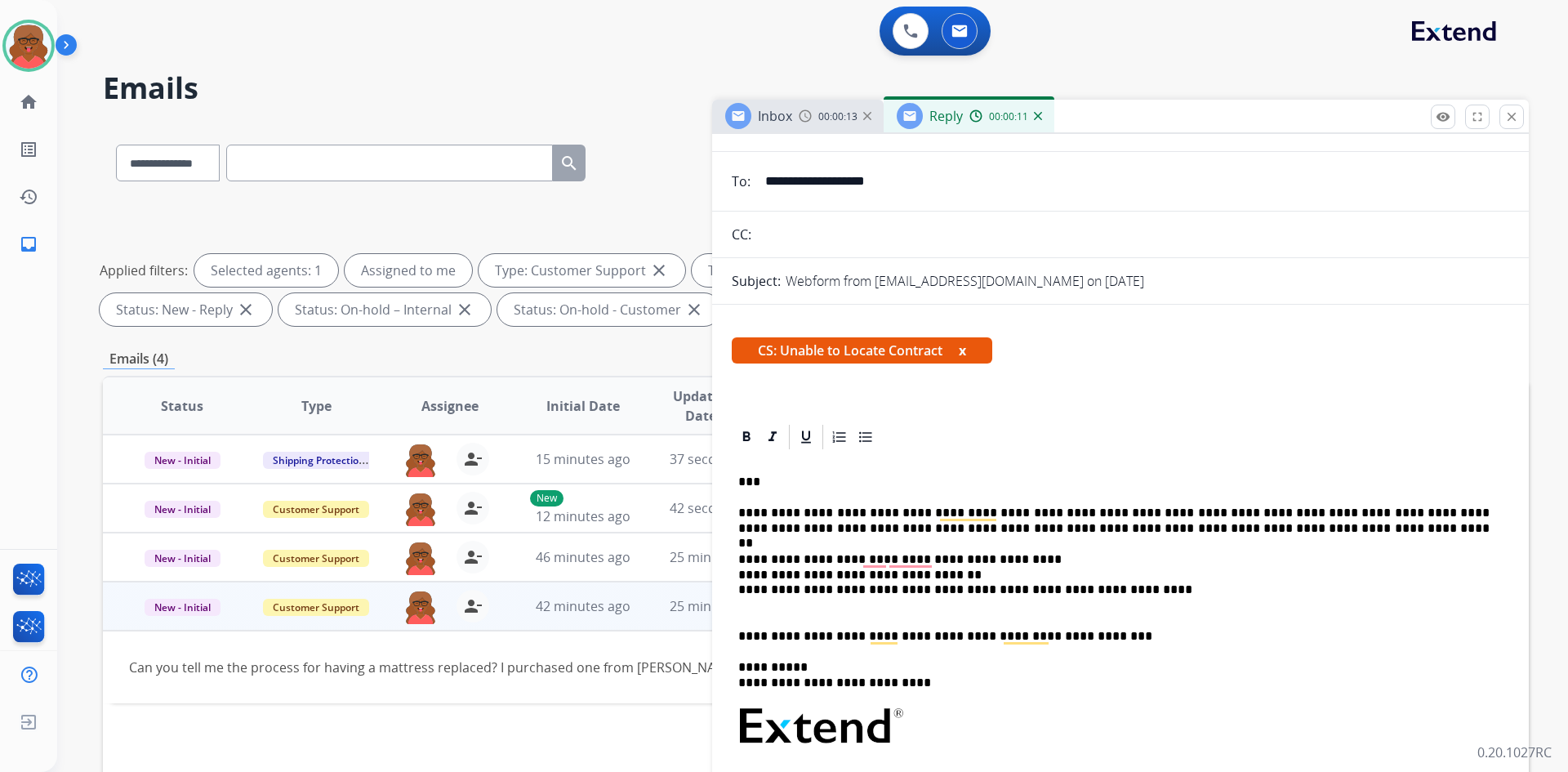
scroll to position [163, 0]
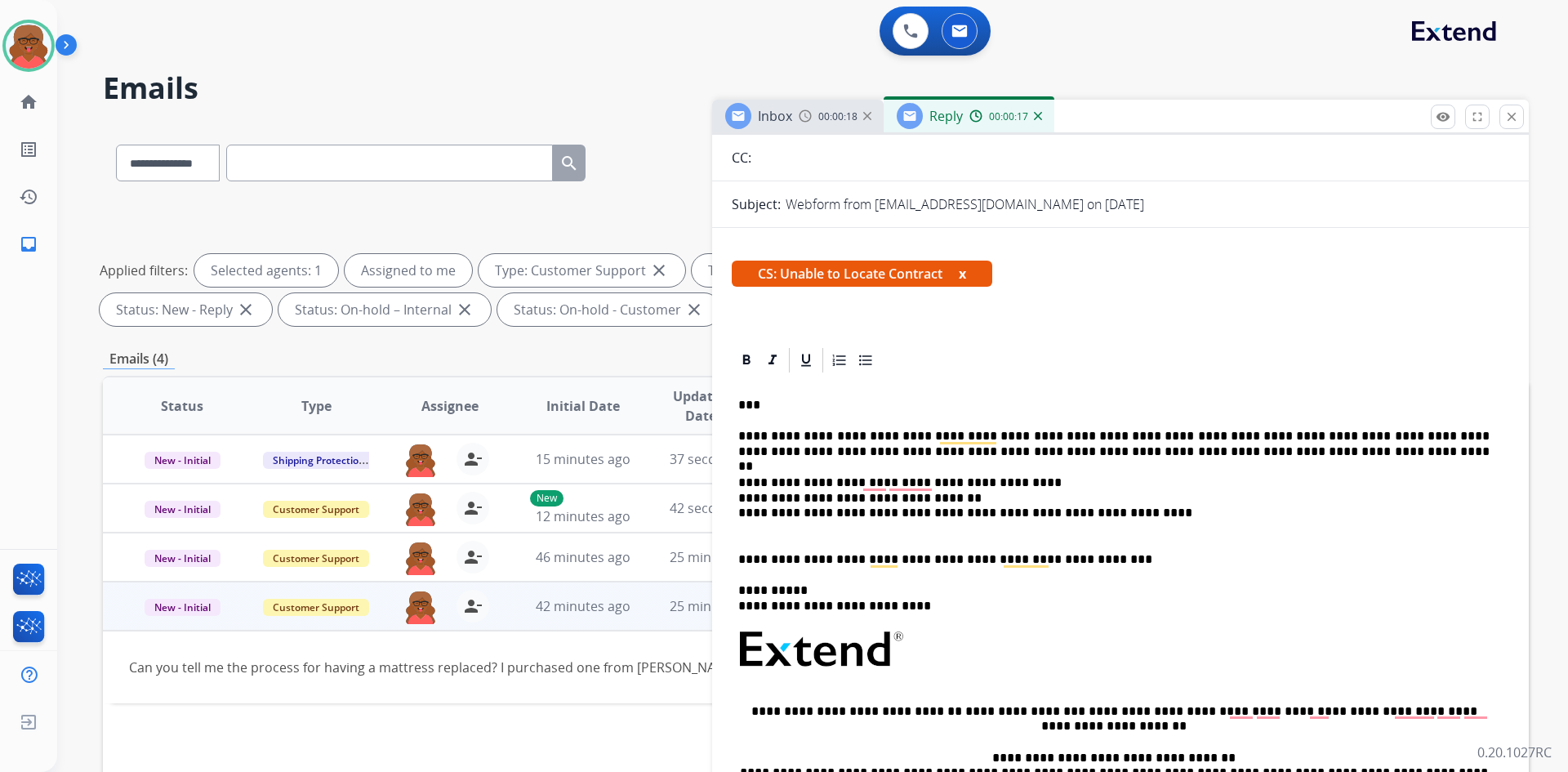
click at [1092, 563] on p "**********" at bounding box center [1114, 559] width 752 height 14
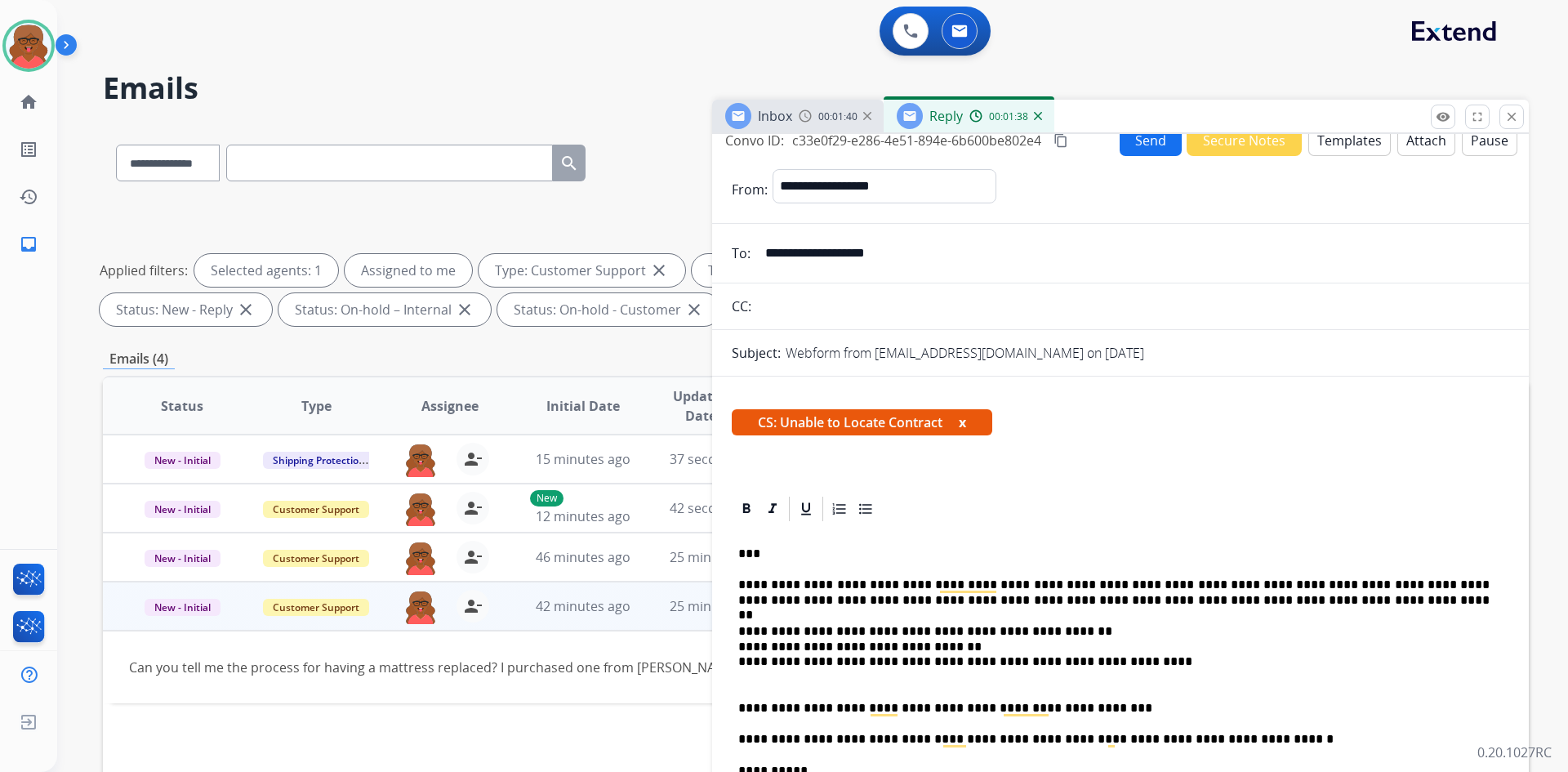
scroll to position [0, 0]
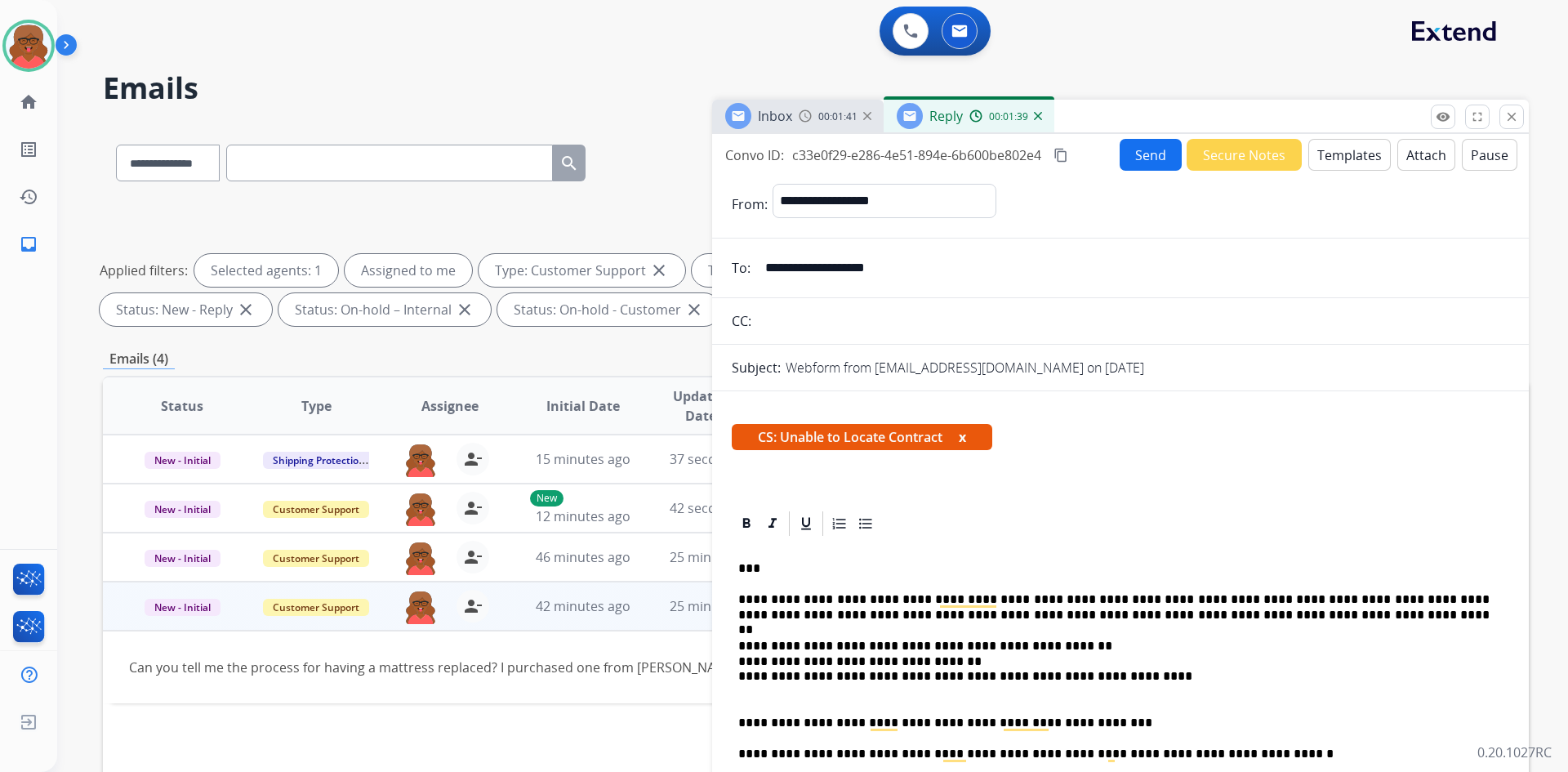
click at [1160, 166] on button "Send" at bounding box center [1150, 154] width 62 height 31
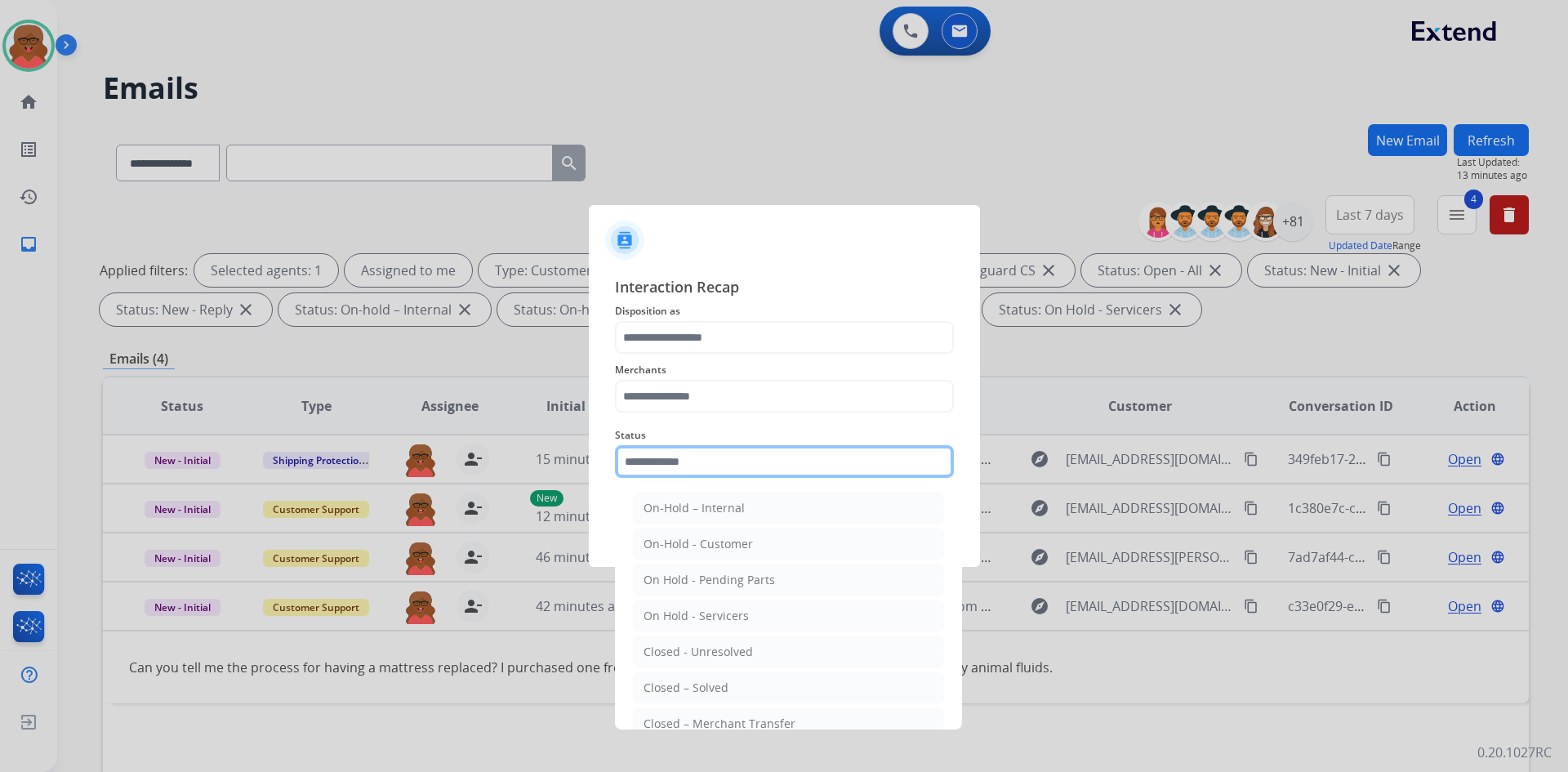
drag, startPoint x: 807, startPoint y: 455, endPoint x: 806, endPoint y: 473, distance: 18.0
click at [806, 451] on input "text" at bounding box center [784, 462] width 339 height 32
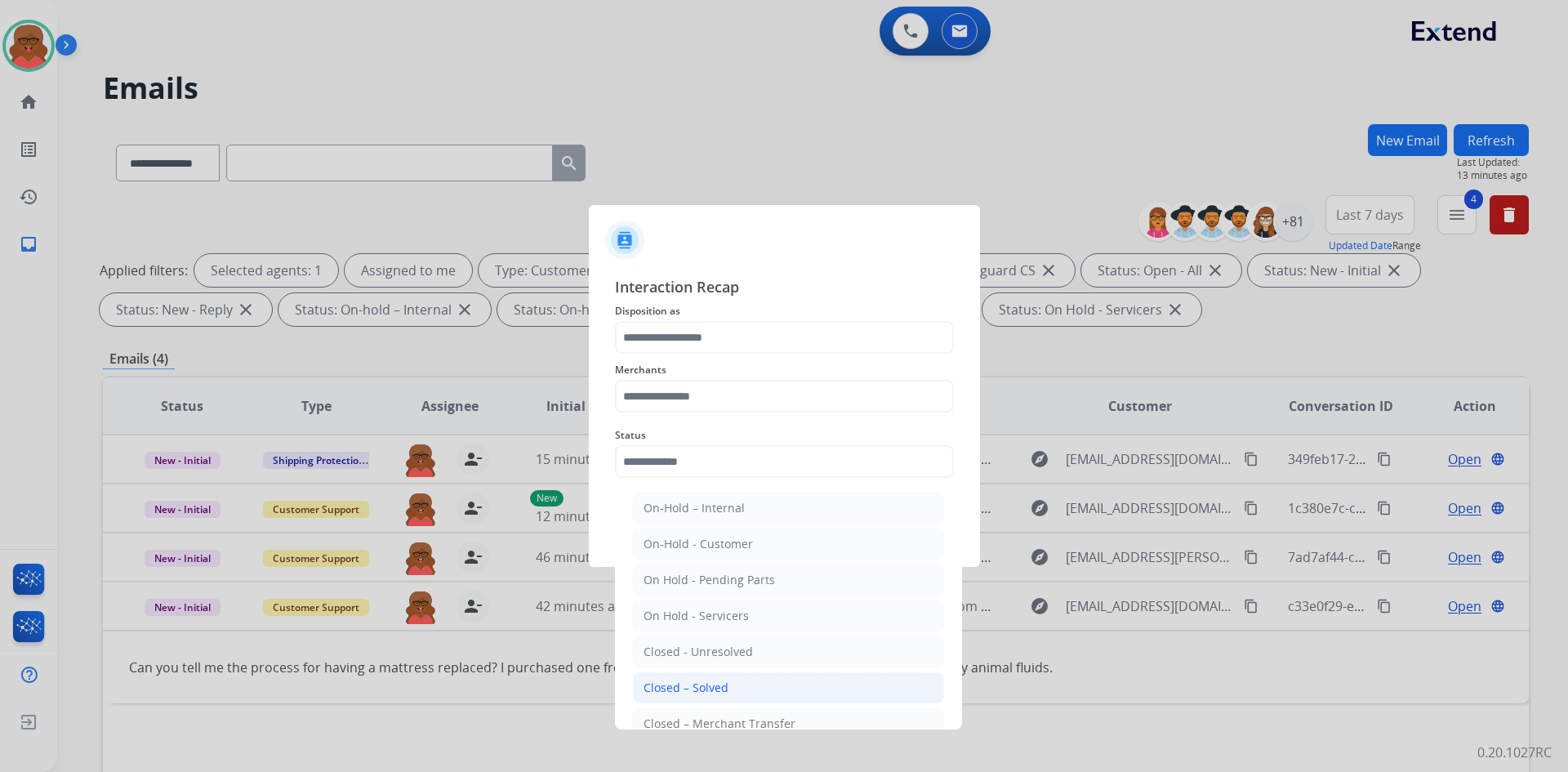
click at [763, 683] on li "Closed – Solved" at bounding box center [788, 688] width 311 height 31
type input "**********"
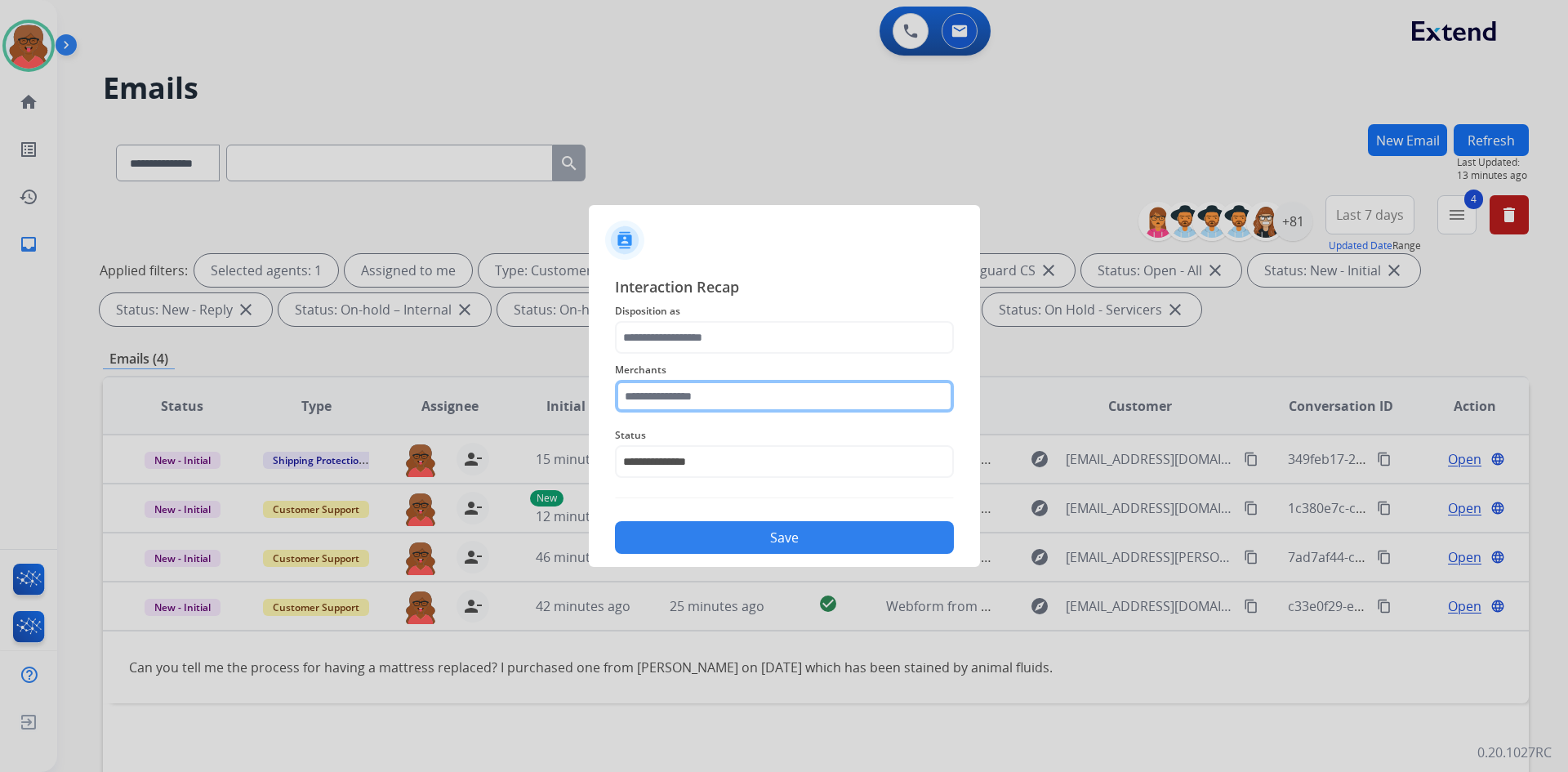
click at [773, 387] on input "text" at bounding box center [784, 396] width 339 height 32
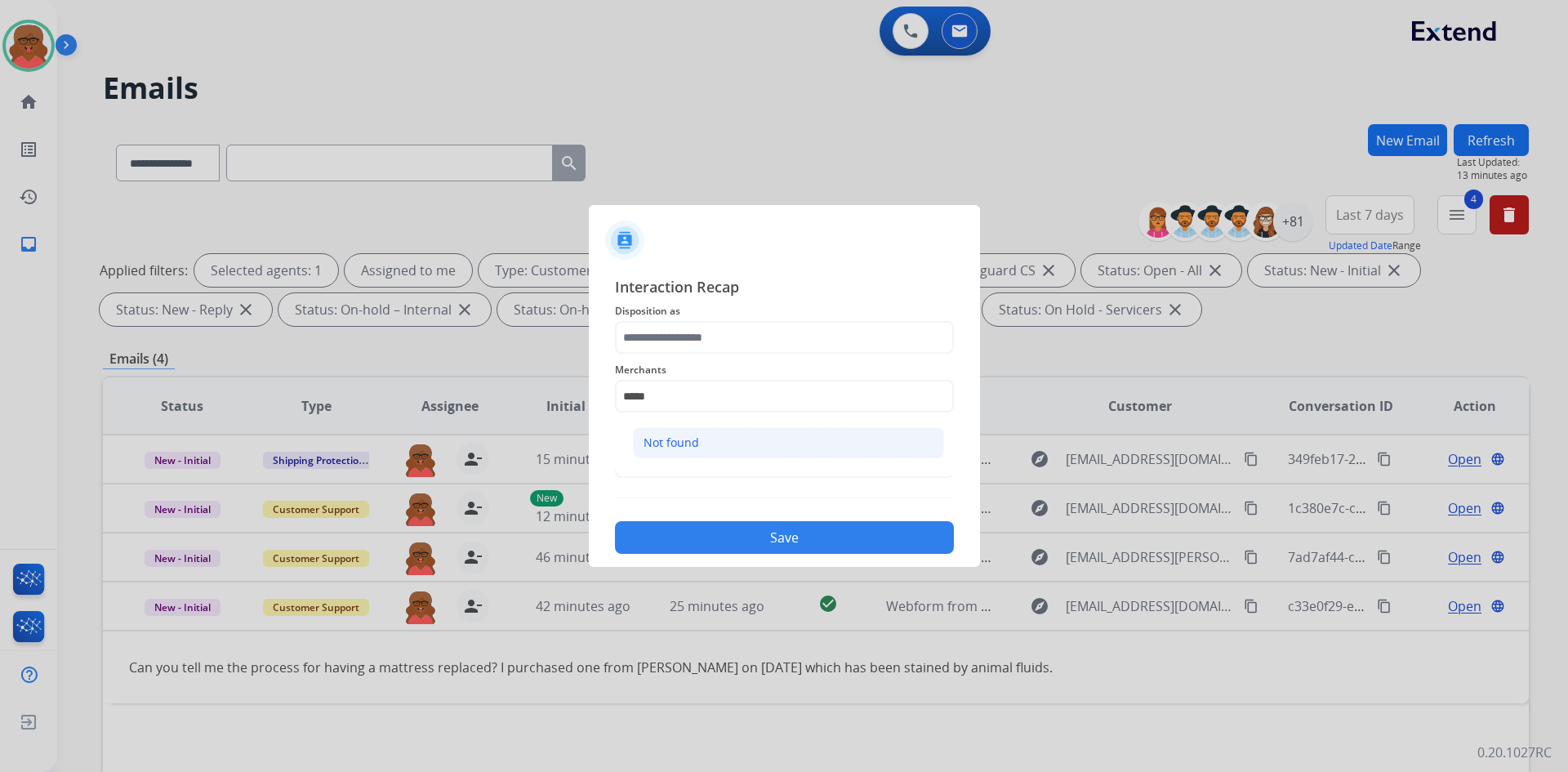
click at [771, 444] on li "Not found" at bounding box center [788, 442] width 311 height 31
type input "*********"
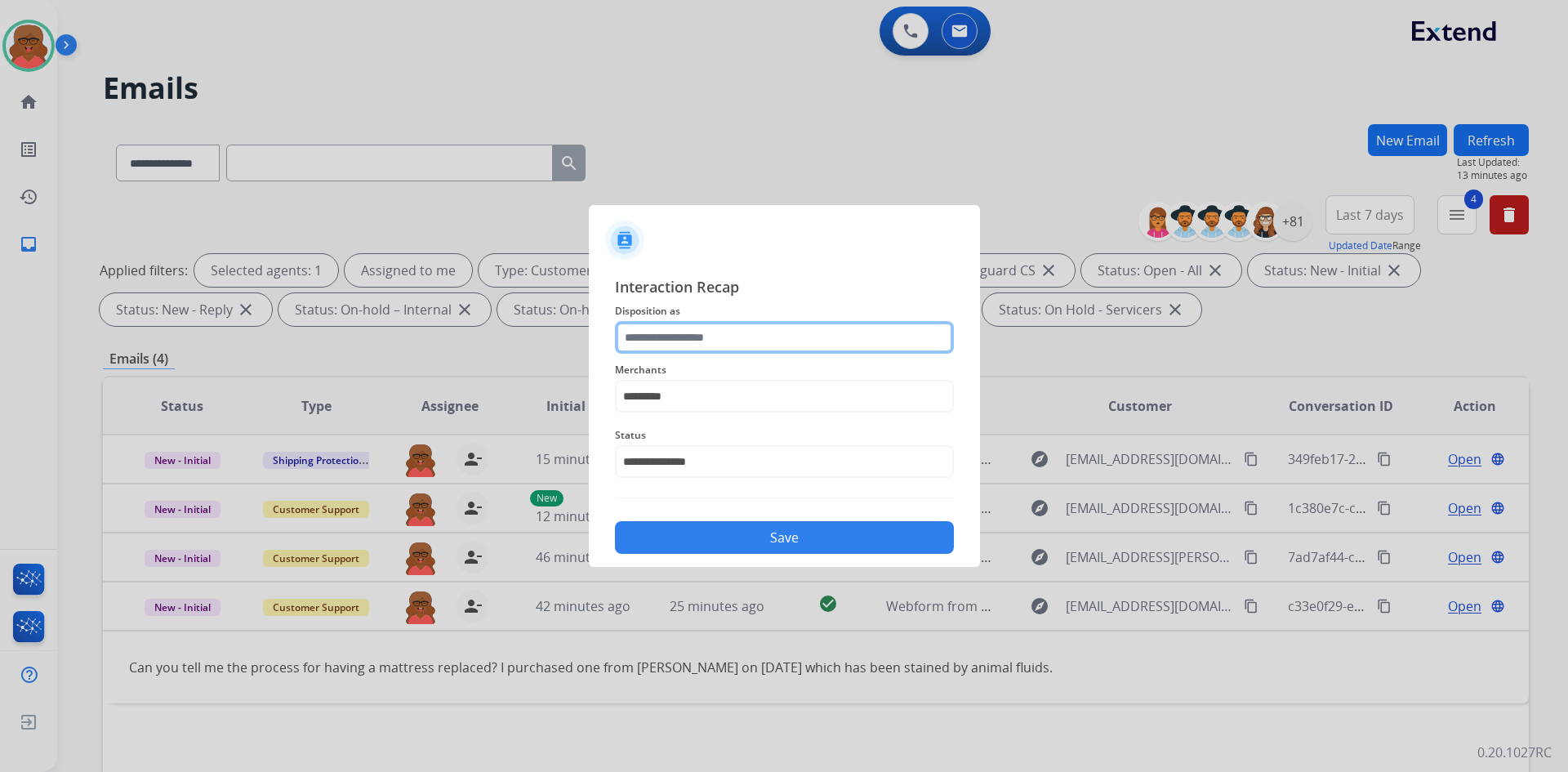
click at [793, 340] on input "text" at bounding box center [784, 338] width 339 height 32
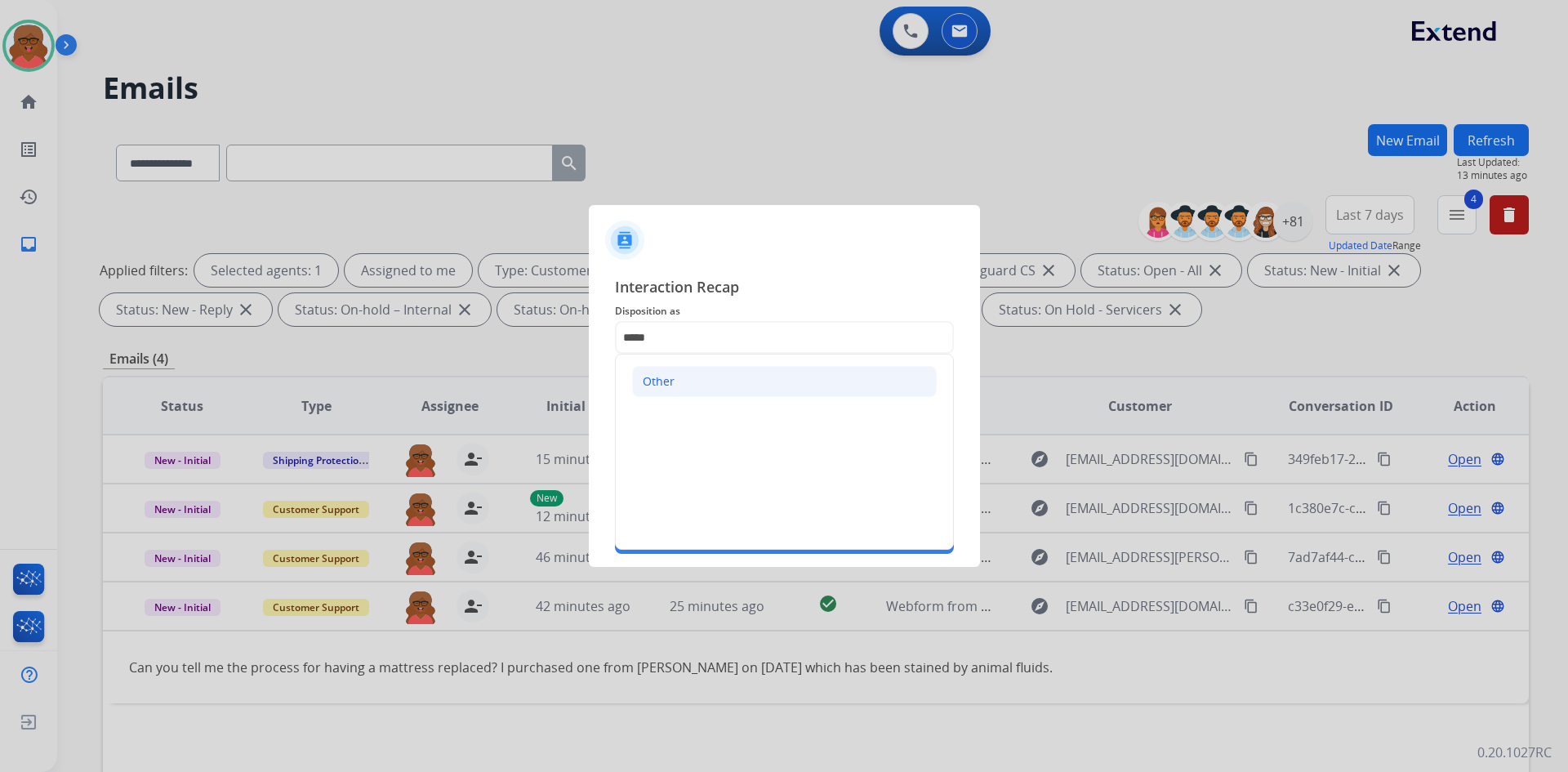
click at [791, 384] on li "Other" at bounding box center [785, 381] width 304 height 31
type input "*****"
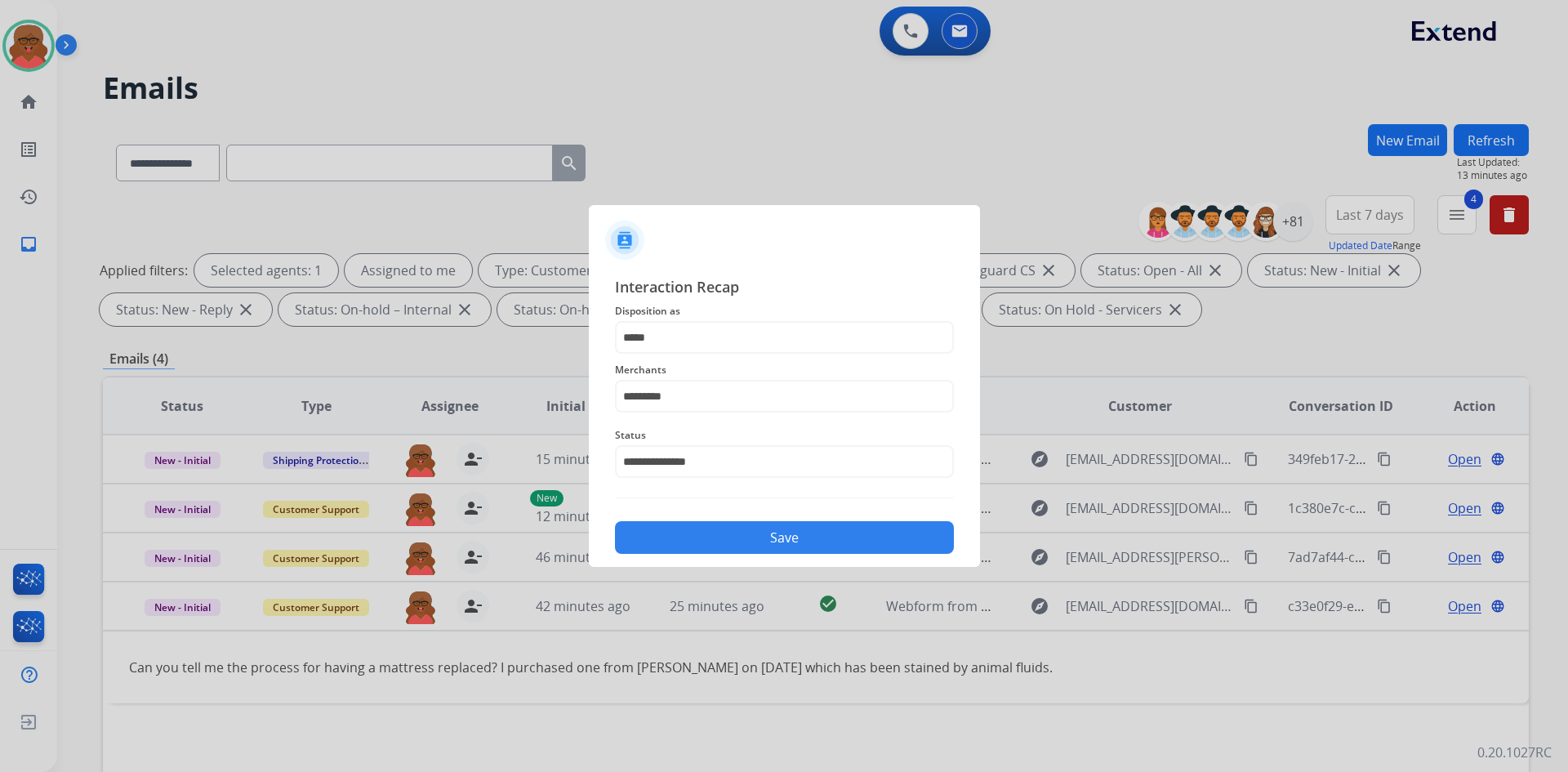
click at [804, 542] on button "Save" at bounding box center [784, 537] width 339 height 32
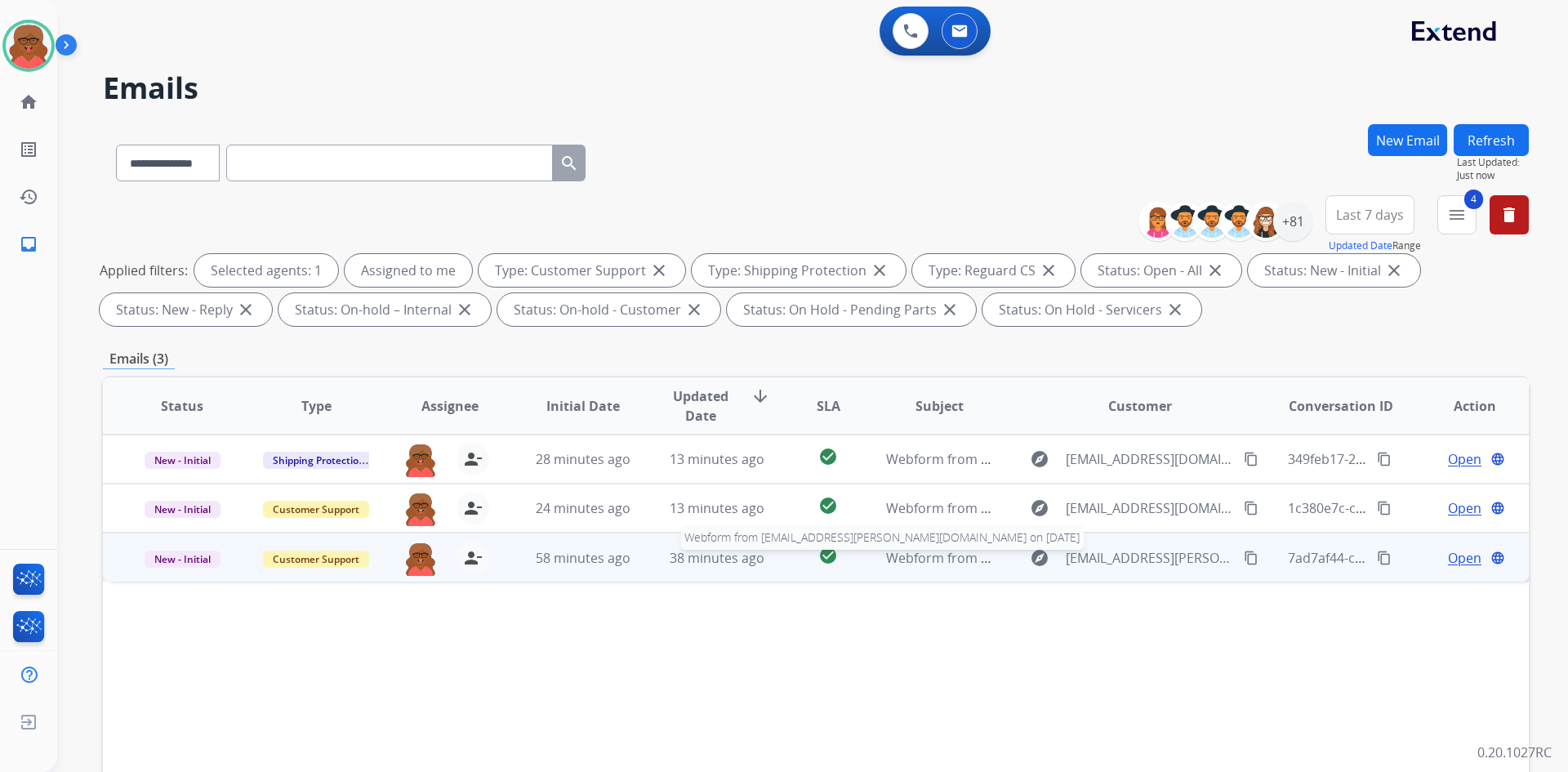
click at [897, 561] on span "Webform from [EMAIL_ADDRESS][PERSON_NAME][DOMAIN_NAME] on [DATE]" at bounding box center [1122, 558] width 471 height 18
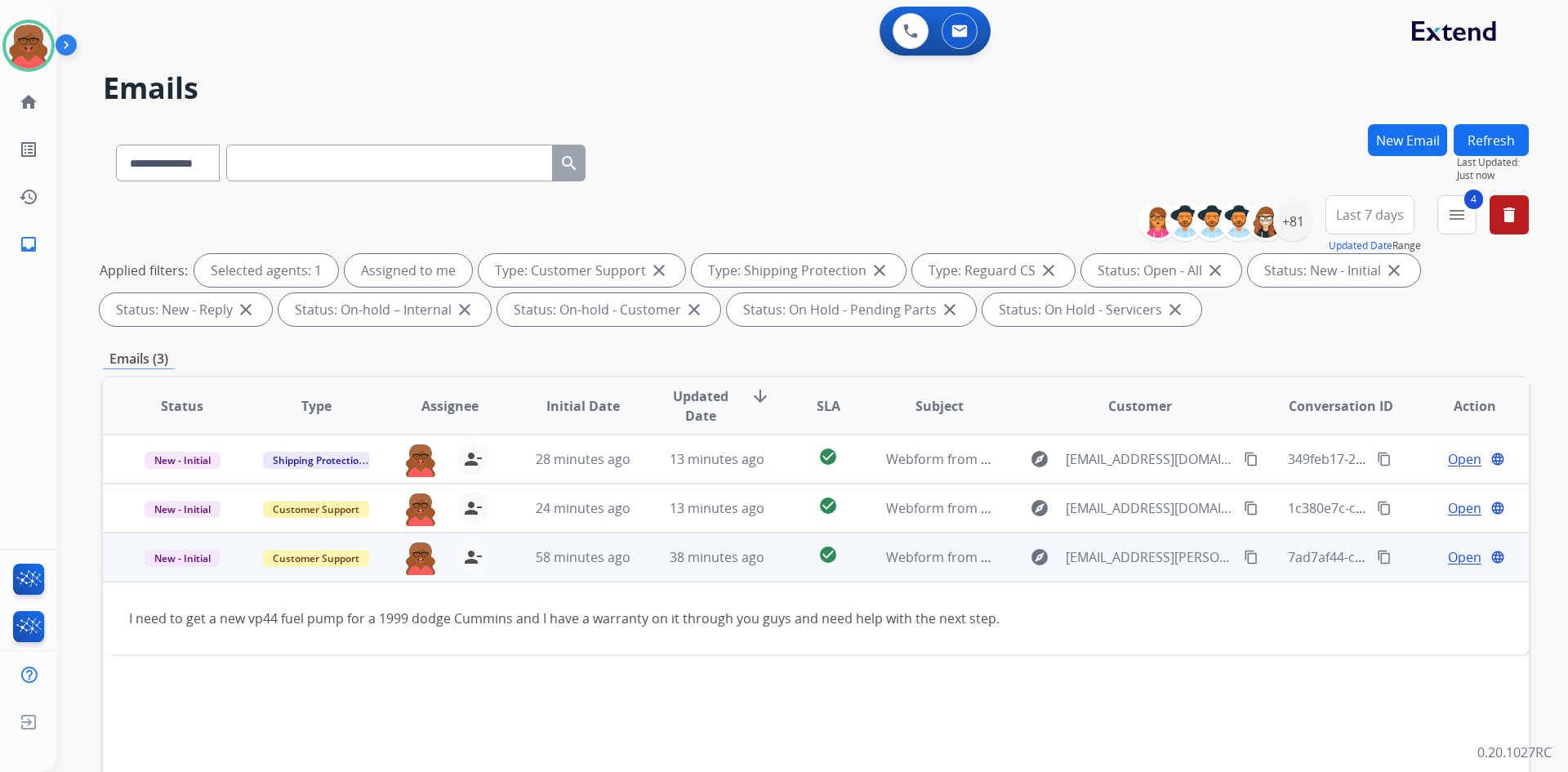
click at [1244, 559] on mat-icon "content_copy" at bounding box center [1251, 556] width 14 height 14
click at [1244, 556] on mat-icon "content_copy" at bounding box center [1251, 556] width 14 height 14
click at [1448, 552] on span "Open" at bounding box center [1464, 557] width 33 height 20
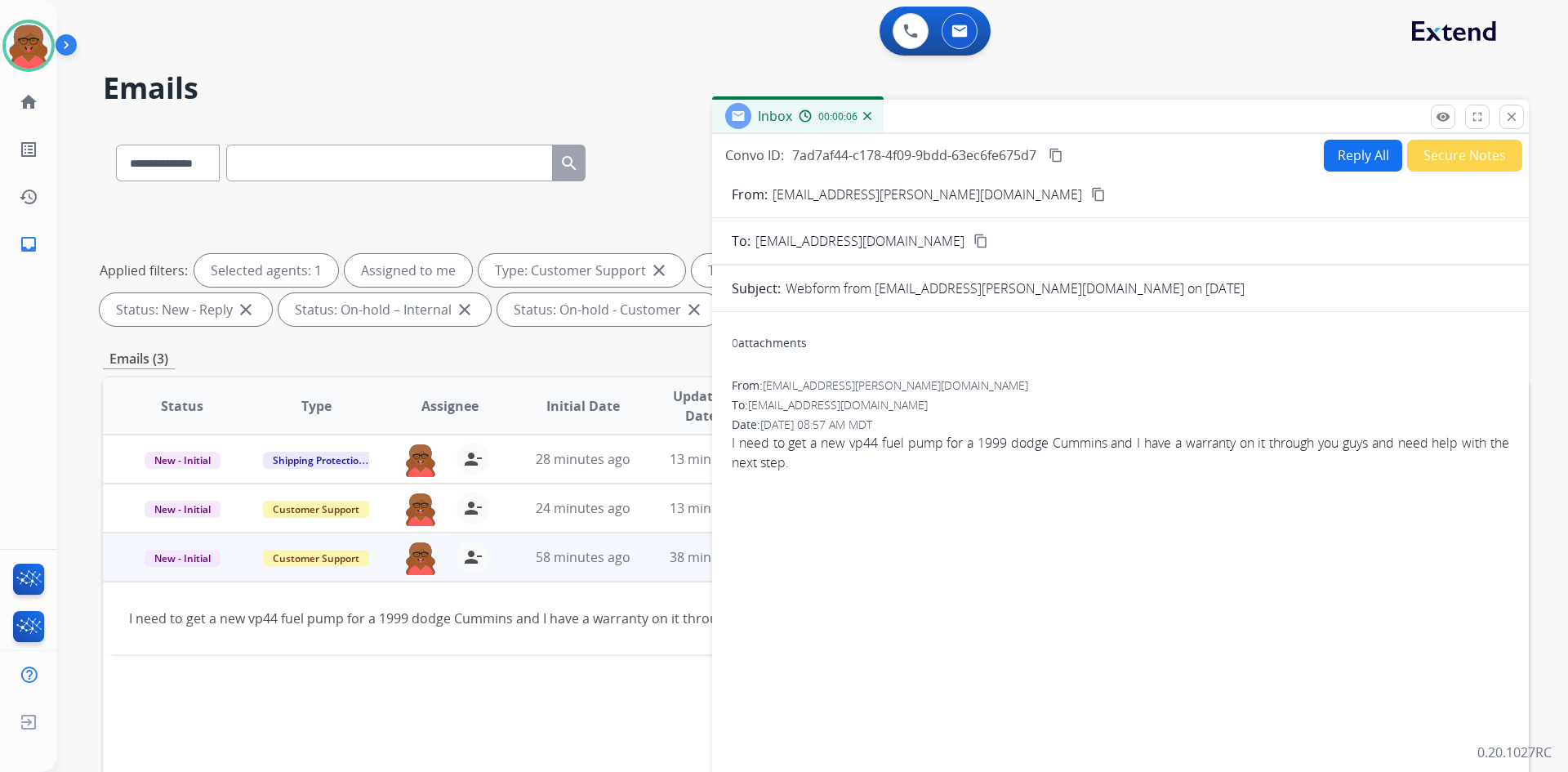
click at [1359, 162] on button "Reply All" at bounding box center [1363, 155] width 78 height 31
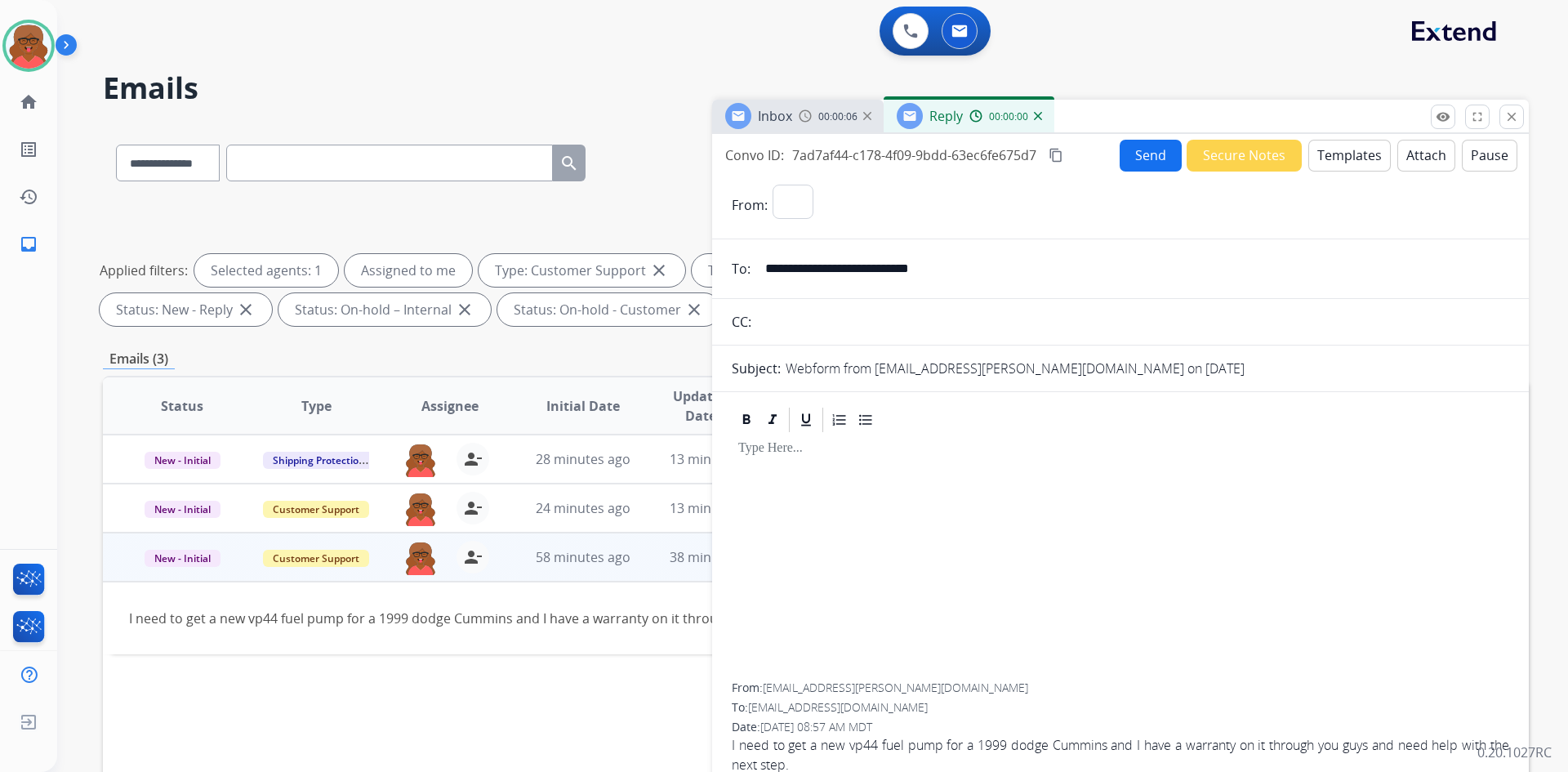
select select "**********"
click at [1359, 162] on button "Templates" at bounding box center [1349, 155] width 82 height 31
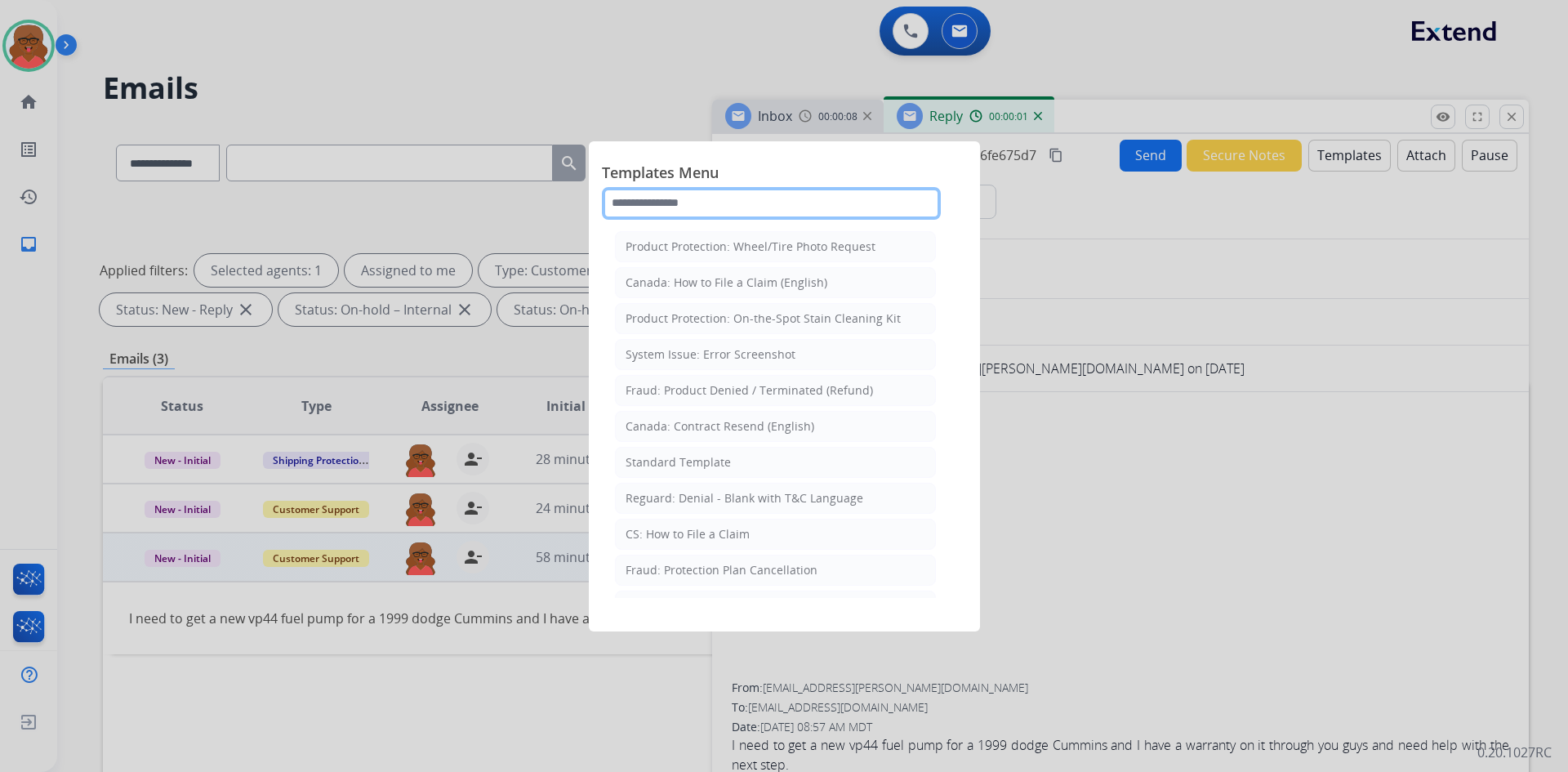
click at [809, 204] on input "text" at bounding box center [771, 203] width 339 height 32
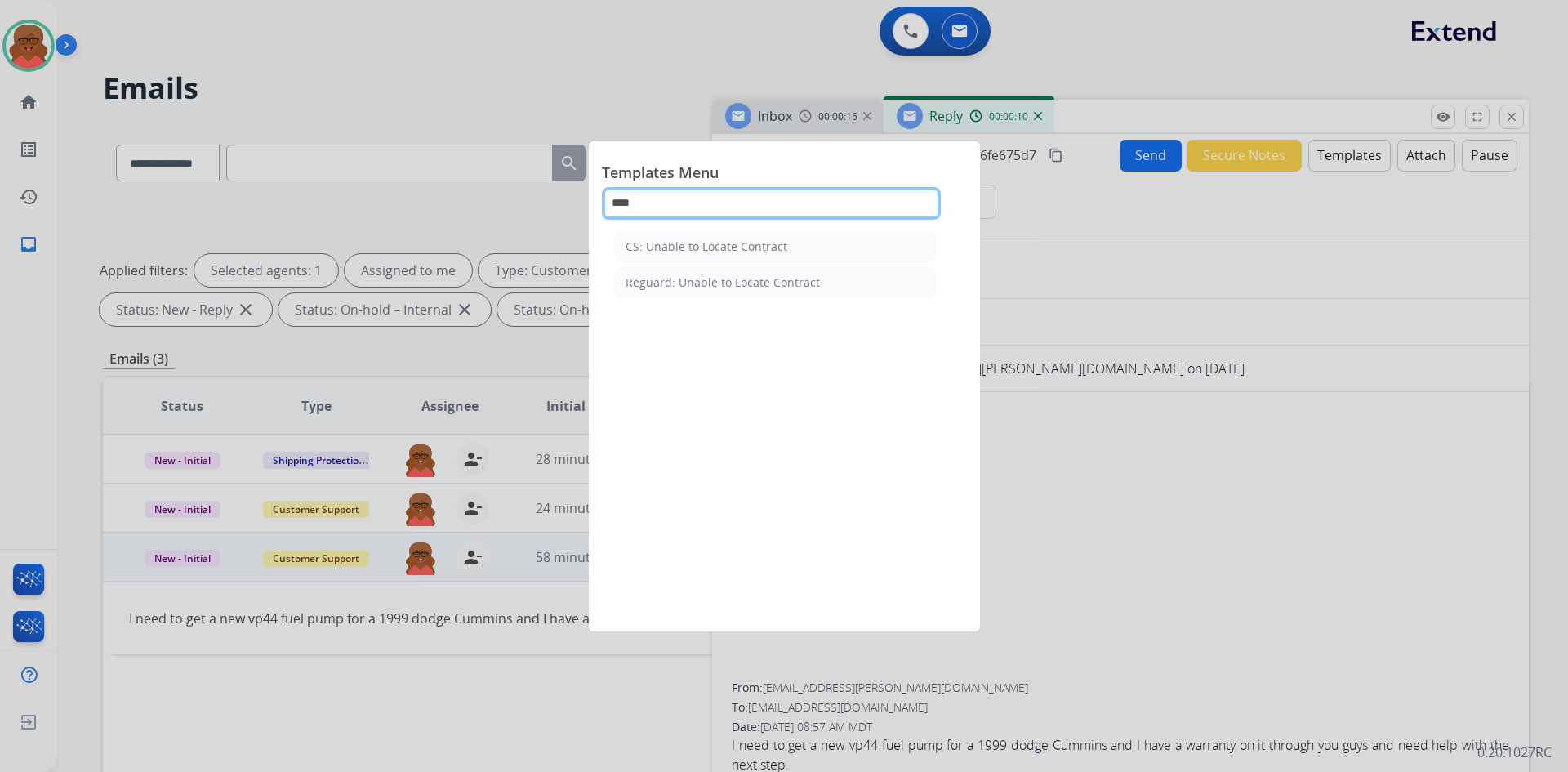
type input "****"
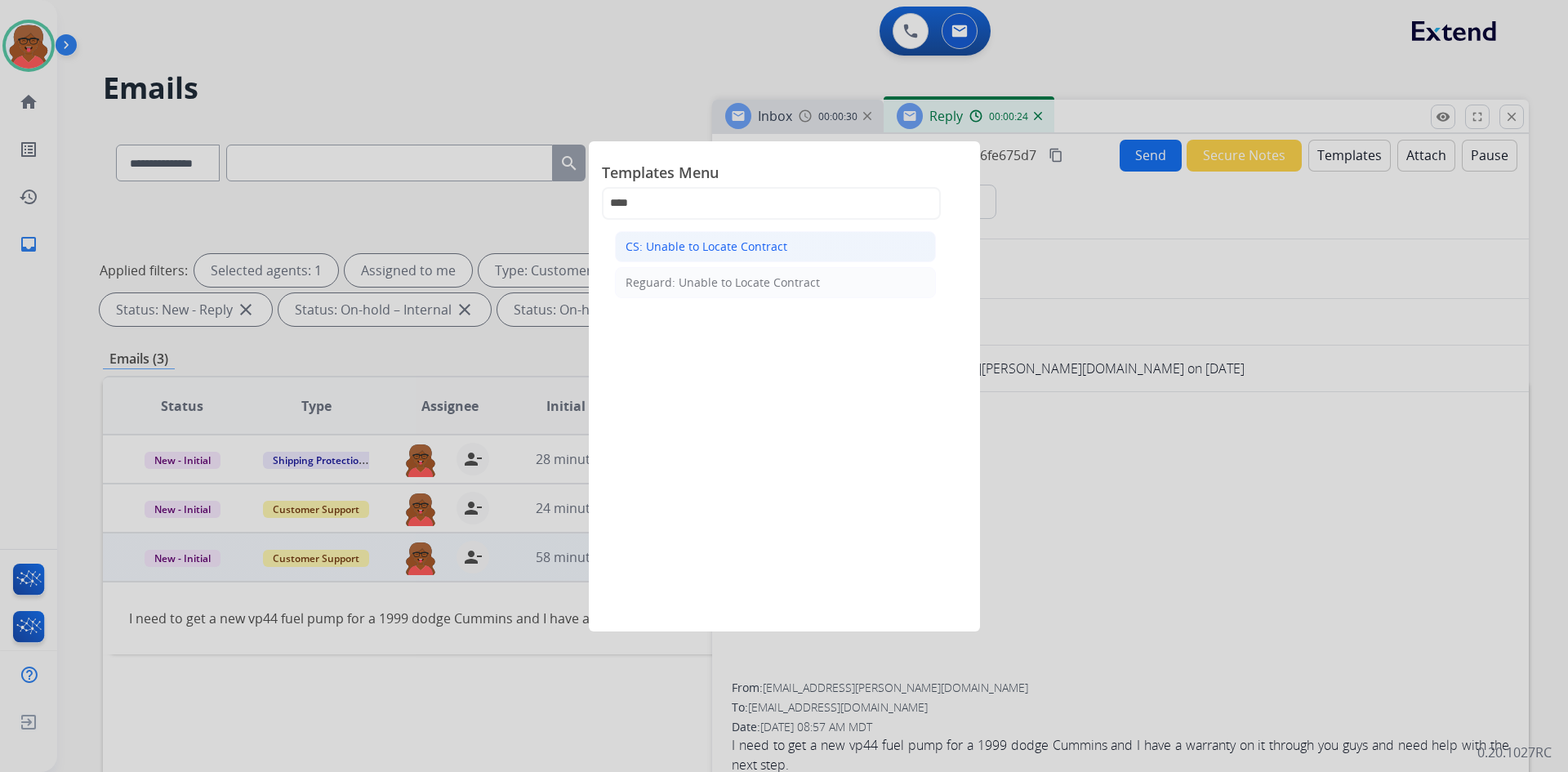
click at [840, 240] on li "CS: Unable to Locate Contract" at bounding box center [775, 247] width 321 height 31
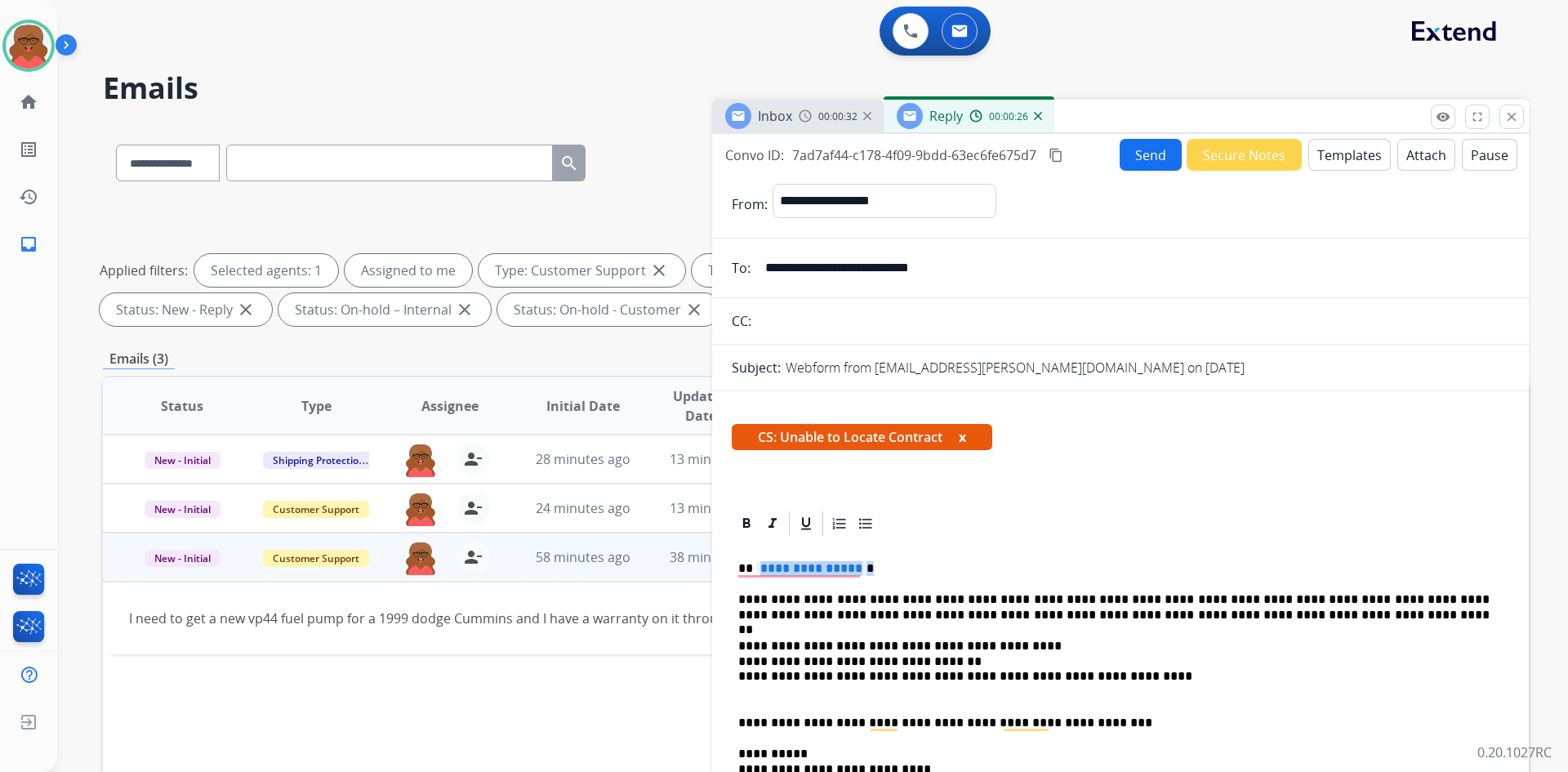
drag, startPoint x: 757, startPoint y: 565, endPoint x: 863, endPoint y: 562, distance: 106.0
click at [863, 562] on p "**********" at bounding box center [1114, 568] width 752 height 14
click at [1135, 140] on button "Send" at bounding box center [1150, 154] width 62 height 31
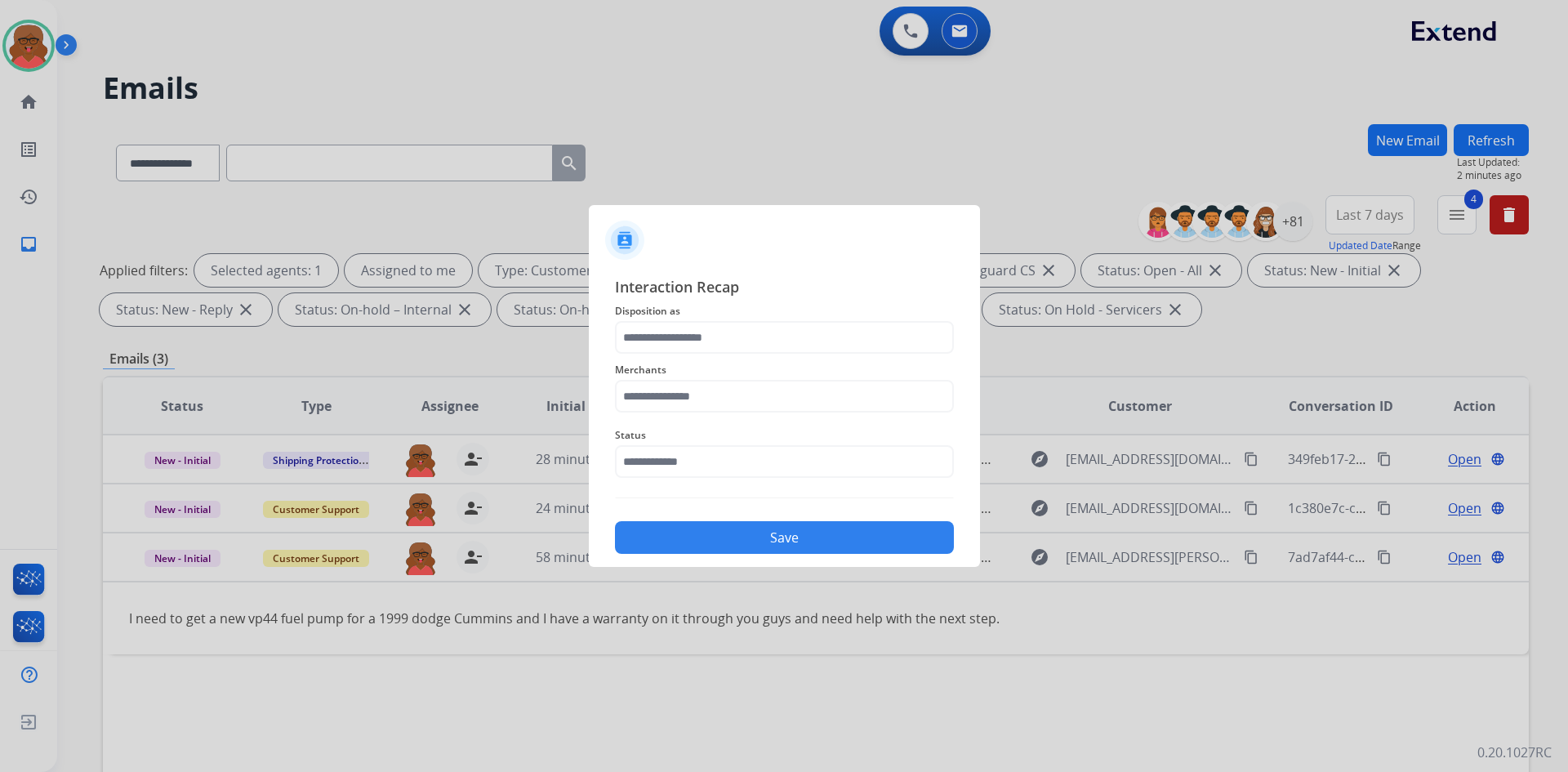
click at [751, 445] on span "Status" at bounding box center [784, 434] width 339 height 20
click at [752, 451] on input "text" at bounding box center [784, 462] width 339 height 32
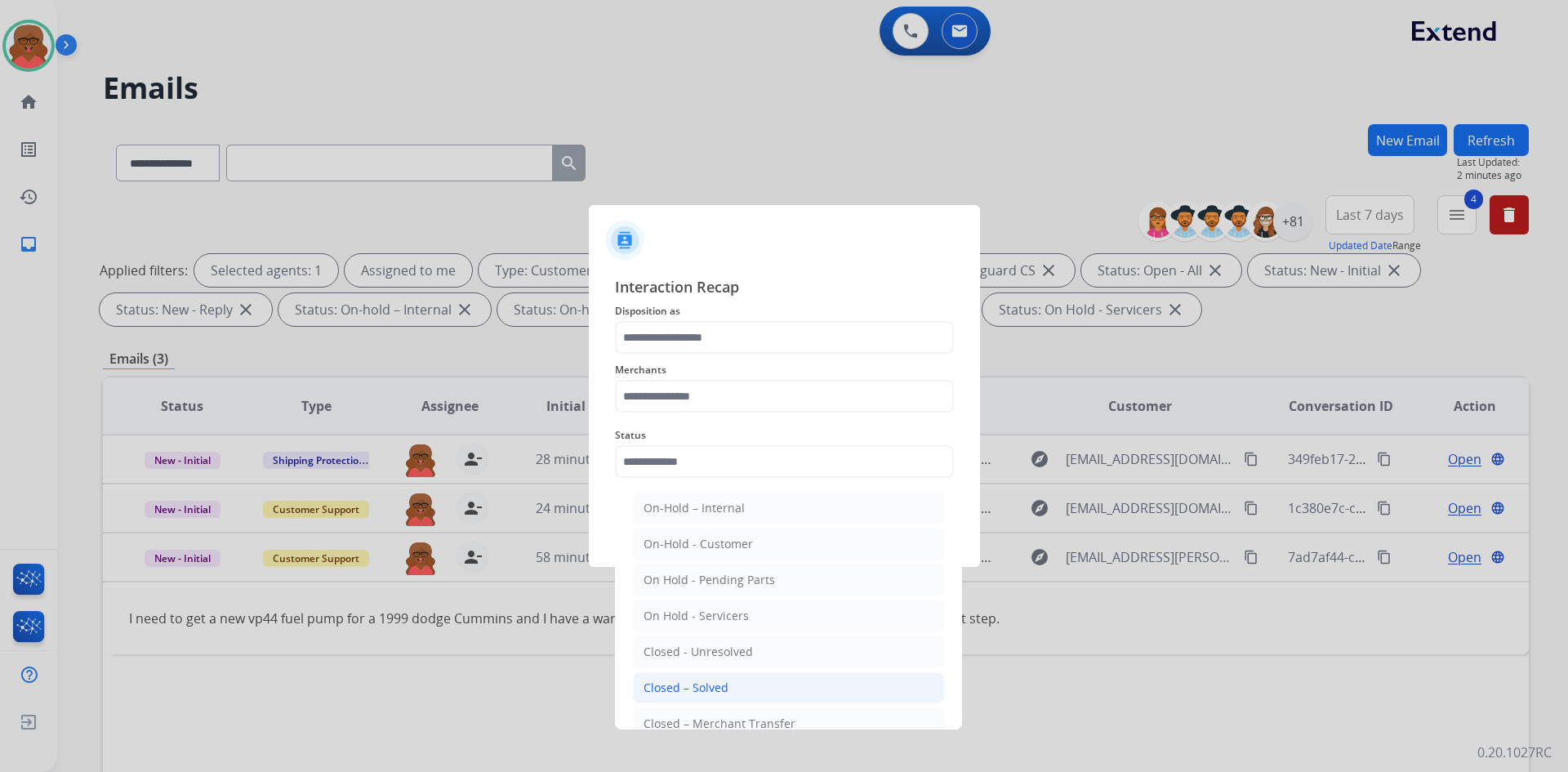
click at [739, 684] on li "Closed – Solved" at bounding box center [788, 688] width 311 height 31
type input "**********"
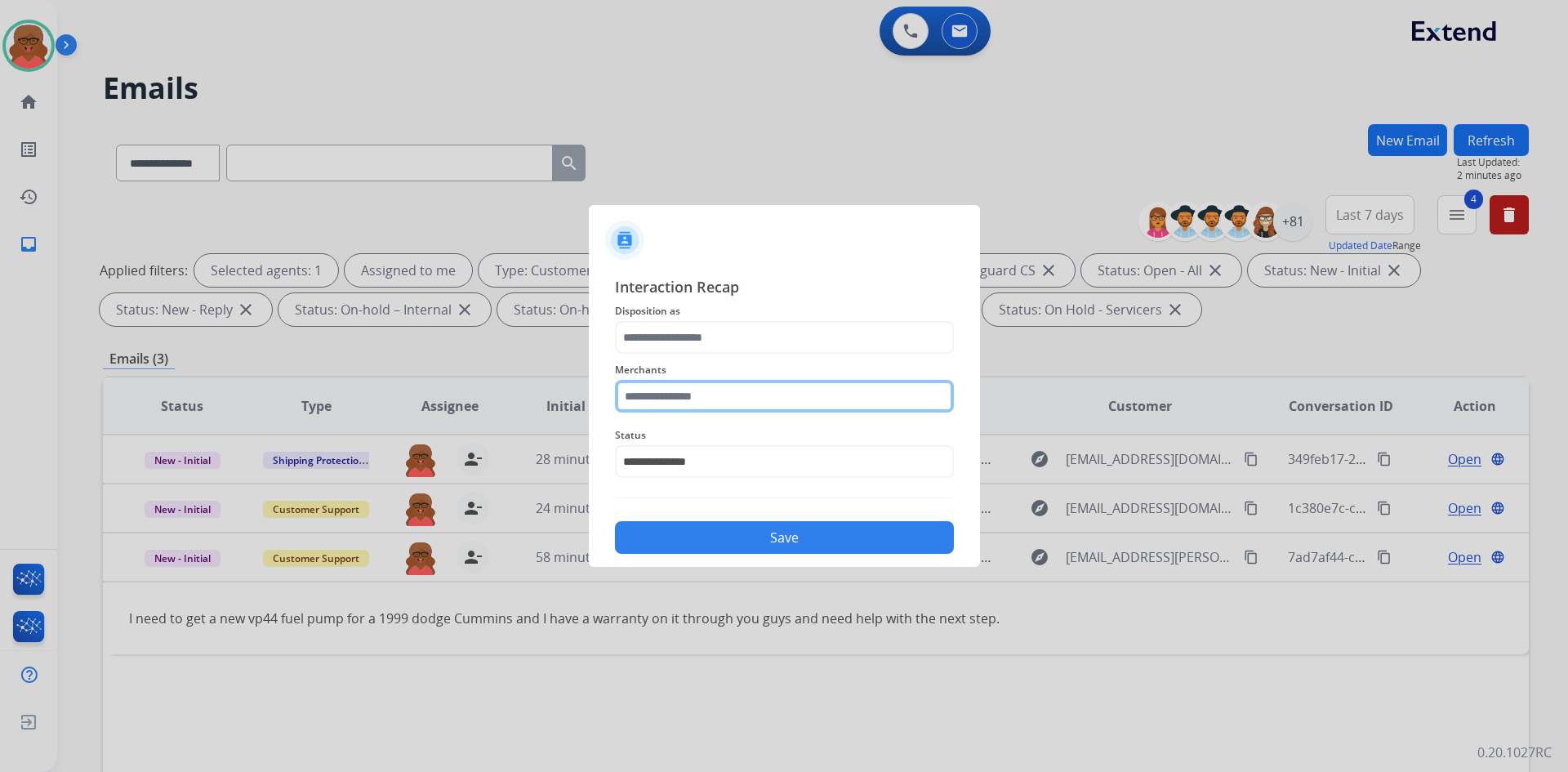
click at [703, 408] on input "text" at bounding box center [784, 396] width 339 height 32
click at [708, 431] on li "Not found" at bounding box center [788, 442] width 311 height 31
type input "*********"
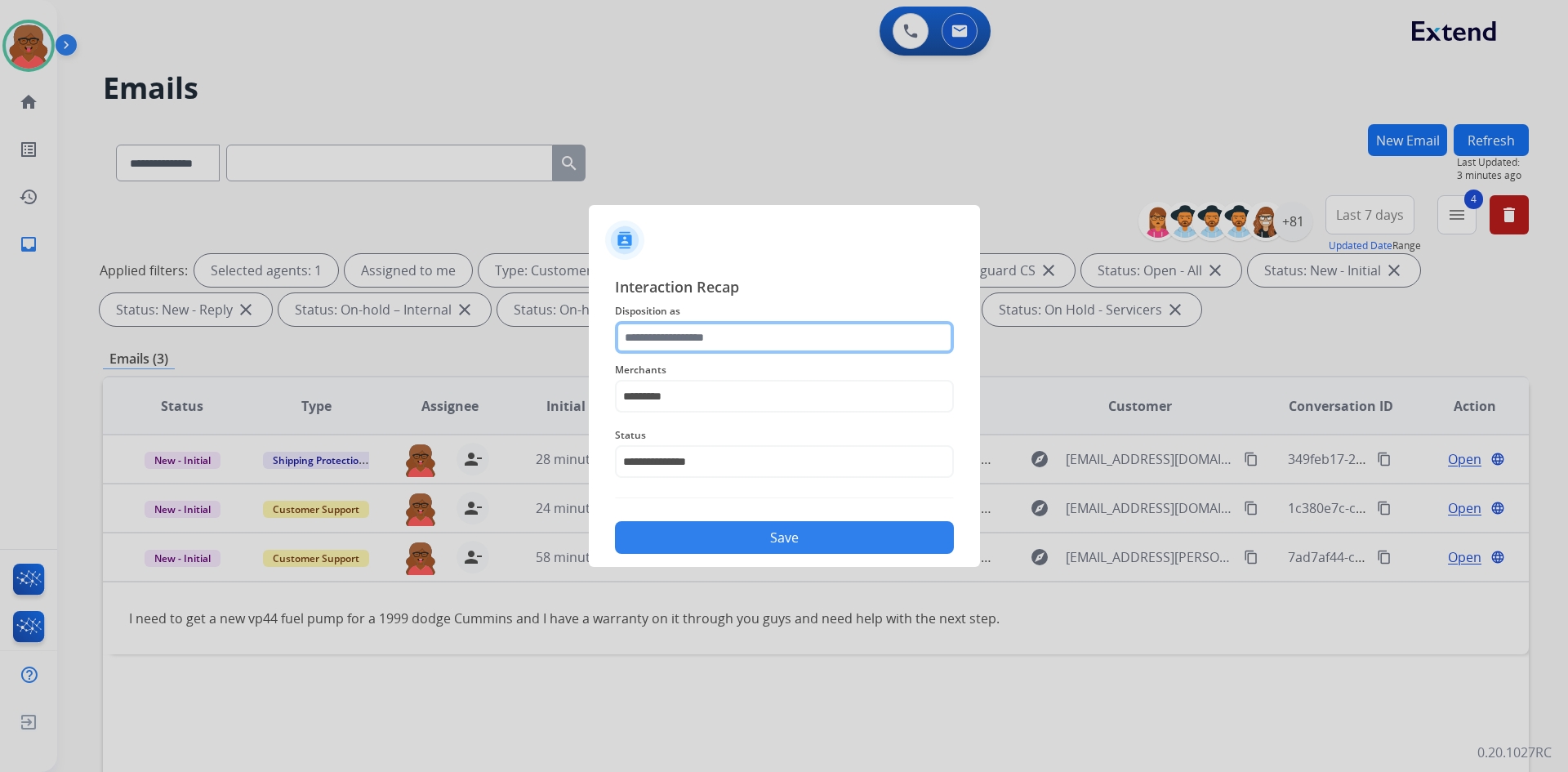
click at [730, 333] on input "text" at bounding box center [784, 338] width 339 height 32
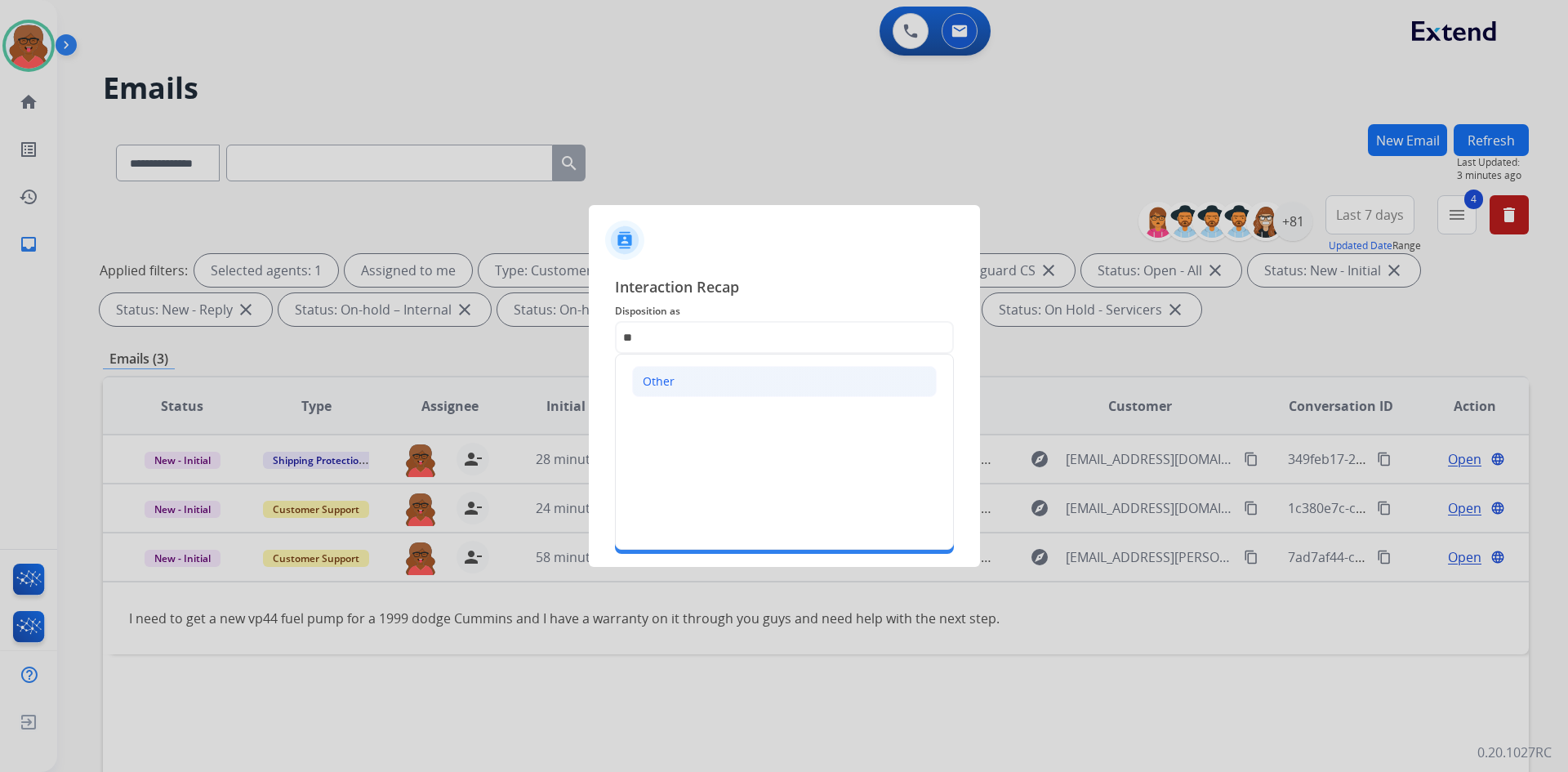
click at [715, 377] on li "Other" at bounding box center [785, 381] width 304 height 31
type input "*****"
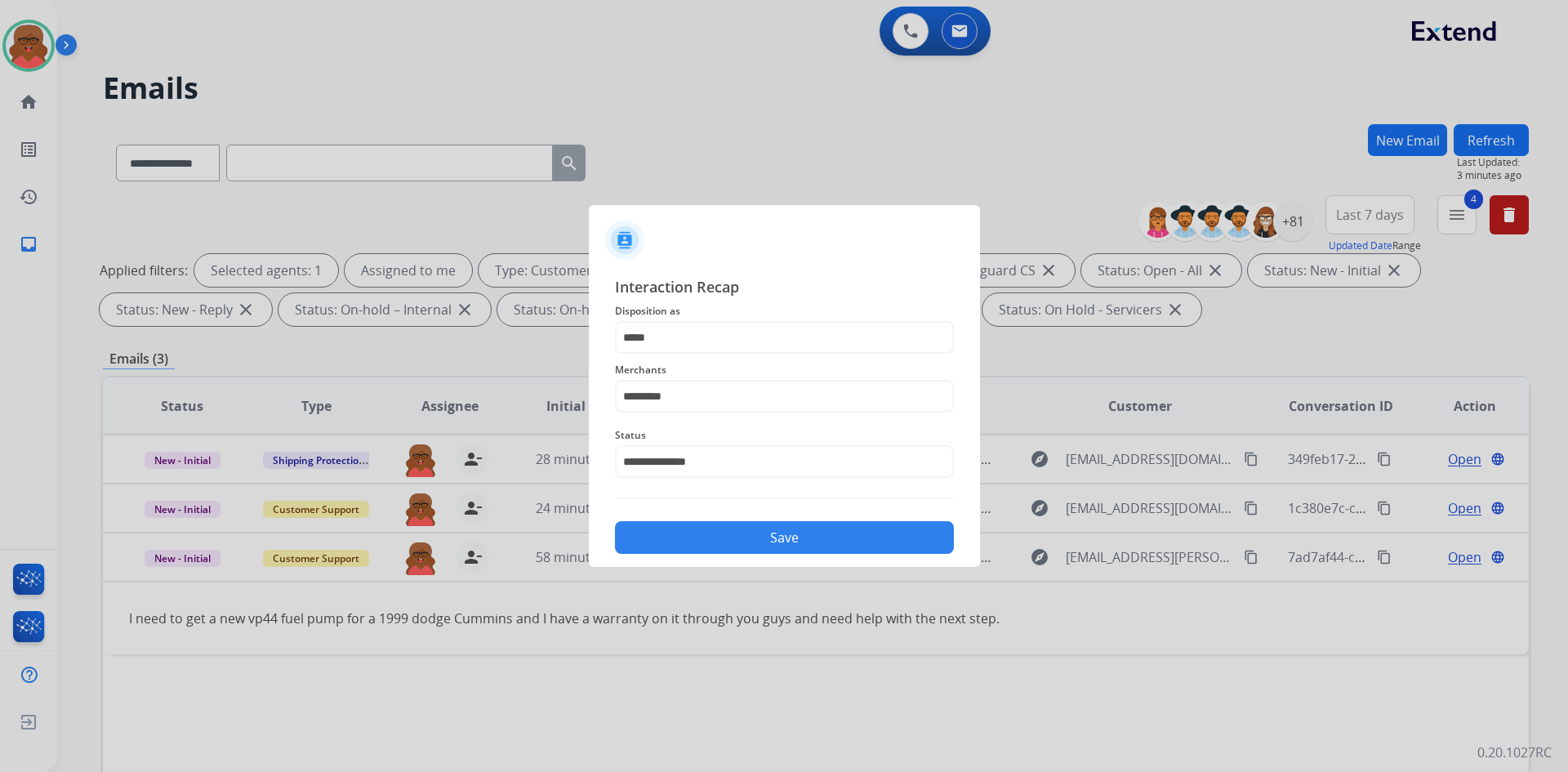
click at [781, 529] on button "Save" at bounding box center [784, 537] width 339 height 32
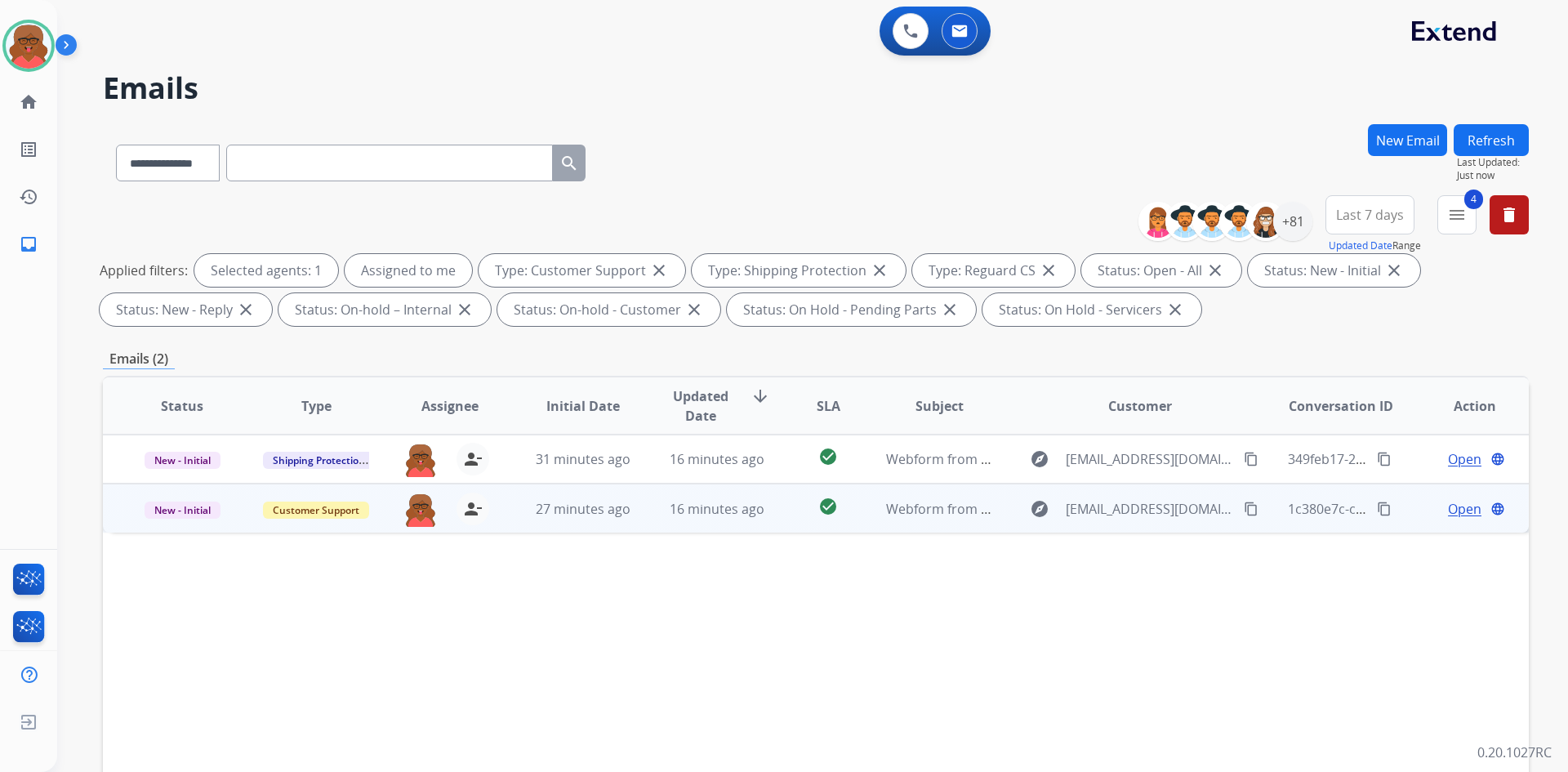
click at [930, 525] on td "Webform from pattersondonnat@gmail.com on 09/17/2025" at bounding box center [928, 508] width 134 height 49
click at [1247, 510] on mat-icon "content_copy" at bounding box center [1251, 508] width 14 height 14
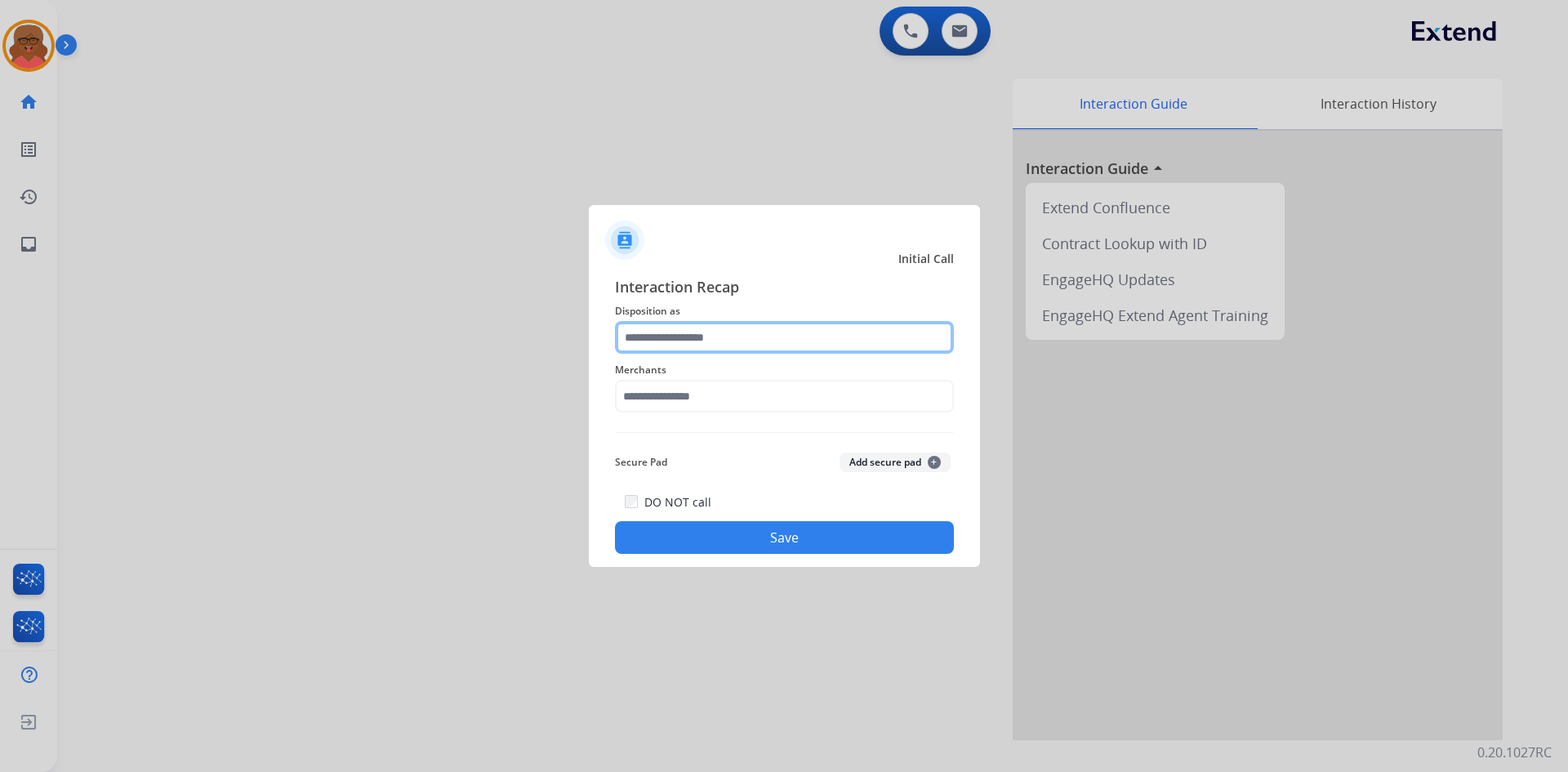
click at [692, 328] on input "text" at bounding box center [784, 338] width 339 height 32
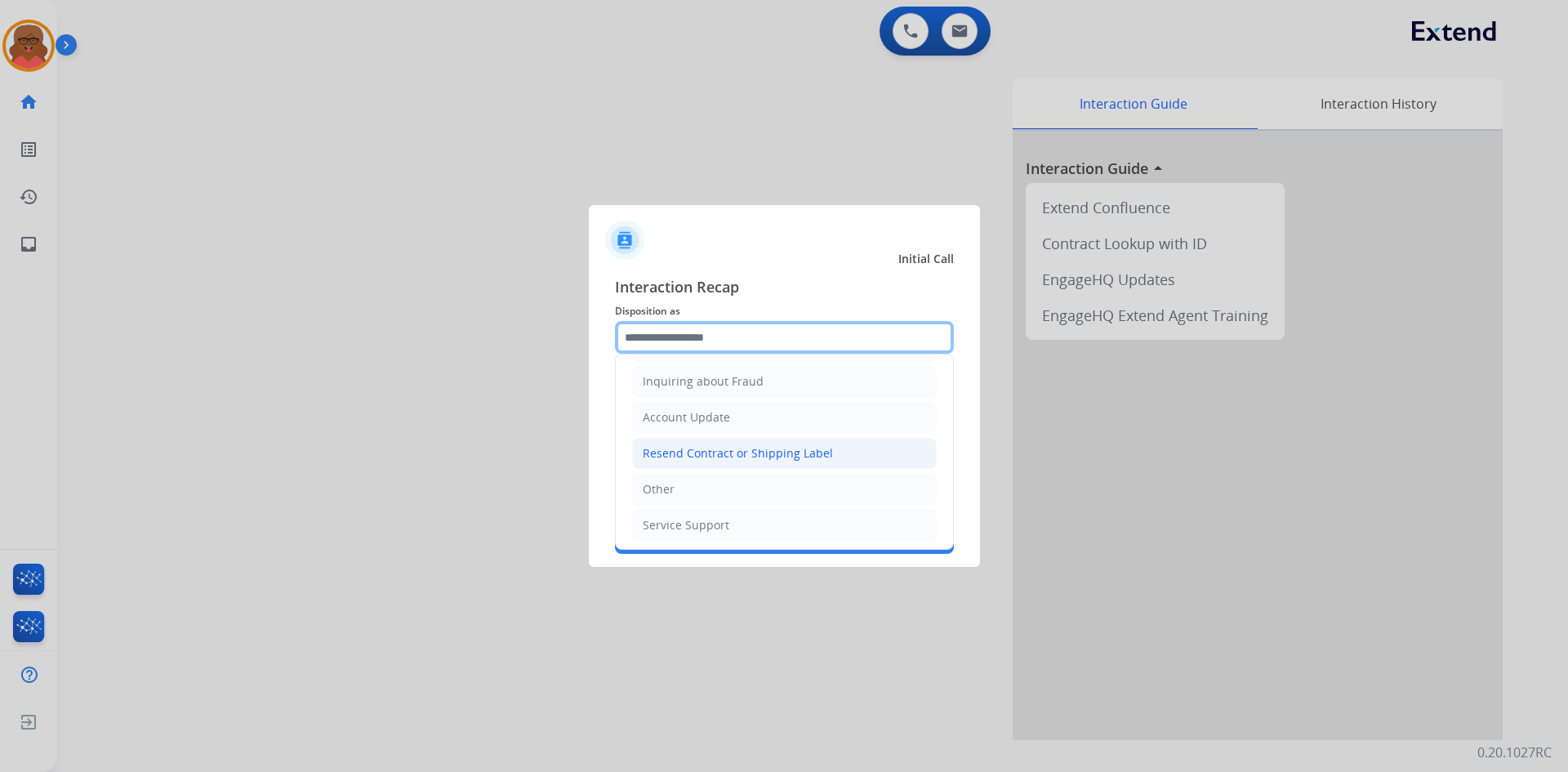
scroll to position [255, 0]
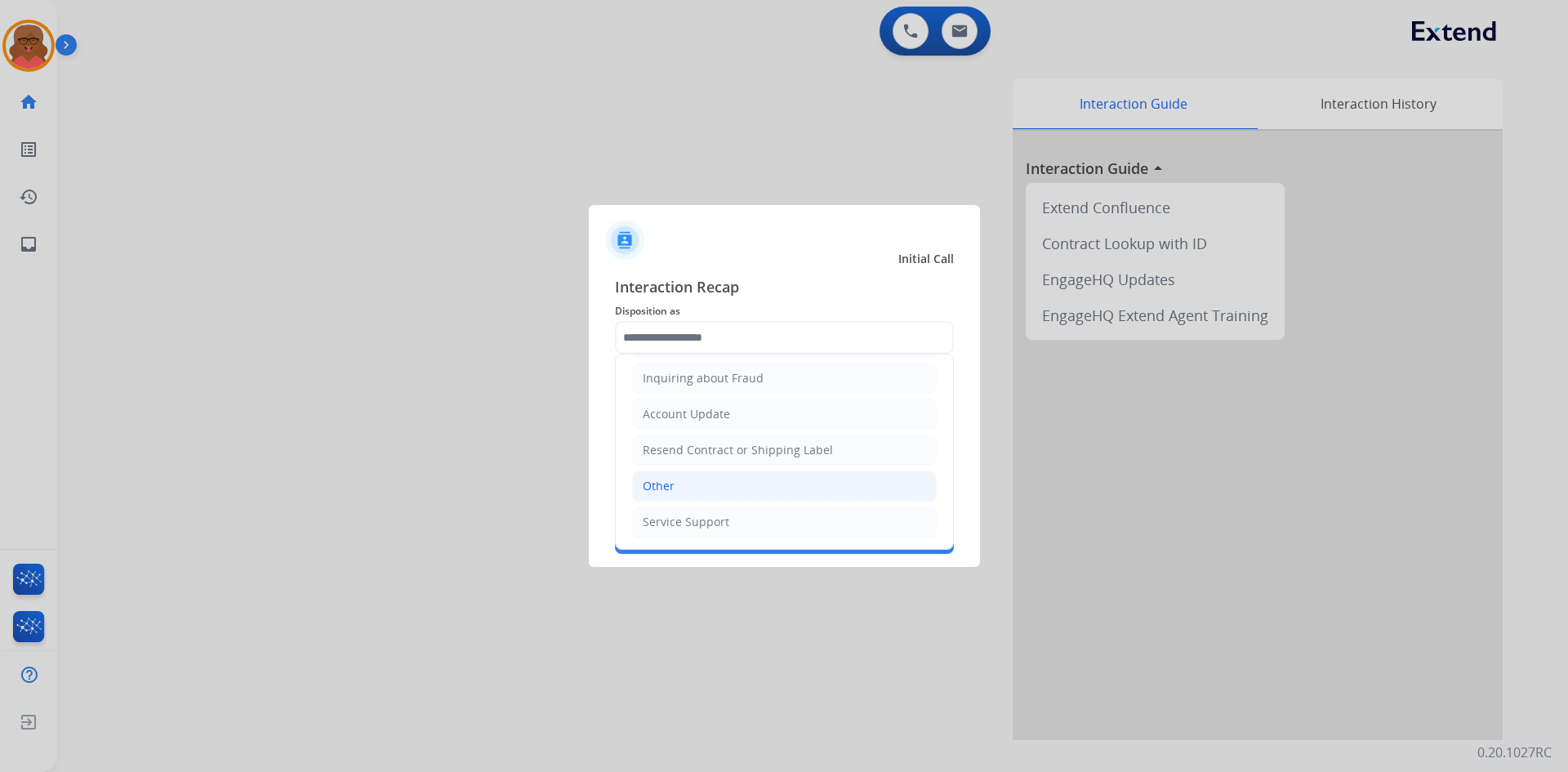
click at [713, 495] on li "Other" at bounding box center [785, 485] width 304 height 31
type input "*****"
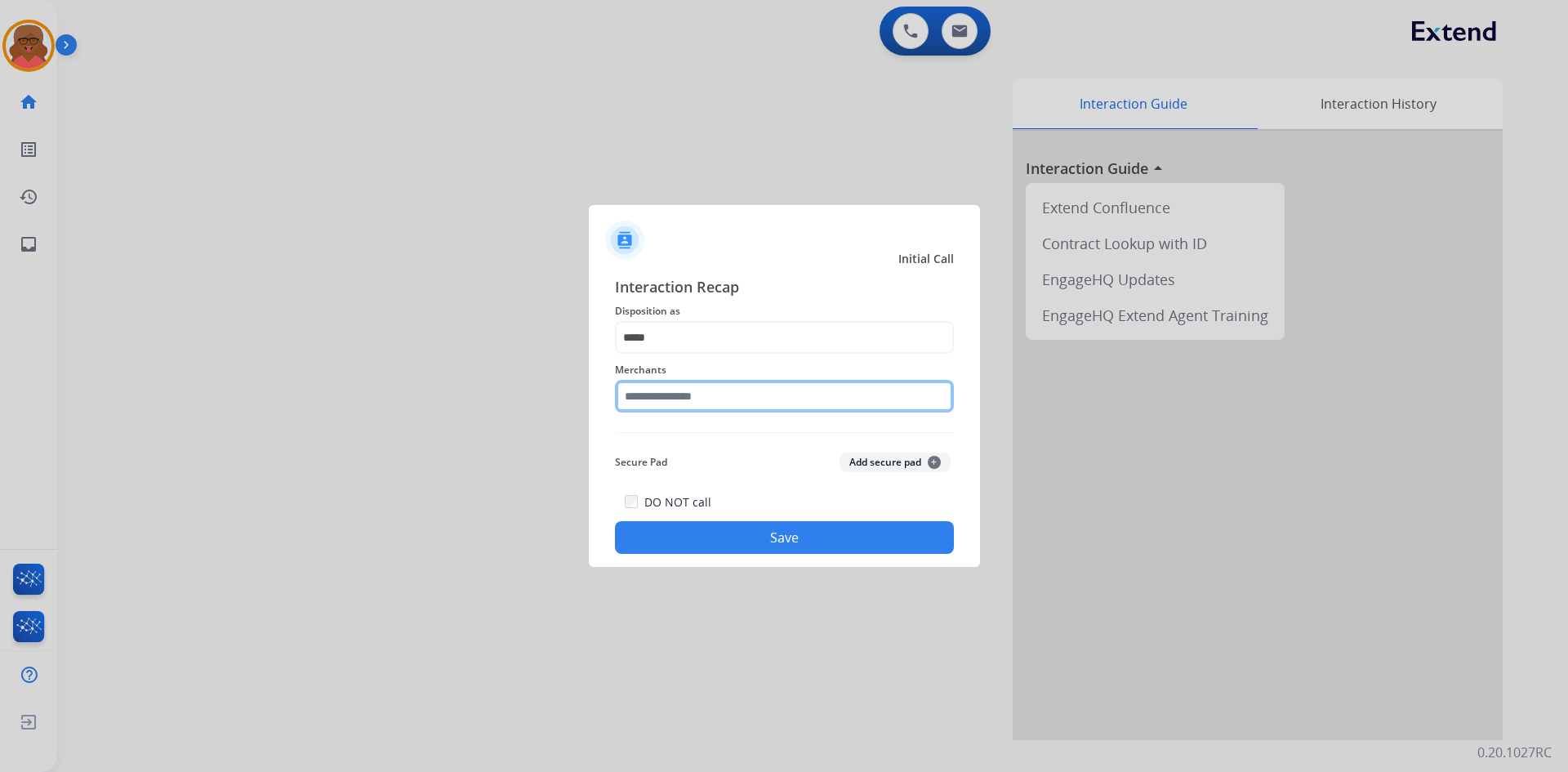
click at [729, 391] on input "text" at bounding box center [784, 396] width 339 height 32
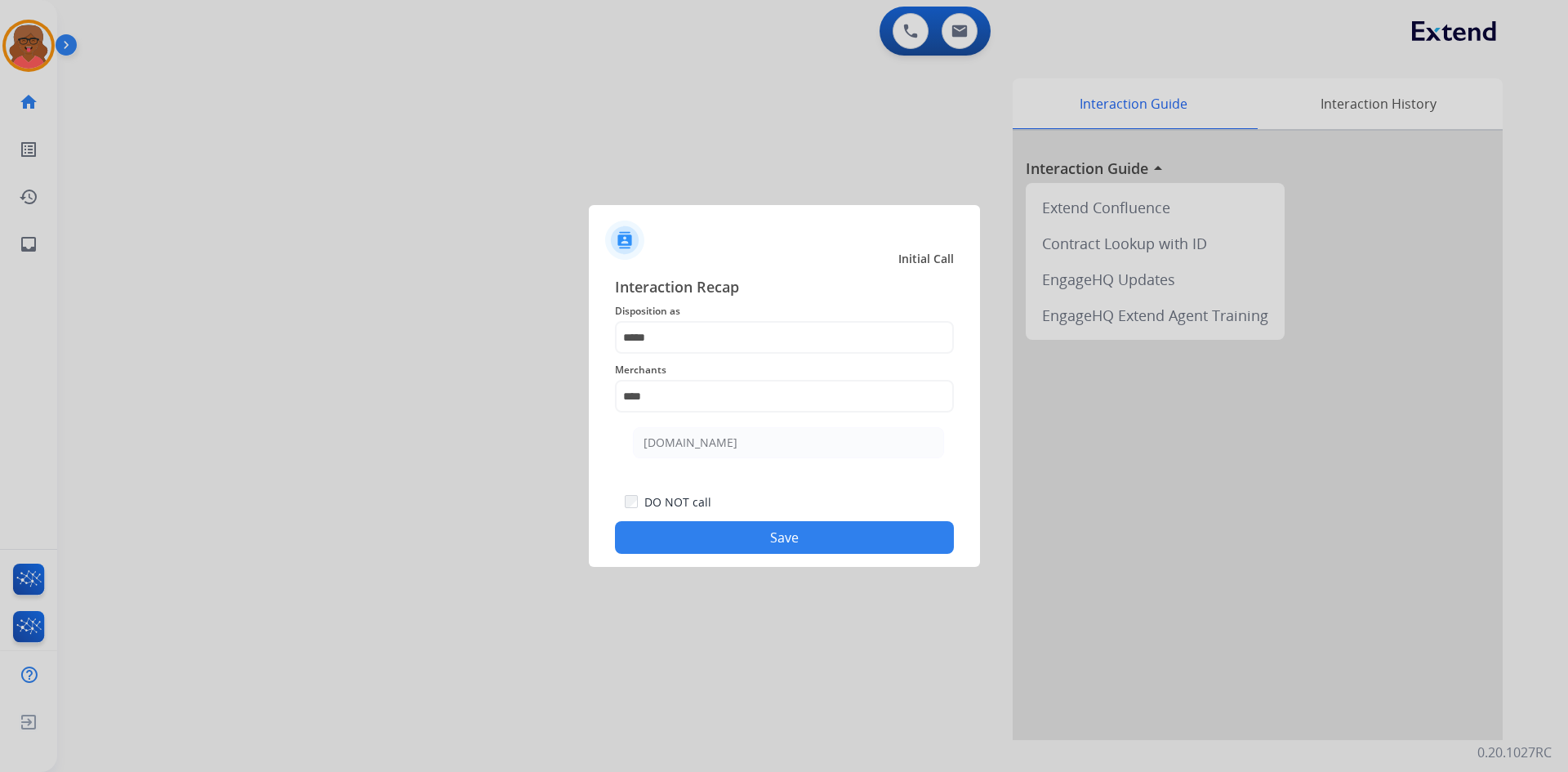
click at [747, 430] on li "[DOMAIN_NAME]" at bounding box center [788, 442] width 311 height 31
type input "**********"
click at [788, 533] on button "Save" at bounding box center [784, 537] width 339 height 32
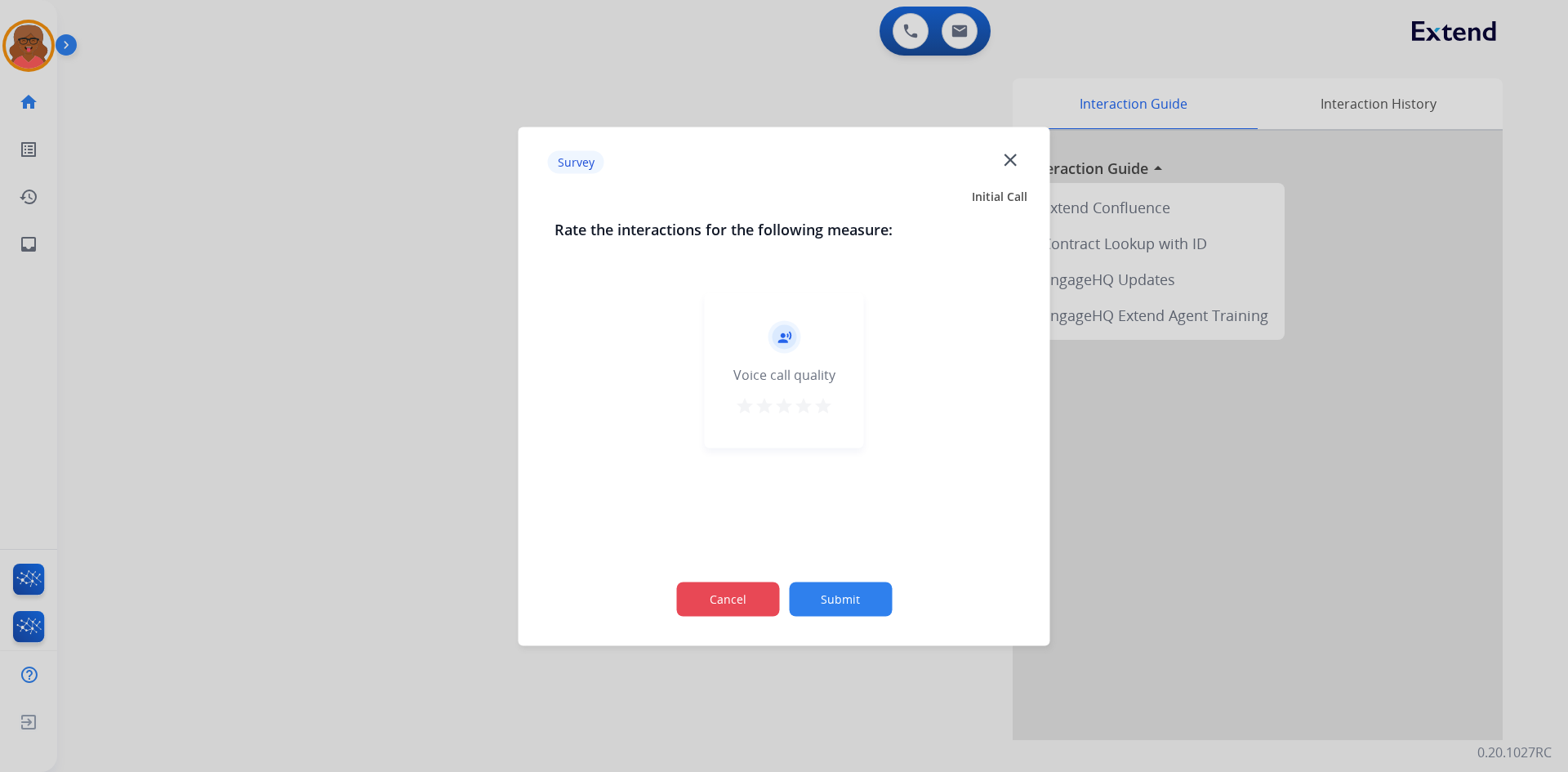
click at [738, 582] on div "Cancel Submit" at bounding box center [784, 599] width 460 height 73
click at [738, 598] on button "Cancel" at bounding box center [727, 599] width 103 height 34
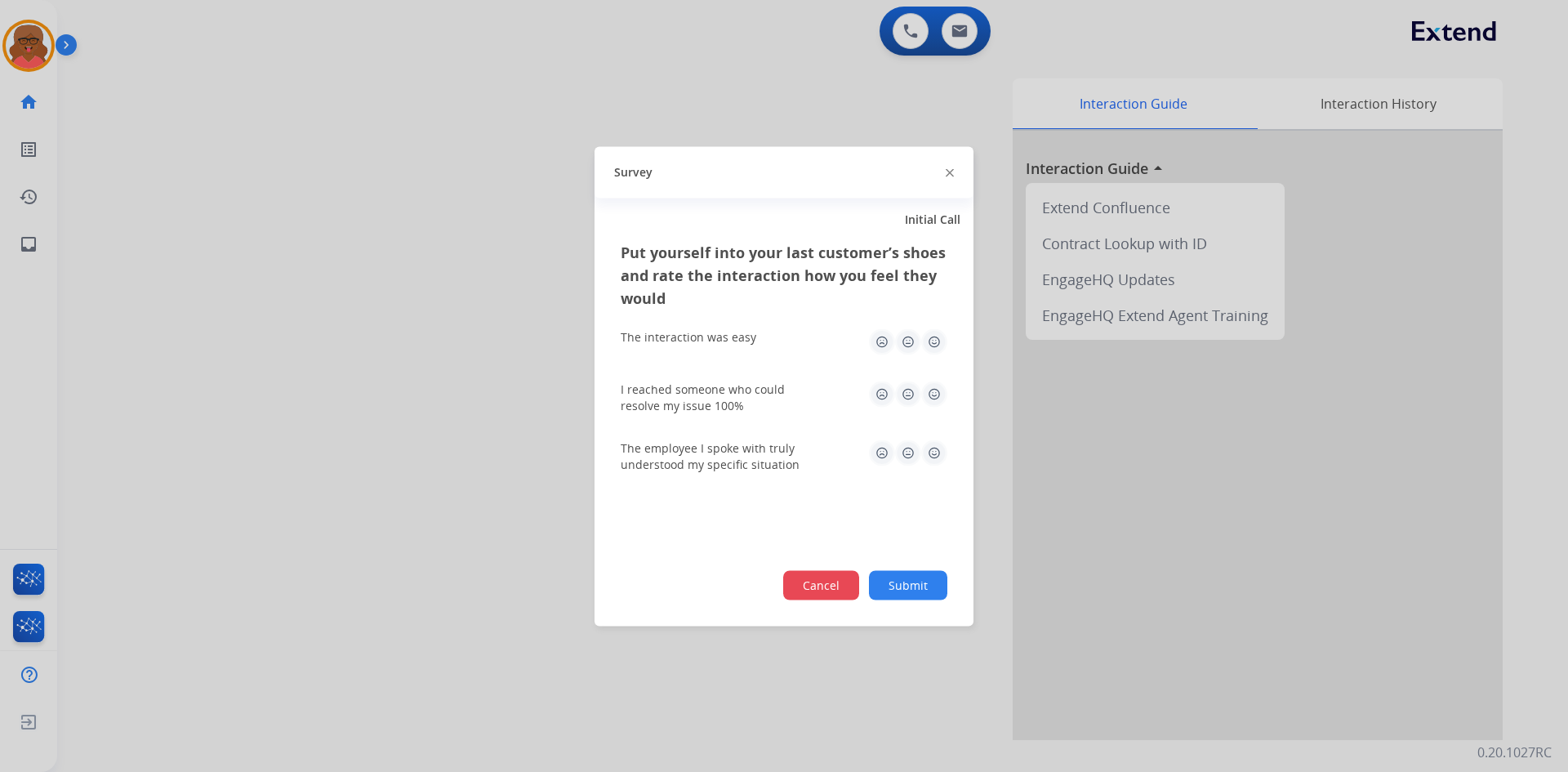
click at [798, 586] on button "Cancel" at bounding box center [821, 585] width 76 height 30
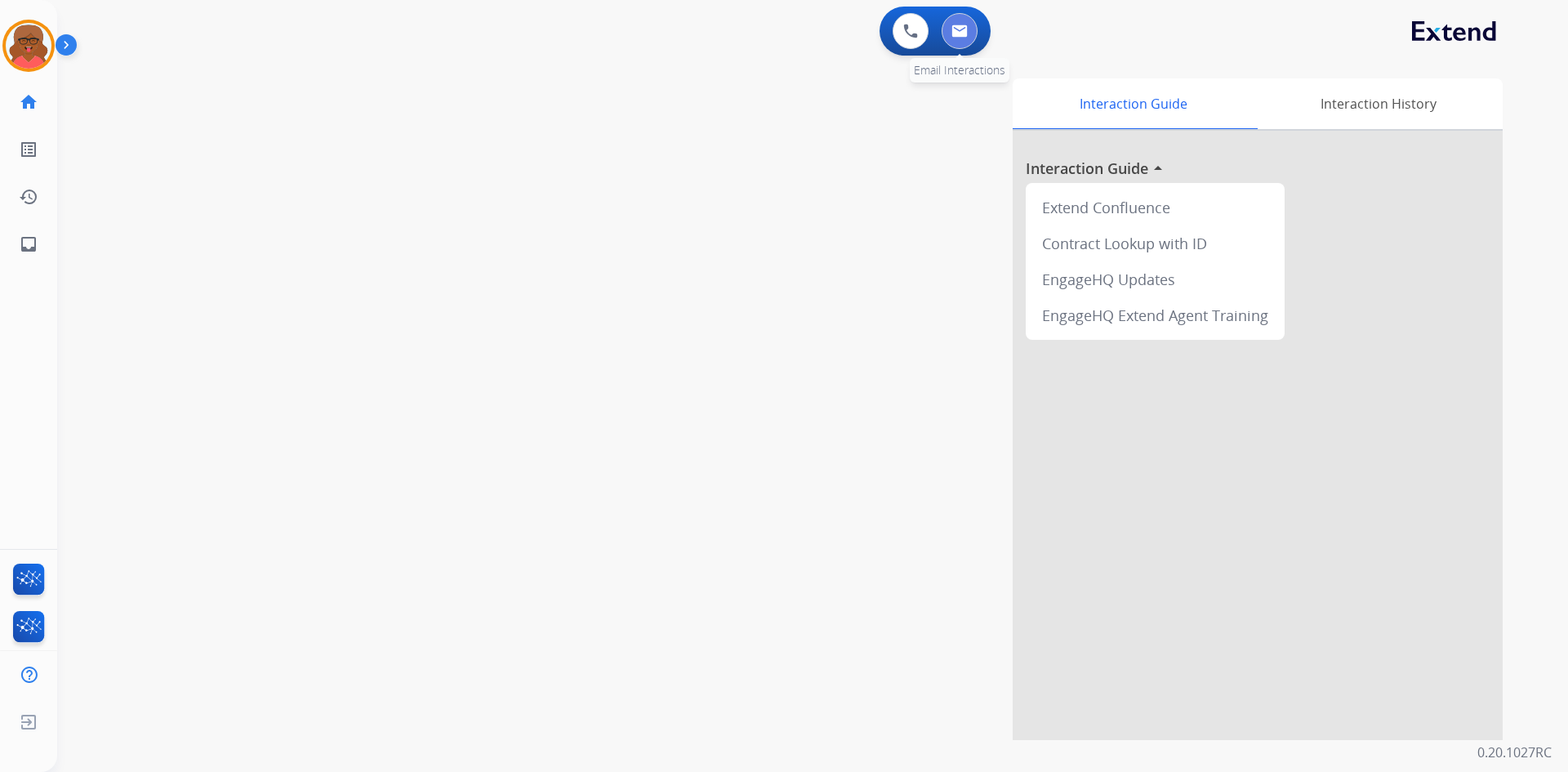
click at [971, 28] on button at bounding box center [960, 31] width 36 height 36
select select "**********"
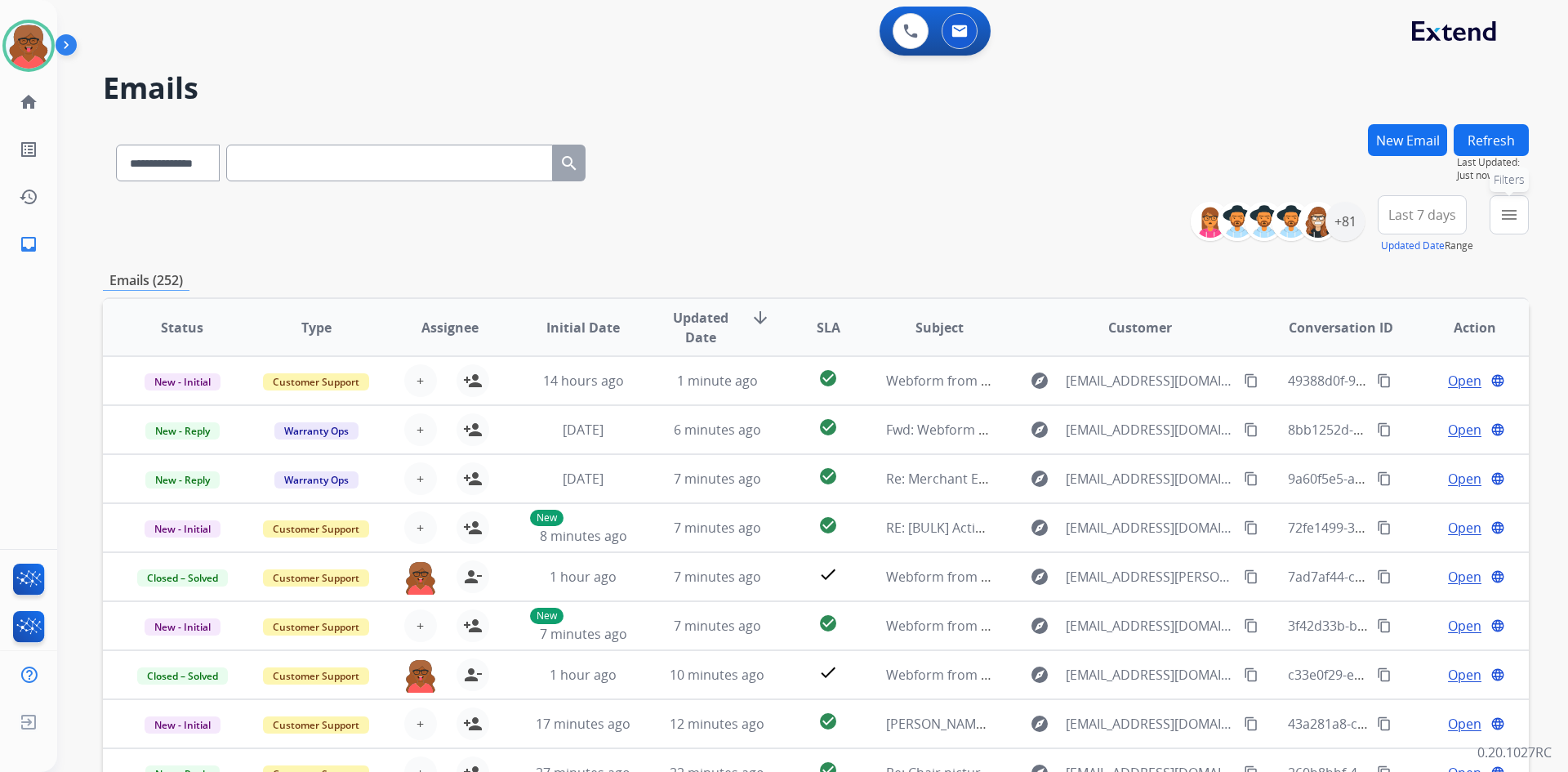
click at [1518, 213] on mat-icon "menu" at bounding box center [1509, 214] width 20 height 20
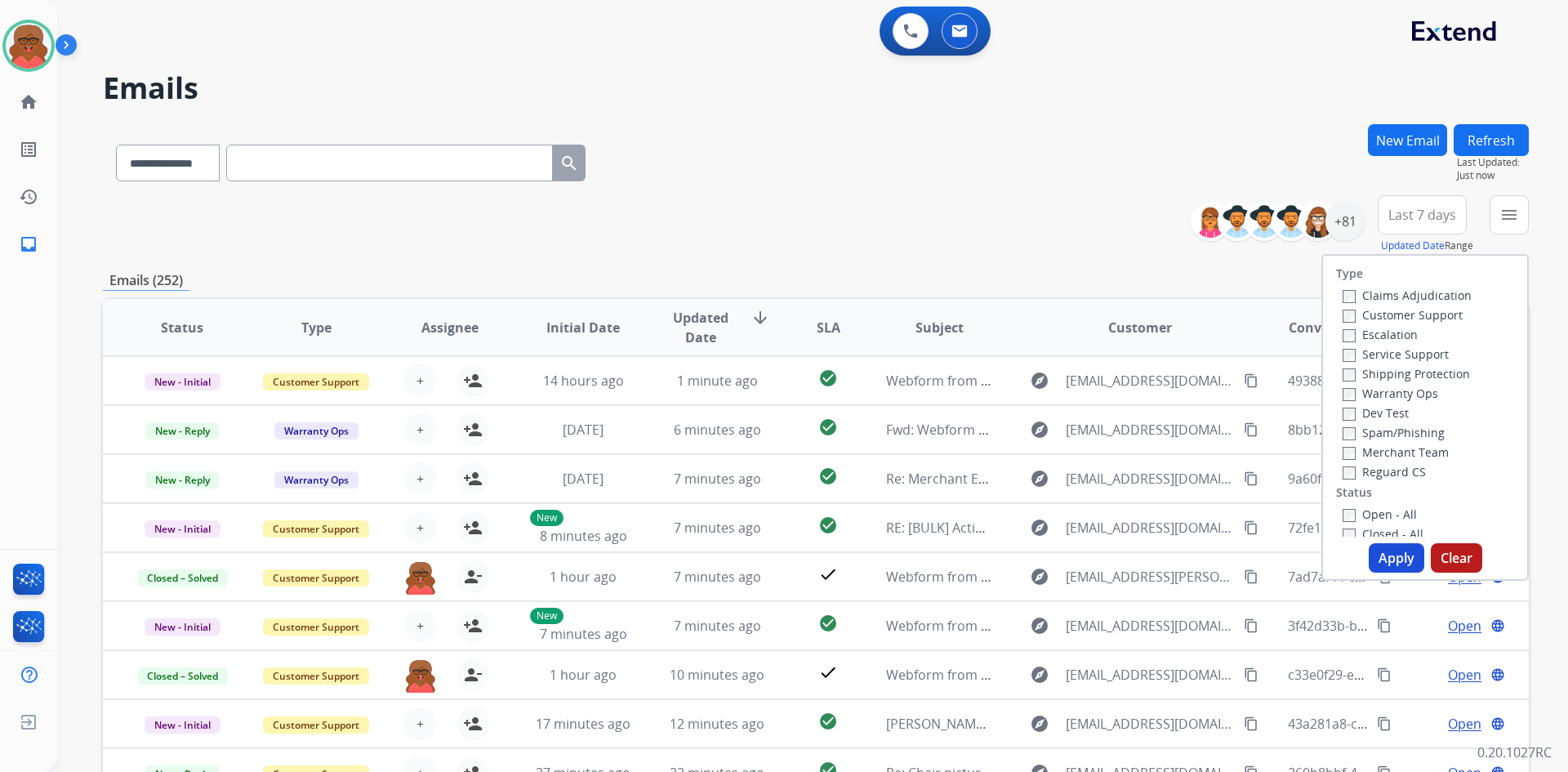
click at [1400, 308] on label "Customer Support" at bounding box center [1402, 315] width 120 height 15
click at [1416, 371] on label "Shipping Protection" at bounding box center [1406, 373] width 128 height 15
click at [1400, 467] on label "Reguard CS" at bounding box center [1384, 472] width 83 height 15
click at [1389, 511] on label "Open - All" at bounding box center [1379, 514] width 74 height 15
click at [1391, 553] on button "Apply" at bounding box center [1396, 558] width 55 height 30
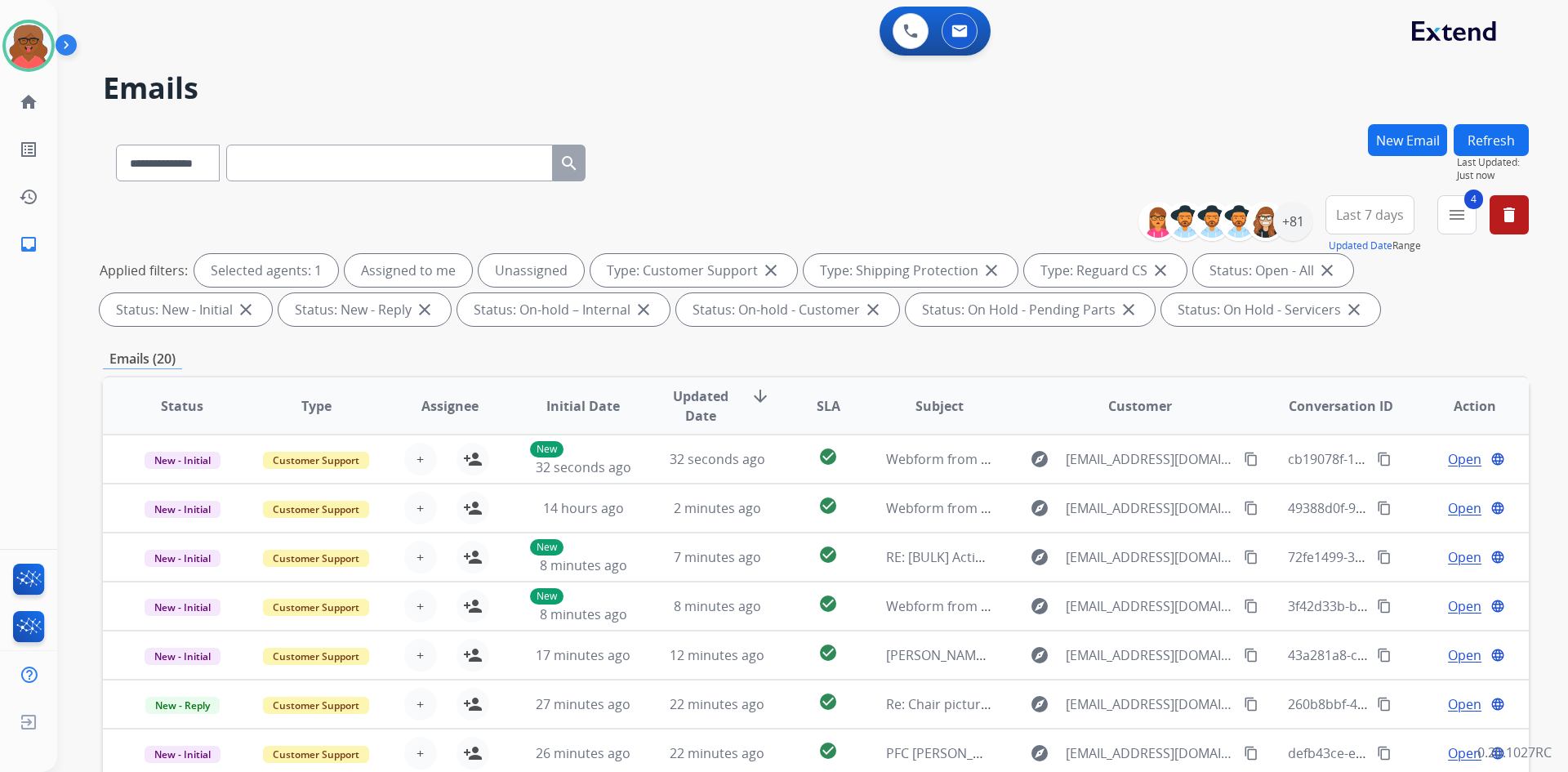
click at [1488, 133] on button "Refresh" at bounding box center [1491, 139] width 75 height 31
click at [810, 374] on div "**********" at bounding box center [815, 565] width 1426 height 883
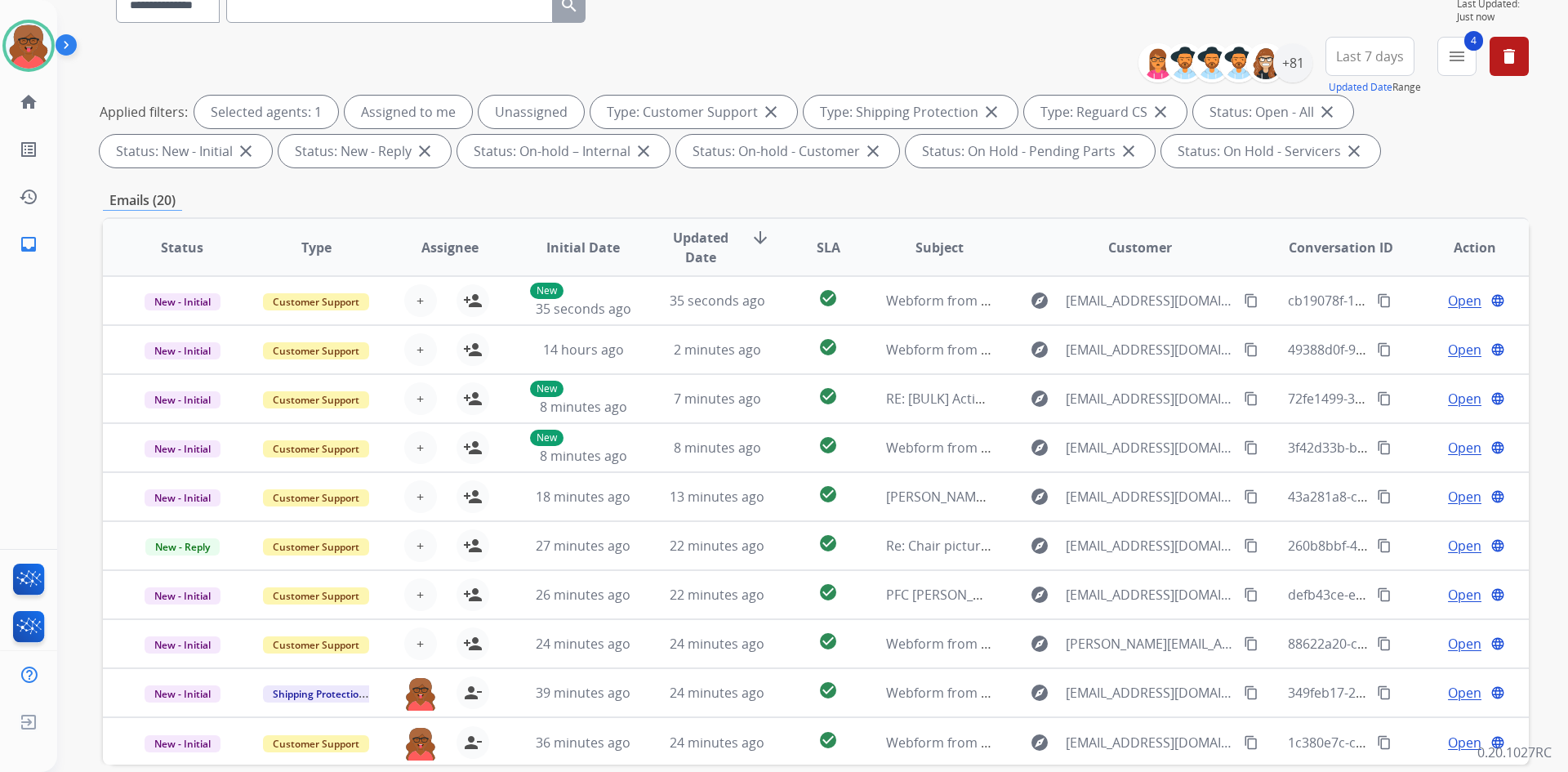
scroll to position [163, 0]
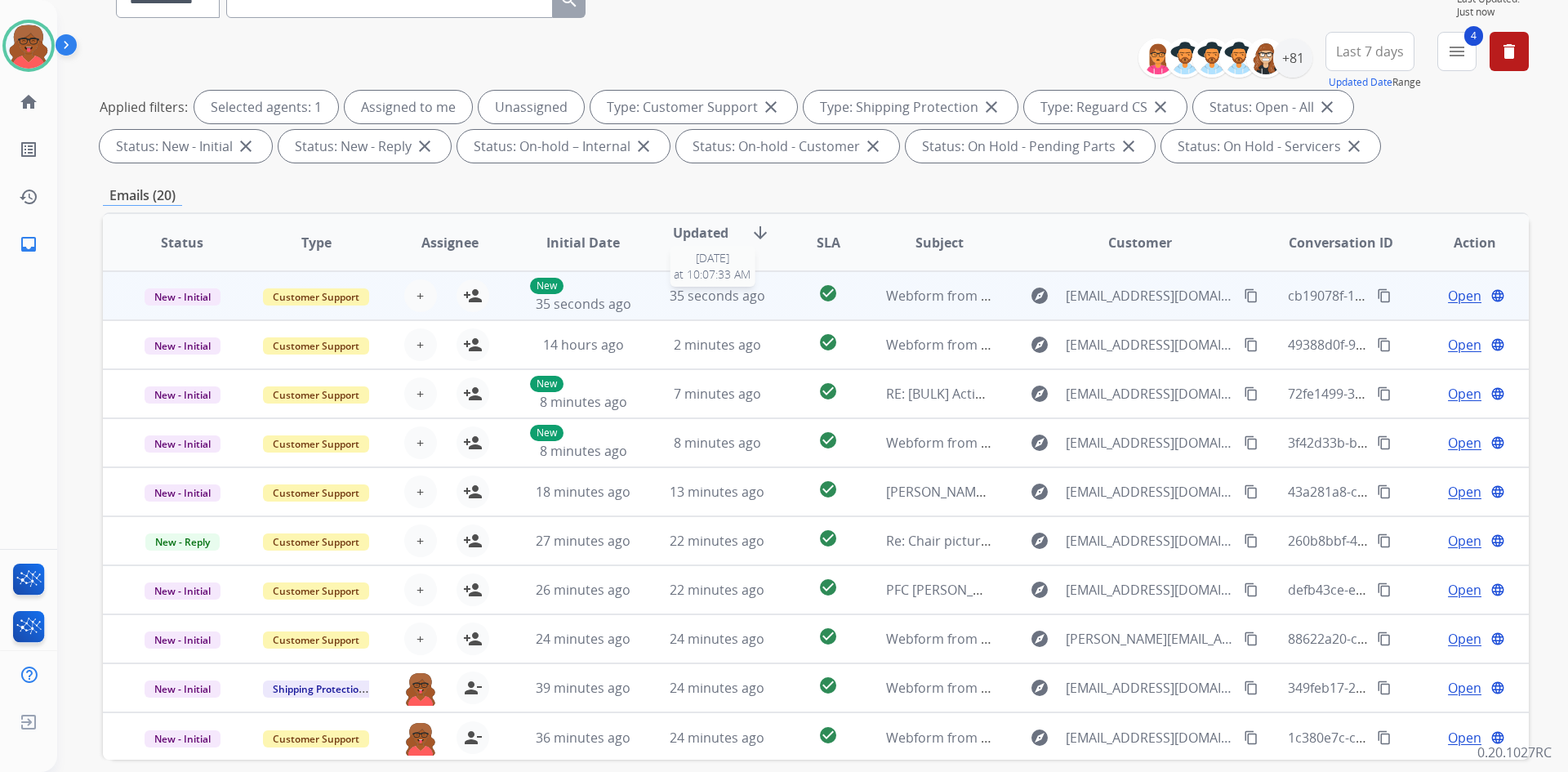
click at [719, 302] on span "35 seconds ago" at bounding box center [718, 295] width 95 height 18
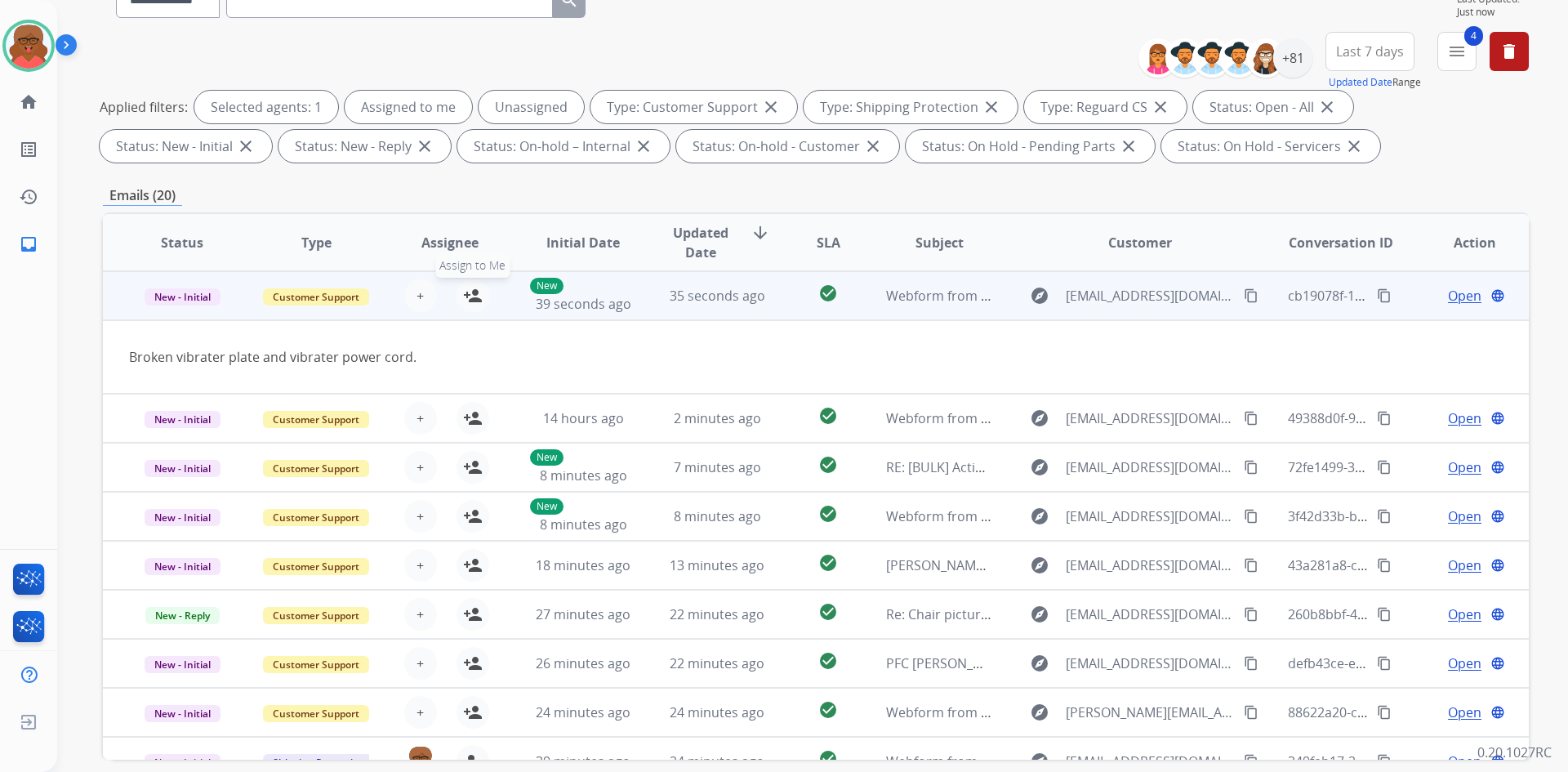
click at [476, 297] on mat-icon "person_add" at bounding box center [473, 295] width 20 height 20
click at [560, 297] on span "39 seconds ago" at bounding box center [583, 304] width 95 height 18
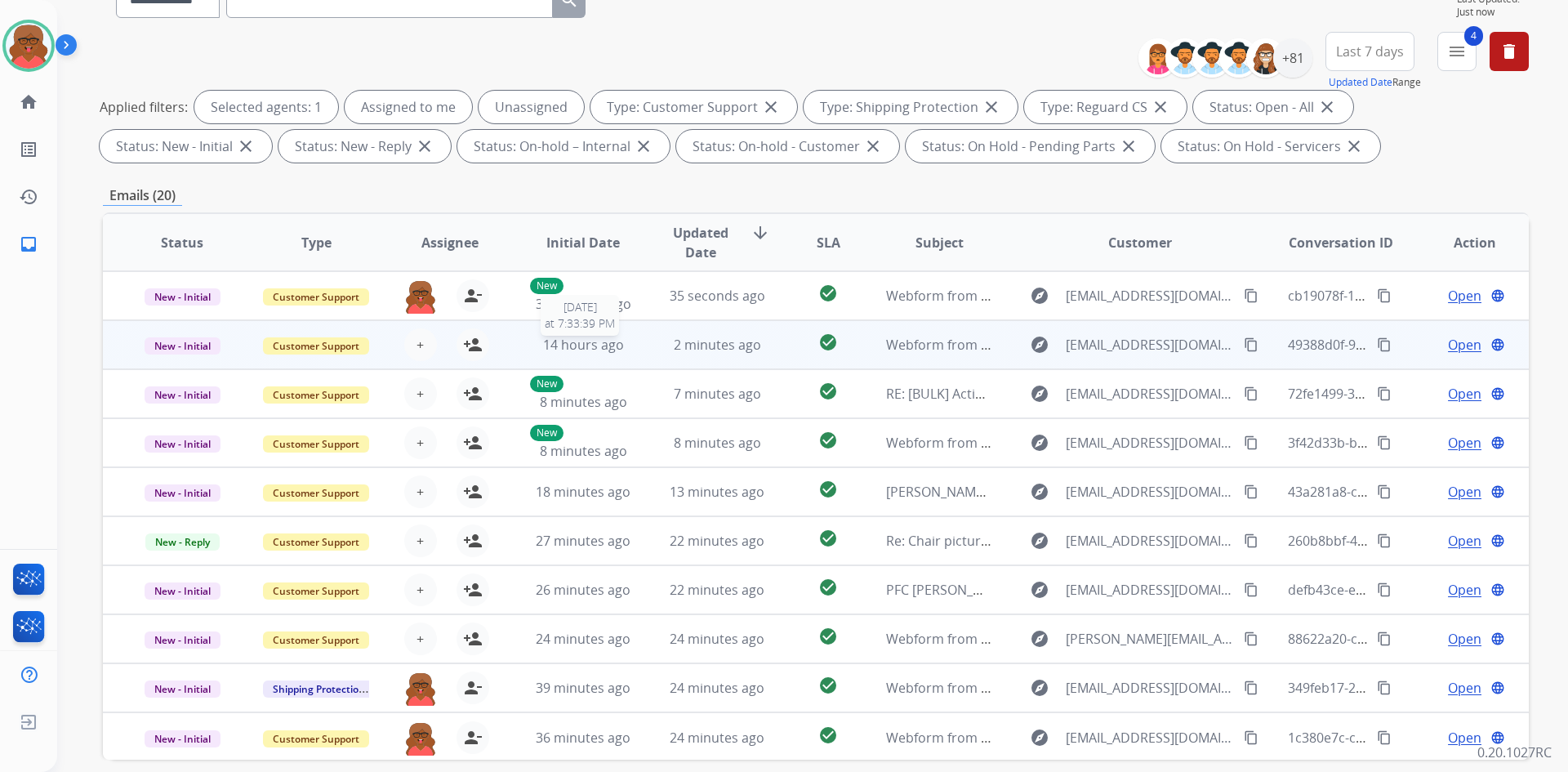
click at [571, 343] on span "14 hours ago" at bounding box center [583, 344] width 81 height 18
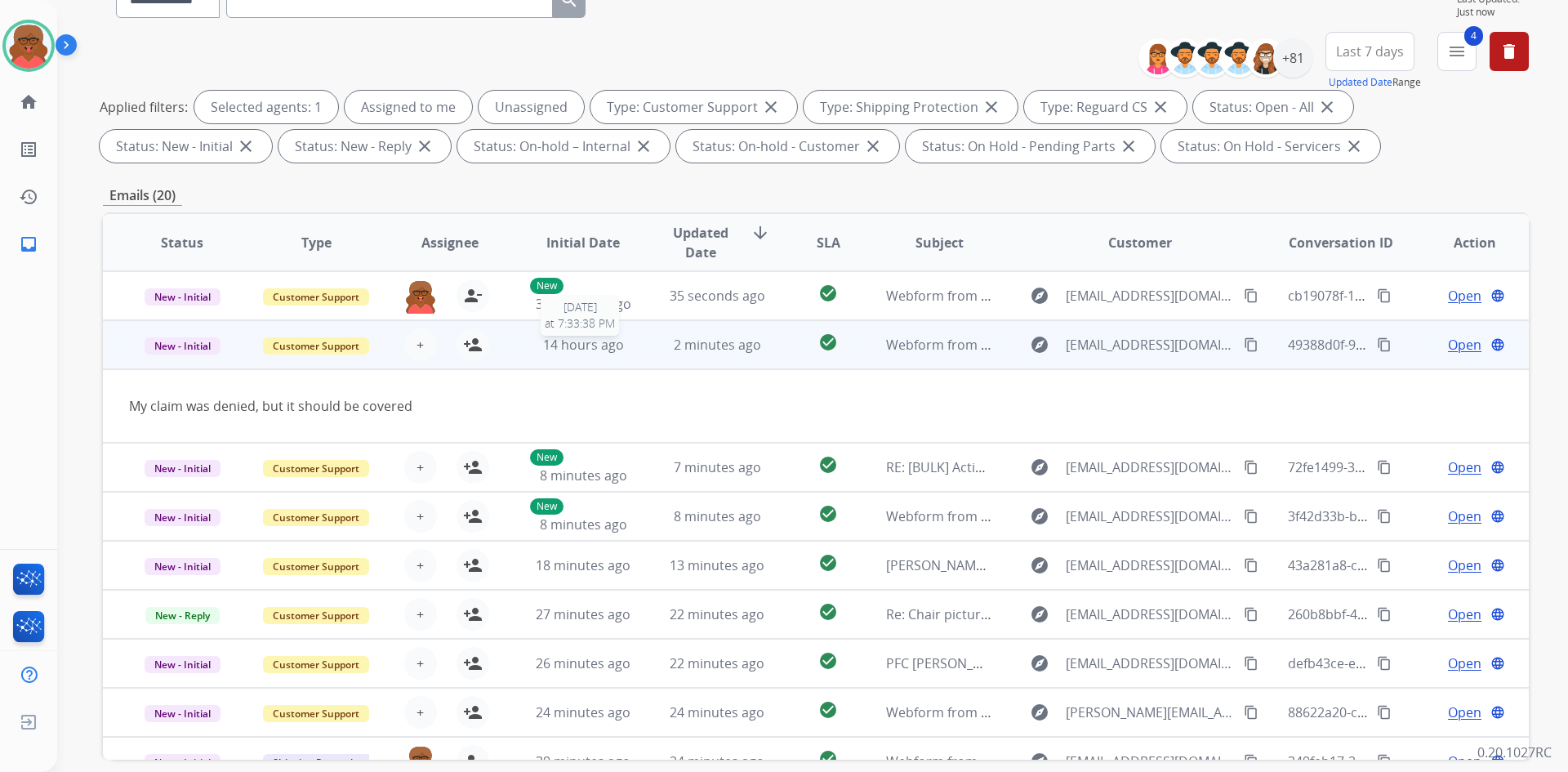
scroll to position [49, 0]
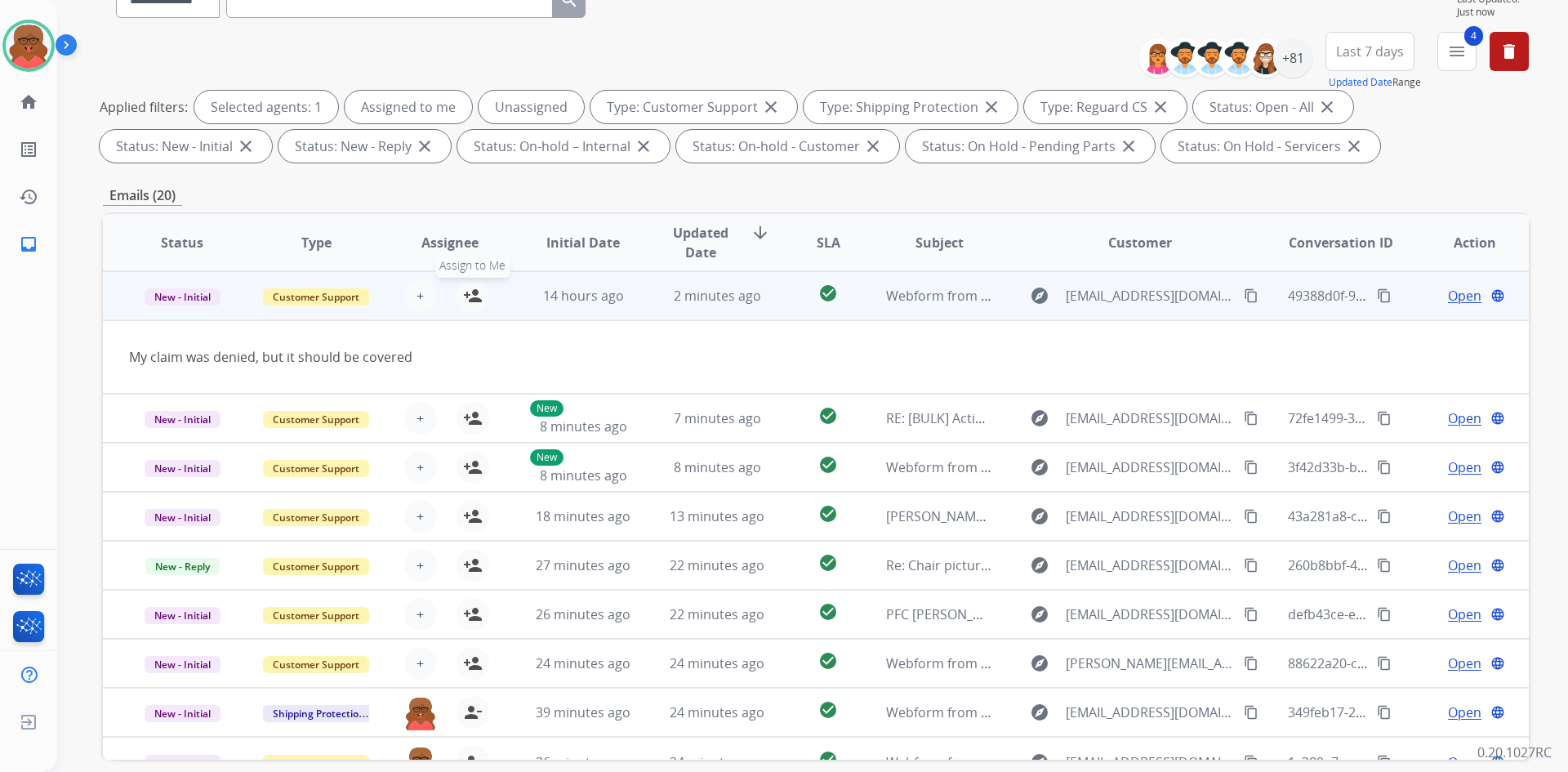
click at [474, 304] on mat-icon "person_add" at bounding box center [473, 295] width 20 height 20
click at [571, 309] on td "14 hours ago" at bounding box center [571, 296] width 134 height 49
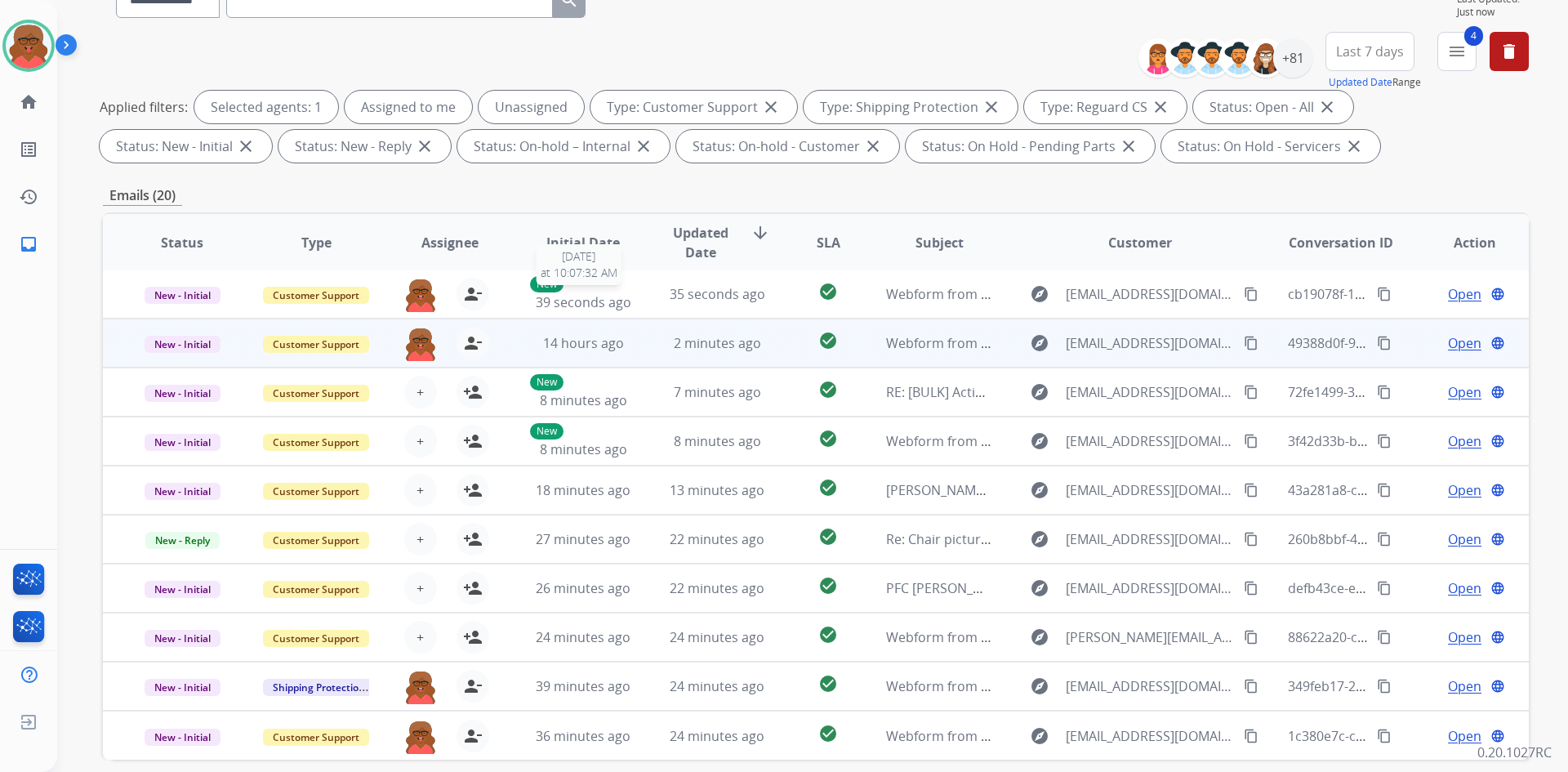
scroll to position [2, 0]
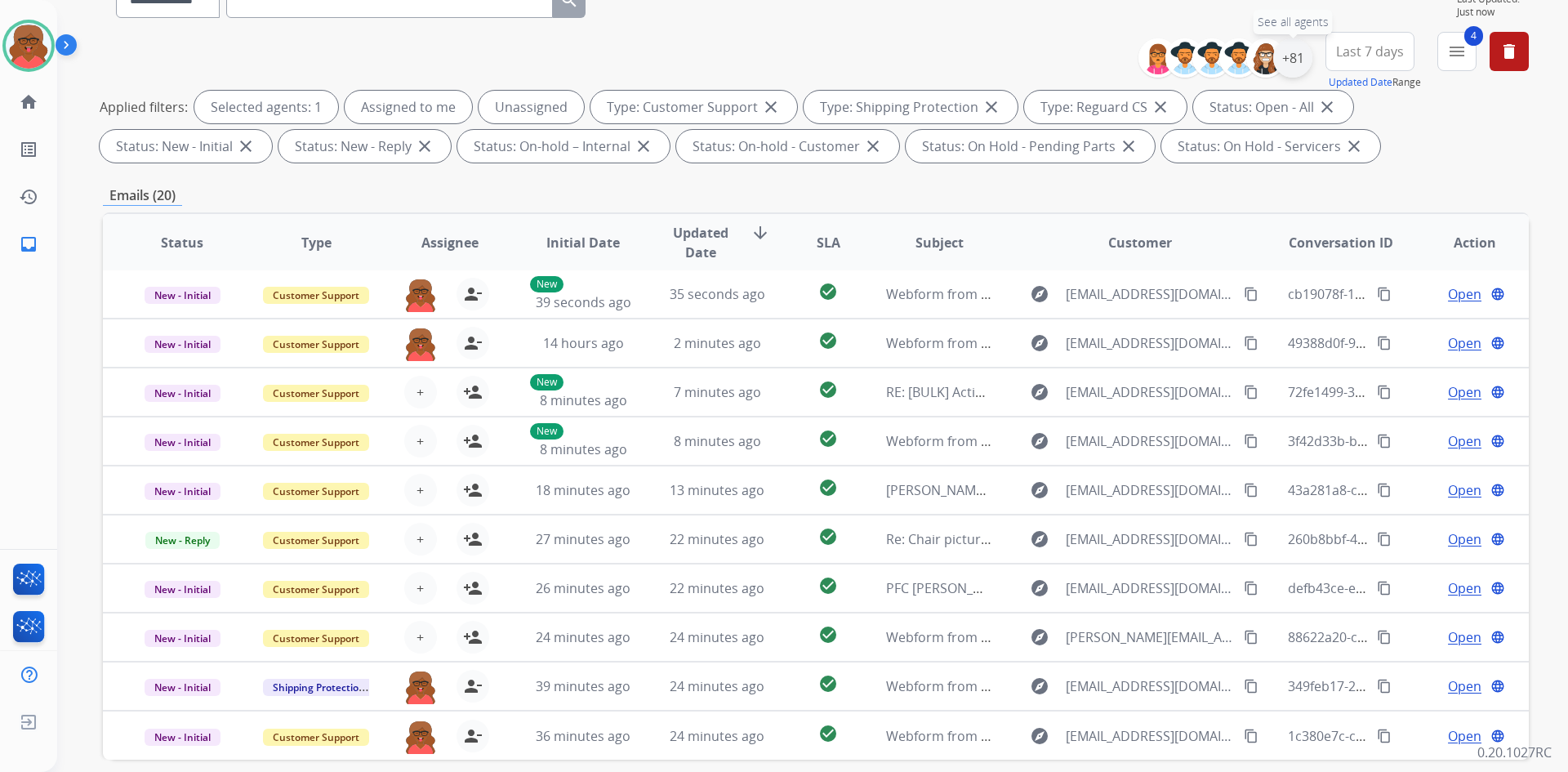
click at [1287, 66] on div "+81" at bounding box center [1293, 58] width 39 height 39
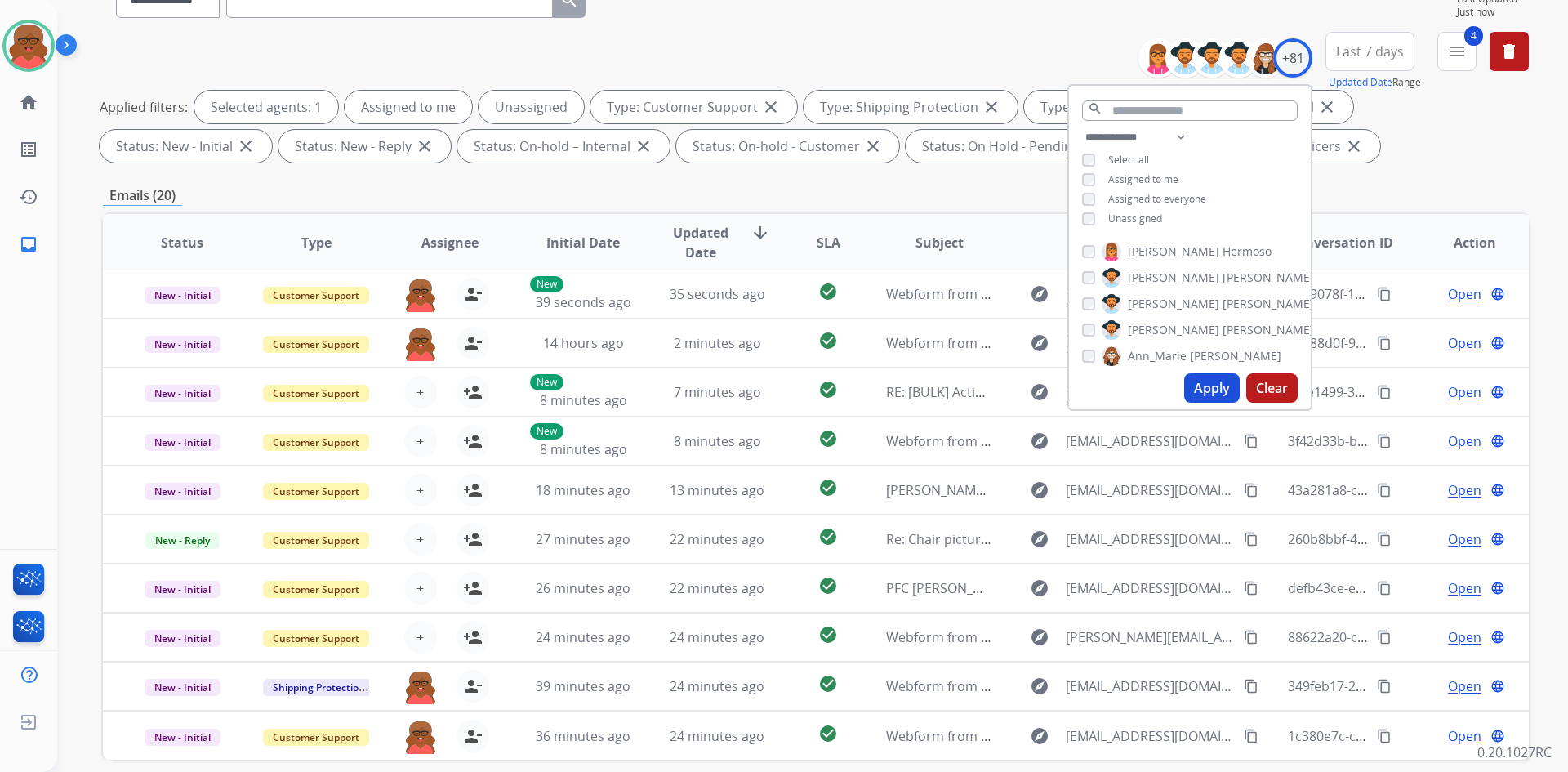
click at [1127, 220] on span "Unassigned" at bounding box center [1135, 219] width 54 height 14
click at [1209, 386] on button "Apply" at bounding box center [1212, 388] width 55 height 30
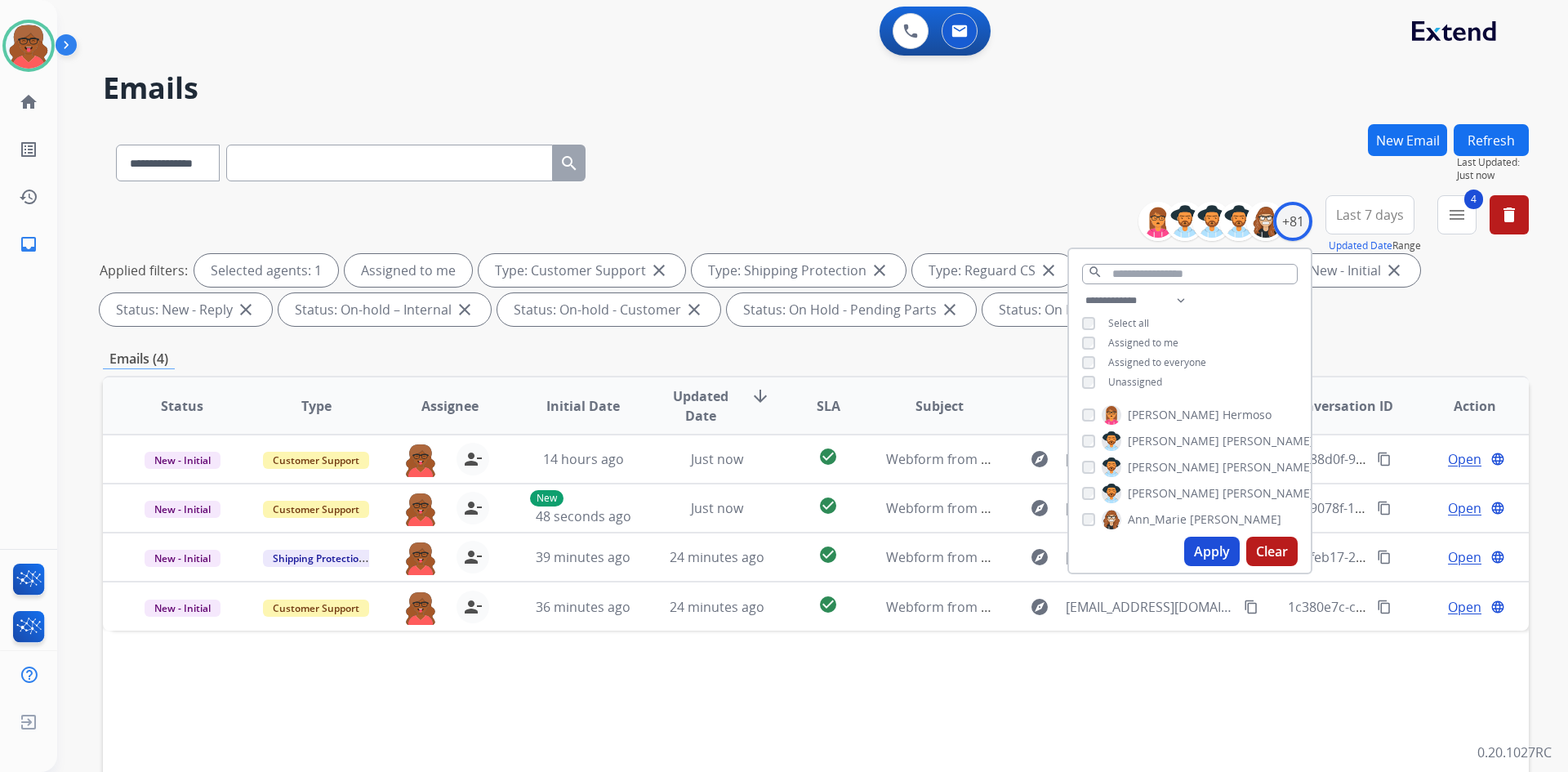
scroll to position [0, 0]
click at [1361, 334] on div "**********" at bounding box center [815, 565] width 1426 height 883
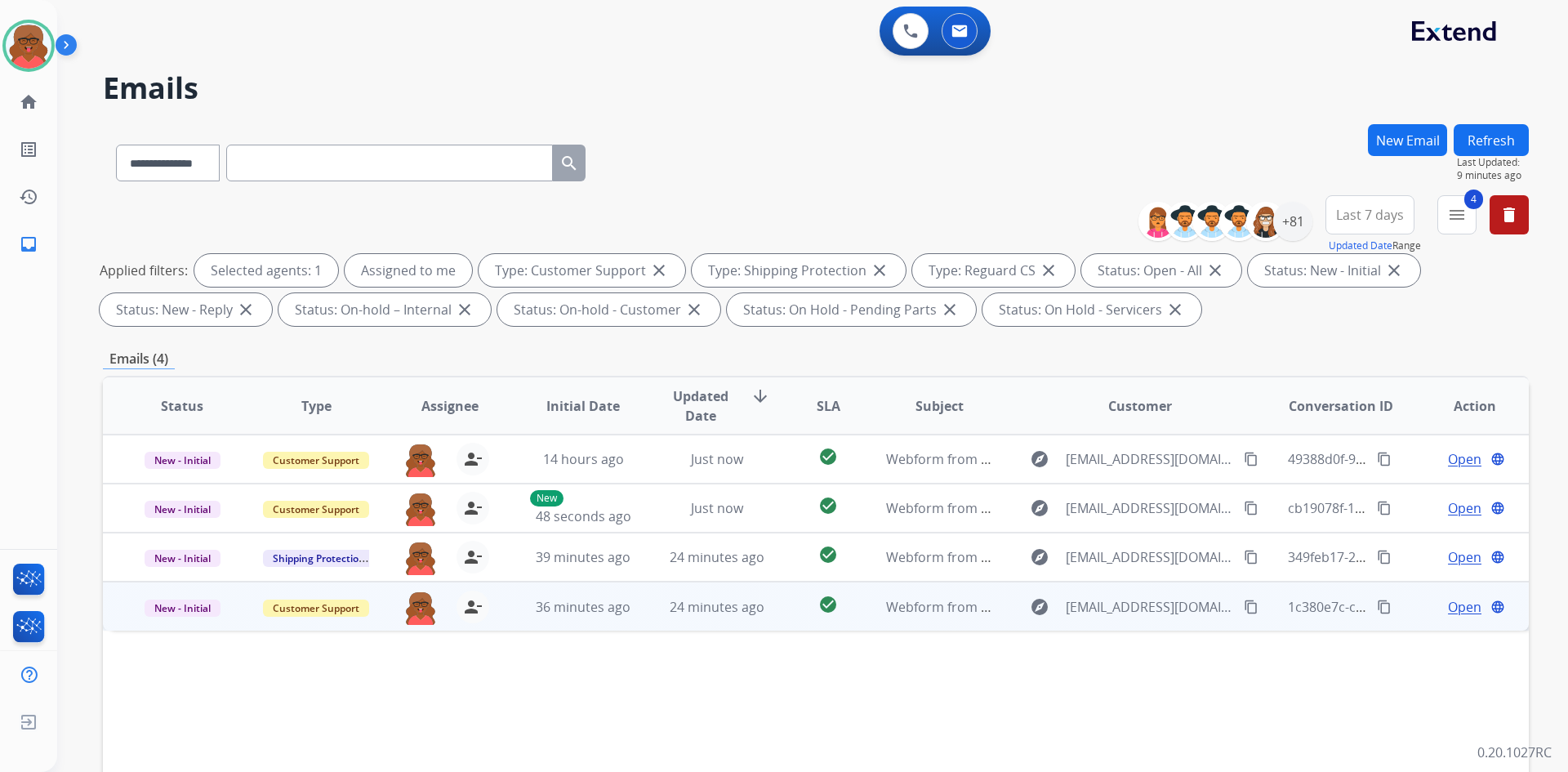
click at [1246, 605] on mat-icon "content_copy" at bounding box center [1251, 606] width 14 height 14
click at [645, 617] on td "24 minutes ago" at bounding box center [705, 606] width 134 height 49
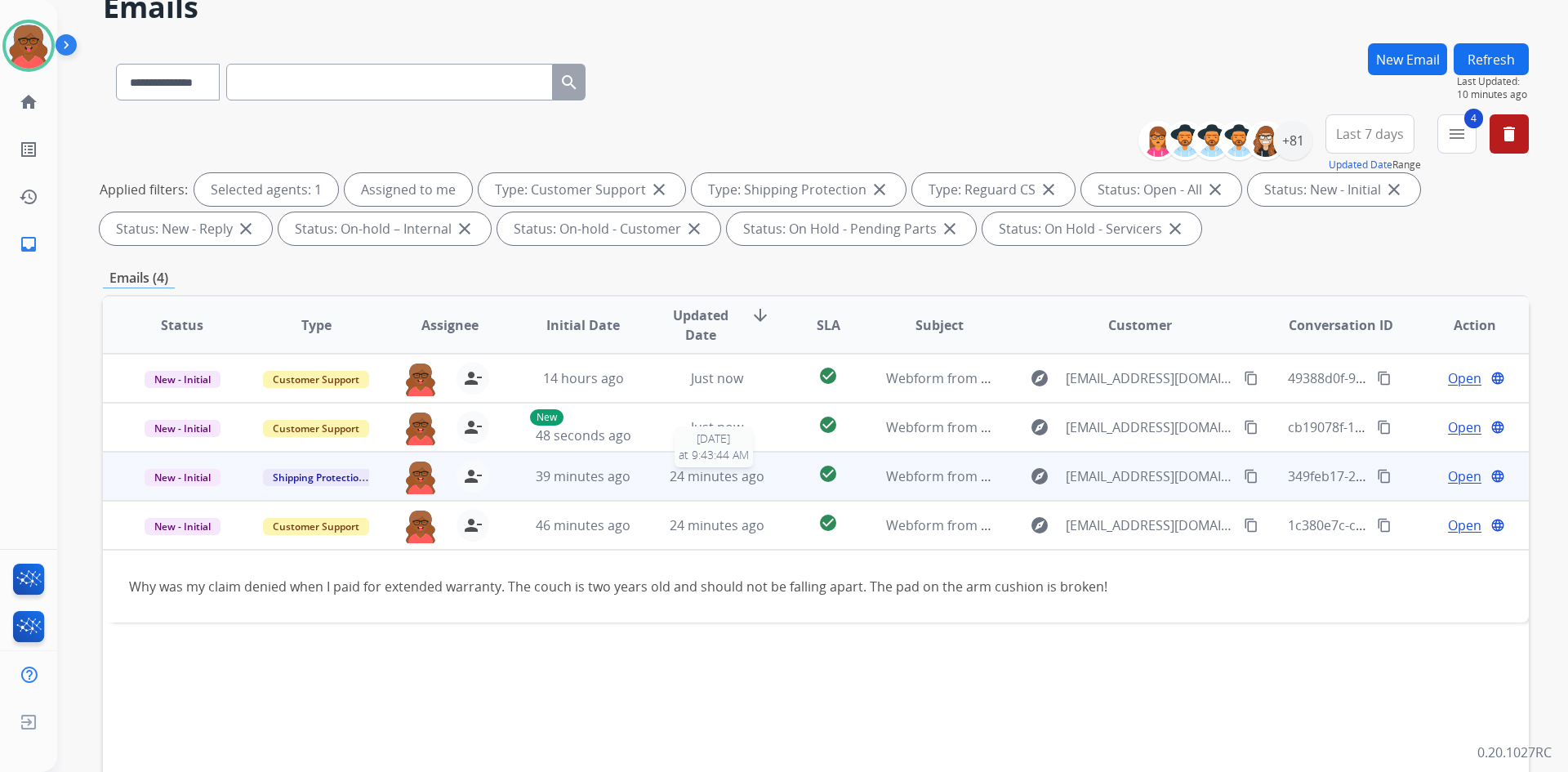
scroll to position [82, 0]
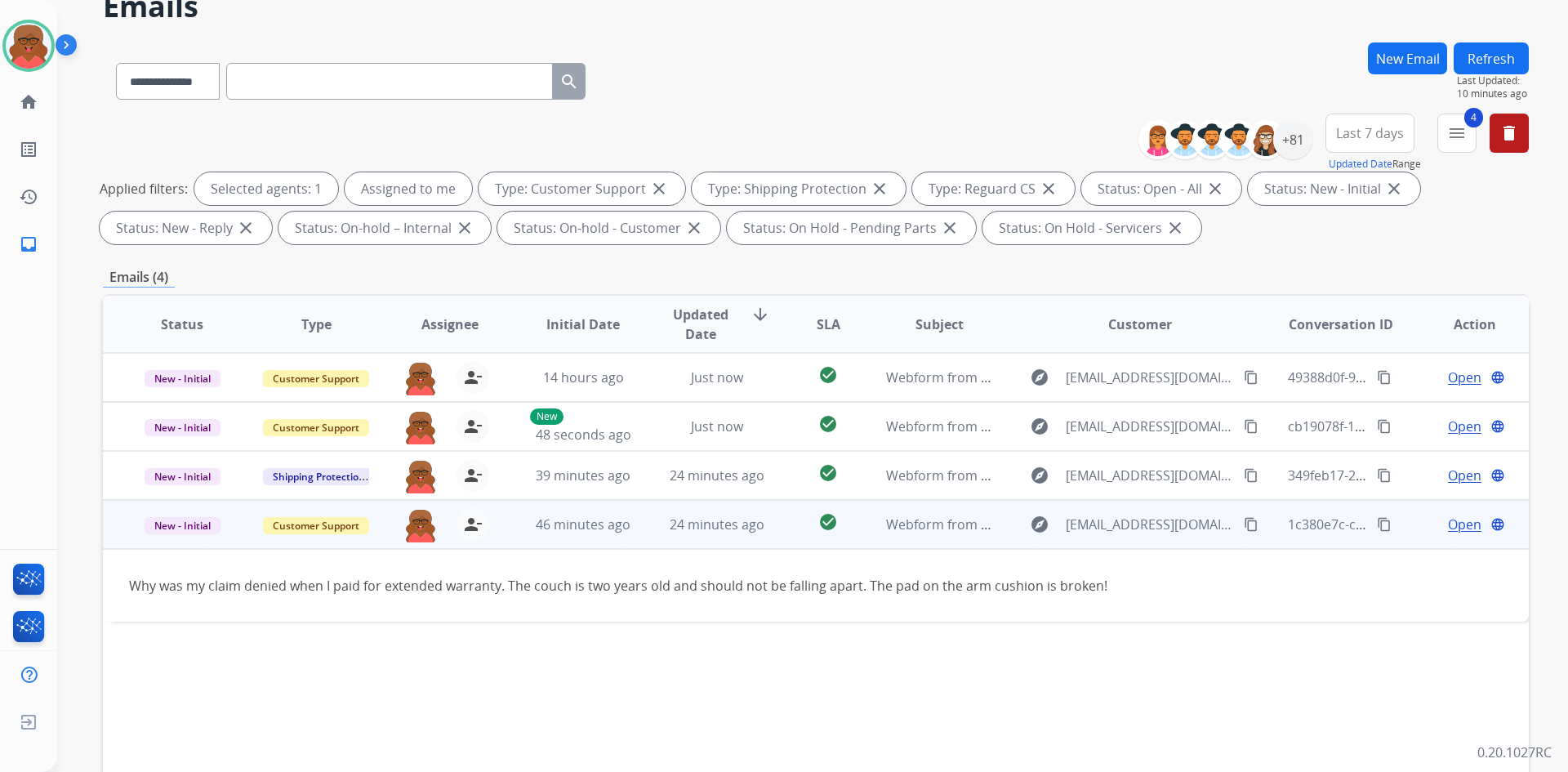
click at [1244, 522] on mat-icon "content_copy" at bounding box center [1251, 524] width 14 height 14
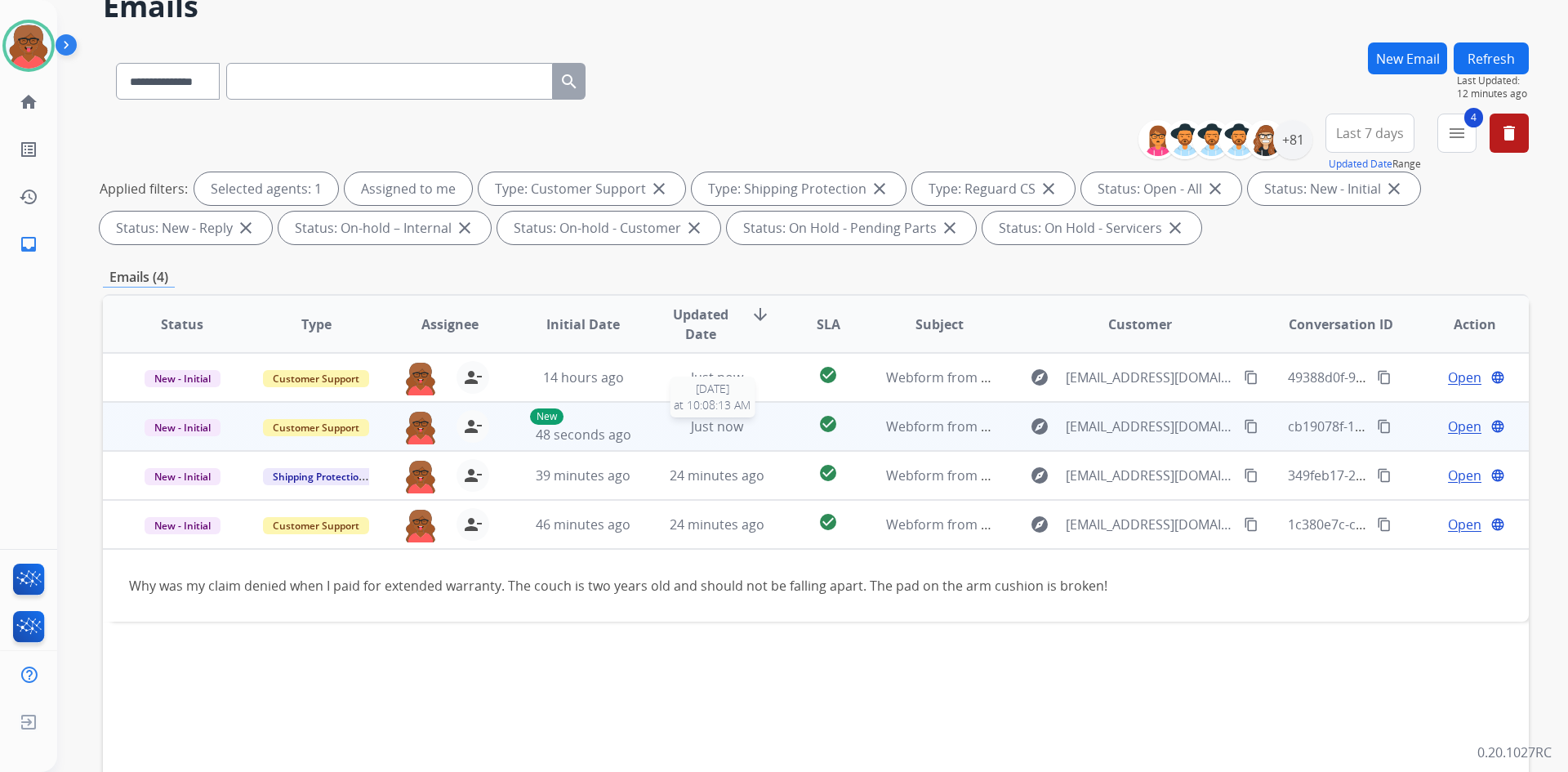
click at [713, 427] on span "Just now" at bounding box center [717, 426] width 52 height 18
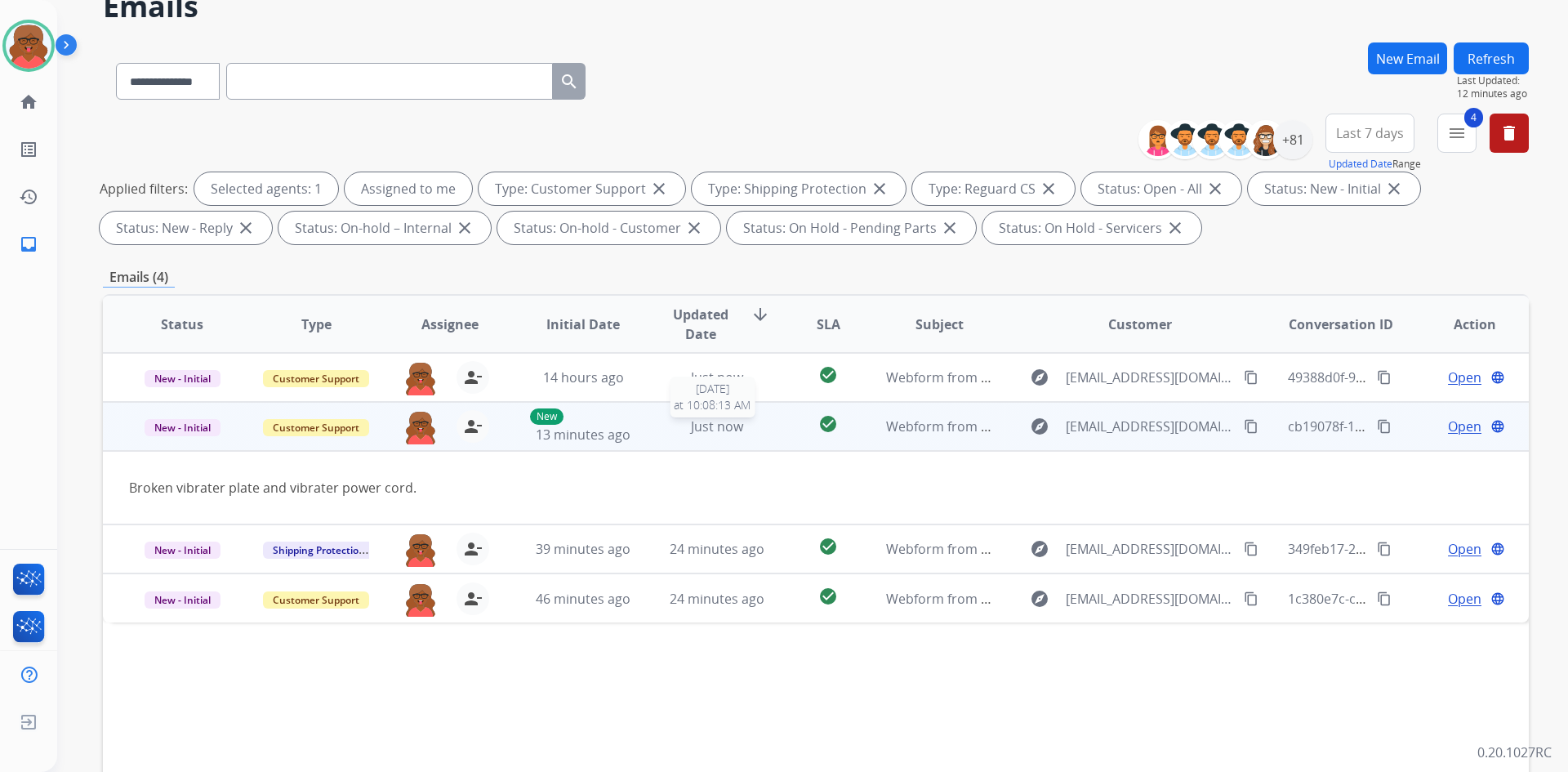
click at [713, 427] on span "Just now" at bounding box center [717, 426] width 52 height 18
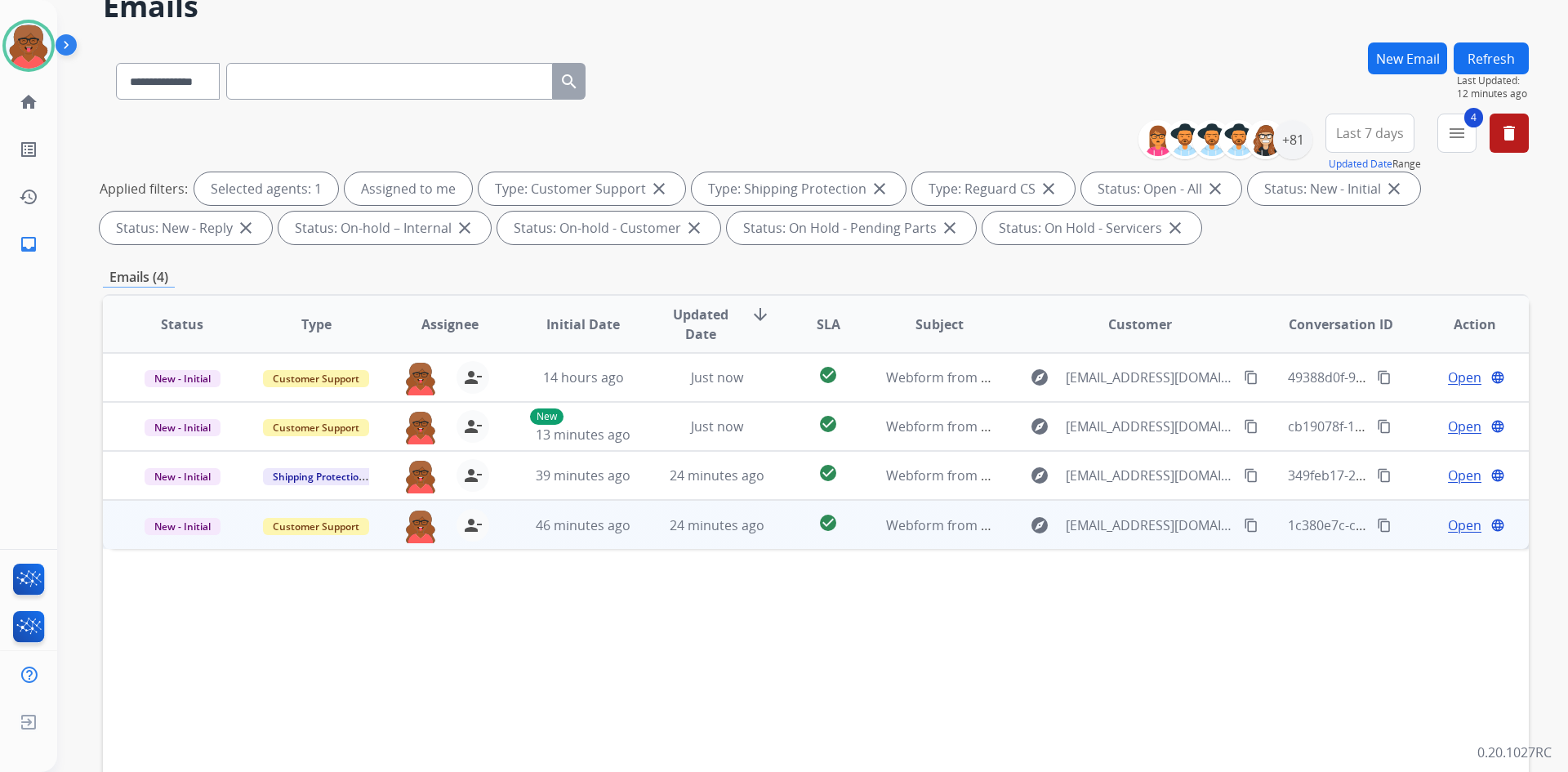
click at [745, 535] on td "24 minutes ago" at bounding box center [705, 525] width 134 height 49
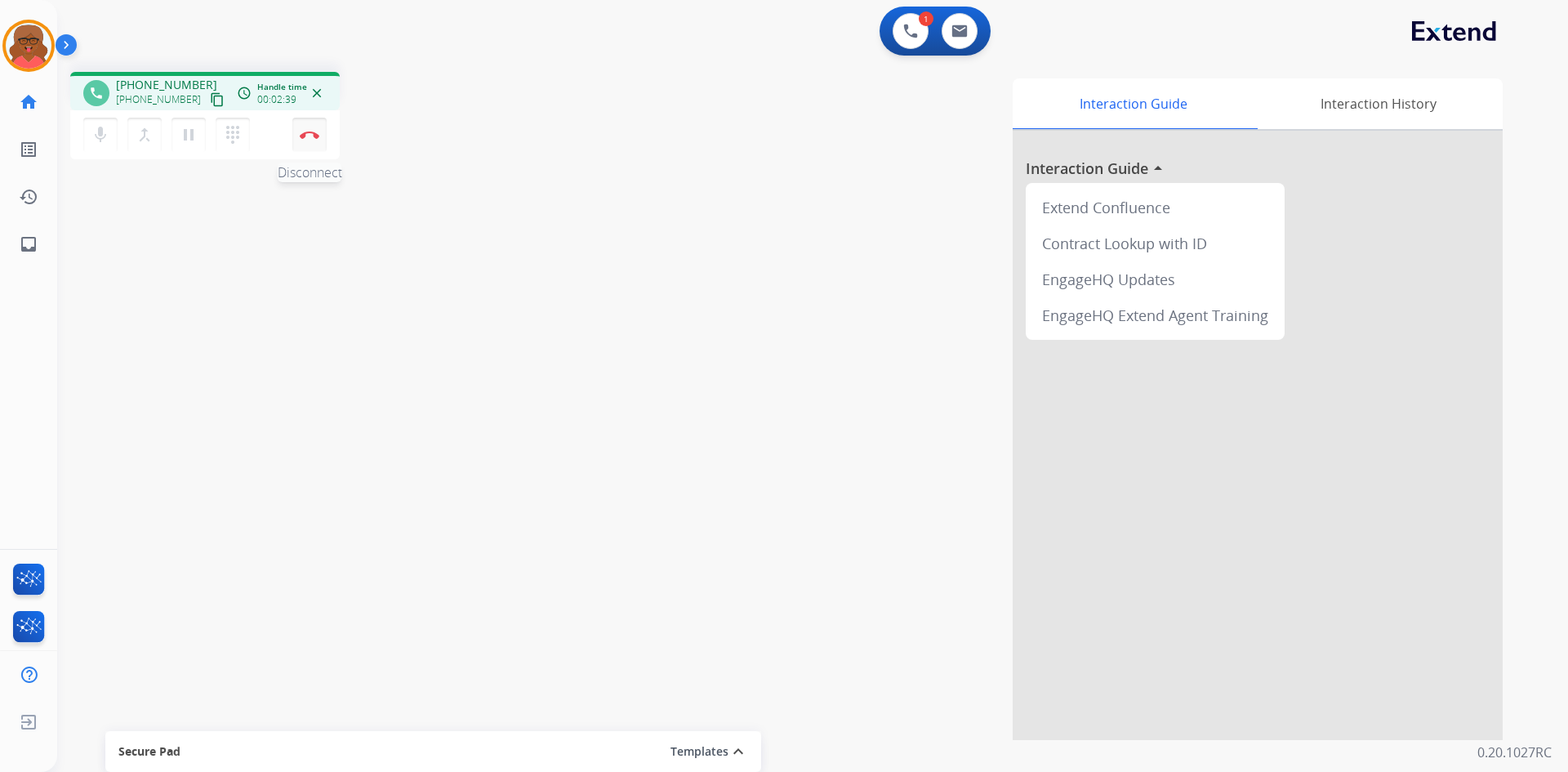
click at [316, 132] on img at bounding box center [310, 135] width 20 height 9
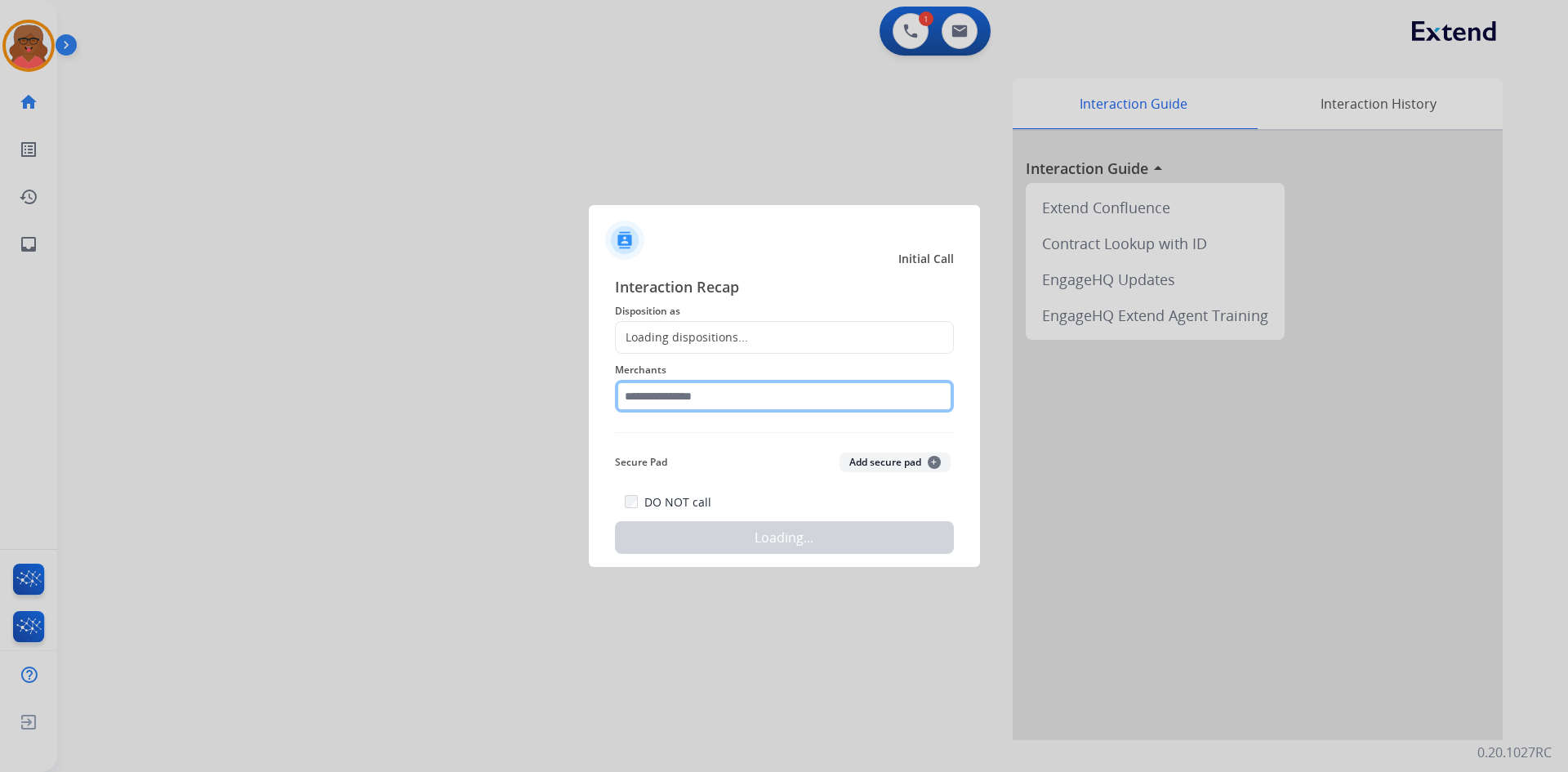
click at [668, 399] on input "text" at bounding box center [784, 396] width 339 height 32
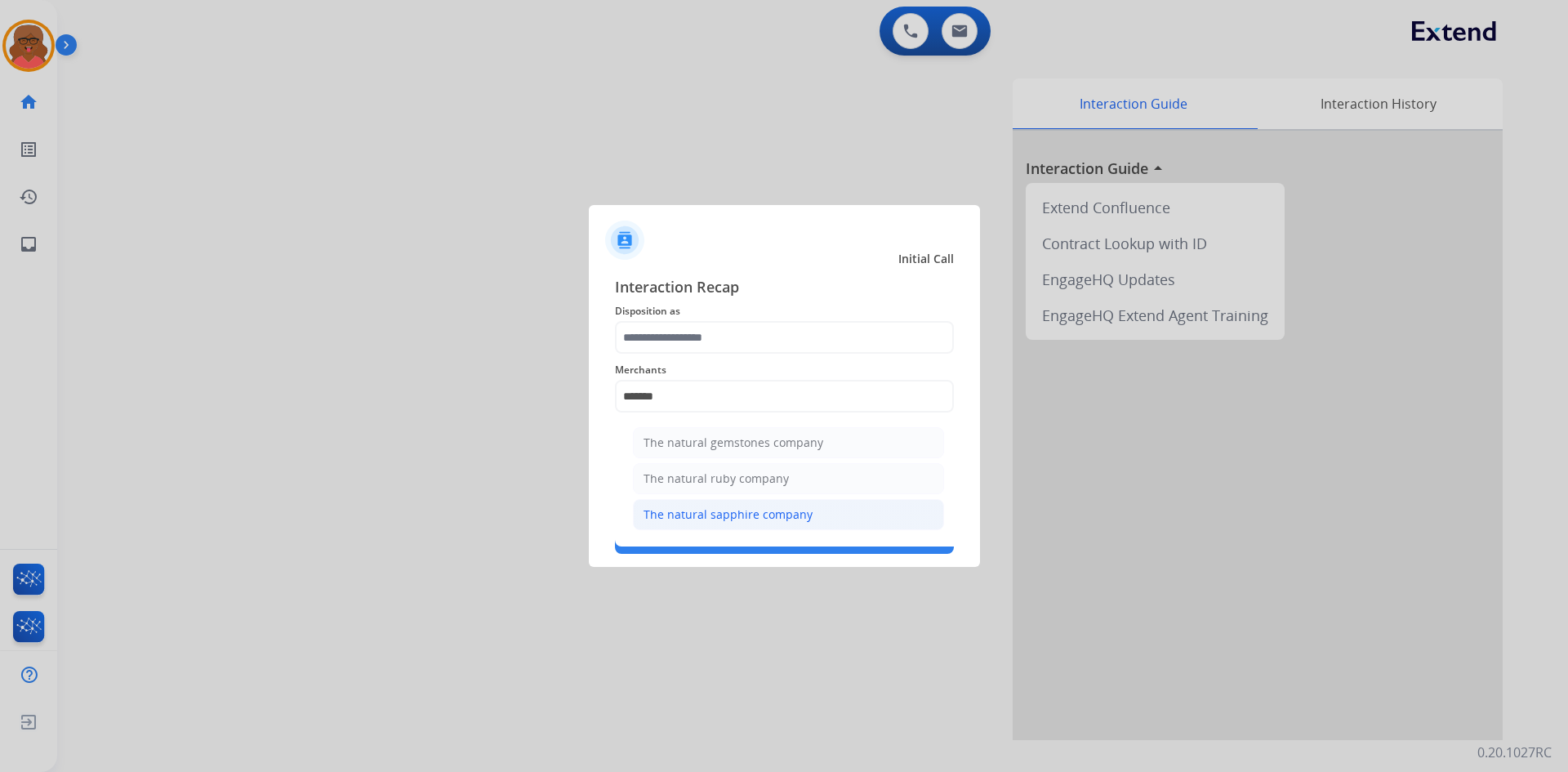
click at [845, 507] on li "The natural sapphire company" at bounding box center [788, 514] width 311 height 31
type input "**********"
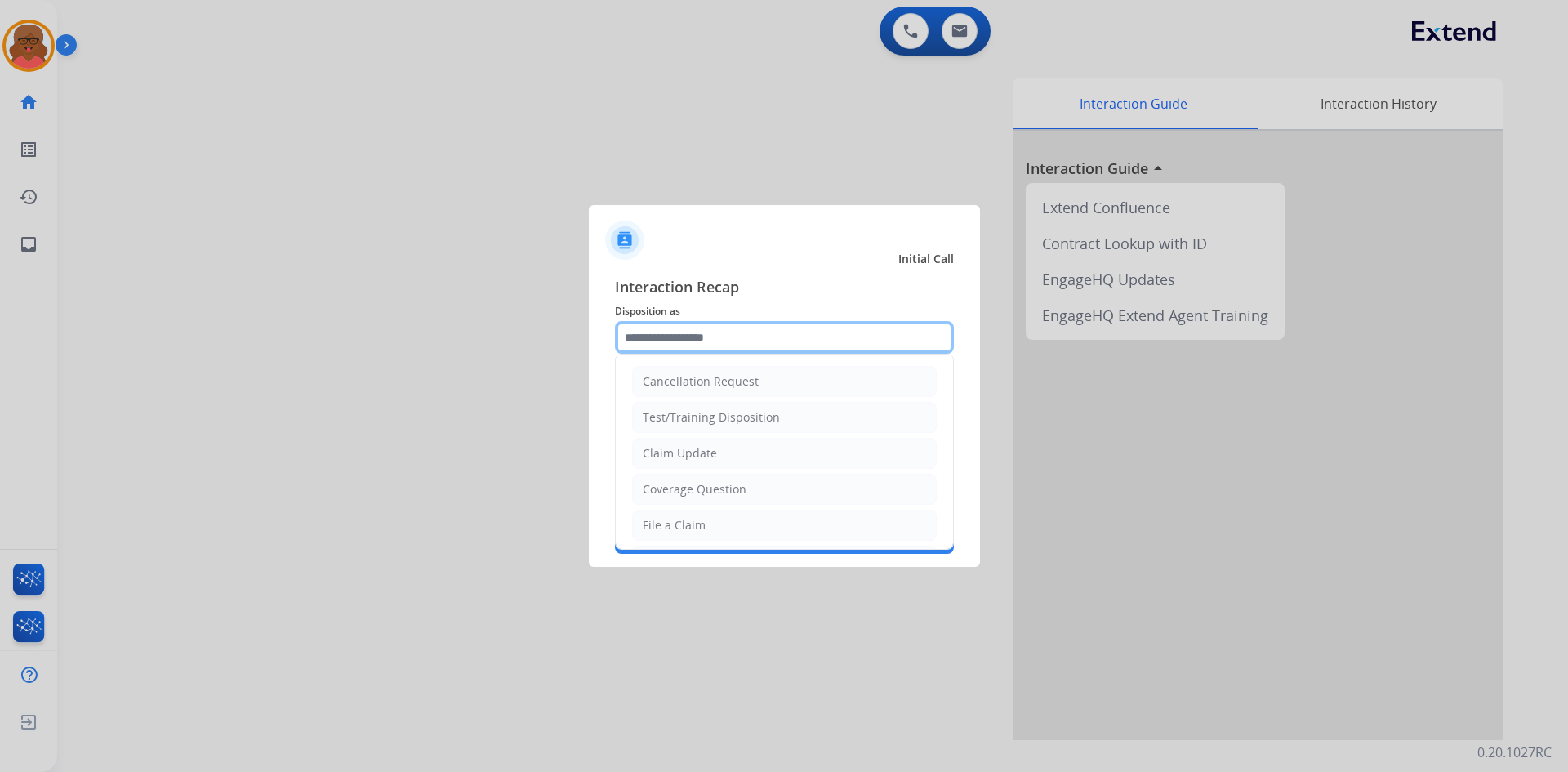
click at [792, 337] on input "text" at bounding box center [784, 338] width 339 height 32
click at [679, 452] on div "Claim Update" at bounding box center [679, 453] width 74 height 16
type input "**********"
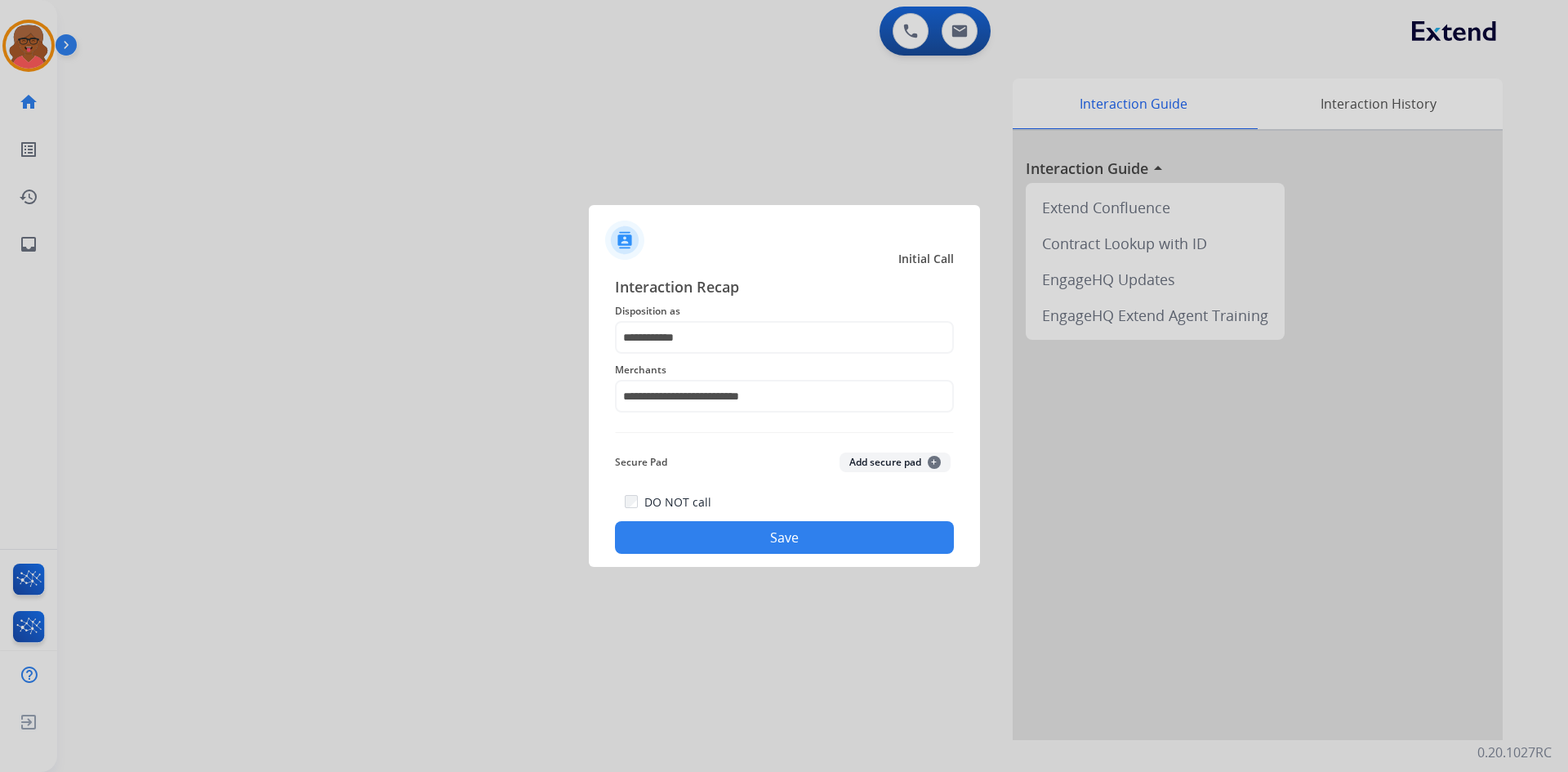
click at [738, 525] on button "Save" at bounding box center [784, 537] width 339 height 32
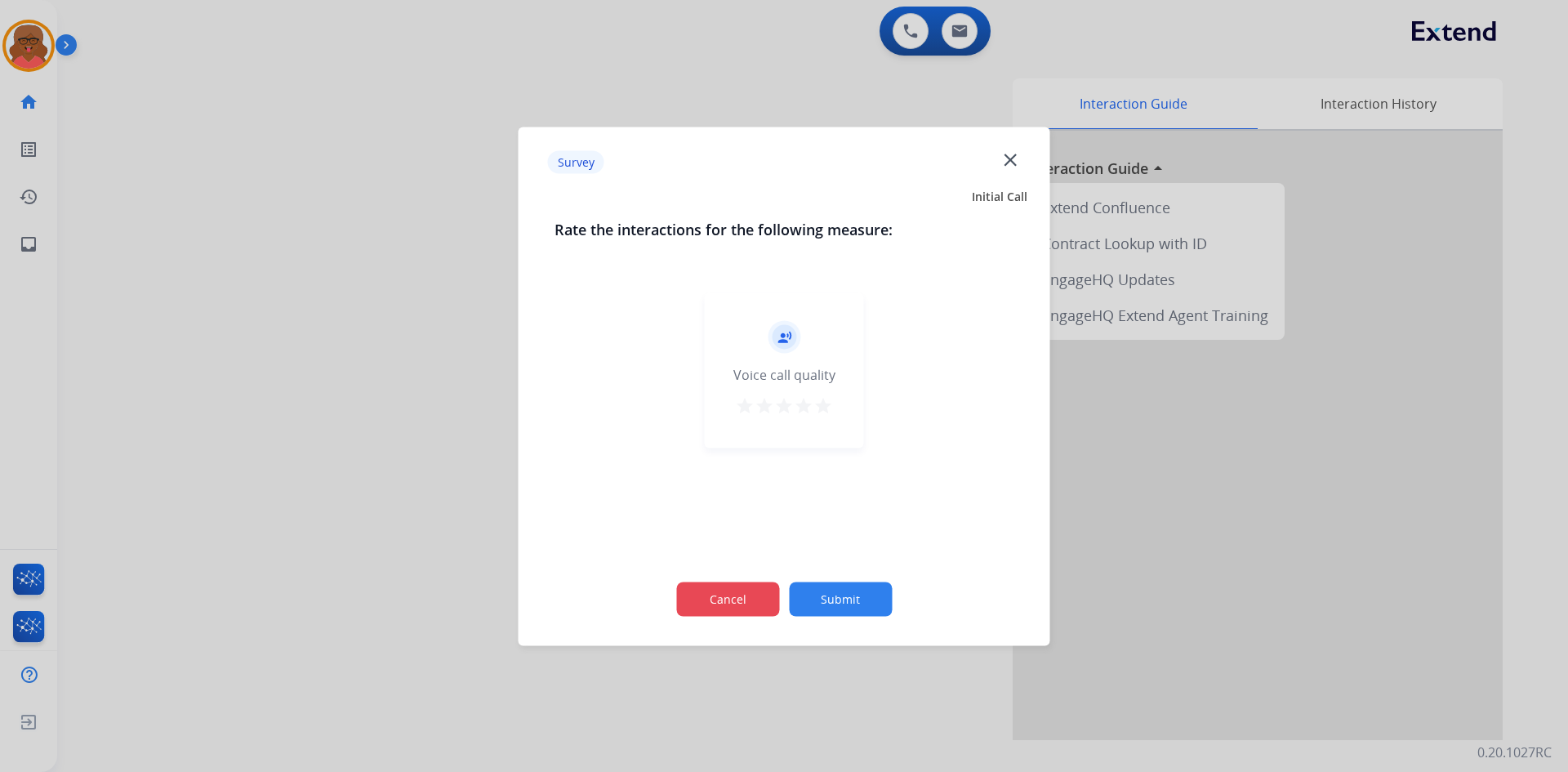
click at [750, 601] on button "Cancel" at bounding box center [727, 599] width 103 height 34
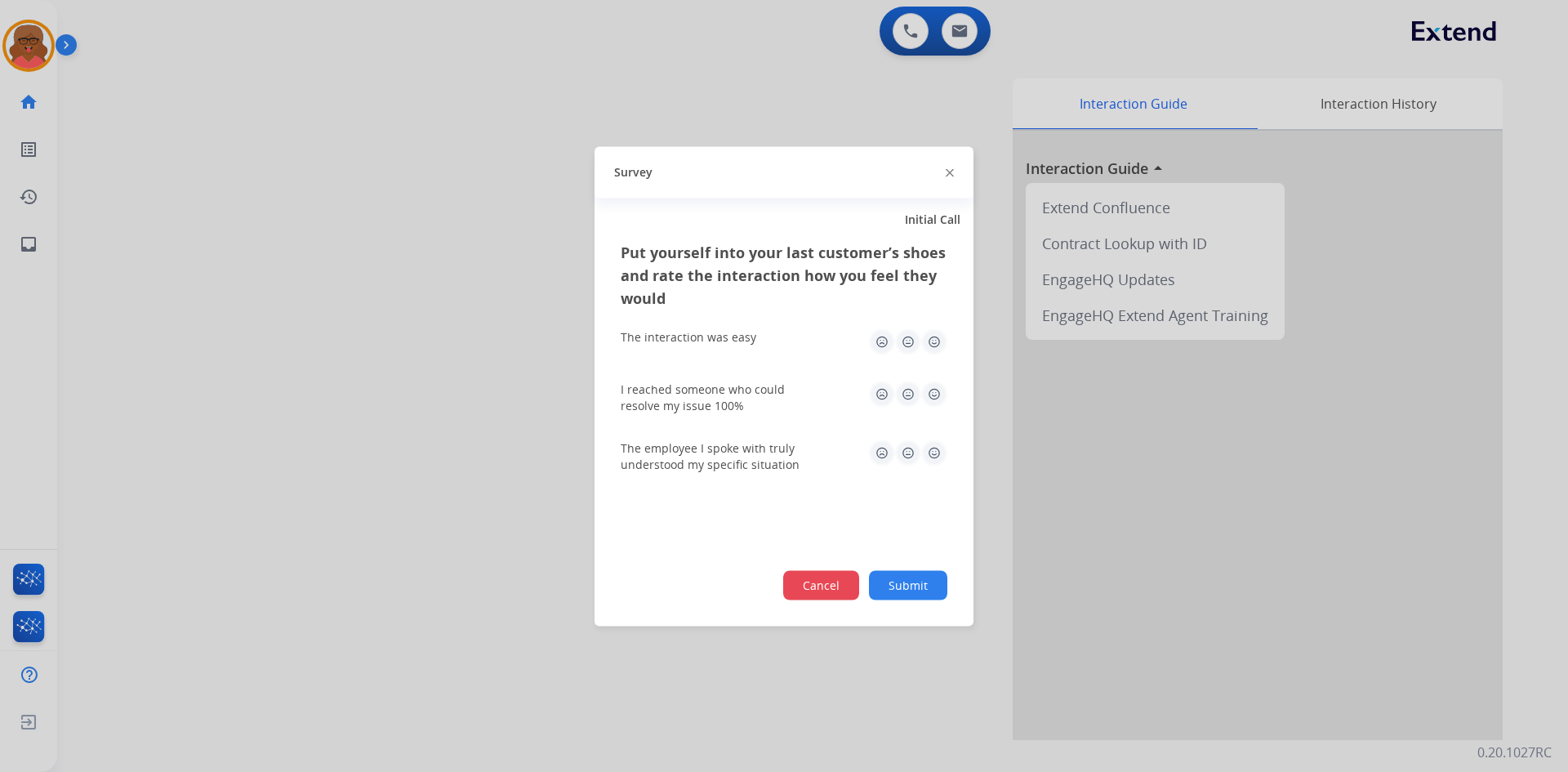
click at [817, 589] on button "Cancel" at bounding box center [821, 585] width 76 height 30
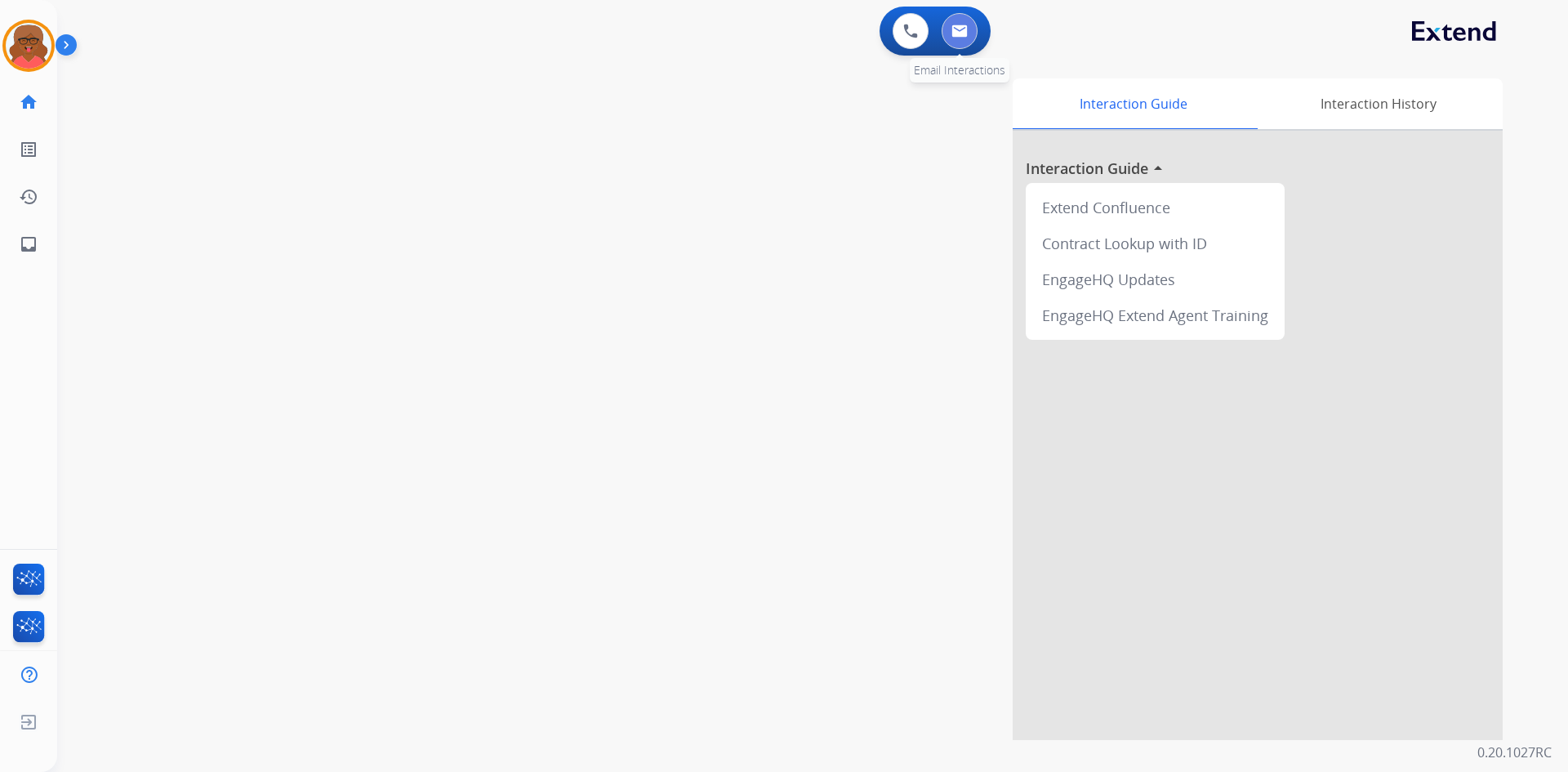
click at [944, 36] on button at bounding box center [960, 31] width 36 height 36
select select "**********"
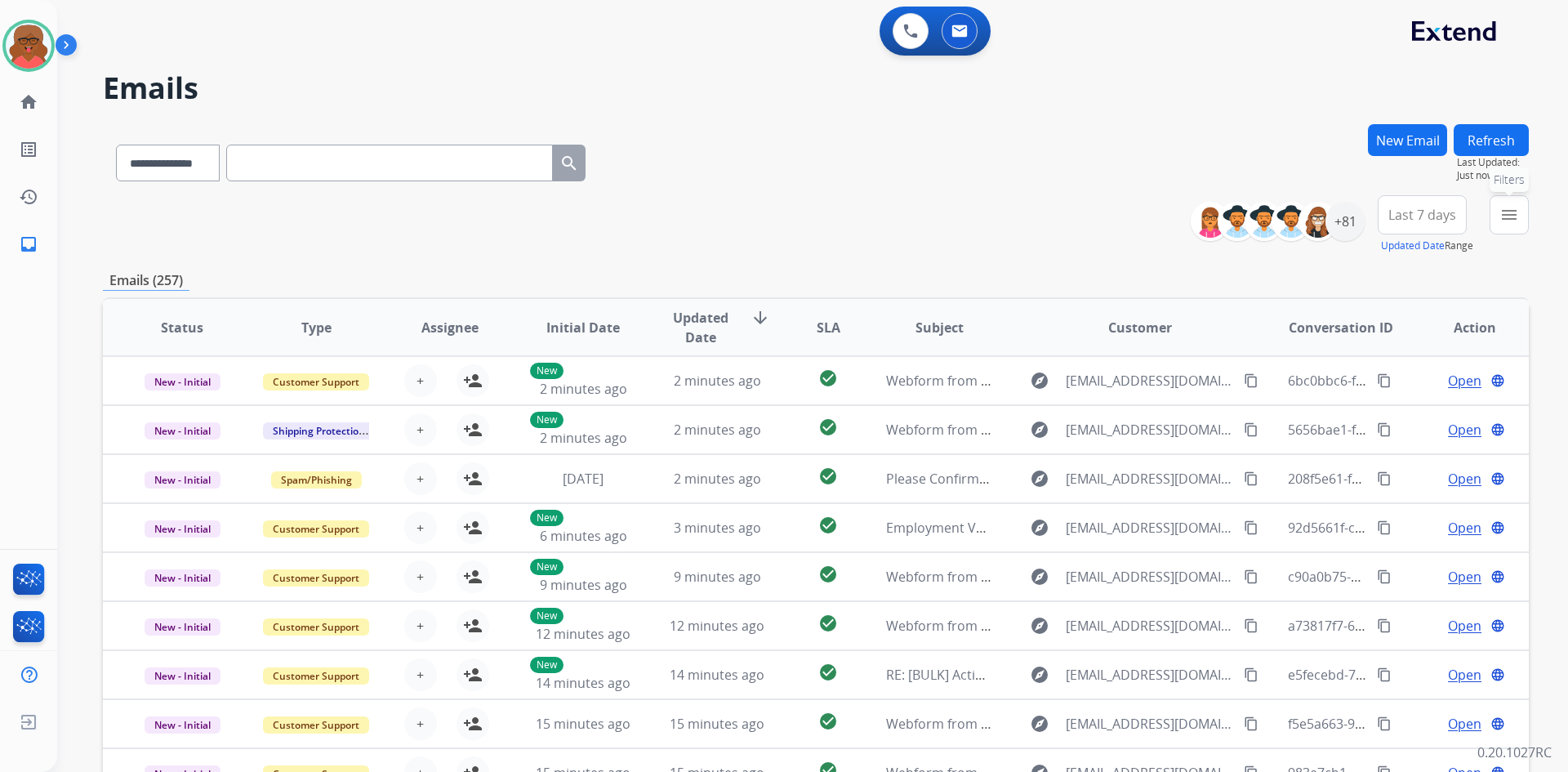
click at [1508, 226] on button "menu Filters" at bounding box center [1509, 215] width 39 height 39
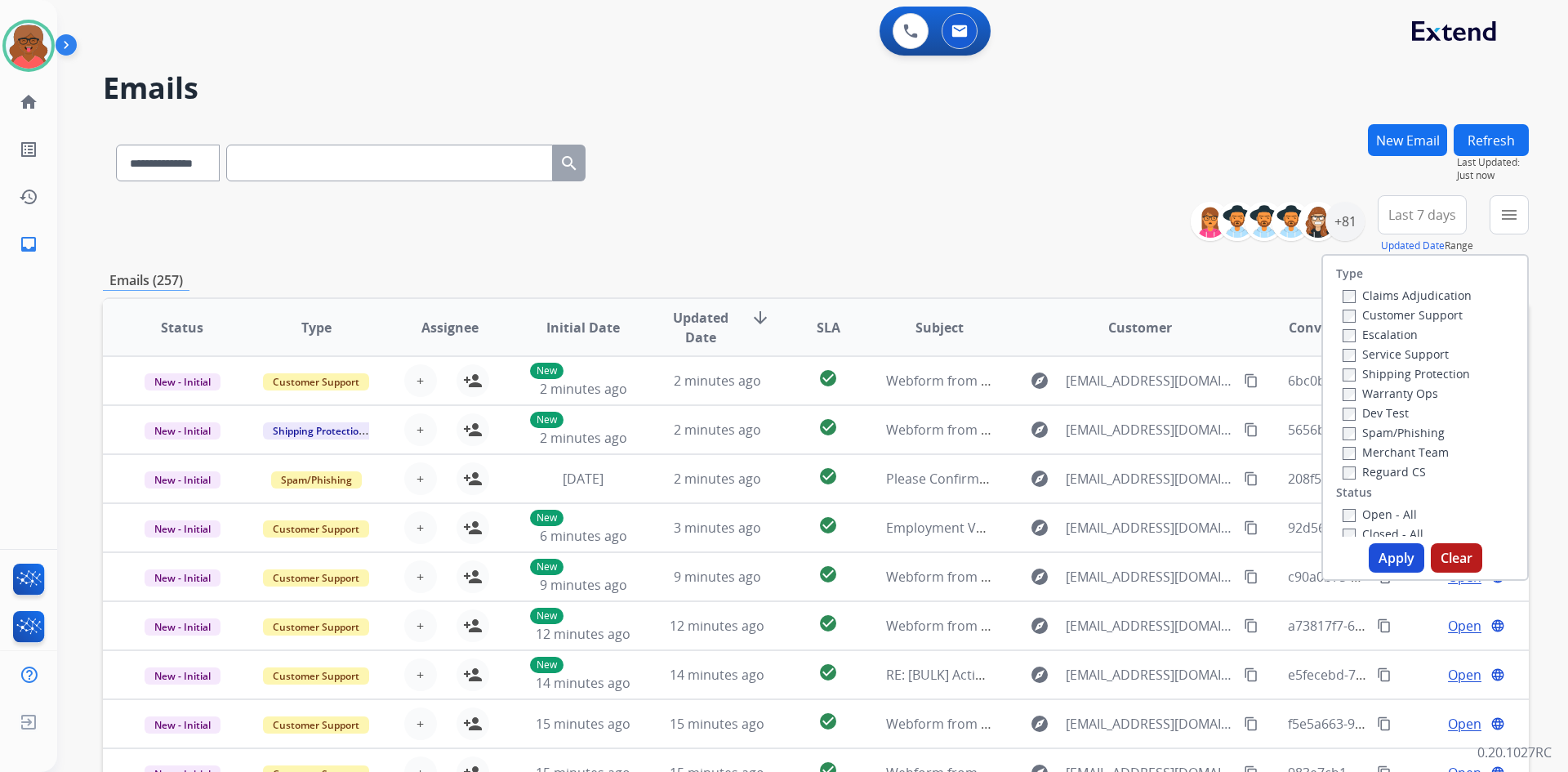
click at [1402, 317] on label "Customer Support" at bounding box center [1402, 315] width 120 height 15
click at [1403, 371] on label "Shipping Protection" at bounding box center [1406, 373] width 128 height 15
click at [1382, 470] on label "Reguard CS" at bounding box center [1384, 472] width 83 height 15
click at [1376, 510] on label "Open - All" at bounding box center [1379, 514] width 74 height 15
click at [1386, 553] on button "Apply" at bounding box center [1396, 558] width 55 height 30
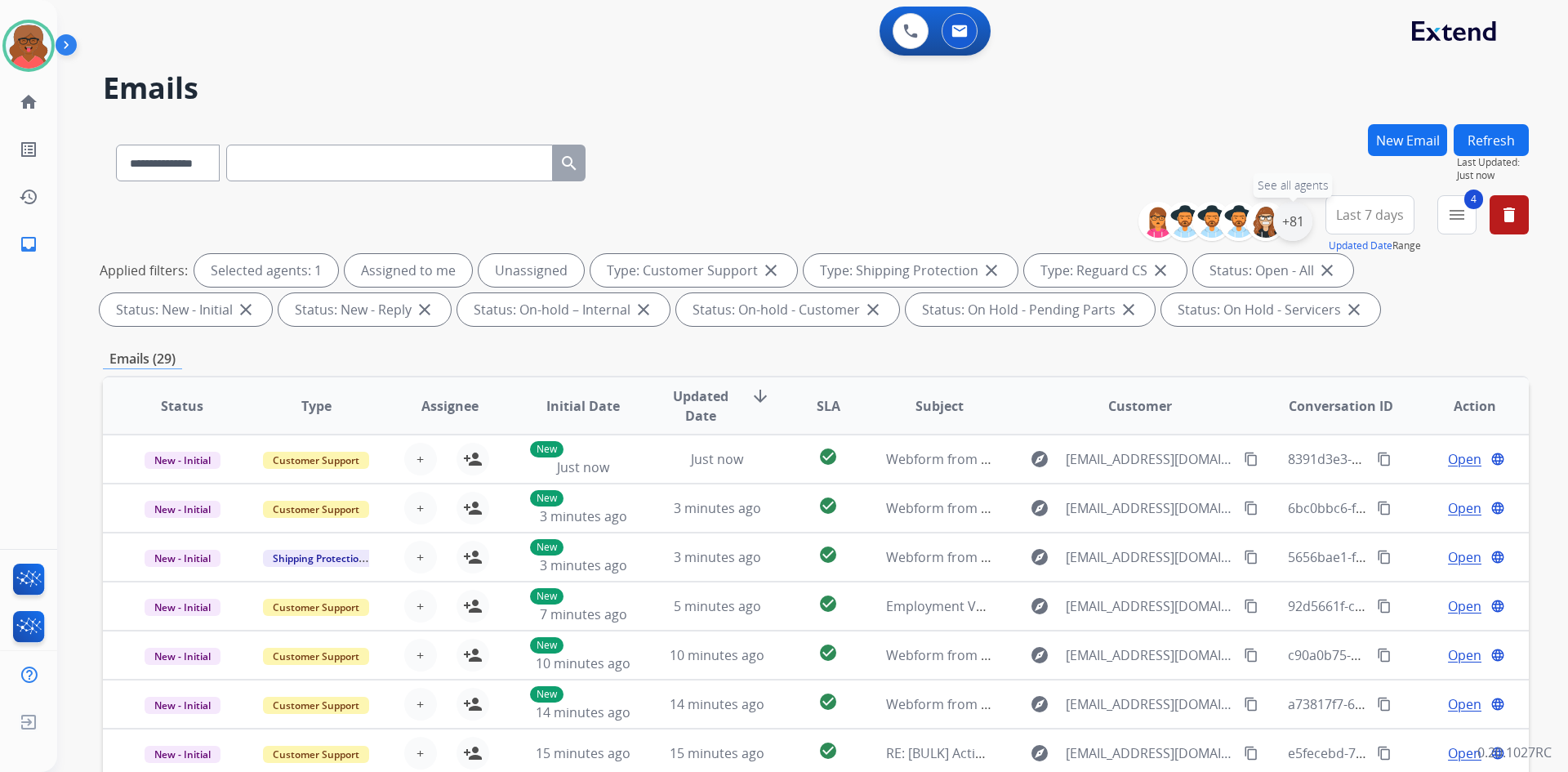
click at [1300, 230] on div "+81" at bounding box center [1293, 221] width 39 height 39
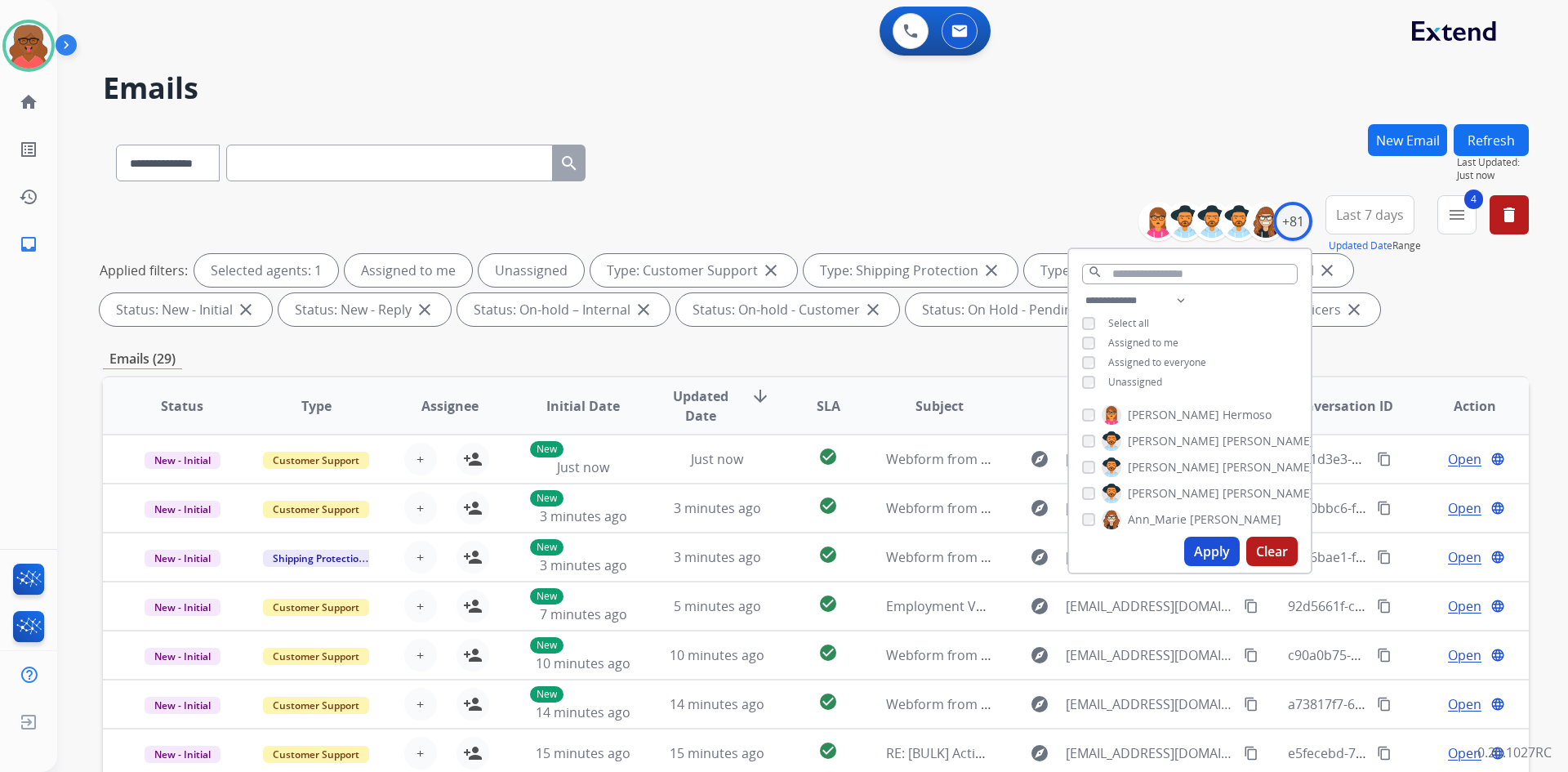
click at [1127, 377] on span "Unassigned" at bounding box center [1135, 382] width 54 height 14
click at [1205, 550] on button "Apply" at bounding box center [1212, 551] width 55 height 30
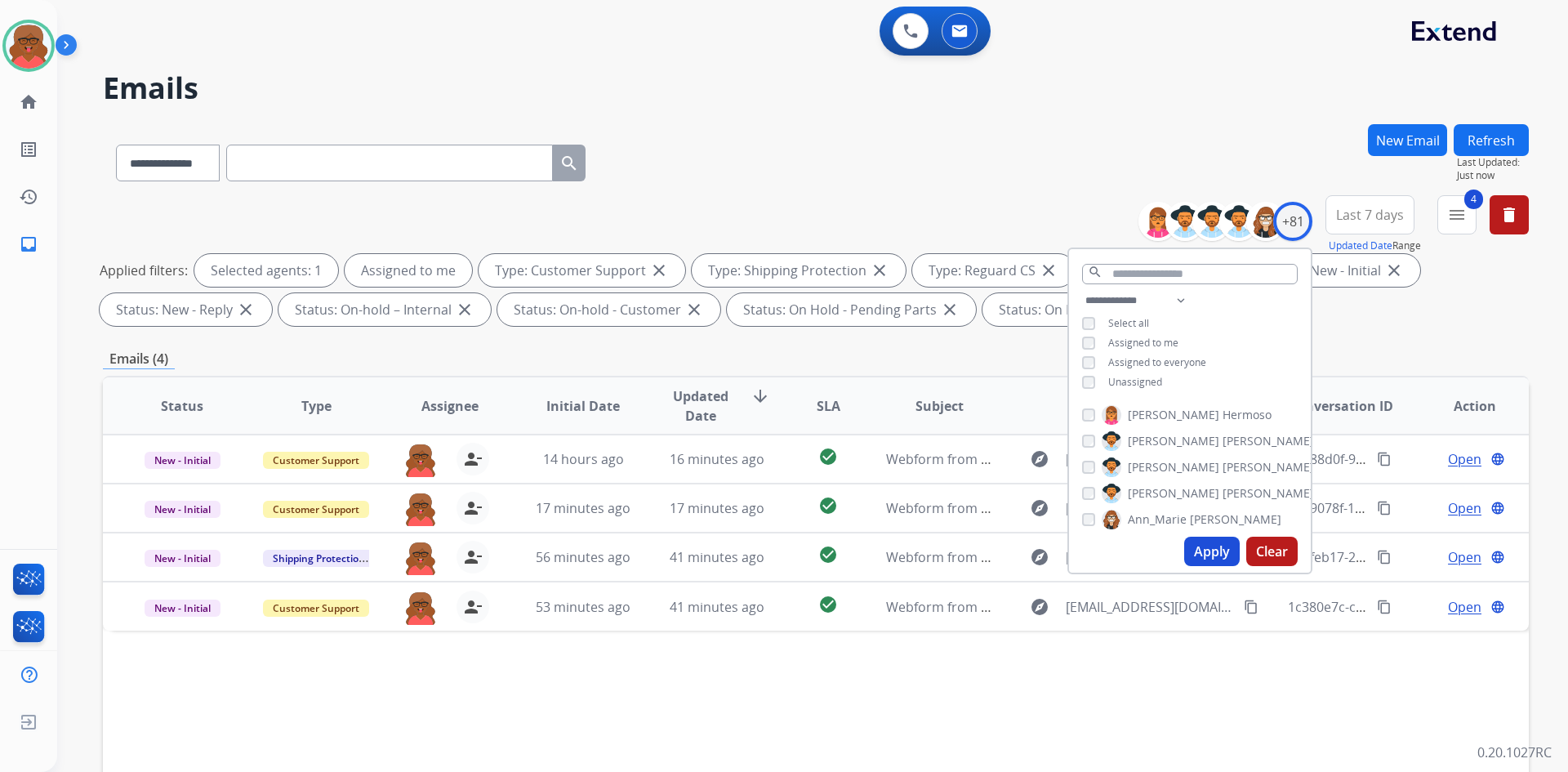
click at [1394, 342] on div "**********" at bounding box center [815, 565] width 1426 height 883
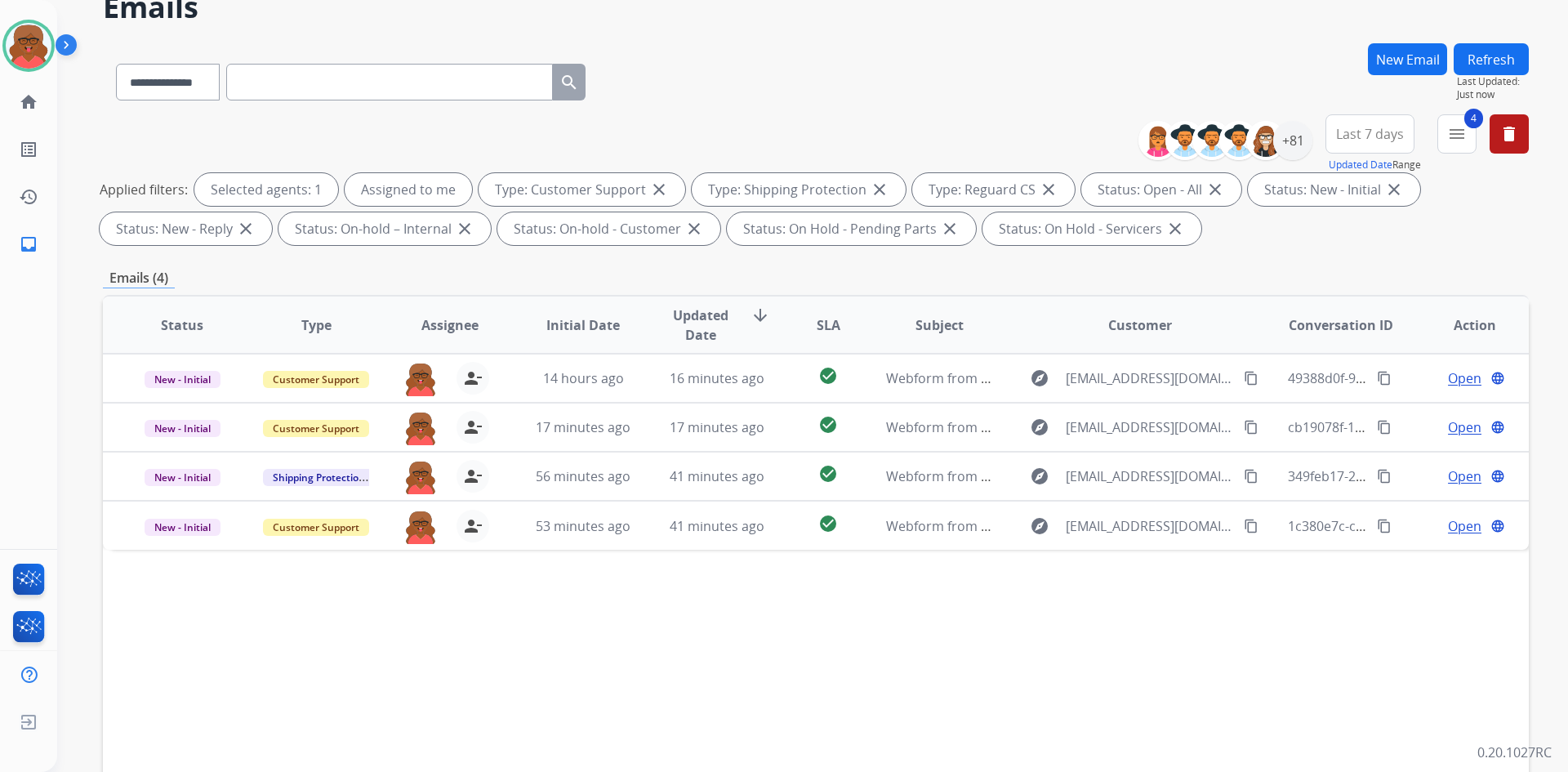
scroll to position [82, 0]
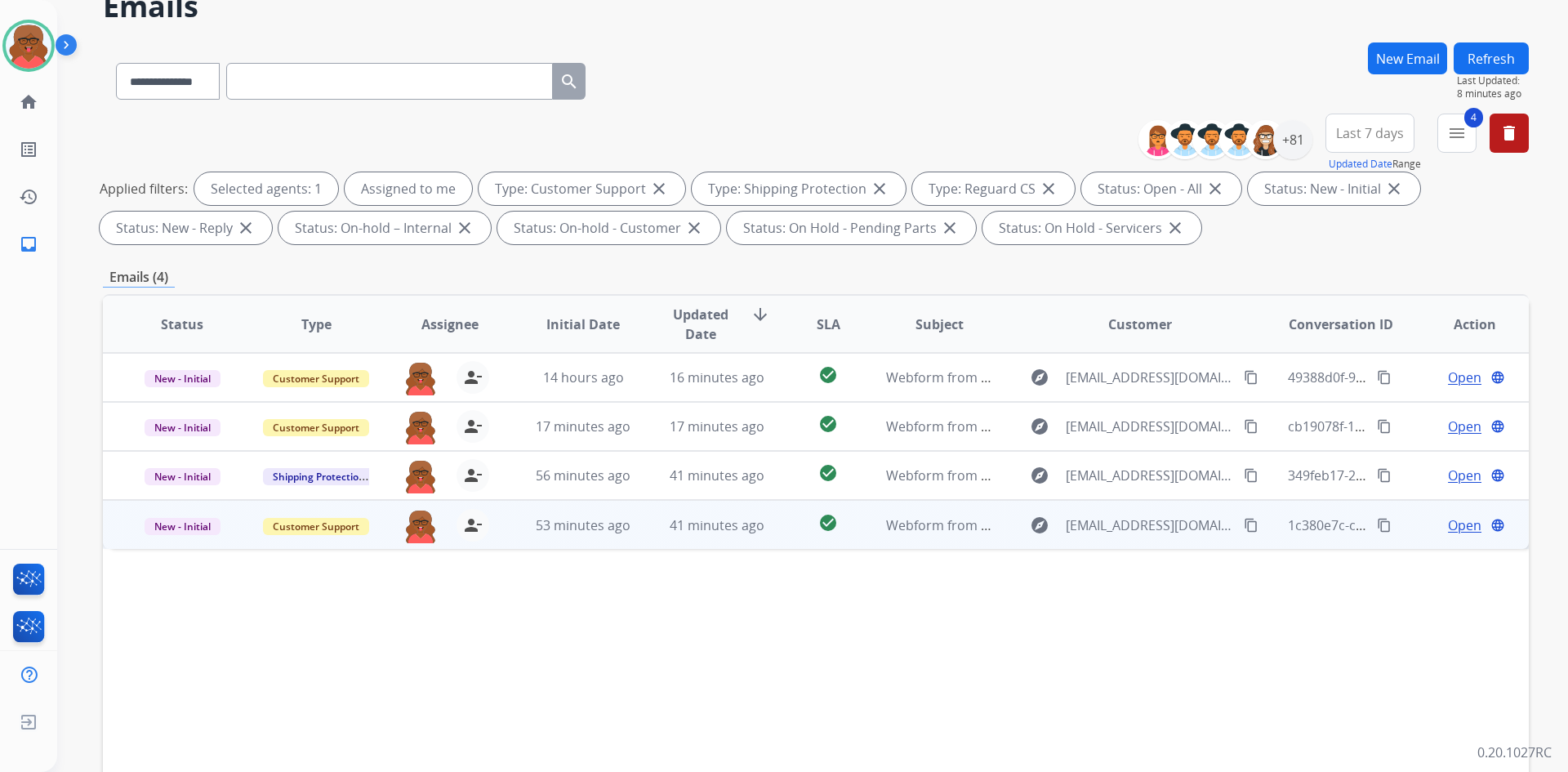
click at [866, 536] on td "Webform from pattersondonnat@gmail.com on 09/17/2025" at bounding box center [928, 525] width 134 height 49
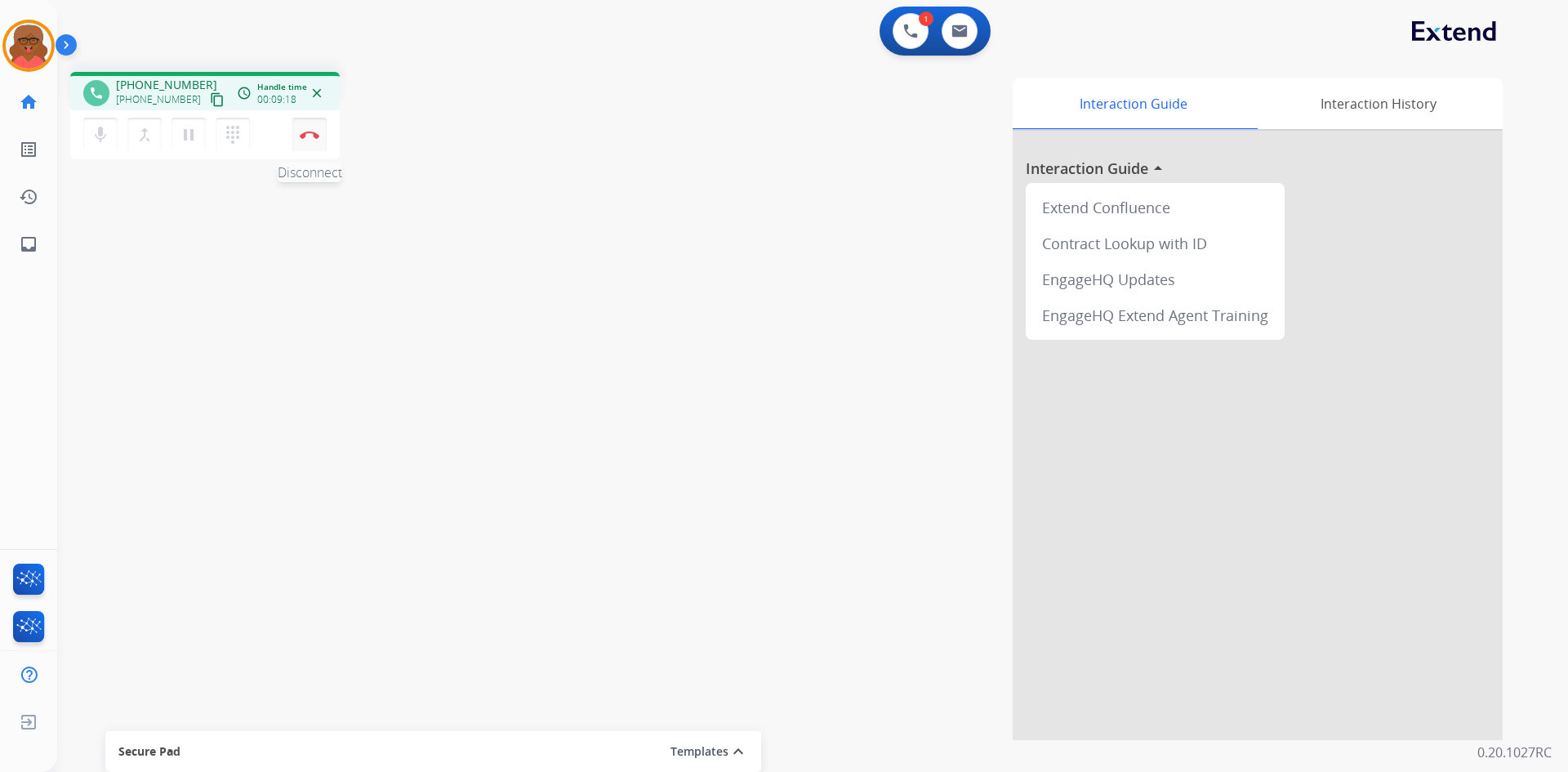
click at [322, 134] on button "Disconnect" at bounding box center [310, 134] width 34 height 34
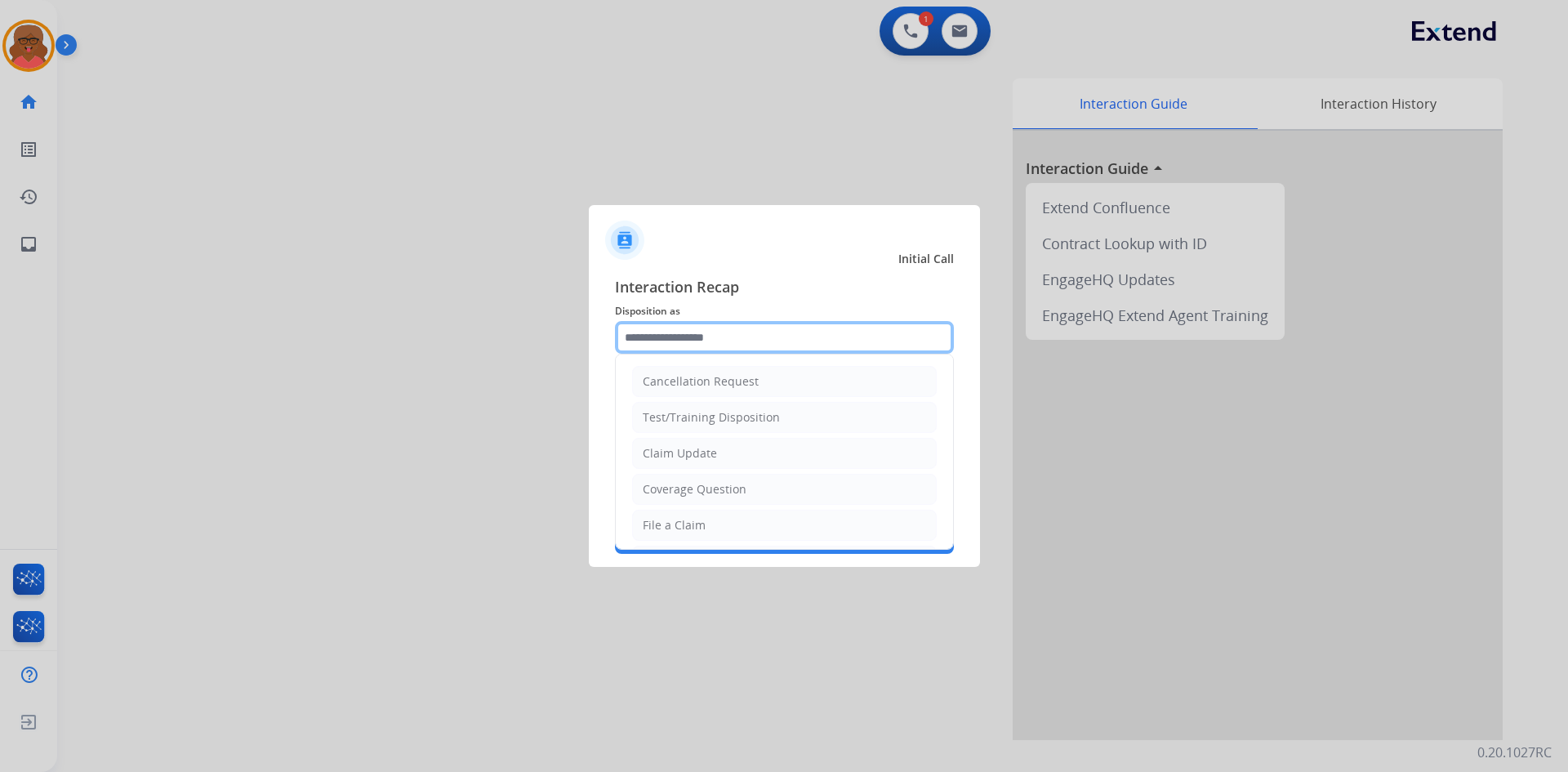
click at [697, 346] on input "text" at bounding box center [784, 338] width 339 height 32
click at [715, 519] on li "File a Claim" at bounding box center [785, 525] width 304 height 31
type input "**********"
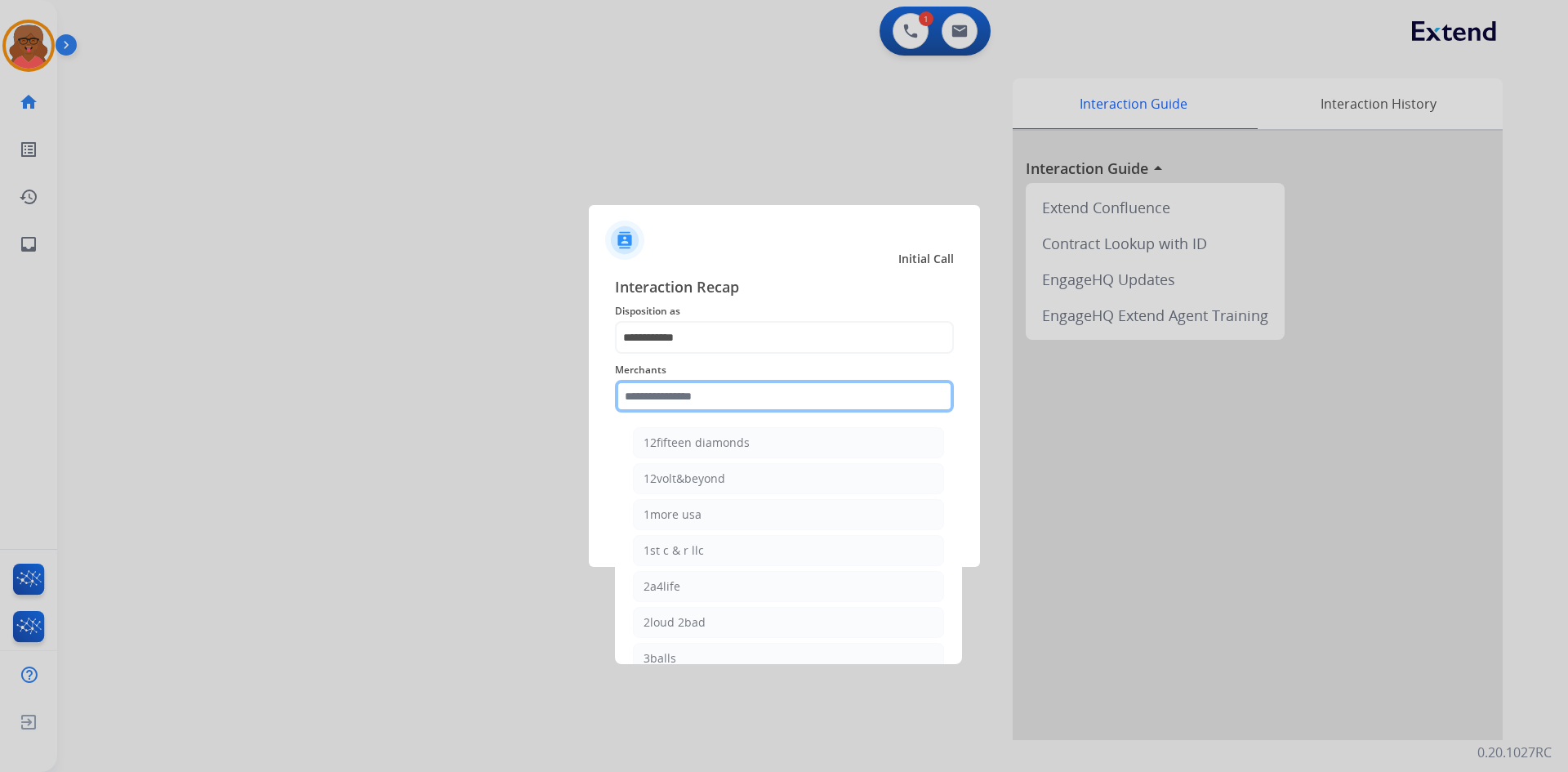
click at [737, 399] on input "text" at bounding box center [784, 396] width 339 height 32
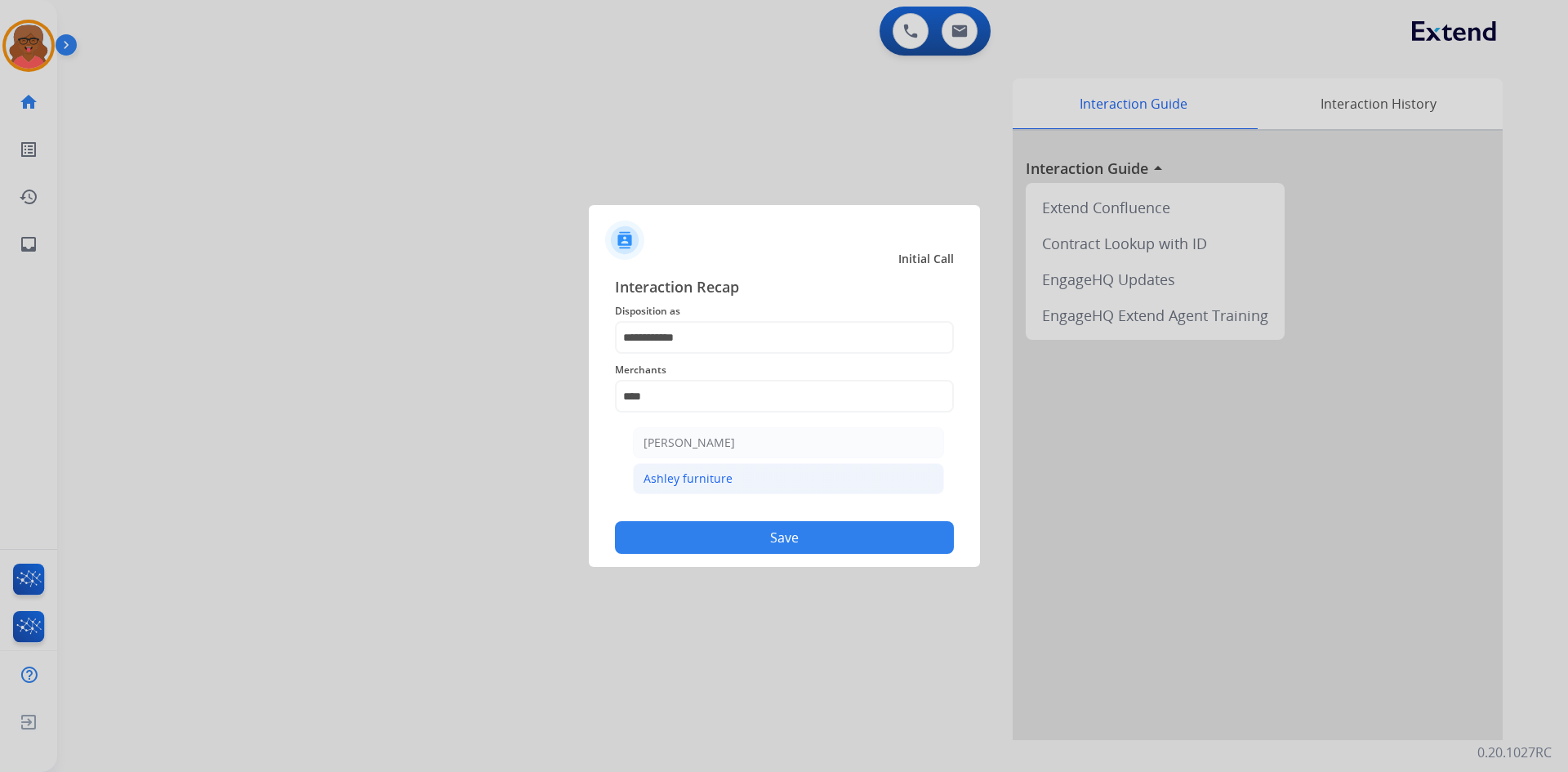
click at [713, 472] on div "Ashley furniture" at bounding box center [688, 478] width 89 height 16
type input "**********"
click at [741, 531] on button "Save" at bounding box center [784, 537] width 339 height 32
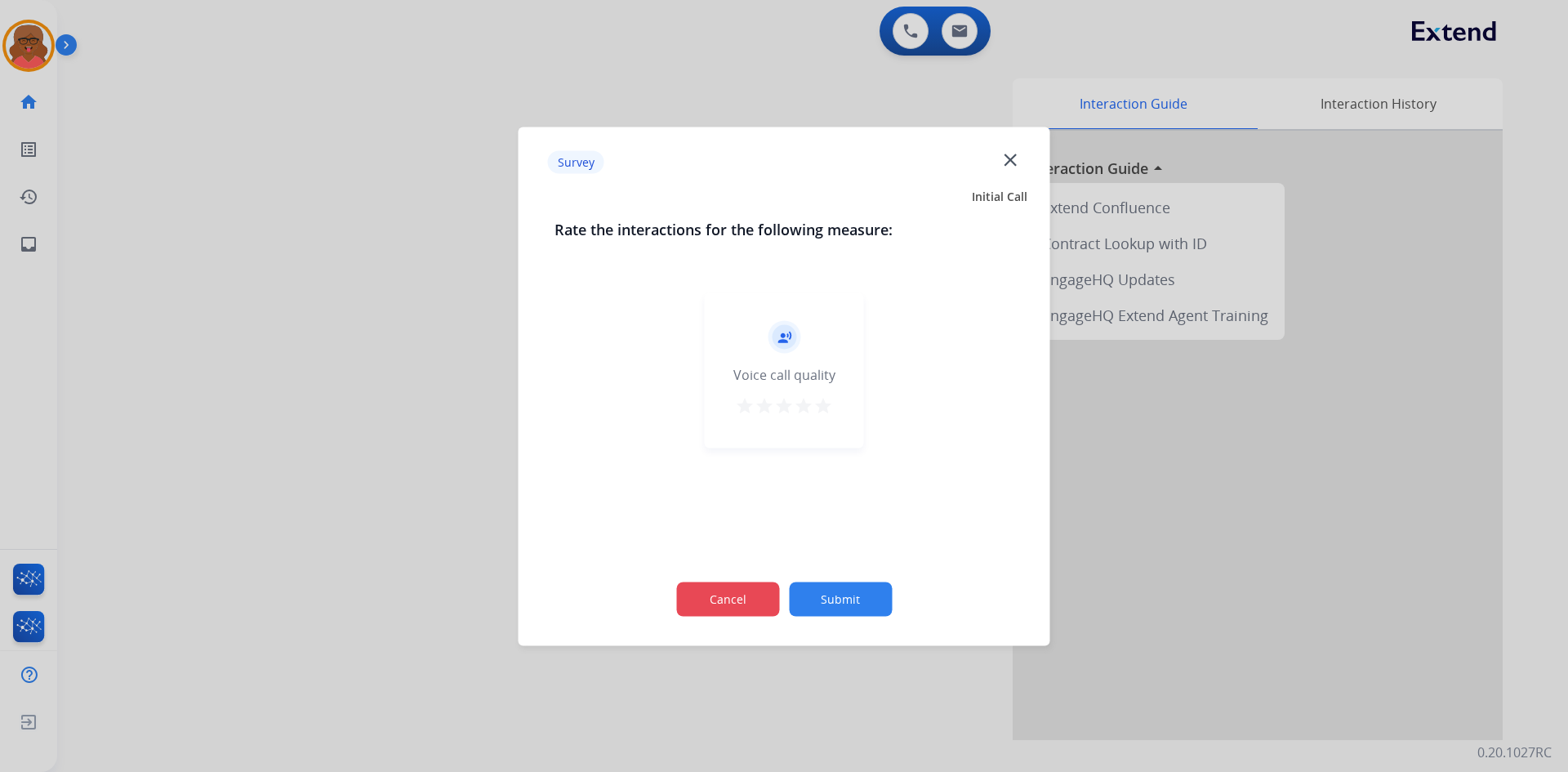
click at [747, 594] on button "Cancel" at bounding box center [727, 599] width 103 height 34
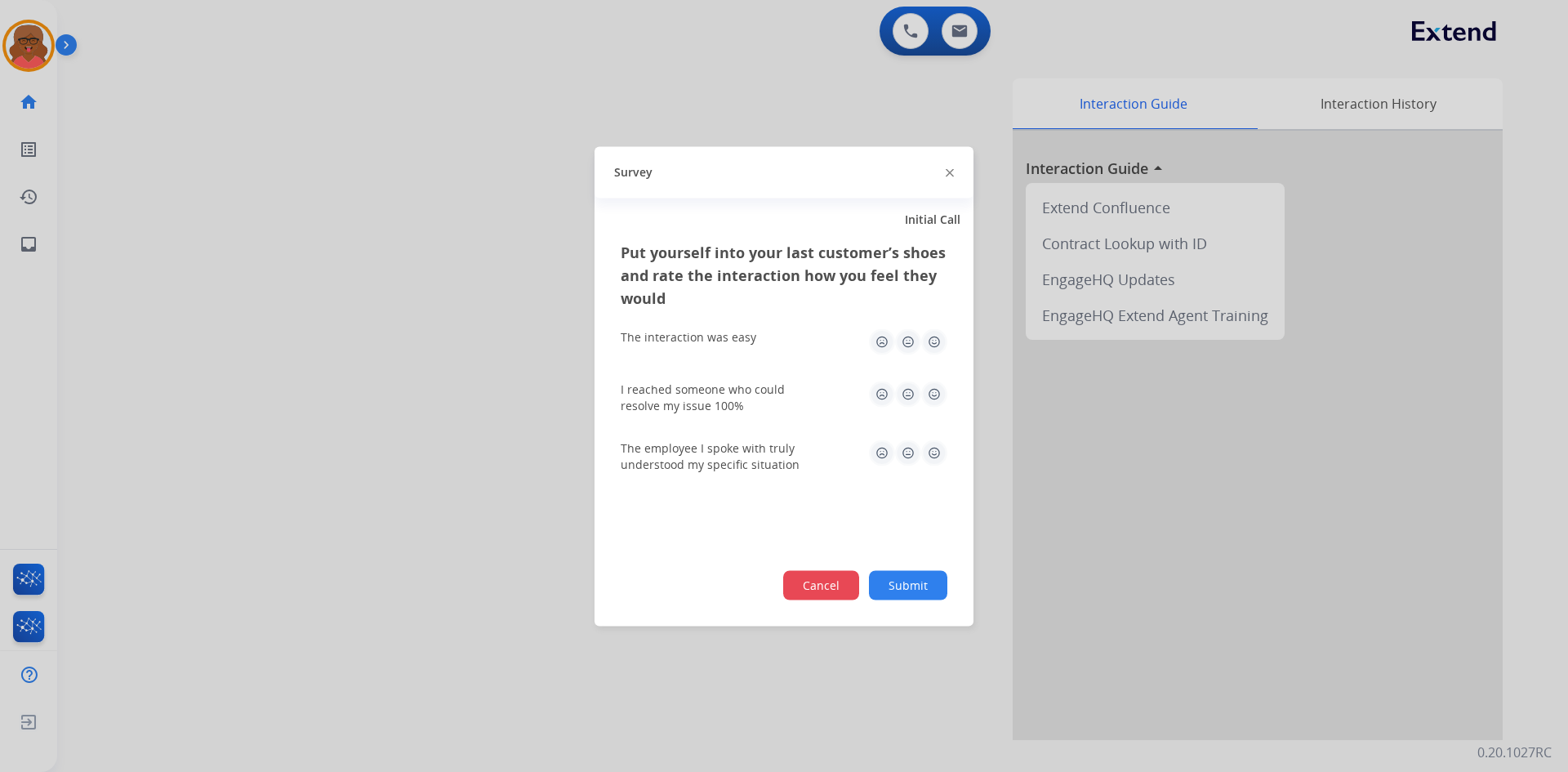
click at [798, 586] on button "Cancel" at bounding box center [821, 585] width 76 height 30
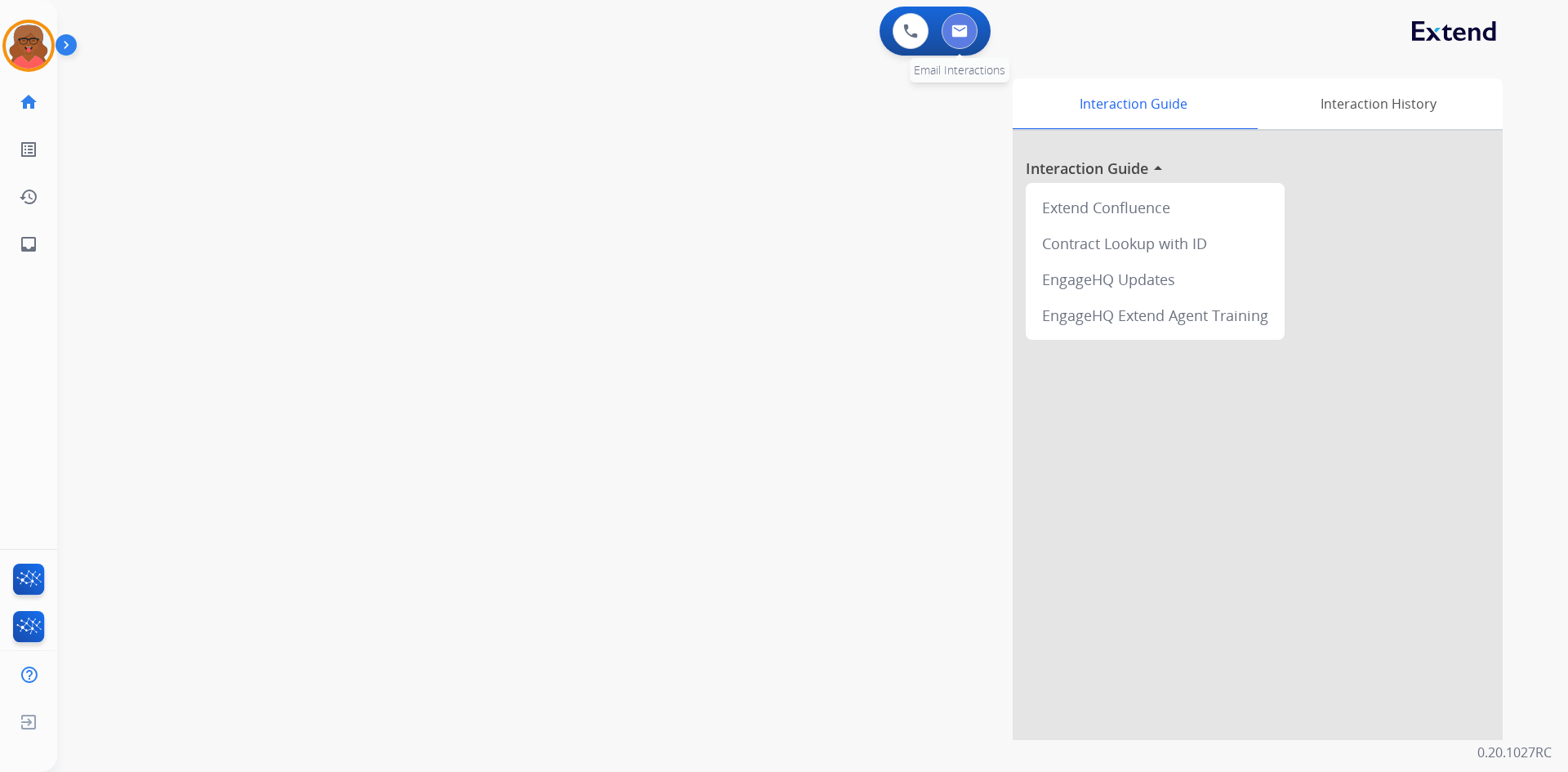
click at [966, 36] on img at bounding box center [959, 31] width 16 height 13
select select "**********"
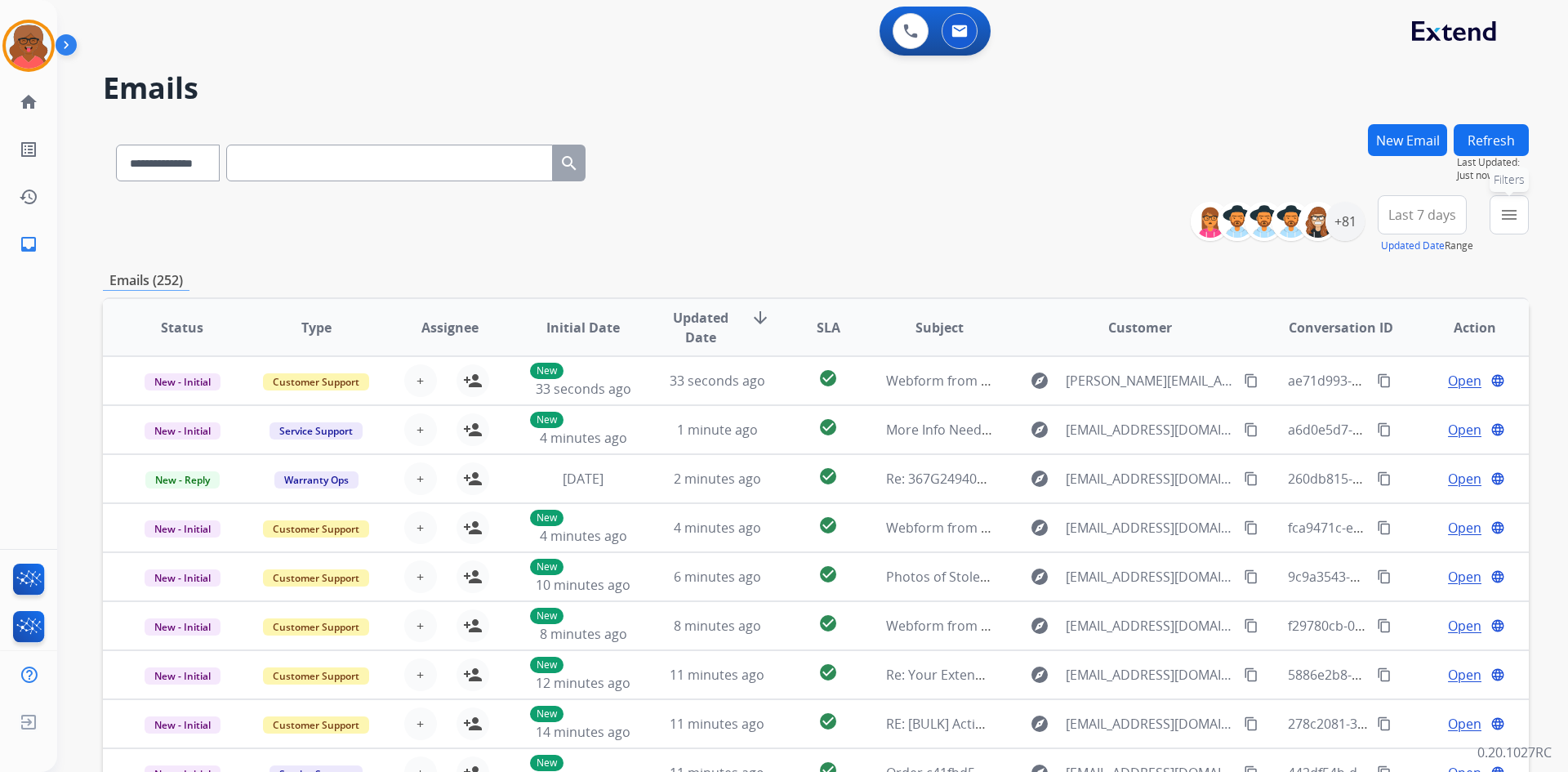
click at [1501, 218] on mat-icon "menu" at bounding box center [1509, 214] width 20 height 20
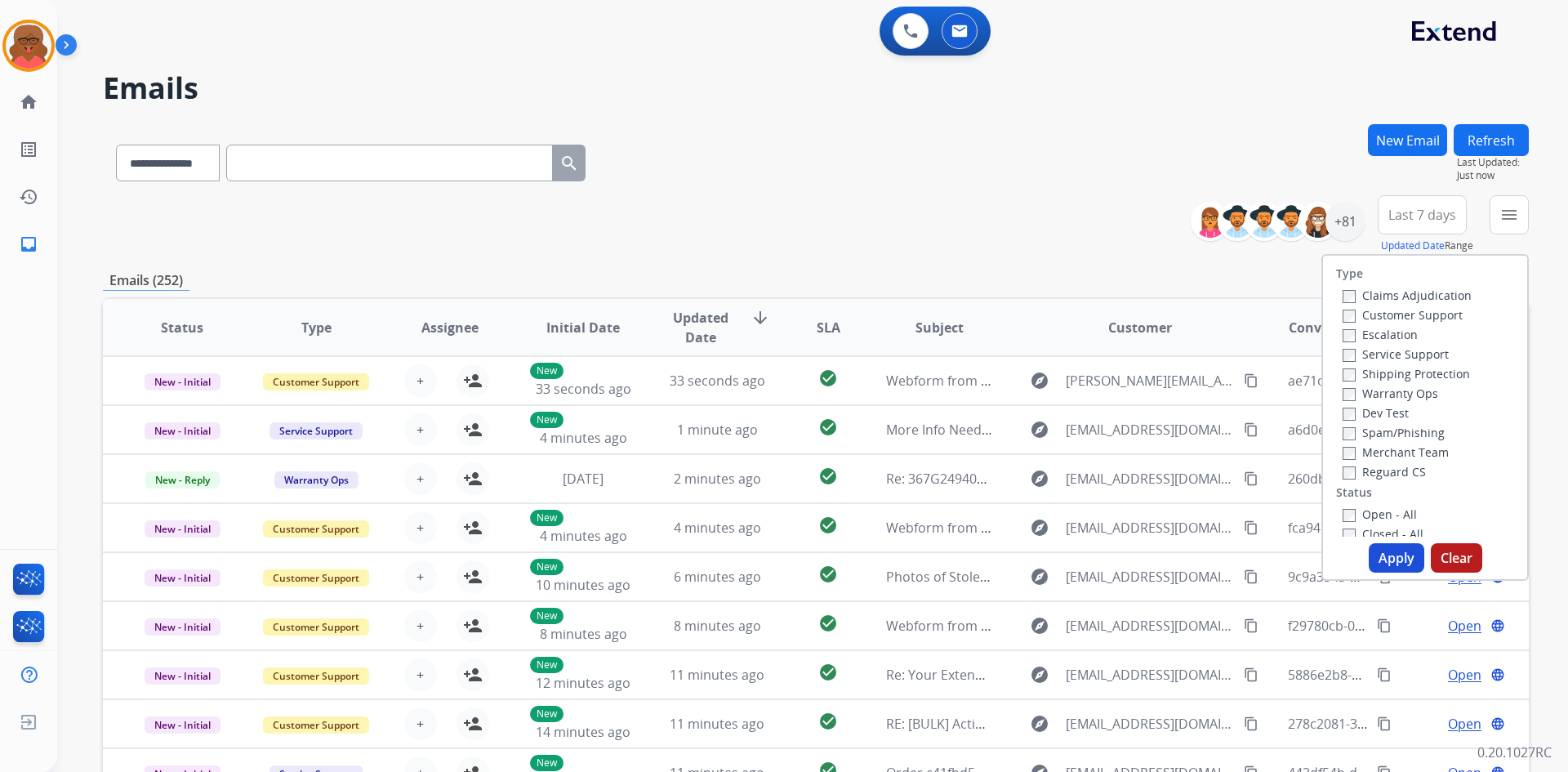
click at [1387, 475] on label "Reguard CS" at bounding box center [1384, 472] width 83 height 15
click at [1366, 512] on label "Open - All" at bounding box center [1379, 514] width 74 height 15
click at [1383, 375] on label "Shipping Protection" at bounding box center [1406, 373] width 128 height 15
click at [1379, 312] on label "Customer Support" at bounding box center [1402, 315] width 120 height 15
click at [1384, 561] on button "Apply" at bounding box center [1396, 558] width 55 height 30
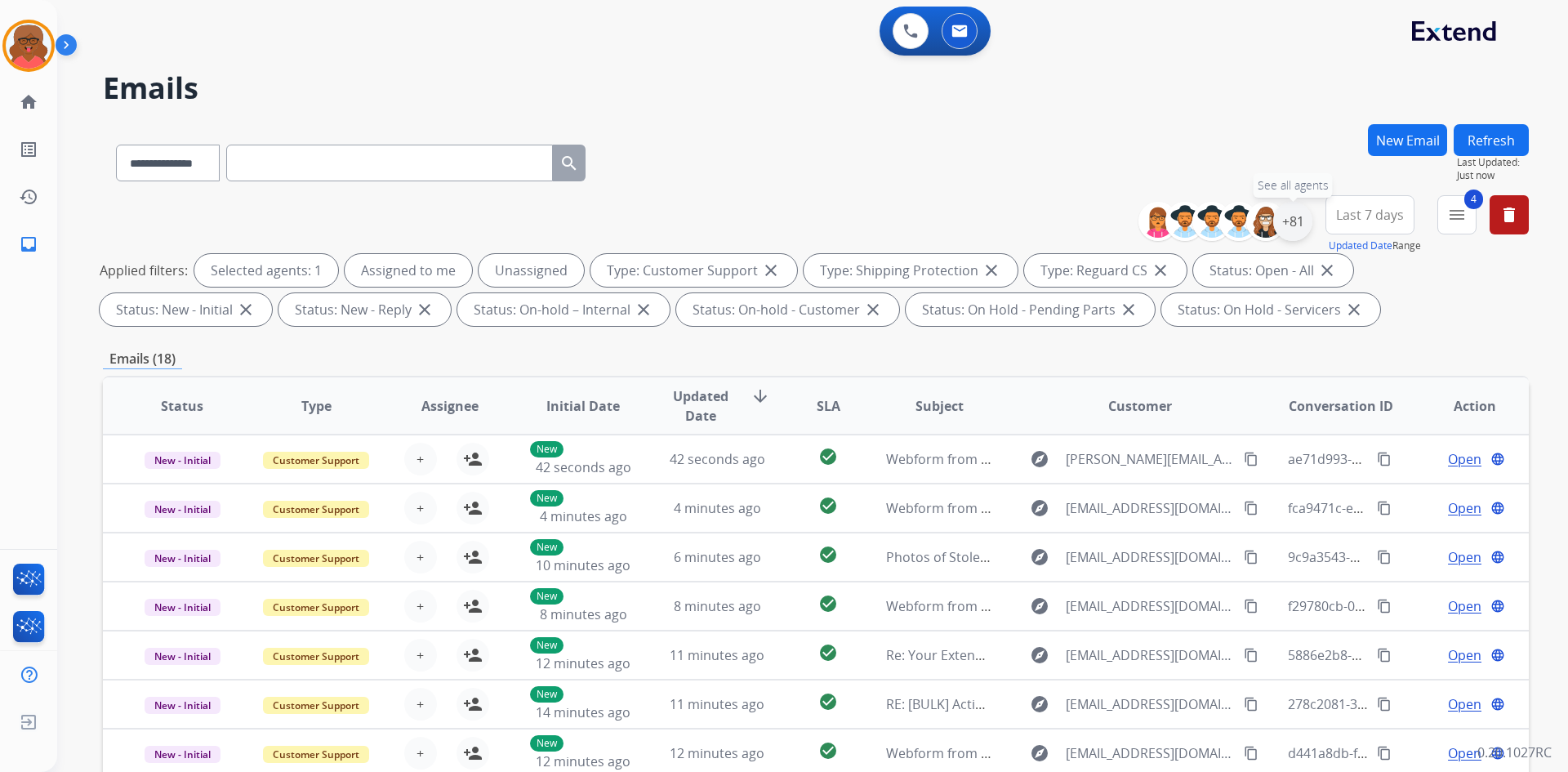
click at [1296, 215] on div "+81" at bounding box center [1293, 221] width 39 height 39
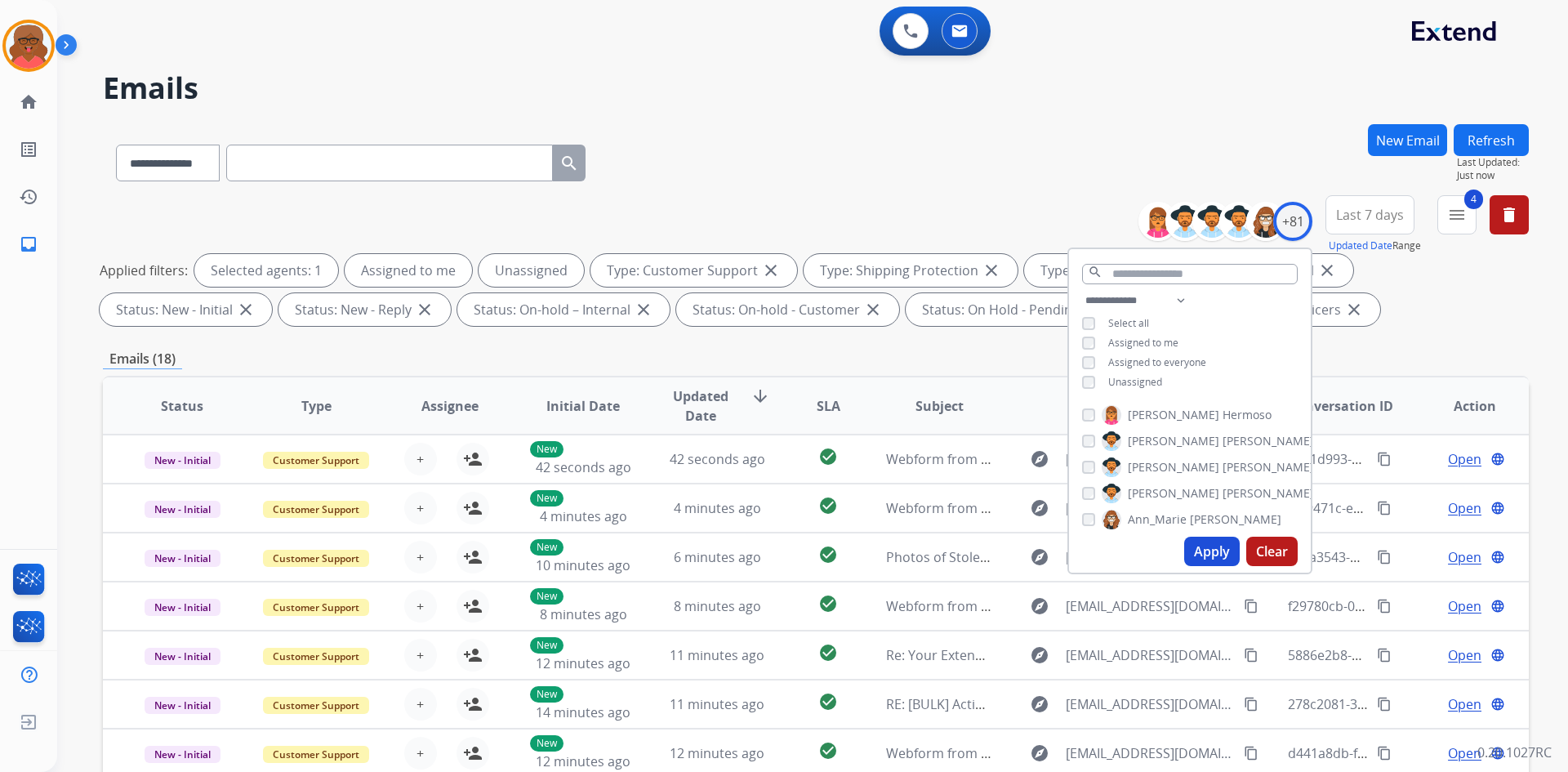
click at [1136, 375] on span "Unassigned" at bounding box center [1135, 382] width 54 height 14
click at [1219, 557] on button "Apply" at bounding box center [1212, 551] width 55 height 30
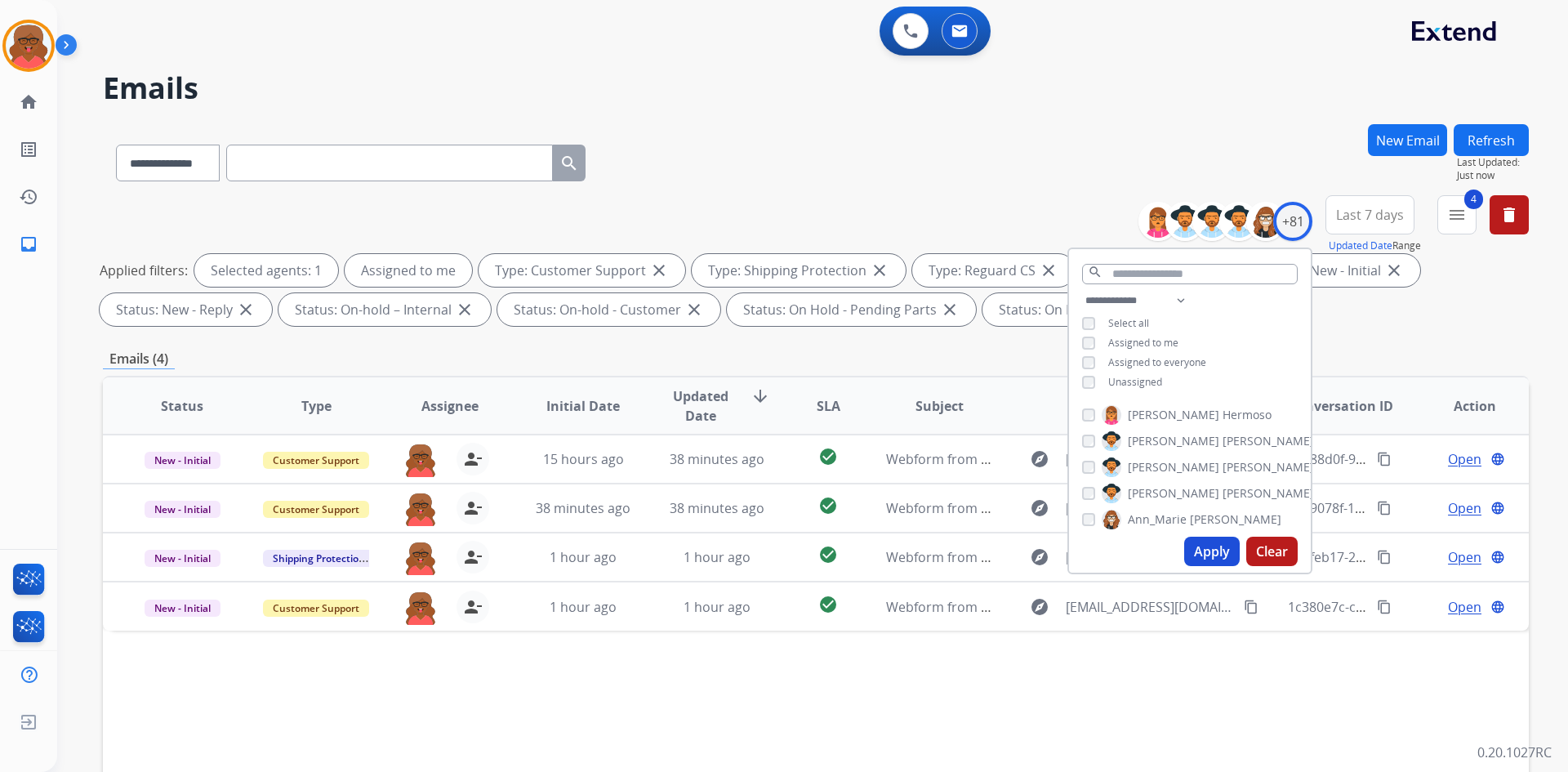
click at [1392, 359] on div "Emails (4)" at bounding box center [815, 359] width 1426 height 20
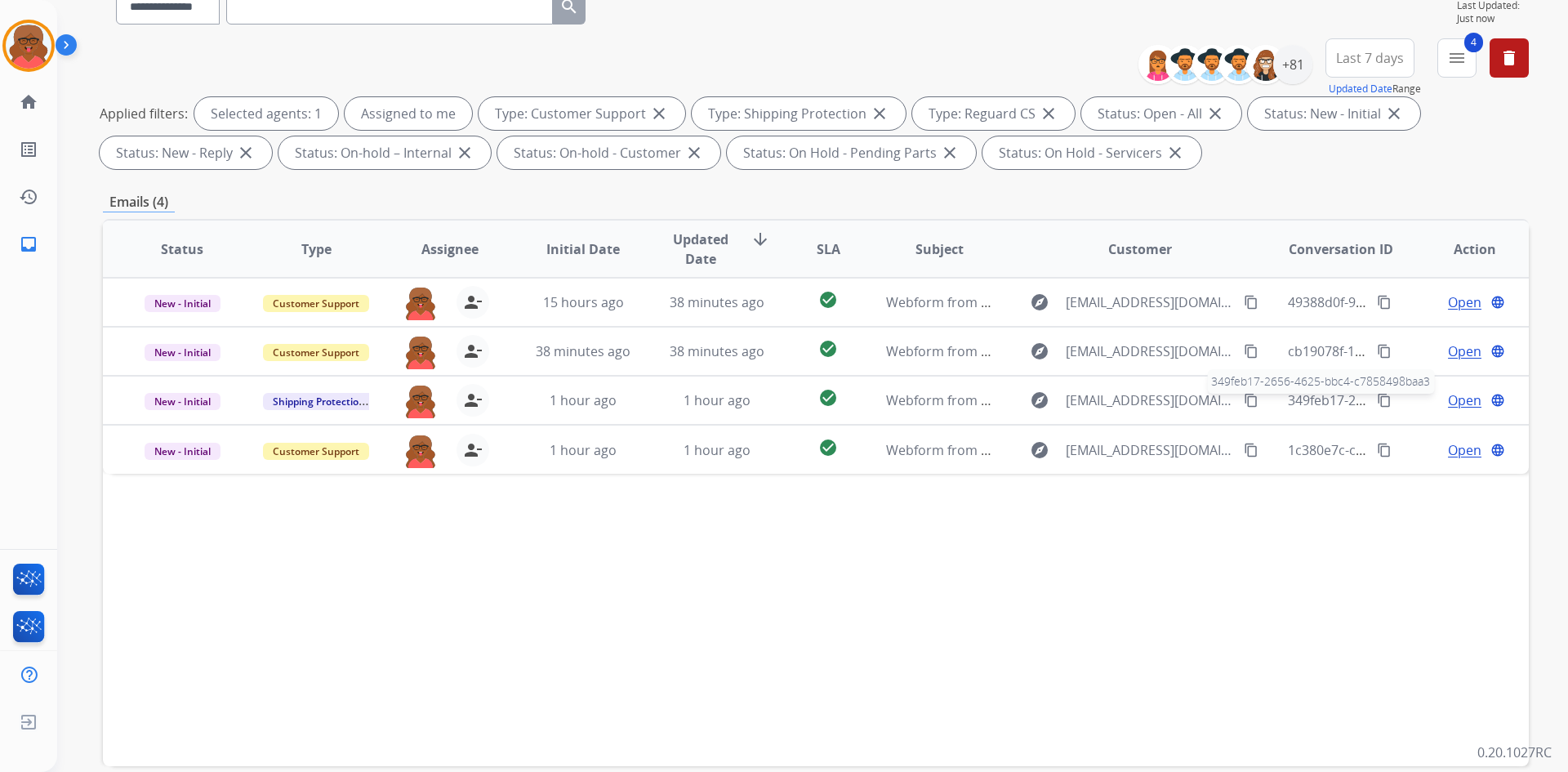
scroll to position [163, 0]
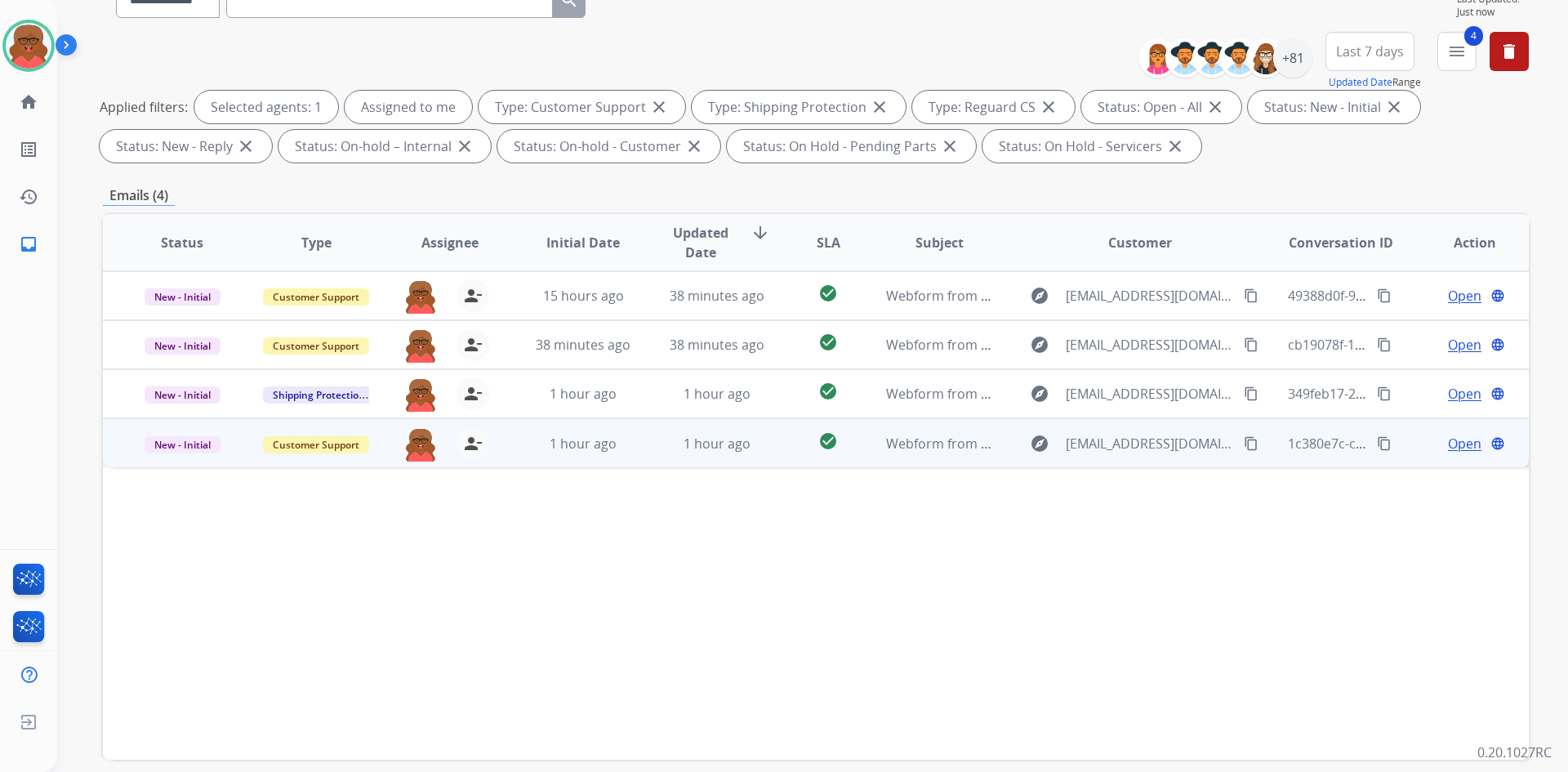
click at [1244, 445] on mat-icon "content_copy" at bounding box center [1251, 443] width 14 height 14
click at [723, 440] on span "1 hour ago" at bounding box center [717, 443] width 67 height 18
click at [1462, 446] on span "Open" at bounding box center [1464, 442] width 33 height 20
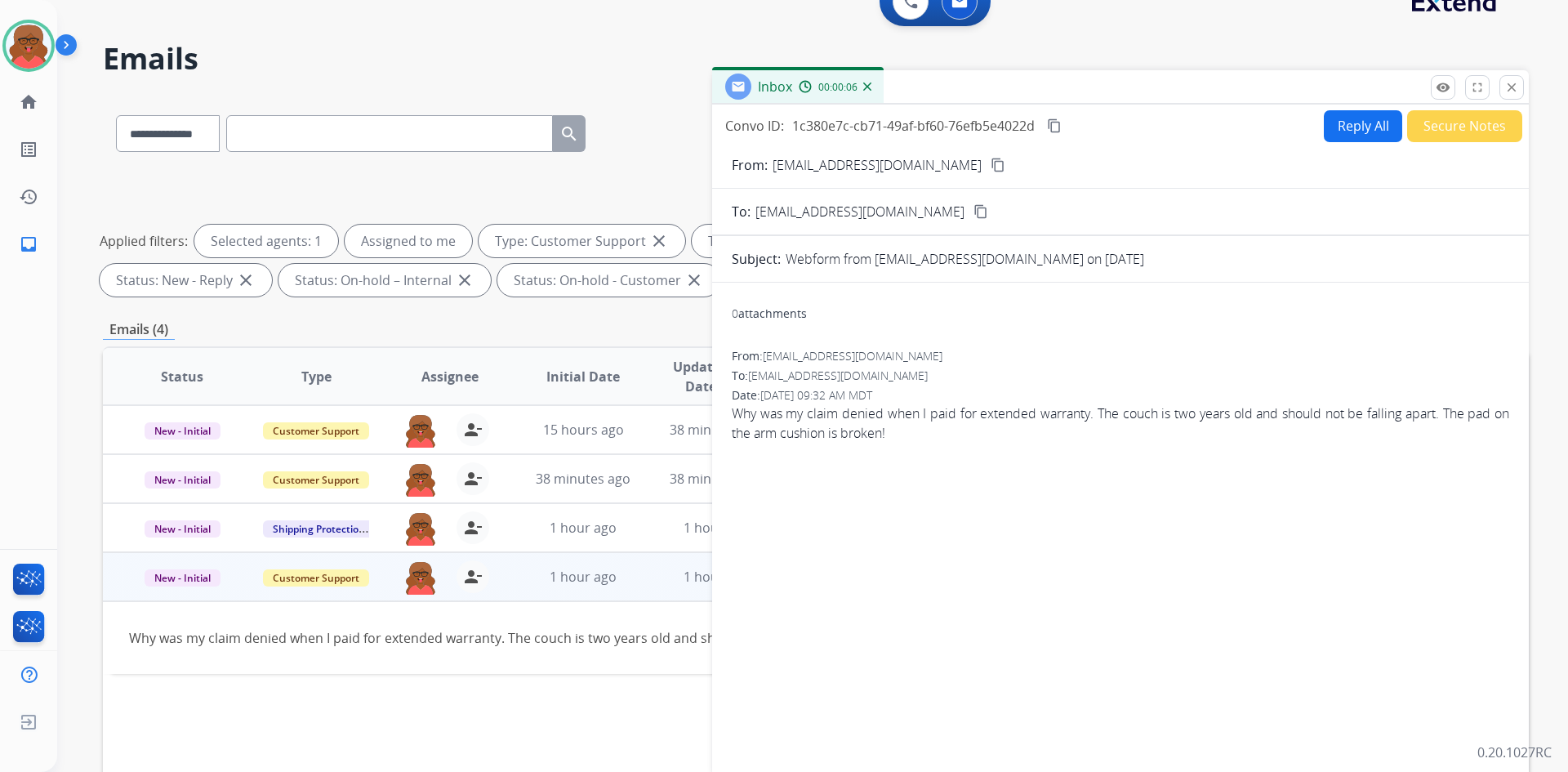
scroll to position [0, 0]
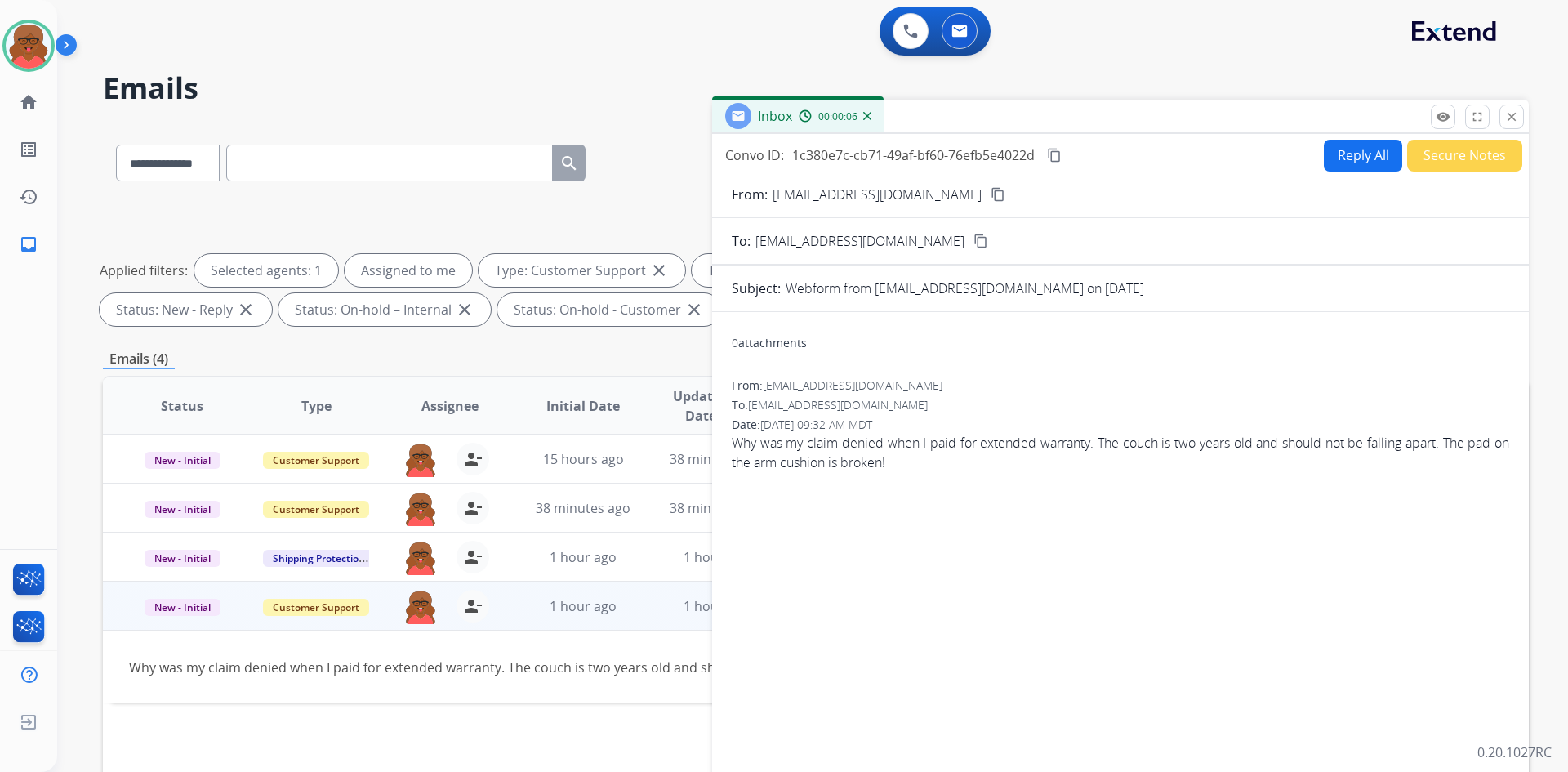
click at [1329, 159] on button "Reply All" at bounding box center [1363, 155] width 78 height 31
select select "**********"
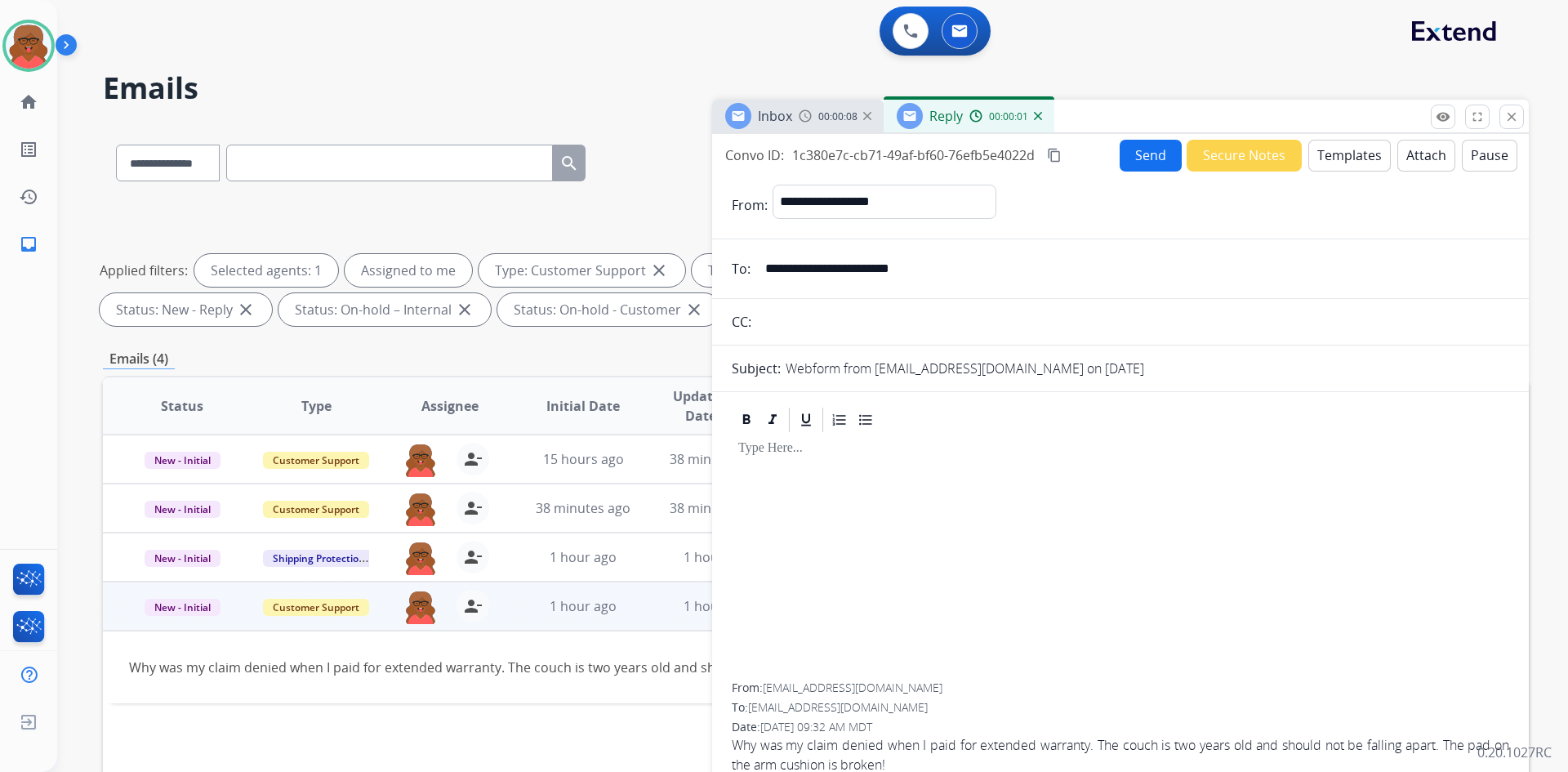
click at [1347, 155] on button "Templates" at bounding box center [1349, 155] width 82 height 31
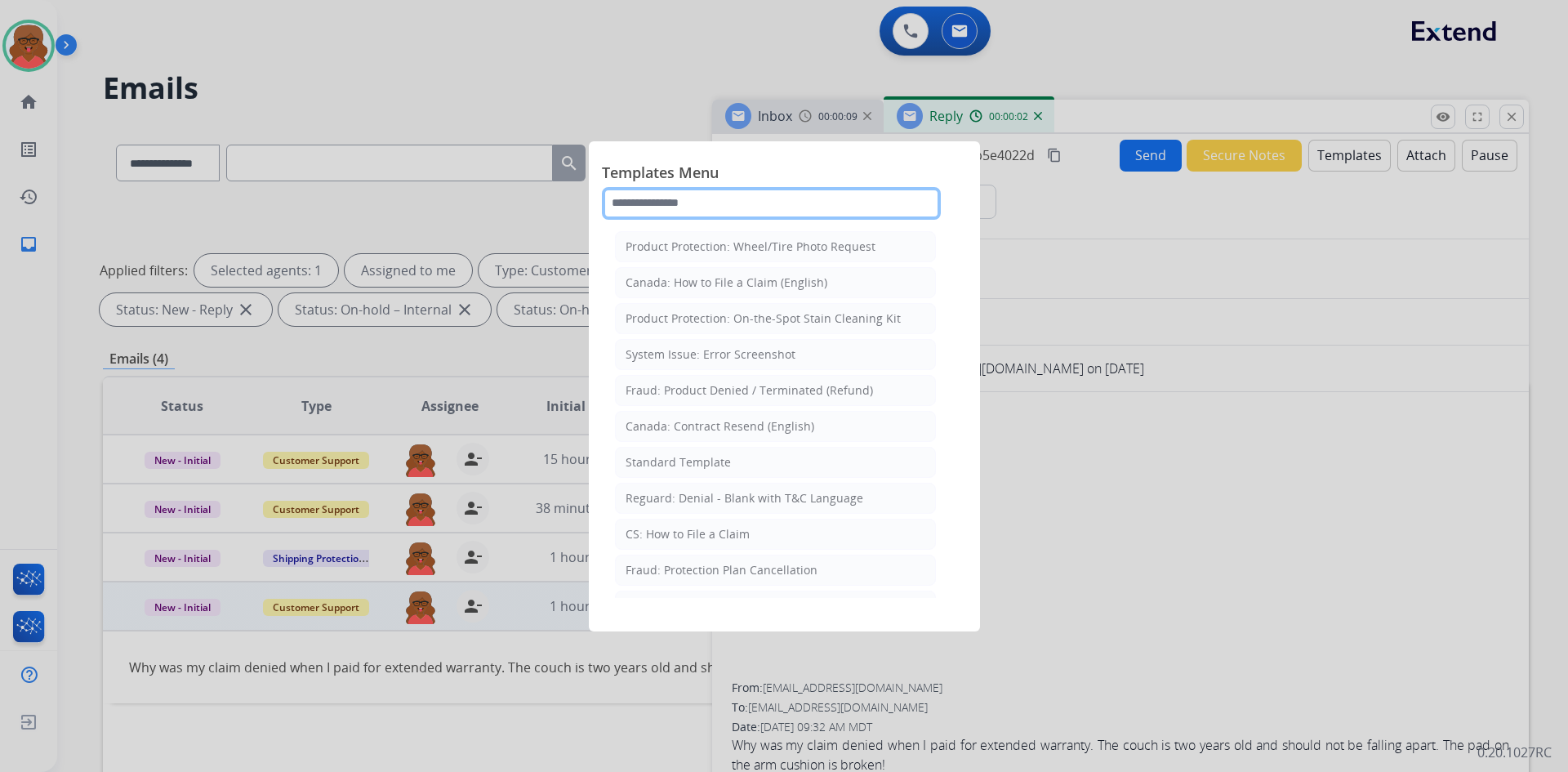
click at [710, 204] on input "text" at bounding box center [771, 203] width 339 height 32
type input "*"
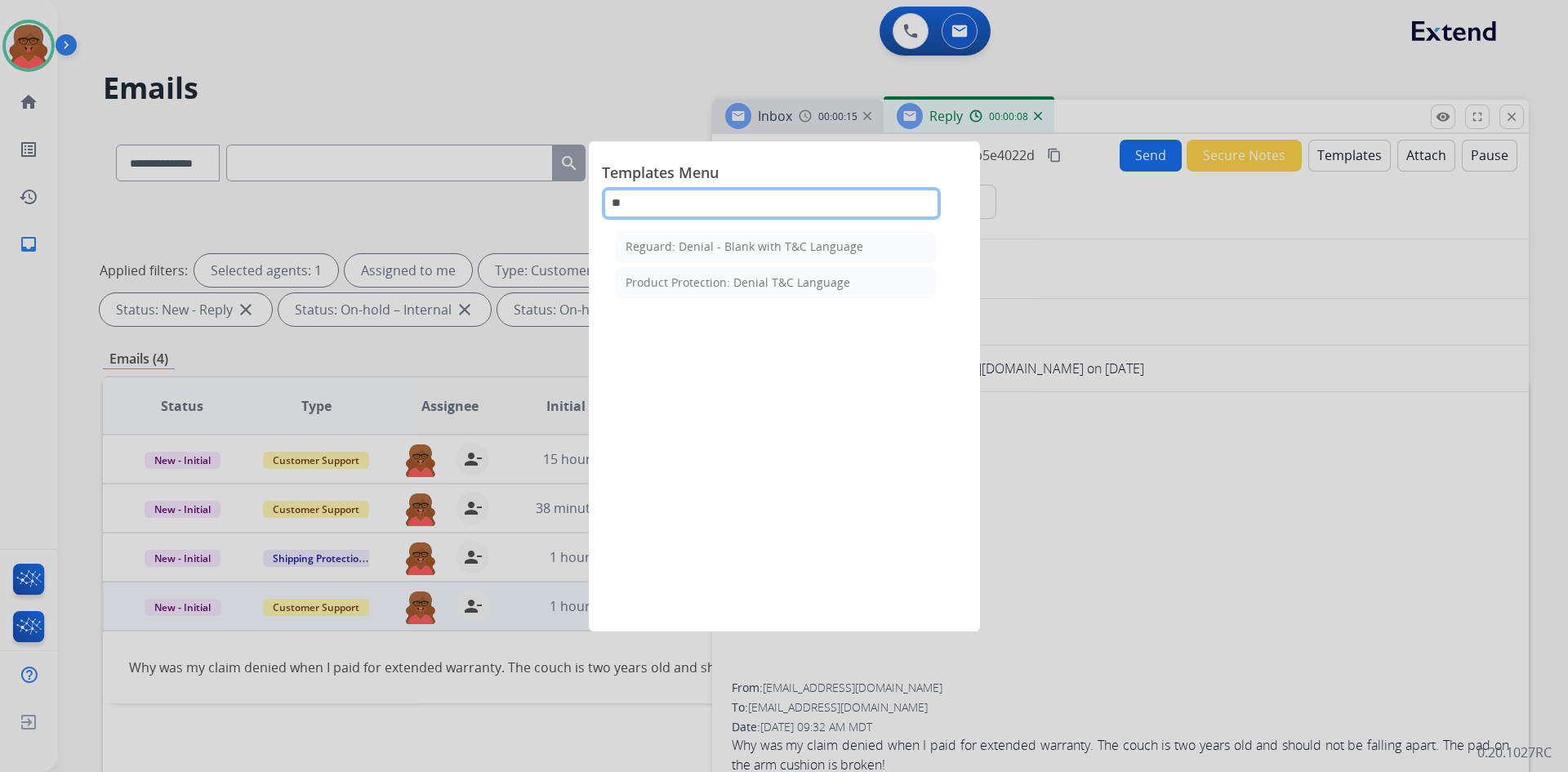
type input "**"
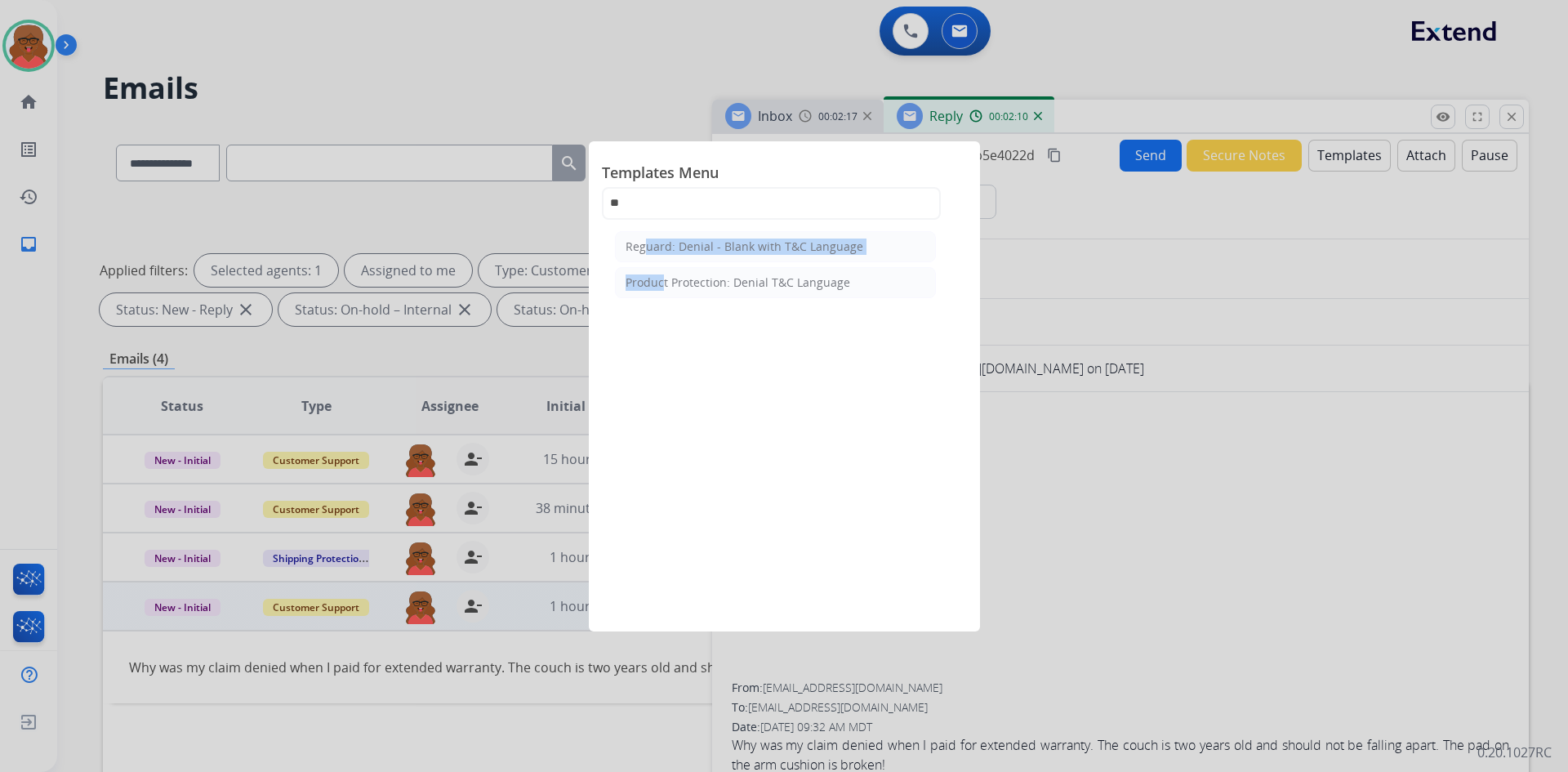
drag, startPoint x: 640, startPoint y: 245, endPoint x: 662, endPoint y: 367, distance: 124.0
click at [662, 367] on div "Reguard: Denial - Blank with T&C Language Product Protection: Denial T&C Langua…" at bounding box center [775, 412] width 347 height 372
click at [788, 290] on div "Product Protection: Denial T&C Language" at bounding box center [738, 282] width 224 height 16
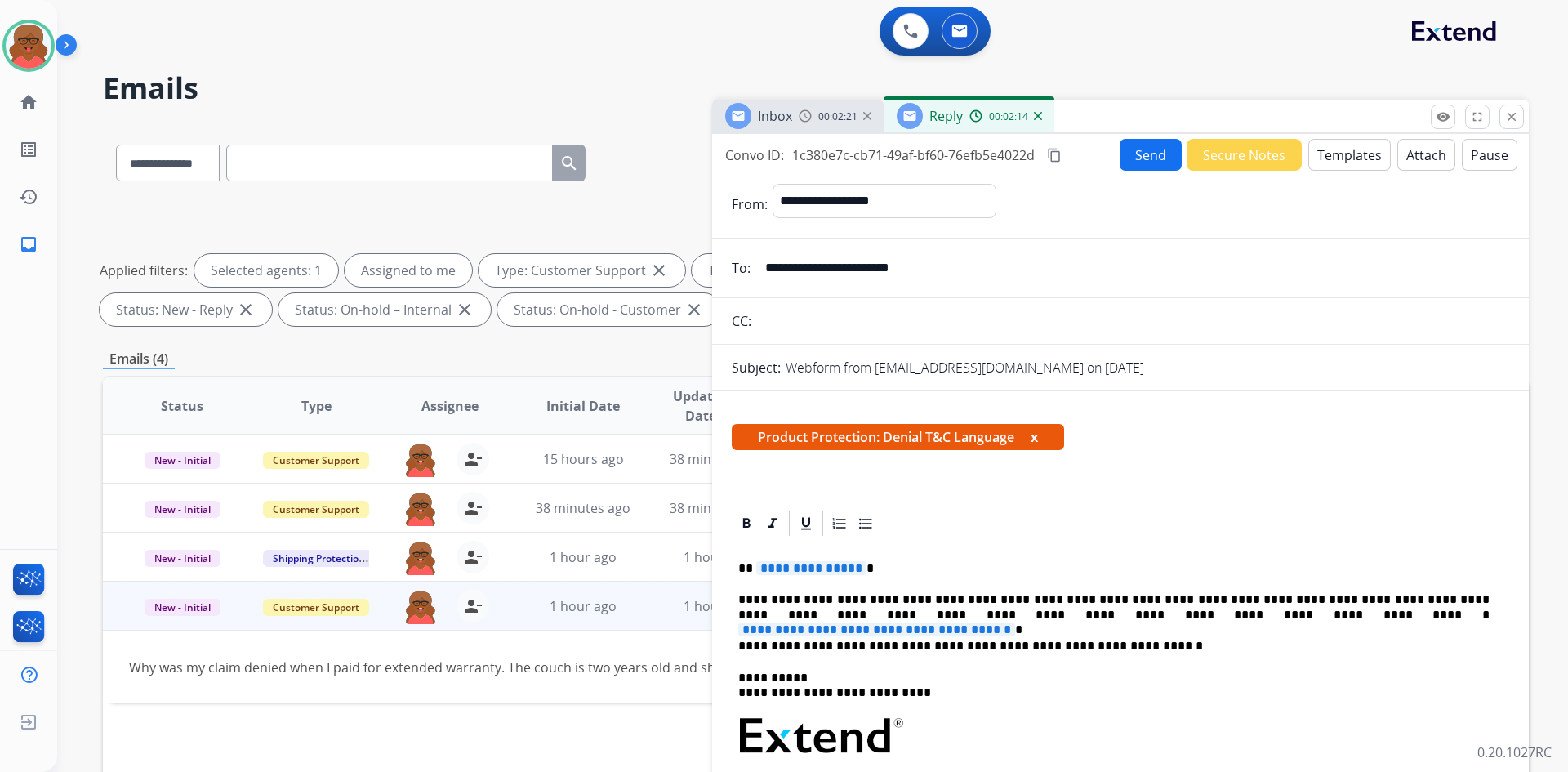
click at [1005, 620] on p "**********" at bounding box center [1114, 607] width 752 height 31
drag, startPoint x: 1013, startPoint y: 614, endPoint x: 1361, endPoint y: 622, distance: 348.1
click at [1361, 622] on p "**********" at bounding box center [1114, 607] width 752 height 31
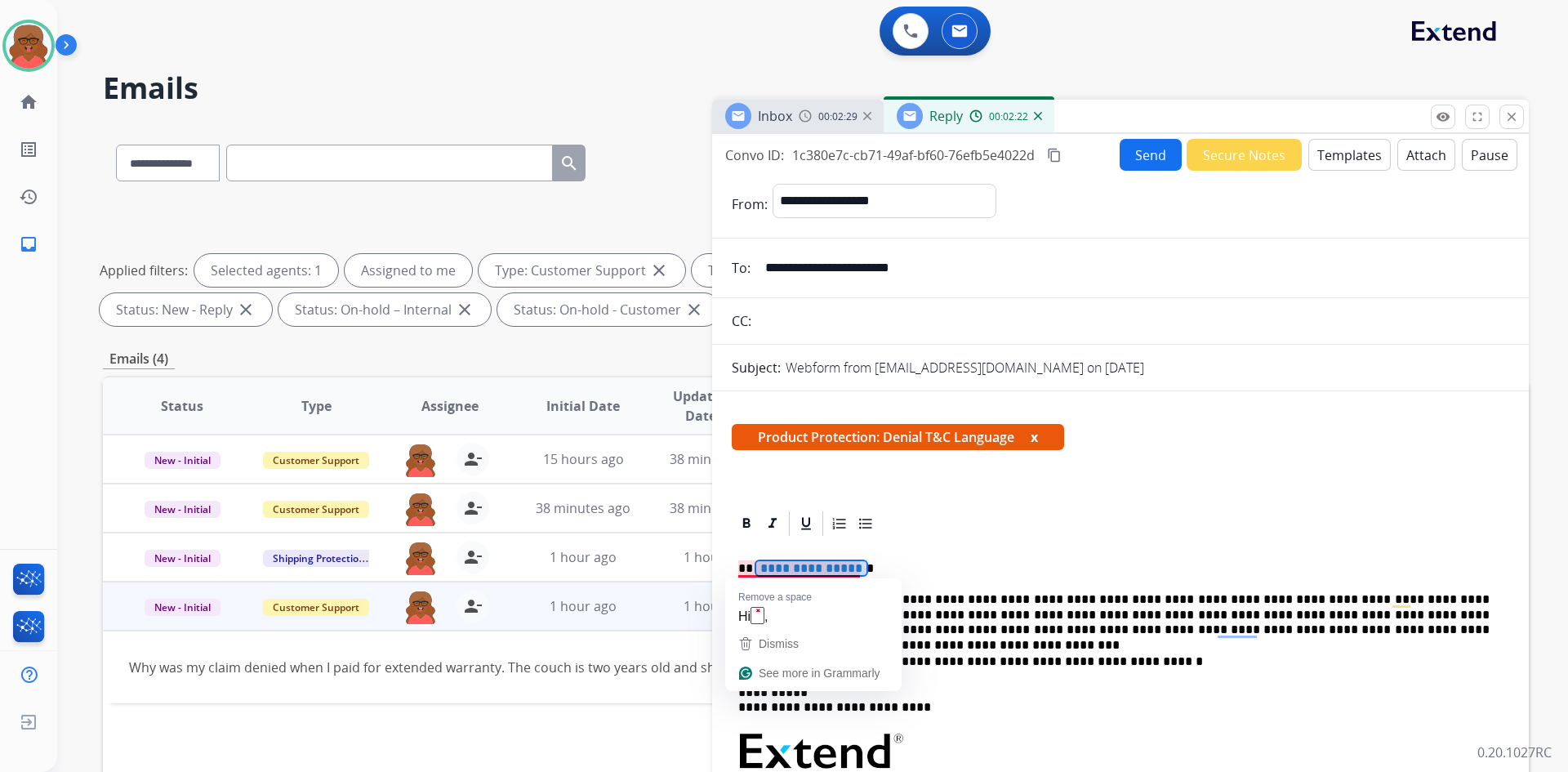
click at [773, 570] on span "**********" at bounding box center [812, 568] width 111 height 14
click at [957, 549] on div "**********" at bounding box center [1121, 781] width 777 height 487
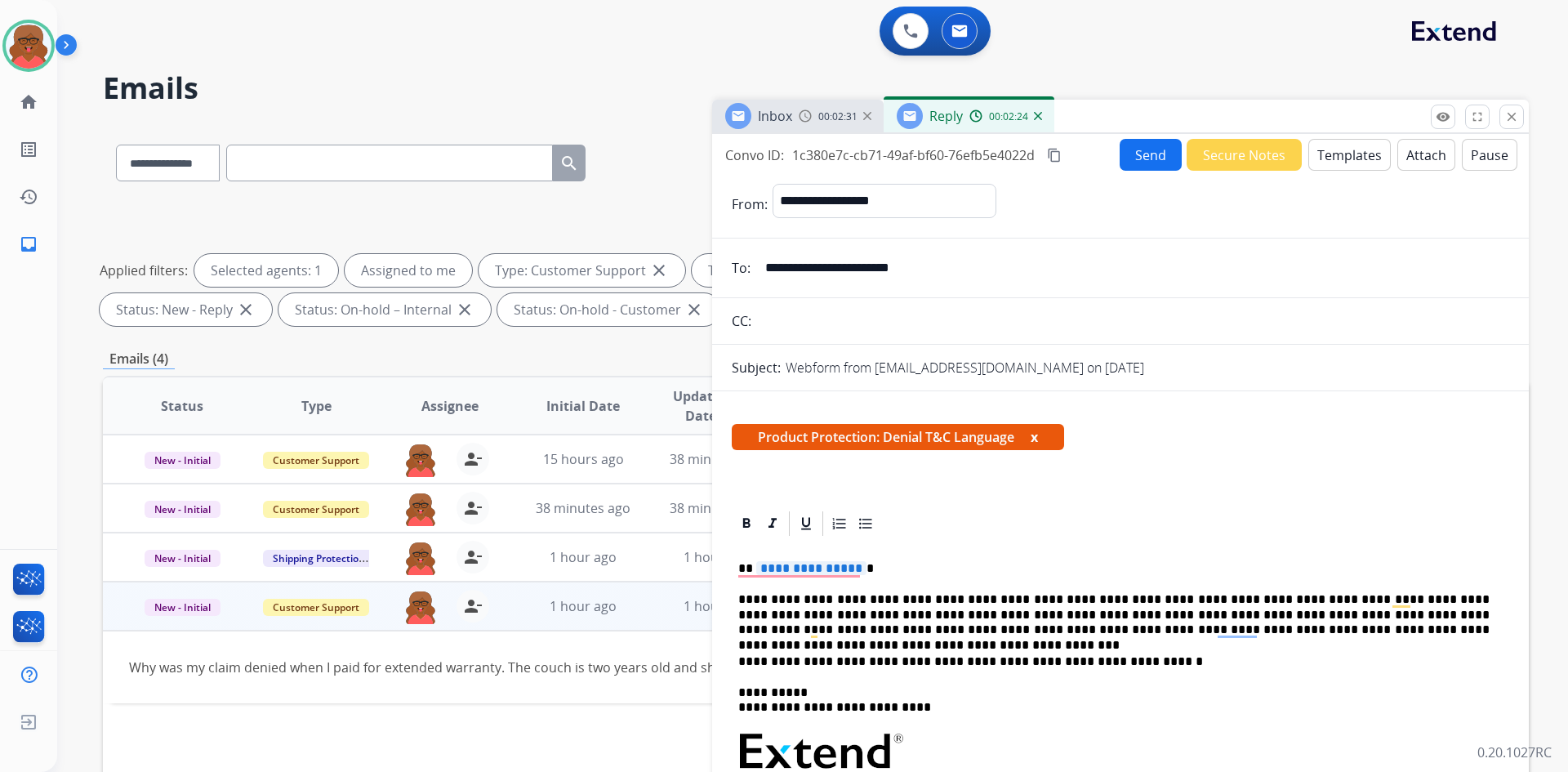
click at [1400, 152] on button "Attach" at bounding box center [1427, 154] width 58 height 31
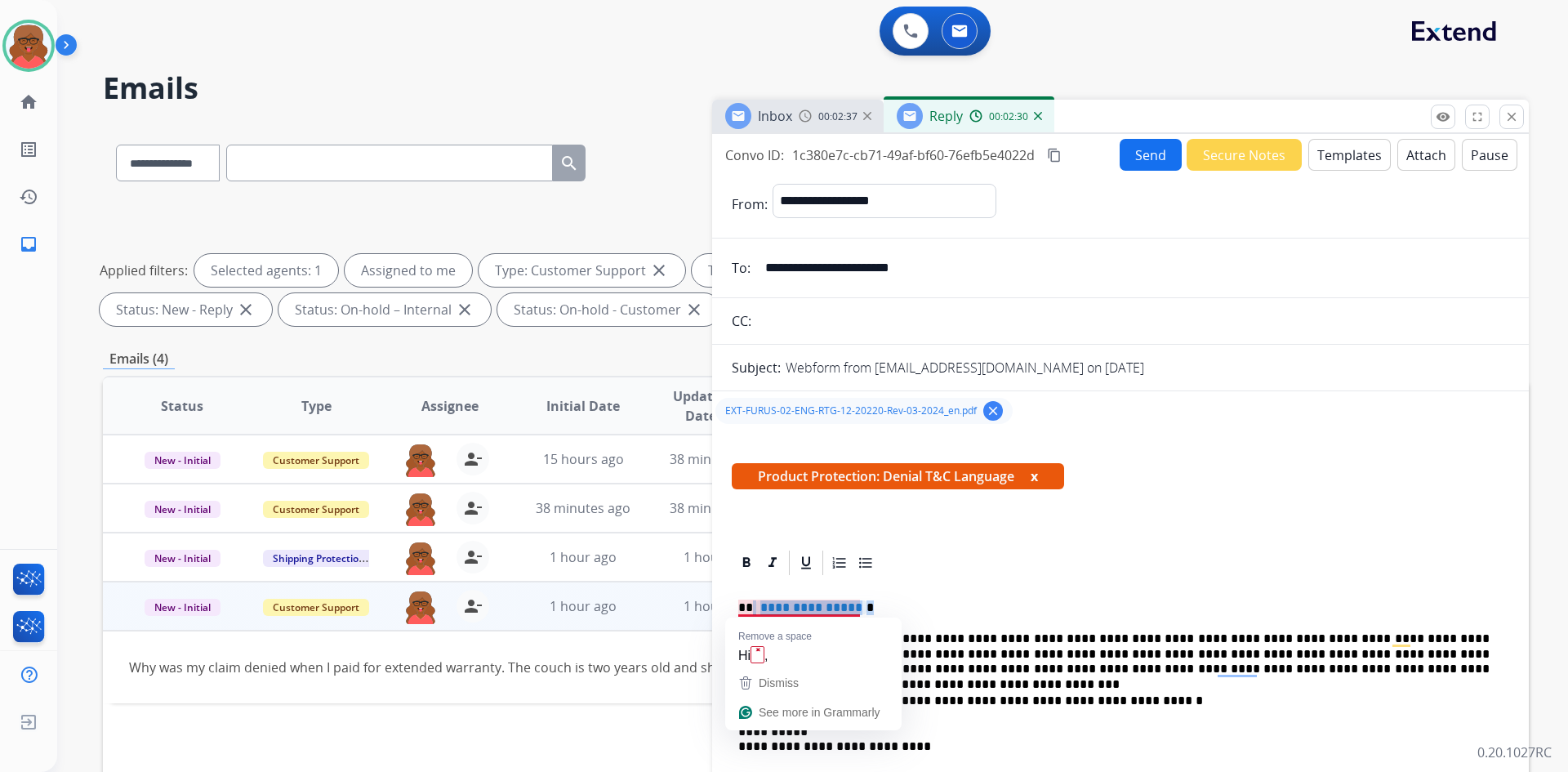
drag, startPoint x: 752, startPoint y: 607, endPoint x: 923, endPoint y: 607, distance: 171.0
click at [923, 607] on p "**********" at bounding box center [1114, 607] width 752 height 14
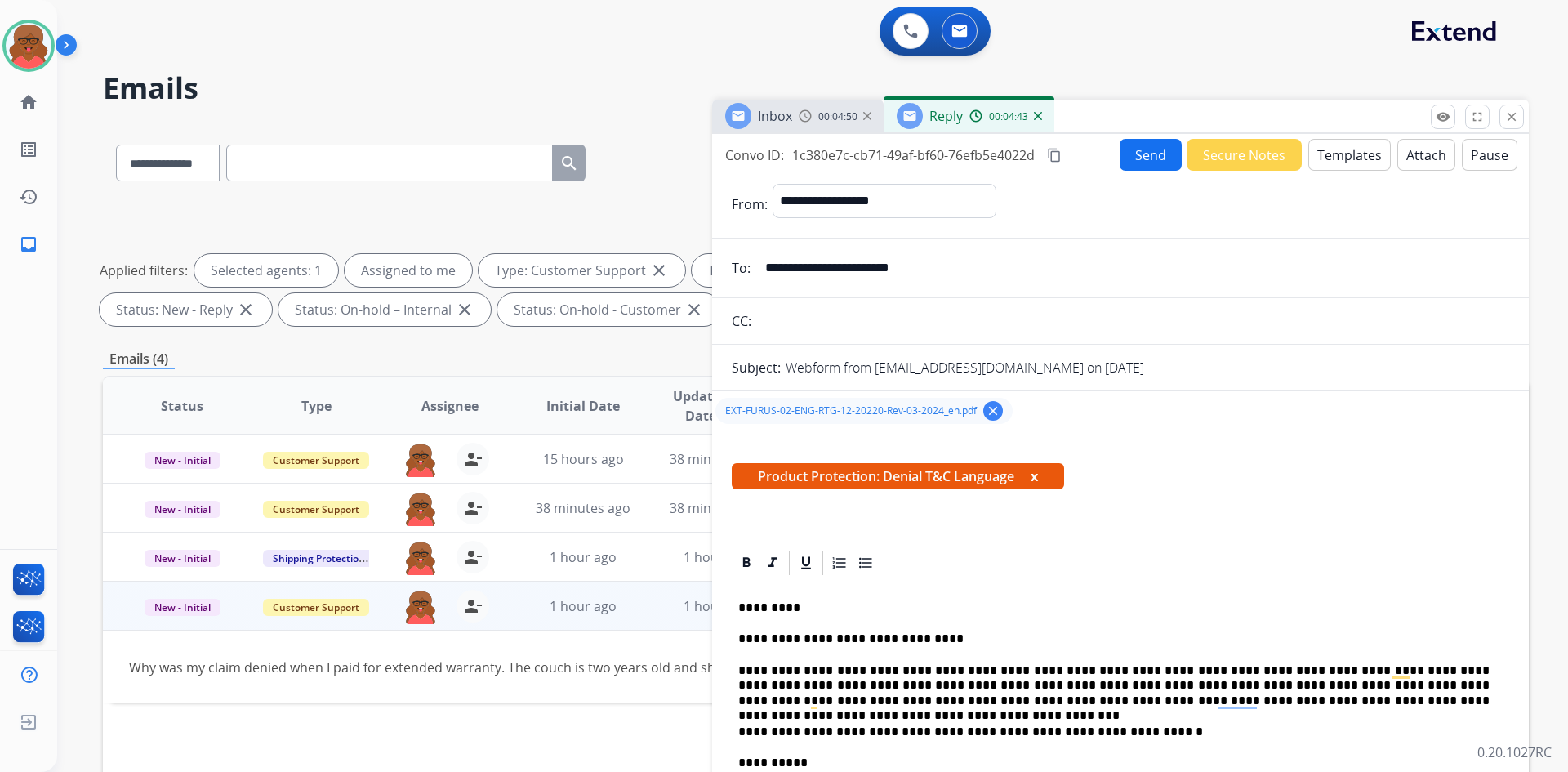
click at [1060, 151] on mat-icon "content_copy" at bounding box center [1054, 155] width 14 height 14
click at [1136, 147] on button "Send" at bounding box center [1150, 154] width 62 height 31
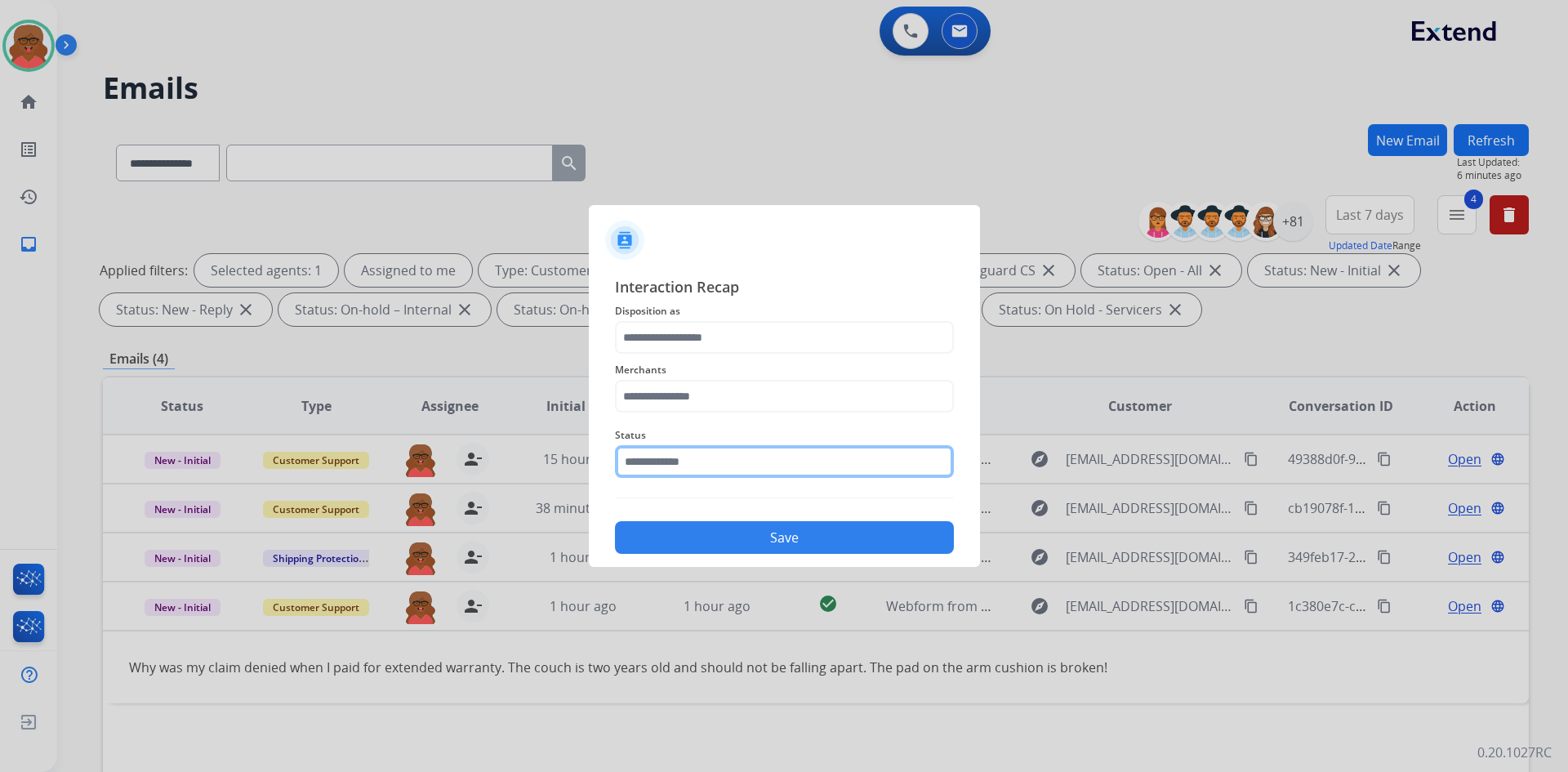
click at [816, 454] on input "text" at bounding box center [784, 462] width 339 height 32
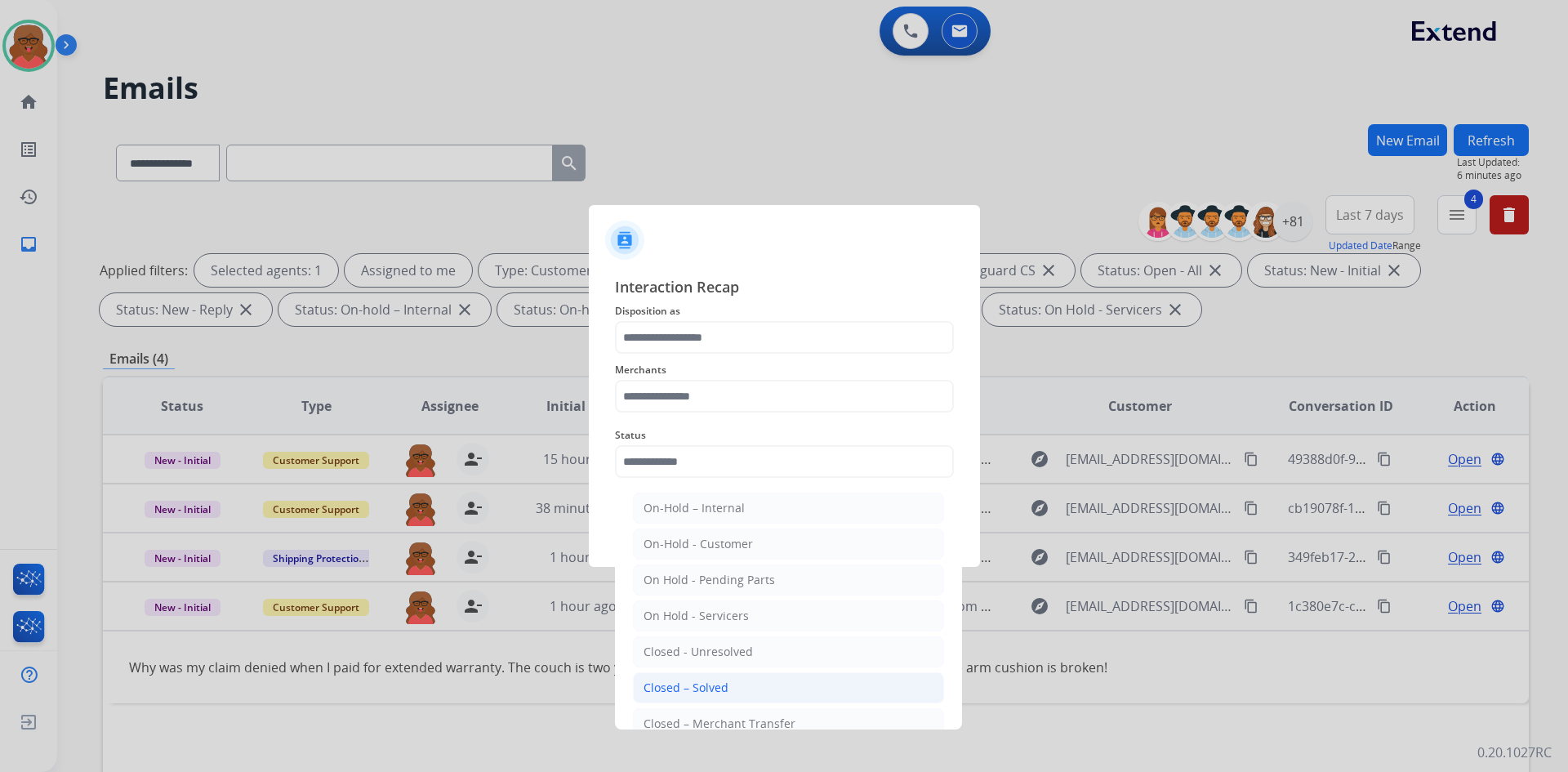
click at [718, 682] on div "Closed – Solved" at bounding box center [686, 687] width 85 height 16
type input "**********"
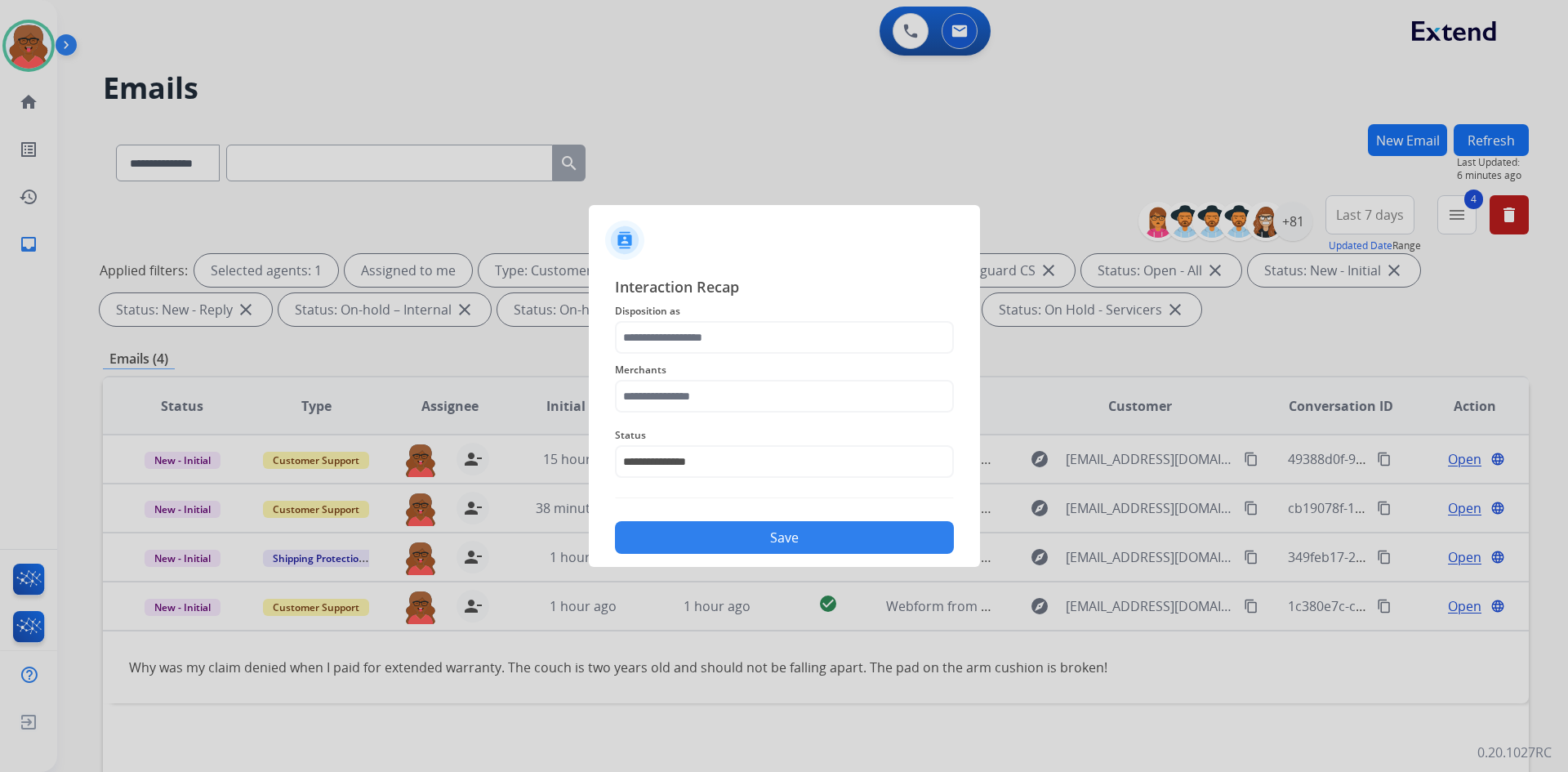
click at [746, 421] on div "**********" at bounding box center [784, 451] width 339 height 65
click at [751, 401] on input "text" at bounding box center [784, 396] width 339 height 32
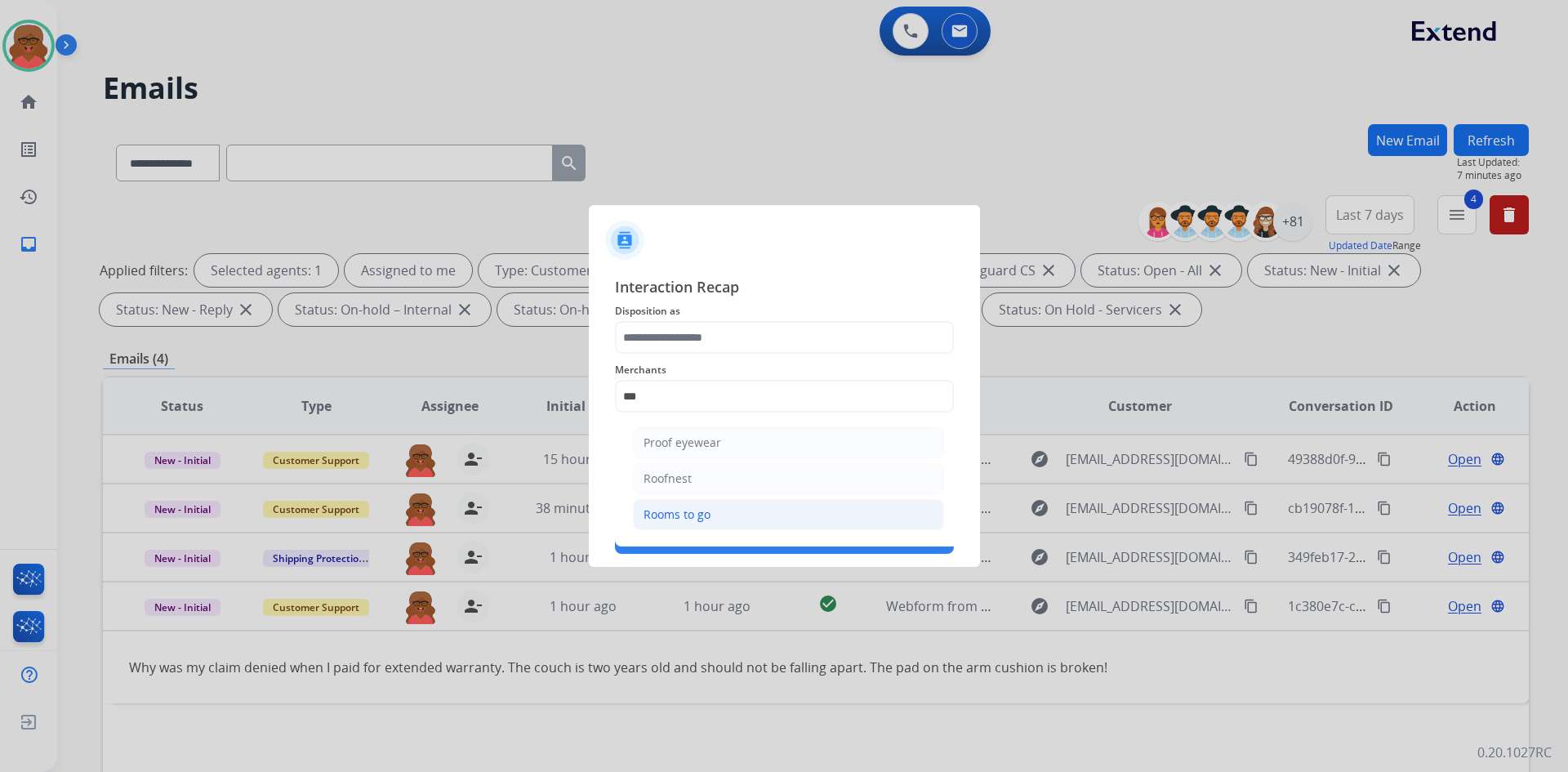
click at [719, 516] on li "Rooms to go" at bounding box center [788, 514] width 311 height 31
type input "**********"
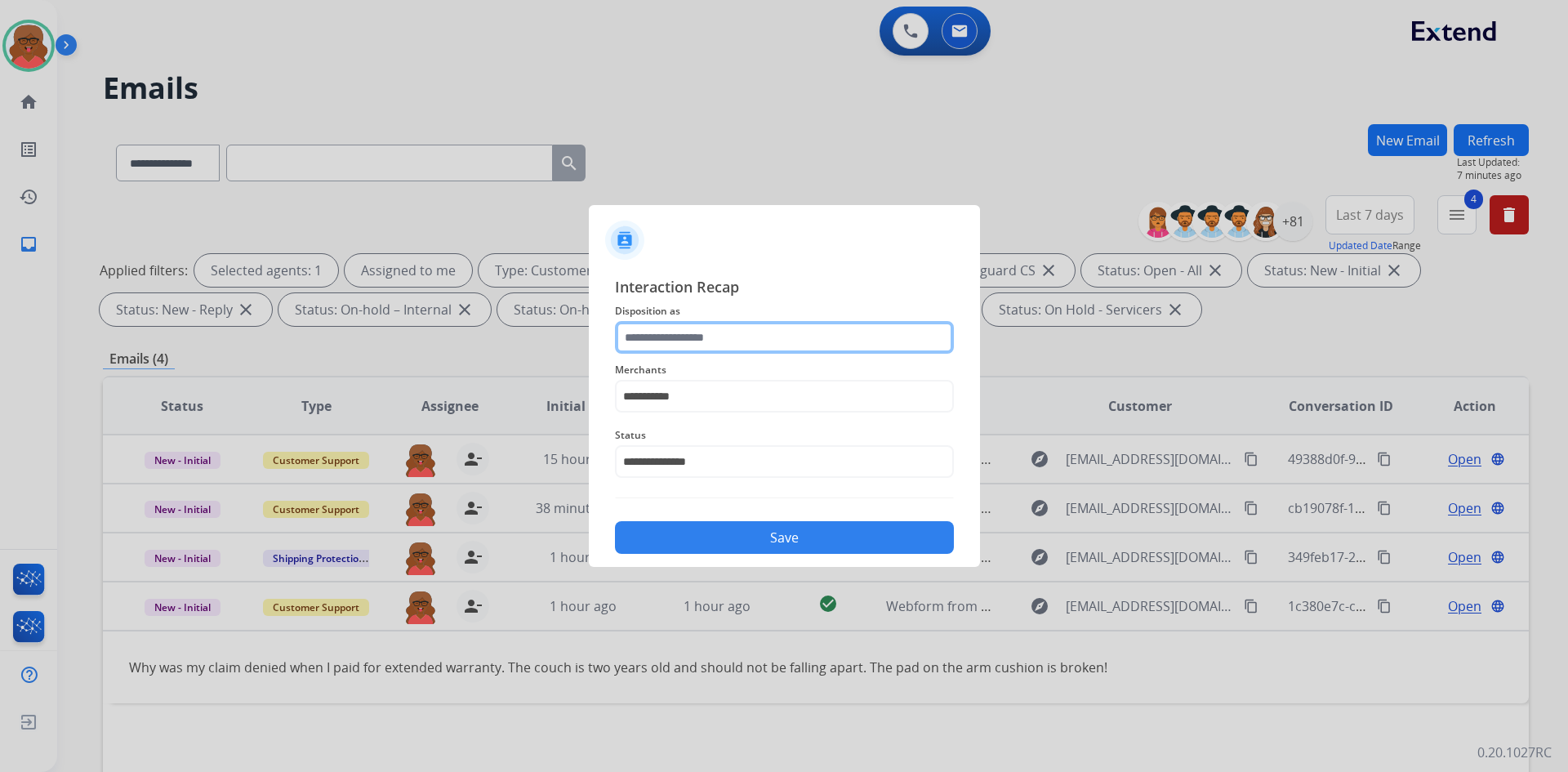
click at [730, 342] on input "text" at bounding box center [784, 338] width 339 height 32
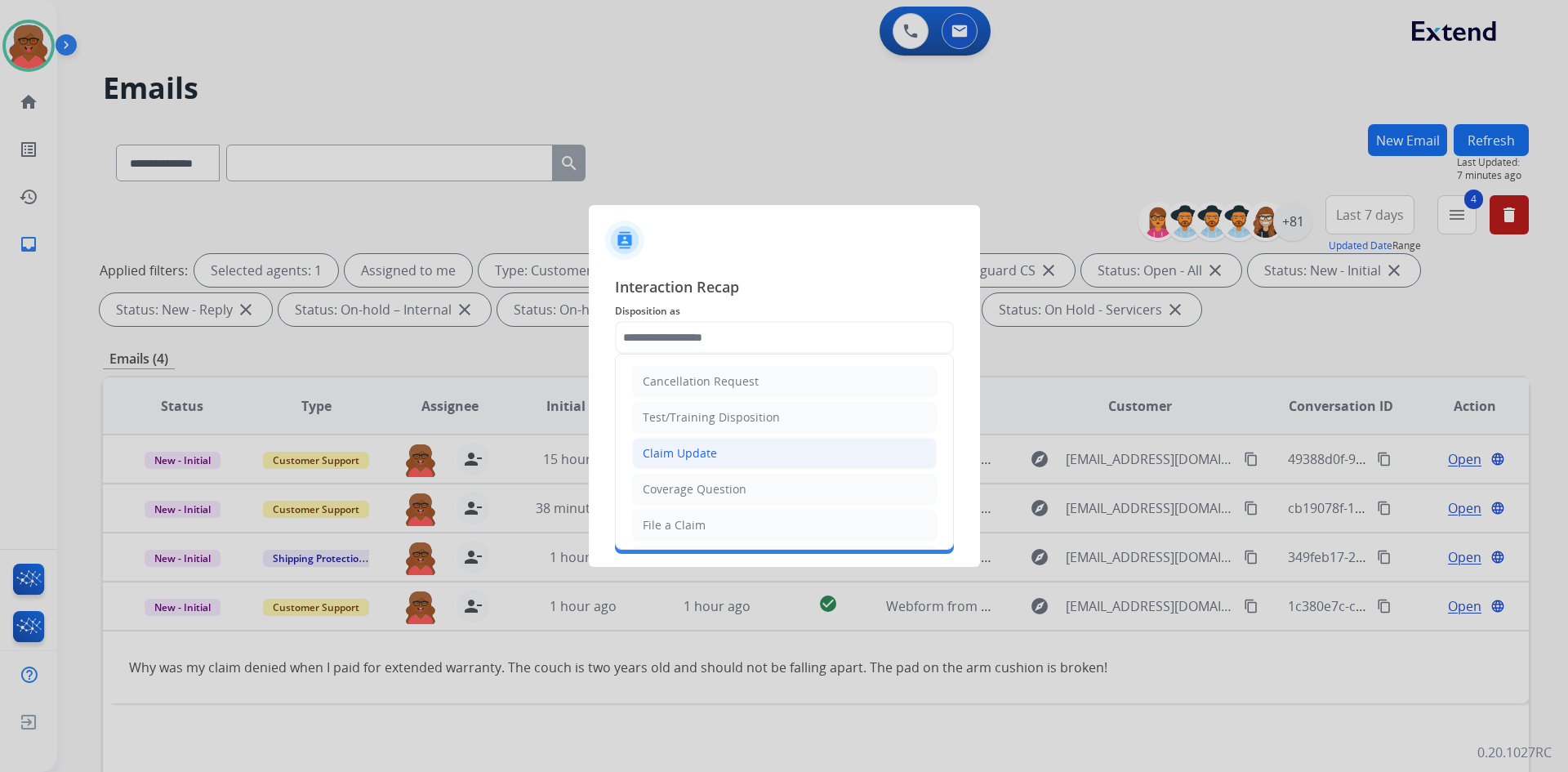
click at [714, 452] on div "Claim Update" at bounding box center [679, 453] width 74 height 16
type input "**********"
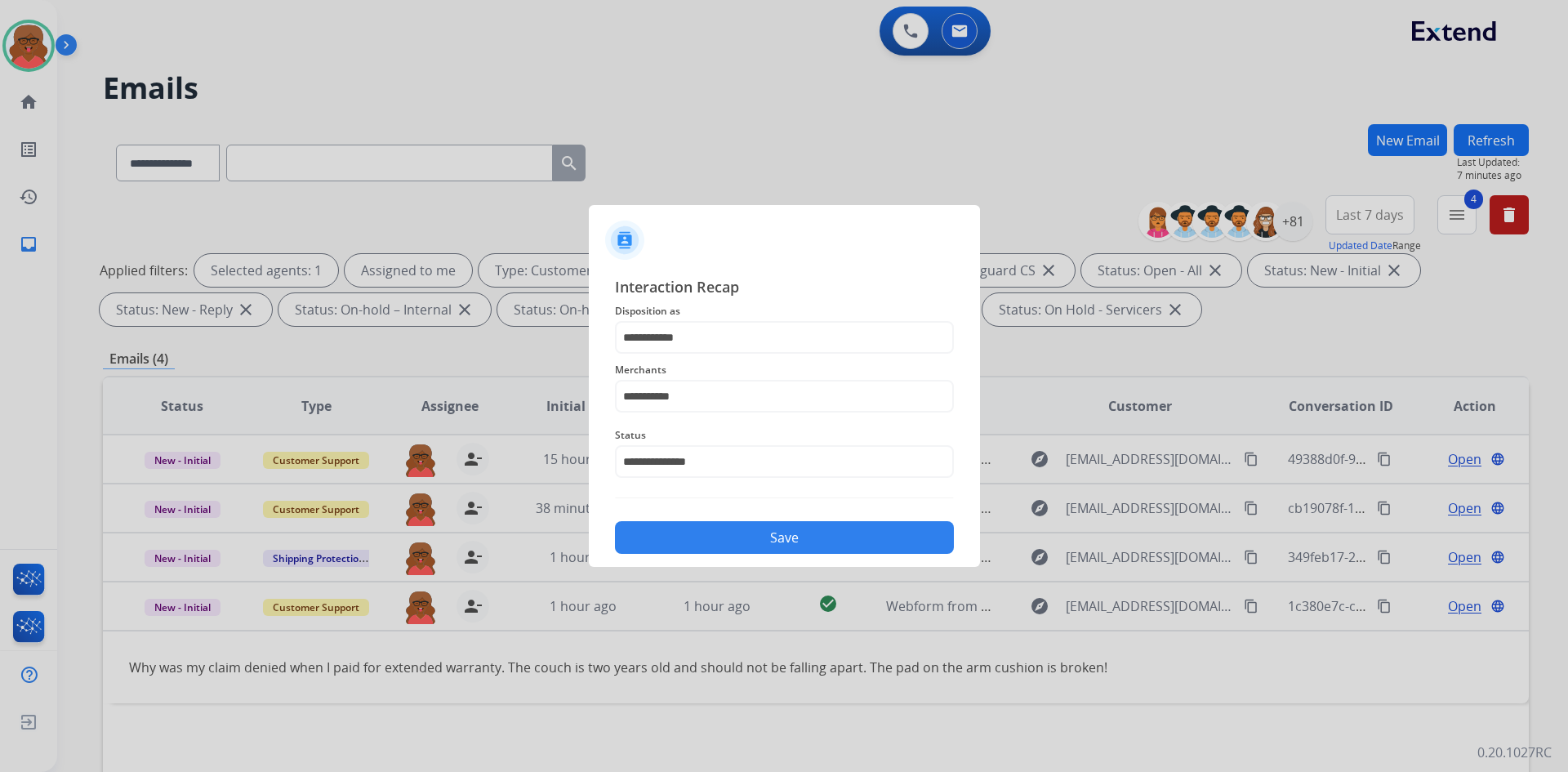
click at [742, 525] on button "Save" at bounding box center [784, 537] width 339 height 32
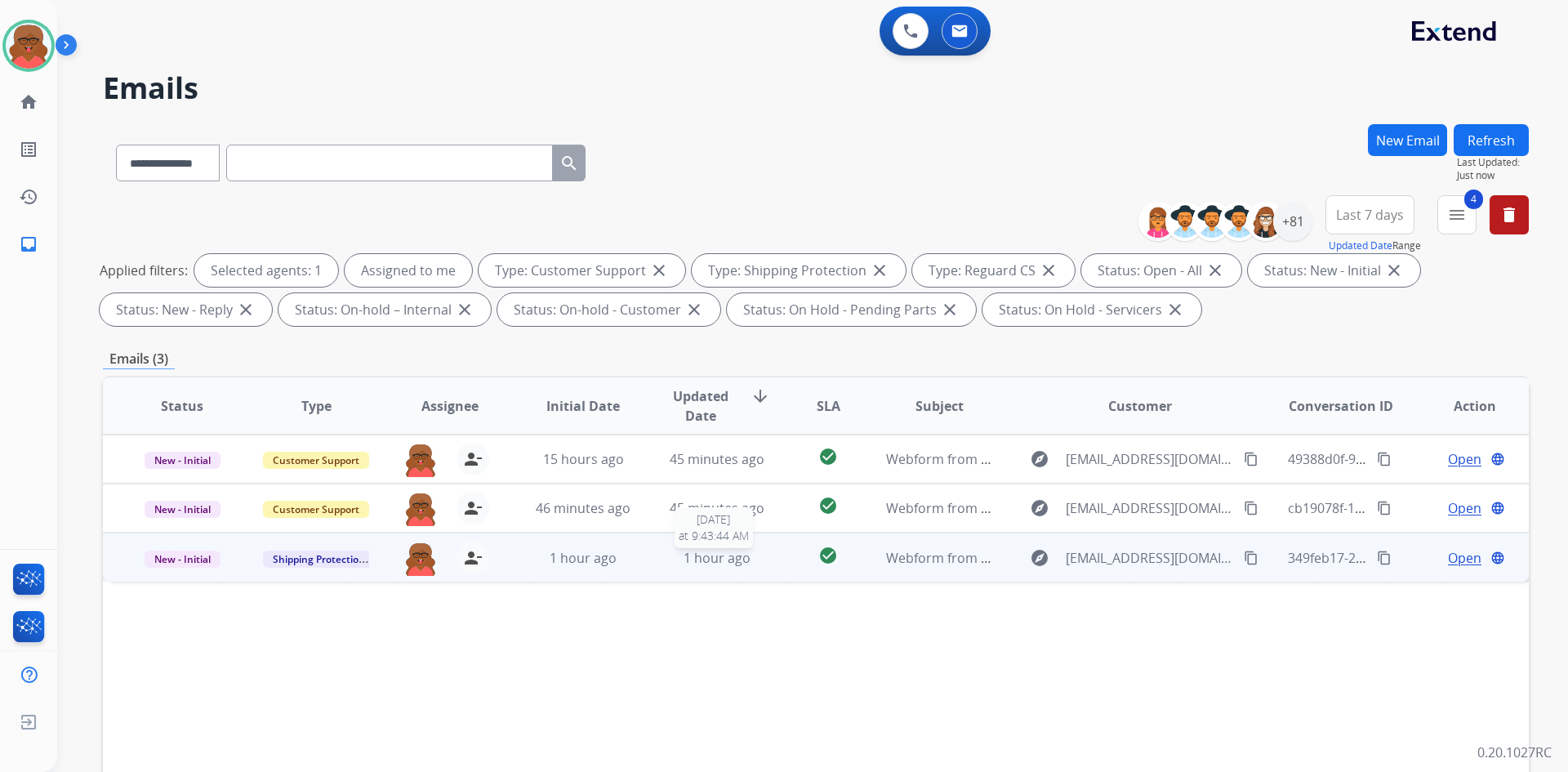
click at [684, 549] on span "1 hour ago" at bounding box center [717, 558] width 67 height 18
click at [1244, 557] on mat-icon "content_copy" at bounding box center [1251, 556] width 14 height 14
click at [1453, 552] on span "Open" at bounding box center [1464, 557] width 33 height 20
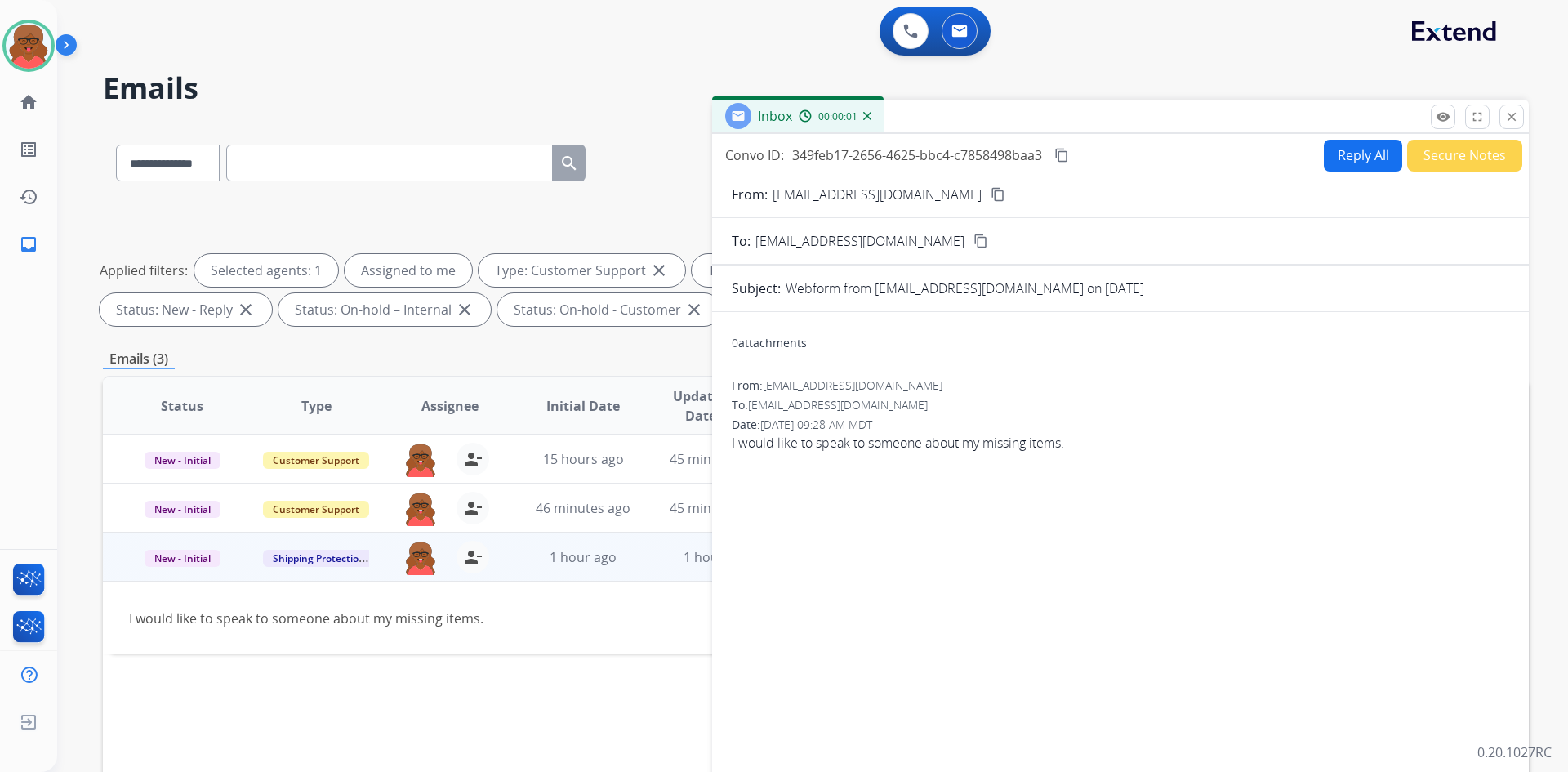
click at [1319, 157] on div "Reply All Secure Notes" at bounding box center [1420, 155] width 203 height 31
click at [1338, 157] on button "Reply All" at bounding box center [1363, 155] width 78 height 31
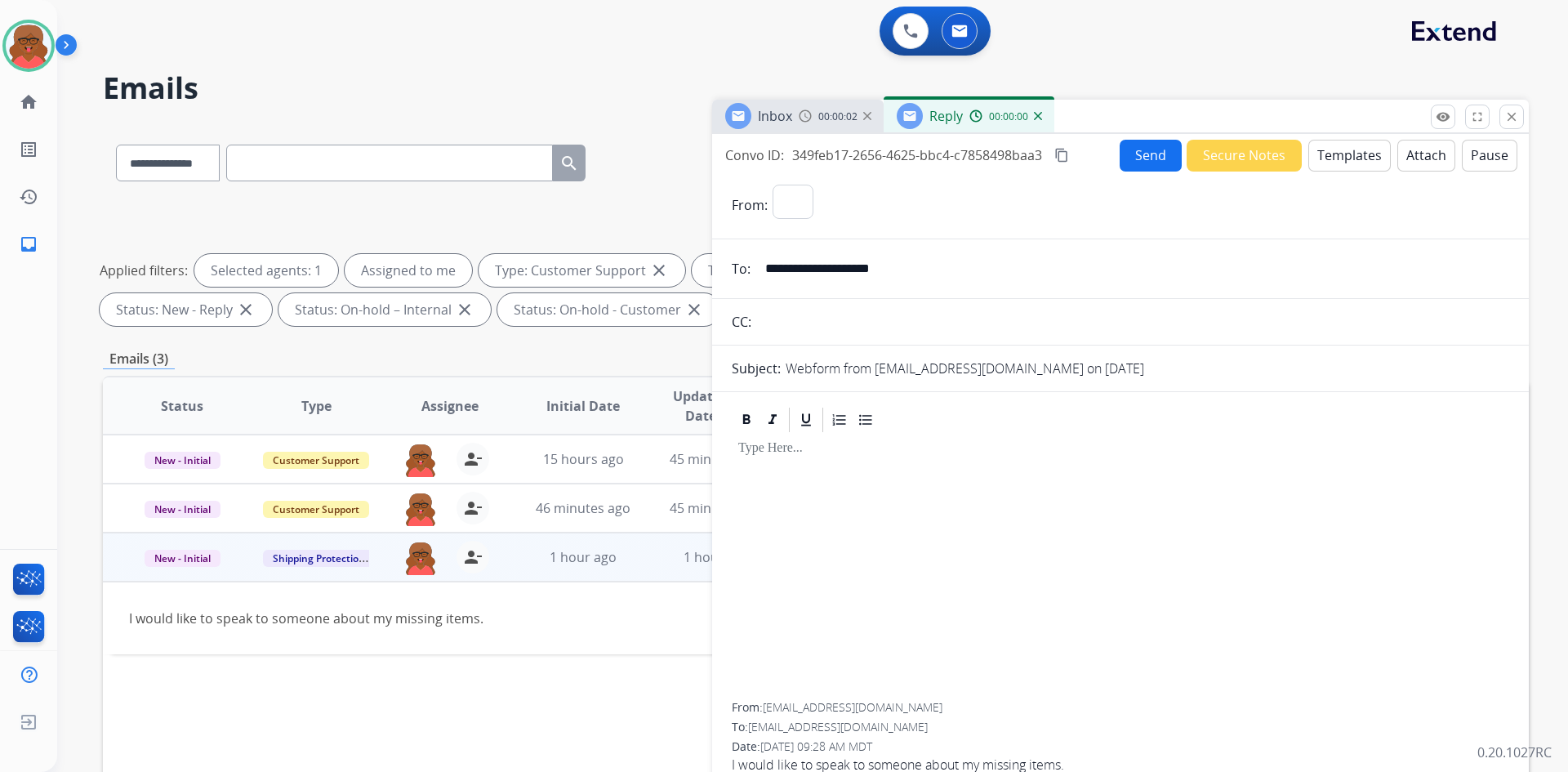
select select "**********"
click at [1337, 157] on button "Templates" at bounding box center [1349, 155] width 82 height 31
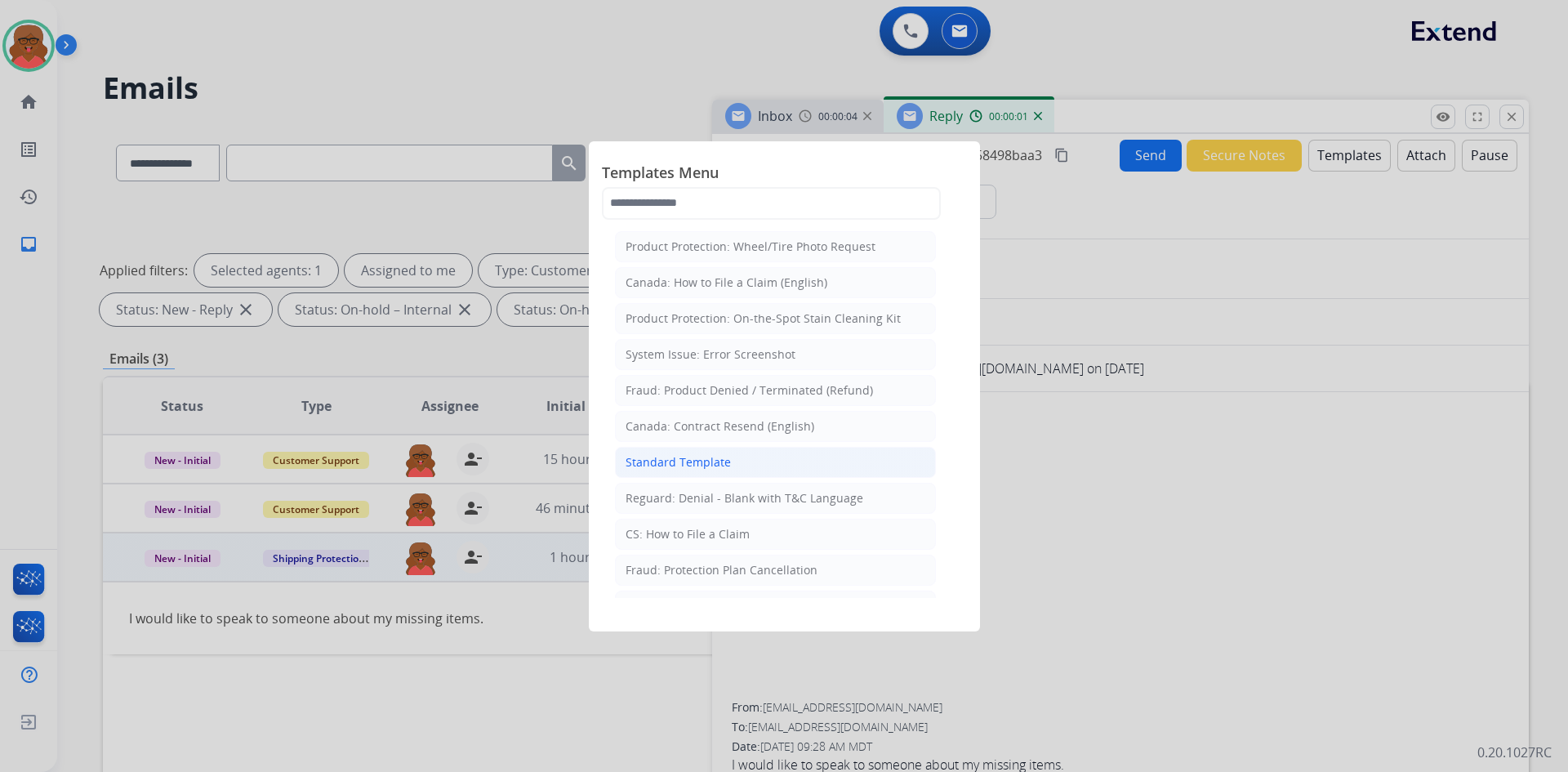
click at [749, 461] on li "Standard Template" at bounding box center [775, 462] width 321 height 31
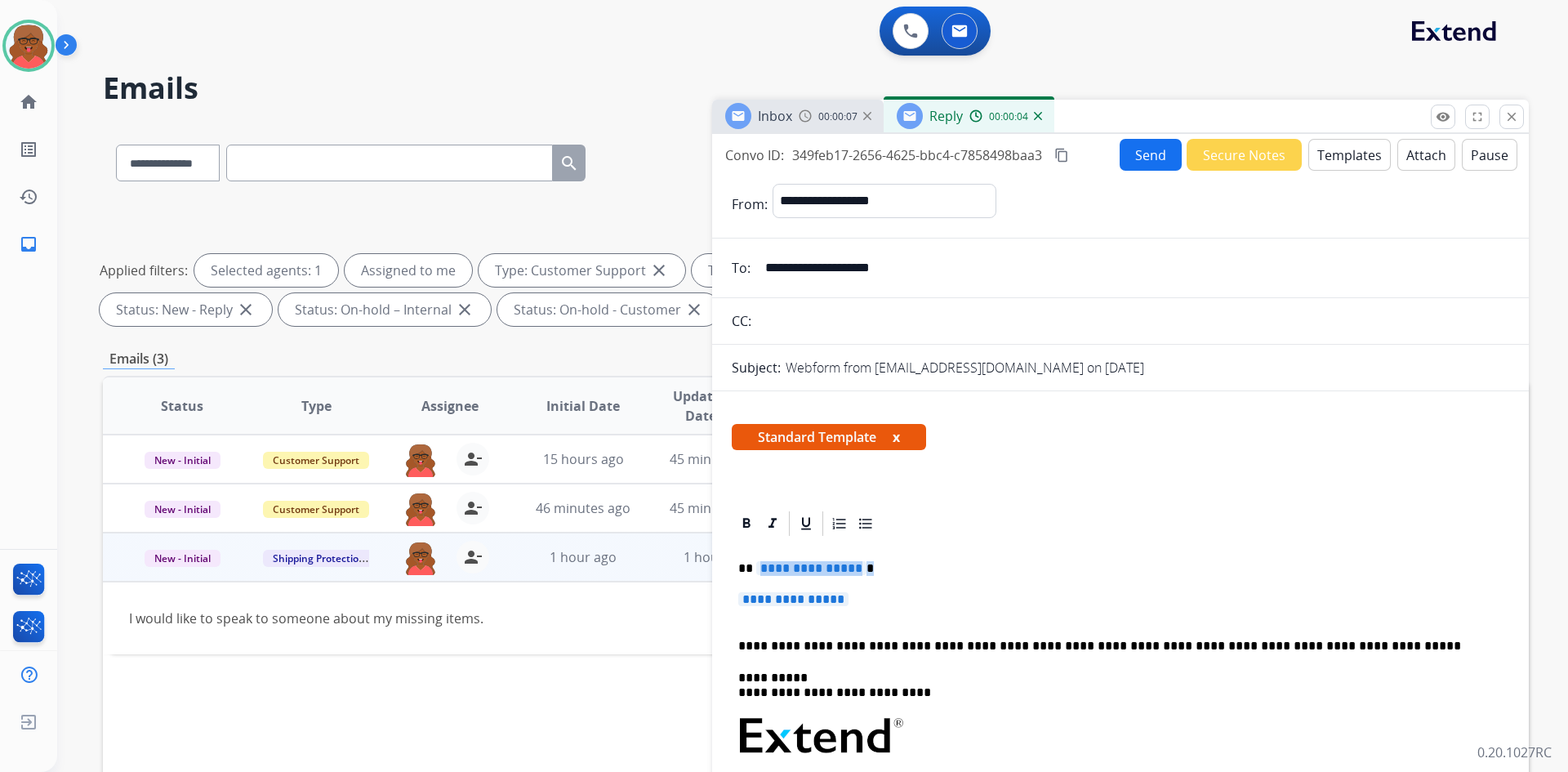
drag, startPoint x: 756, startPoint y: 569, endPoint x: 915, endPoint y: 561, distance: 159.2
click at [912, 565] on p "**********" at bounding box center [1114, 568] width 752 height 14
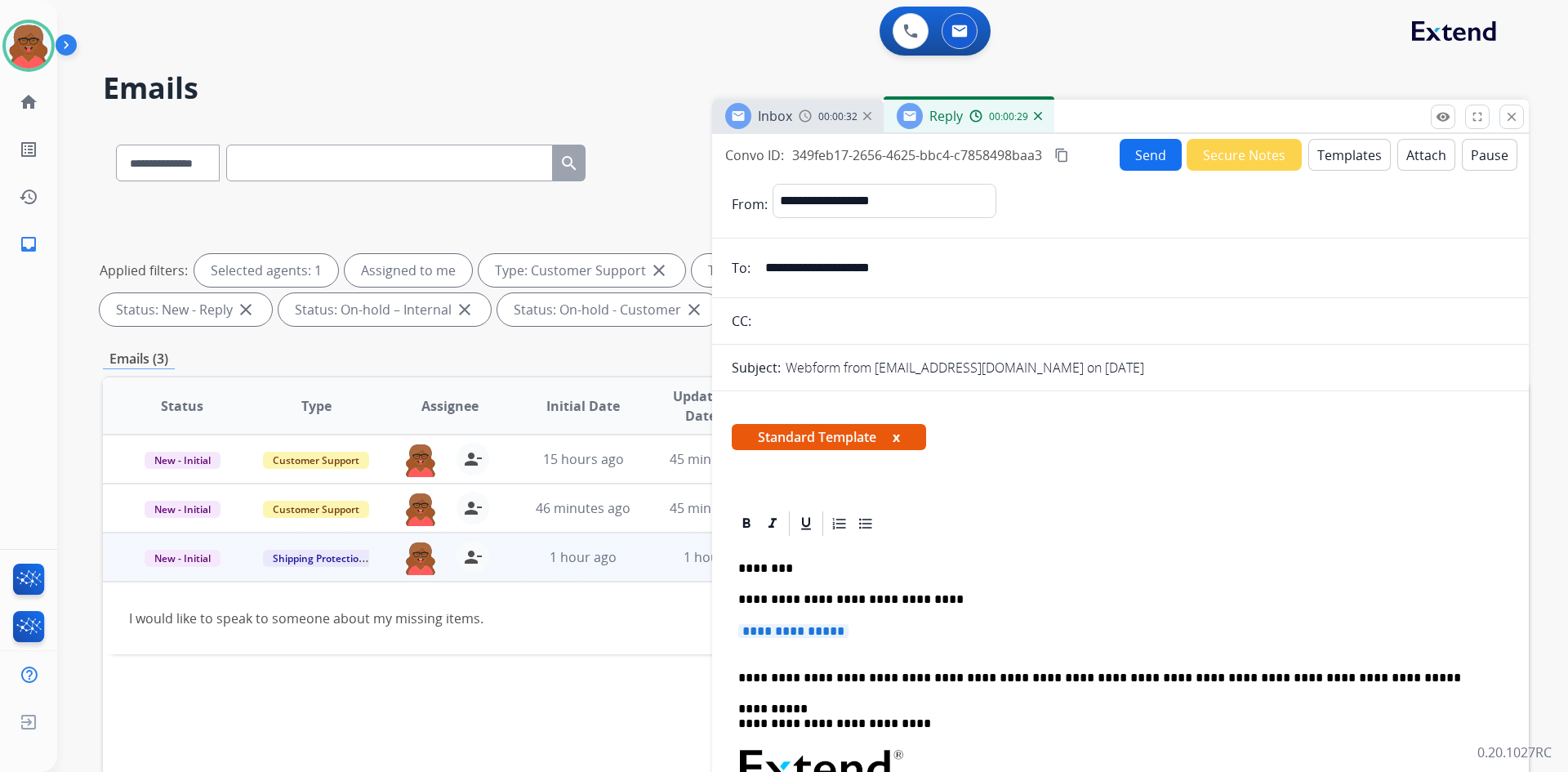
drag, startPoint x: 739, startPoint y: 633, endPoint x: 874, endPoint y: 633, distance: 135.0
click at [874, 633] on p "**********" at bounding box center [1120, 639] width 764 height 31
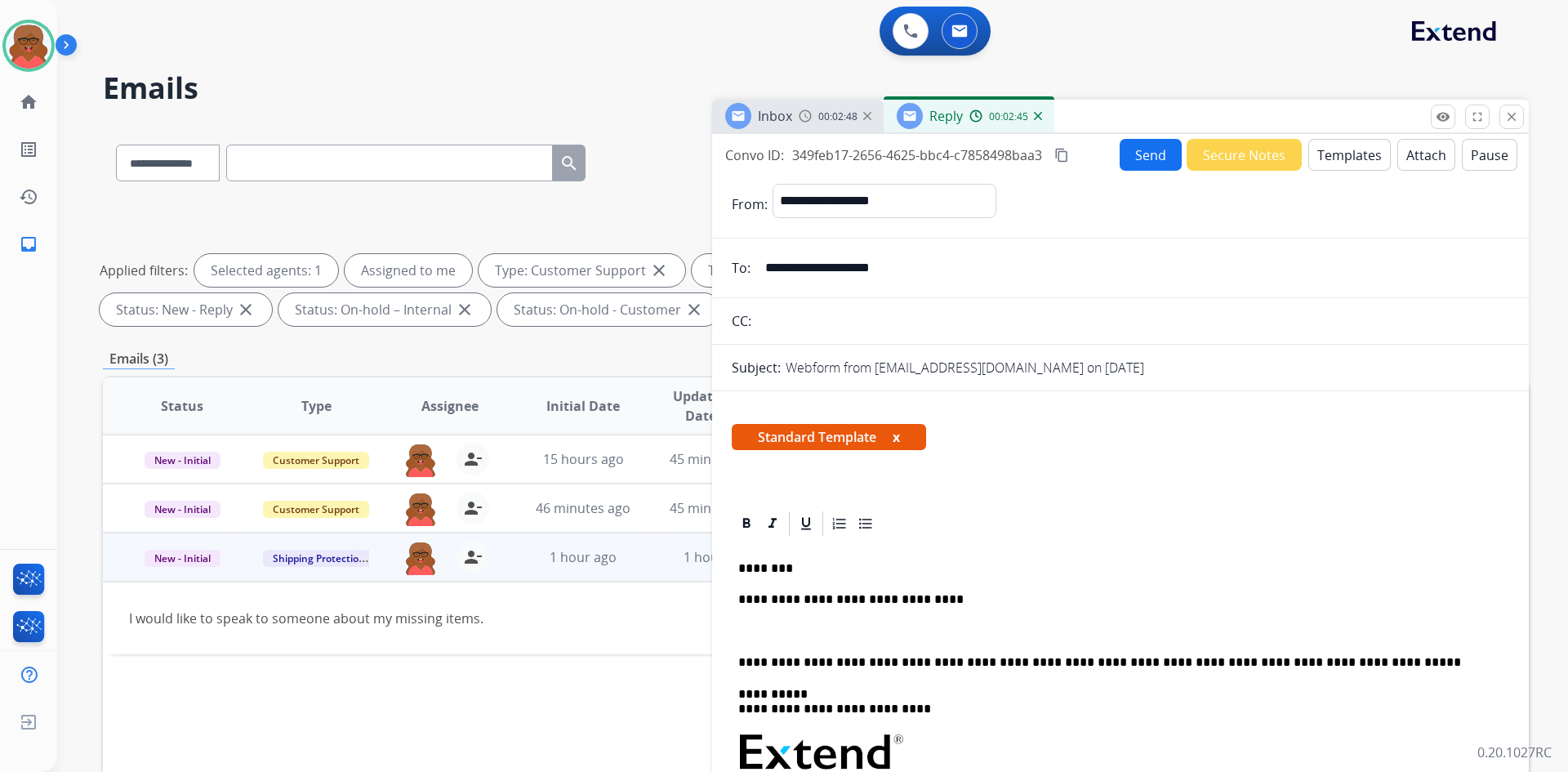
drag, startPoint x: 1069, startPoint y: 156, endPoint x: 1065, endPoint y: 171, distance: 15.5
click at [1069, 156] on mat-icon "content_copy" at bounding box center [1061, 155] width 14 height 14
click at [744, 631] on p "To enrich screen reader interactions, please activate Accessibility in Grammarl…" at bounding box center [1120, 631] width 764 height 14
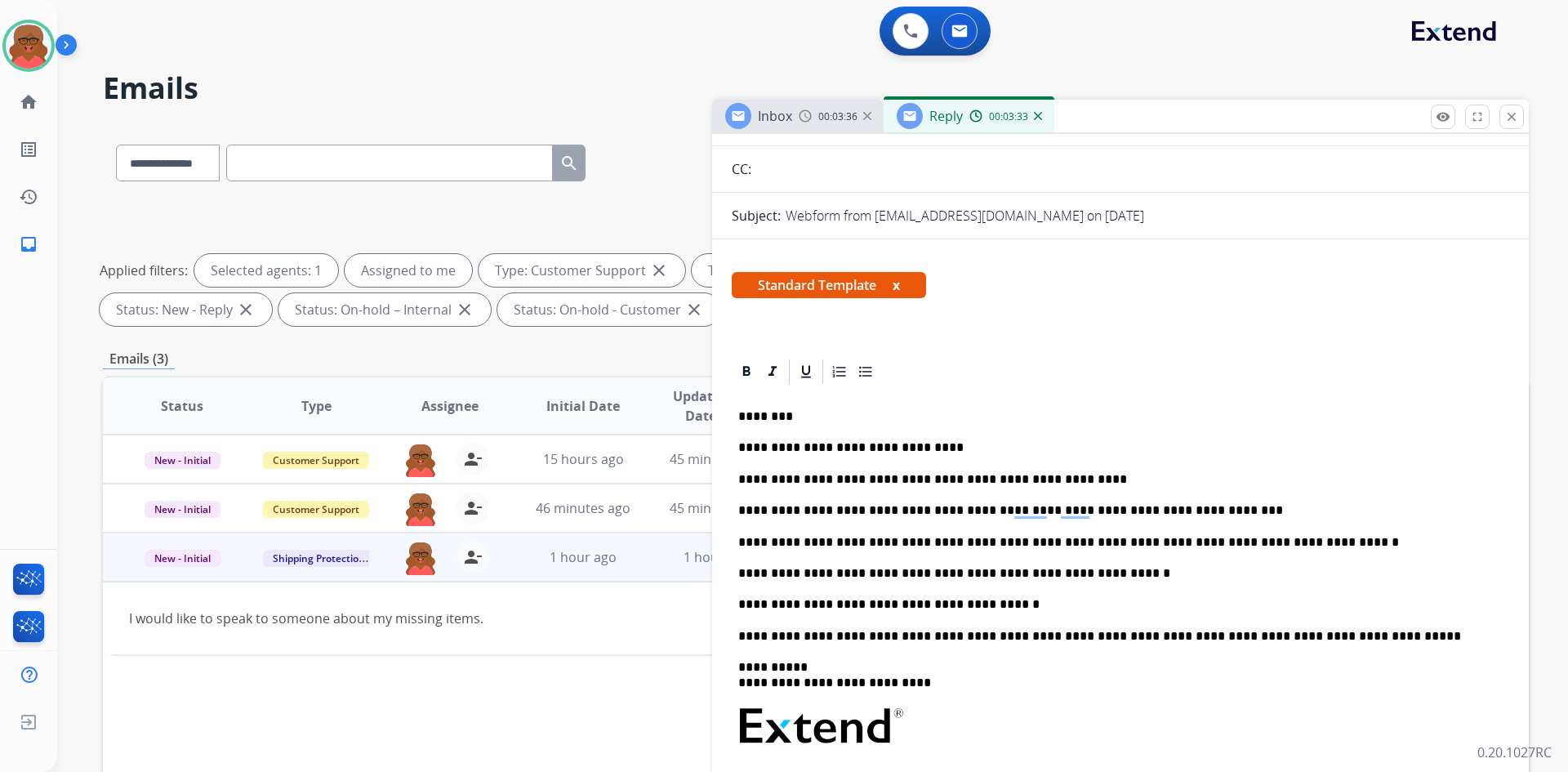
scroll to position [163, 0]
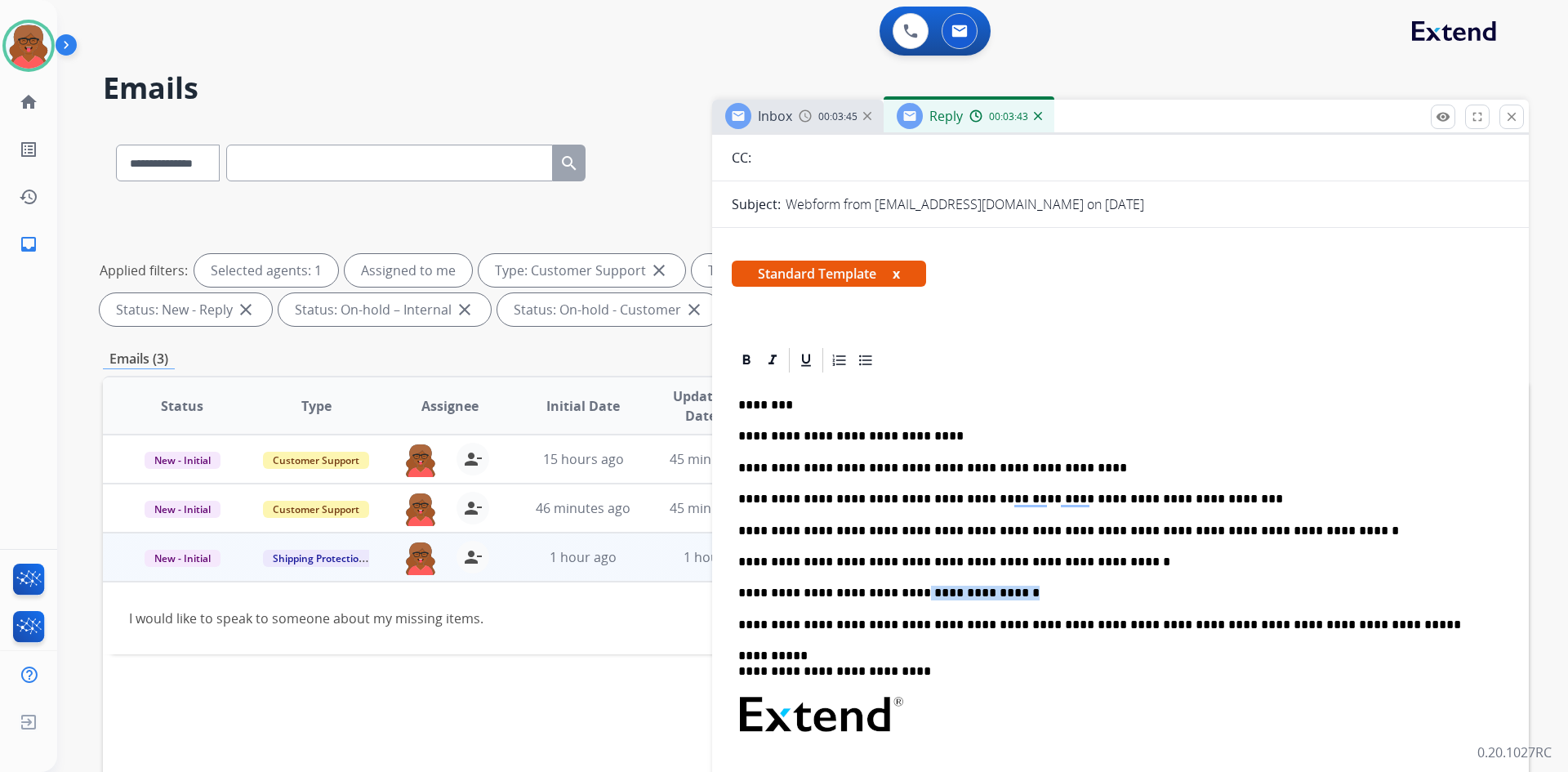
drag, startPoint x: 891, startPoint y: 588, endPoint x: 991, endPoint y: 593, distance: 100.1
click at [991, 593] on p "**********" at bounding box center [1114, 593] width 752 height 14
click at [939, 603] on div "**********" at bounding box center [1121, 682] width 777 height 614
click at [929, 586] on p "**********" at bounding box center [1114, 593] width 752 height 14
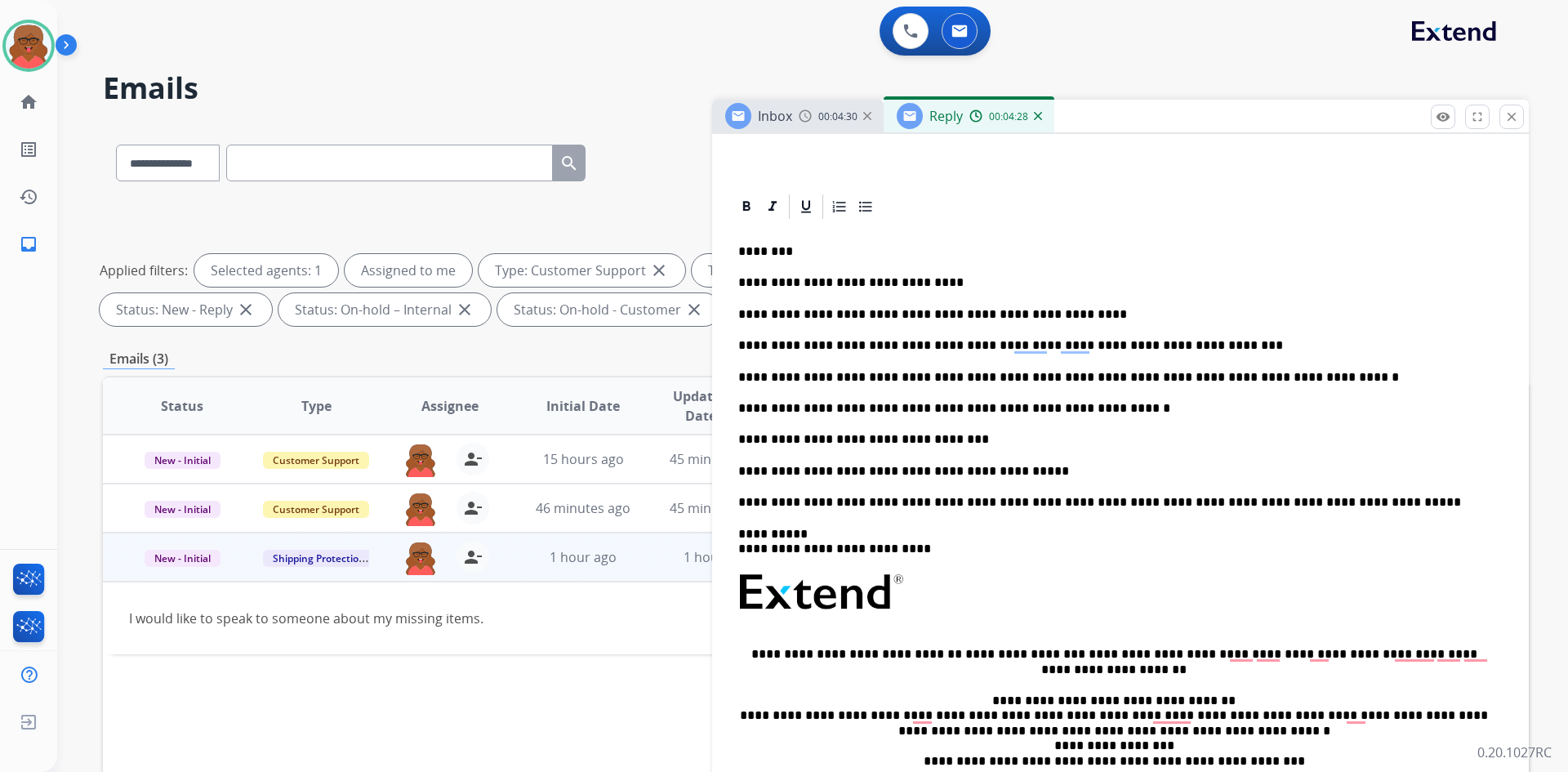
scroll to position [326, 0]
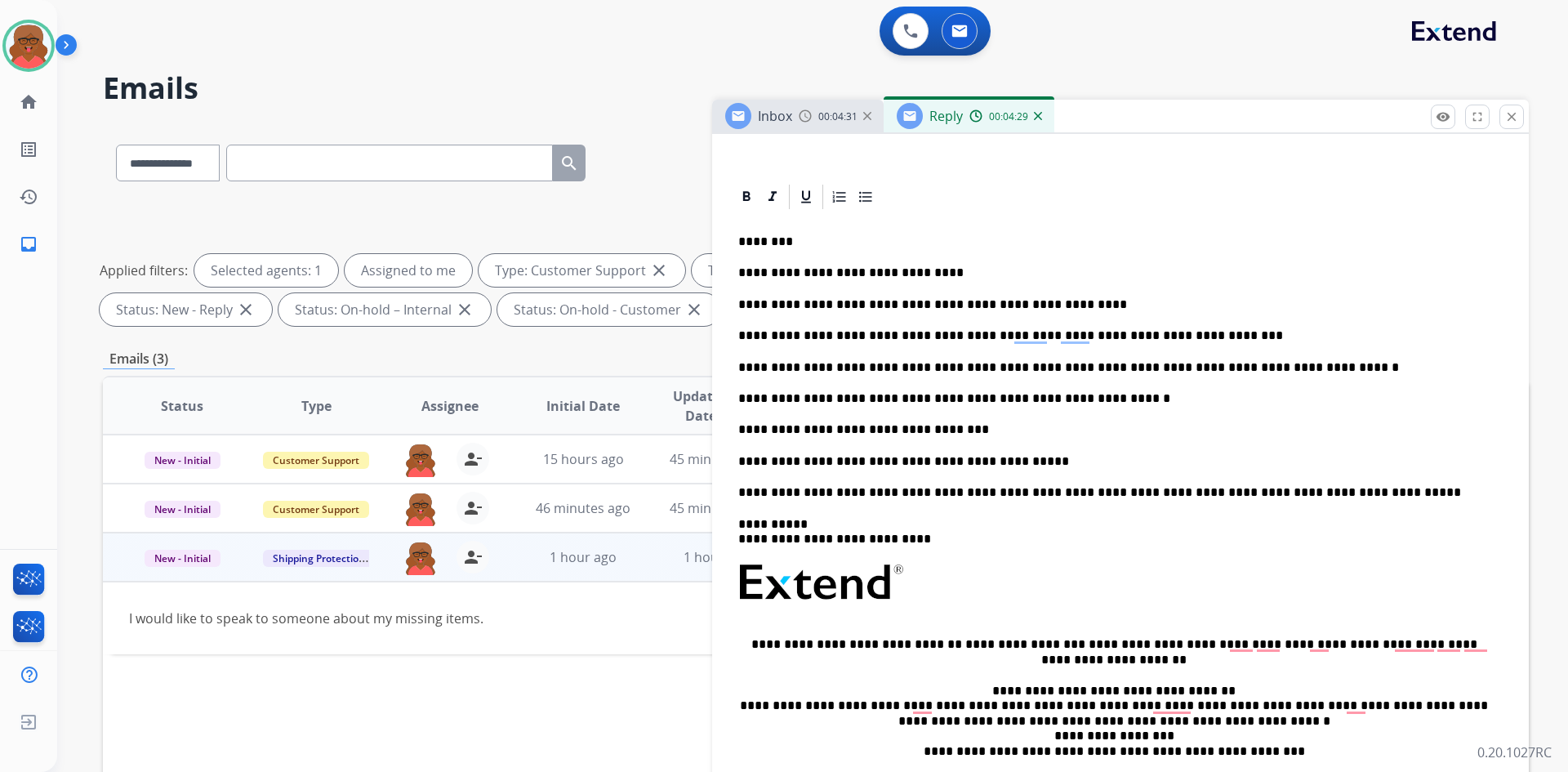
click at [1348, 495] on p "**********" at bounding box center [1114, 492] width 752 height 14
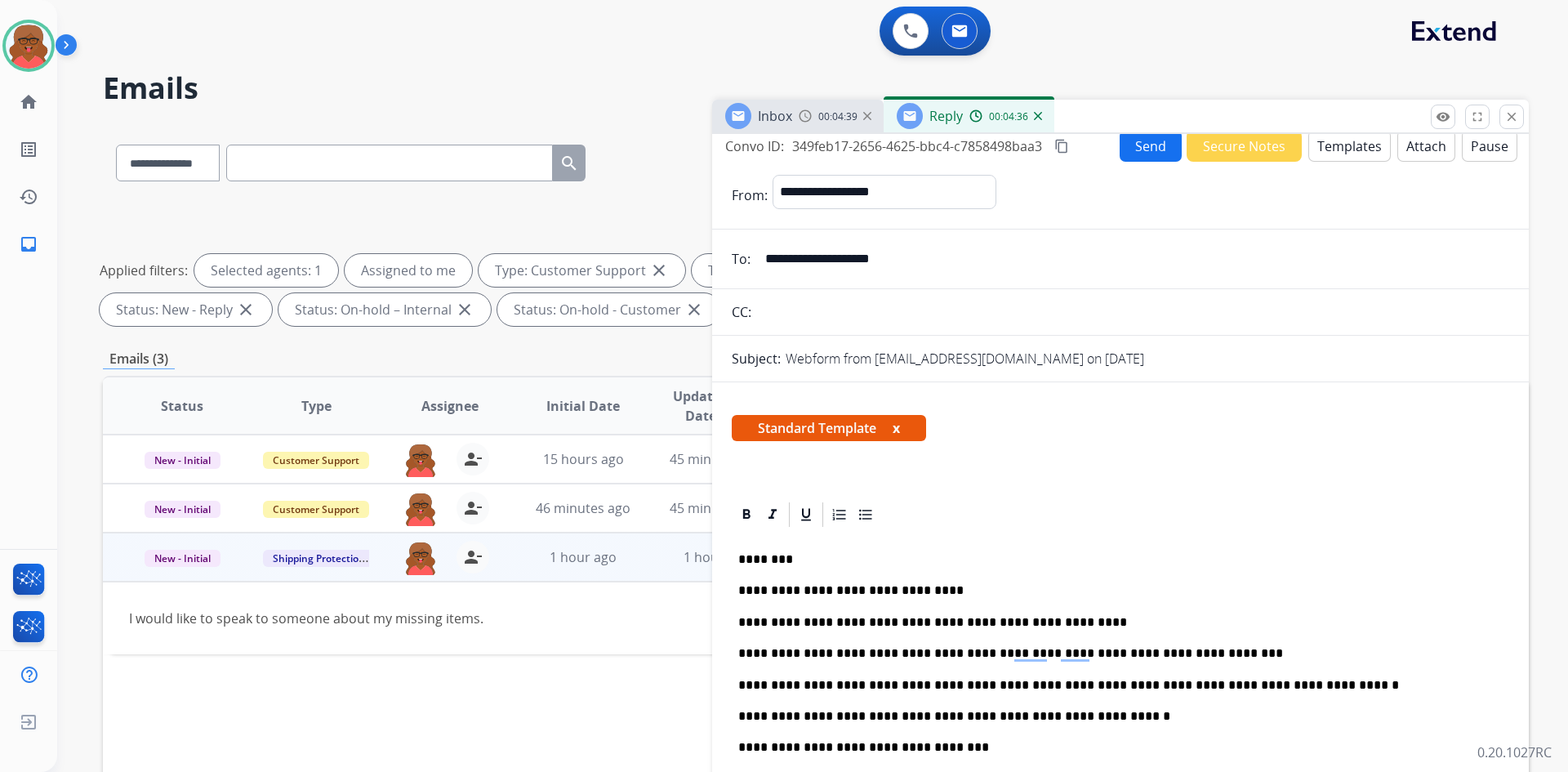
scroll to position [0, 0]
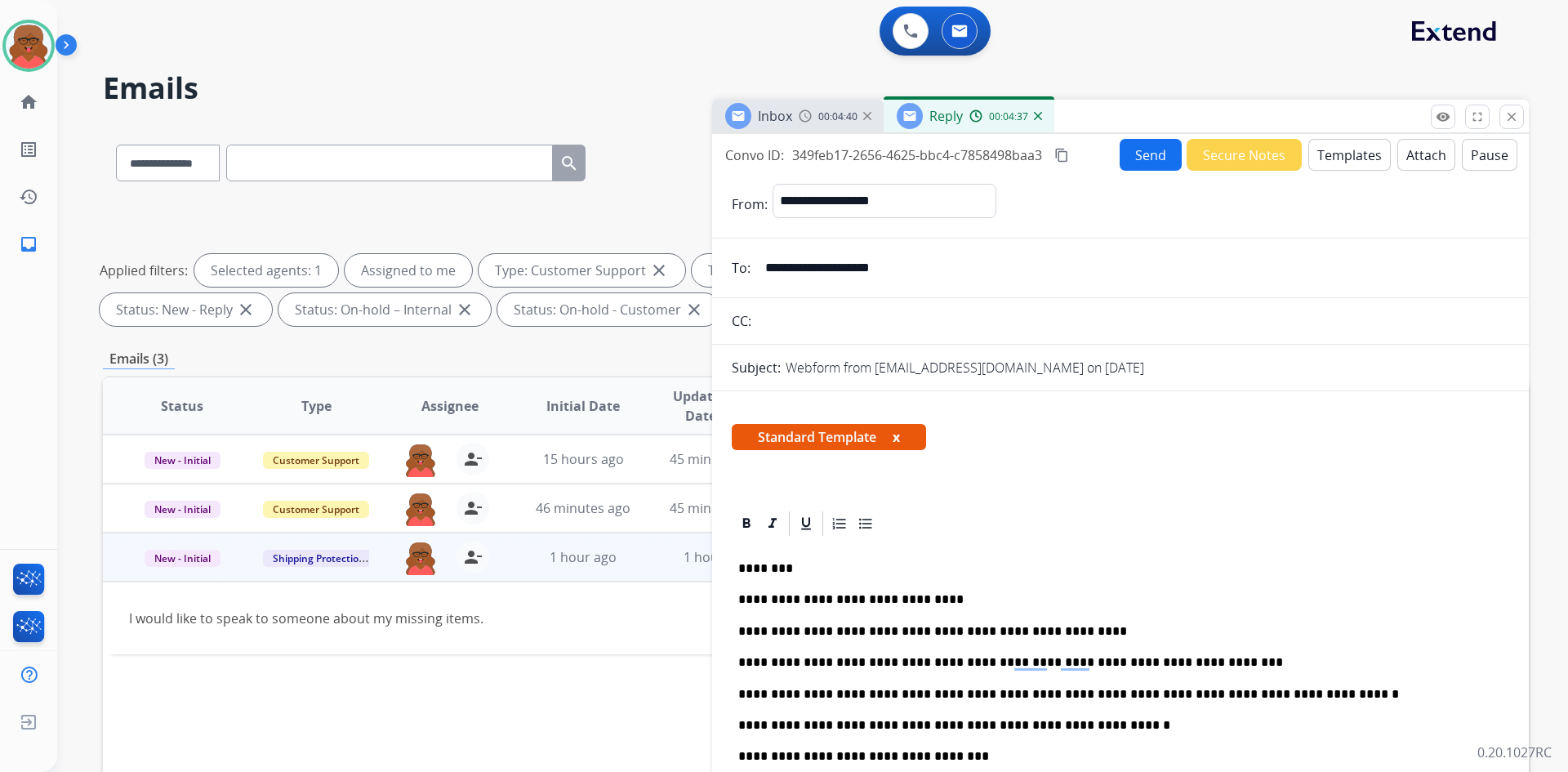
click at [1150, 153] on button "Send" at bounding box center [1150, 154] width 62 height 31
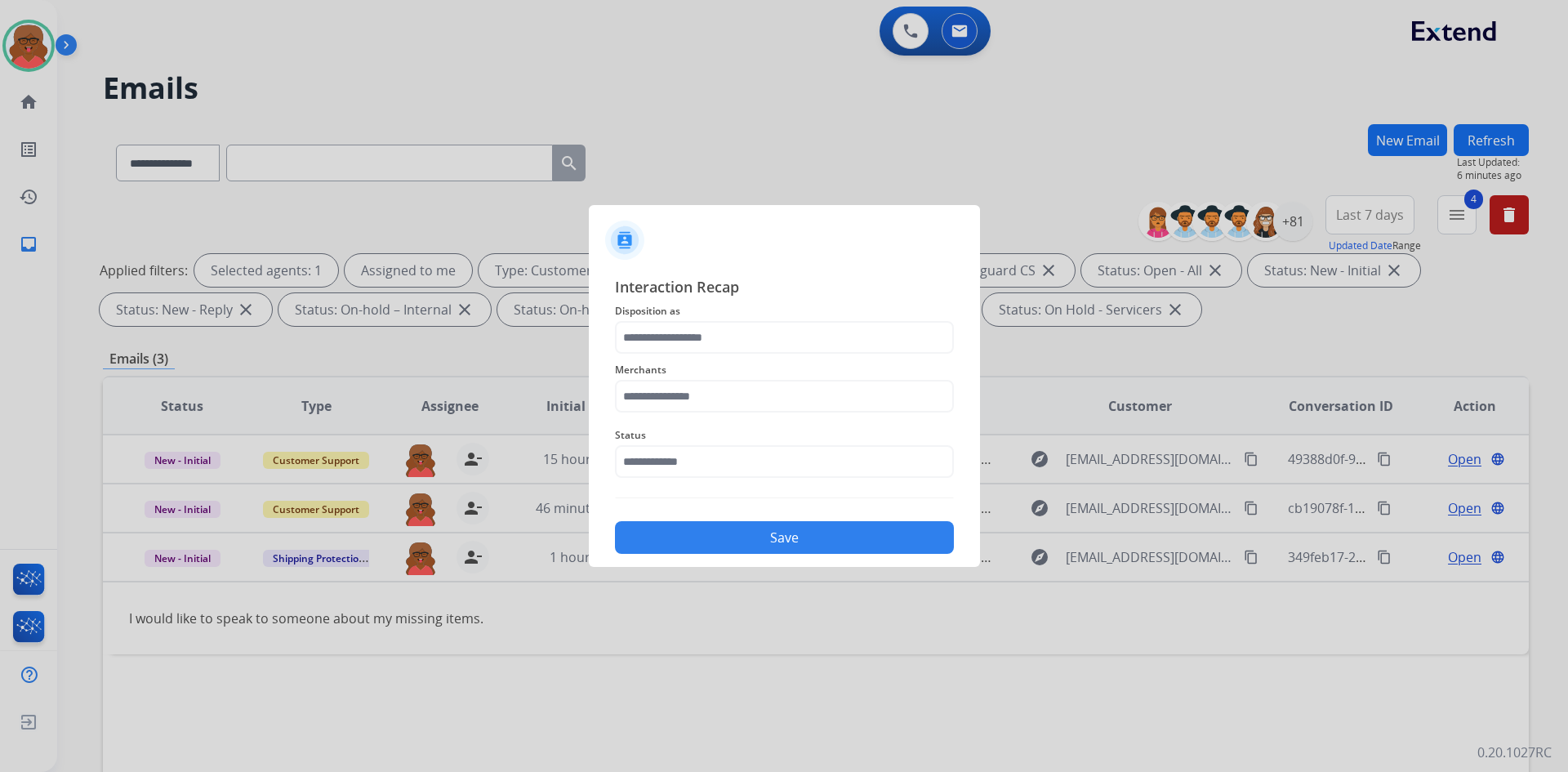
select select "**********"
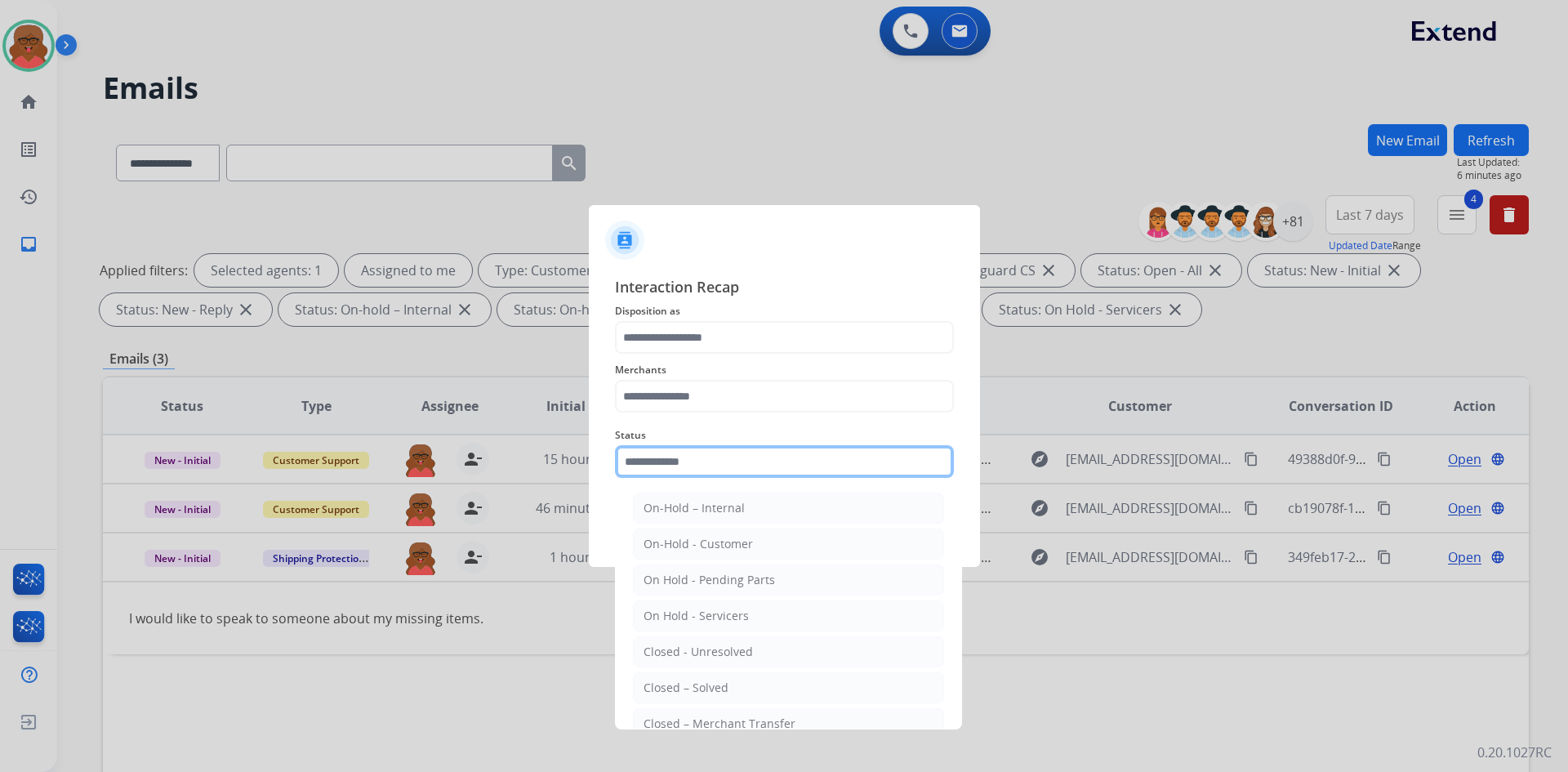
click at [667, 471] on input "text" at bounding box center [784, 462] width 339 height 32
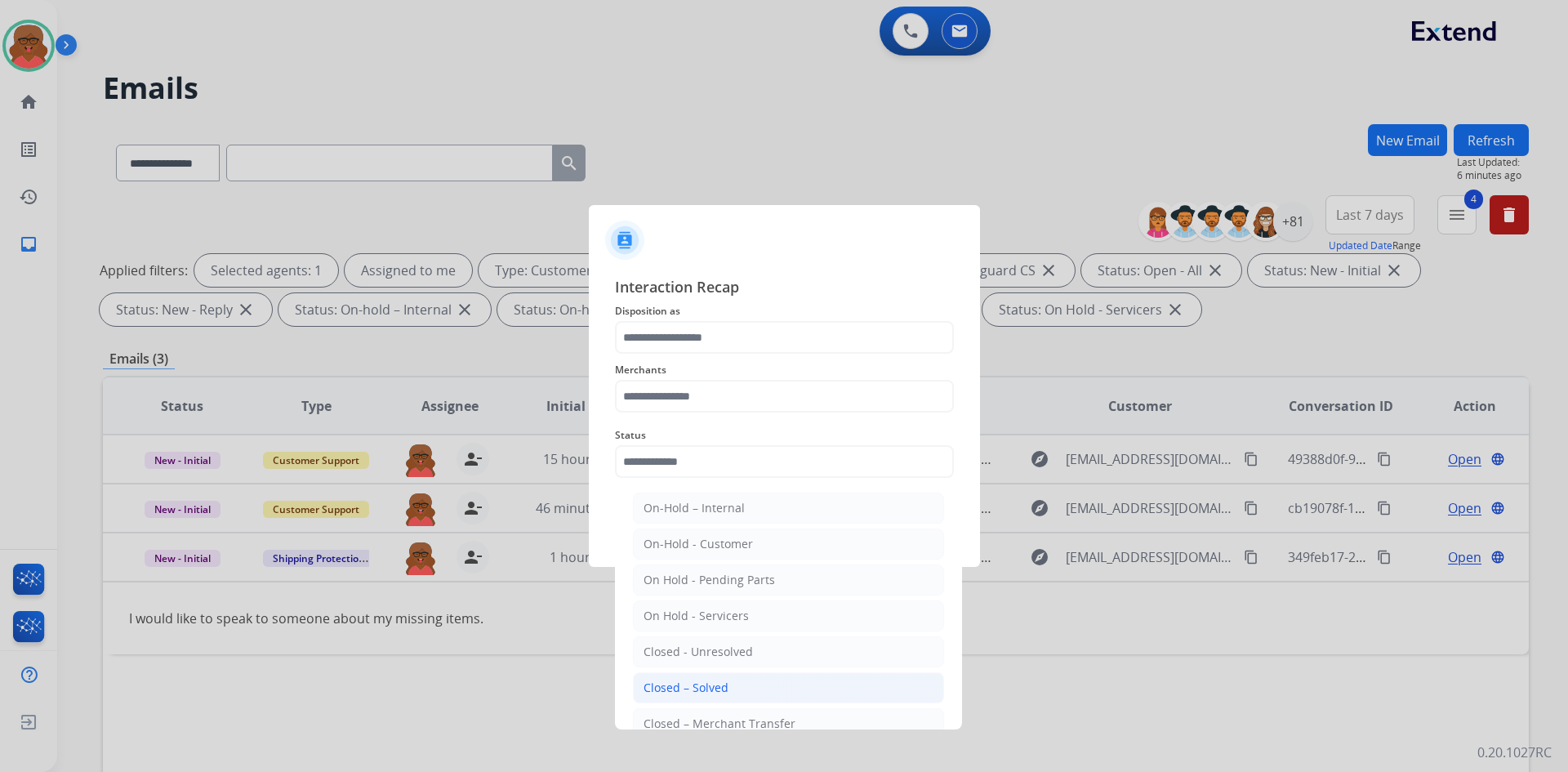
click at [679, 680] on div "Closed – Solved" at bounding box center [686, 687] width 85 height 16
type input "**********"
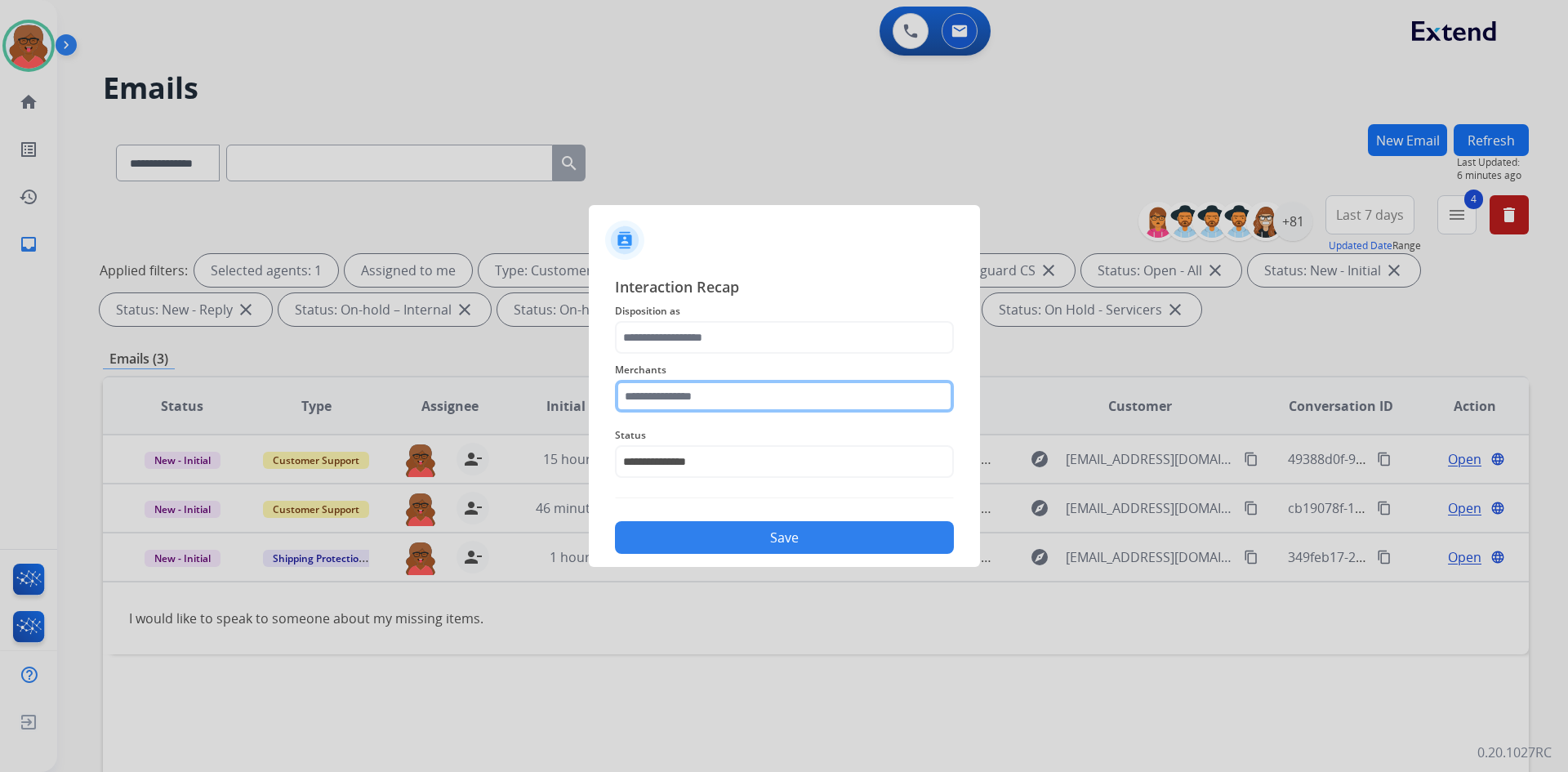
click at [712, 392] on input "text" at bounding box center [784, 396] width 339 height 32
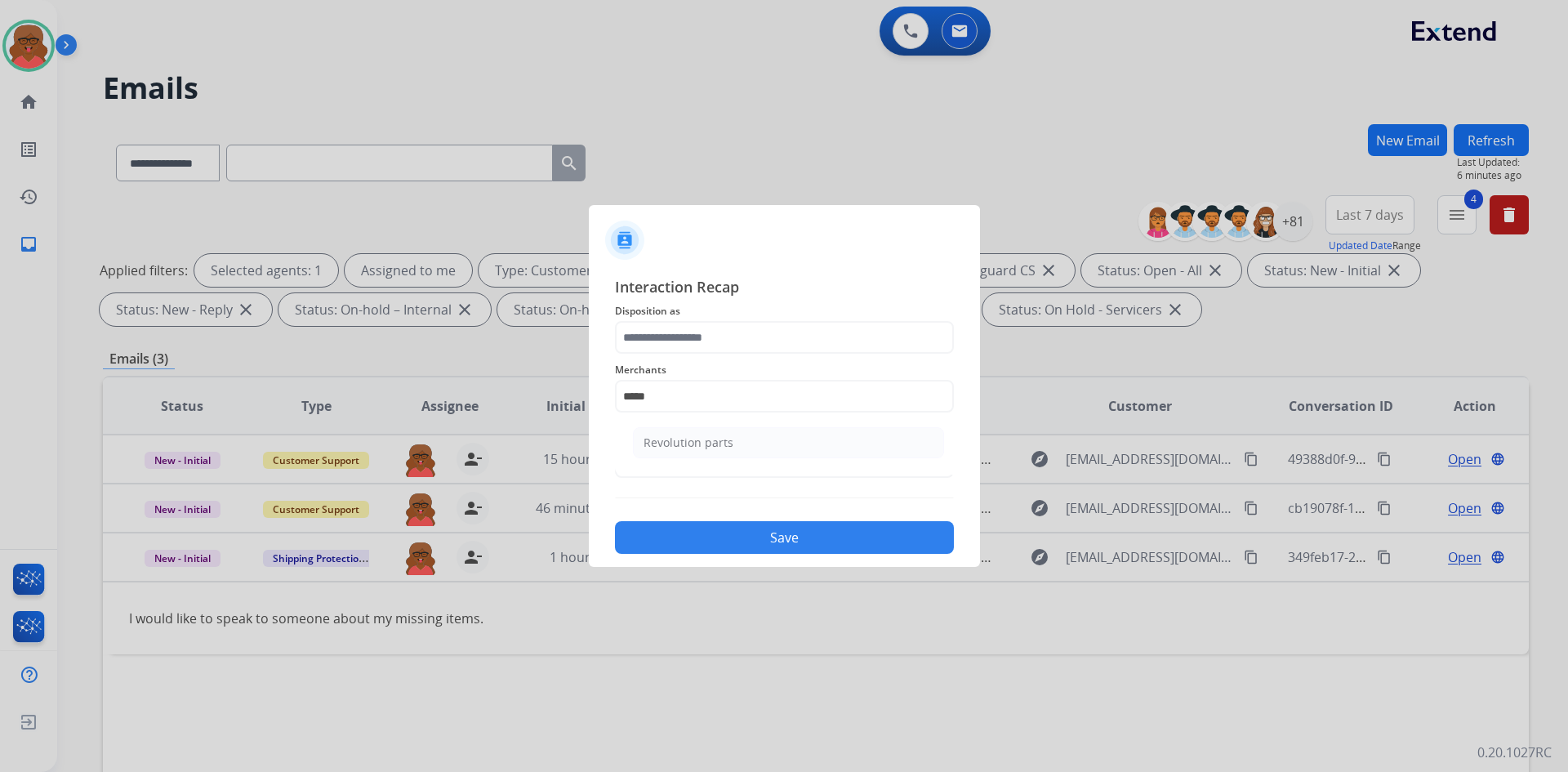
click at [711, 440] on div "Revolution parts" at bounding box center [689, 442] width 90 height 16
type input "**********"
click at [719, 354] on div "**********" at bounding box center [784, 415] width 339 height 279
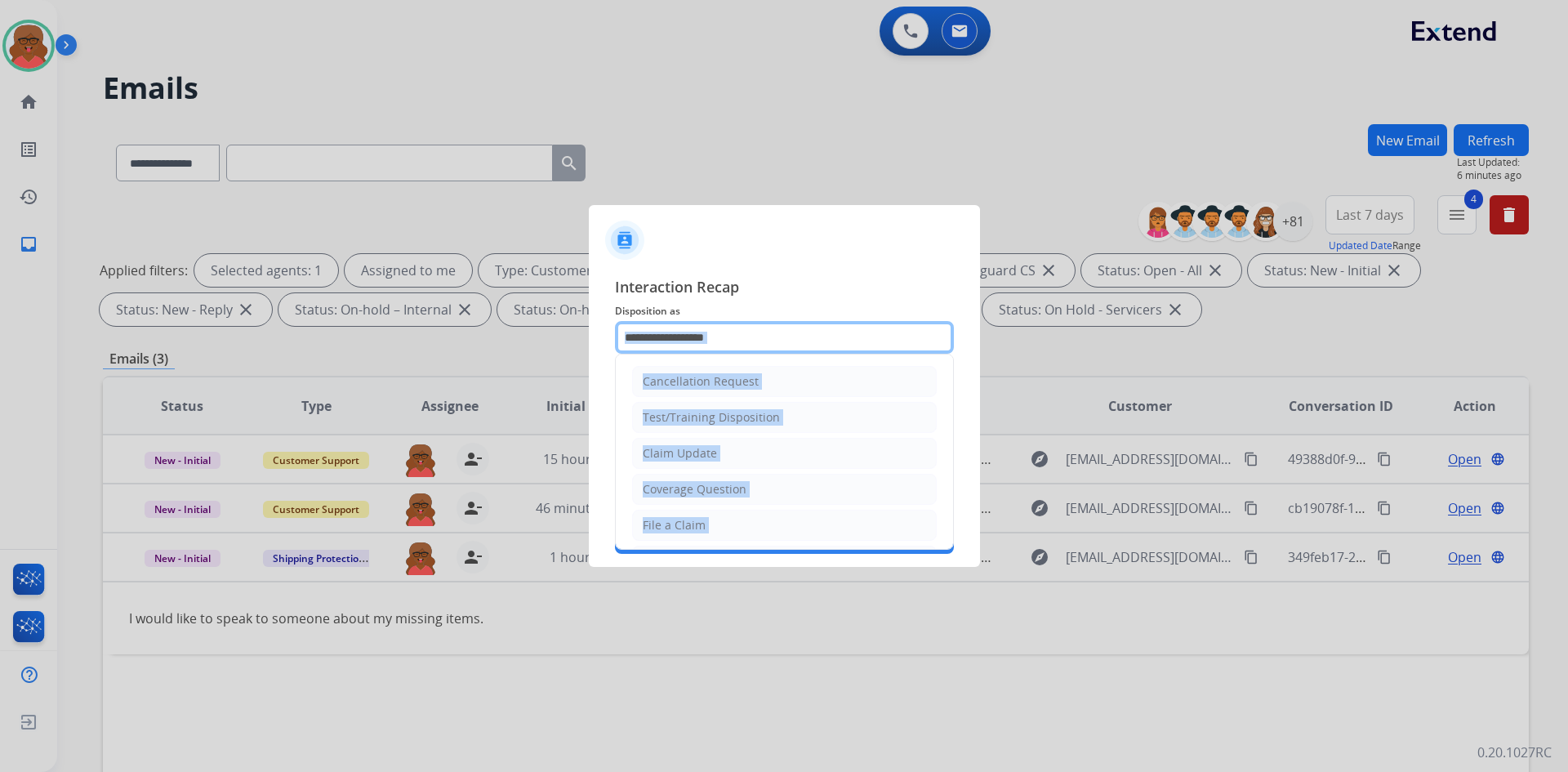
click at [719, 343] on input "text" at bounding box center [784, 338] width 339 height 32
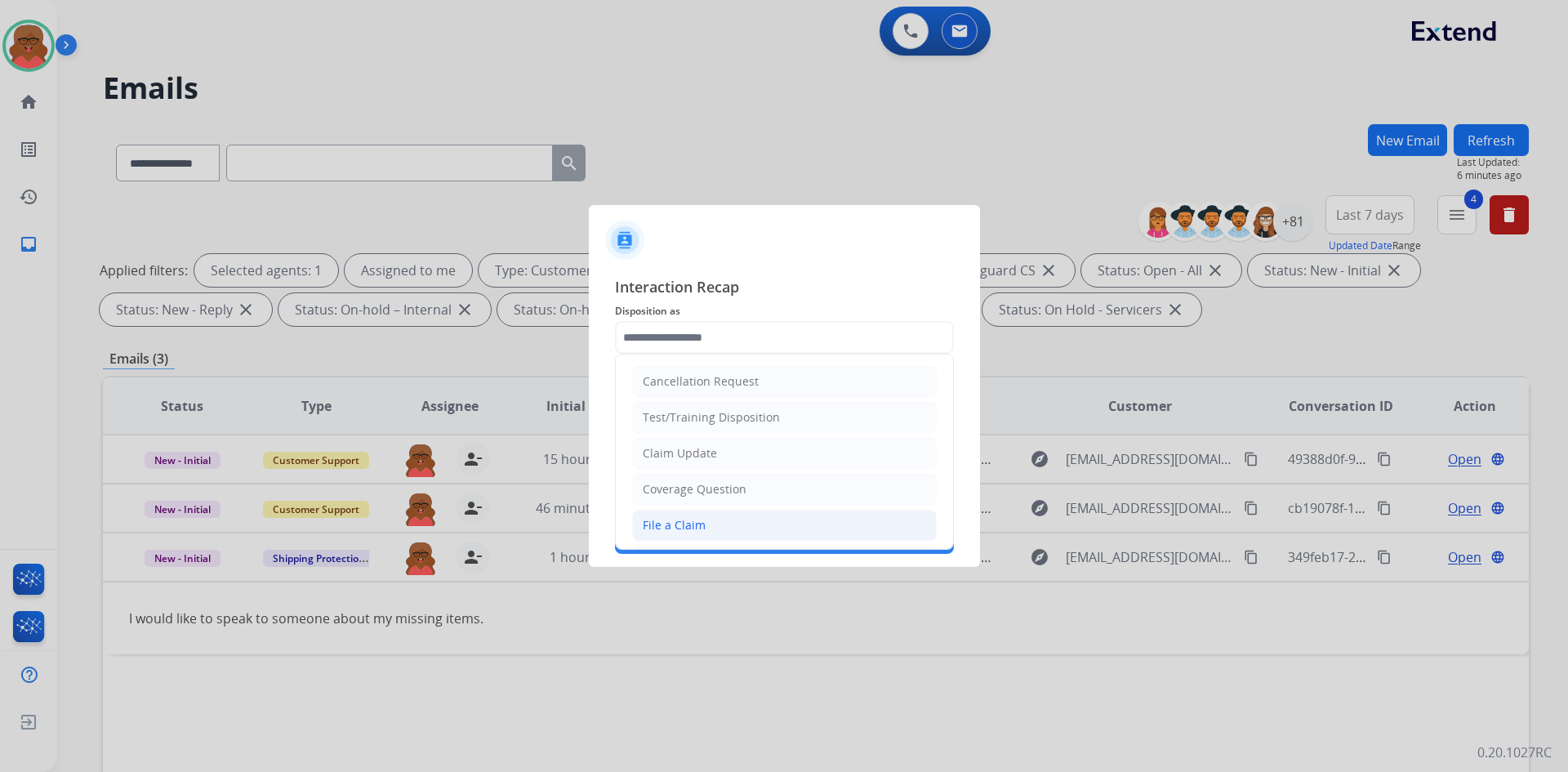
click at [736, 521] on li "File a Claim" at bounding box center [785, 525] width 304 height 31
type input "**********"
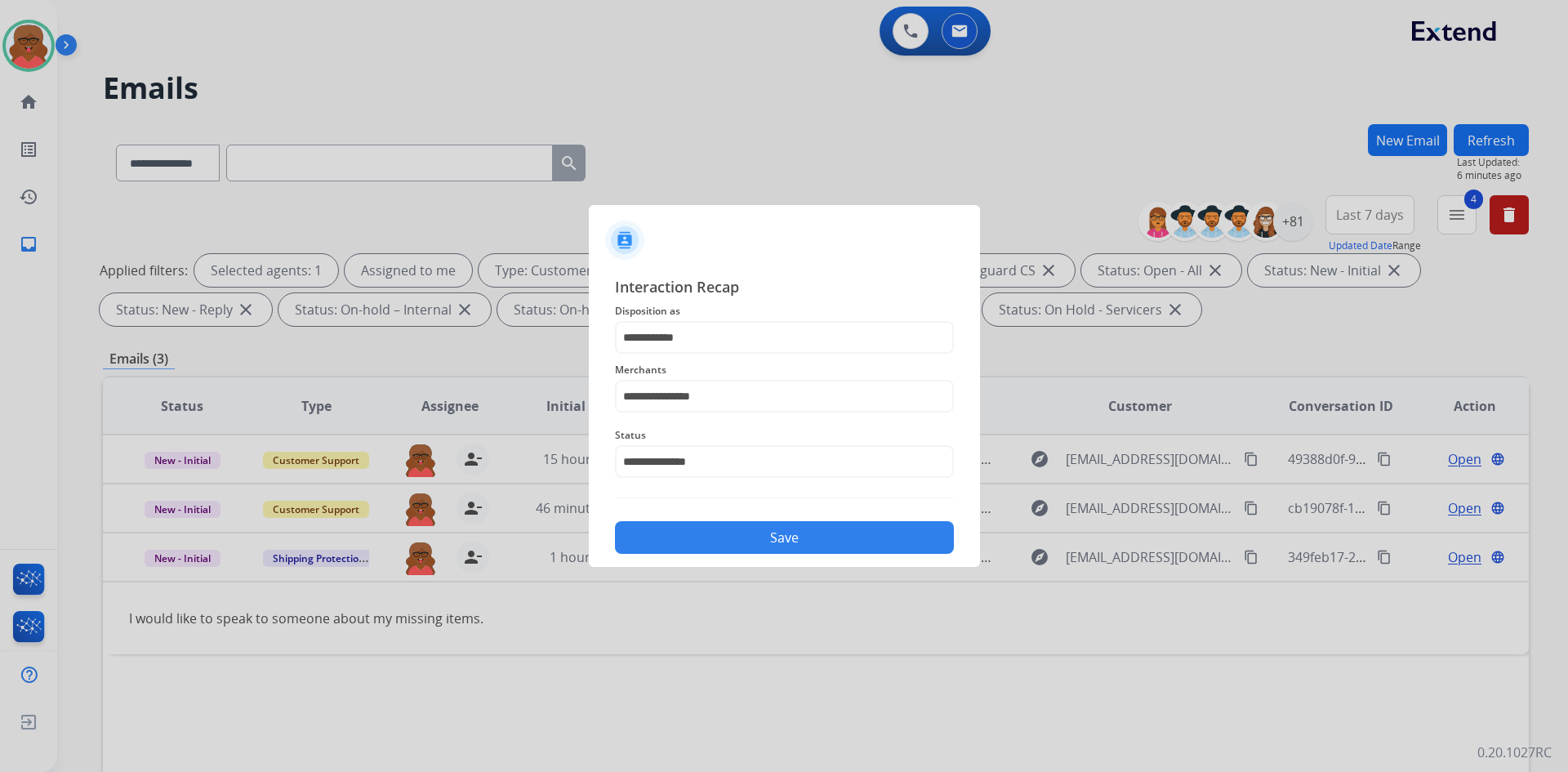
click at [738, 531] on button "Save" at bounding box center [784, 537] width 339 height 32
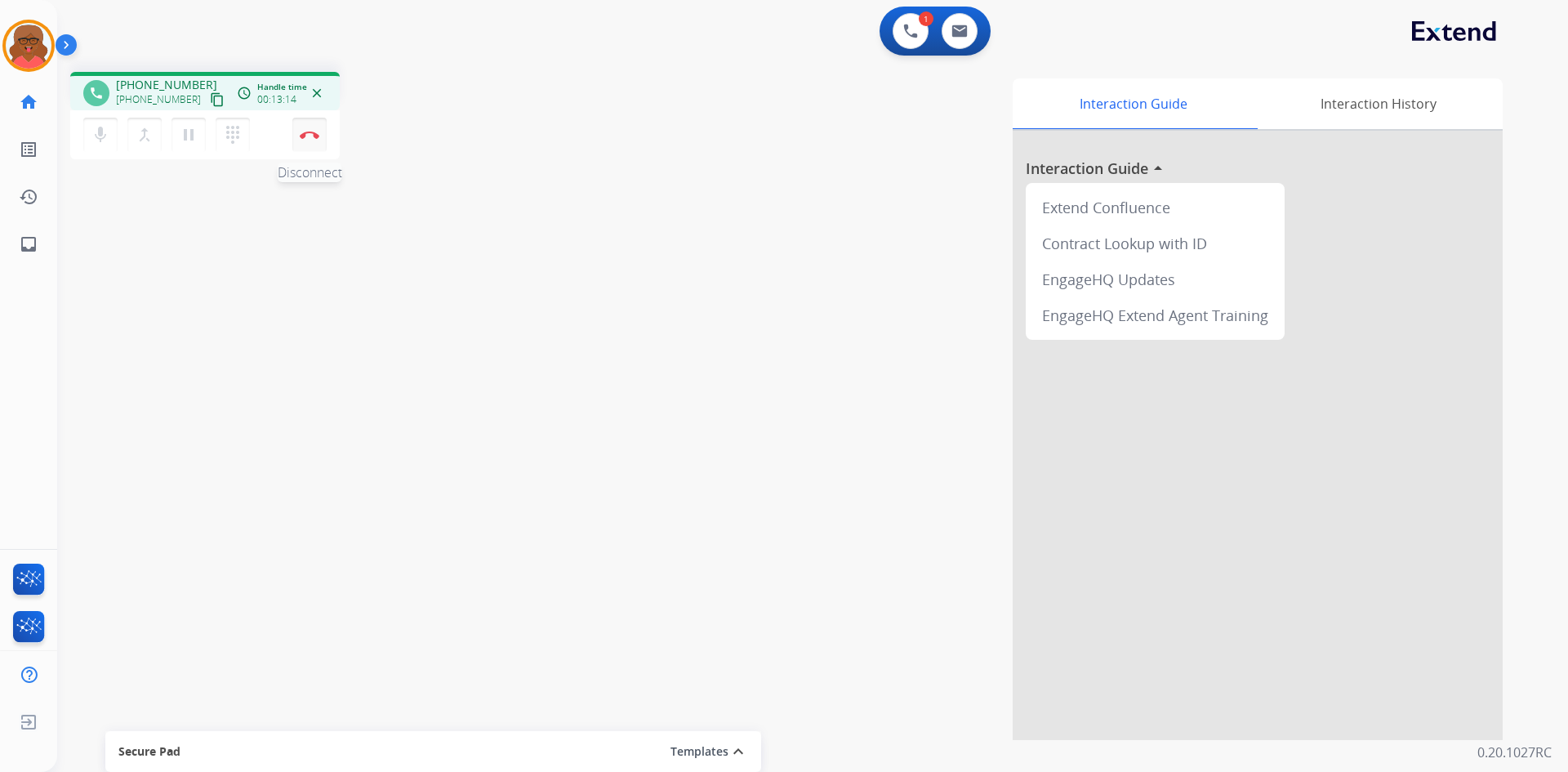
click at [309, 140] on button "Disconnect" at bounding box center [310, 134] width 34 height 34
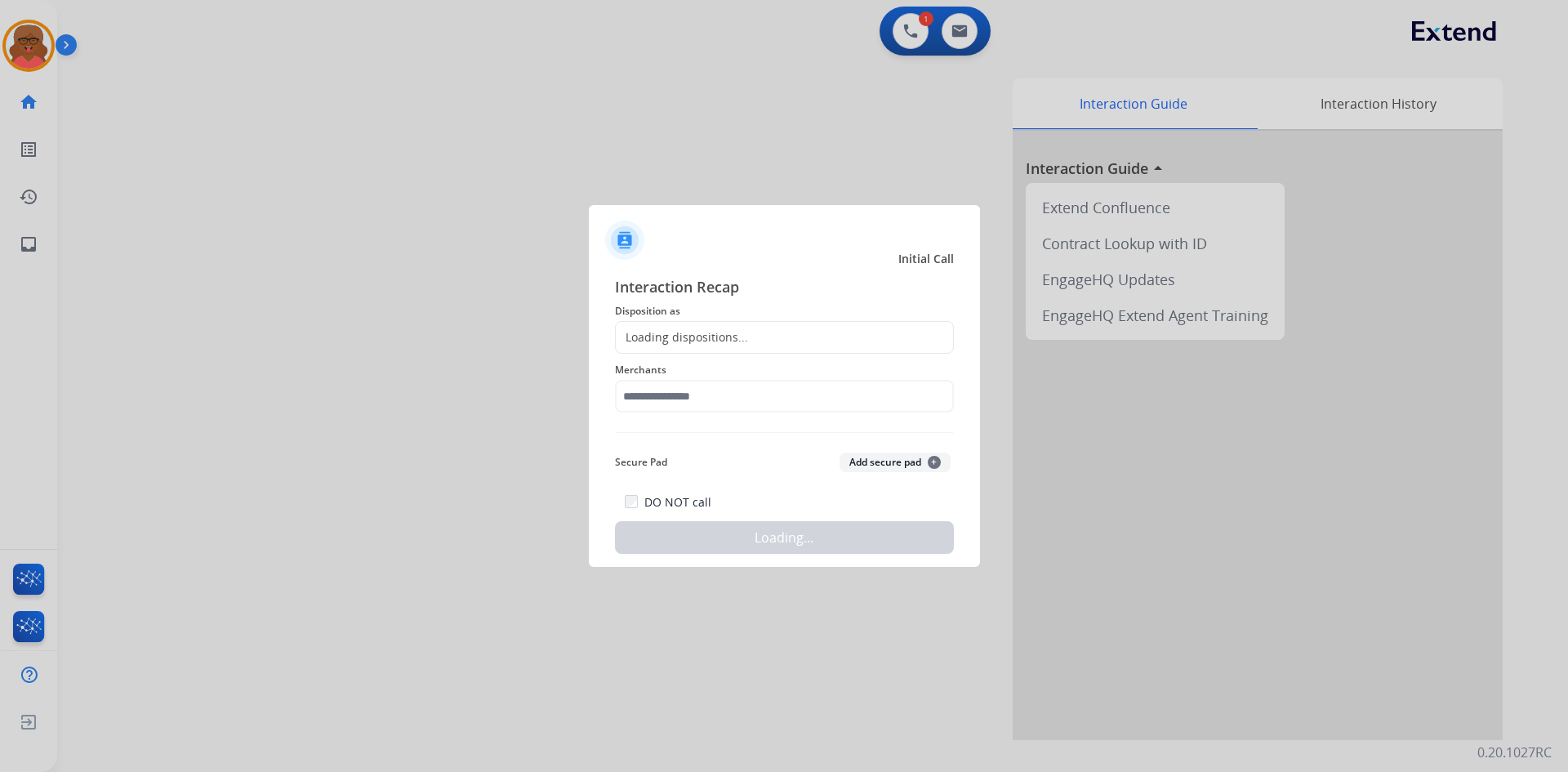
click at [812, 333] on div "Loading dispositions..." at bounding box center [784, 338] width 339 height 32
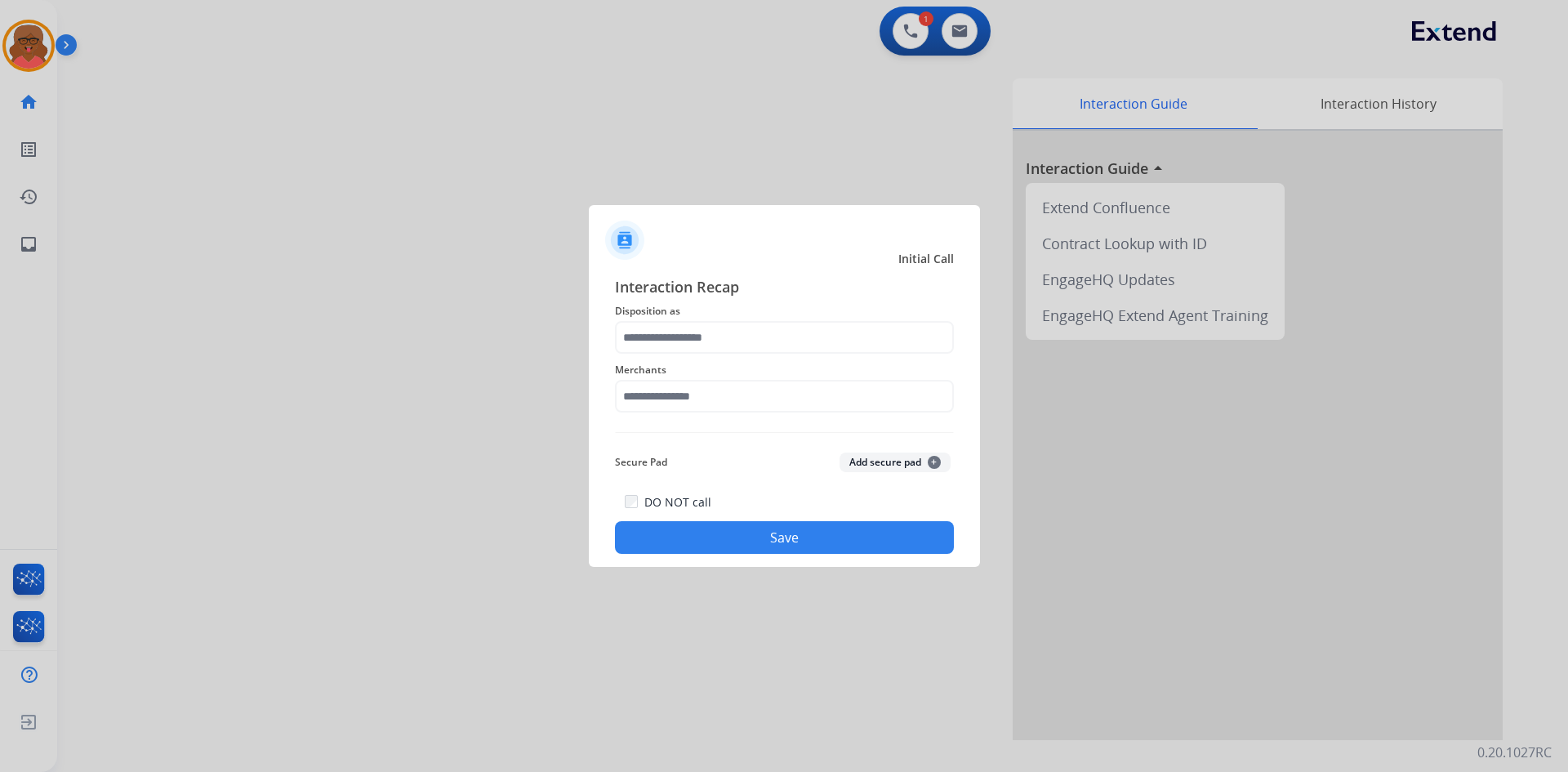
click at [770, 319] on span "Disposition as" at bounding box center [784, 310] width 339 height 20
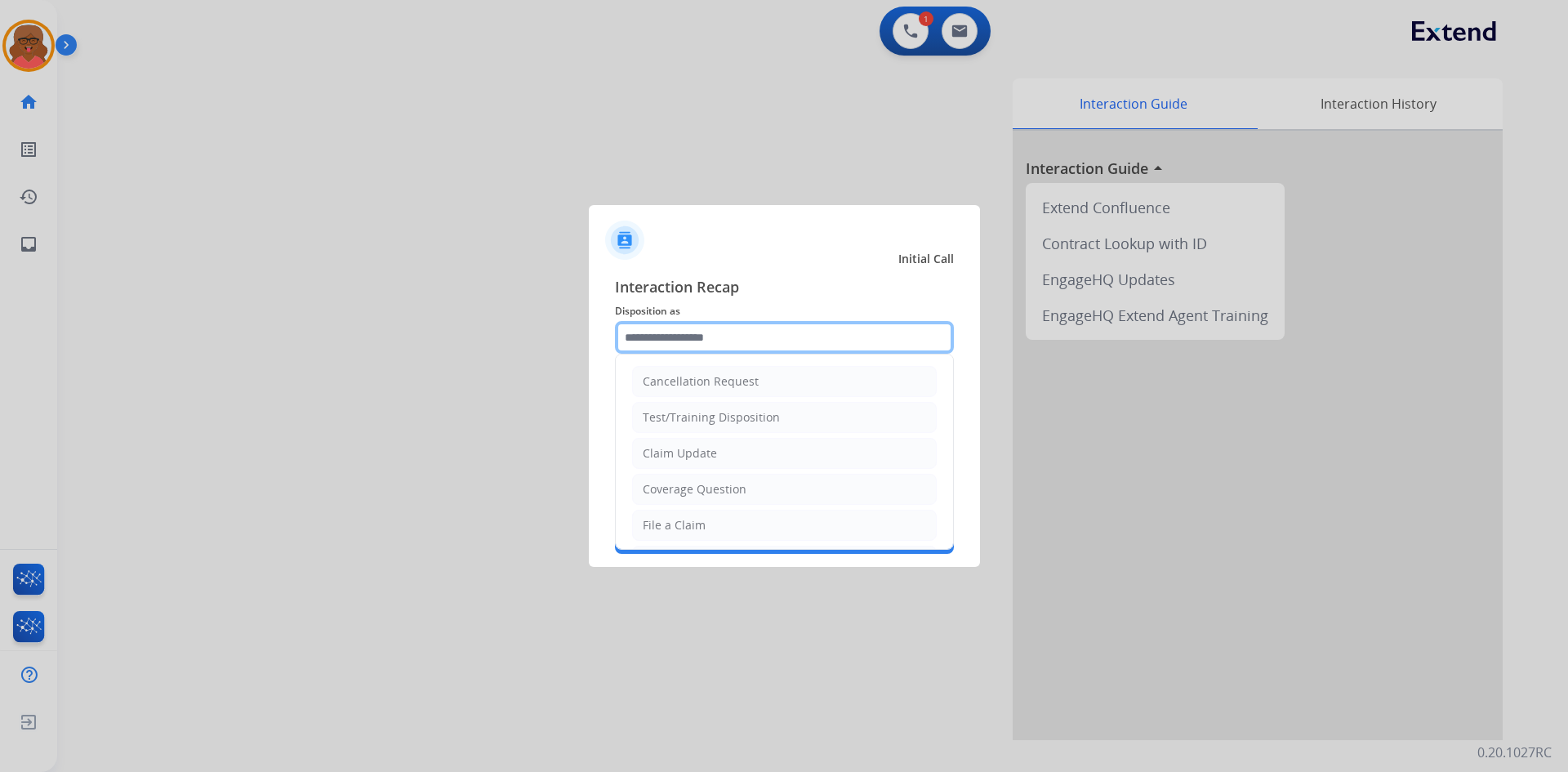
click at [762, 336] on input "text" at bounding box center [784, 338] width 339 height 32
click at [716, 455] on li "Claim Update" at bounding box center [785, 453] width 304 height 31
type input "**********"
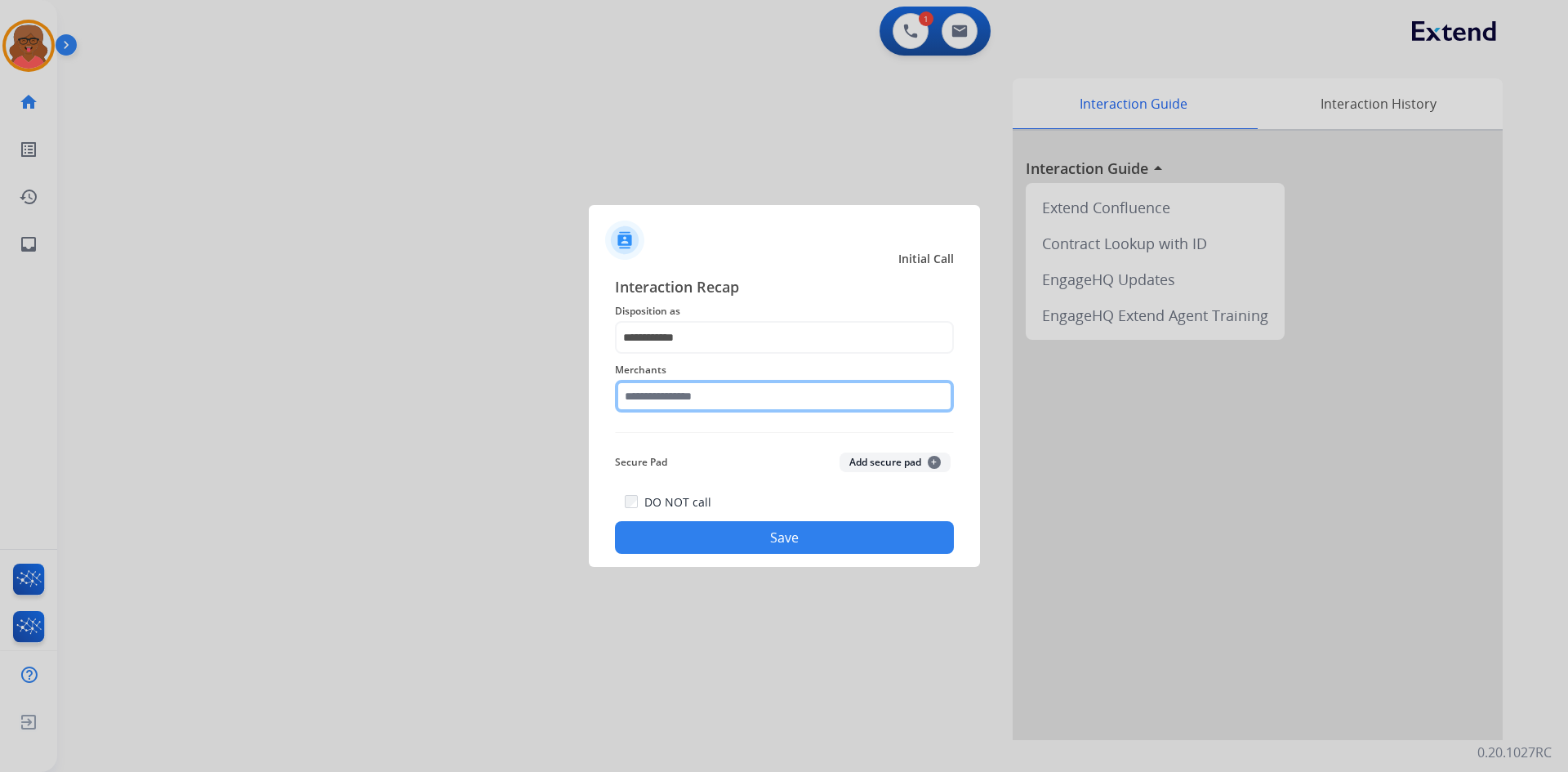
click at [730, 389] on input "text" at bounding box center [784, 396] width 339 height 32
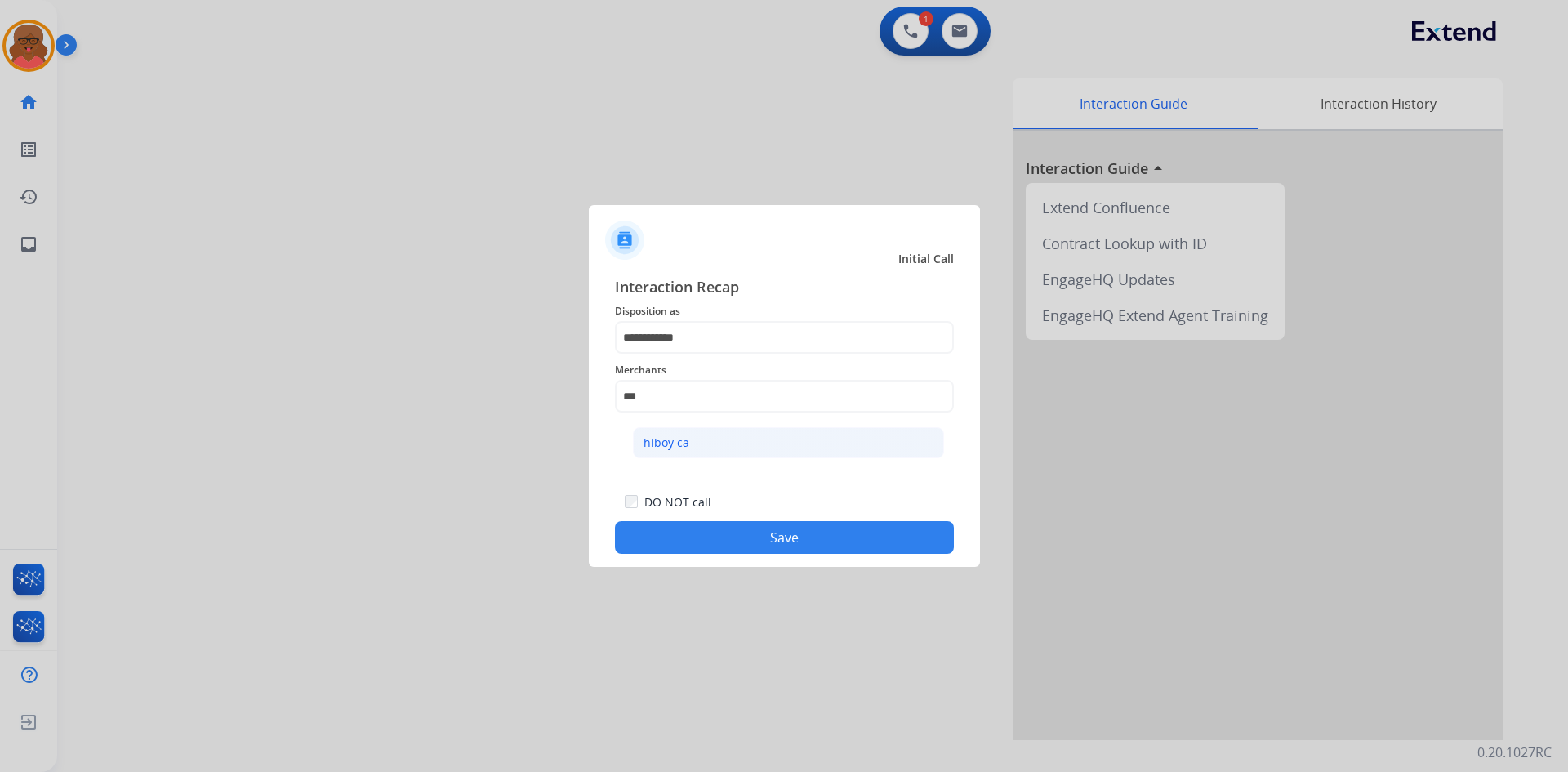
click at [737, 445] on li "hiboy ca" at bounding box center [788, 442] width 311 height 31
type input "********"
click at [769, 549] on button "Save" at bounding box center [784, 537] width 339 height 32
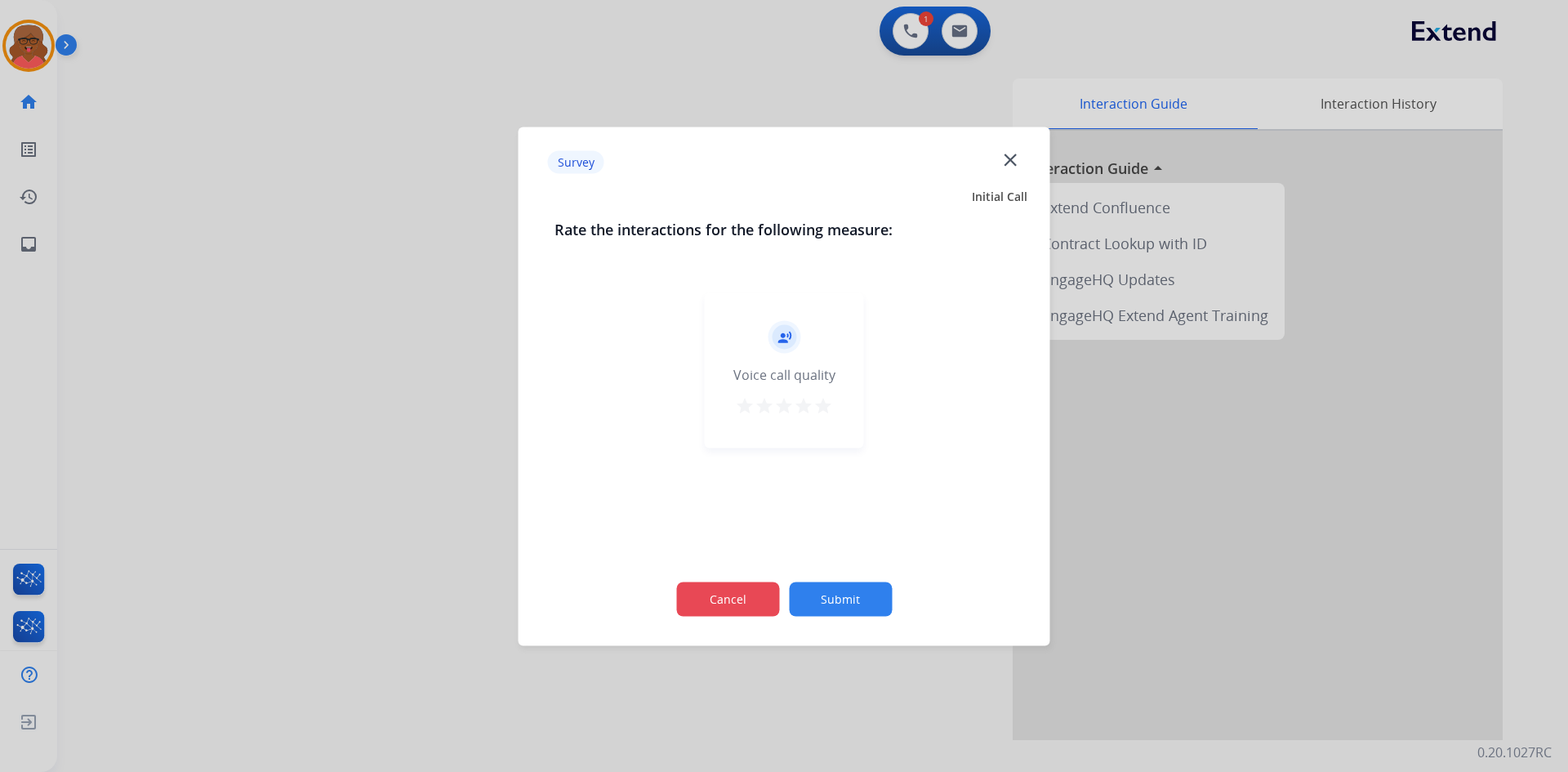
click at [762, 594] on button "Cancel" at bounding box center [727, 599] width 103 height 34
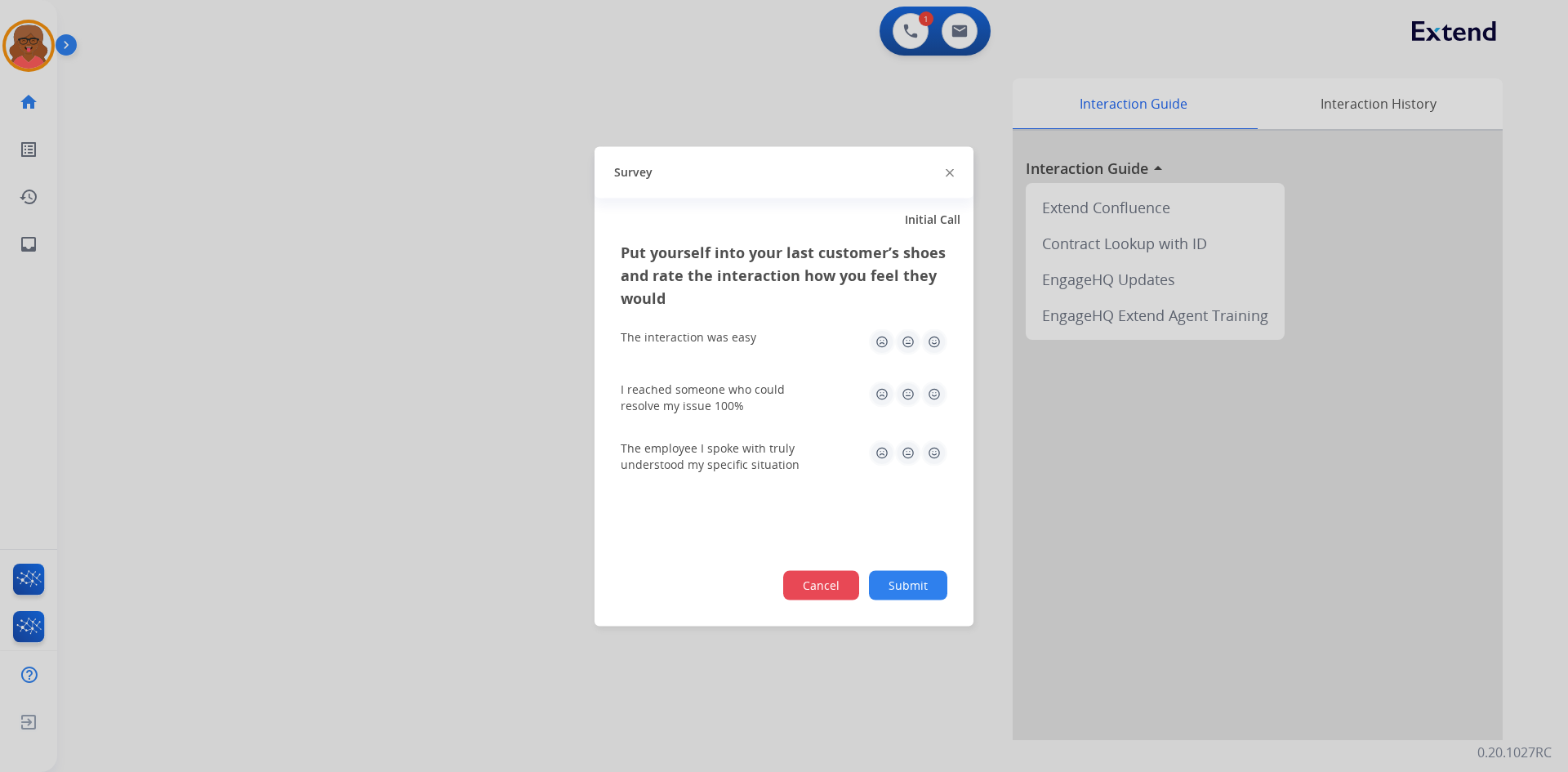
drag, startPoint x: 795, startPoint y: 586, endPoint x: 799, endPoint y: 570, distance: 16.5
click at [796, 585] on button "Cancel" at bounding box center [820, 584] width 77 height 31
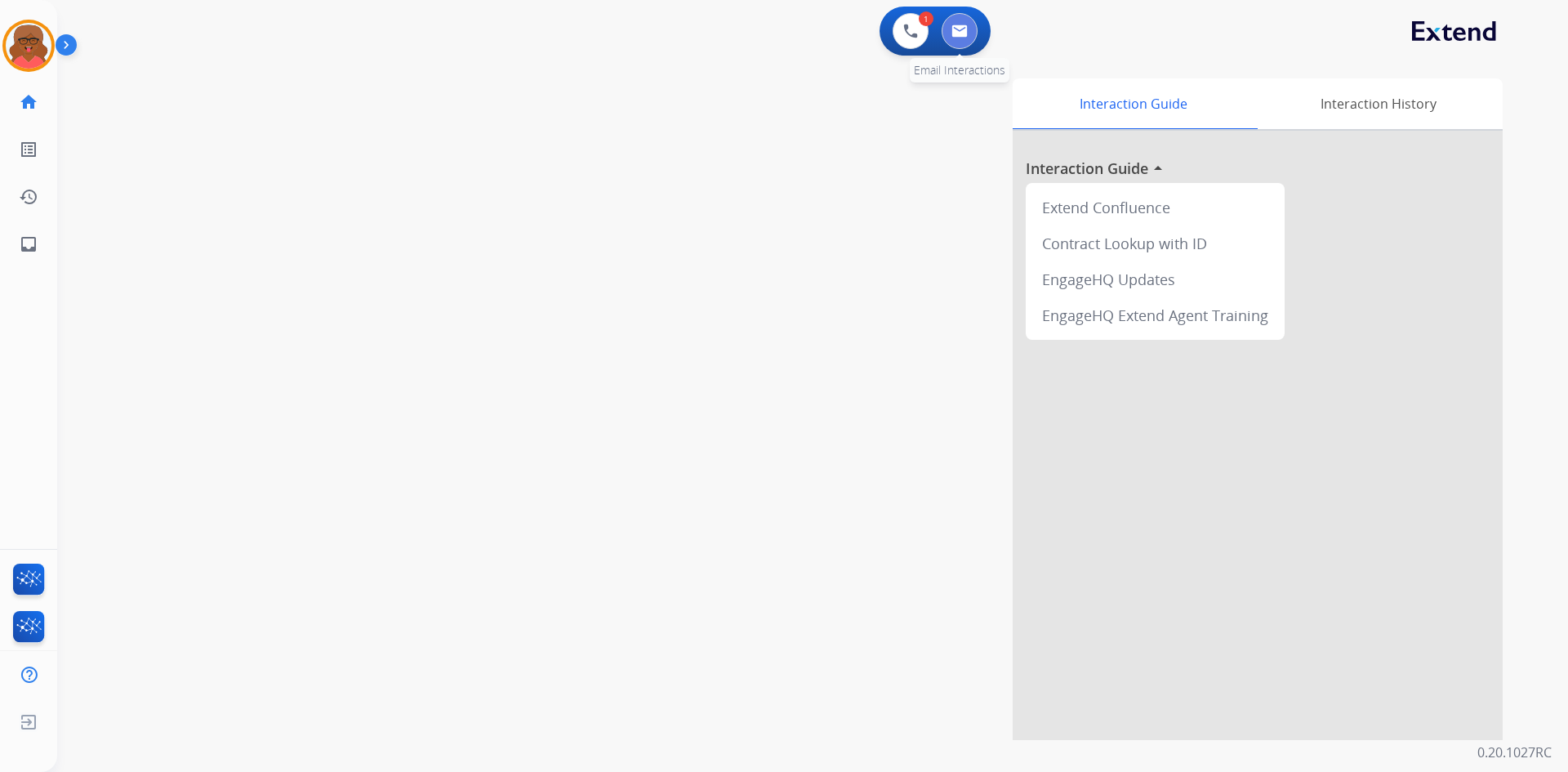
click at [946, 43] on button at bounding box center [960, 31] width 36 height 36
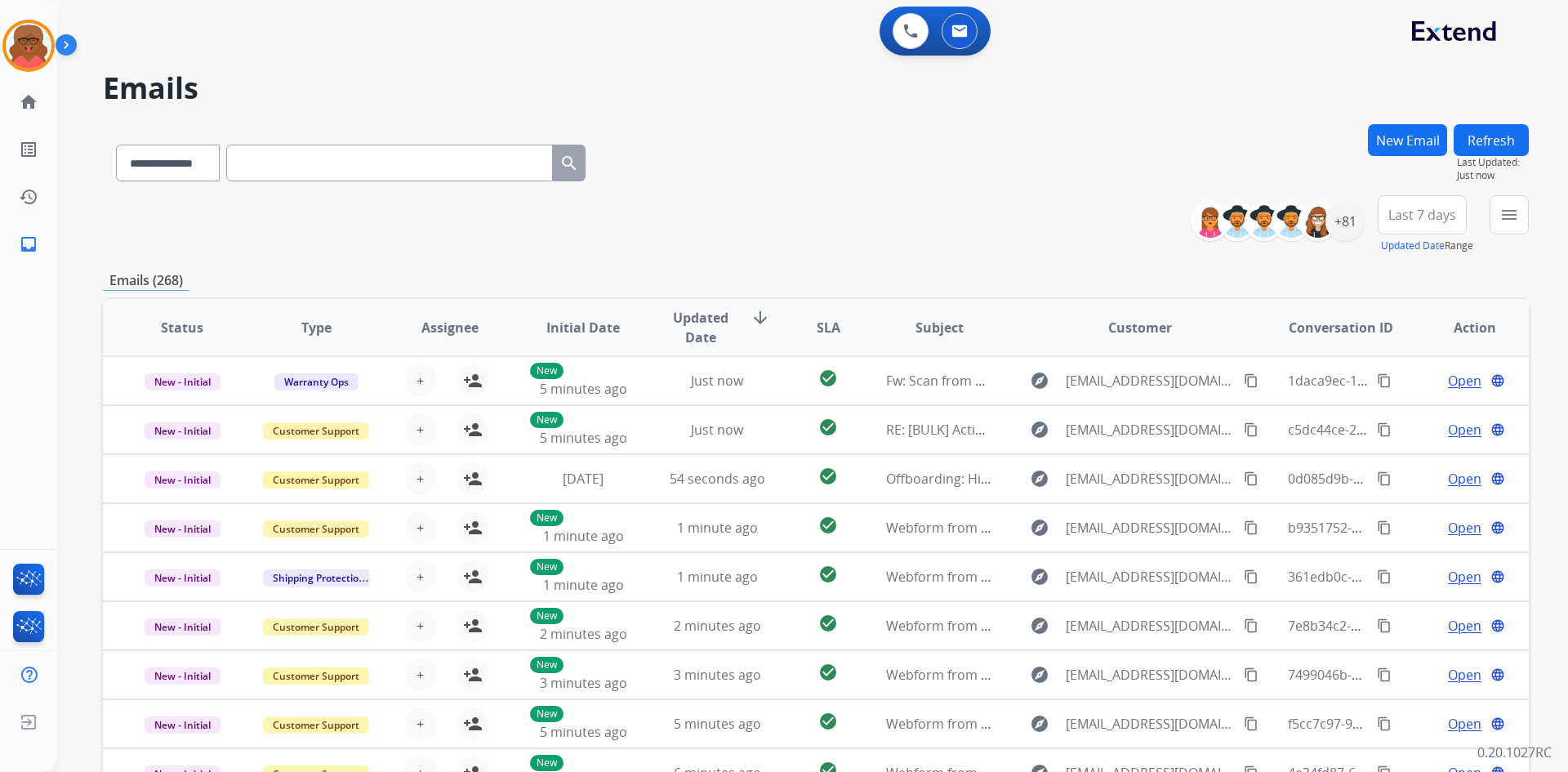
click at [1487, 138] on button "Refresh" at bounding box center [1491, 139] width 75 height 31
click at [31, 36] on img at bounding box center [29, 46] width 46 height 46
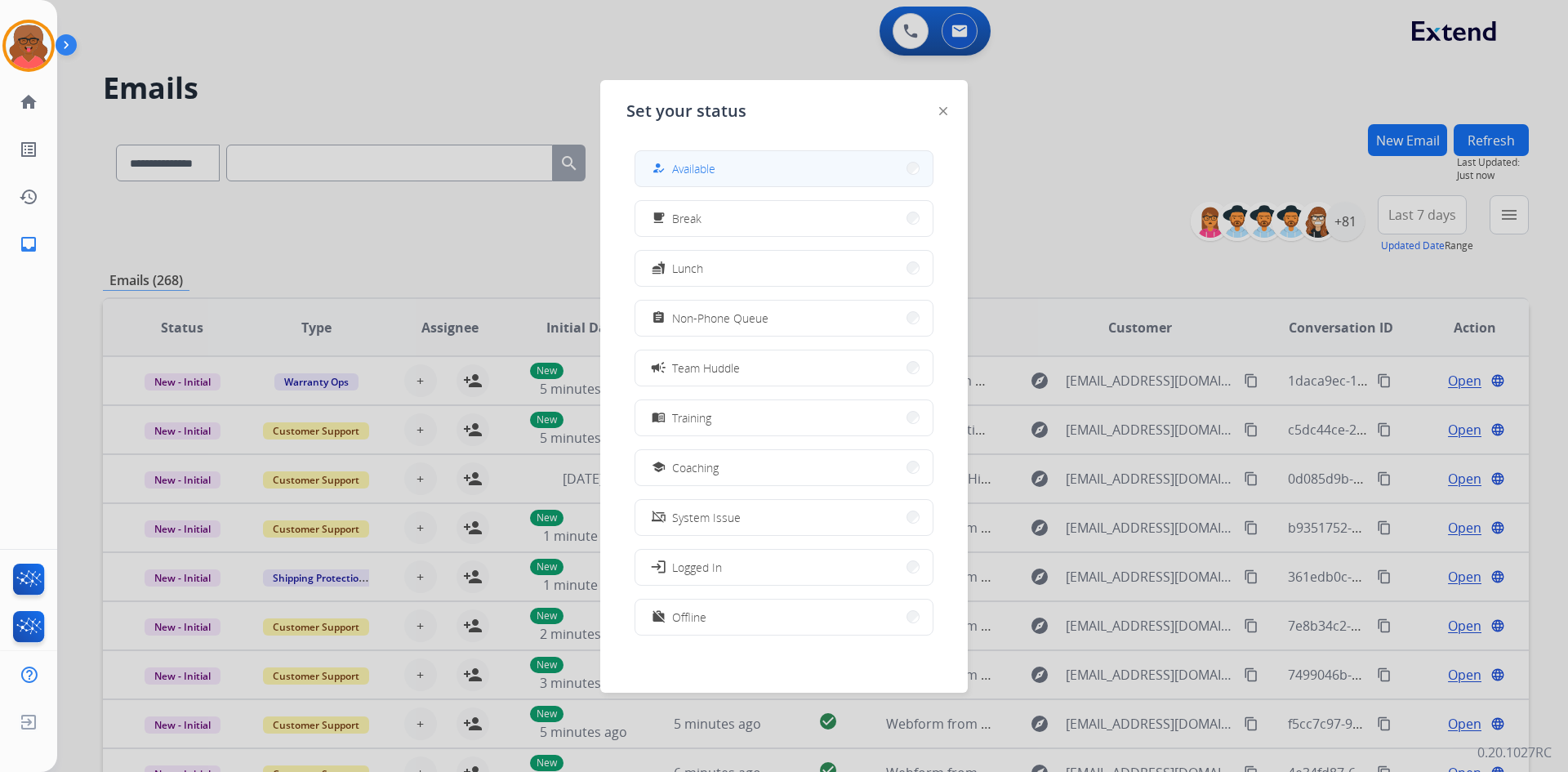
click at [724, 173] on button "how_to_reg Available" at bounding box center [784, 168] width 298 height 35
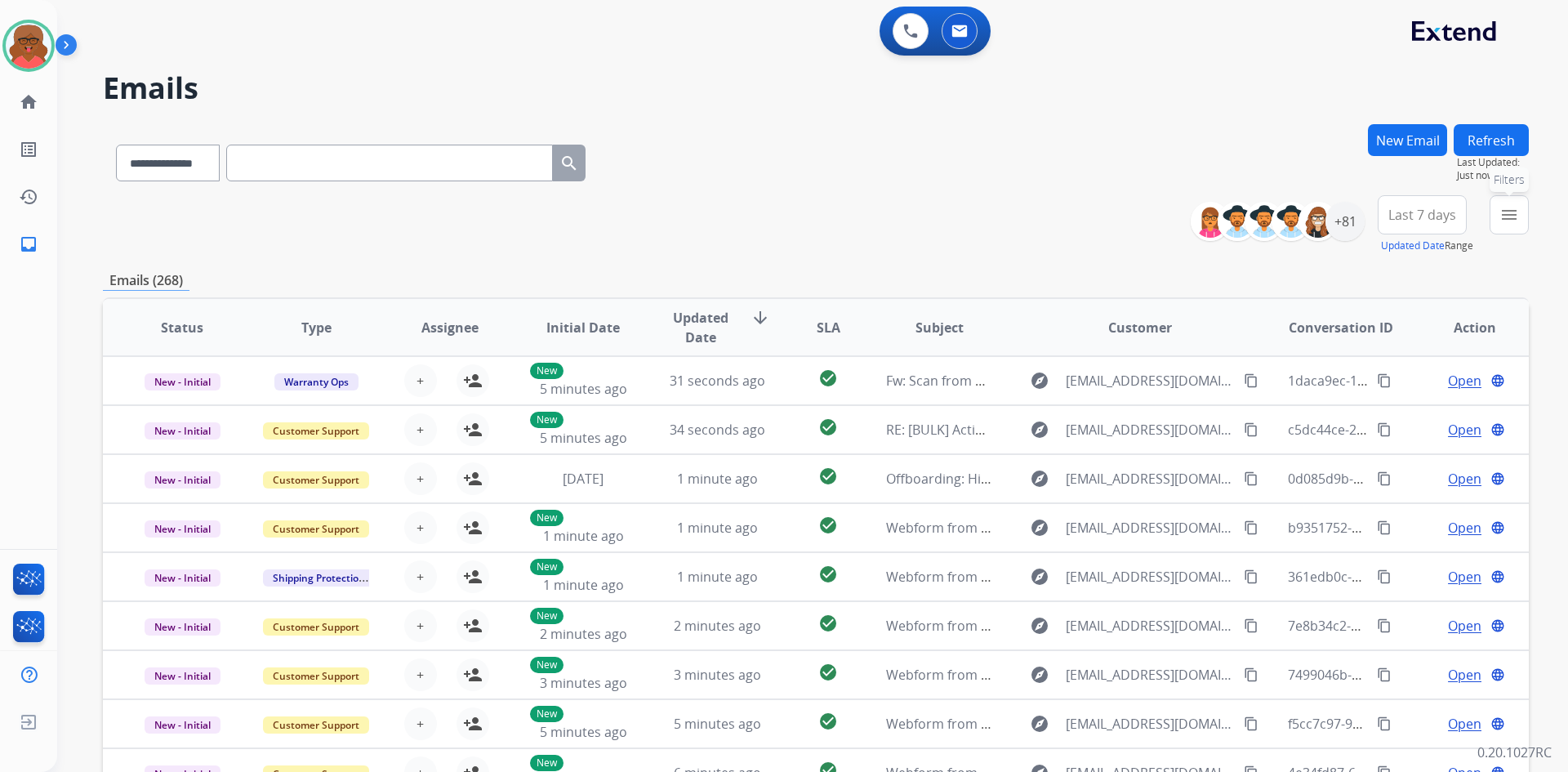
click at [1497, 219] on button "menu Filters" at bounding box center [1509, 215] width 39 height 39
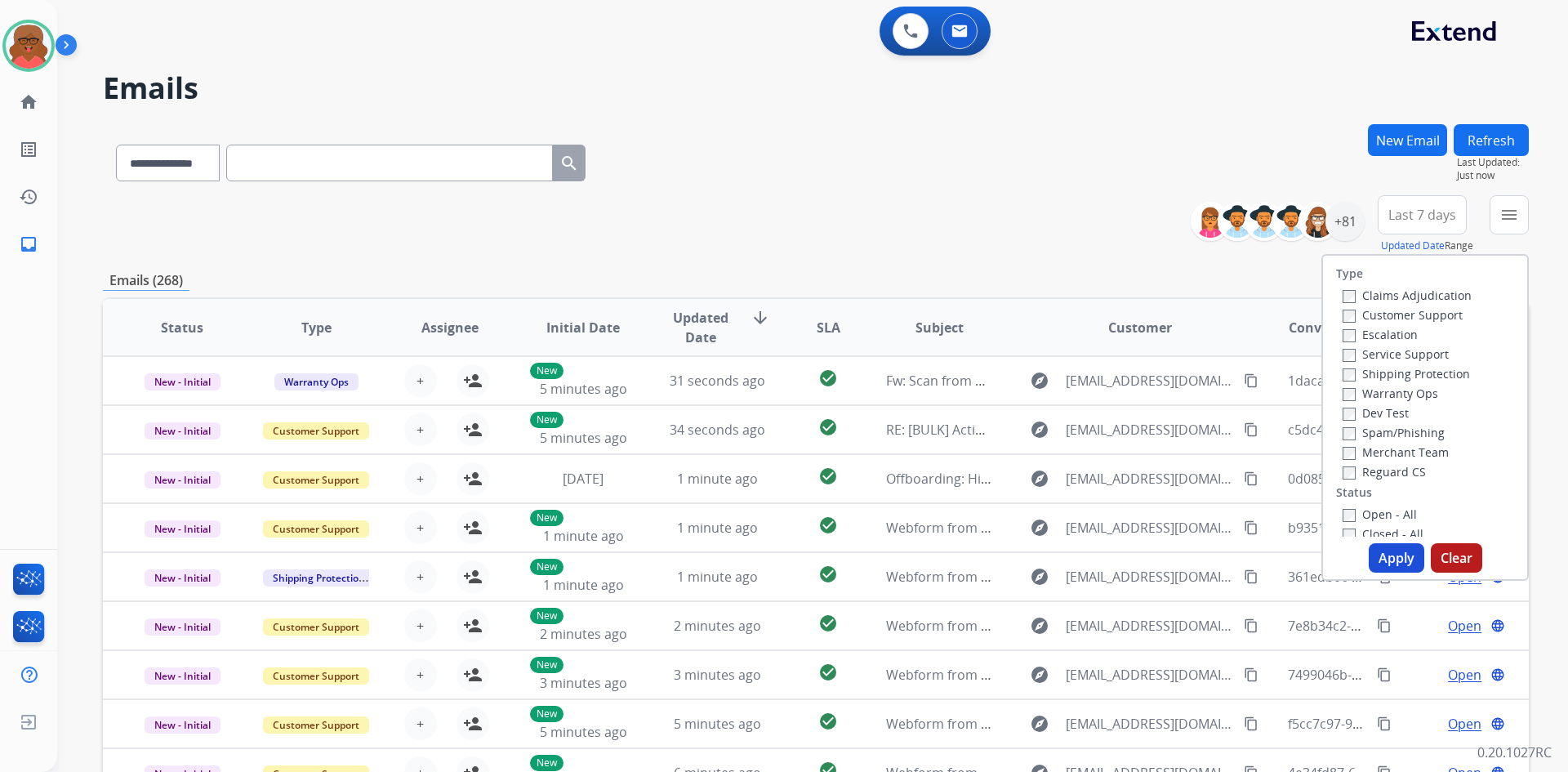
click at [1389, 470] on label "Reguard CS" at bounding box center [1384, 472] width 83 height 15
click at [1373, 510] on label "Open - All" at bounding box center [1379, 514] width 74 height 15
click at [1377, 372] on label "Shipping Protection" at bounding box center [1406, 373] width 128 height 15
click at [1395, 313] on label "Customer Support" at bounding box center [1402, 315] width 120 height 15
click at [1400, 559] on button "Apply" at bounding box center [1396, 558] width 55 height 30
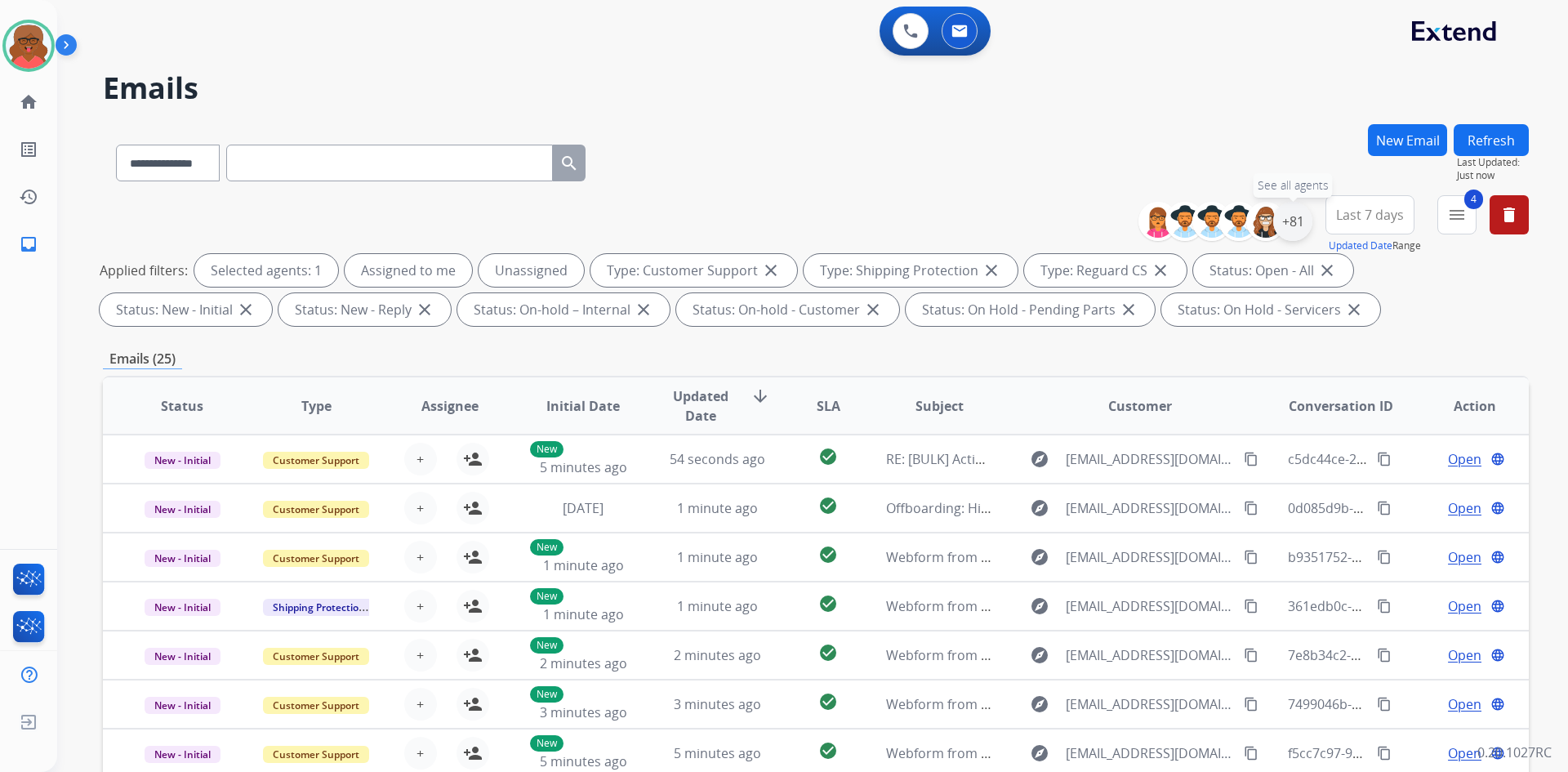
click at [1289, 230] on div "+81" at bounding box center [1293, 221] width 39 height 39
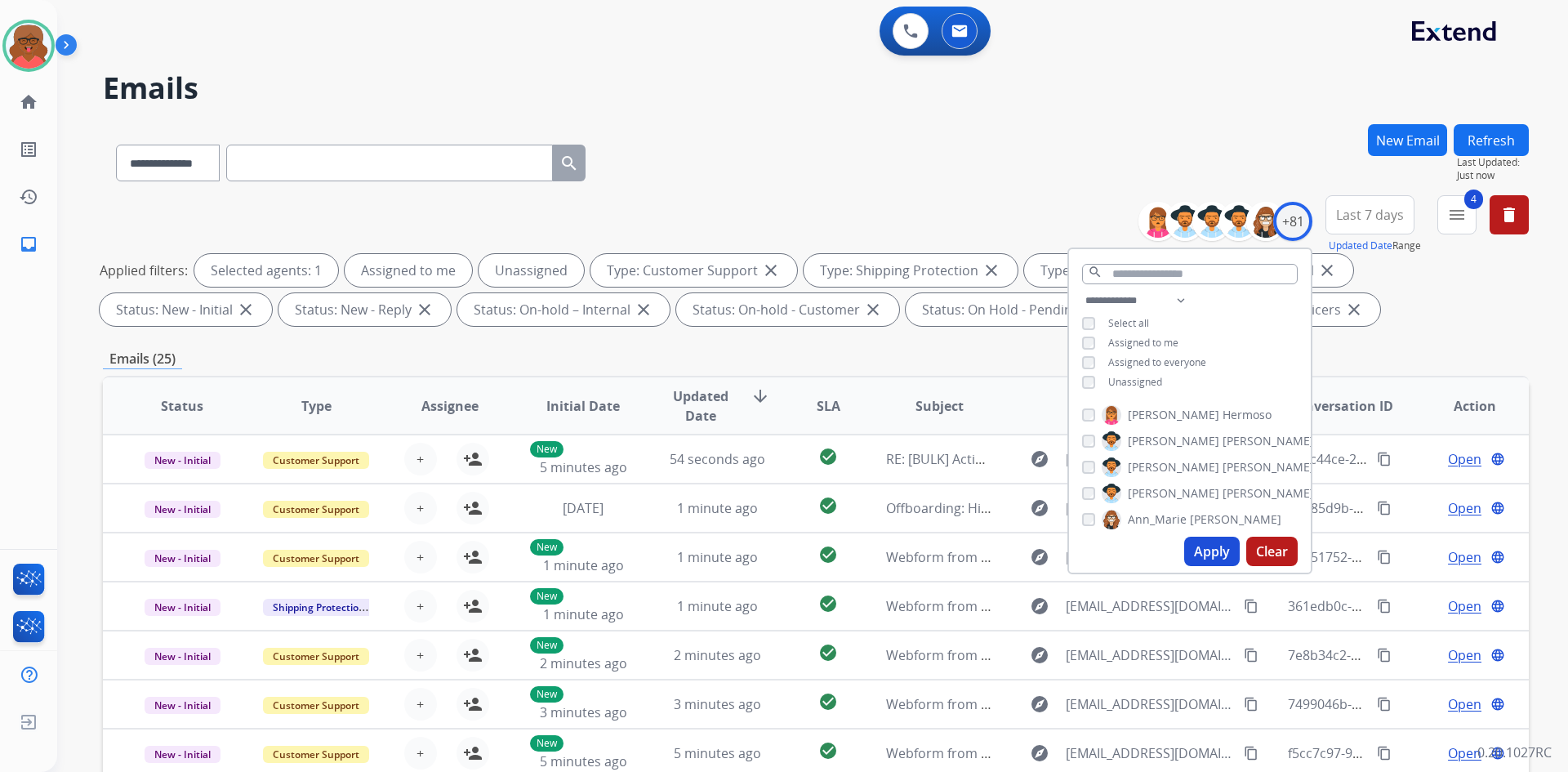
click at [1128, 382] on span "Unassigned" at bounding box center [1135, 382] width 54 height 14
click at [1201, 563] on button "Apply" at bounding box center [1212, 551] width 55 height 30
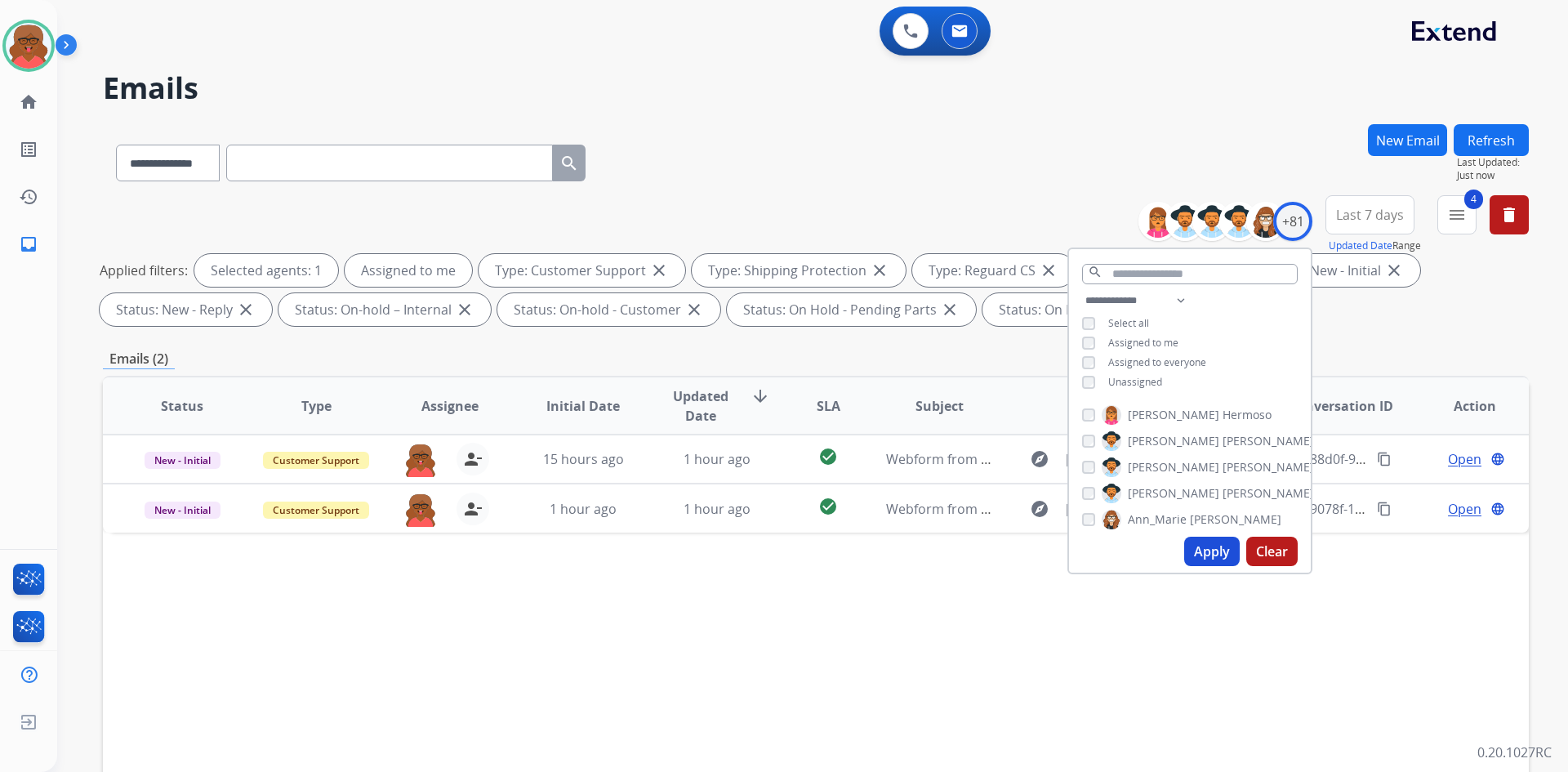
click at [1383, 346] on div "**********" at bounding box center [815, 565] width 1426 height 883
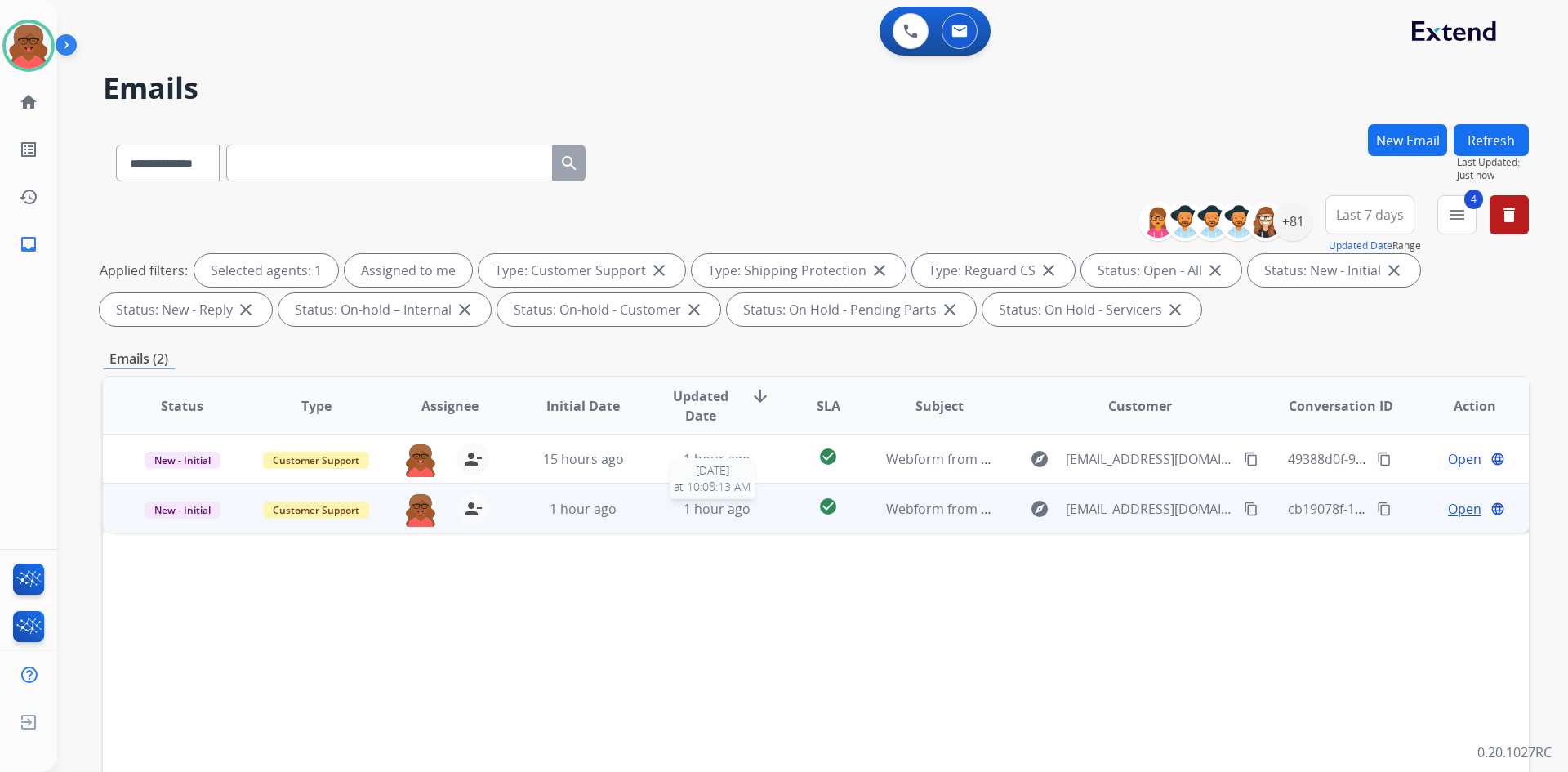
click at [749, 514] on div "1 hour ago" at bounding box center [718, 508] width 107 height 20
click at [775, 502] on td "check_circle" at bounding box center [815, 508] width 89 height 49
click at [1244, 508] on mat-icon "content_copy" at bounding box center [1251, 508] width 14 height 14
click at [772, 508] on td "check_circle Within SLA" at bounding box center [815, 508] width 89 height 49
click at [1453, 504] on span "Open" at bounding box center [1464, 508] width 33 height 20
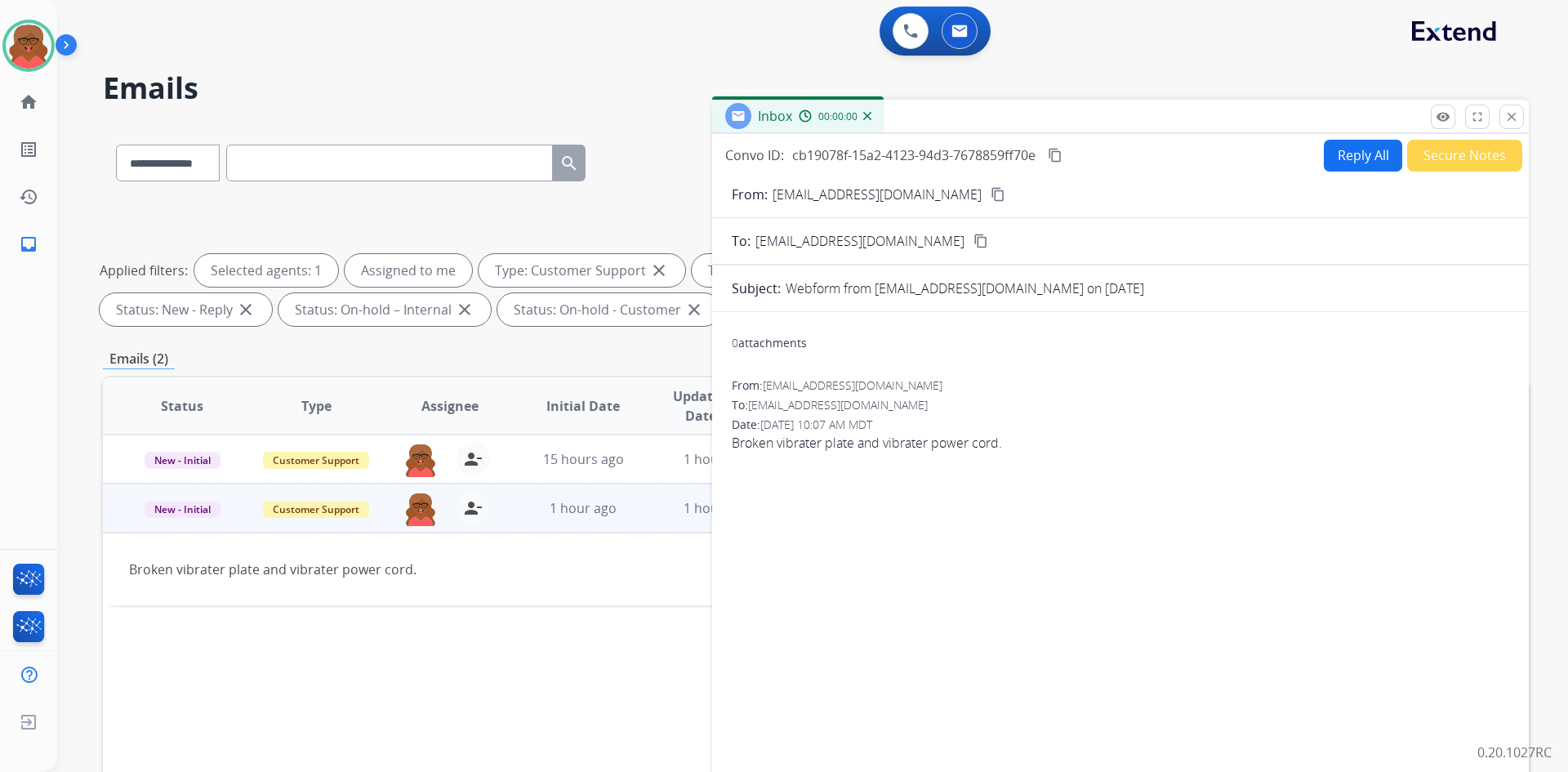
click at [1327, 160] on button "Reply All" at bounding box center [1363, 155] width 78 height 31
select select "**********"
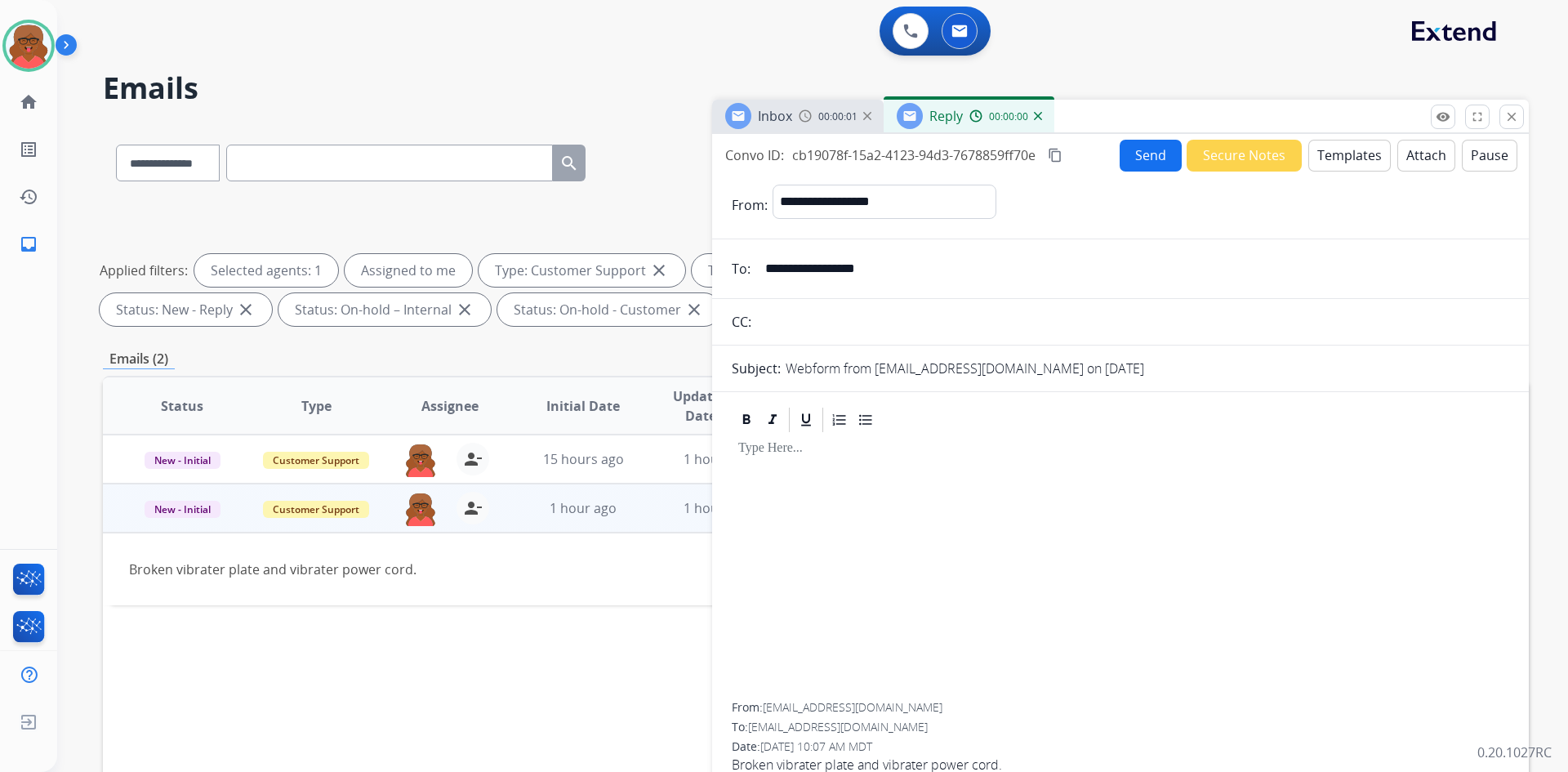
click at [1327, 160] on button "Templates" at bounding box center [1349, 155] width 82 height 31
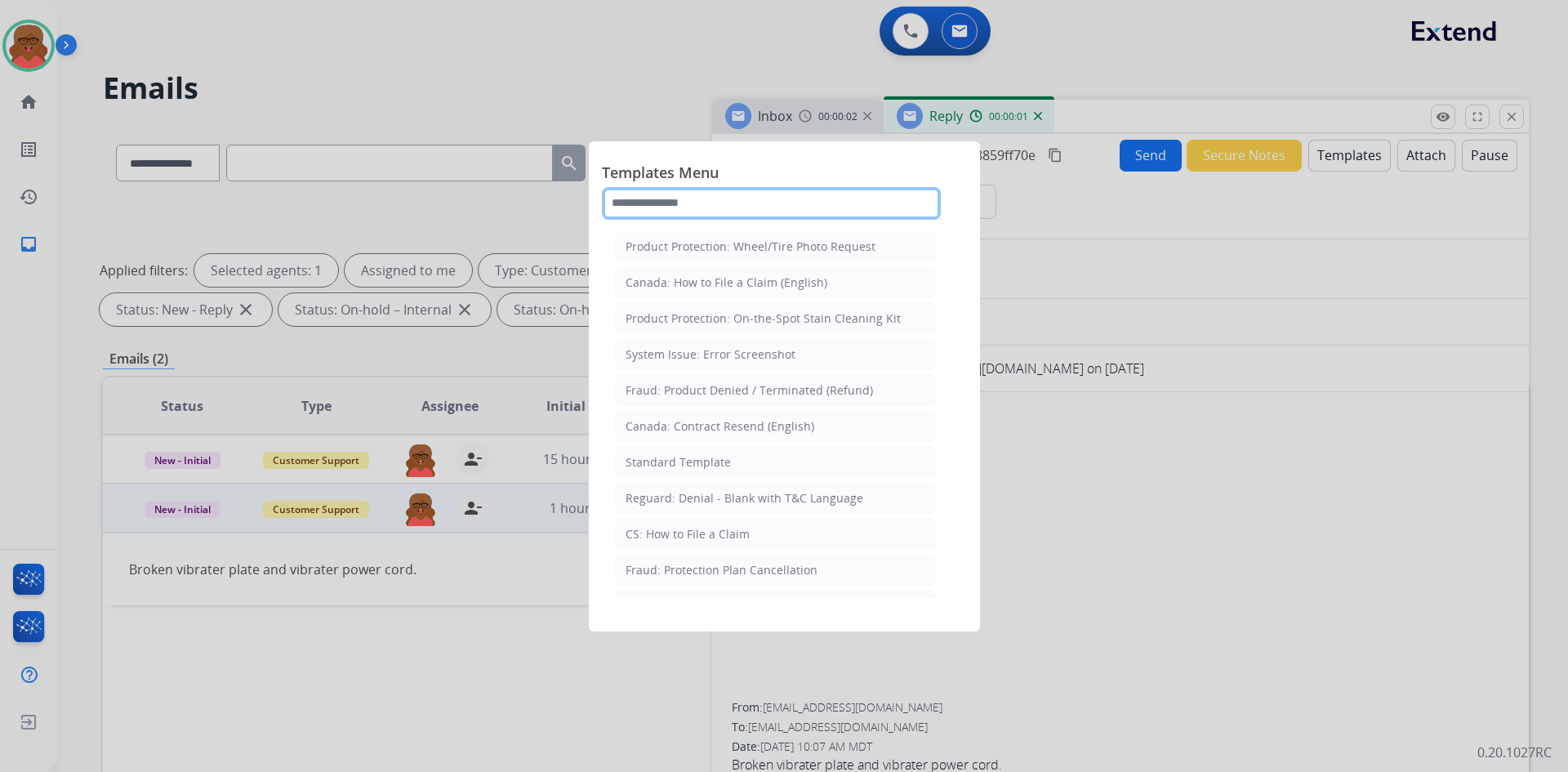
click at [905, 201] on input "text" at bounding box center [771, 203] width 339 height 32
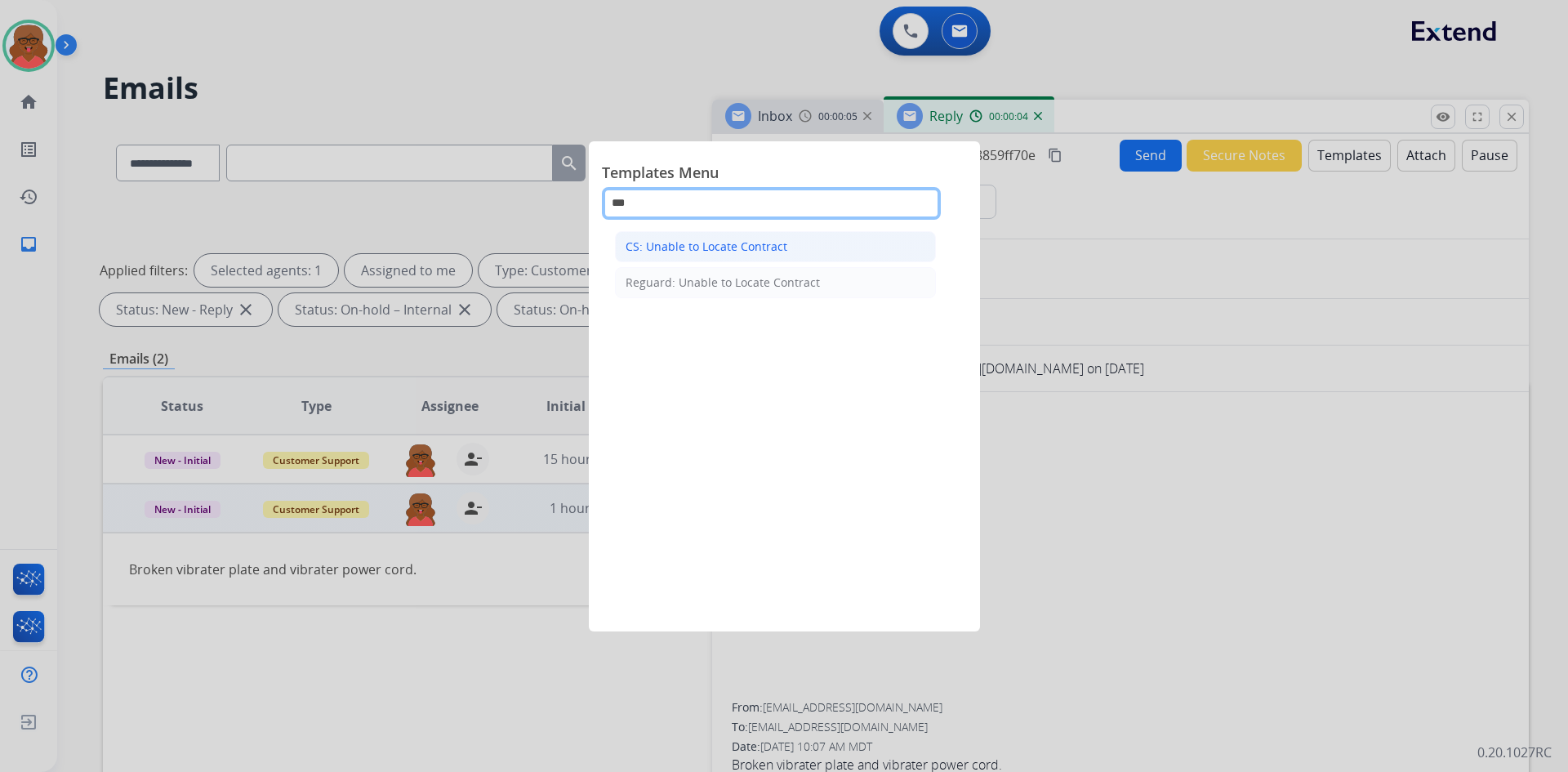
type input "***"
click at [899, 241] on li "CS: Unable to Locate Contract" at bounding box center [775, 247] width 321 height 31
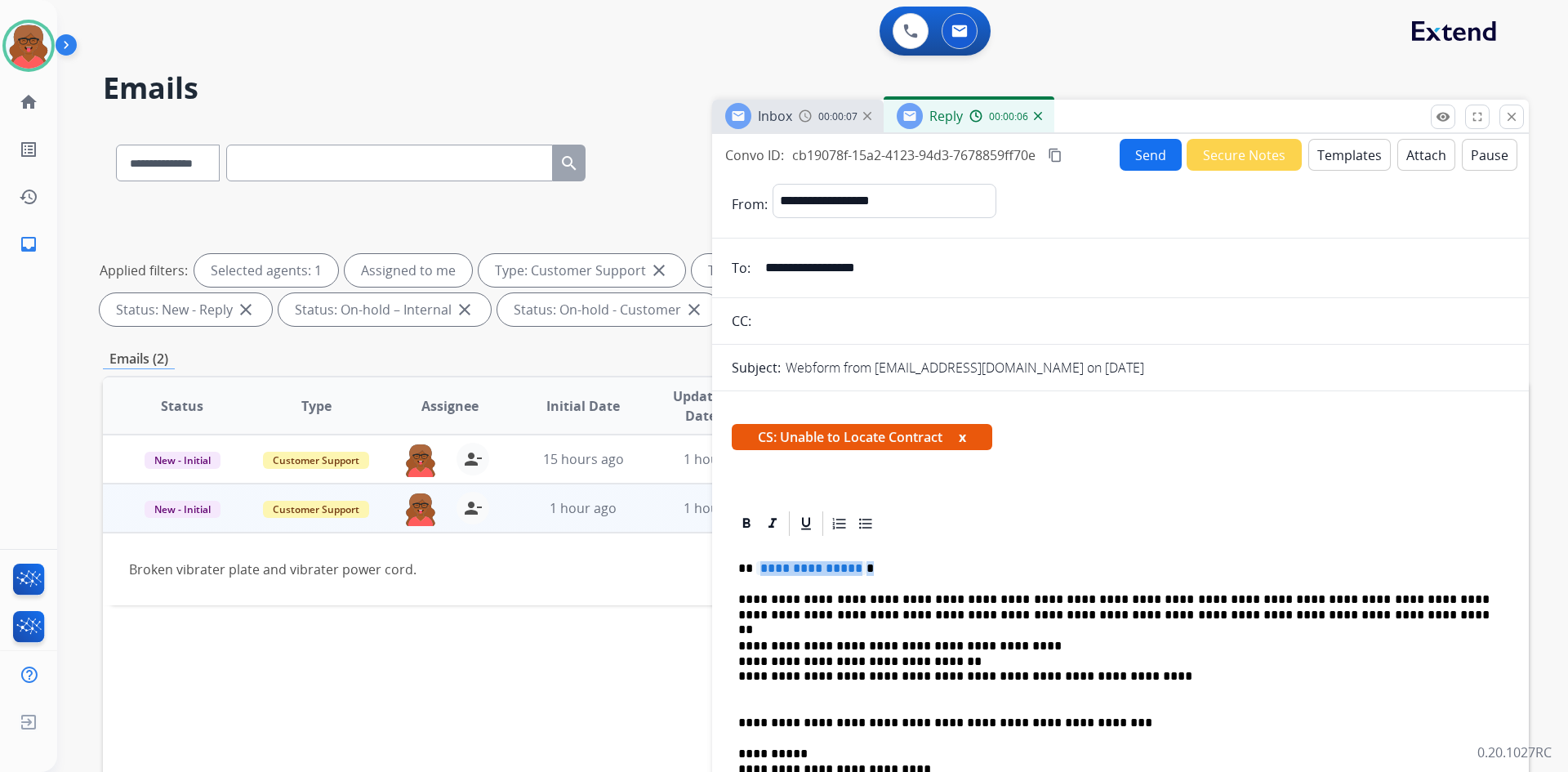
drag, startPoint x: 756, startPoint y: 567, endPoint x: 929, endPoint y: 538, distance: 175.4
click at [1125, 154] on button "Send" at bounding box center [1150, 154] width 62 height 31
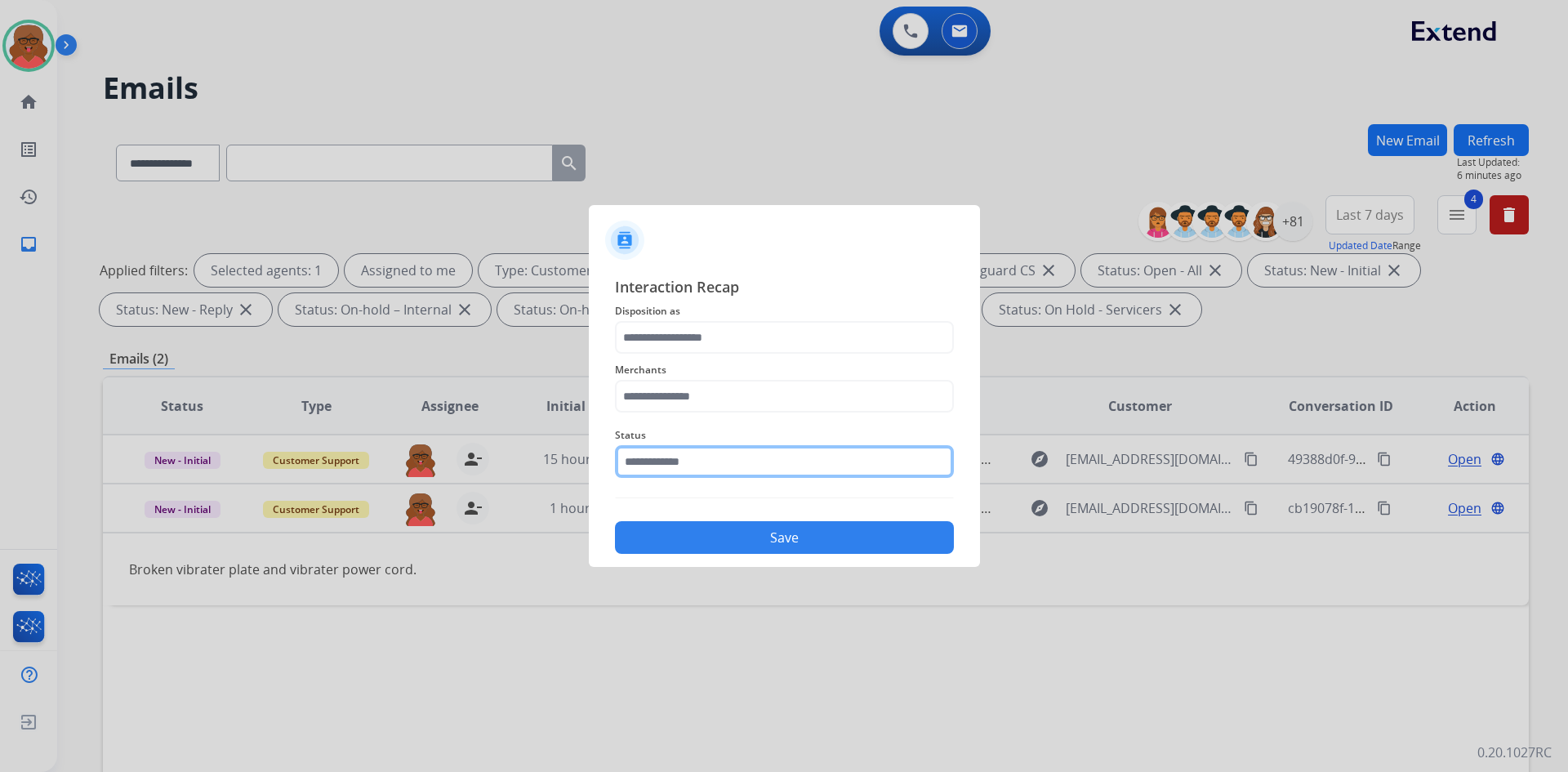
click at [715, 468] on input "text" at bounding box center [784, 462] width 339 height 32
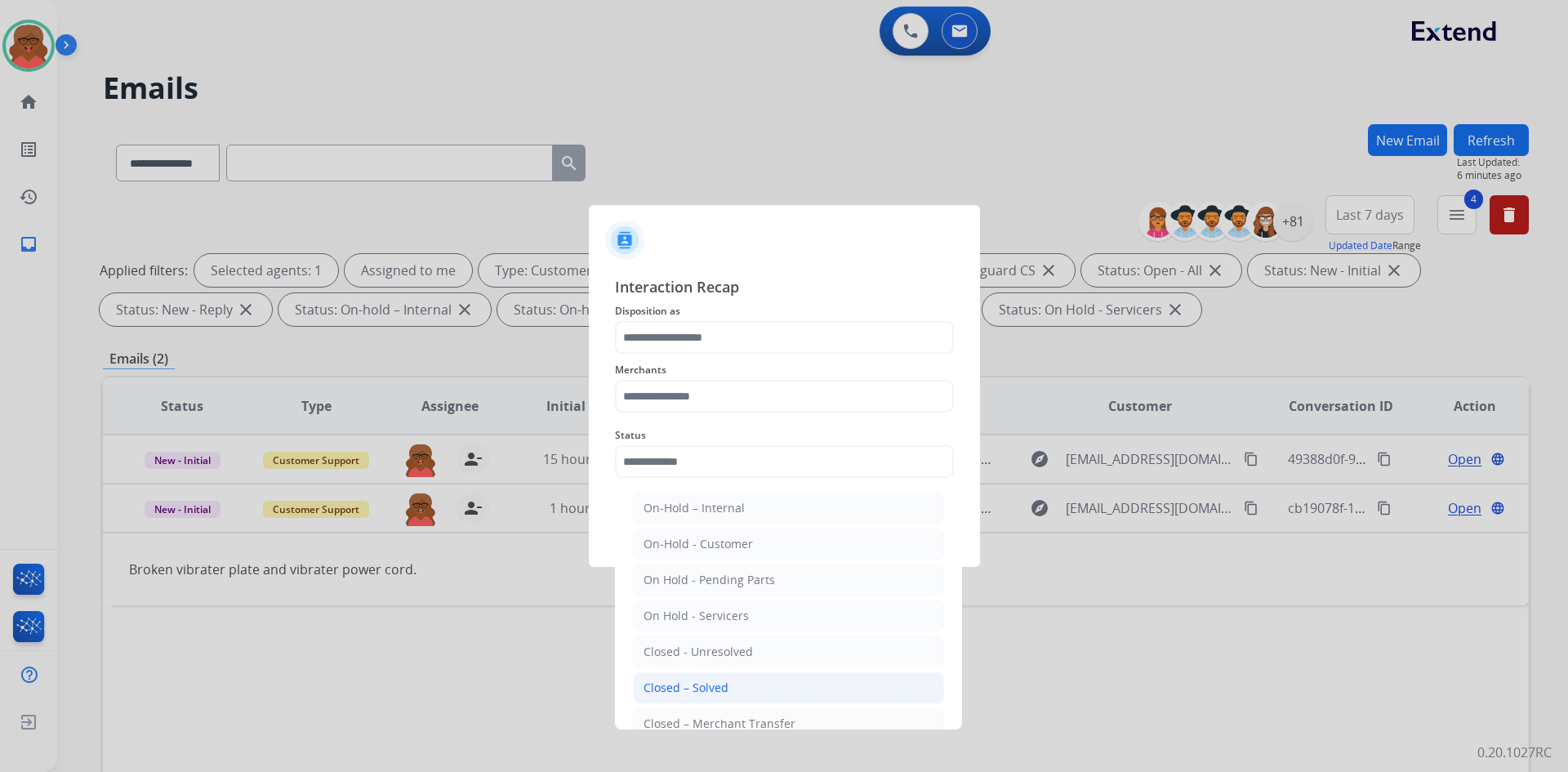
click at [715, 675] on li "Closed – Solved" at bounding box center [788, 688] width 311 height 31
type input "**********"
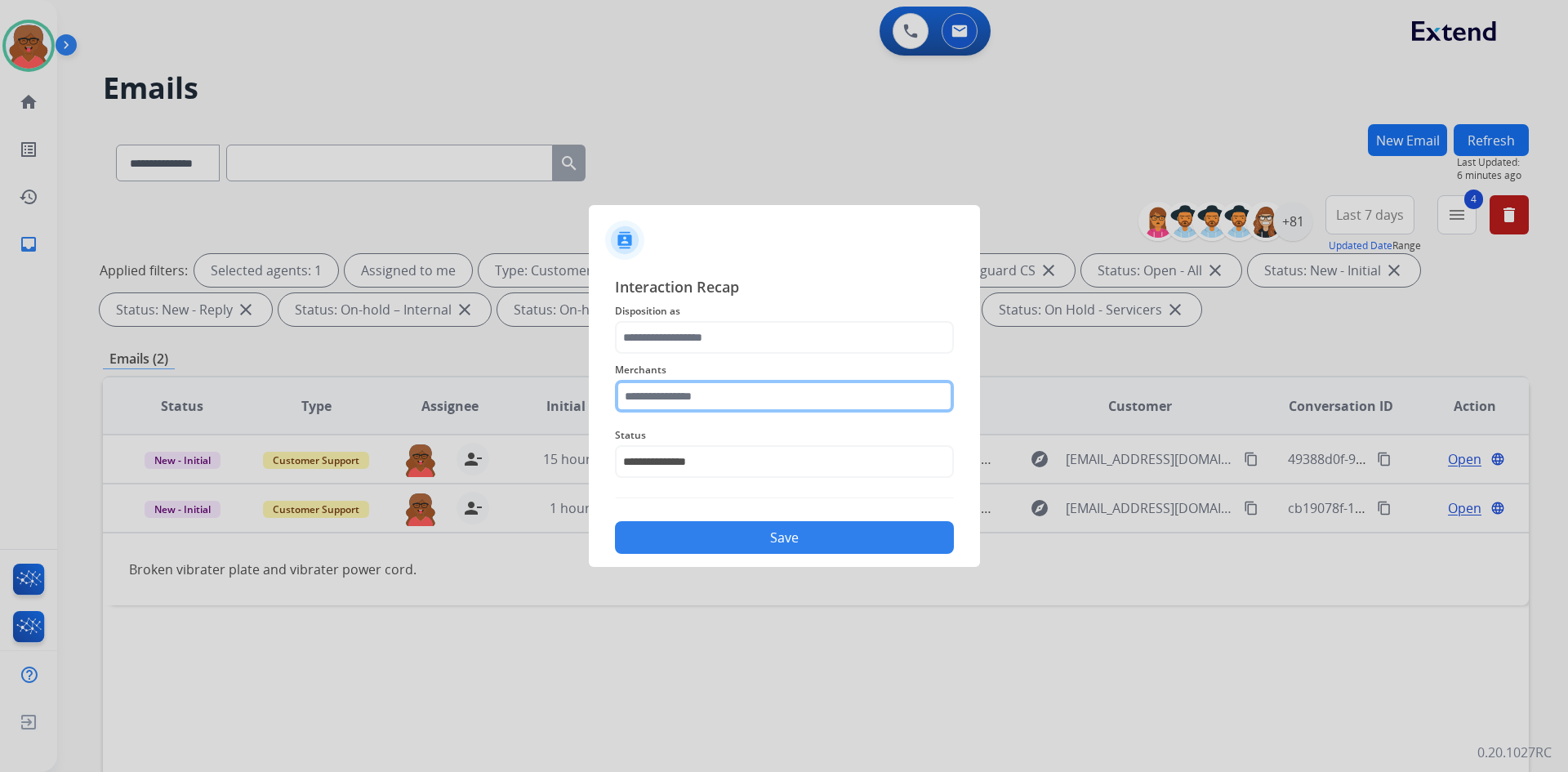
click at [759, 394] on input "text" at bounding box center [784, 396] width 339 height 32
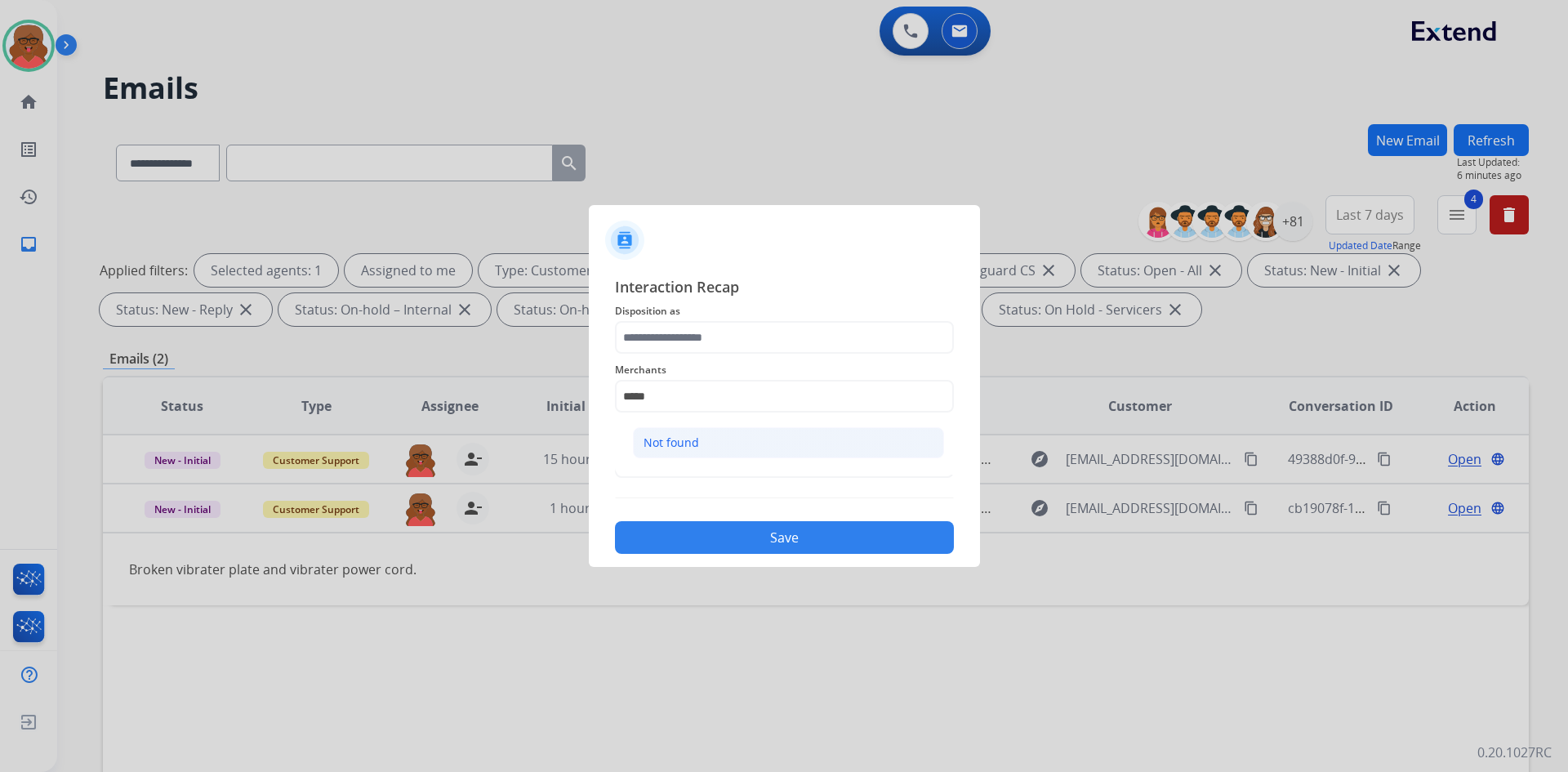
click at [734, 449] on li "Not found" at bounding box center [788, 442] width 311 height 31
type input "*********"
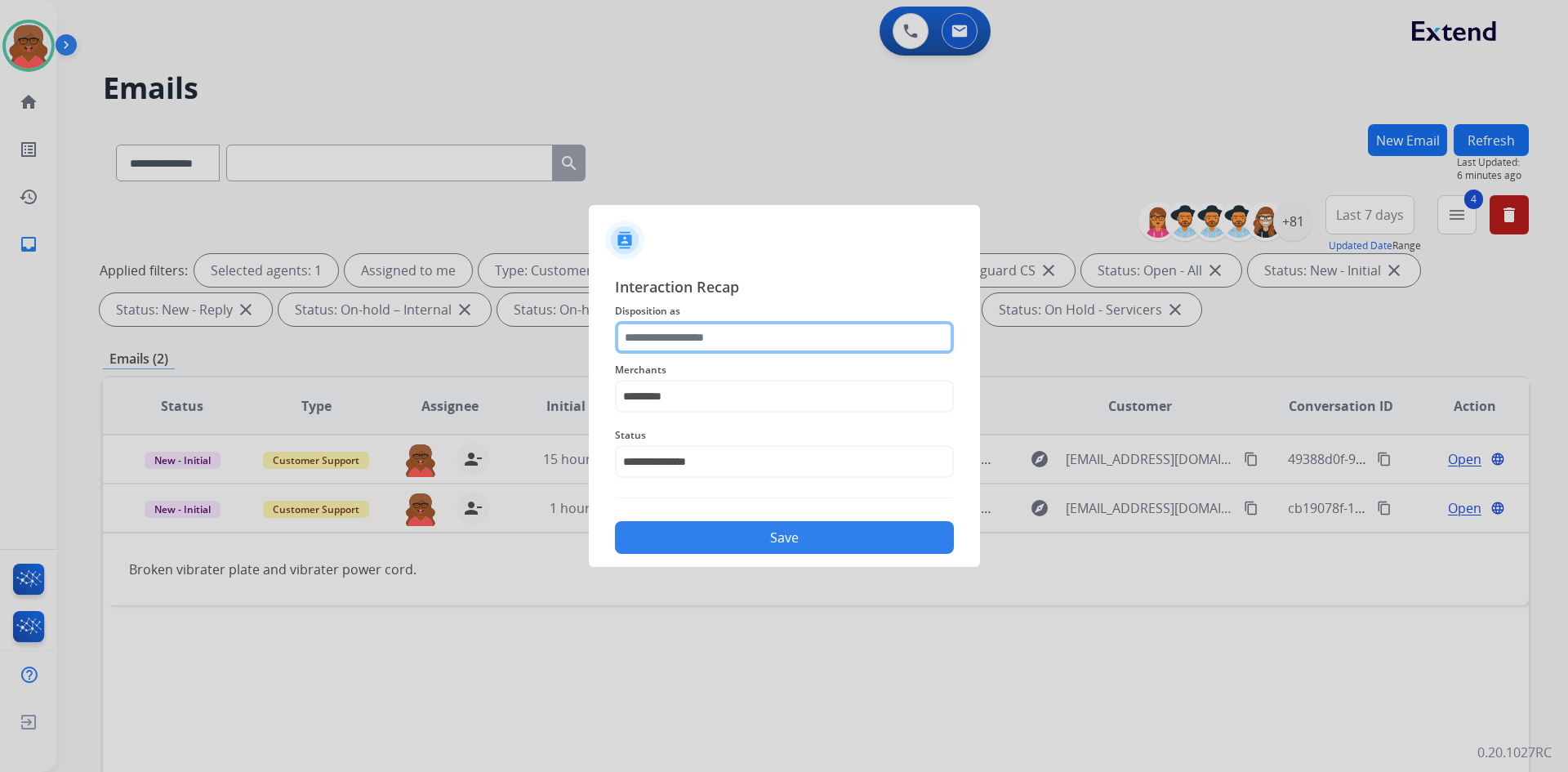
click at [738, 339] on input "text" at bounding box center [784, 338] width 339 height 32
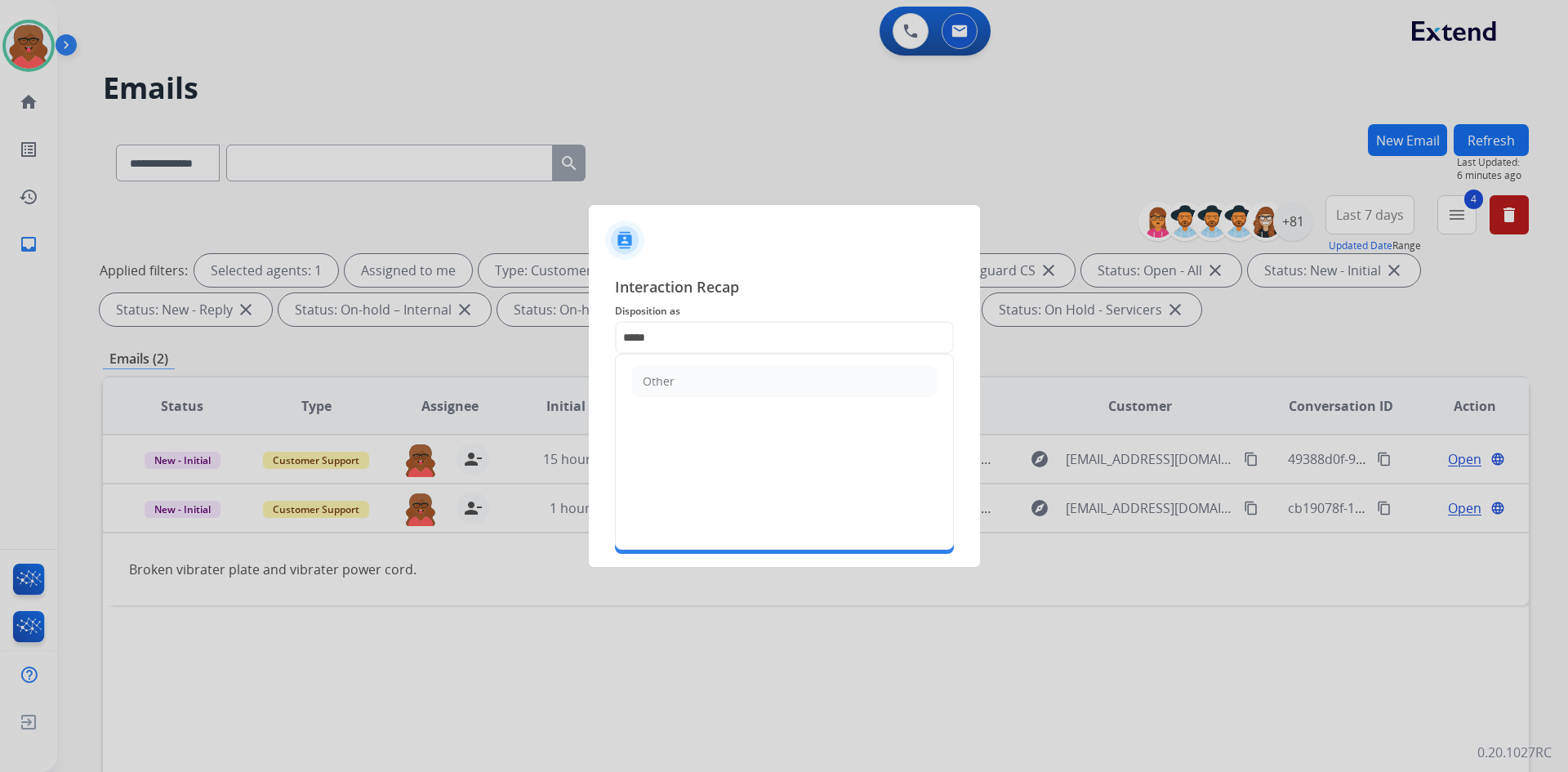
click at [738, 358] on ul "Other" at bounding box center [784, 381] width 338 height 54
click at [738, 377] on span "Merchants" at bounding box center [784, 370] width 339 height 20
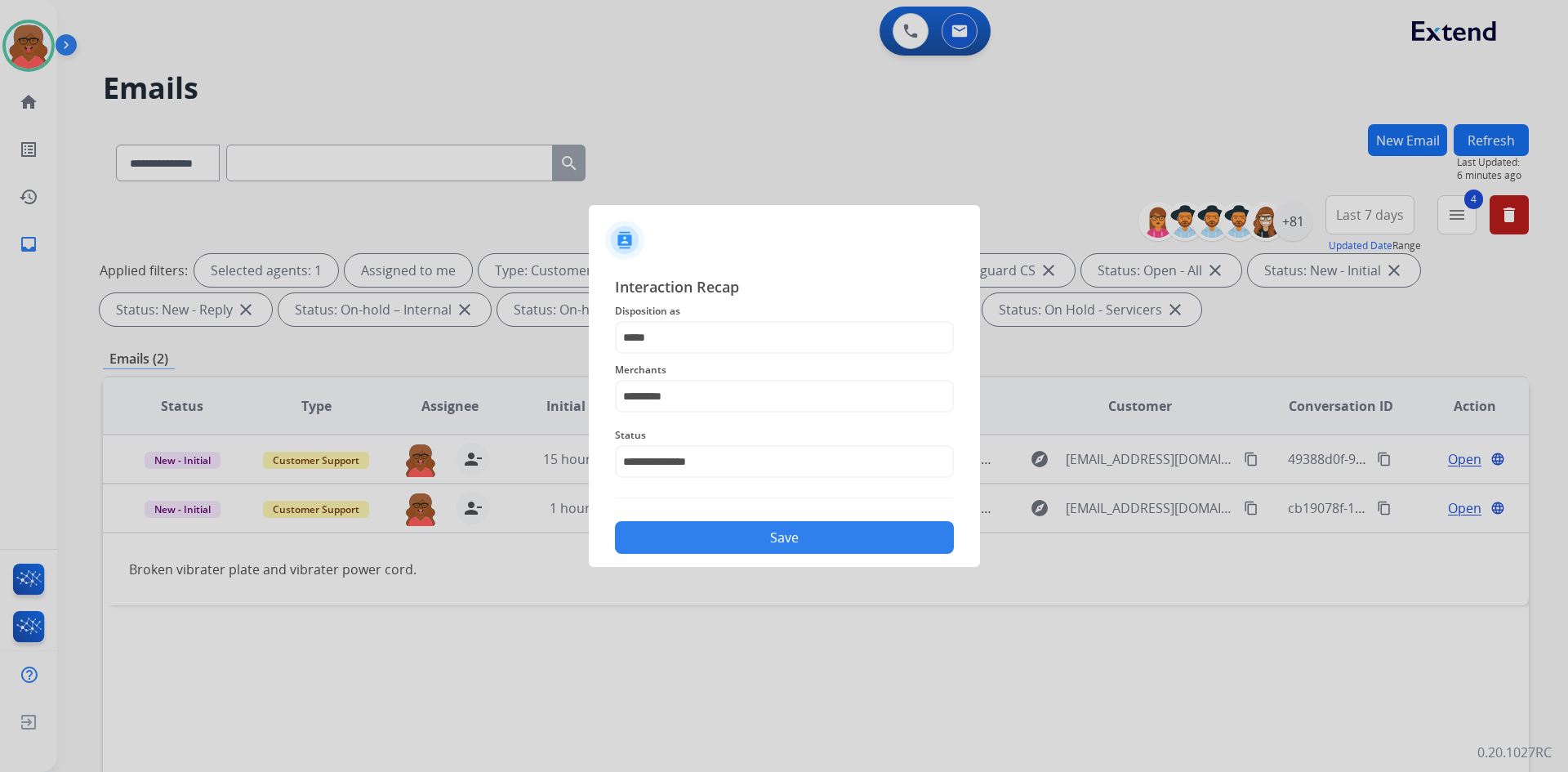
click at [775, 542] on button "Save" at bounding box center [784, 537] width 339 height 32
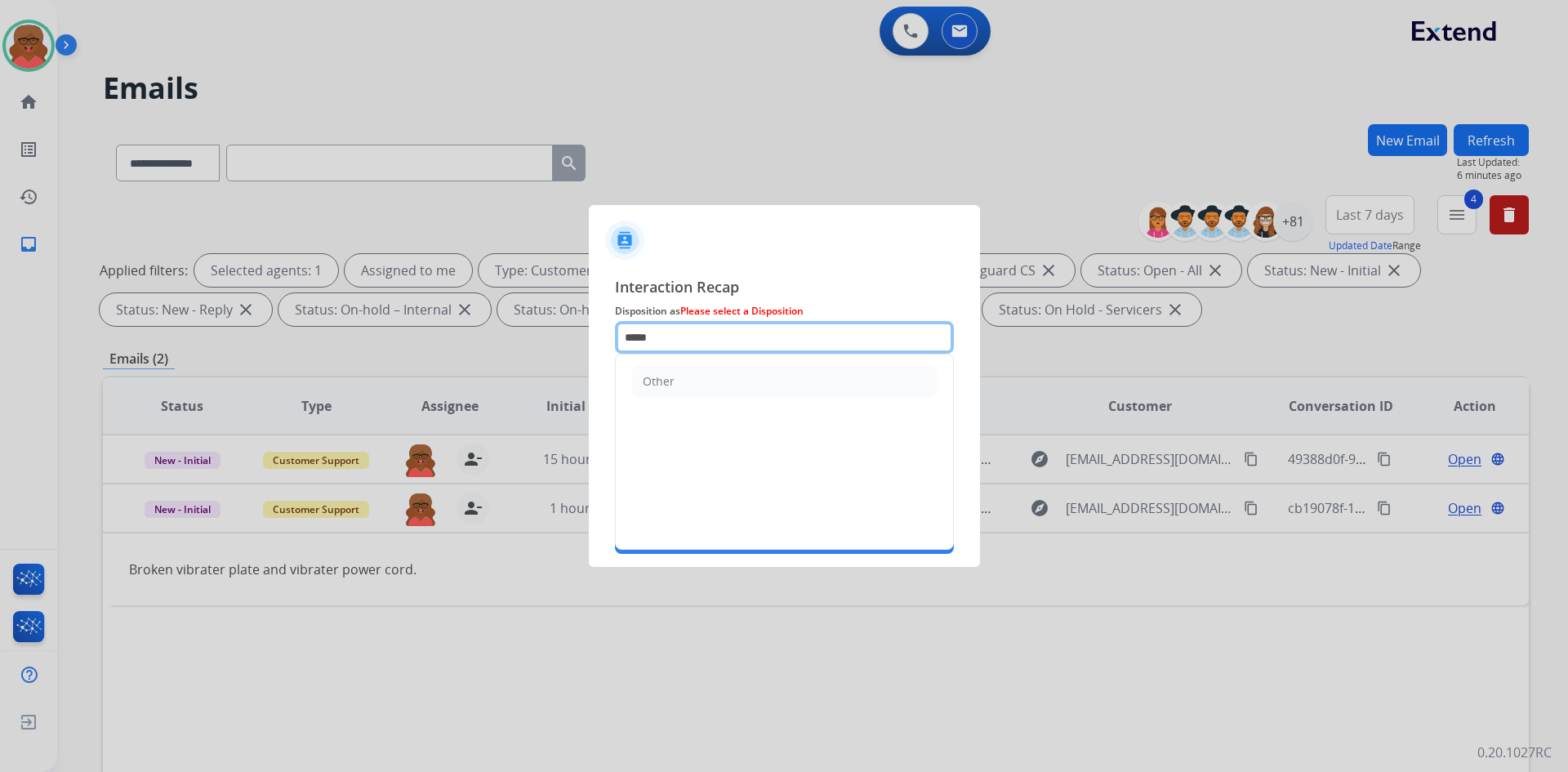
click at [701, 338] on input "*****" at bounding box center [784, 338] width 339 height 32
click at [696, 382] on li "Other" at bounding box center [785, 381] width 304 height 31
type input "*****"
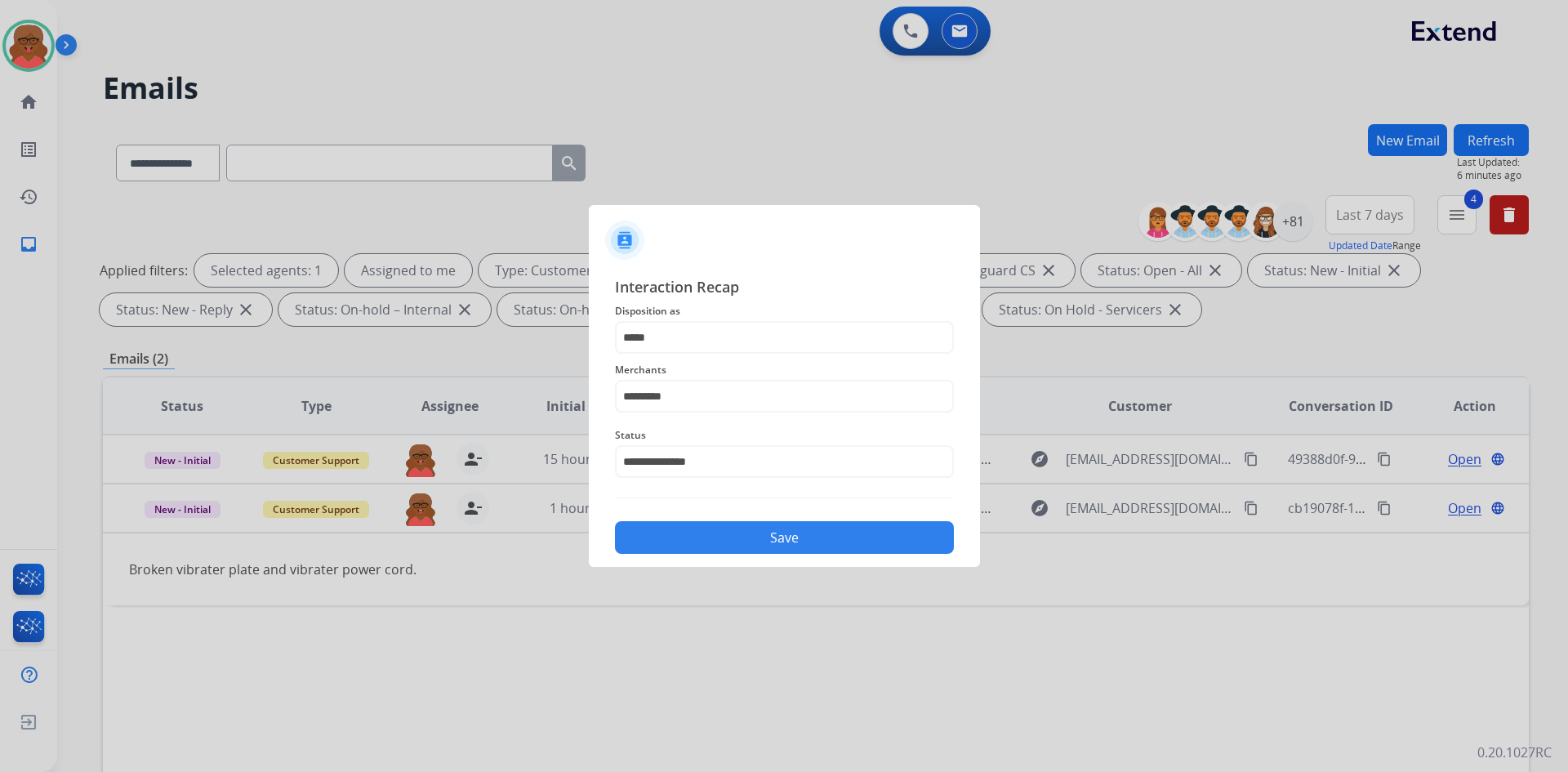
click at [757, 539] on button "Save" at bounding box center [784, 537] width 339 height 32
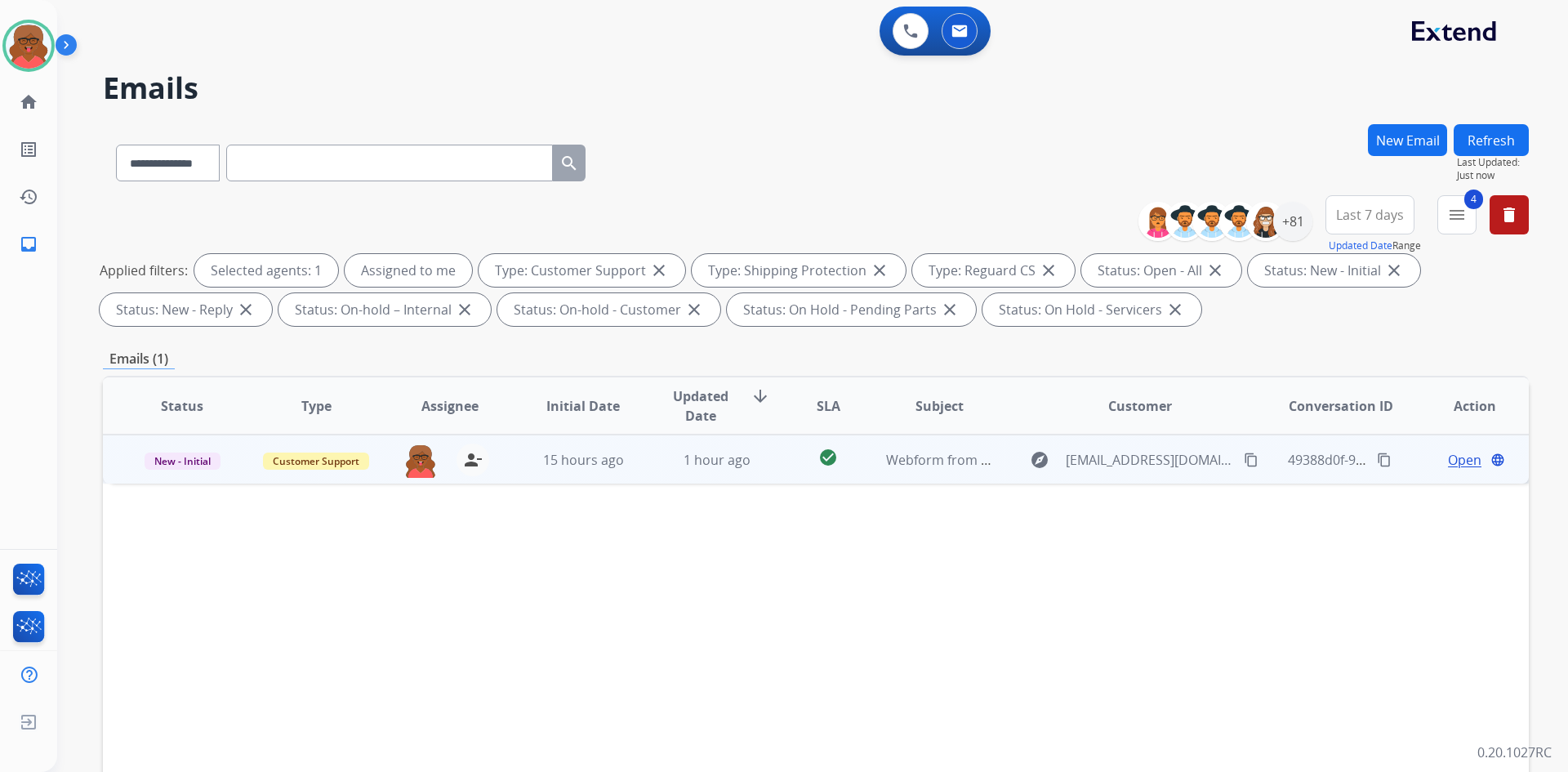
click at [929, 467] on span "Webform from [EMAIL_ADDRESS][DOMAIN_NAME] on [DATE]" at bounding box center [1071, 459] width 370 height 18
click at [1244, 460] on mat-icon "content_copy" at bounding box center [1251, 458] width 14 height 14
click at [1448, 459] on span "Open" at bounding box center [1464, 458] width 33 height 20
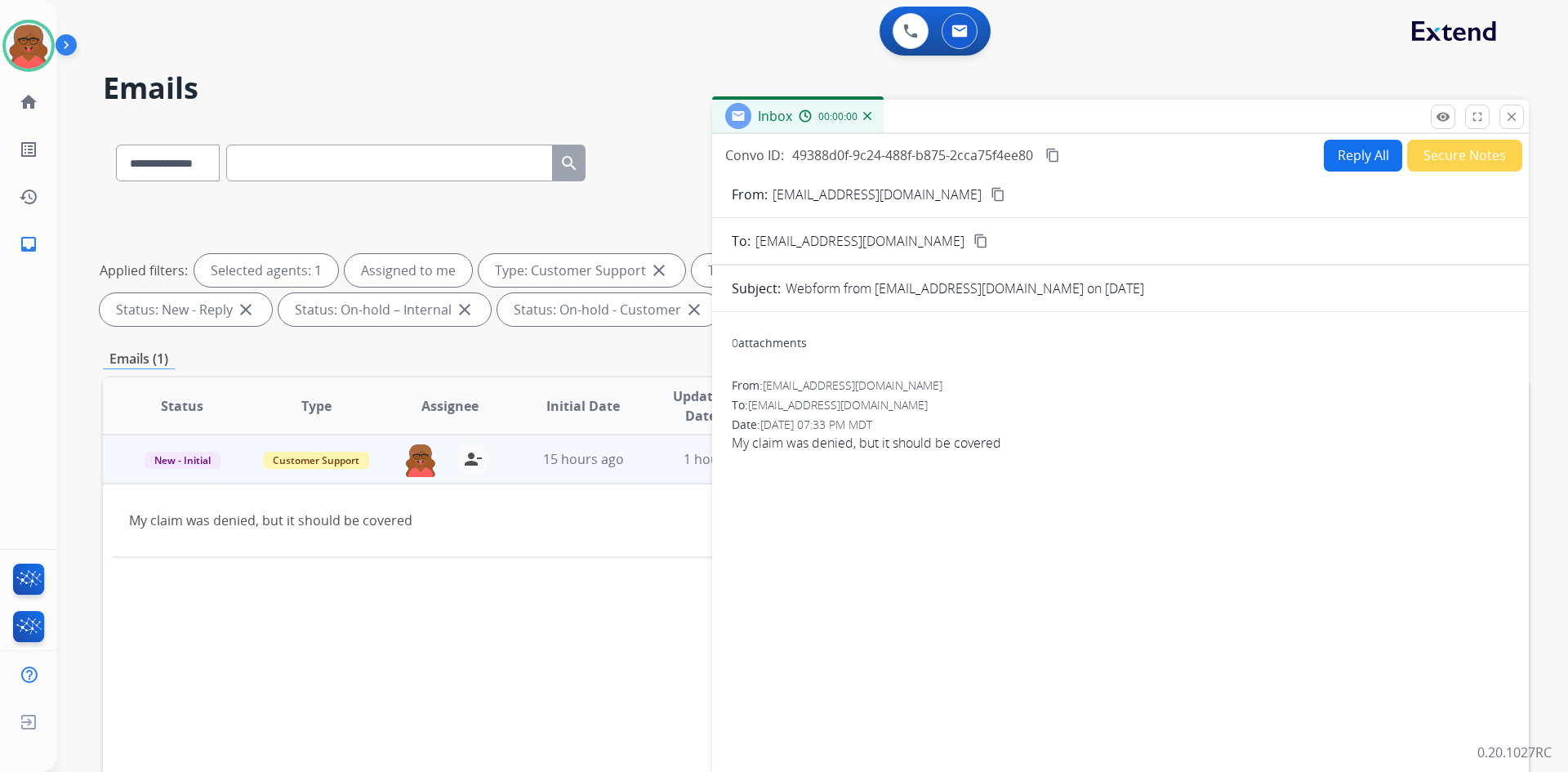
click at [1349, 161] on button "Reply All" at bounding box center [1363, 155] width 78 height 31
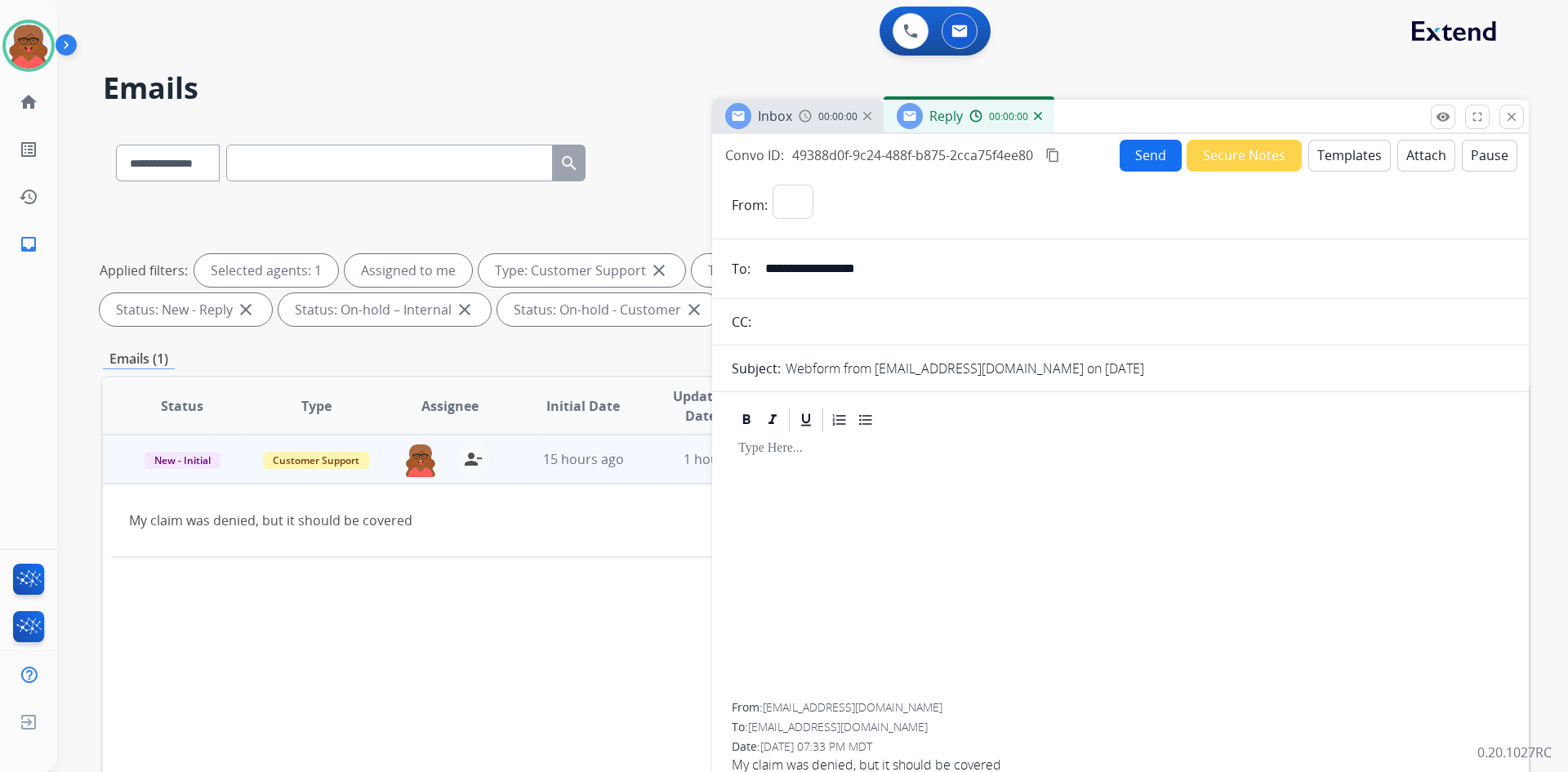
select select "**********"
click at [1349, 154] on button "Templates" at bounding box center [1349, 155] width 82 height 31
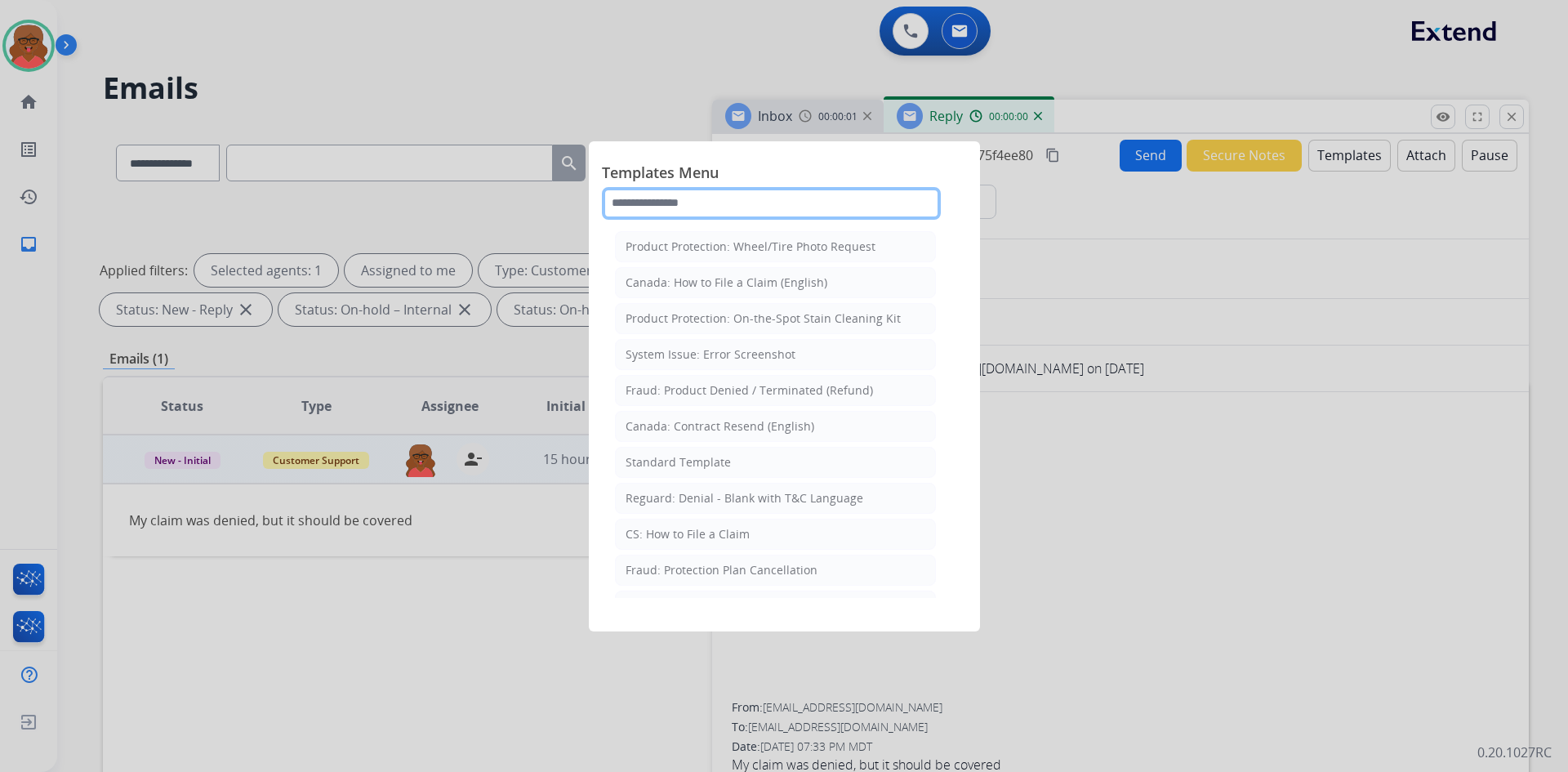
click at [887, 202] on input "text" at bounding box center [771, 203] width 339 height 32
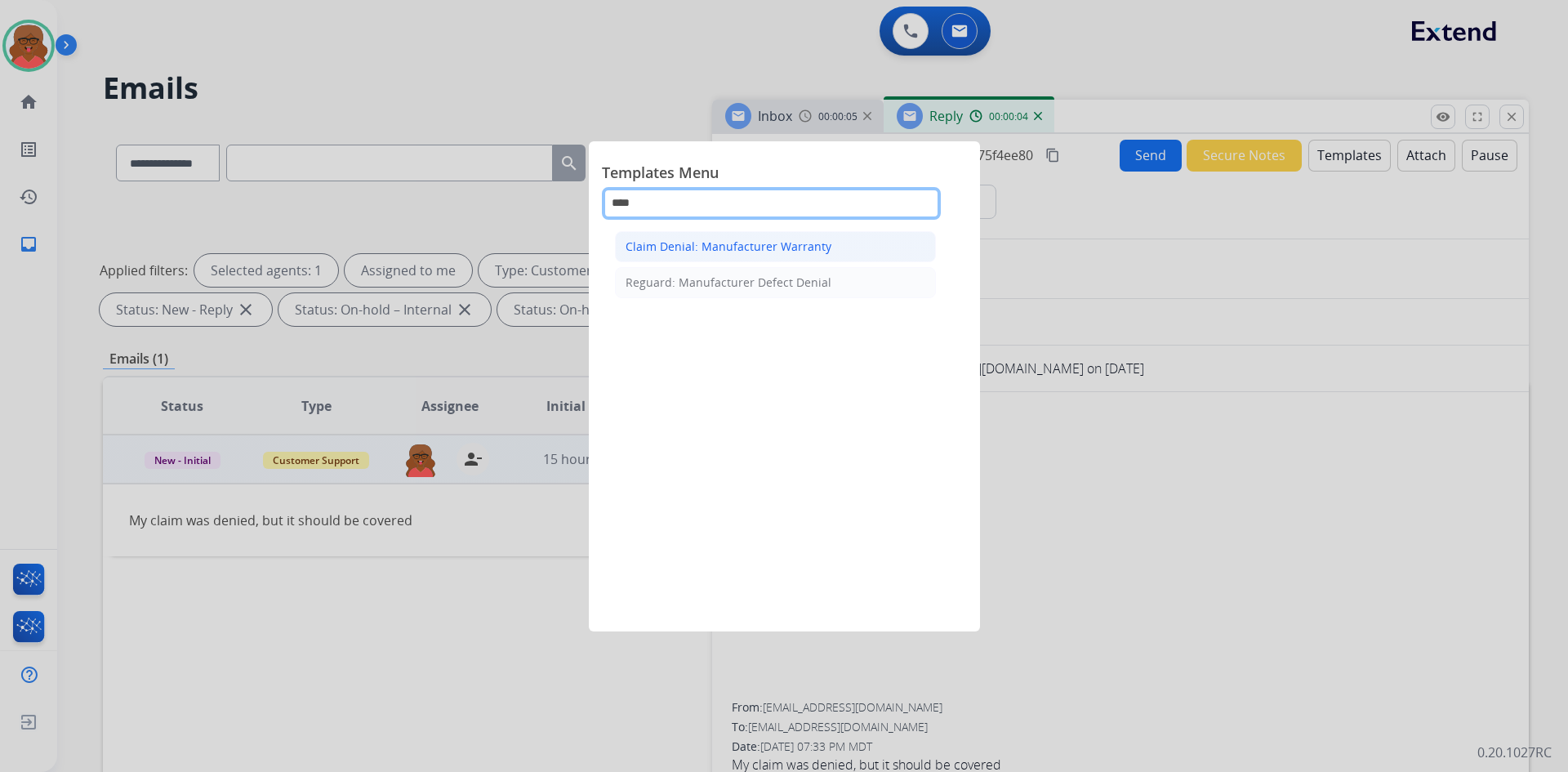
type input "****"
click at [850, 245] on li "Claim Denial: Manufacturer Warranty" at bounding box center [775, 247] width 321 height 31
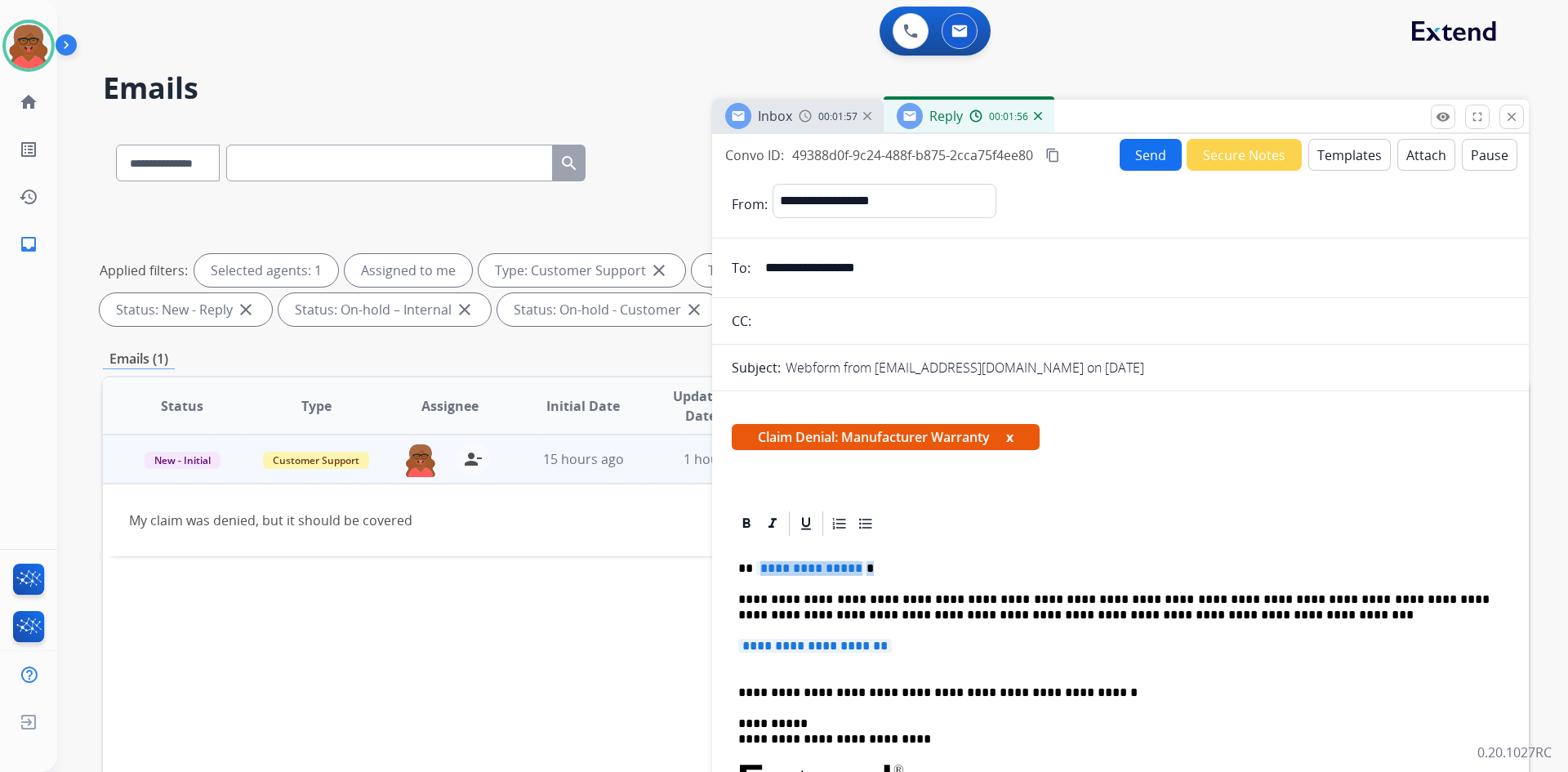
drag, startPoint x: 755, startPoint y: 567, endPoint x: 918, endPoint y: 556, distance: 163.4
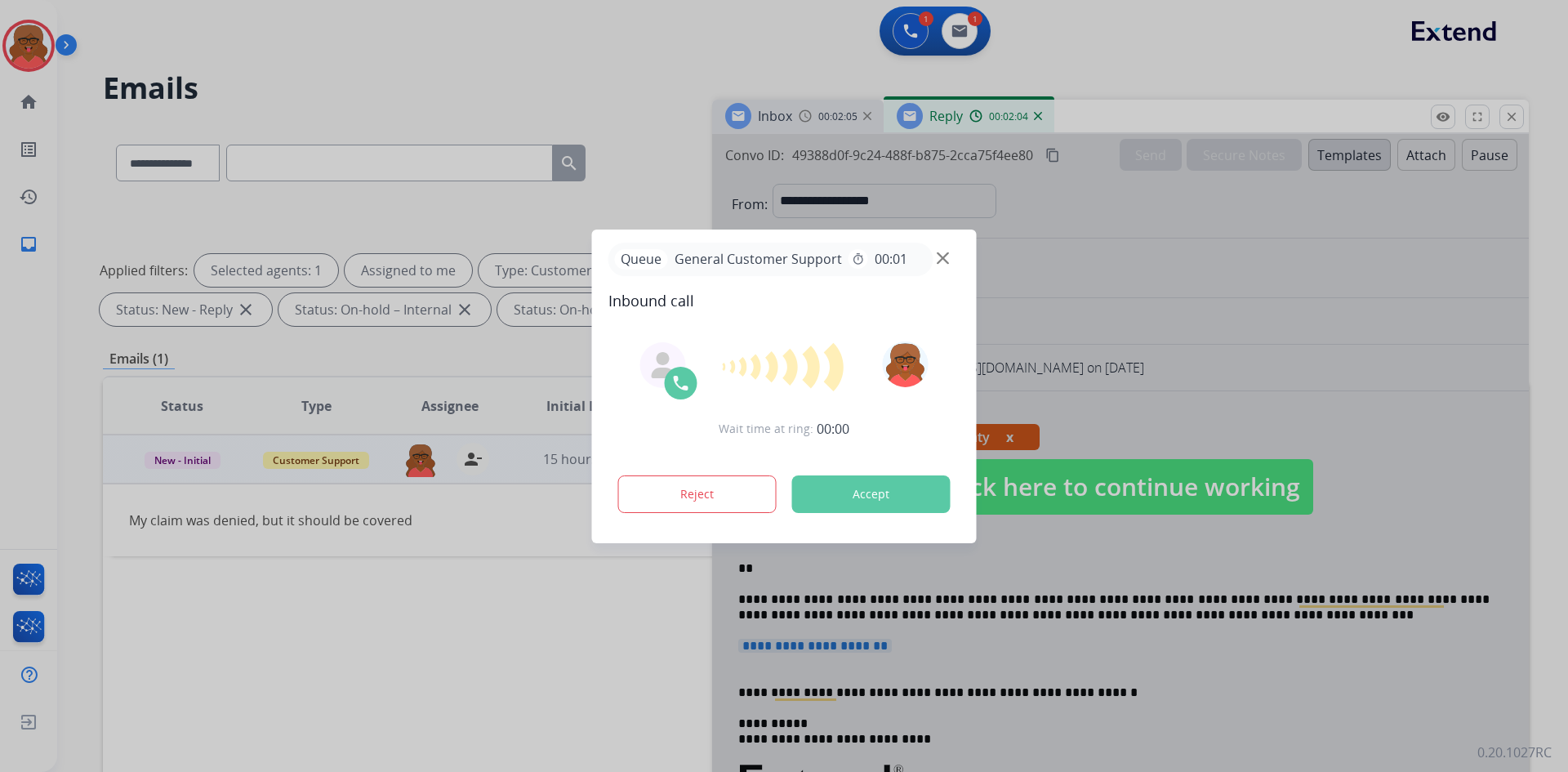
drag, startPoint x: 801, startPoint y: 553, endPoint x: 792, endPoint y: 565, distance: 15.0
click at [792, 565] on div at bounding box center [784, 386] width 1568 height 772
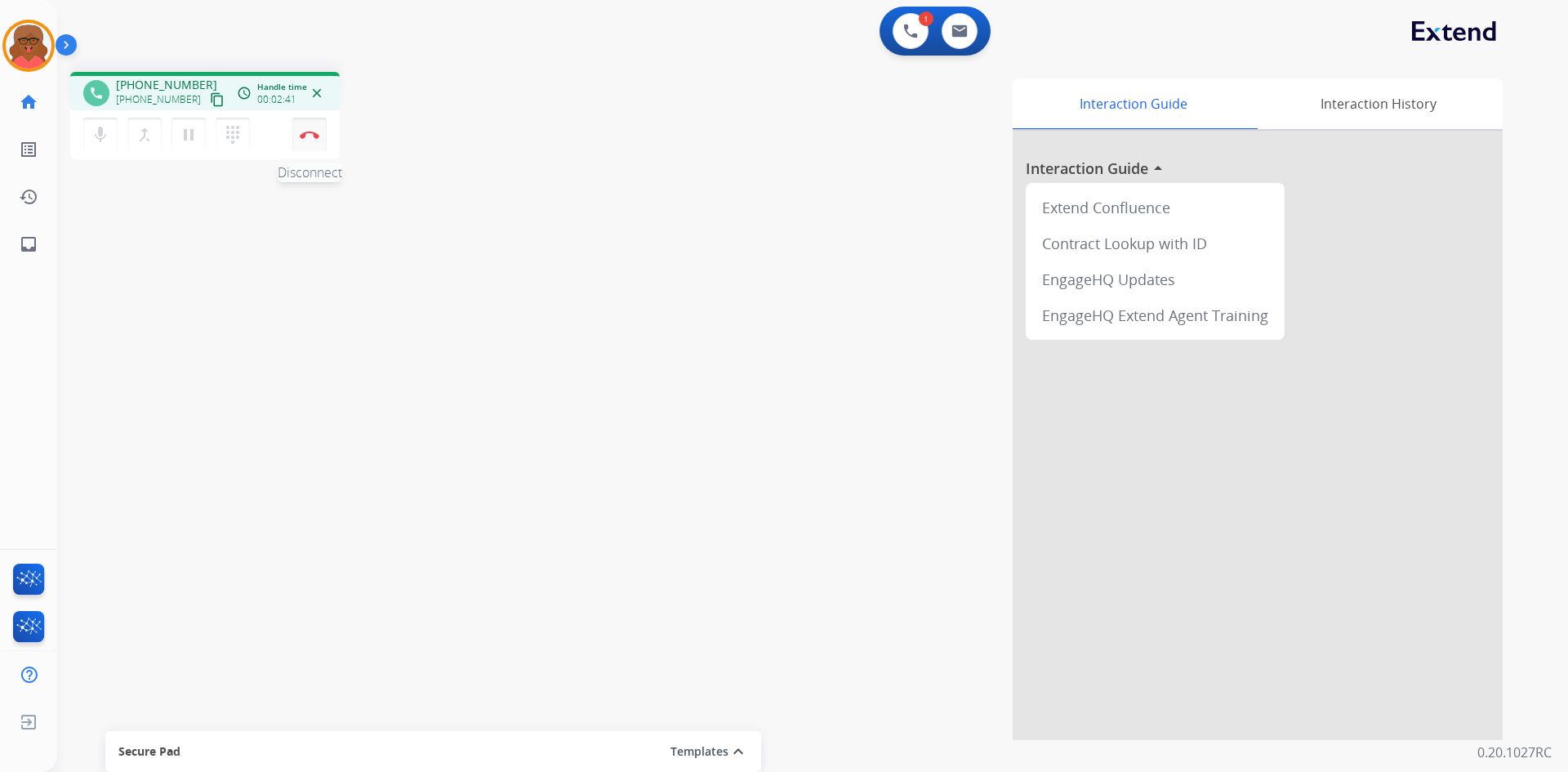
click at [304, 145] on button "Disconnect" at bounding box center [310, 134] width 34 height 34
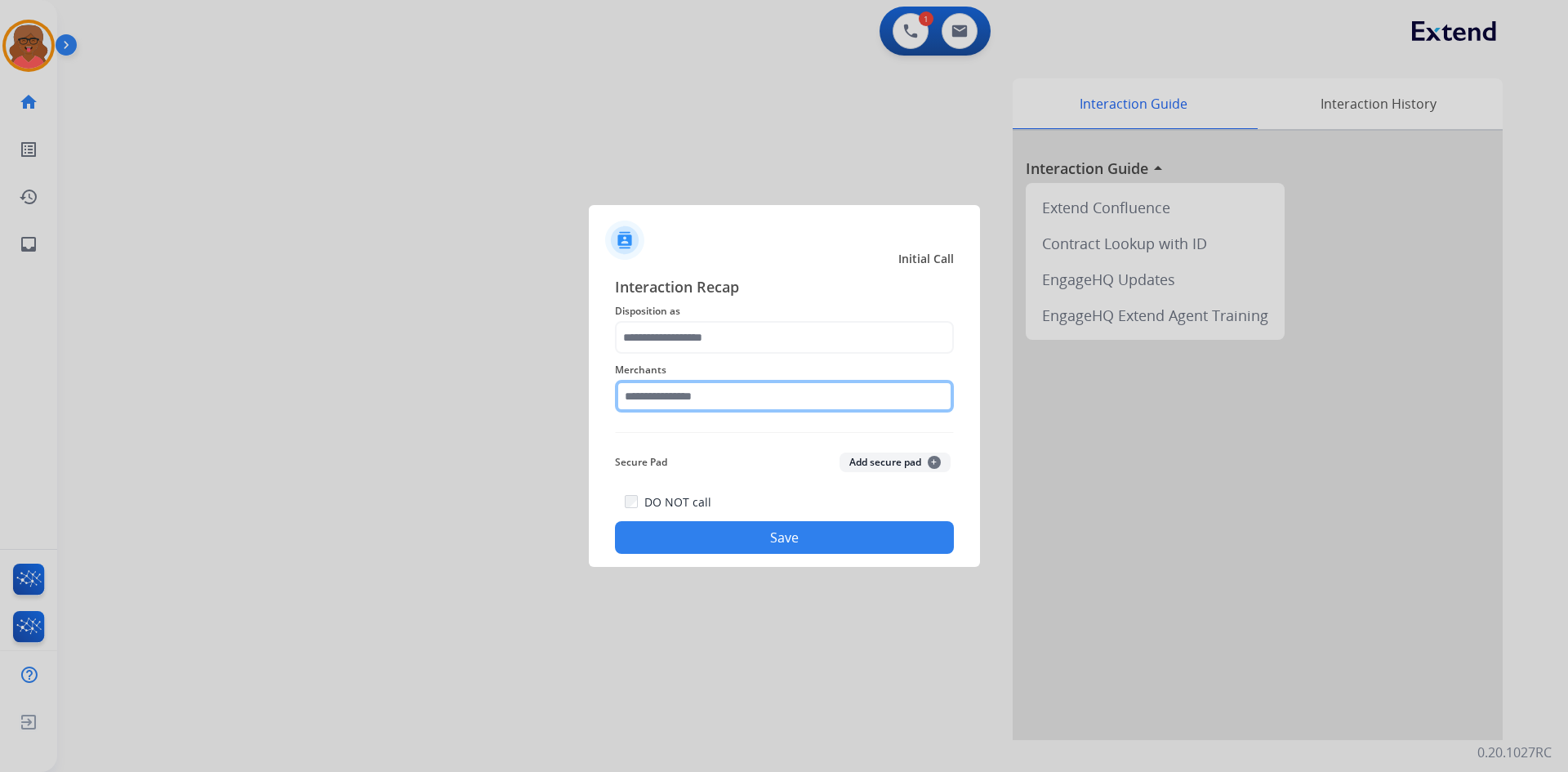
click at [679, 406] on input "text" at bounding box center [784, 396] width 339 height 32
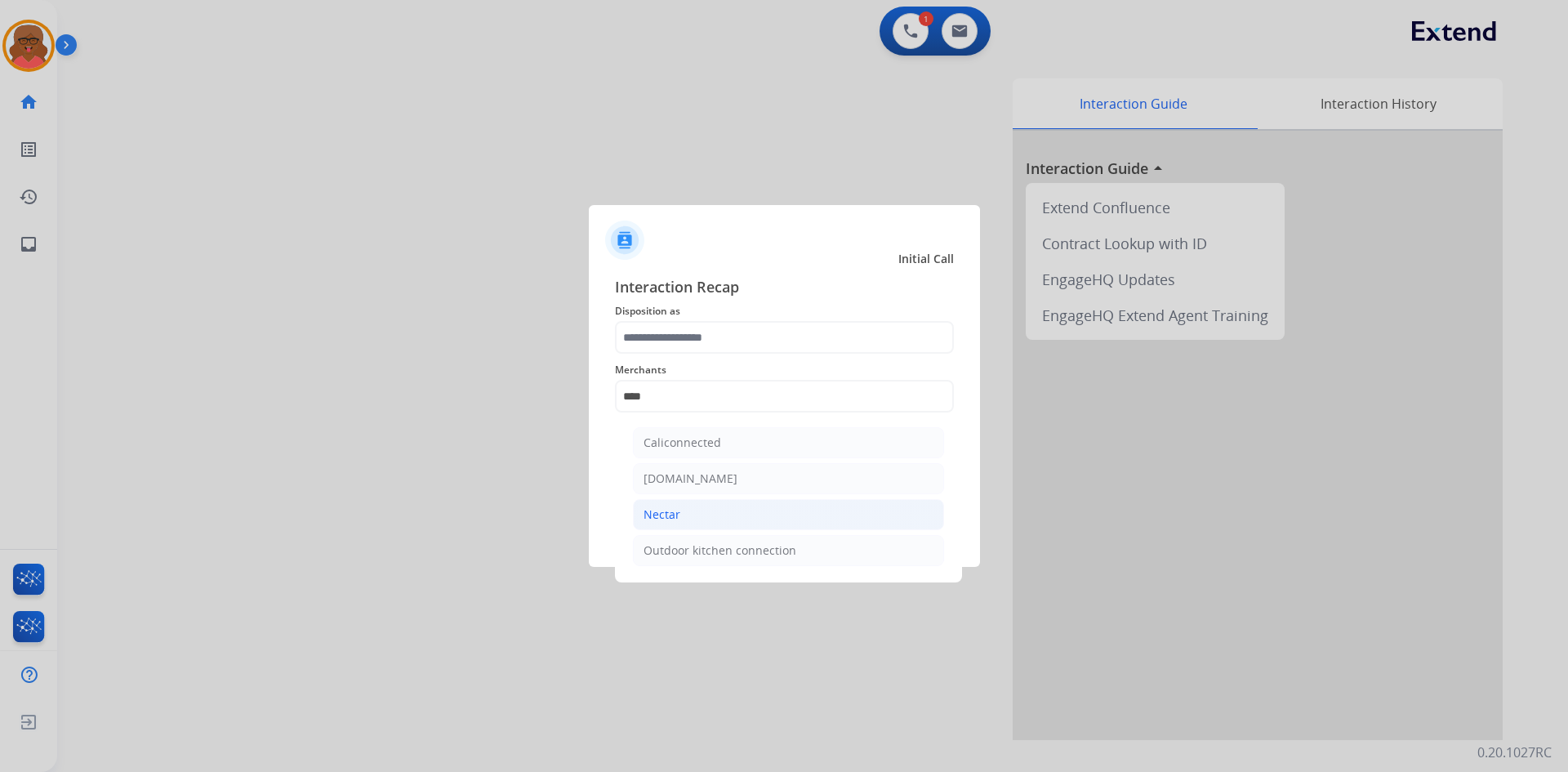
click at [679, 514] on div "Nectar" at bounding box center [662, 514] width 37 height 16
type input "******"
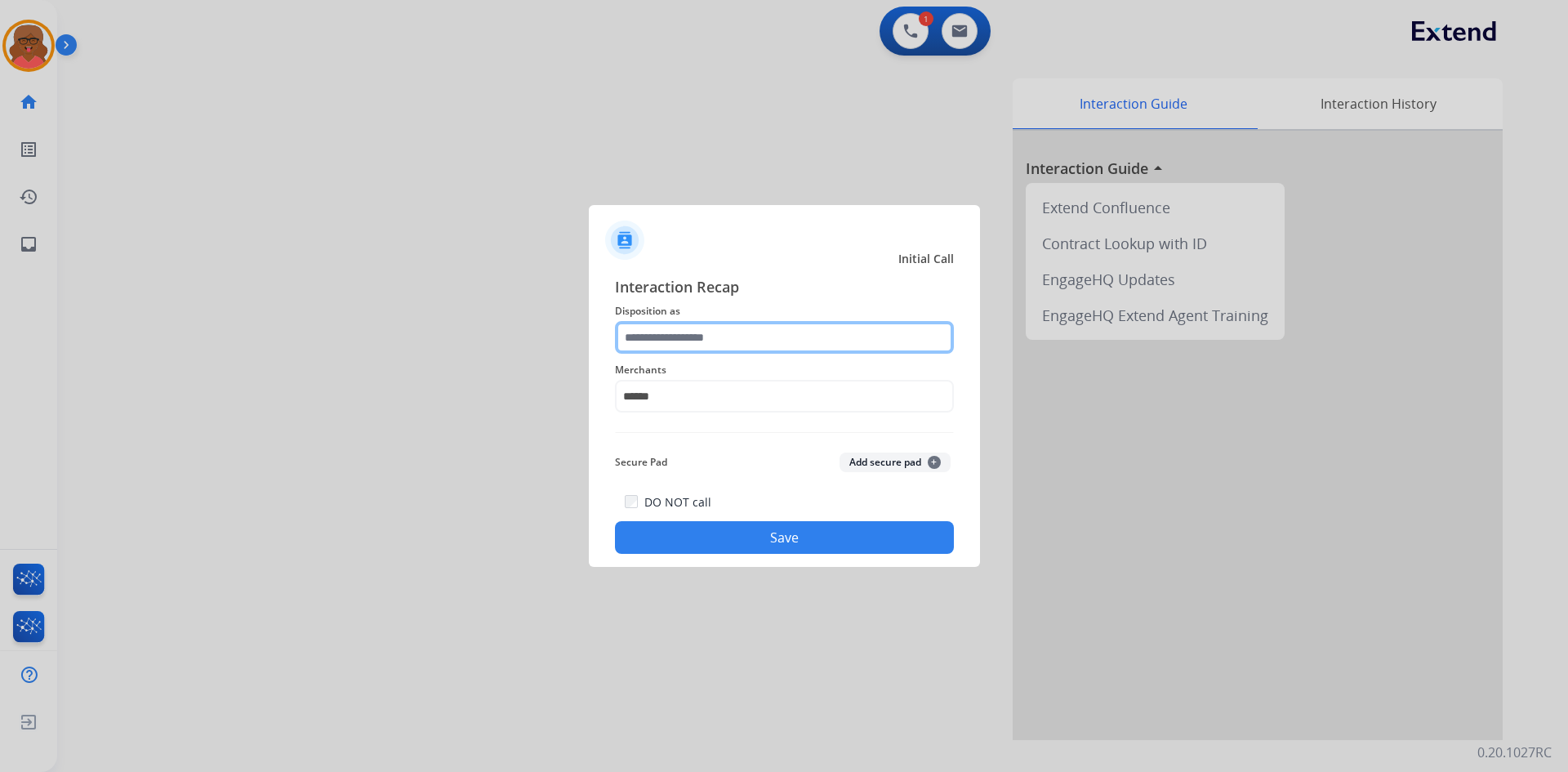
click at [715, 334] on input "text" at bounding box center [784, 338] width 339 height 32
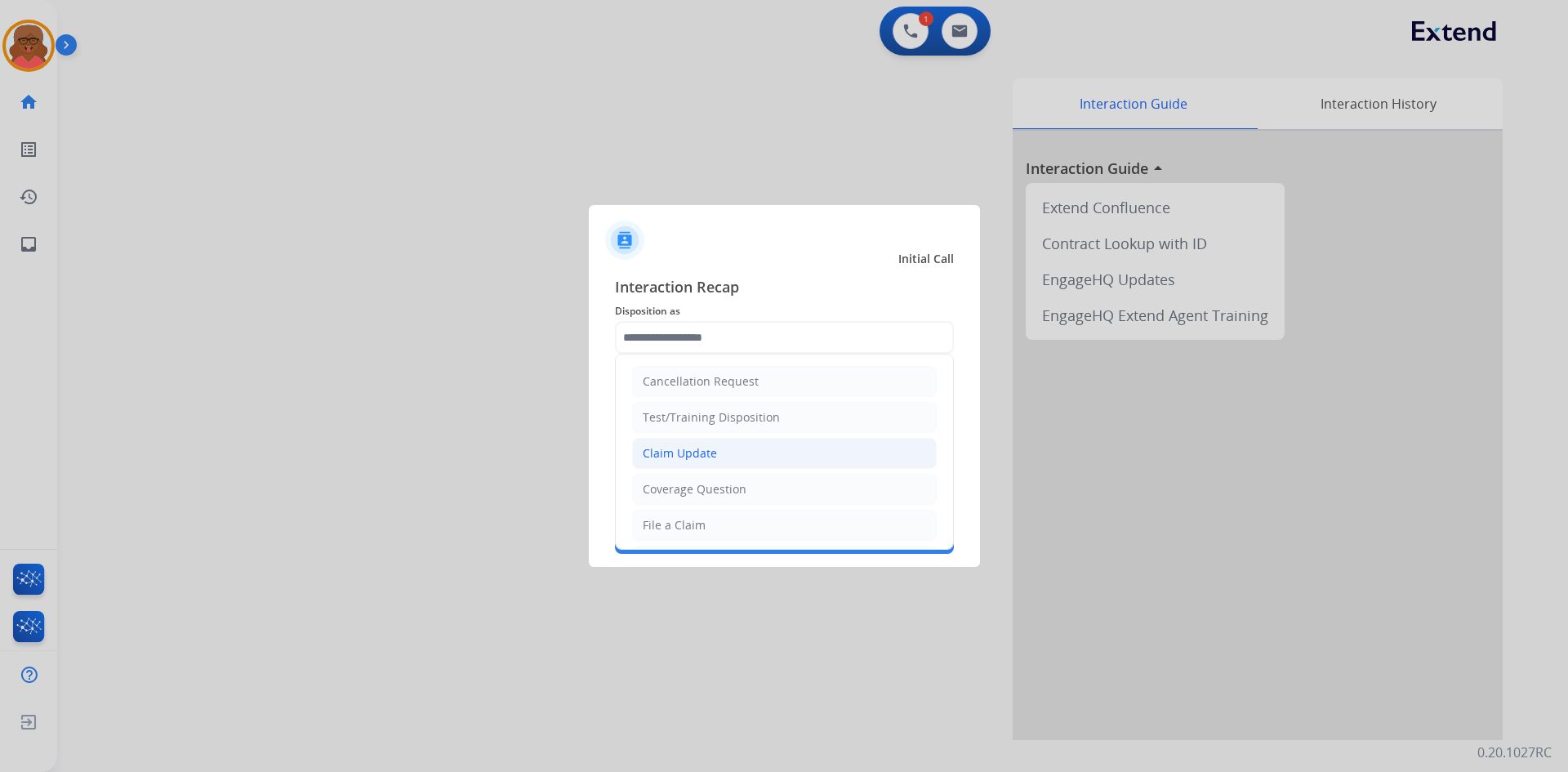
click at [705, 449] on div "Claim Update" at bounding box center [679, 453] width 74 height 16
type input "**********"
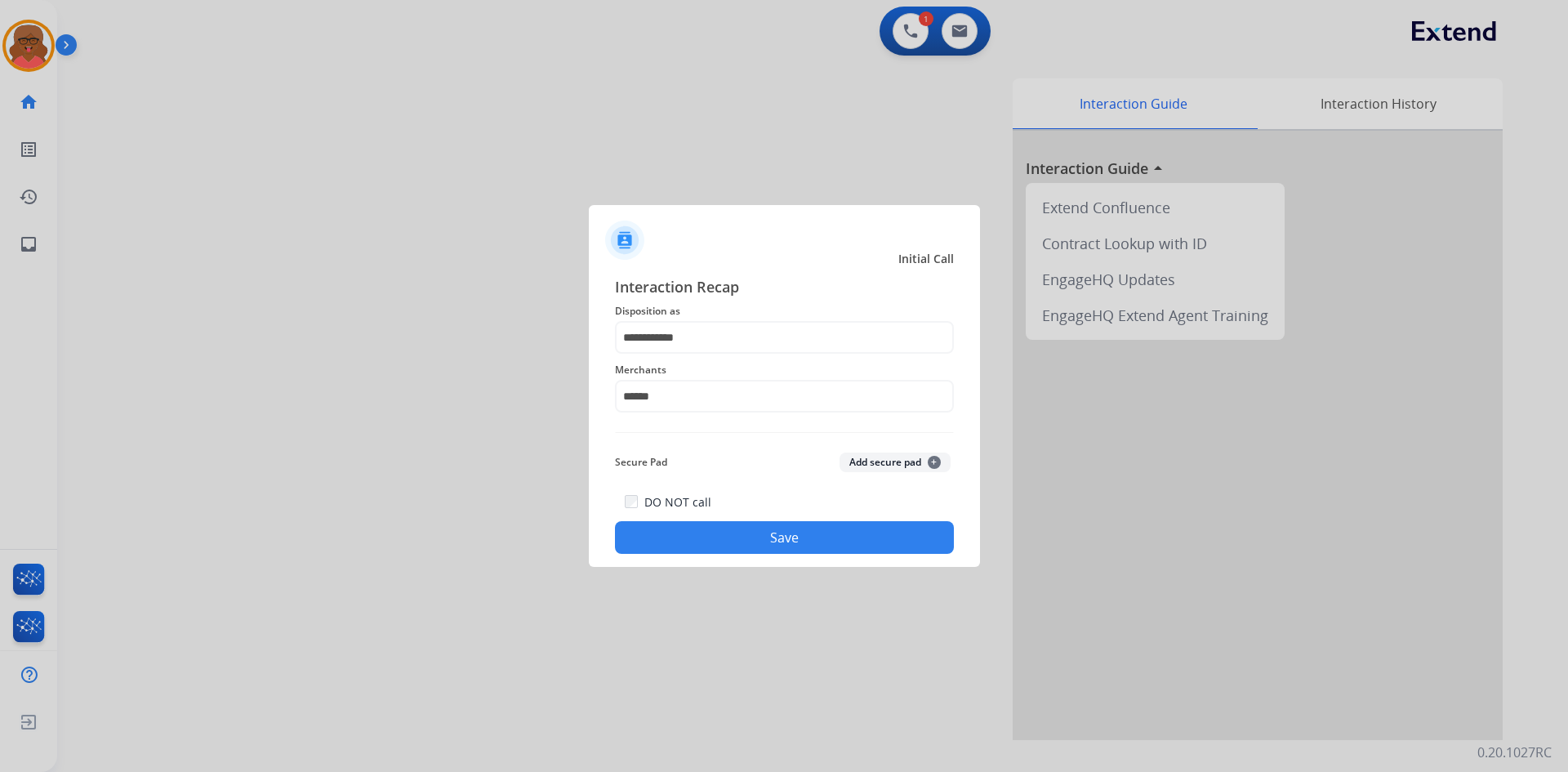
click at [753, 530] on button "Save" at bounding box center [784, 537] width 339 height 32
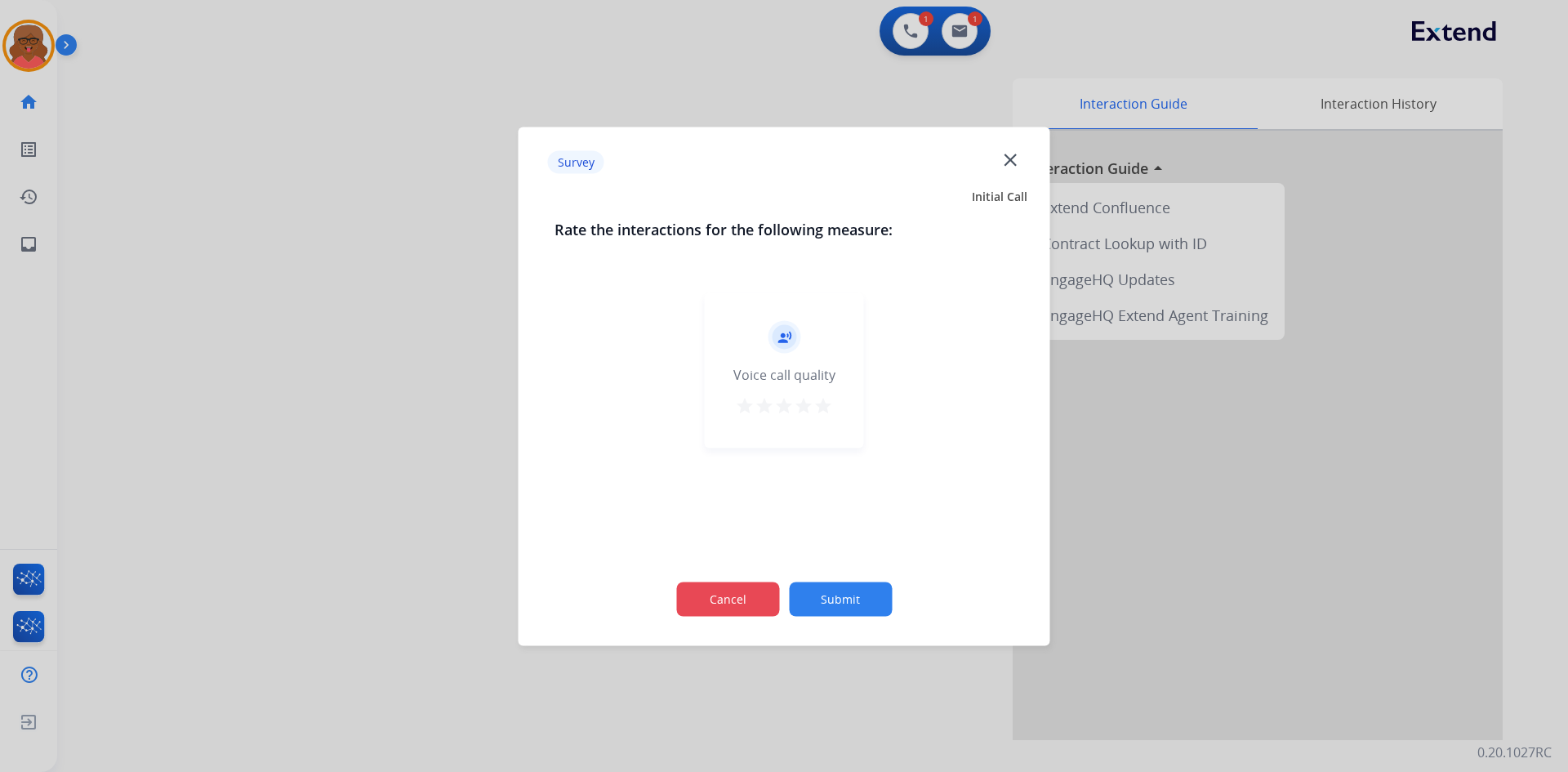
click at [754, 597] on button "Cancel" at bounding box center [727, 599] width 103 height 34
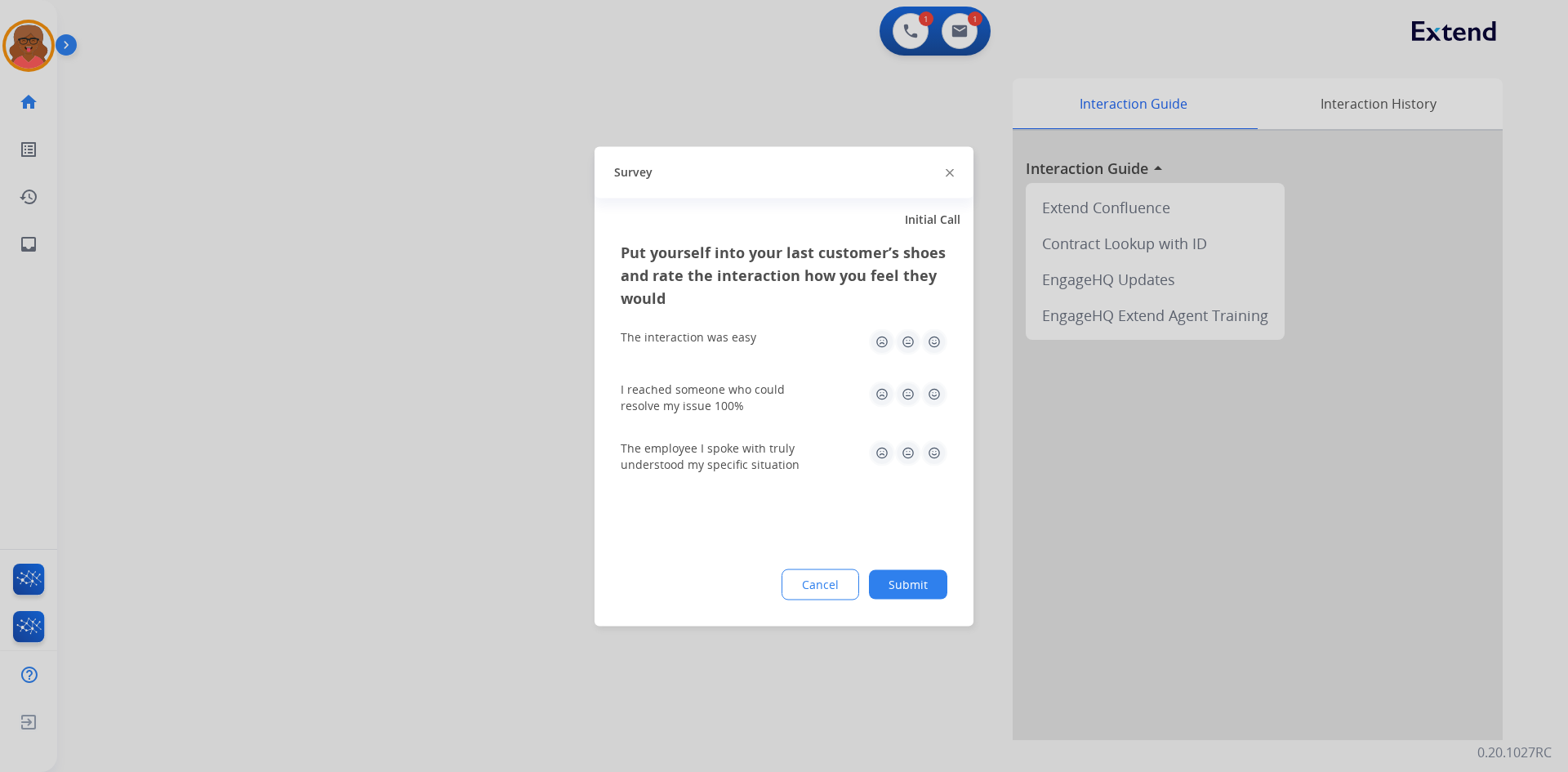
click at [829, 565] on div "Put yourself into your last customer’s shoes and rate the interaction how you f…" at bounding box center [784, 432] width 379 height 385
click at [824, 572] on button "Cancel" at bounding box center [821, 585] width 76 height 30
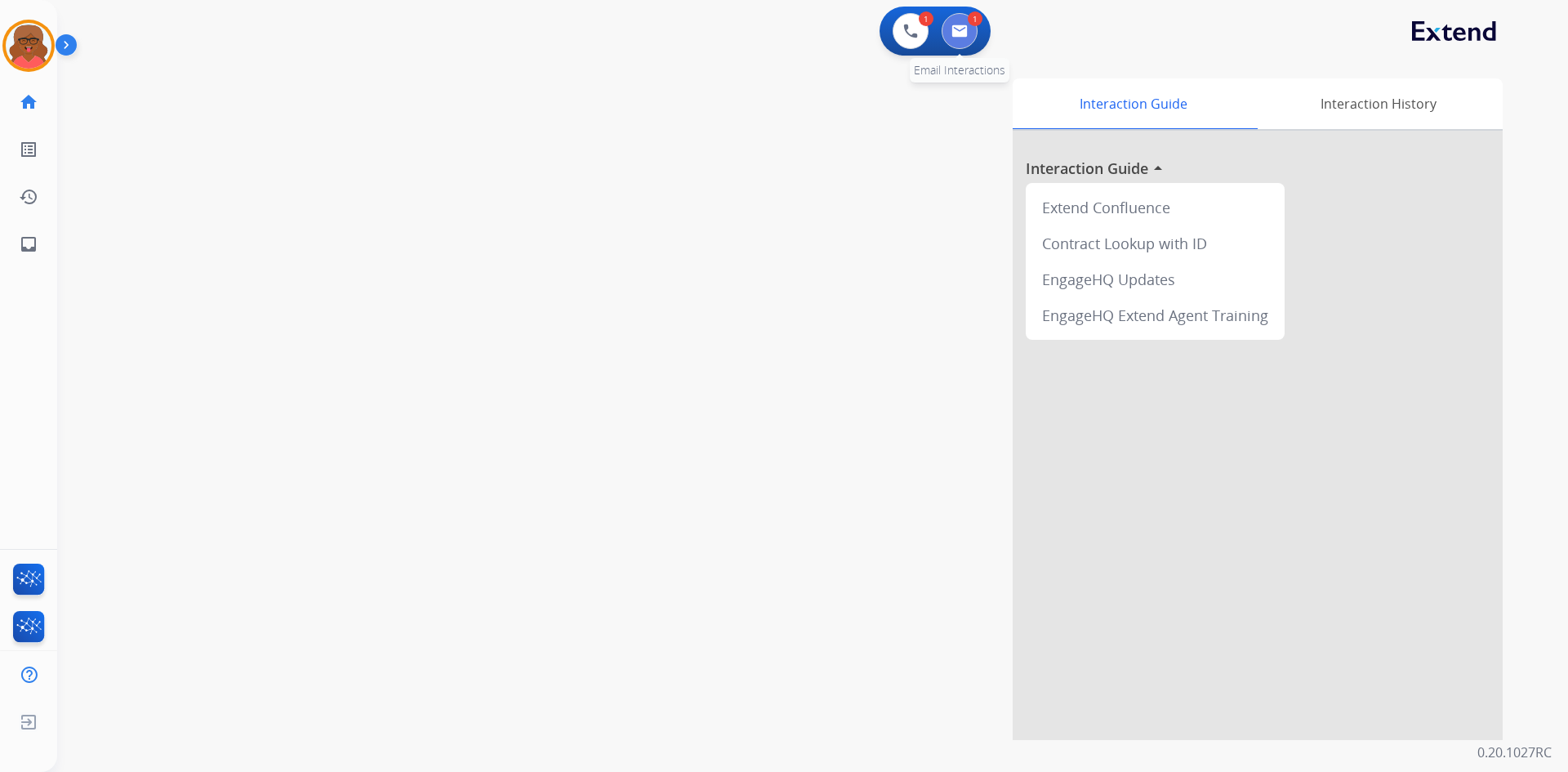
click at [967, 27] on img at bounding box center [959, 31] width 16 height 13
select select "**********"
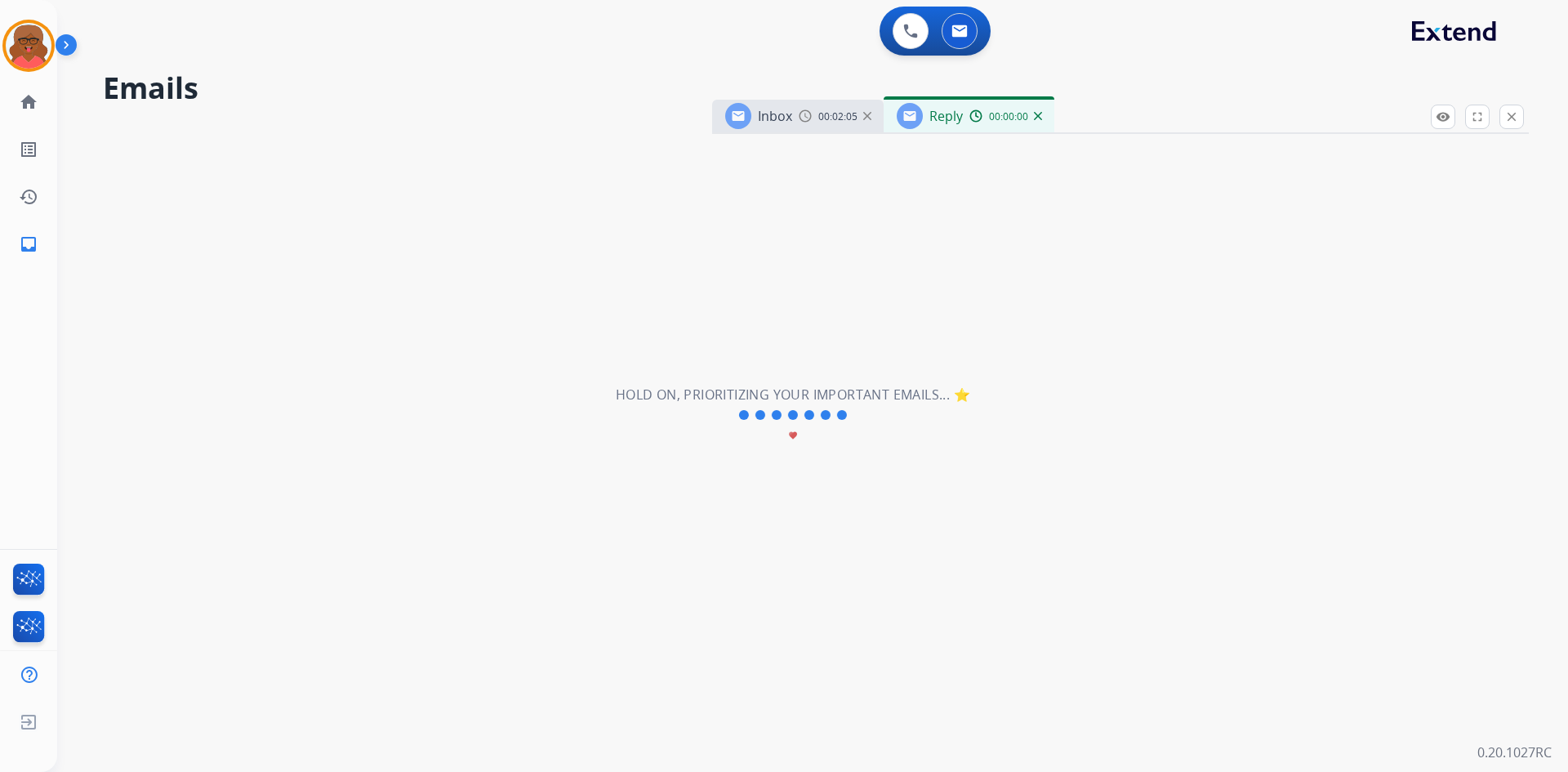
select select "**********"
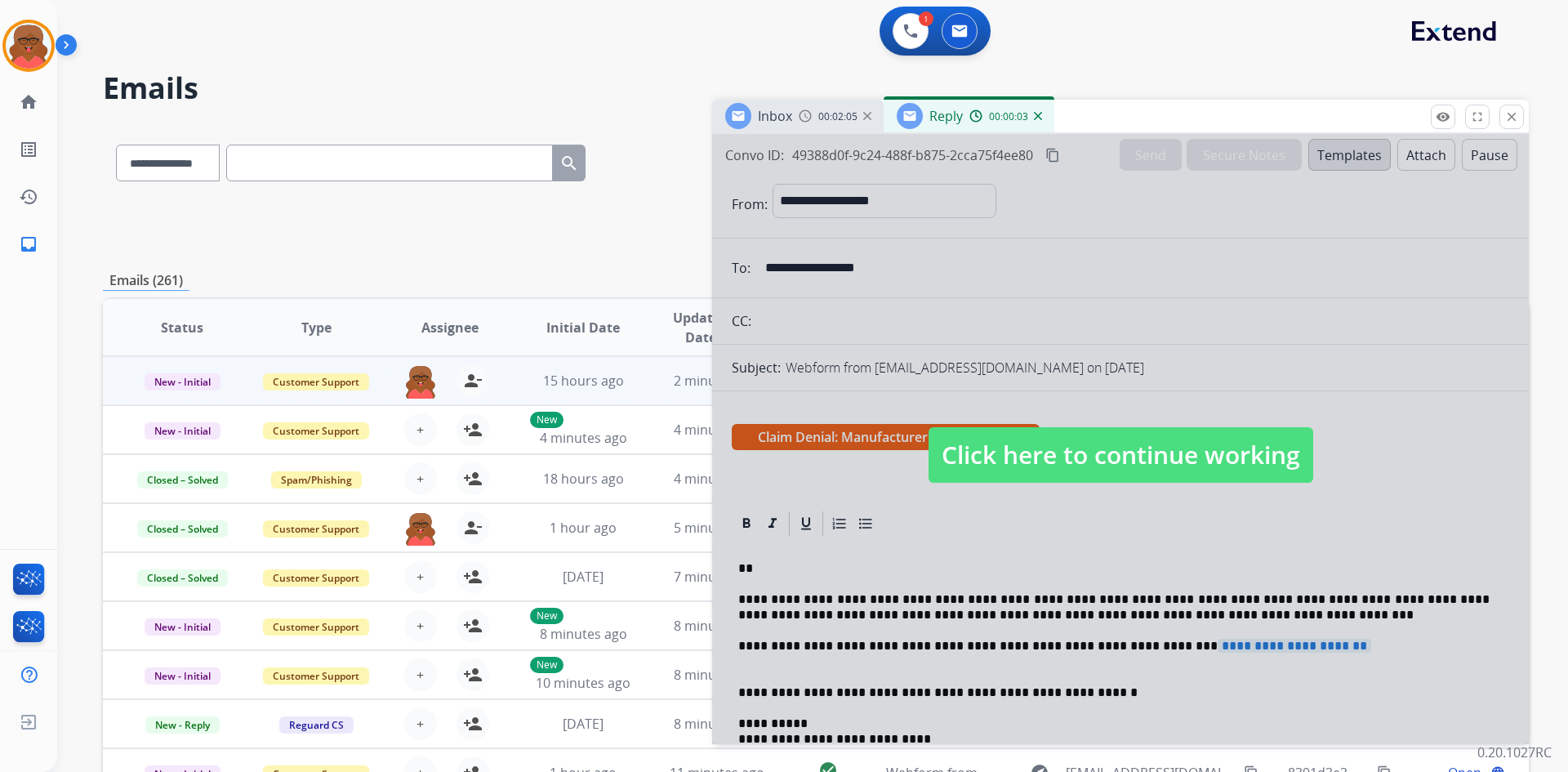
click at [1026, 445] on span "Click here to continue working" at bounding box center [1121, 454] width 384 height 55
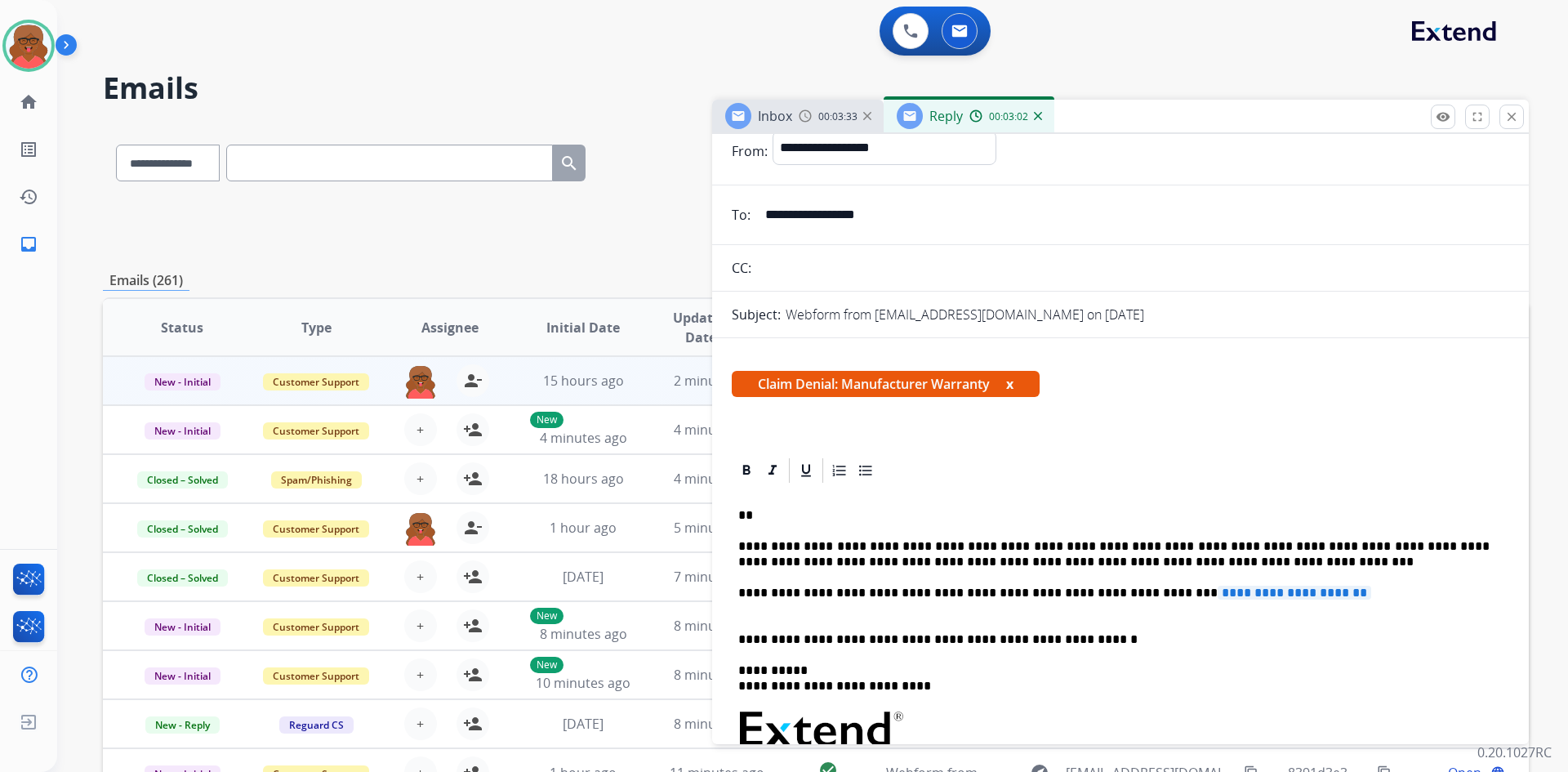
scroll to position [82, 0]
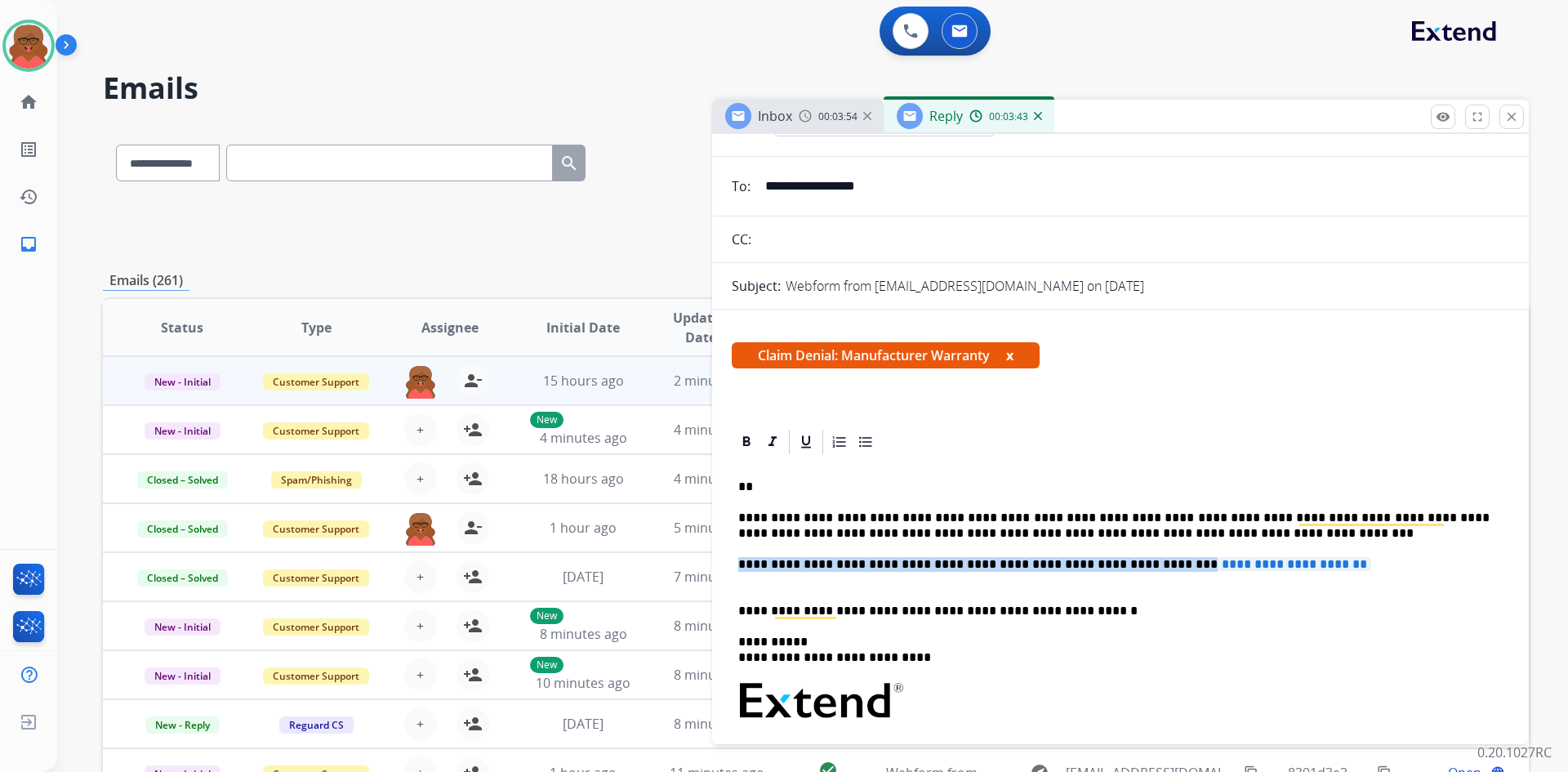
drag, startPoint x: 739, startPoint y: 559, endPoint x: 1361, endPoint y: 567, distance: 622.1
click at [1361, 567] on p "**********" at bounding box center [1114, 572] width 752 height 31
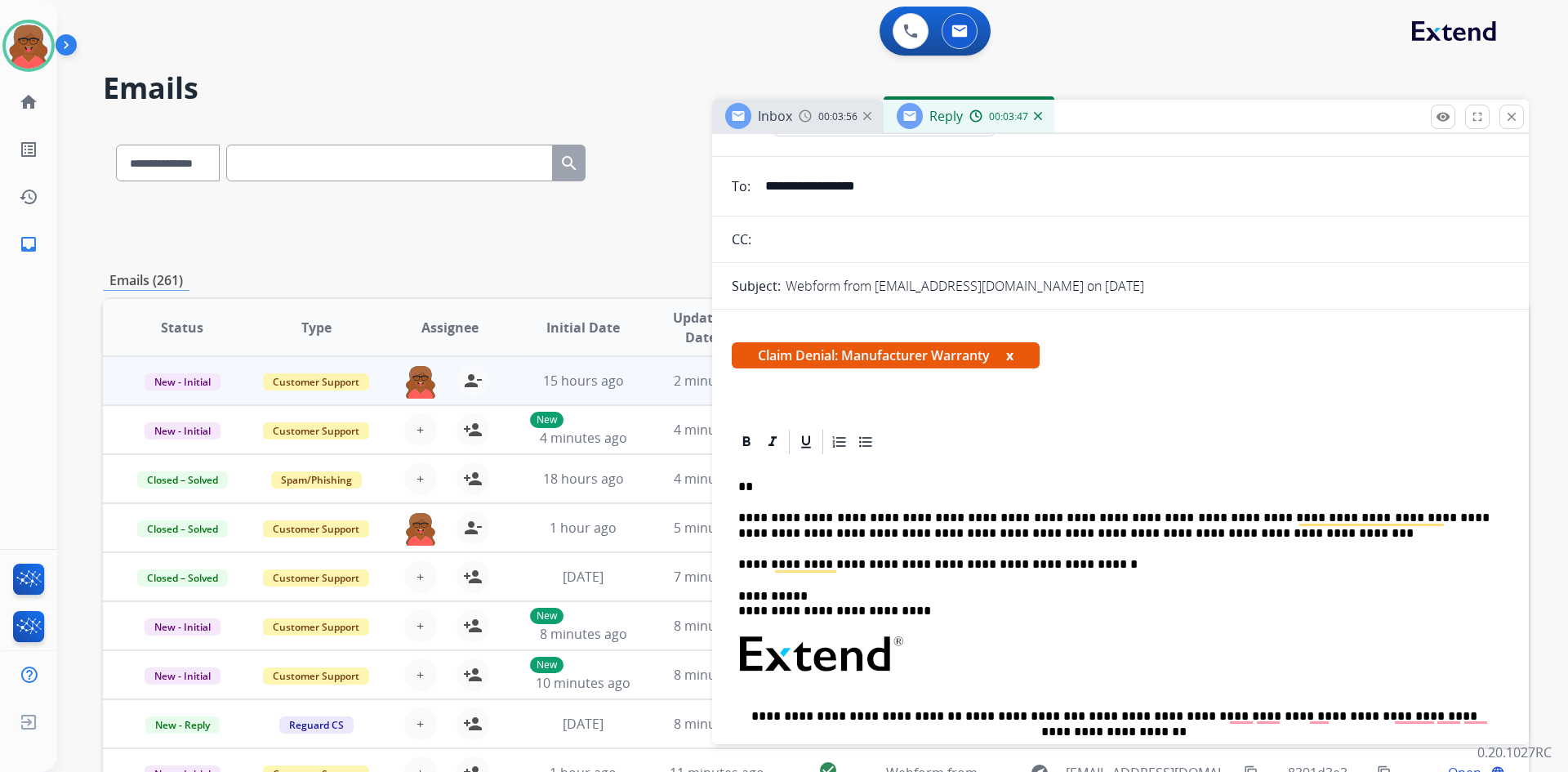
click at [770, 489] on p "**" at bounding box center [1114, 486] width 752 height 14
click at [806, 488] on p "**" at bounding box center [1114, 486] width 752 height 14
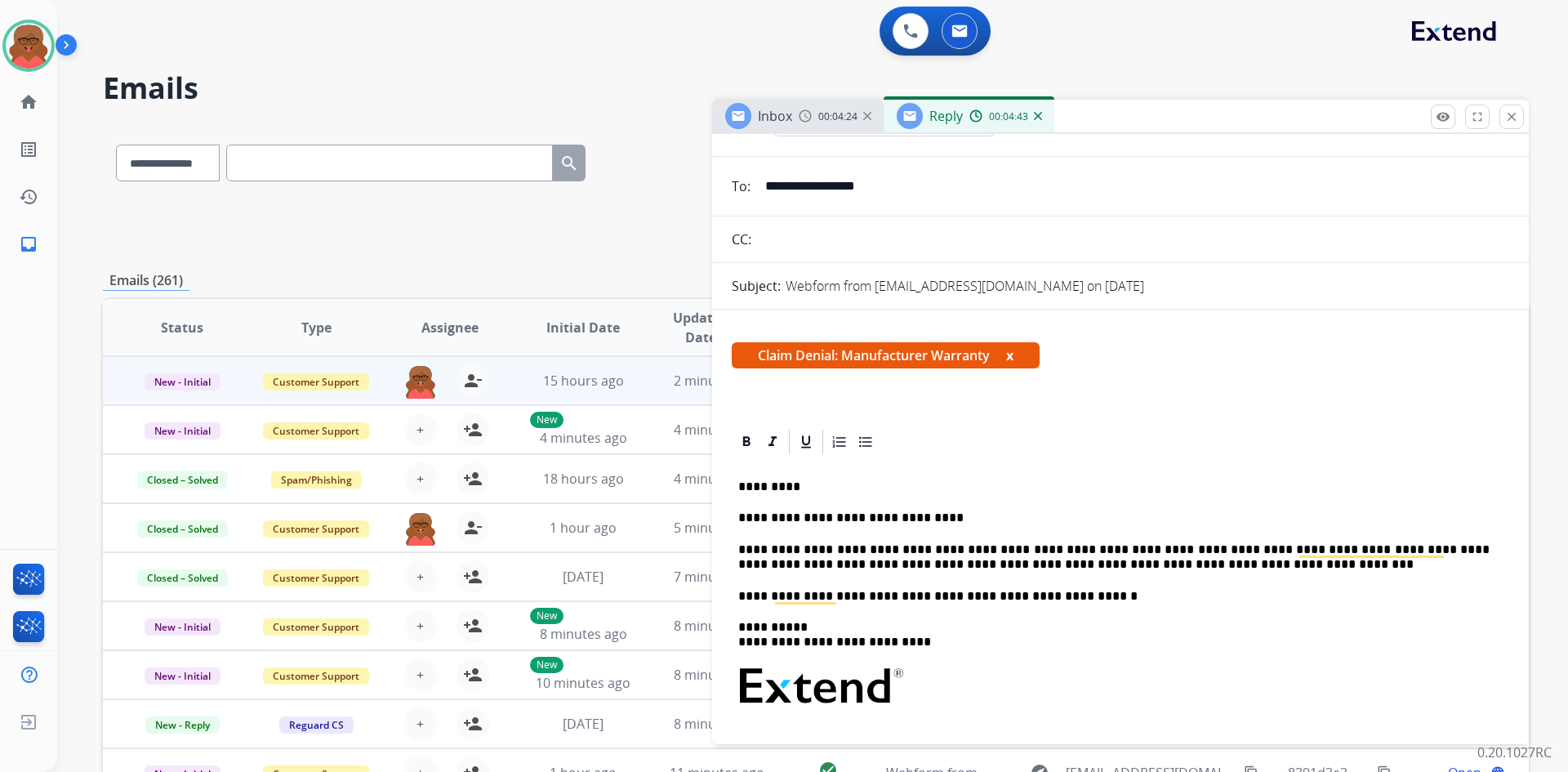
scroll to position [0, 0]
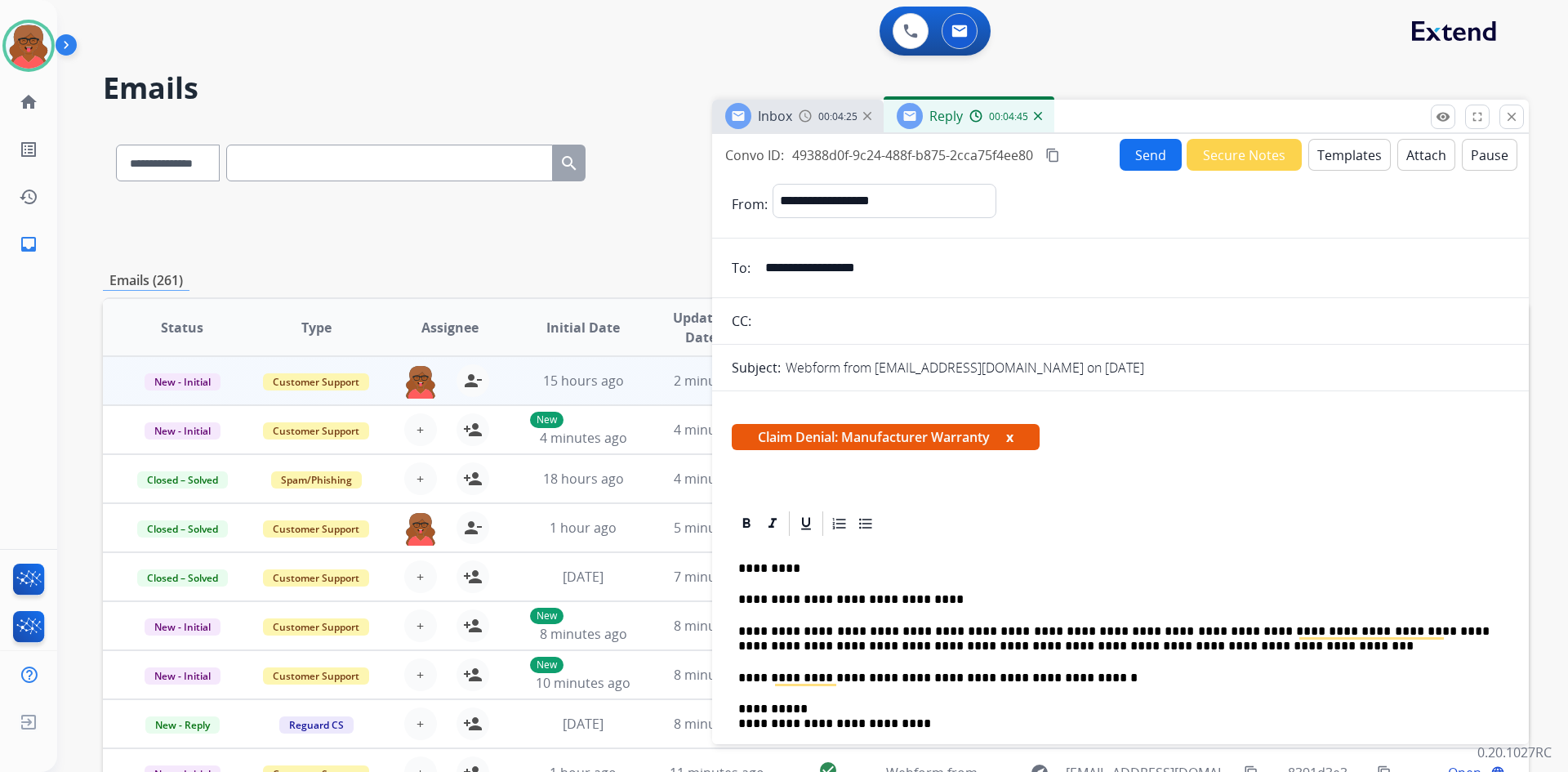
click at [1143, 154] on button "Send" at bounding box center [1150, 154] width 62 height 31
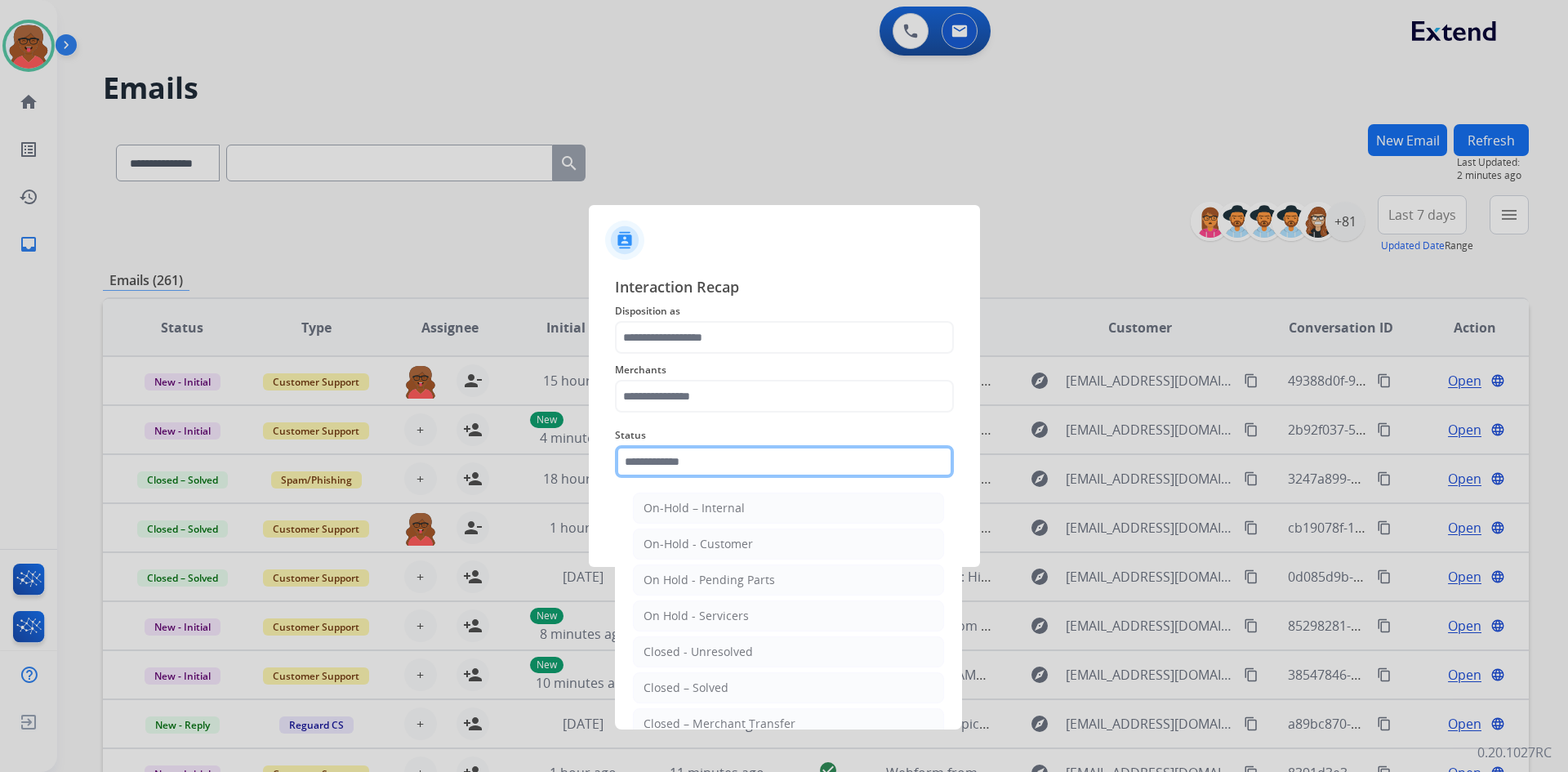
click at [708, 450] on input "text" at bounding box center [784, 462] width 339 height 32
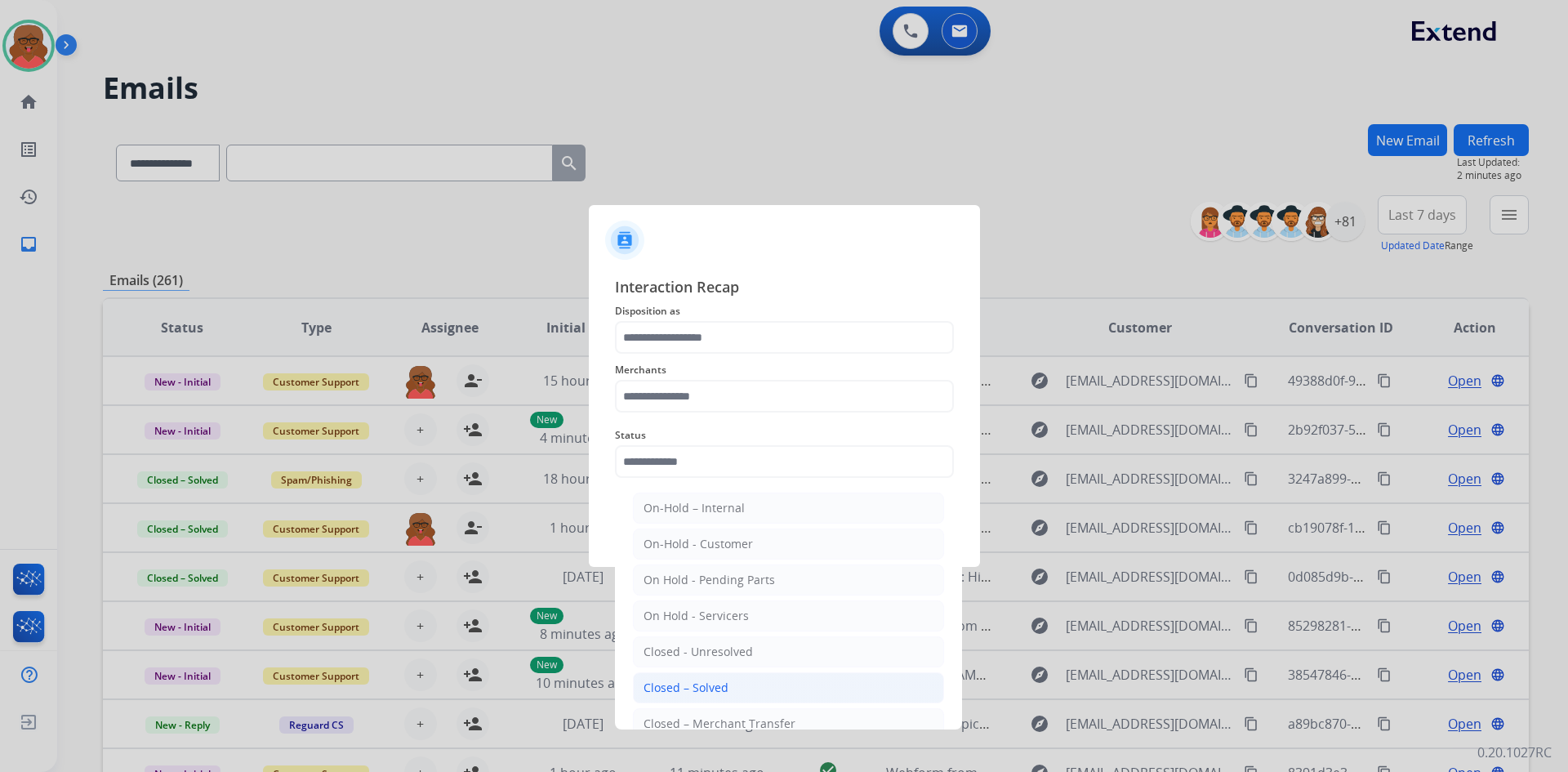
click at [766, 674] on li "Closed – Solved" at bounding box center [788, 688] width 311 height 31
type input "**********"
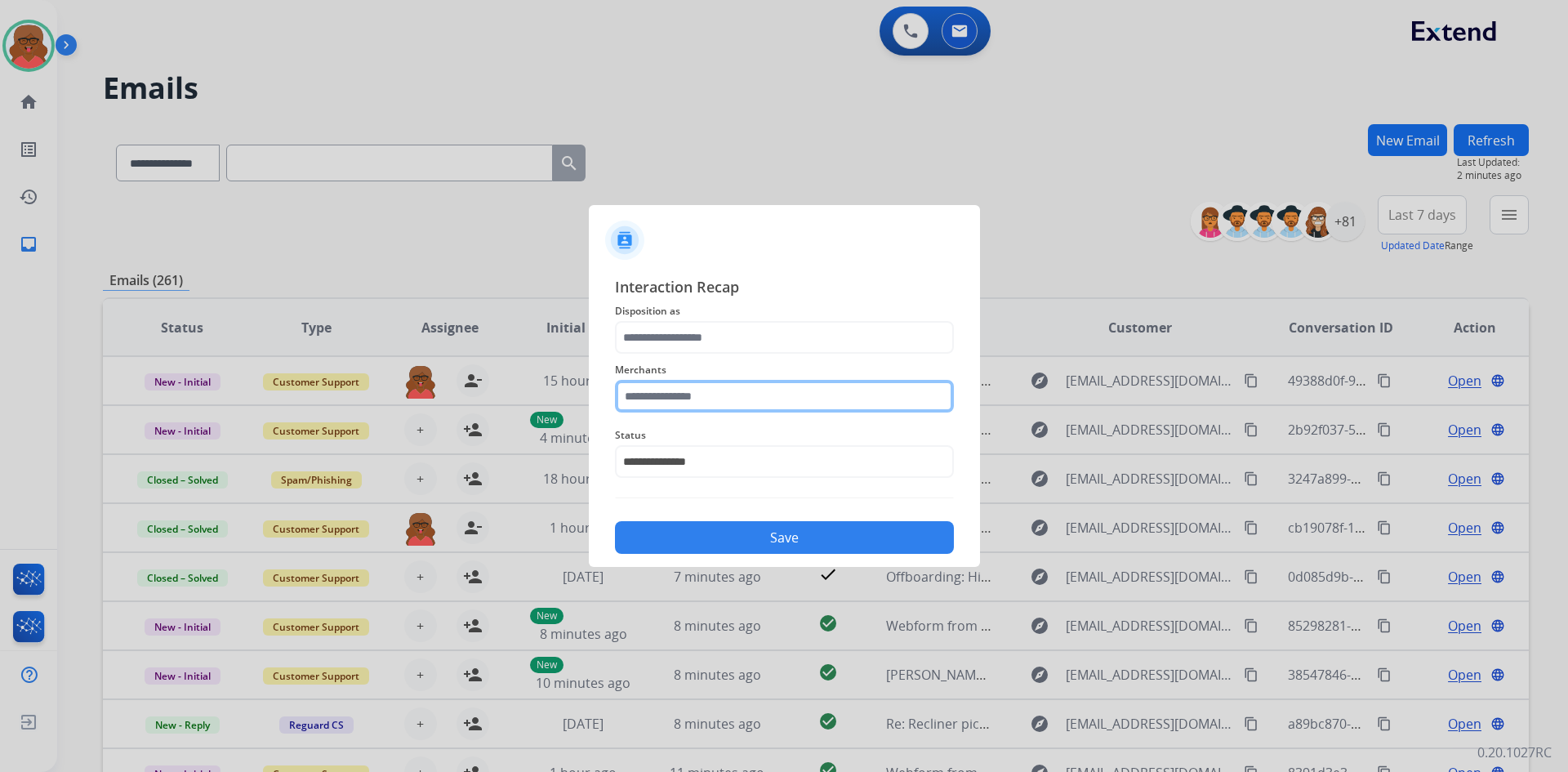
click at [744, 381] on input "text" at bounding box center [784, 396] width 339 height 32
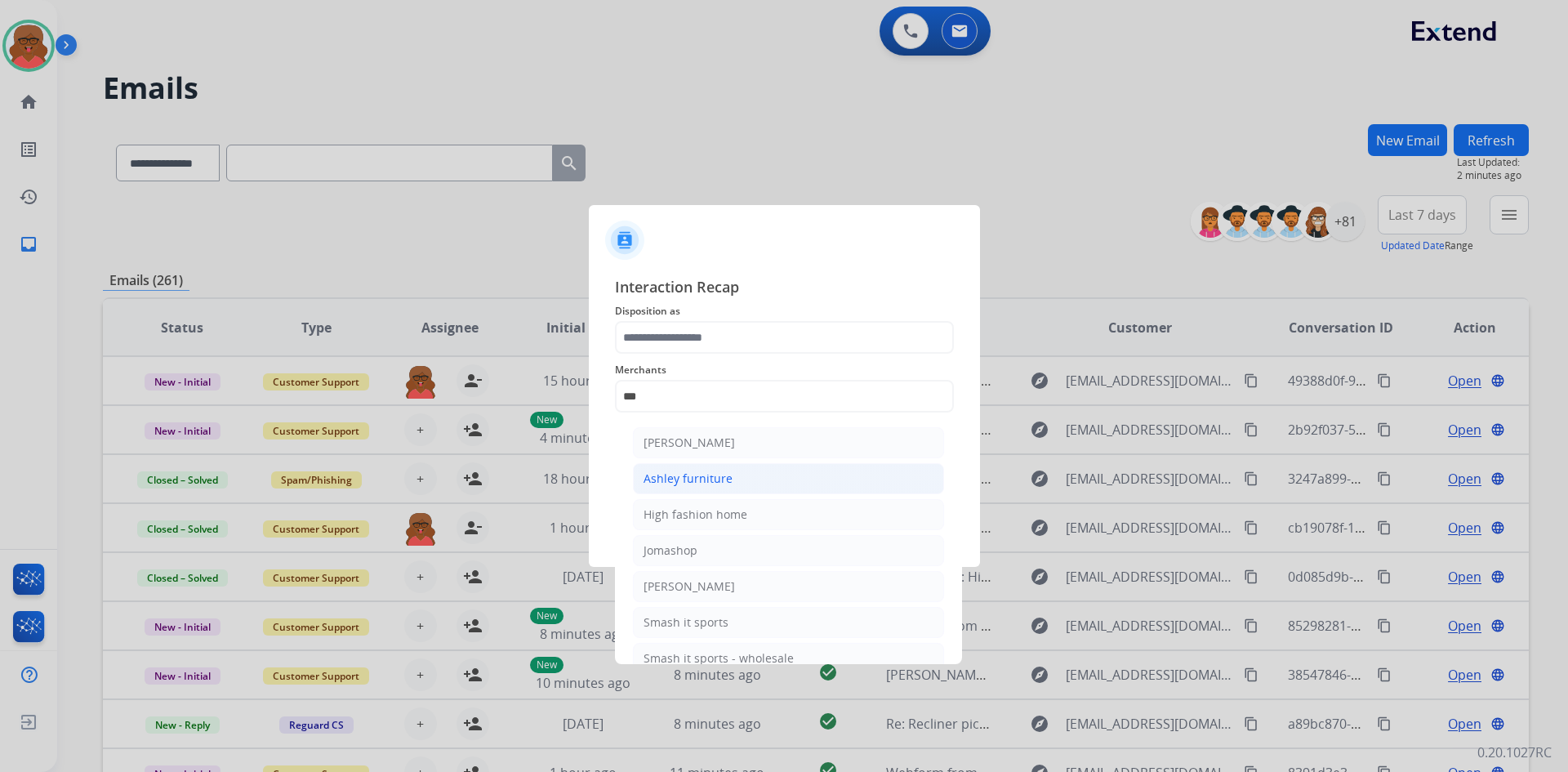
click at [714, 472] on div "Ashley furniture" at bounding box center [688, 478] width 89 height 16
type input "**********"
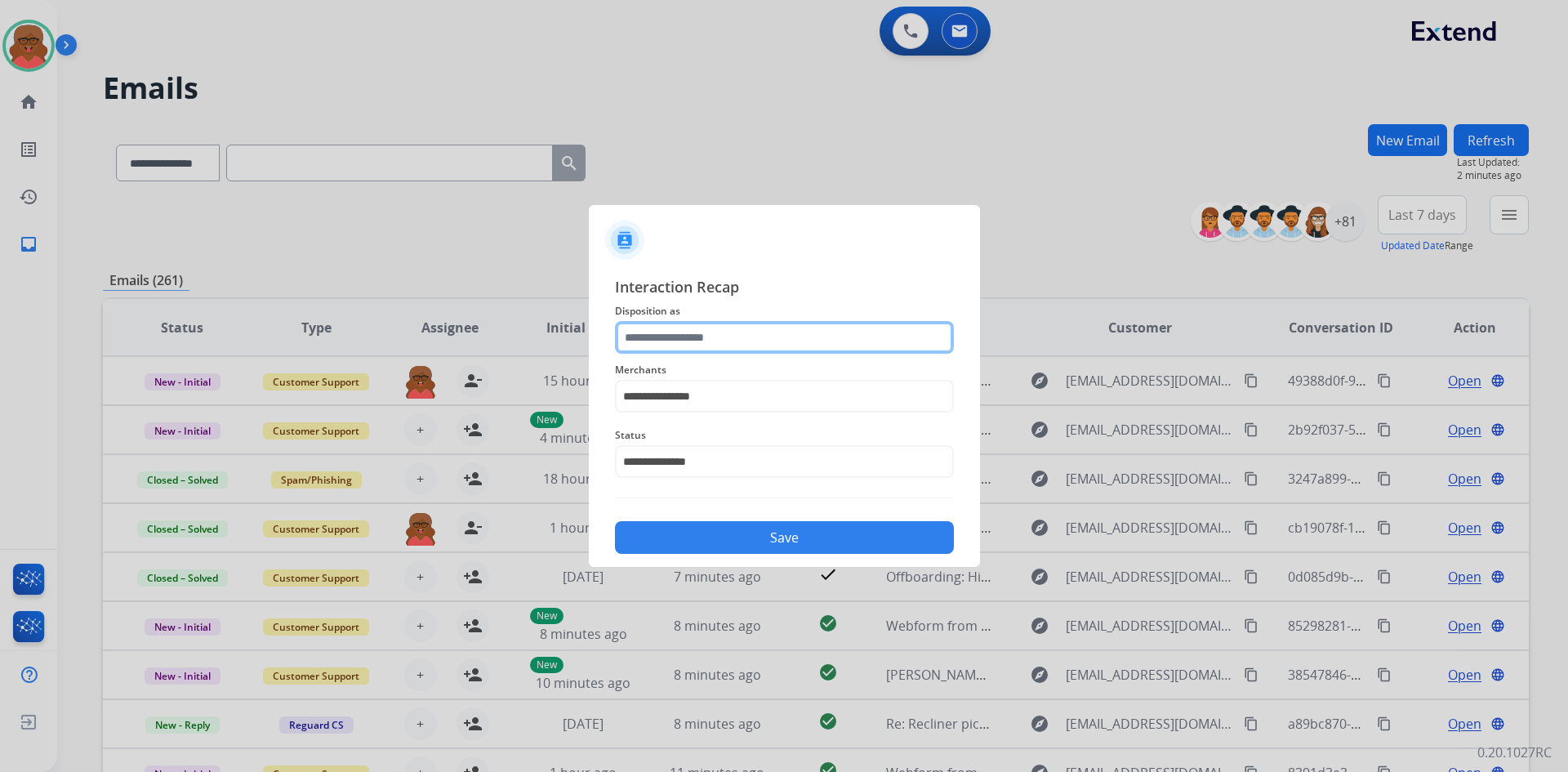
click at [731, 326] on input "text" at bounding box center [784, 338] width 339 height 32
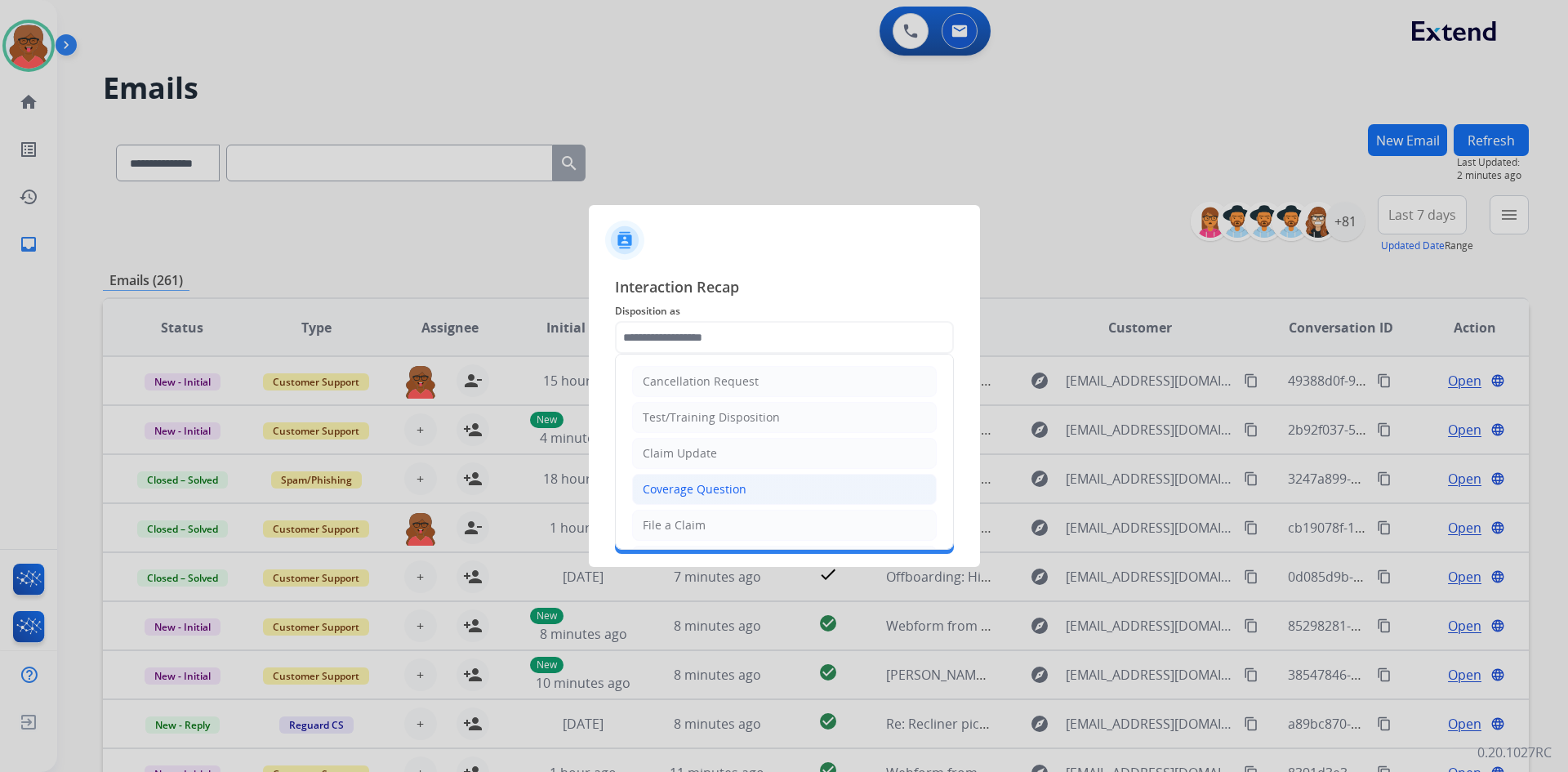
click at [704, 486] on div "Coverage Question" at bounding box center [695, 489] width 104 height 16
type input "**********"
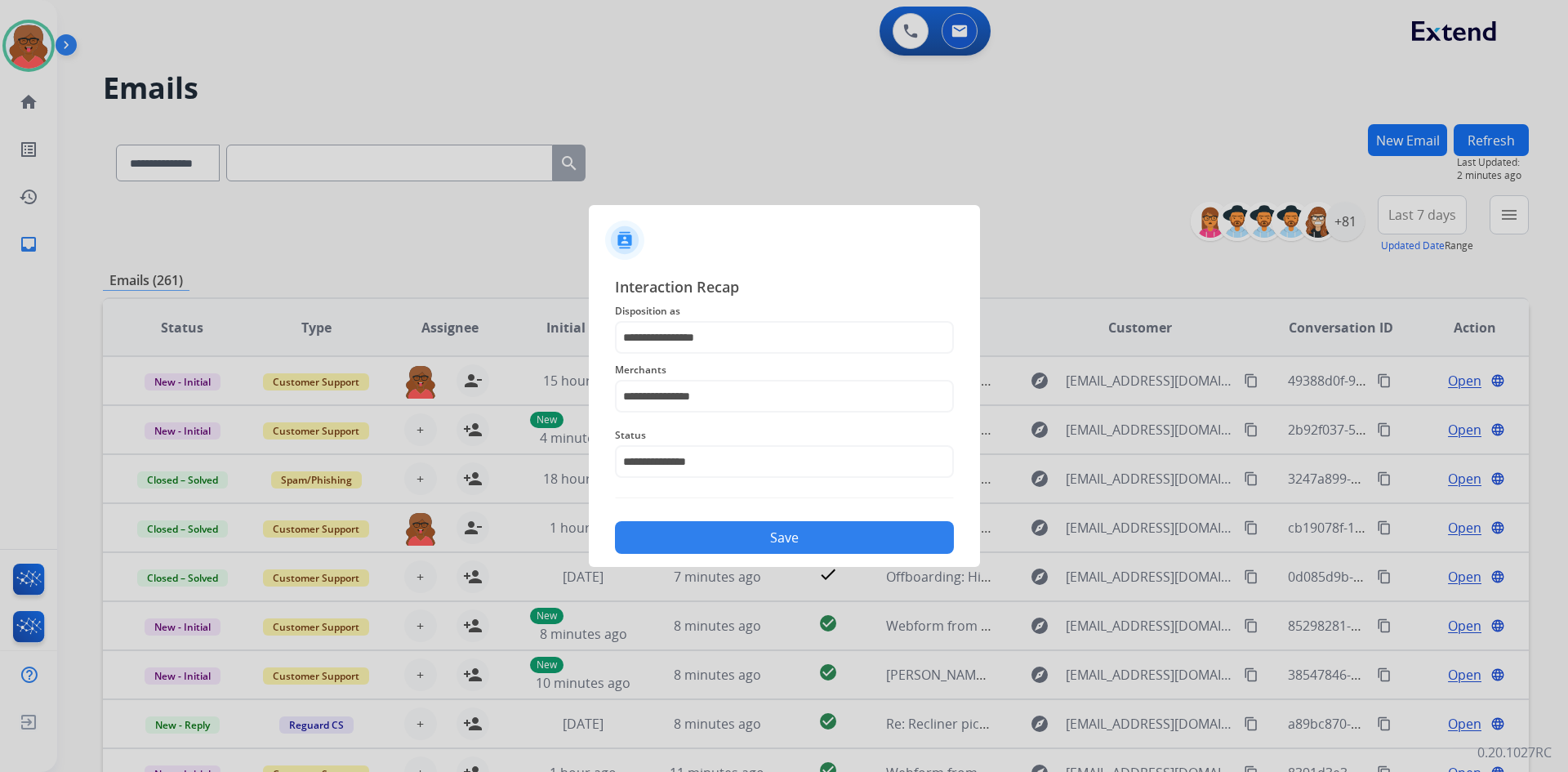
click at [704, 486] on div "**********" at bounding box center [784, 415] width 339 height 279
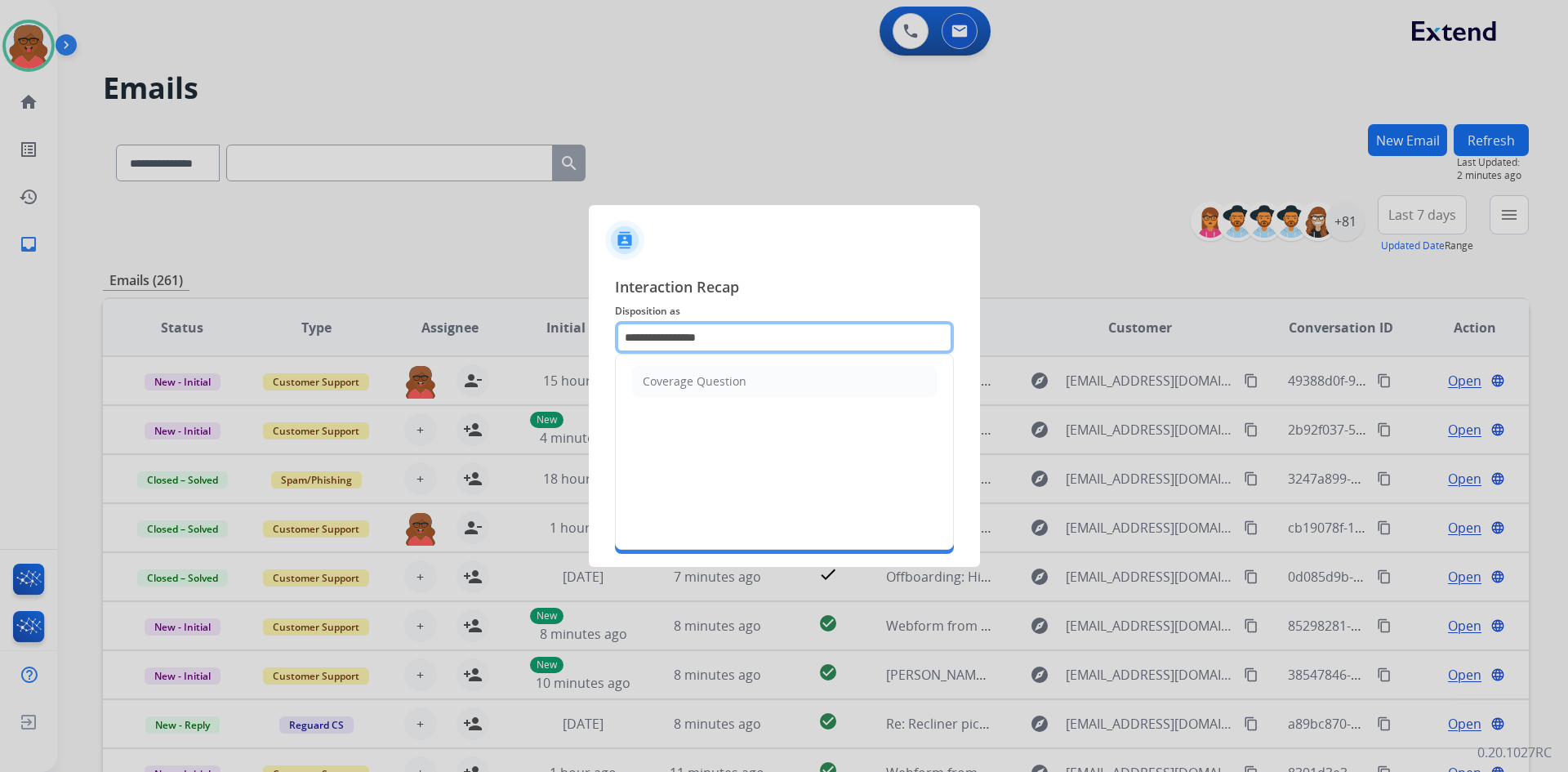
drag, startPoint x: 780, startPoint y: 325, endPoint x: 592, endPoint y: 360, distance: 191.2
click at [592, 360] on div "**********" at bounding box center [785, 414] width 391 height 304
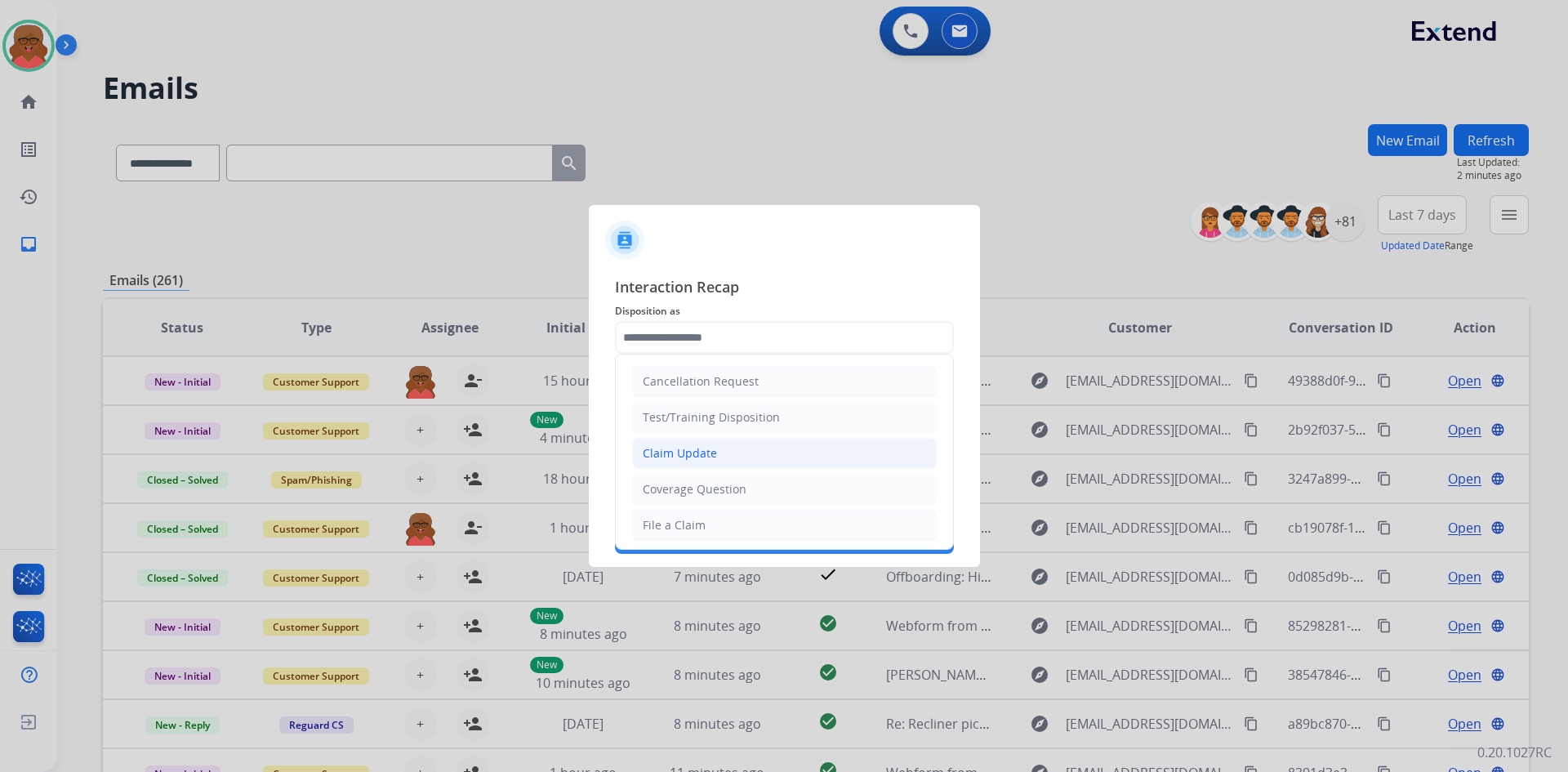
click at [738, 451] on li "Claim Update" at bounding box center [785, 453] width 304 height 31
type input "**********"
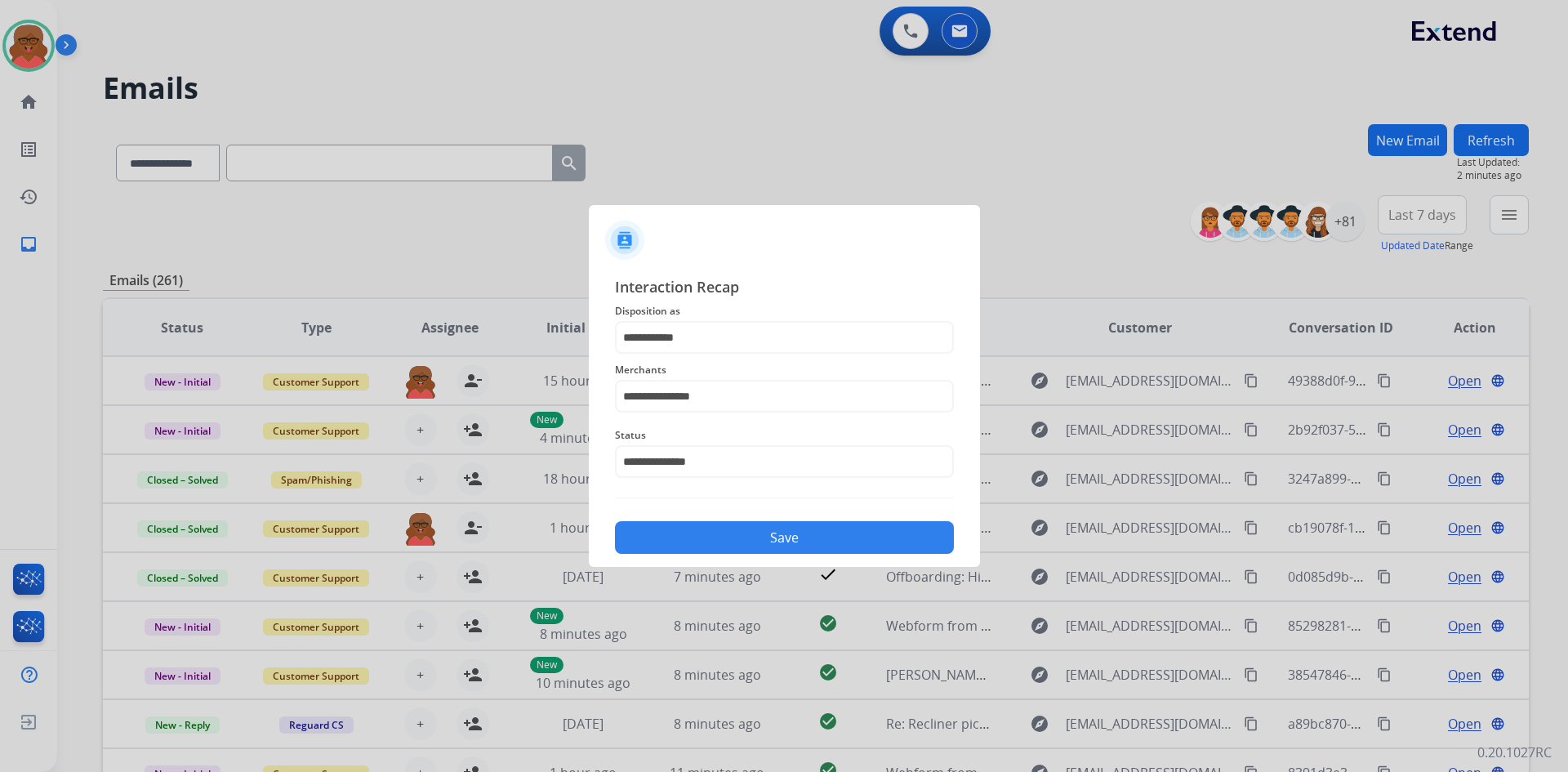
click at [767, 543] on button "Save" at bounding box center [784, 537] width 339 height 32
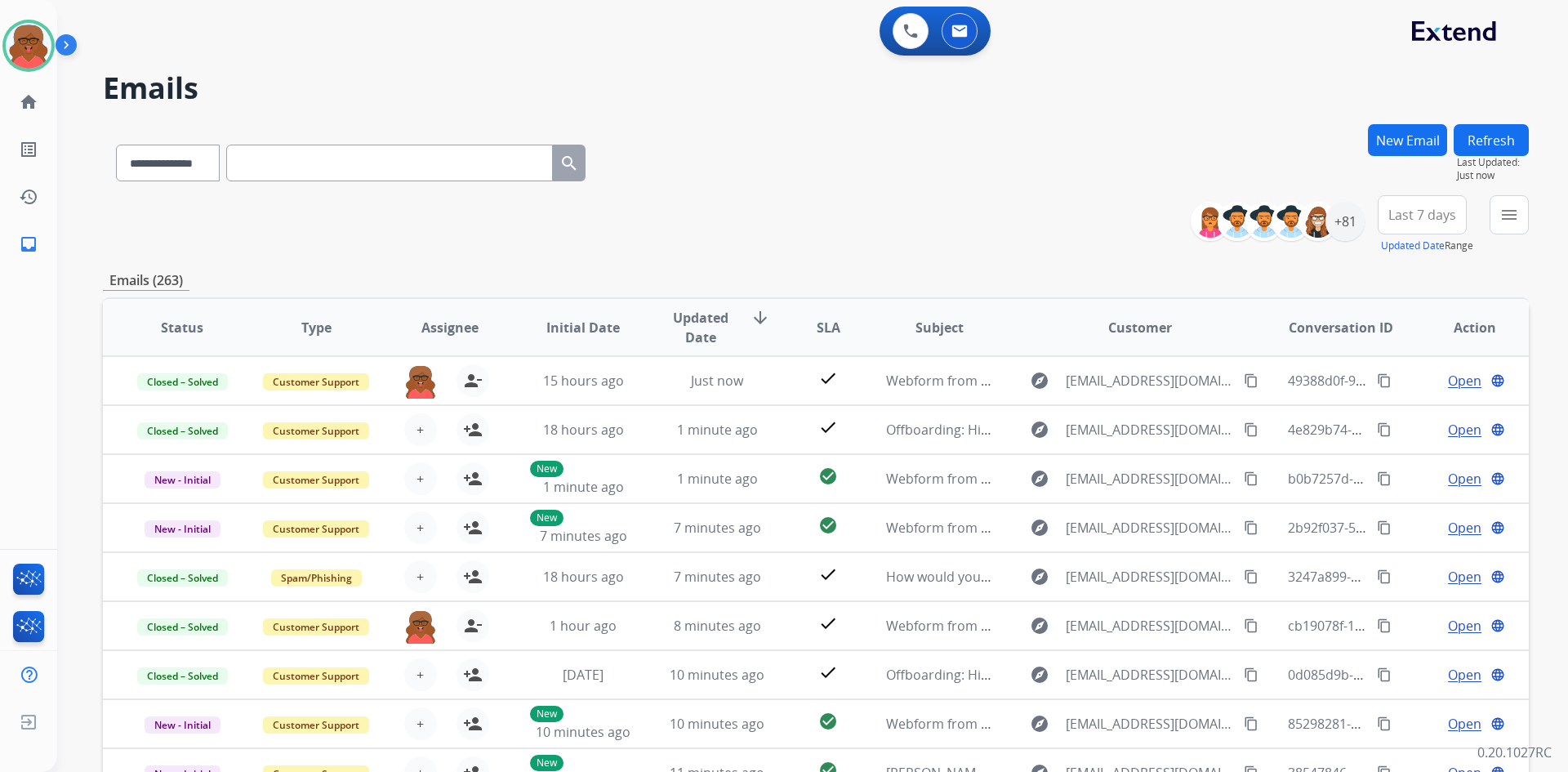
click at [1130, 263] on div "**********" at bounding box center [815, 526] width 1426 height 805
click at [1503, 222] on mat-icon "menu" at bounding box center [1509, 214] width 20 height 20
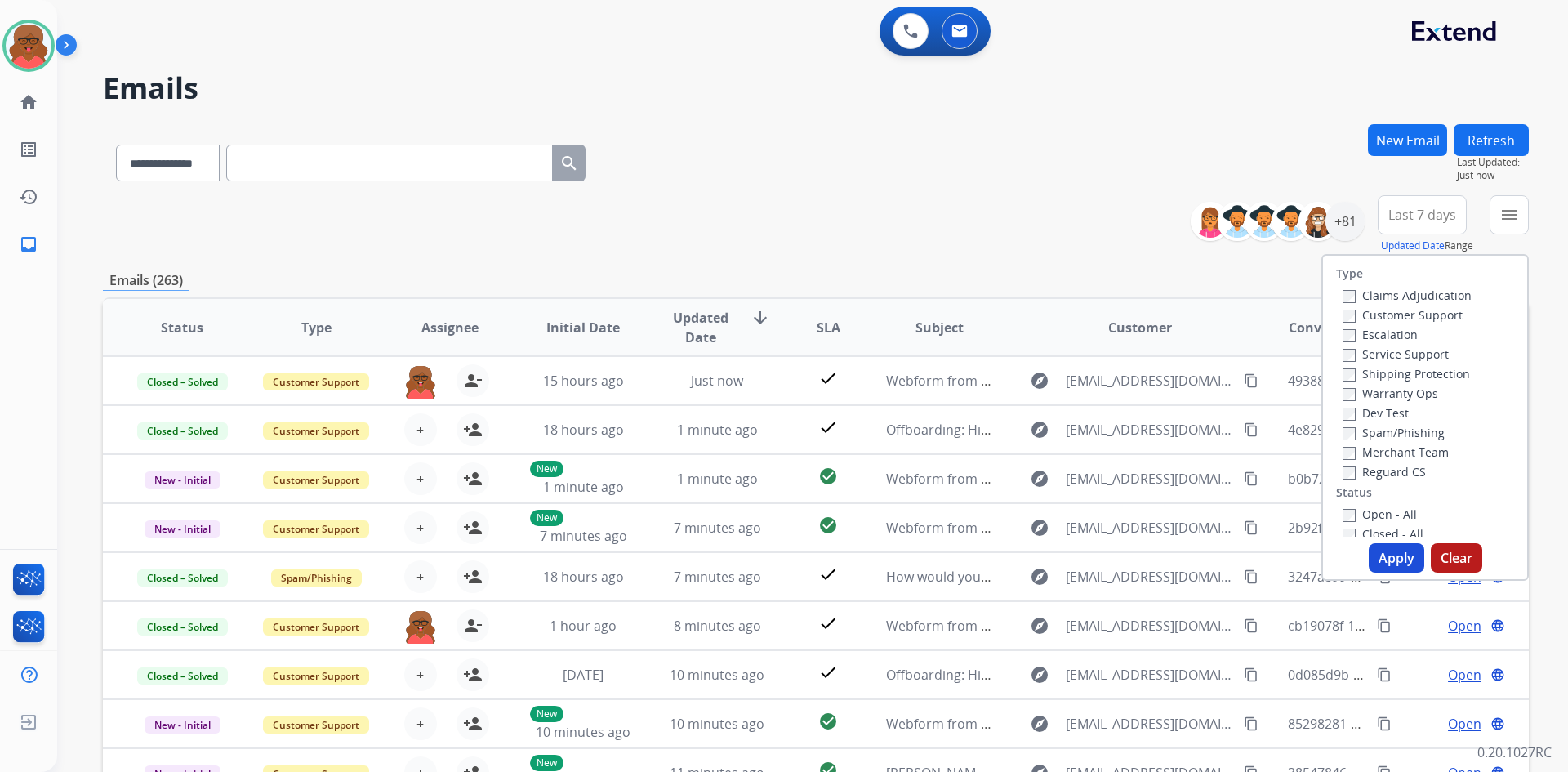
click at [1392, 317] on label "Customer Support" at bounding box center [1402, 315] width 120 height 15
click at [1395, 370] on label "Shipping Protection" at bounding box center [1406, 373] width 128 height 15
click at [1393, 475] on label "Reguard CS" at bounding box center [1384, 472] width 83 height 15
click at [1383, 514] on label "Open - All" at bounding box center [1379, 514] width 74 height 15
click at [1388, 545] on button "Apply" at bounding box center [1396, 558] width 55 height 30
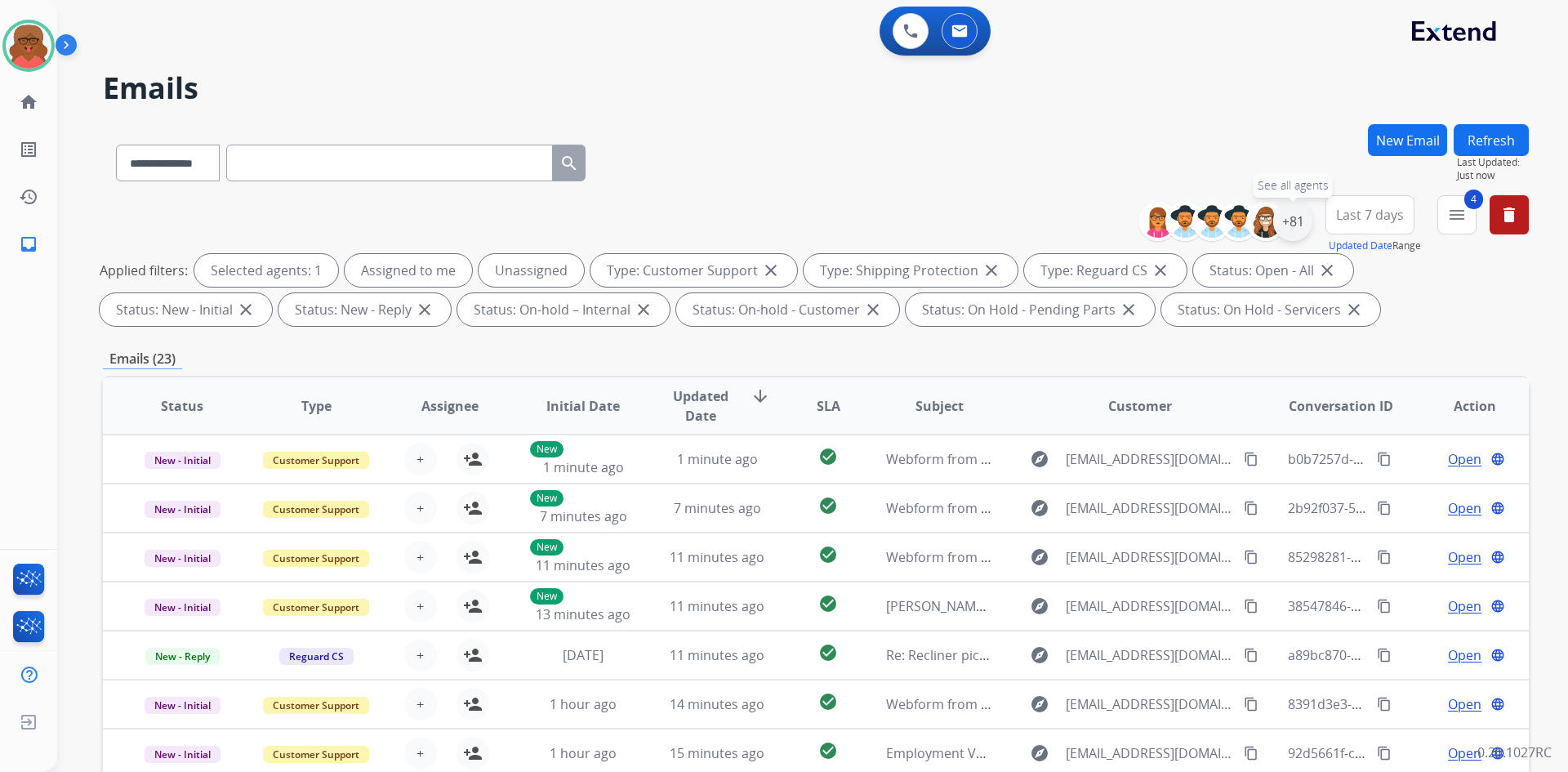
click at [1294, 226] on div "+81" at bounding box center [1293, 221] width 39 height 39
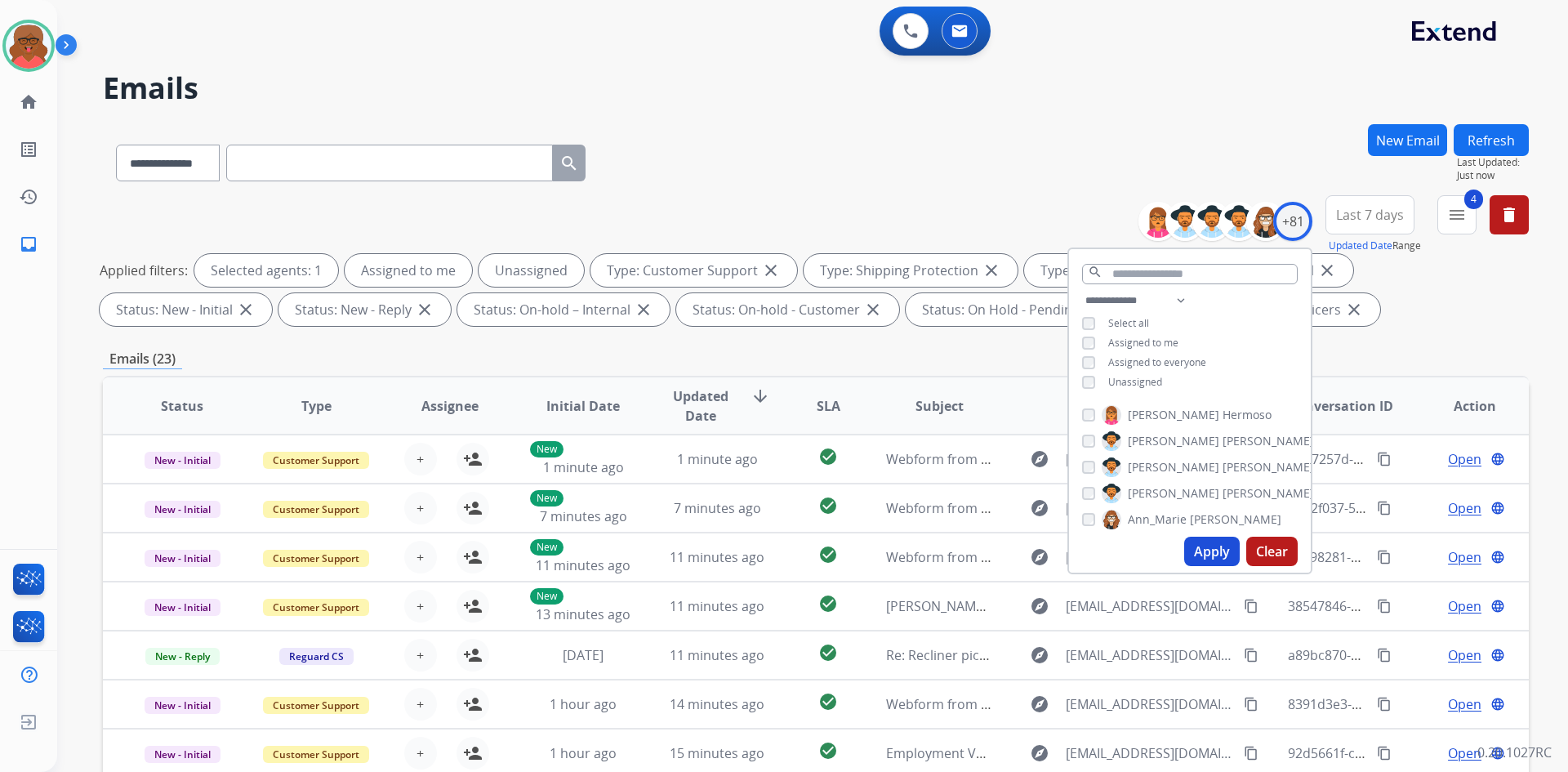
click at [1350, 358] on div "Emails (23)" at bounding box center [815, 359] width 1426 height 20
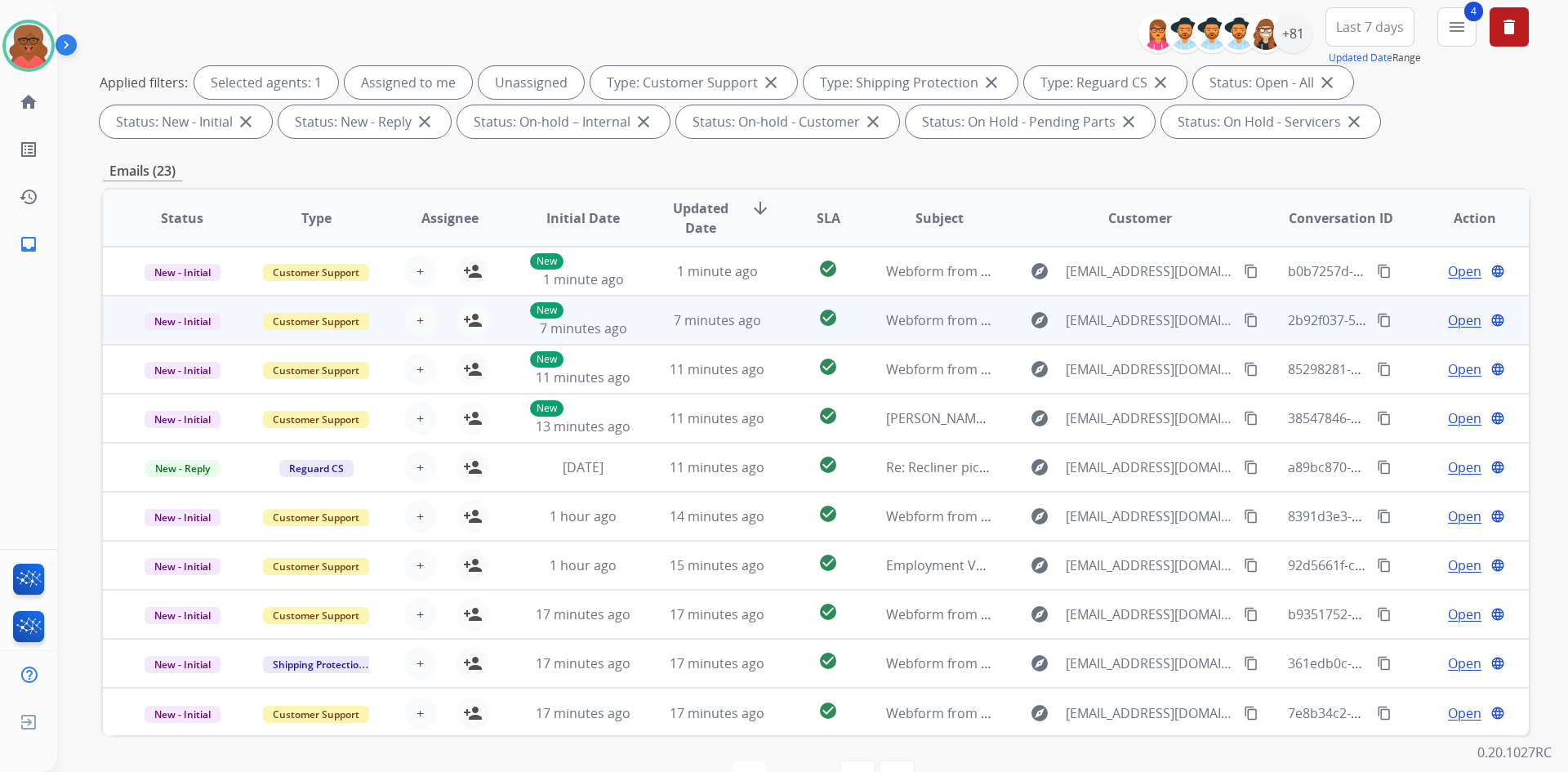
scroll to position [236, 0]
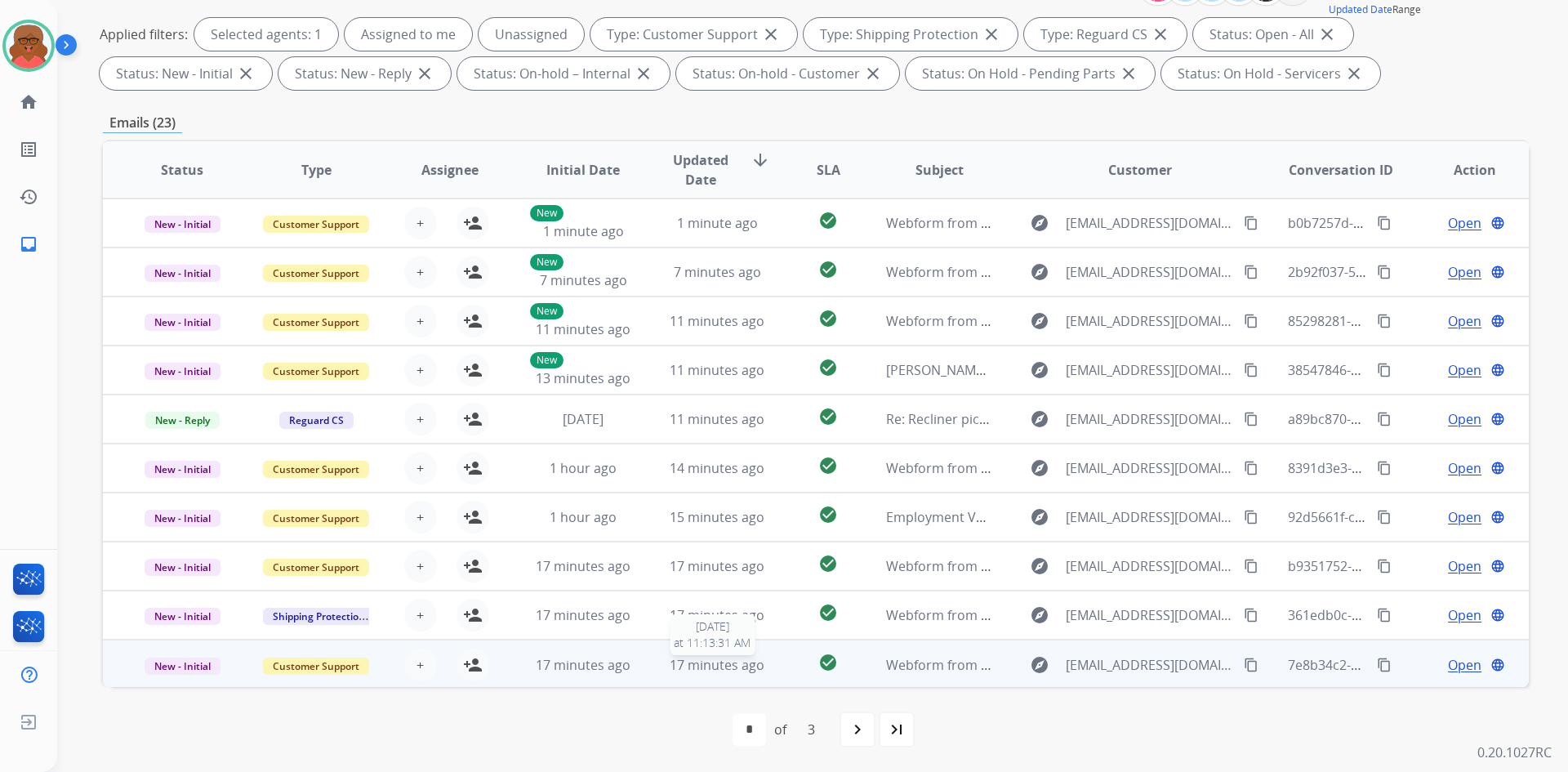
click at [755, 665] on span "17 minutes ago" at bounding box center [717, 664] width 94 height 18
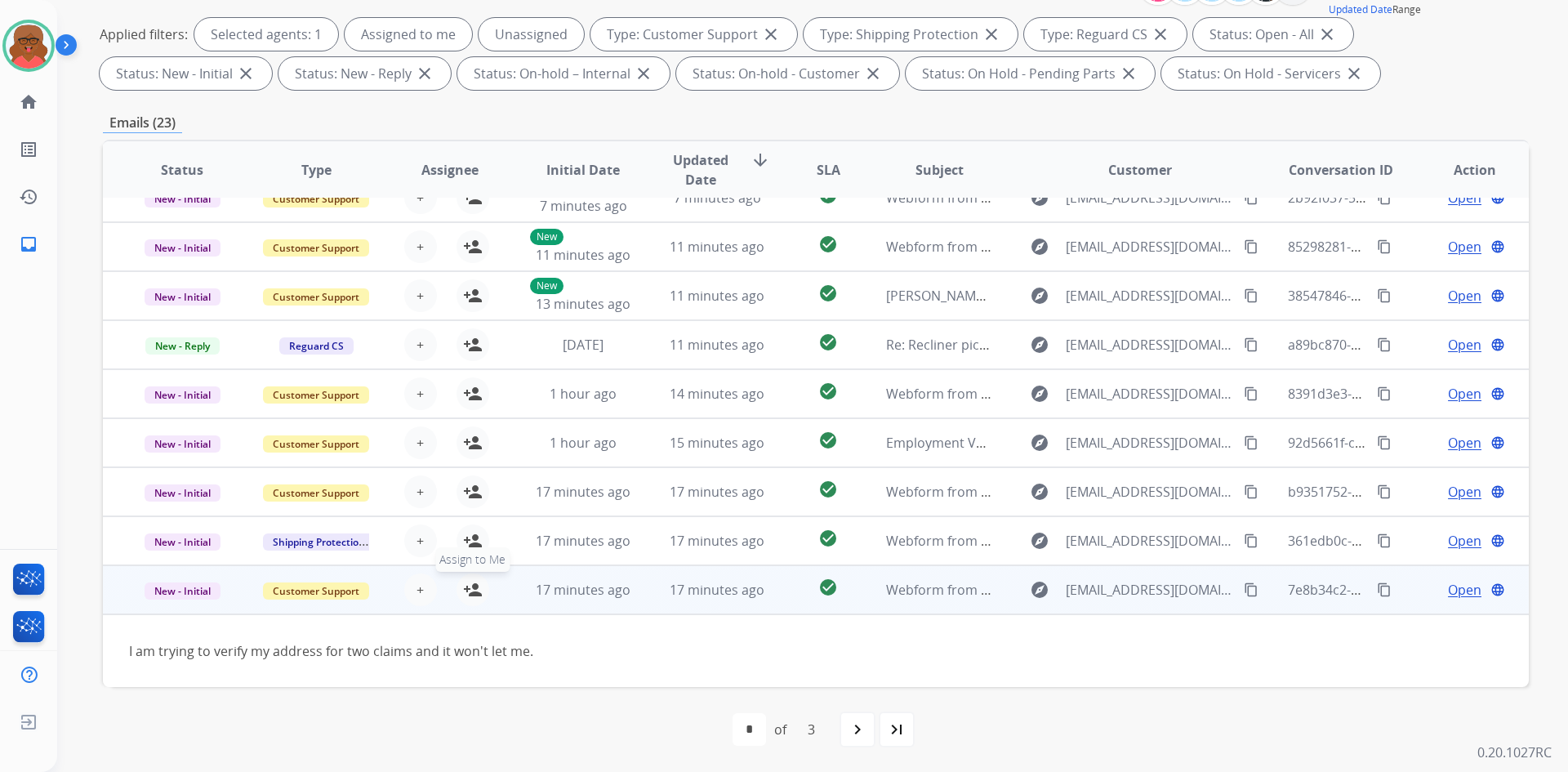
click at [474, 594] on mat-icon "person_add" at bounding box center [473, 589] width 20 height 20
click at [474, 594] on mat-icon "person_remove" at bounding box center [473, 589] width 20 height 20
click at [707, 594] on span "17 minutes ago" at bounding box center [717, 589] width 94 height 18
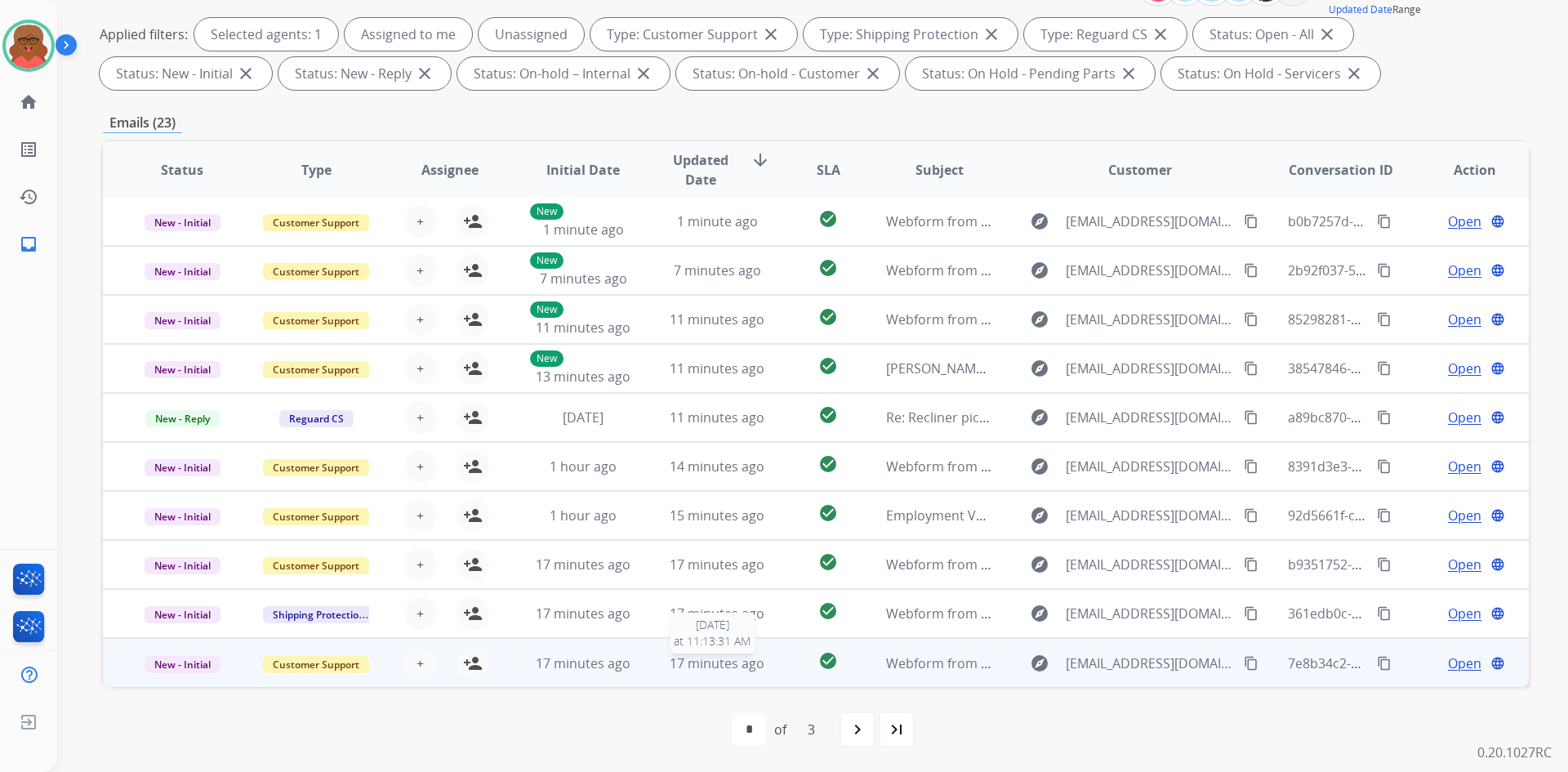
click at [696, 657] on span "17 minutes ago" at bounding box center [717, 662] width 94 height 18
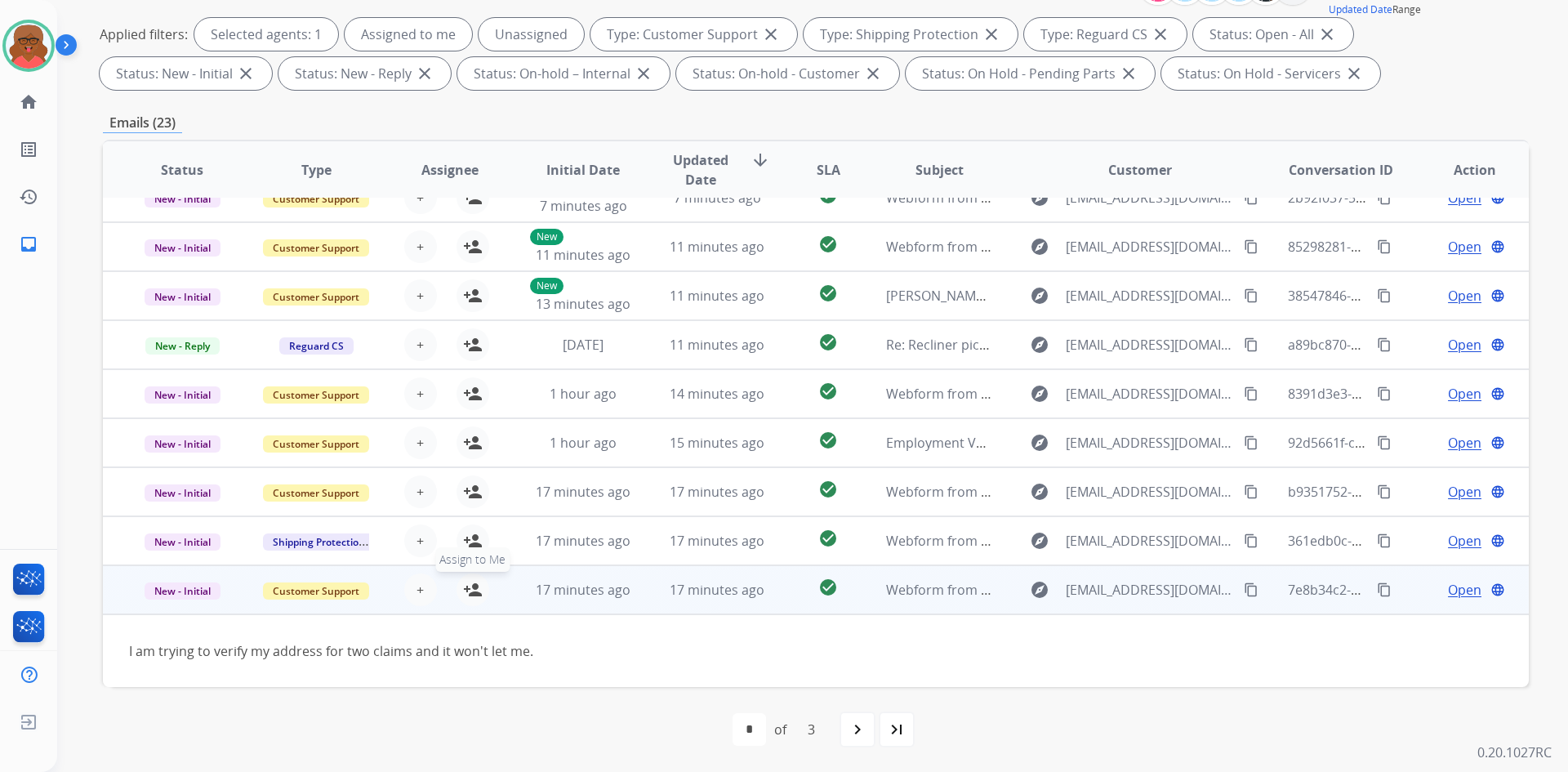
click at [477, 602] on button "person_add Assign to Me" at bounding box center [473, 589] width 32 height 32
click at [610, 599] on div "17 minutes ago" at bounding box center [583, 589] width 107 height 20
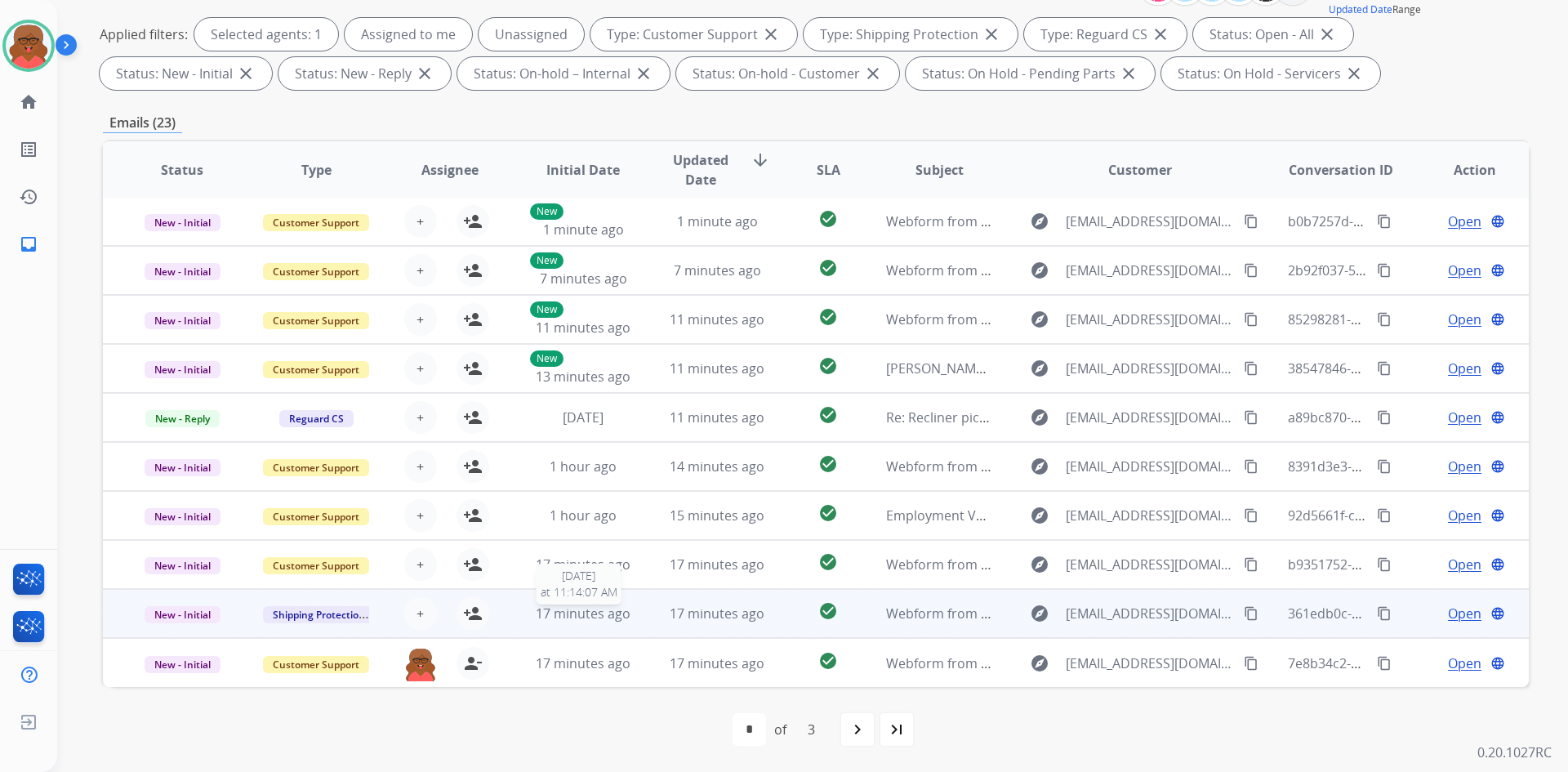
click at [624, 615] on span "17 minutes ago" at bounding box center [582, 613] width 94 height 18
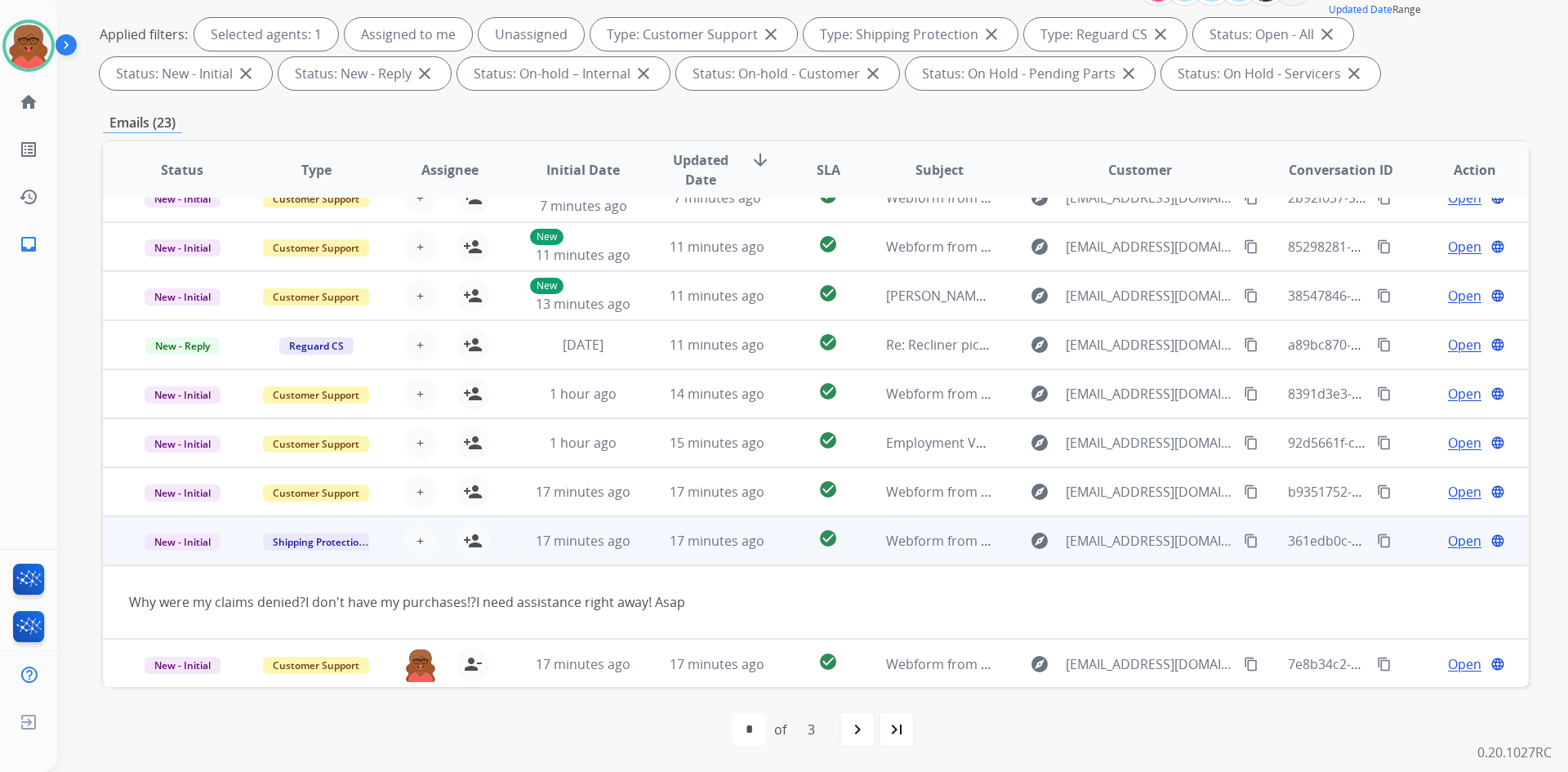
scroll to position [75, 0]
click at [474, 546] on mat-icon "person_add" at bounding box center [473, 539] width 20 height 20
click at [612, 544] on span "17 minutes ago" at bounding box center [582, 539] width 94 height 18
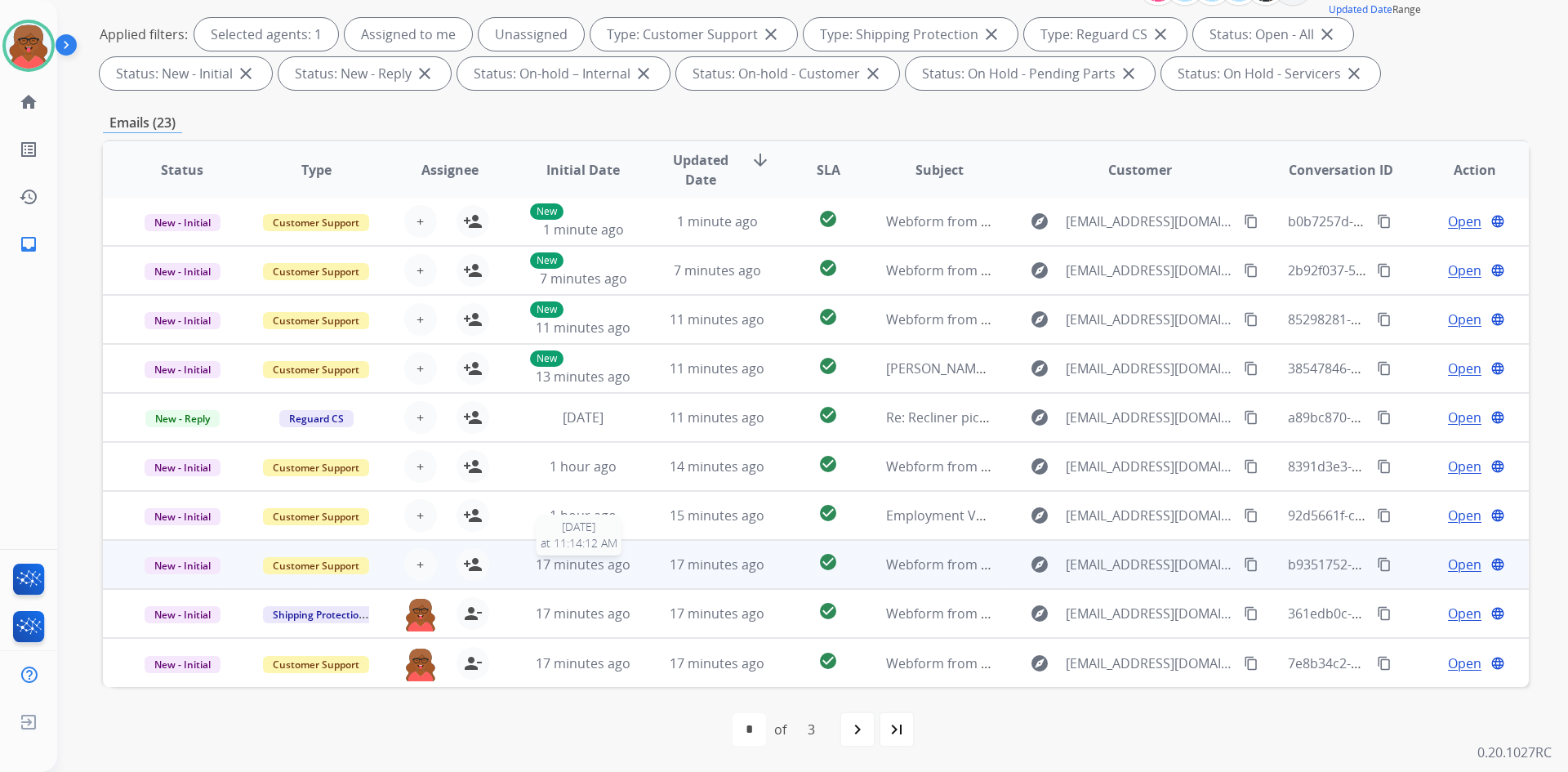
click at [616, 557] on span "17 minutes ago" at bounding box center [582, 564] width 94 height 18
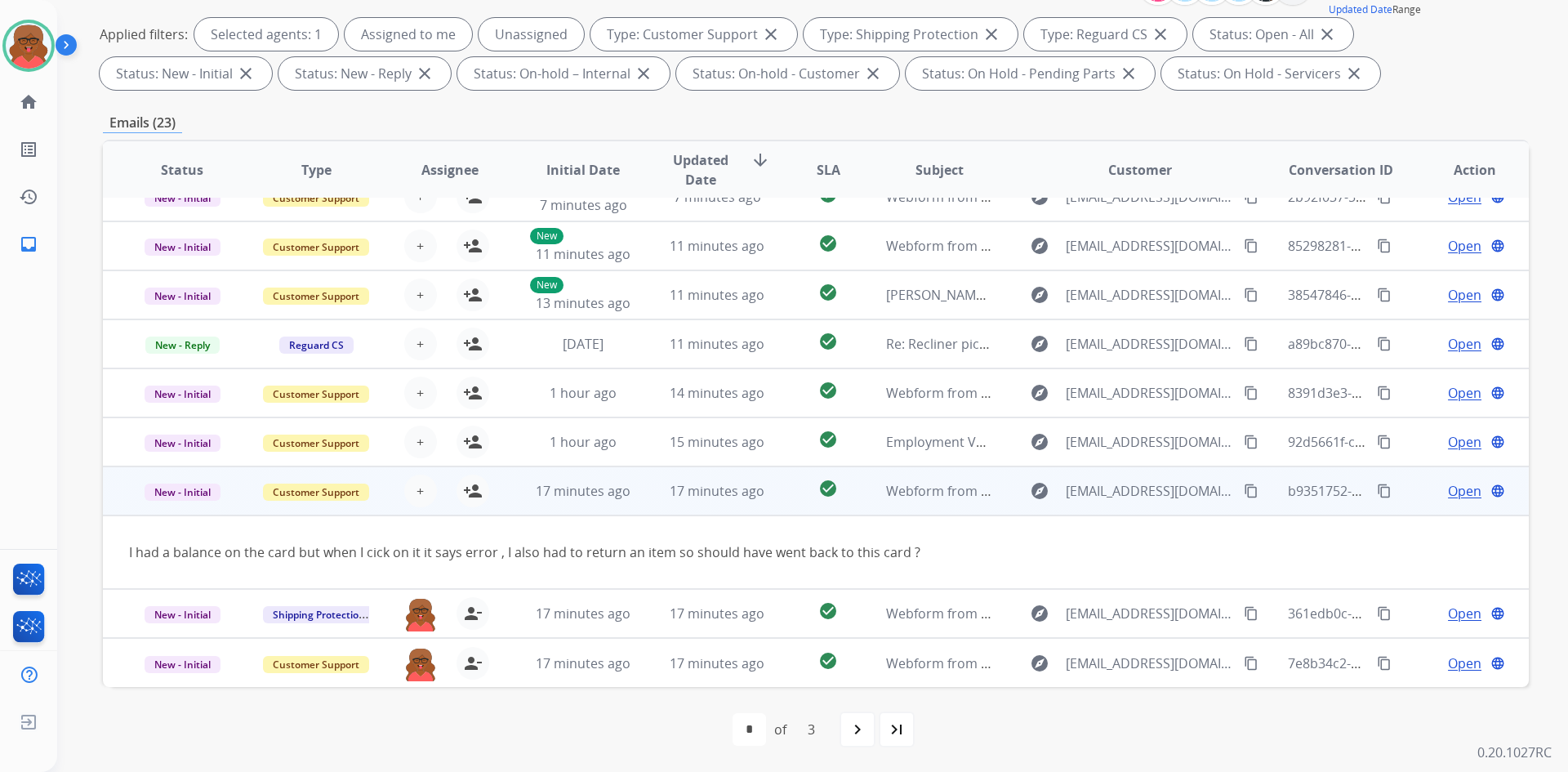
click at [626, 513] on td "17 minutes ago" at bounding box center [571, 491] width 134 height 49
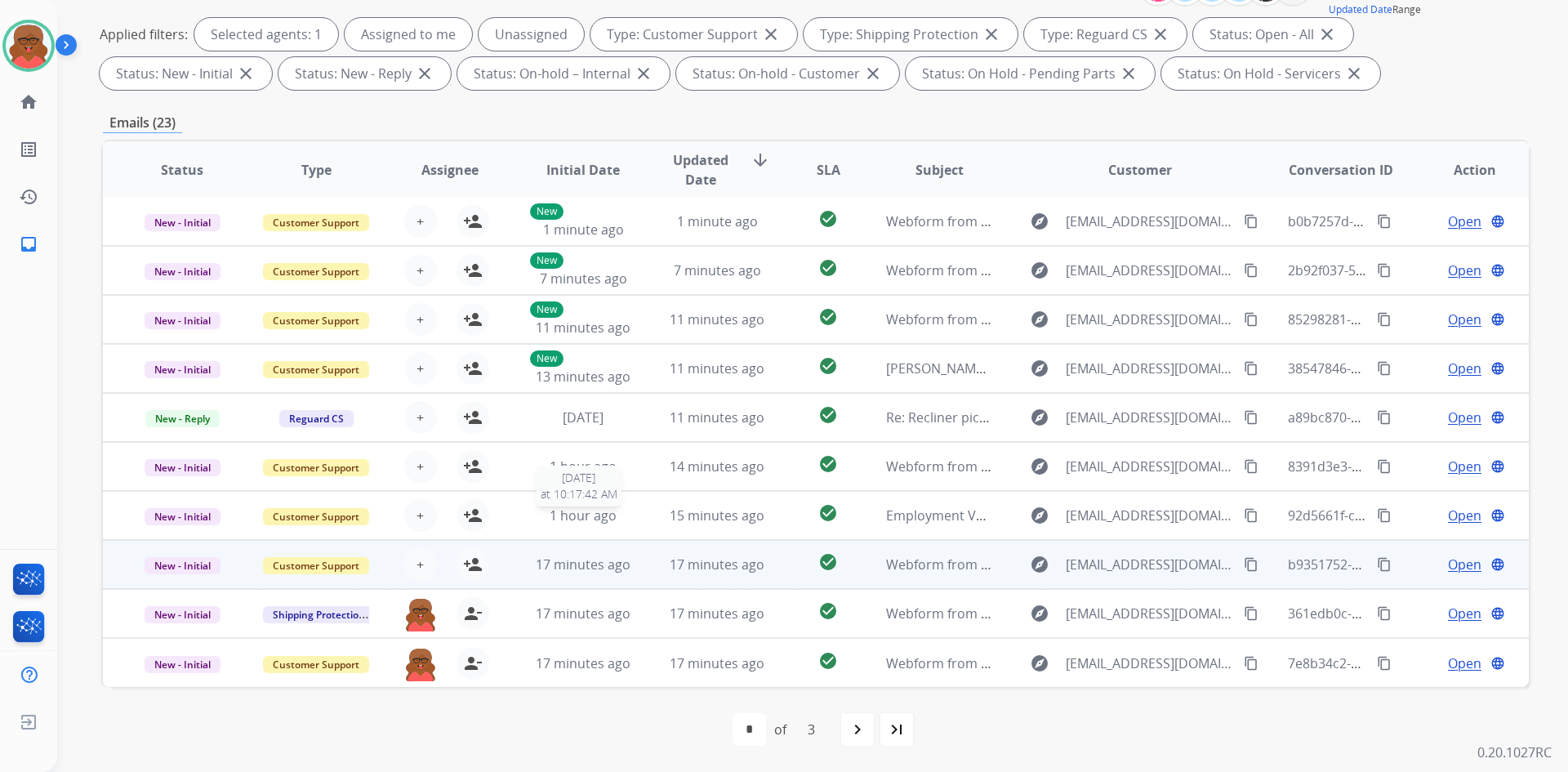
click at [626, 513] on div "1 hour ago" at bounding box center [583, 515] width 107 height 20
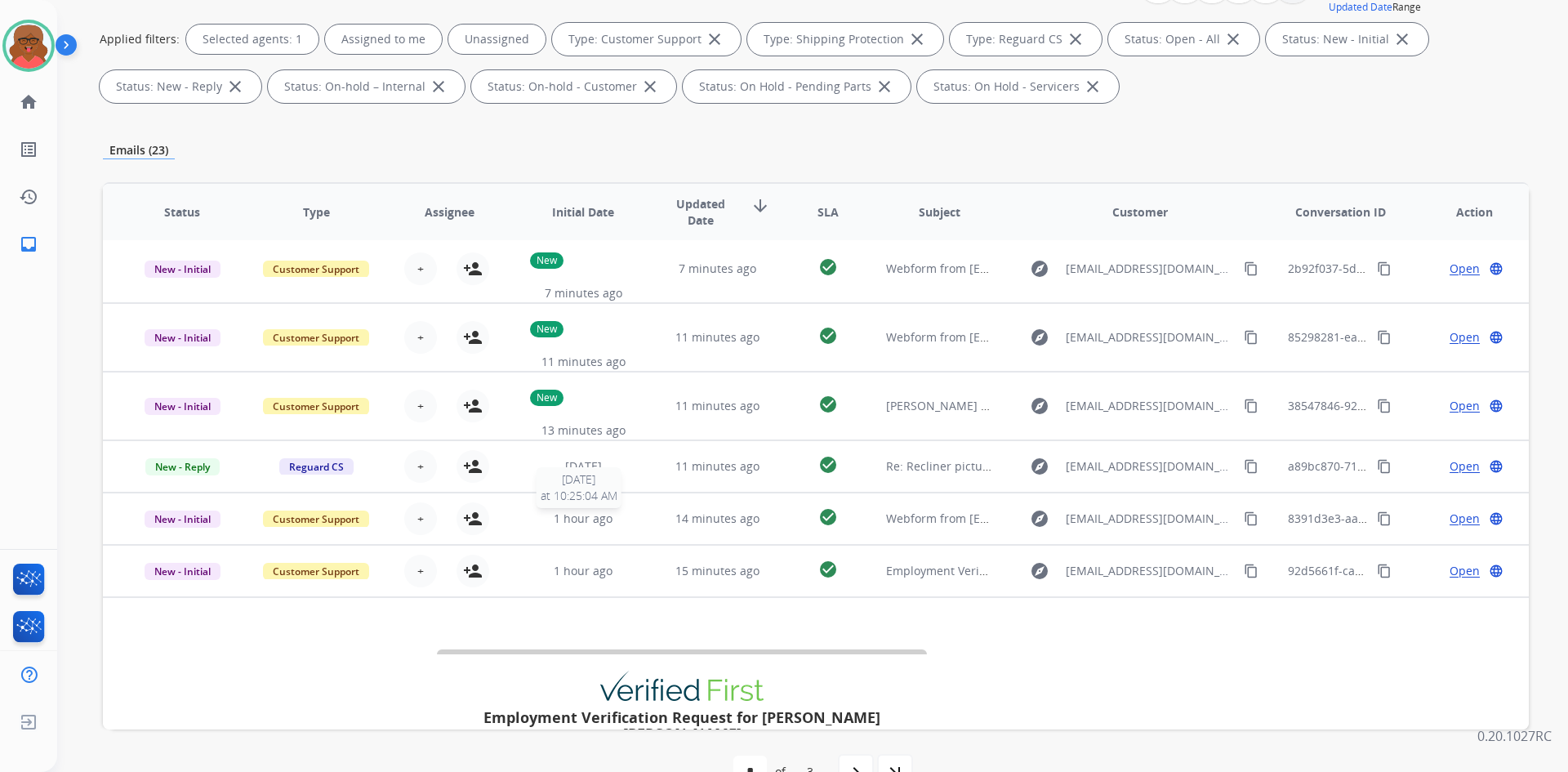
scroll to position [235, 0]
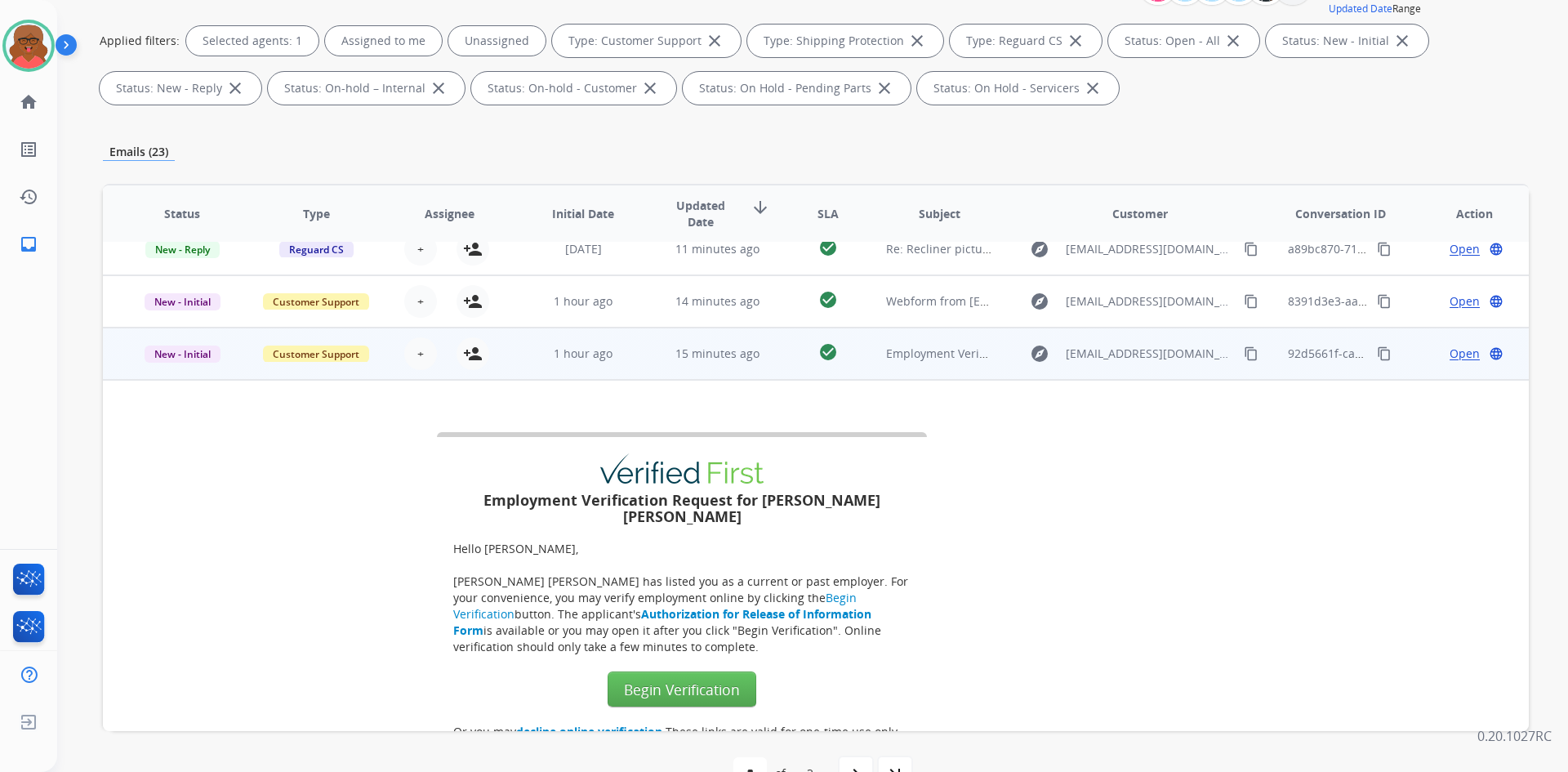
click at [638, 366] on td "15 minutes ago" at bounding box center [705, 353] width 134 height 52
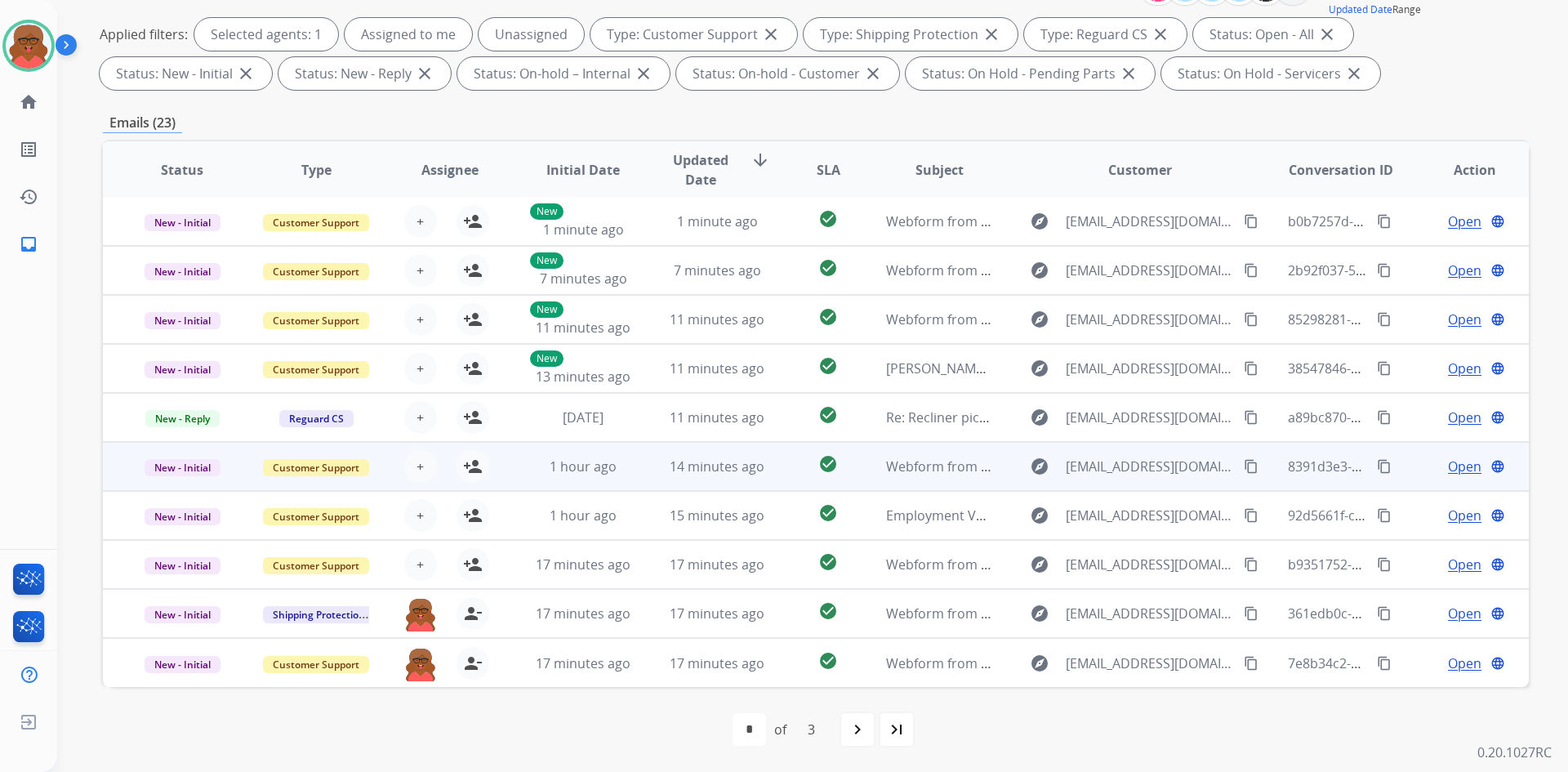
click at [645, 465] on td "14 minutes ago" at bounding box center [705, 467] width 134 height 49
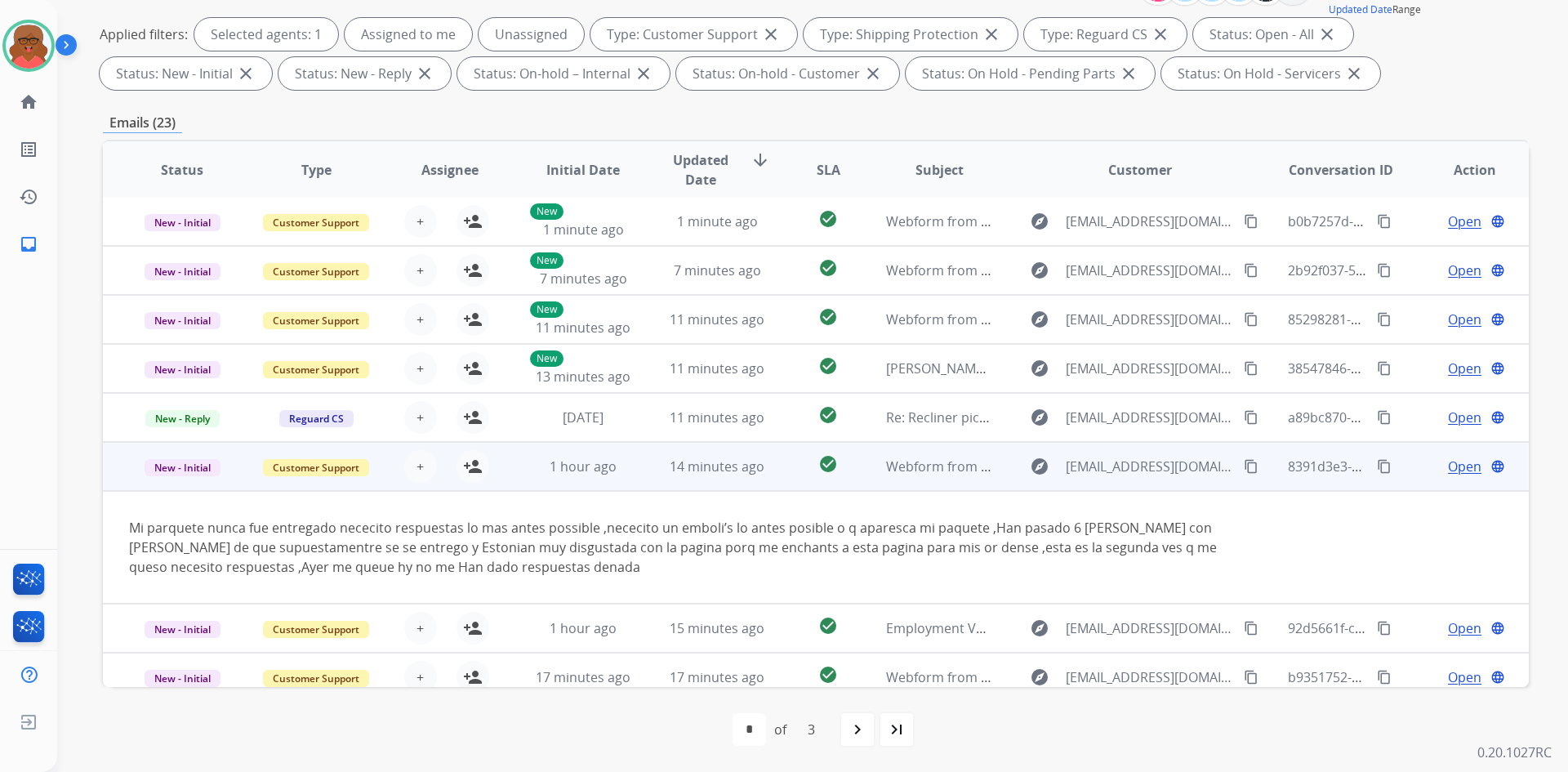
scroll to position [114, 0]
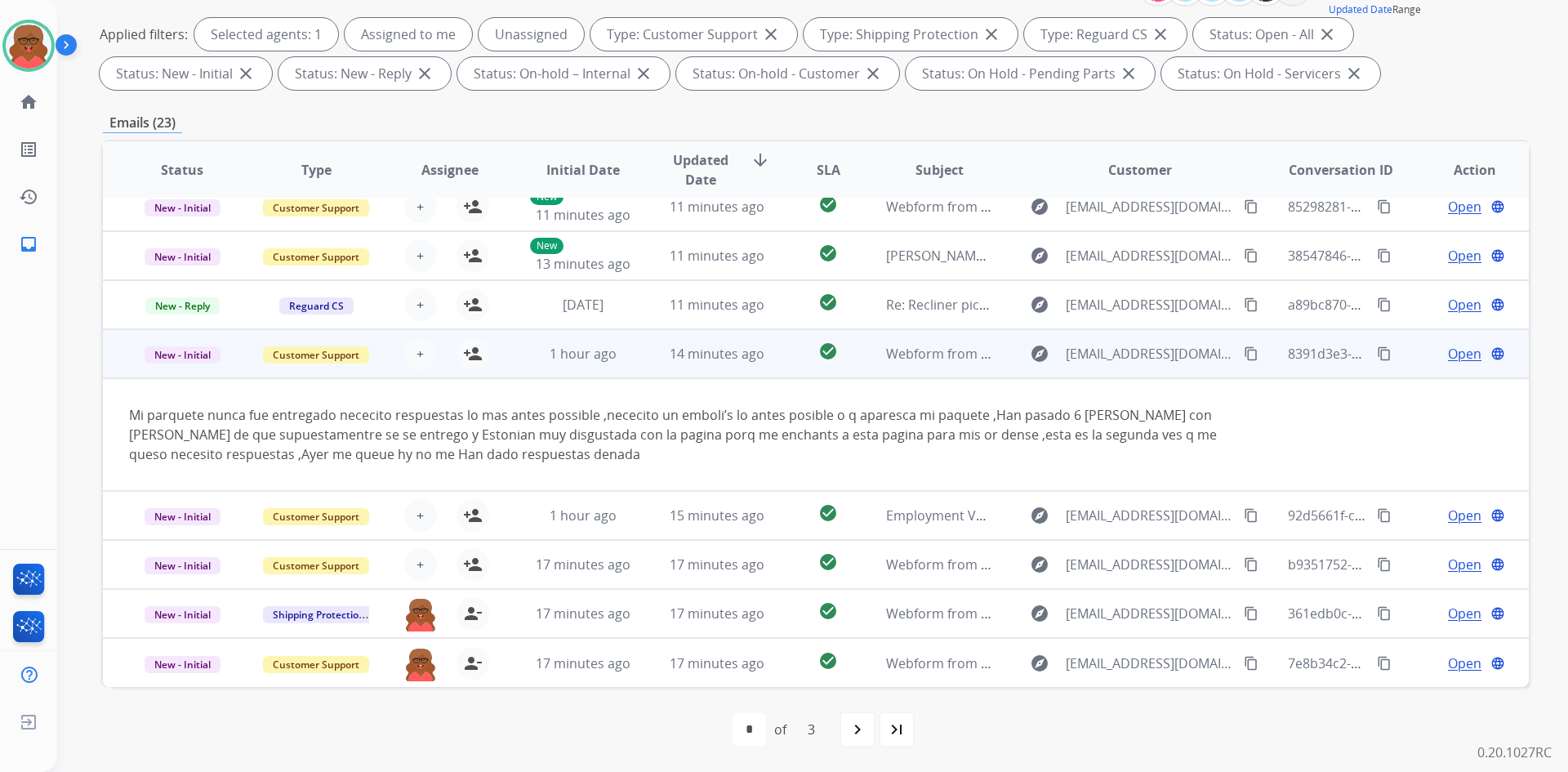
click at [645, 366] on td "14 minutes ago" at bounding box center [705, 354] width 134 height 49
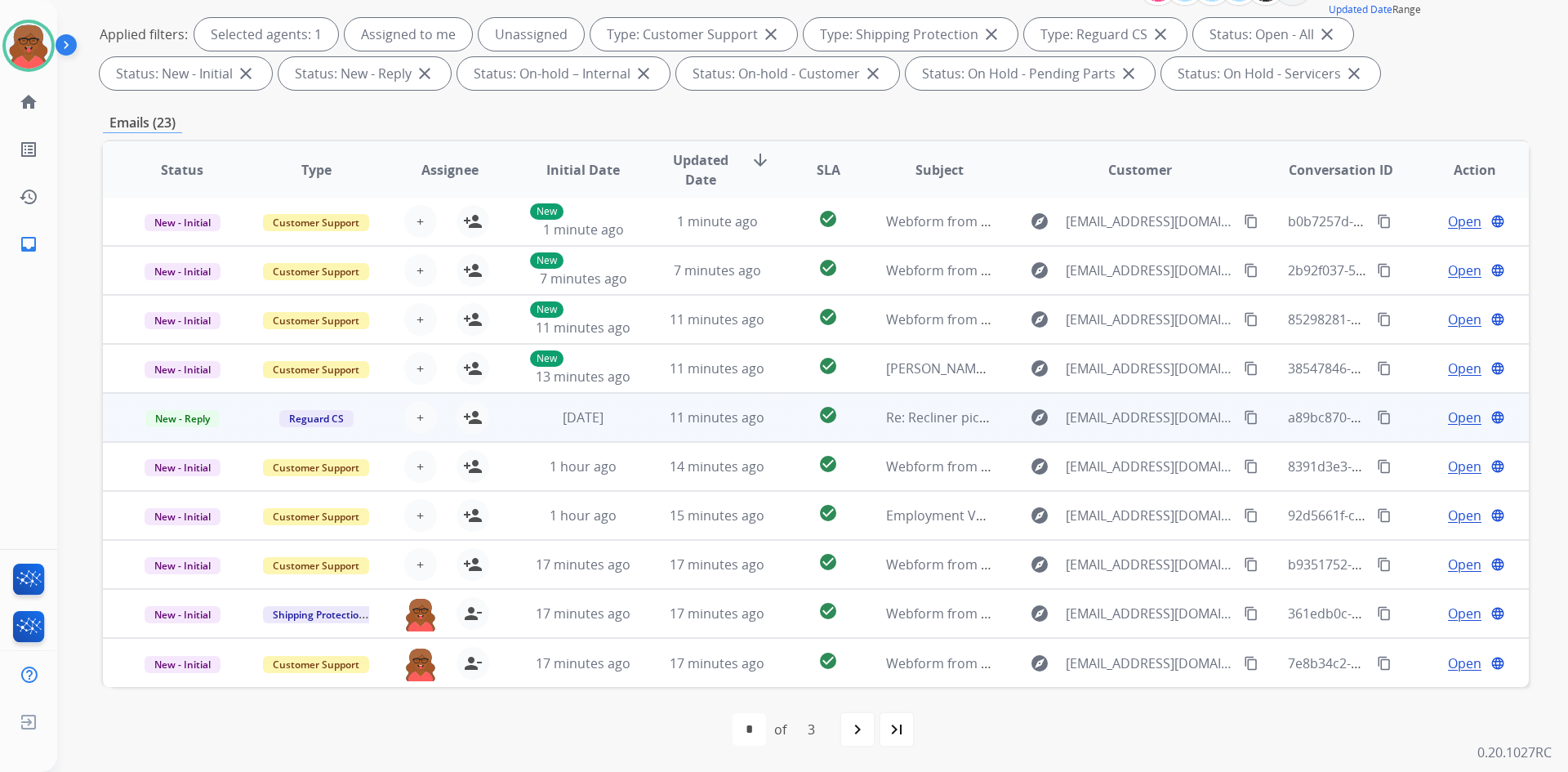
click at [644, 409] on td "11 minutes ago" at bounding box center [705, 417] width 134 height 49
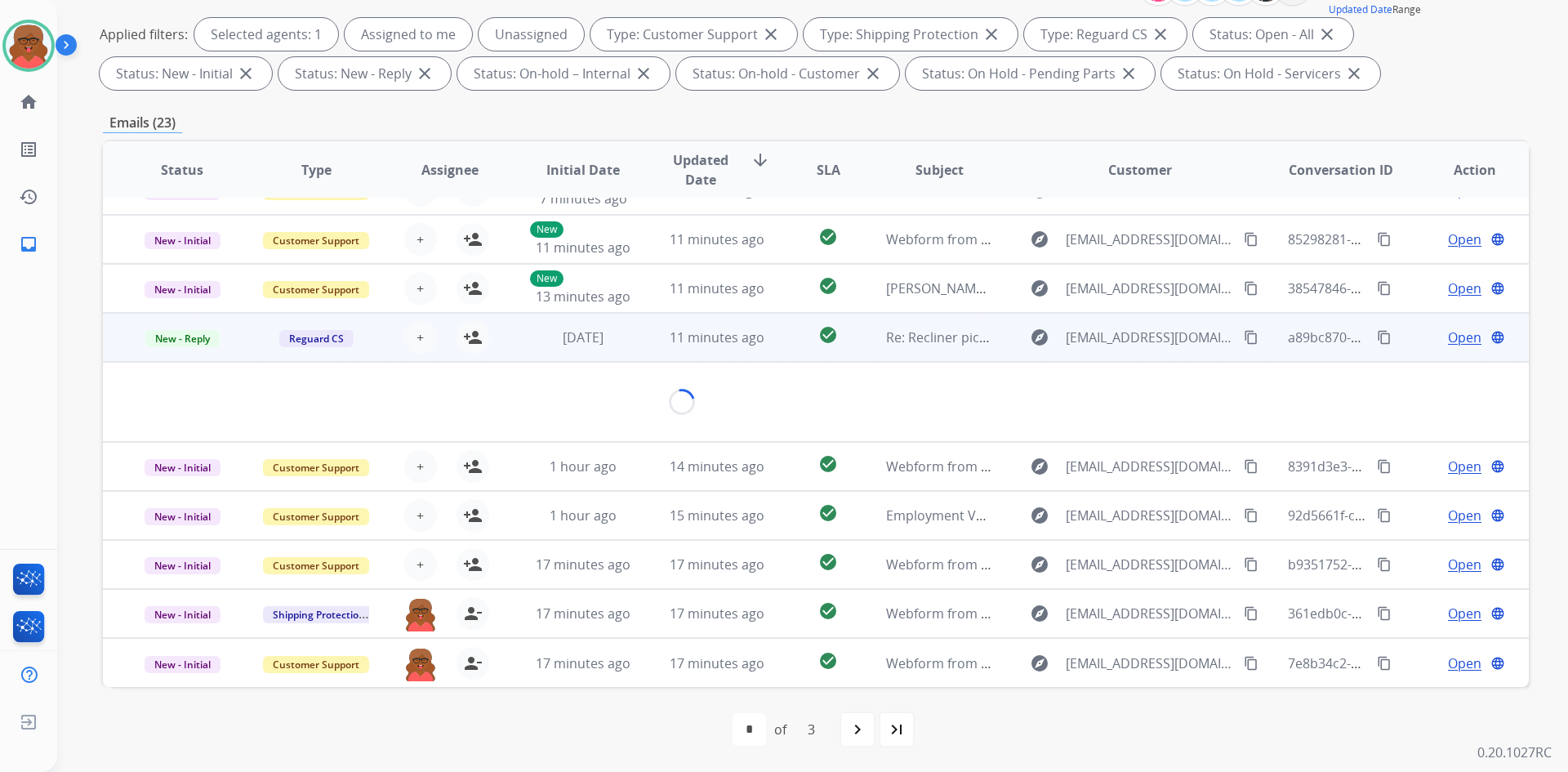
scroll to position [94, 0]
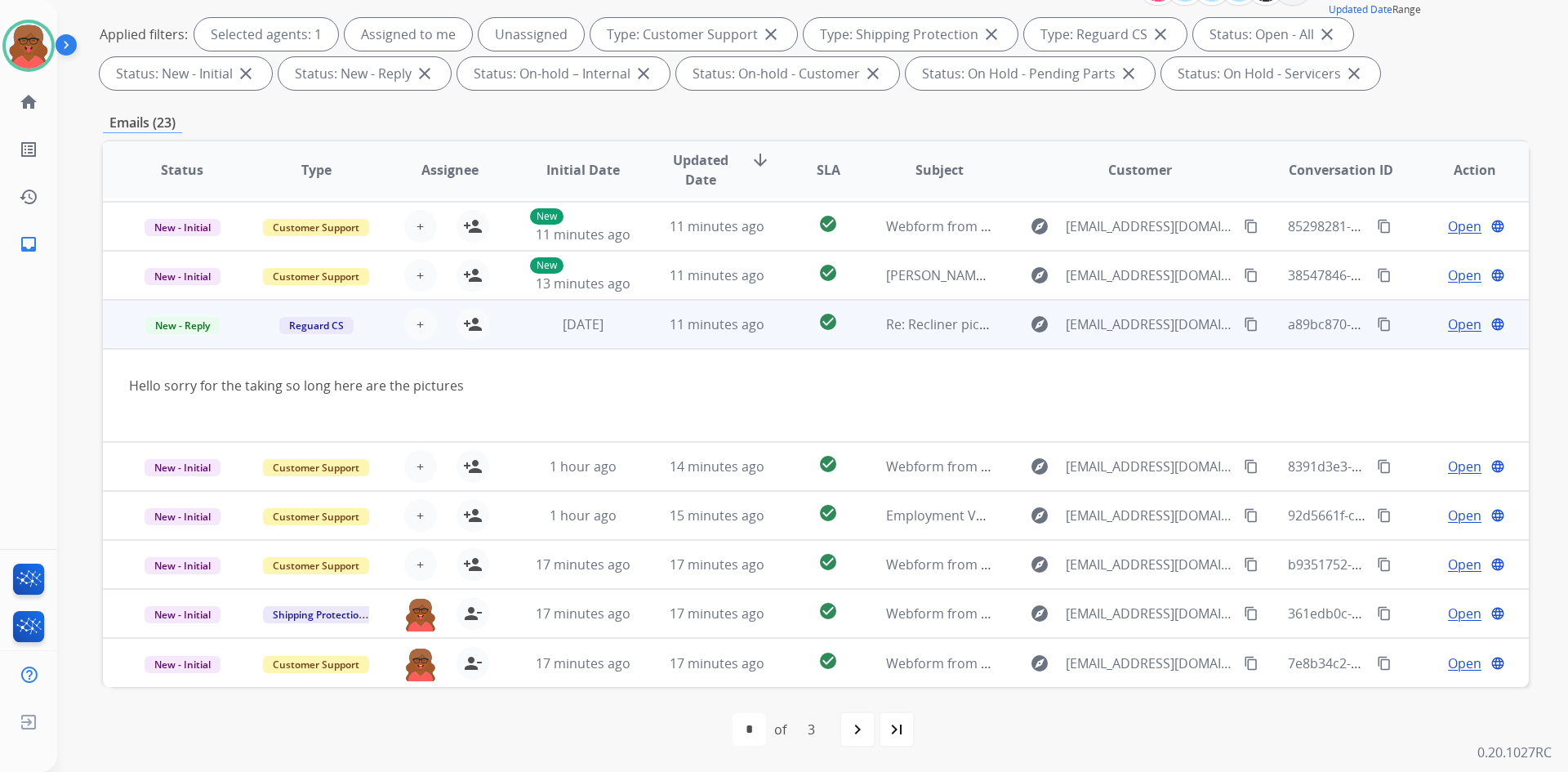
click at [617, 335] on td "2 weeks ago" at bounding box center [571, 325] width 134 height 49
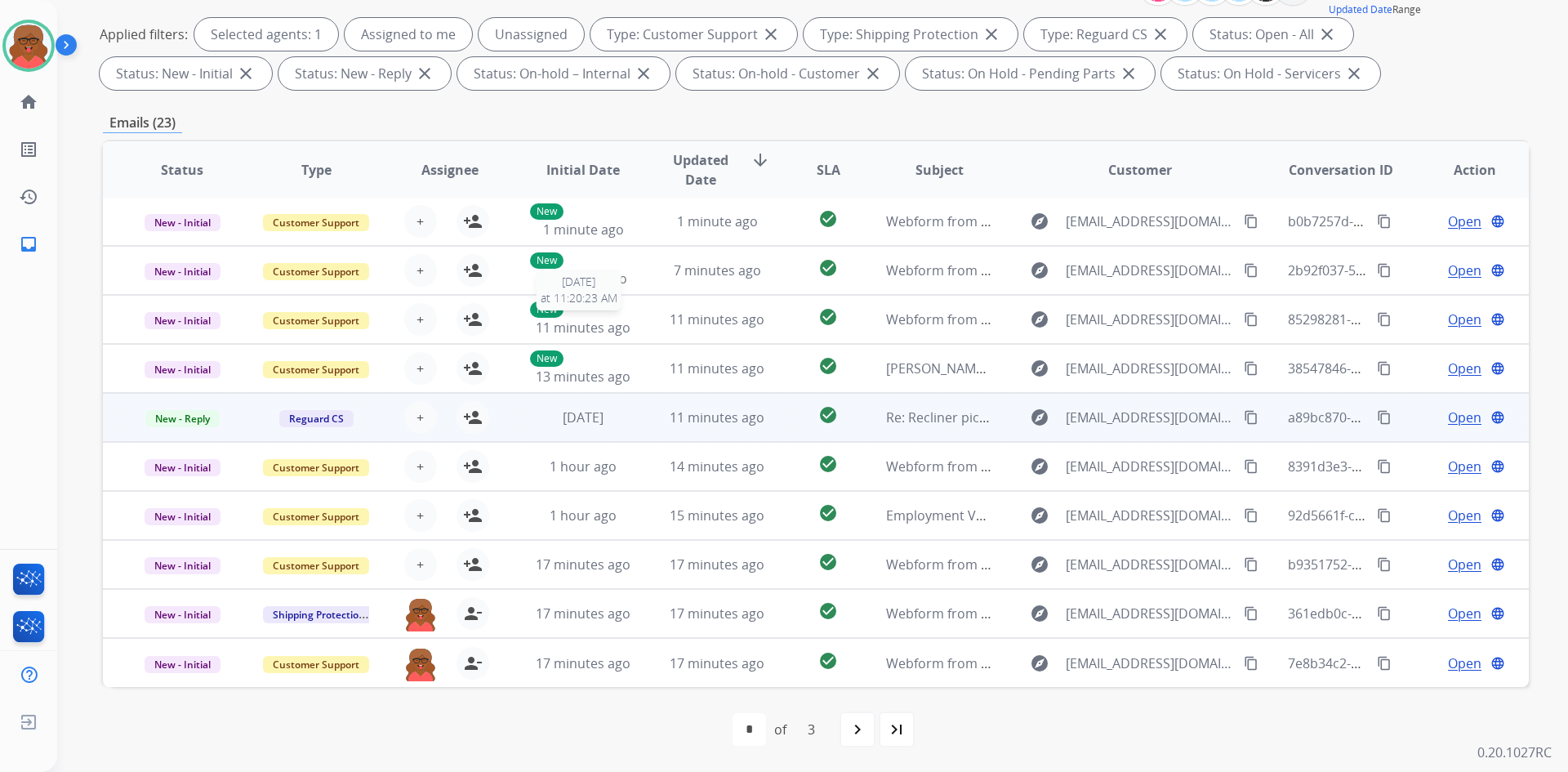
scroll to position [2, 0]
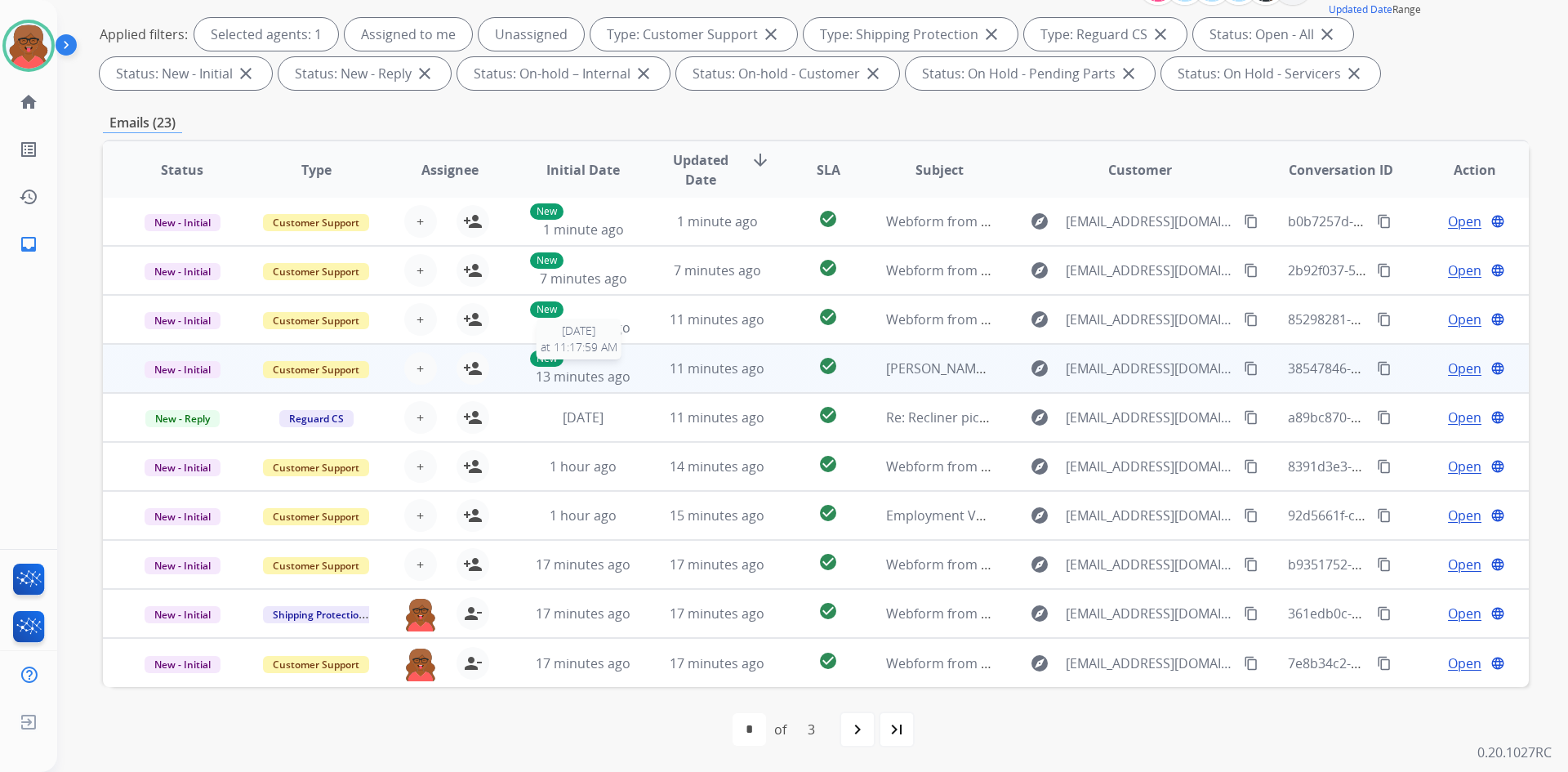
click at [624, 364] on div "New 13 minutes ago" at bounding box center [583, 368] width 107 height 36
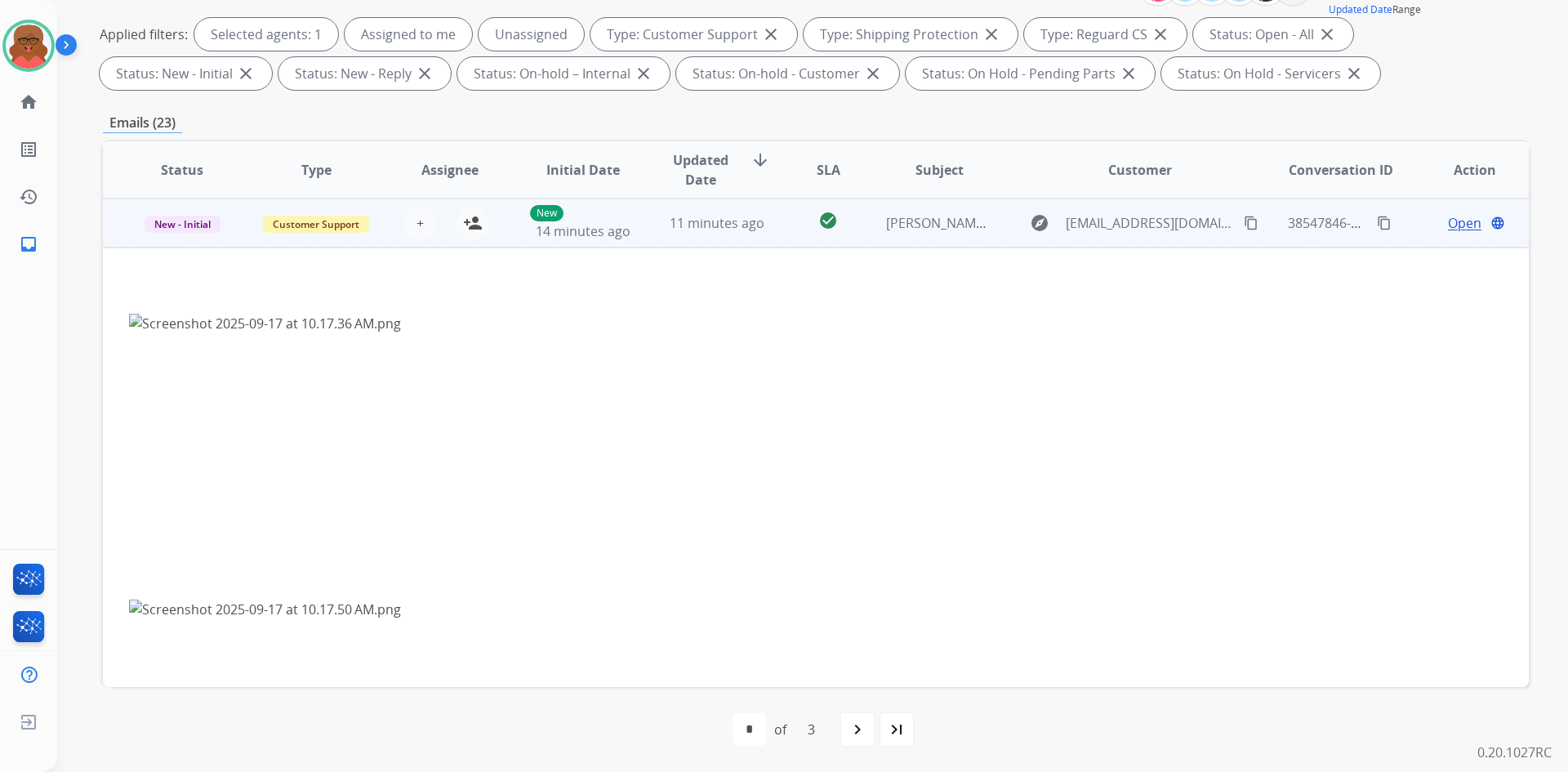
click at [641, 238] on td "11 minutes ago" at bounding box center [705, 223] width 134 height 49
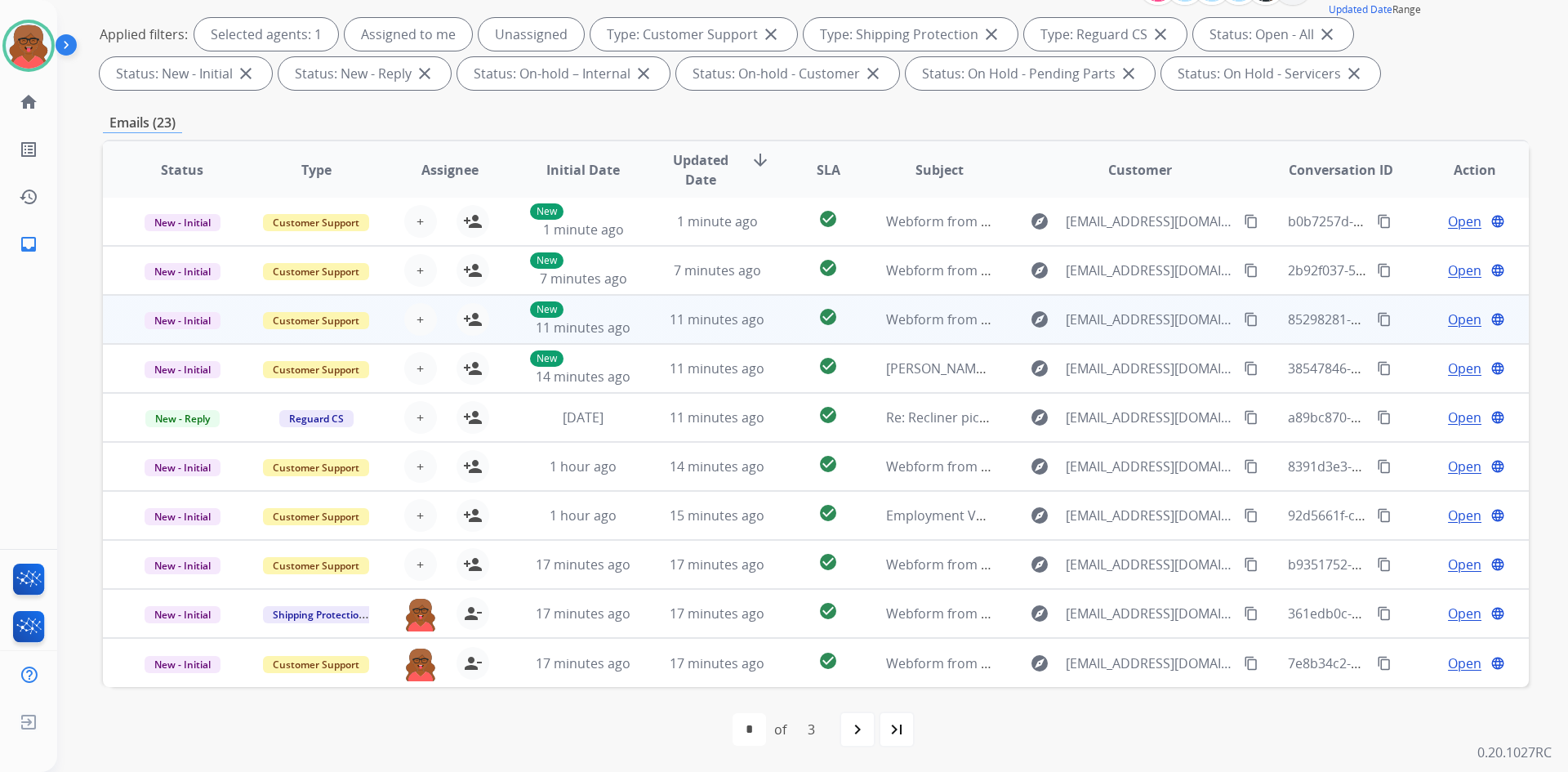
click at [650, 309] on td "11 minutes ago" at bounding box center [705, 320] width 134 height 49
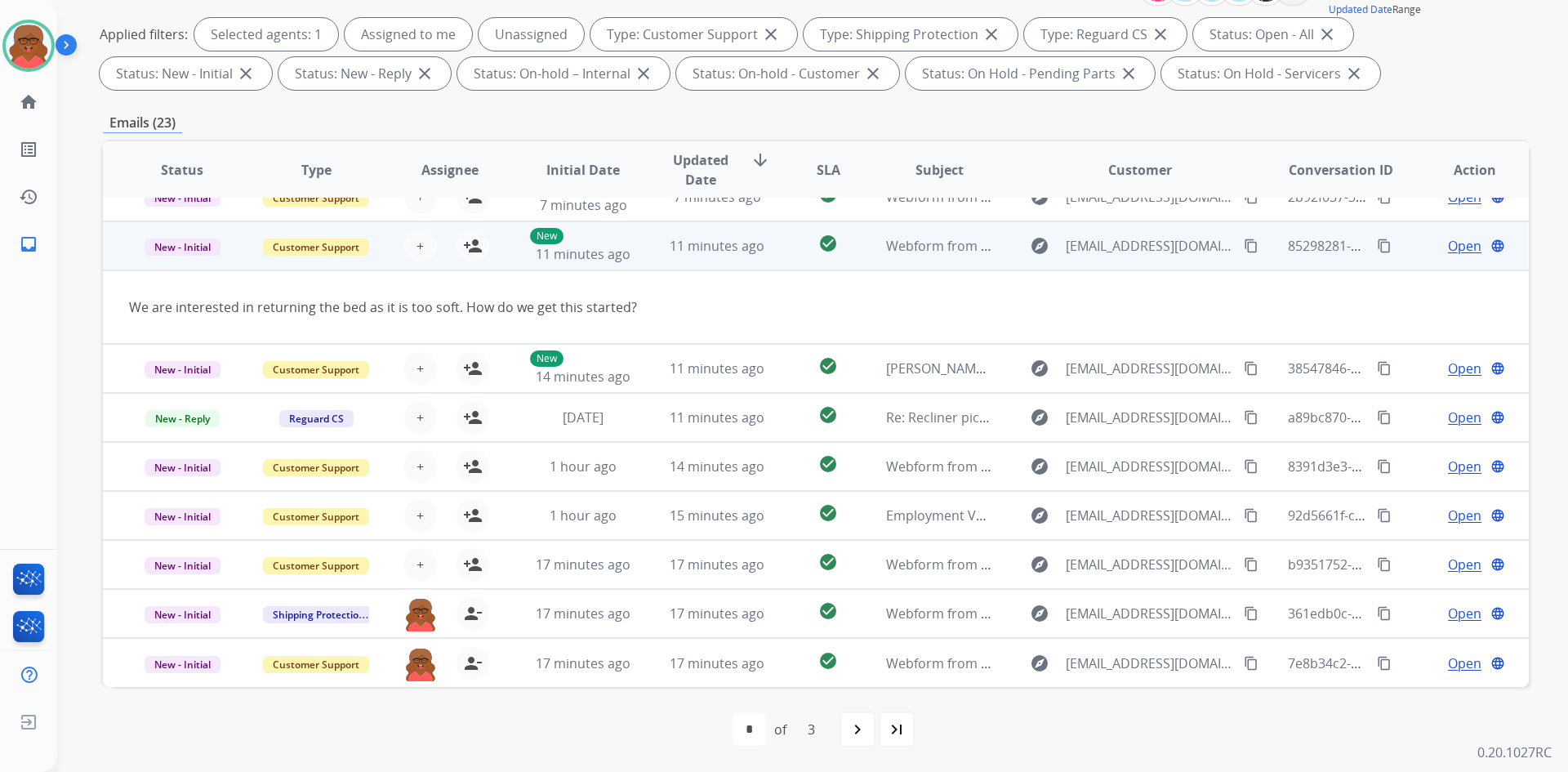
scroll to position [75, 0]
click at [679, 267] on td "11 minutes ago" at bounding box center [705, 246] width 134 height 49
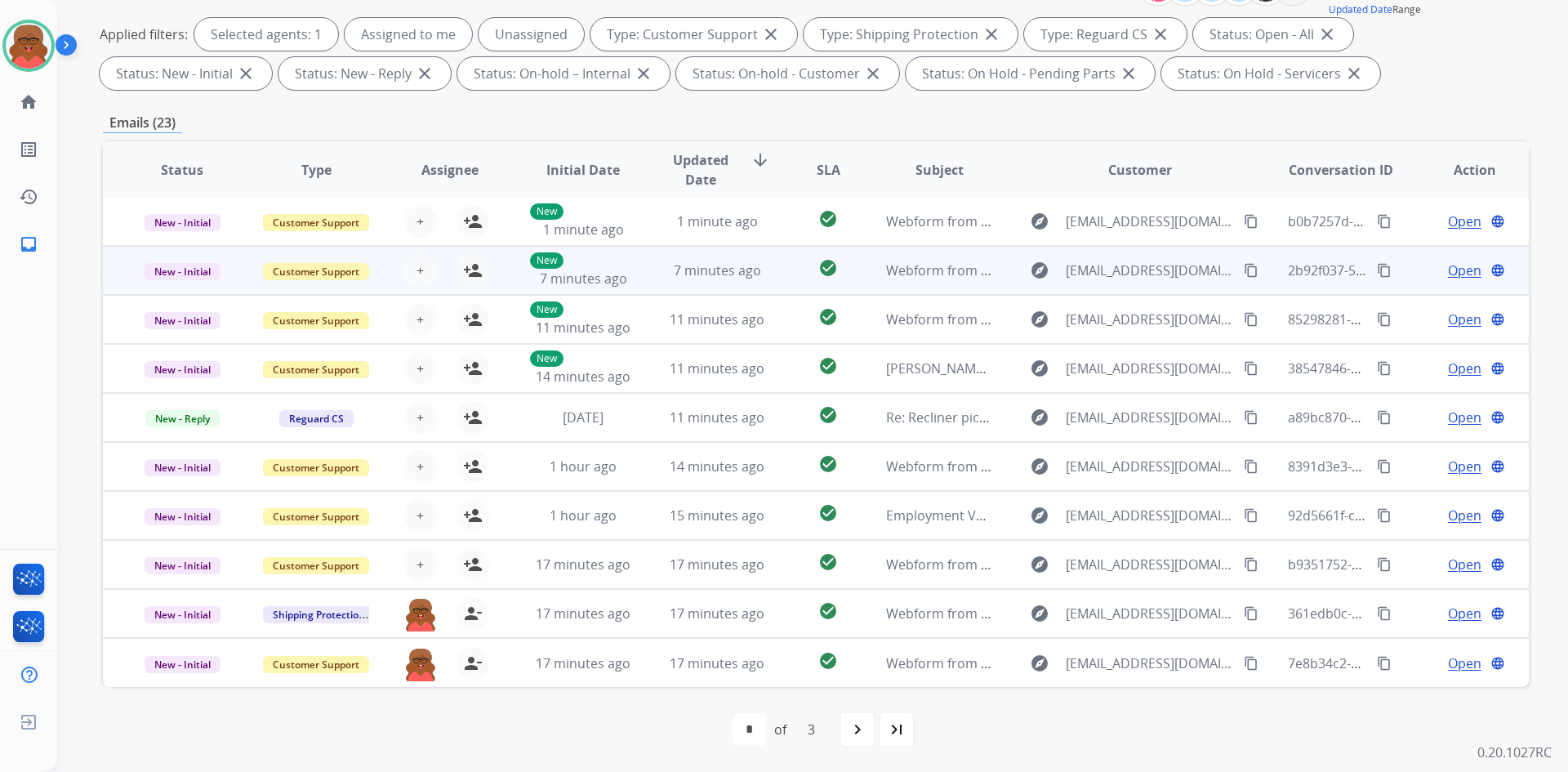
click at [686, 288] on td "7 minutes ago" at bounding box center [705, 270] width 134 height 49
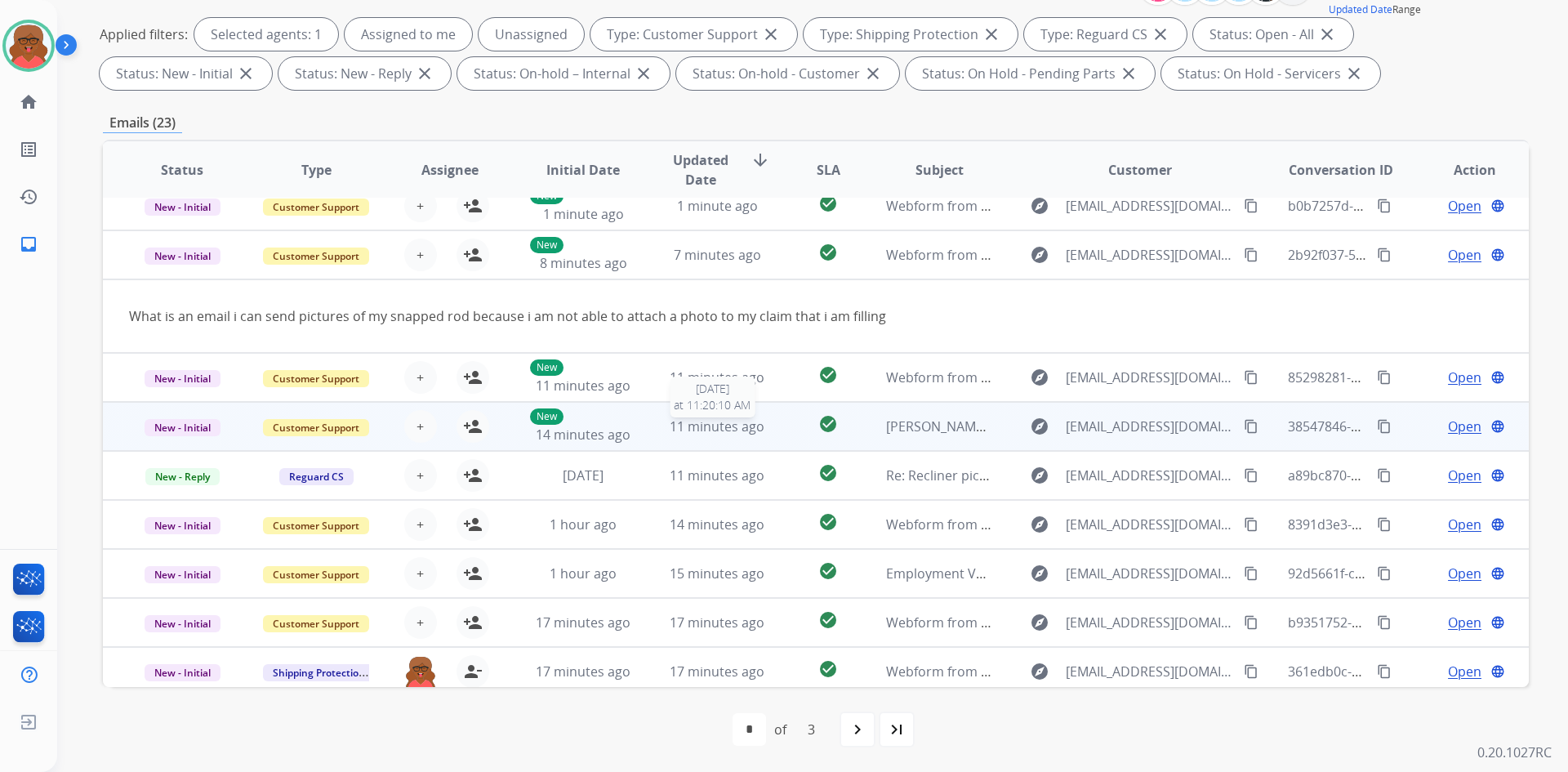
scroll to position [0, 0]
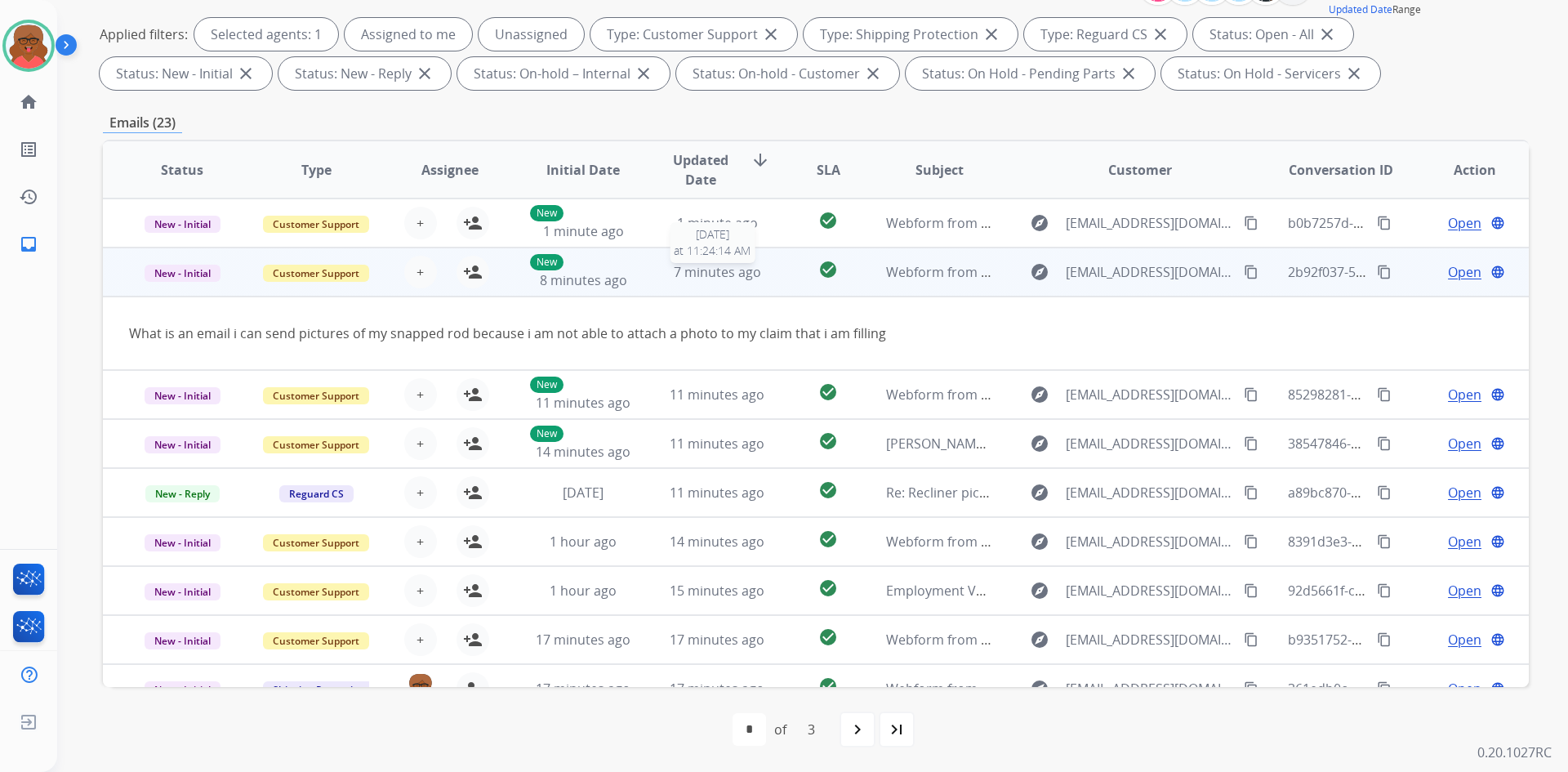
click at [725, 277] on span "7 minutes ago" at bounding box center [718, 271] width 88 height 18
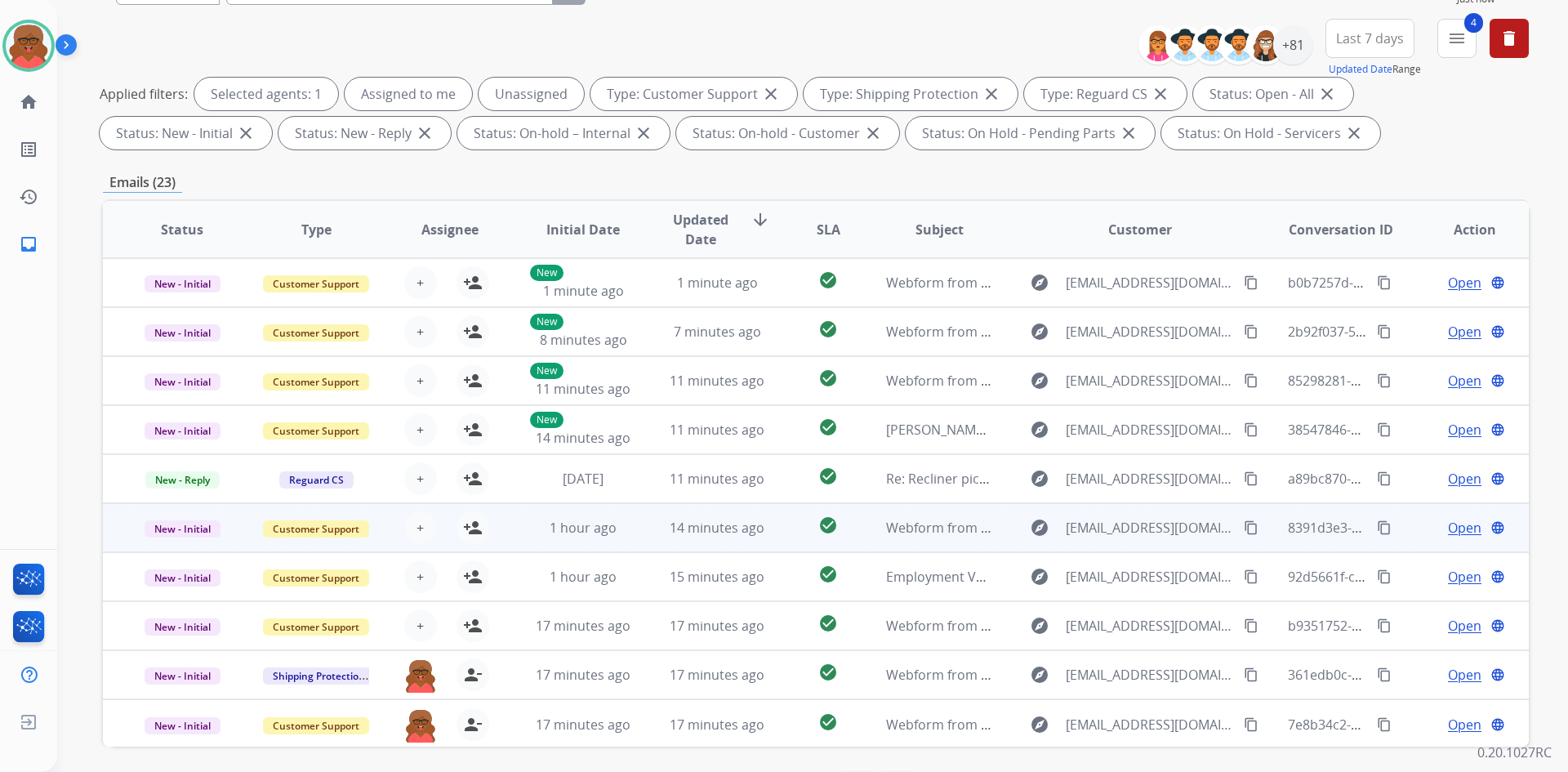
scroll to position [72, 0]
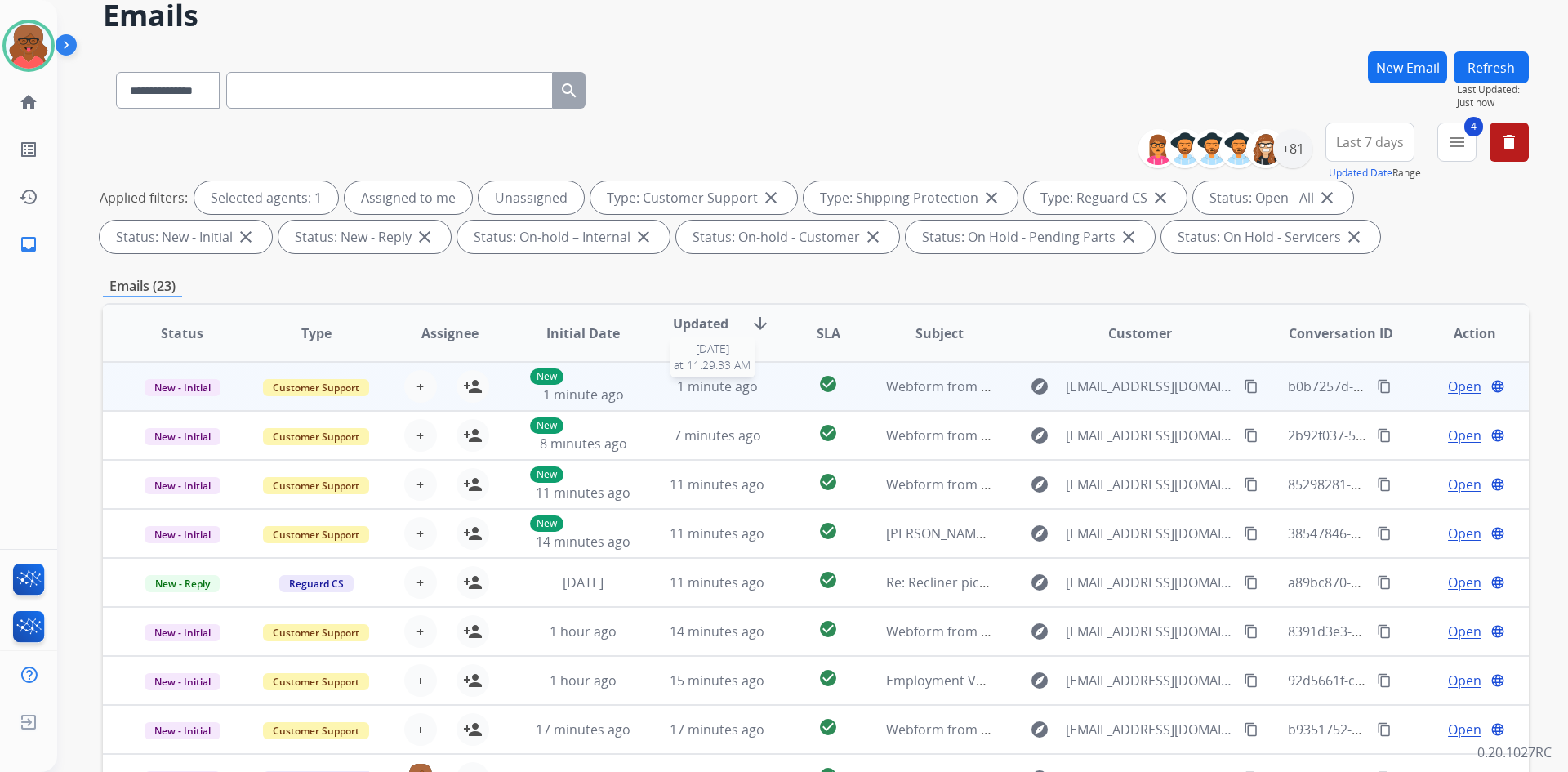
click at [757, 383] on div "1 minute ago" at bounding box center [718, 386] width 107 height 20
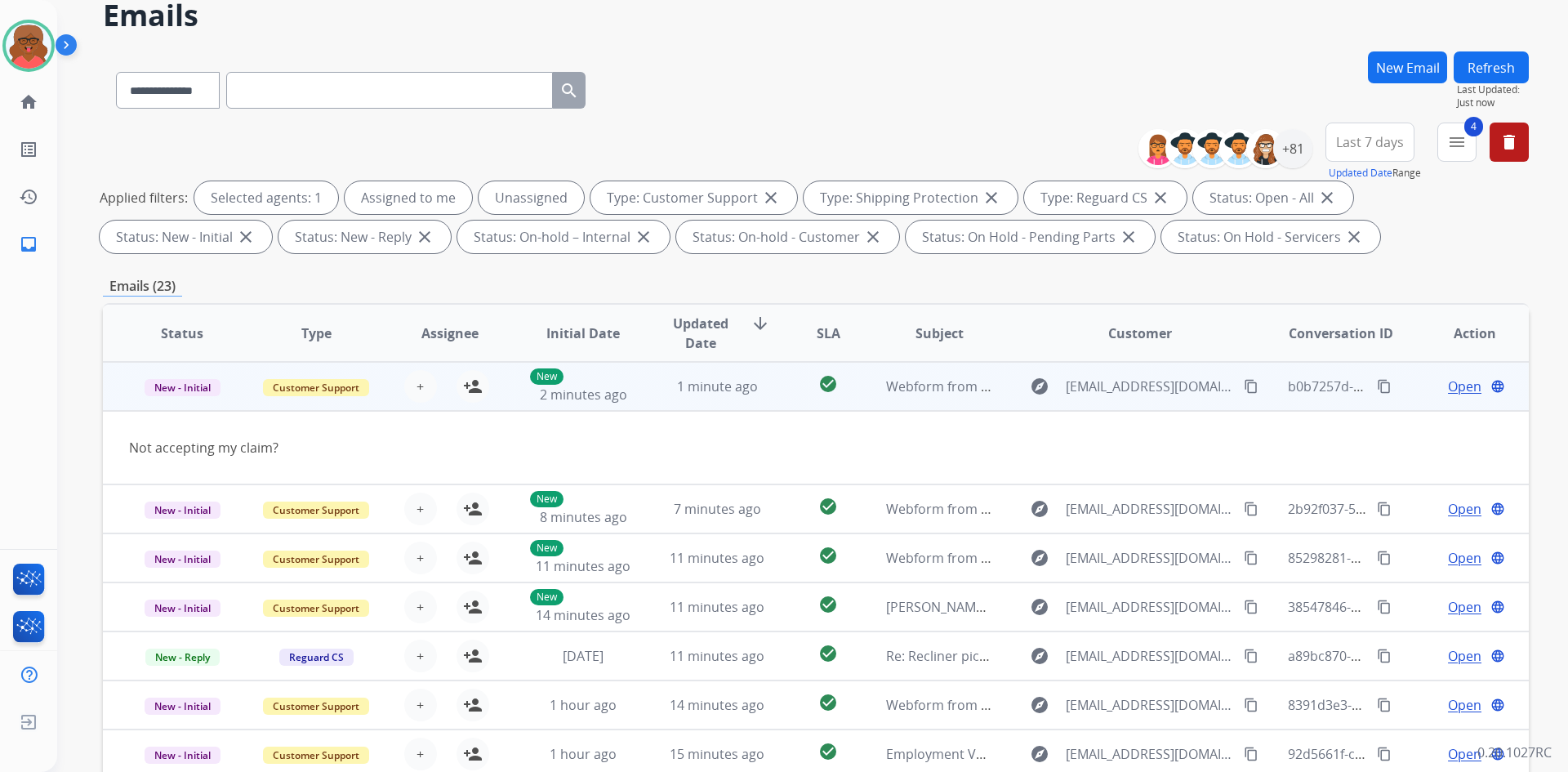
click at [696, 397] on td "1 minute ago" at bounding box center [705, 387] width 134 height 49
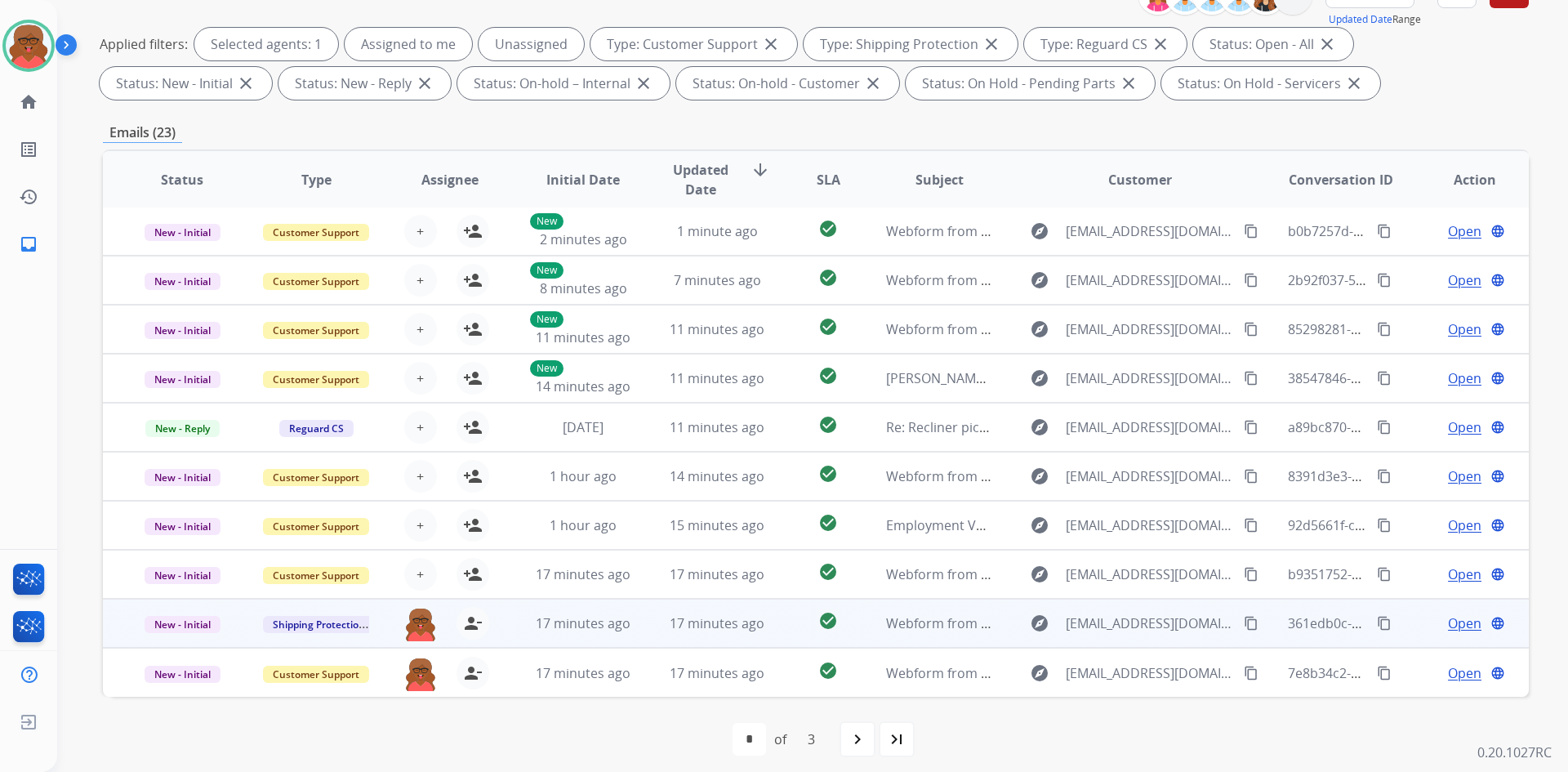
scroll to position [236, 0]
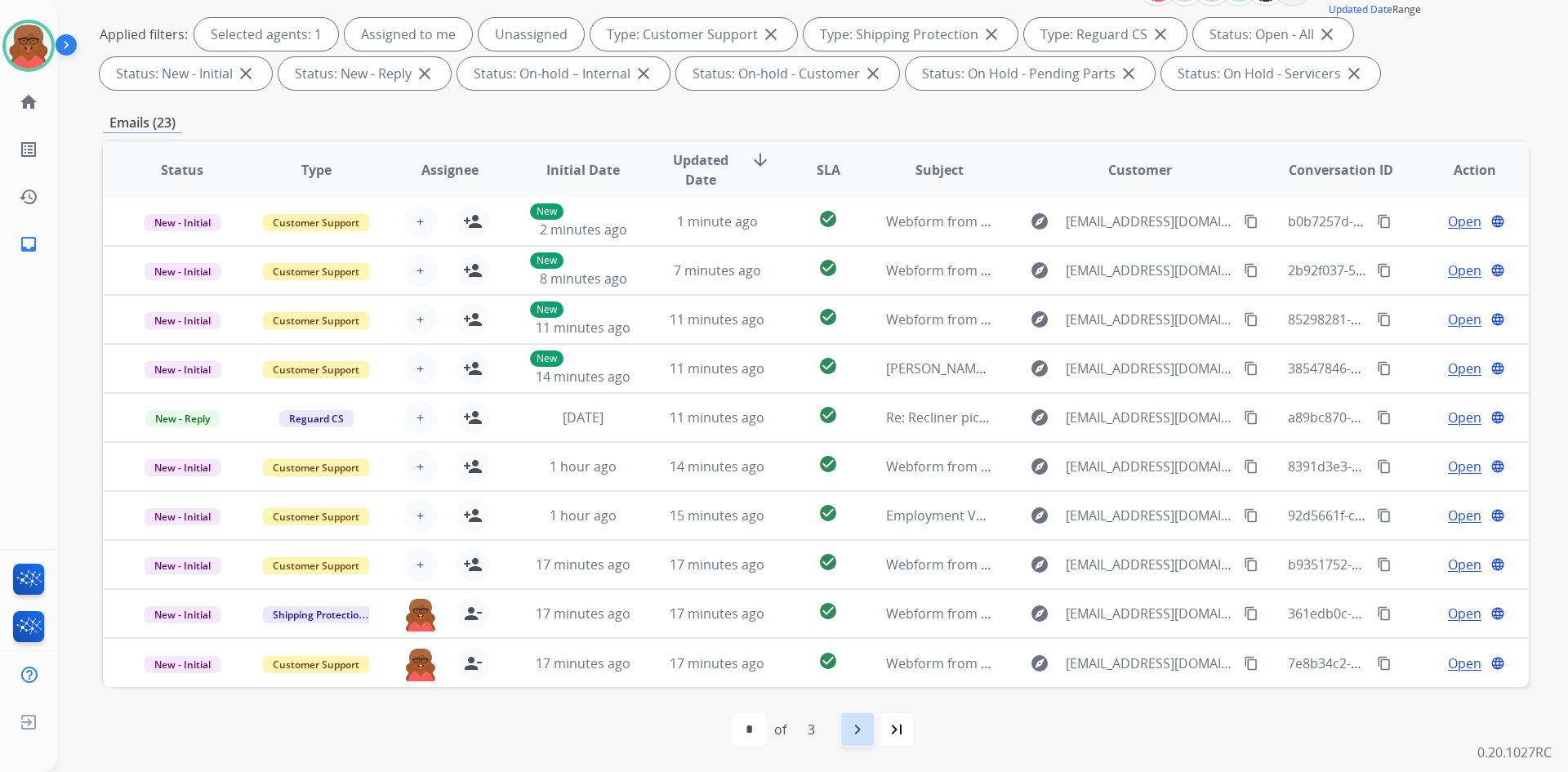
click at [871, 725] on div "navigate_next" at bounding box center [858, 729] width 36 height 36
select select "*"
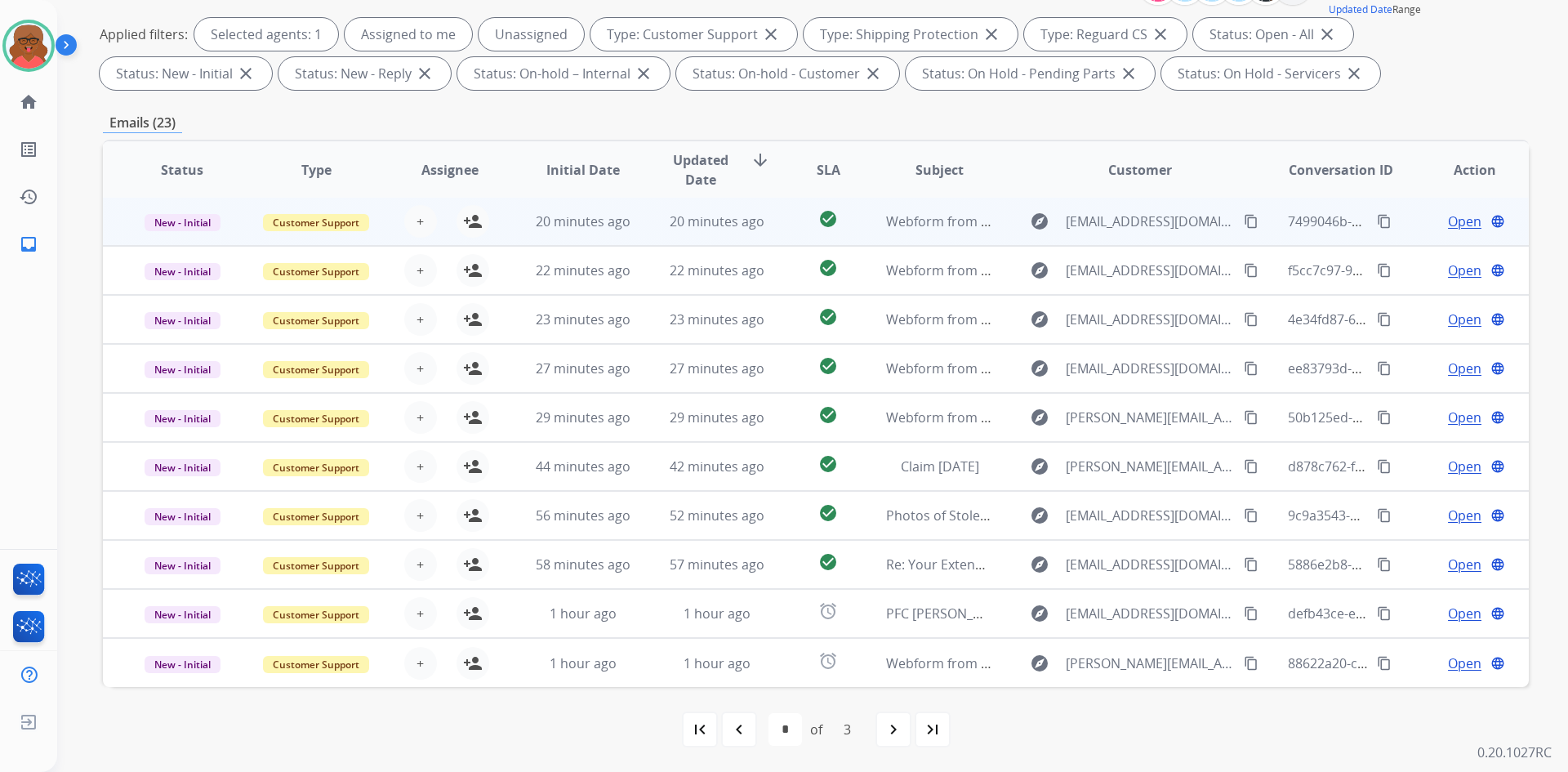
click at [720, 236] on td "20 minutes ago" at bounding box center [705, 222] width 134 height 49
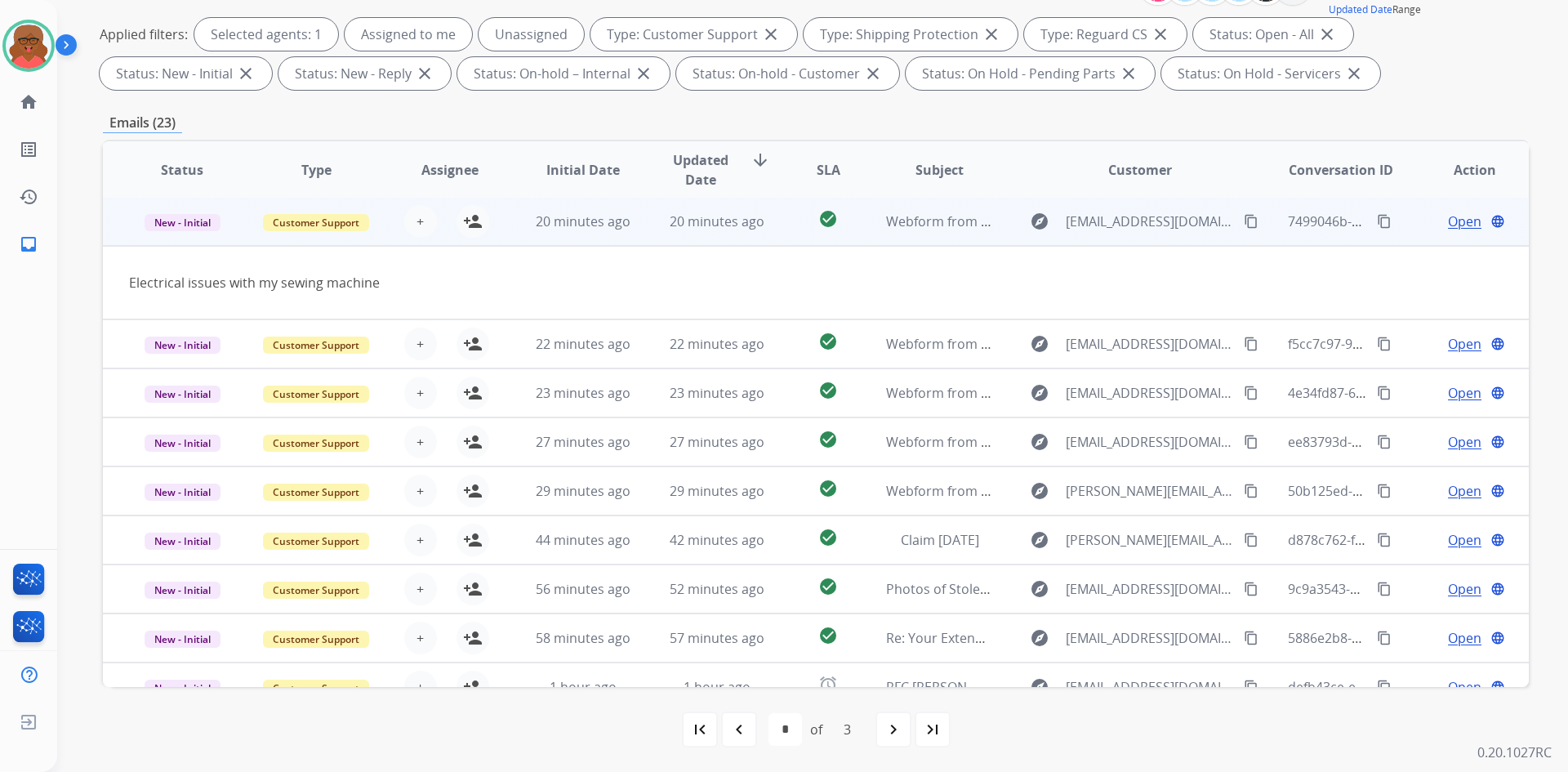
scroll to position [0, 0]
click at [480, 224] on button "person_add Assign to Me" at bounding box center [473, 223] width 32 height 32
click at [574, 224] on span "20 minutes ago" at bounding box center [582, 223] width 94 height 18
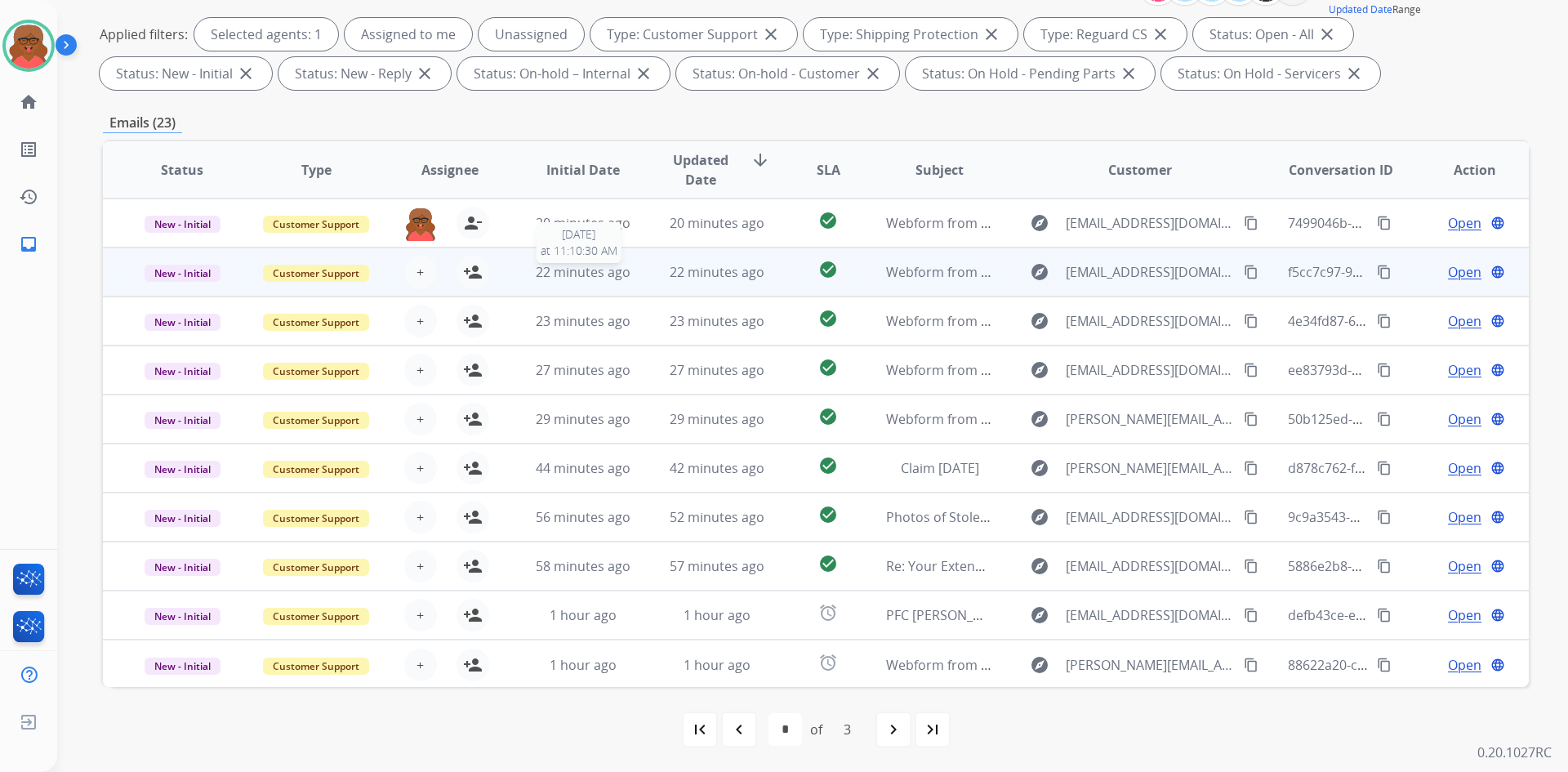
click at [582, 280] on span "22 minutes ago" at bounding box center [582, 271] width 94 height 18
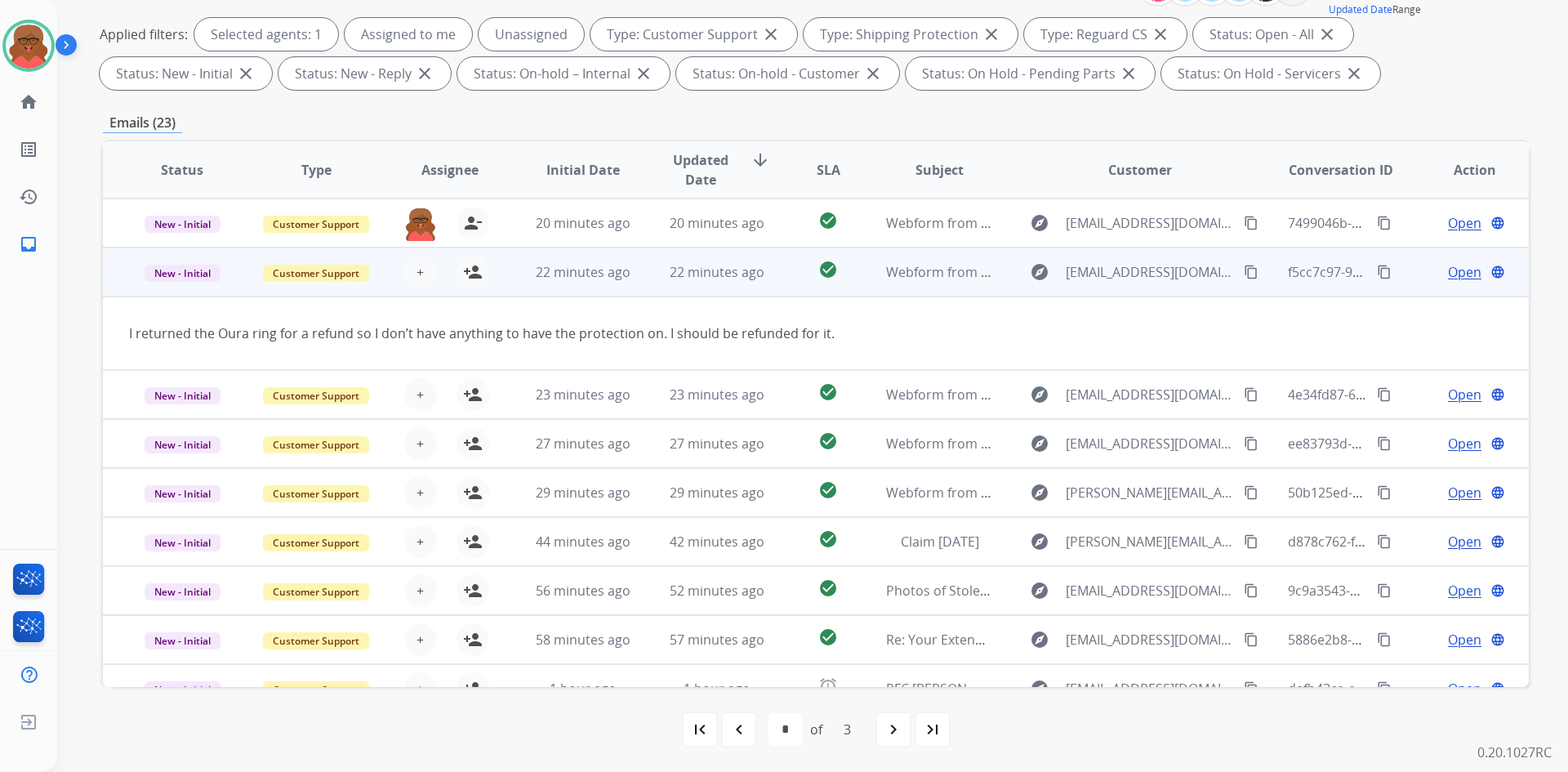
scroll to position [49, 0]
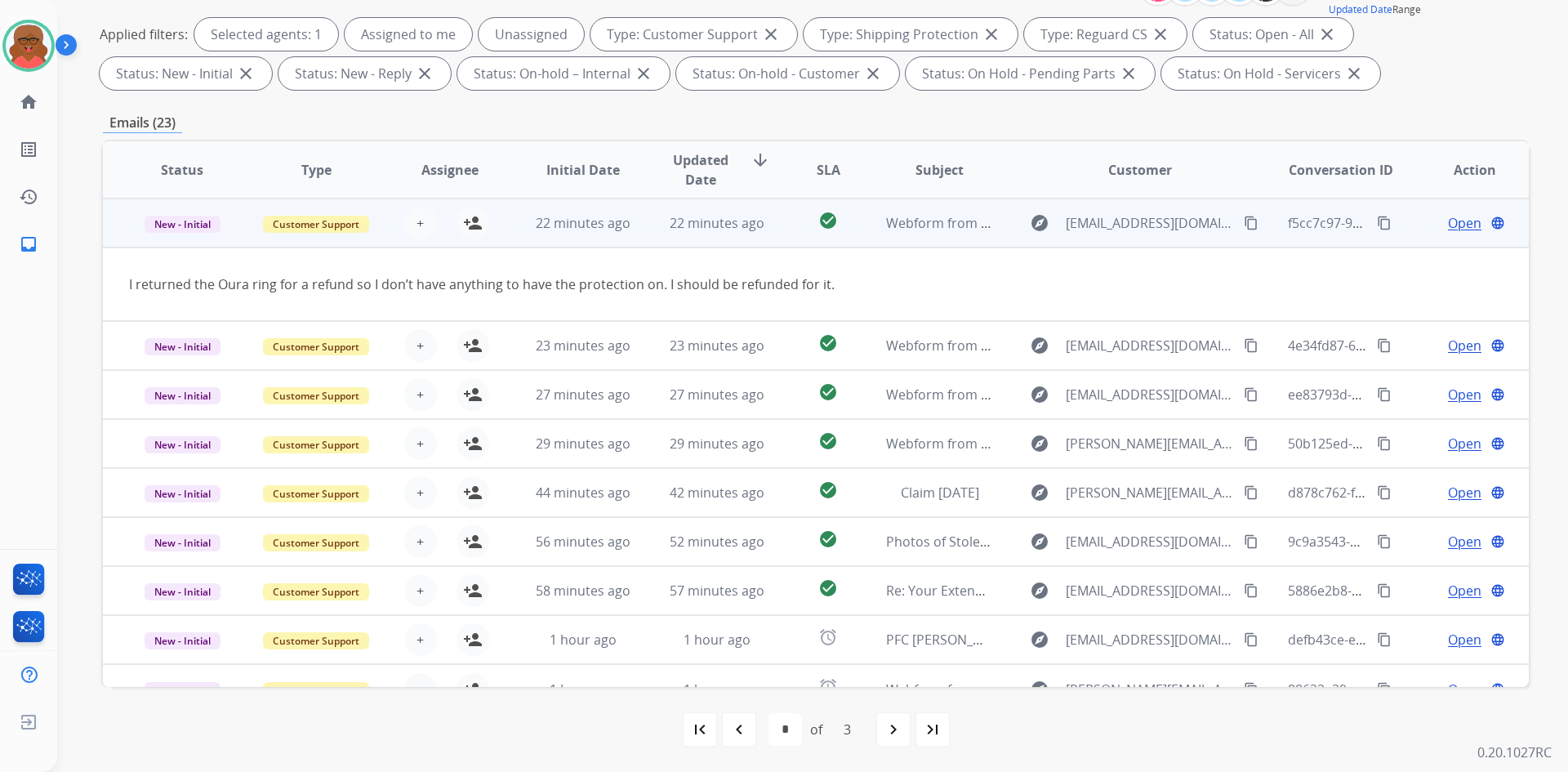
click at [771, 233] on td "check_circle" at bounding box center [815, 223] width 89 height 49
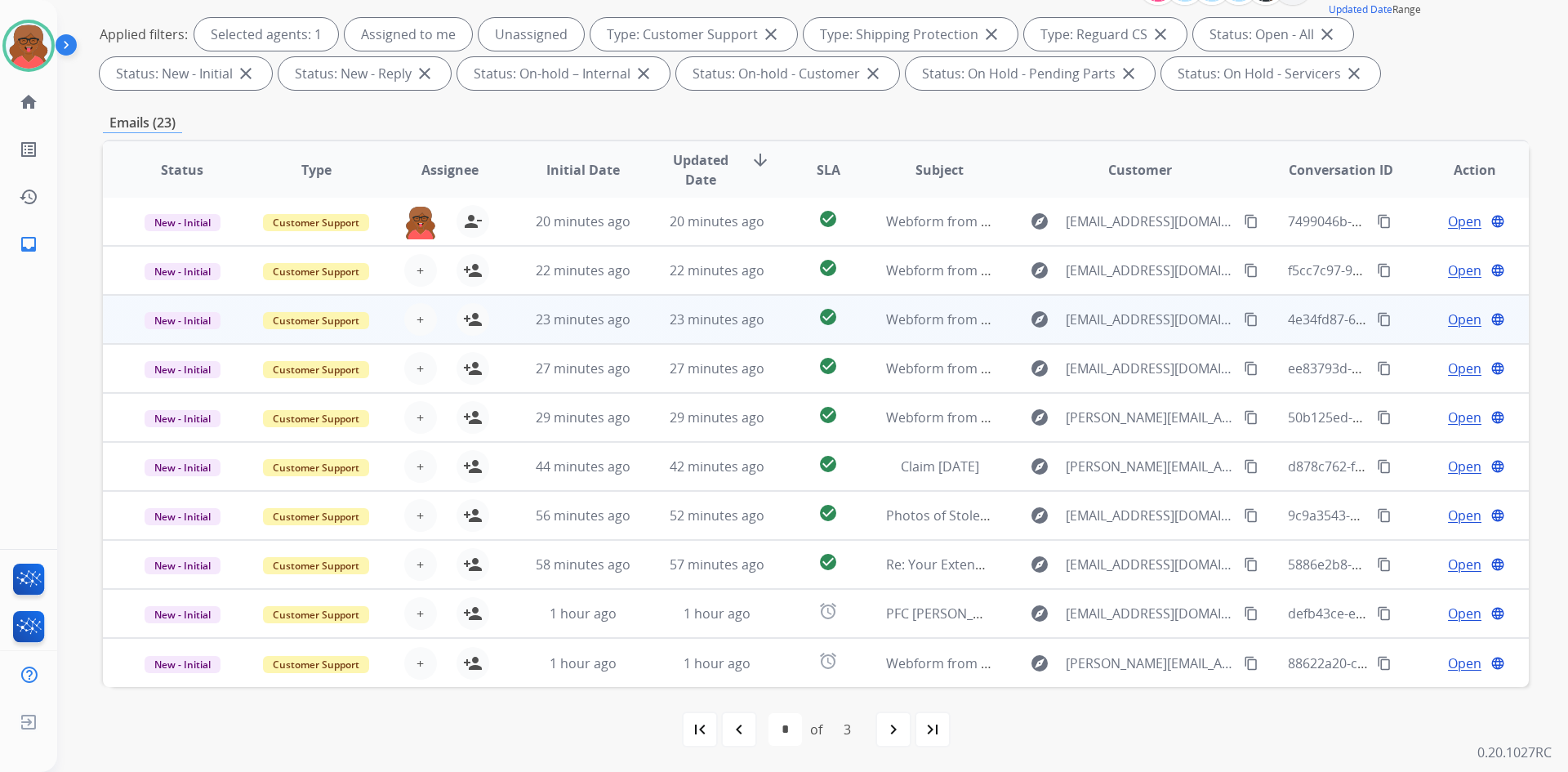
click at [725, 330] on td "23 minutes ago" at bounding box center [705, 320] width 134 height 49
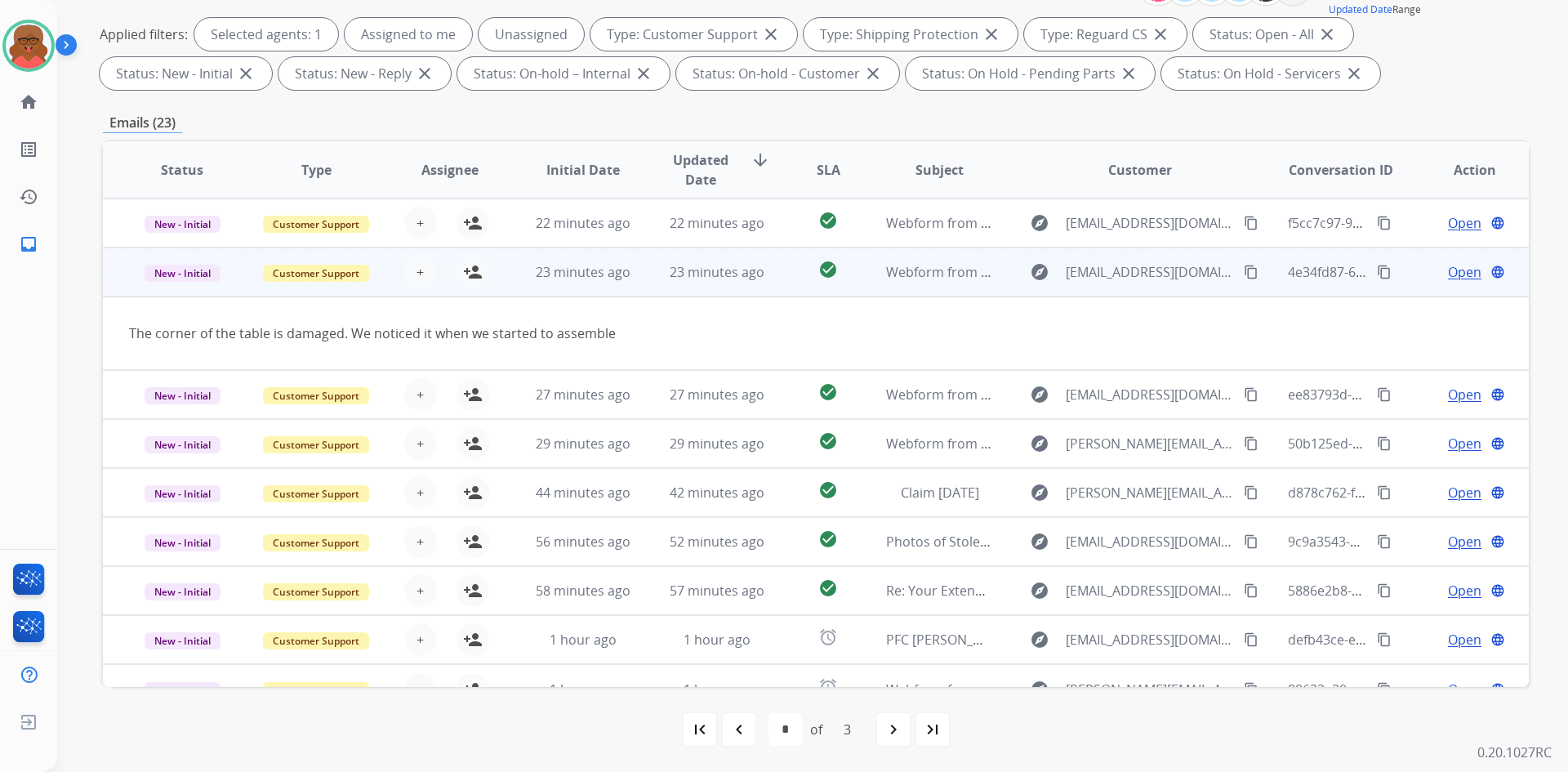
scroll to position [75, 0]
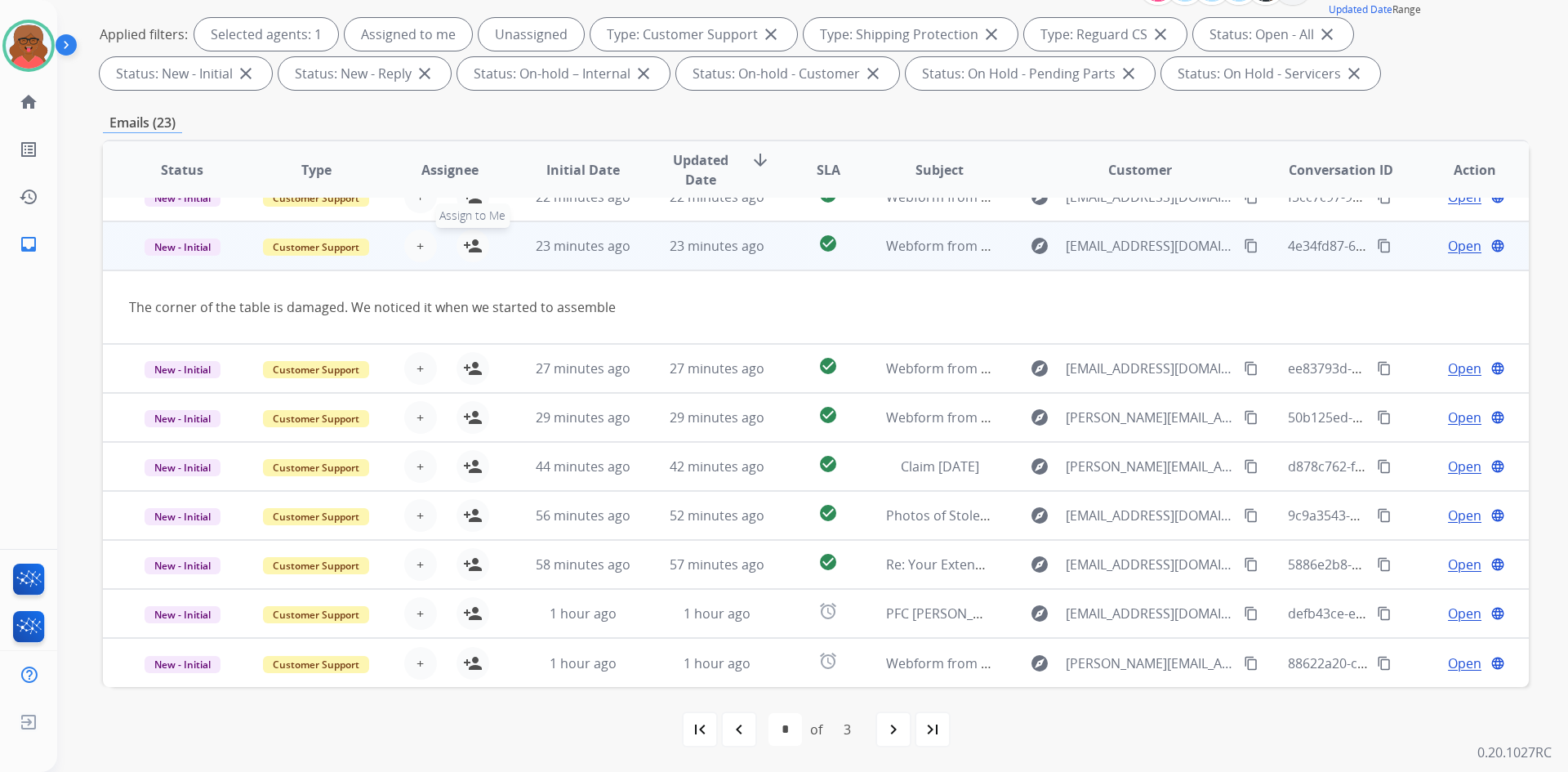
click at [477, 254] on mat-icon "person_add" at bounding box center [473, 246] width 20 height 20
click at [474, 253] on mat-icon "person_remove" at bounding box center [473, 246] width 20 height 20
click at [551, 249] on span "23 minutes ago" at bounding box center [582, 246] width 94 height 18
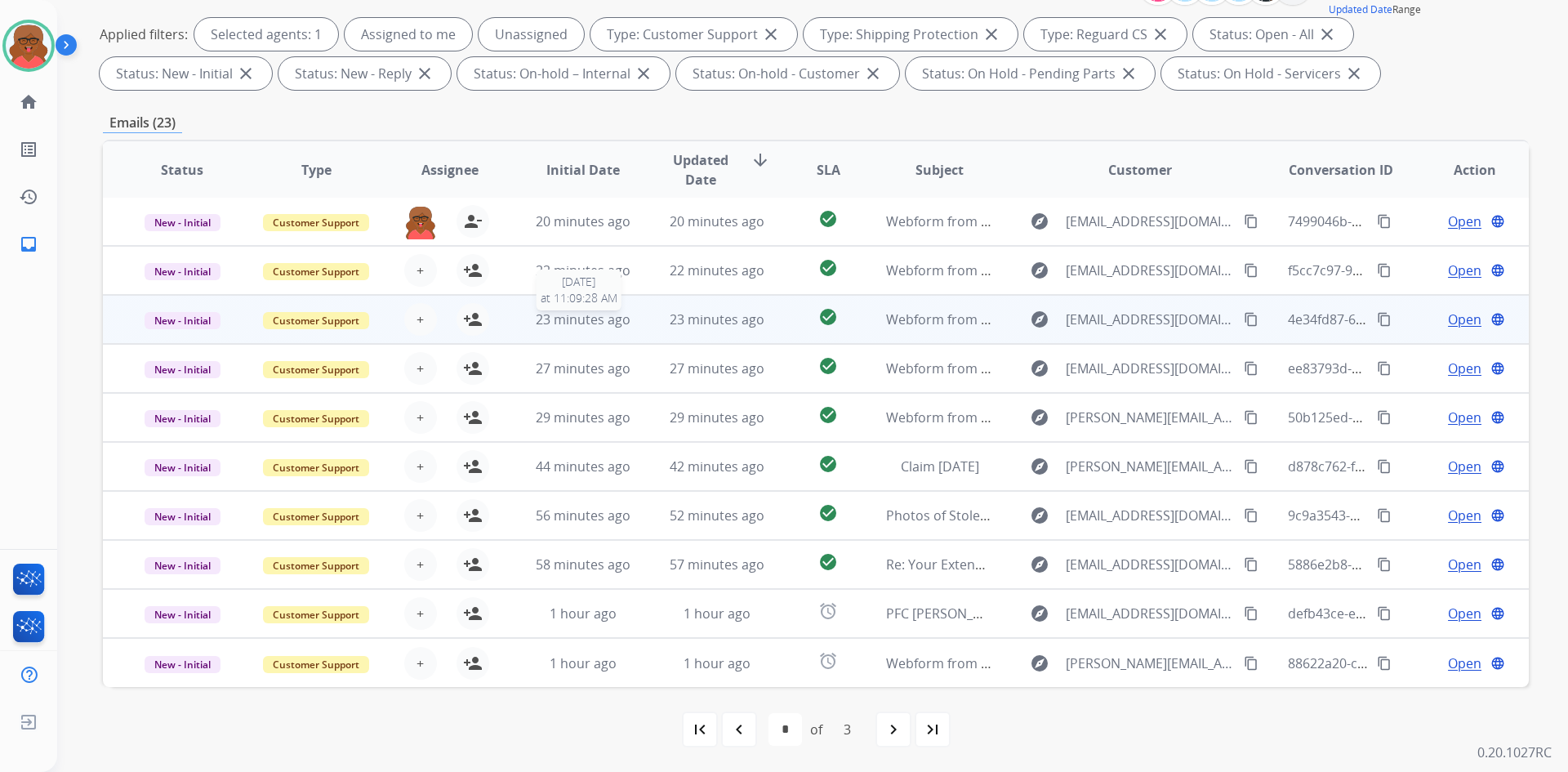
click at [549, 321] on span "23 minutes ago" at bounding box center [582, 319] width 94 height 18
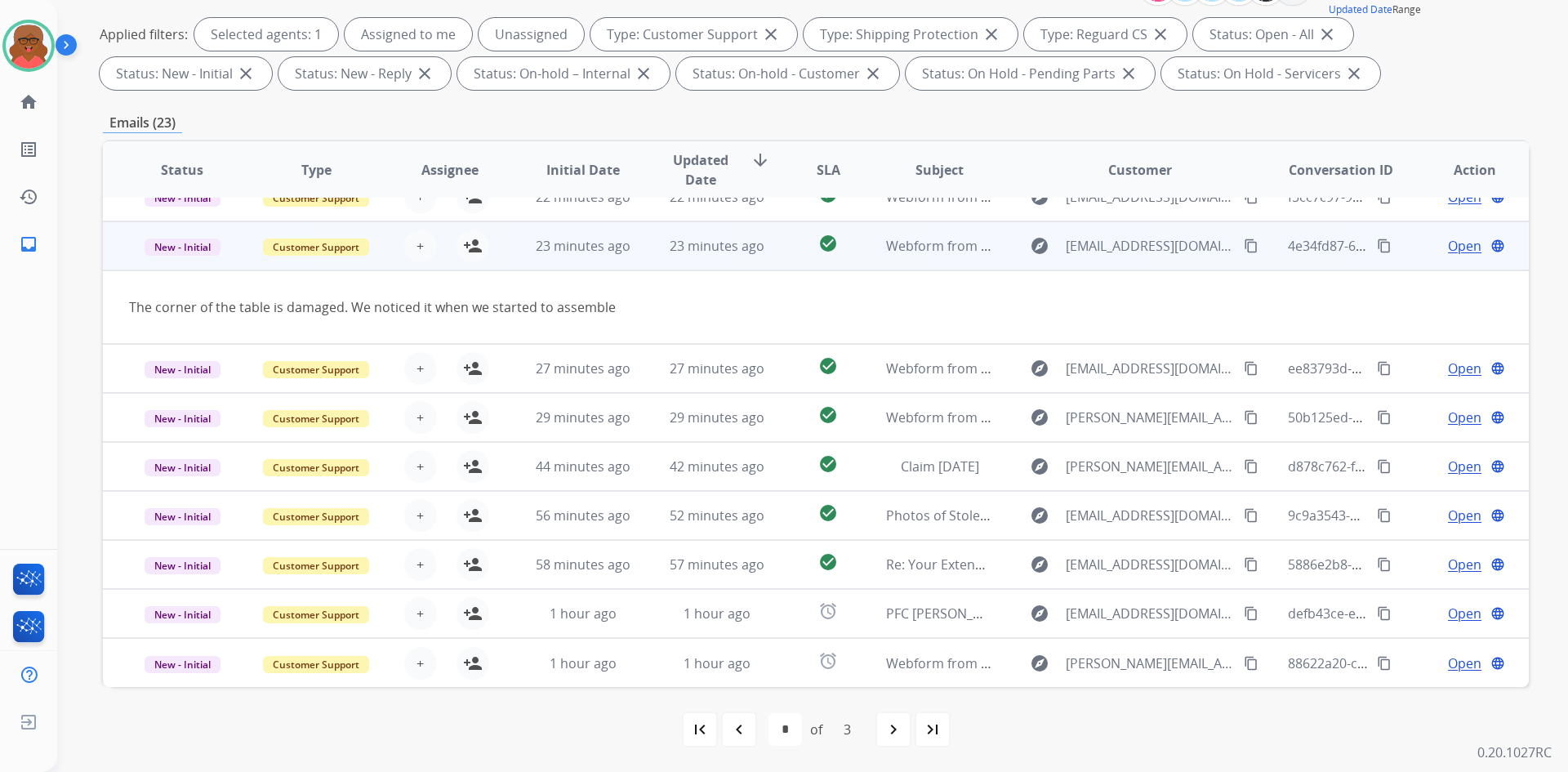
click at [595, 228] on td "23 minutes ago" at bounding box center [571, 246] width 134 height 49
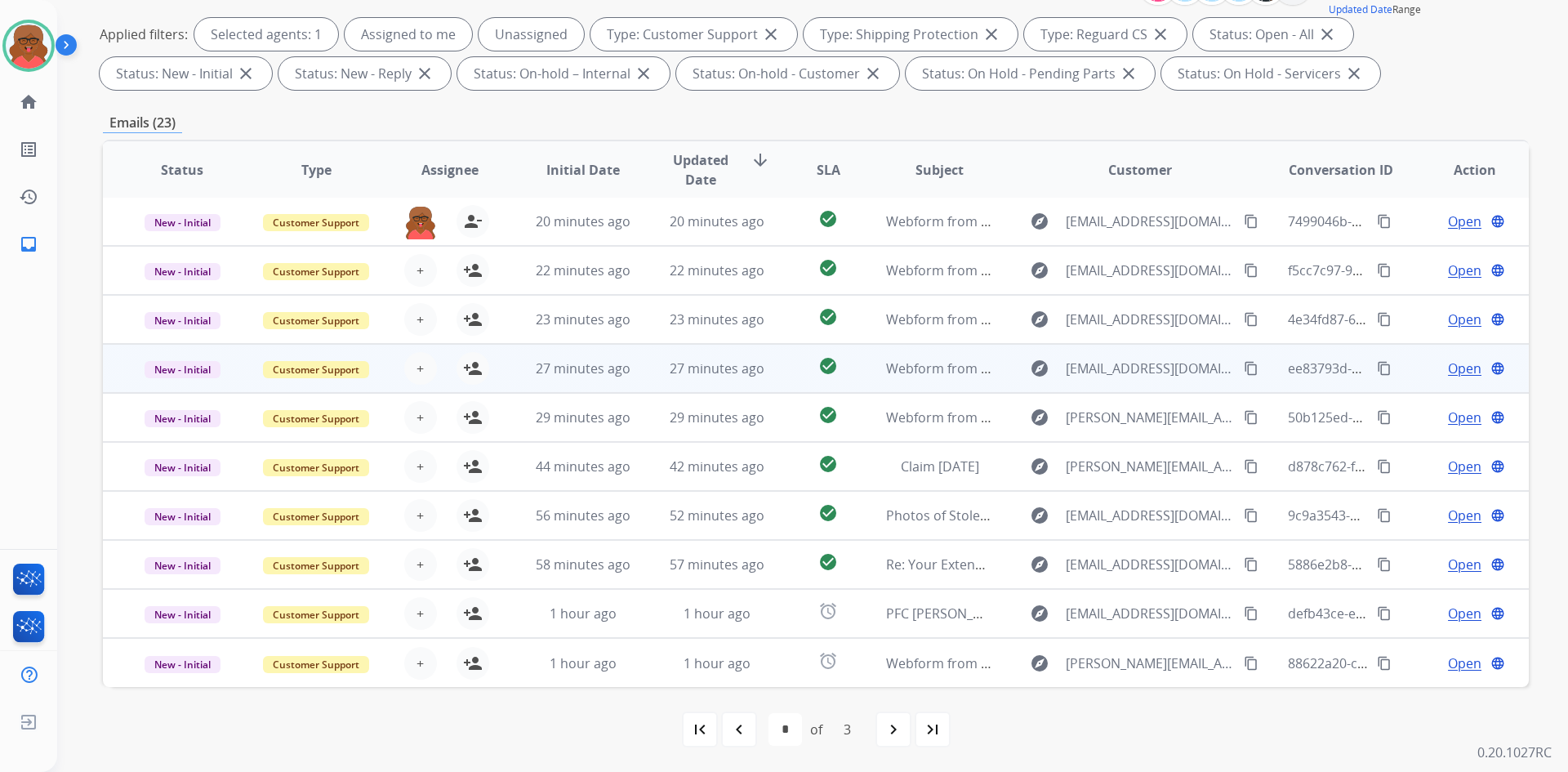
click at [556, 366] on span "27 minutes ago" at bounding box center [582, 368] width 94 height 18
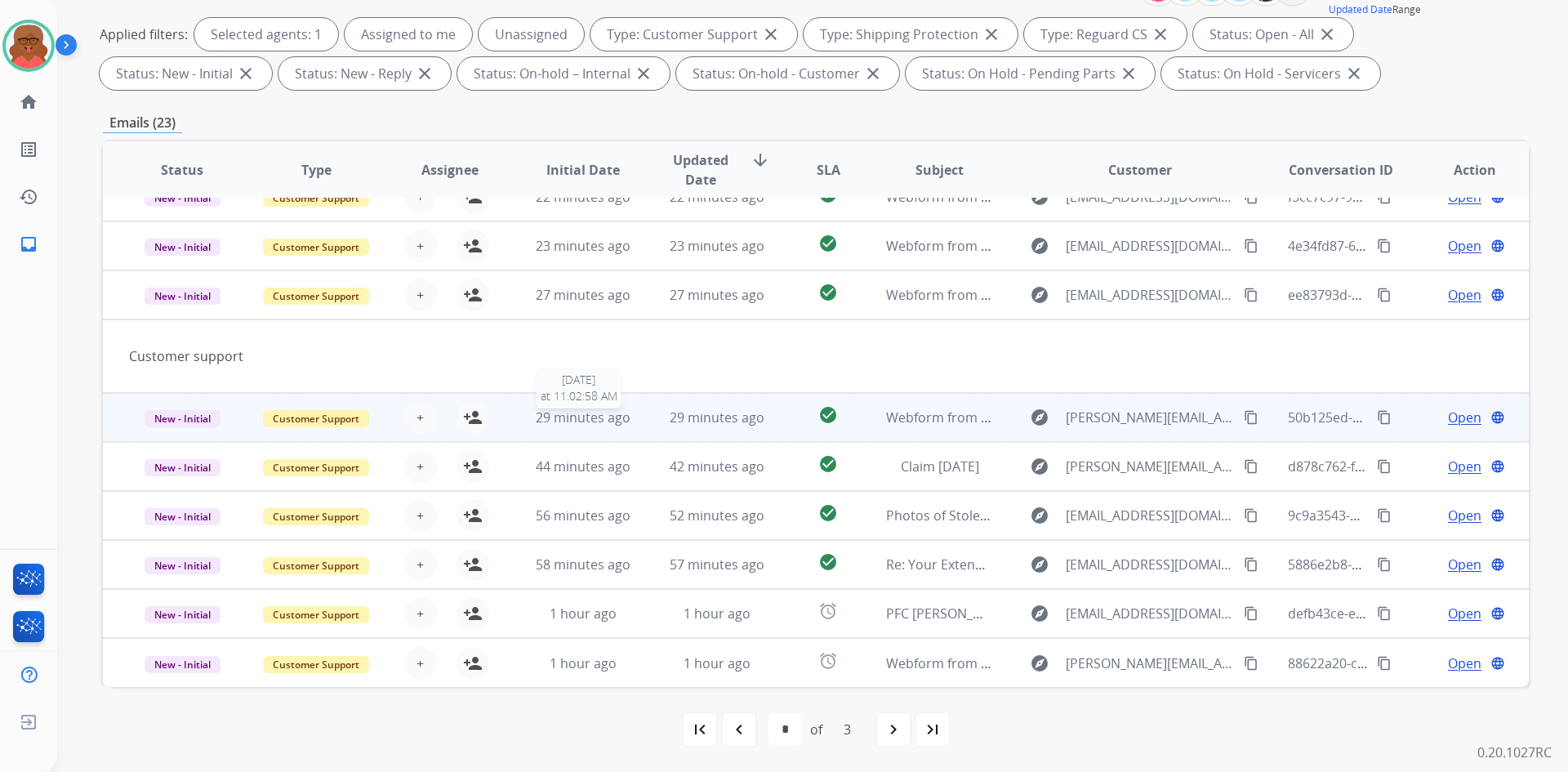
click at [565, 414] on span "29 minutes ago" at bounding box center [582, 417] width 94 height 18
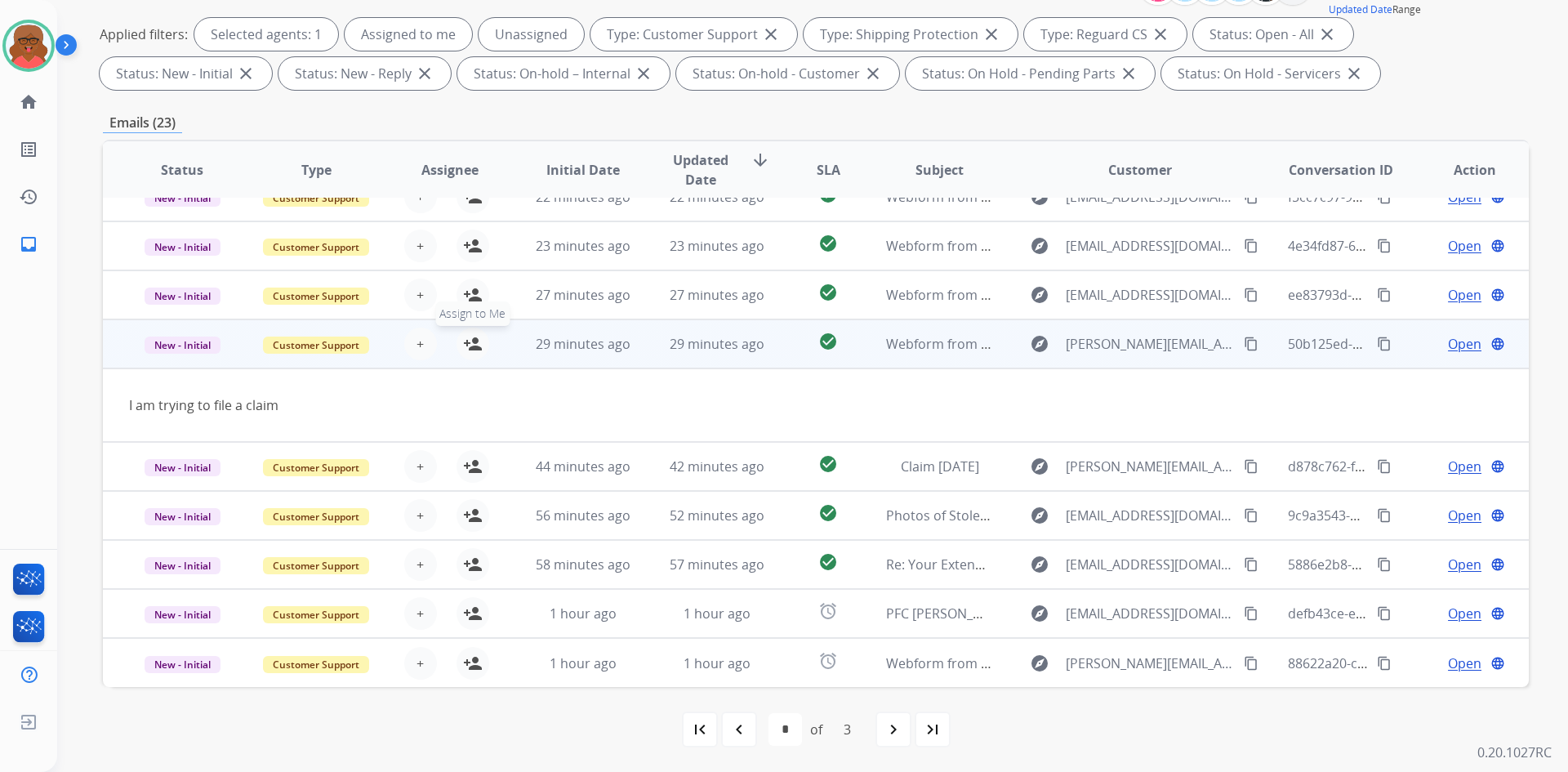
click at [480, 344] on button "person_add Assign to Me" at bounding box center [473, 343] width 32 height 32
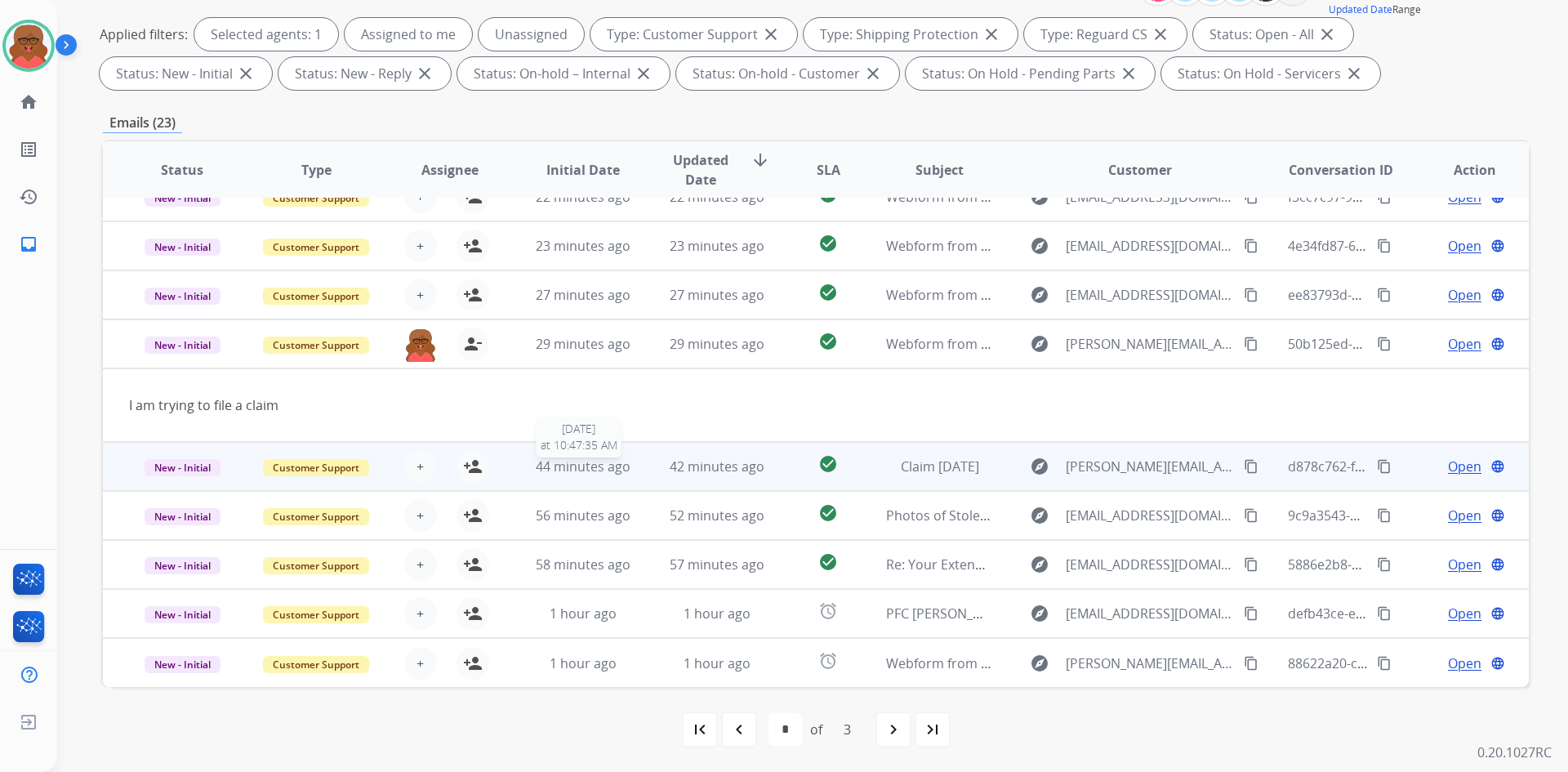
click at [566, 459] on span "44 minutes ago" at bounding box center [582, 466] width 94 height 18
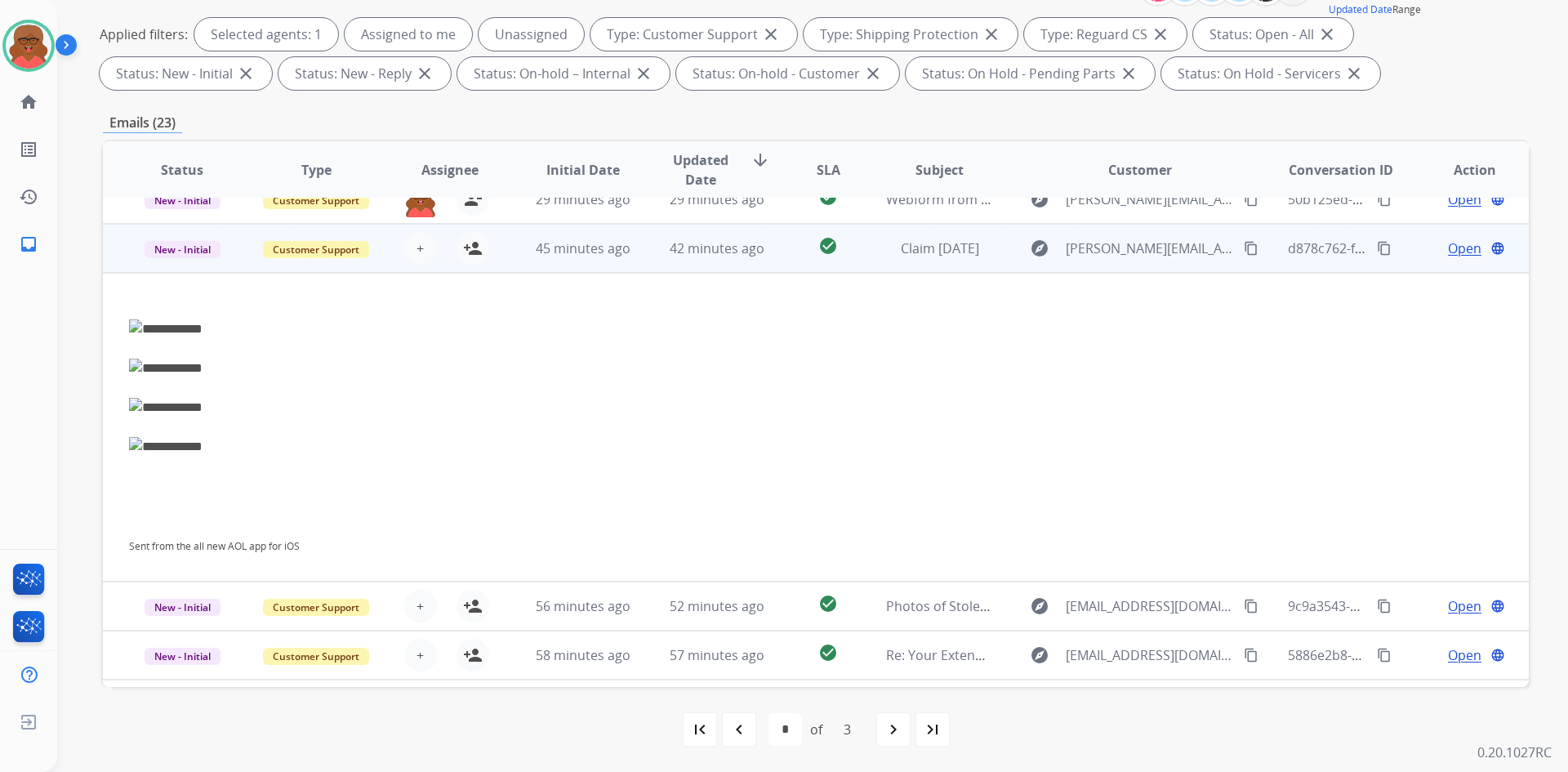
scroll to position [245, 0]
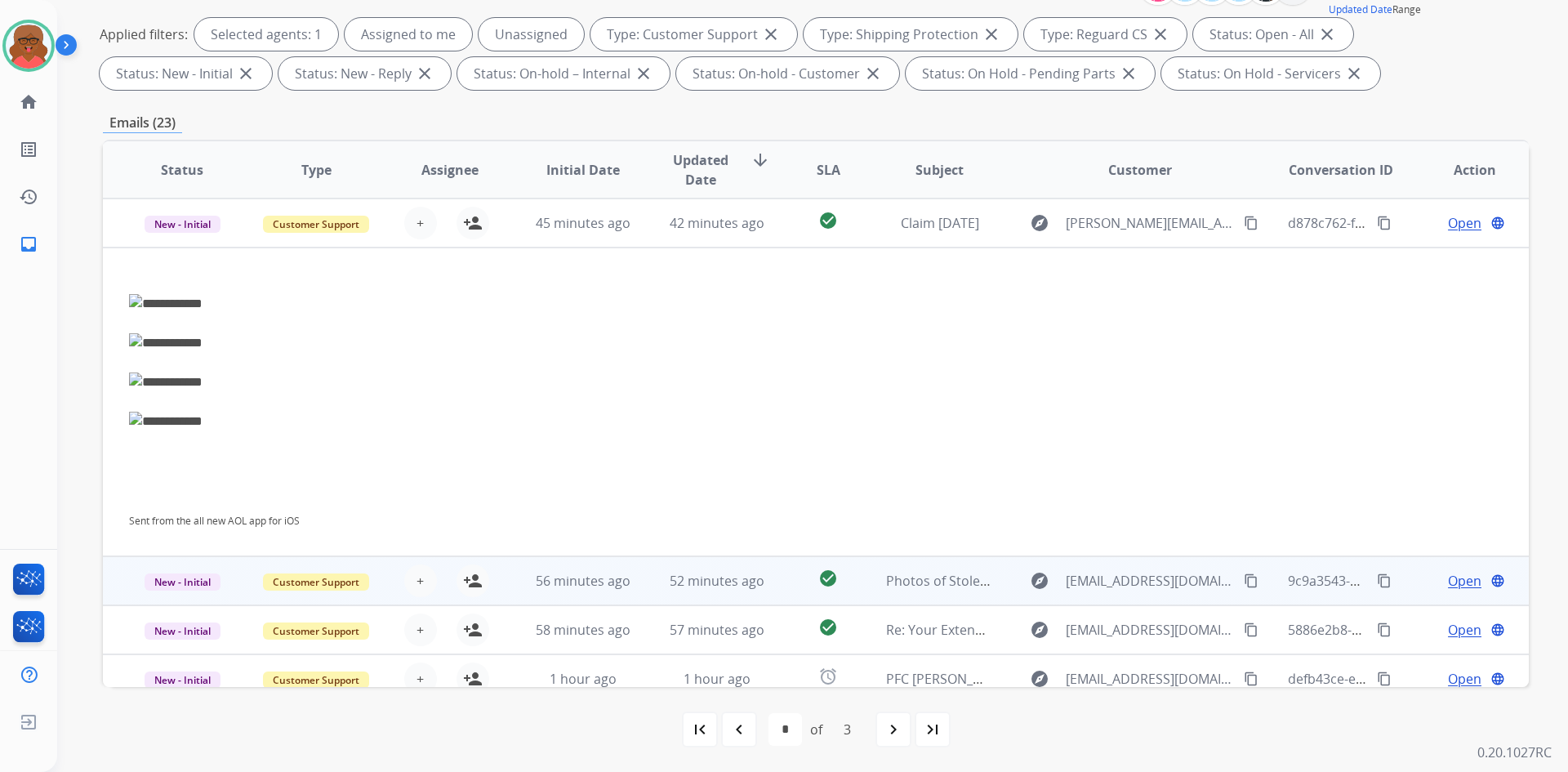
click at [587, 568] on td "56 minutes ago" at bounding box center [571, 581] width 134 height 49
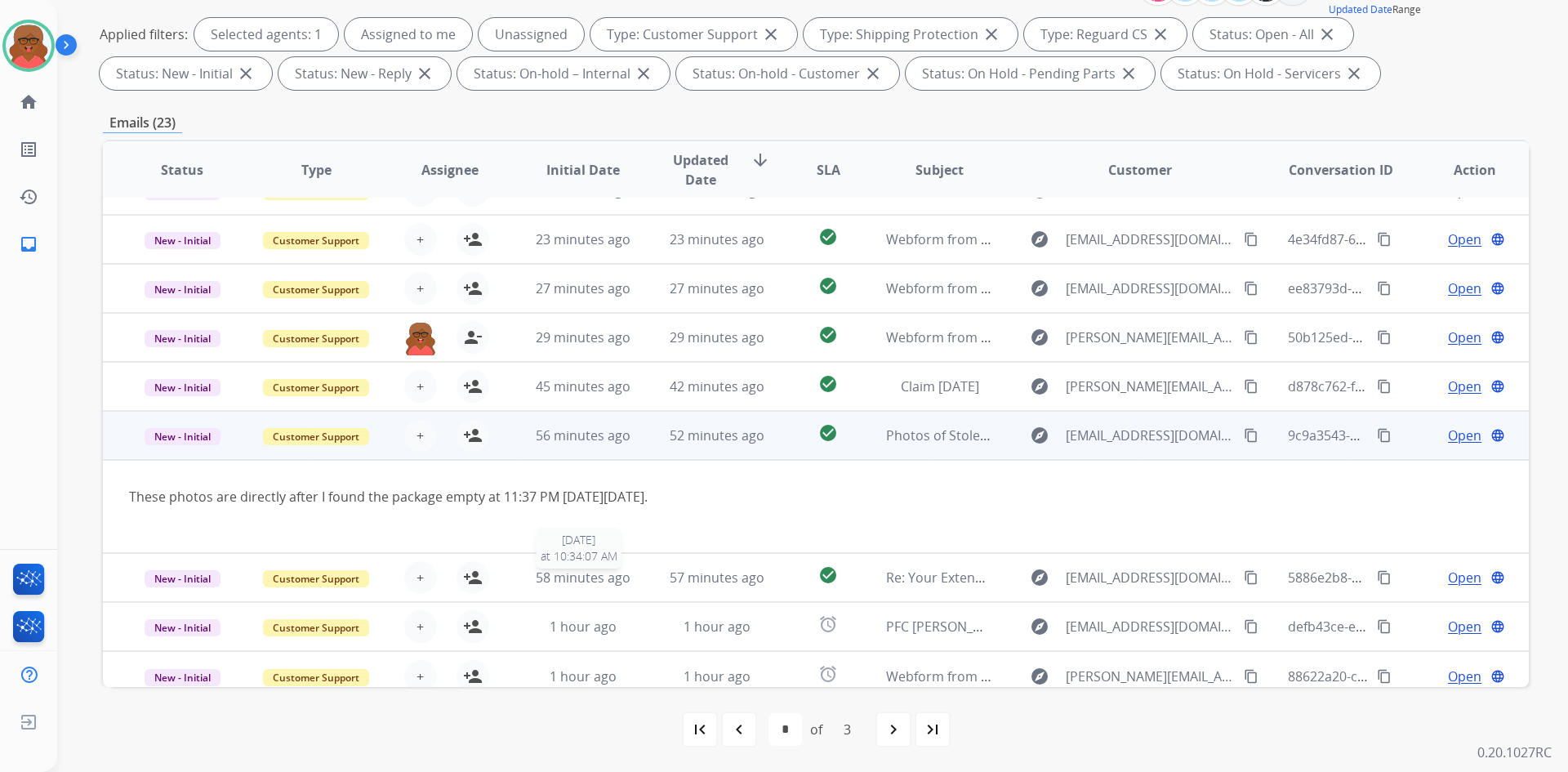
scroll to position [94, 0]
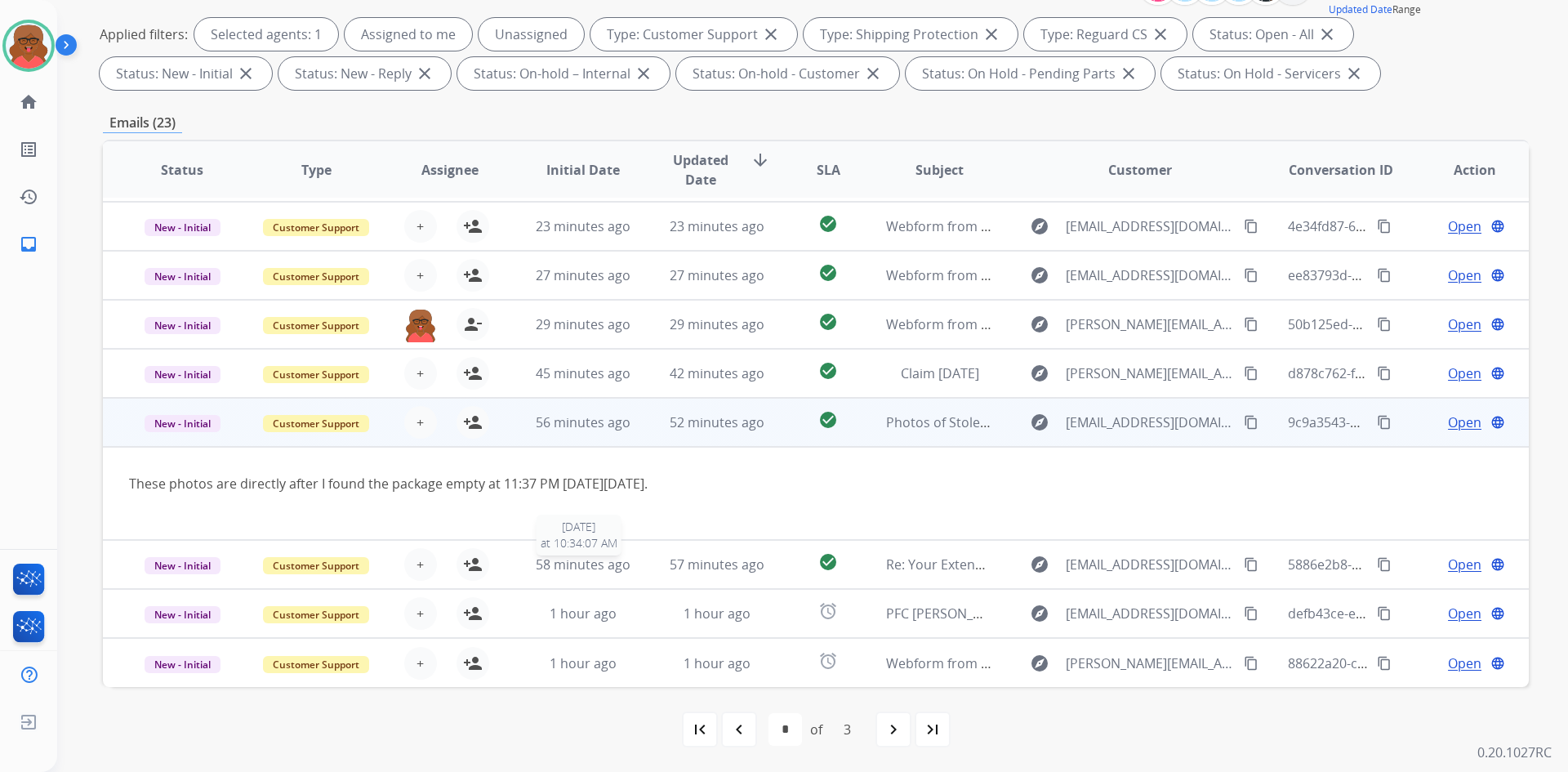
click at [587, 568] on span "58 minutes ago" at bounding box center [582, 564] width 94 height 18
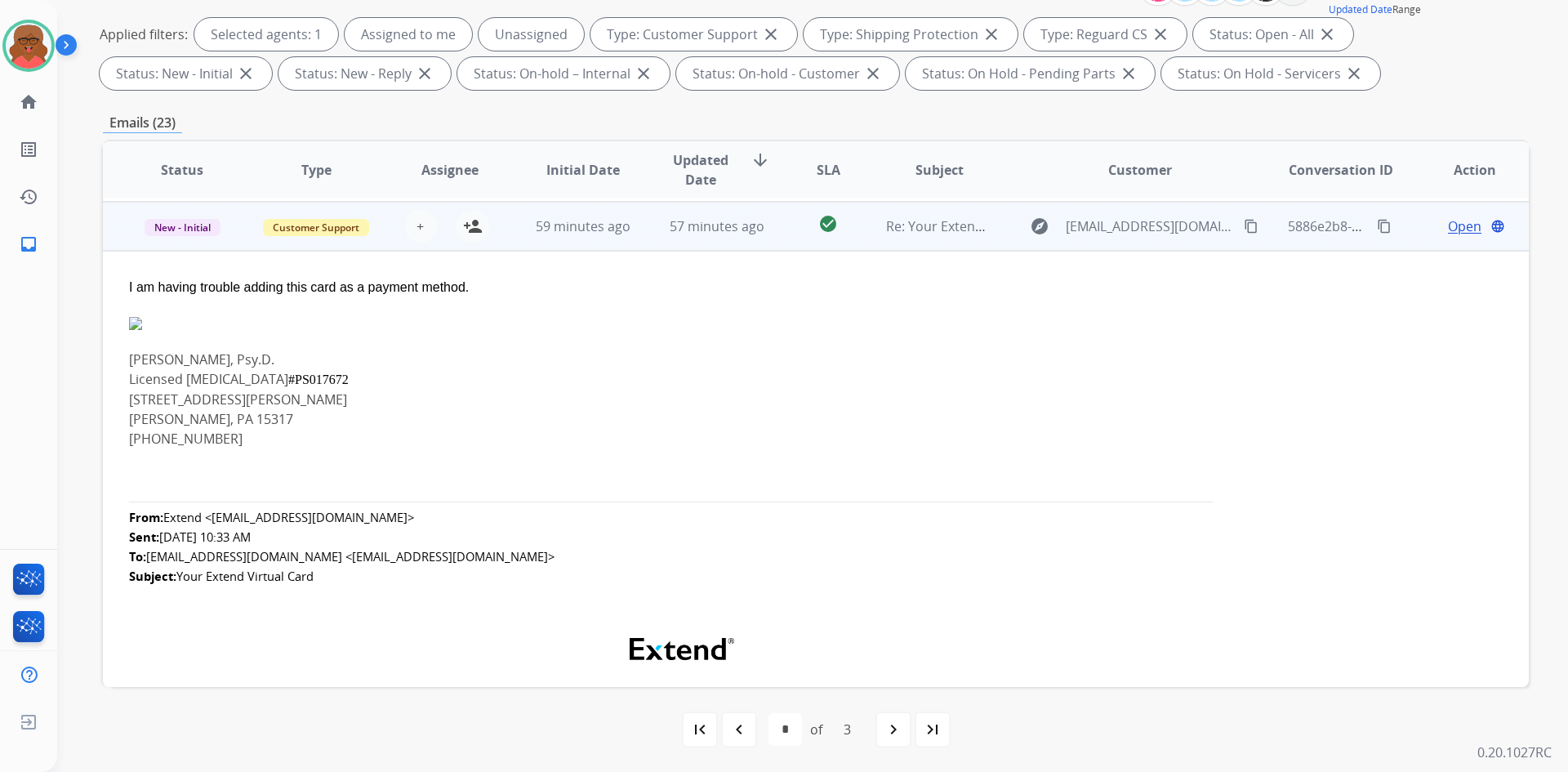
scroll to position [343, 0]
click at [638, 239] on td "57 minutes ago" at bounding box center [705, 223] width 134 height 49
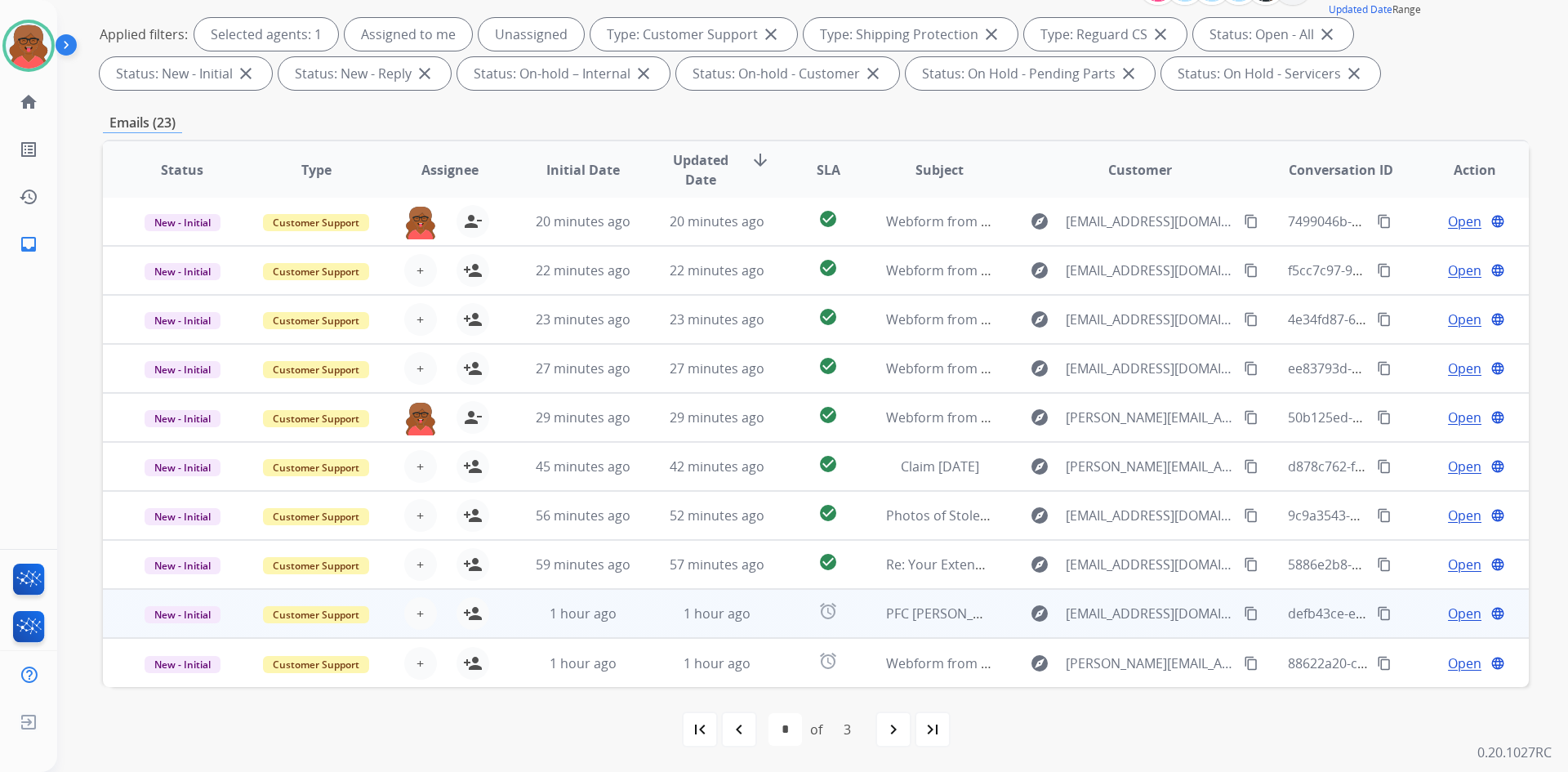
click at [627, 609] on div "1 hour ago" at bounding box center [583, 613] width 107 height 20
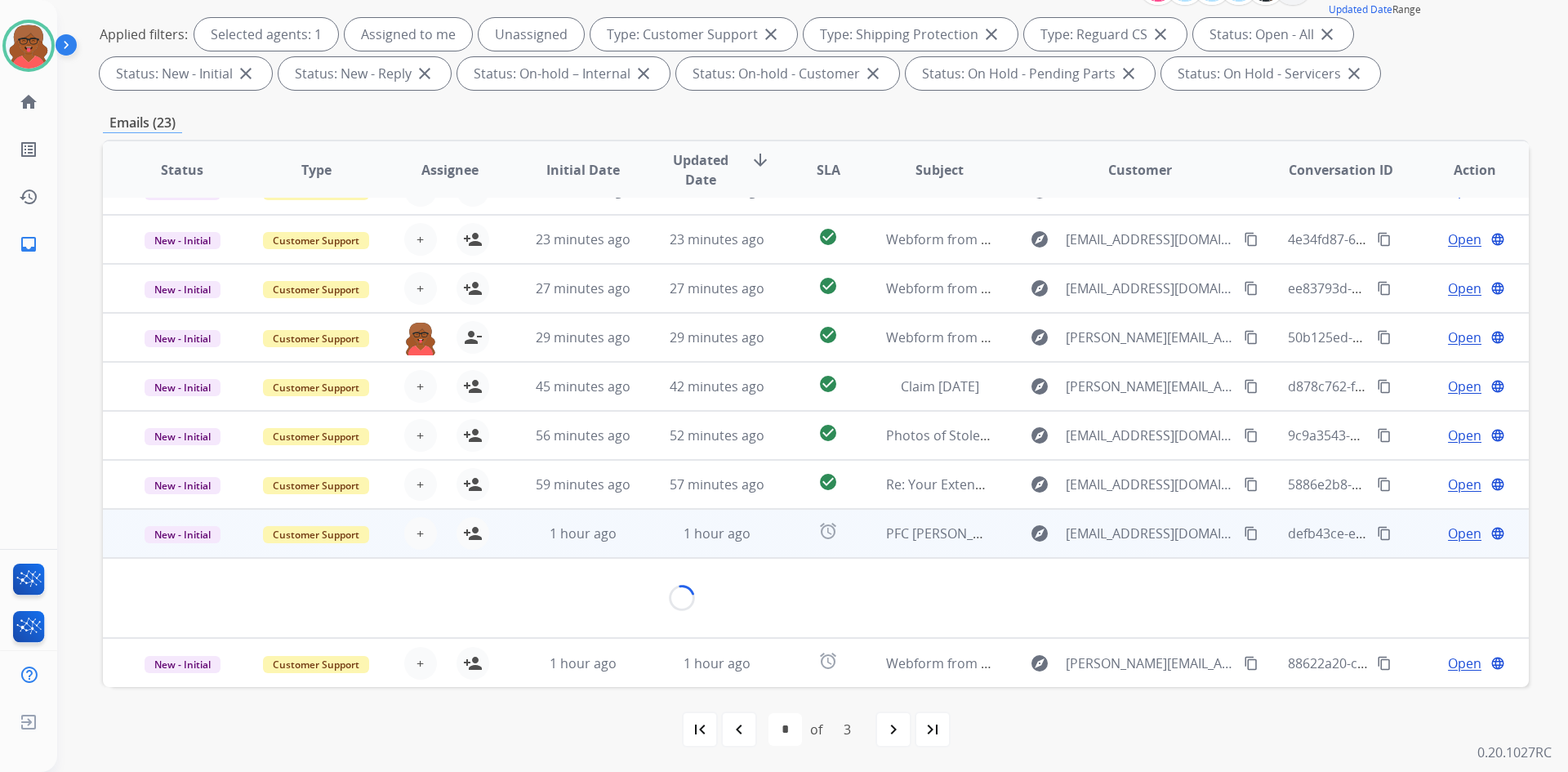
scroll to position [344, 0]
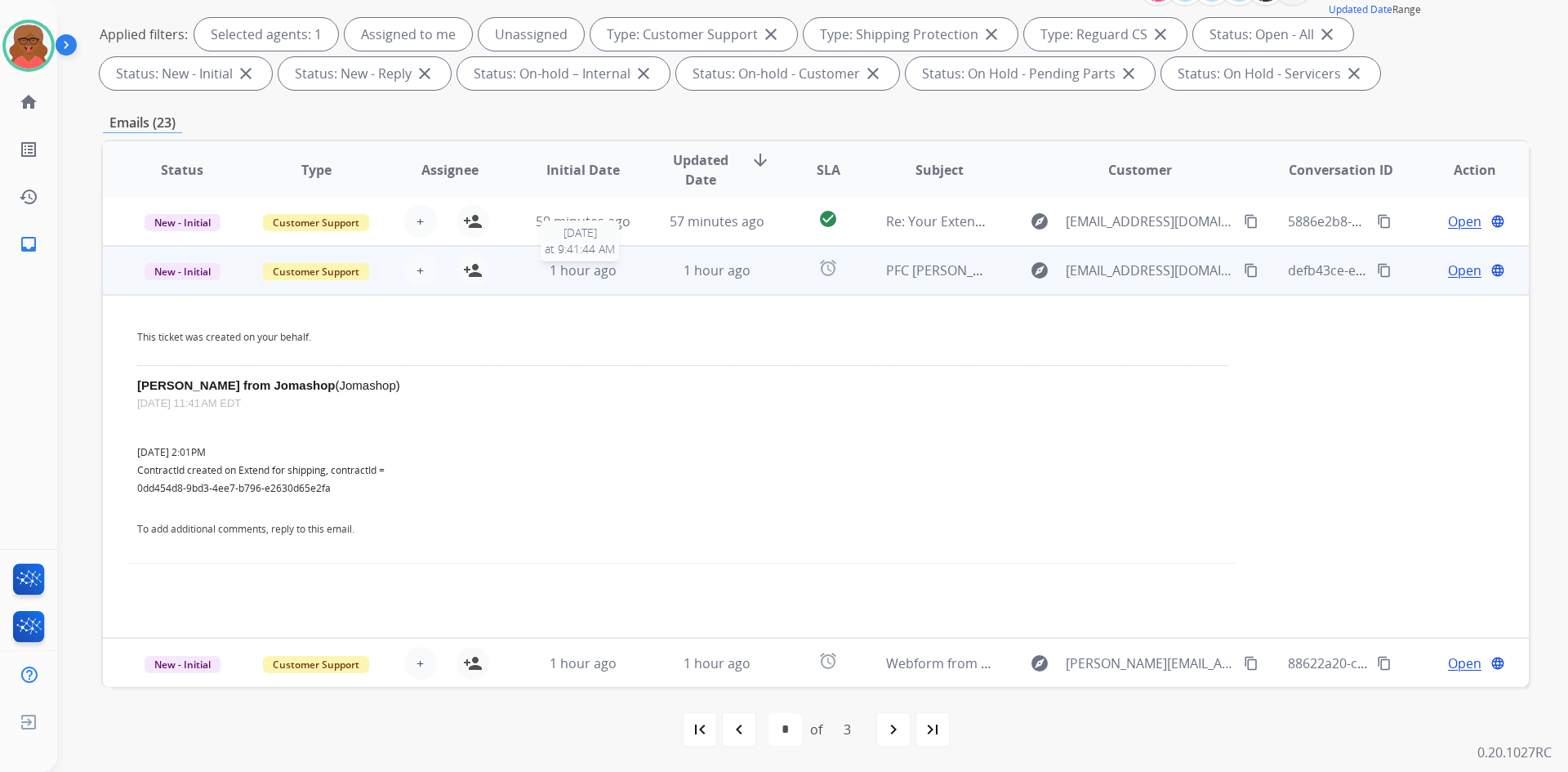
click at [595, 275] on span "1 hour ago" at bounding box center [582, 270] width 67 height 18
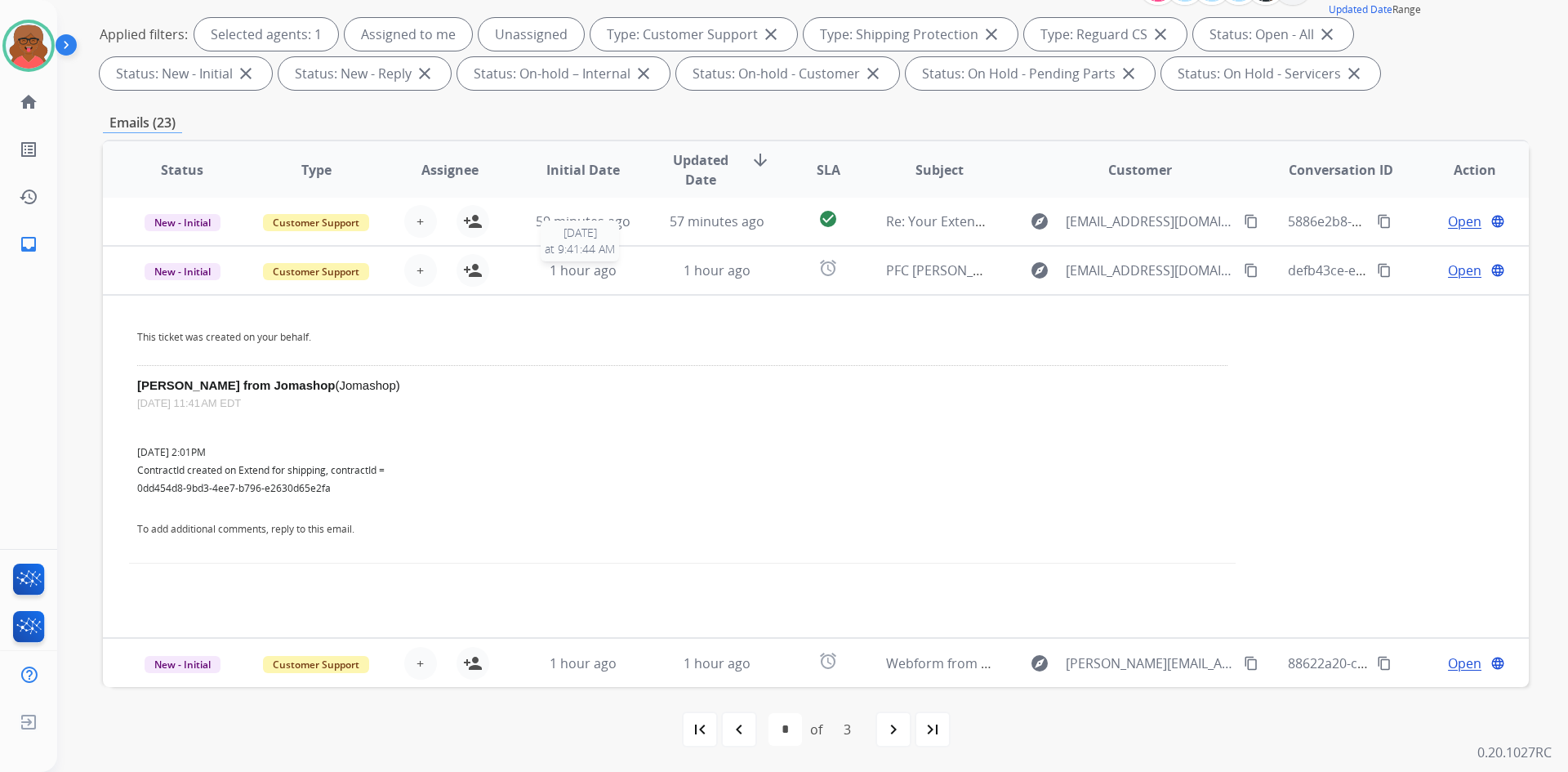
scroll to position [2, 0]
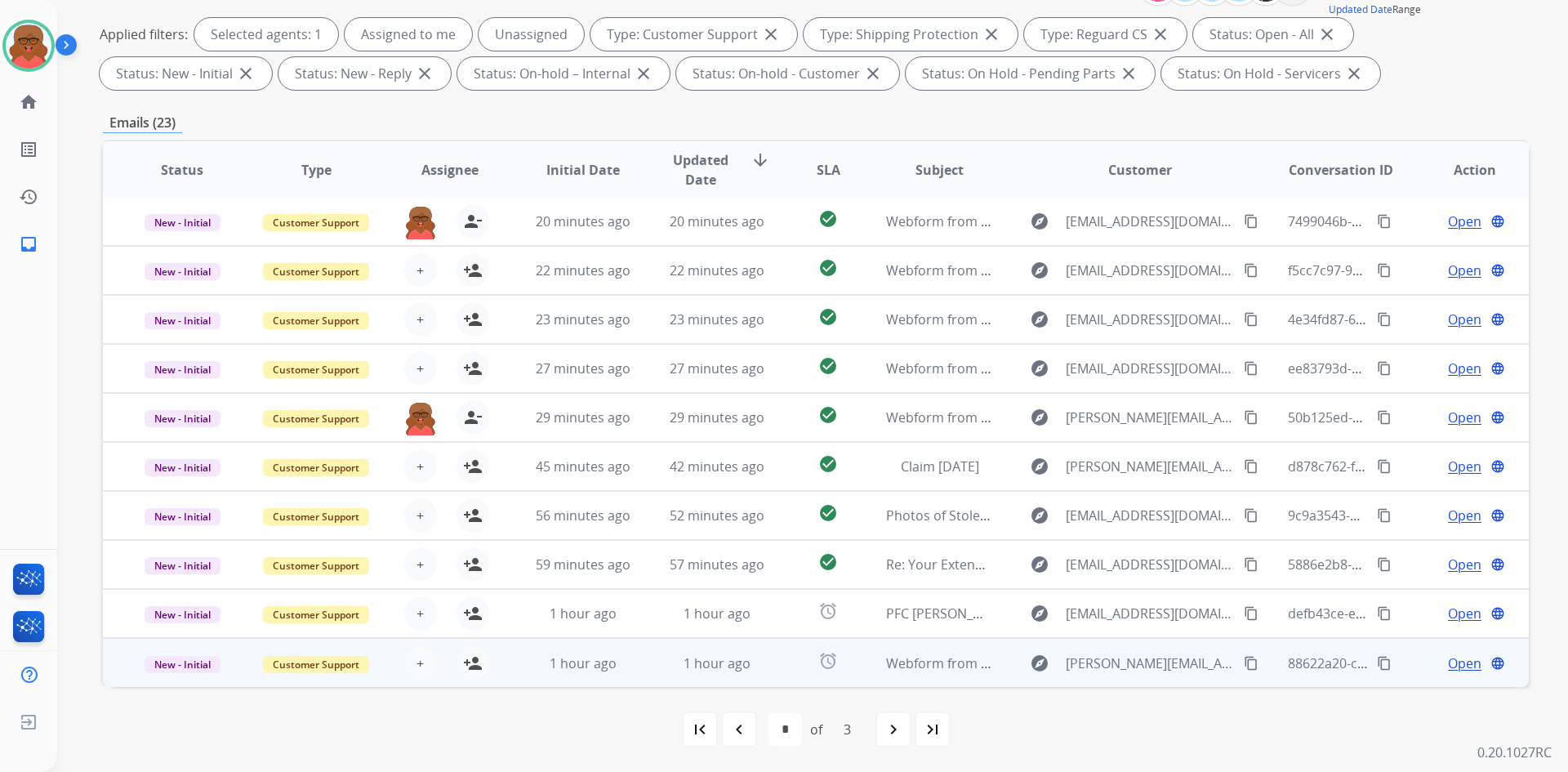
click at [614, 643] on td "1 hour ago" at bounding box center [571, 662] width 134 height 49
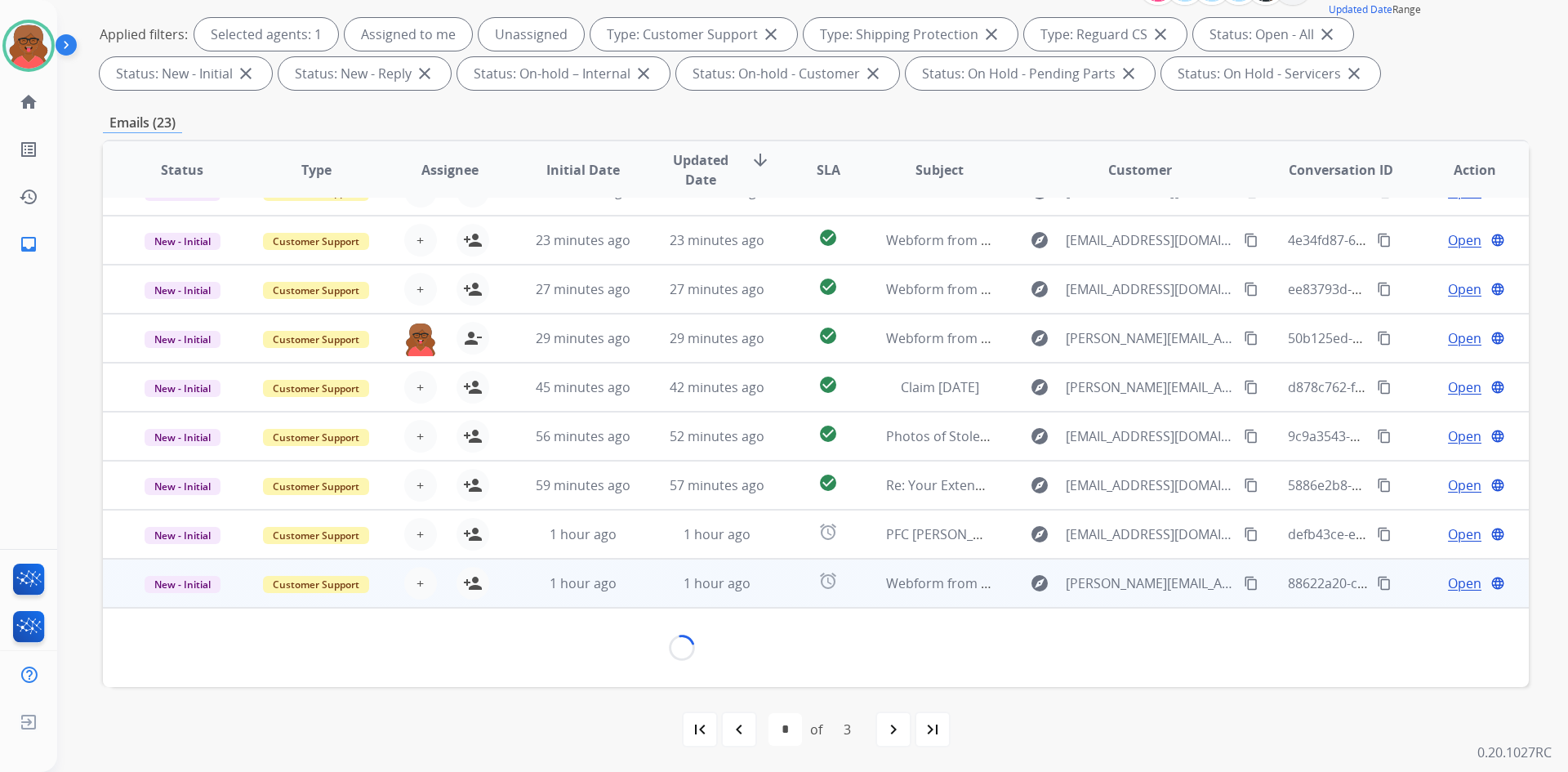
scroll to position [94, 0]
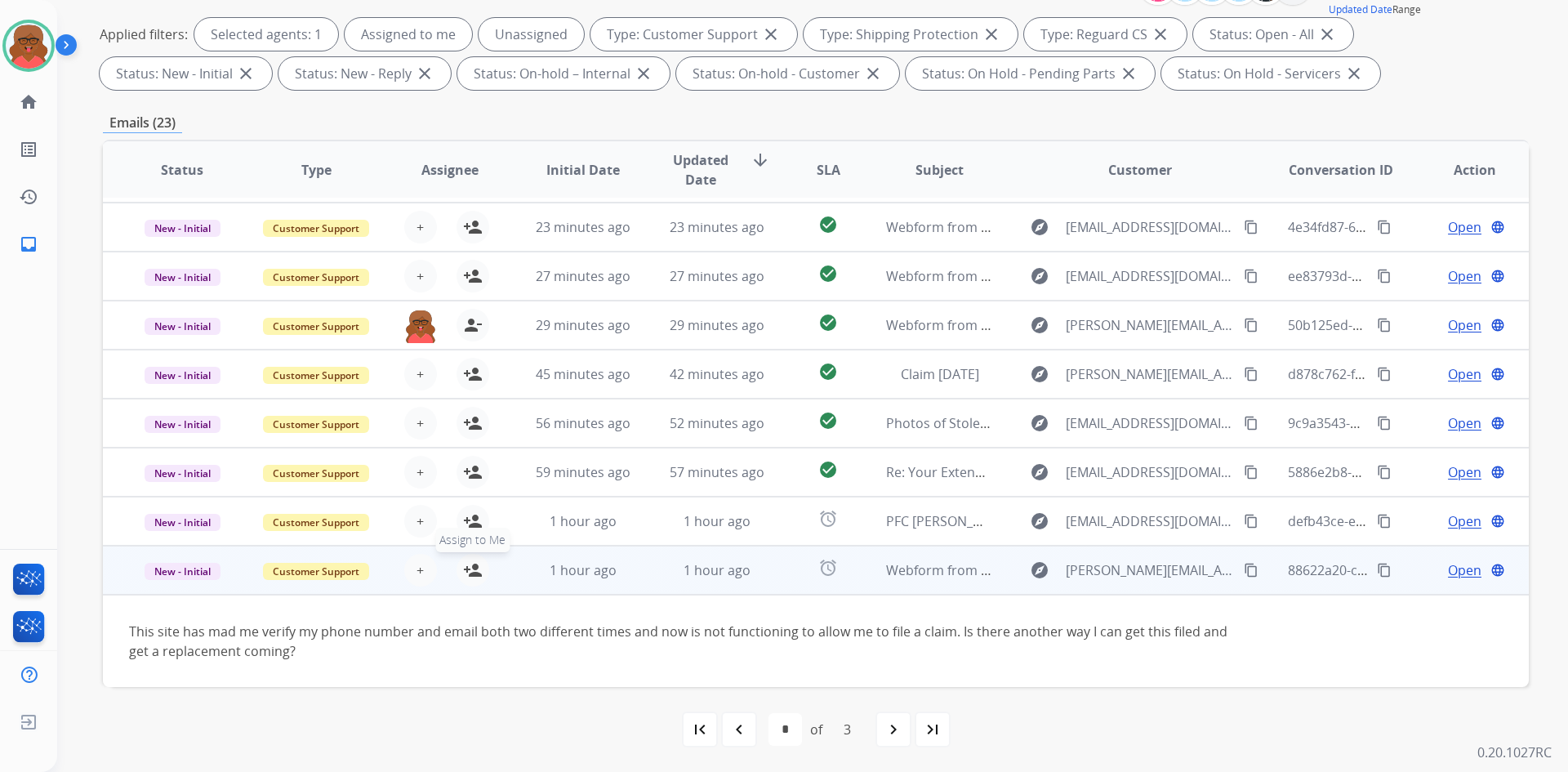
click at [465, 578] on mat-icon "person_add" at bounding box center [473, 570] width 20 height 20
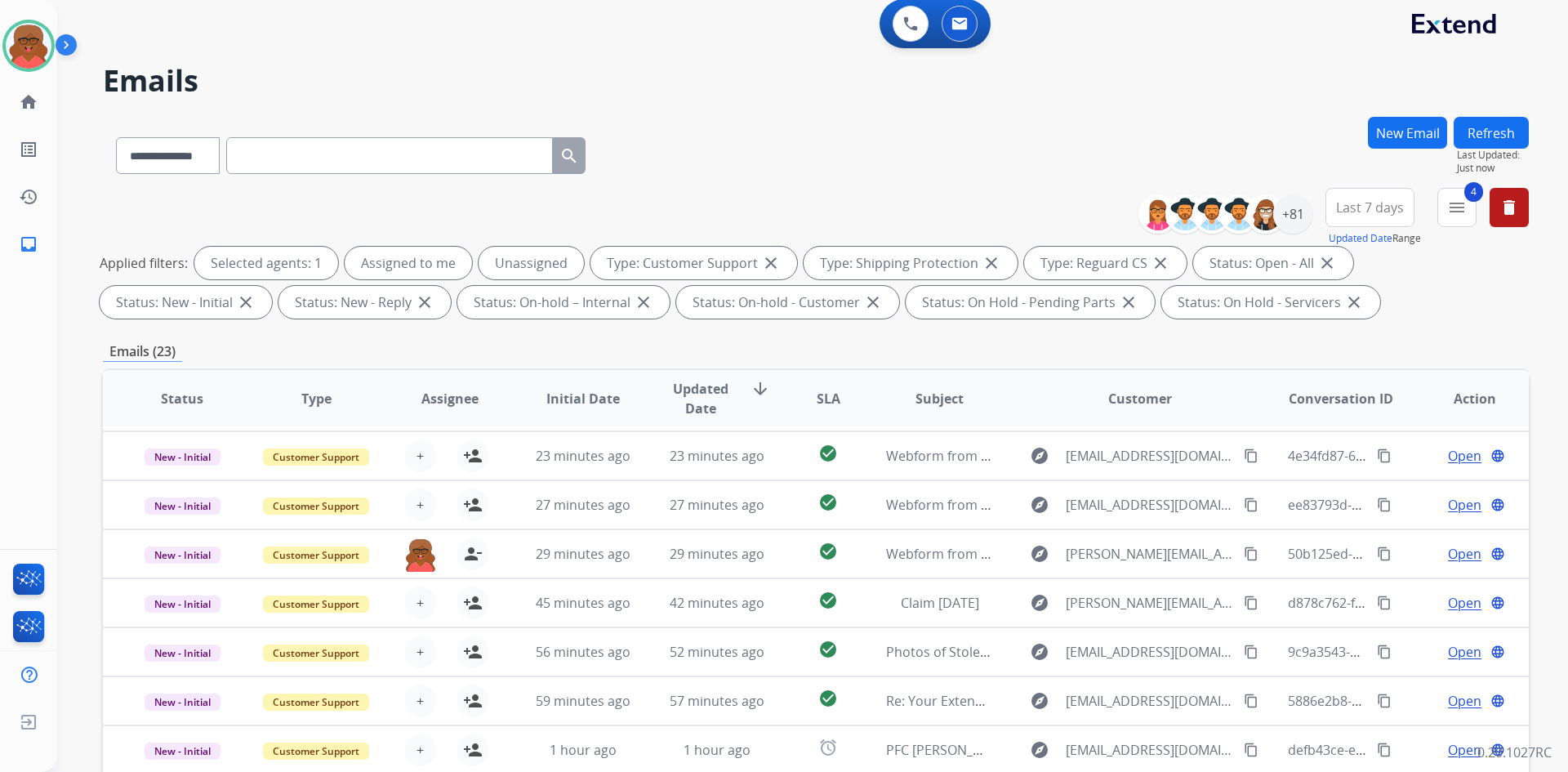
scroll to position [0, 0]
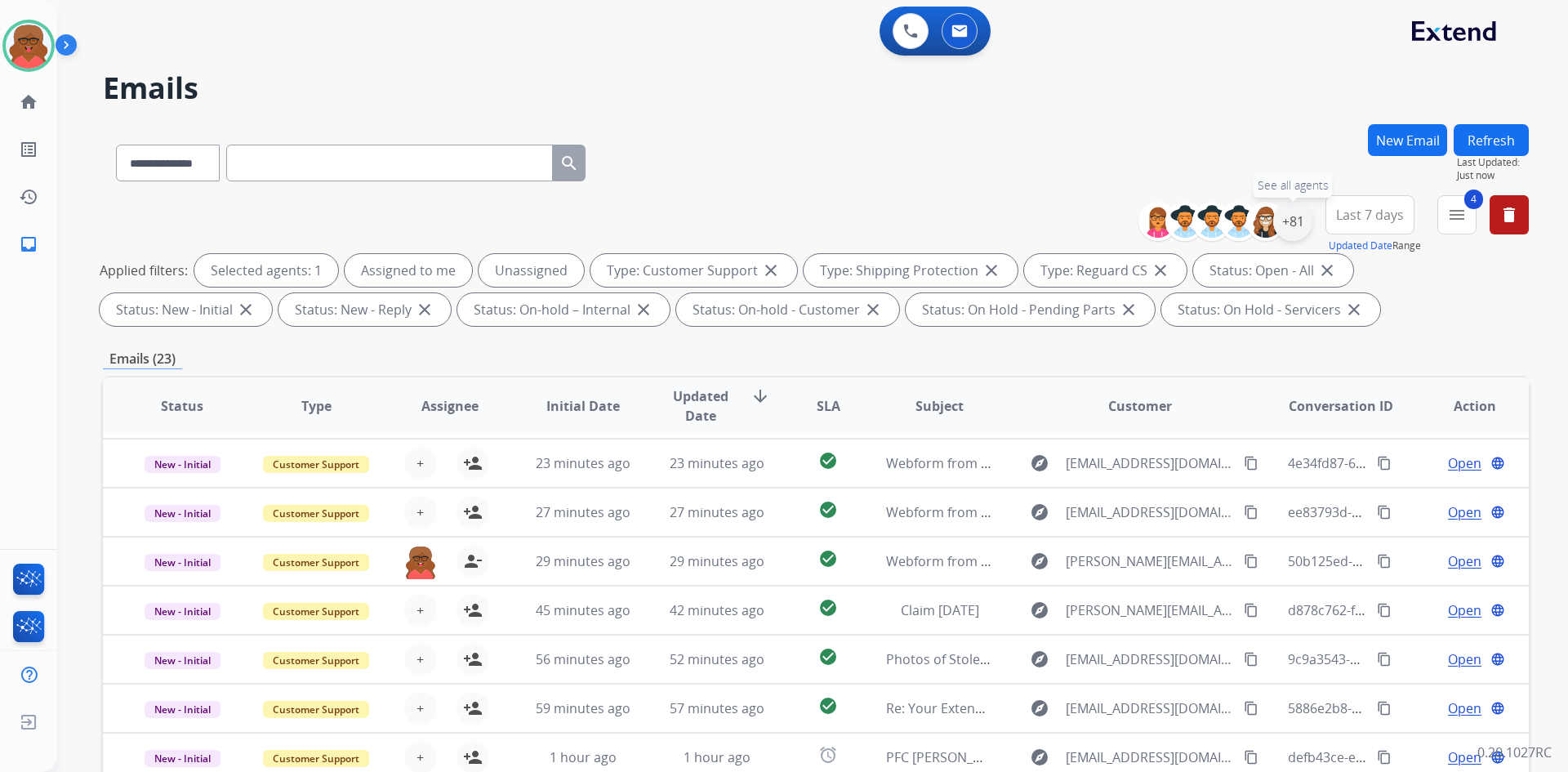
click at [1297, 218] on div "+81" at bounding box center [1293, 221] width 39 height 39
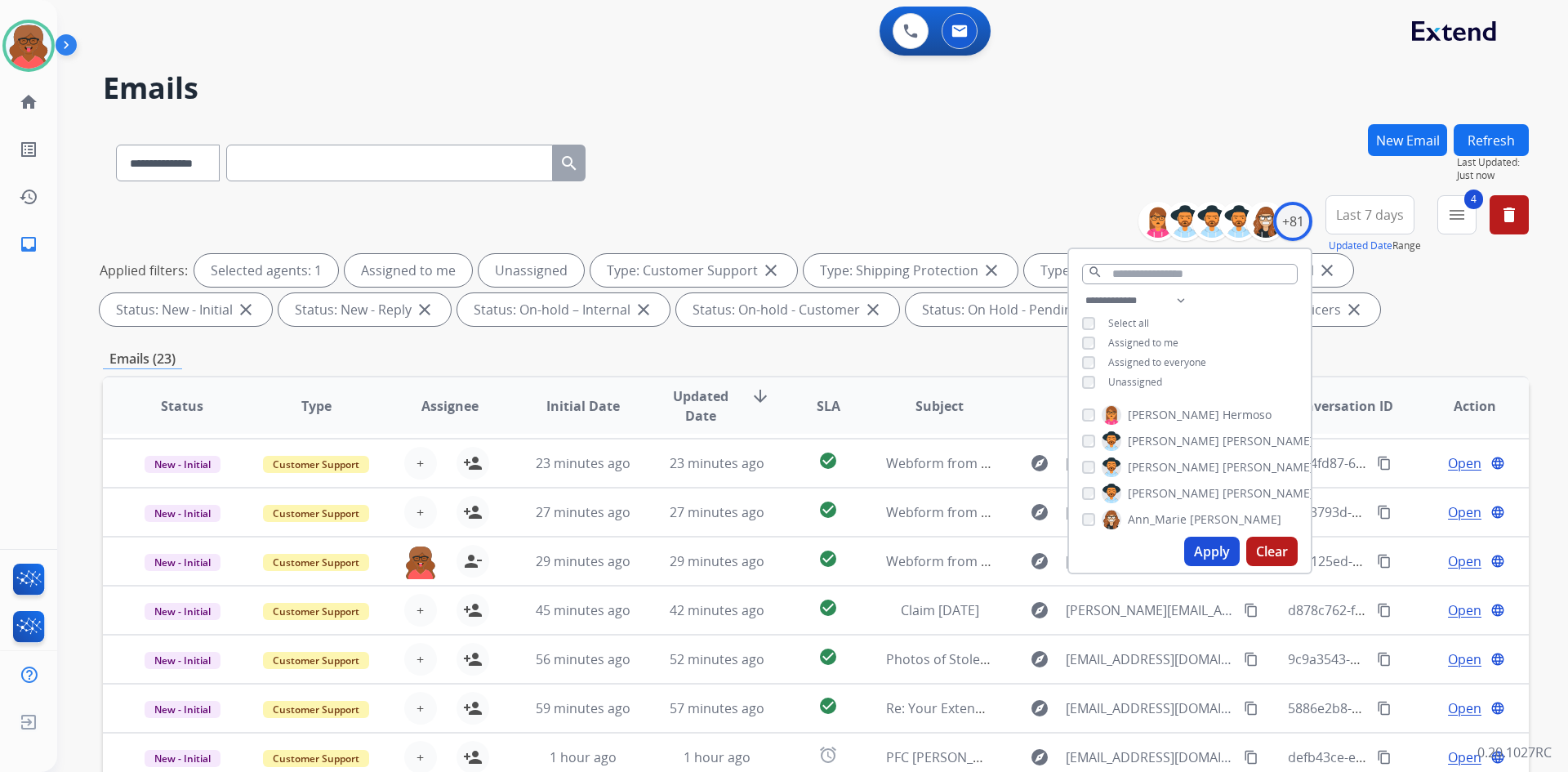
click at [1140, 375] on span "Unassigned" at bounding box center [1135, 382] width 54 height 14
click at [1207, 555] on button "Apply" at bounding box center [1212, 551] width 55 height 30
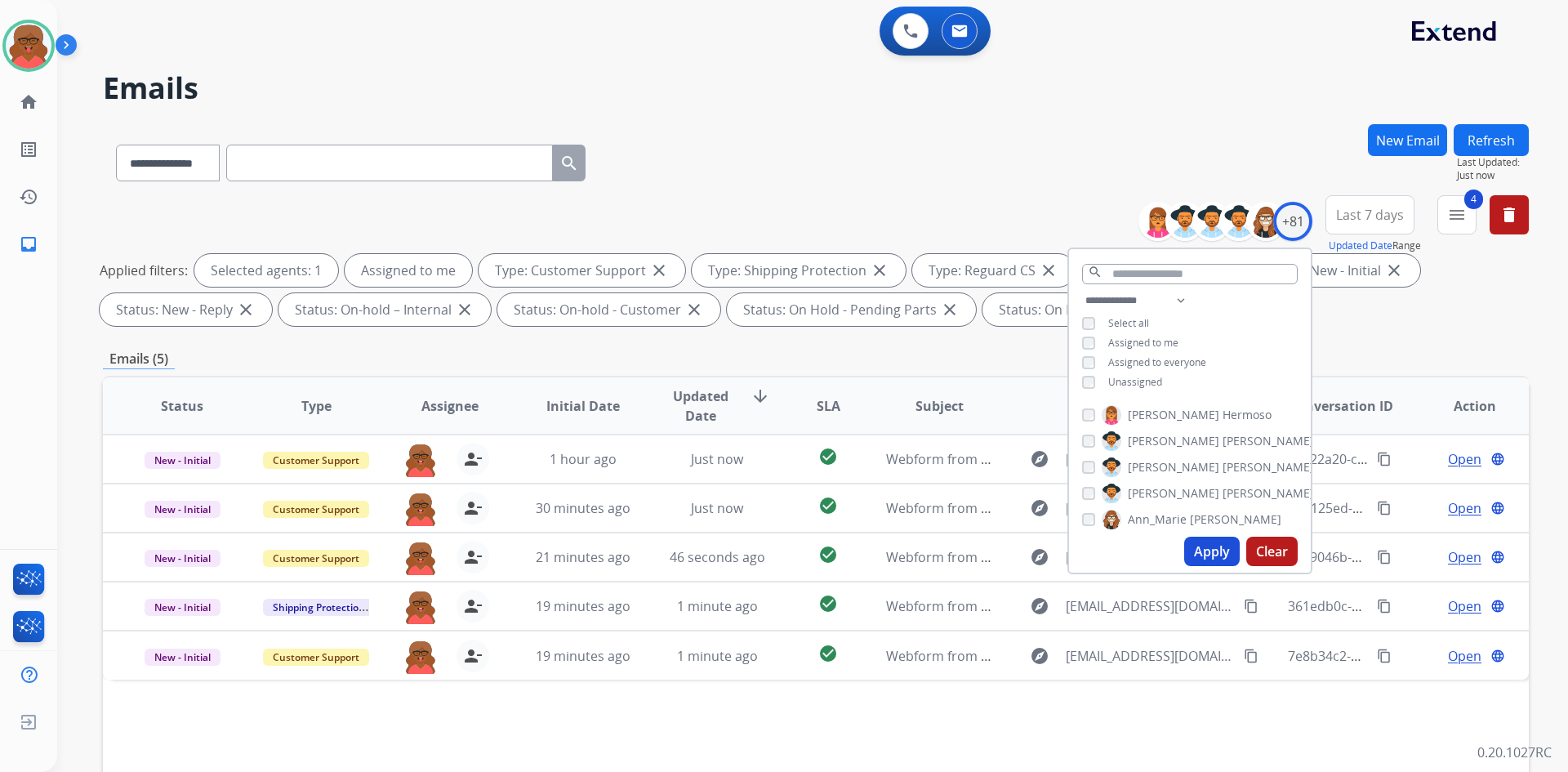
click at [1344, 315] on div "Applied filters: Selected agents: 1 Assigned to me Type: Customer Support close…" at bounding box center [812, 290] width 1426 height 72
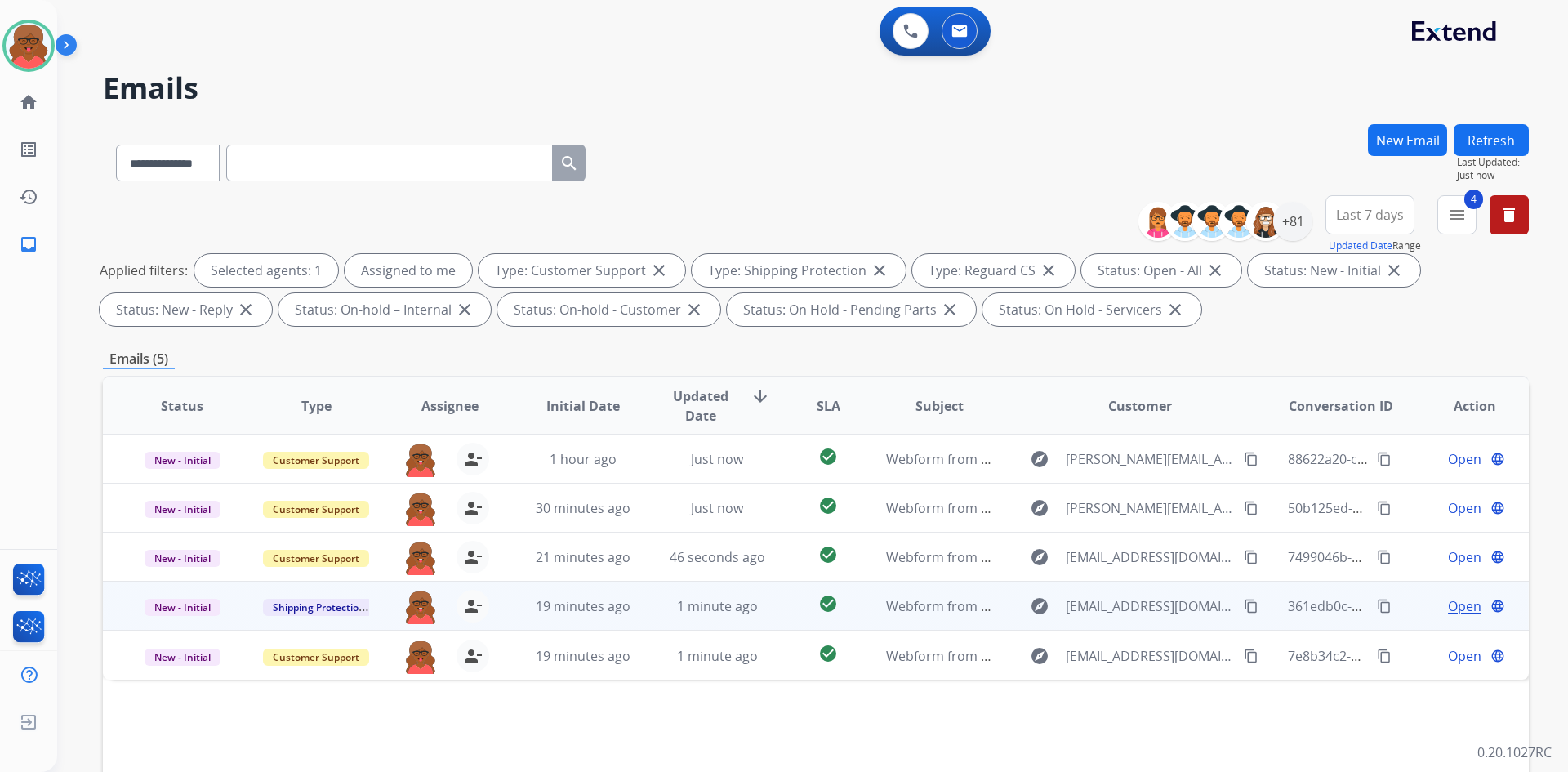
scroll to position [82, 0]
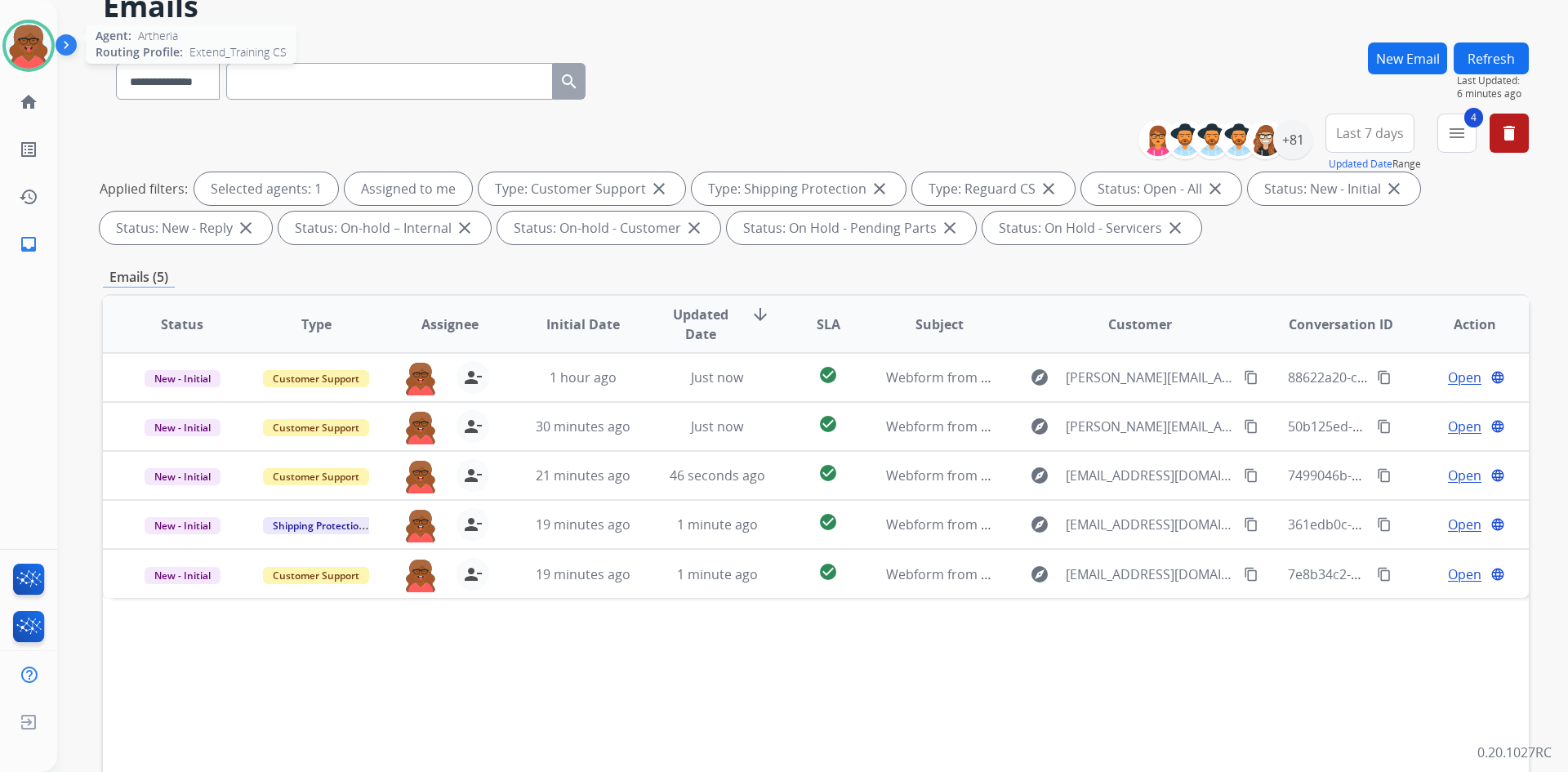
click at [34, 45] on img at bounding box center [29, 46] width 46 height 46
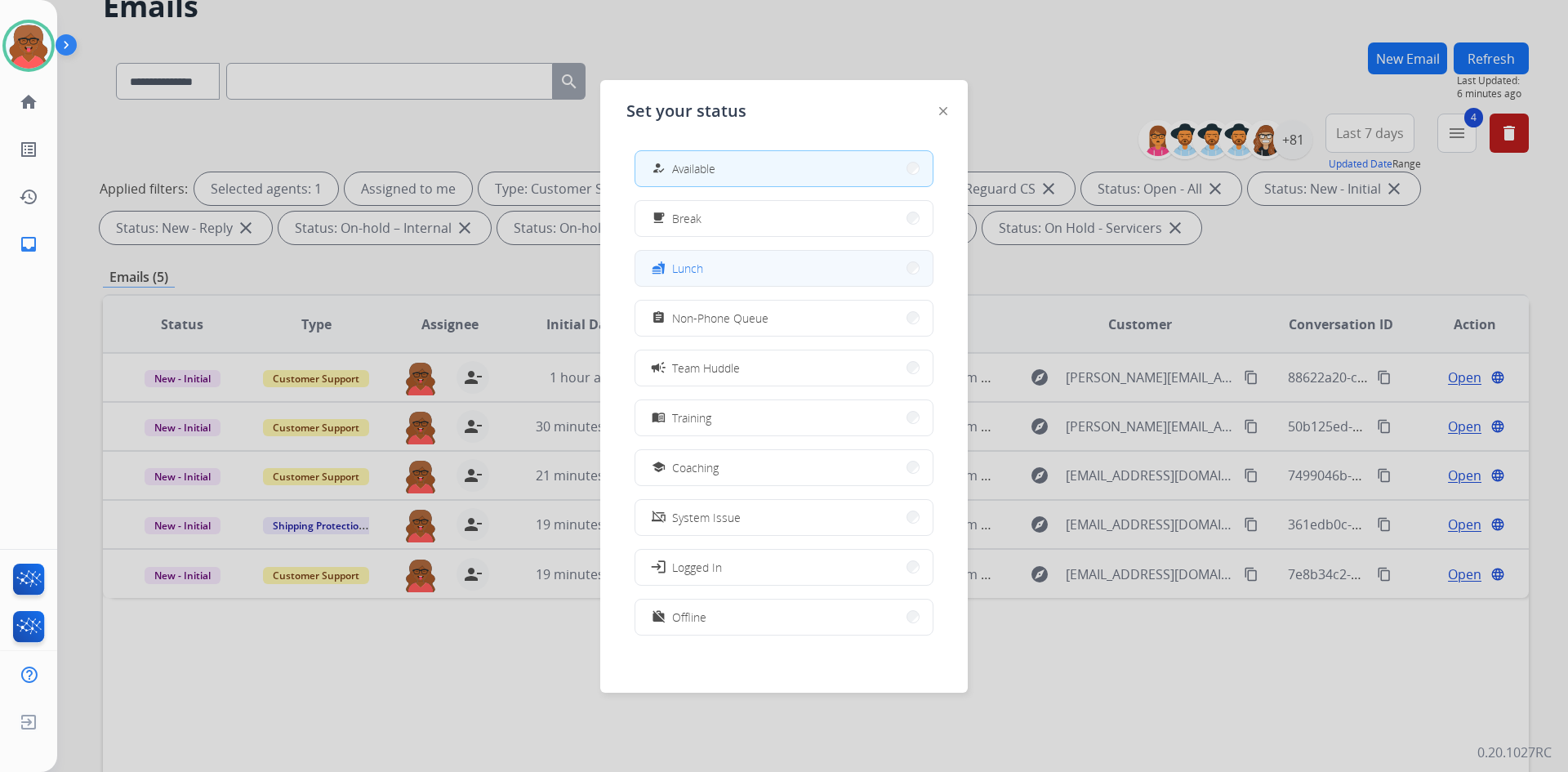
click at [728, 278] on button "fastfood Lunch" at bounding box center [784, 268] width 298 height 35
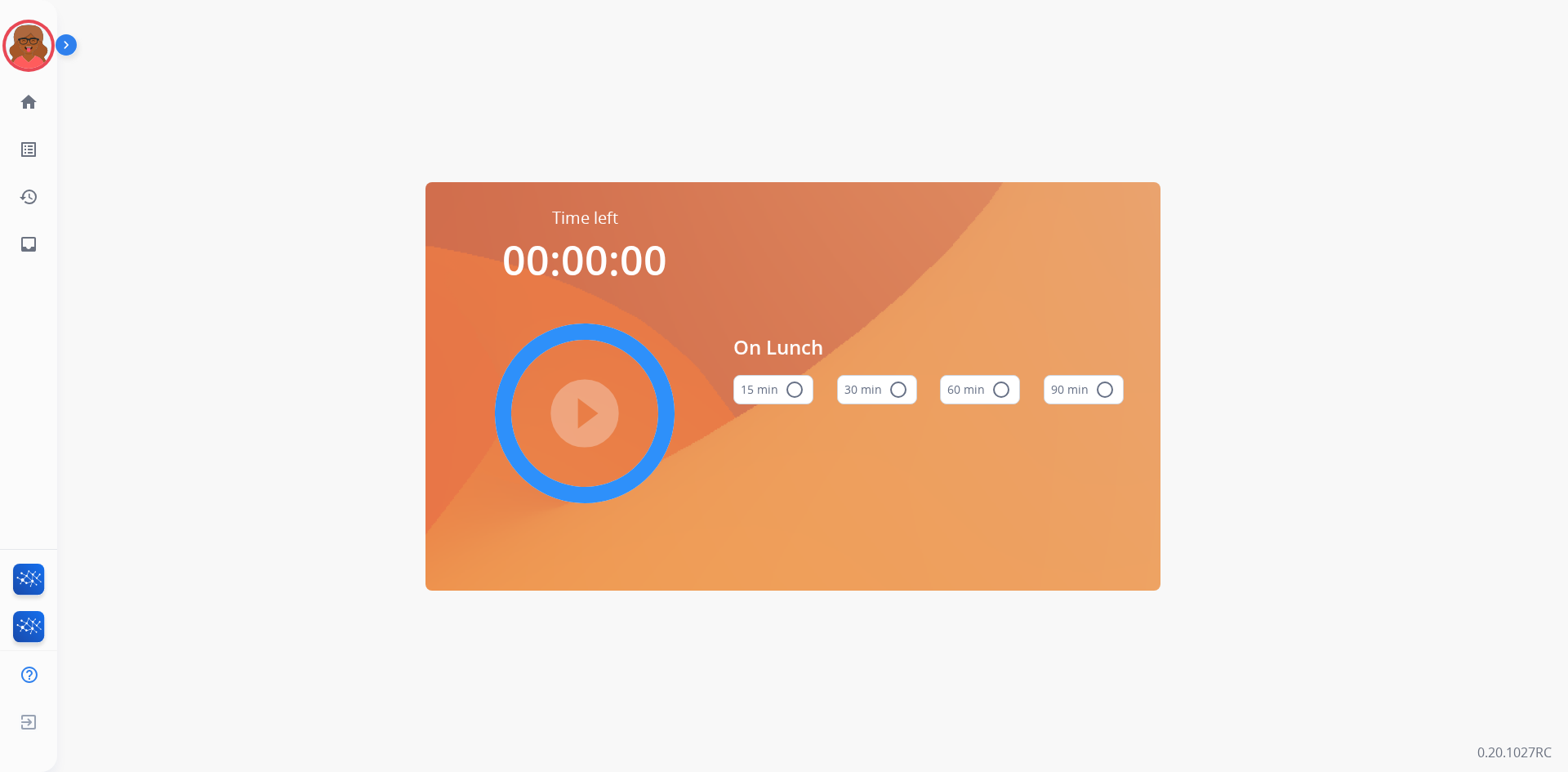
click at [895, 391] on mat-icon "radio_button_unchecked" at bounding box center [898, 389] width 20 height 20
click at [594, 405] on mat-icon "play_circle_filled" at bounding box center [584, 413] width 20 height 20
click at [31, 50] on img at bounding box center [29, 46] width 46 height 46
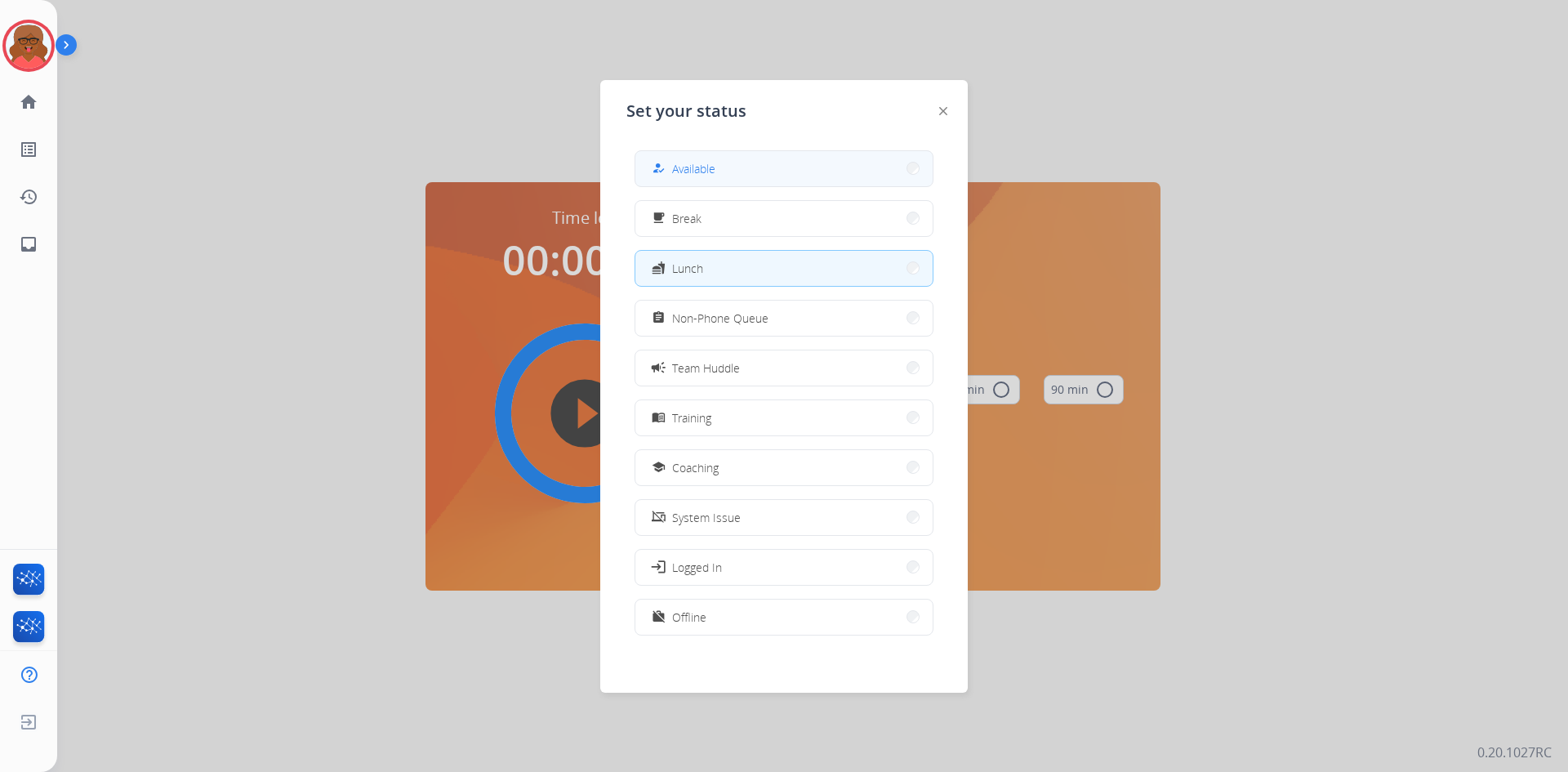
click at [765, 178] on button "how_to_reg Available" at bounding box center [784, 168] width 298 height 35
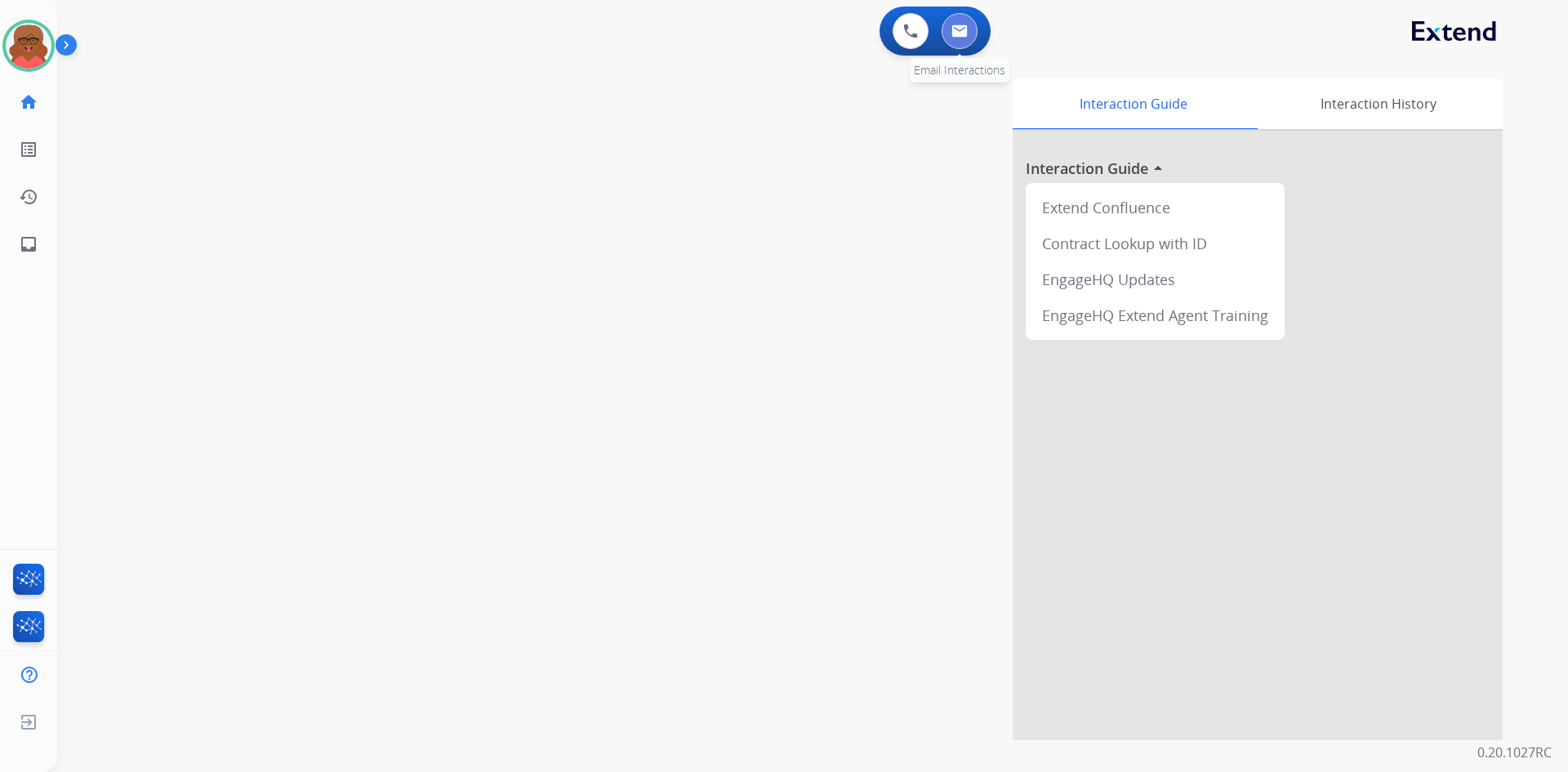
click at [958, 33] on img at bounding box center [959, 31] width 16 height 13
select select "**********"
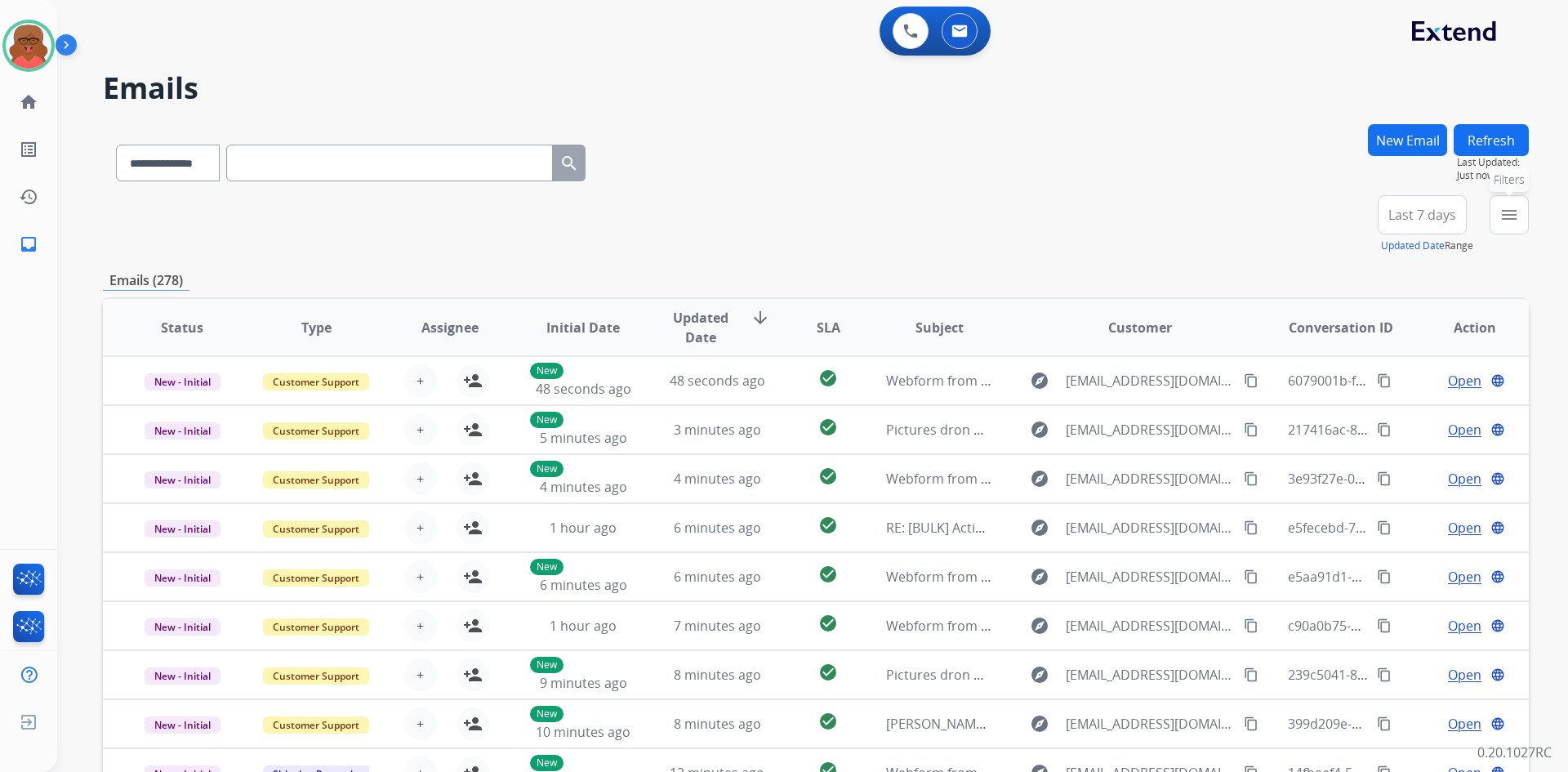
click at [1500, 224] on button "menu Filters" at bounding box center [1509, 215] width 39 height 39
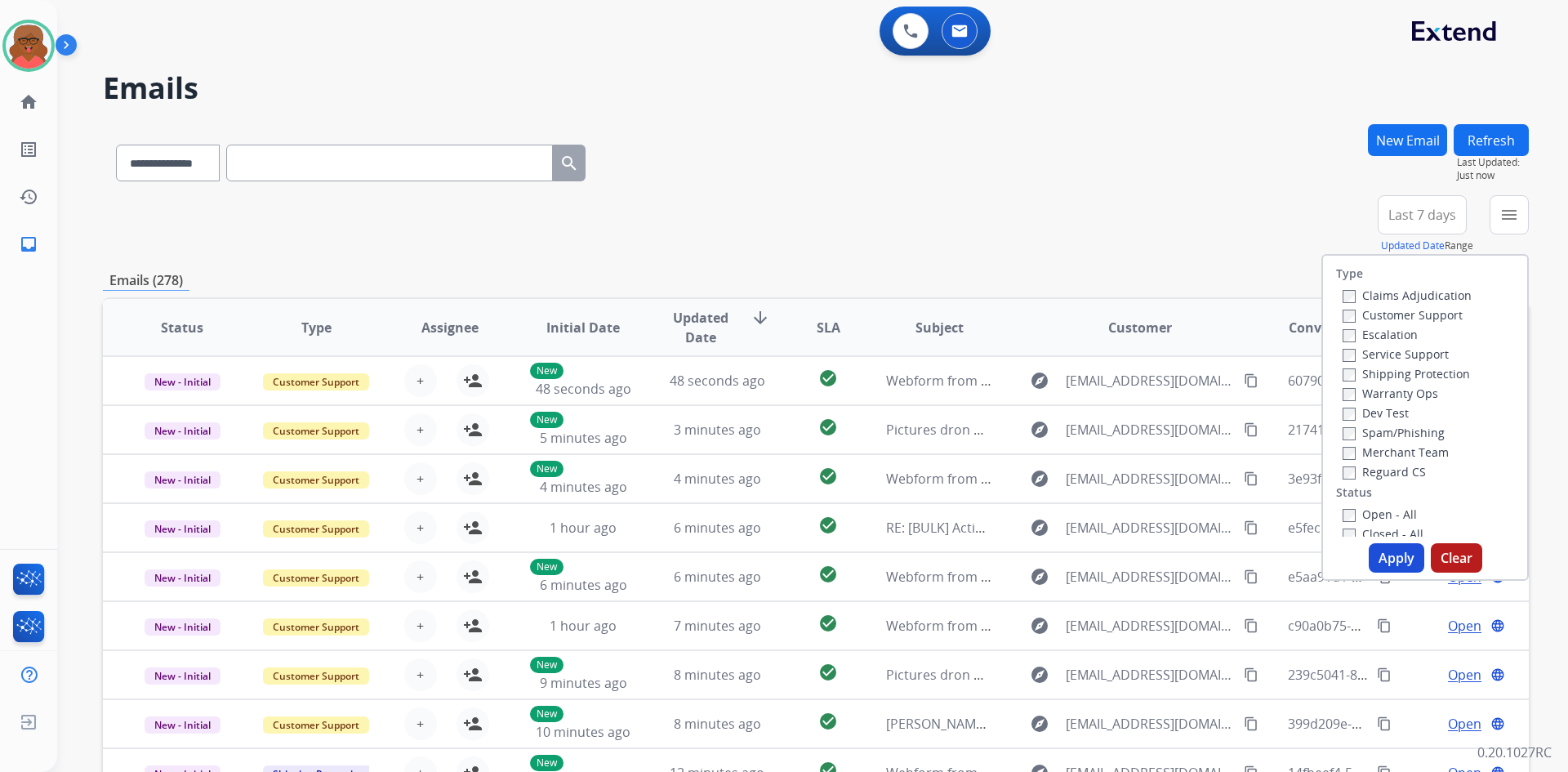
click at [1395, 318] on label "Customer Support" at bounding box center [1402, 315] width 120 height 15
click at [1400, 373] on label "Shipping Protection" at bounding box center [1406, 373] width 128 height 15
click at [1400, 477] on label "Reguard CS" at bounding box center [1384, 472] width 83 height 15
click at [1390, 521] on label "Open - All" at bounding box center [1379, 514] width 74 height 15
click at [1396, 549] on button "Apply" at bounding box center [1396, 558] width 55 height 30
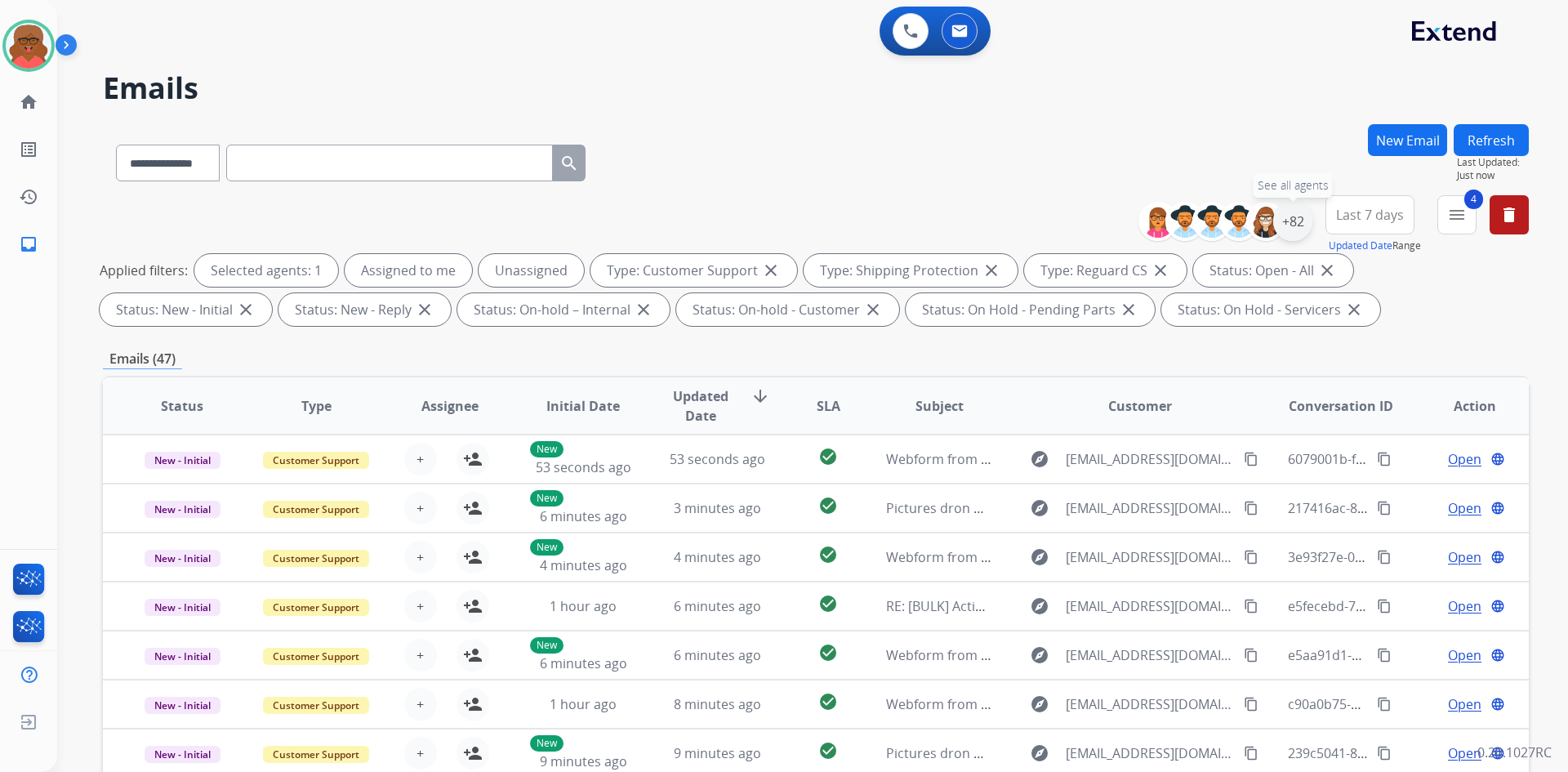
click at [1304, 226] on div "+82" at bounding box center [1293, 221] width 39 height 39
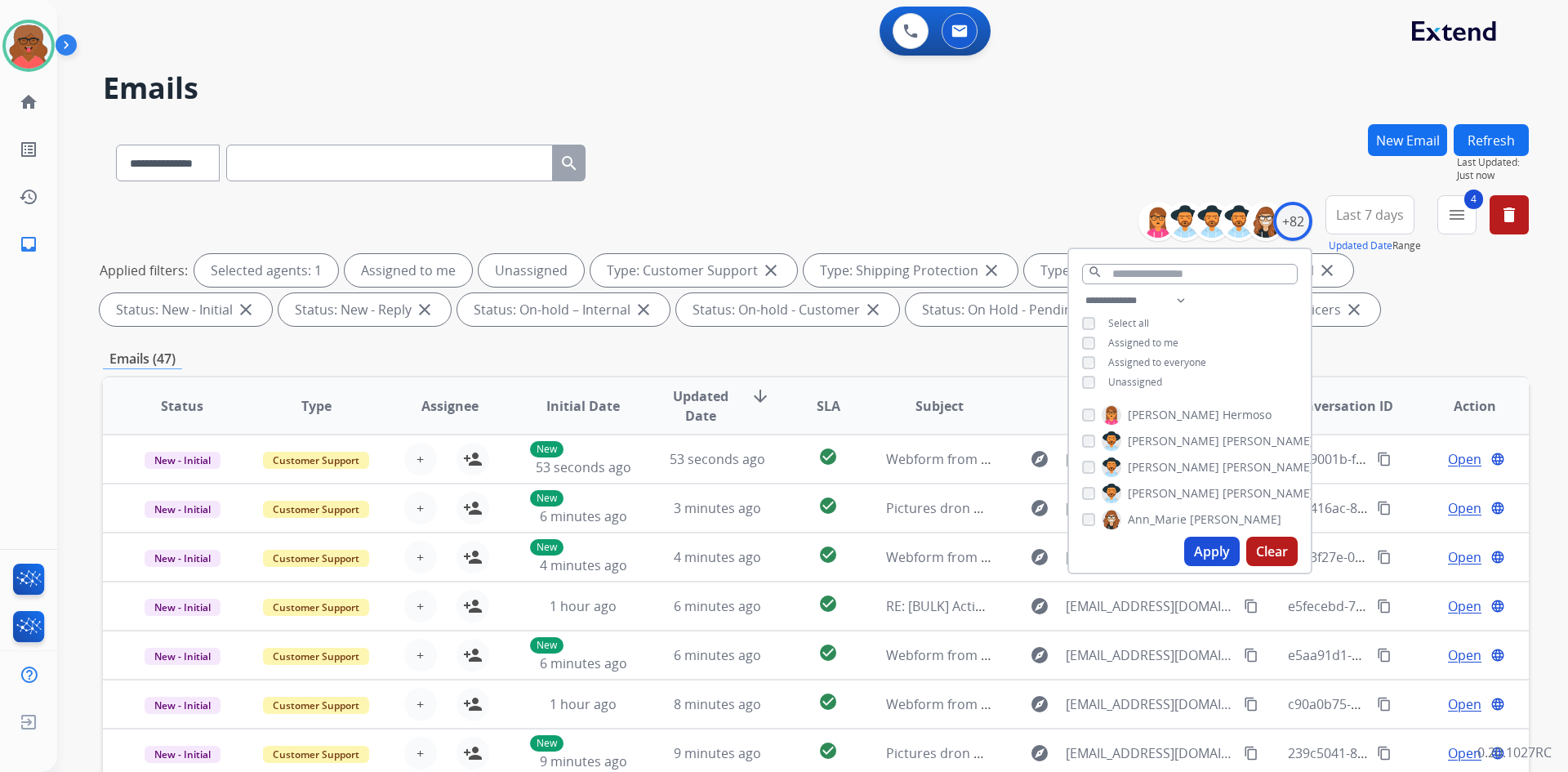
click at [1138, 377] on span "Unassigned" at bounding box center [1135, 382] width 54 height 14
click at [1217, 549] on button "Apply" at bounding box center [1212, 551] width 55 height 30
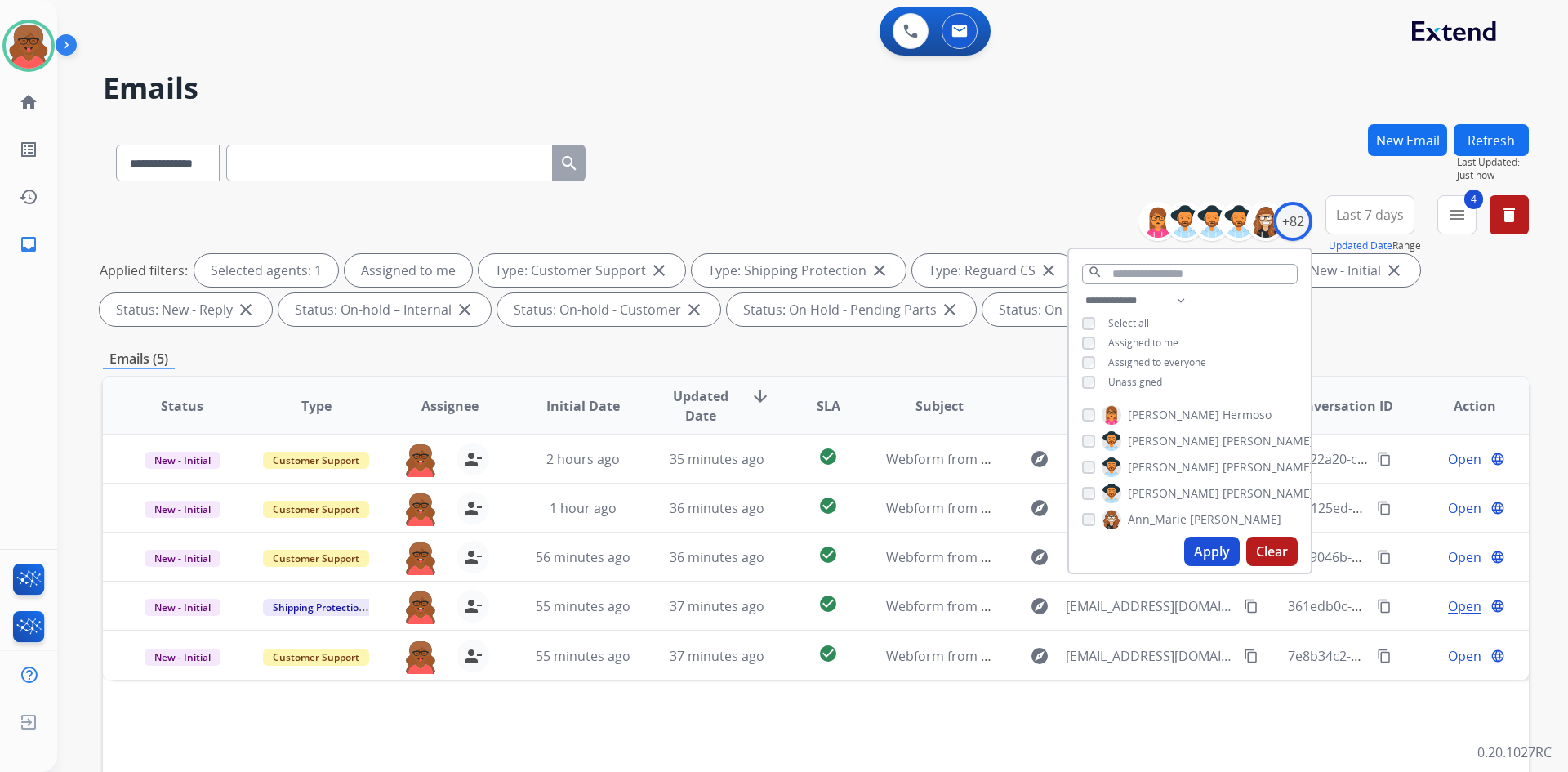
click at [1008, 341] on div "**********" at bounding box center [815, 565] width 1426 height 883
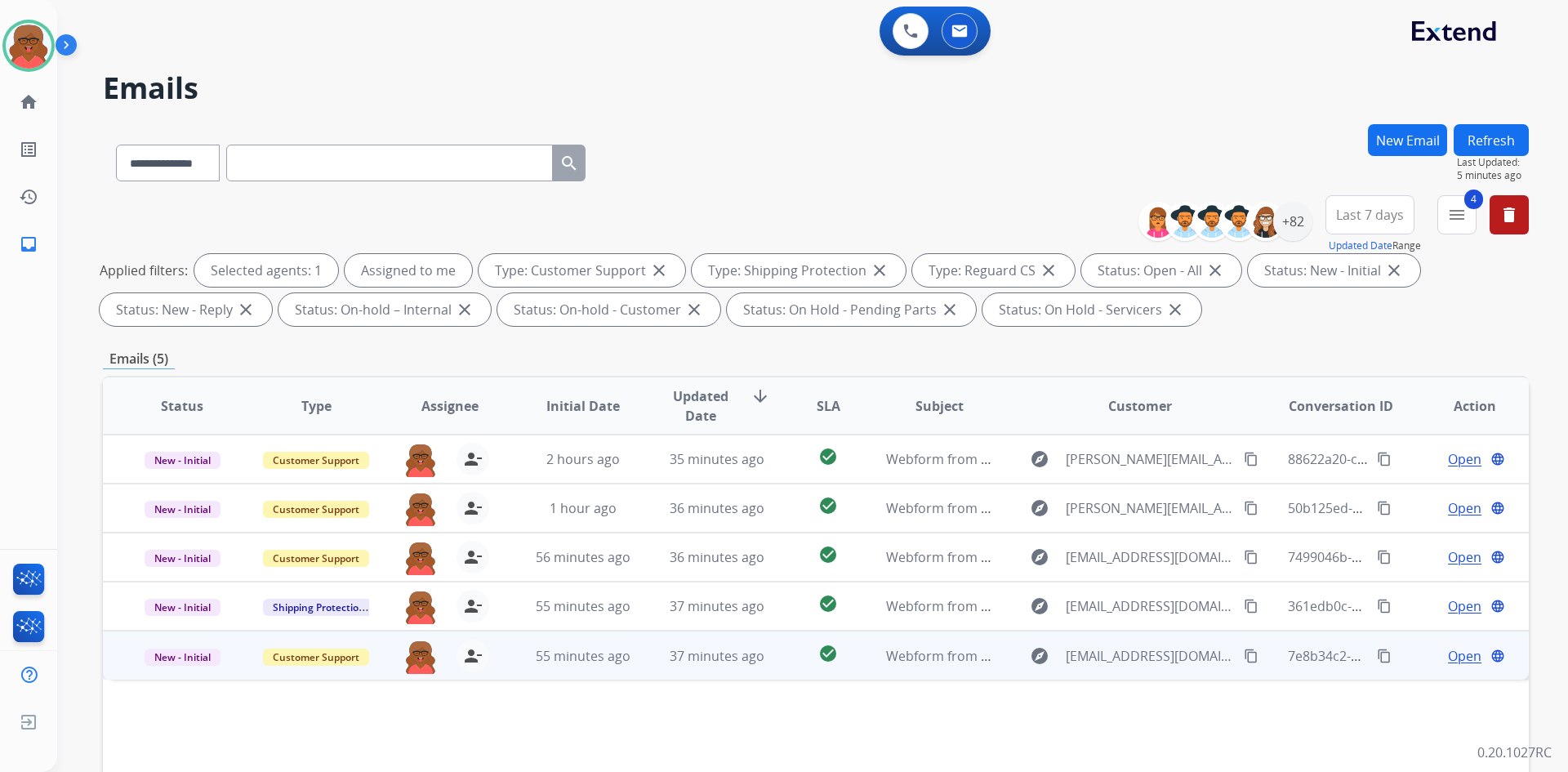
click at [1244, 657] on mat-icon "content_copy" at bounding box center [1251, 656] width 14 height 14
click at [713, 664] on span "37 minutes ago" at bounding box center [717, 656] width 94 height 18
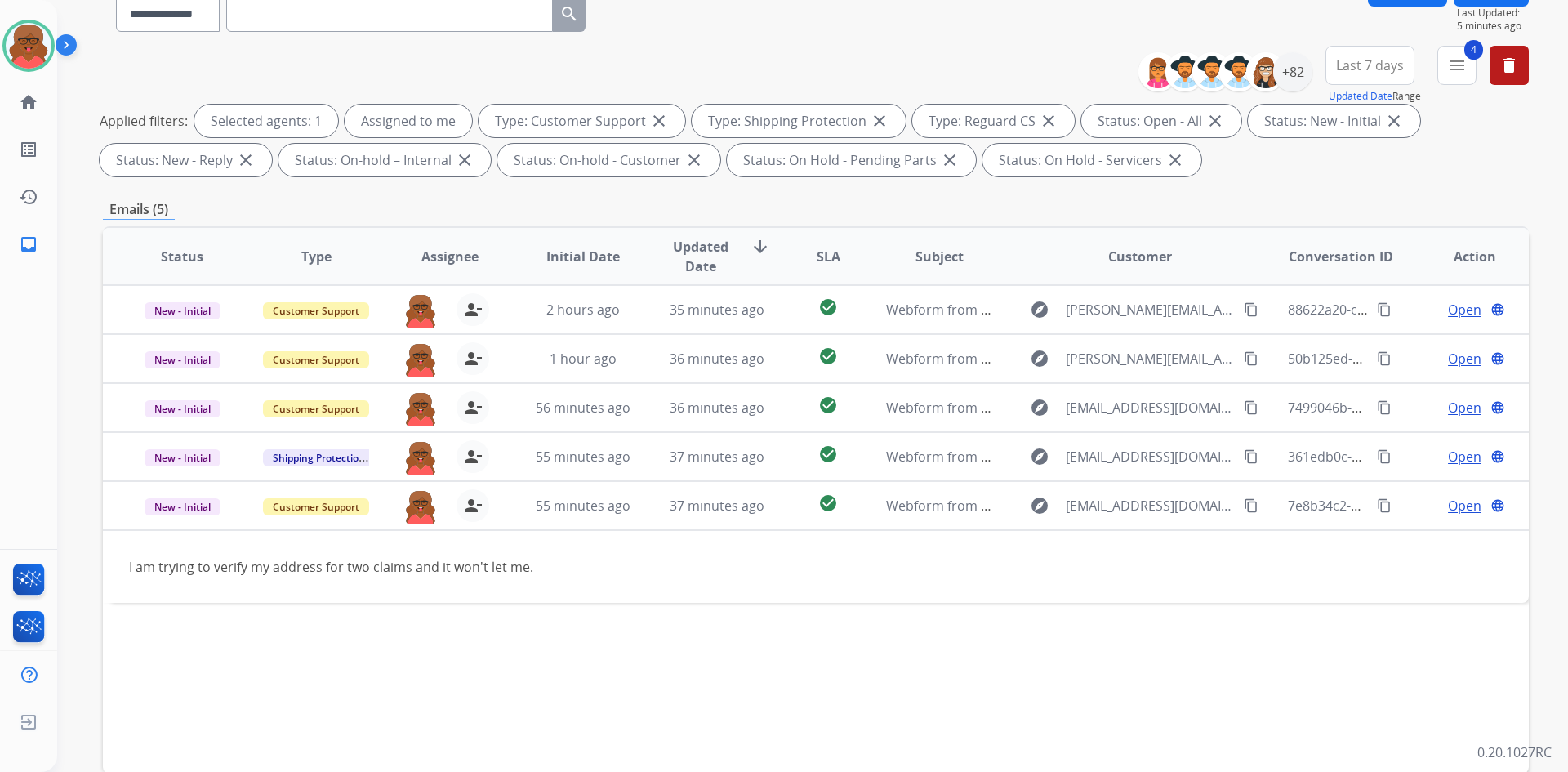
scroll to position [163, 0]
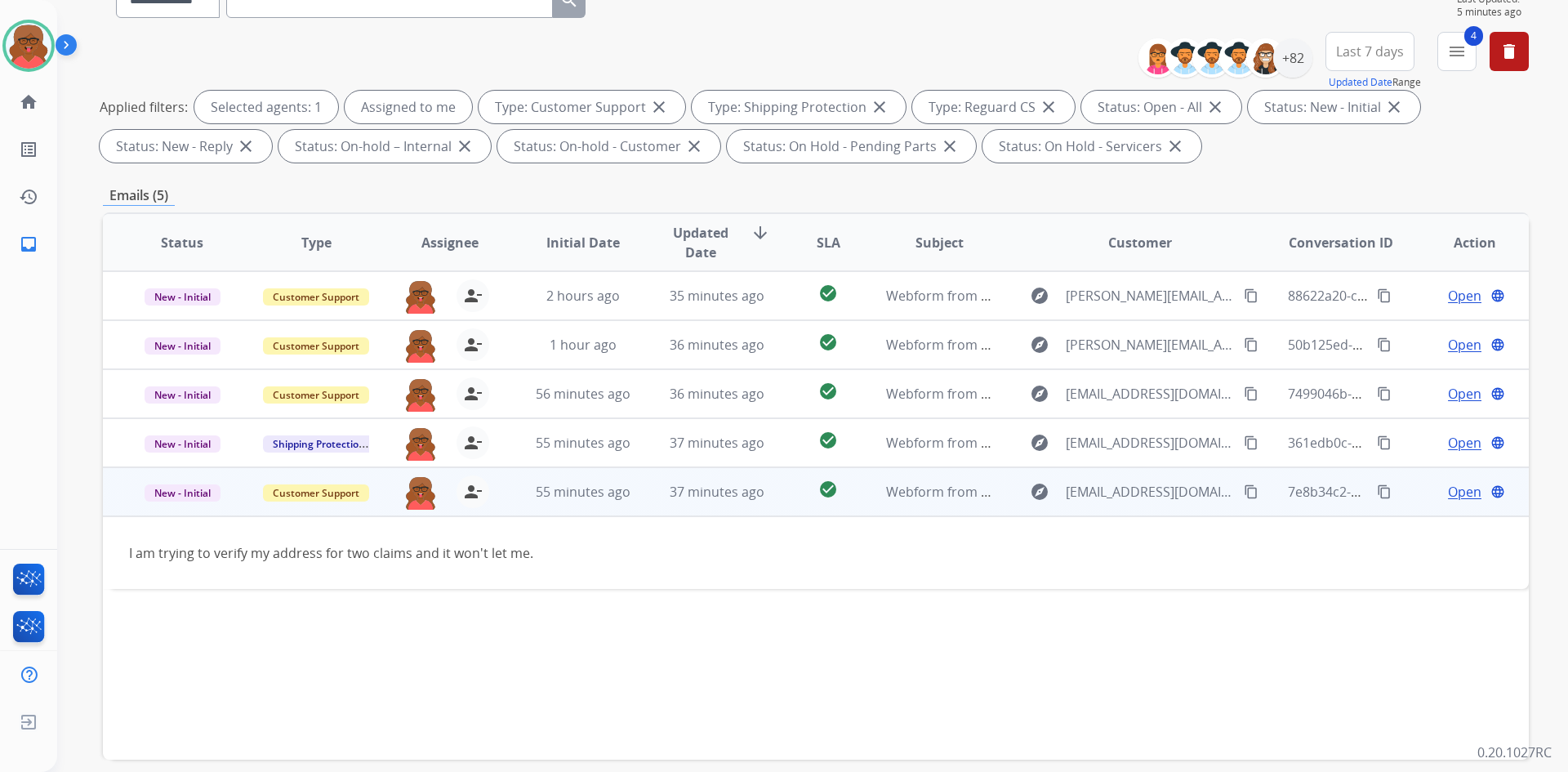
click at [1448, 492] on span "Open" at bounding box center [1464, 491] width 33 height 20
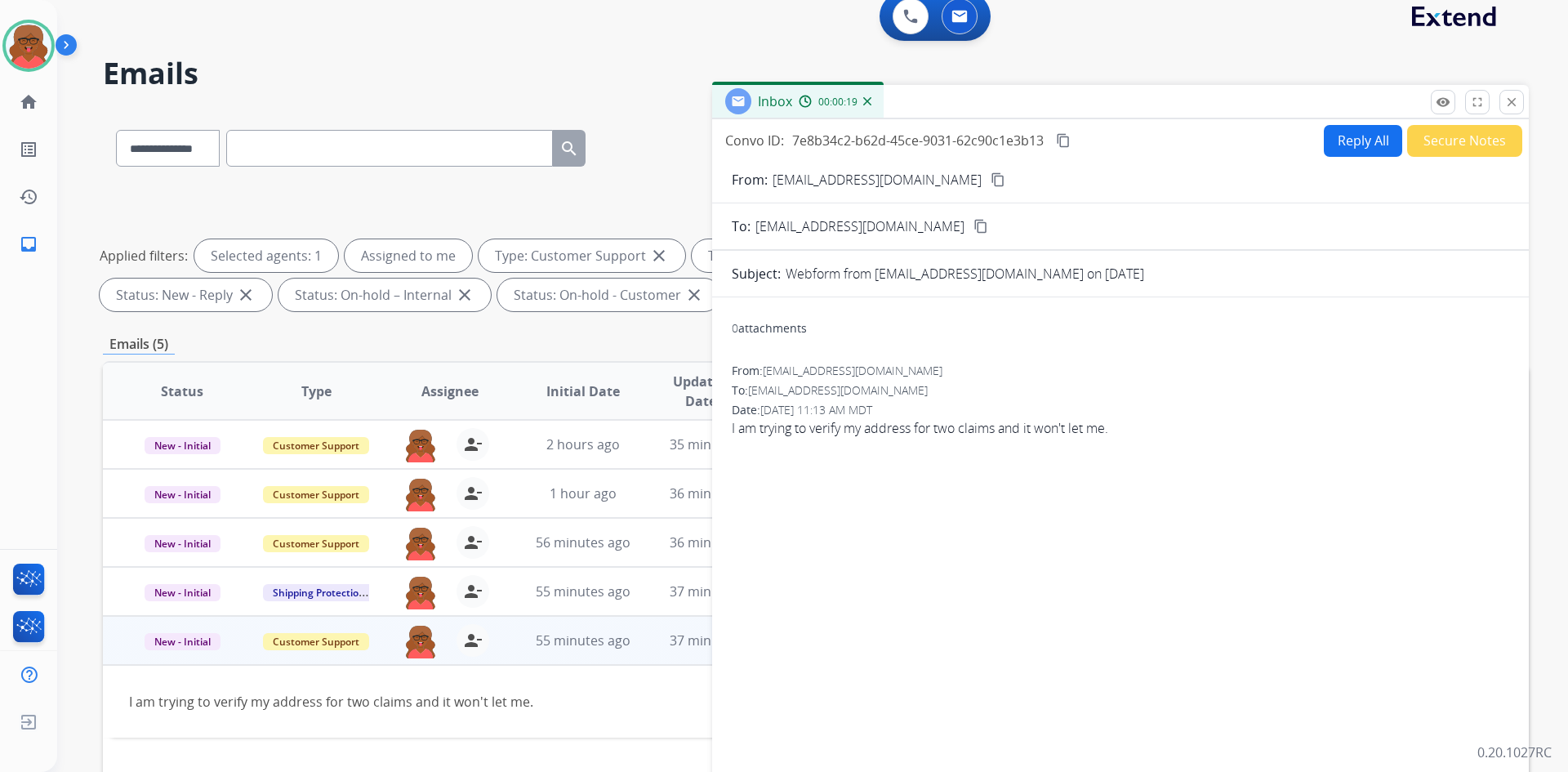
scroll to position [0, 0]
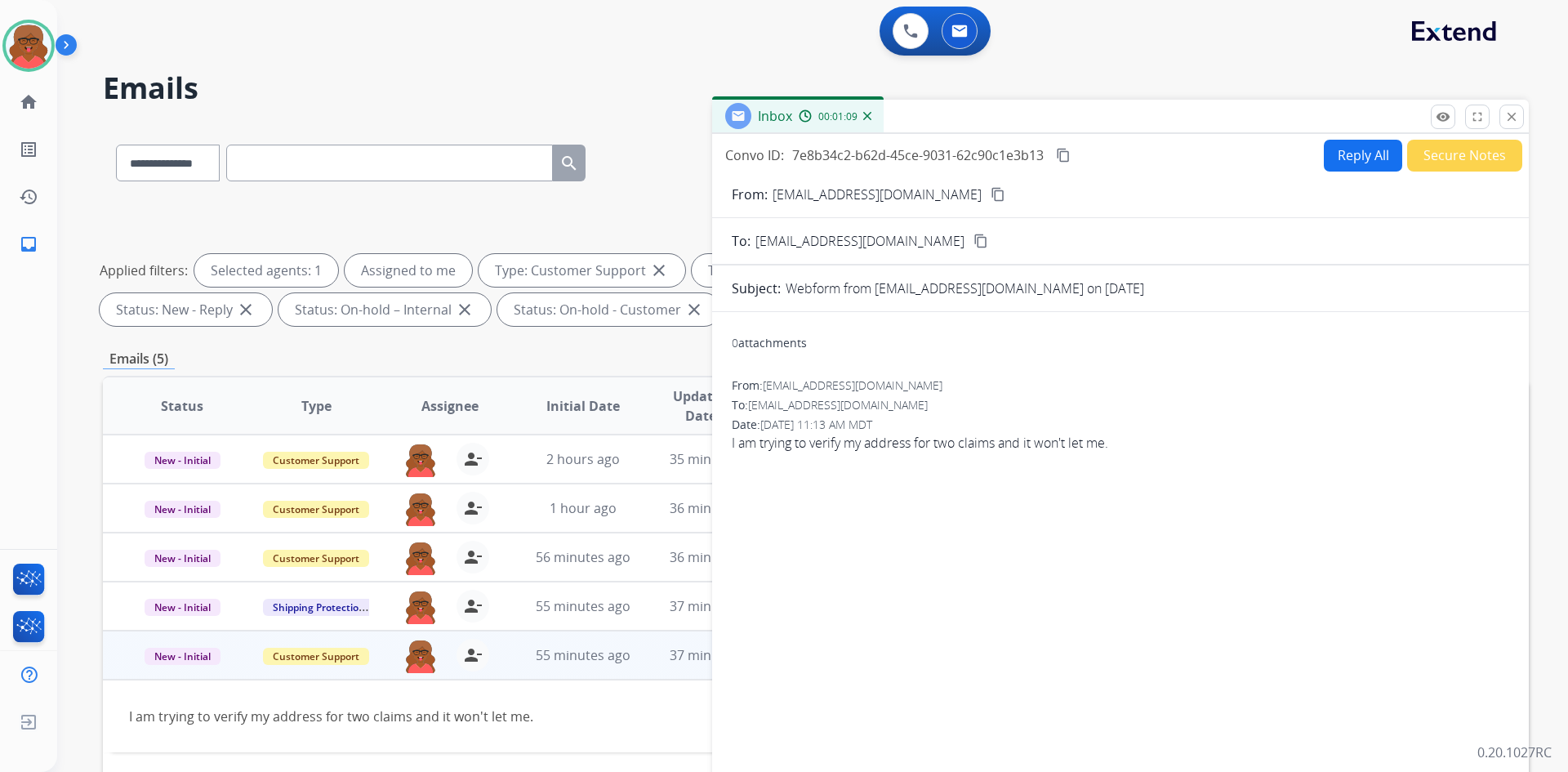
click at [1357, 168] on button "Reply All" at bounding box center [1363, 155] width 78 height 31
select select "**********"
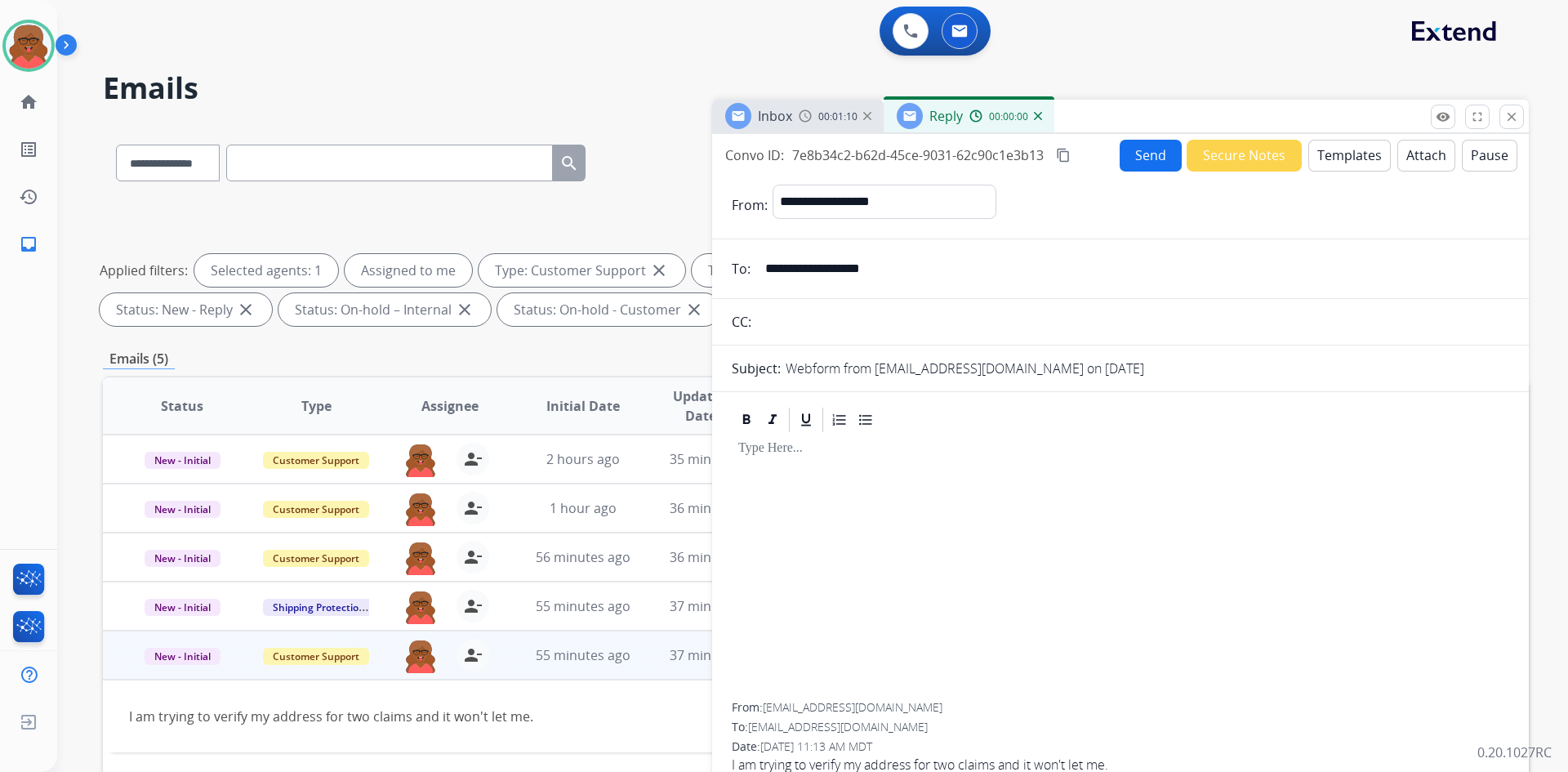
click at [1338, 150] on button "Templates" at bounding box center [1349, 155] width 82 height 31
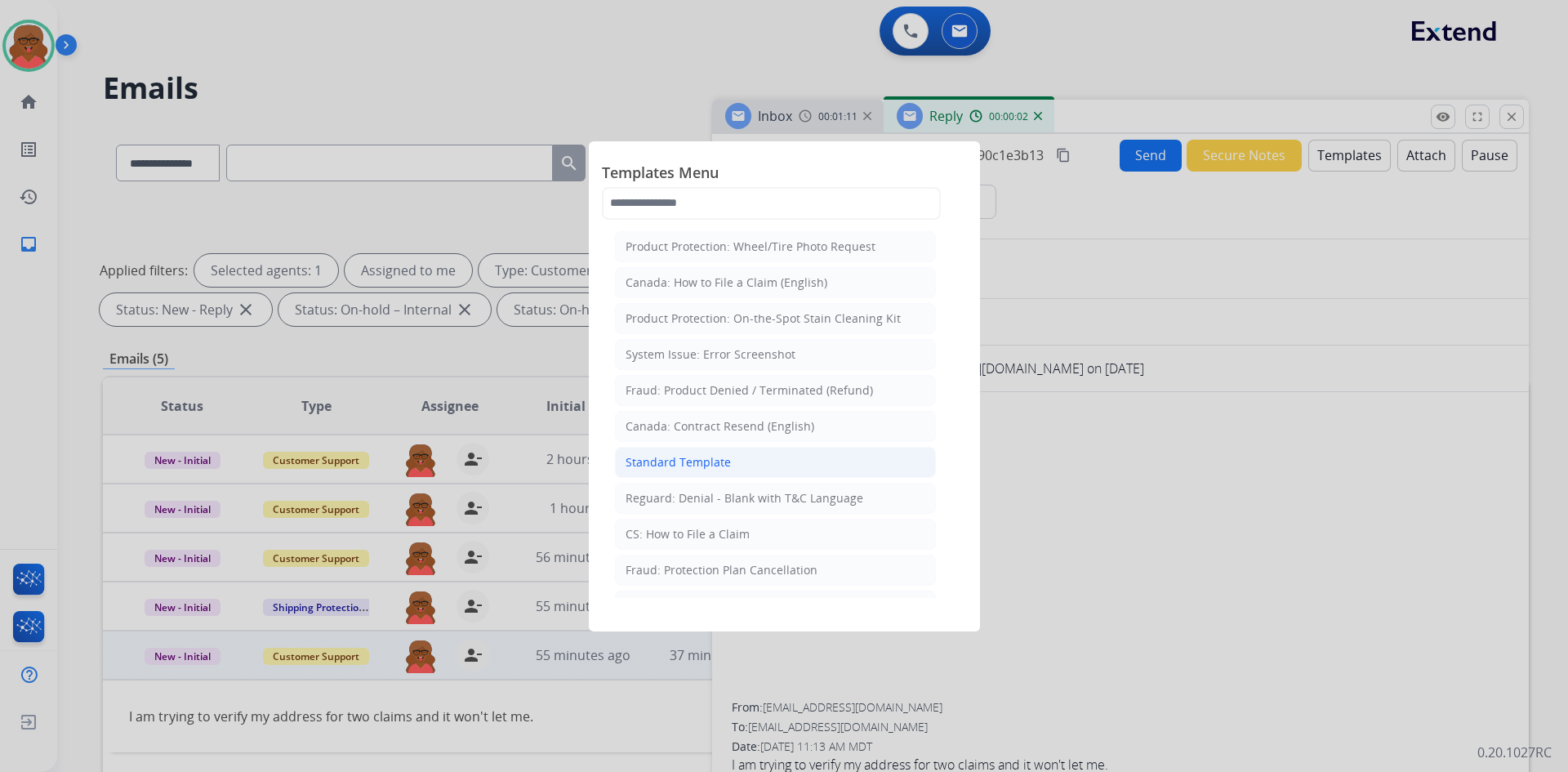
click at [745, 455] on li "Standard Template" at bounding box center [775, 462] width 321 height 31
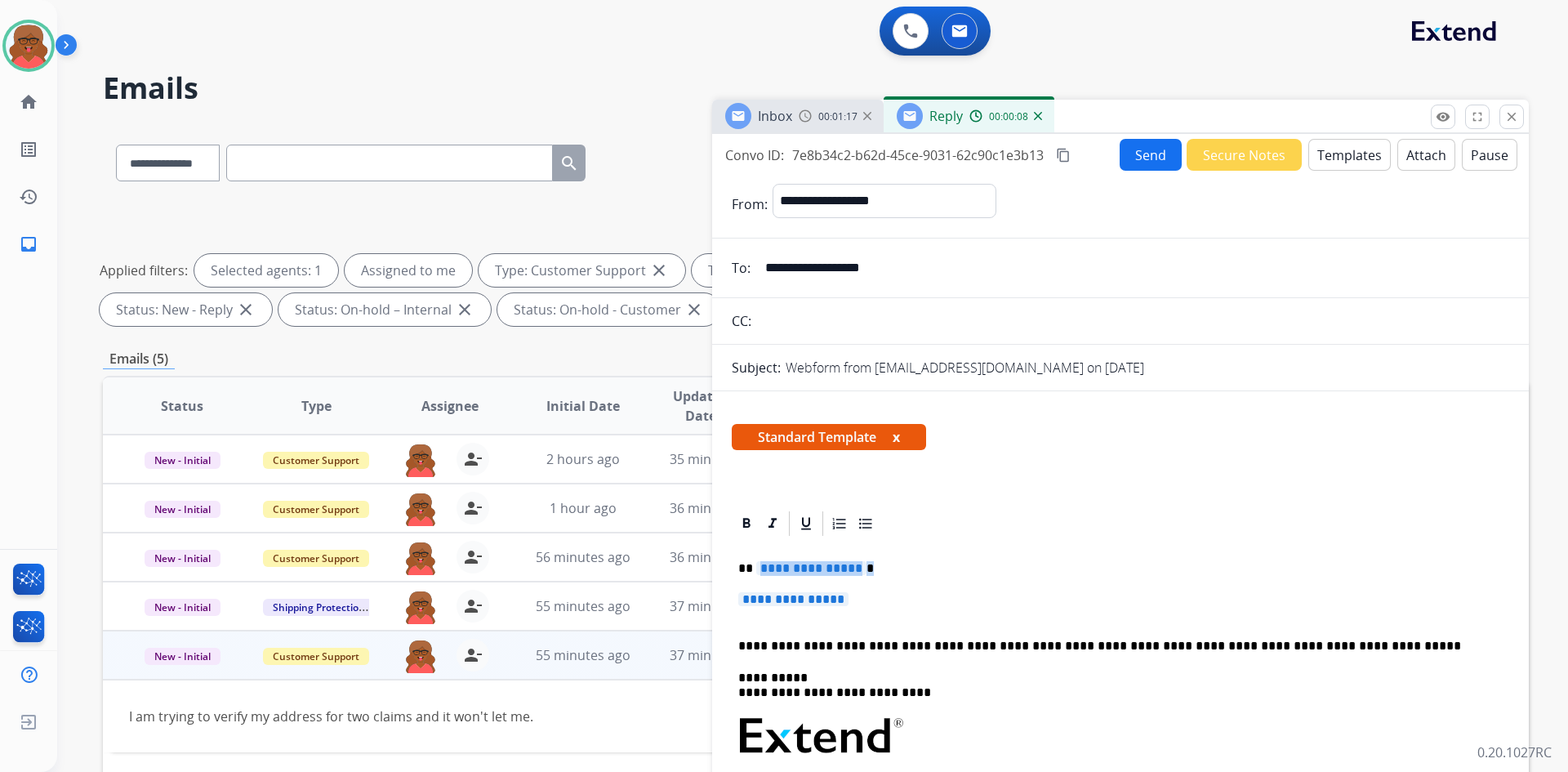
drag, startPoint x: 754, startPoint y: 573, endPoint x: 910, endPoint y: 573, distance: 156.0
click at [910, 573] on p "**********" at bounding box center [1114, 568] width 752 height 14
drag, startPoint x: 756, startPoint y: 568, endPoint x: 914, endPoint y: 567, distance: 158.0
click at [914, 567] on p "**********" at bounding box center [1114, 568] width 752 height 14
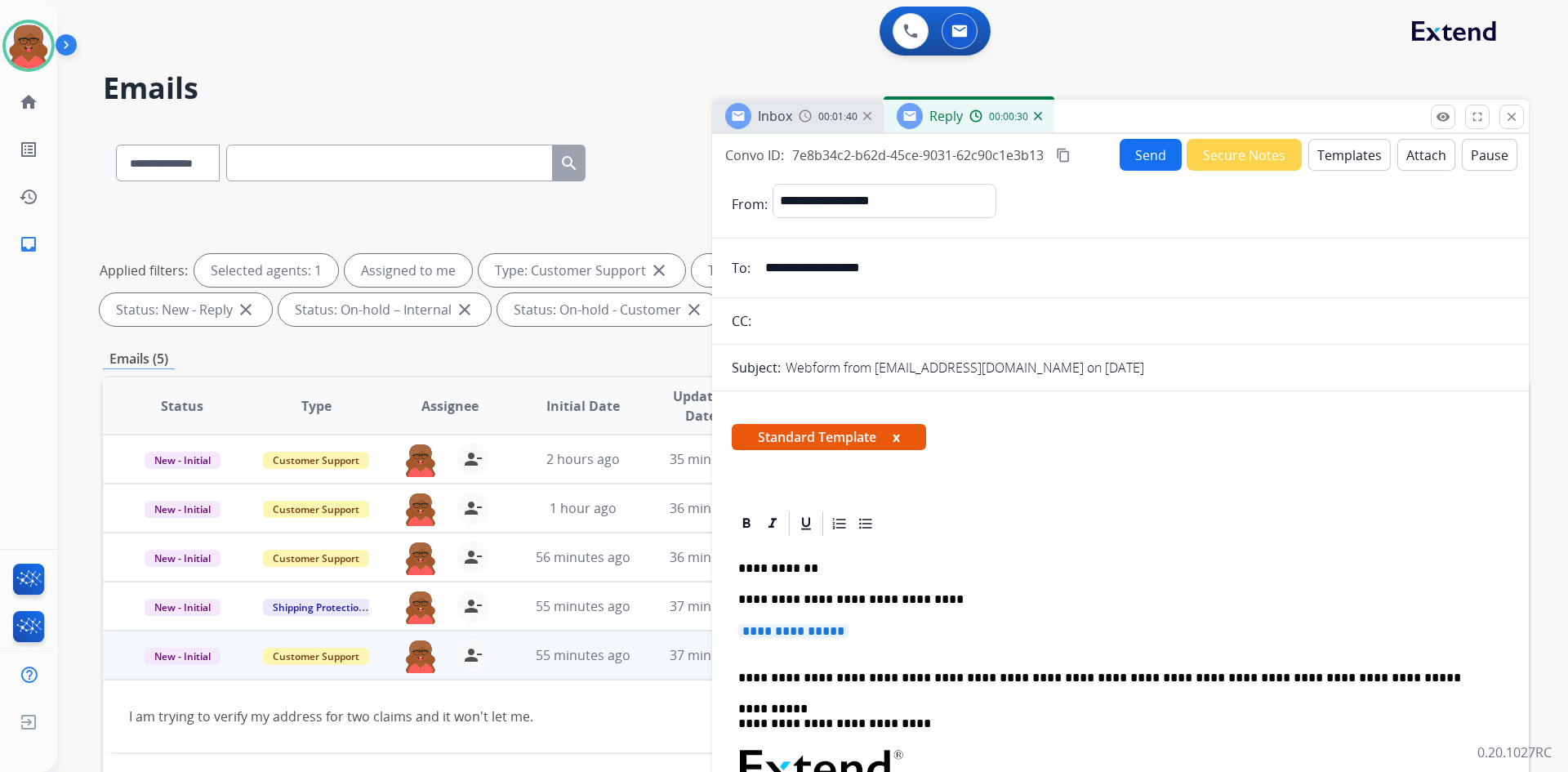
drag, startPoint x: 726, startPoint y: 633, endPoint x: 880, endPoint y: 627, distance: 154.1
drag, startPoint x: 880, startPoint y: 627, endPoint x: 705, endPoint y: 628, distance: 175.0
click at [705, 628] on div "**********" at bounding box center [815, 565] width 1426 height 883
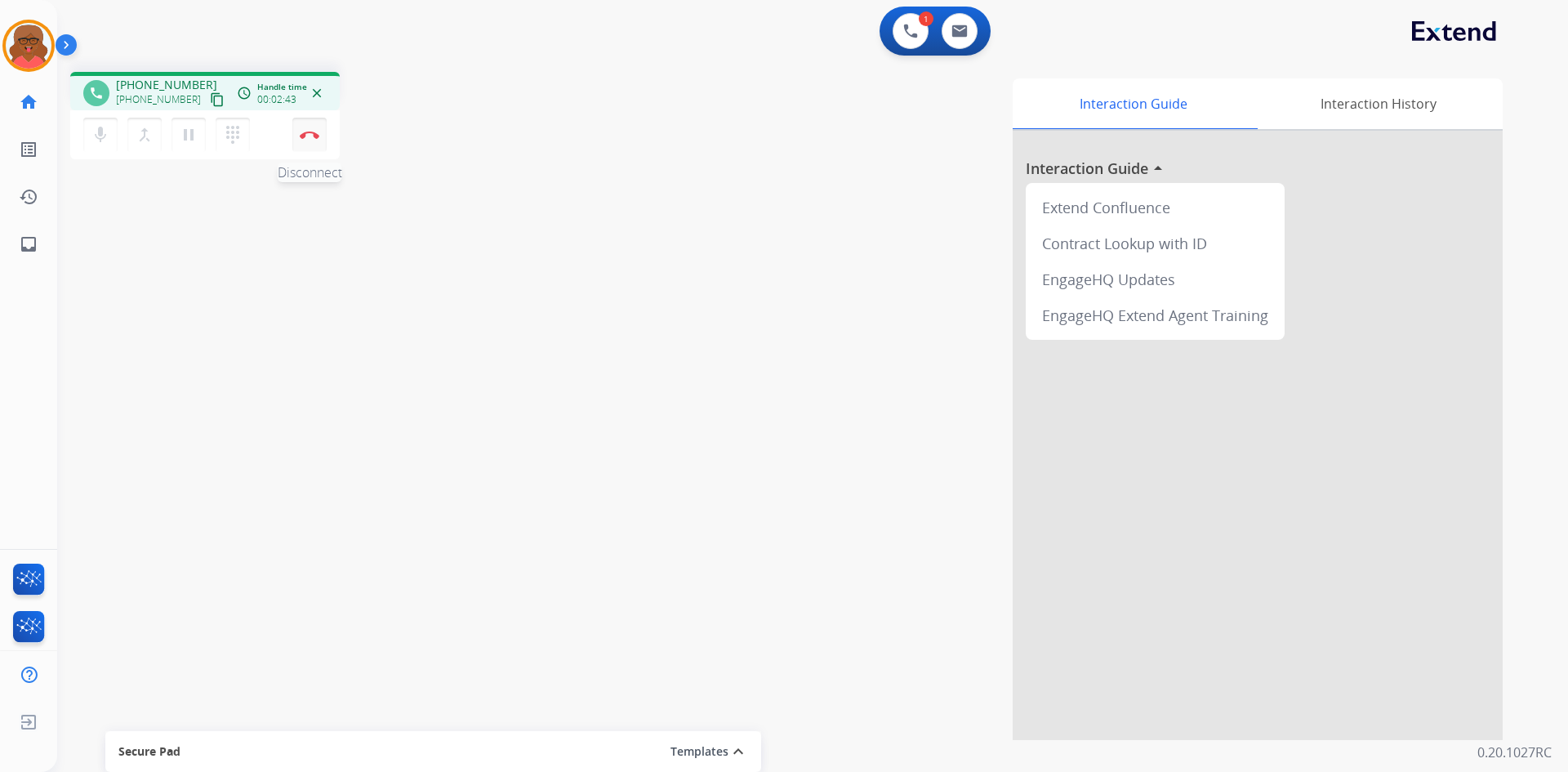
click at [321, 144] on button "Disconnect" at bounding box center [310, 134] width 34 height 34
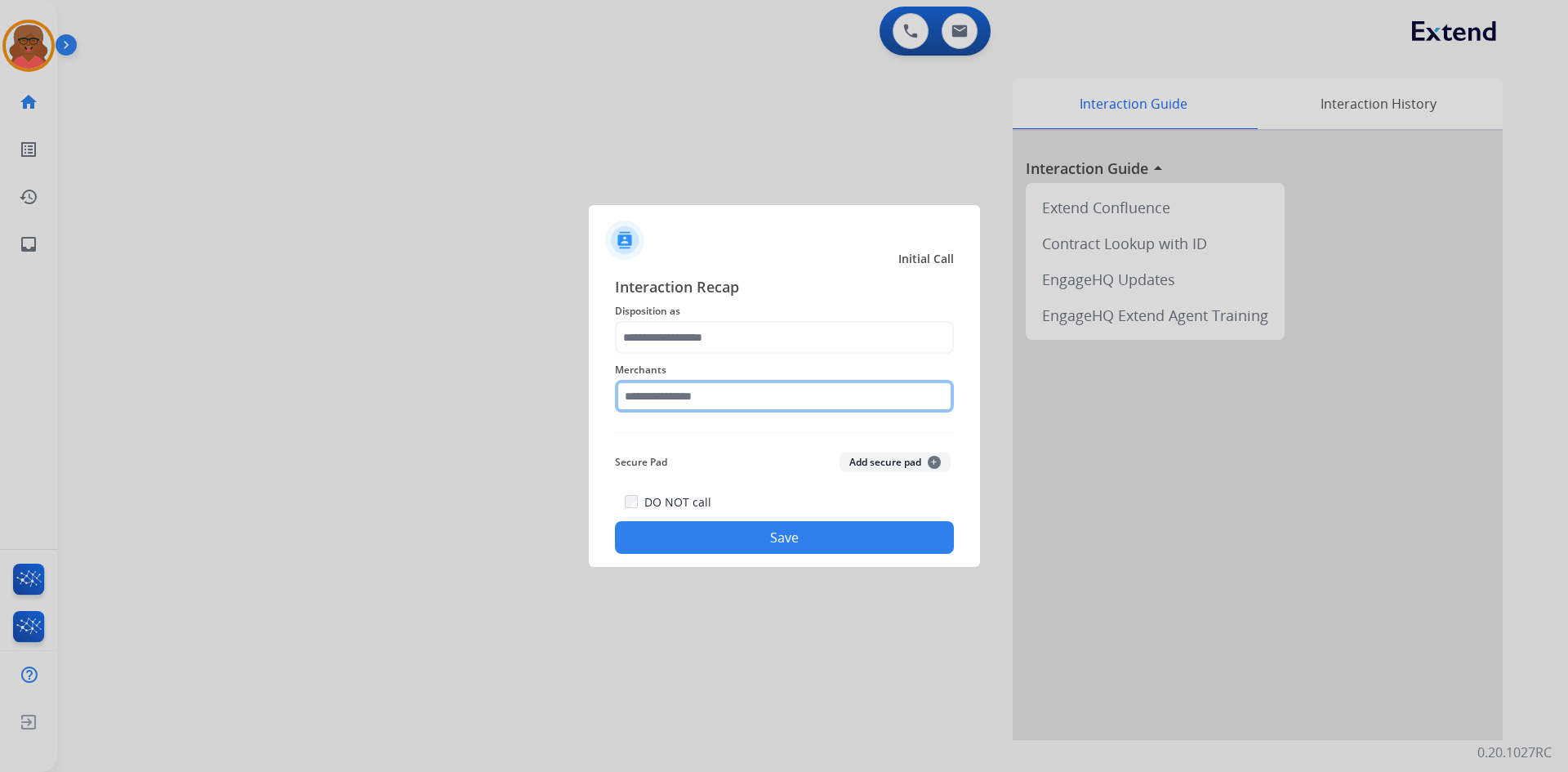
click at [813, 393] on input "text" at bounding box center [784, 396] width 339 height 32
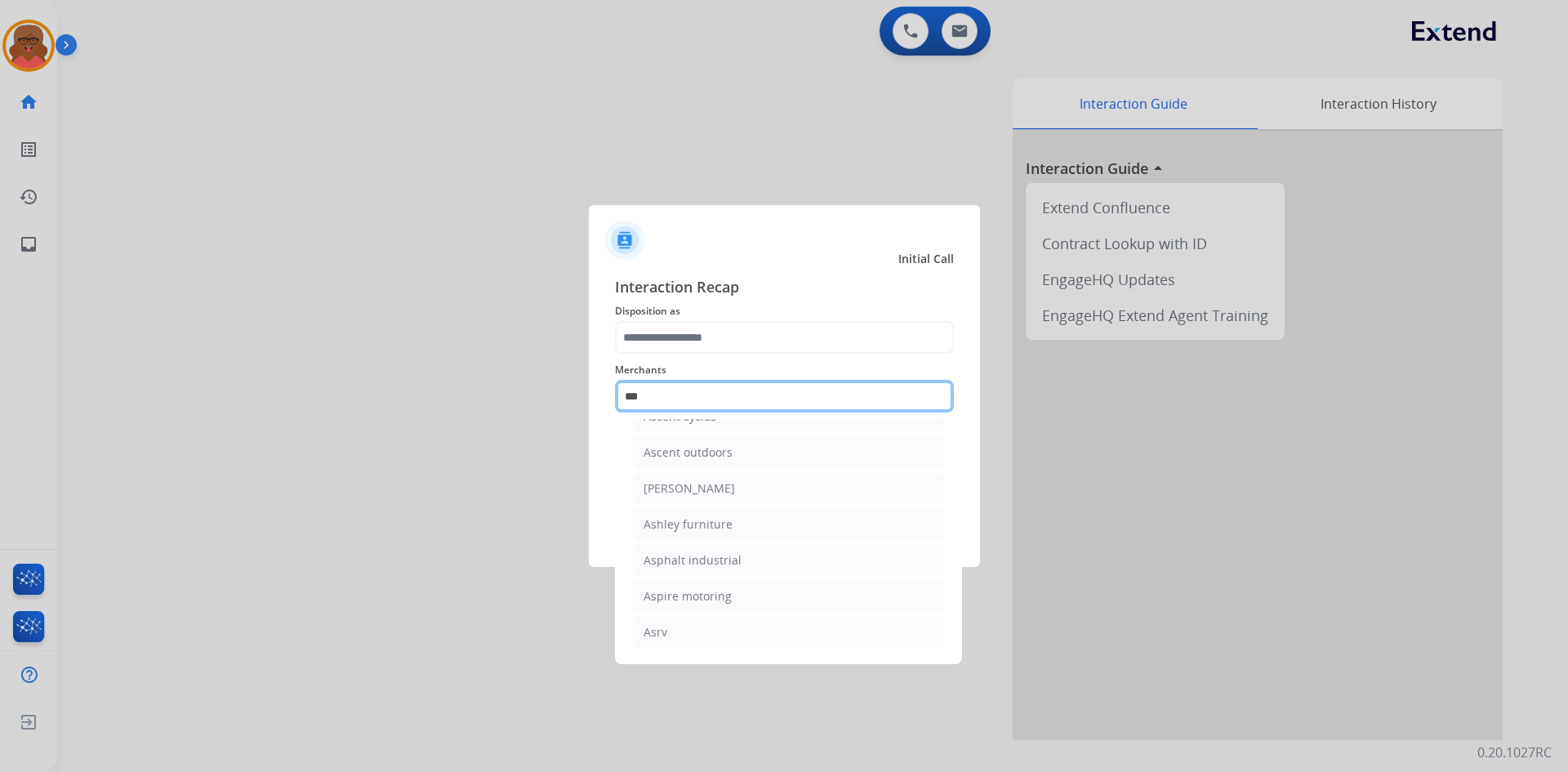
scroll to position [26, 0]
click at [734, 427] on li "[PERSON_NAME]" at bounding box center [788, 417] width 311 height 31
type input "**********"
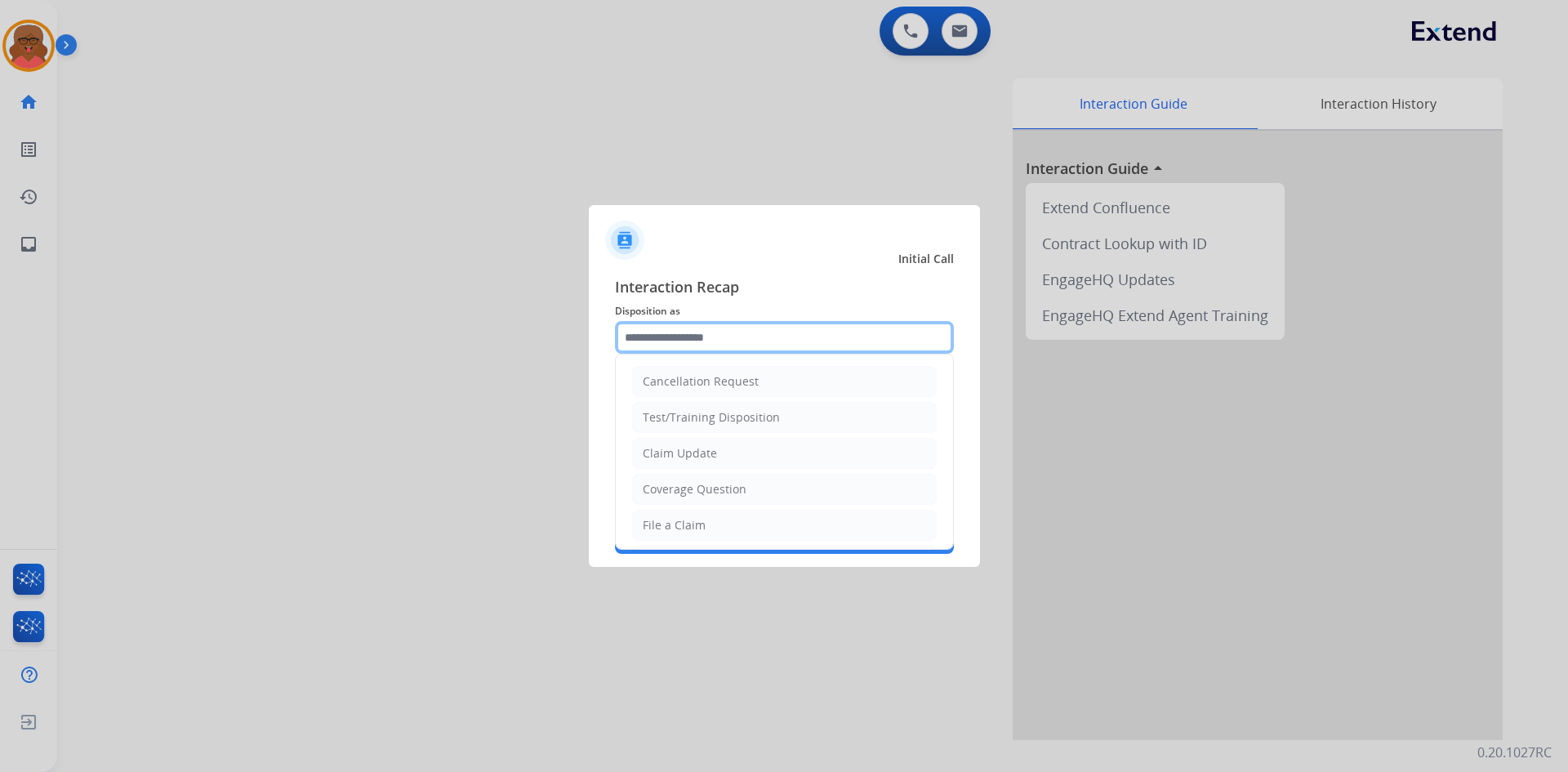
click at [716, 349] on input "text" at bounding box center [784, 338] width 339 height 32
click at [713, 468] on li "Claim Update" at bounding box center [785, 453] width 304 height 31
type input "**********"
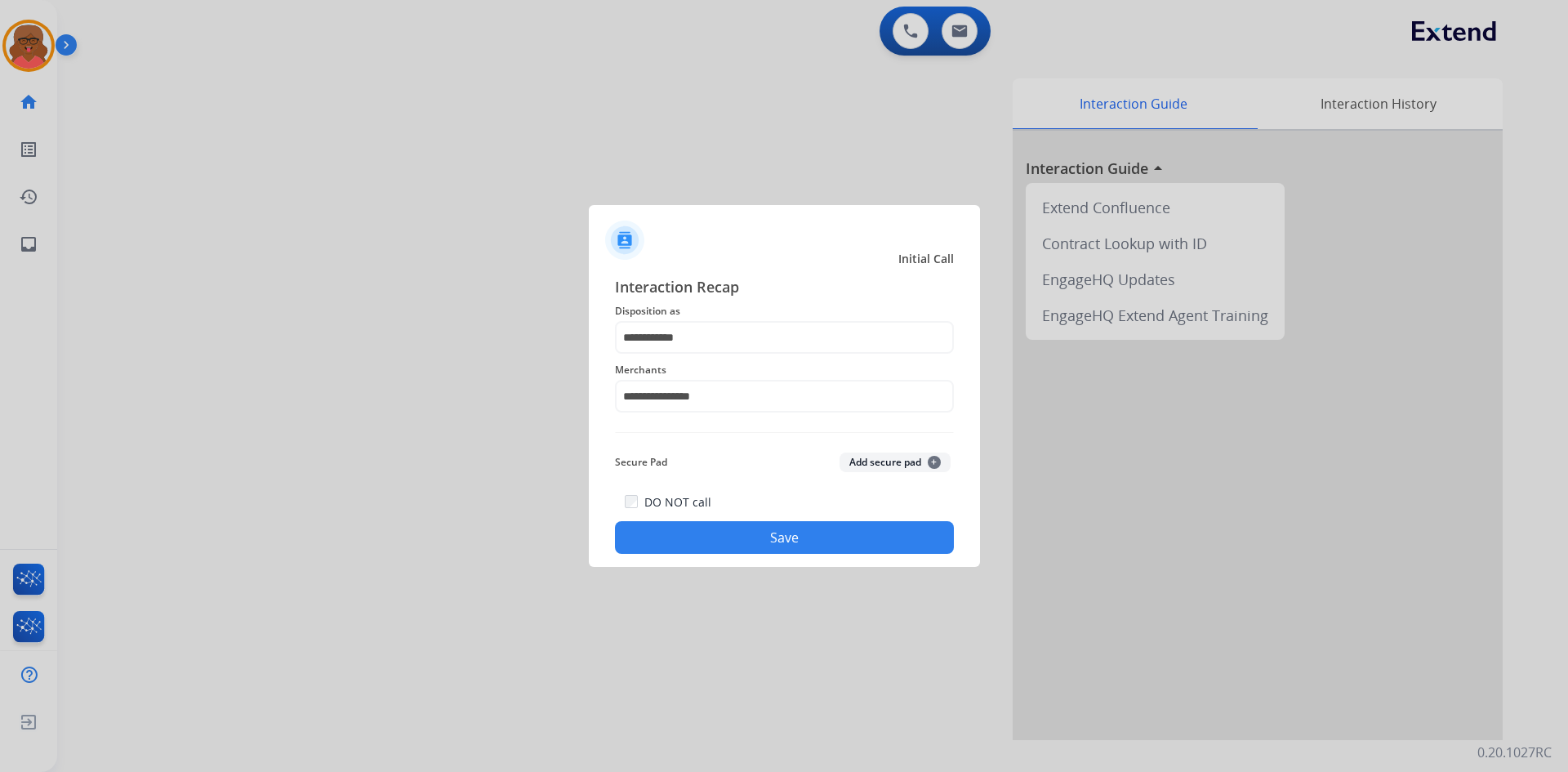
click at [724, 527] on button "Save" at bounding box center [784, 537] width 339 height 32
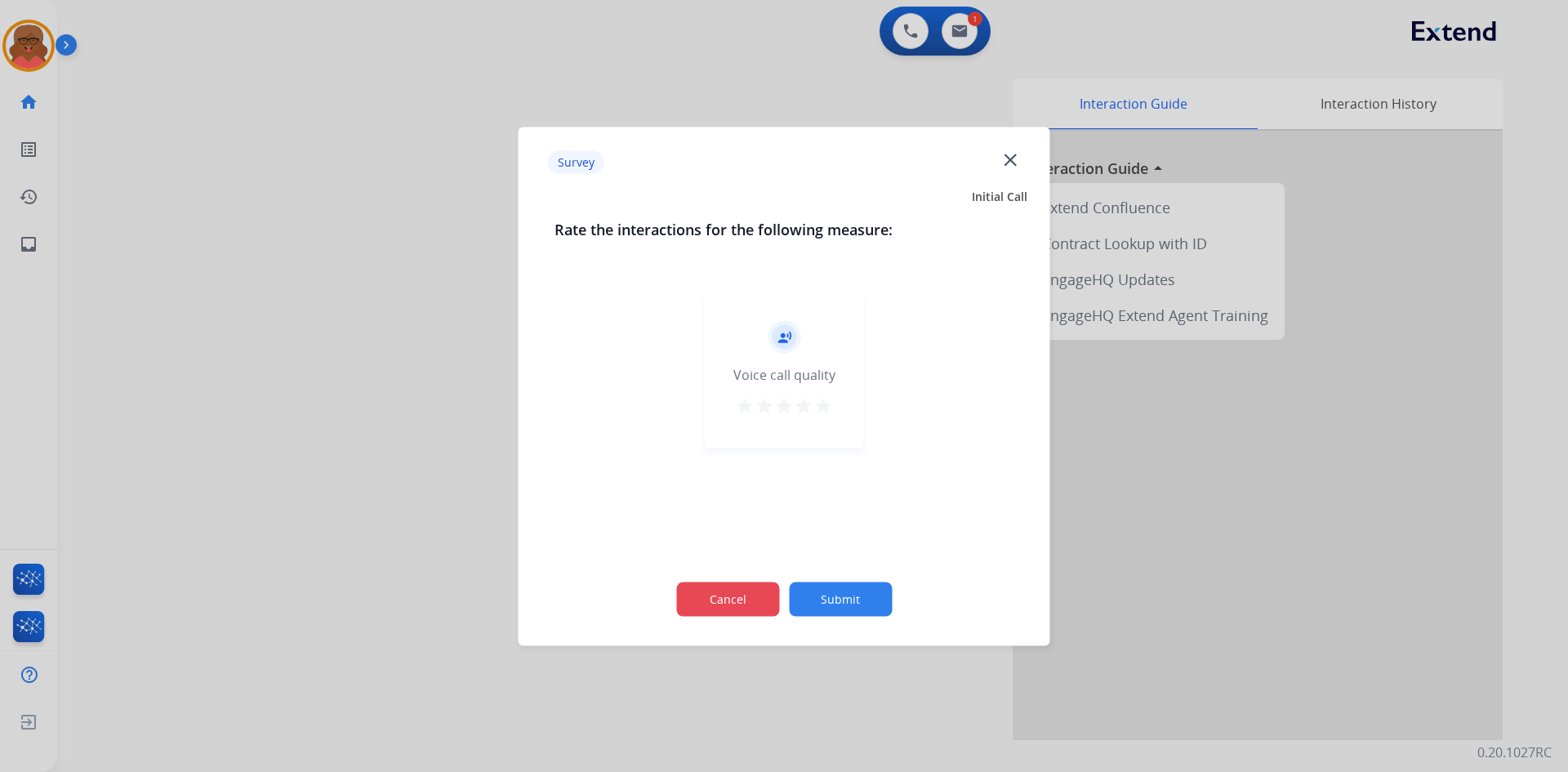
click at [750, 593] on button "Cancel" at bounding box center [727, 599] width 103 height 34
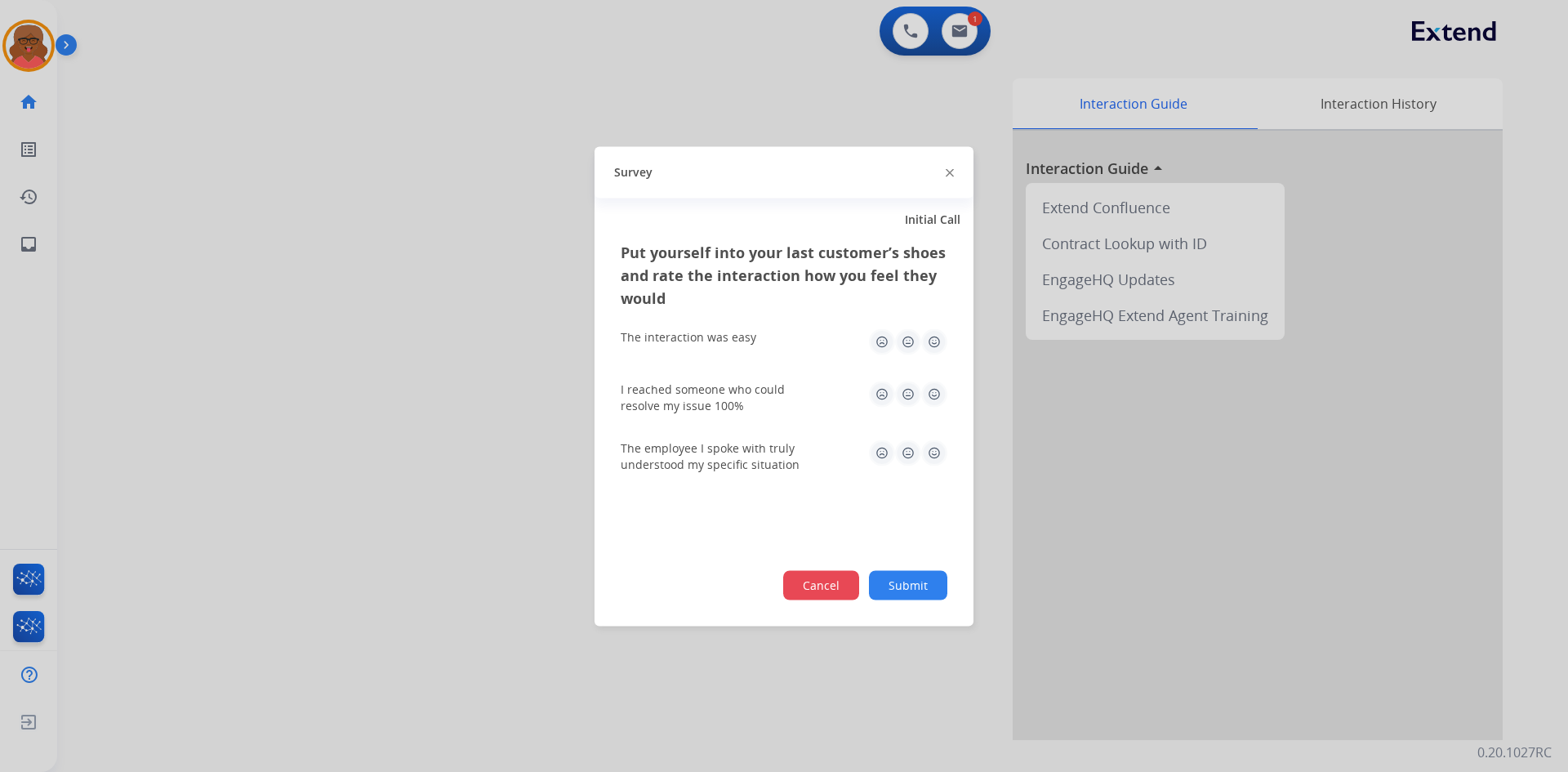
click at [815, 598] on button "Cancel" at bounding box center [821, 585] width 76 height 30
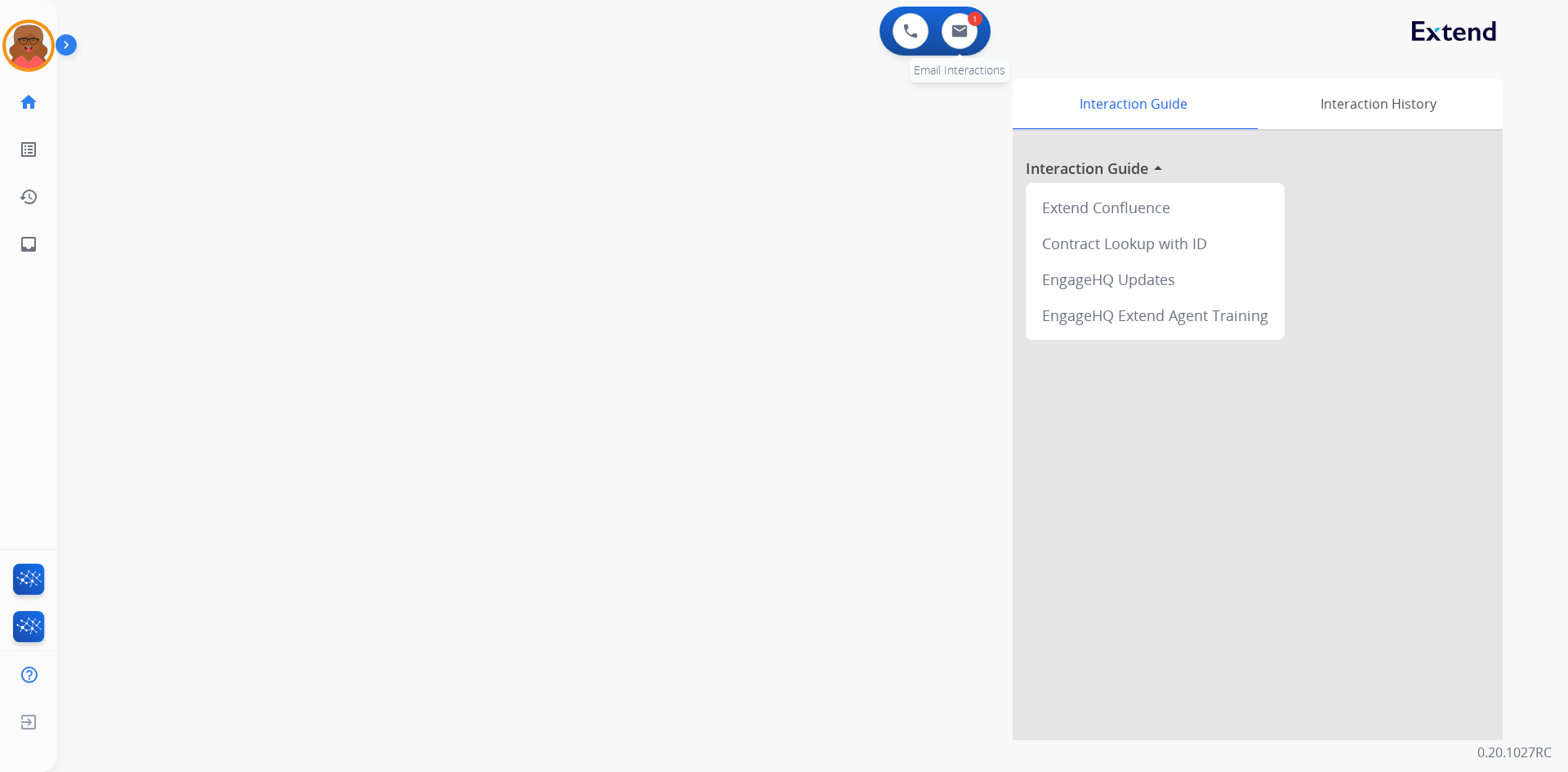
click at [974, 43] on div "1 Email Interactions" at bounding box center [960, 31] width 49 height 36
click at [959, 32] on img at bounding box center [959, 31] width 16 height 13
select select "**********"
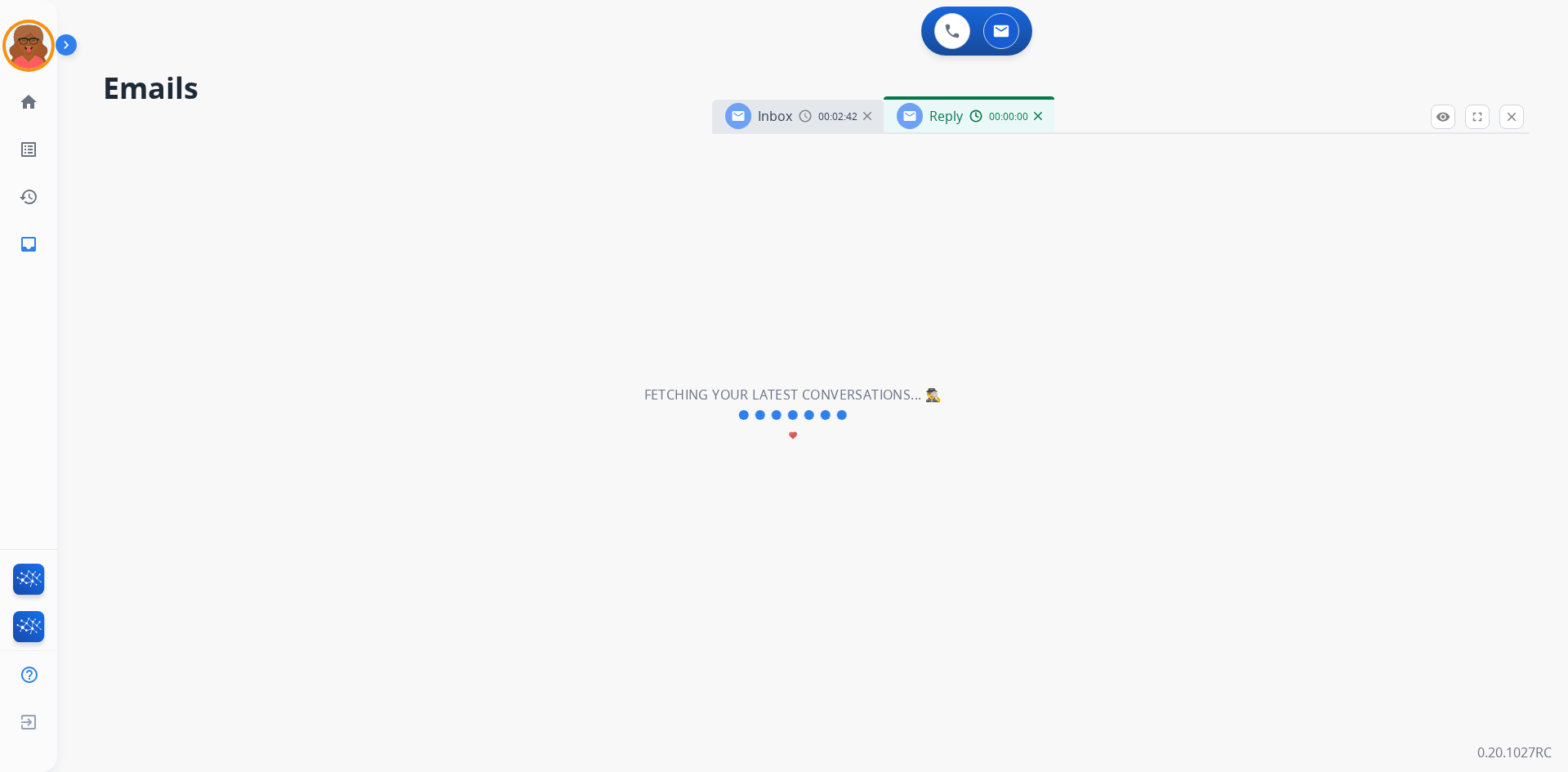
select select "**********"
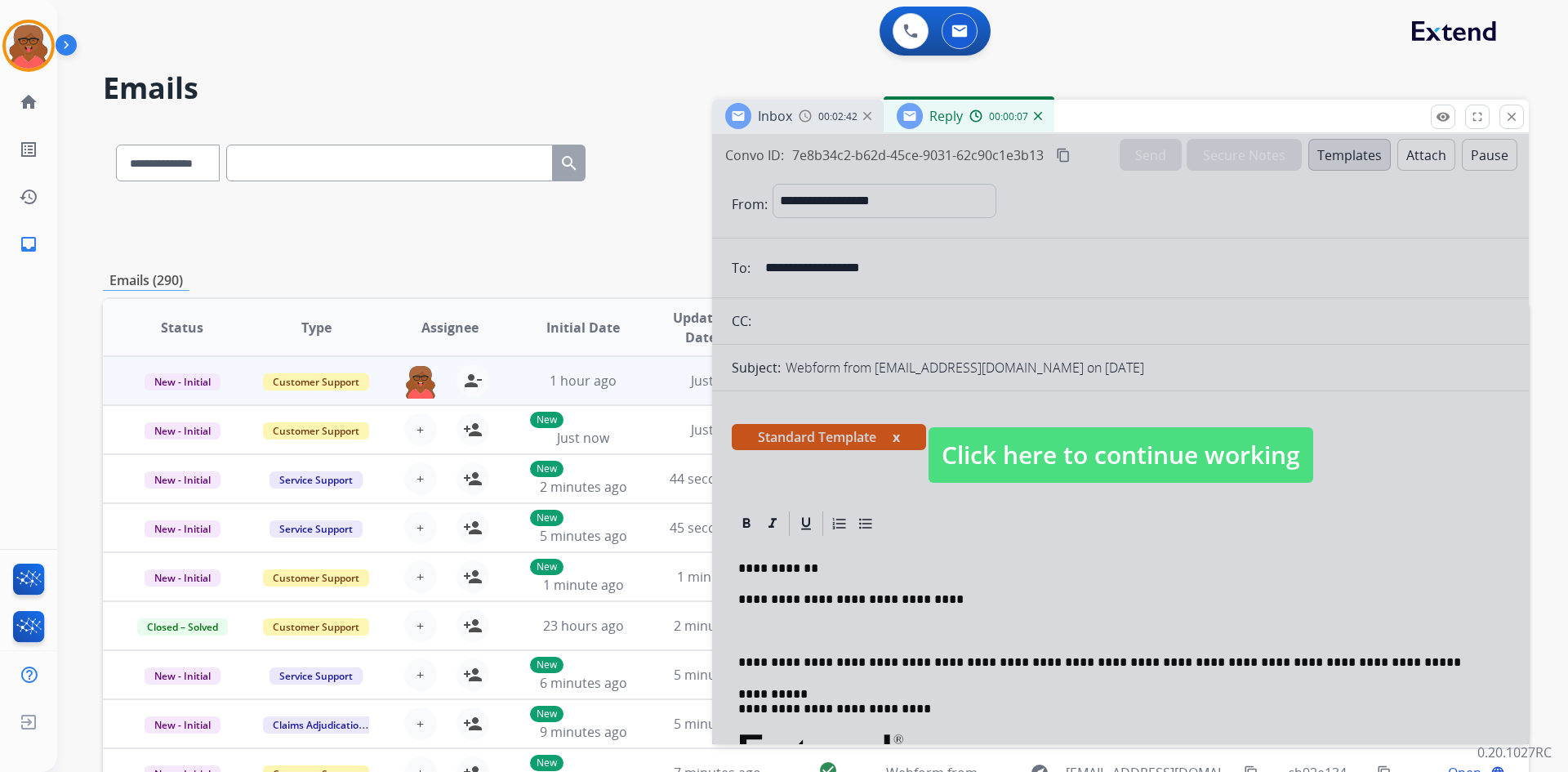
click at [1120, 462] on span "Click here to continue working" at bounding box center [1121, 454] width 384 height 55
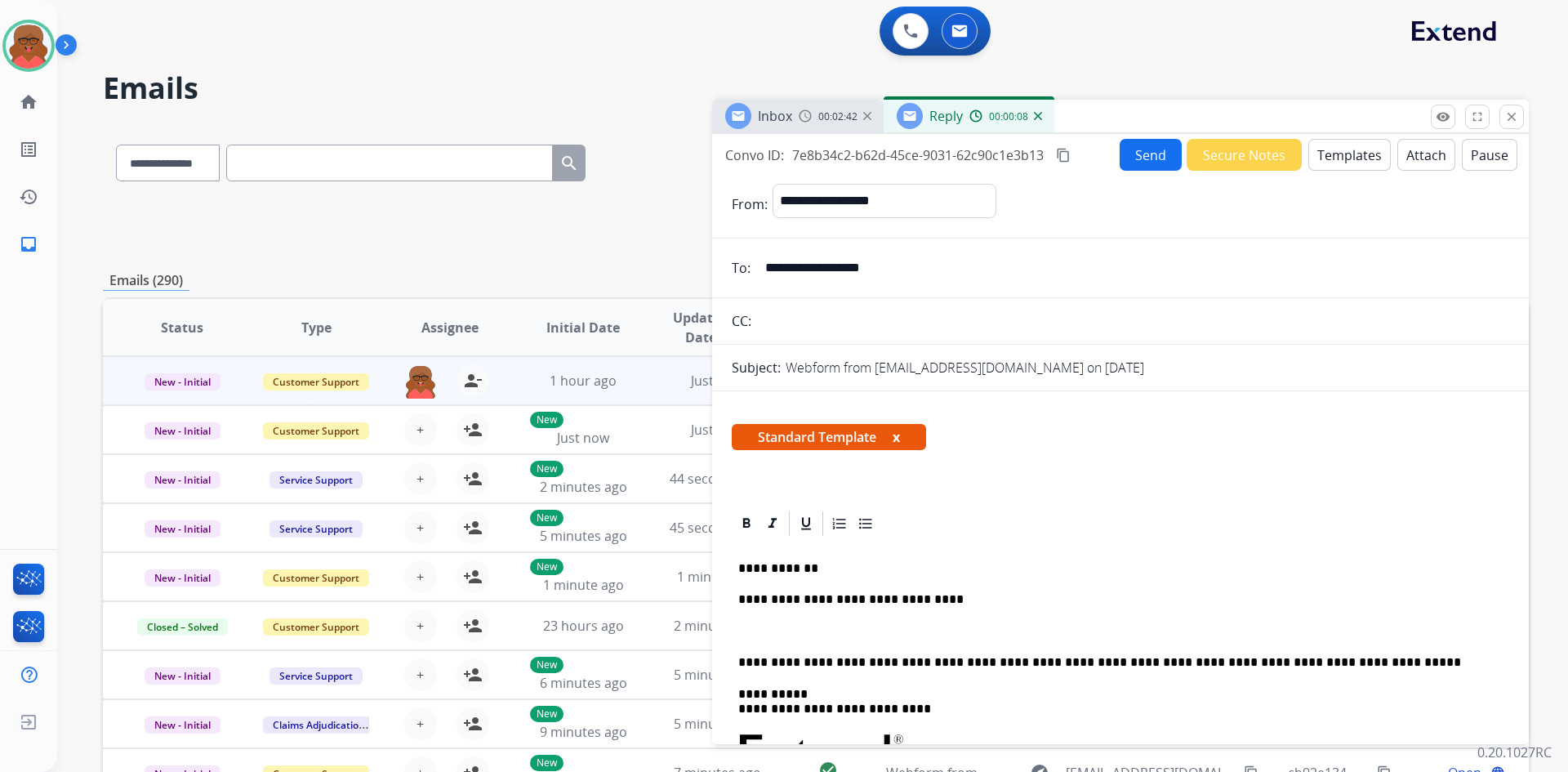
click at [794, 628] on p at bounding box center [1120, 631] width 764 height 14
click at [777, 627] on p "To enrich screen reader interactions, please activate Accessibility in Grammarl…" at bounding box center [1120, 631] width 764 height 14
paste div "To enrich screen reader interactions, please activate Accessibility in Grammarl…"
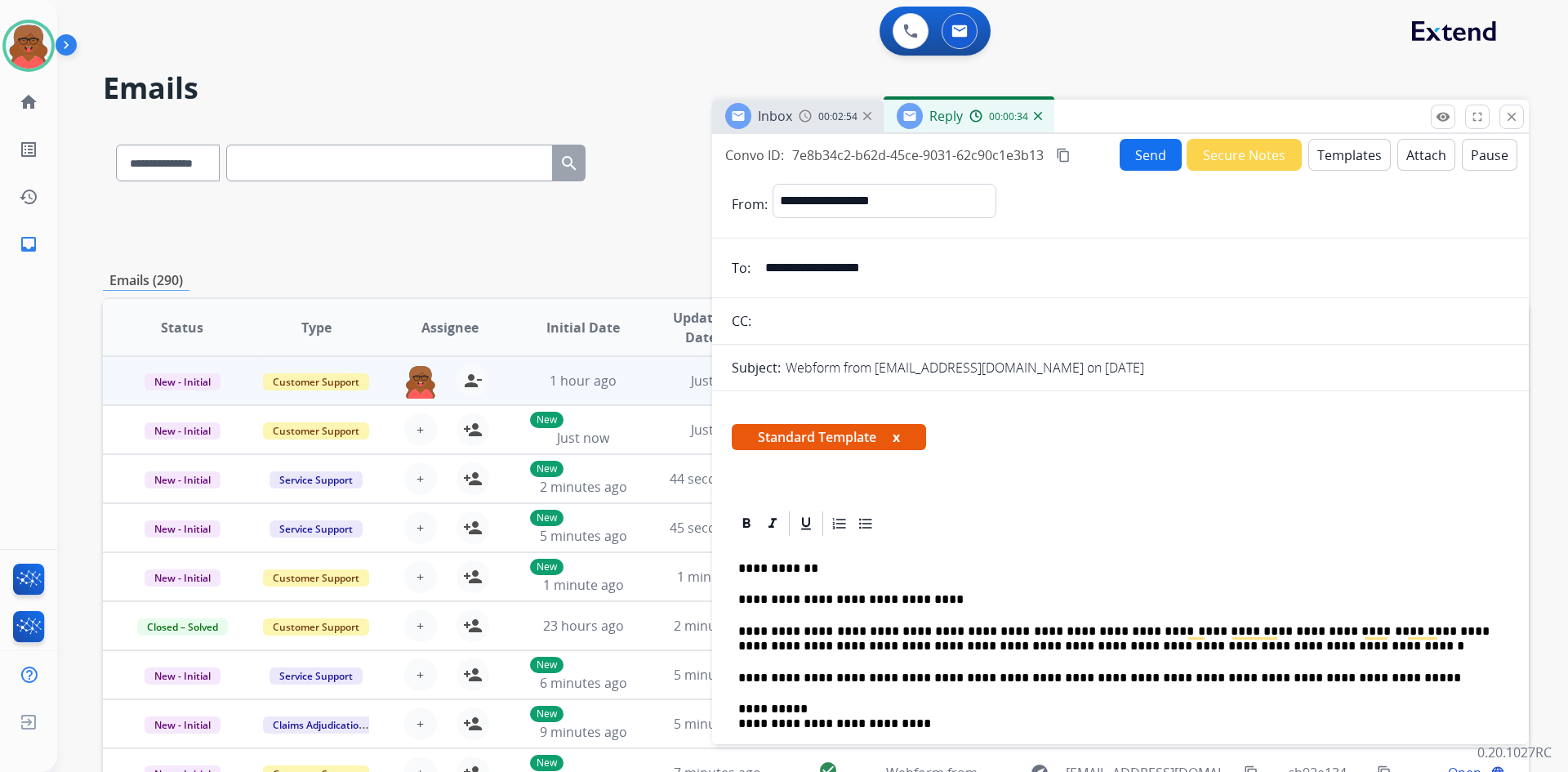
click at [1174, 627] on p "**********" at bounding box center [1114, 639] width 752 height 31
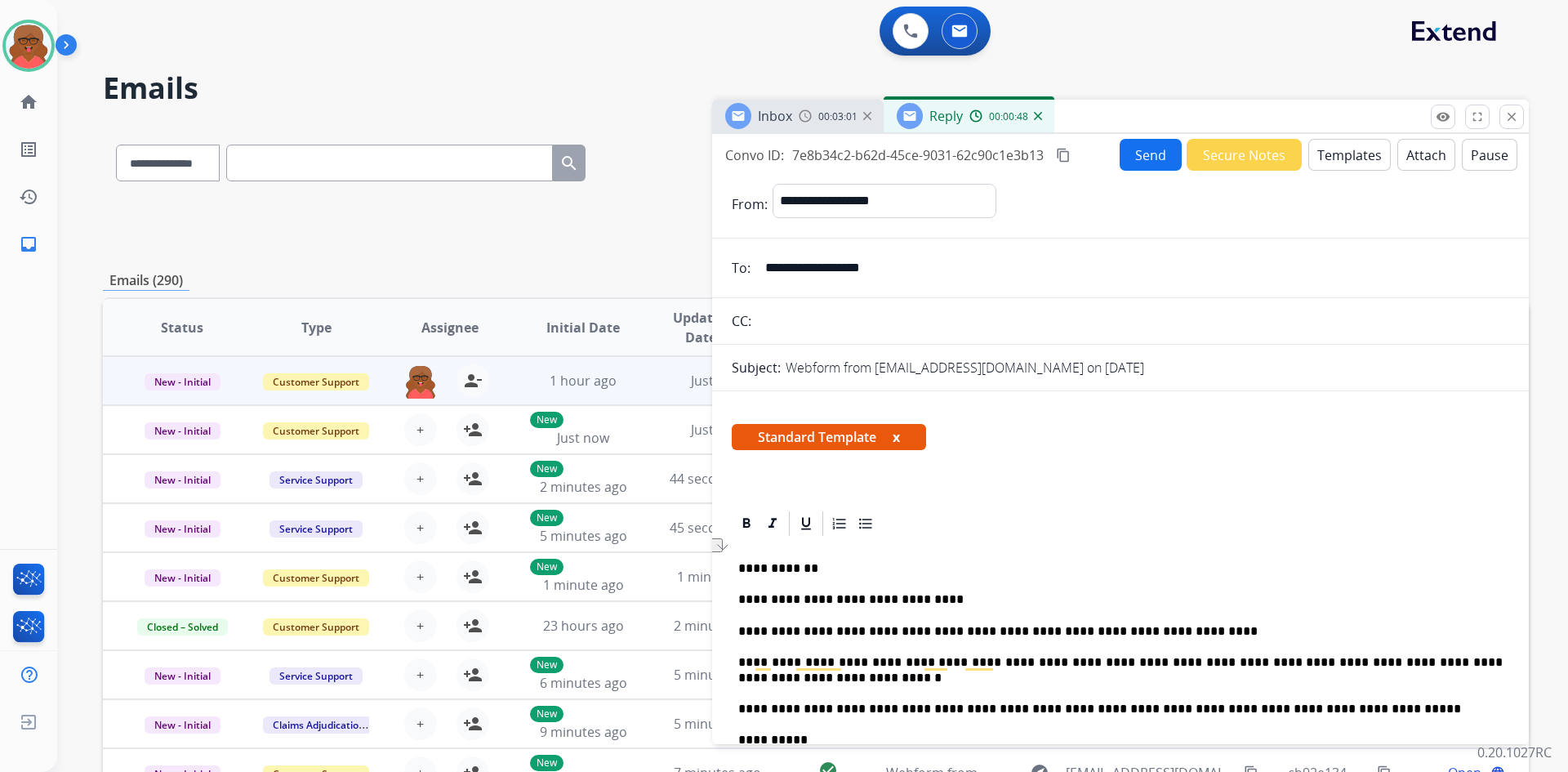
select select "**********"
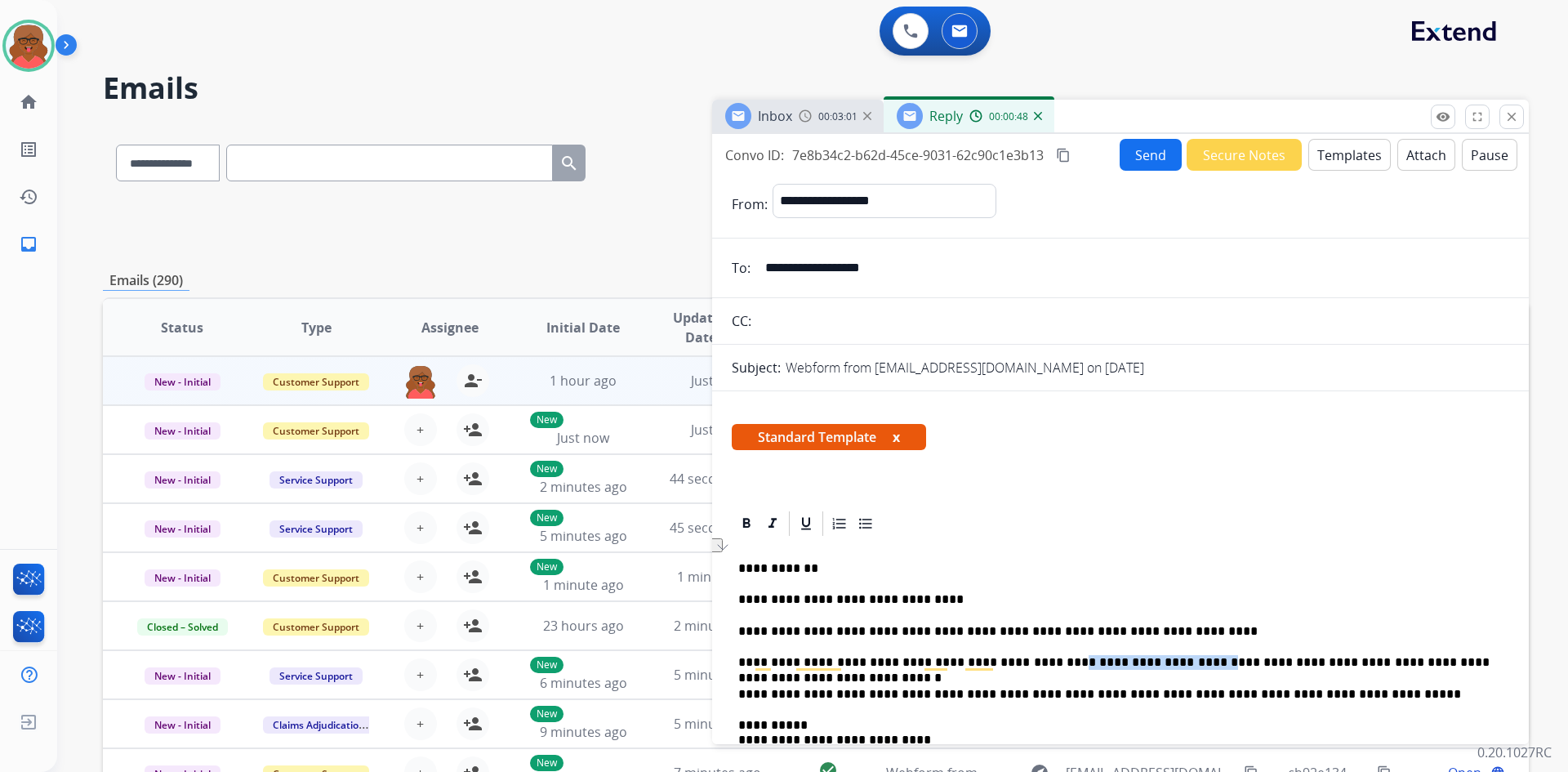
click at [1126, 655] on p "**********" at bounding box center [1114, 661] width 752 height 14
click at [1065, 152] on mat-icon "content_copy" at bounding box center [1063, 155] width 14 height 14
click at [1150, 141] on button "Send" at bounding box center [1150, 154] width 62 height 31
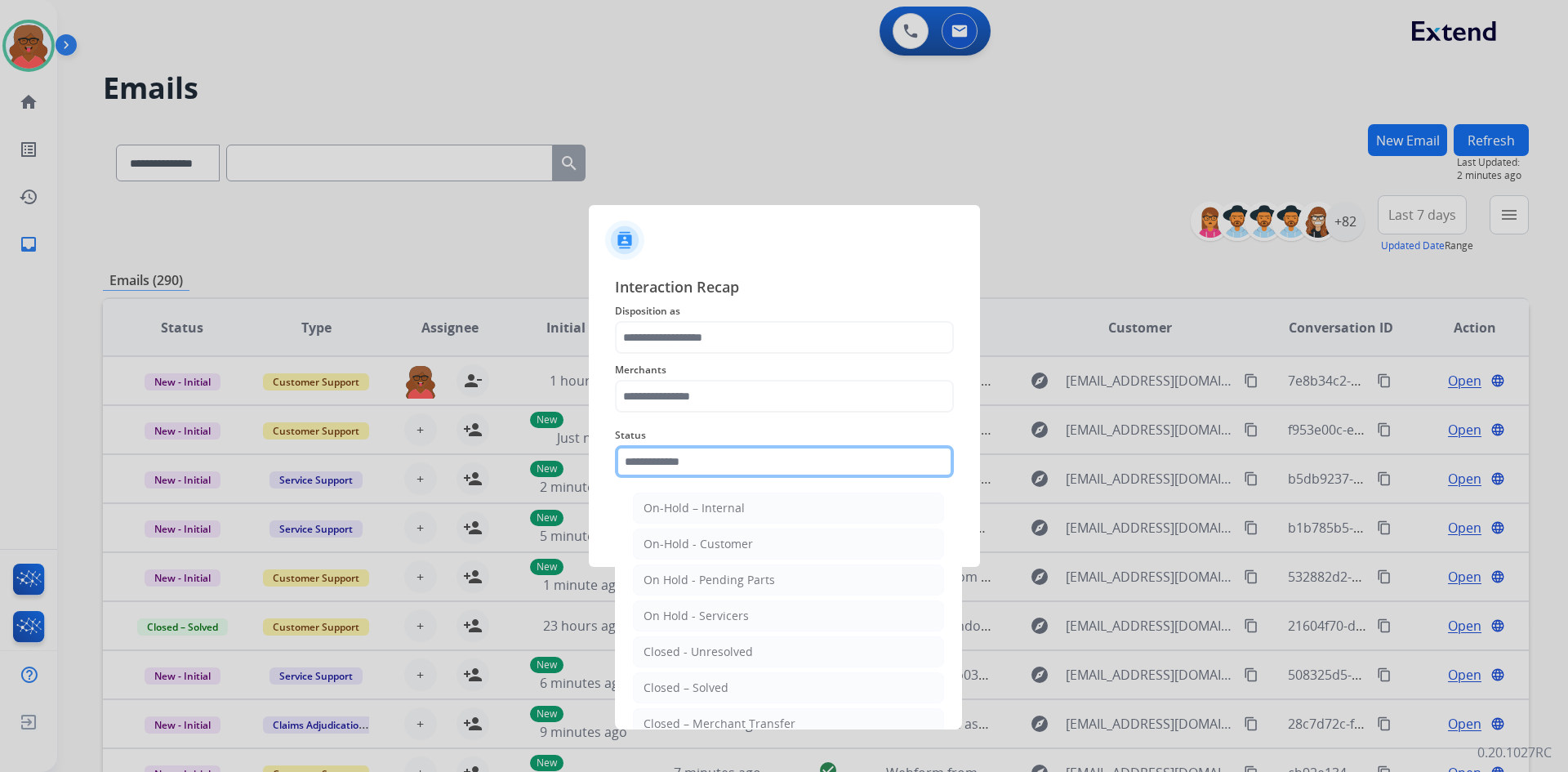
click at [843, 460] on input "text" at bounding box center [784, 462] width 339 height 32
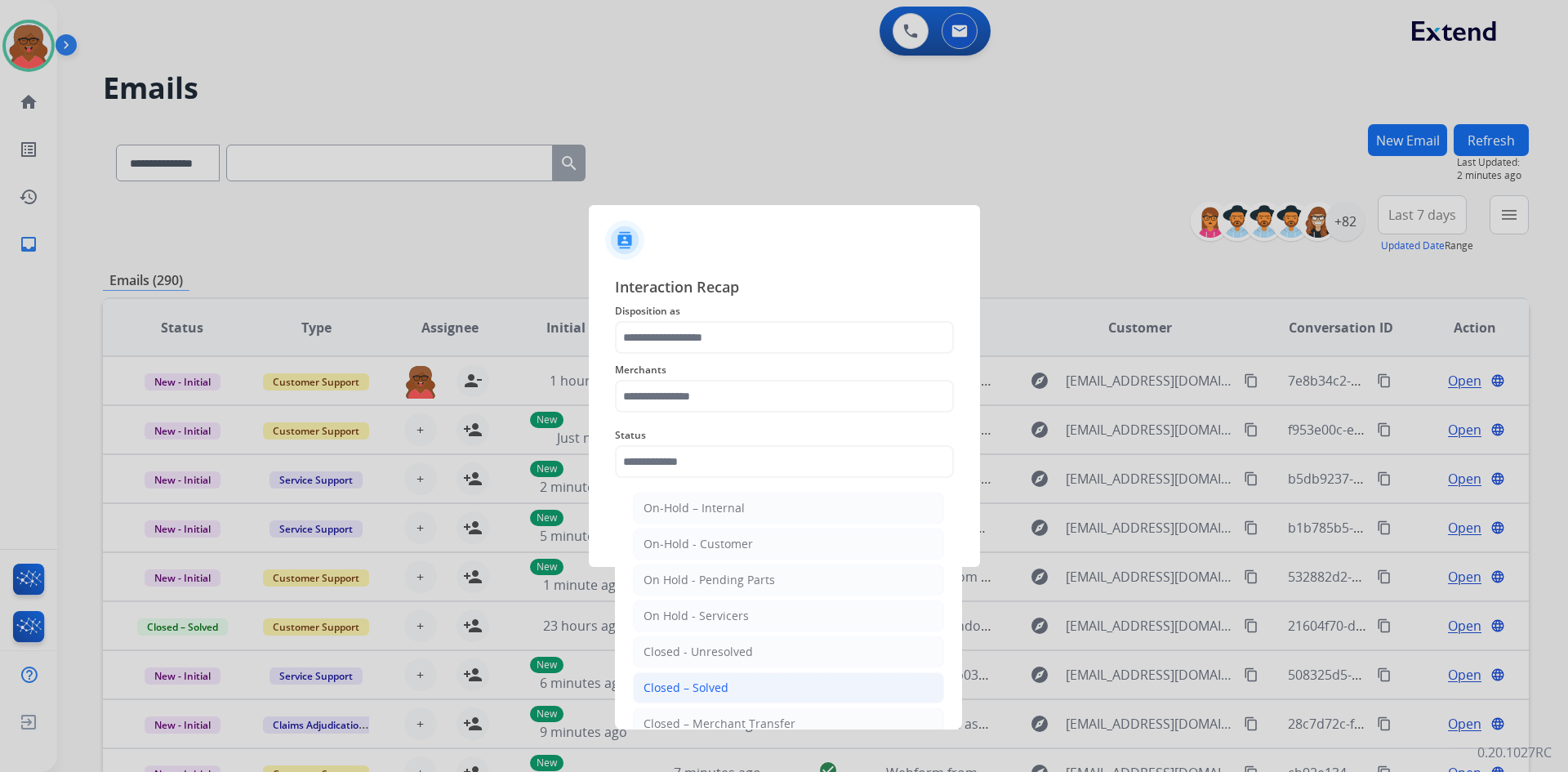
click at [711, 684] on div "Closed – Solved" at bounding box center [686, 687] width 85 height 16
type input "**********"
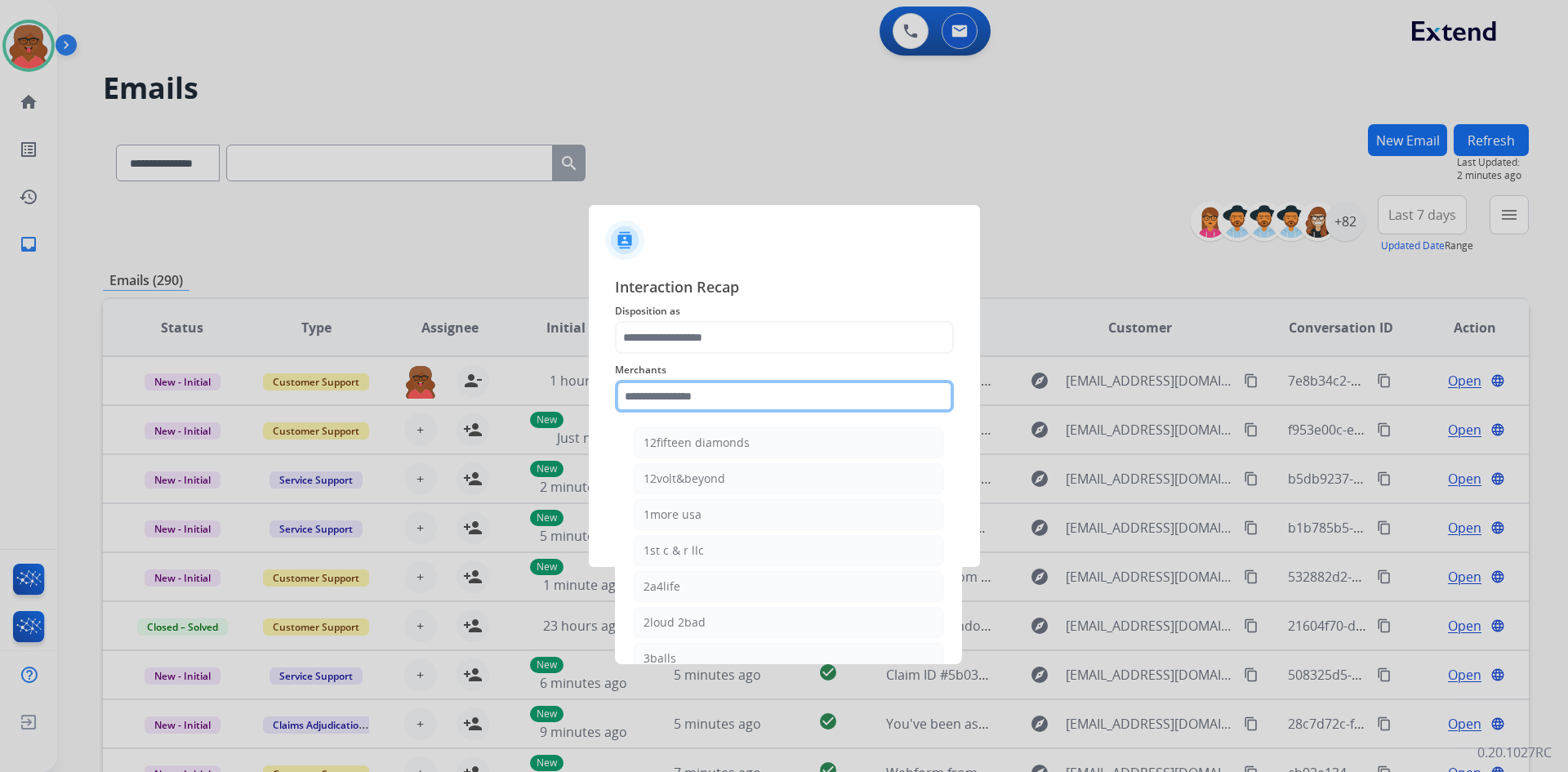
click at [760, 392] on input "text" at bounding box center [784, 396] width 339 height 32
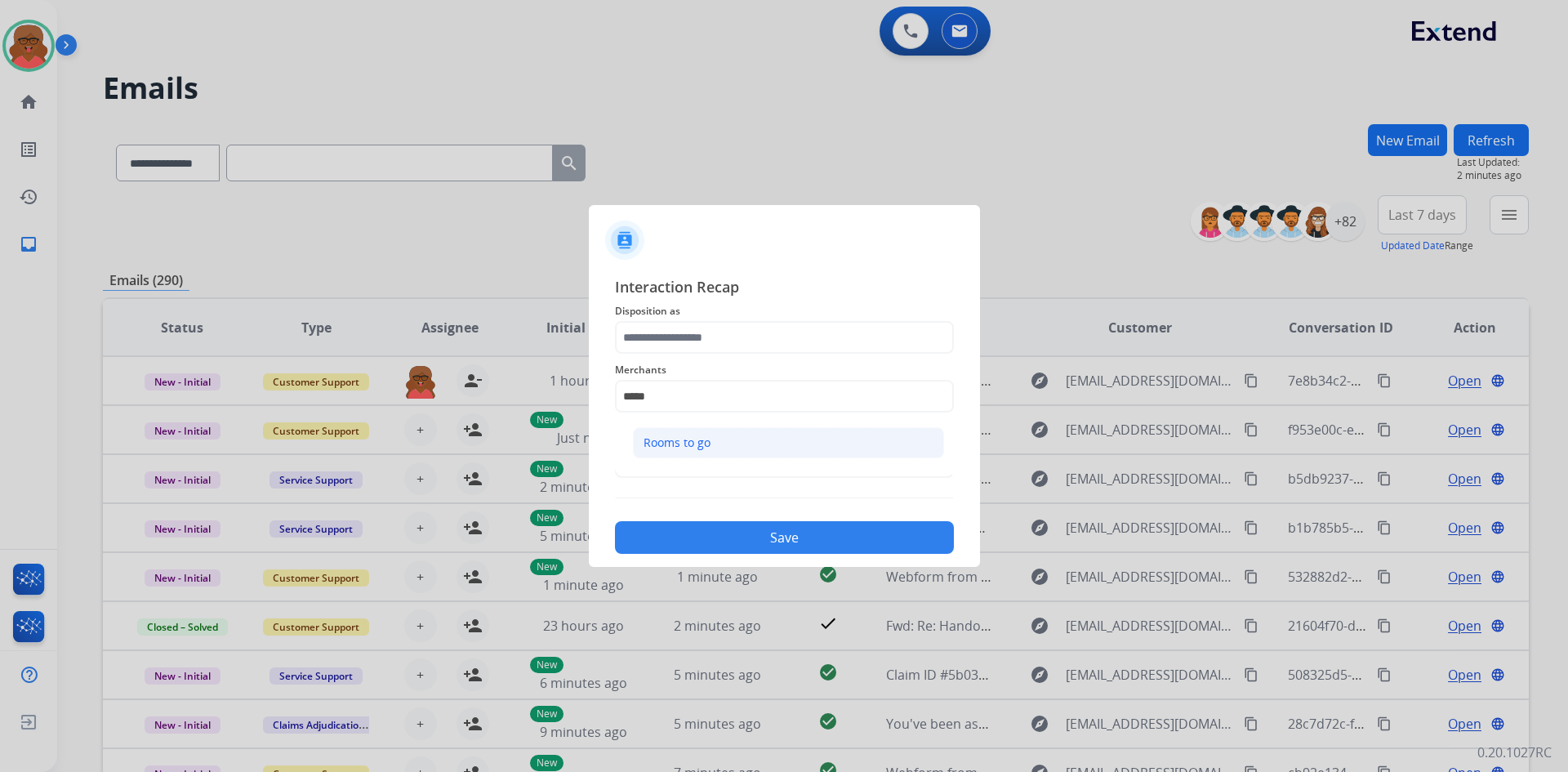
click at [730, 448] on li "Rooms to go" at bounding box center [788, 442] width 311 height 31
type input "**********"
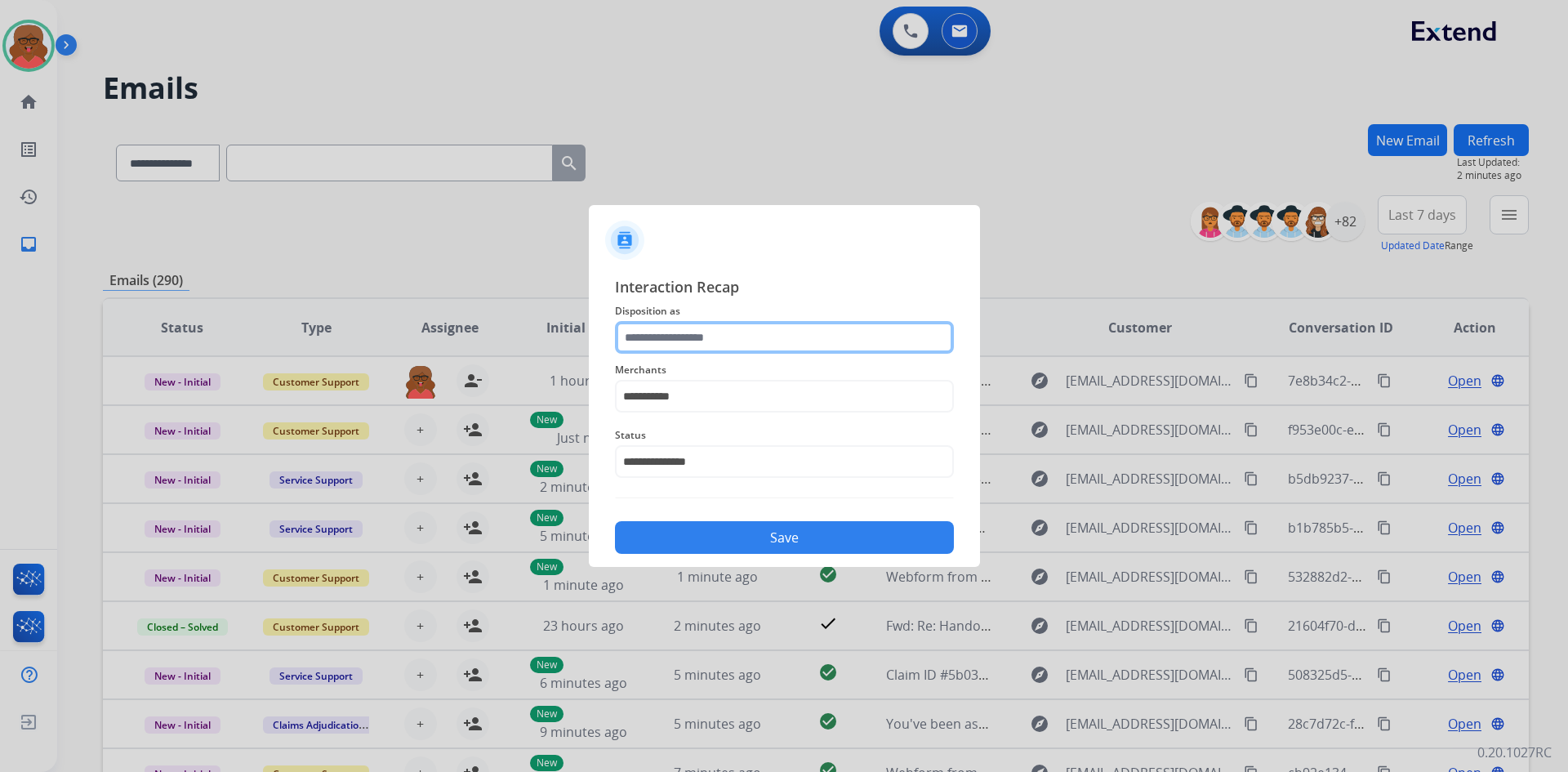
click at [775, 336] on input "text" at bounding box center [784, 338] width 339 height 32
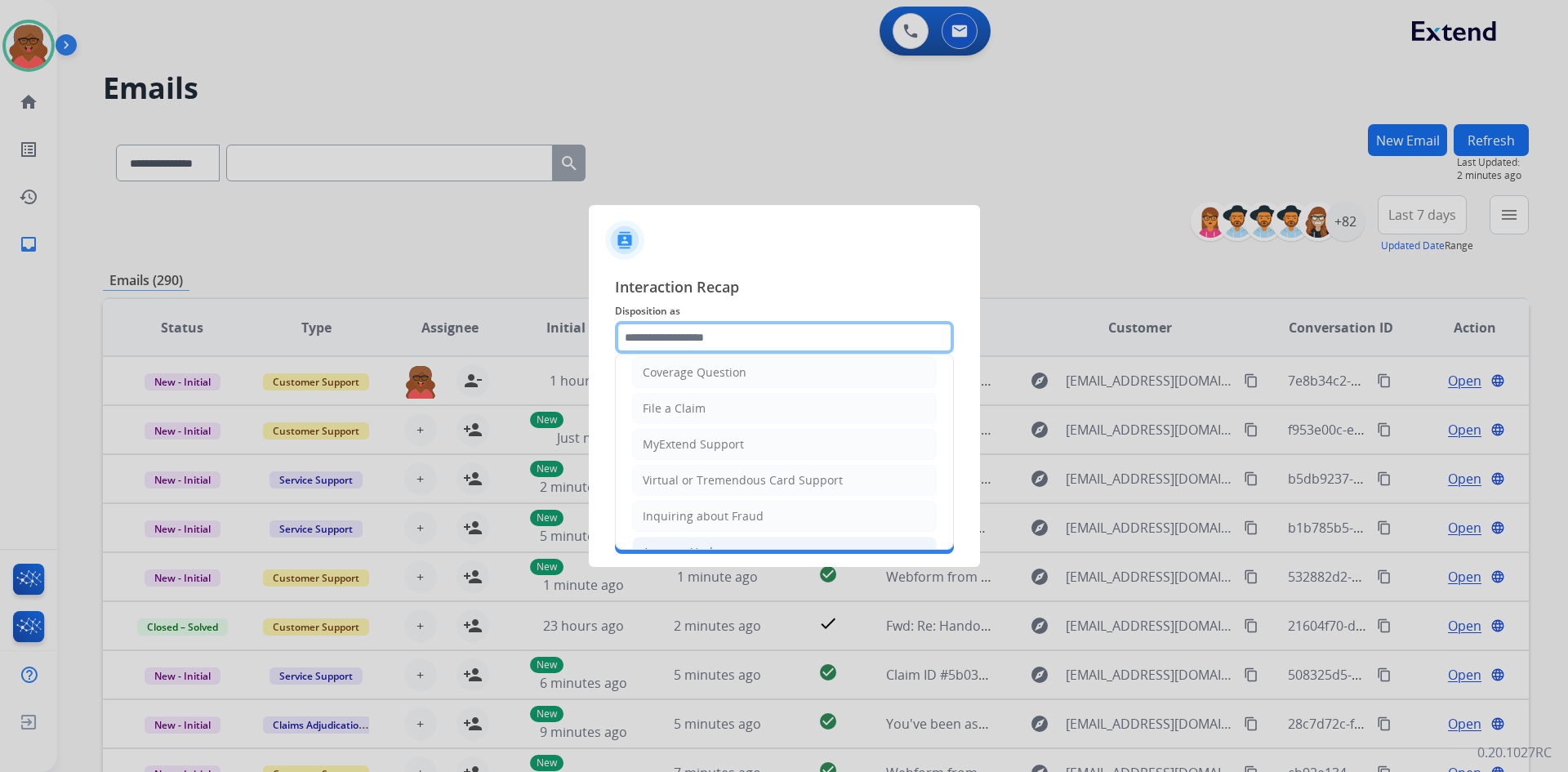
scroll to position [255, 0]
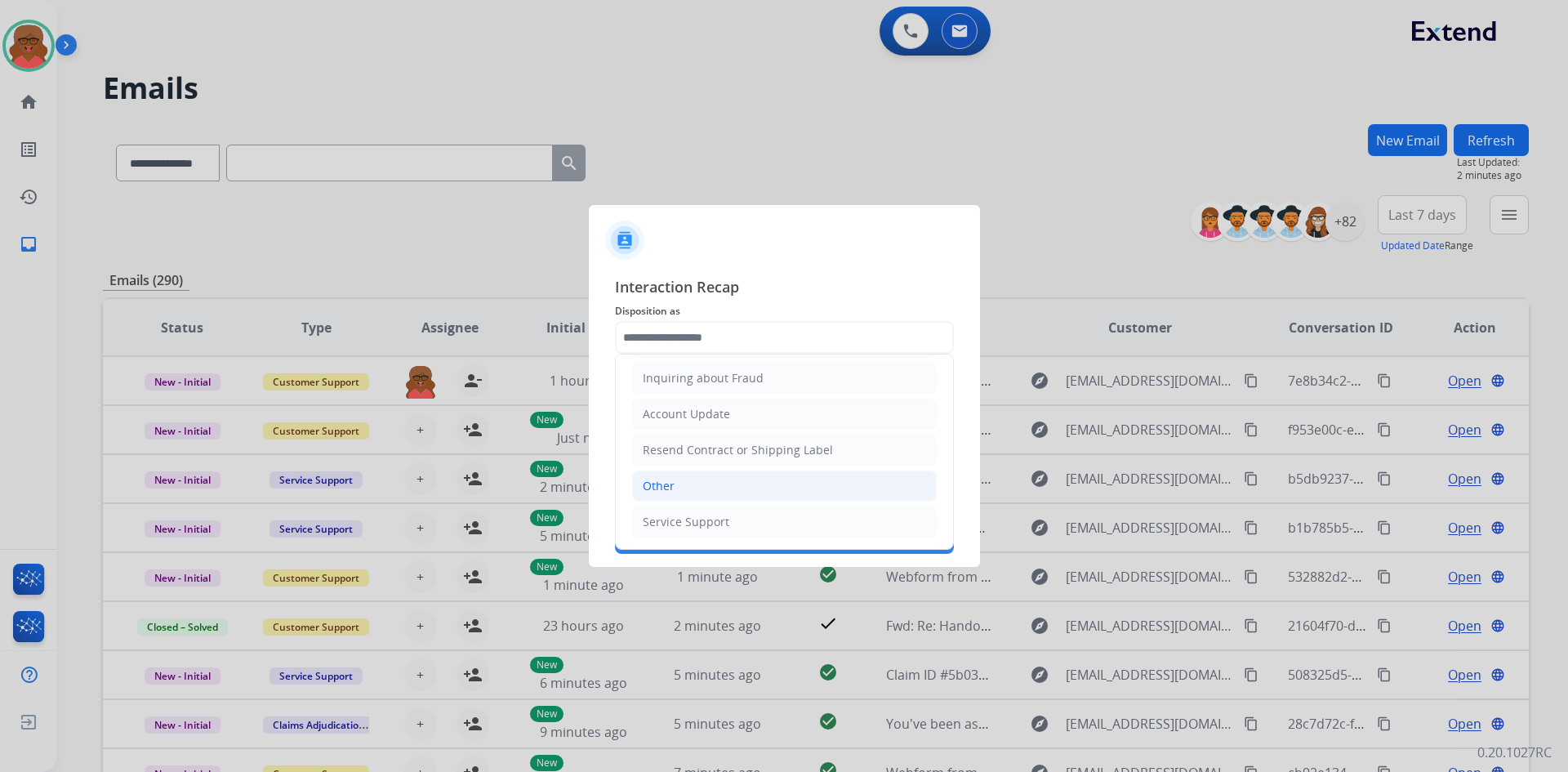
click at [653, 495] on li "Other" at bounding box center [785, 485] width 304 height 31
type input "*****"
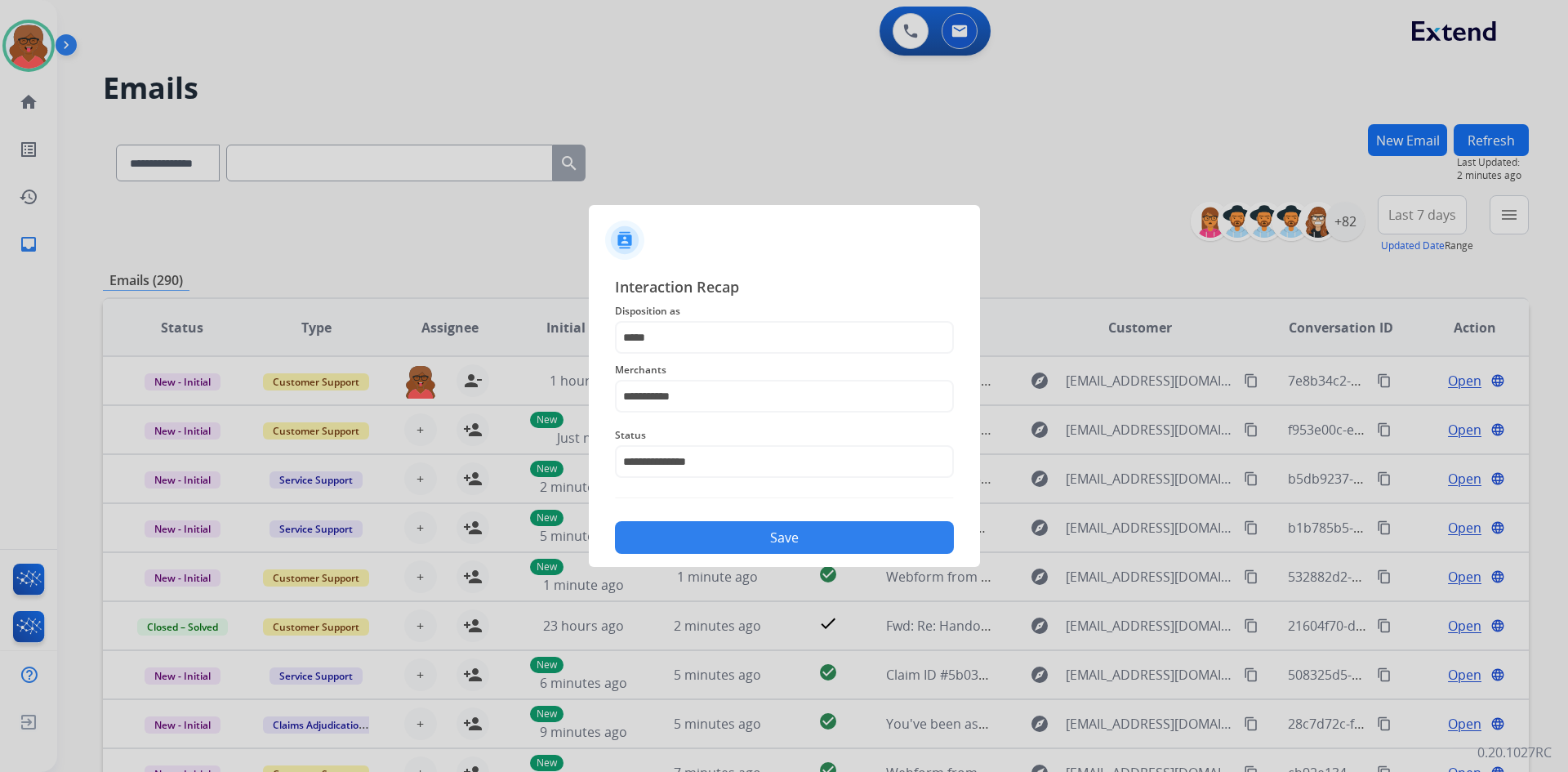
click at [729, 537] on button "Save" at bounding box center [784, 537] width 339 height 32
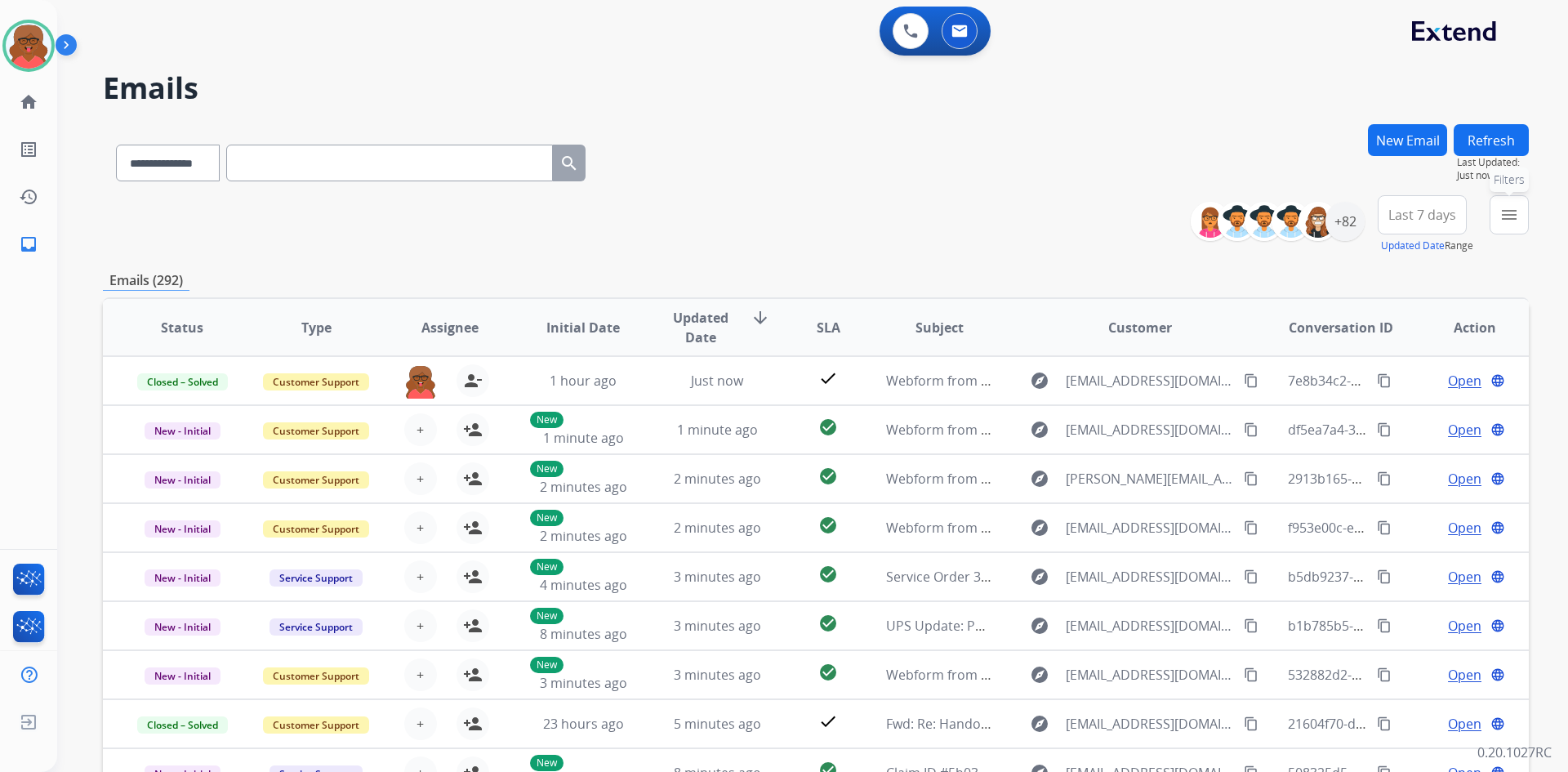
click at [1502, 214] on mat-icon "menu" at bounding box center [1509, 214] width 20 height 20
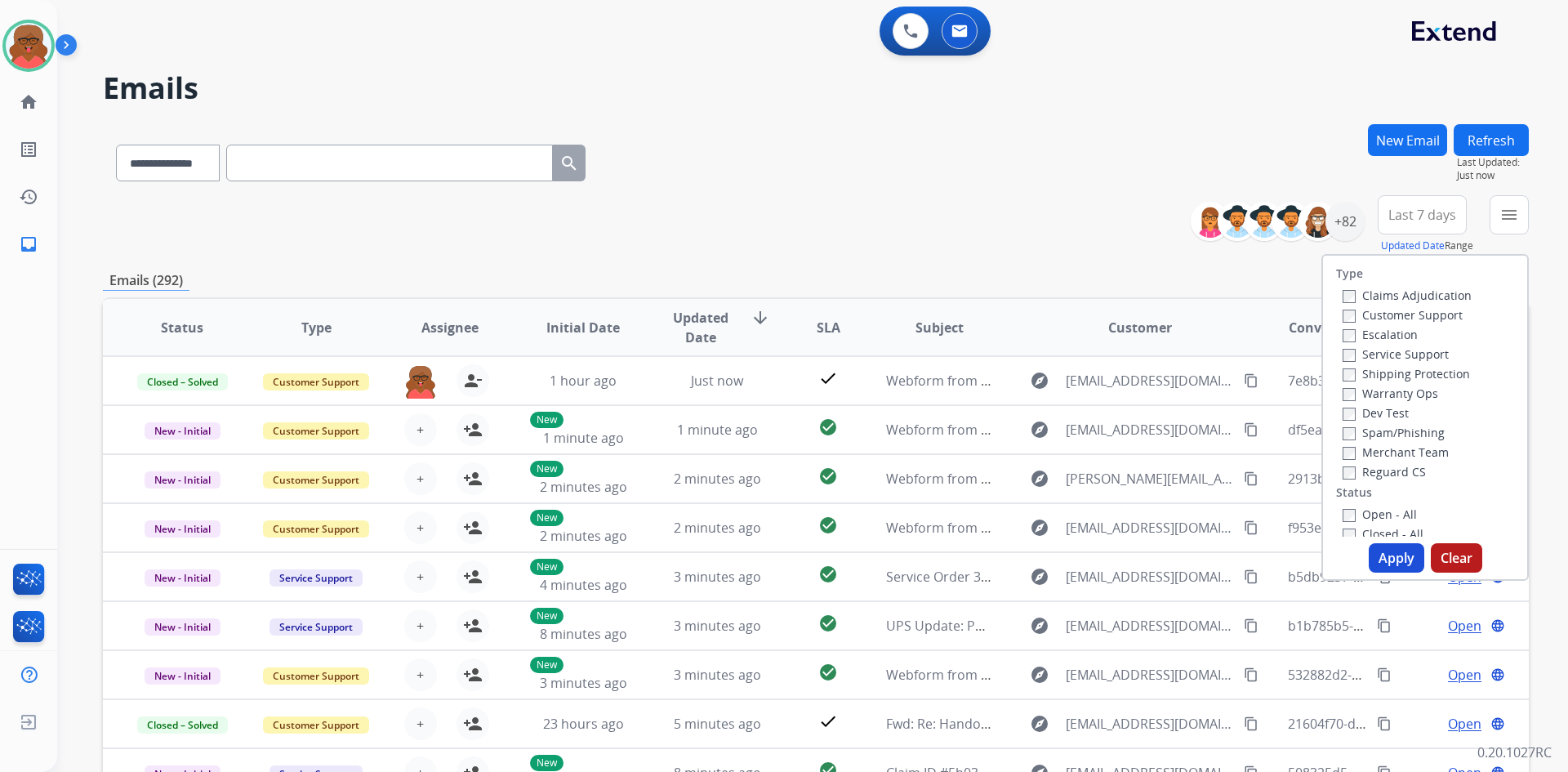
click at [1401, 471] on label "Reguard CS" at bounding box center [1384, 472] width 83 height 15
click at [1387, 511] on label "Open - All" at bounding box center [1379, 514] width 74 height 15
click at [1405, 372] on label "Shipping Protection" at bounding box center [1406, 373] width 128 height 15
click at [1414, 304] on div "Customer Support" at bounding box center [1407, 314] width 129 height 20
click at [1412, 313] on label "Customer Support" at bounding box center [1402, 315] width 120 height 15
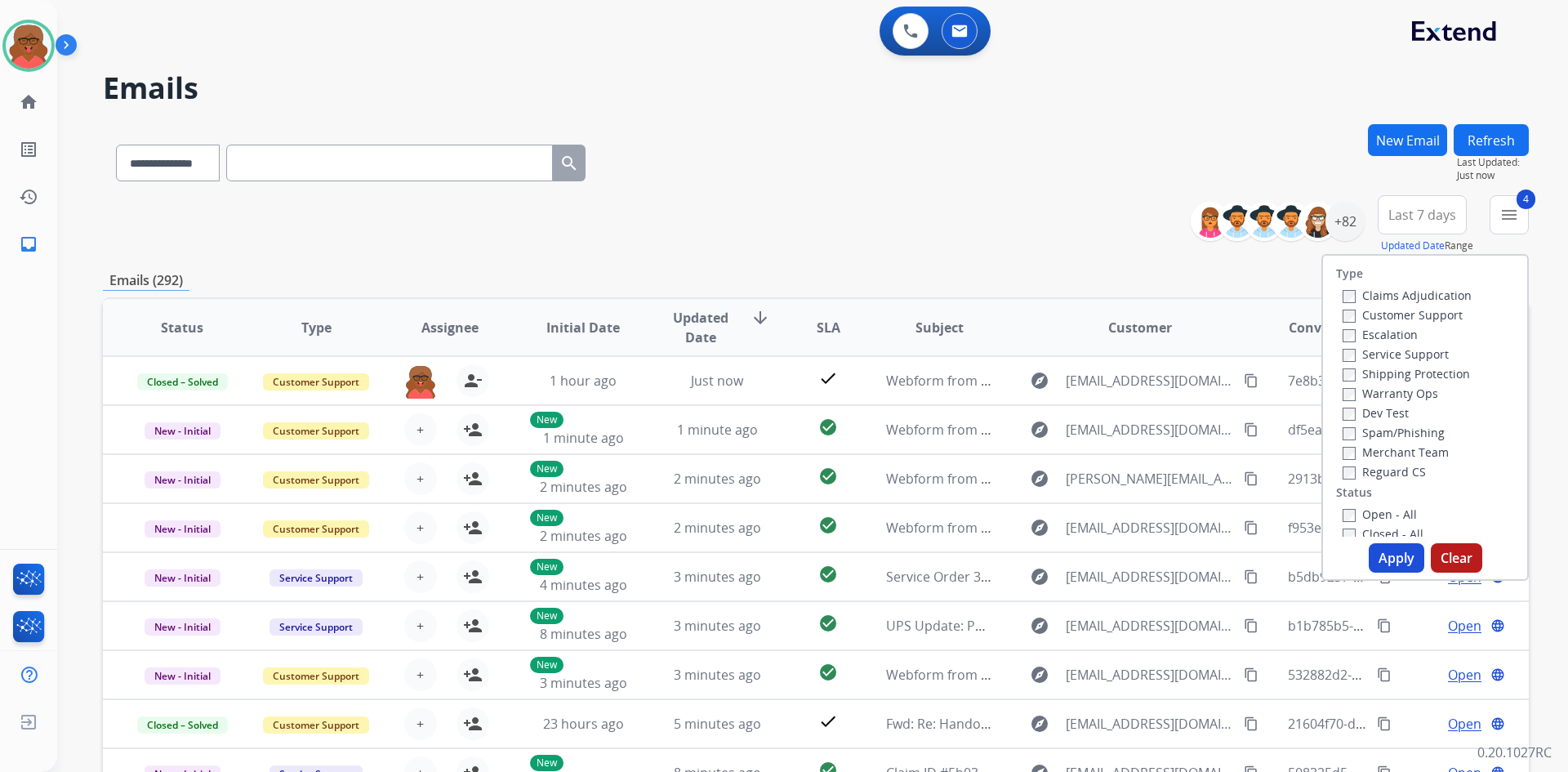
click at [1389, 558] on button "Apply" at bounding box center [1396, 558] width 55 height 30
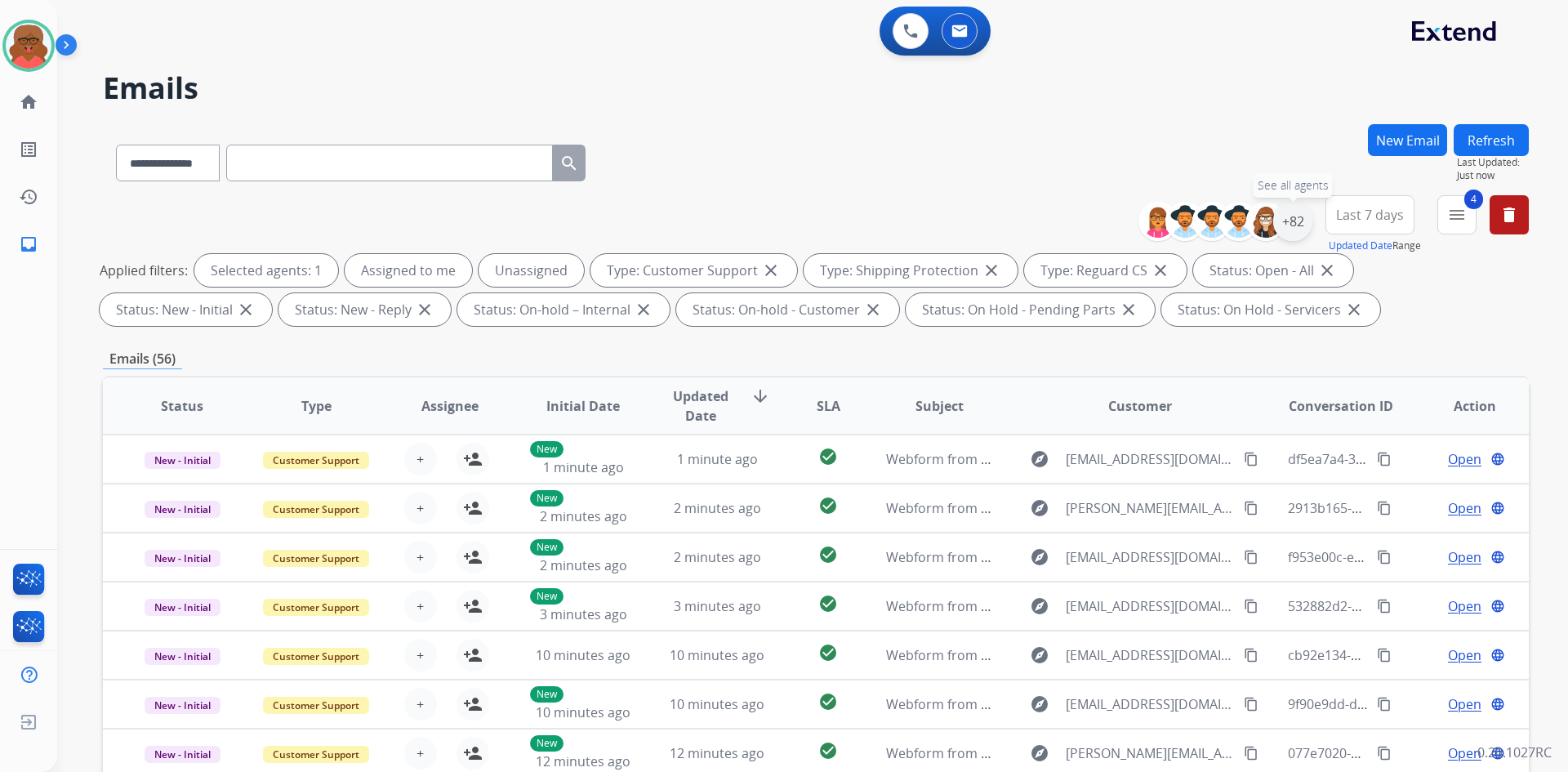
drag, startPoint x: 1301, startPoint y: 220, endPoint x: 1291, endPoint y: 226, distance: 11.7
click at [1300, 221] on div "+82" at bounding box center [1293, 221] width 39 height 39
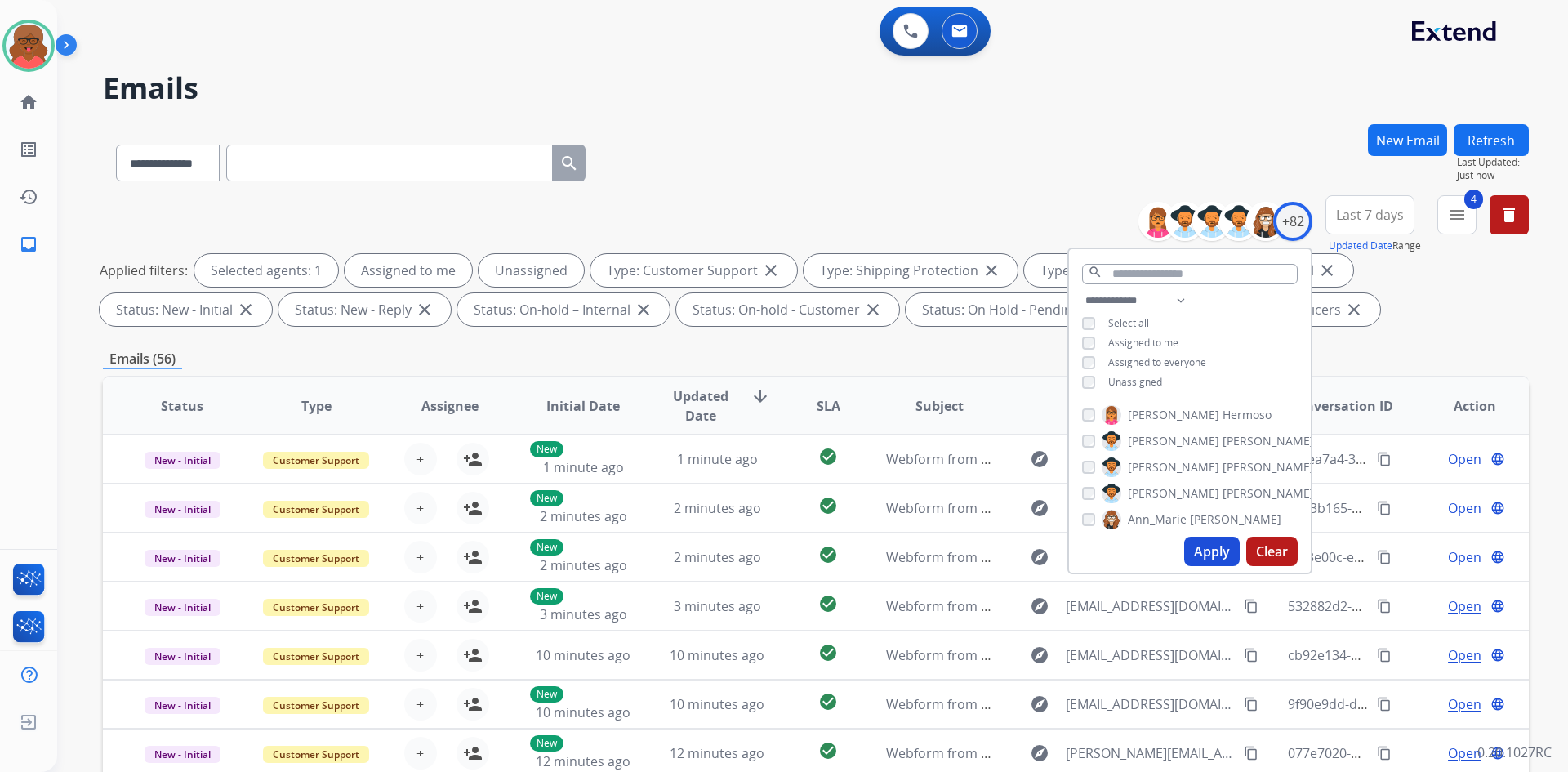
click at [1145, 375] on span "Unassigned" at bounding box center [1135, 382] width 54 height 14
click at [1208, 540] on button "Apply" at bounding box center [1212, 551] width 55 height 30
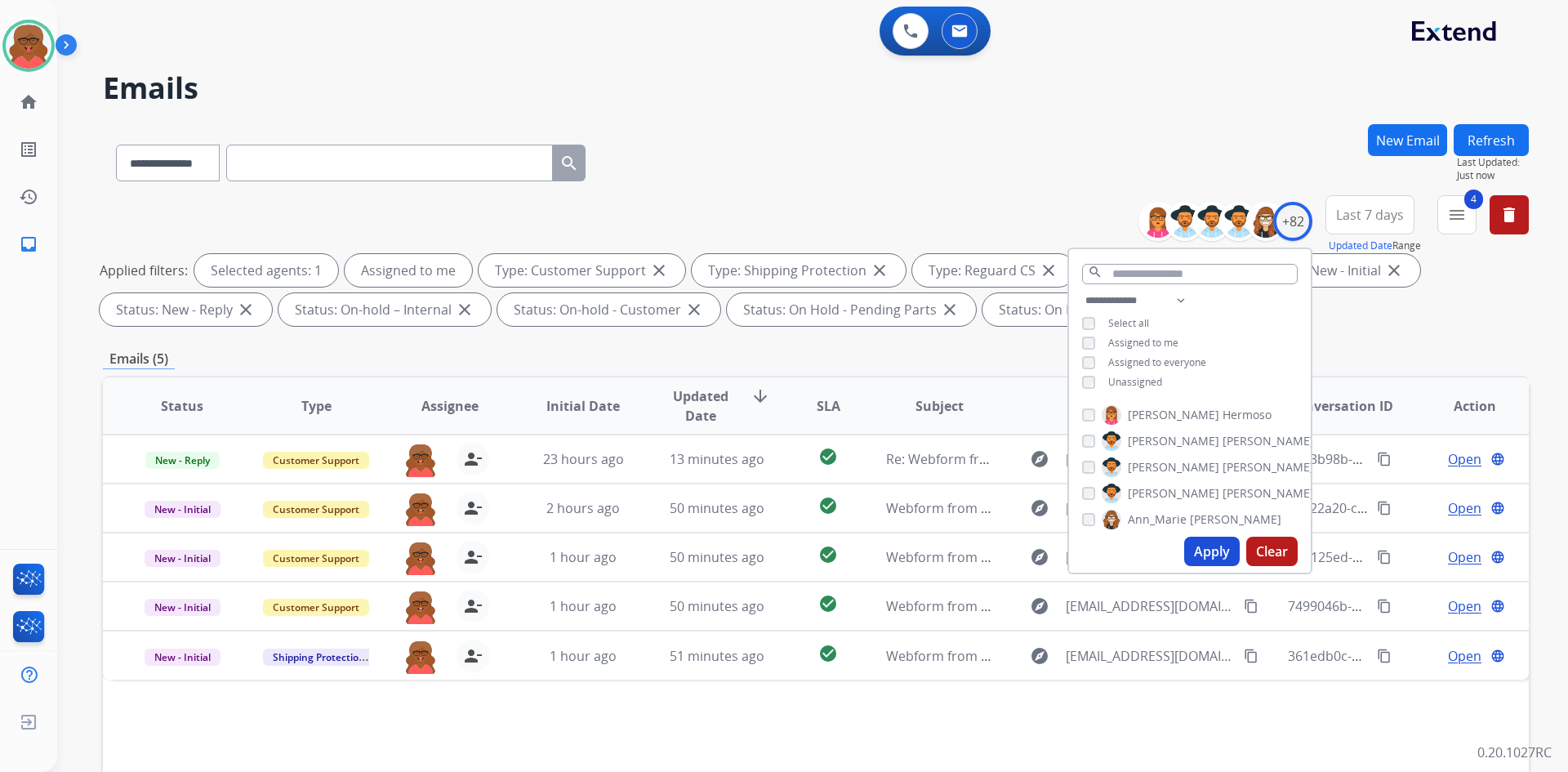
click at [1382, 343] on div "**********" at bounding box center [815, 565] width 1426 height 883
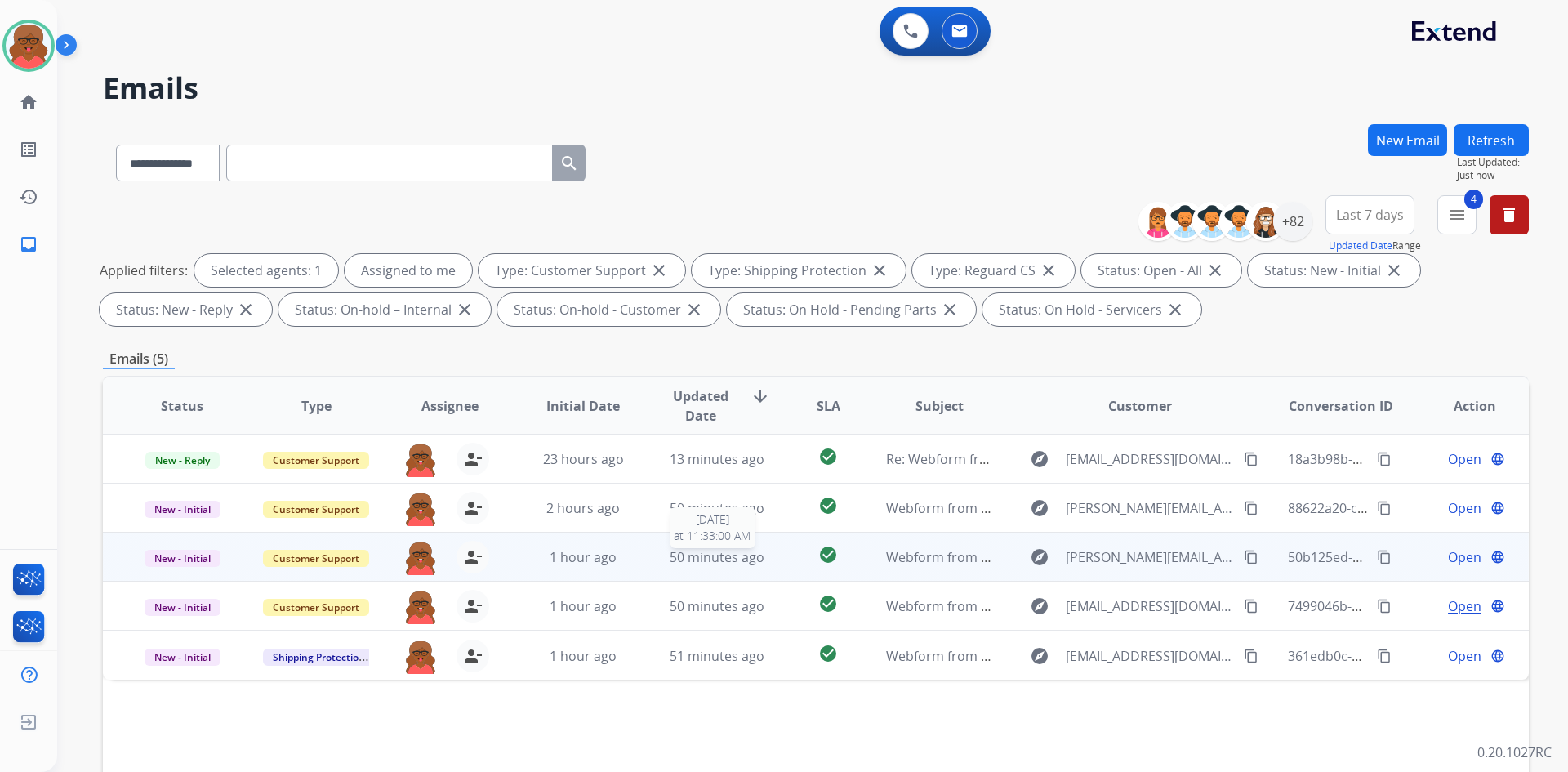
scroll to position [163, 0]
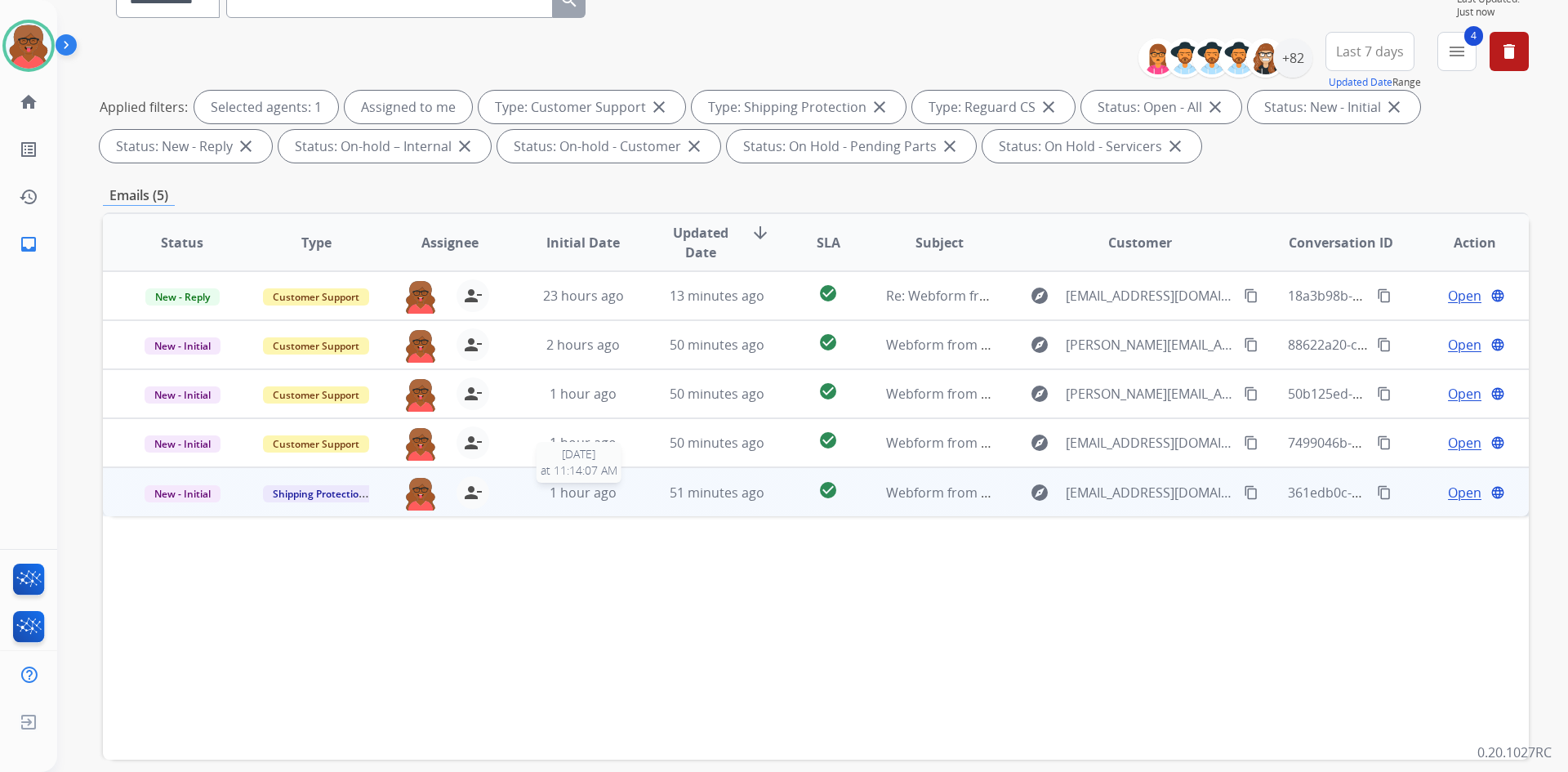
click at [599, 498] on span "1 hour ago" at bounding box center [582, 492] width 67 height 18
click at [1245, 492] on mat-icon "content_copy" at bounding box center [1251, 491] width 14 height 14
click at [1455, 487] on span "Open" at bounding box center [1464, 491] width 33 height 20
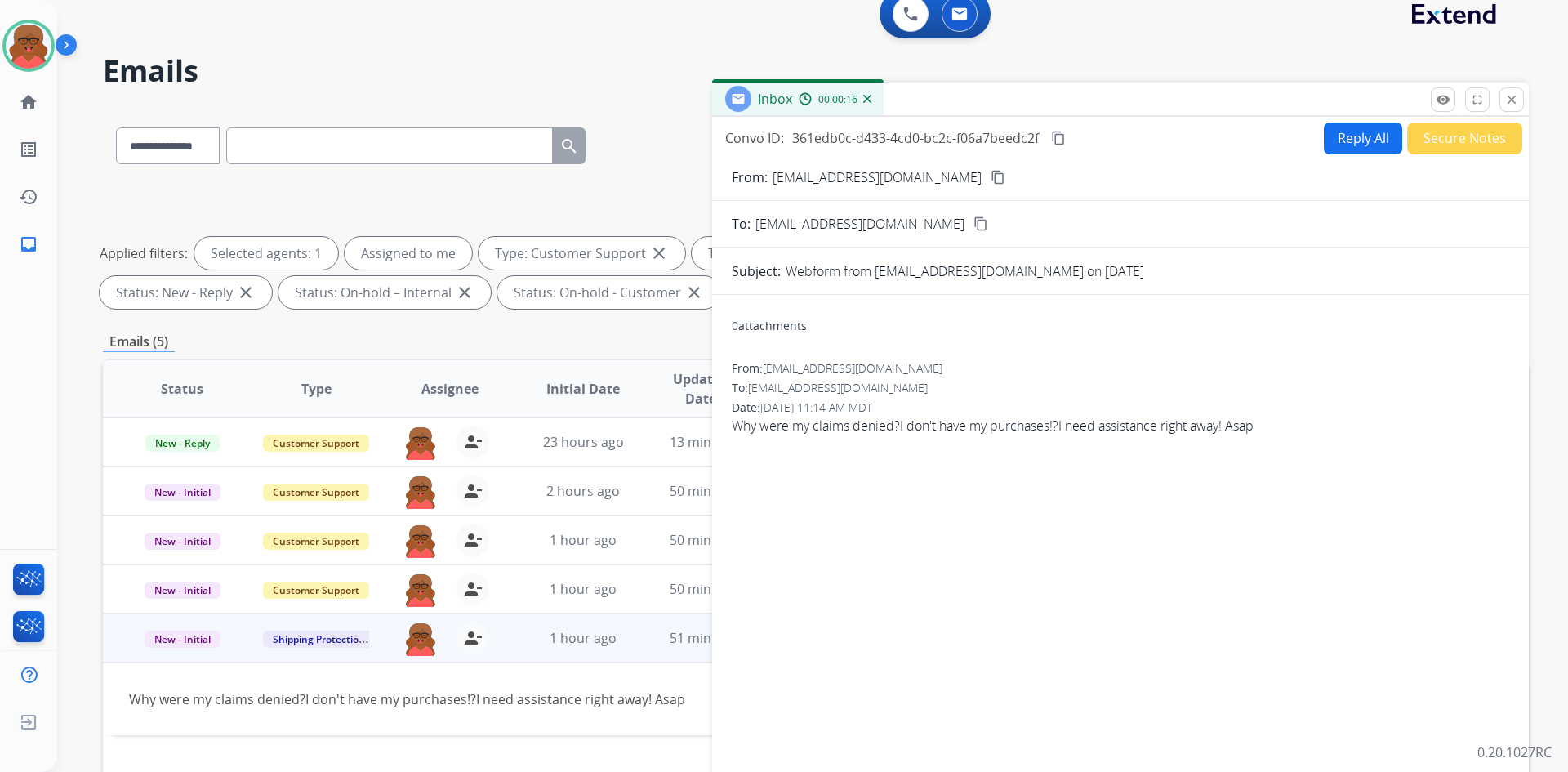
scroll to position [0, 0]
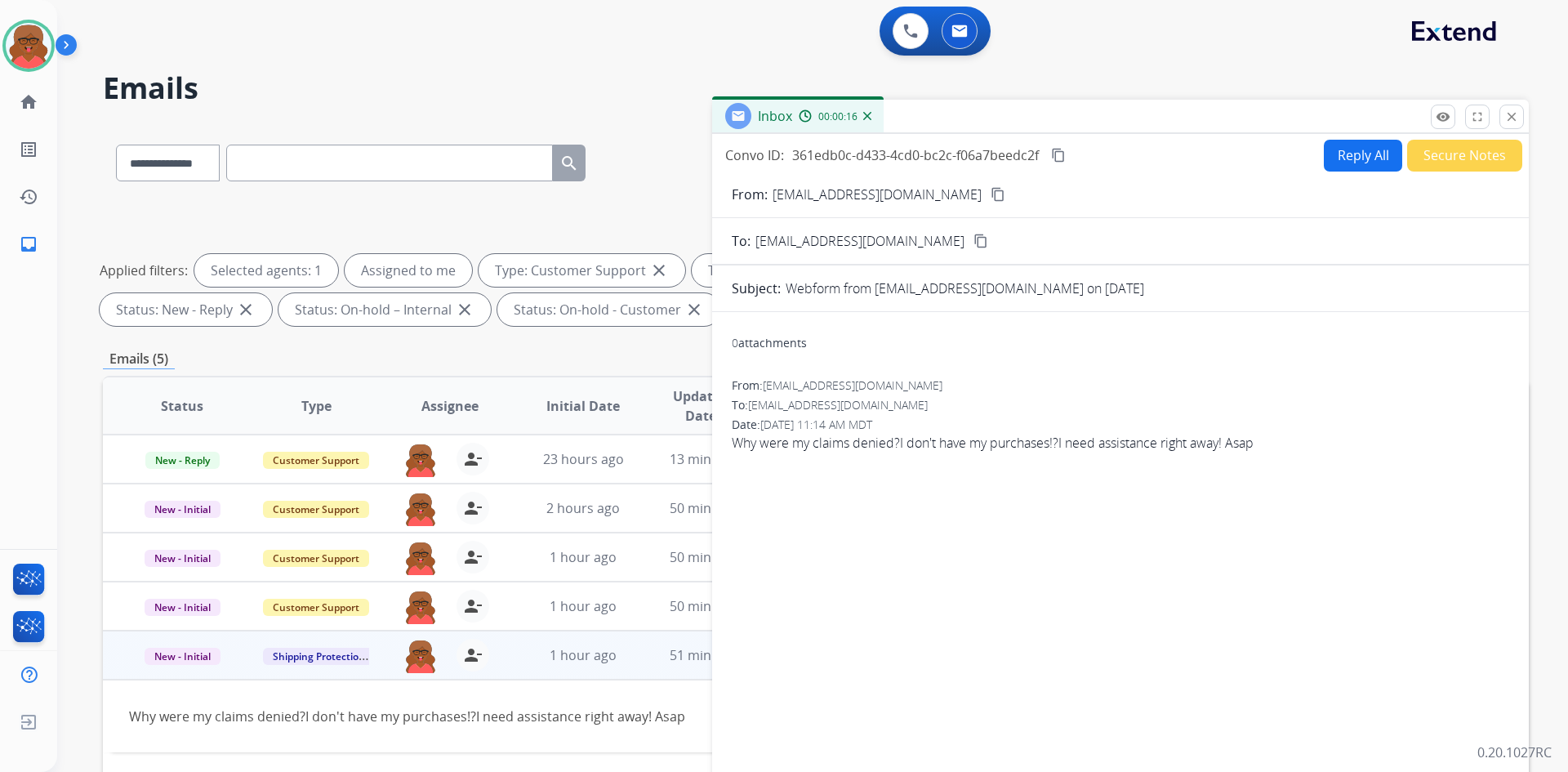
click at [1338, 172] on form "From: [EMAIL_ADDRESS][DOMAIN_NAME] content_copy To: [EMAIL_ADDRESS][DOMAIN_NAME…" at bounding box center [1121, 486] width 817 height 629
click at [1338, 163] on button "Reply All" at bounding box center [1363, 155] width 78 height 31
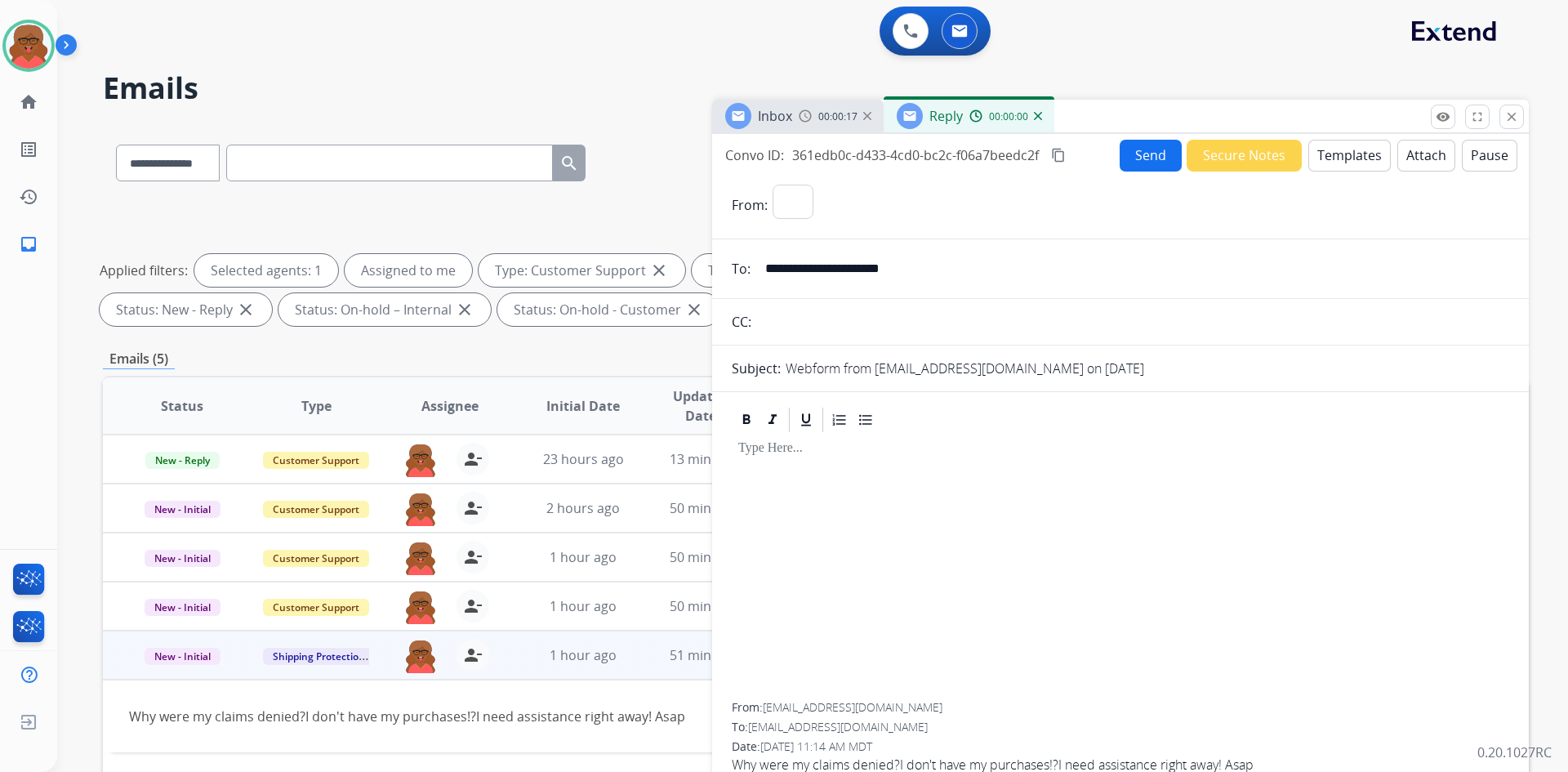
select select "**********"
click at [1338, 163] on button "Templates" at bounding box center [1349, 155] width 82 height 31
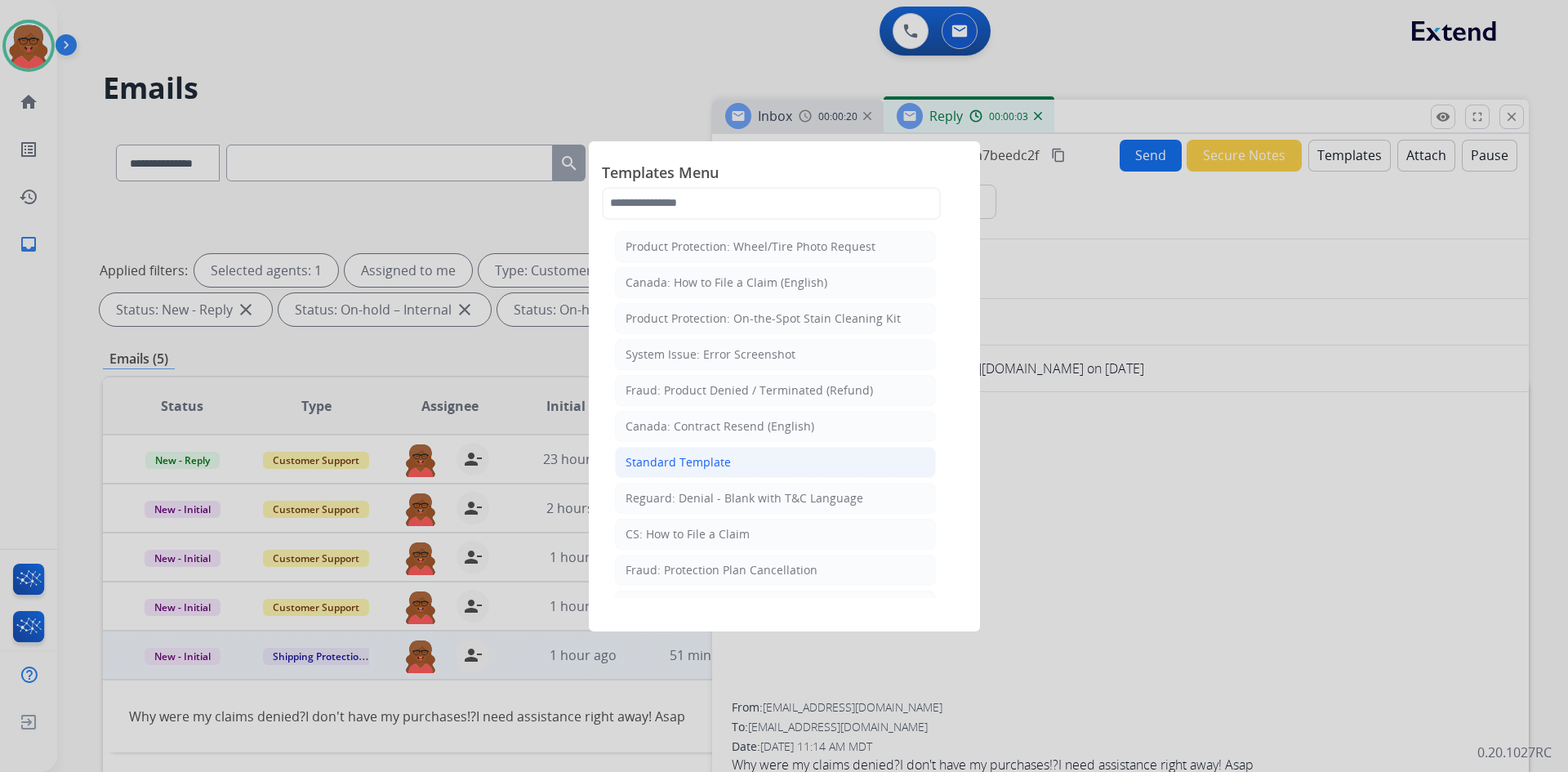
click at [683, 469] on div "Standard Template" at bounding box center [679, 462] width 105 height 16
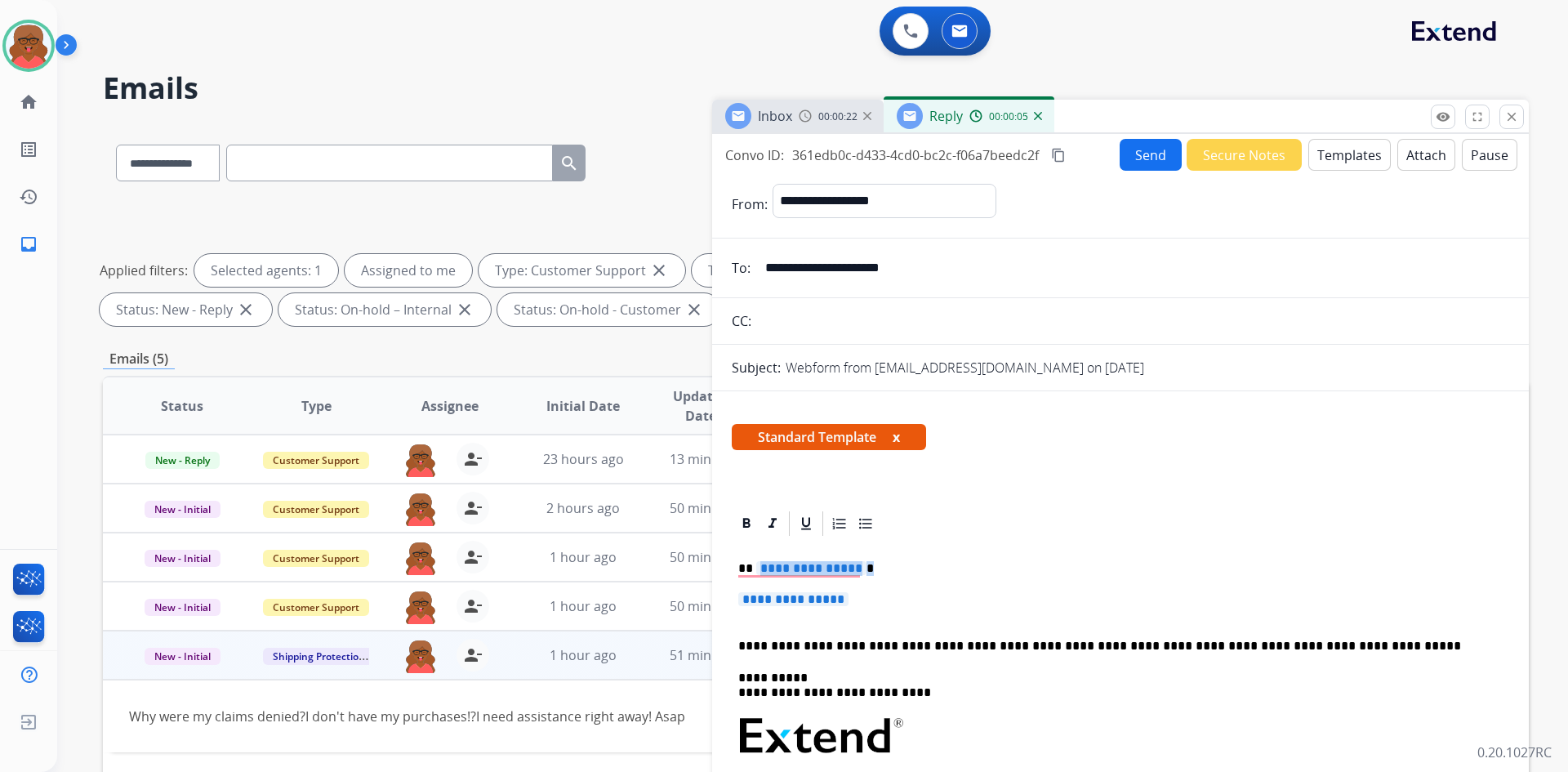
drag, startPoint x: 756, startPoint y: 565, endPoint x: 914, endPoint y: 565, distance: 158.0
click at [914, 565] on p "**********" at bounding box center [1114, 568] width 752 height 14
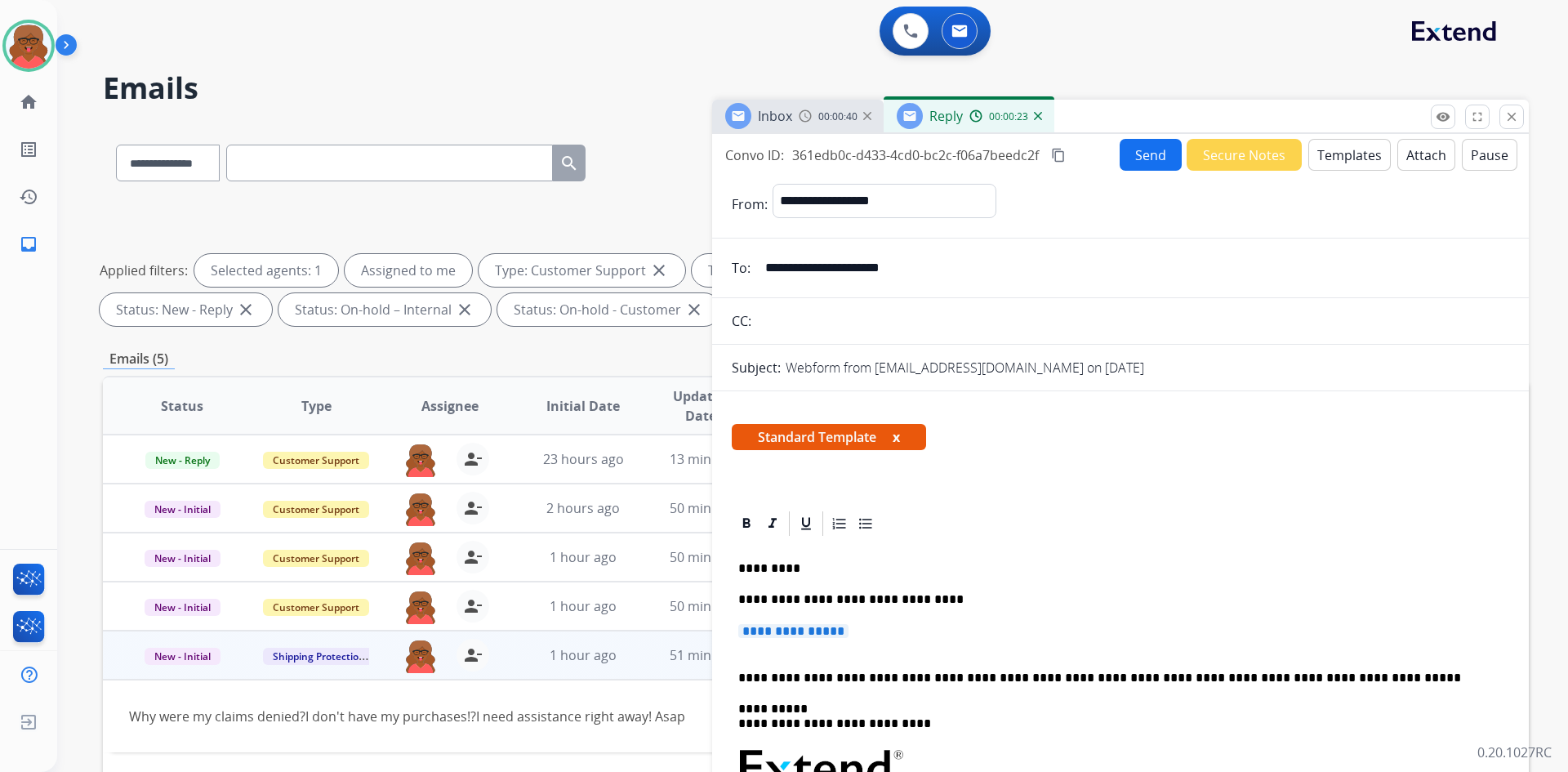
drag, startPoint x: 736, startPoint y: 626, endPoint x: 872, endPoint y: 626, distance: 136.0
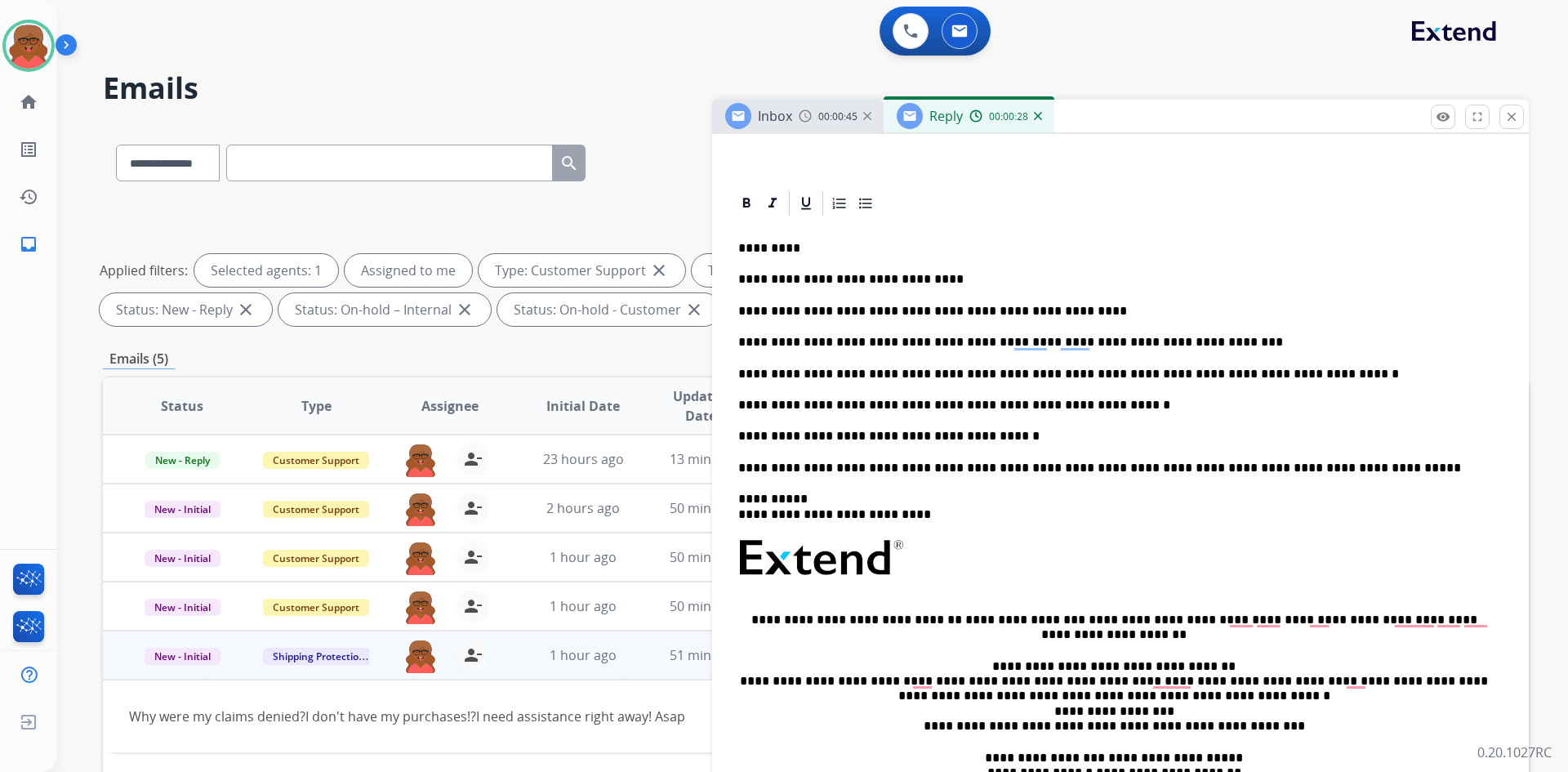
scroll to position [326, 0]
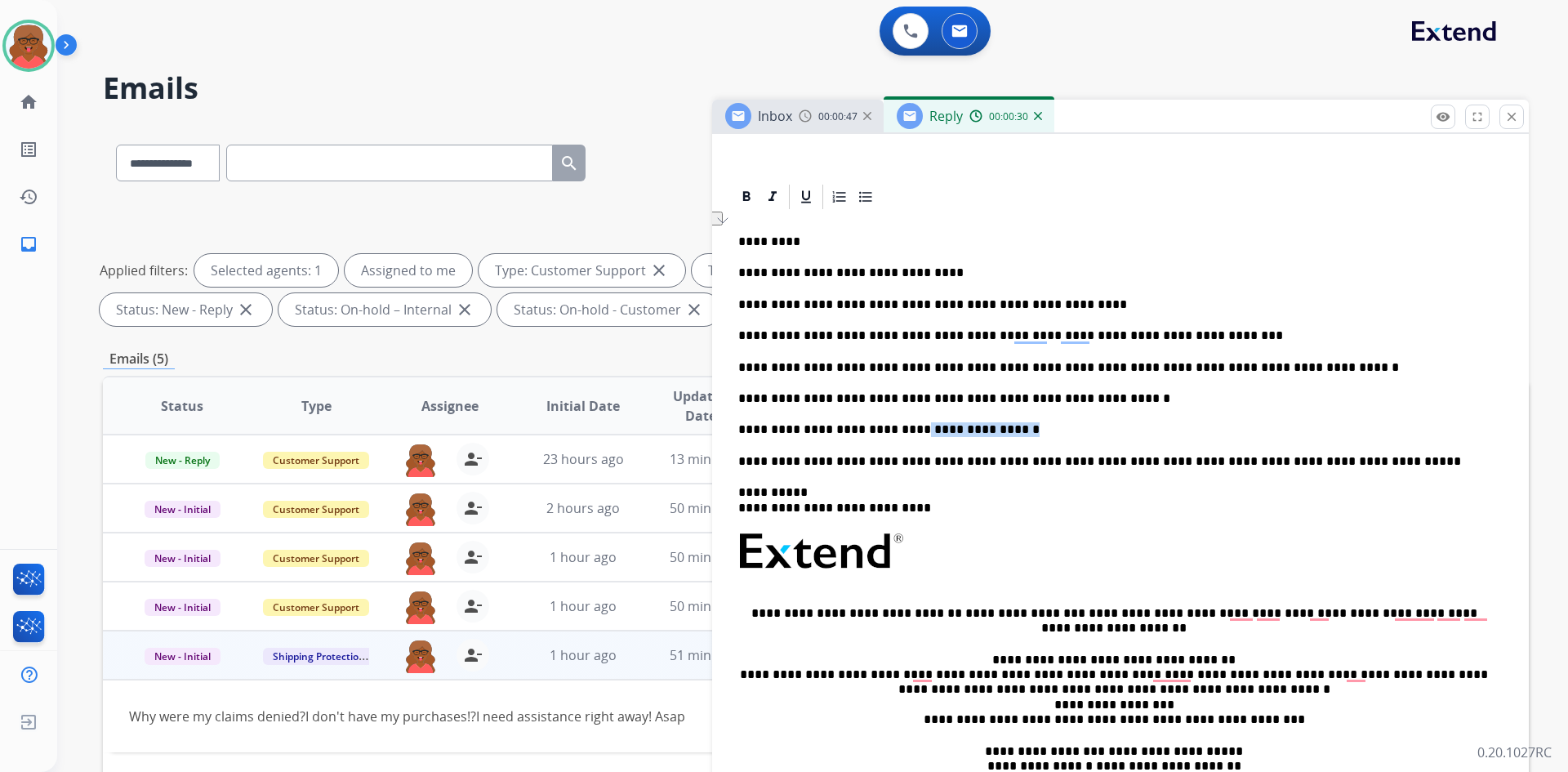
drag, startPoint x: 892, startPoint y: 425, endPoint x: 1013, endPoint y: 425, distance: 121.0
click at [1013, 425] on p "**********" at bounding box center [1114, 429] width 752 height 14
click at [770, 428] on p "**********" at bounding box center [1114, 429] width 752 height 14
drag, startPoint x: 906, startPoint y: 428, endPoint x: 957, endPoint y: 428, distance: 51.0
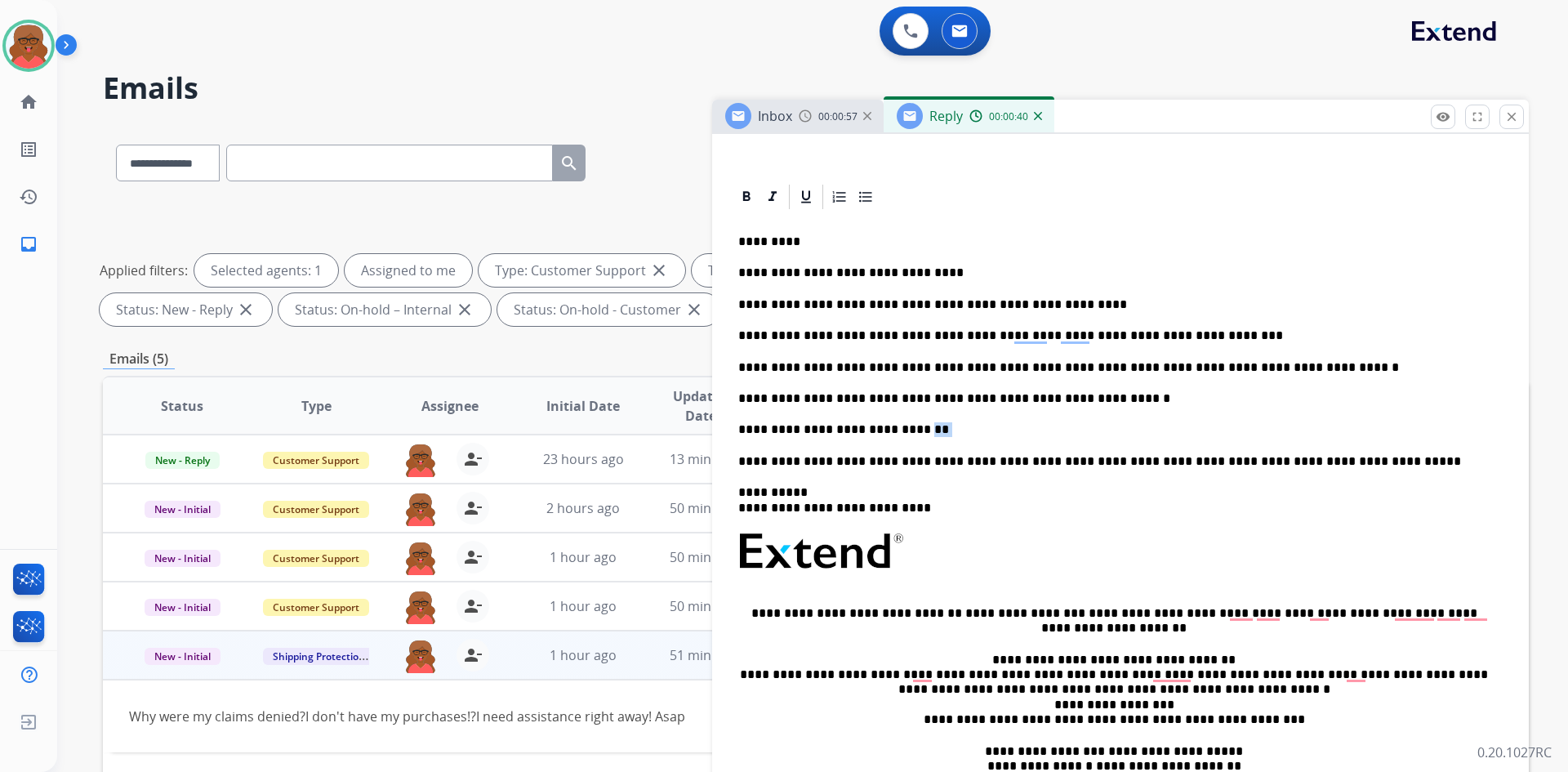
click at [957, 428] on p "**********" at bounding box center [1114, 429] width 752 height 14
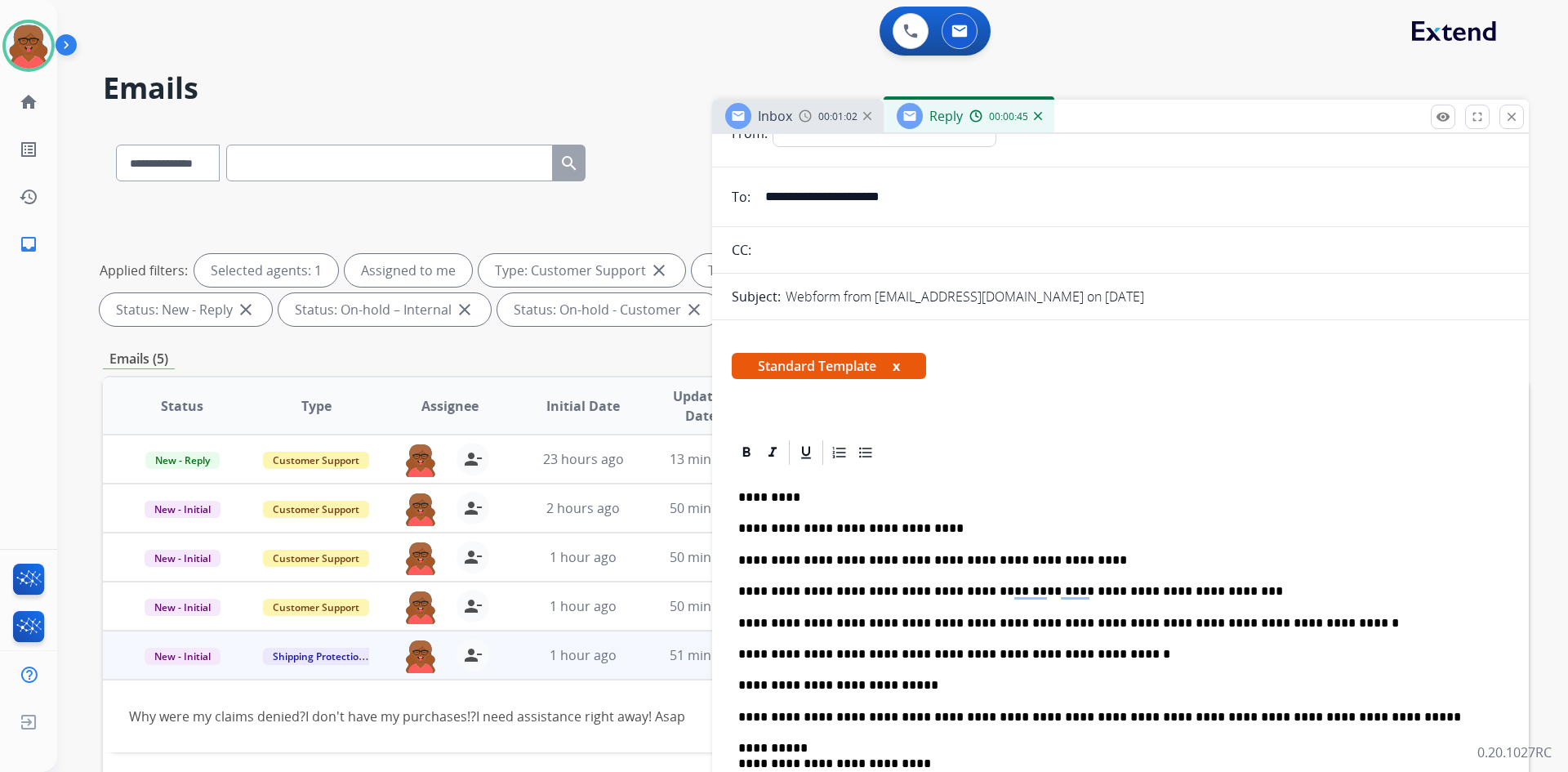
scroll to position [0, 0]
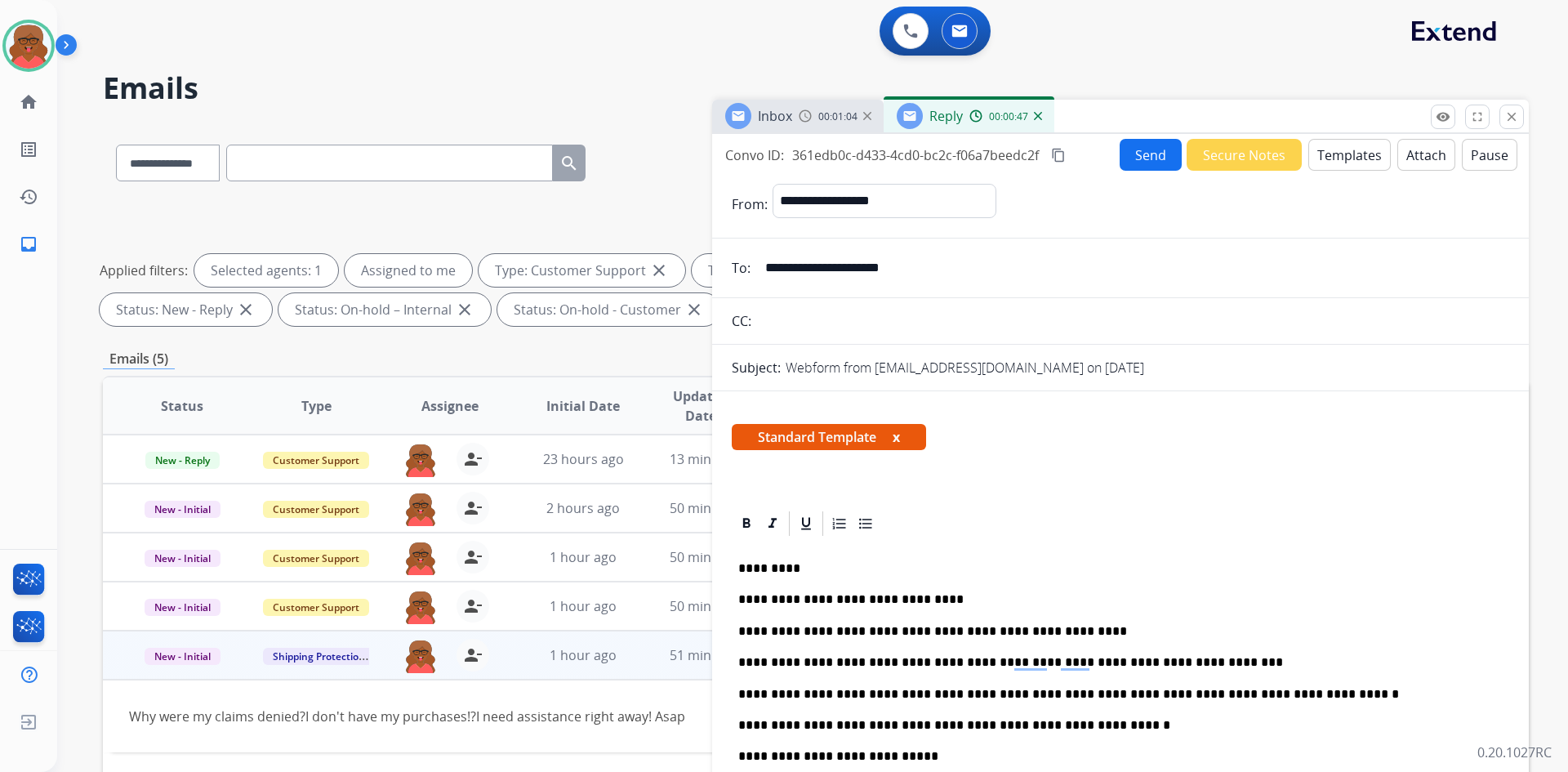
click at [1146, 158] on button "Send" at bounding box center [1150, 154] width 62 height 31
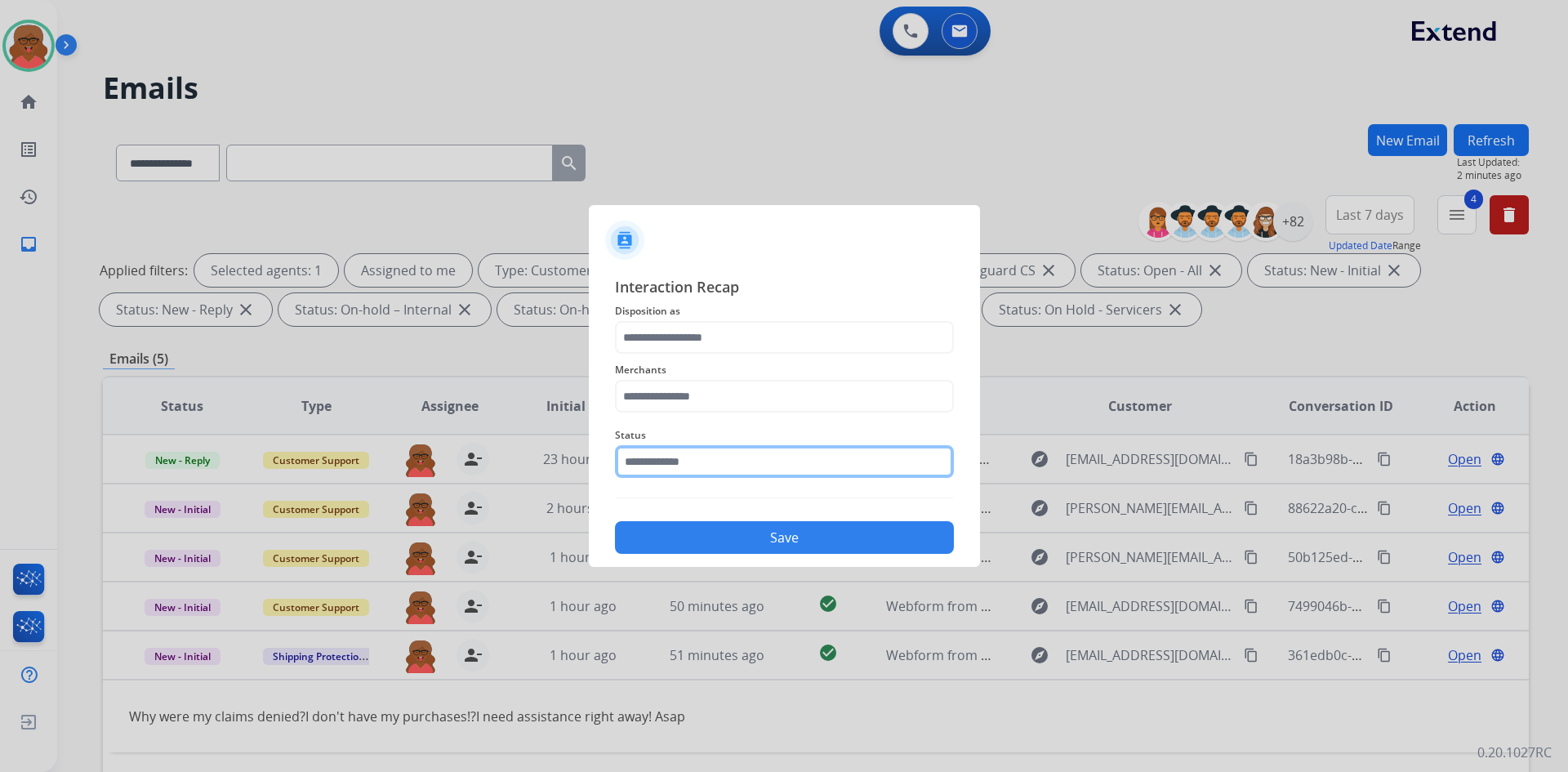
click at [797, 470] on input "text" at bounding box center [784, 462] width 339 height 32
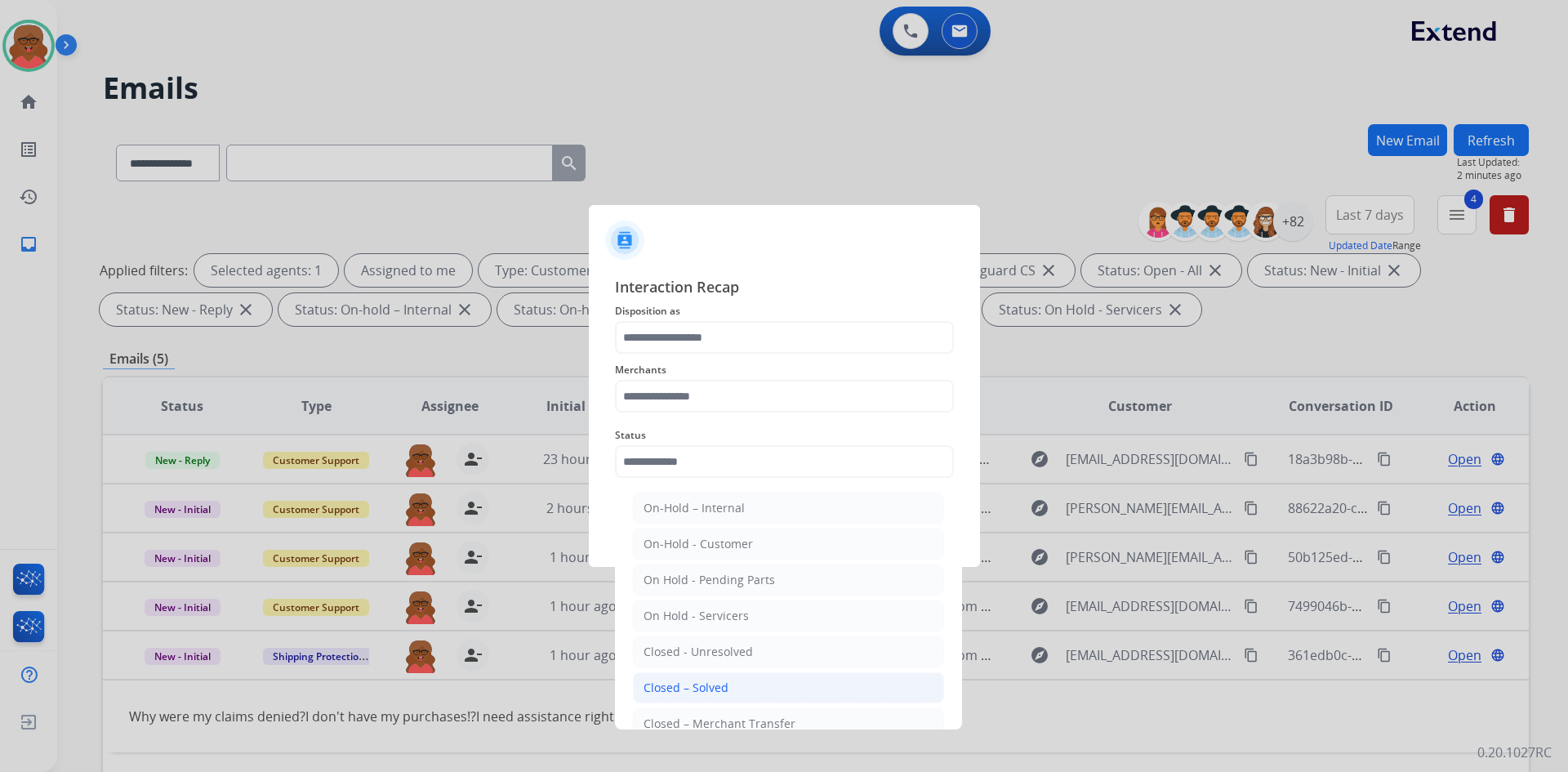
click at [729, 679] on li "Closed – Solved" at bounding box center [788, 688] width 311 height 31
type input "**********"
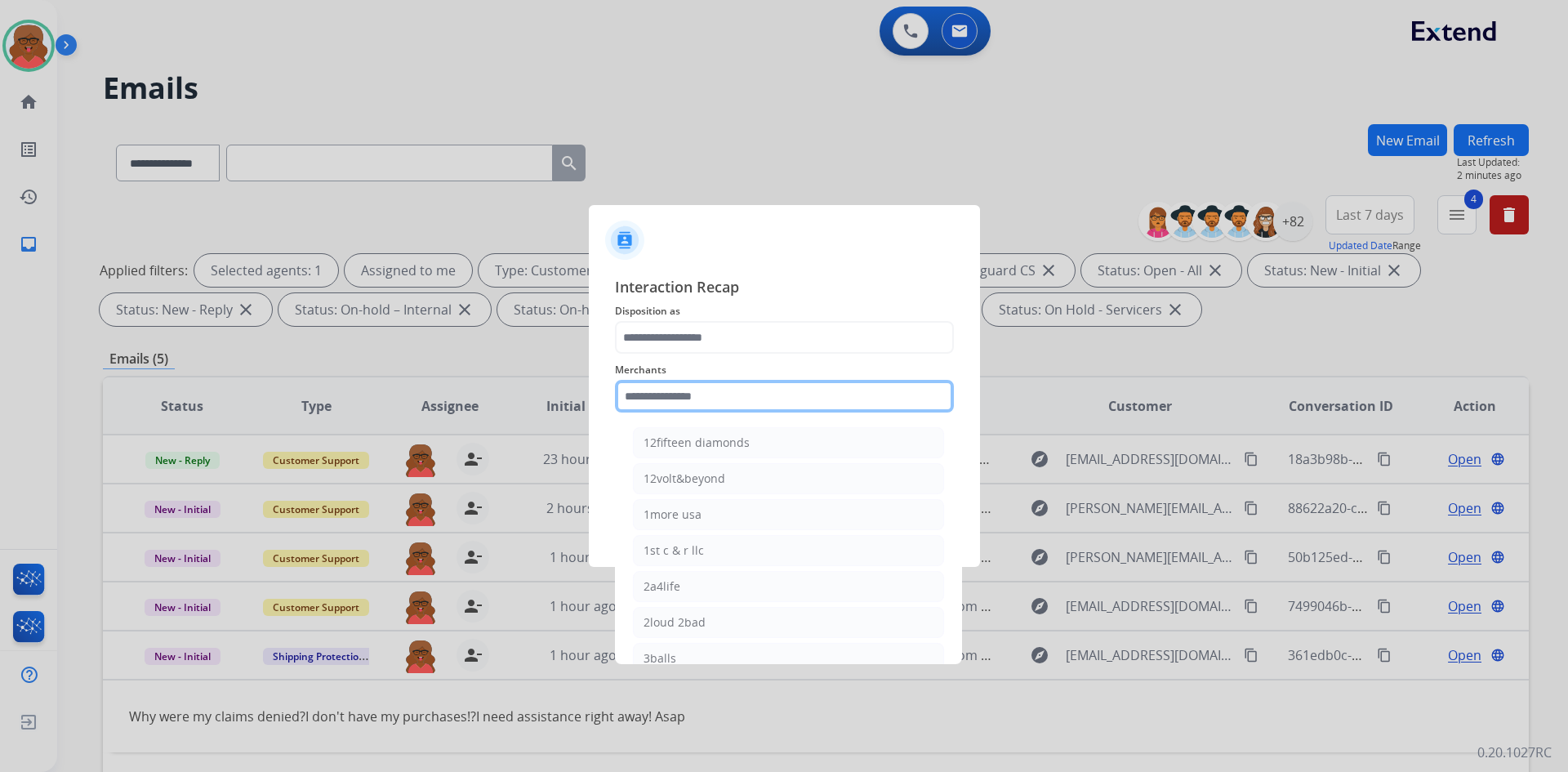
click at [758, 394] on input "text" at bounding box center [784, 396] width 339 height 32
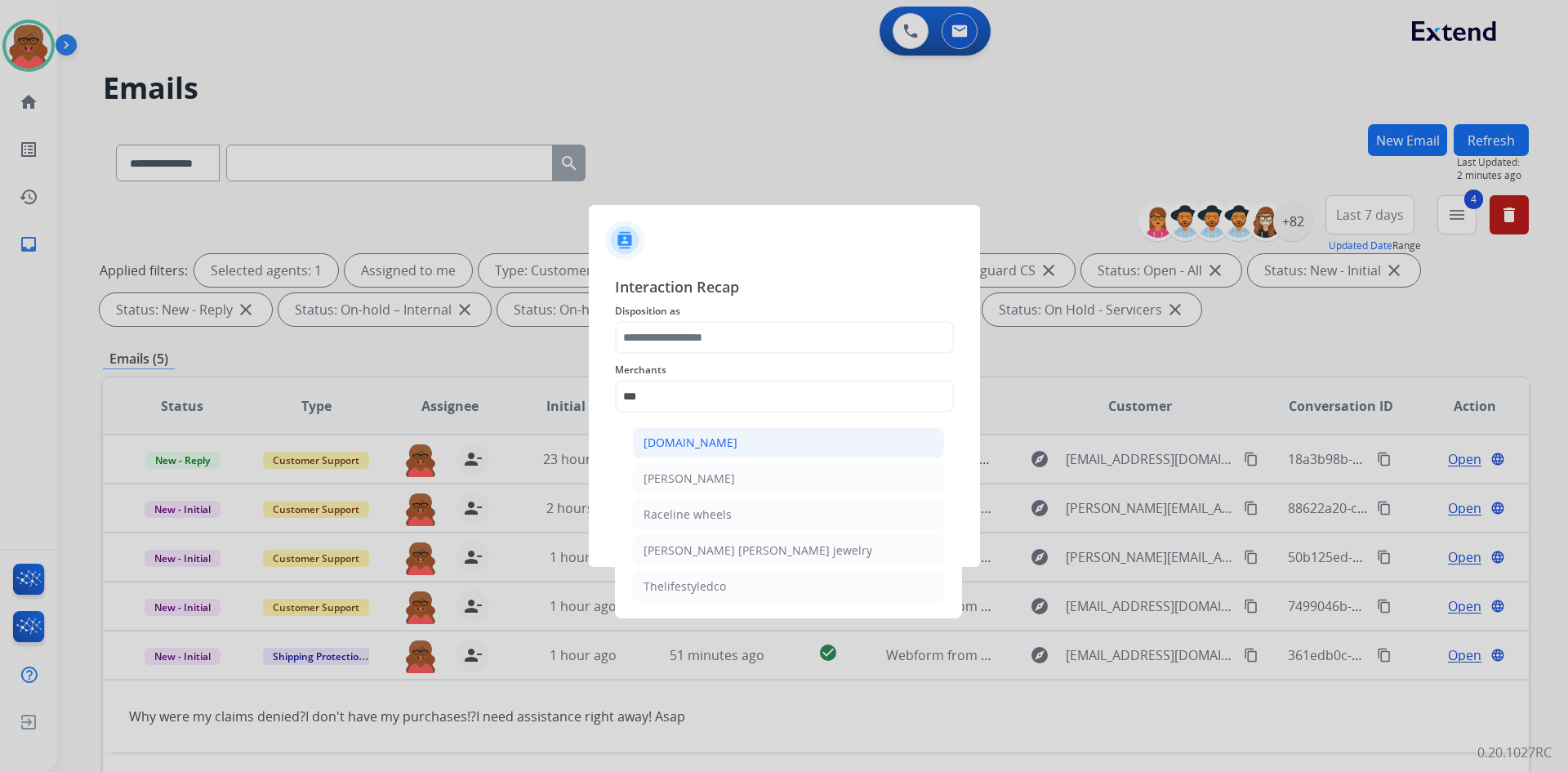
click at [728, 451] on li "[DOMAIN_NAME]" at bounding box center [788, 442] width 311 height 31
type input "**********"
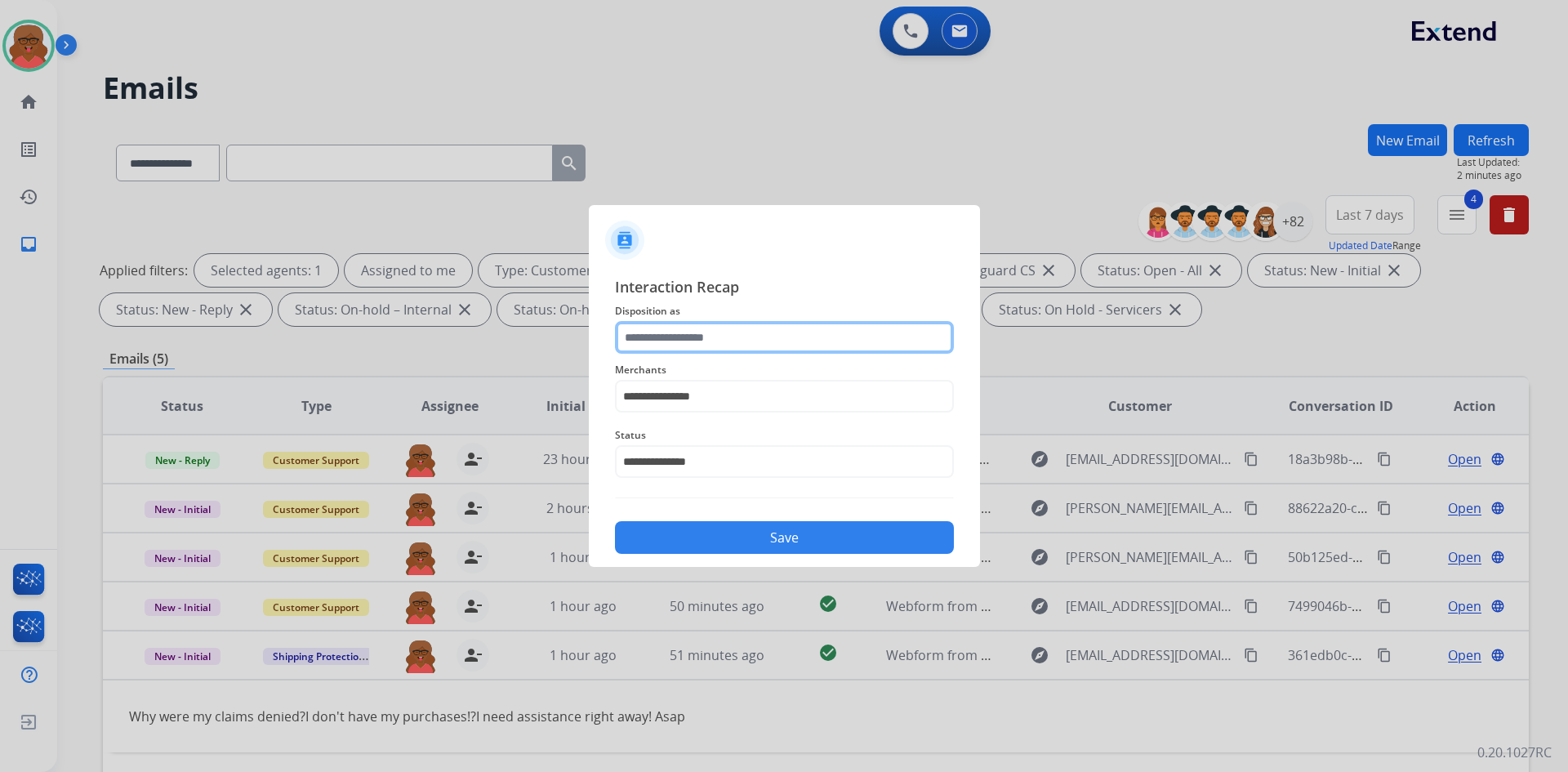
click at [723, 337] on input "text" at bounding box center [784, 338] width 339 height 32
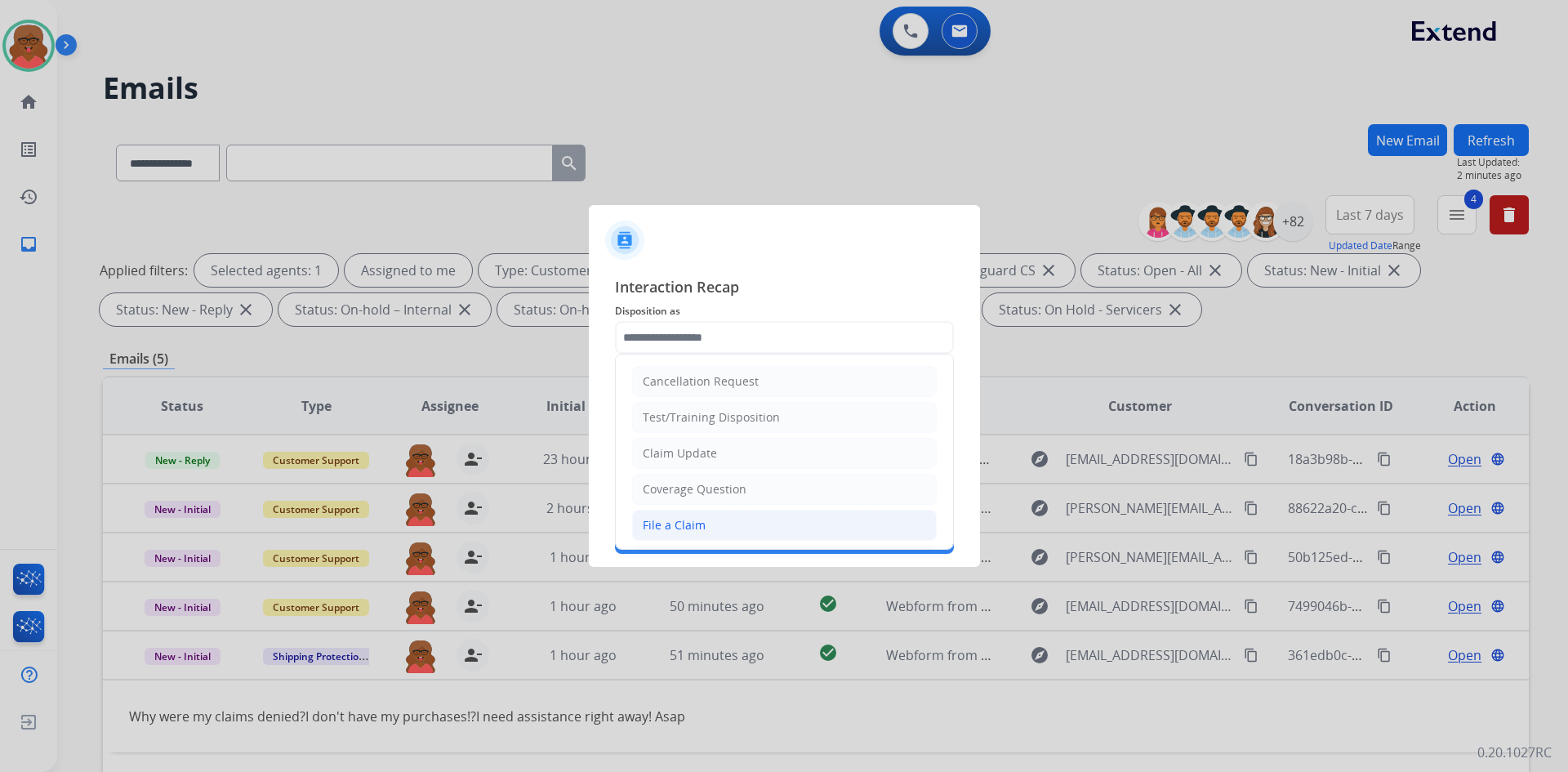
click at [736, 526] on li "File a Claim" at bounding box center [785, 525] width 304 height 31
type input "**********"
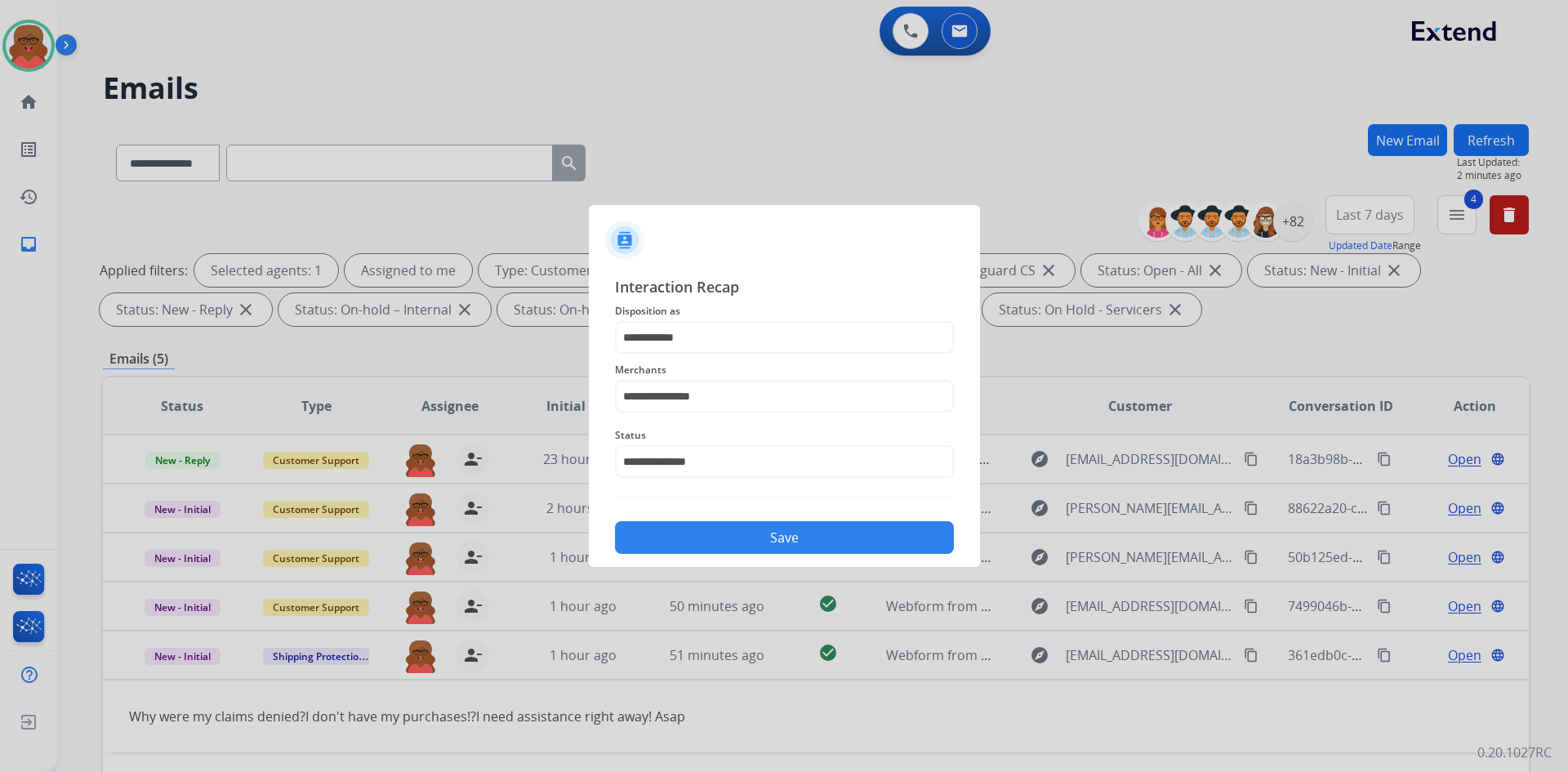
click at [736, 527] on button "Save" at bounding box center [784, 537] width 339 height 32
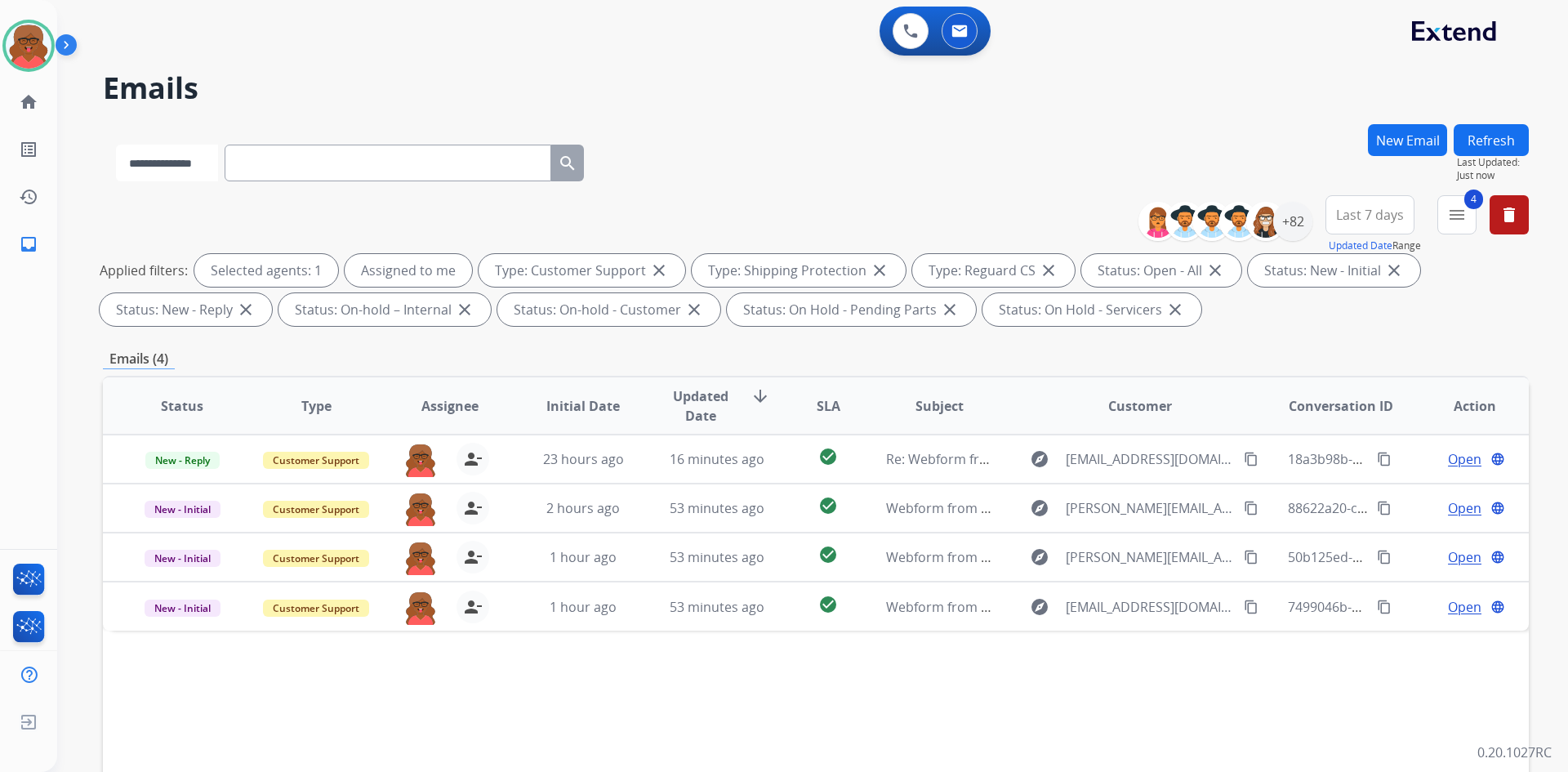
click at [212, 162] on select "**********" at bounding box center [167, 162] width 102 height 37
select select "**********"
click at [116, 145] on select "**********" at bounding box center [167, 162] width 102 height 37
click at [278, 162] on input "text" at bounding box center [389, 162] width 327 height 37
paste input "**********"
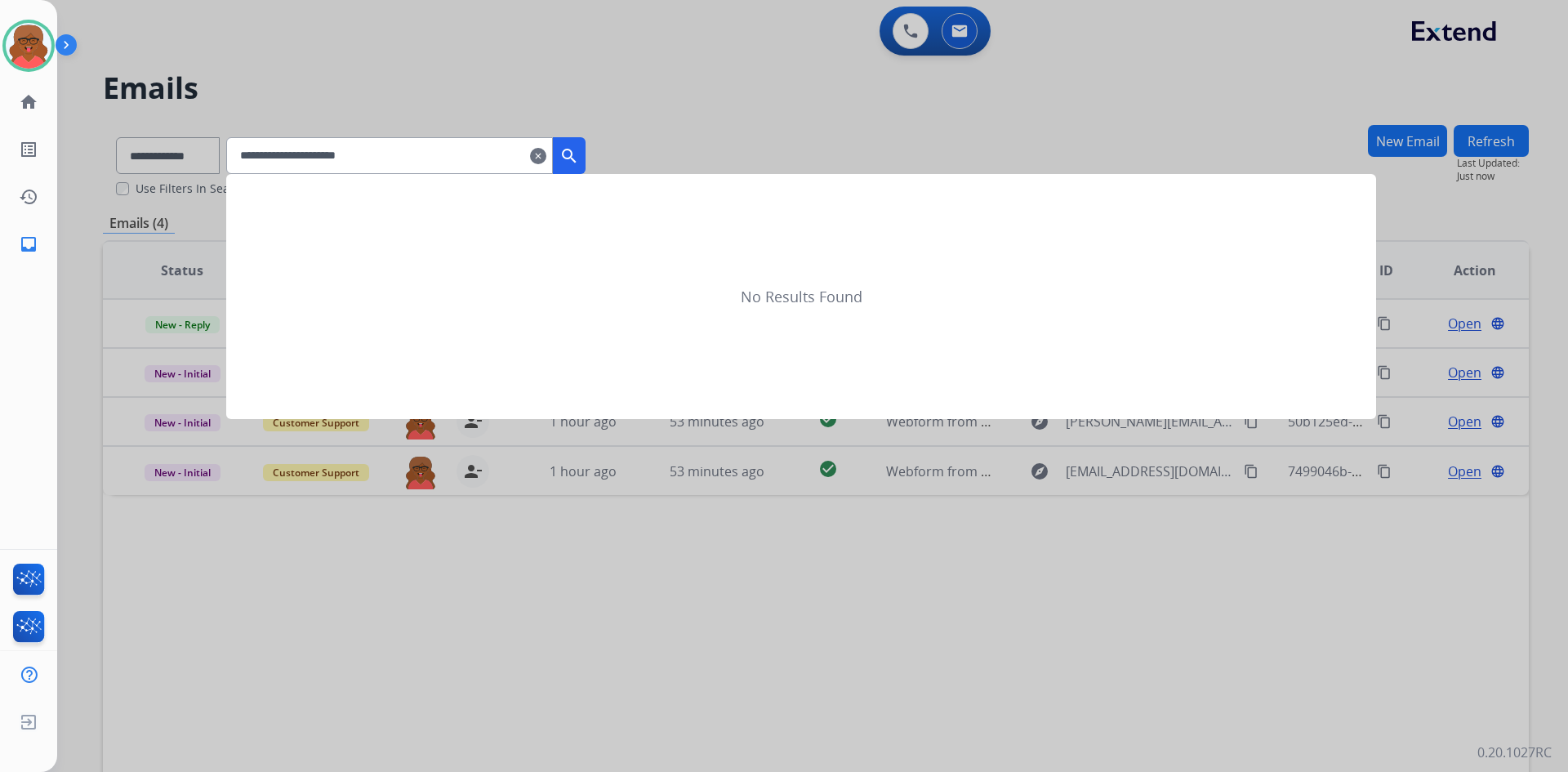
type input "**********"
click at [579, 154] on mat-icon "search" at bounding box center [569, 156] width 20 height 20
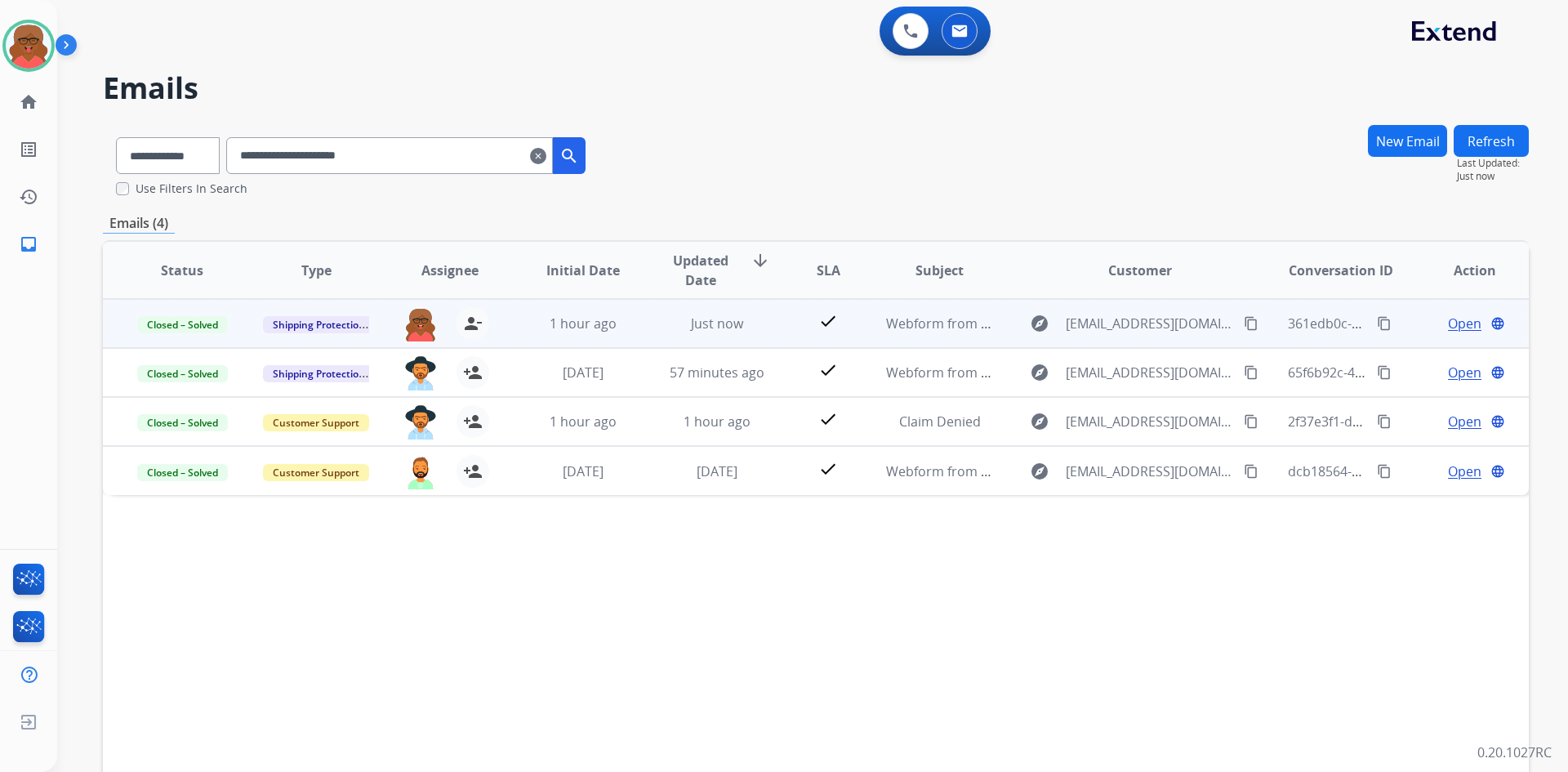
click at [1378, 323] on mat-icon "content_copy" at bounding box center [1384, 323] width 14 height 14
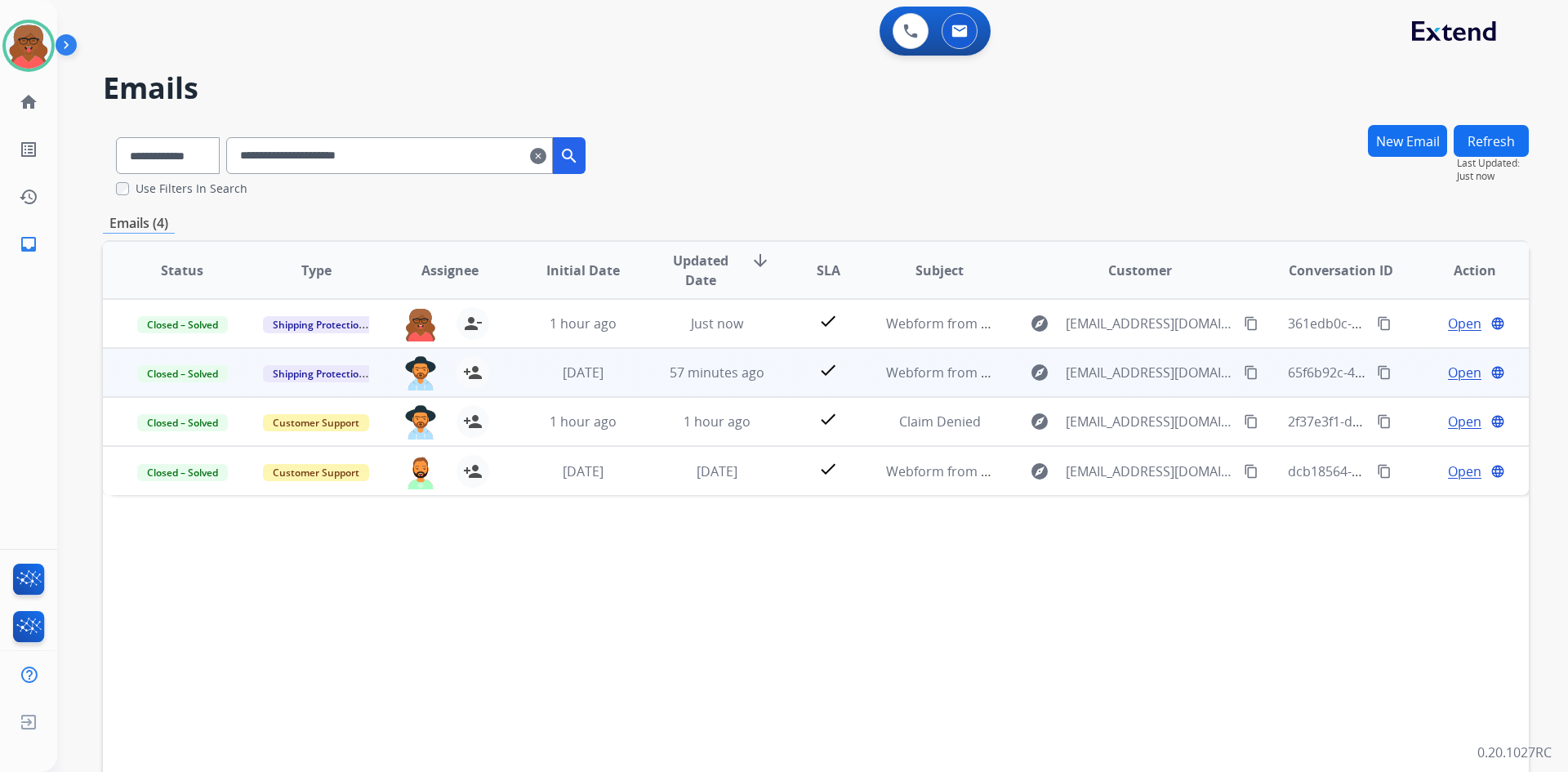
click at [655, 374] on td "57 minutes ago" at bounding box center [705, 372] width 134 height 49
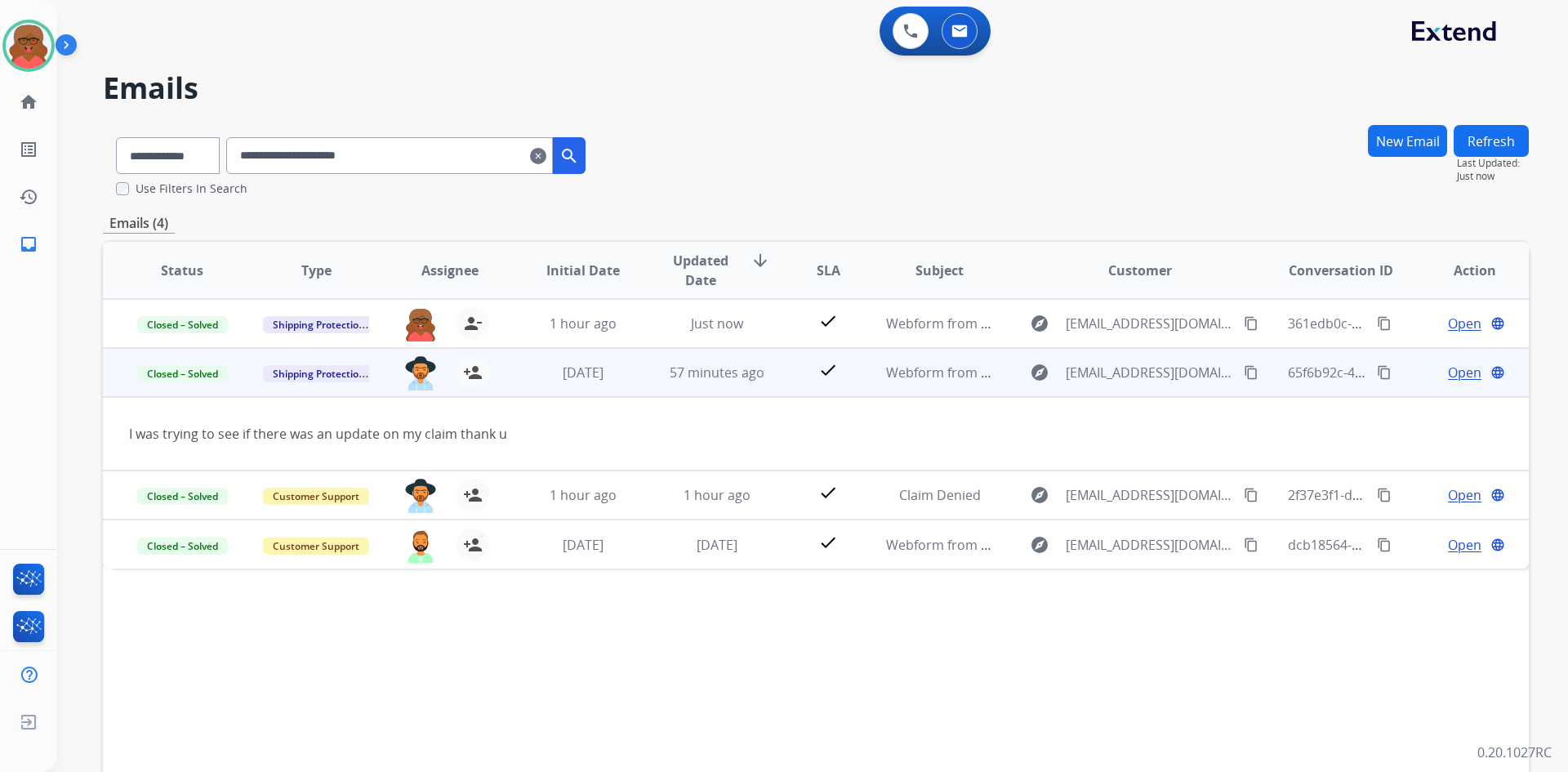
click at [655, 374] on td "57 minutes ago" at bounding box center [705, 372] width 134 height 49
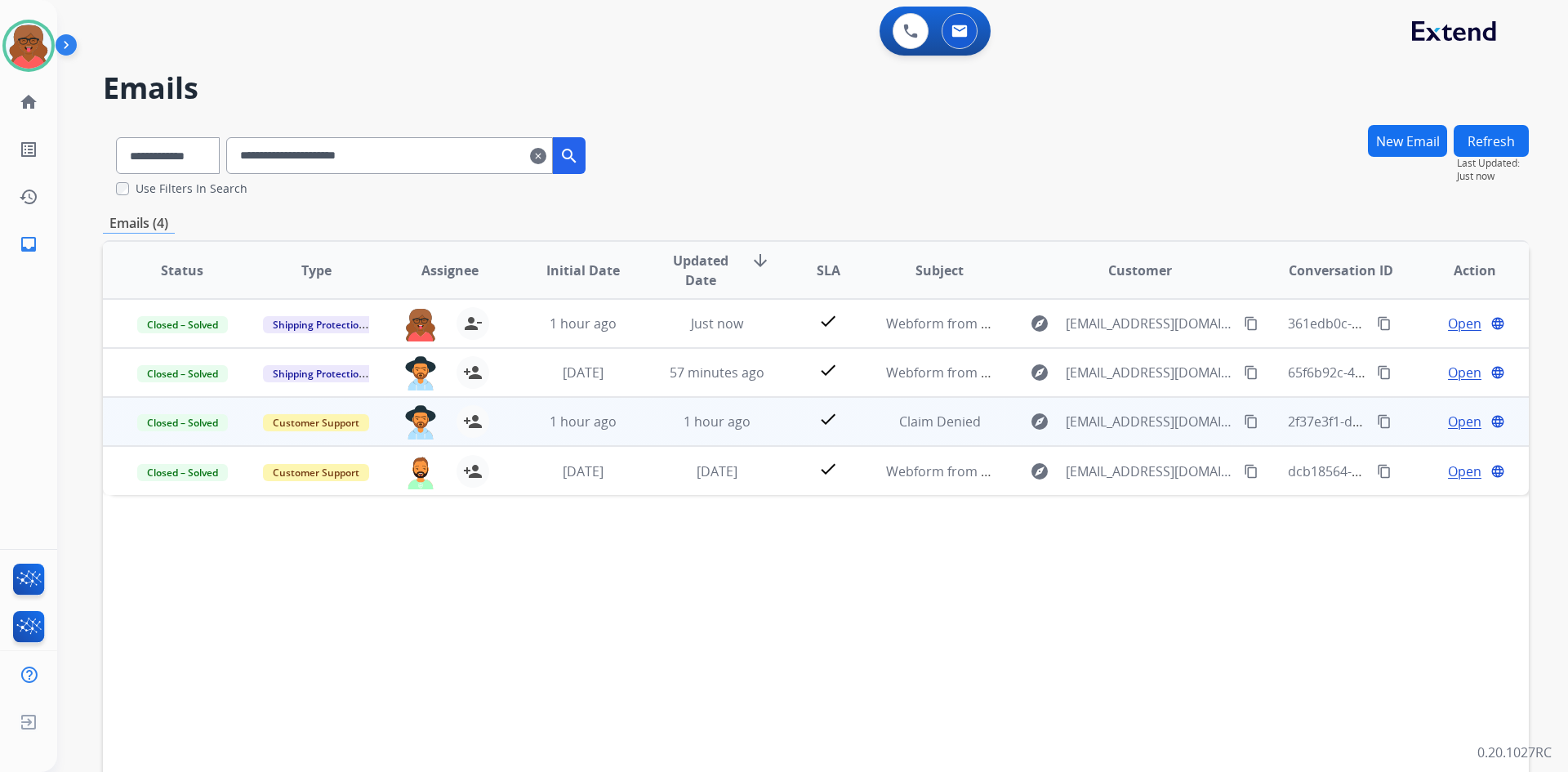
click at [655, 406] on td "1 hour ago" at bounding box center [705, 422] width 134 height 49
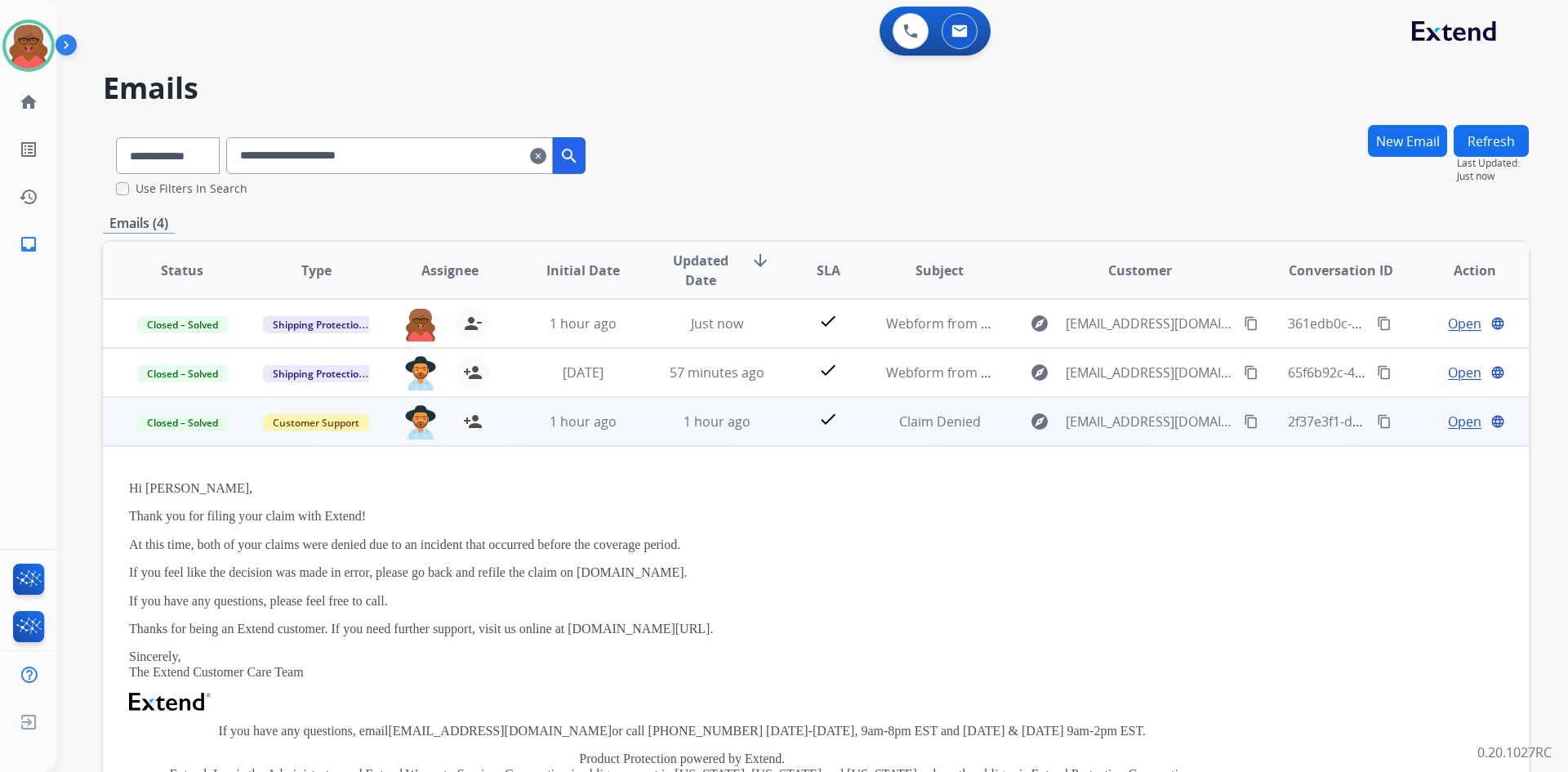
scroll to position [98, 0]
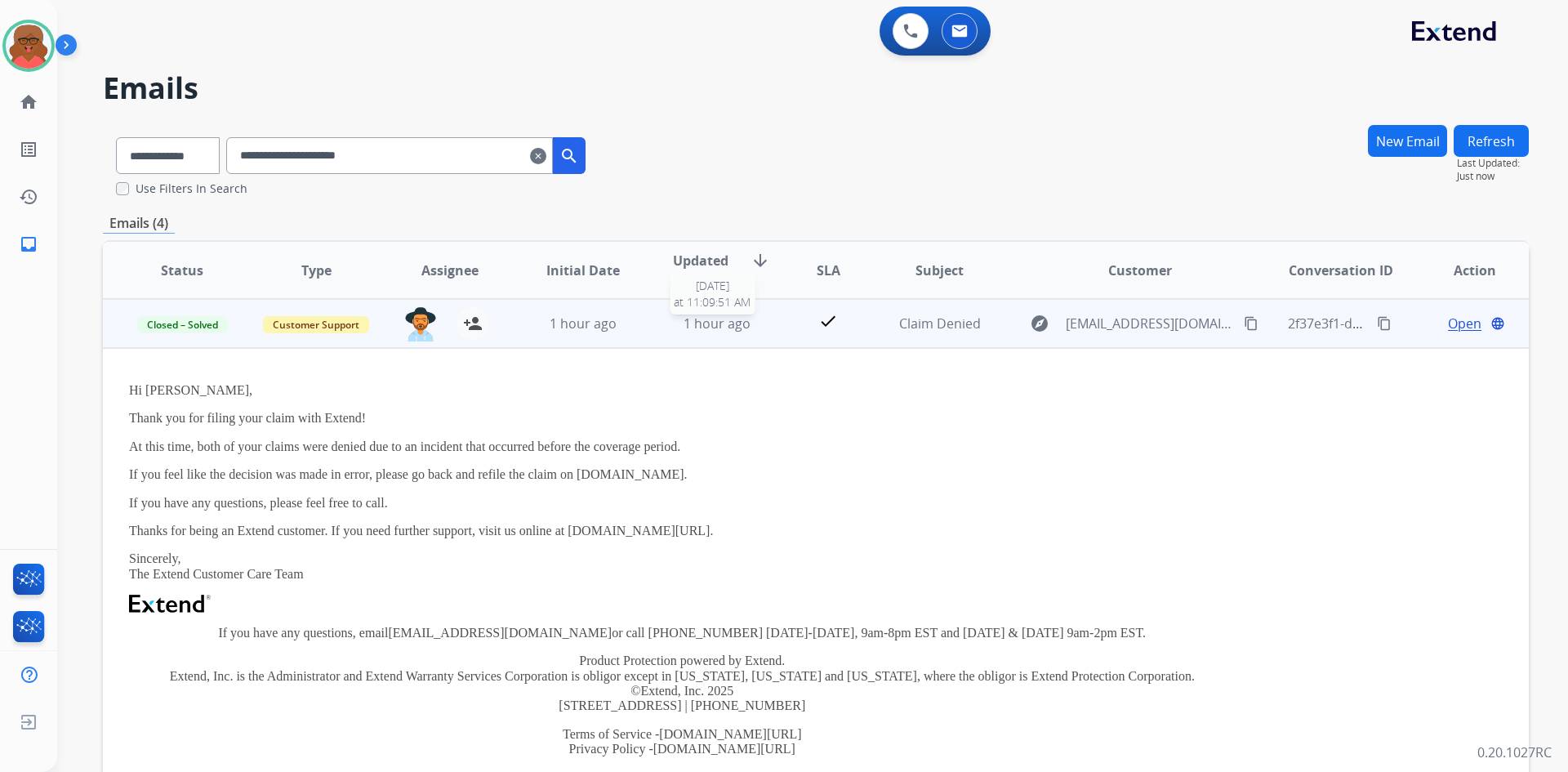
click at [672, 326] on div "1 hour ago" at bounding box center [718, 323] width 107 height 20
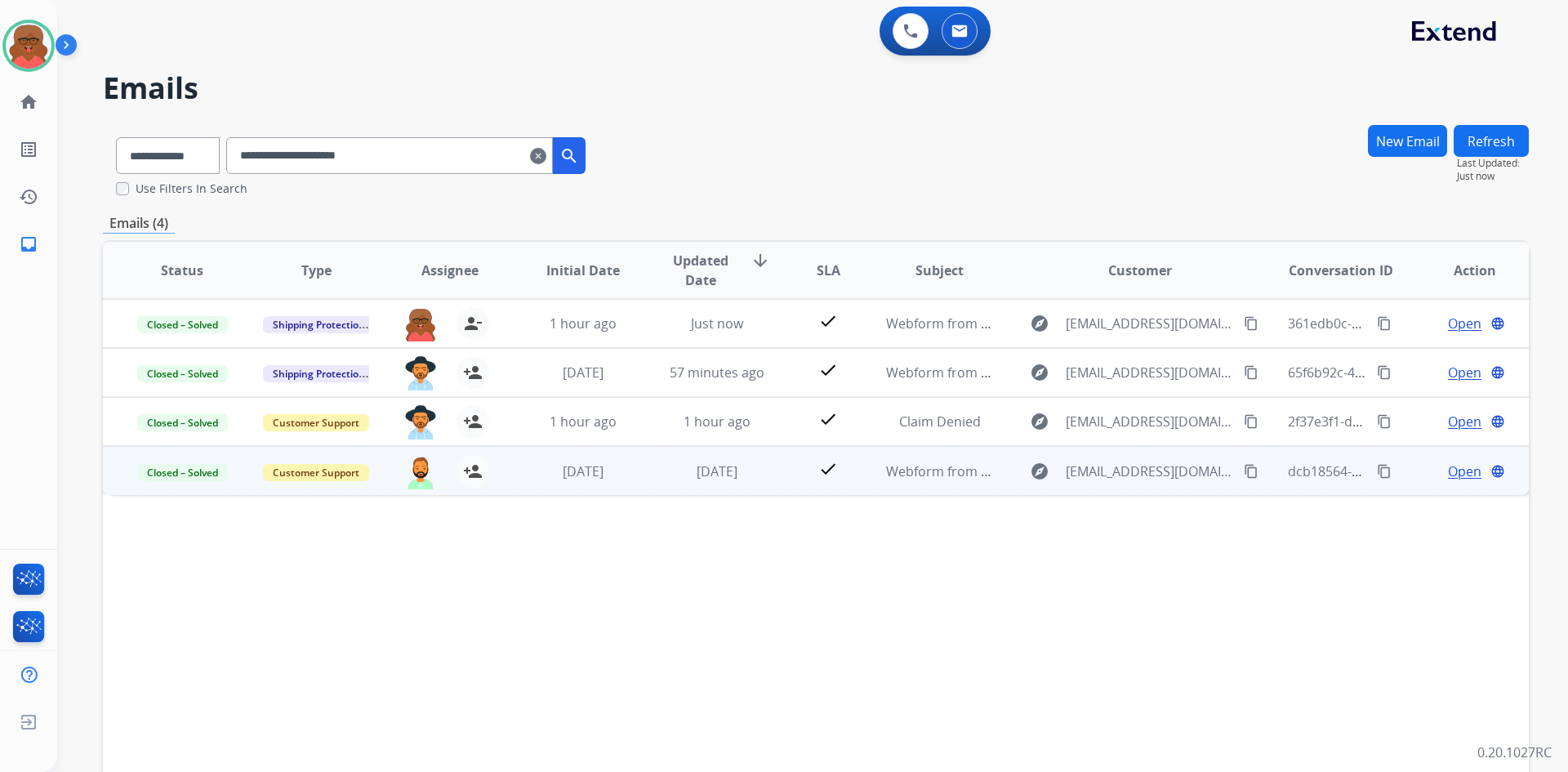
click at [647, 476] on td "[DATE]" at bounding box center [705, 470] width 134 height 49
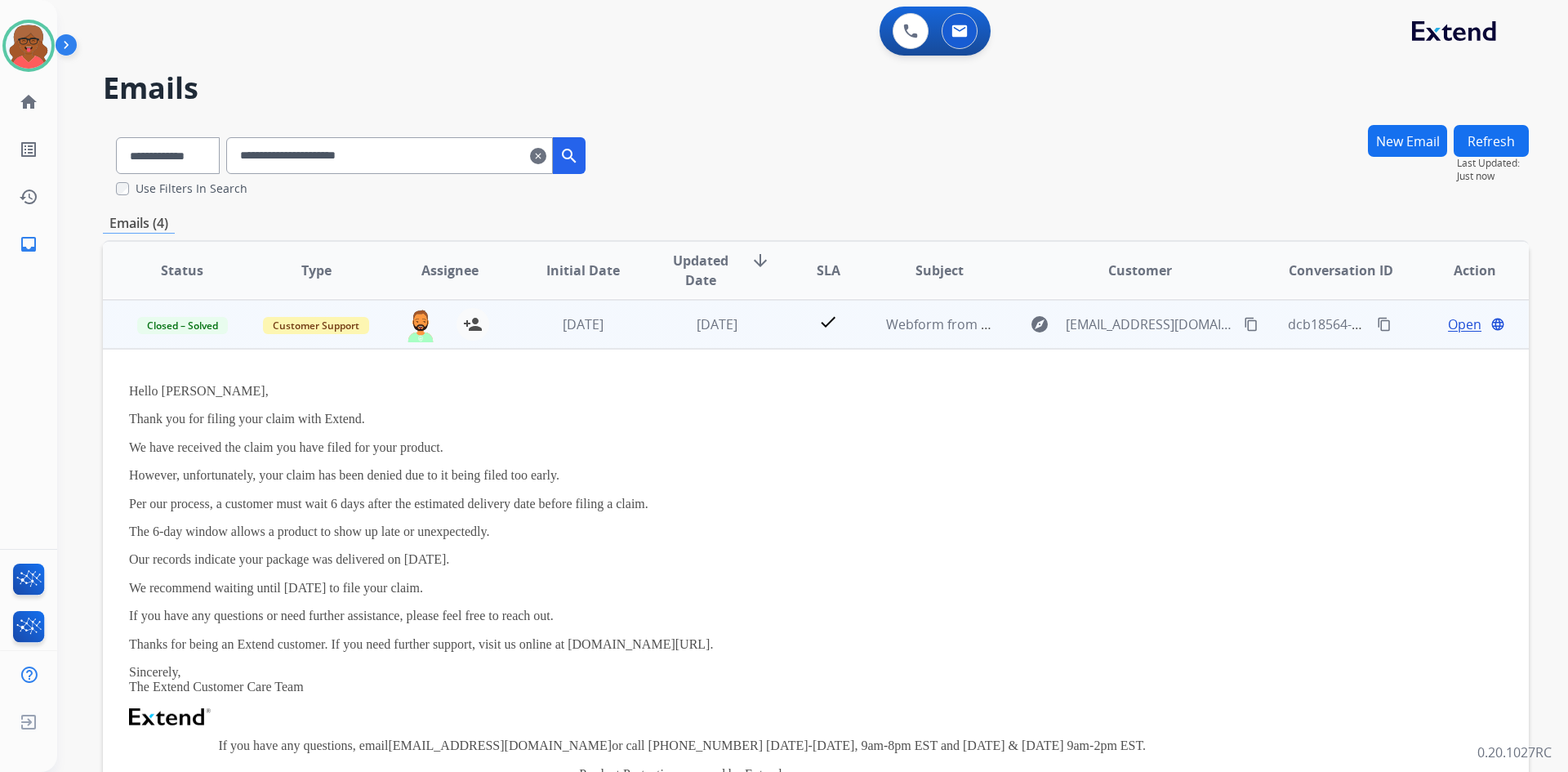
scroll to position [147, 0]
click at [628, 330] on div "[DATE]" at bounding box center [583, 323] width 107 height 20
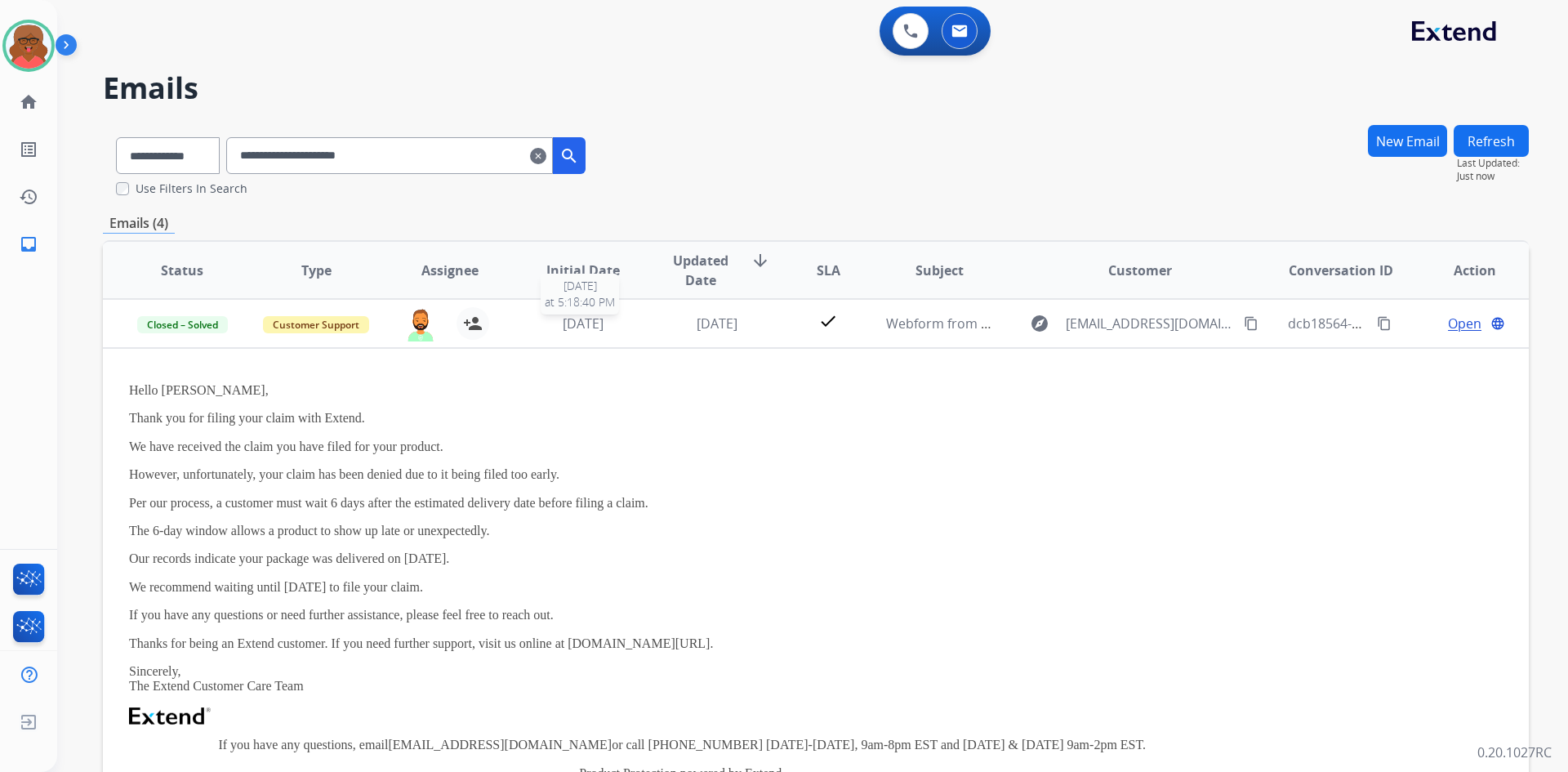
scroll to position [0, 0]
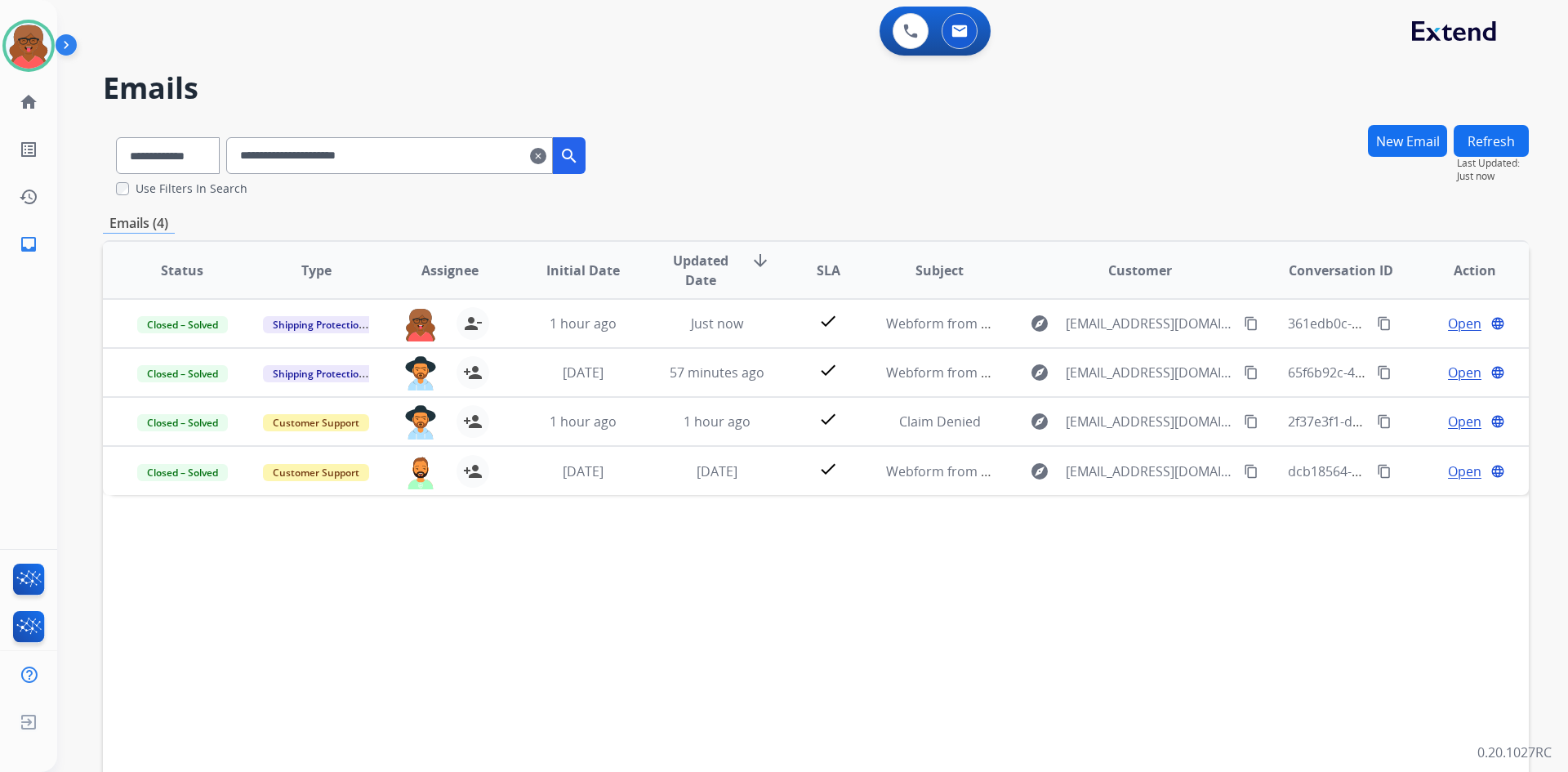
click at [547, 156] on mat-icon "clear" at bounding box center [537, 156] width 16 height 20
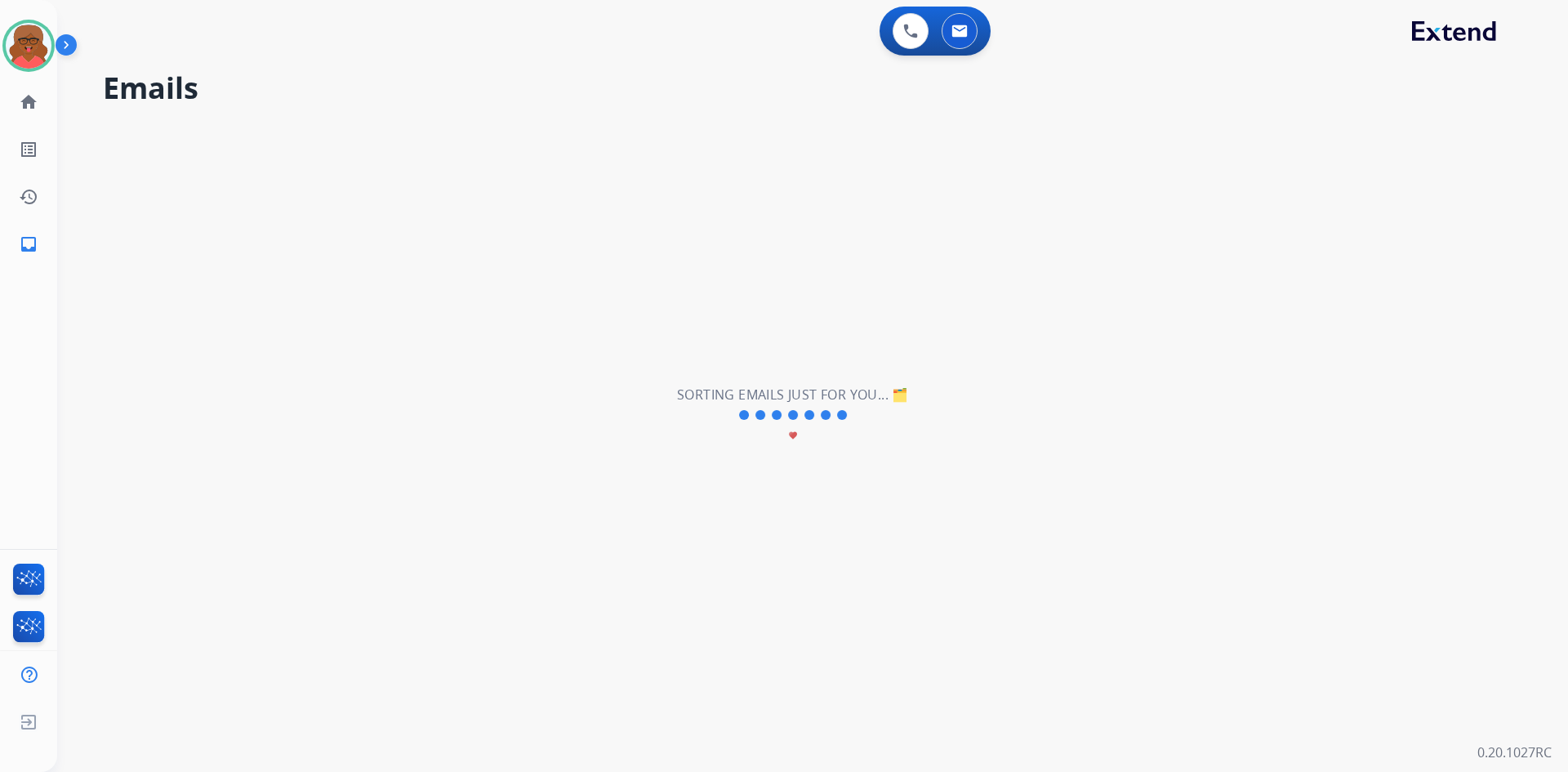
select select "**********"
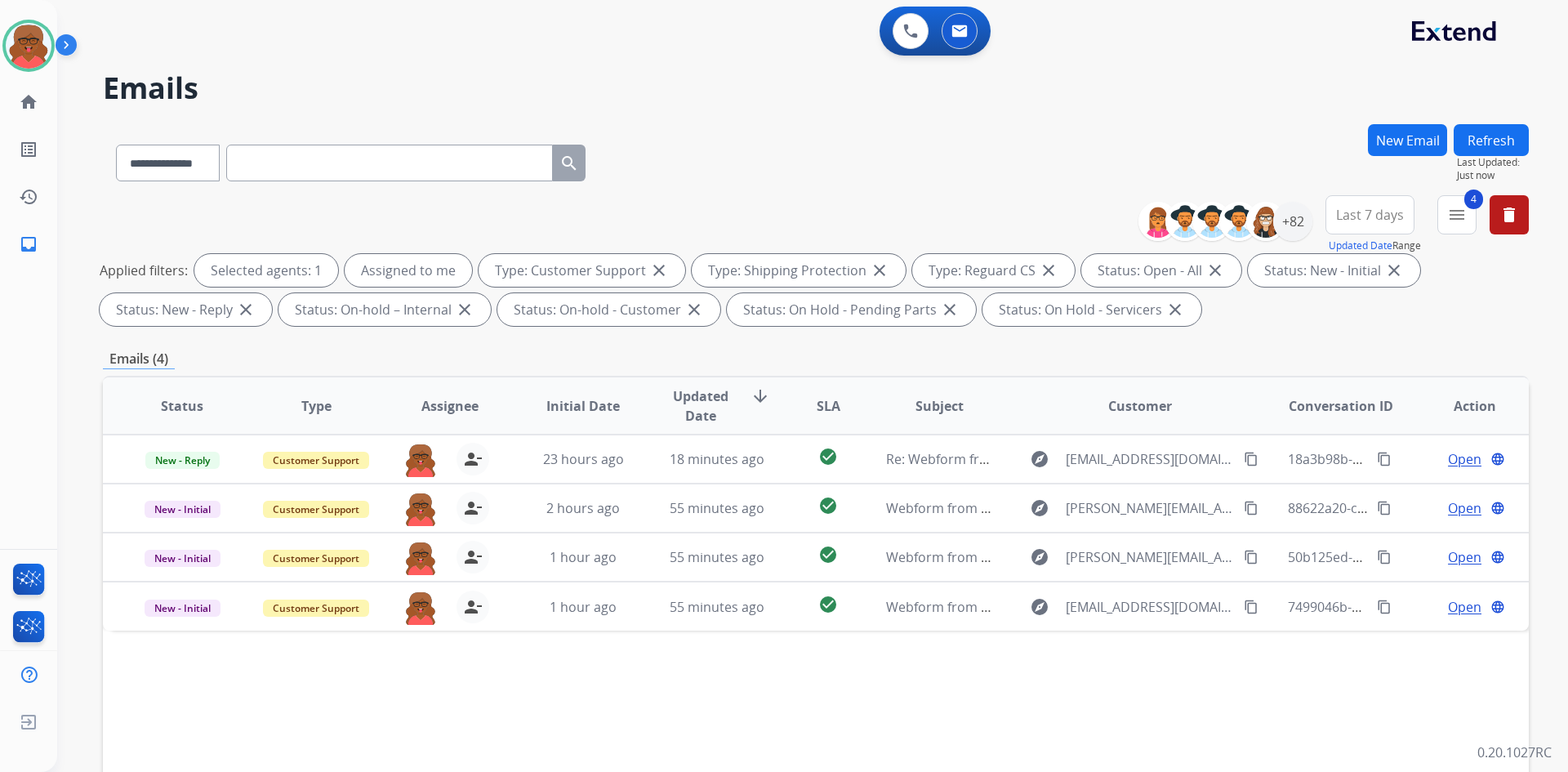
click at [1494, 138] on button "Refresh" at bounding box center [1491, 139] width 75 height 31
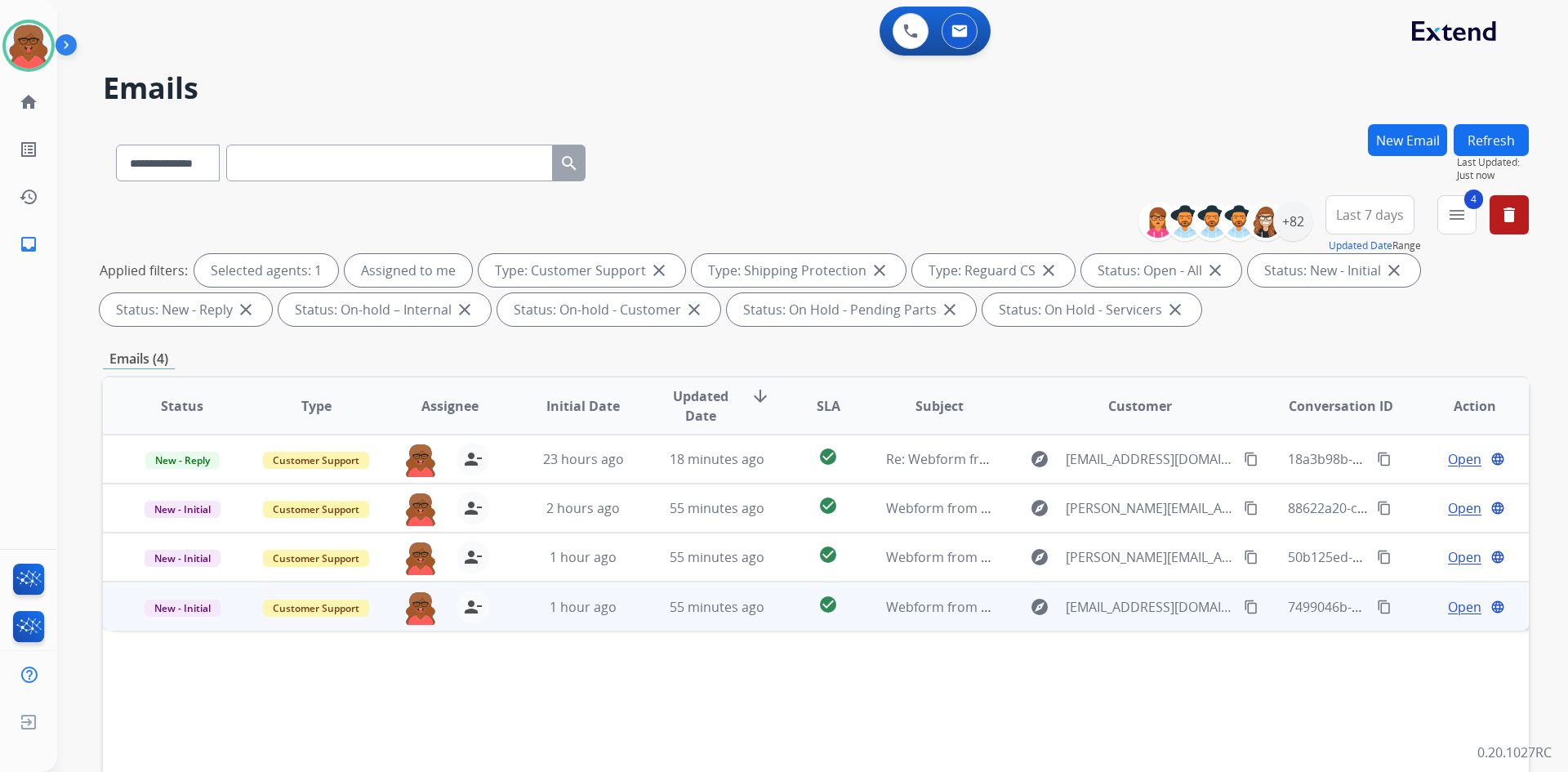
click at [1244, 606] on mat-icon "content_copy" at bounding box center [1251, 606] width 14 height 14
click at [1448, 605] on span "Open" at bounding box center [1464, 606] width 33 height 20
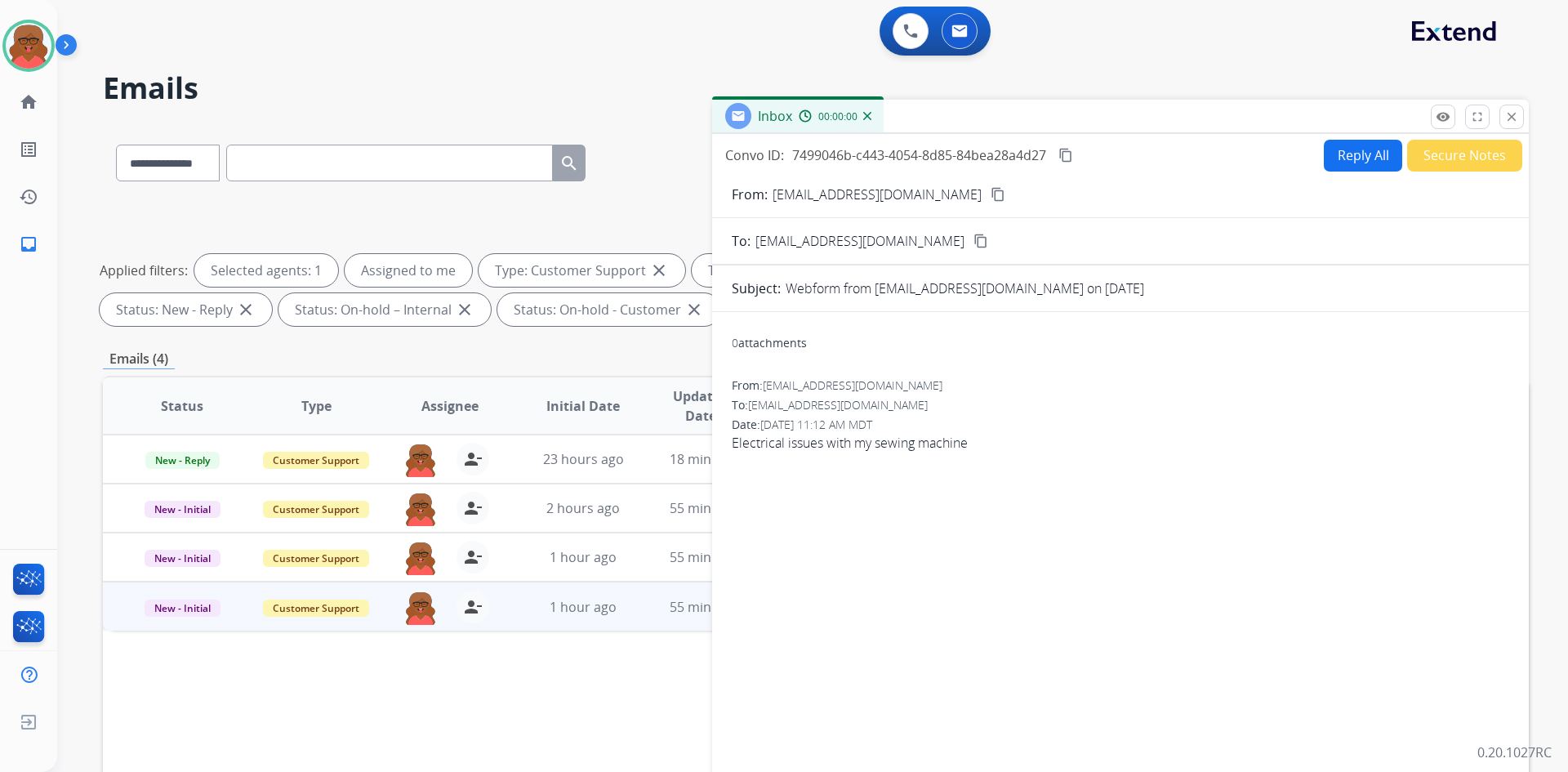
click at [1060, 155] on button "content_copy" at bounding box center [1065, 155] width 20 height 20
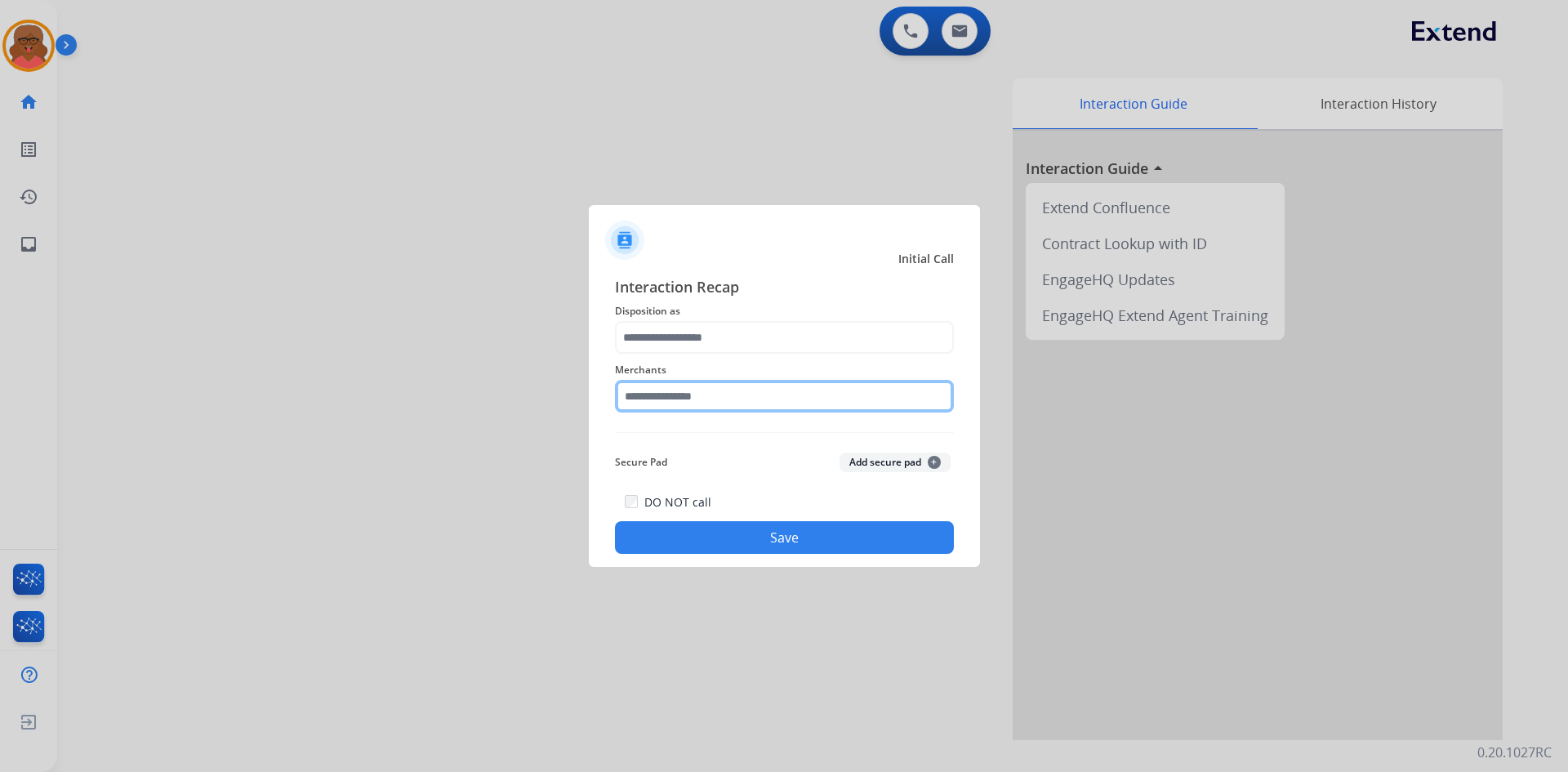
click at [673, 389] on input "text" at bounding box center [784, 396] width 339 height 32
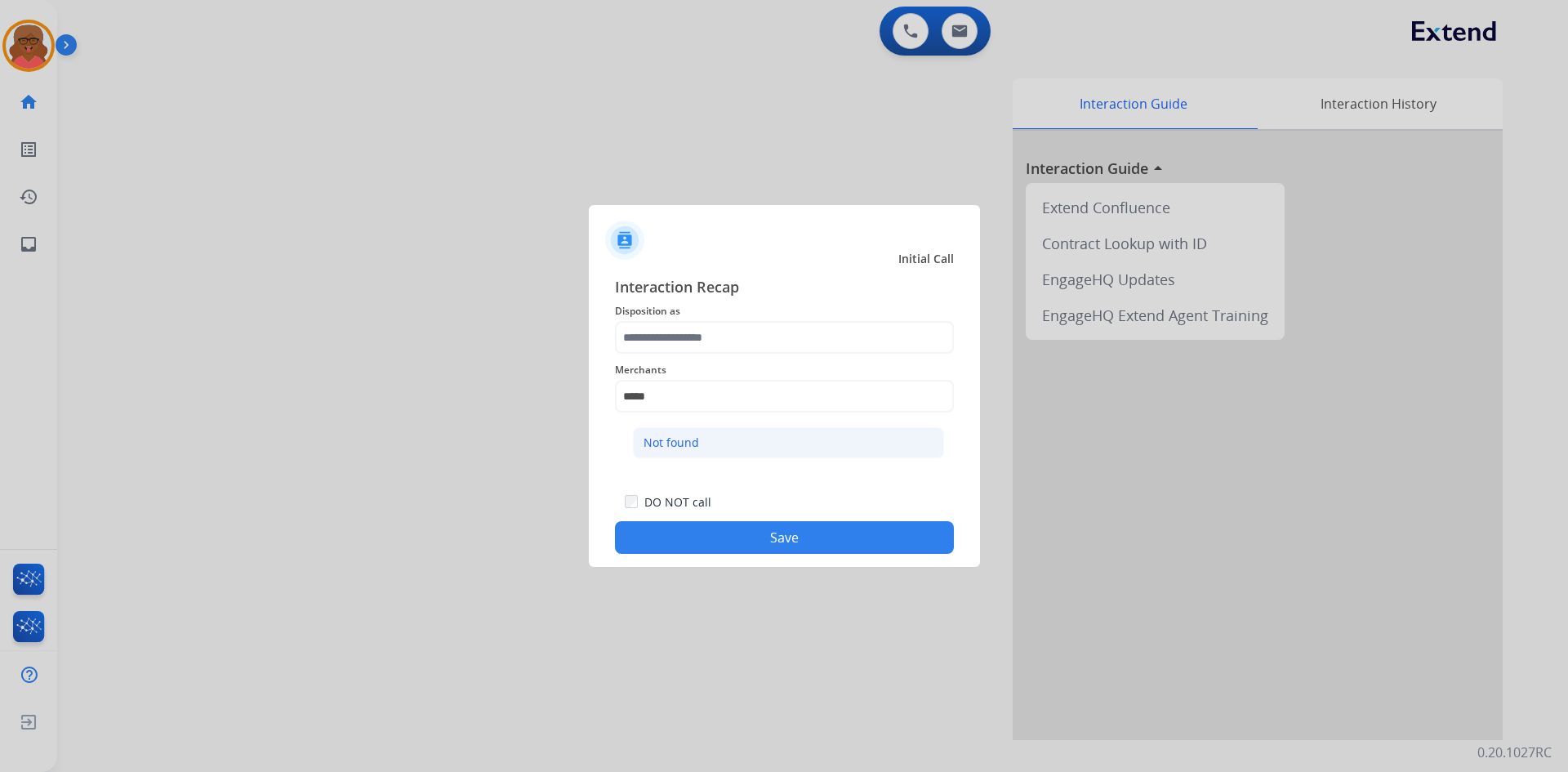
click at [687, 440] on div "Not found" at bounding box center [671, 442] width 55 height 16
type input "*********"
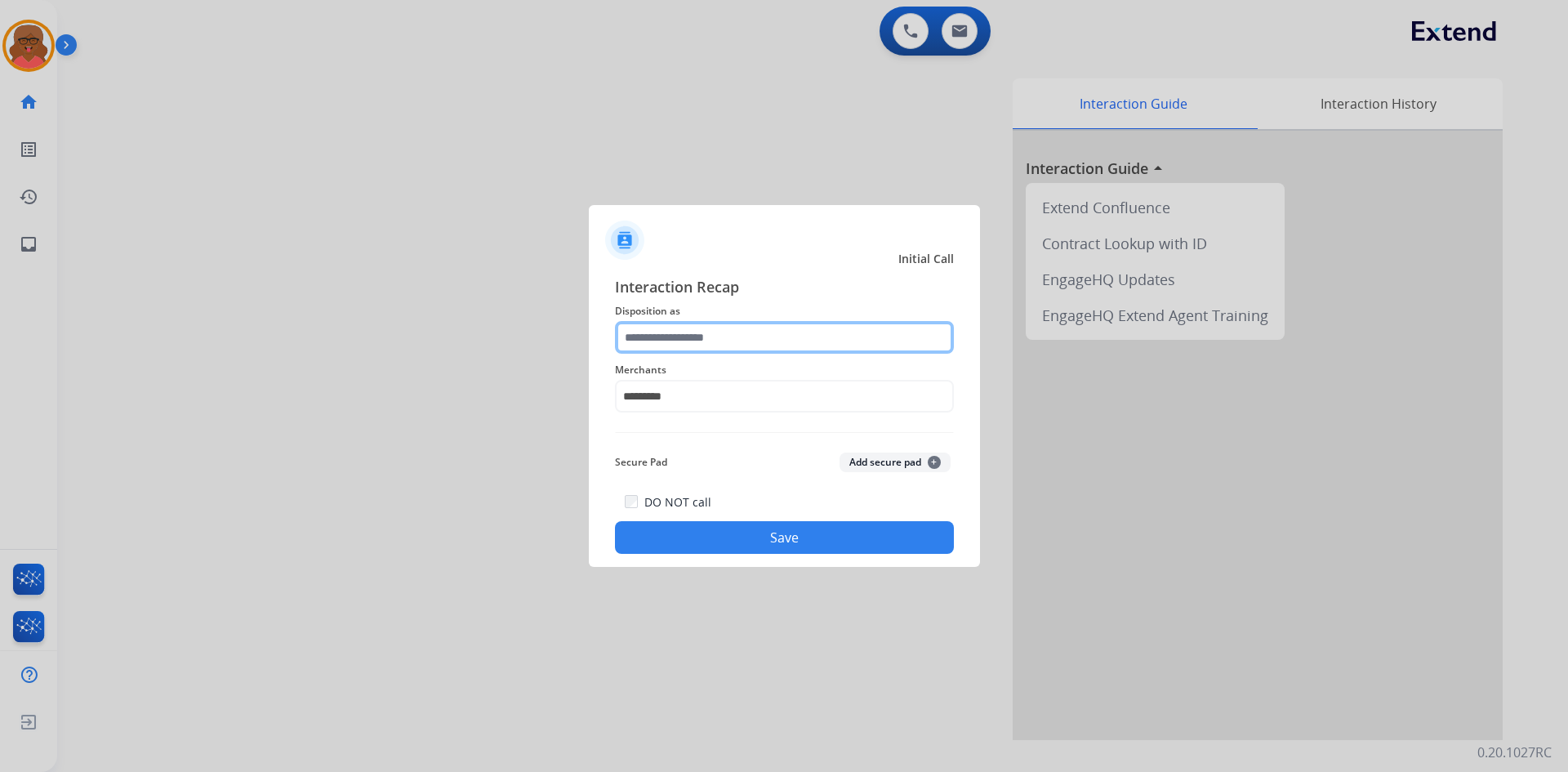
click at [671, 348] on input "text" at bounding box center [784, 338] width 339 height 32
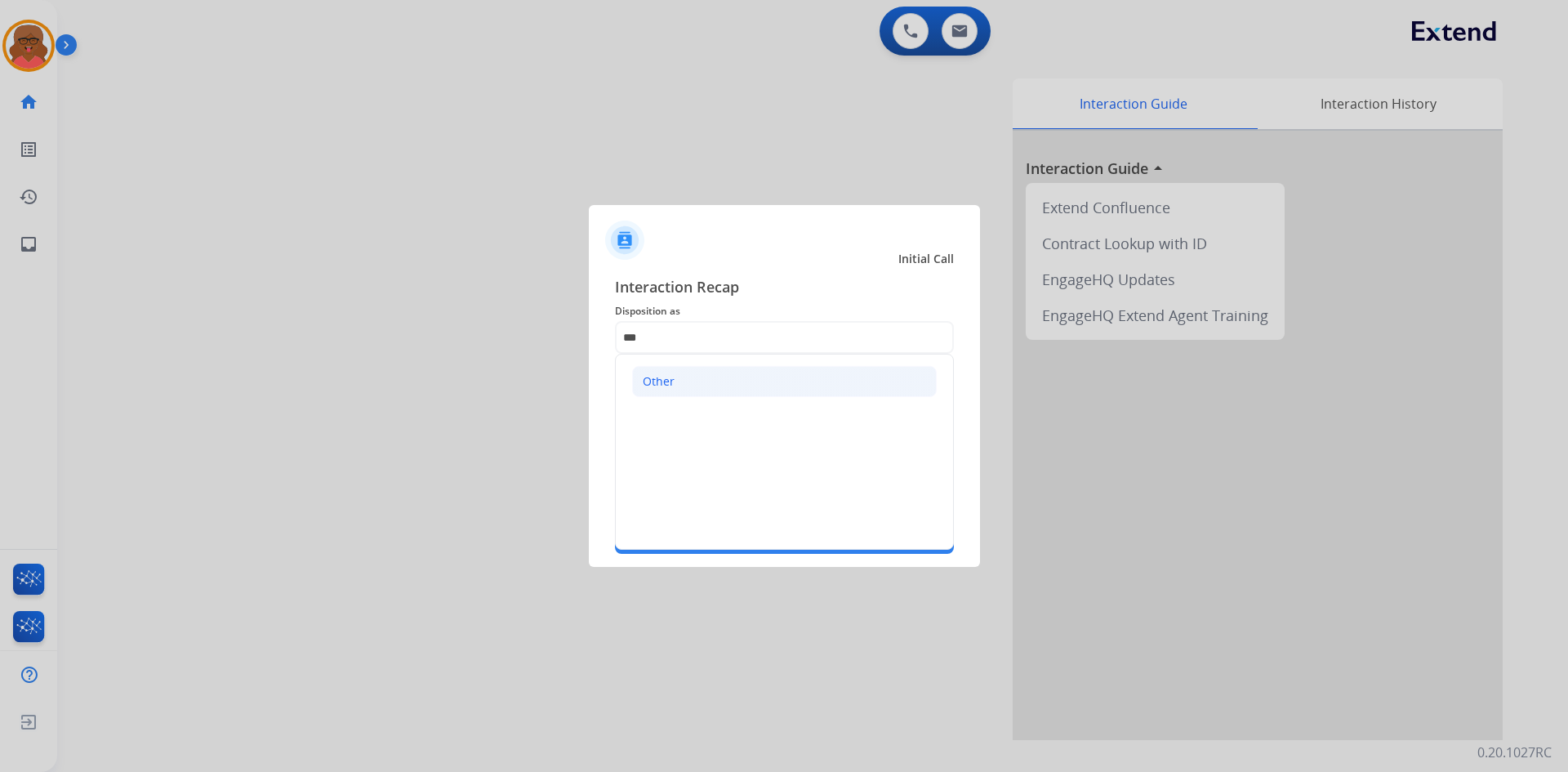
click at [670, 380] on div "Other" at bounding box center [658, 381] width 31 height 16
type input "*****"
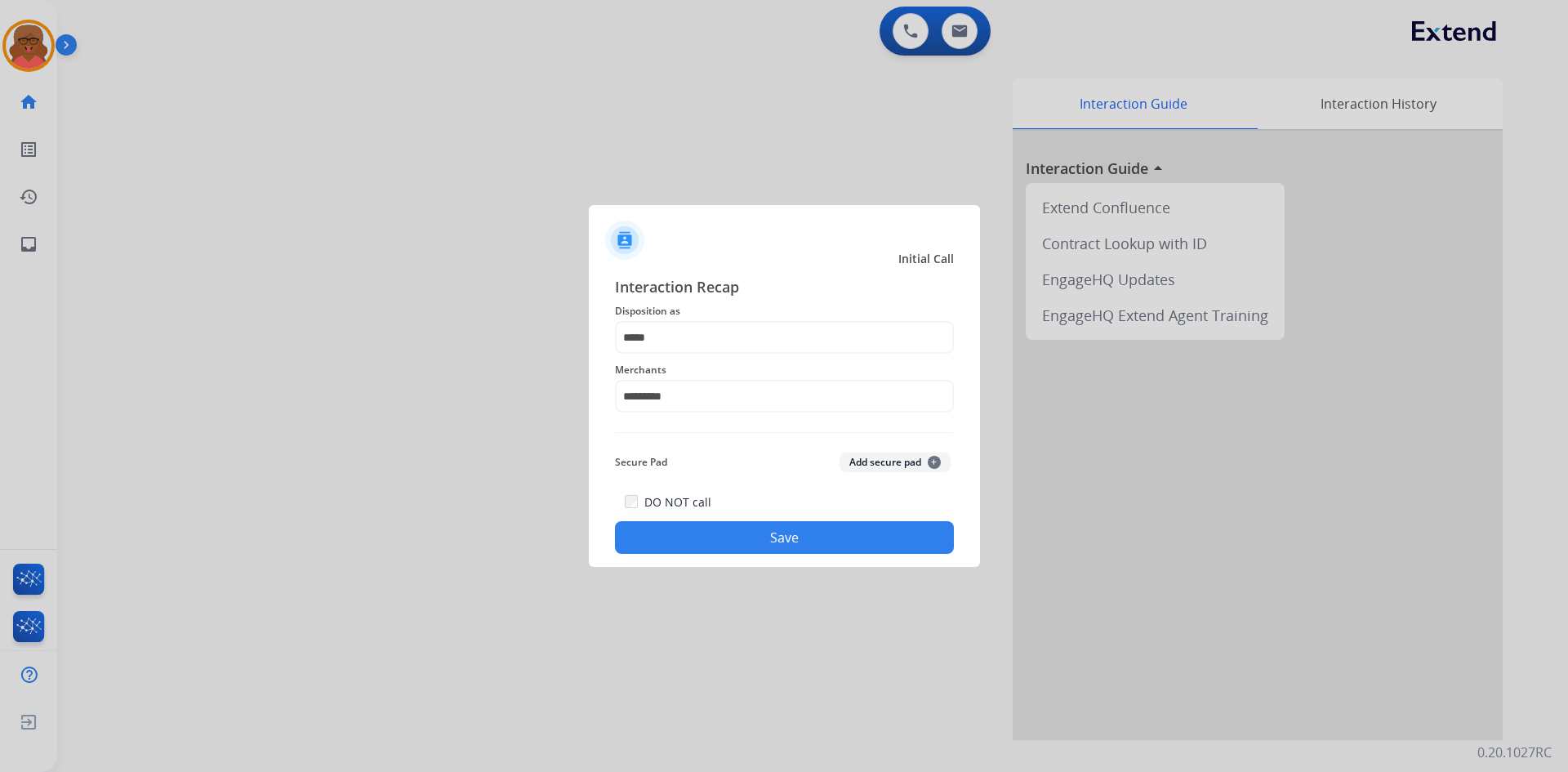
click at [754, 542] on button "Save" at bounding box center [784, 537] width 339 height 32
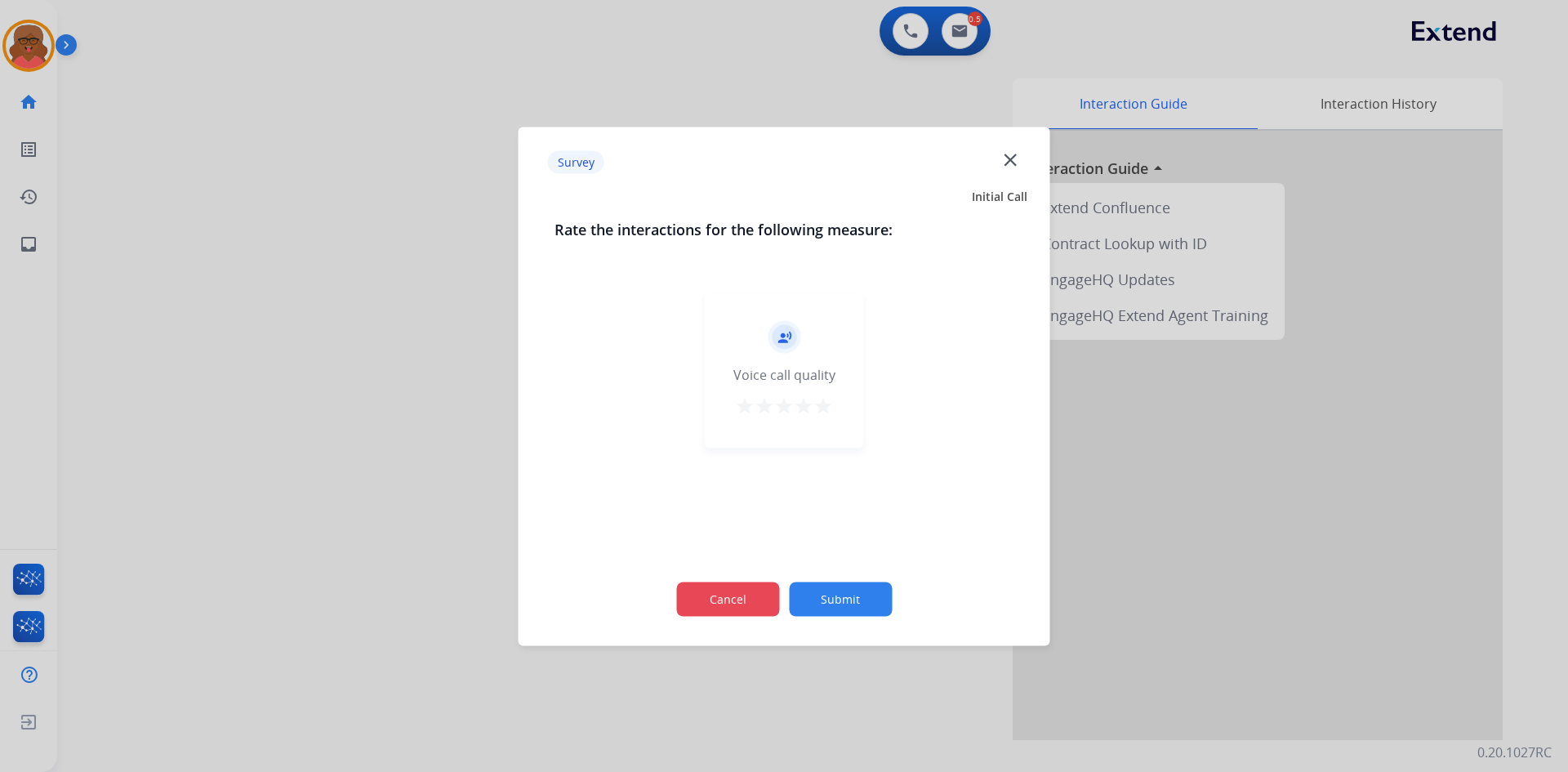
click at [746, 594] on button "Cancel" at bounding box center [727, 599] width 103 height 34
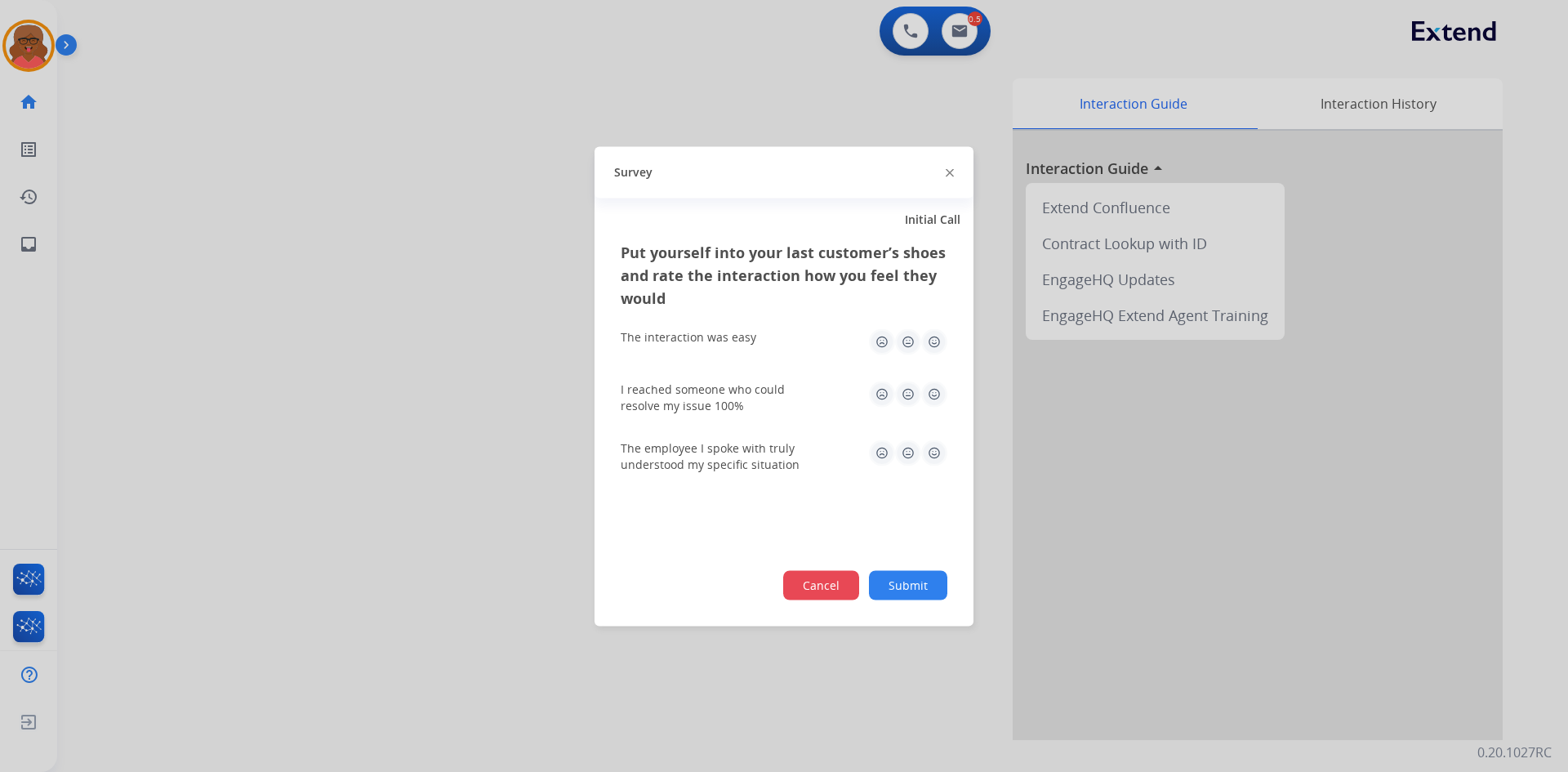
click at [808, 588] on button "Cancel" at bounding box center [821, 585] width 76 height 30
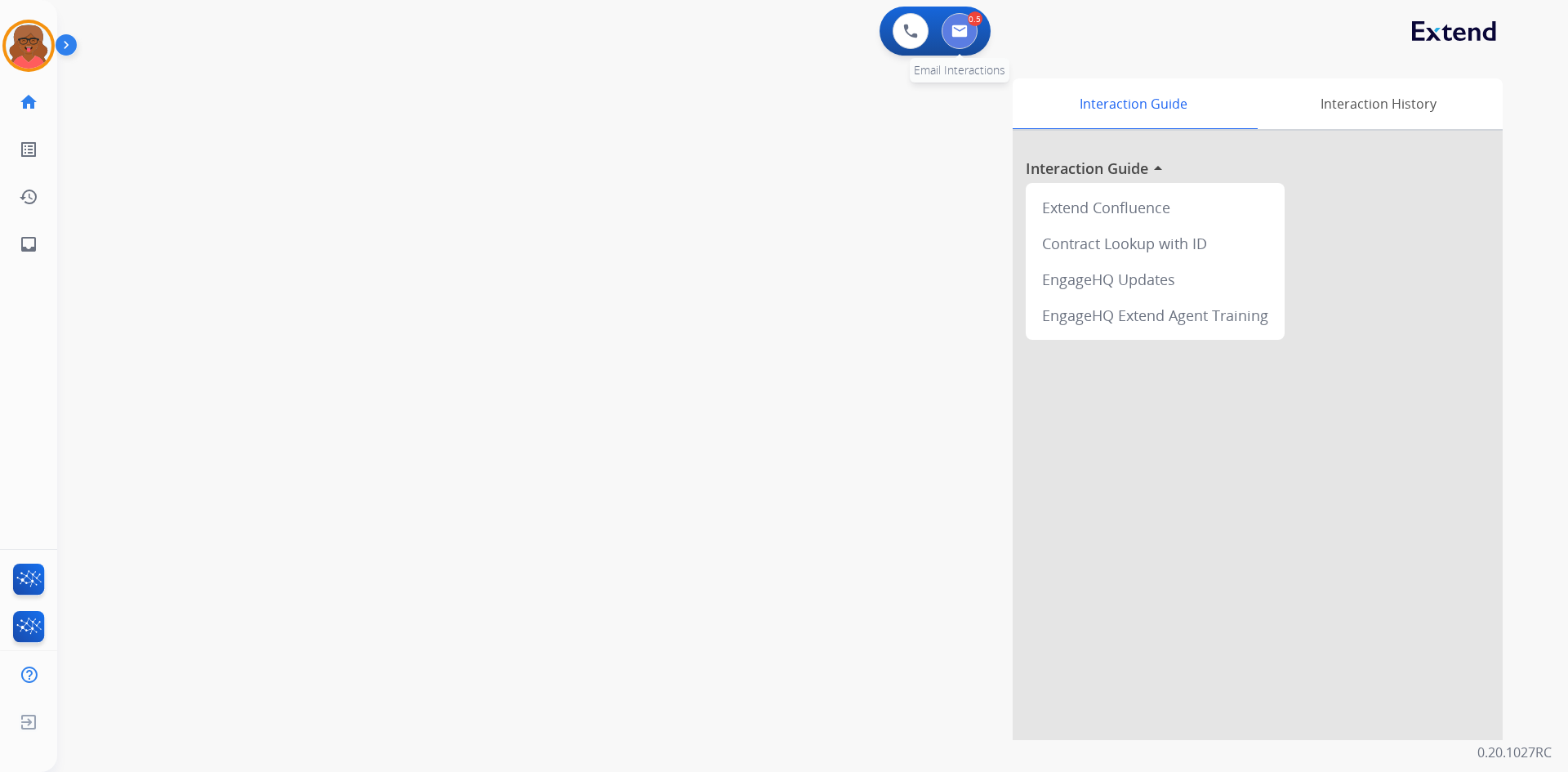
click at [963, 48] on button at bounding box center [960, 31] width 36 height 36
select select "**********"
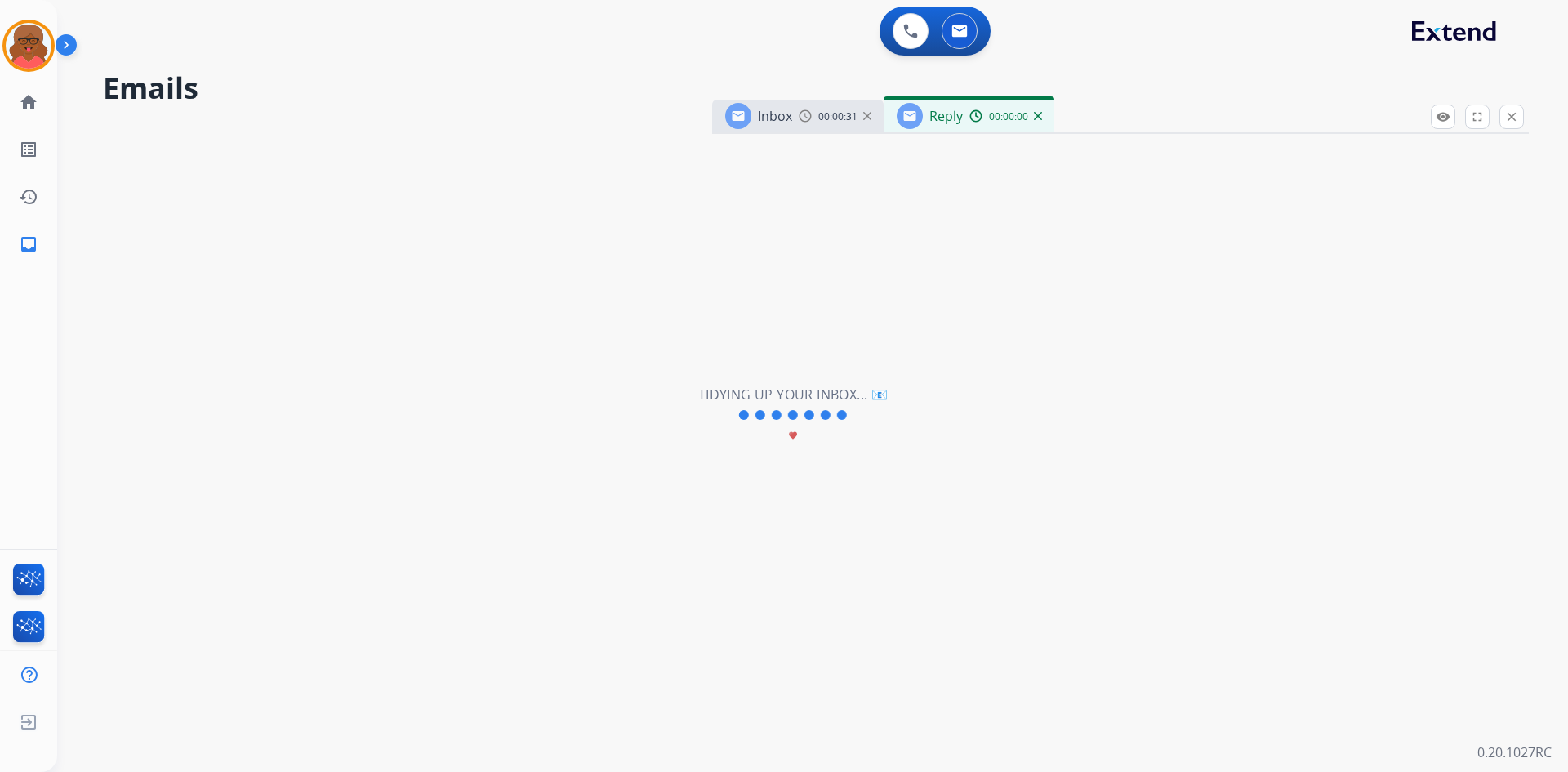
select select "**********"
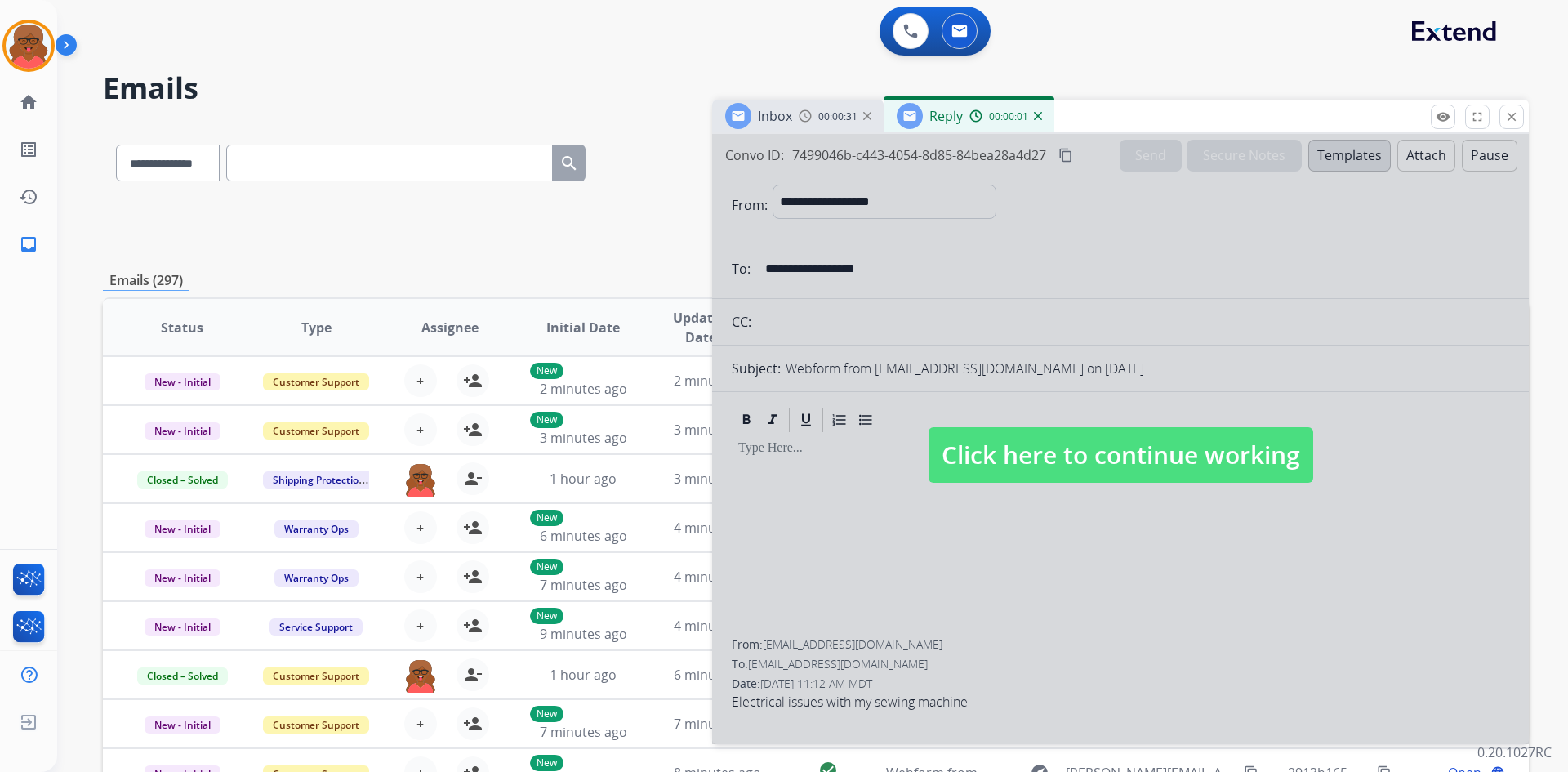
click at [1133, 441] on span "Click here to continue working" at bounding box center [1121, 454] width 384 height 55
select select
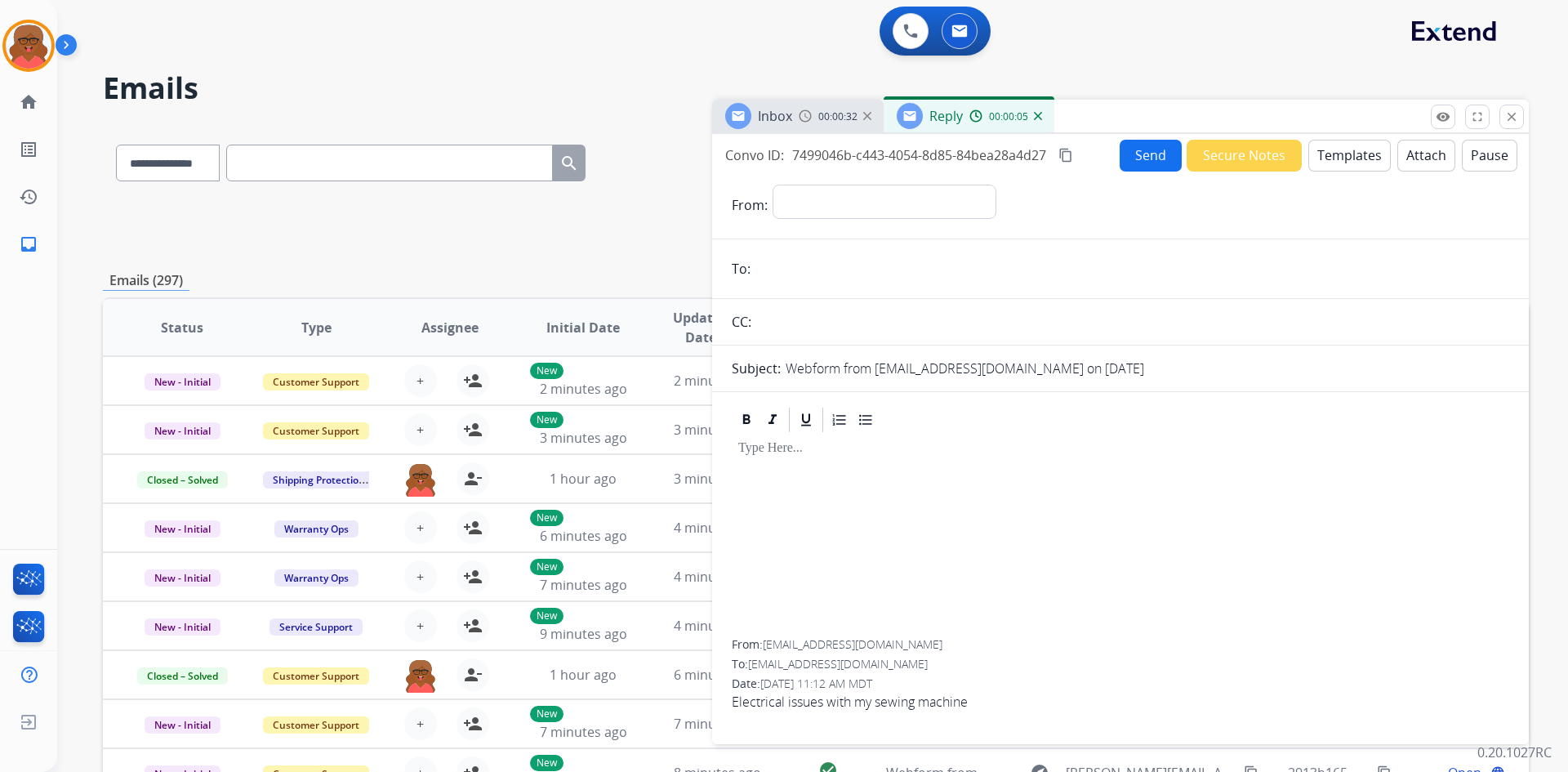
click at [1526, 116] on div "Inbox 00:00:32 Reply 00:00:05" at bounding box center [1121, 116] width 817 height 34
click at [1510, 111] on mat-icon "close" at bounding box center [1511, 116] width 14 height 14
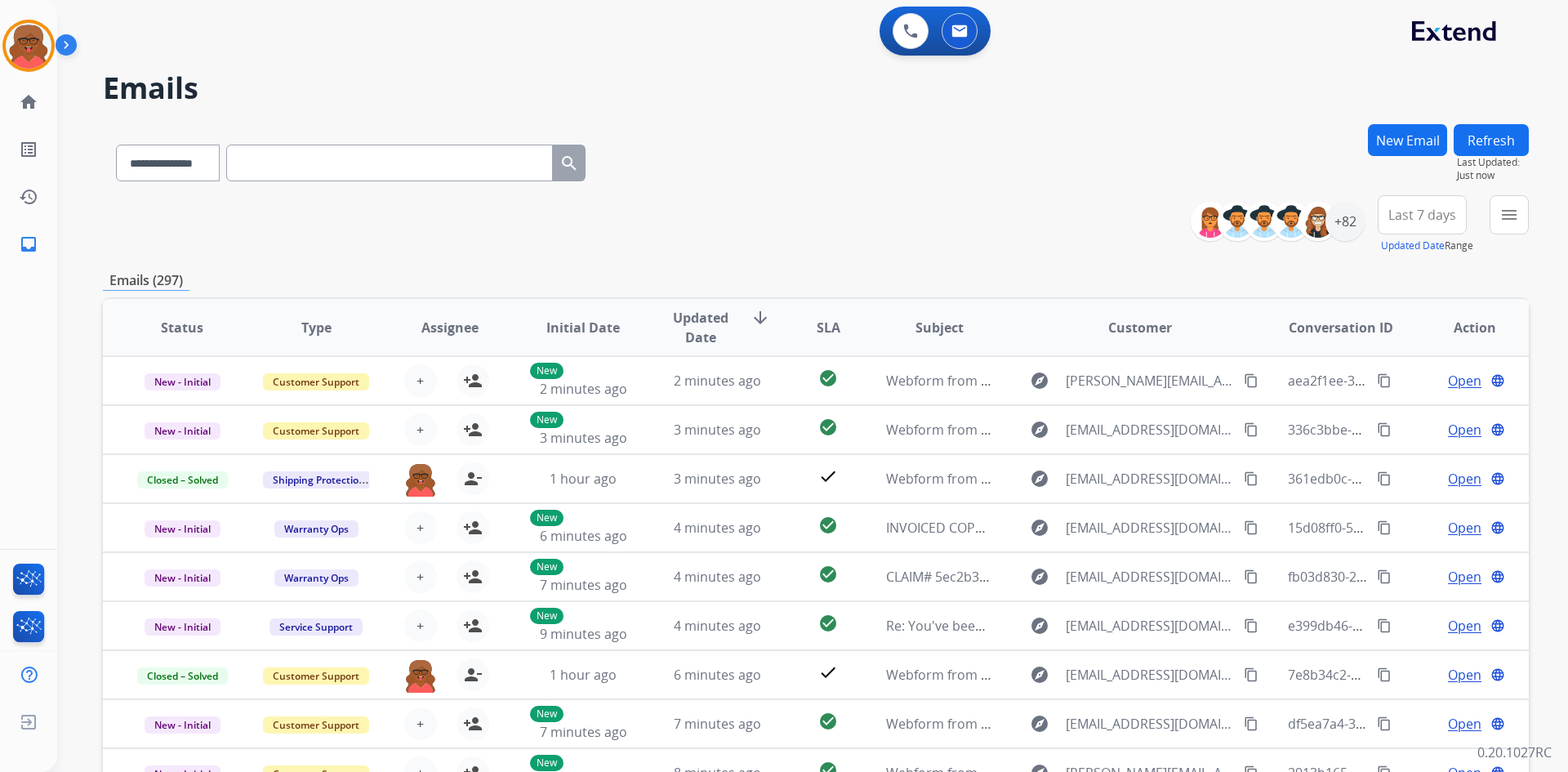
click at [1491, 218] on button "menu" at bounding box center [1509, 215] width 39 height 39
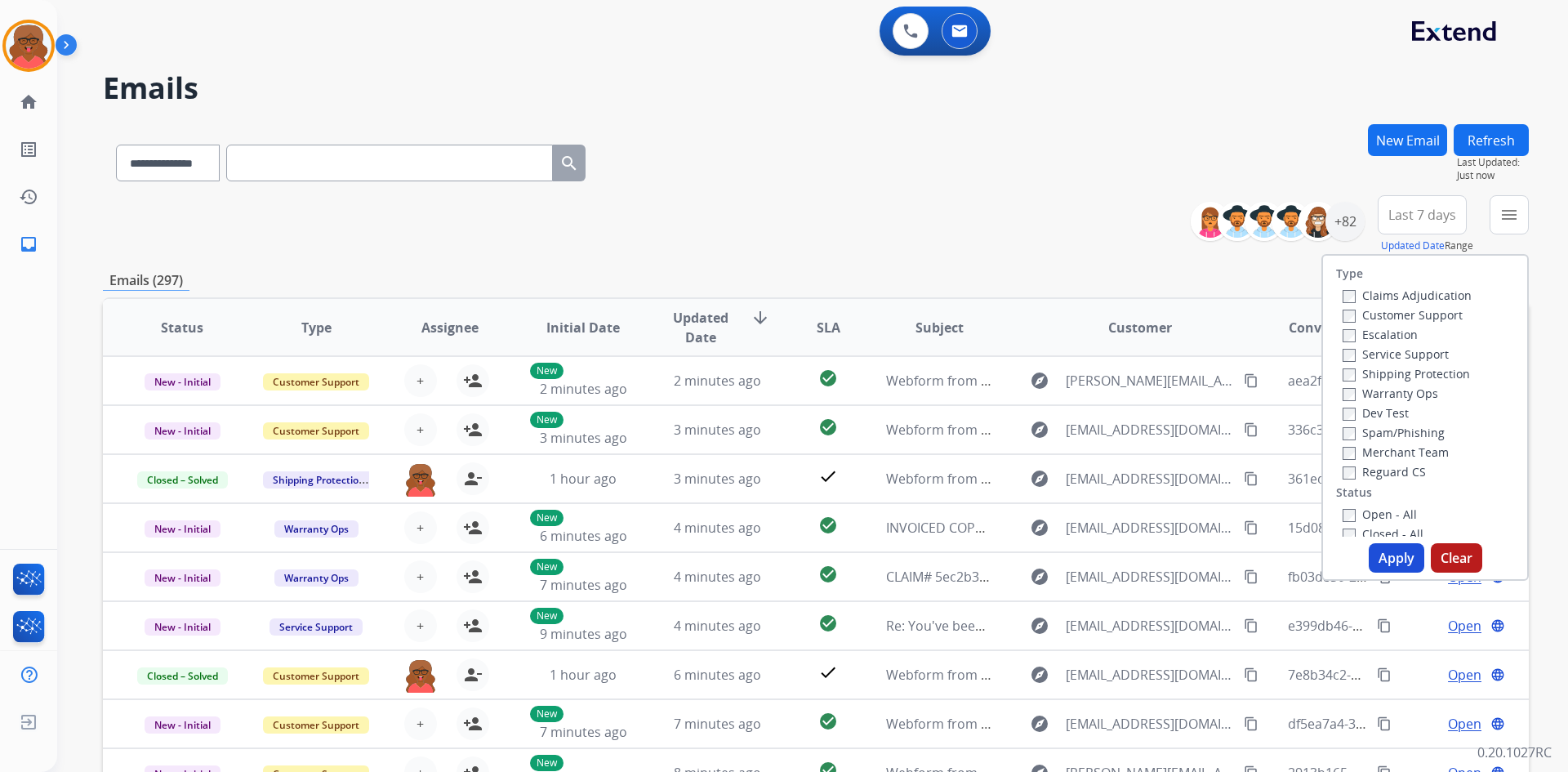
click at [1379, 472] on label "Reguard CS" at bounding box center [1384, 472] width 83 height 15
click at [1380, 511] on label "Open - All" at bounding box center [1379, 514] width 74 height 15
click at [1409, 374] on label "Shipping Protection" at bounding box center [1406, 373] width 128 height 15
click at [1415, 320] on label "Customer Support" at bounding box center [1402, 315] width 120 height 15
click at [1391, 574] on div "Type Claims Adjudication Customer Support Escalation Service Support Shipping P…" at bounding box center [1425, 417] width 207 height 326
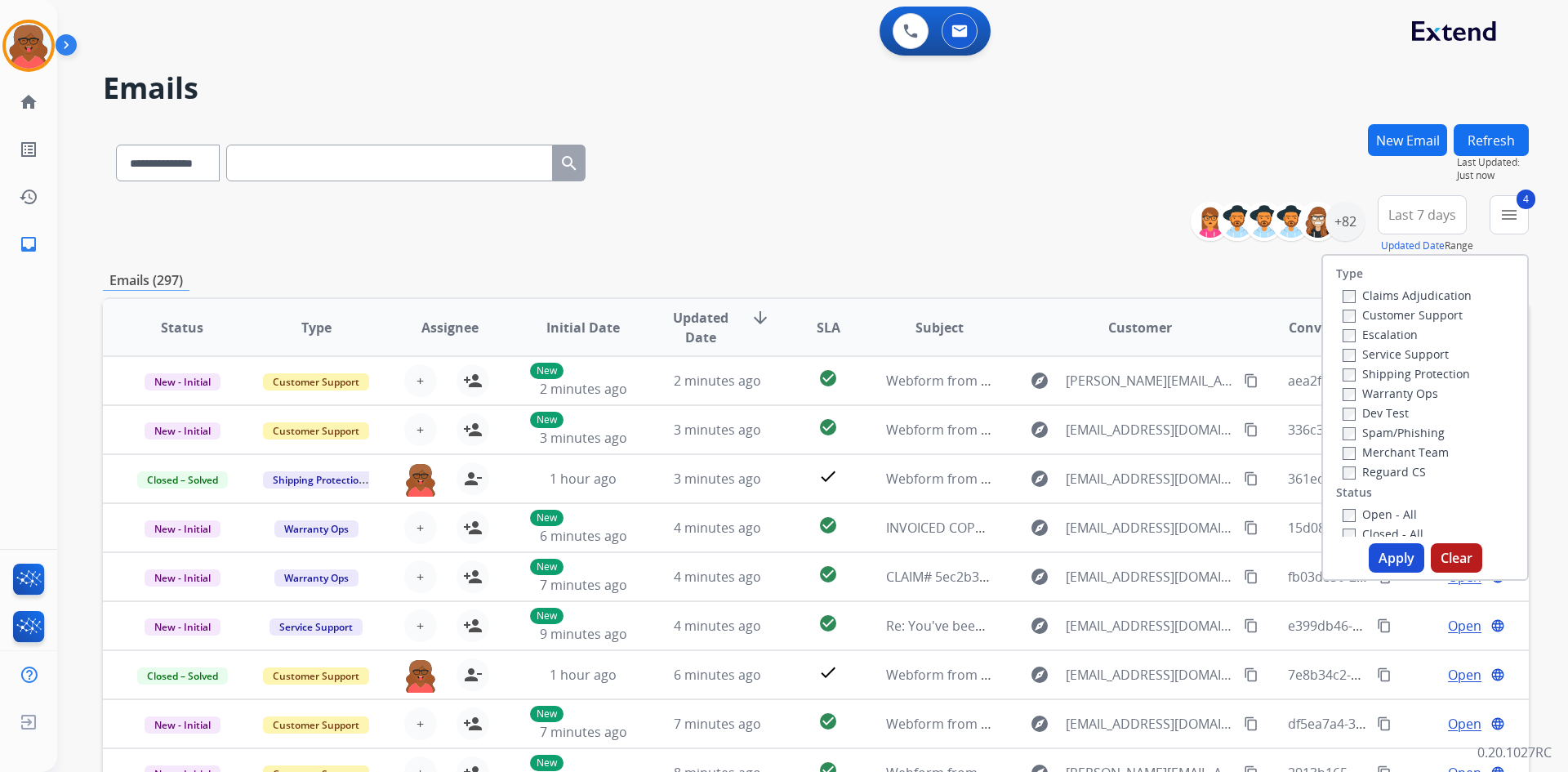
click at [1389, 548] on button "Apply" at bounding box center [1396, 558] width 55 height 30
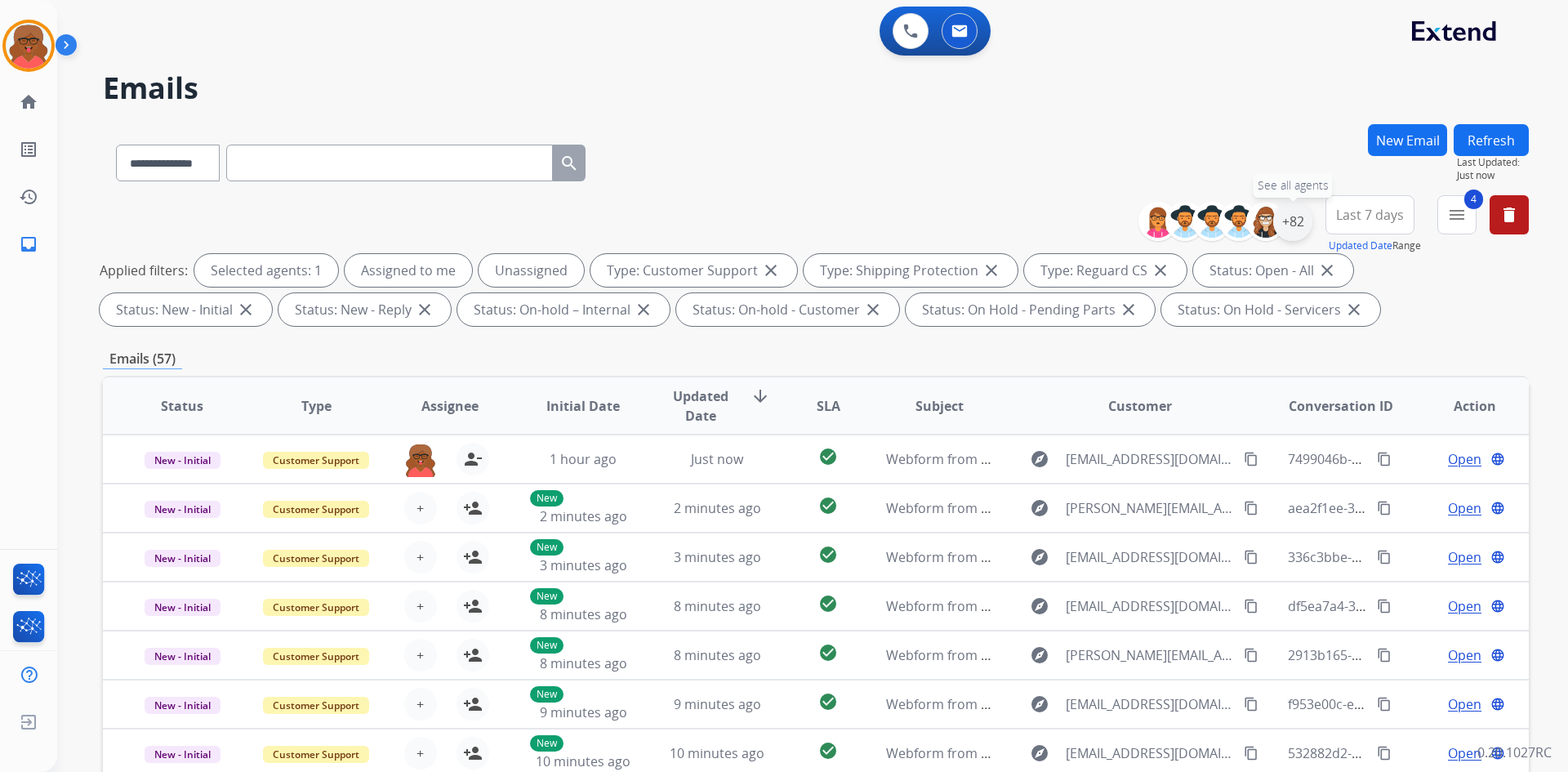
click at [1298, 221] on div "+82" at bounding box center [1293, 221] width 39 height 39
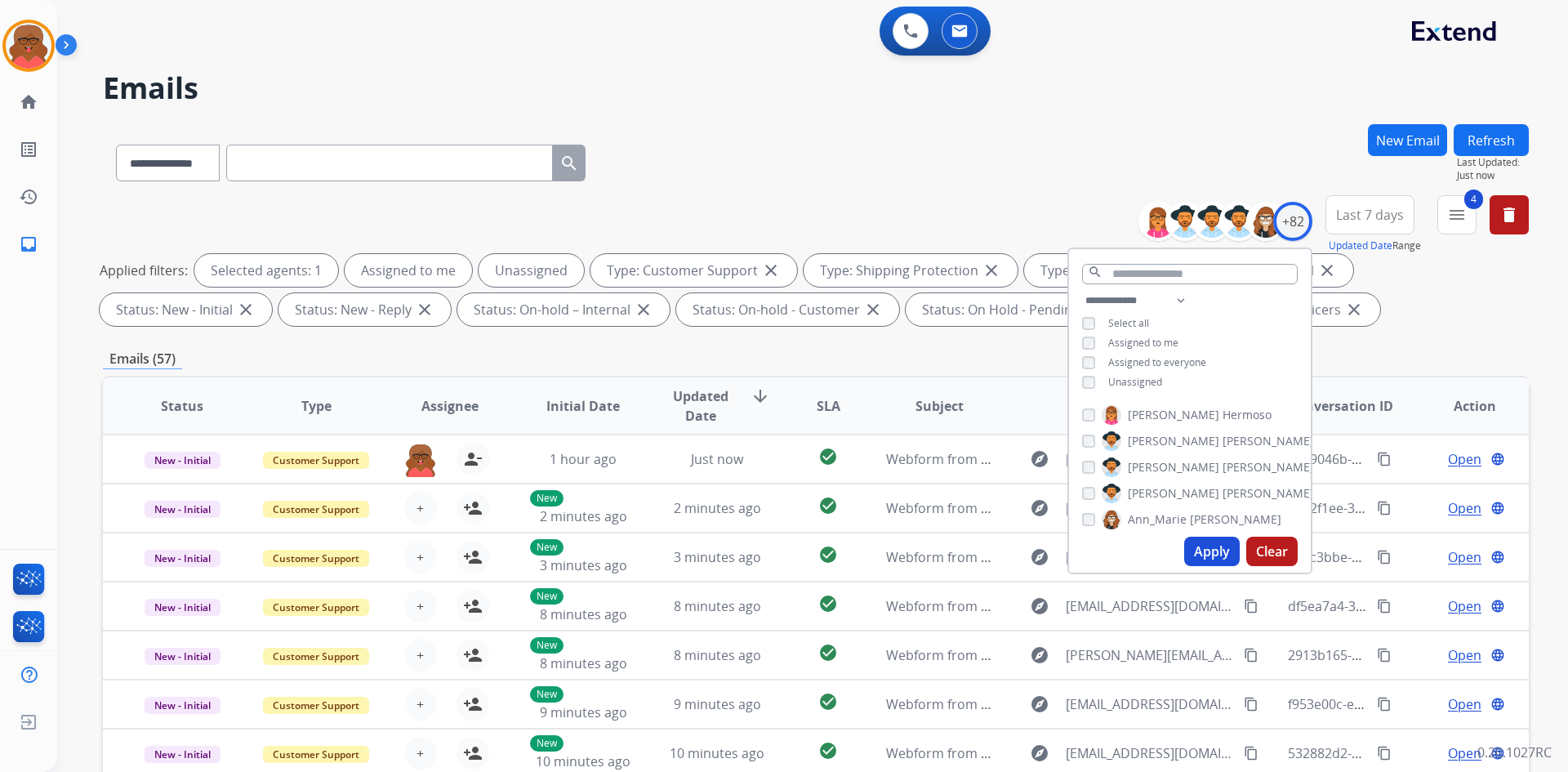
click at [1150, 382] on span "Unassigned" at bounding box center [1135, 382] width 54 height 14
click at [1230, 558] on button "Apply" at bounding box center [1212, 551] width 55 height 30
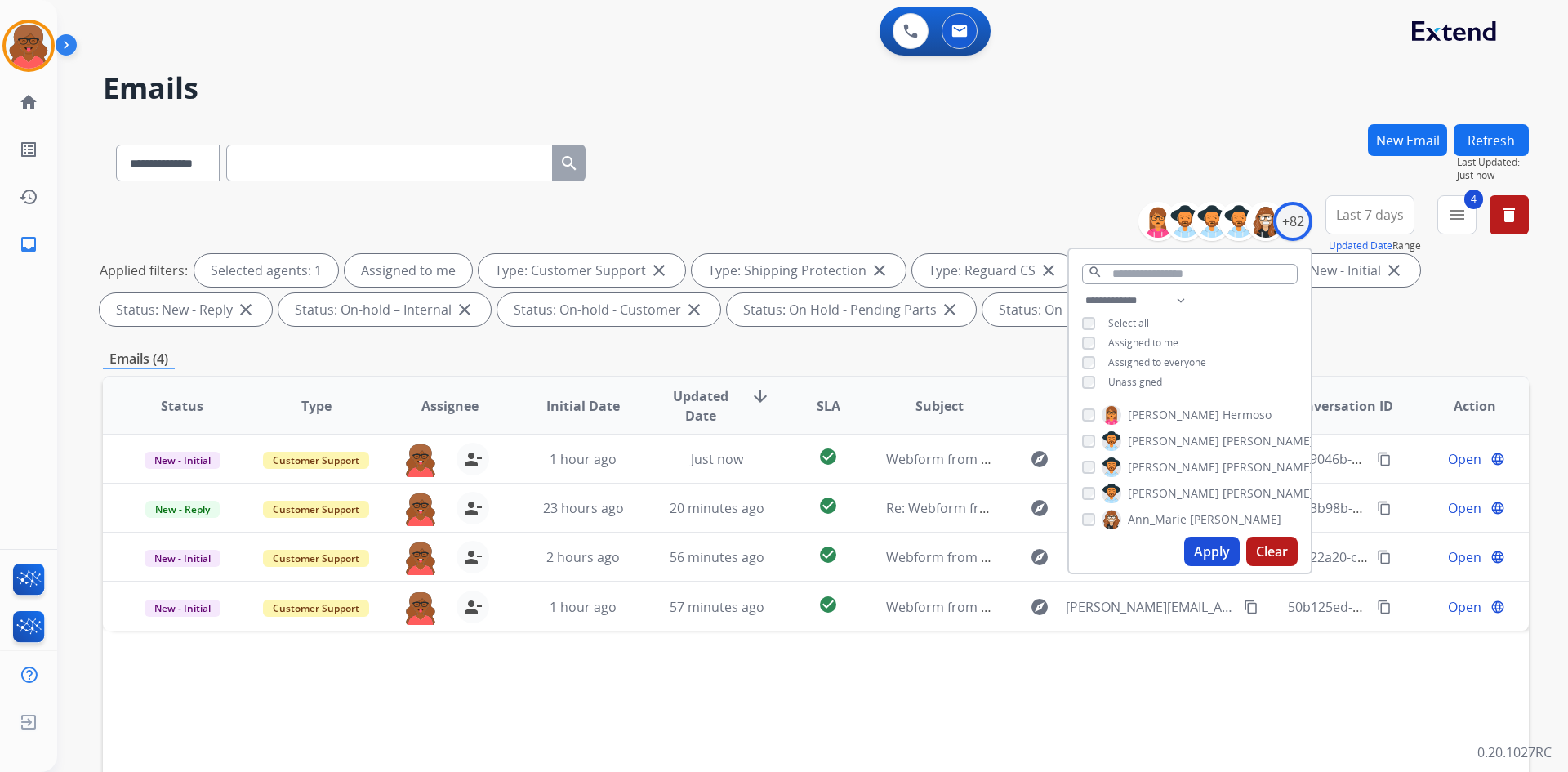
click at [1432, 330] on div "**********" at bounding box center [815, 264] width 1426 height 137
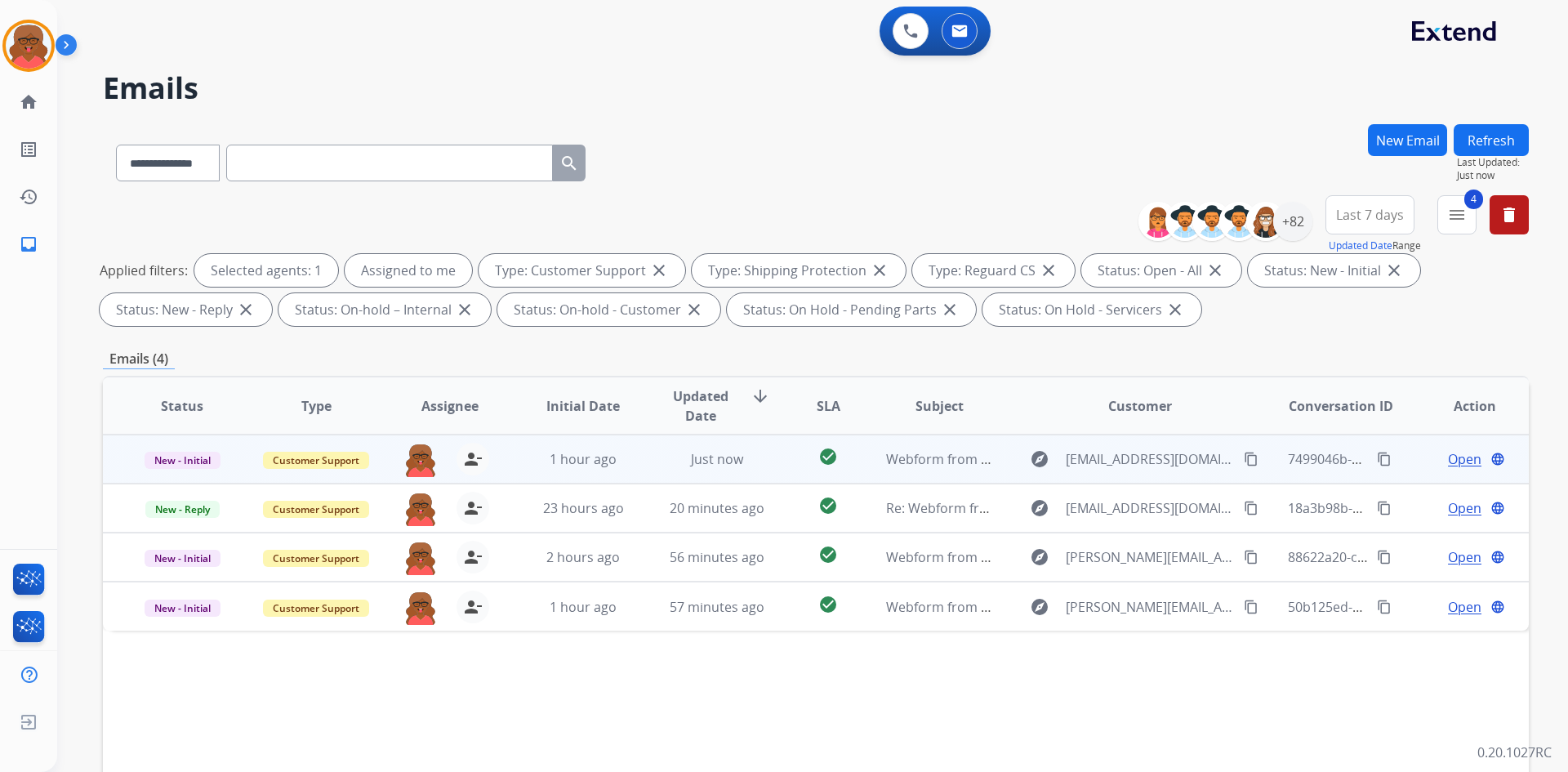
click at [861, 450] on td "Webform from [EMAIL_ADDRESS][DOMAIN_NAME] on [DATE]" at bounding box center [928, 459] width 134 height 49
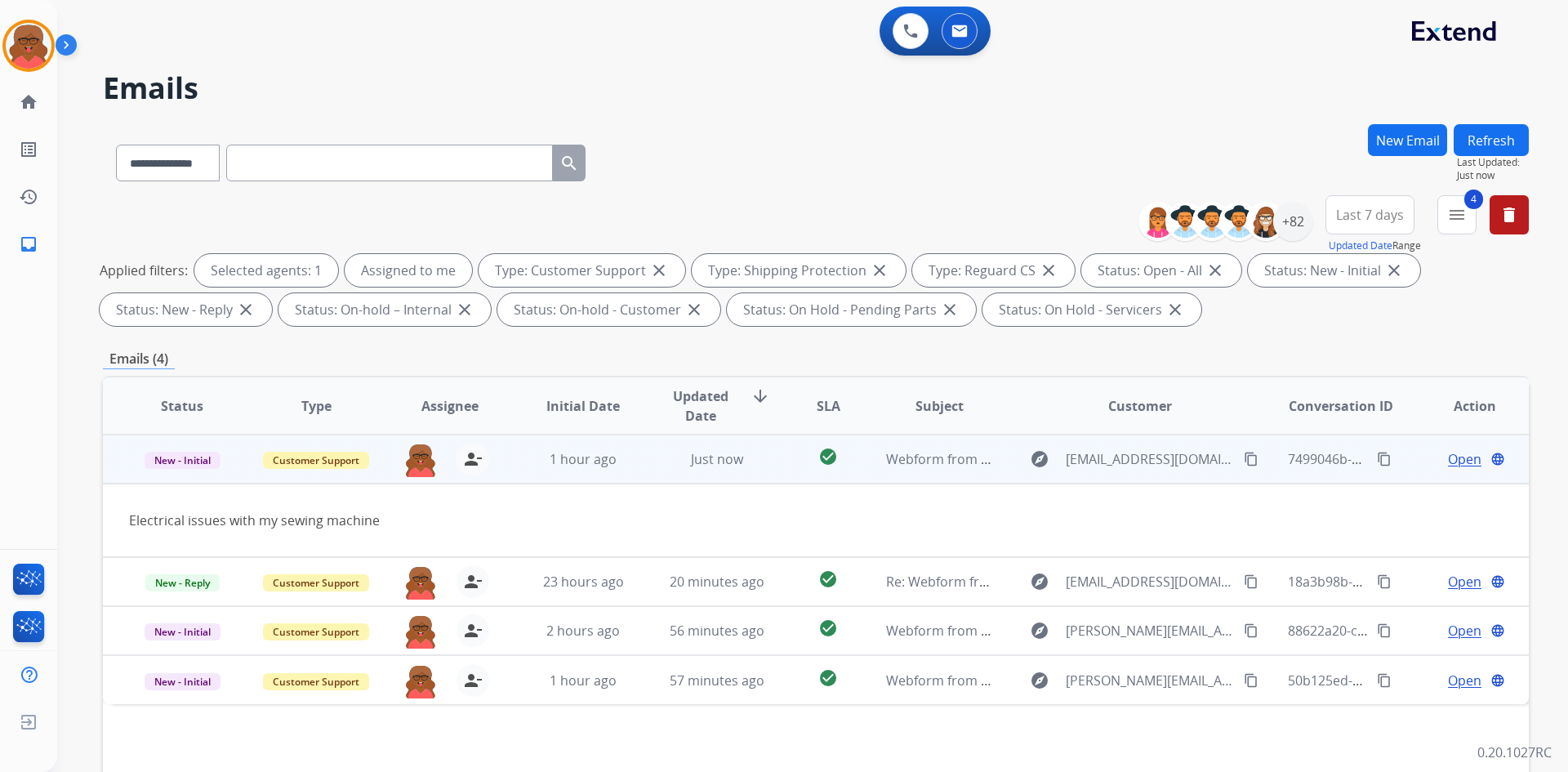
click at [1450, 455] on span "Open" at bounding box center [1464, 458] width 33 height 20
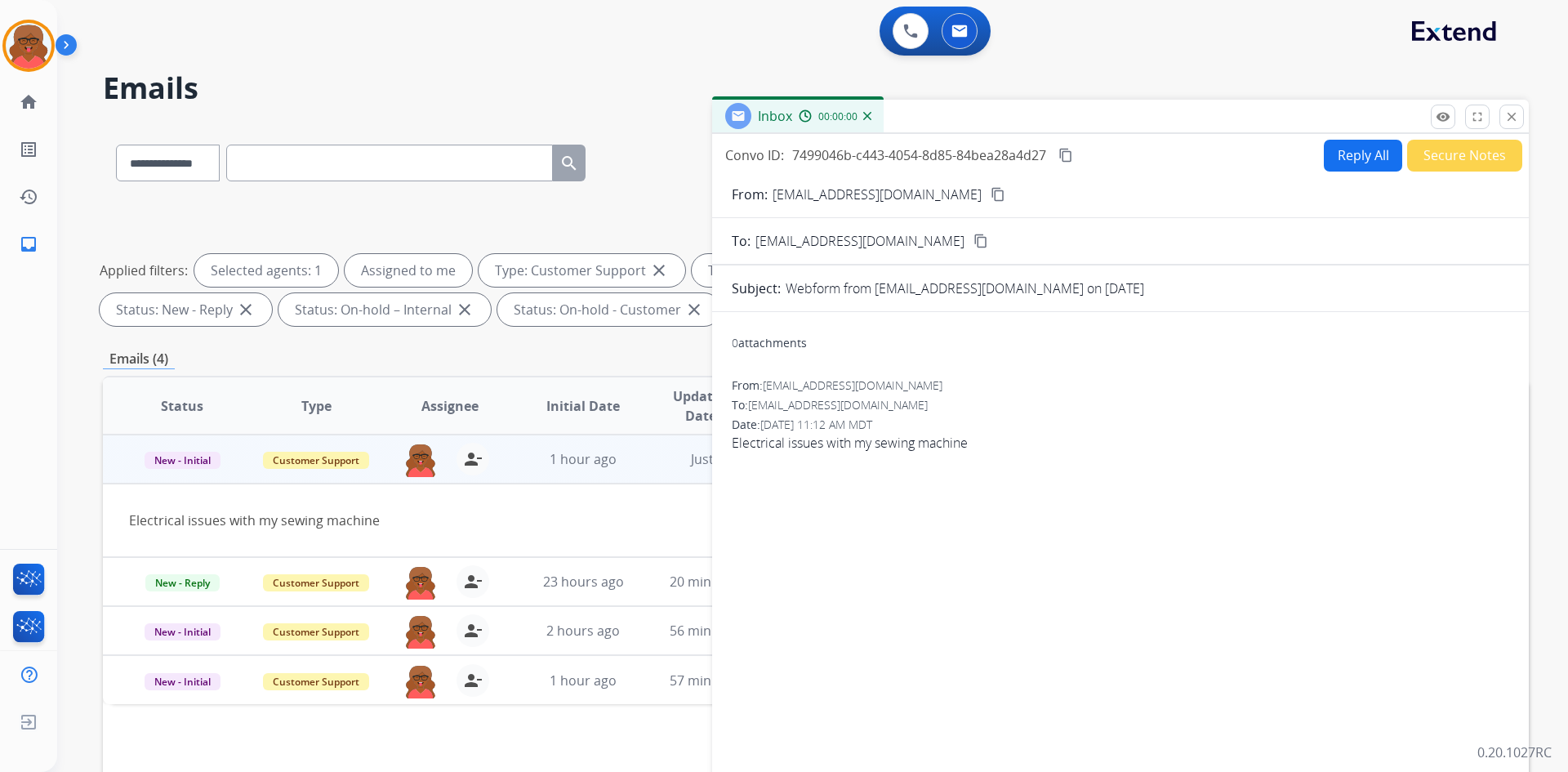
click at [1362, 156] on button "Reply All" at bounding box center [1363, 155] width 78 height 31
select select "**********"
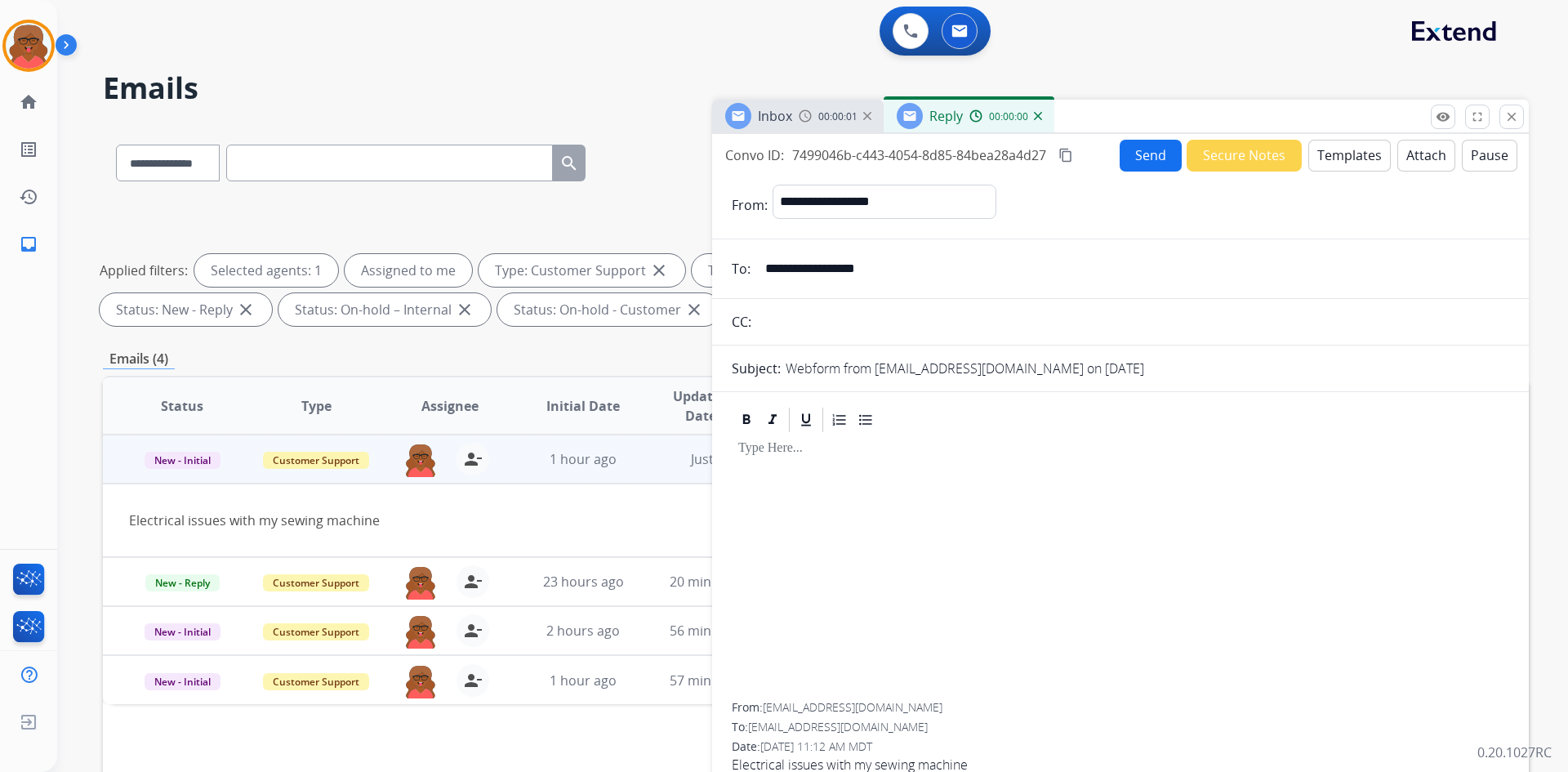
click at [1362, 156] on button "Templates" at bounding box center [1349, 155] width 82 height 31
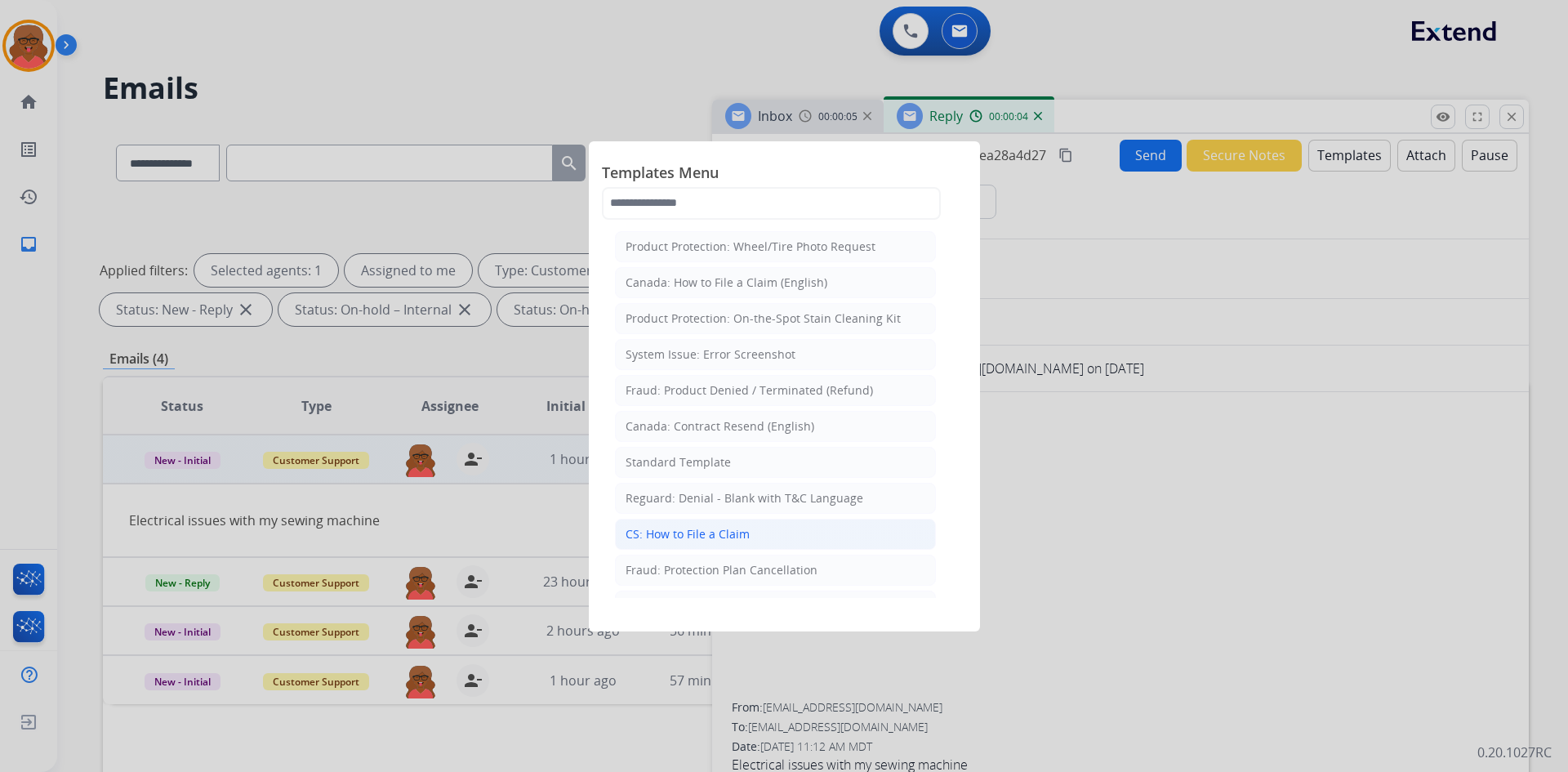
click at [707, 537] on div "CS: How to File a Claim" at bounding box center [688, 534] width 124 height 16
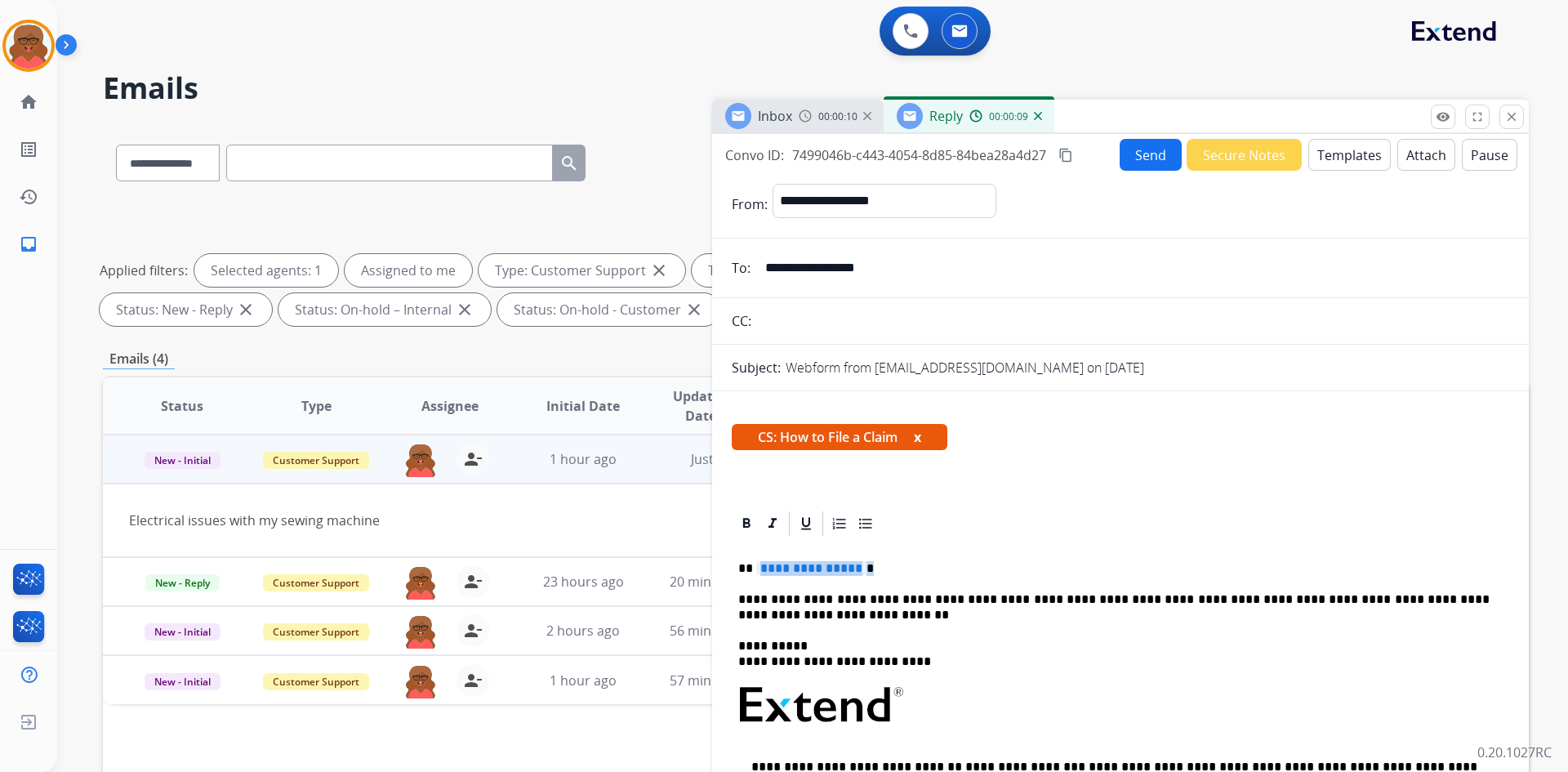
drag, startPoint x: 755, startPoint y: 569, endPoint x: 908, endPoint y: 567, distance: 153.0
click at [908, 567] on p "**********" at bounding box center [1114, 568] width 752 height 14
click at [761, 570] on p "**" at bounding box center [1114, 568] width 752 height 14
click at [1144, 157] on button "Send" at bounding box center [1150, 154] width 62 height 31
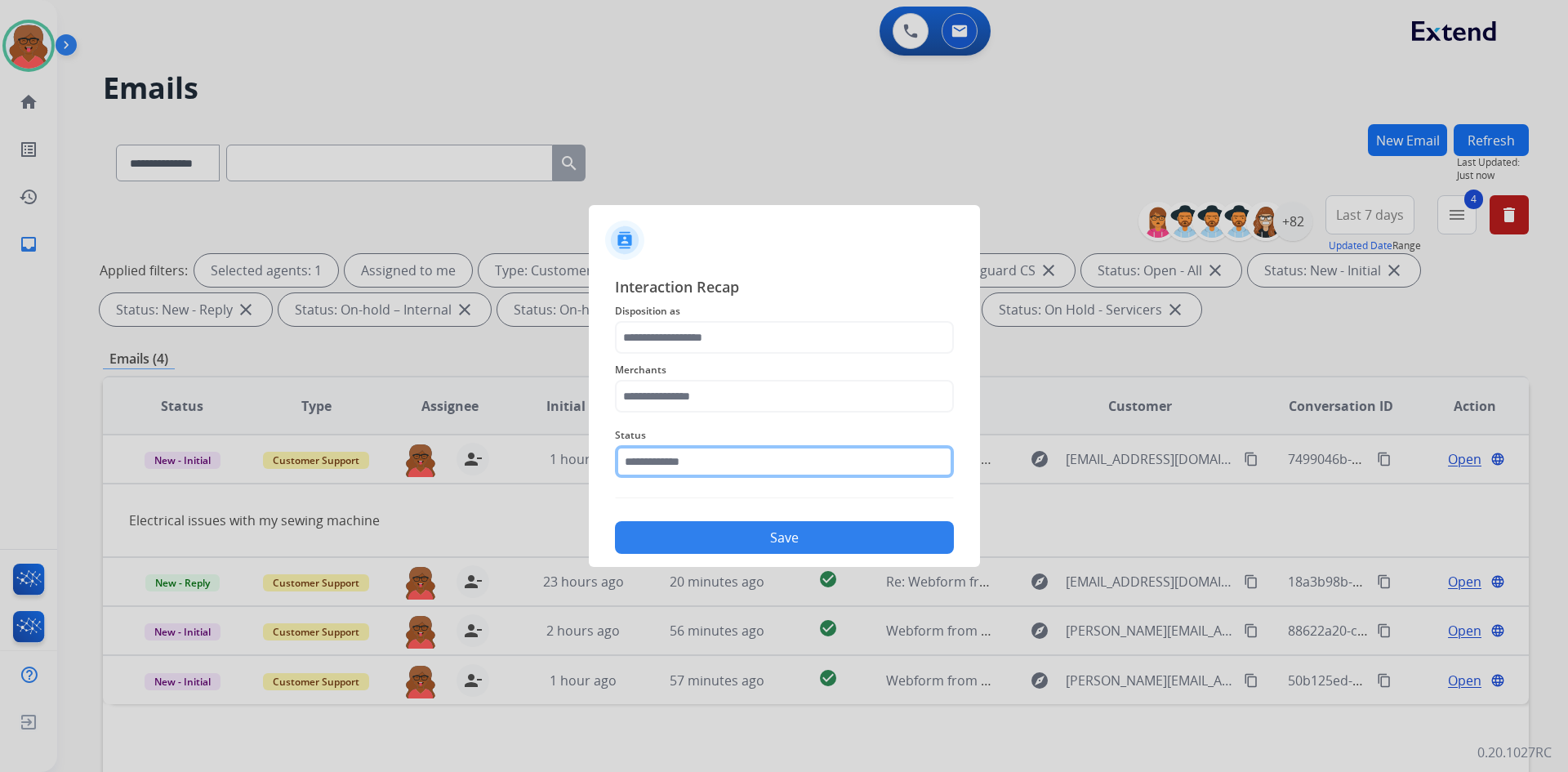
click at [764, 463] on input "text" at bounding box center [784, 462] width 339 height 32
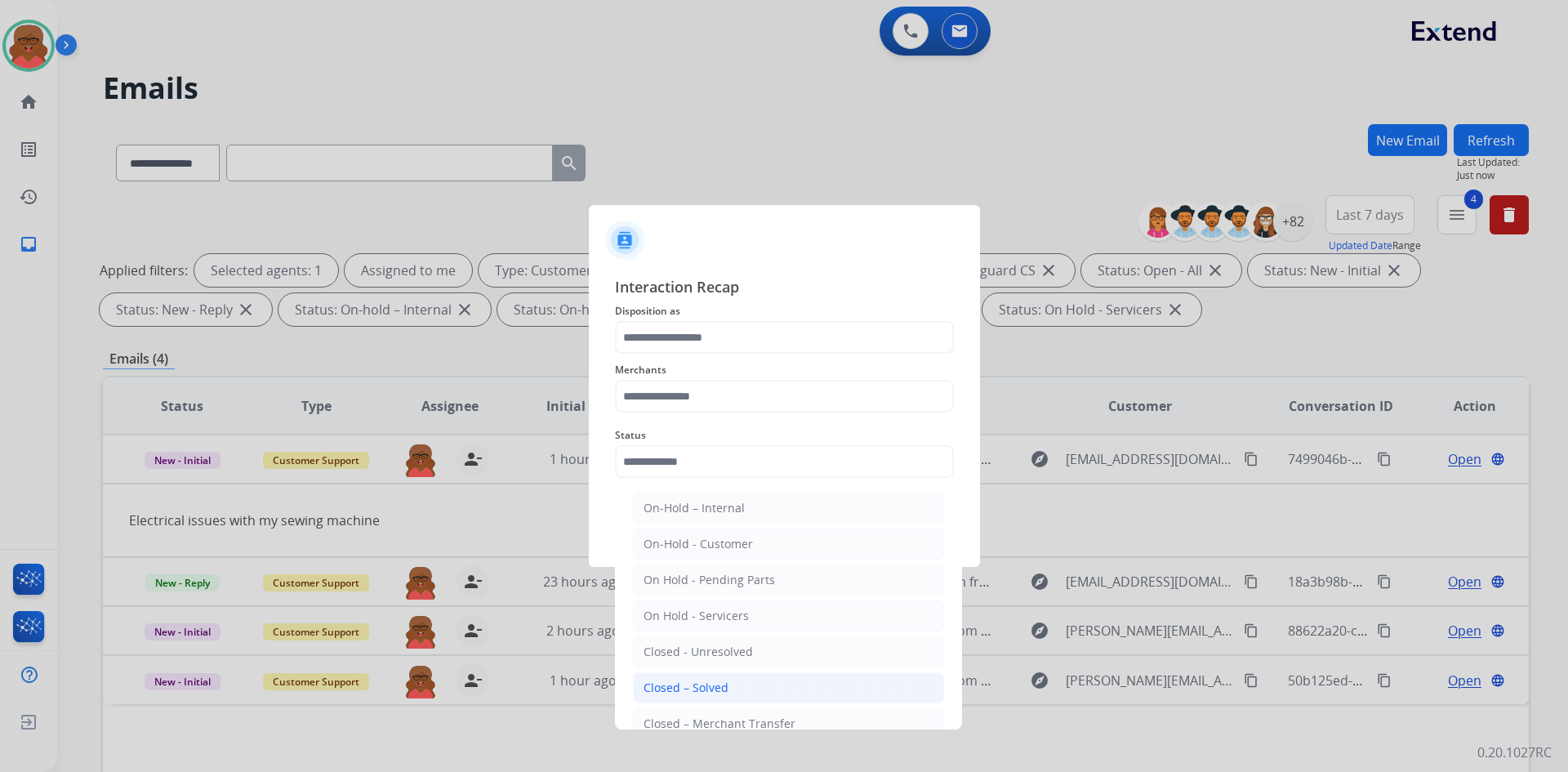
click at [672, 688] on div "Closed – Solved" at bounding box center [686, 687] width 85 height 16
type input "**********"
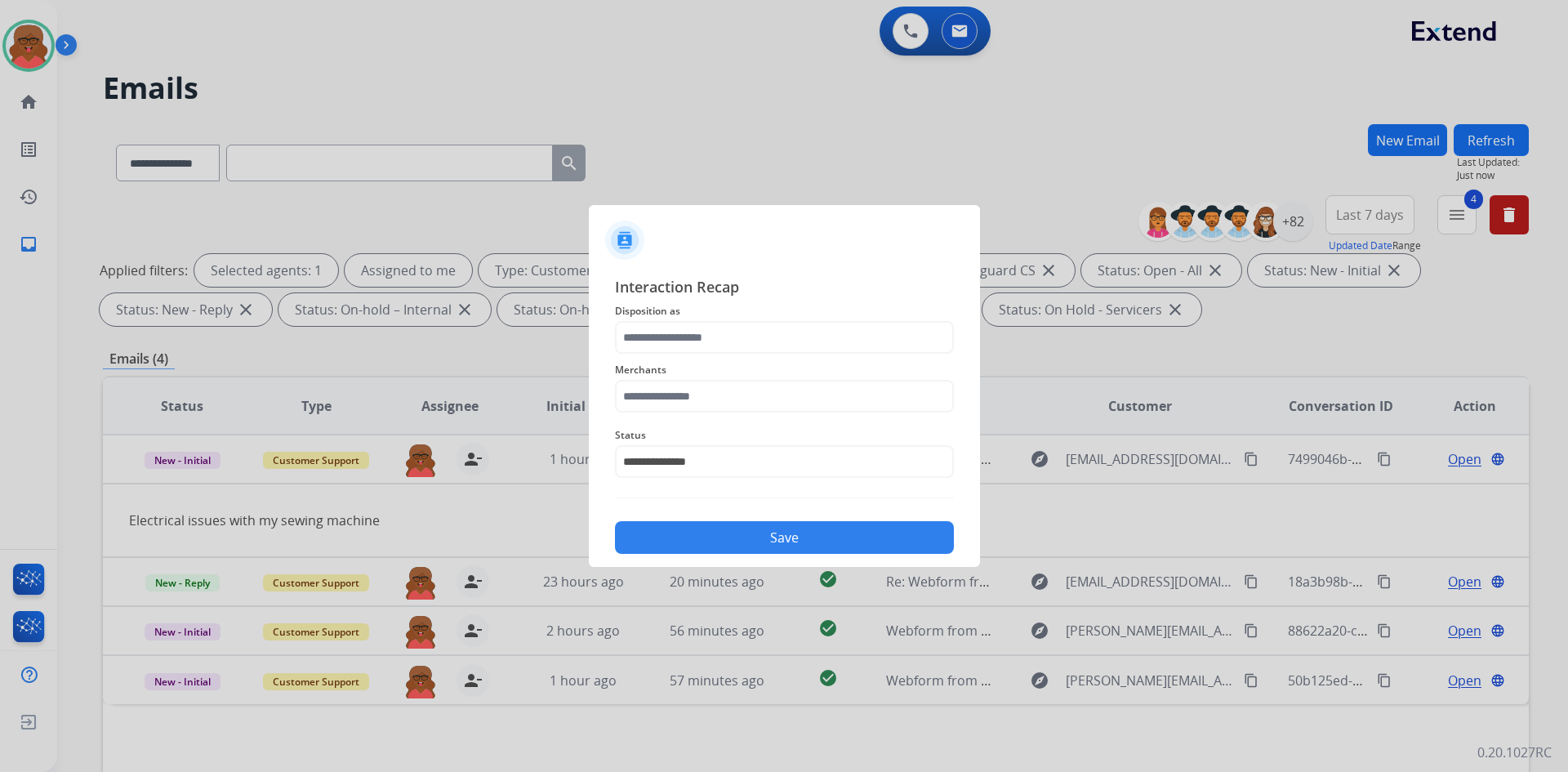
click at [733, 364] on span "Merchants" at bounding box center [784, 370] width 339 height 20
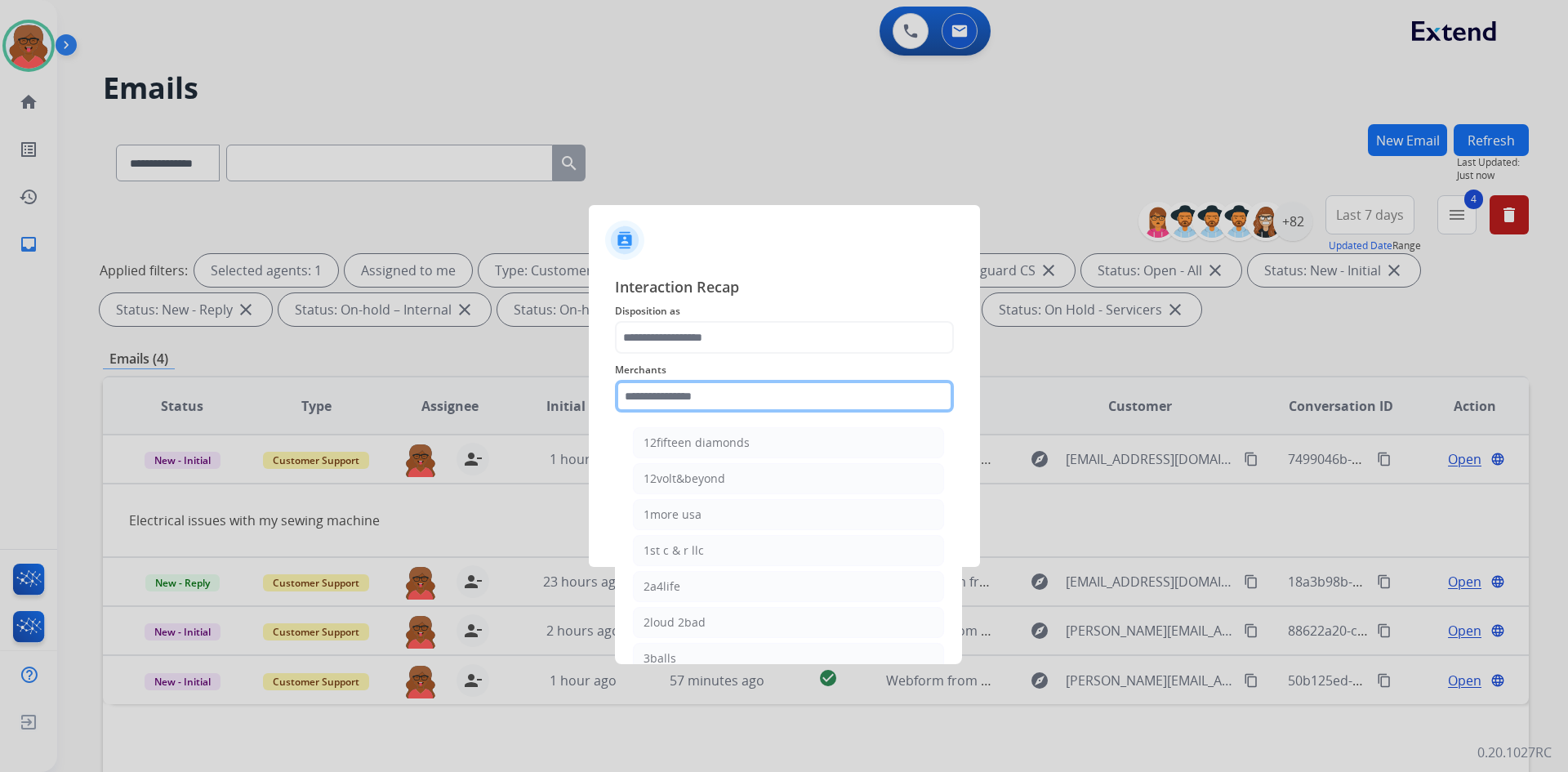
click at [733, 391] on input "text" at bounding box center [784, 396] width 339 height 32
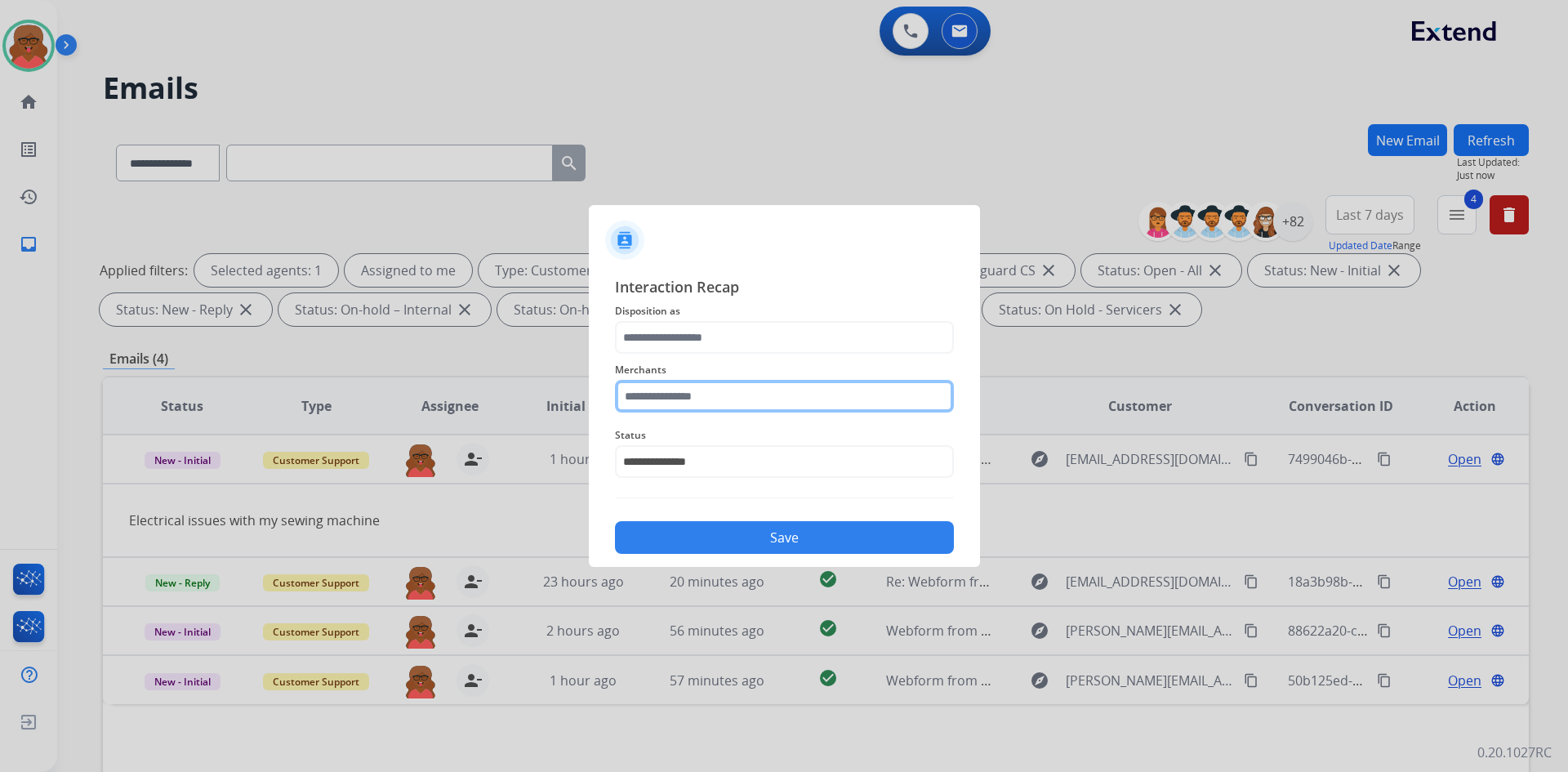
click at [781, 403] on input "text" at bounding box center [784, 396] width 339 height 32
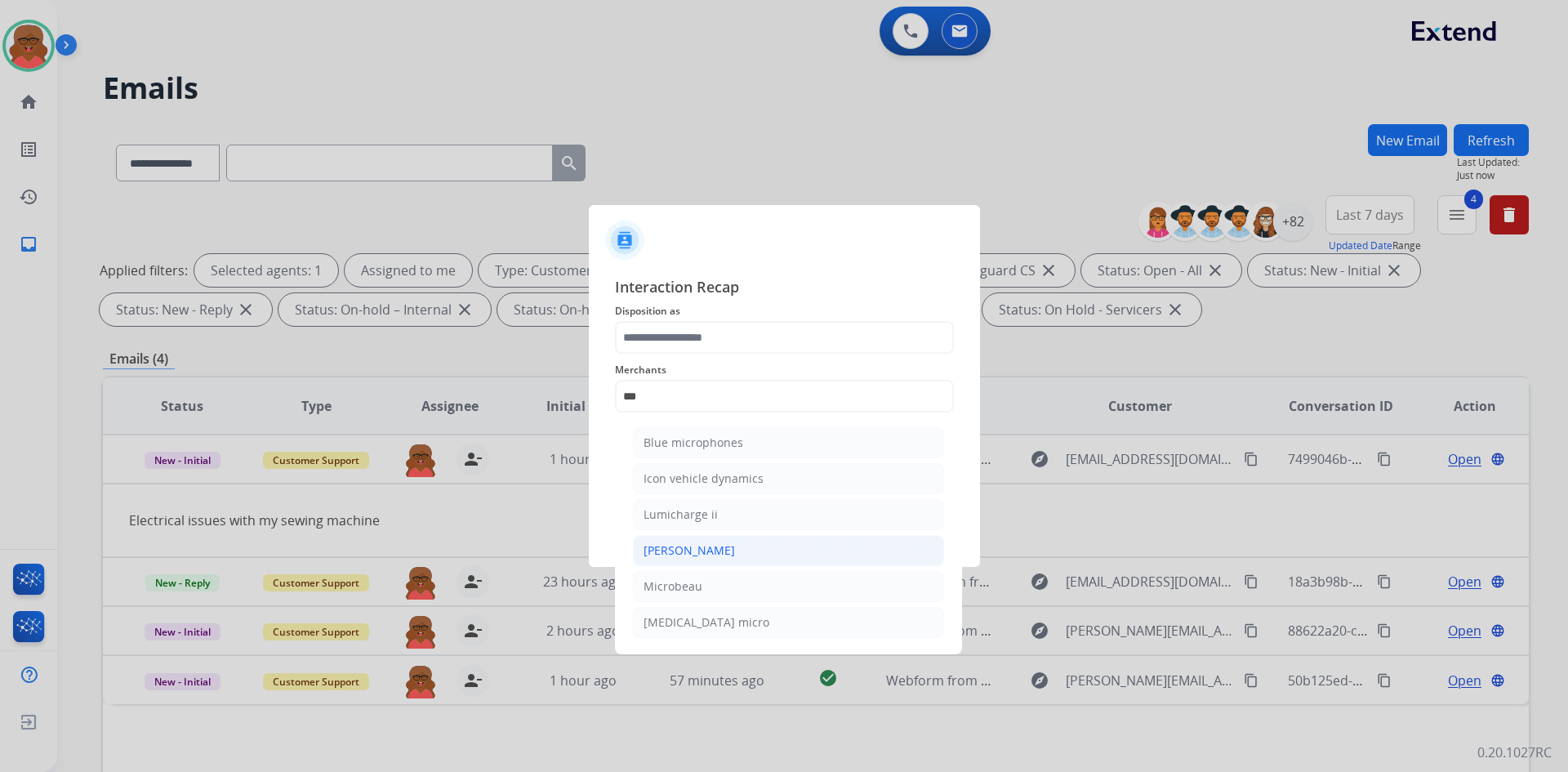
click at [758, 536] on li "[PERSON_NAME]" at bounding box center [788, 550] width 311 height 31
type input "********"
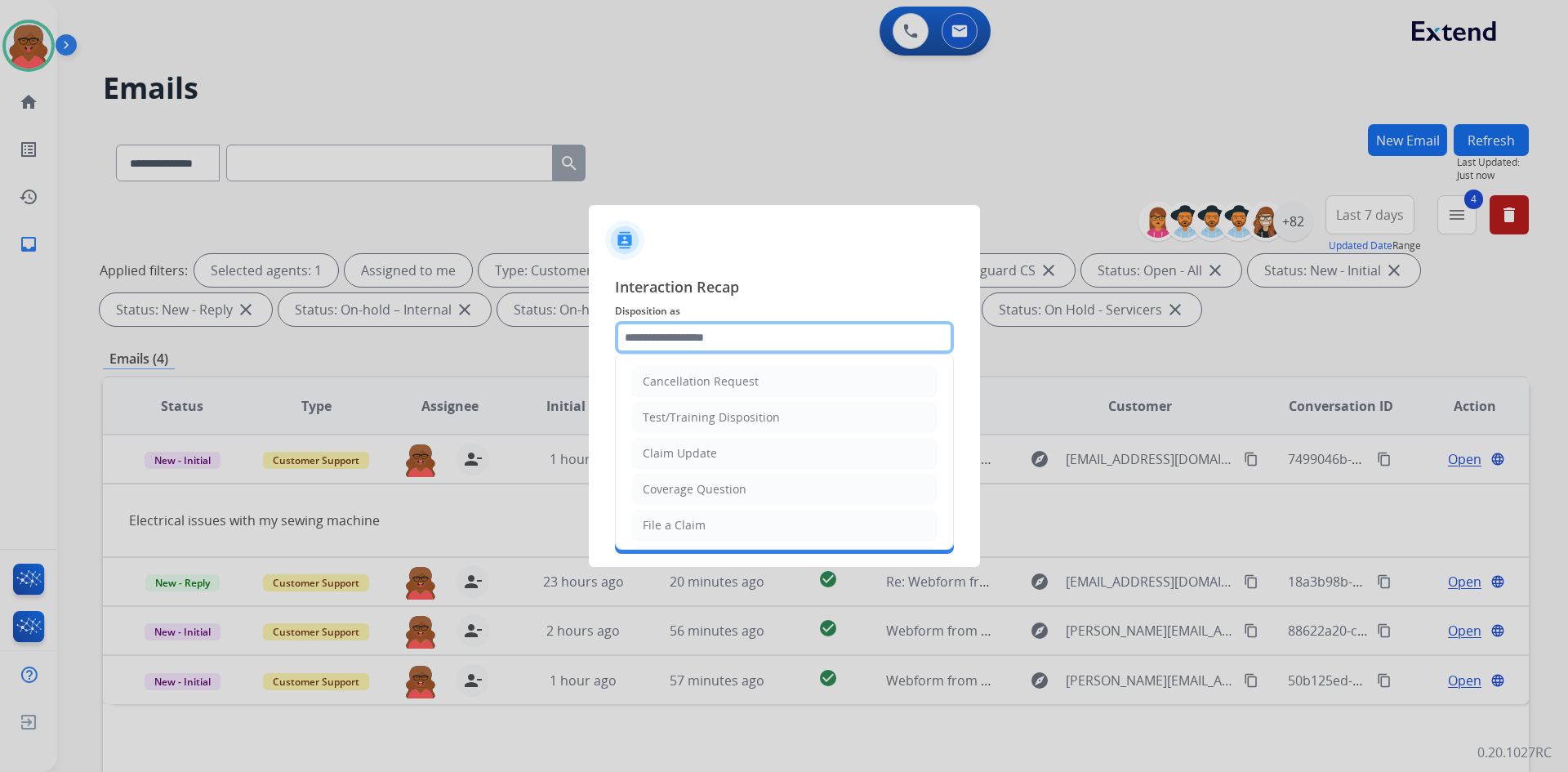
click at [745, 335] on input "text" at bounding box center [784, 338] width 339 height 32
click at [693, 519] on div "File a Claim" at bounding box center [674, 525] width 63 height 16
type input "**********"
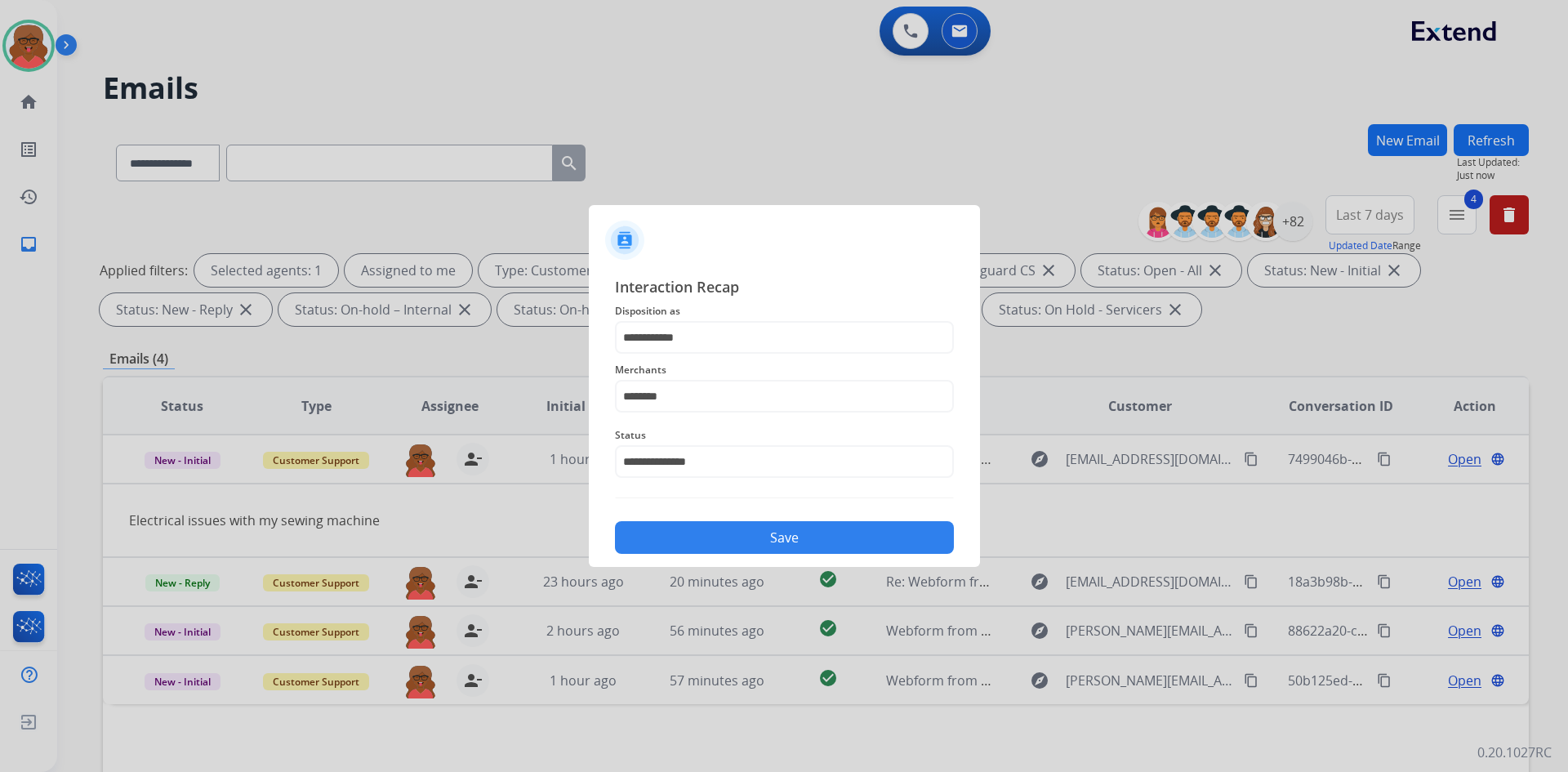
click at [713, 529] on button "Save" at bounding box center [784, 537] width 339 height 32
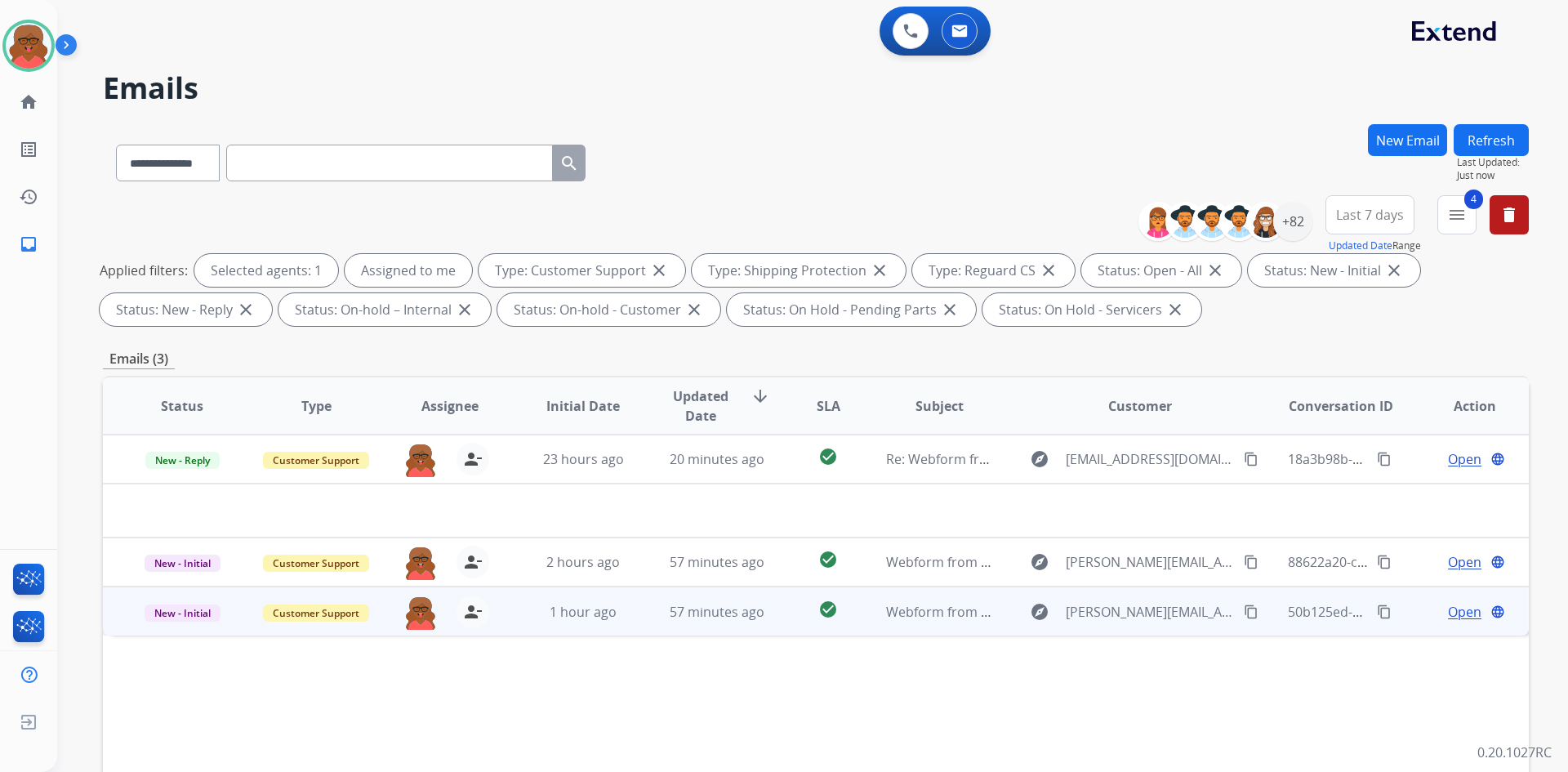
click at [1244, 613] on mat-icon "content_copy" at bounding box center [1251, 611] width 14 height 14
click at [945, 622] on td "Webform from [PERSON_NAME][EMAIL_ADDRESS][DOMAIN_NAME] on [DATE]" at bounding box center [928, 611] width 134 height 49
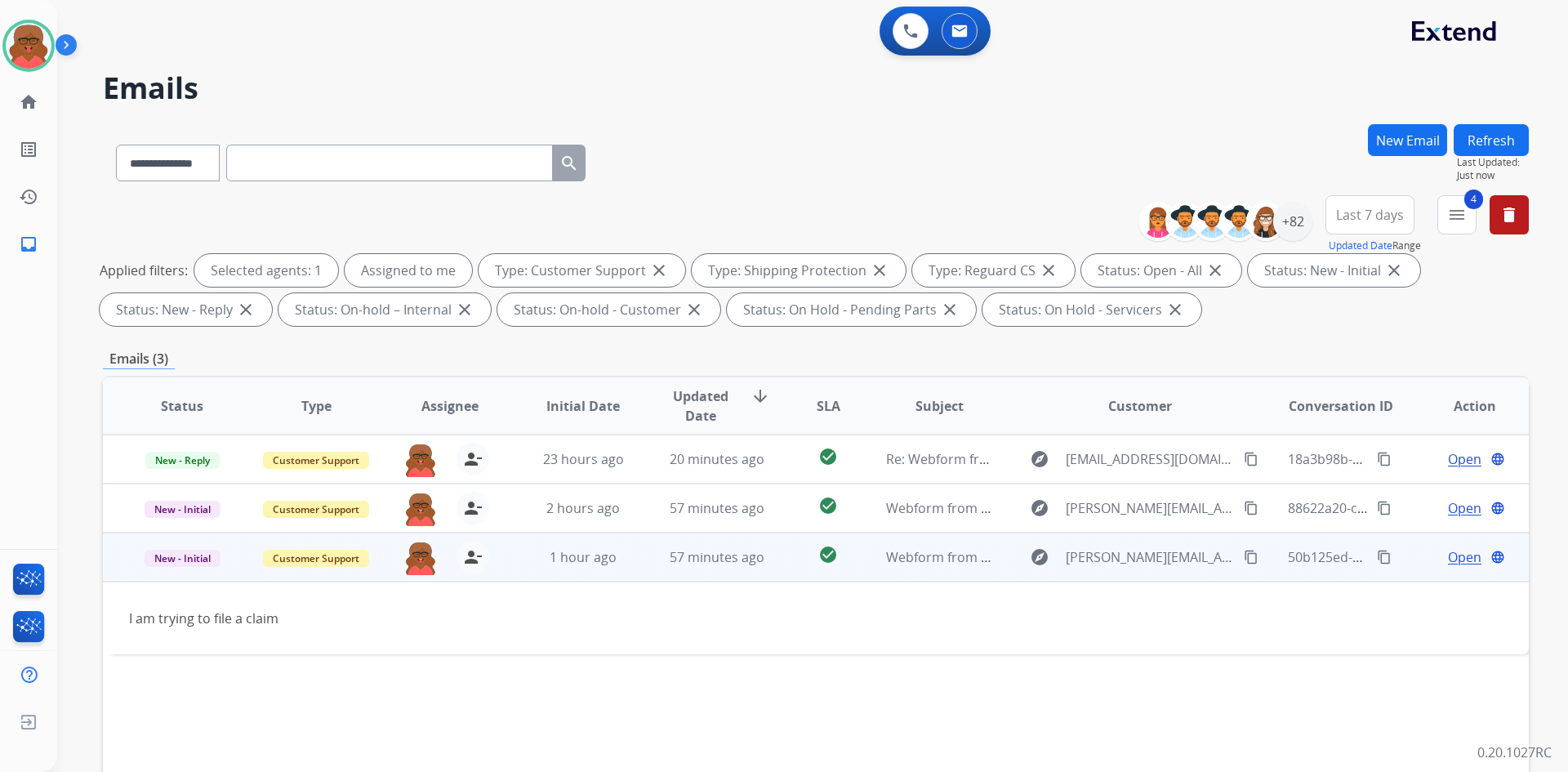
click at [1378, 557] on mat-icon "content_copy" at bounding box center [1384, 556] width 14 height 14
click at [1452, 557] on span "Open" at bounding box center [1464, 557] width 33 height 20
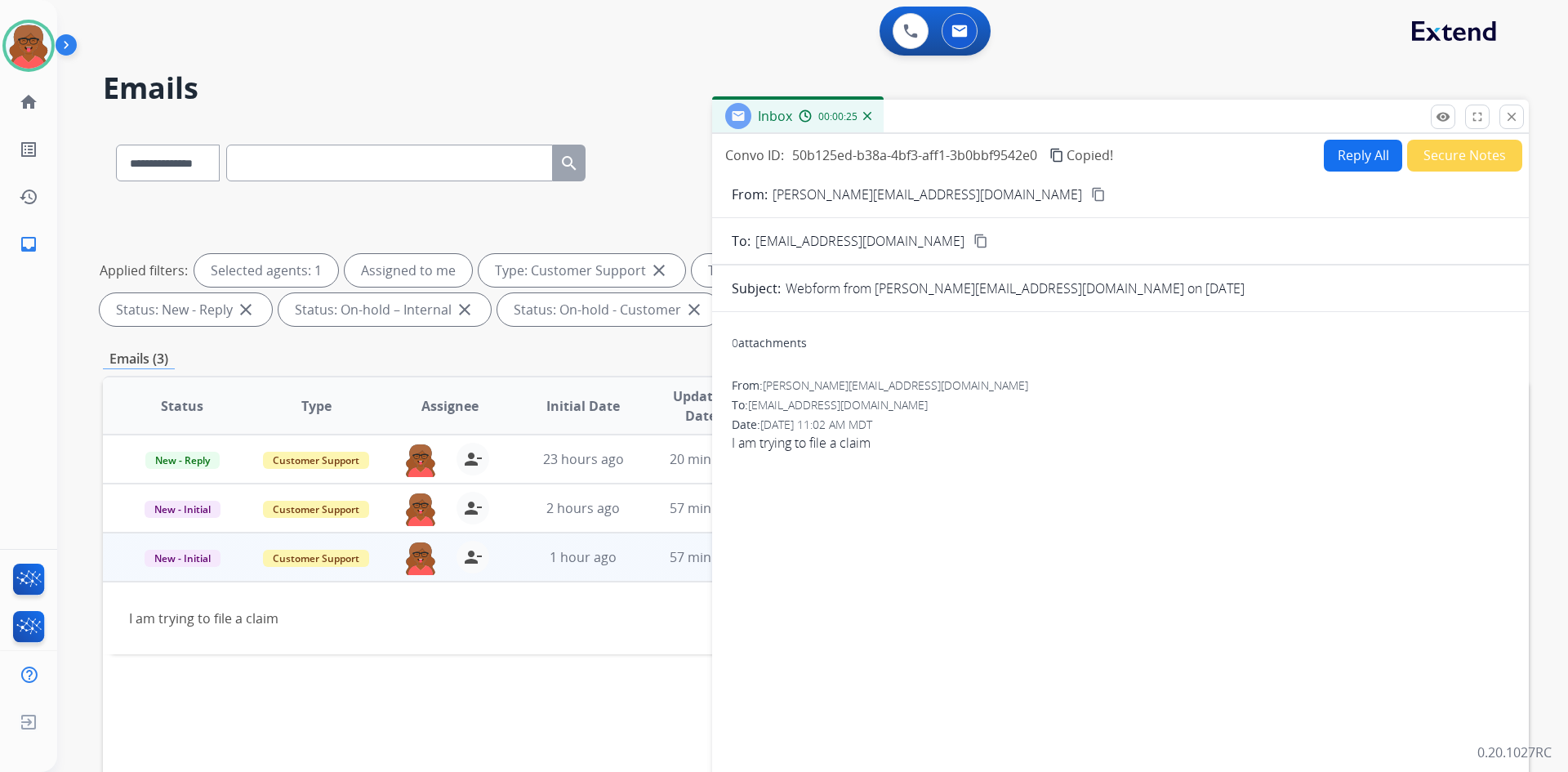
click at [1338, 145] on button "Reply All" at bounding box center [1363, 155] width 78 height 31
select select "**********"
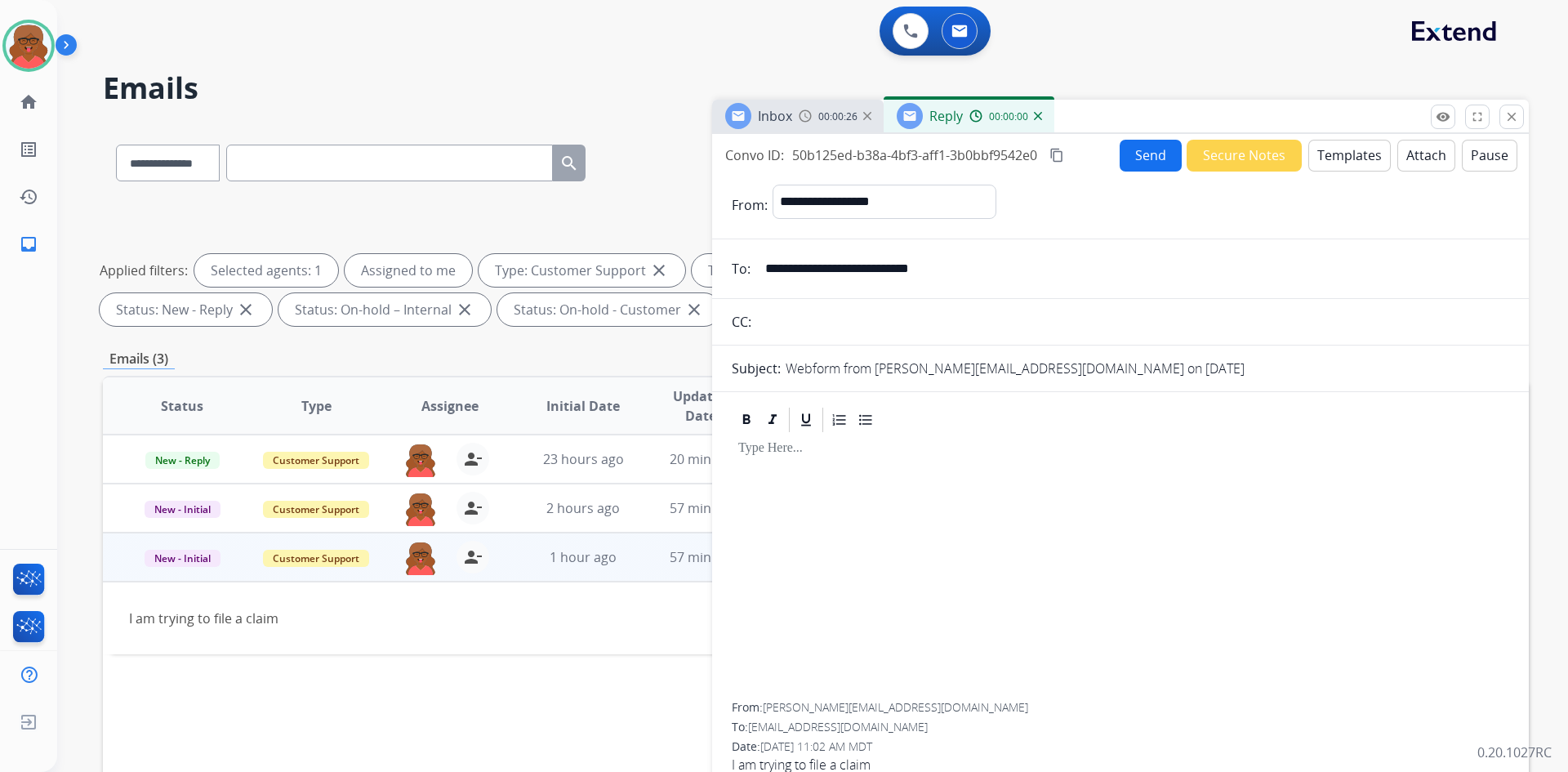
click at [1338, 152] on button "Templates" at bounding box center [1349, 155] width 82 height 31
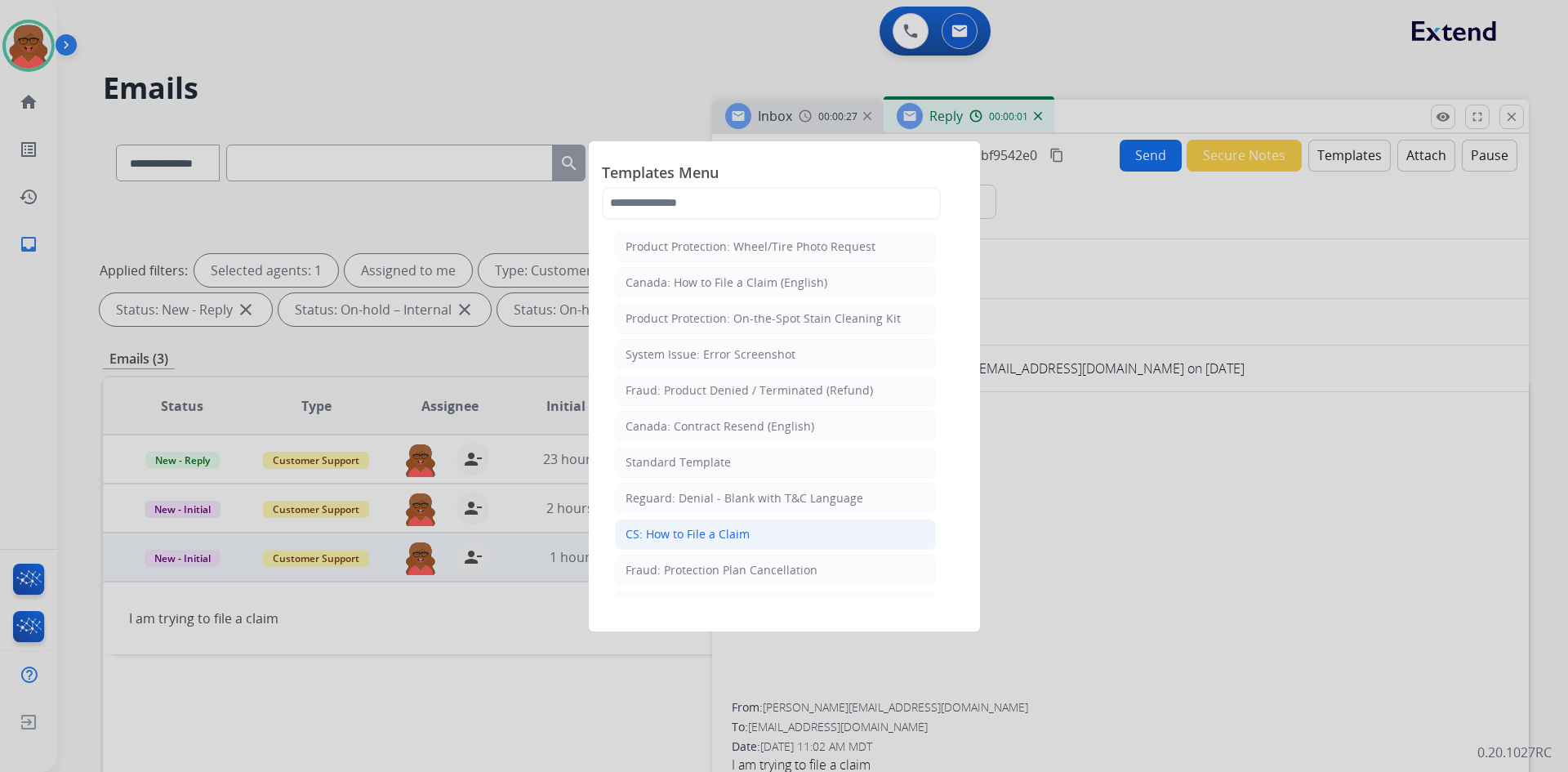
click at [705, 527] on div "CS: How to File a Claim" at bounding box center [688, 534] width 124 height 16
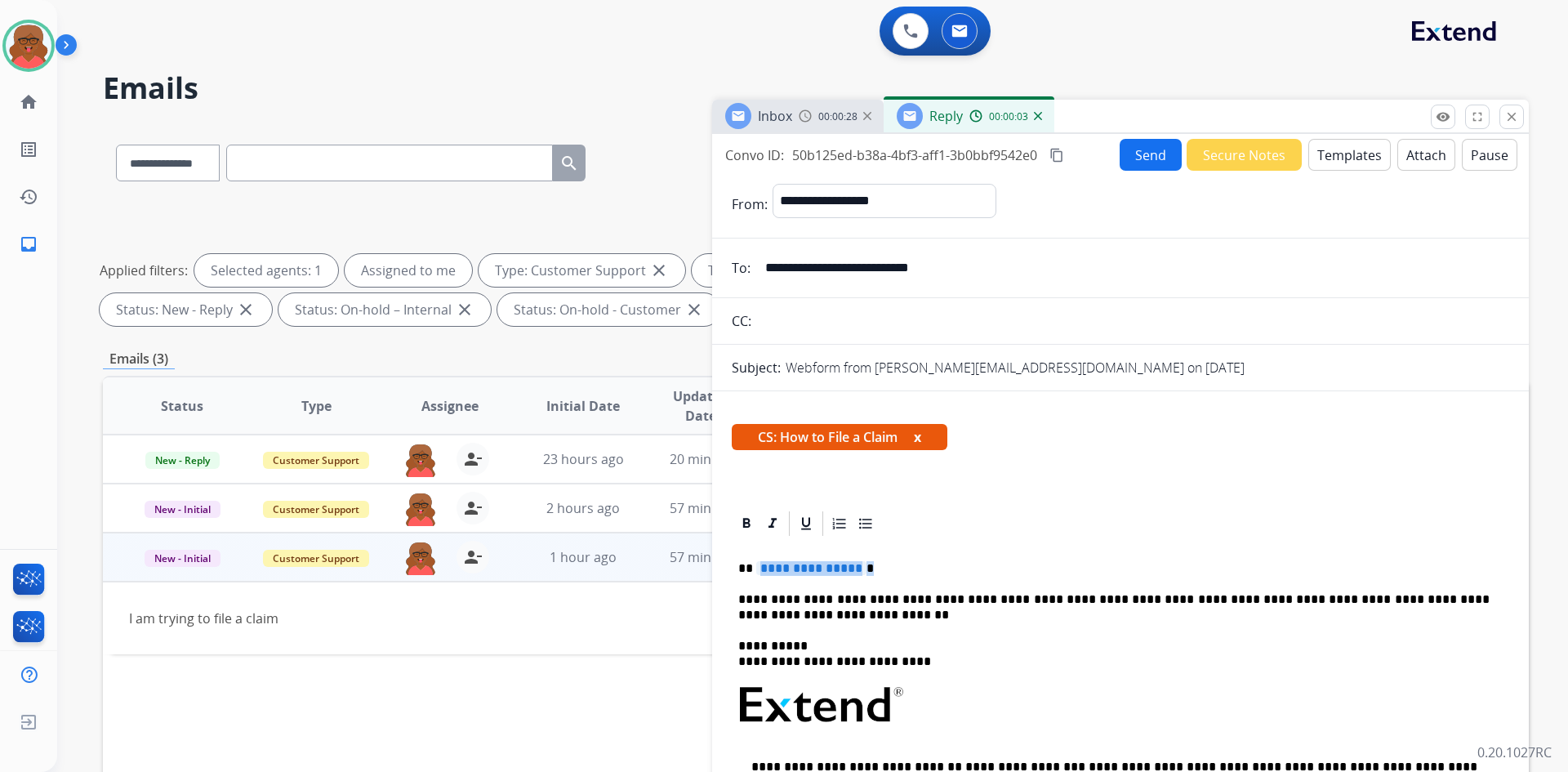
drag, startPoint x: 765, startPoint y: 564, endPoint x: 870, endPoint y: 566, distance: 105.0
click at [870, 566] on p "**********" at bounding box center [1114, 568] width 752 height 14
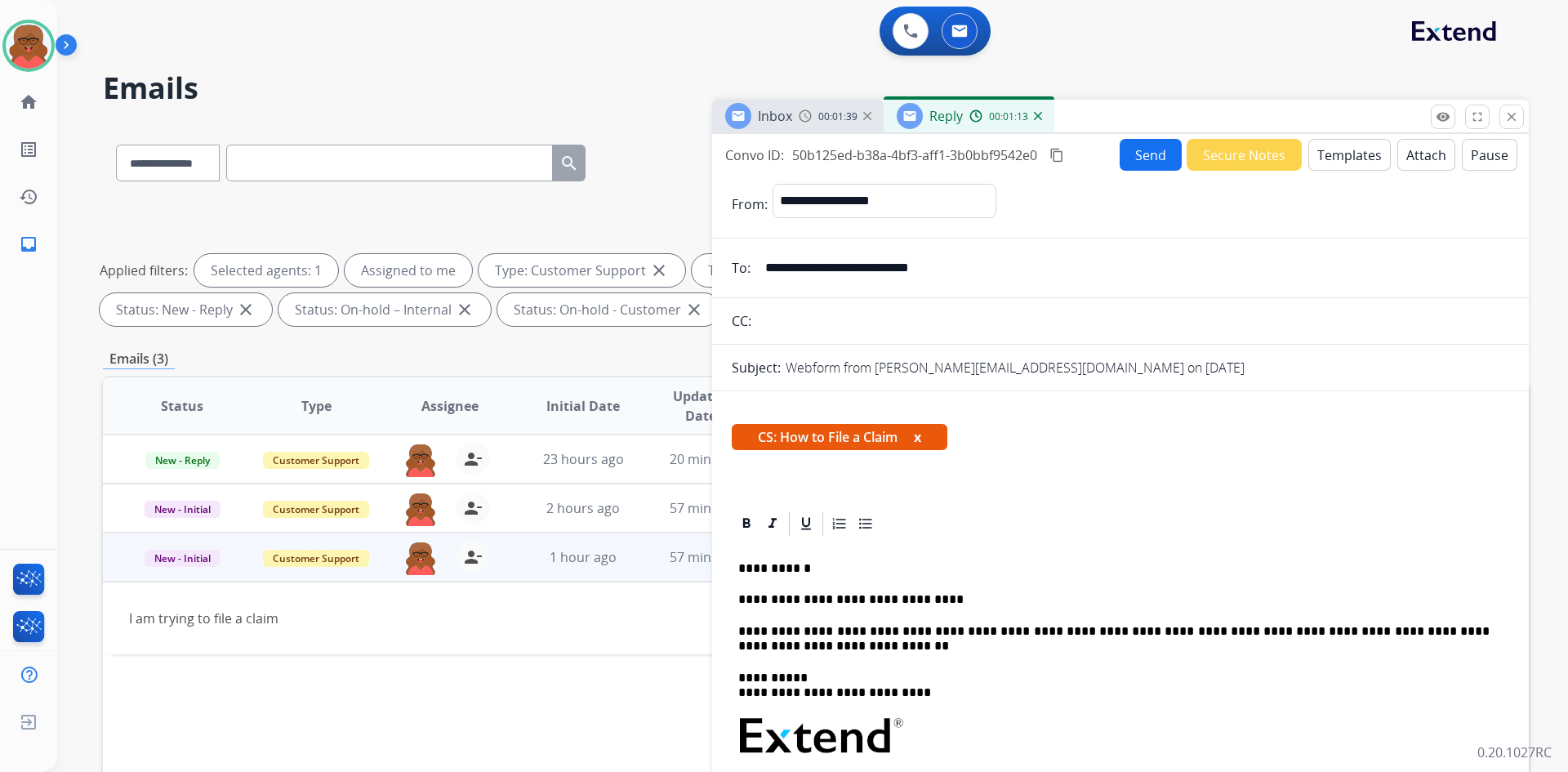
click at [1156, 146] on button "Send" at bounding box center [1150, 154] width 62 height 31
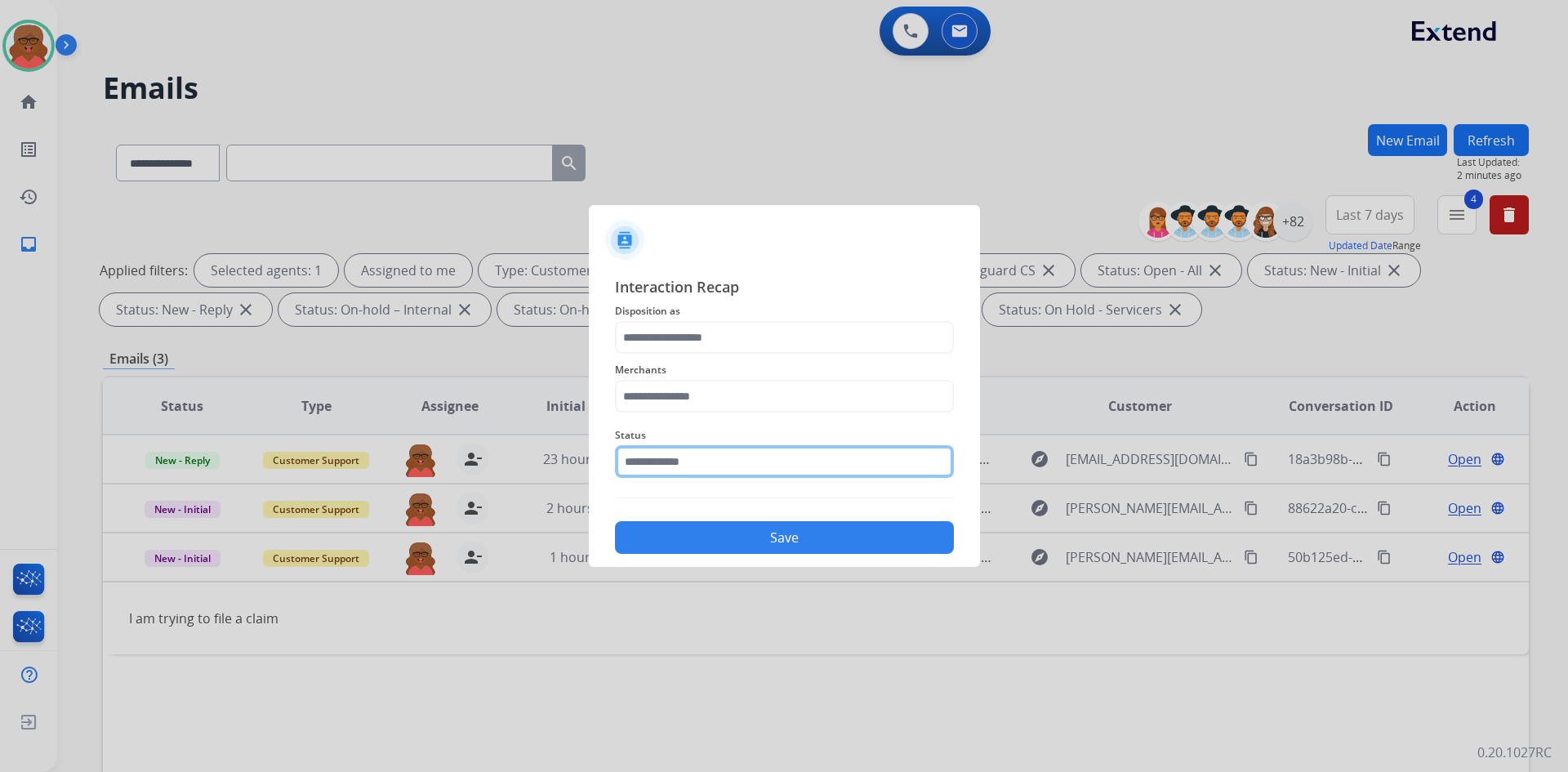
click at [702, 470] on input "text" at bounding box center [784, 462] width 339 height 32
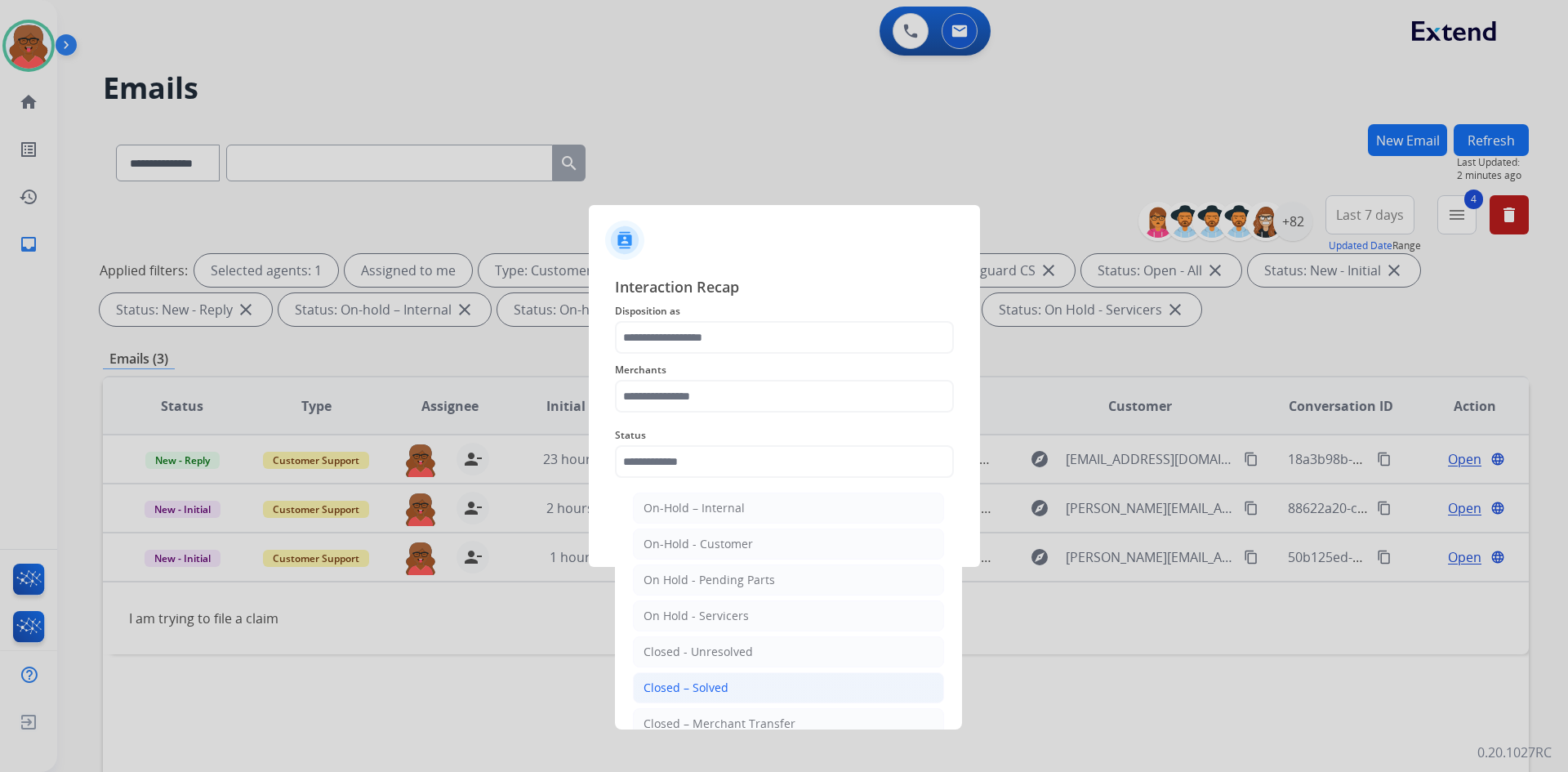
click at [669, 690] on div "Closed – Solved" at bounding box center [686, 687] width 85 height 16
type input "**********"
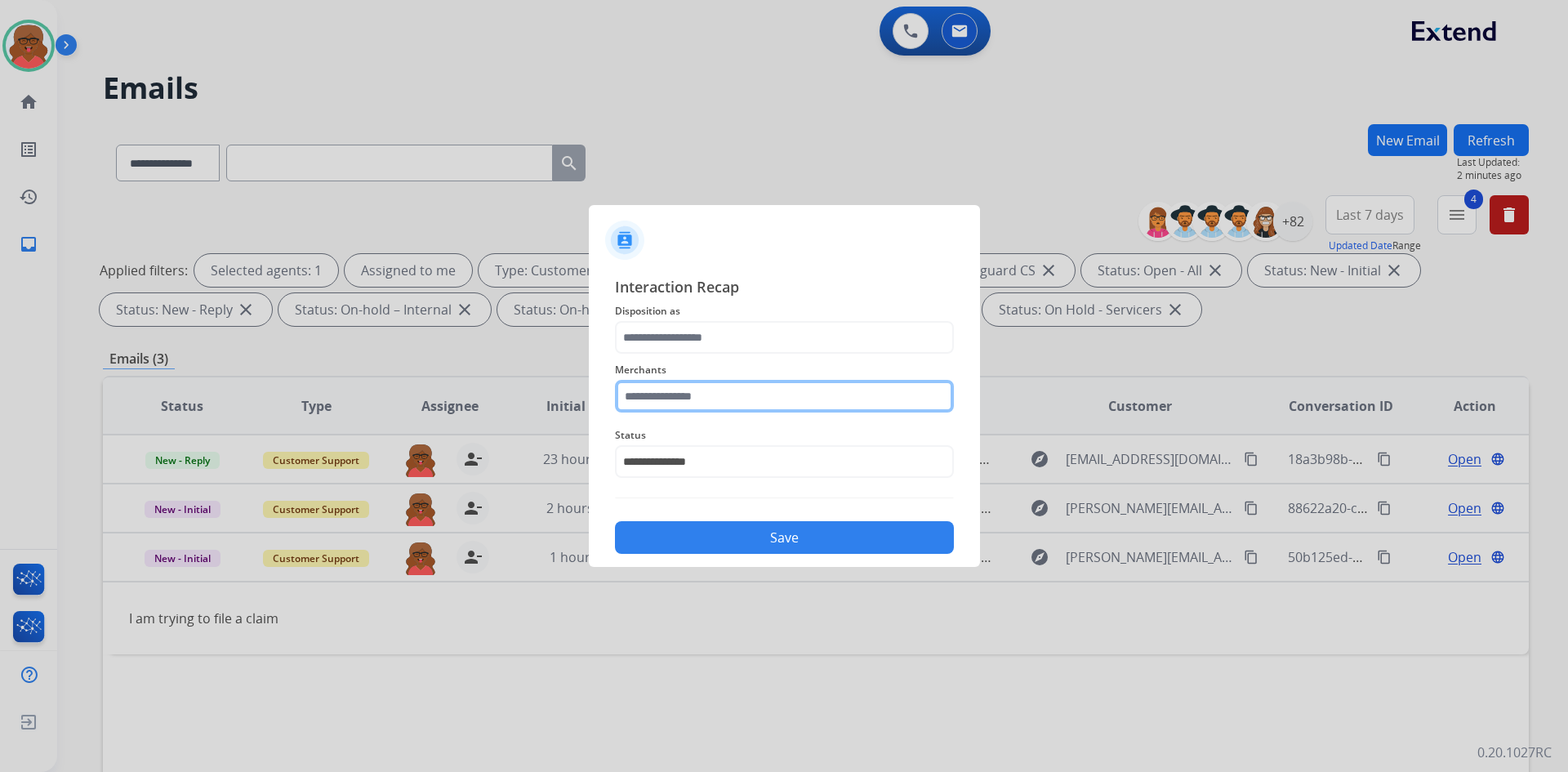
click at [759, 383] on input "text" at bounding box center [784, 396] width 339 height 32
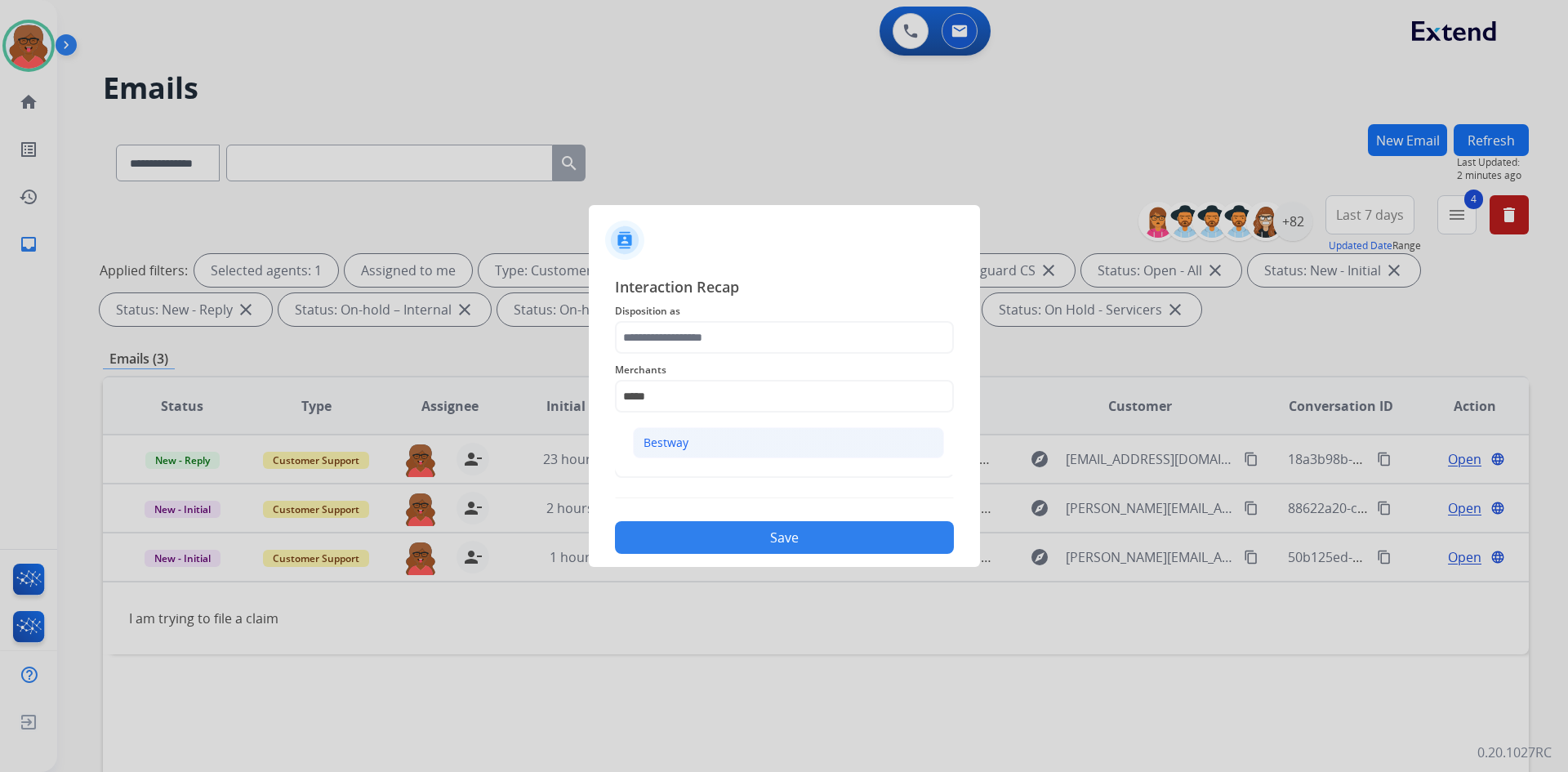
click at [817, 446] on li "Bestway" at bounding box center [788, 442] width 311 height 31
type input "*******"
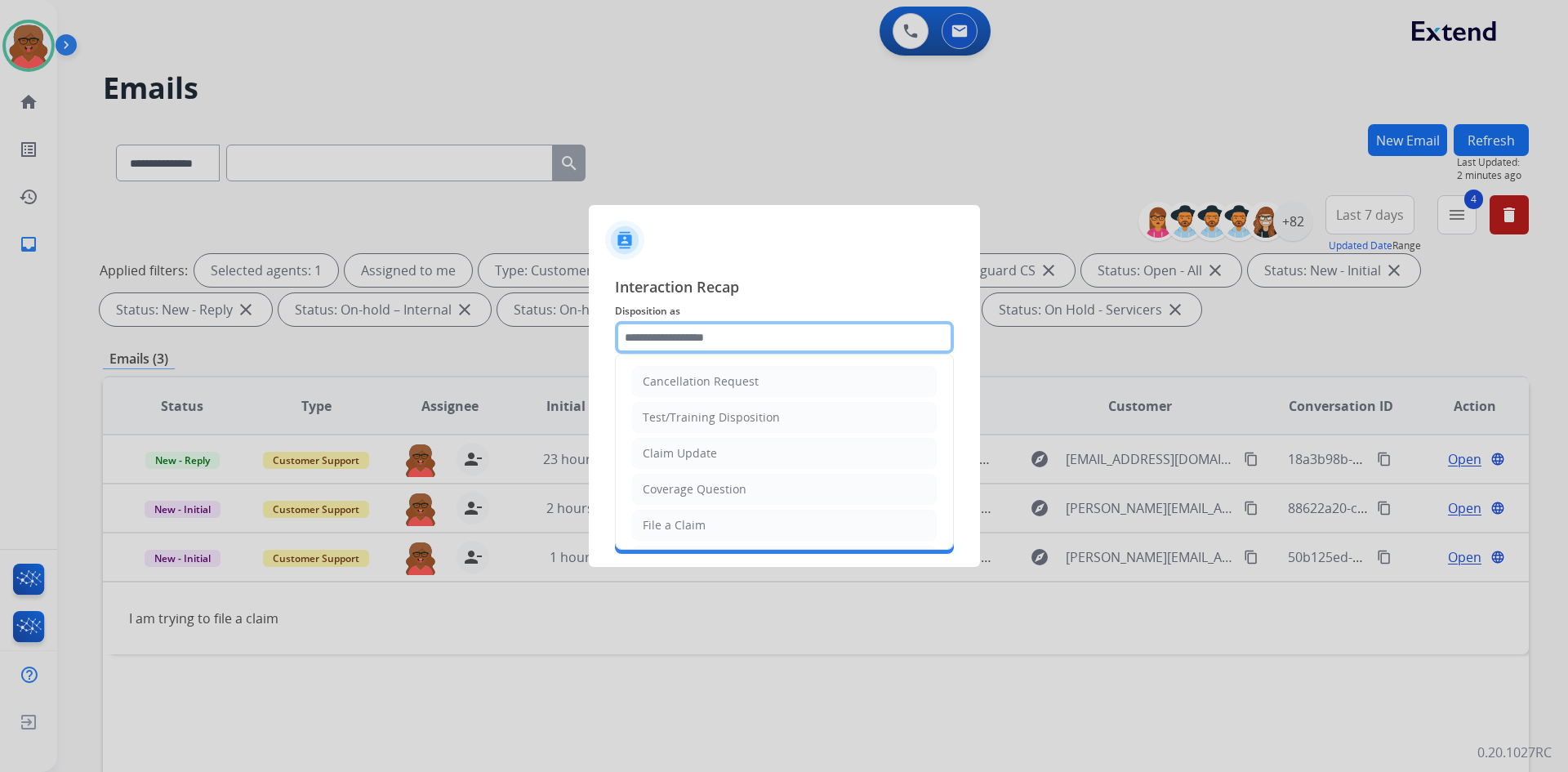
click at [819, 342] on input "text" at bounding box center [784, 338] width 339 height 32
click at [710, 517] on li "File a Claim" at bounding box center [785, 525] width 304 height 31
type input "**********"
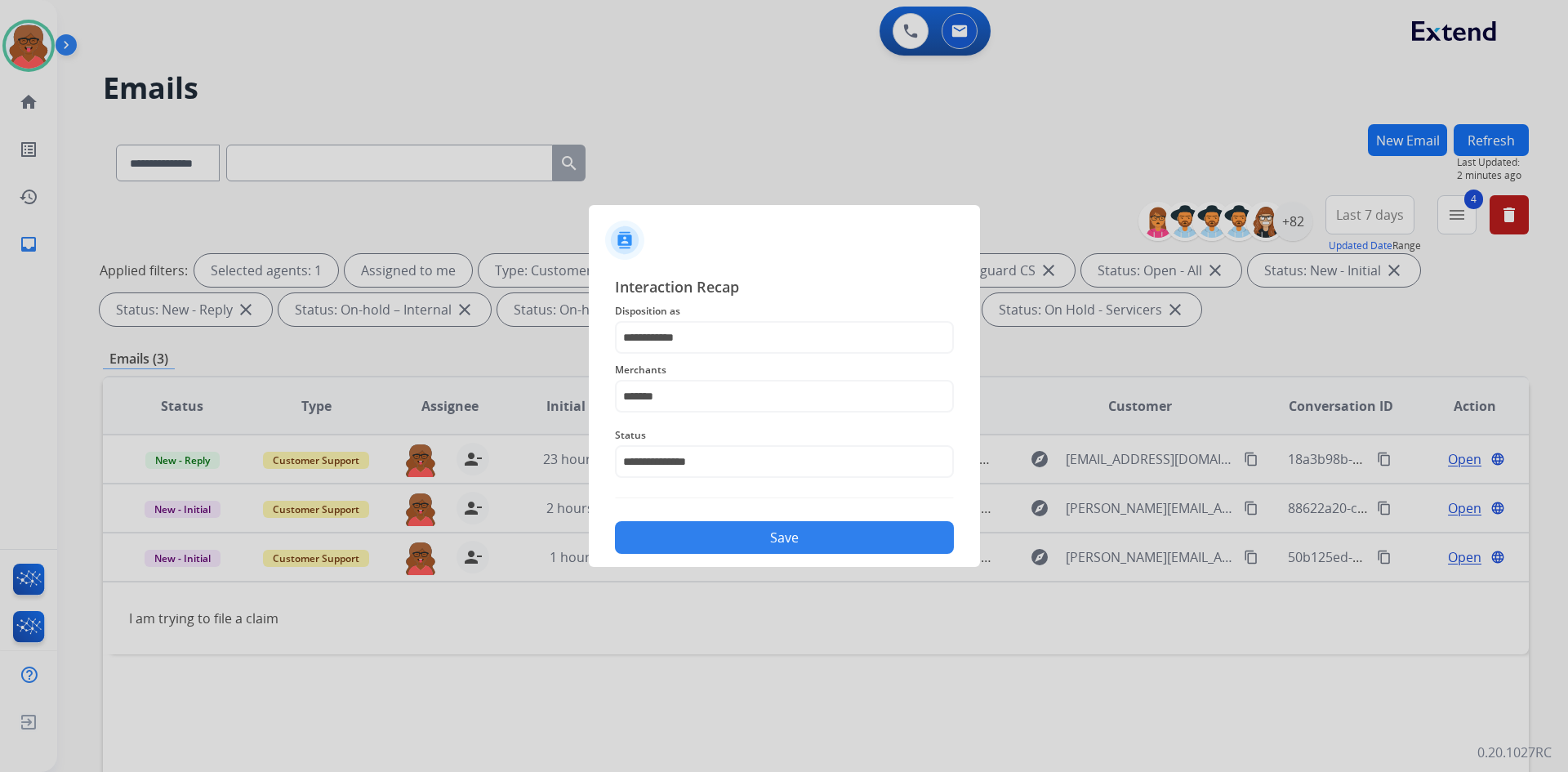
click at [739, 522] on button "Save" at bounding box center [784, 537] width 339 height 32
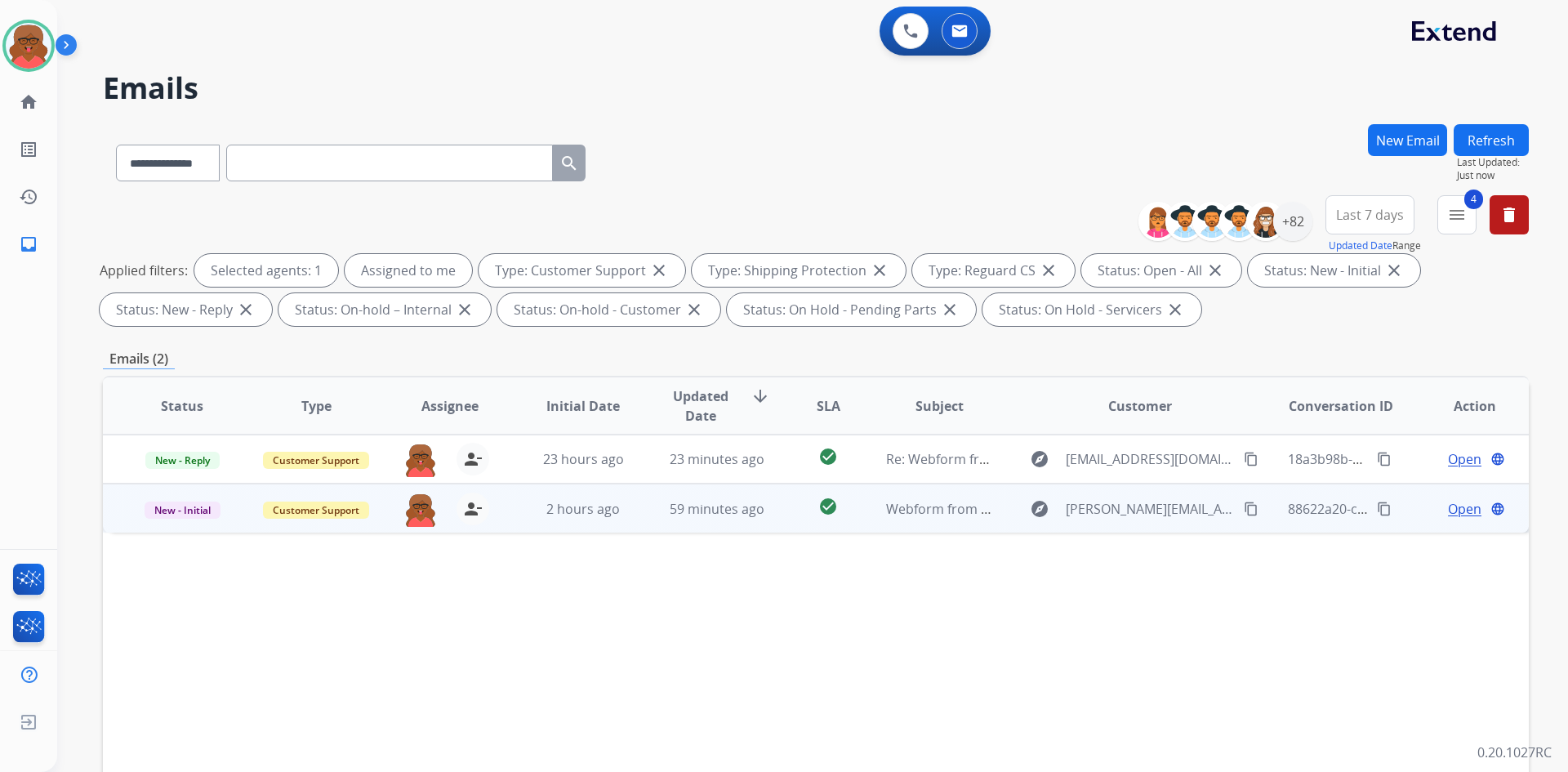
click at [719, 515] on span "59 minutes ago" at bounding box center [717, 508] width 94 height 18
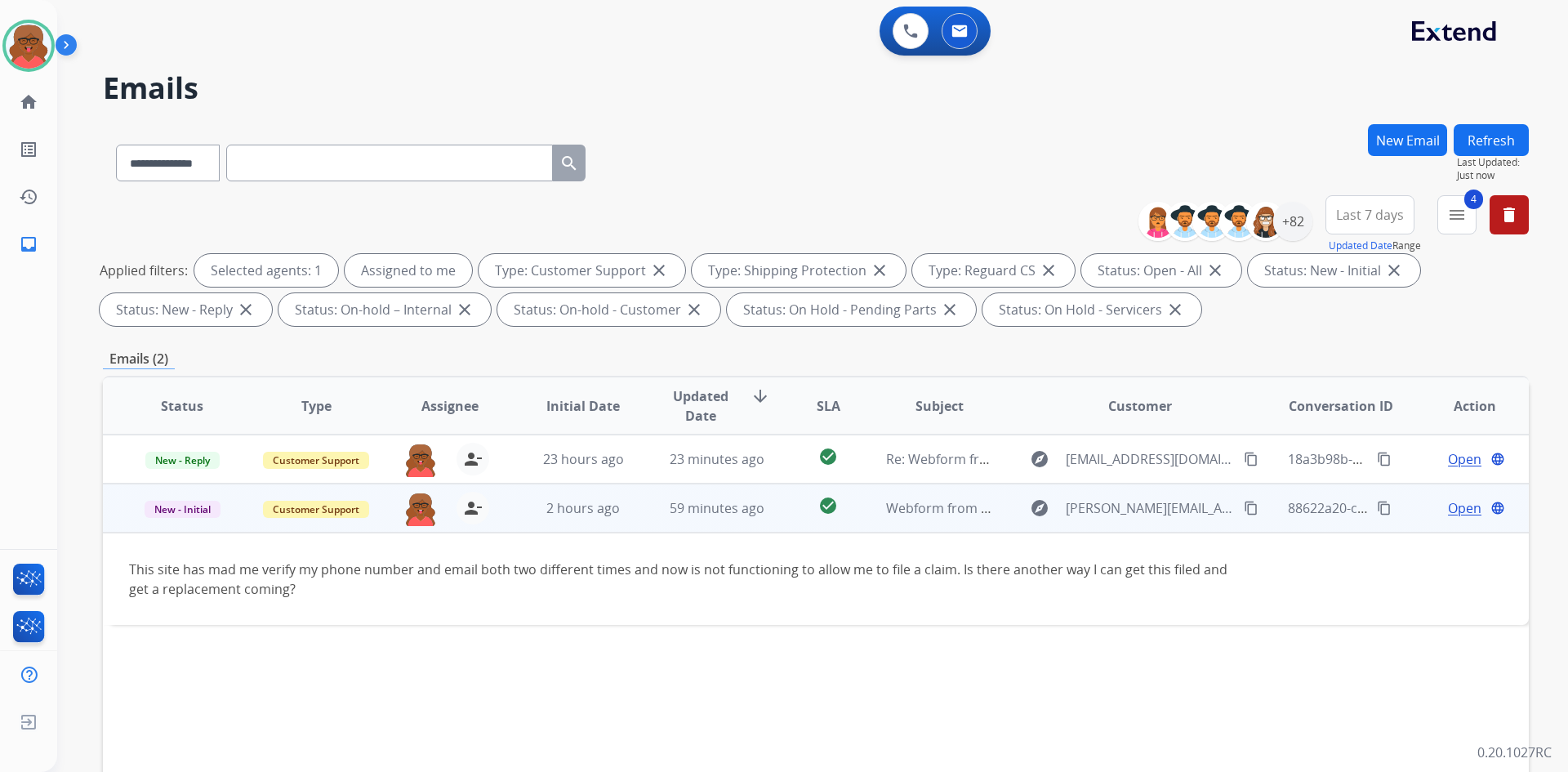
click at [1244, 508] on mat-icon "content_copy" at bounding box center [1251, 508] width 14 height 14
click at [1452, 502] on span "Open" at bounding box center [1464, 508] width 33 height 20
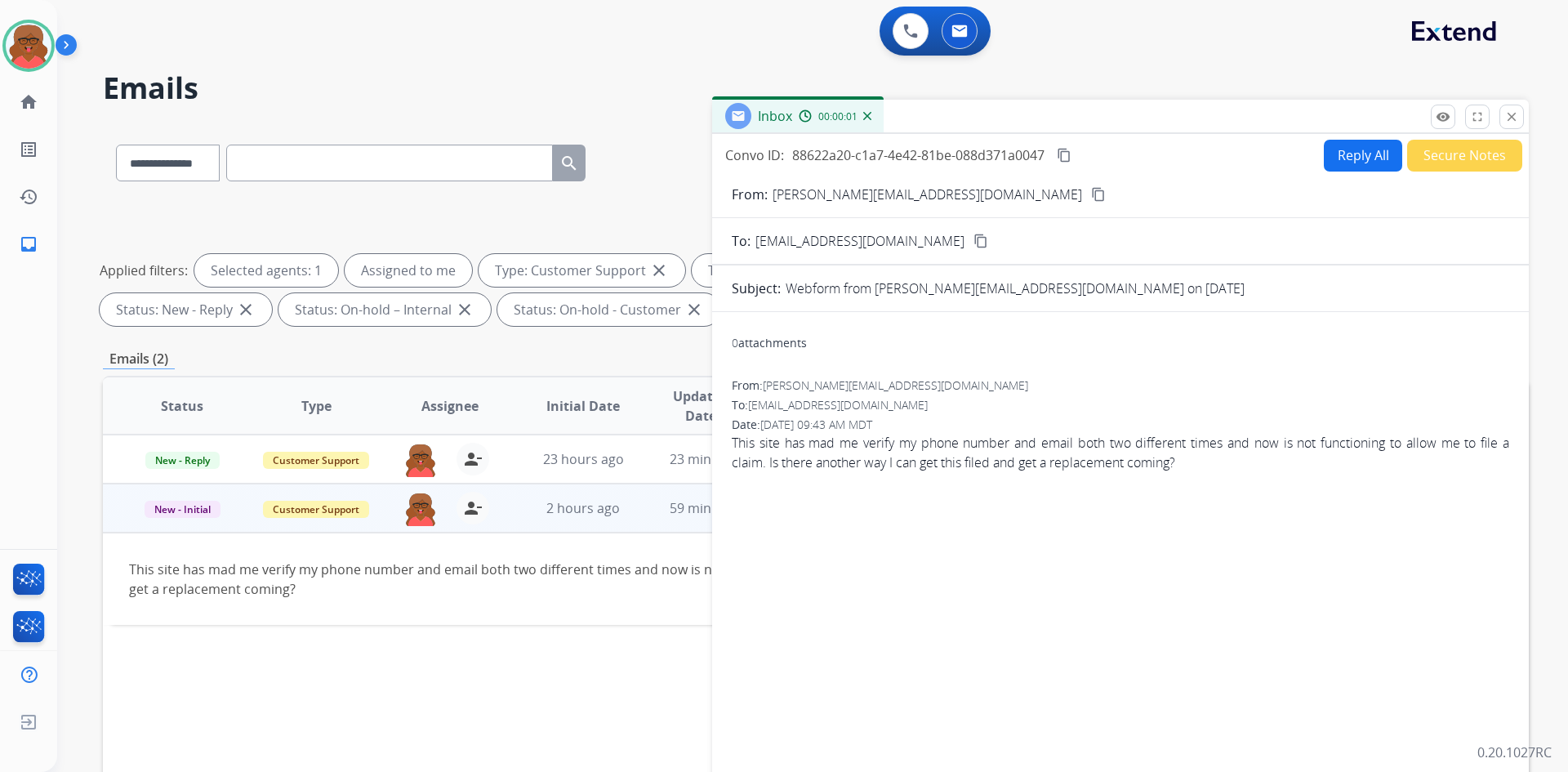
click at [1074, 153] on button "content_copy" at bounding box center [1064, 155] width 20 height 20
click at [1349, 160] on button "Reply All" at bounding box center [1363, 155] width 78 height 31
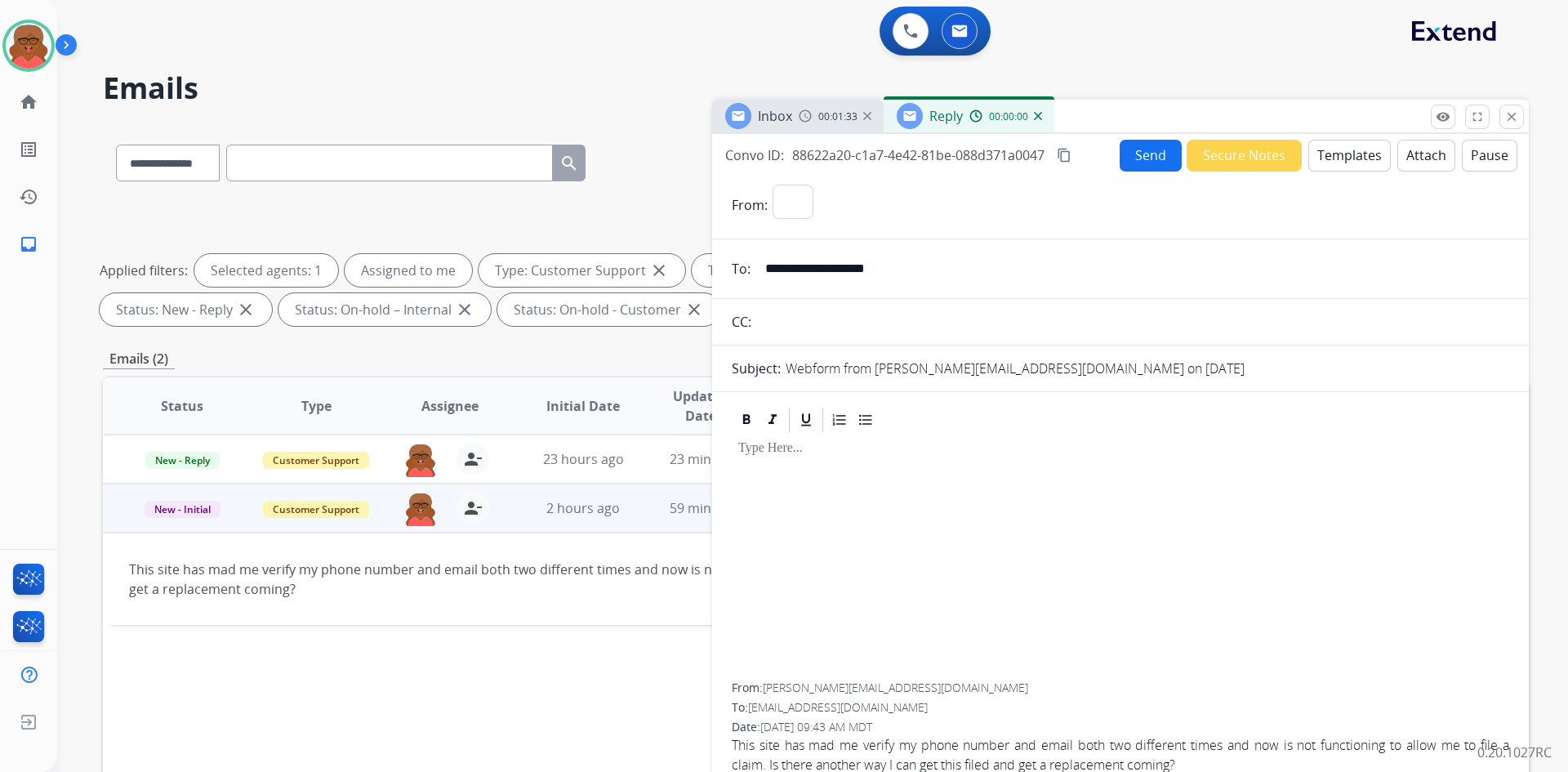
select select "**********"
click at [1330, 164] on button "Templates" at bounding box center [1349, 155] width 82 height 31
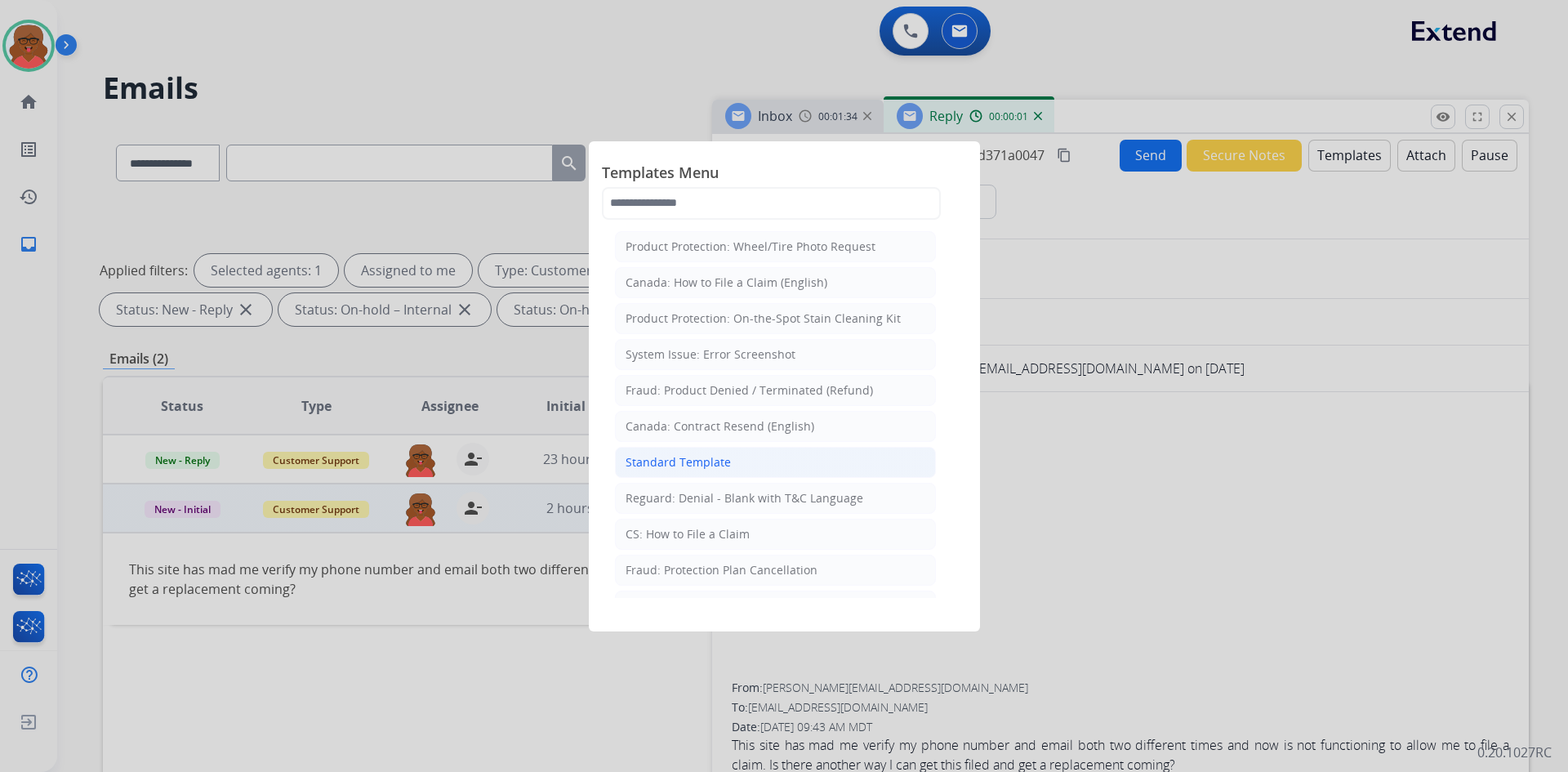
click at [759, 456] on li "Standard Template" at bounding box center [775, 462] width 321 height 31
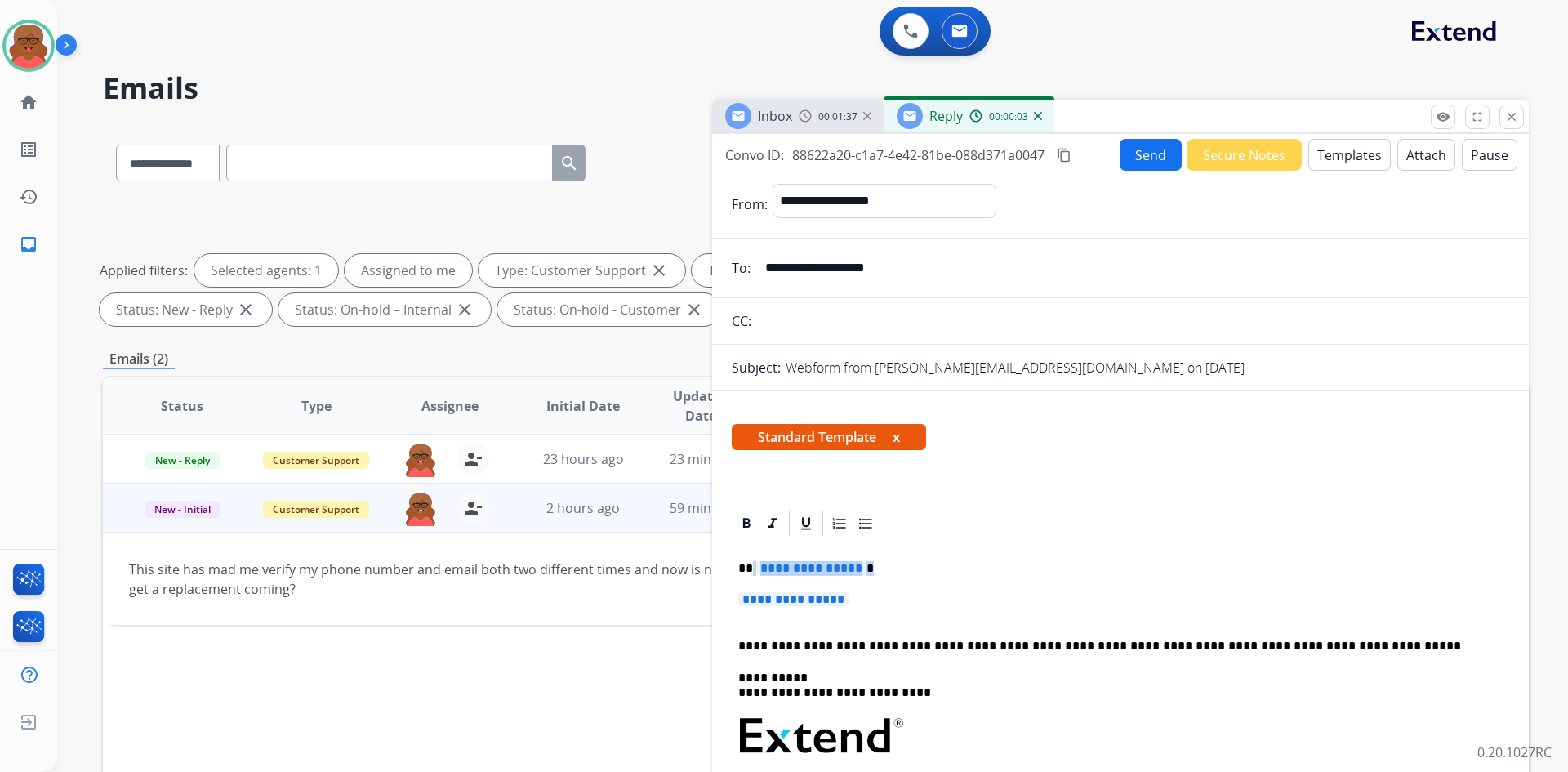
drag, startPoint x: 753, startPoint y: 570, endPoint x: 883, endPoint y: 570, distance: 130.0
click at [883, 570] on p "**********" at bounding box center [1114, 568] width 752 height 14
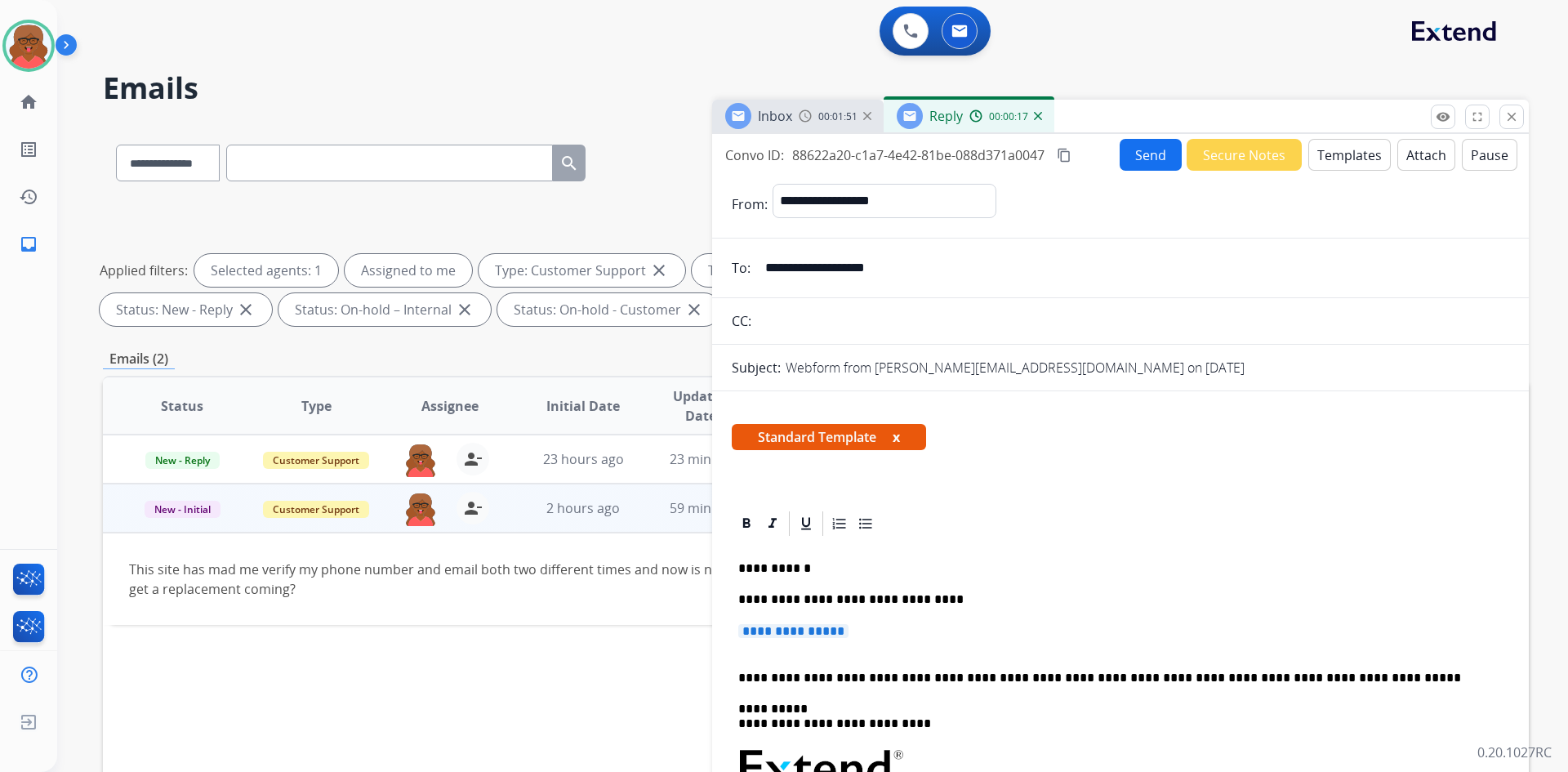
drag, startPoint x: 740, startPoint y: 633, endPoint x: 889, endPoint y: 627, distance: 149.1
click at [889, 627] on p "**********" at bounding box center [1120, 639] width 764 height 31
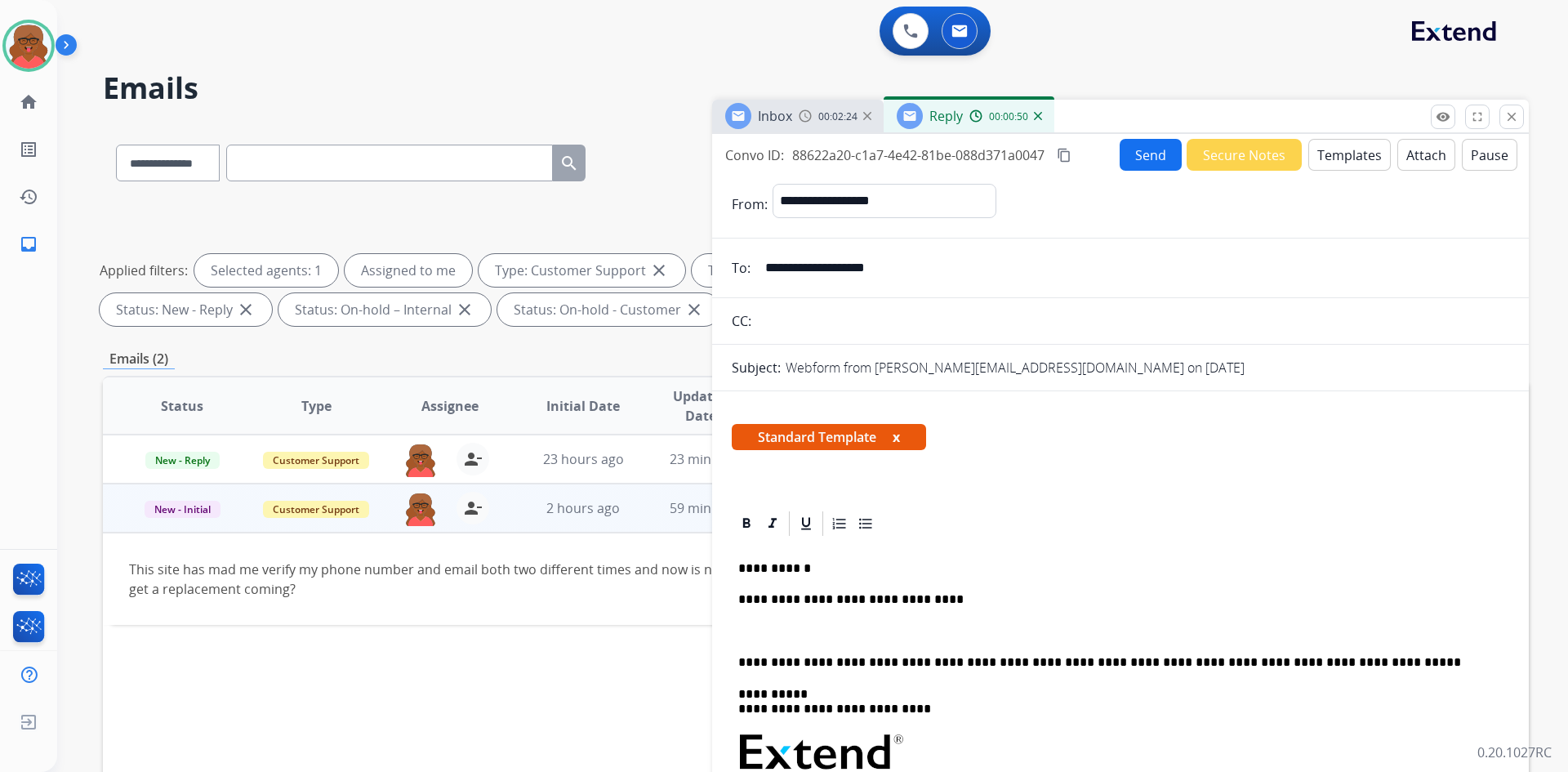
click at [768, 628] on p "To enrich screen reader interactions, please activate Accessibility in Grammarl…" at bounding box center [1120, 631] width 764 height 14
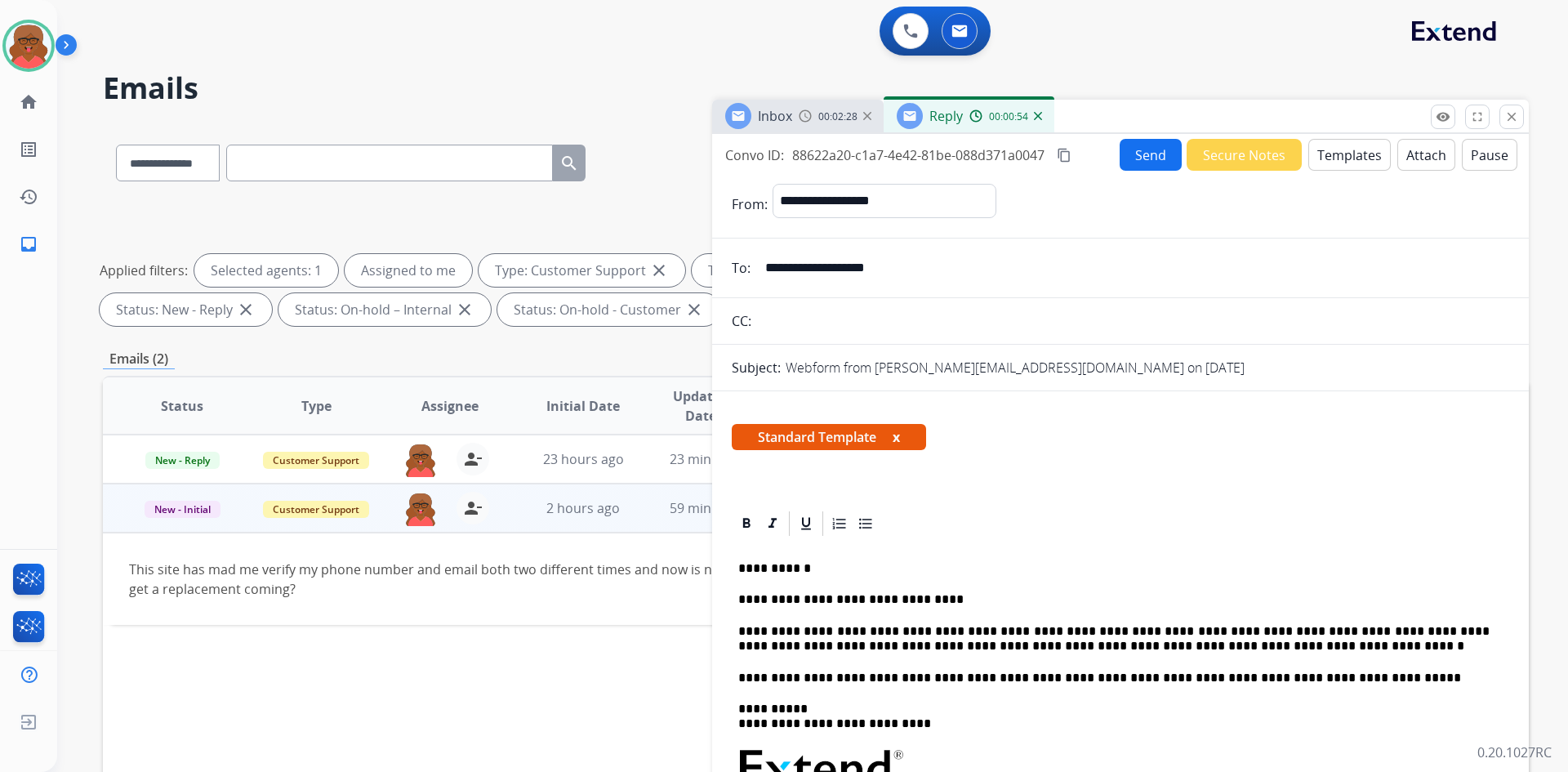
click at [1173, 627] on p "**********" at bounding box center [1114, 639] width 752 height 31
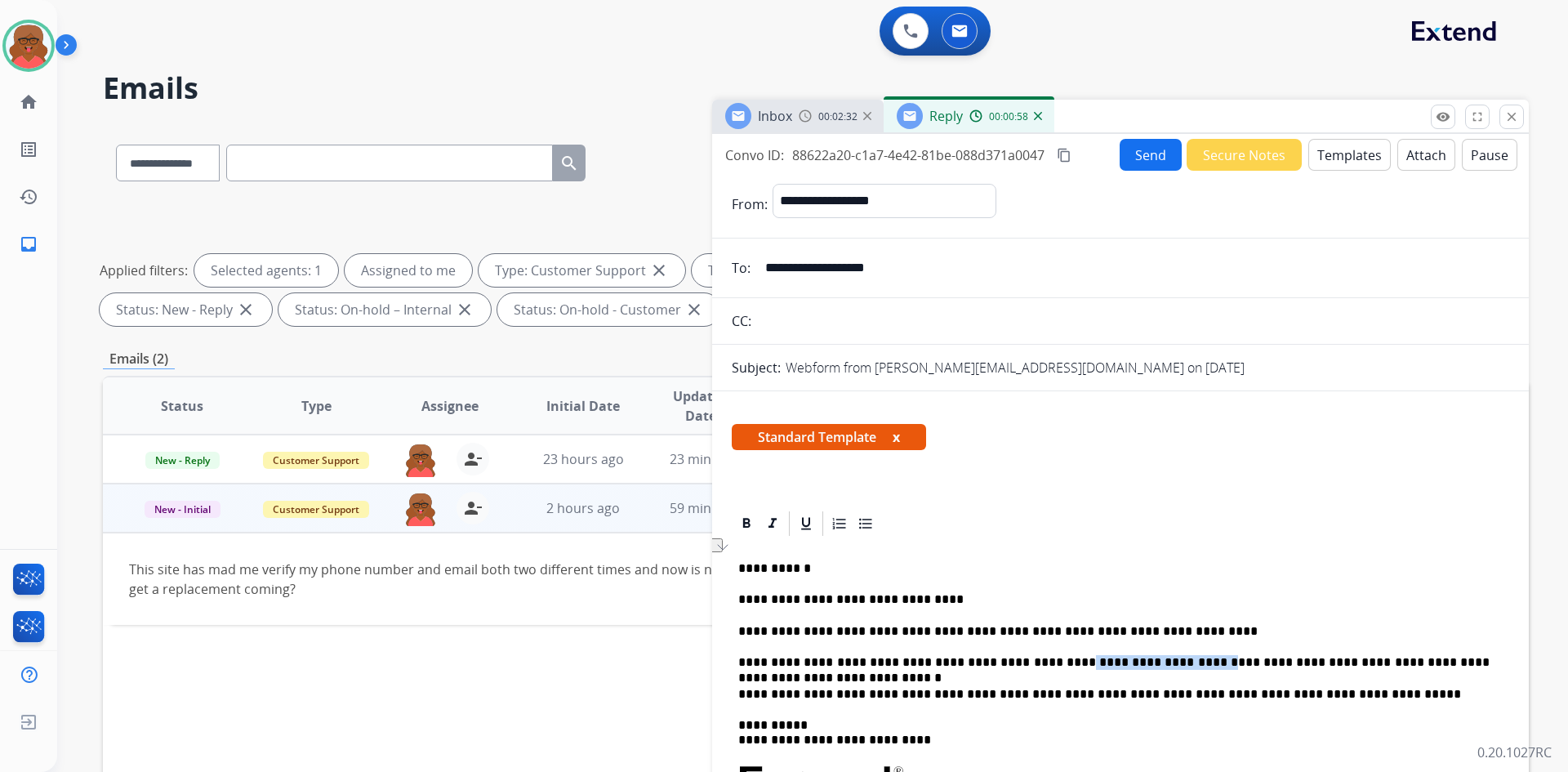
drag, startPoint x: 1007, startPoint y: 661, endPoint x: 1126, endPoint y: 663, distance: 119.0
click at [1126, 663] on p "**********" at bounding box center [1114, 661] width 752 height 14
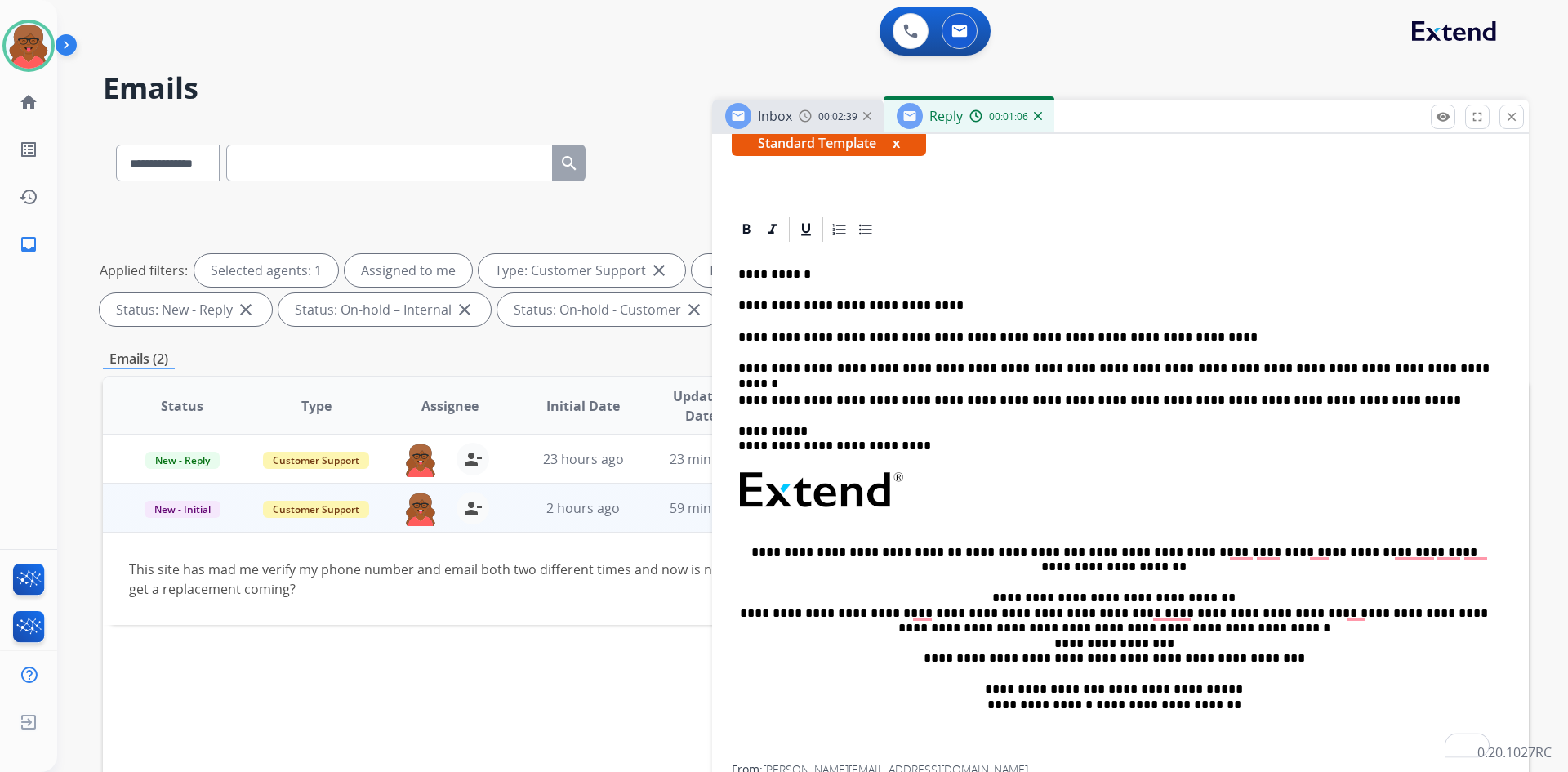
scroll to position [368, 0]
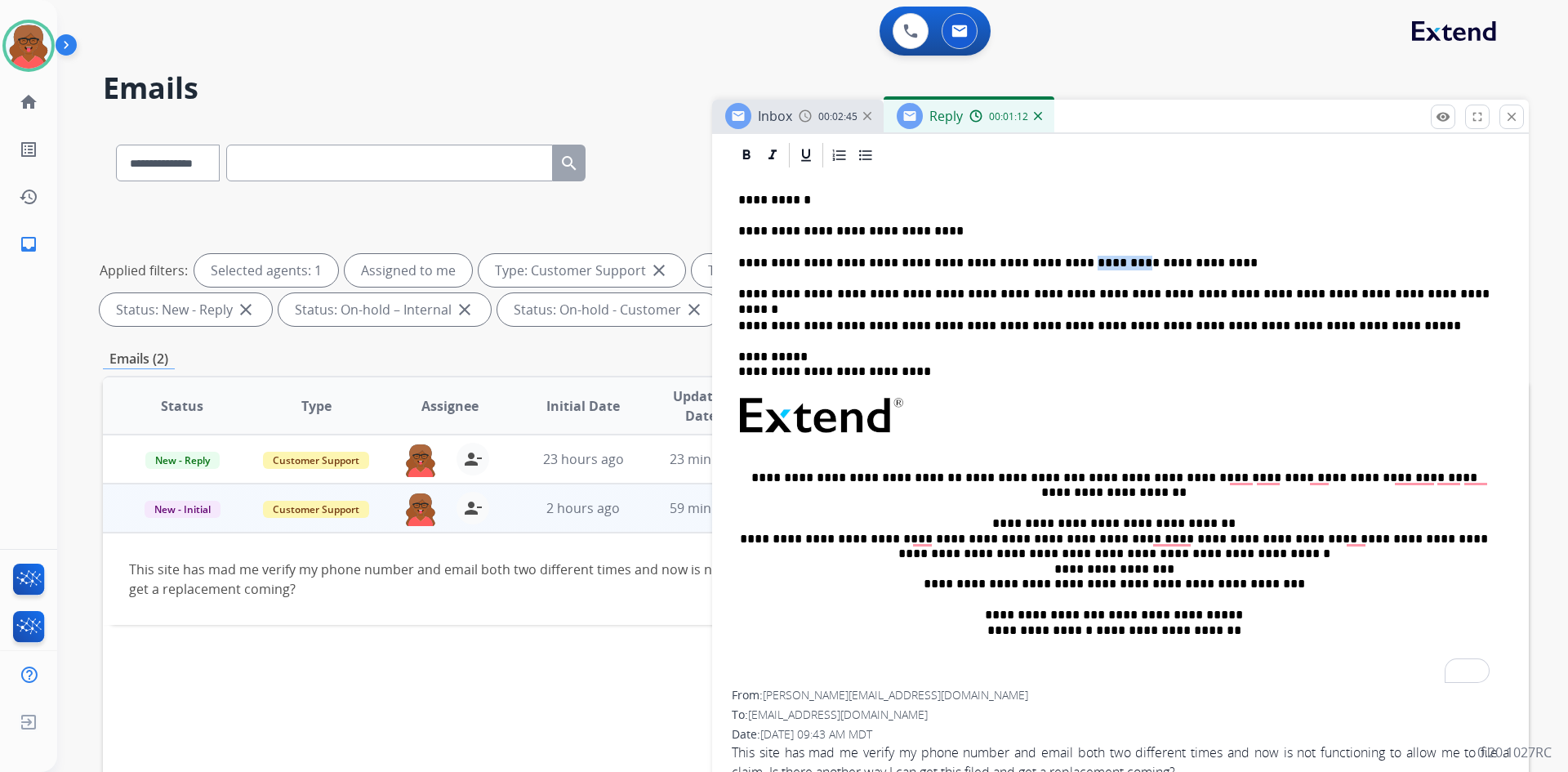
drag, startPoint x: 1069, startPoint y: 259, endPoint x: 1026, endPoint y: 263, distance: 43.2
click at [1026, 263] on p "**********" at bounding box center [1114, 263] width 752 height 14
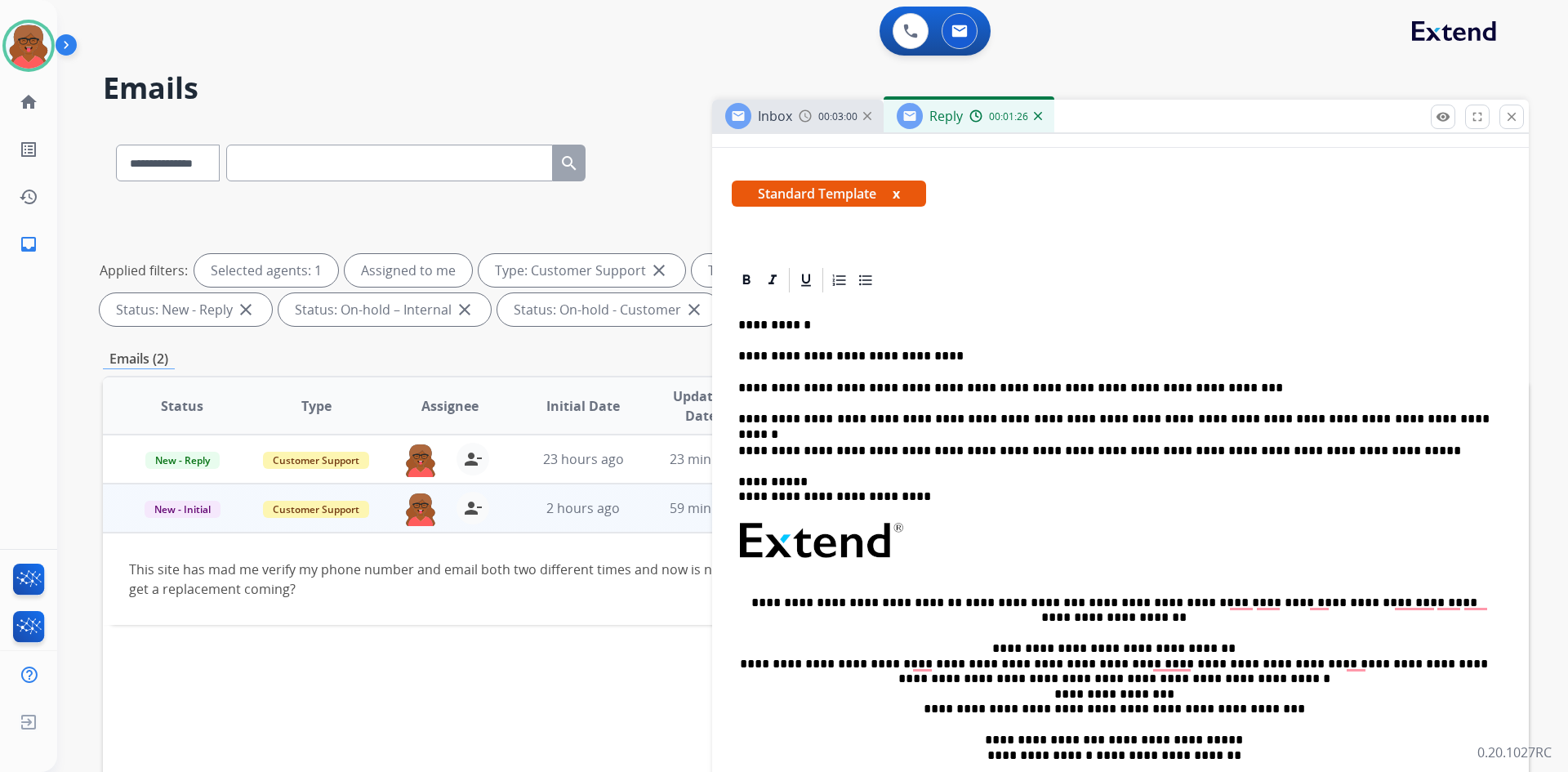
scroll to position [0, 0]
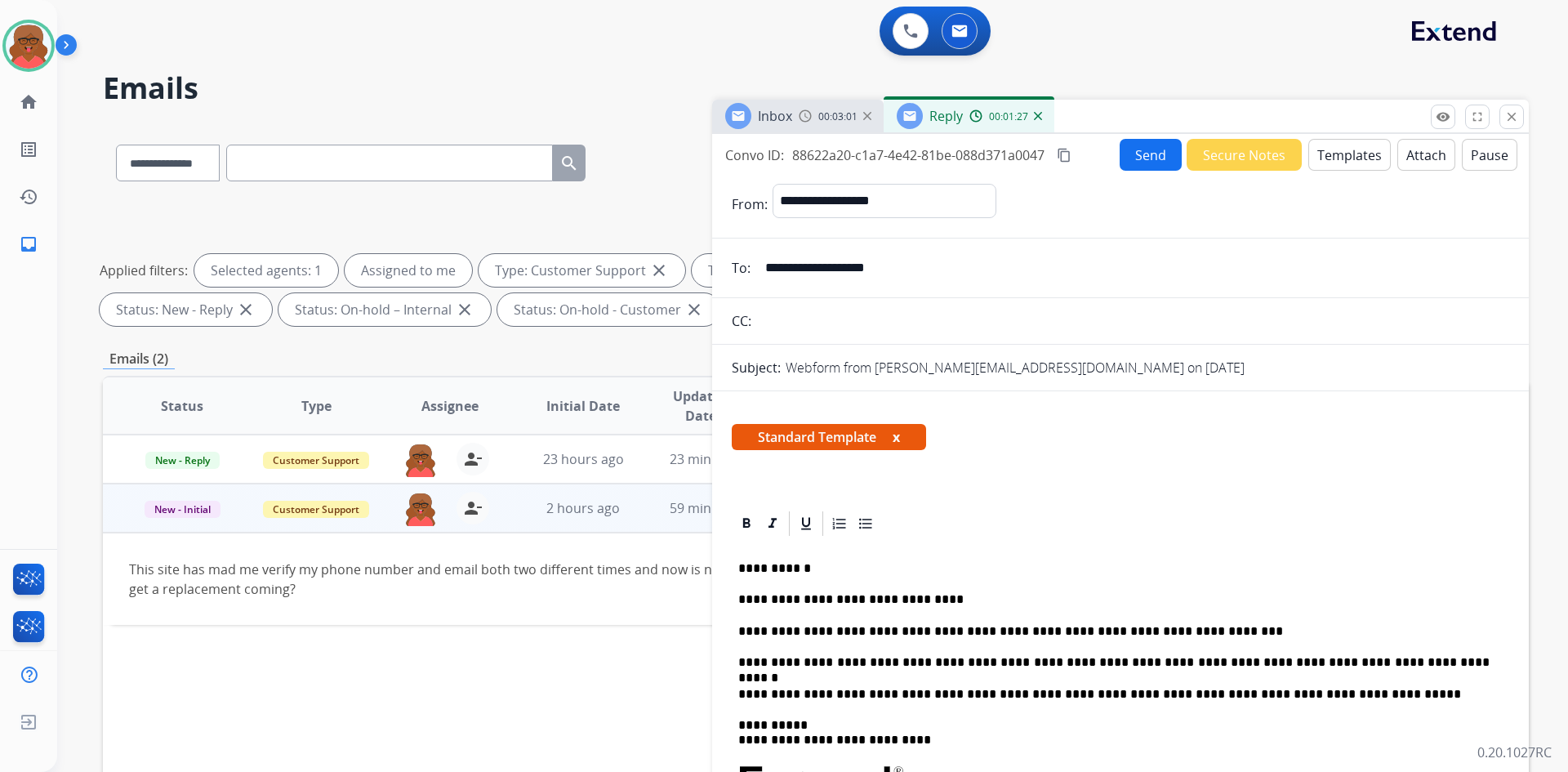
click at [1140, 144] on button "Send" at bounding box center [1150, 154] width 62 height 31
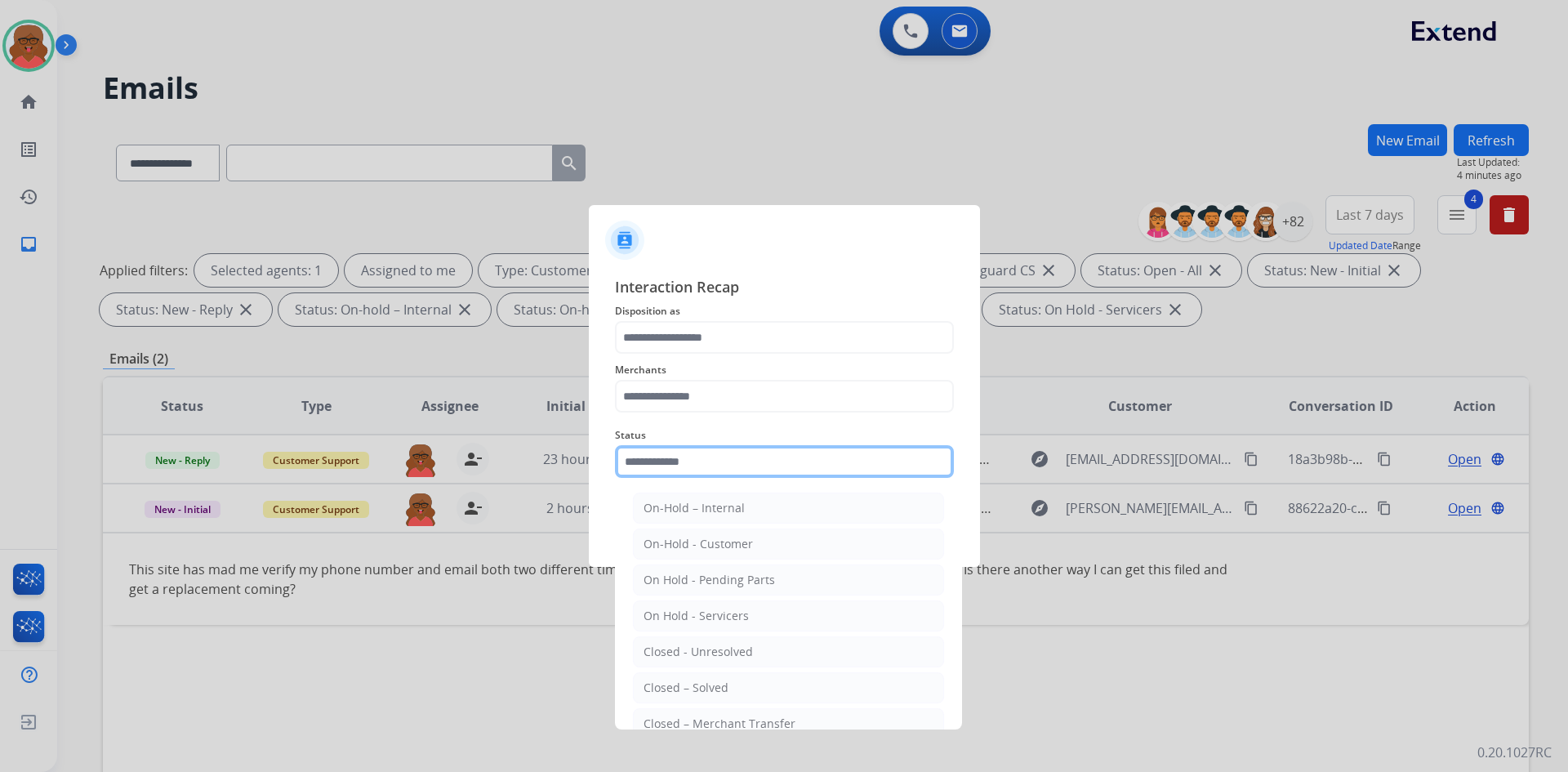
click at [808, 457] on input "text" at bounding box center [784, 462] width 339 height 32
click at [709, 683] on div "Closed – Solved" at bounding box center [686, 687] width 85 height 16
type input "**********"
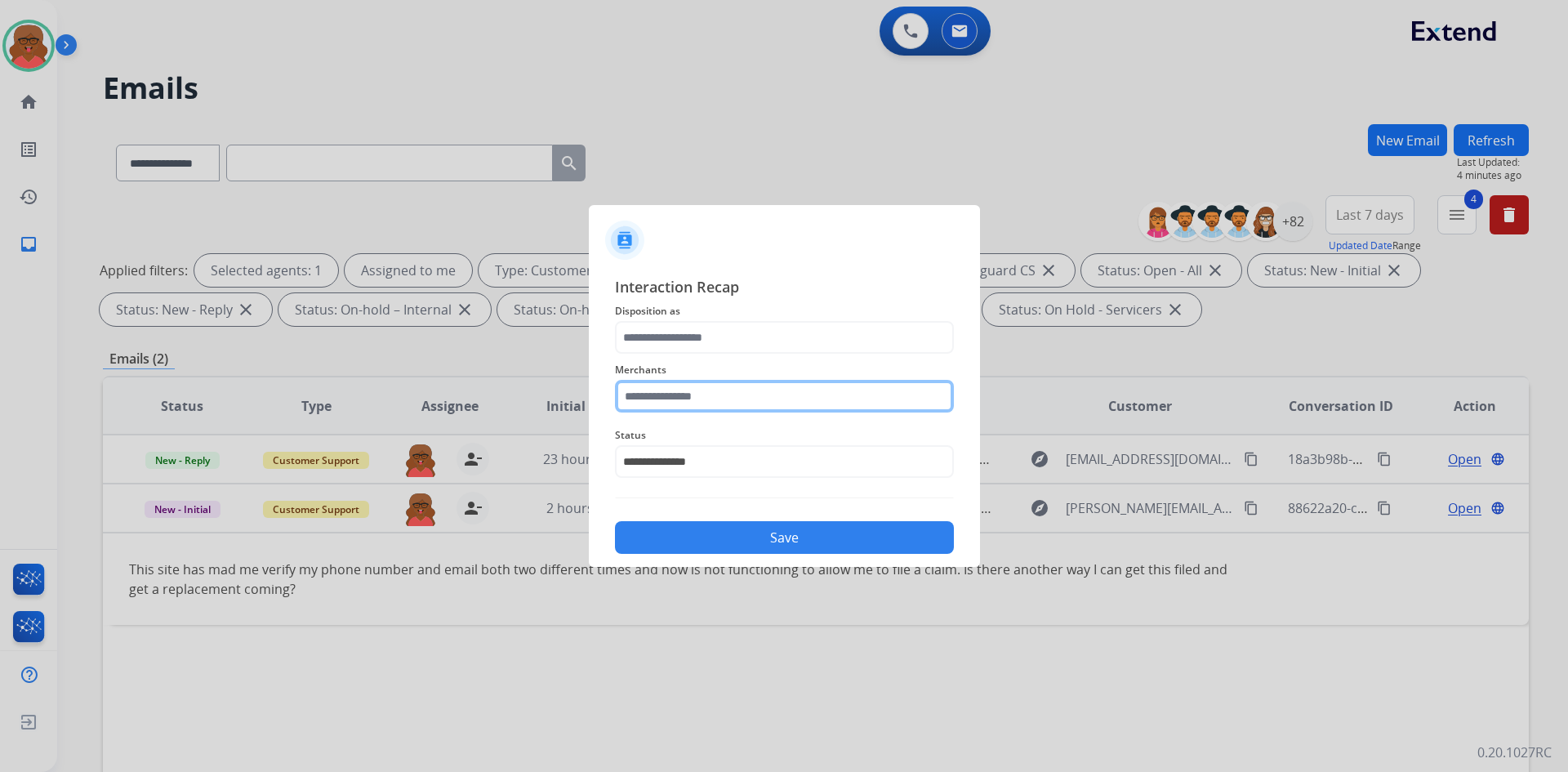
click at [754, 397] on input "text" at bounding box center [784, 396] width 339 height 32
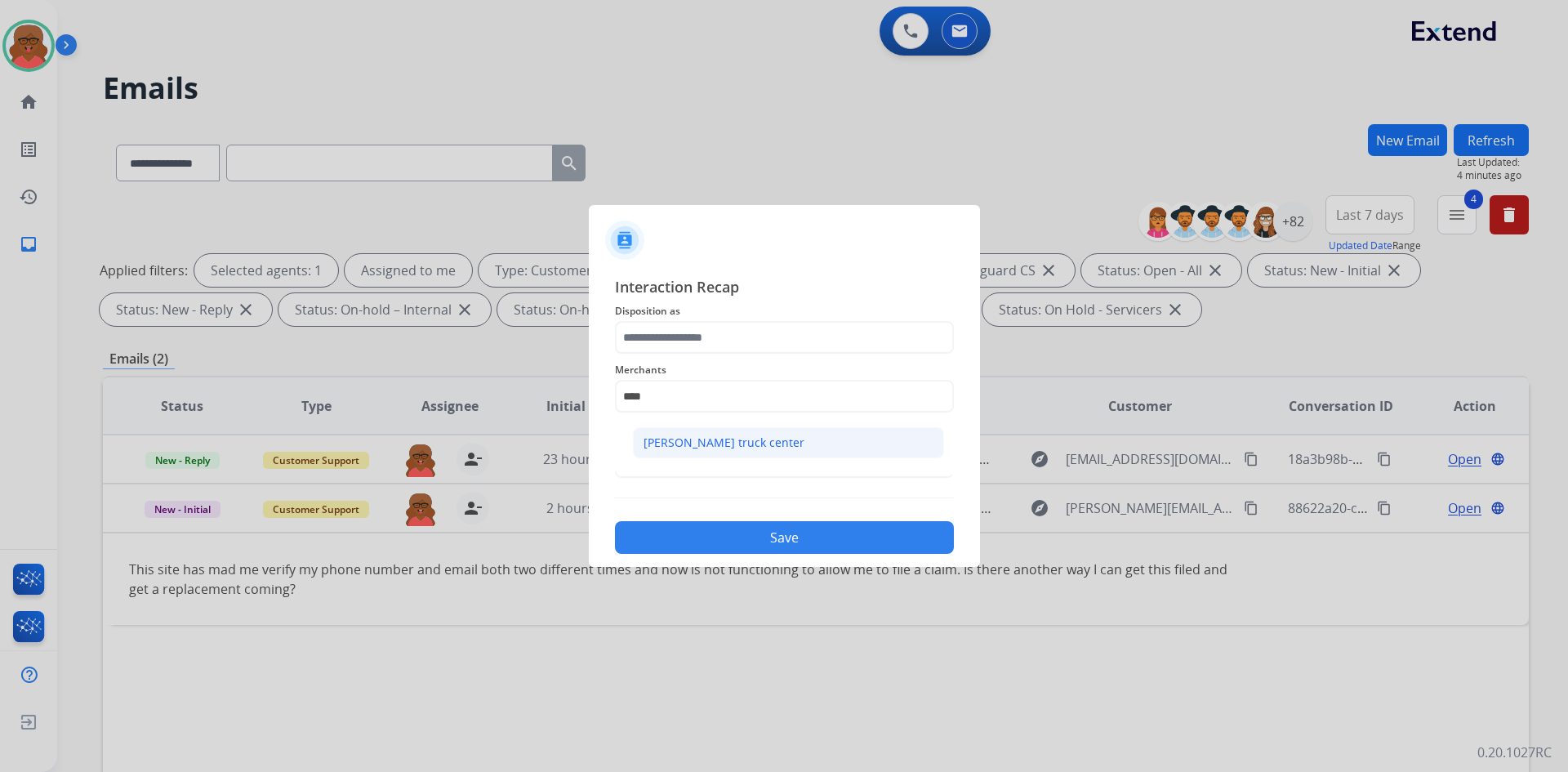
click at [757, 438] on li "[PERSON_NAME] truck center" at bounding box center [788, 442] width 311 height 31
type input "**********"
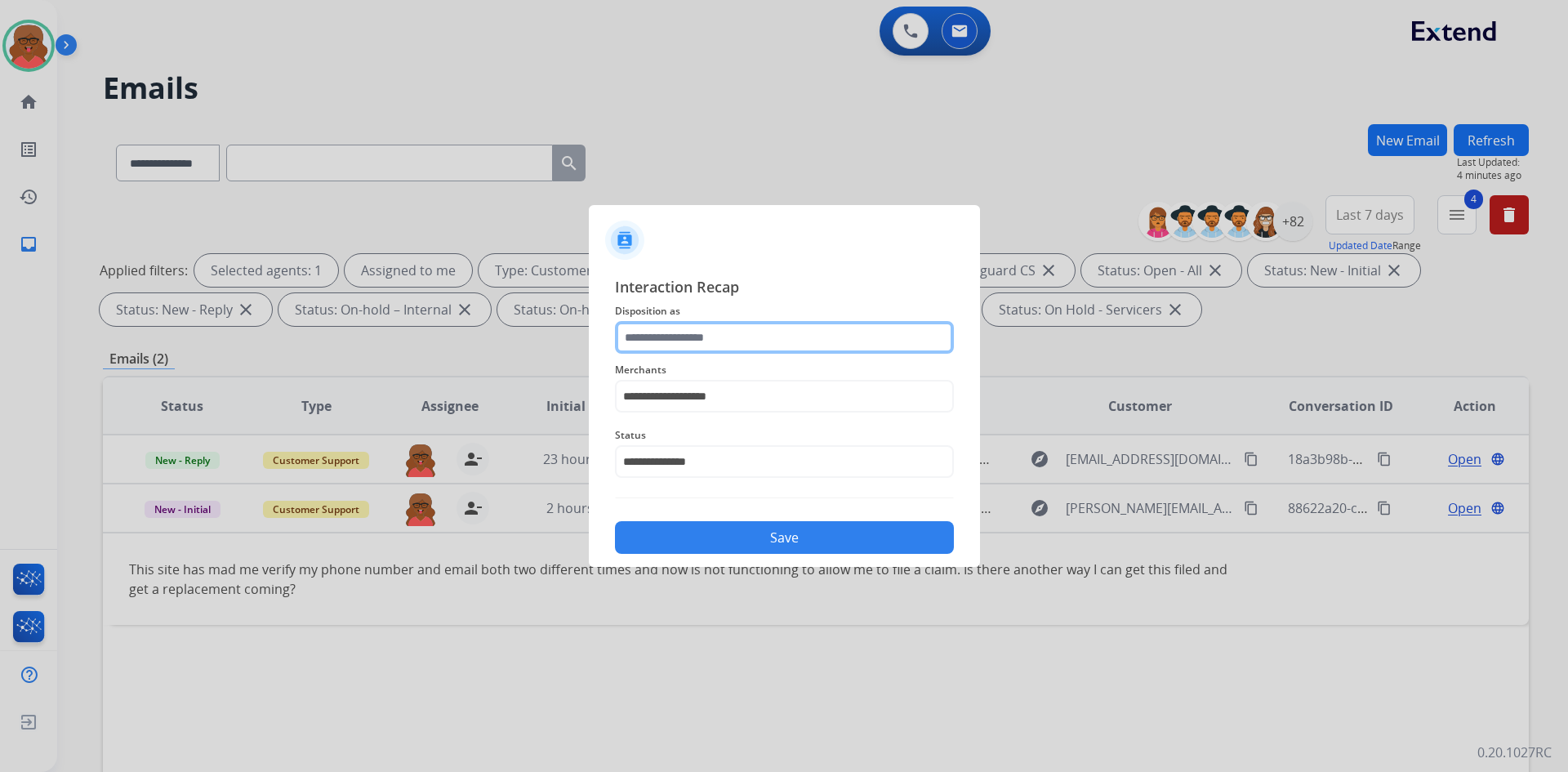
click at [753, 341] on input "text" at bounding box center [784, 338] width 339 height 32
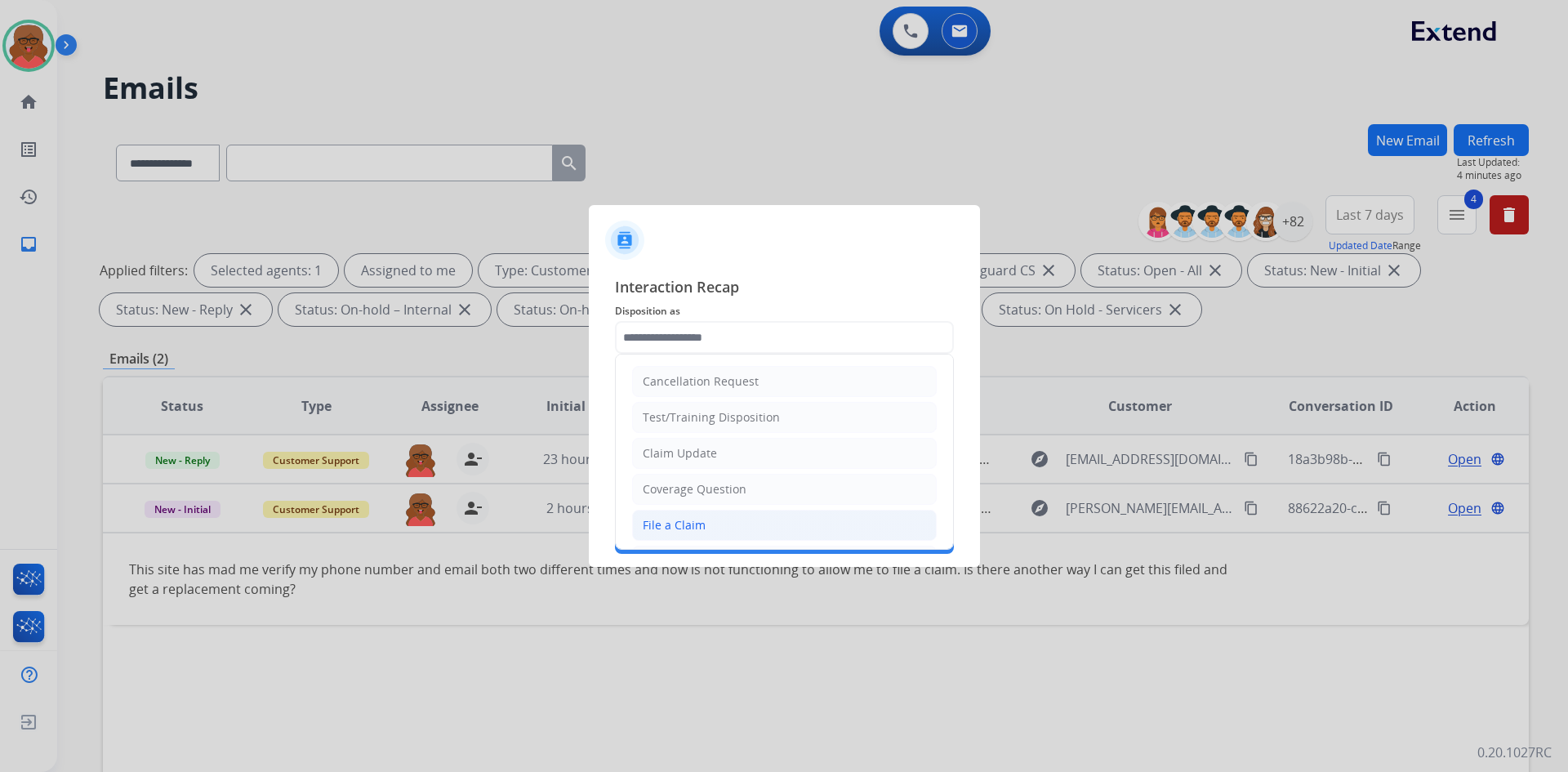
click at [730, 512] on li "File a Claim" at bounding box center [785, 525] width 304 height 31
type input "**********"
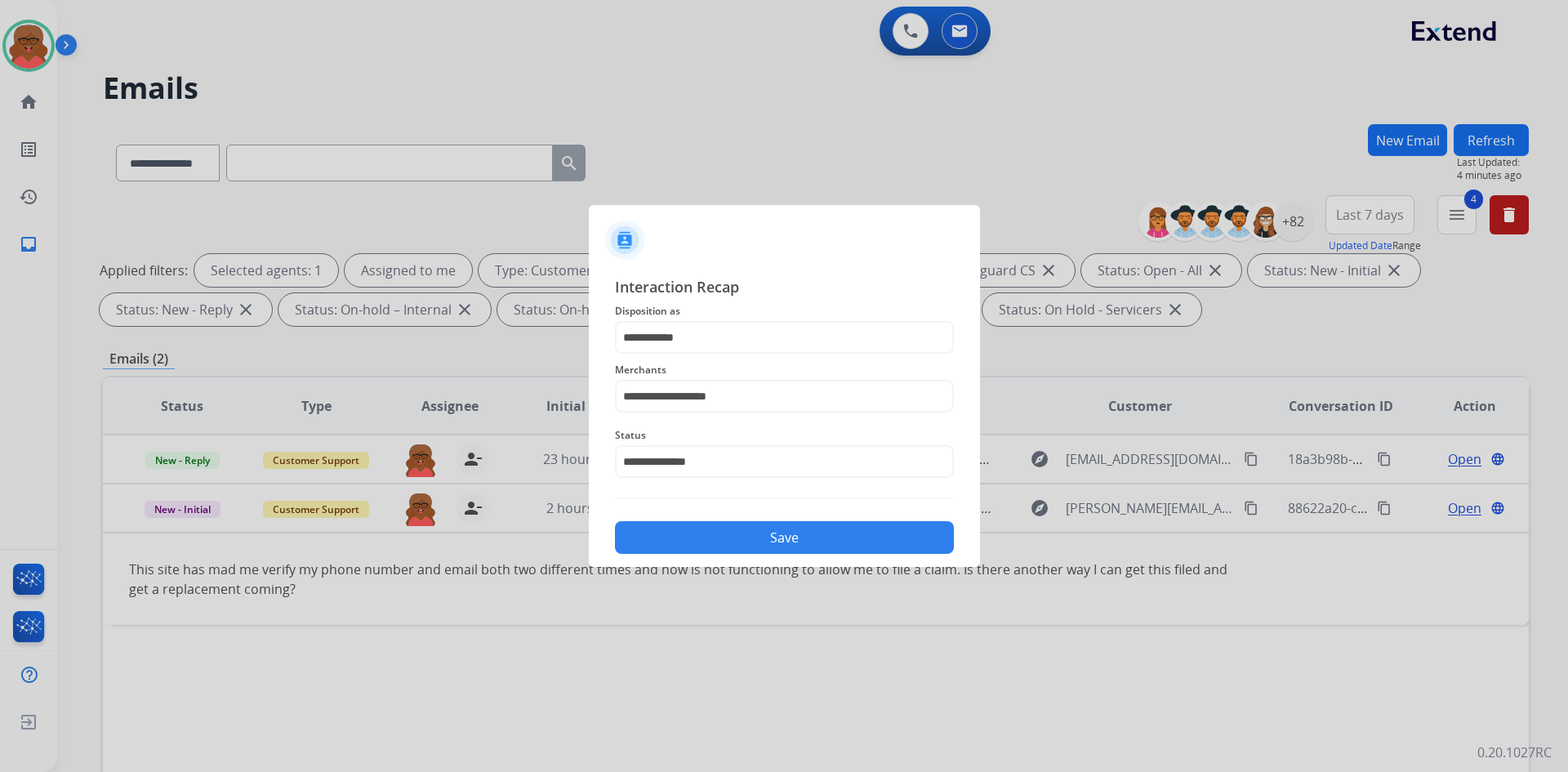
click at [755, 519] on div "Save" at bounding box center [784, 532] width 339 height 43
click at [760, 534] on button "Save" at bounding box center [784, 537] width 339 height 32
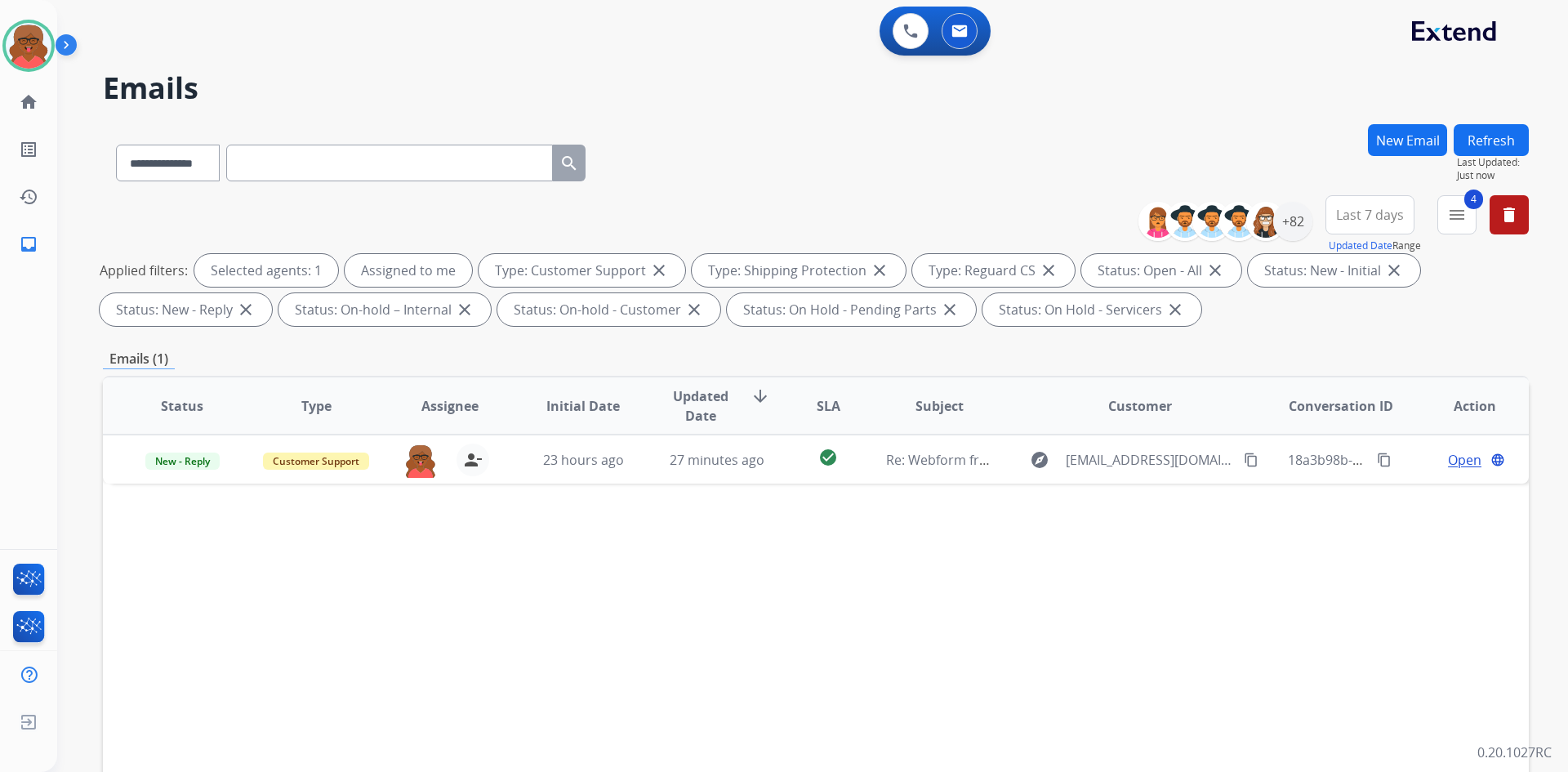
click at [1481, 135] on button "Refresh" at bounding box center [1491, 139] width 75 height 31
click at [1290, 227] on div "+82" at bounding box center [1293, 221] width 39 height 39
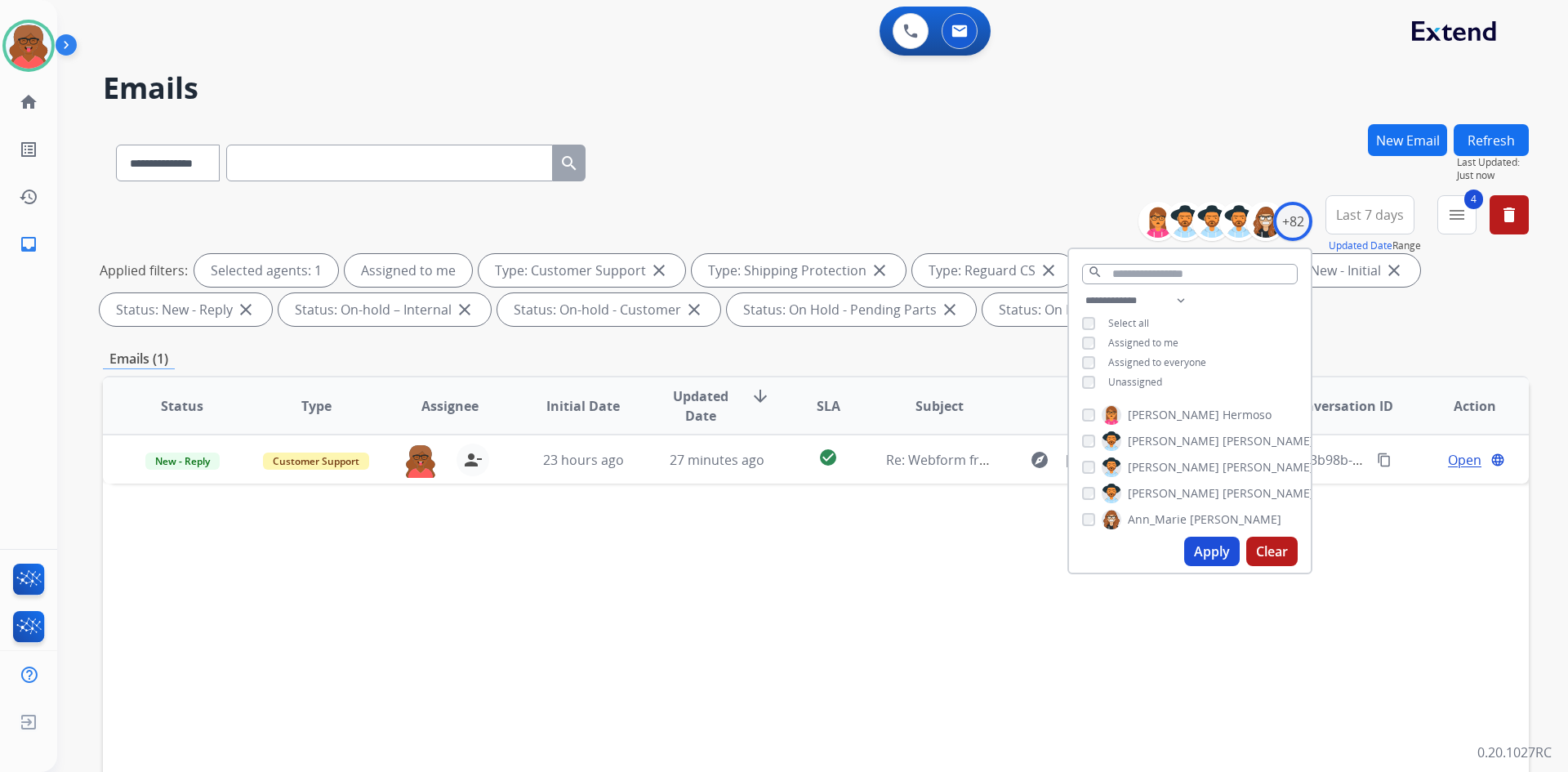
click at [1138, 372] on div "**********" at bounding box center [1190, 343] width 241 height 105
click at [1139, 383] on span "Unassigned" at bounding box center [1135, 382] width 54 height 14
click at [1193, 550] on button "Apply" at bounding box center [1212, 551] width 55 height 30
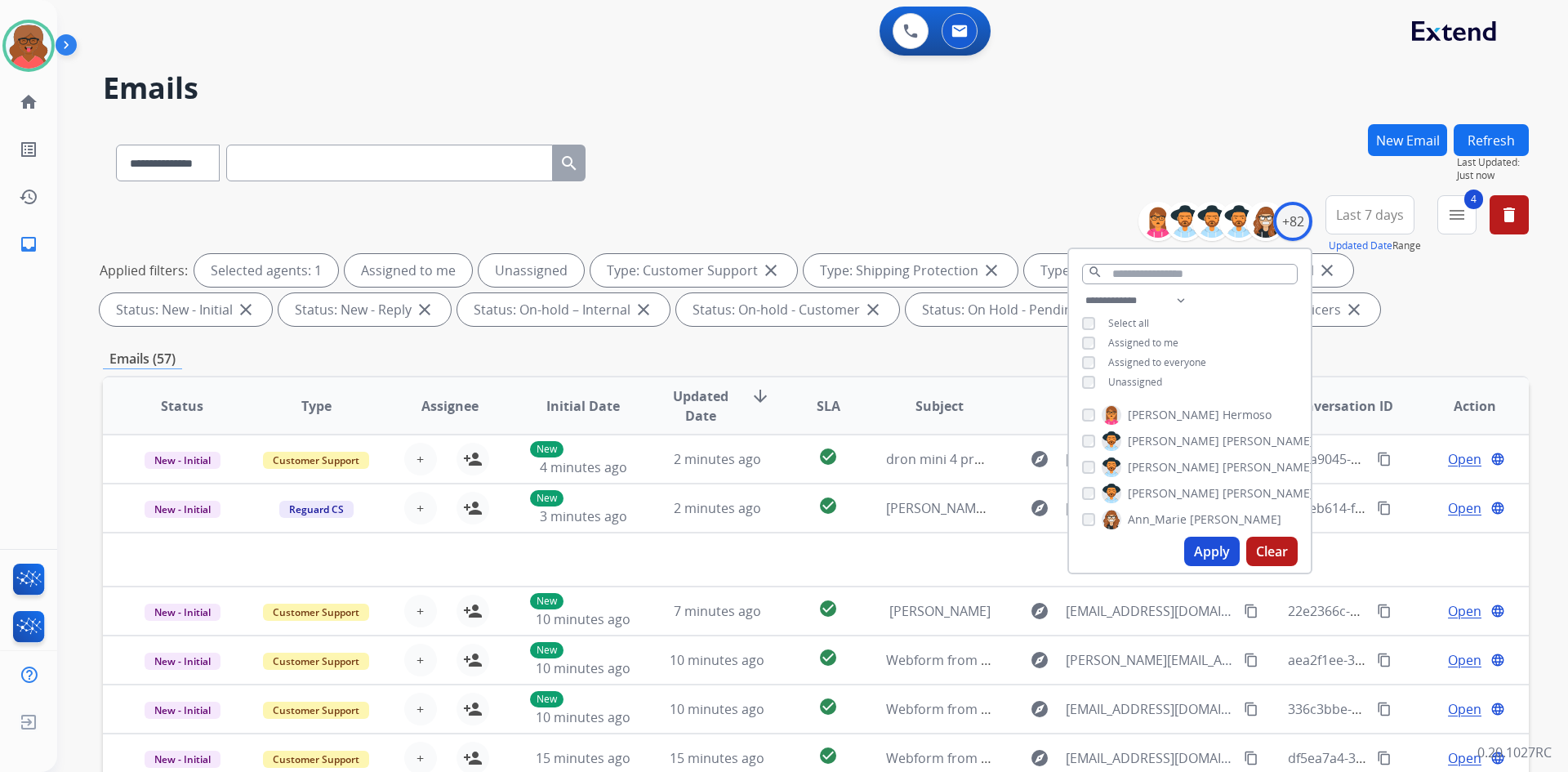
click at [303, 157] on input "text" at bounding box center [389, 162] width 327 height 37
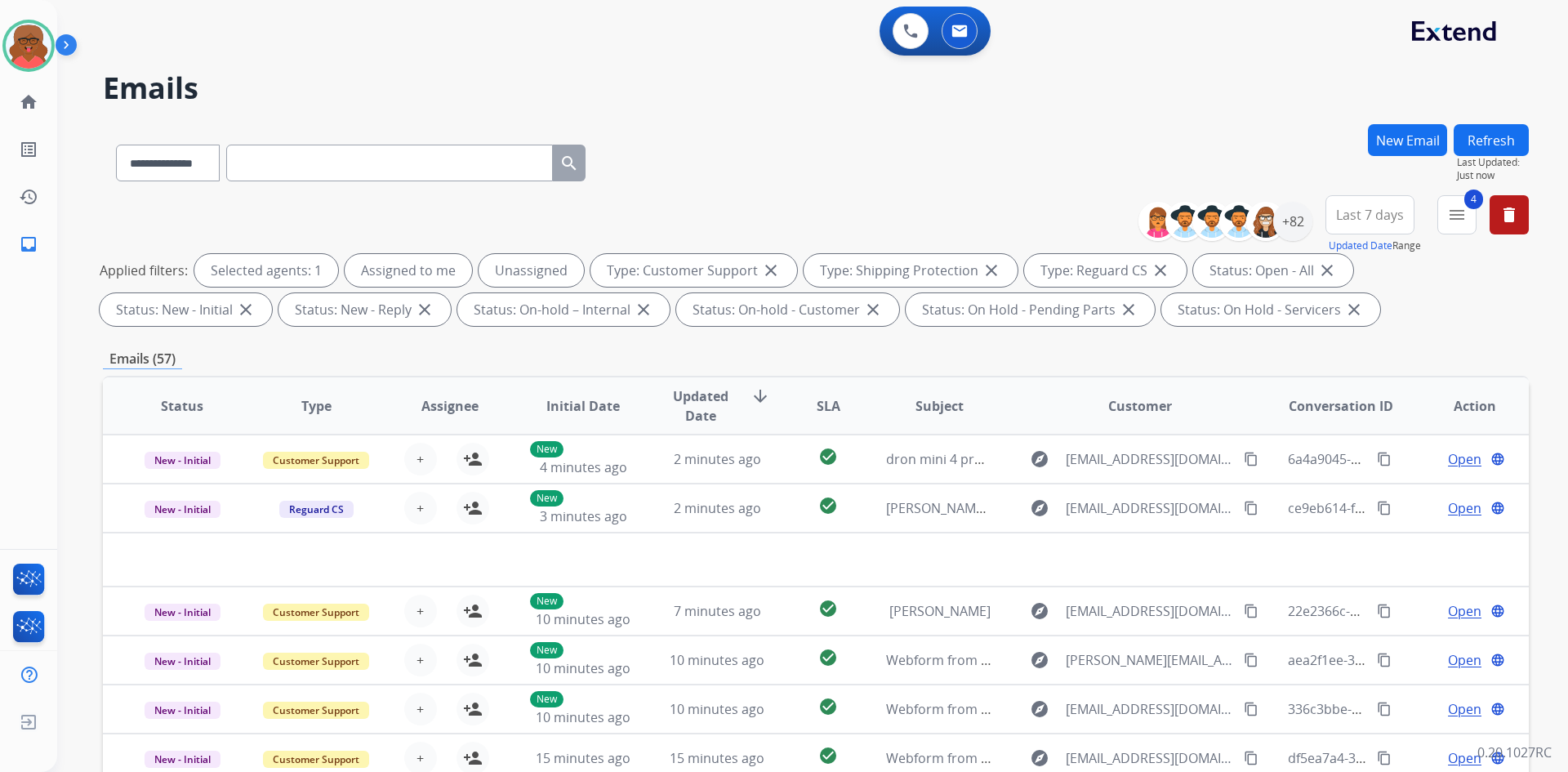
paste input "**********"
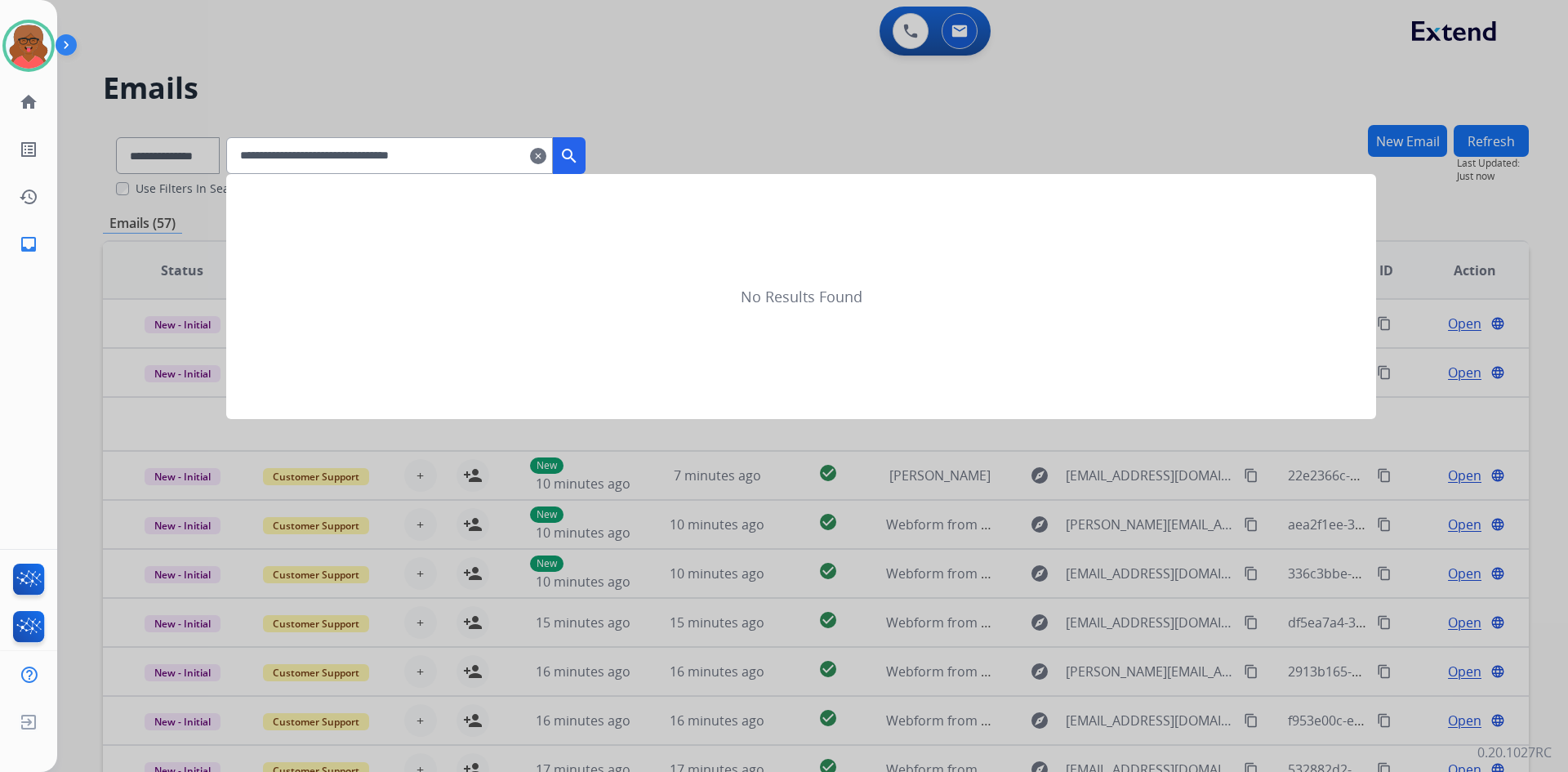
type input "**********"
click at [586, 156] on button "search" at bounding box center [569, 155] width 32 height 37
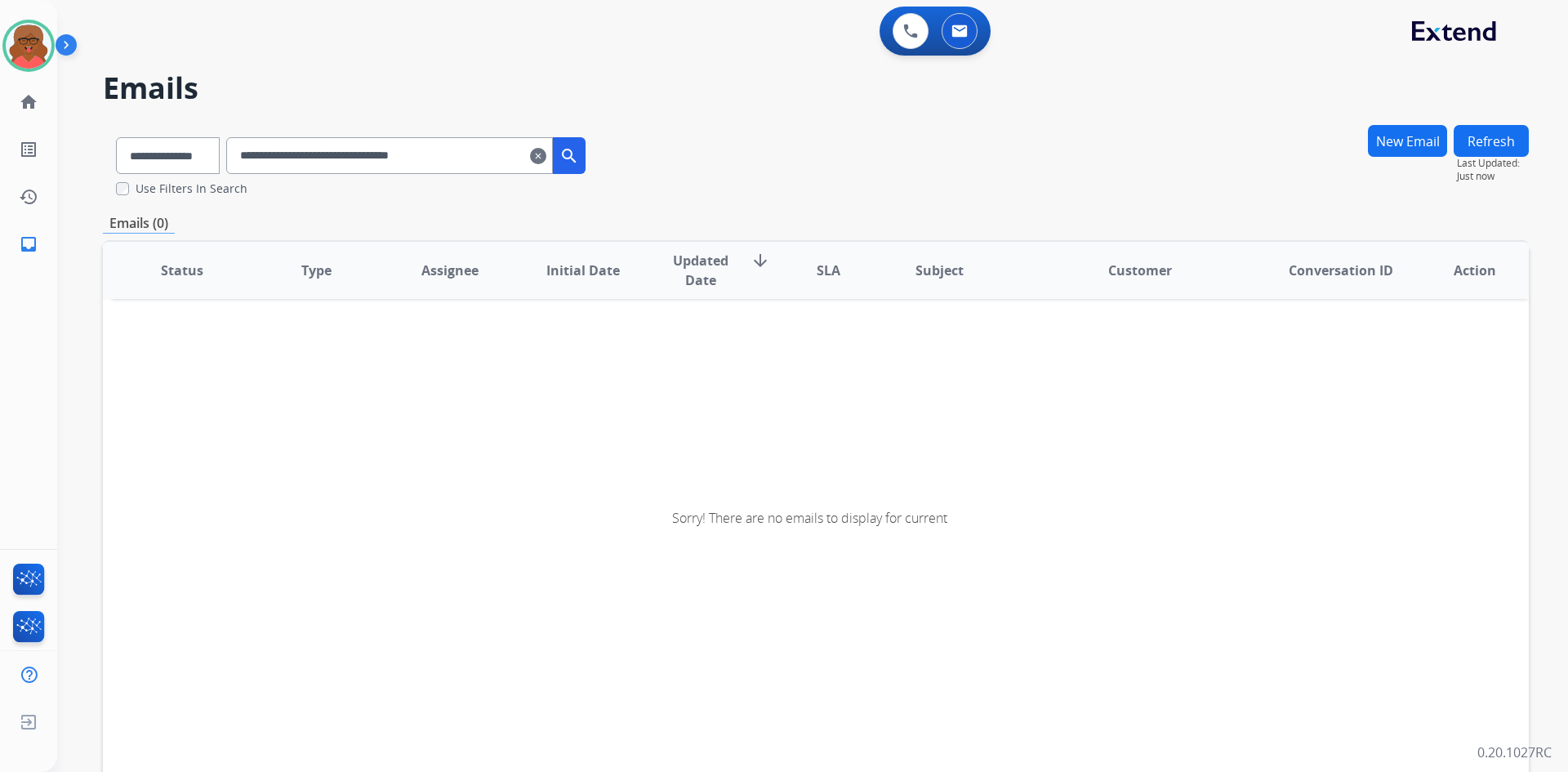
click at [547, 156] on mat-icon "clear" at bounding box center [537, 156] width 16 height 20
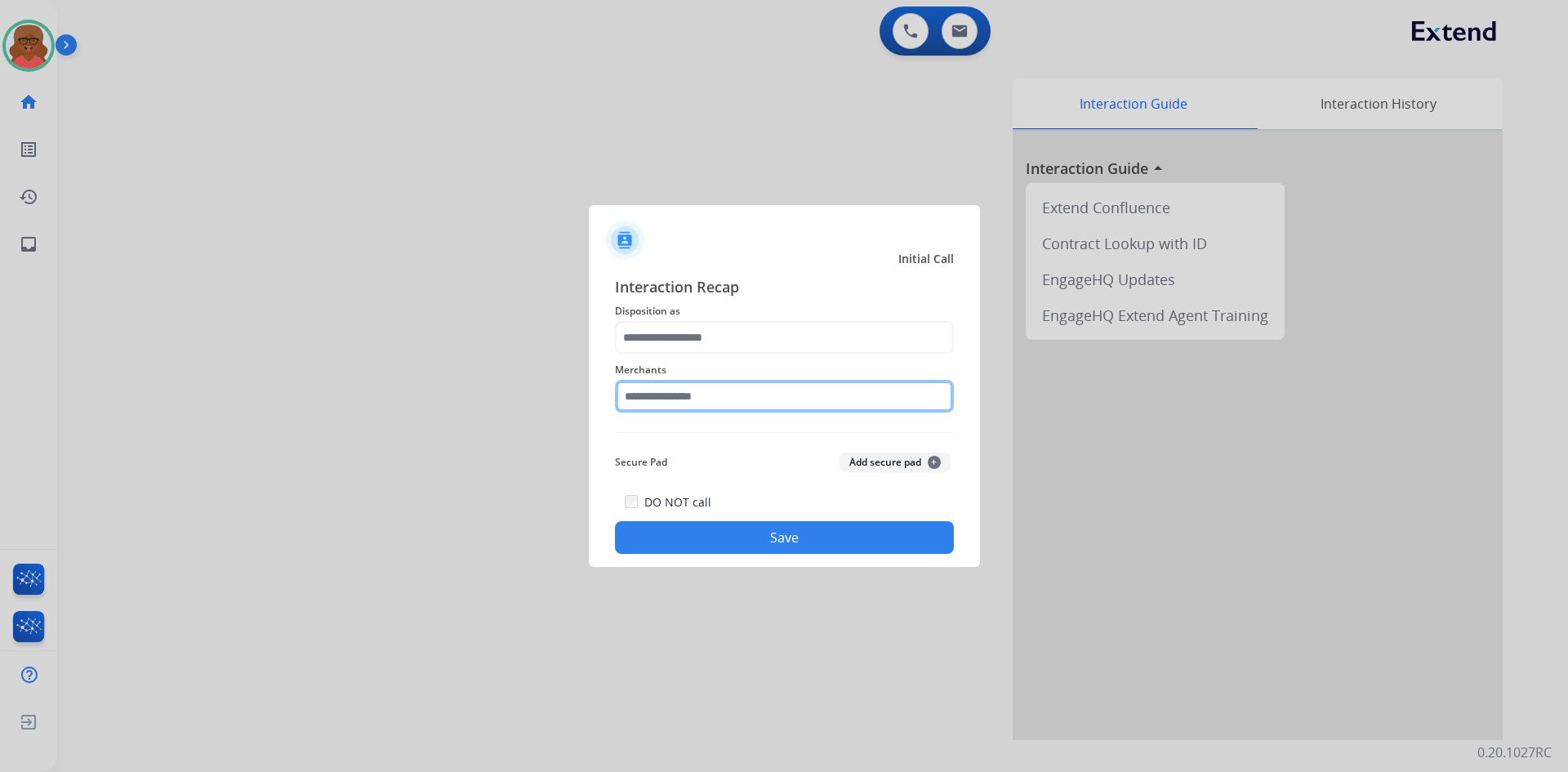
click at [710, 405] on input "text" at bounding box center [784, 396] width 339 height 32
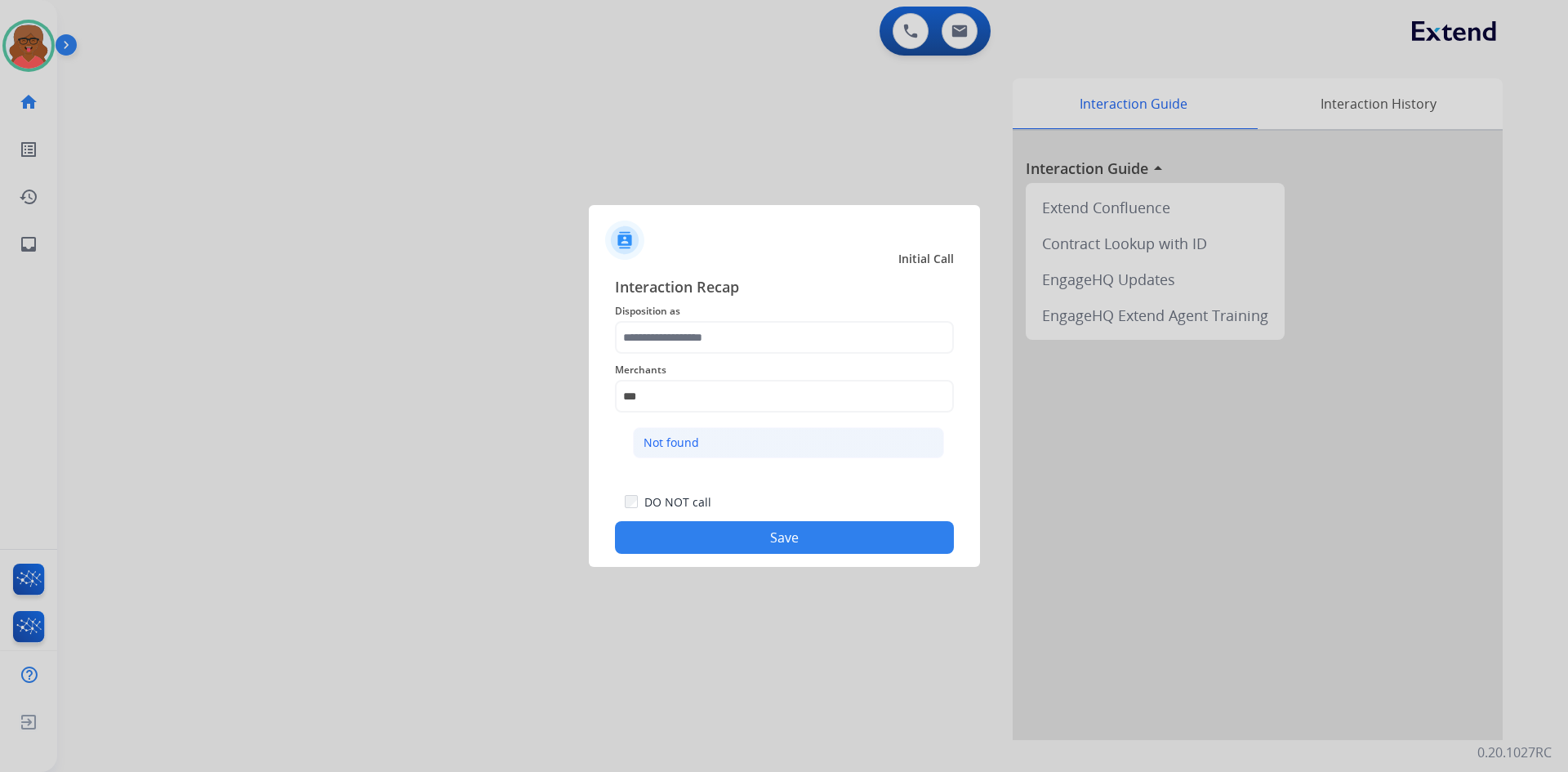
click at [722, 441] on li "Not found" at bounding box center [788, 442] width 311 height 31
type input "*********"
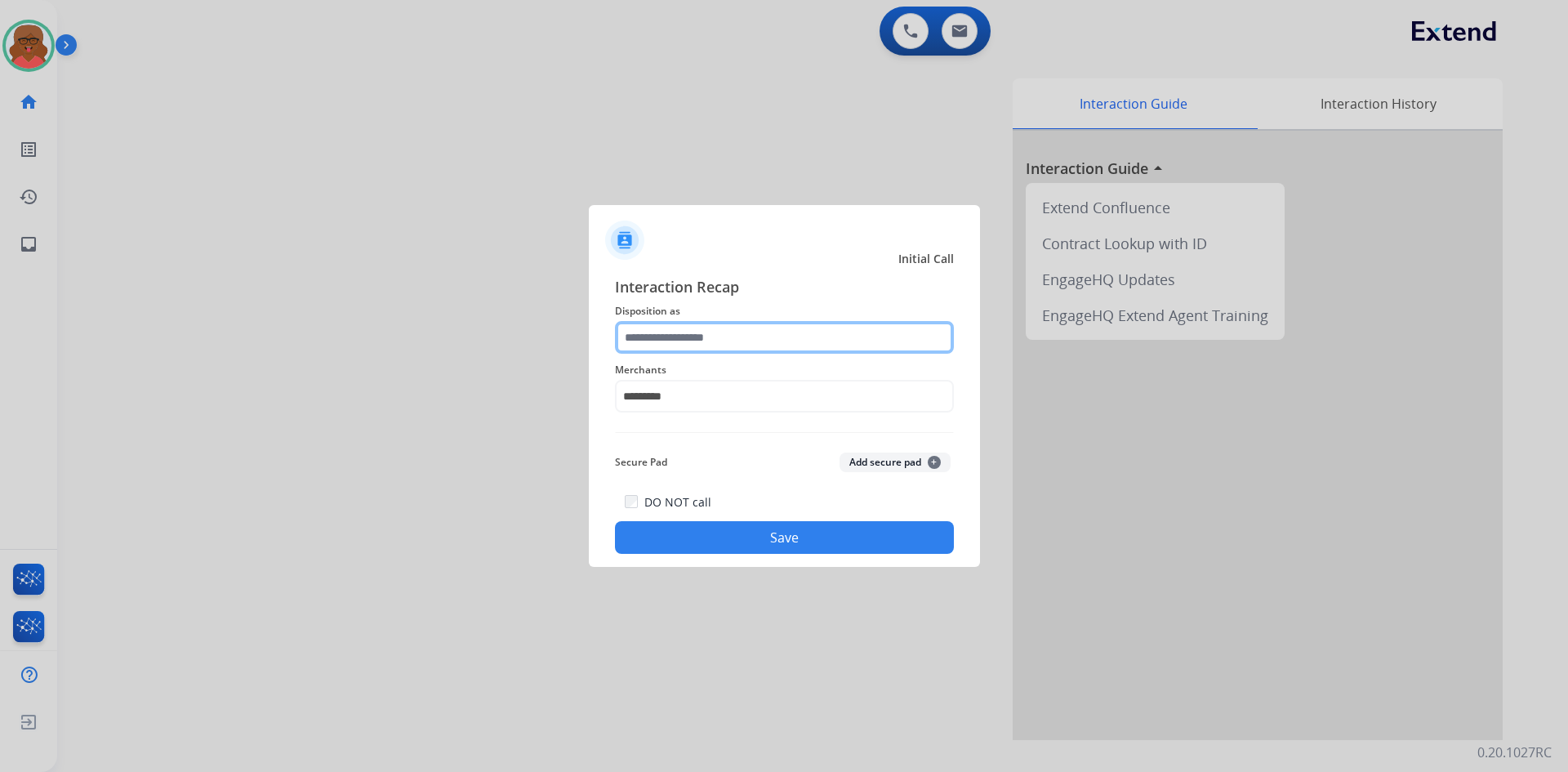
click at [723, 342] on input "text" at bounding box center [784, 338] width 339 height 32
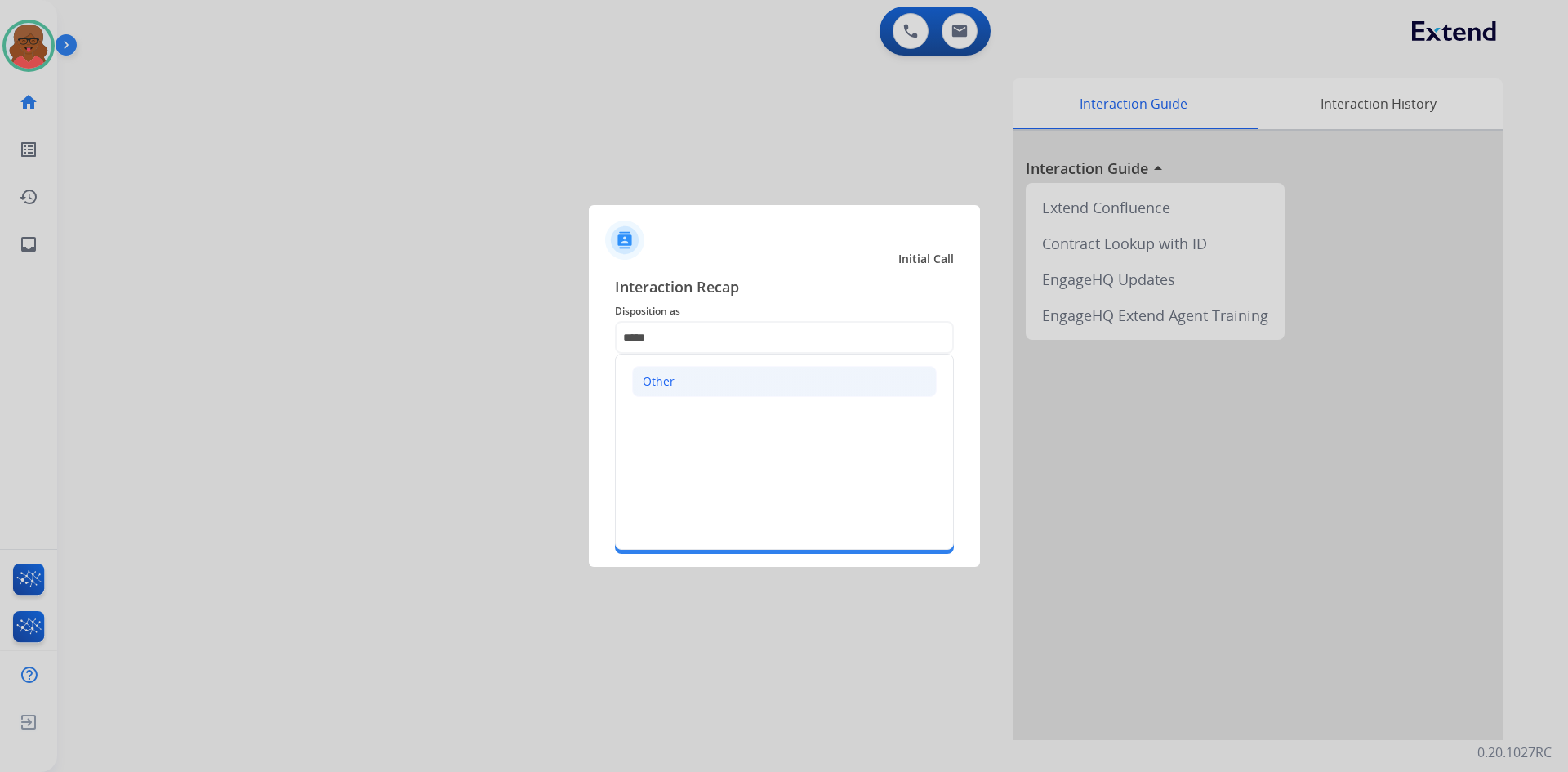
click at [705, 376] on li "Other" at bounding box center [785, 381] width 304 height 31
type input "*****"
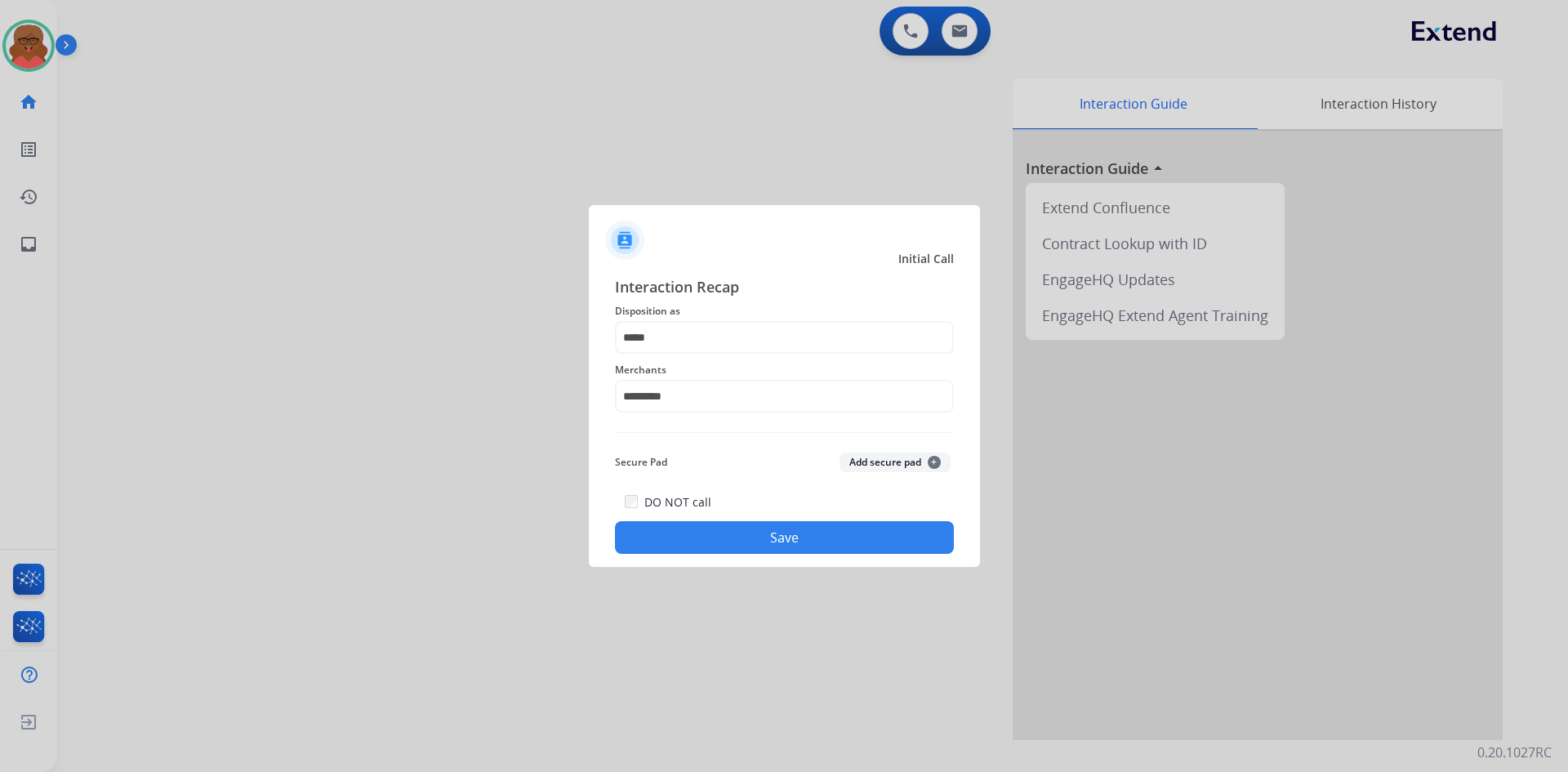
click at [763, 553] on div "DO NOT call Save" at bounding box center [784, 522] width 339 height 62
click at [771, 543] on button "Save" at bounding box center [784, 537] width 339 height 32
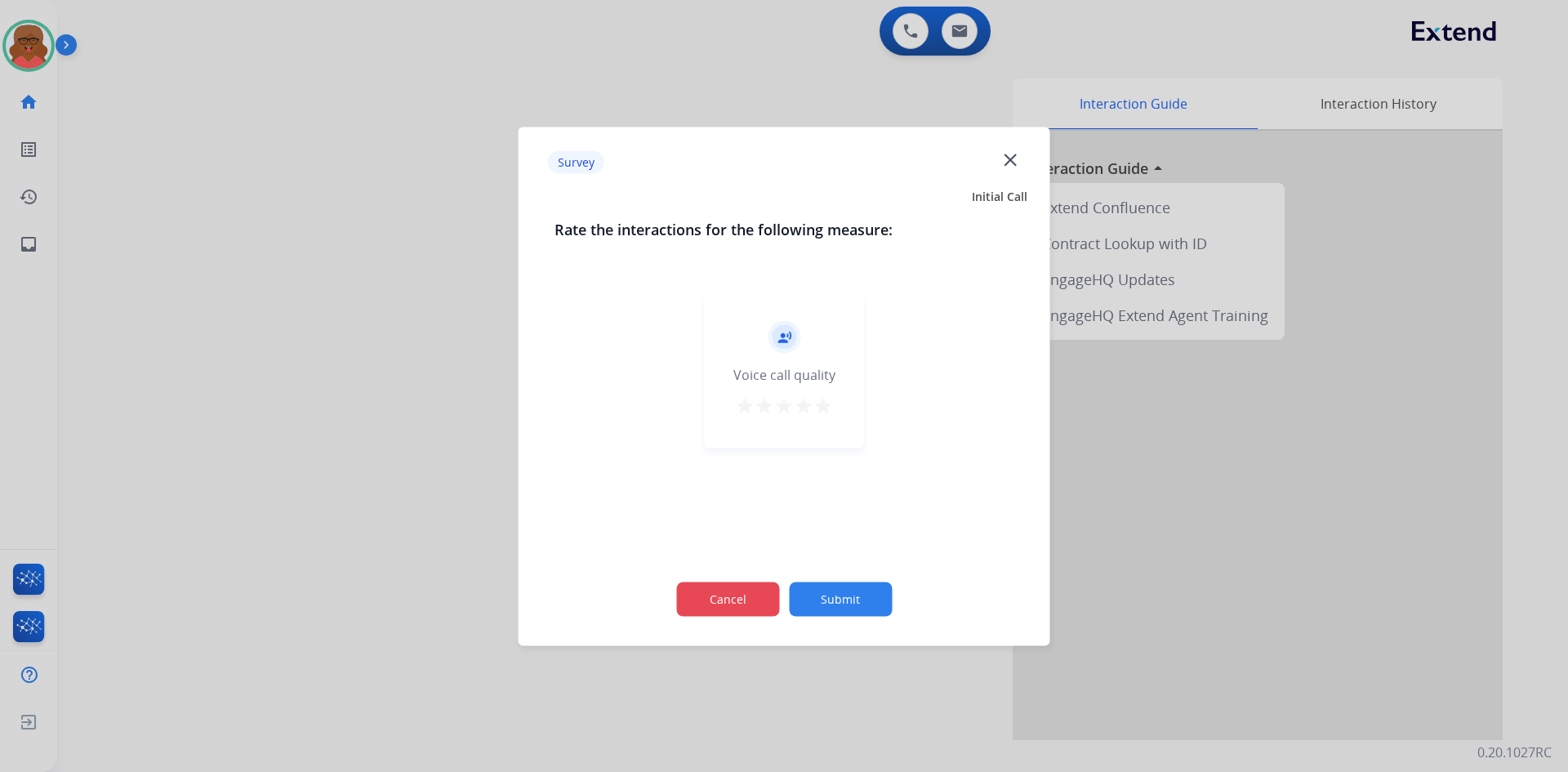
click at [724, 594] on button "Cancel" at bounding box center [727, 599] width 103 height 34
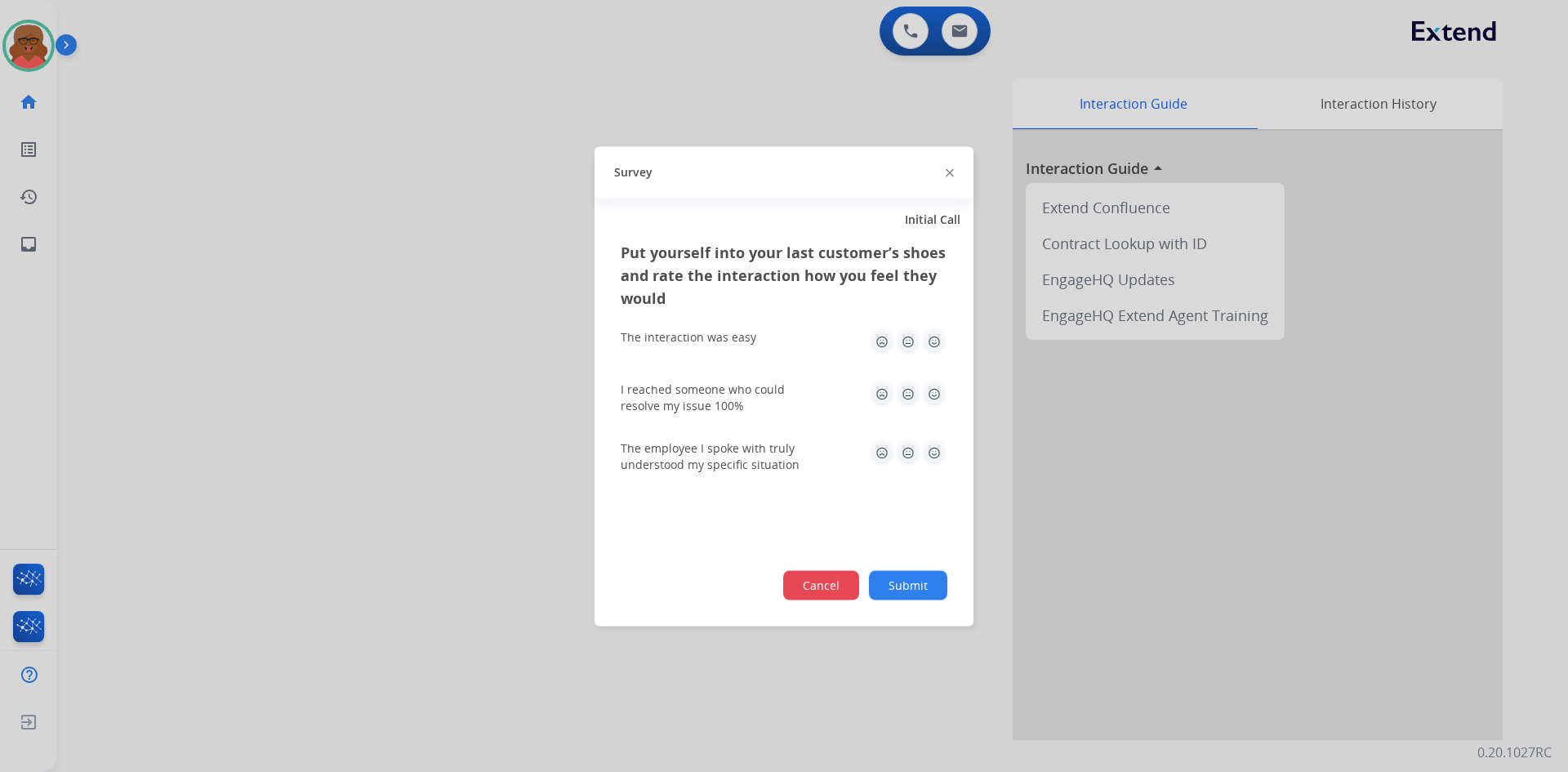
click at [795, 582] on button "Cancel" at bounding box center [821, 585] width 76 height 30
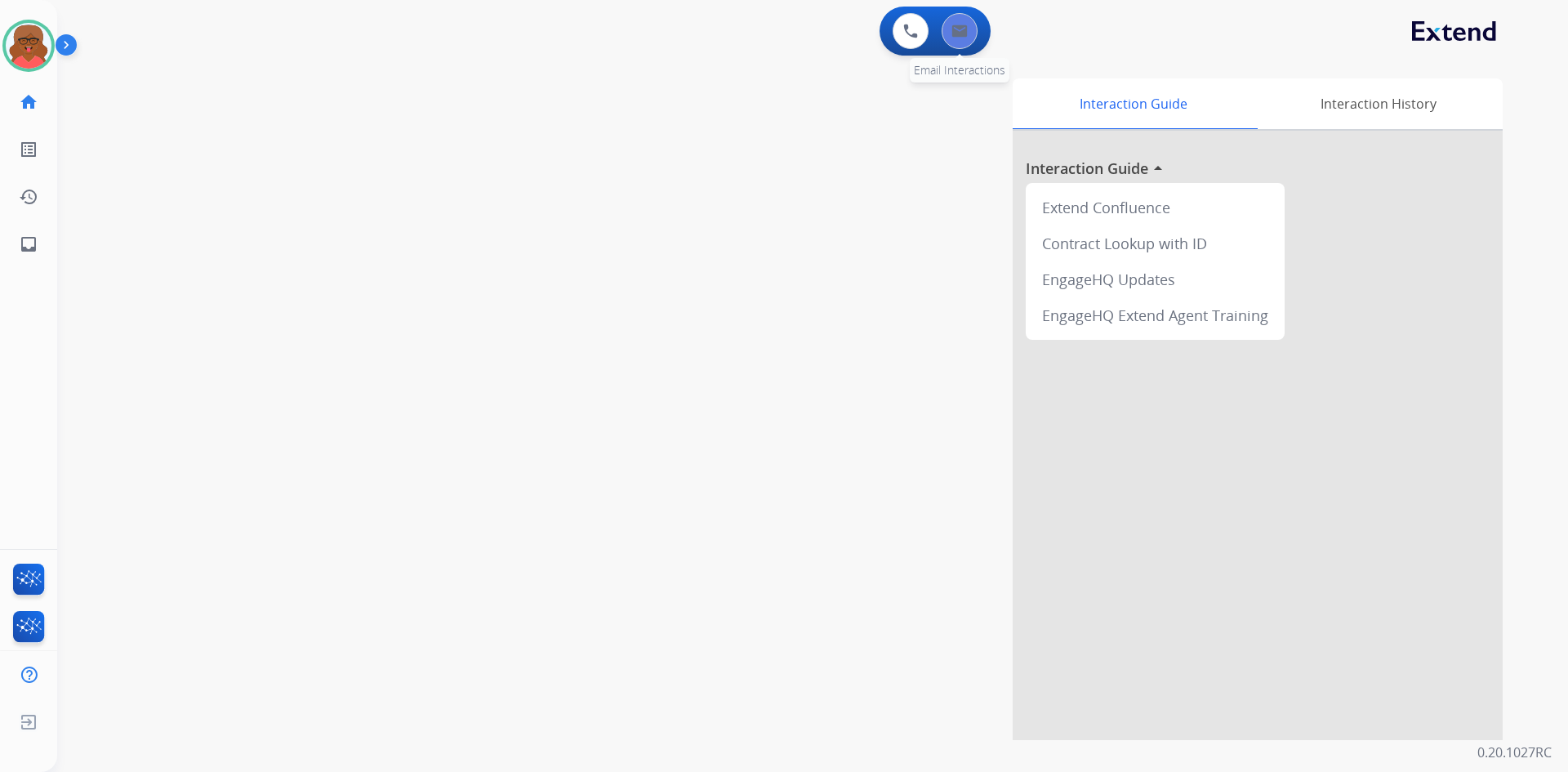
click at [978, 31] on div "0 Email Interactions" at bounding box center [960, 31] width 49 height 36
click at [963, 33] on img at bounding box center [959, 31] width 16 height 13
select select "**********"
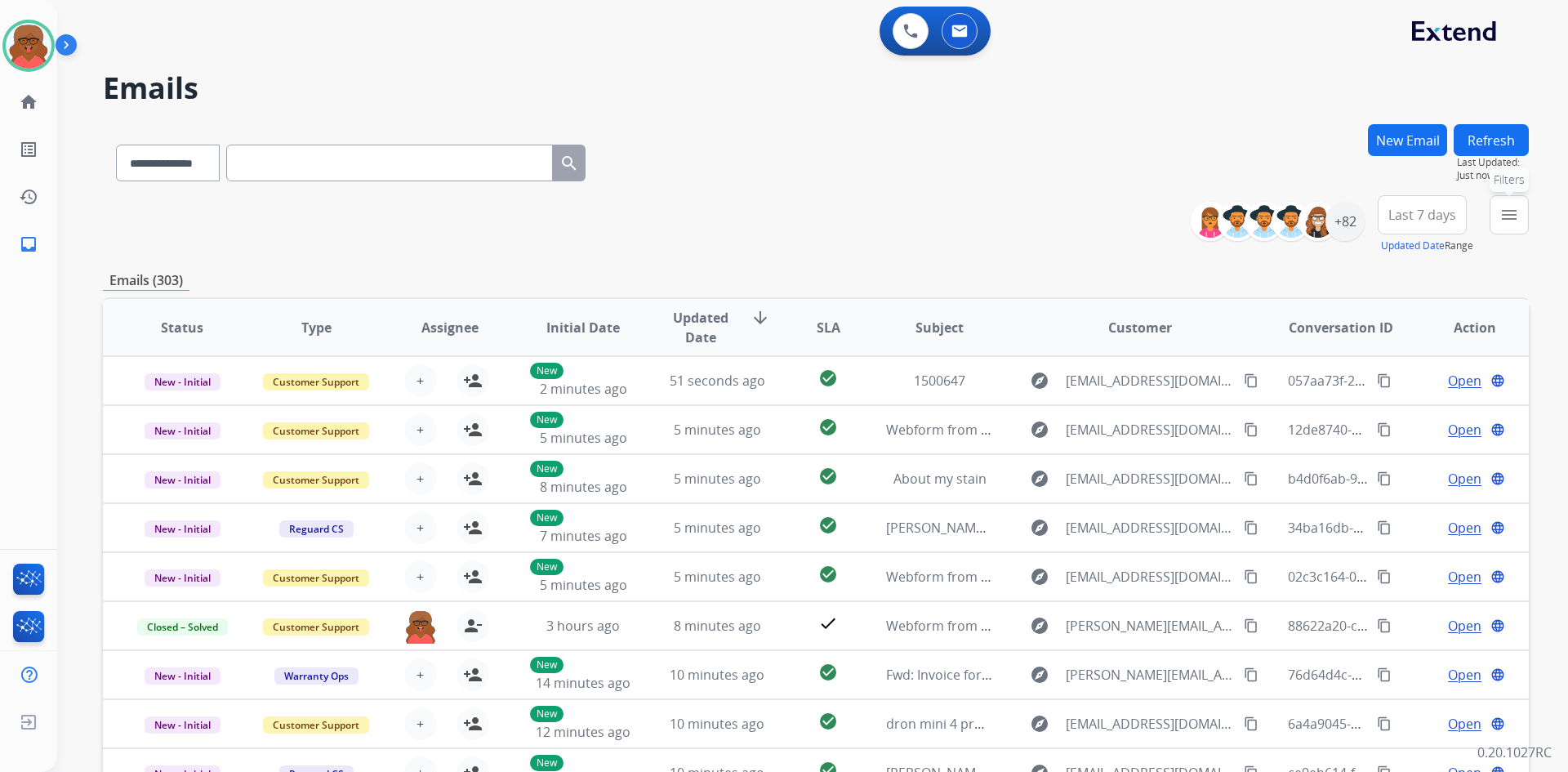
click at [1525, 216] on button "menu Filters" at bounding box center [1509, 215] width 39 height 39
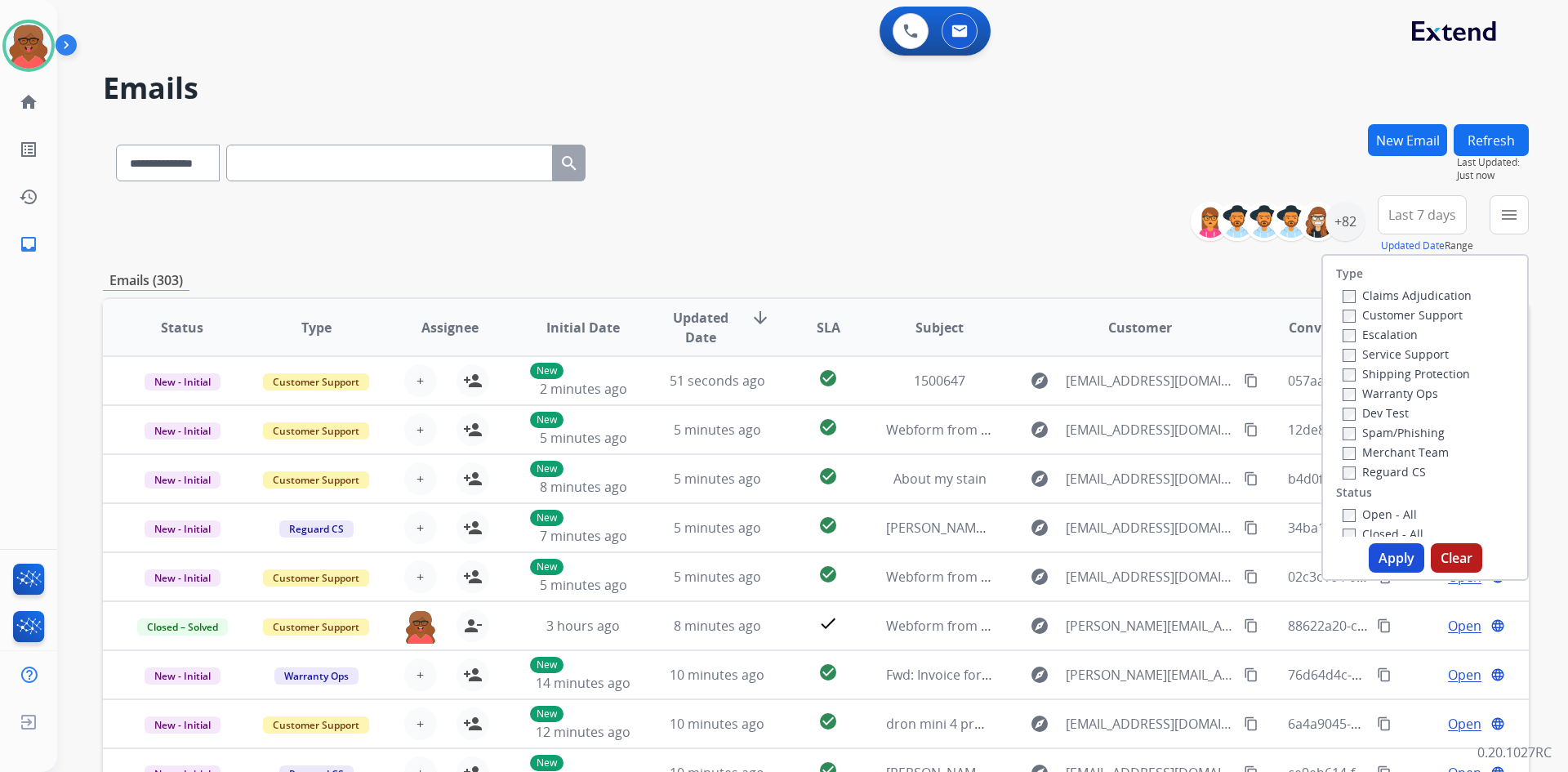
click at [1389, 467] on label "Reguard CS" at bounding box center [1384, 472] width 83 height 15
click at [1379, 507] on label "Open - All" at bounding box center [1379, 514] width 74 height 15
click at [1400, 373] on label "Shipping Protection" at bounding box center [1406, 373] width 128 height 15
click at [1409, 320] on label "Customer Support" at bounding box center [1402, 315] width 120 height 15
click at [1389, 555] on button "Apply" at bounding box center [1396, 558] width 55 height 30
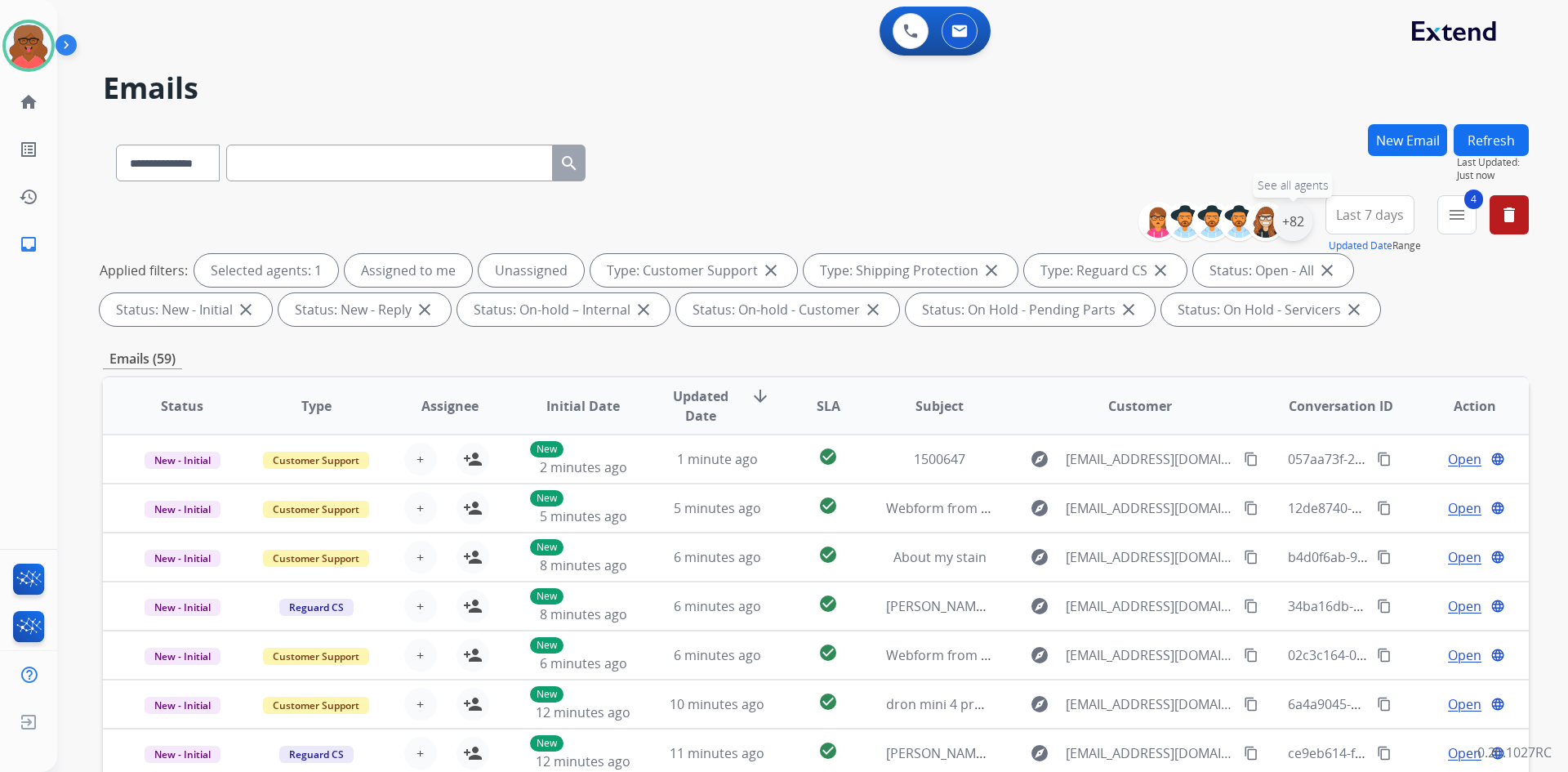
click at [1298, 222] on div "+82" at bounding box center [1293, 221] width 39 height 39
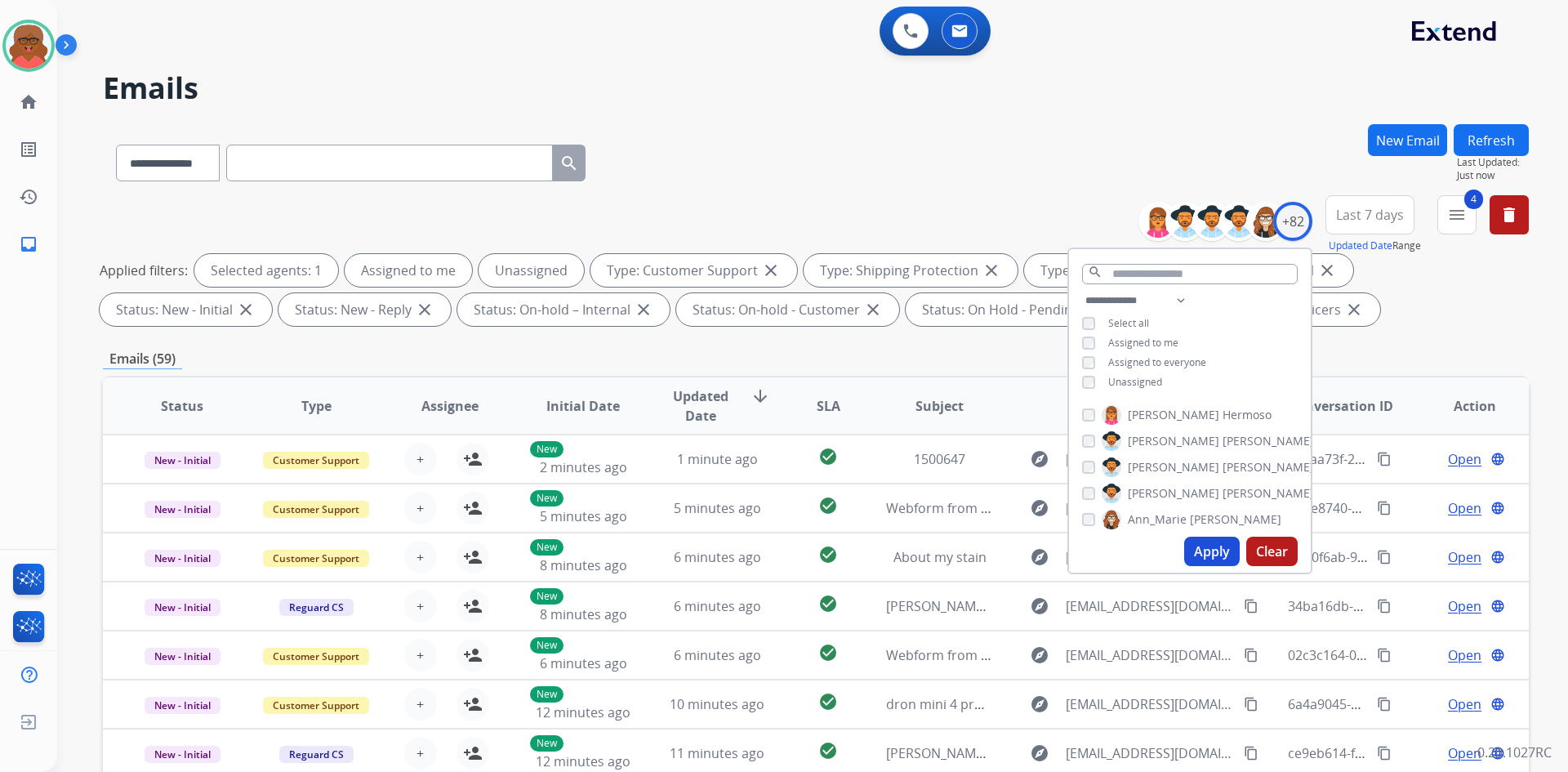
click at [1126, 382] on span "Unassigned" at bounding box center [1135, 382] width 54 height 14
click at [1218, 542] on button "Apply" at bounding box center [1212, 551] width 55 height 30
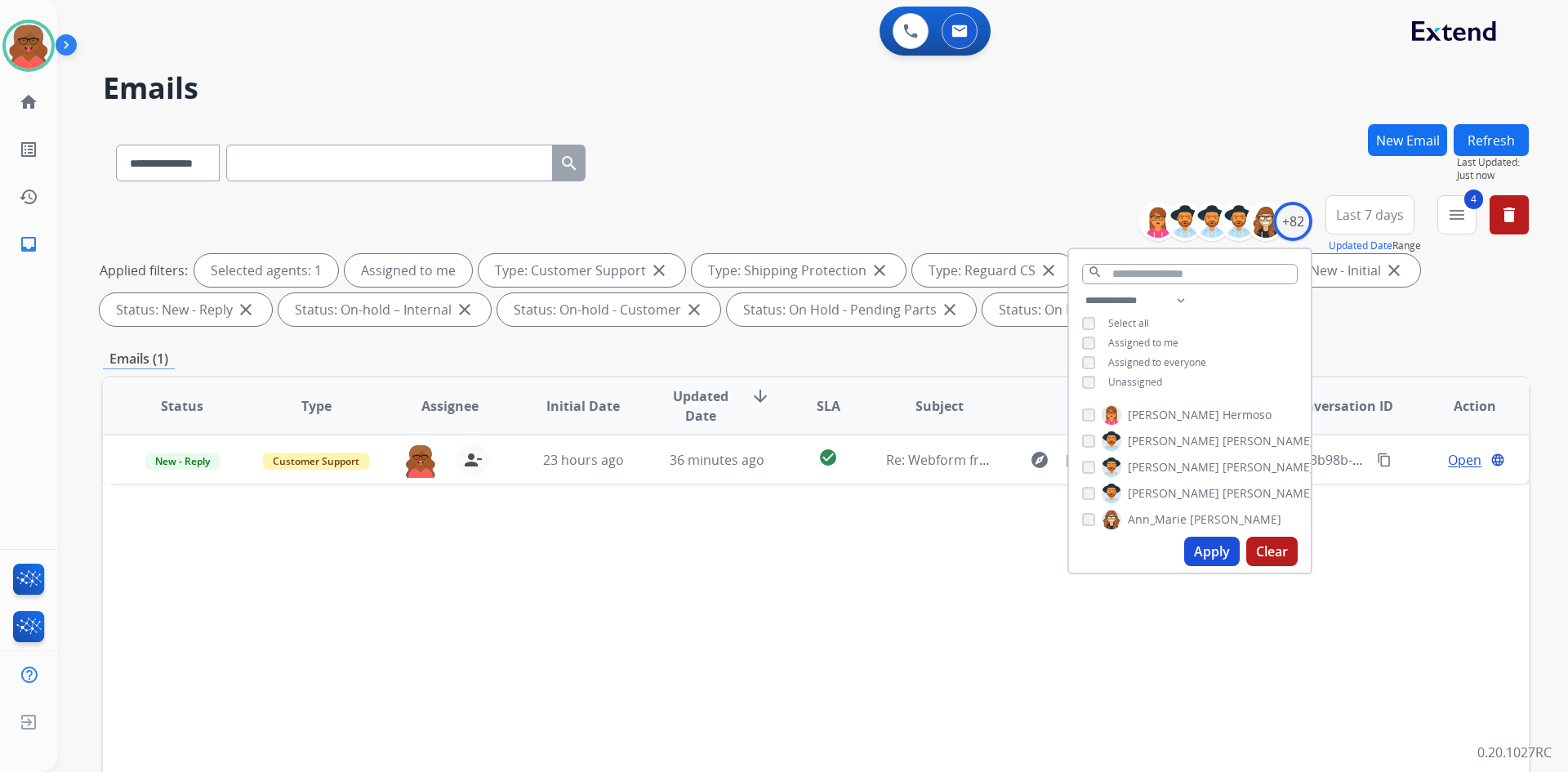
click at [1383, 335] on div "**********" at bounding box center [815, 565] width 1426 height 883
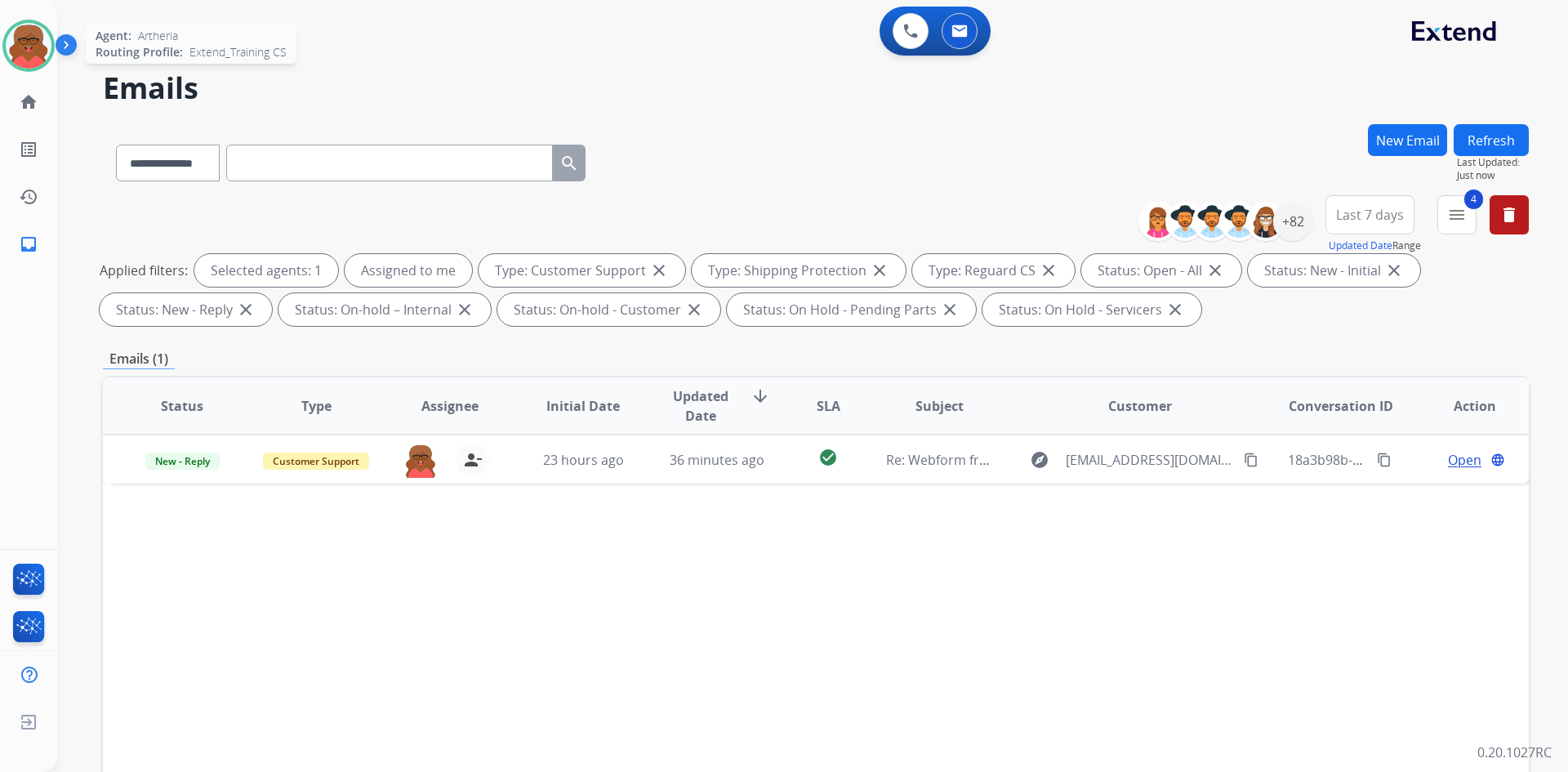
click at [34, 60] on img at bounding box center [29, 46] width 46 height 46
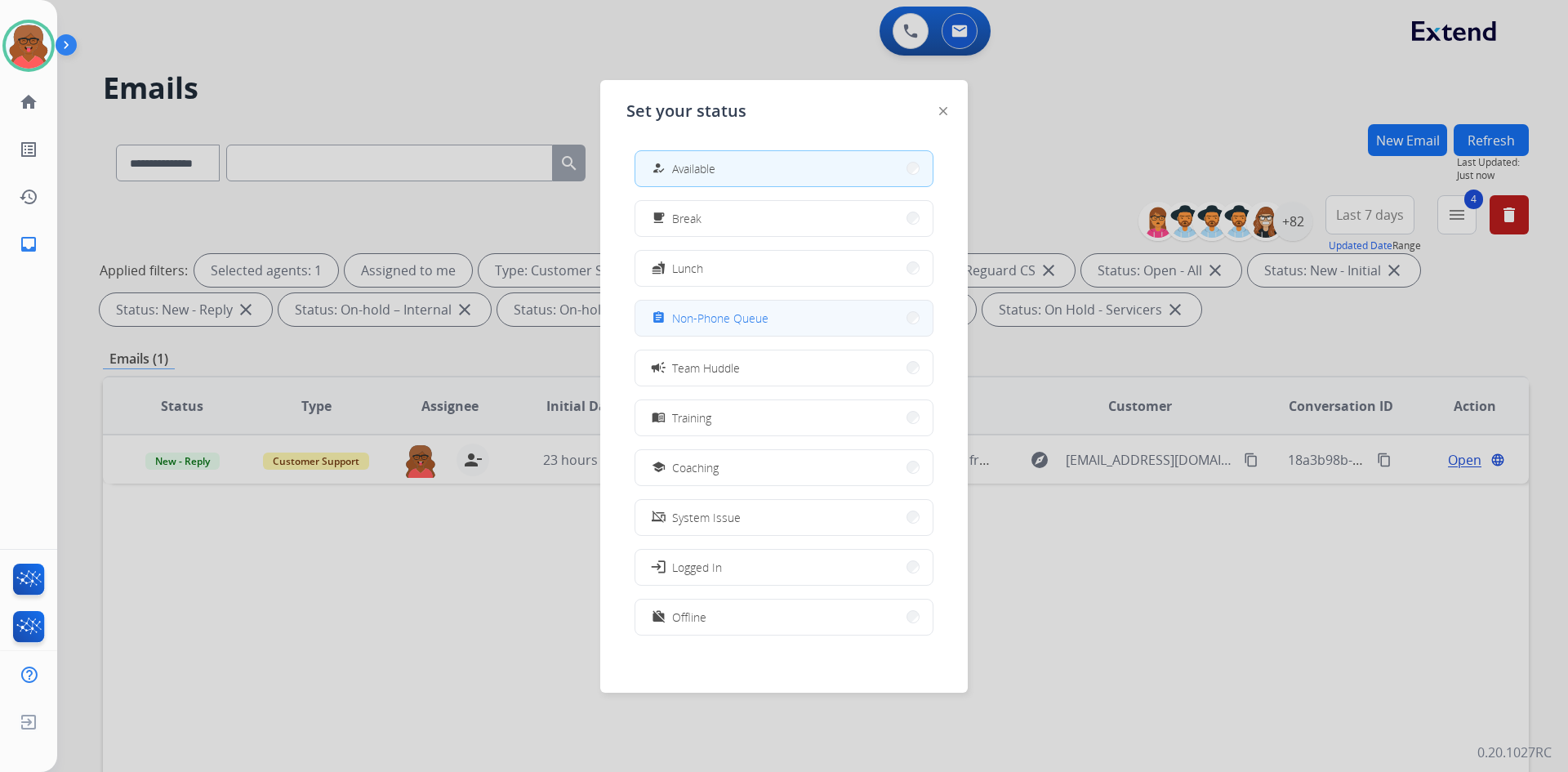
click at [668, 321] on div "assignment" at bounding box center [661, 317] width 24 height 20
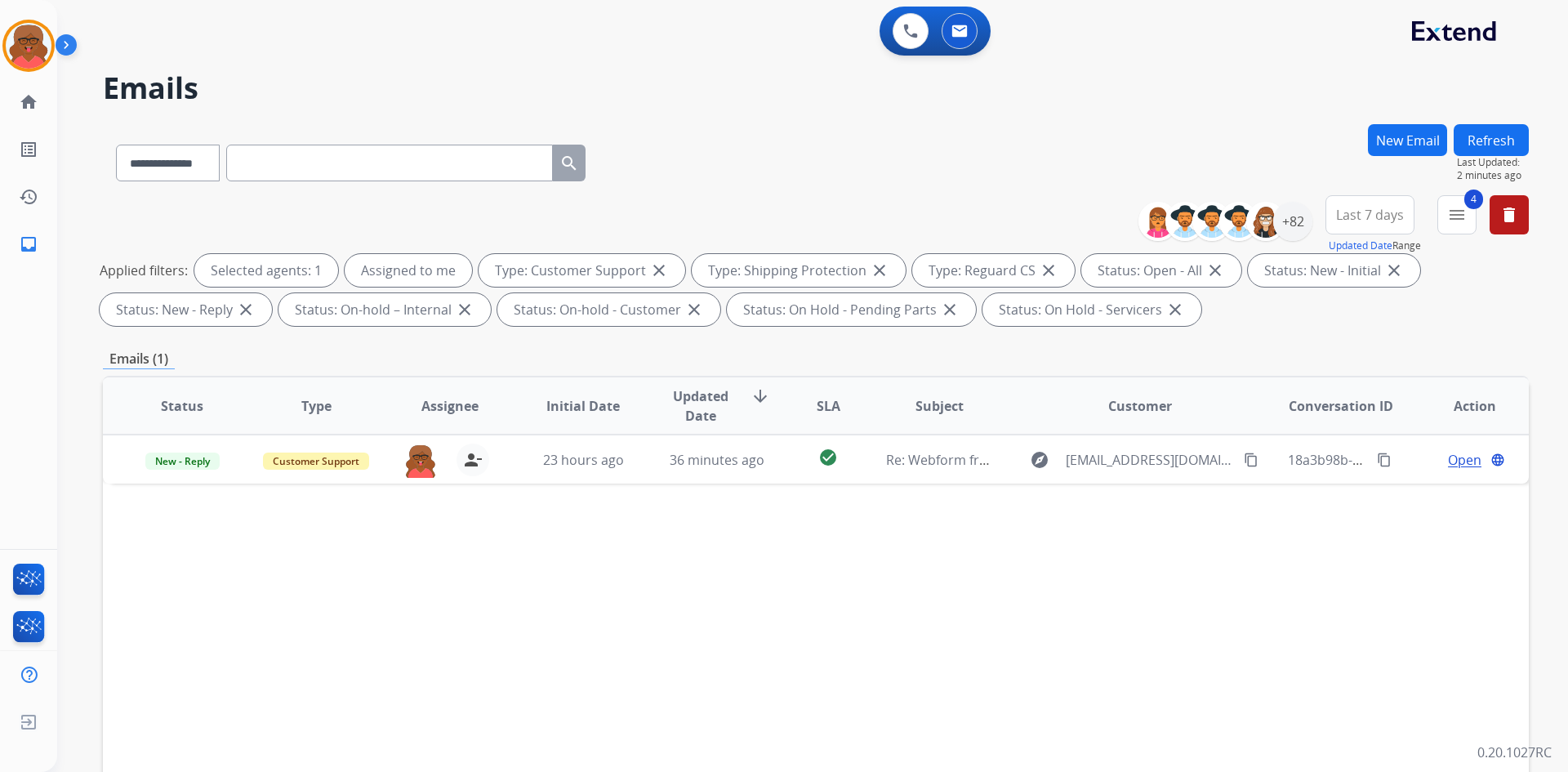
click at [1404, 127] on button "New Email" at bounding box center [1407, 139] width 79 height 31
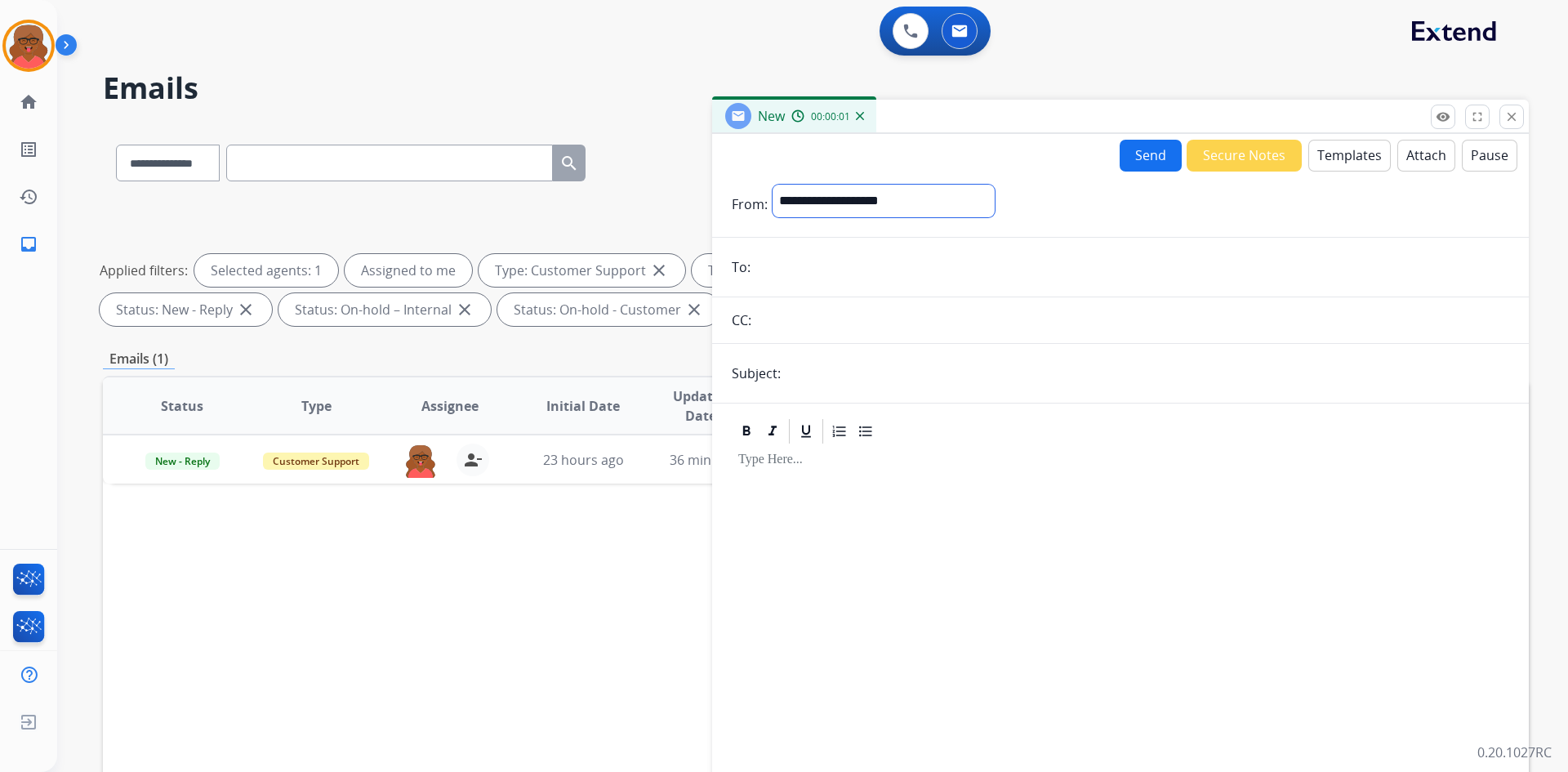
click at [920, 200] on select "**********" at bounding box center [883, 201] width 222 height 32
select select "**********"
click at [773, 184] on select "**********" at bounding box center [883, 201] width 222 height 32
click at [837, 259] on input "email" at bounding box center [1133, 269] width 754 height 32
paste input "**********"
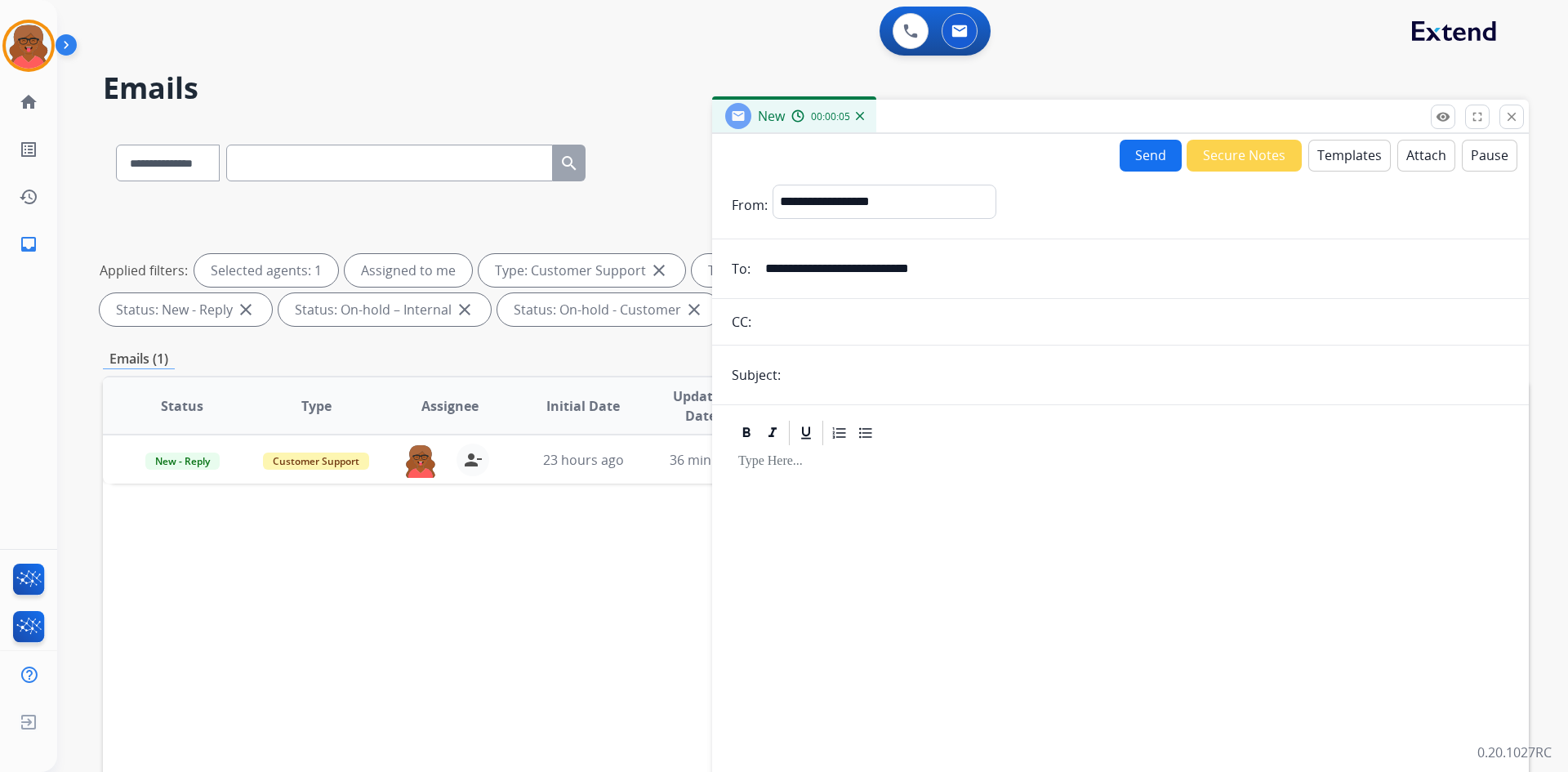
type input "**********"
click at [1335, 156] on button "Templates" at bounding box center [1349, 155] width 82 height 31
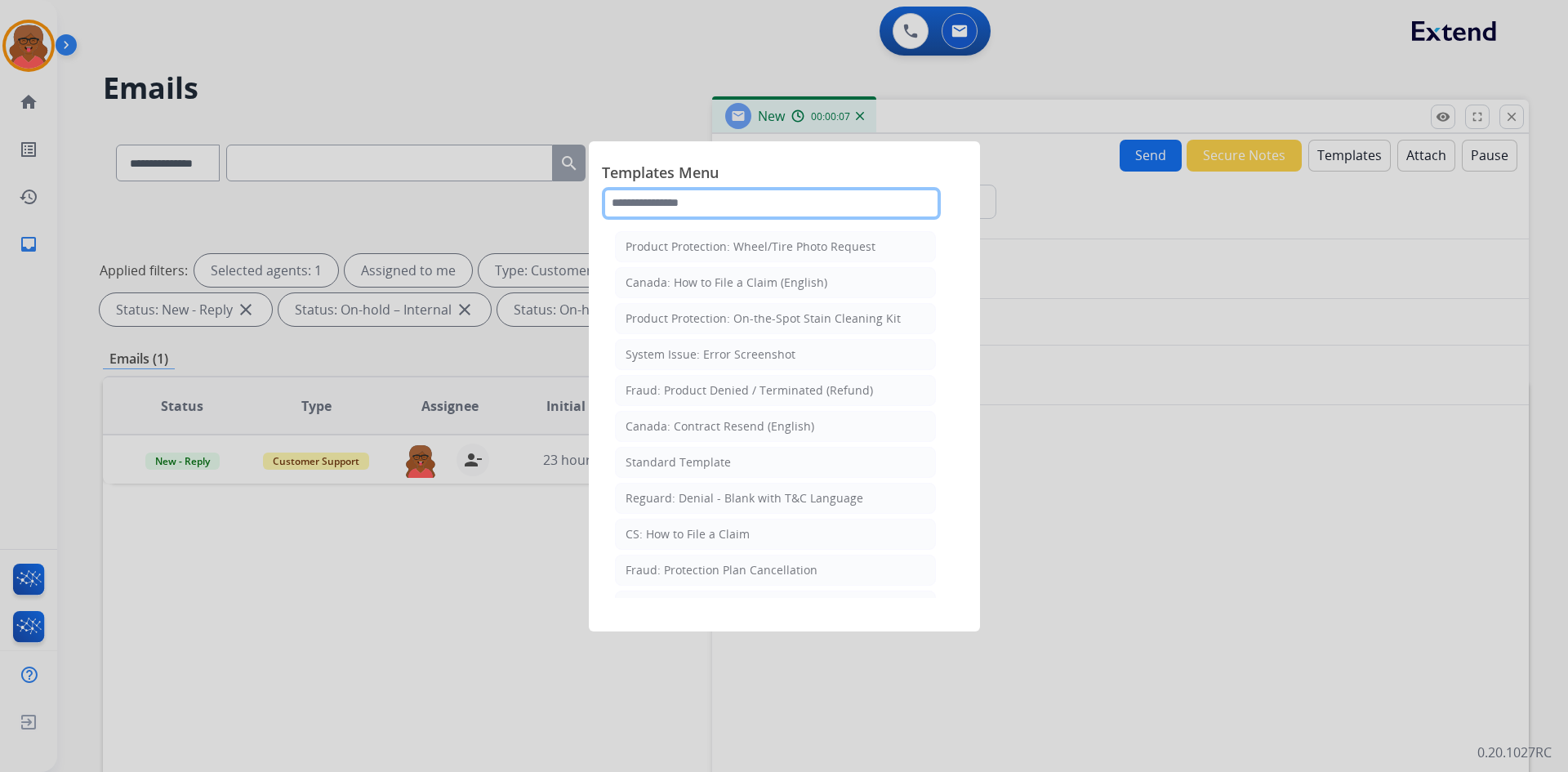
click at [770, 201] on input "text" at bounding box center [771, 203] width 339 height 32
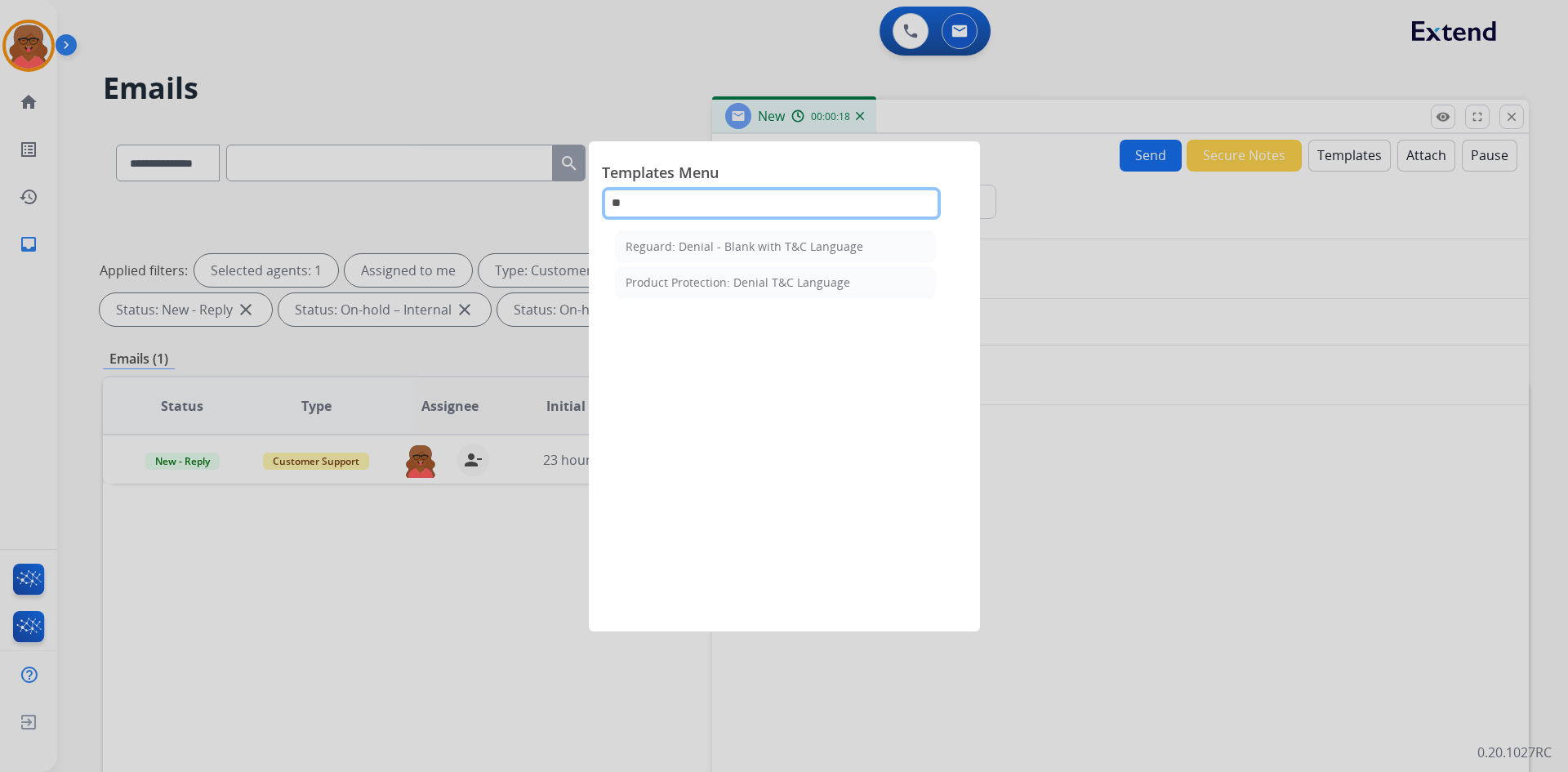
type input "**"
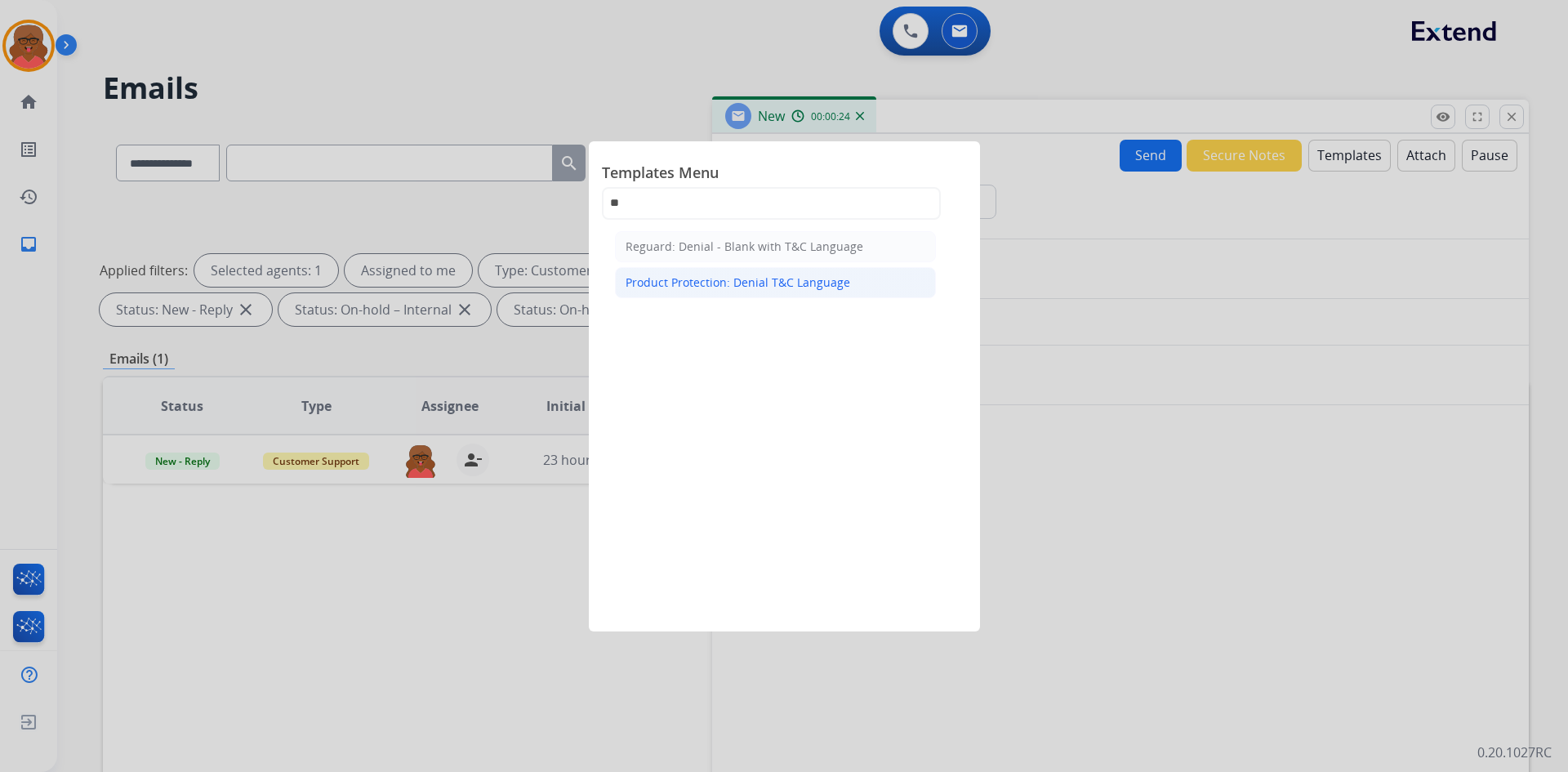
click at [750, 281] on div "Product Protection: Denial T&C Language" at bounding box center [738, 282] width 224 height 16
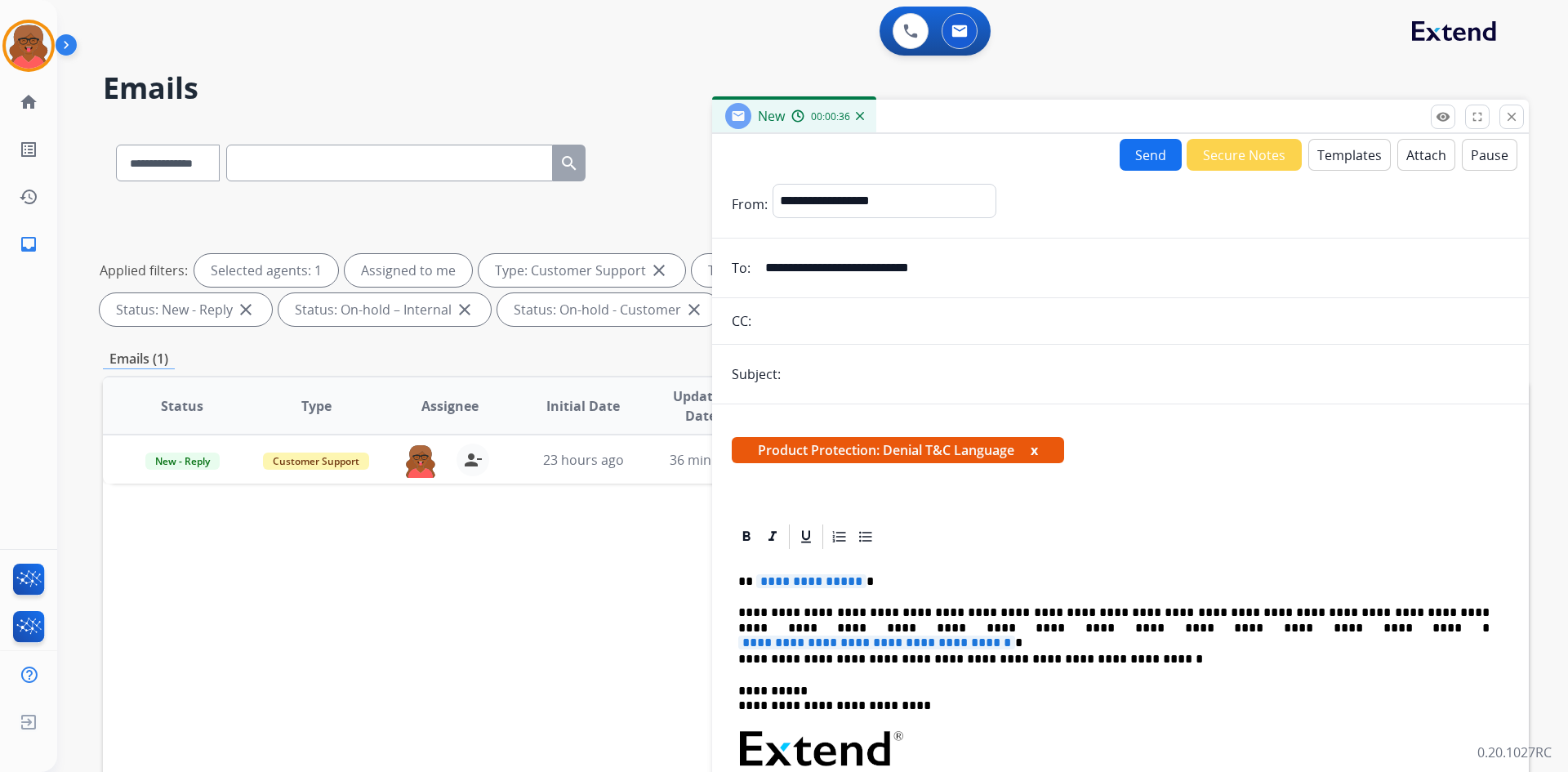
click at [1011, 635] on span "**********" at bounding box center [877, 642] width 277 height 14
click at [1008, 629] on p "**********" at bounding box center [1114, 621] width 752 height 31
drag, startPoint x: 1014, startPoint y: 627, endPoint x: 1379, endPoint y: 630, distance: 365.0
click at [1379, 630] on p "**********" at bounding box center [1114, 621] width 752 height 31
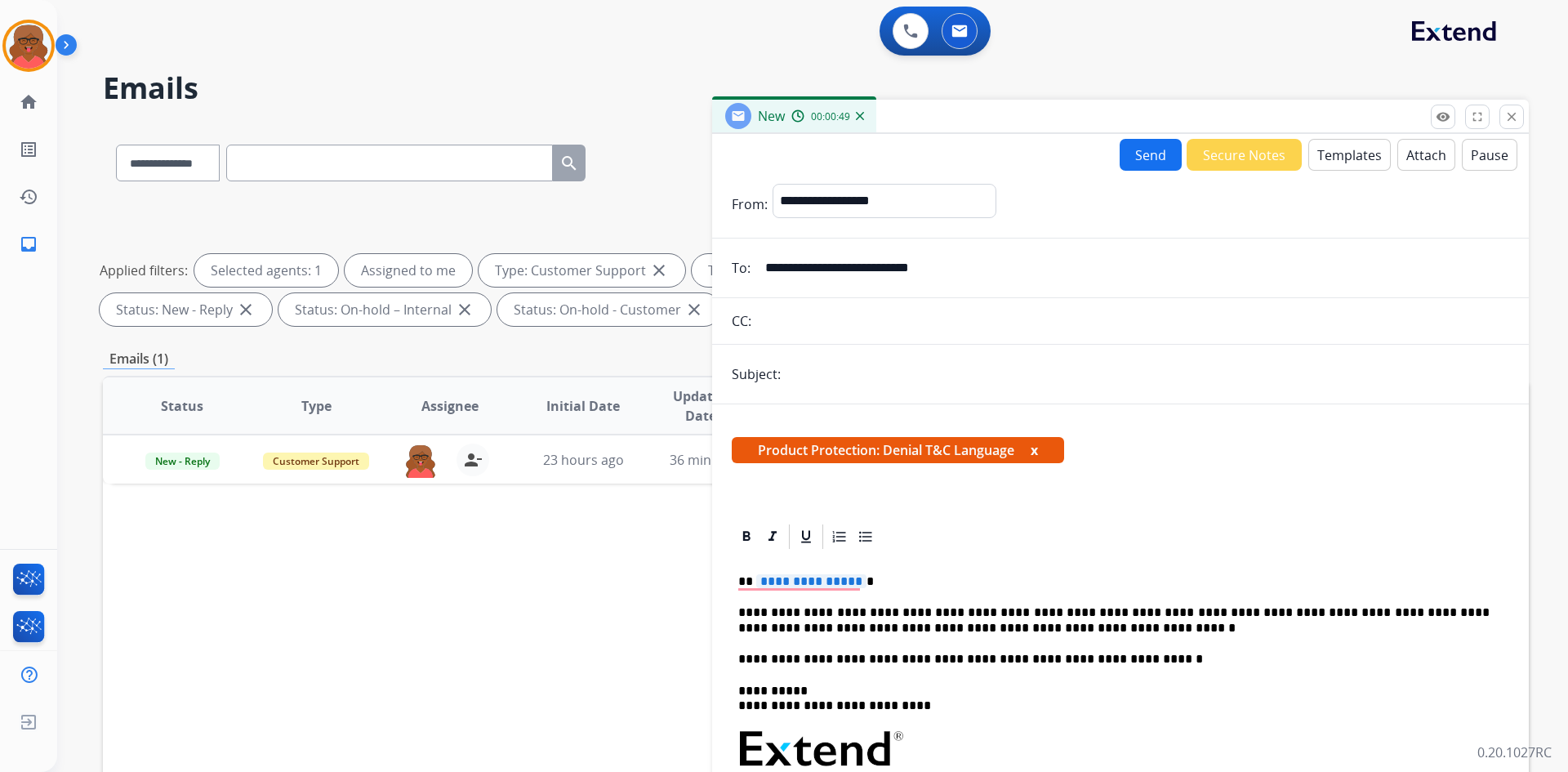
click at [1020, 633] on p "**********" at bounding box center [1114, 621] width 752 height 31
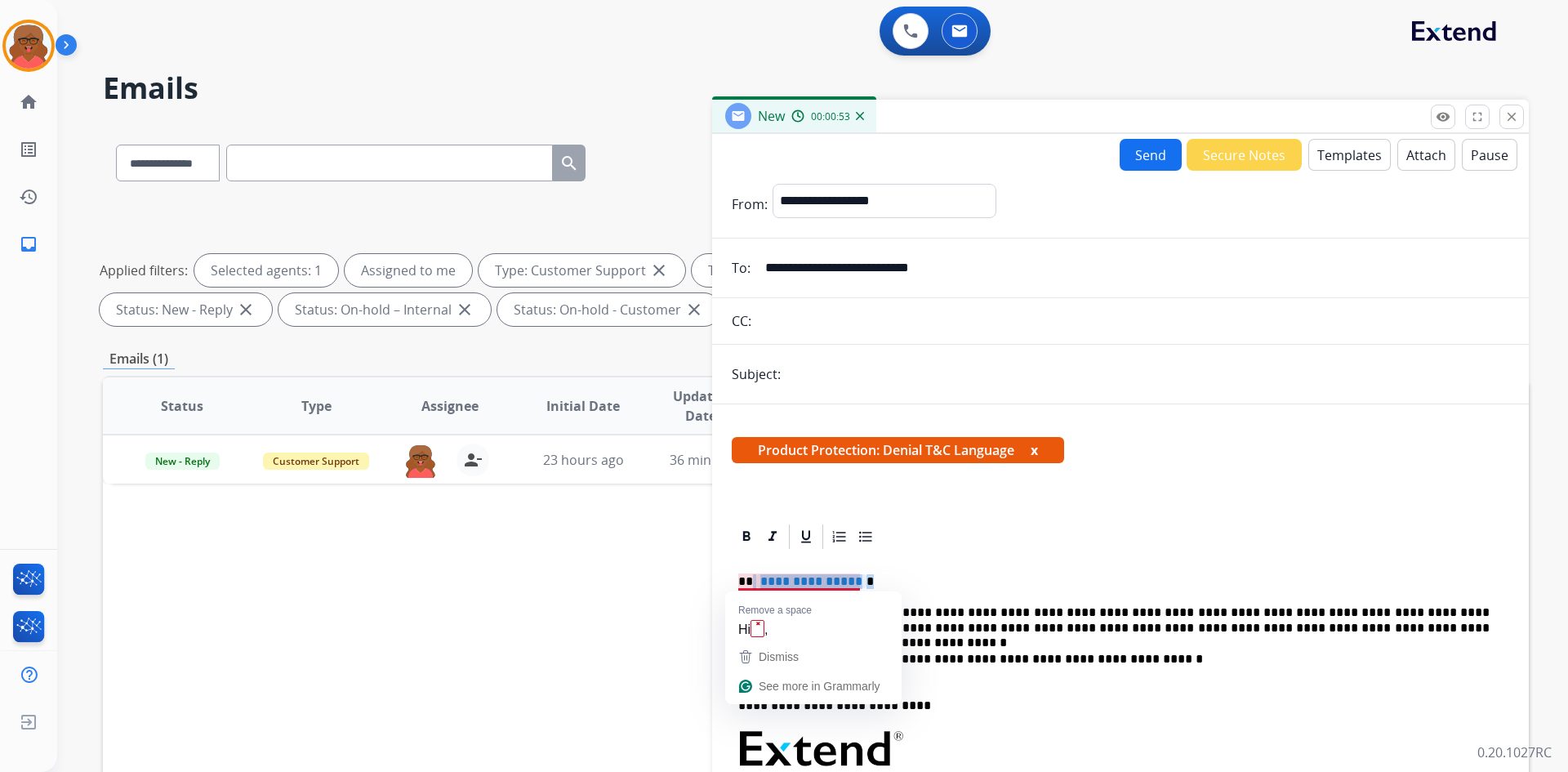
drag, startPoint x: 751, startPoint y: 583, endPoint x: 910, endPoint y: 583, distance: 159.0
click at [910, 583] on p "**********" at bounding box center [1114, 581] width 752 height 14
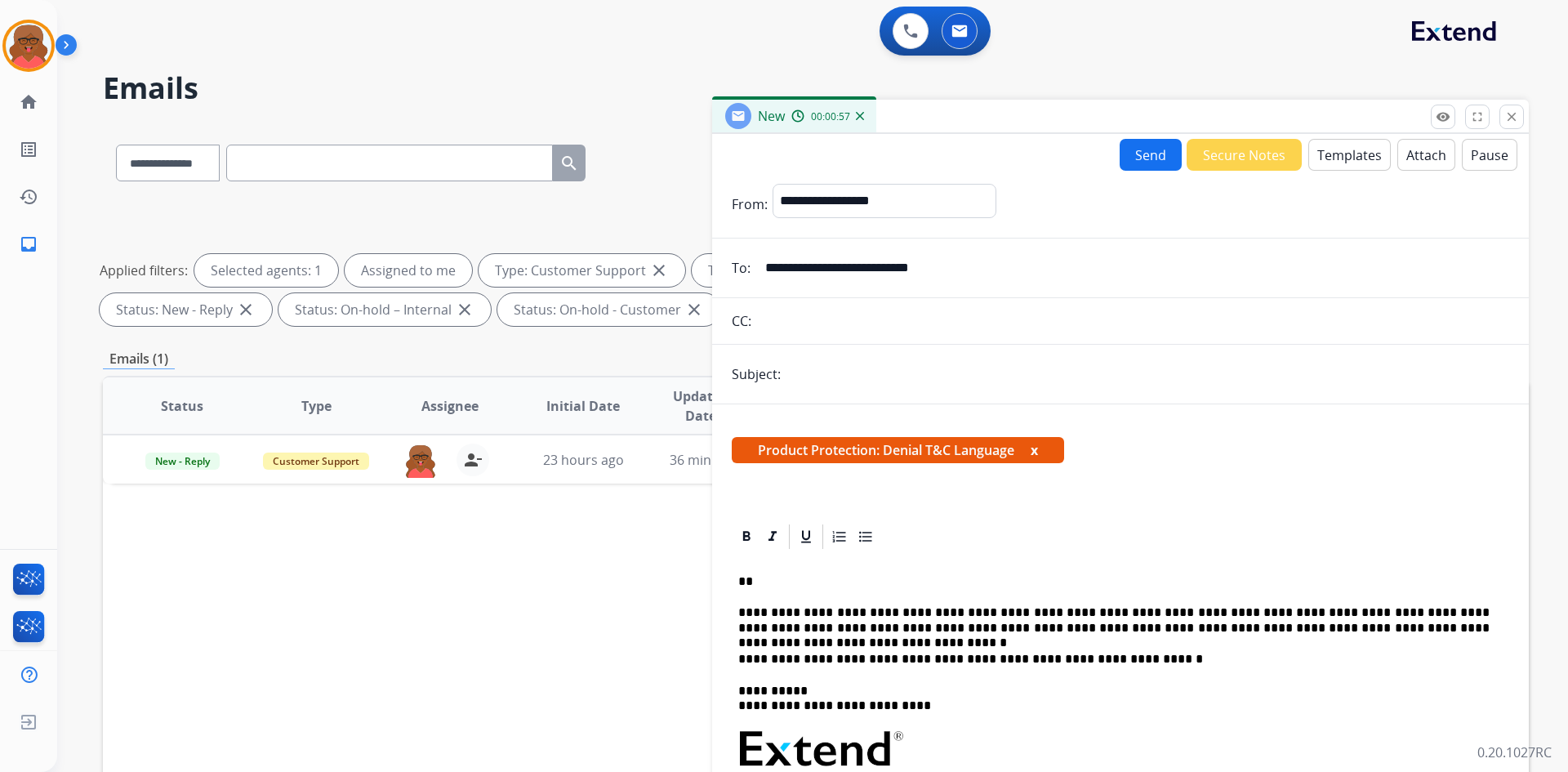
click at [1404, 156] on button "Attach" at bounding box center [1427, 154] width 58 height 31
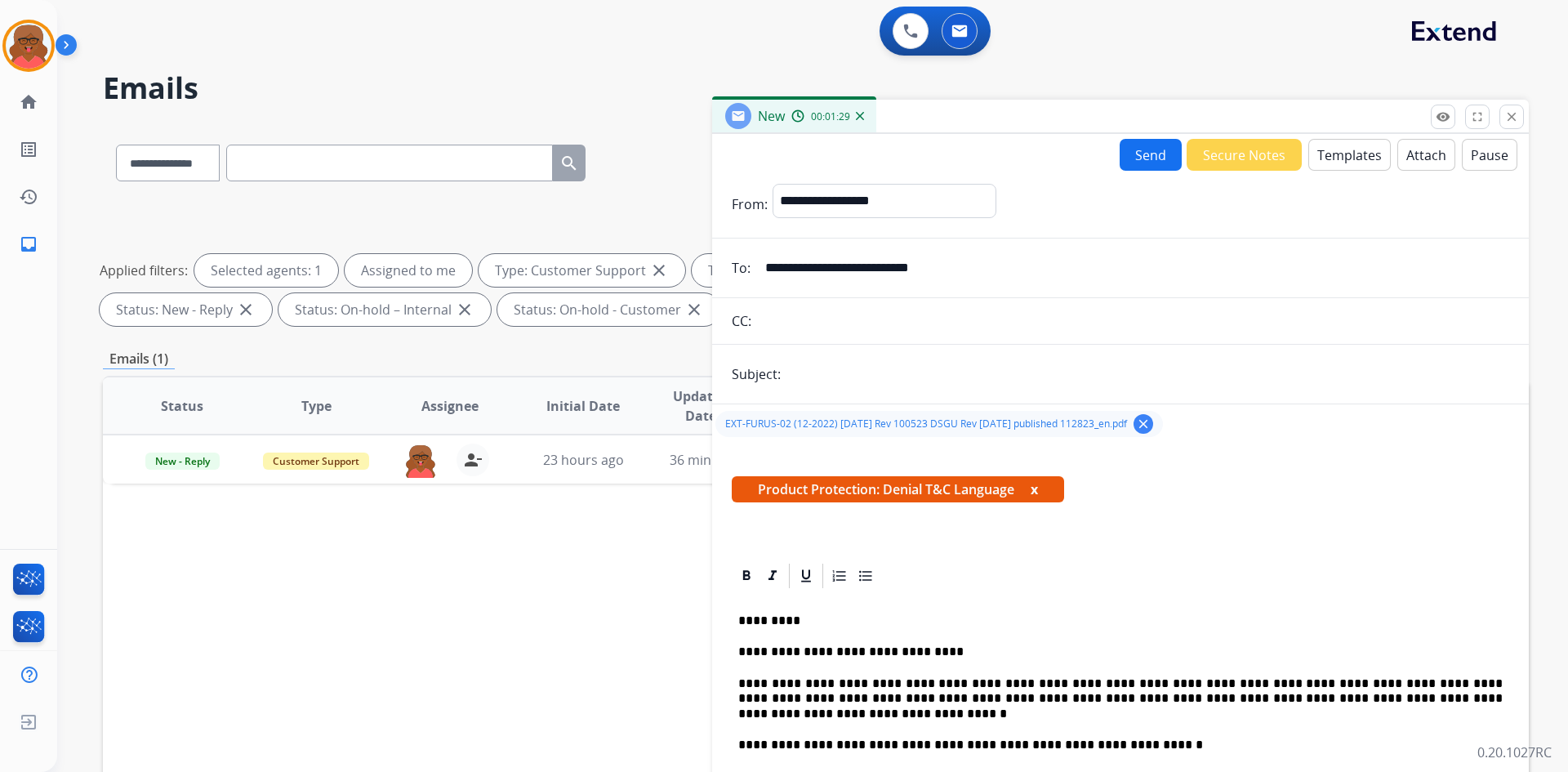
select select "**********"
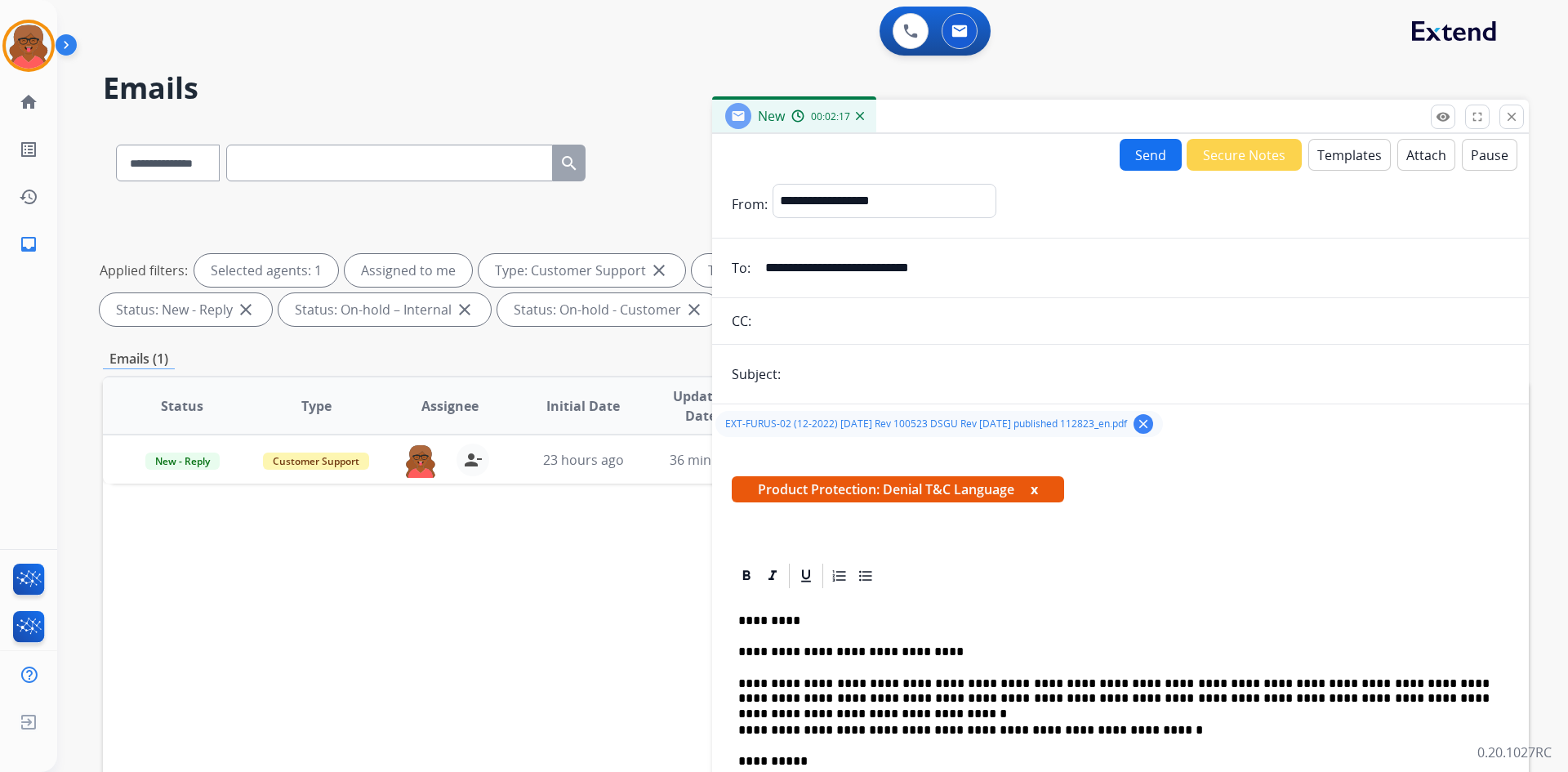
click at [1156, 150] on button "Send" at bounding box center [1150, 154] width 62 height 31
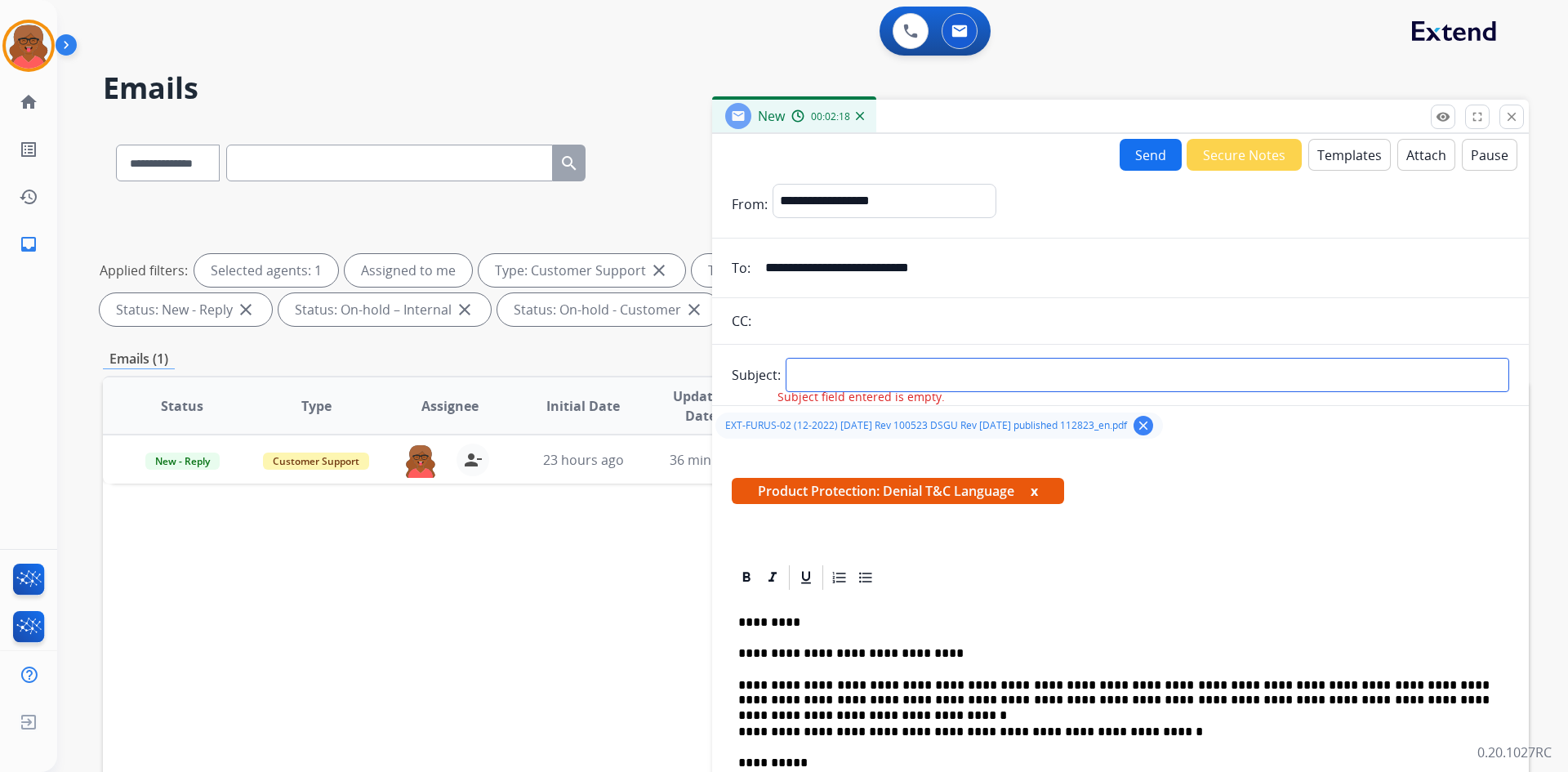
click at [931, 373] on input "text" at bounding box center [1147, 375] width 724 height 34
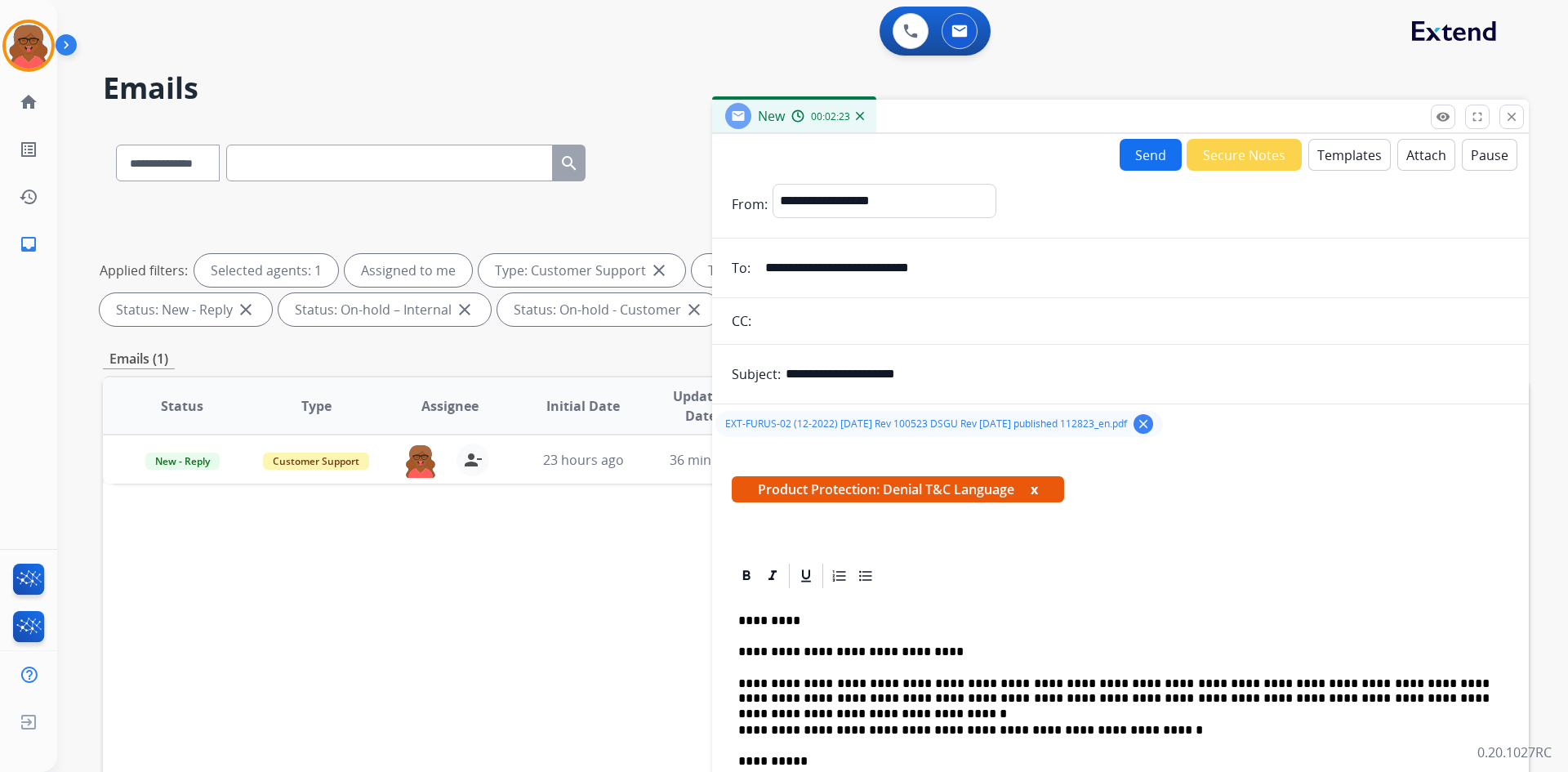
click at [827, 370] on input "**********" at bounding box center [1147, 374] width 724 height 32
drag, startPoint x: 881, startPoint y: 372, endPoint x: 819, endPoint y: 373, distance: 62.0
click at [819, 373] on input "**********" at bounding box center [1147, 374] width 724 height 32
type input "**********"
click at [1139, 151] on button "Send" at bounding box center [1150, 154] width 62 height 31
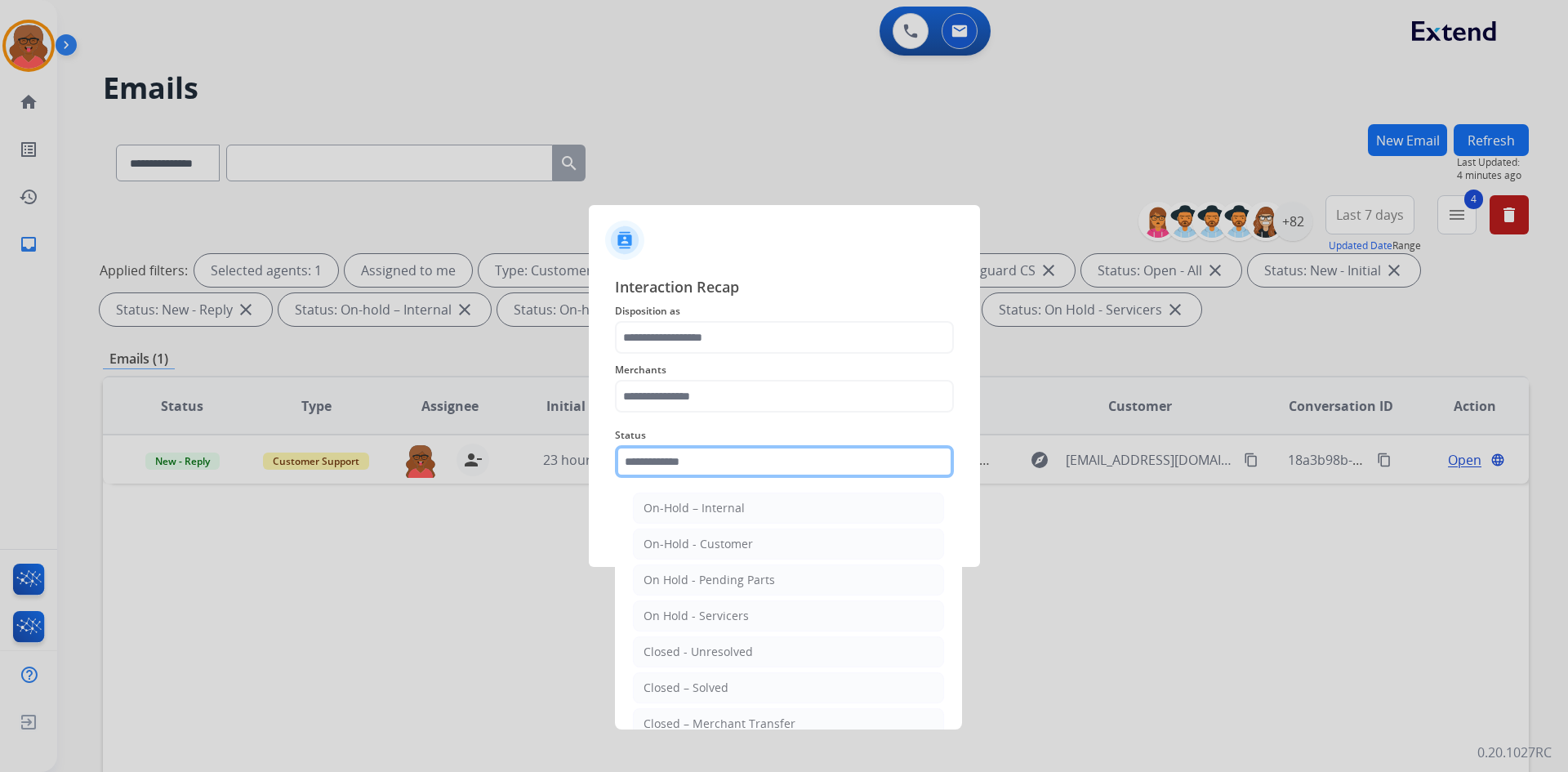
click at [668, 463] on input "text" at bounding box center [784, 462] width 339 height 32
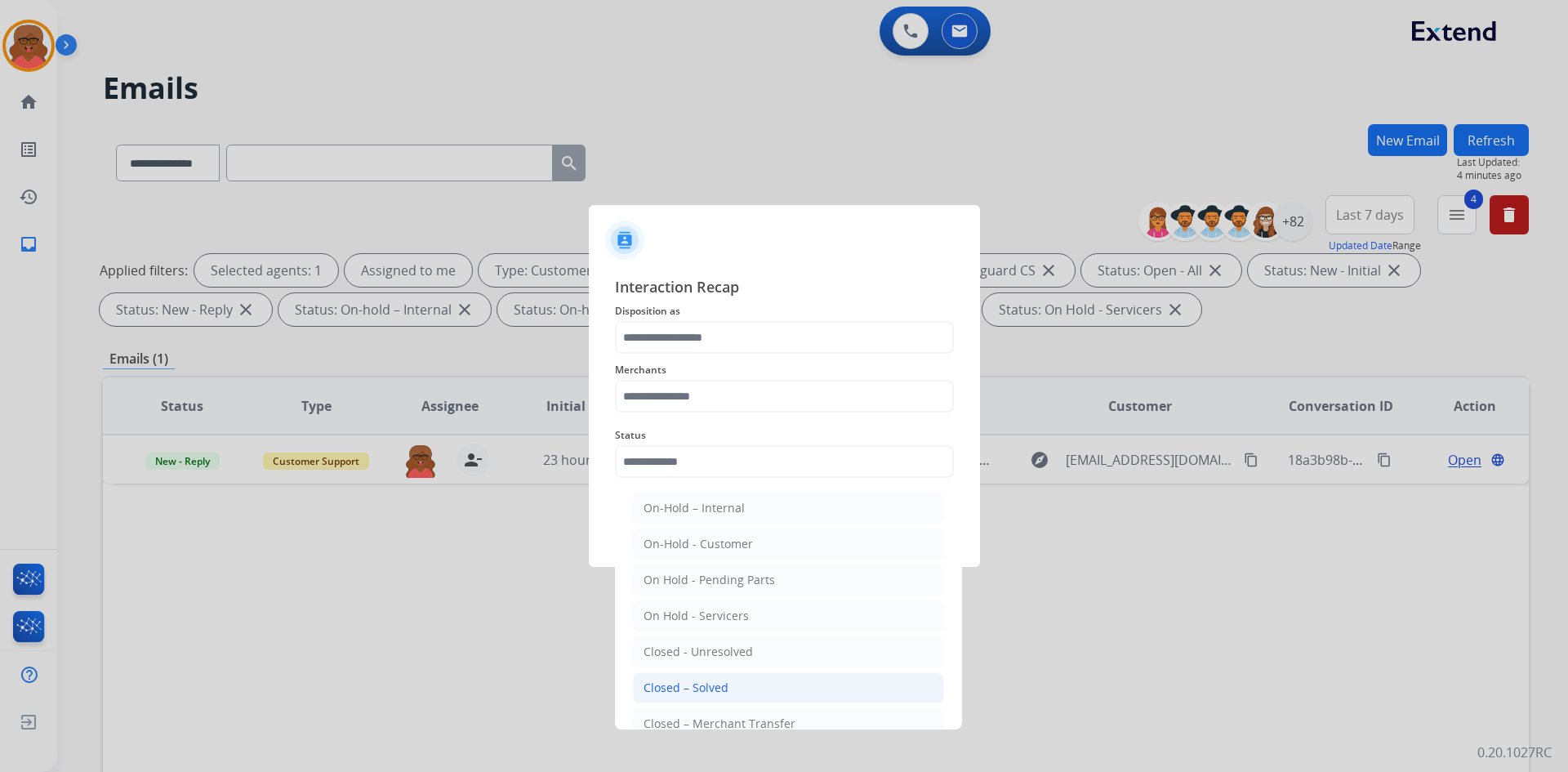
click at [675, 685] on div "Closed – Solved" at bounding box center [686, 687] width 85 height 16
type input "**********"
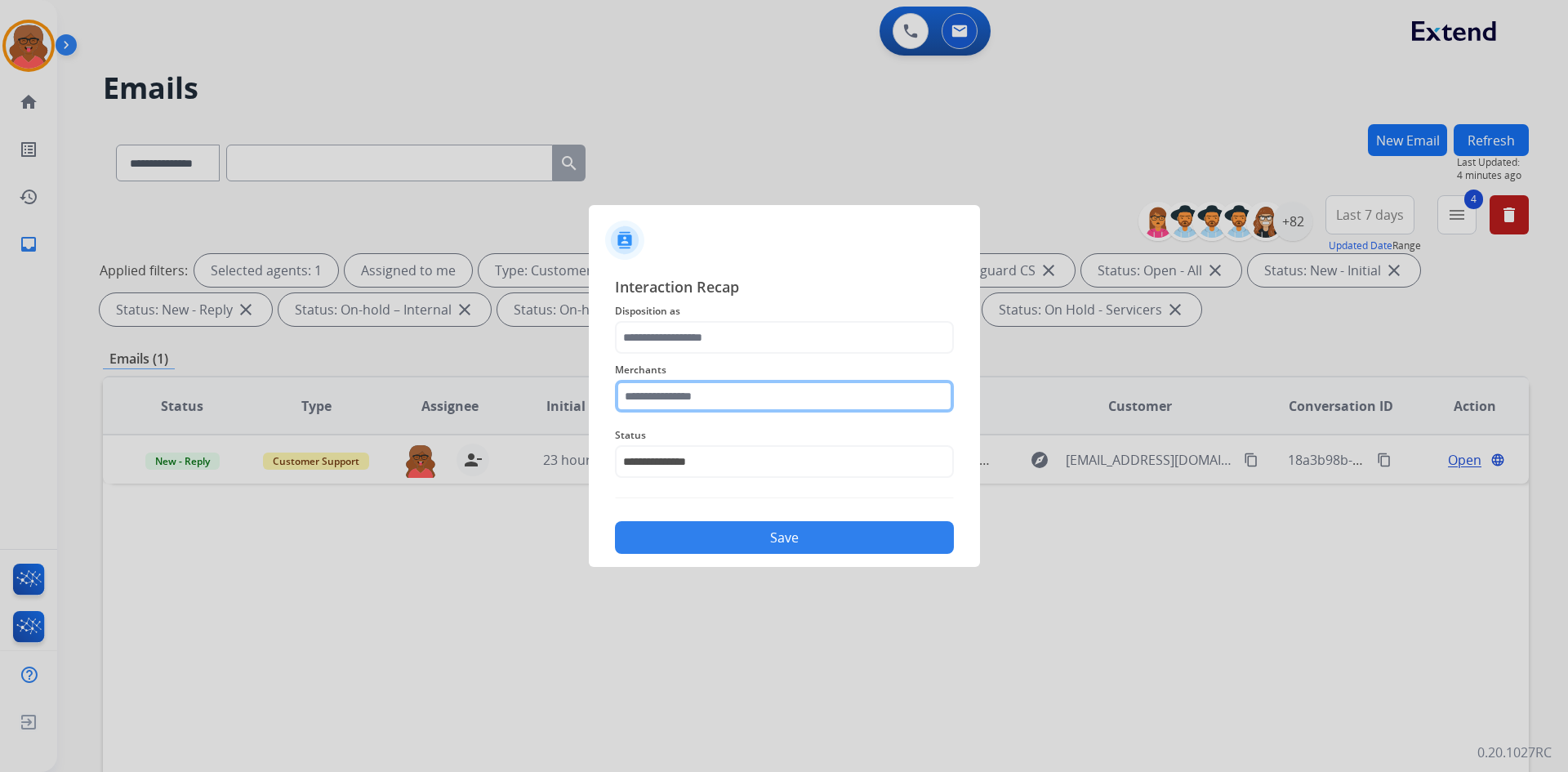
click at [722, 407] on input "text" at bounding box center [784, 396] width 339 height 32
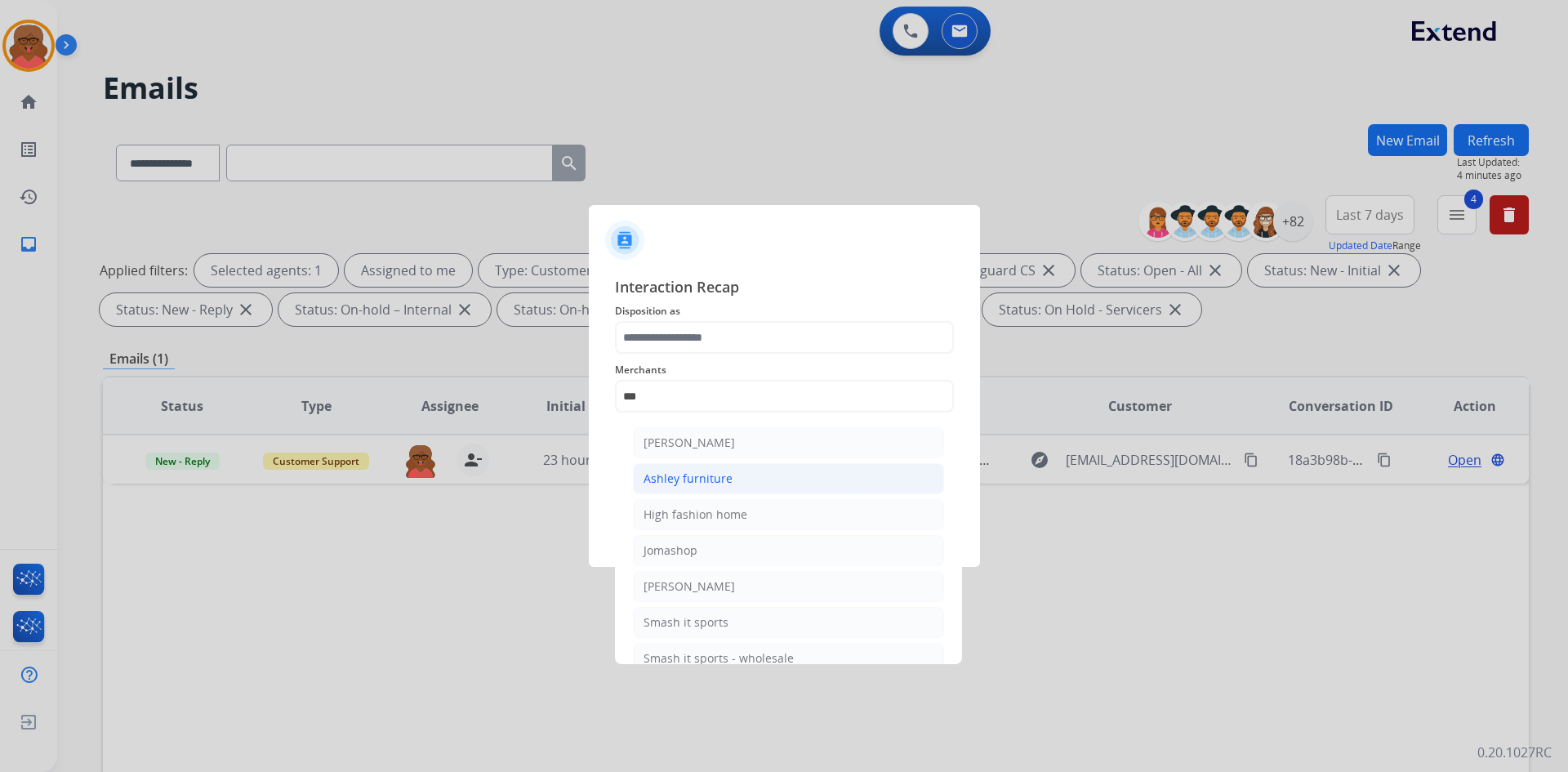
click at [723, 484] on div "Ashley furniture" at bounding box center [688, 478] width 89 height 16
type input "**********"
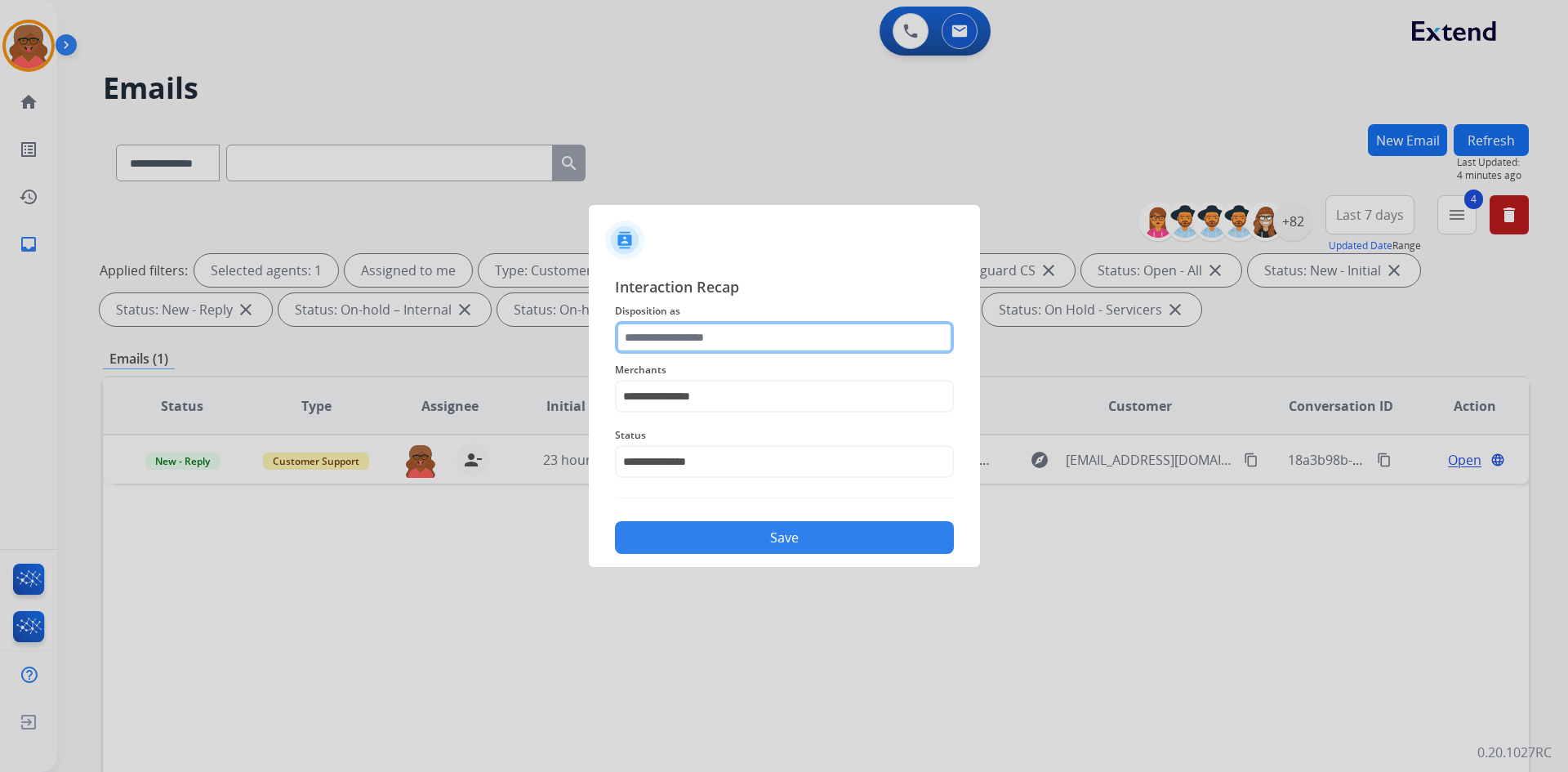
click at [746, 339] on input "text" at bounding box center [784, 338] width 339 height 32
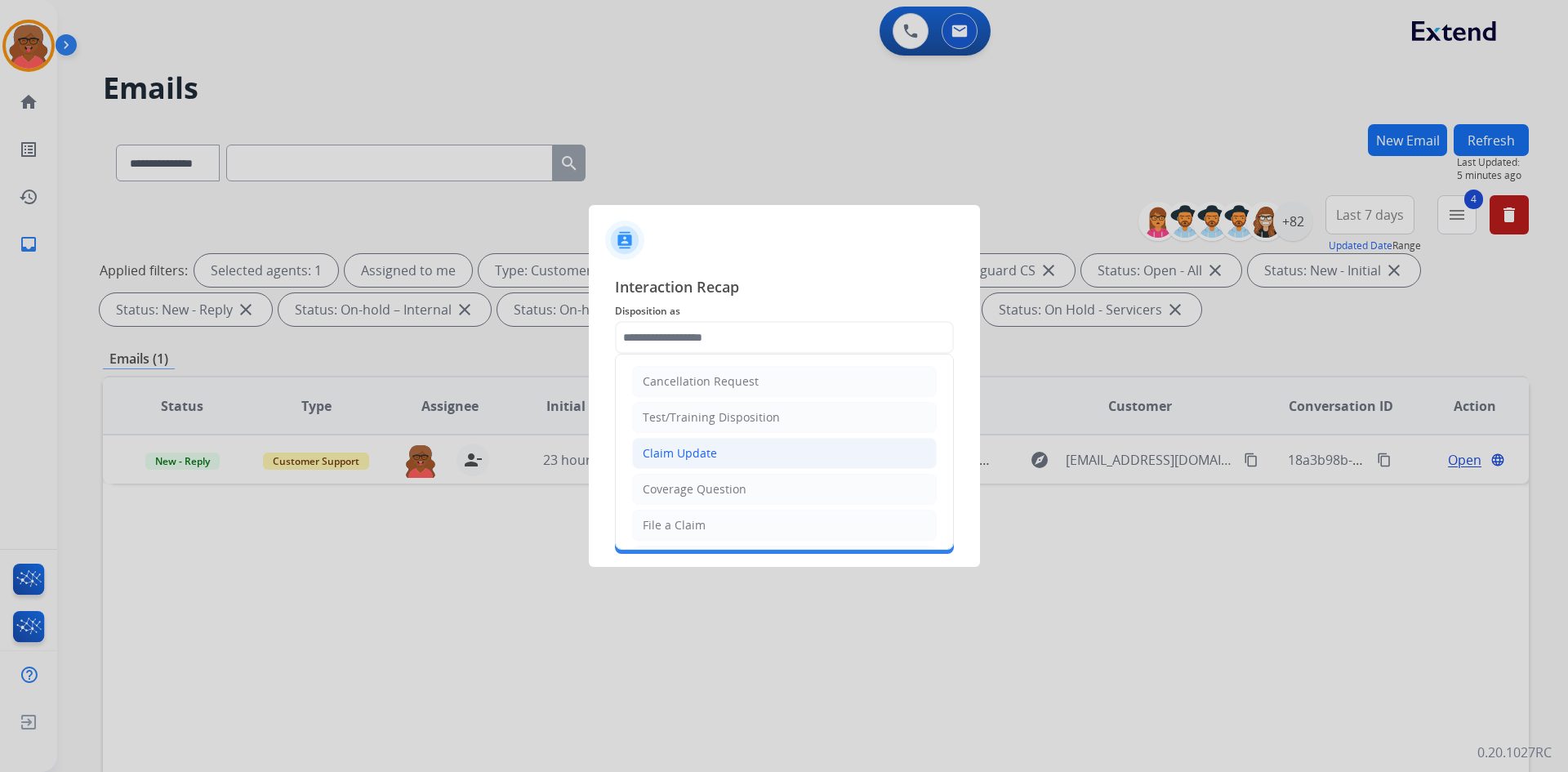
click at [727, 455] on li "Claim Update" at bounding box center [785, 453] width 304 height 31
type input "**********"
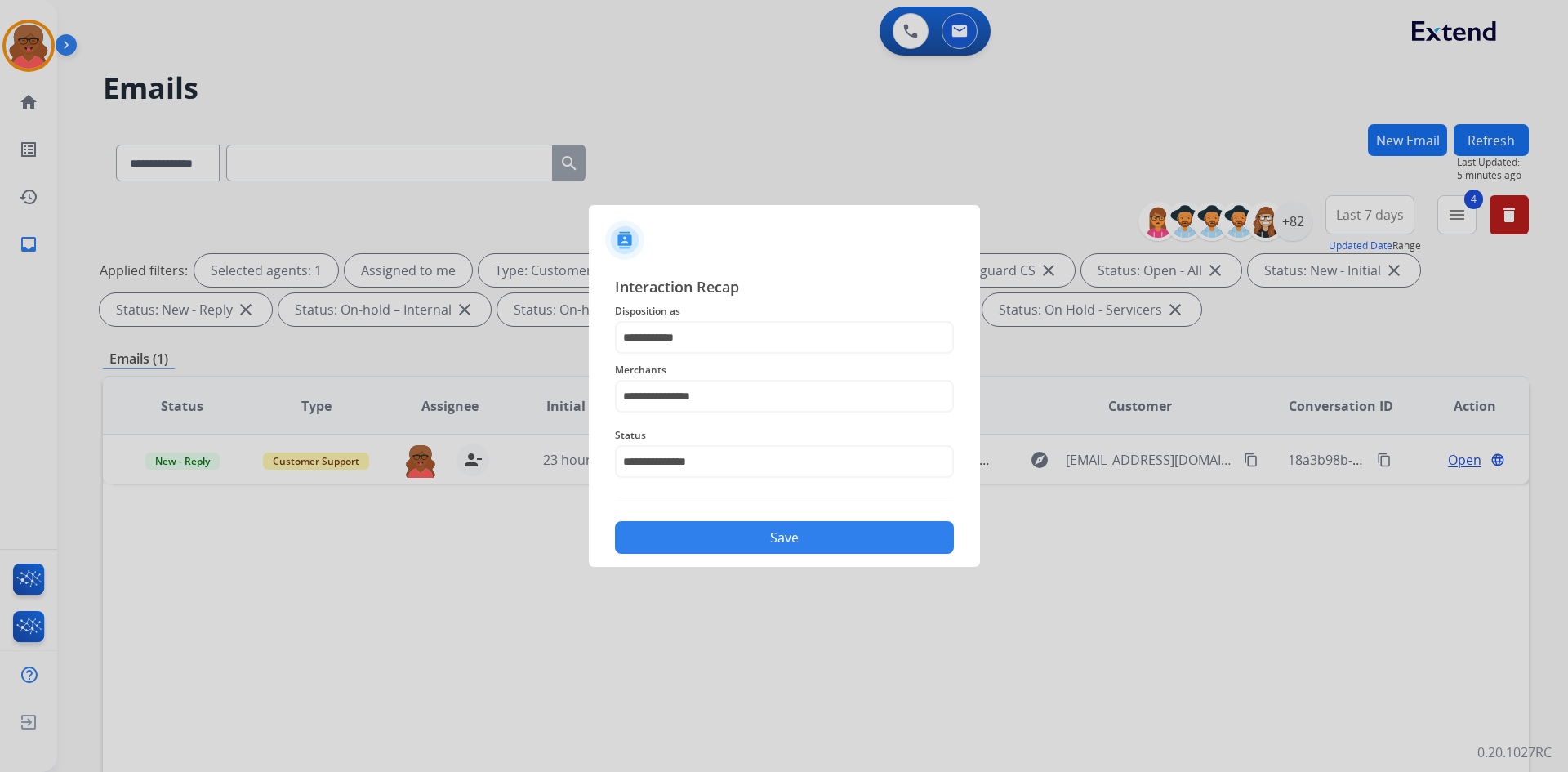
click at [762, 532] on button "Save" at bounding box center [784, 537] width 339 height 32
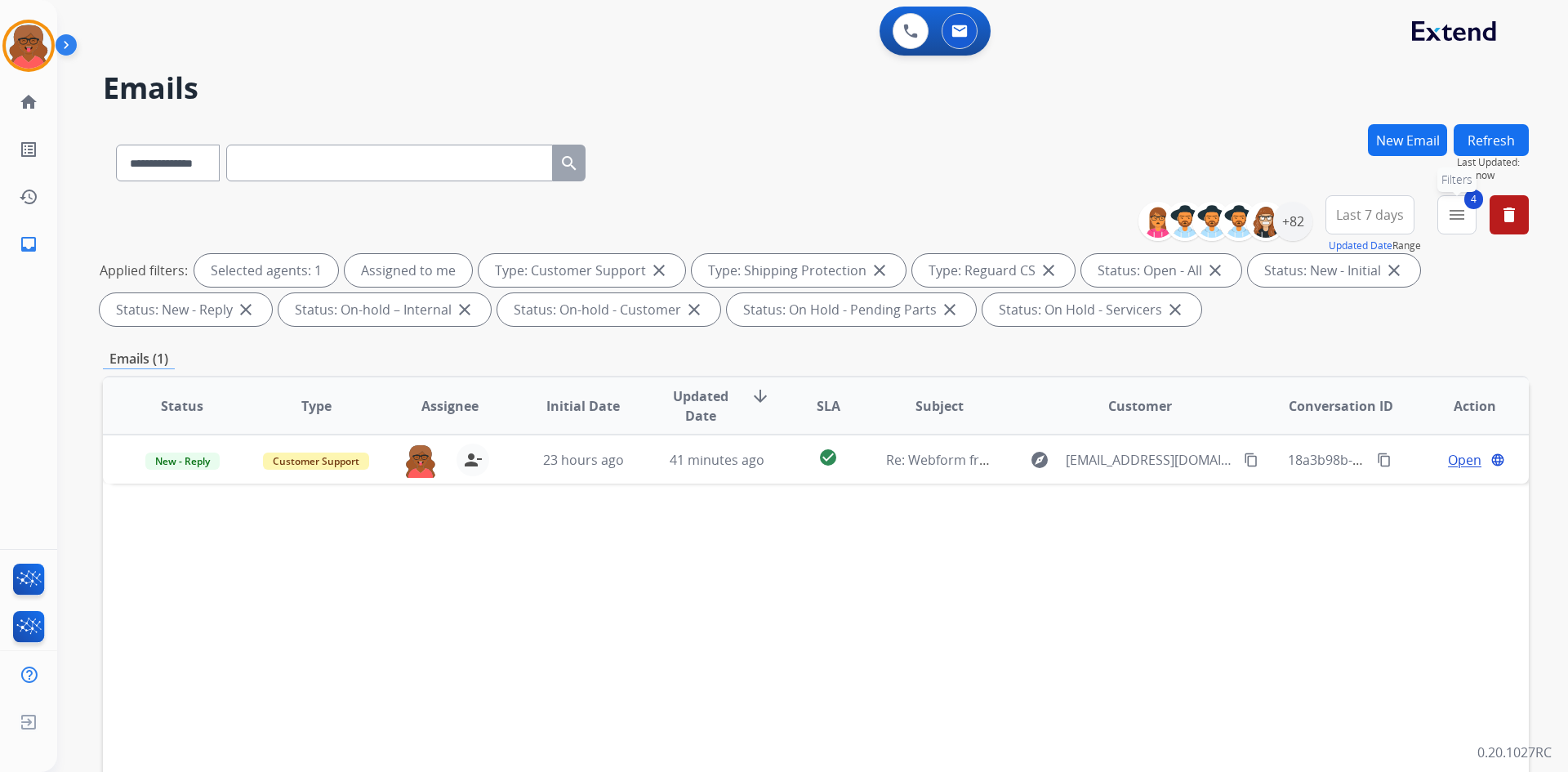
click at [1469, 221] on button "4 menu Filters" at bounding box center [1457, 215] width 39 height 39
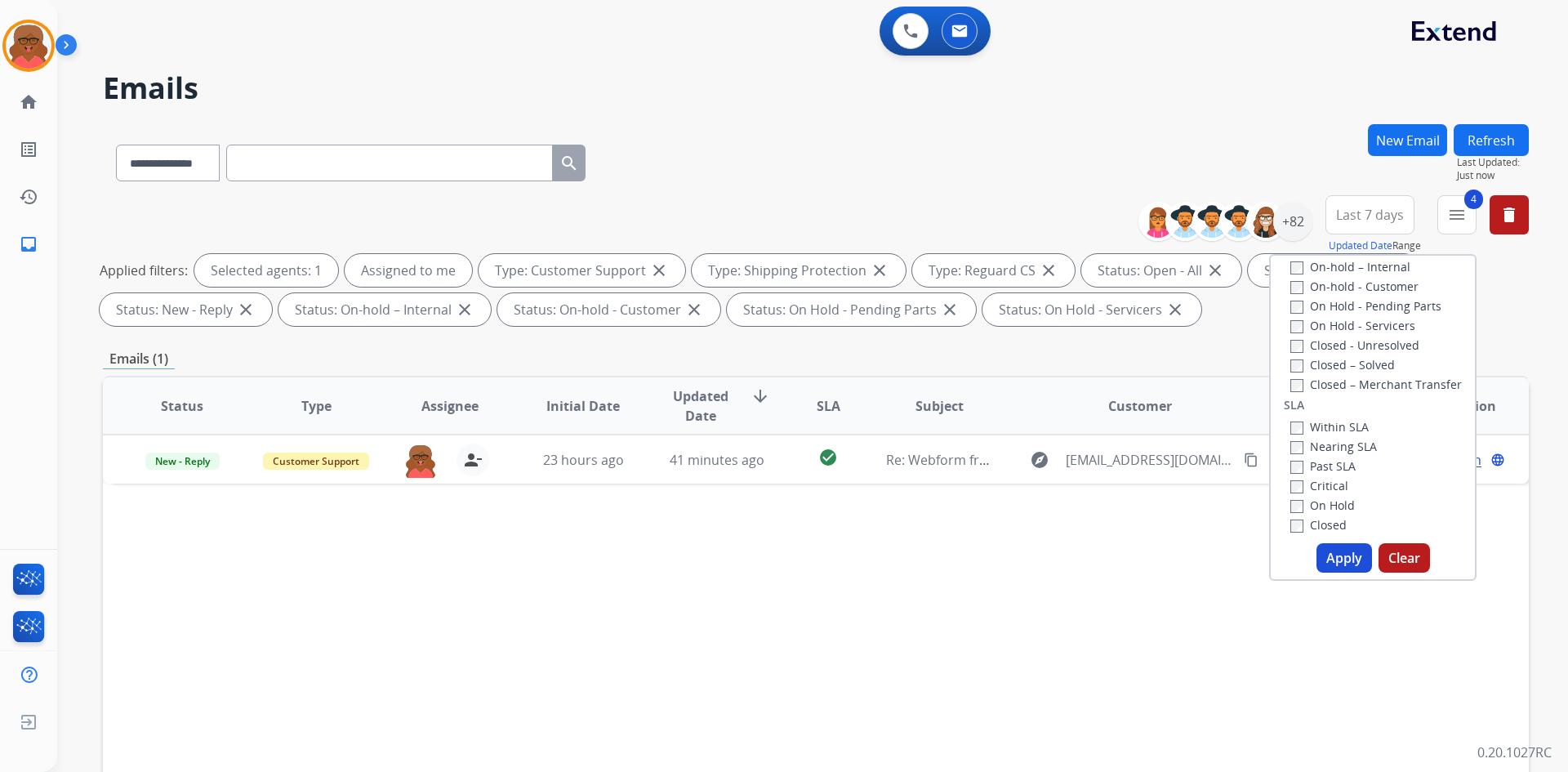
scroll to position [326, 0]
click at [1332, 363] on label "Closed – Solved" at bounding box center [1343, 364] width 105 height 15
click at [1343, 555] on button "Apply" at bounding box center [1344, 558] width 55 height 30
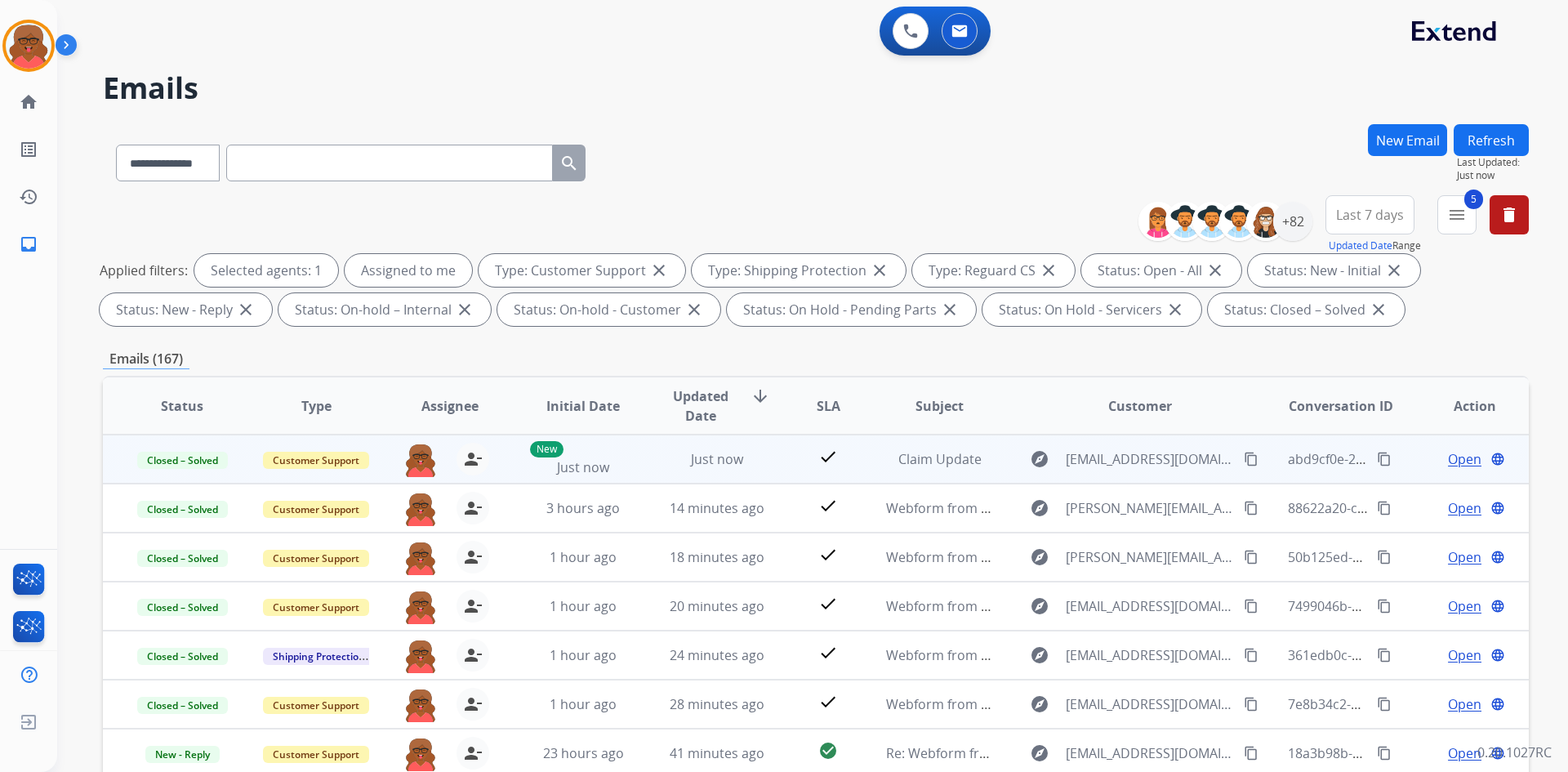
click at [1378, 460] on mat-icon "content_copy" at bounding box center [1384, 458] width 14 height 14
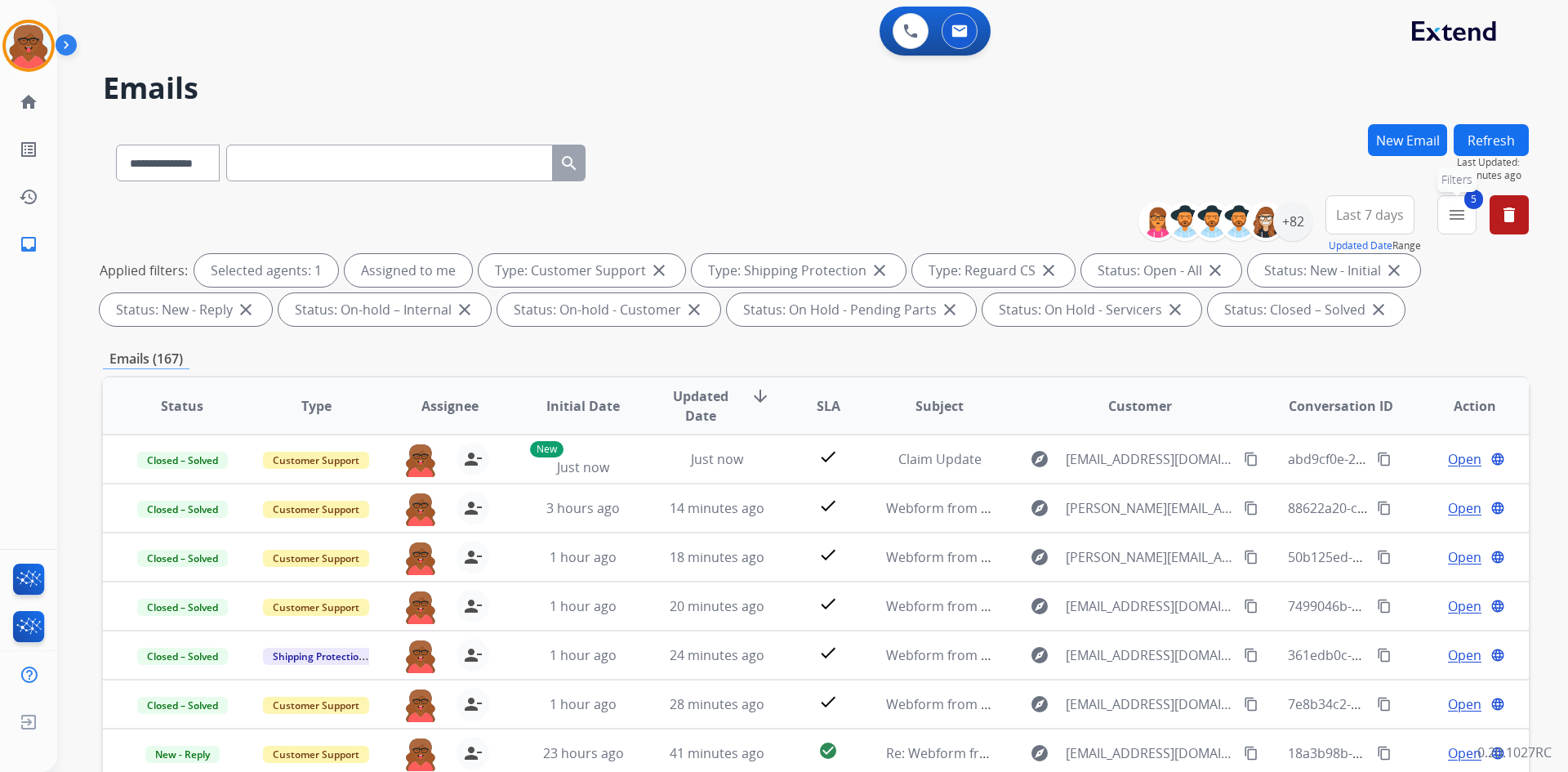
click at [1458, 216] on mat-icon "menu" at bounding box center [1457, 214] width 20 height 20
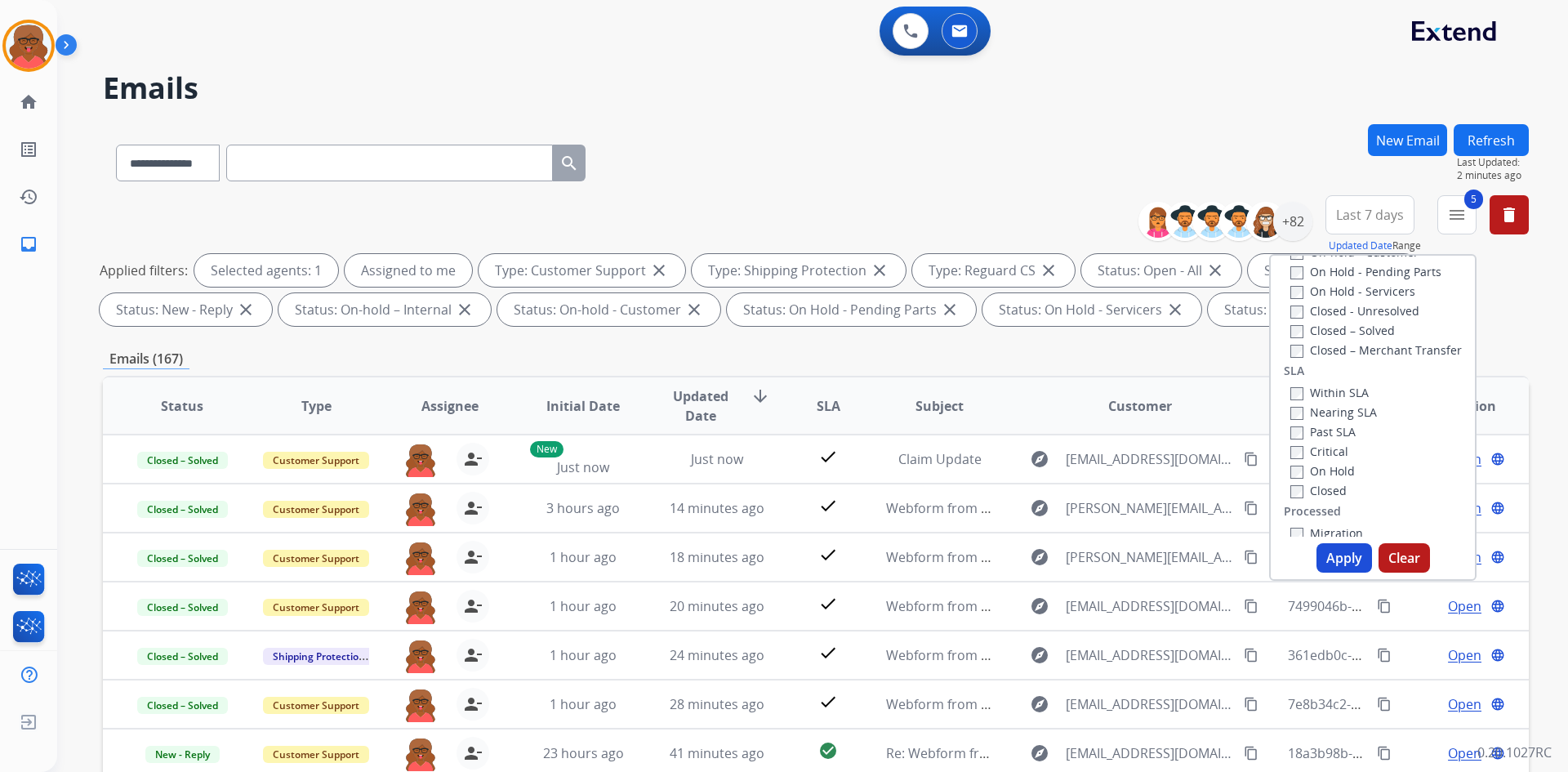
scroll to position [268, 0]
click at [1338, 417] on label "Closed – Solved" at bounding box center [1343, 423] width 105 height 15
click at [1328, 555] on button "Apply" at bounding box center [1344, 558] width 55 height 30
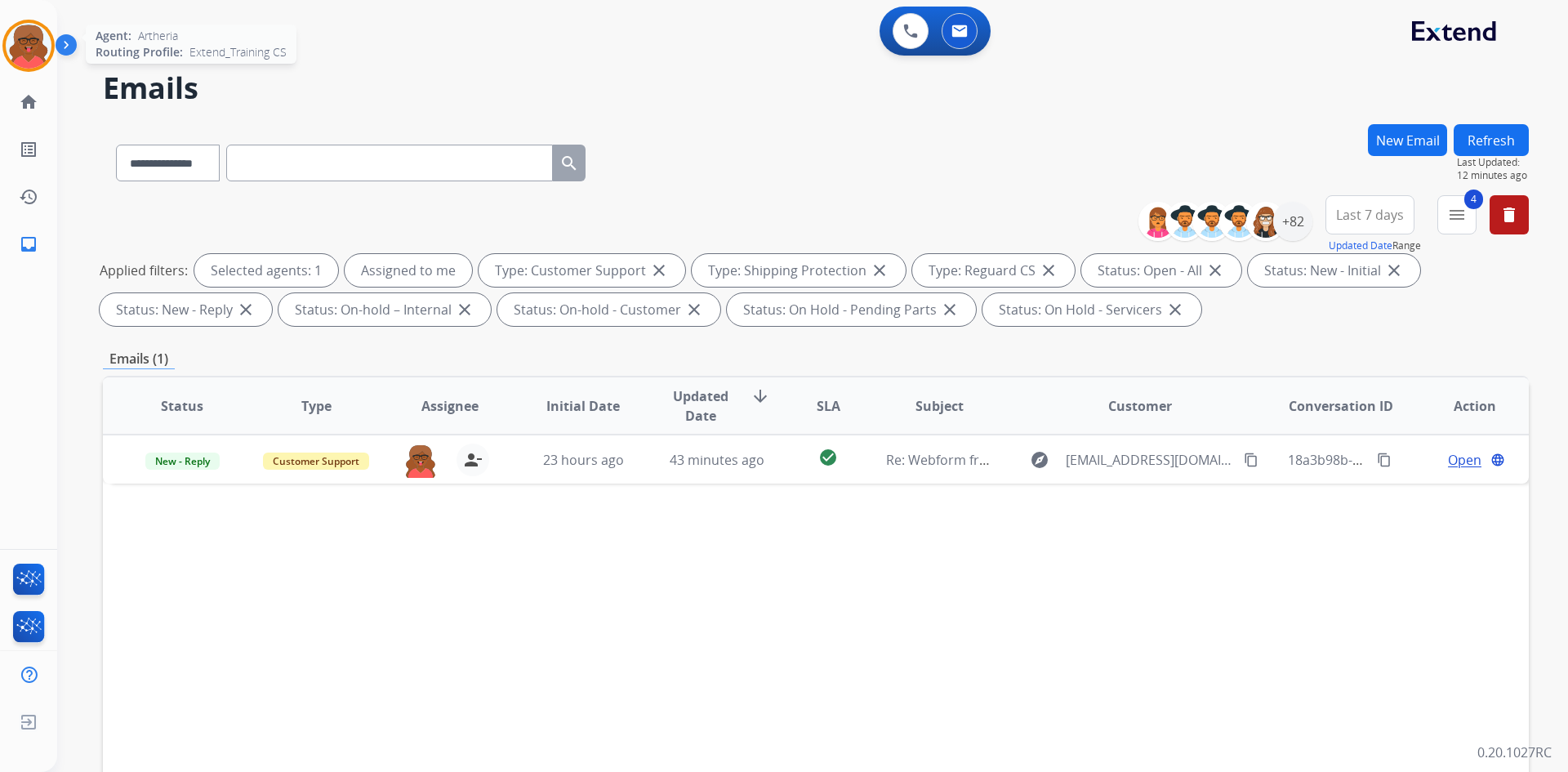
click at [52, 51] on div at bounding box center [28, 45] width 52 height 52
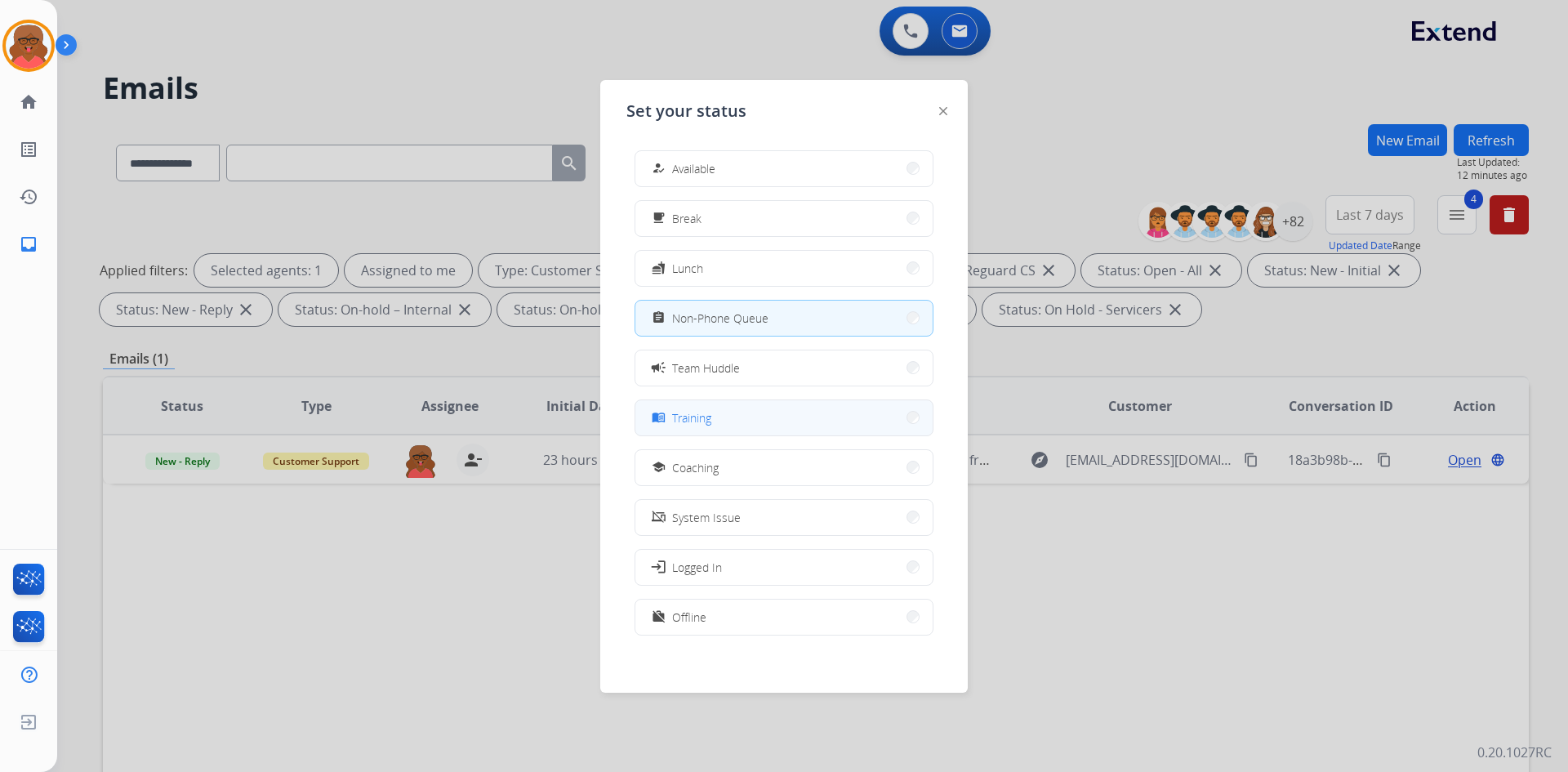
click at [741, 418] on button "menu_book Training" at bounding box center [784, 417] width 298 height 35
